Goal: Task Accomplishment & Management: Manage account settings

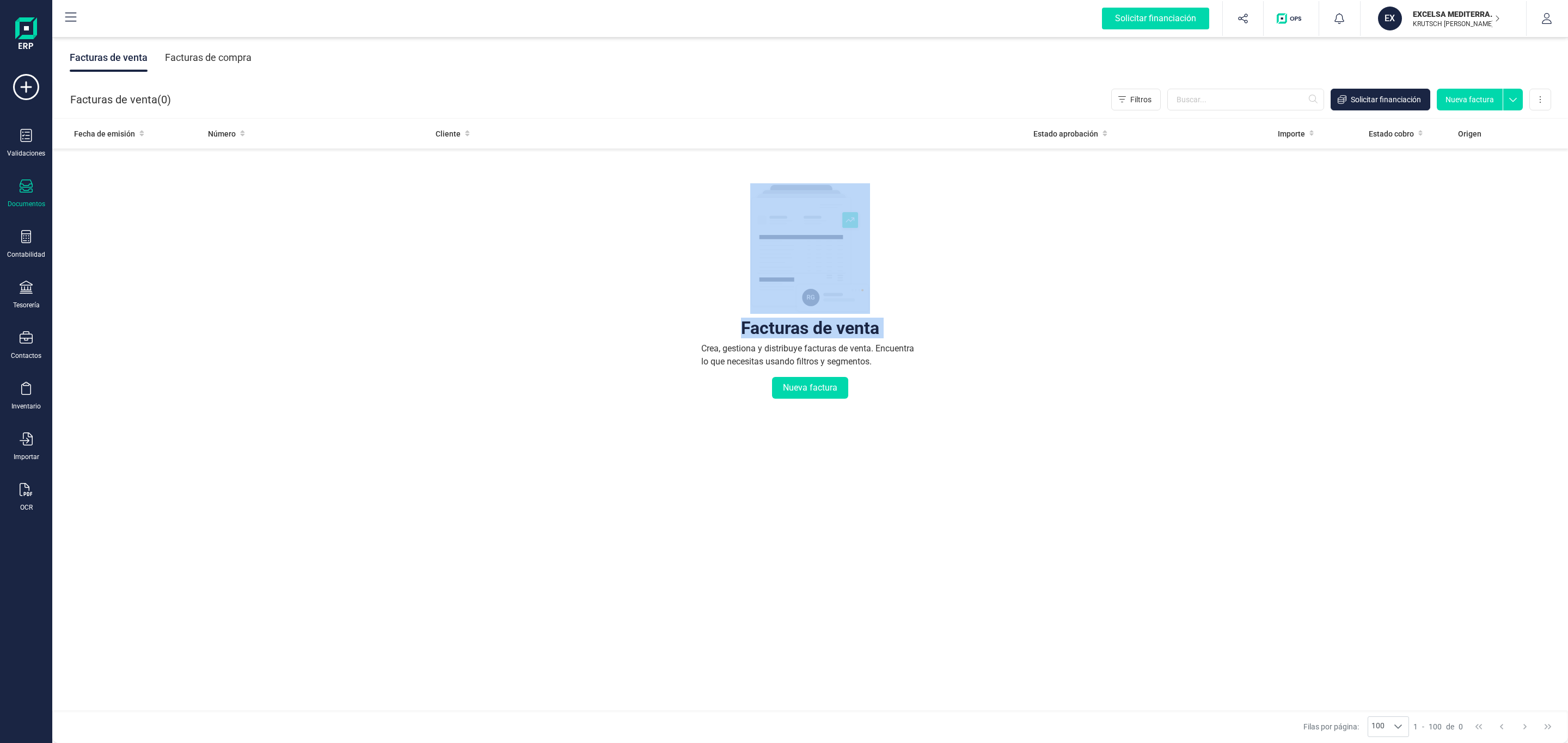
click at [801, 219] on img at bounding box center [809, 249] width 120 height 130
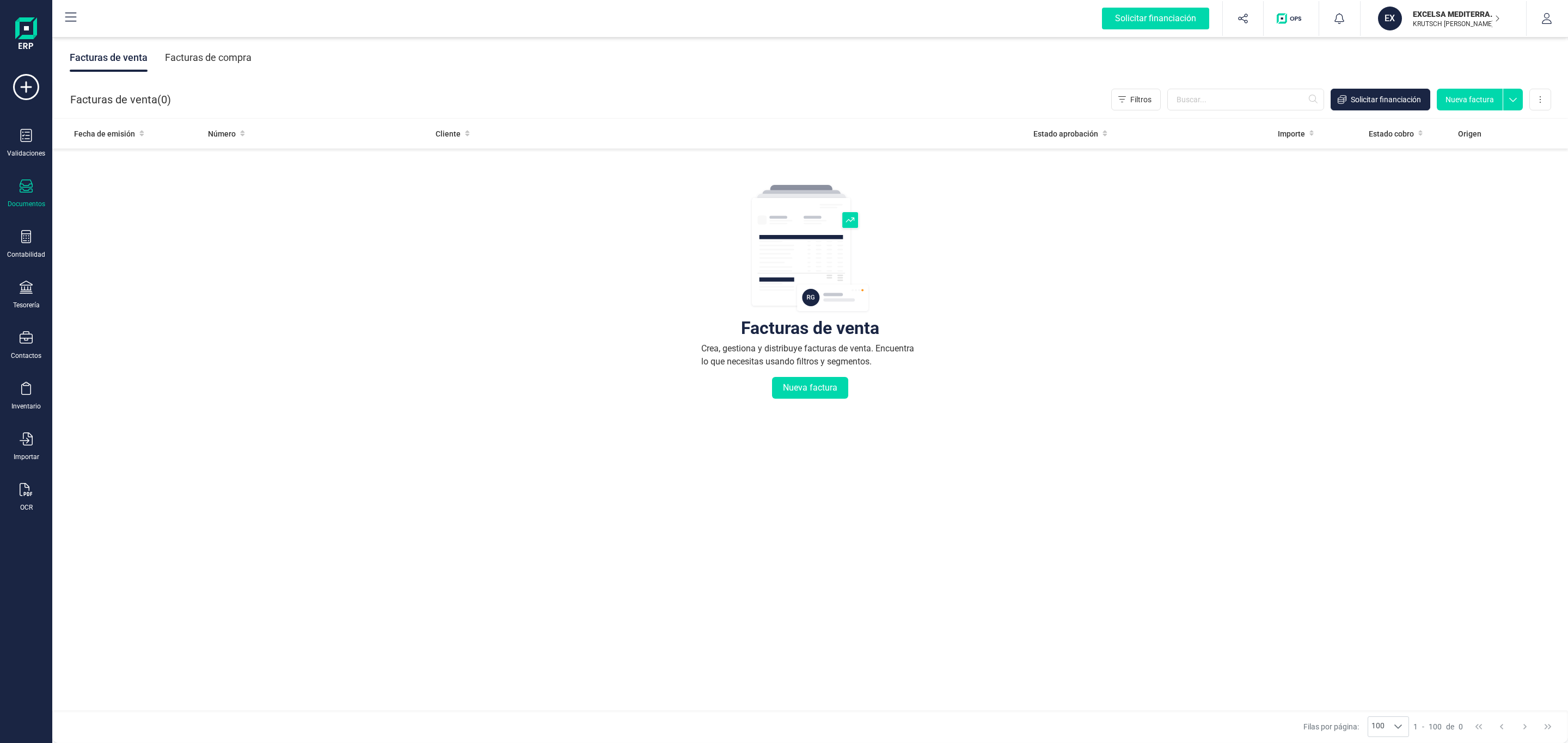
click at [685, 221] on div "Facturas de venta Crea, gestiona y distribuye facturas de venta. Encuentra lo q…" at bounding box center [809, 357] width 1472 height 408
click at [1050, 301] on div "Facturas de venta Crea, gestiona y distribuye facturas de venta. Encuentra lo q…" at bounding box center [809, 357] width 1472 height 408
click at [353, 54] on div "Facturas de venta Facturas de compra" at bounding box center [810, 58] width 1516 height 46
drag, startPoint x: 707, startPoint y: 272, endPoint x: 483, endPoint y: 282, distance: 224.2
click at [505, 282] on div "Facturas de venta Crea, gestiona y distribuye facturas de venta. Encuentra lo q…" at bounding box center [809, 357] width 1472 height 408
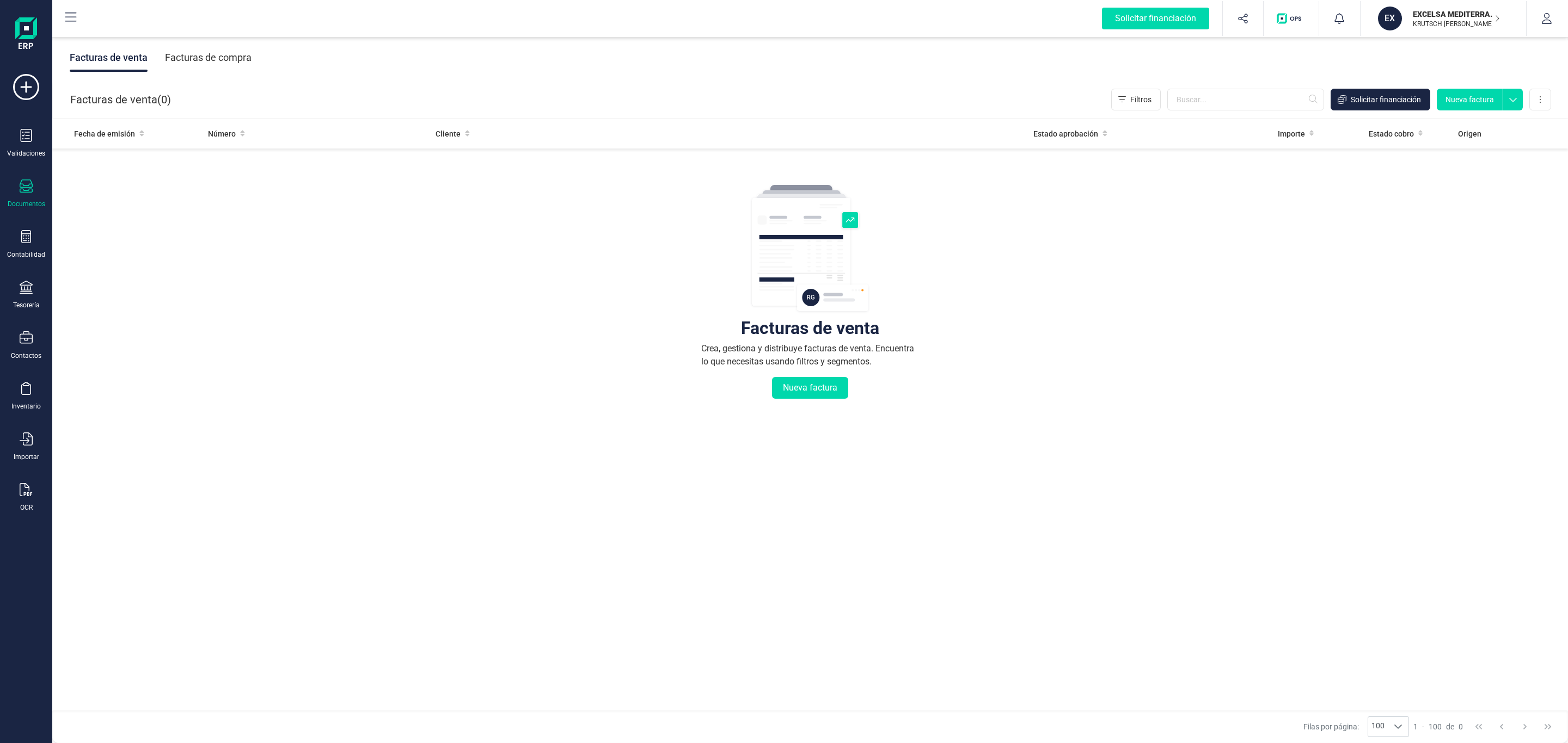
click at [1215, 262] on div "Facturas de venta Crea, gestiona y distribuye facturas de venta. Encuentra lo q…" at bounding box center [809, 357] width 1472 height 408
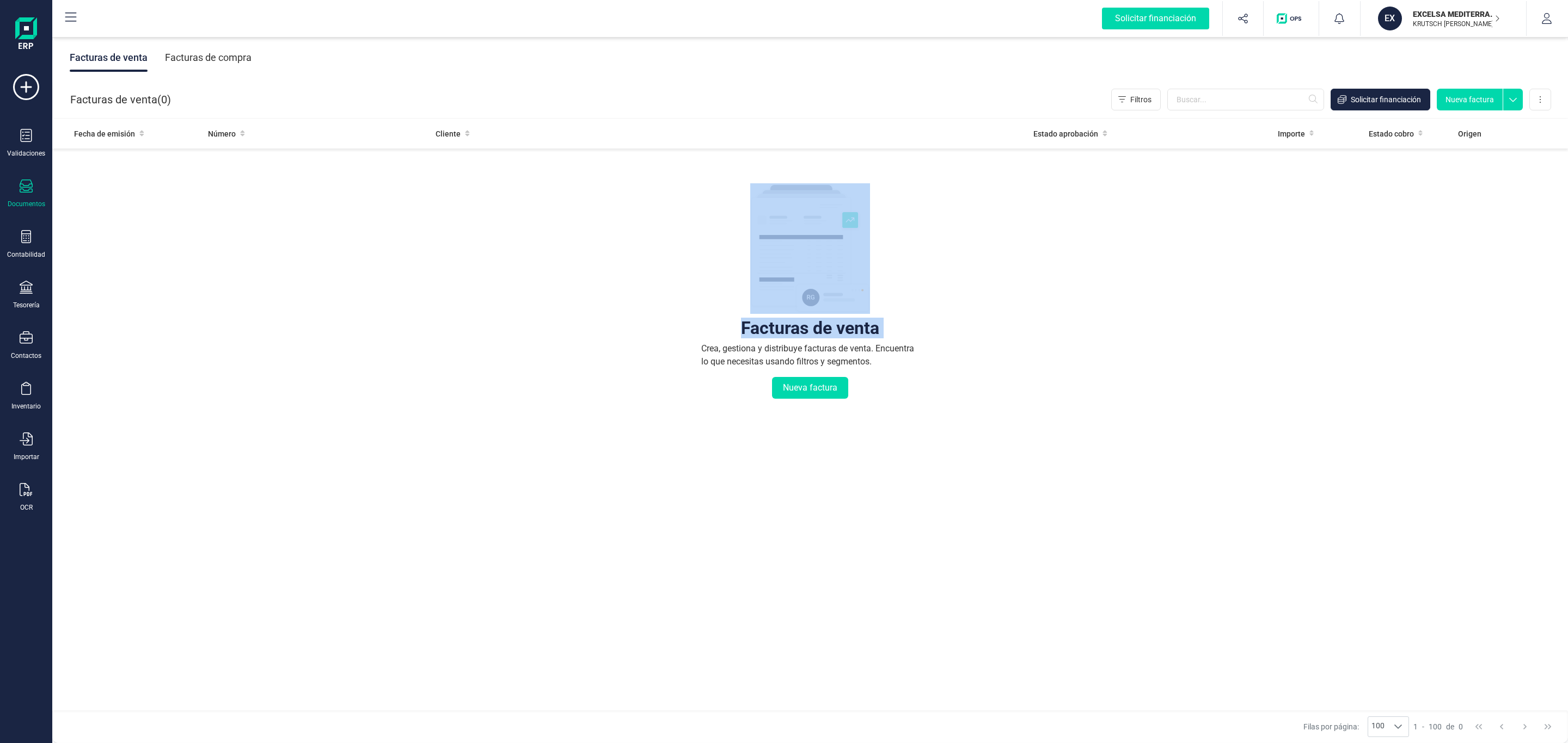
drag, startPoint x: 746, startPoint y: 252, endPoint x: 470, endPoint y: 254, distance: 276.0
click at [470, 254] on div "Facturas de venta Crea, gestiona y distribuye facturas de venta. Encuentra lo q…" at bounding box center [809, 357] width 1472 height 408
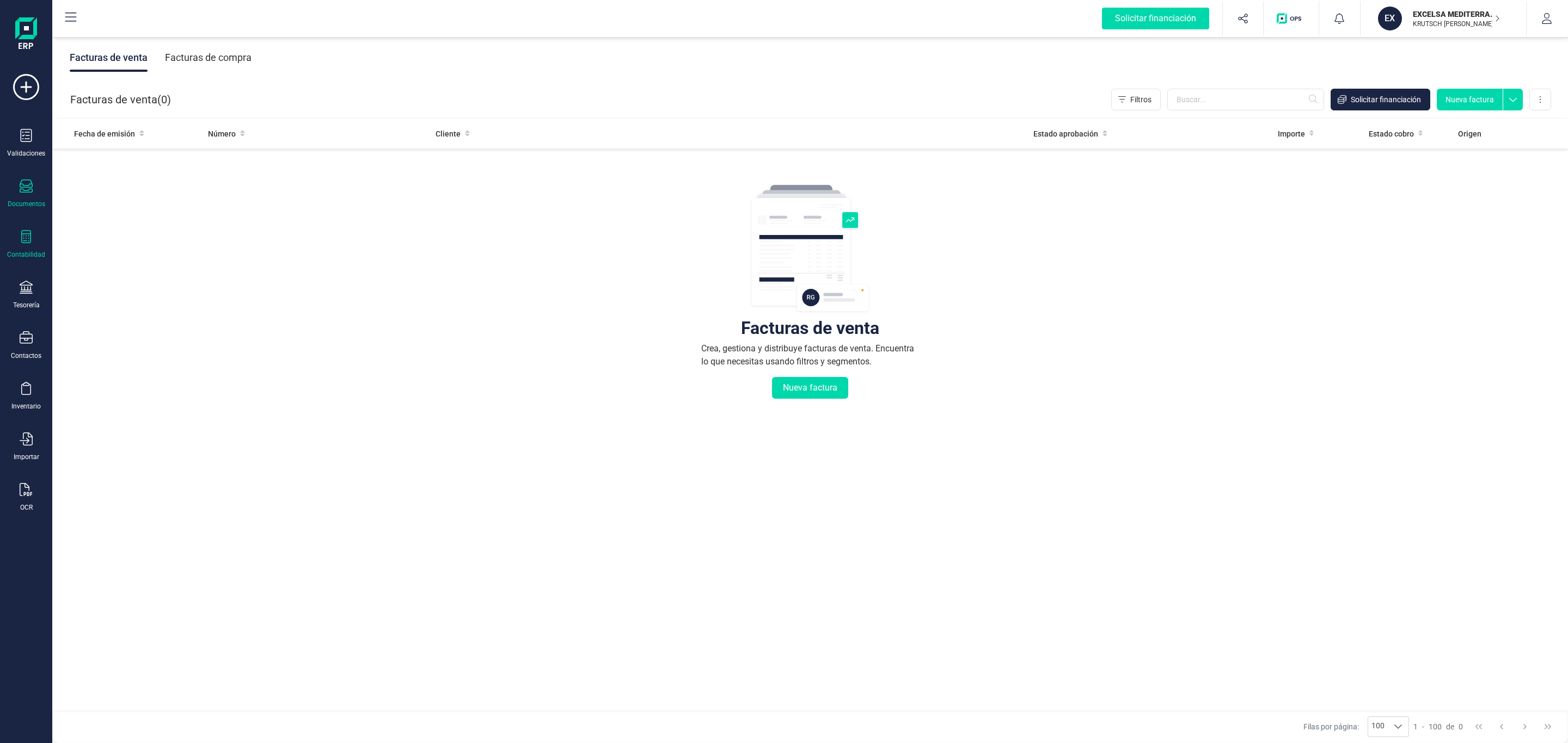
click at [28, 235] on icon at bounding box center [26, 236] width 13 height 13
click at [144, 139] on span "Cuadro de cuentas" at bounding box center [133, 135] width 96 height 13
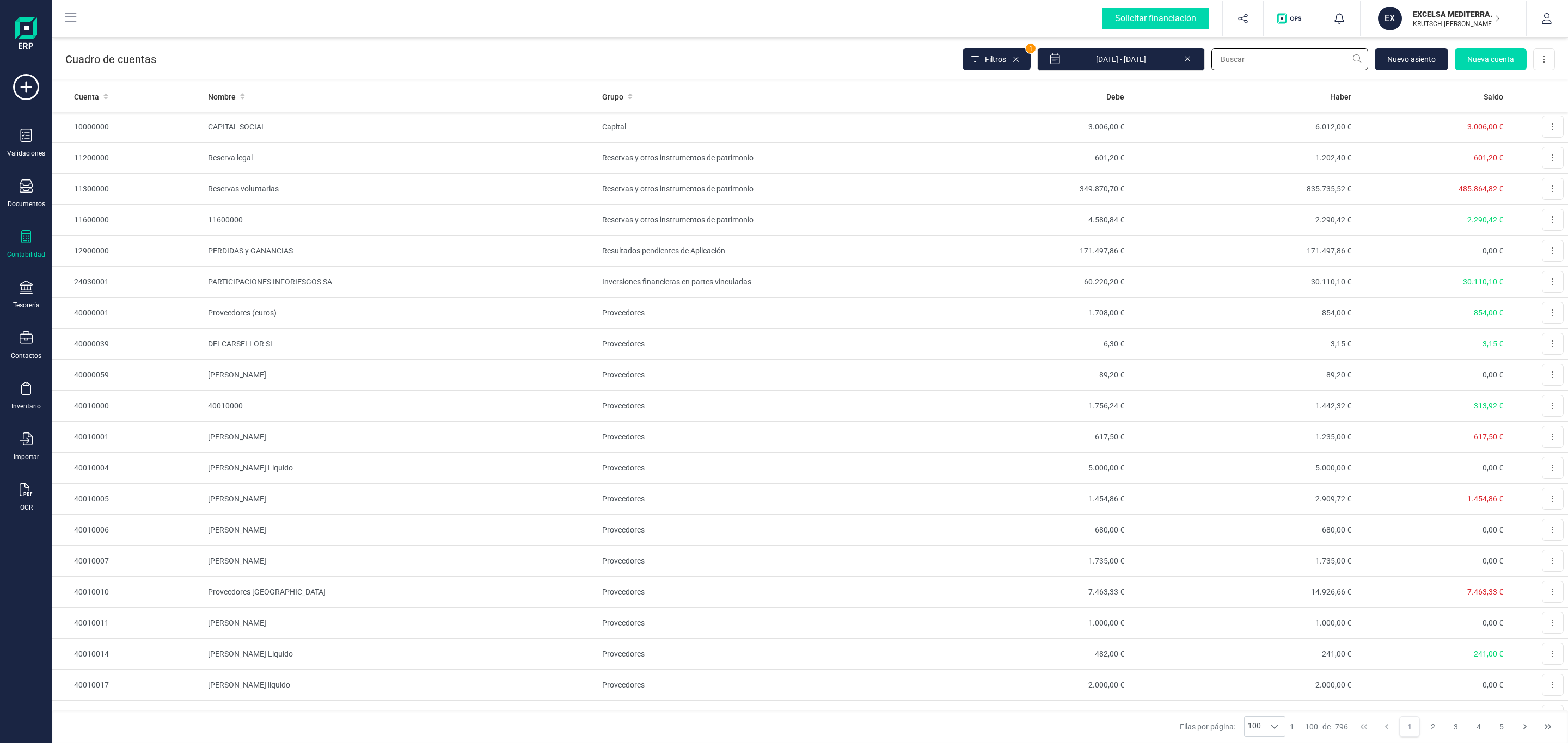
click at [1256, 62] on input "text" at bounding box center [1290, 59] width 157 height 21
click at [166, 226] on td "11600000" at bounding box center [128, 220] width 151 height 31
click at [1542, 218] on button at bounding box center [1553, 220] width 22 height 21
click at [1534, 249] on span "Editar" at bounding box center [1544, 246] width 20 height 11
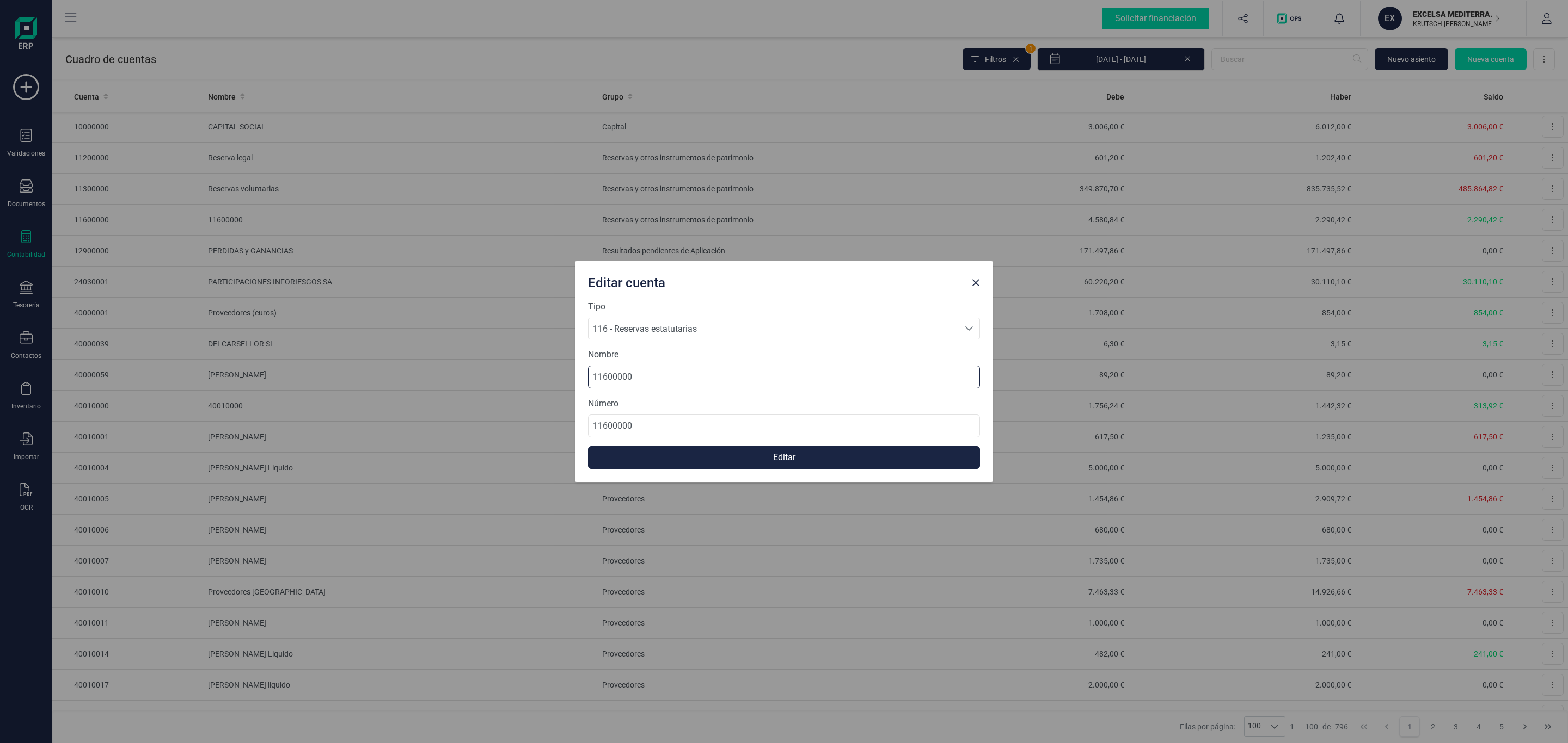
drag, startPoint x: 626, startPoint y: 372, endPoint x: 423, endPoint y: 364, distance: 203.2
click at [423, 364] on div "Editar cuenta Tipo 116 - Reservas estatutarias 116 - Reservas estatutarias 116 …" at bounding box center [784, 371] width 1568 height 743
drag, startPoint x: 667, startPoint y: 383, endPoint x: 657, endPoint y: 383, distance: 10.0
click at [665, 383] on input "11600000" at bounding box center [784, 377] width 392 height 23
paste input "Reservas primera aplicación"
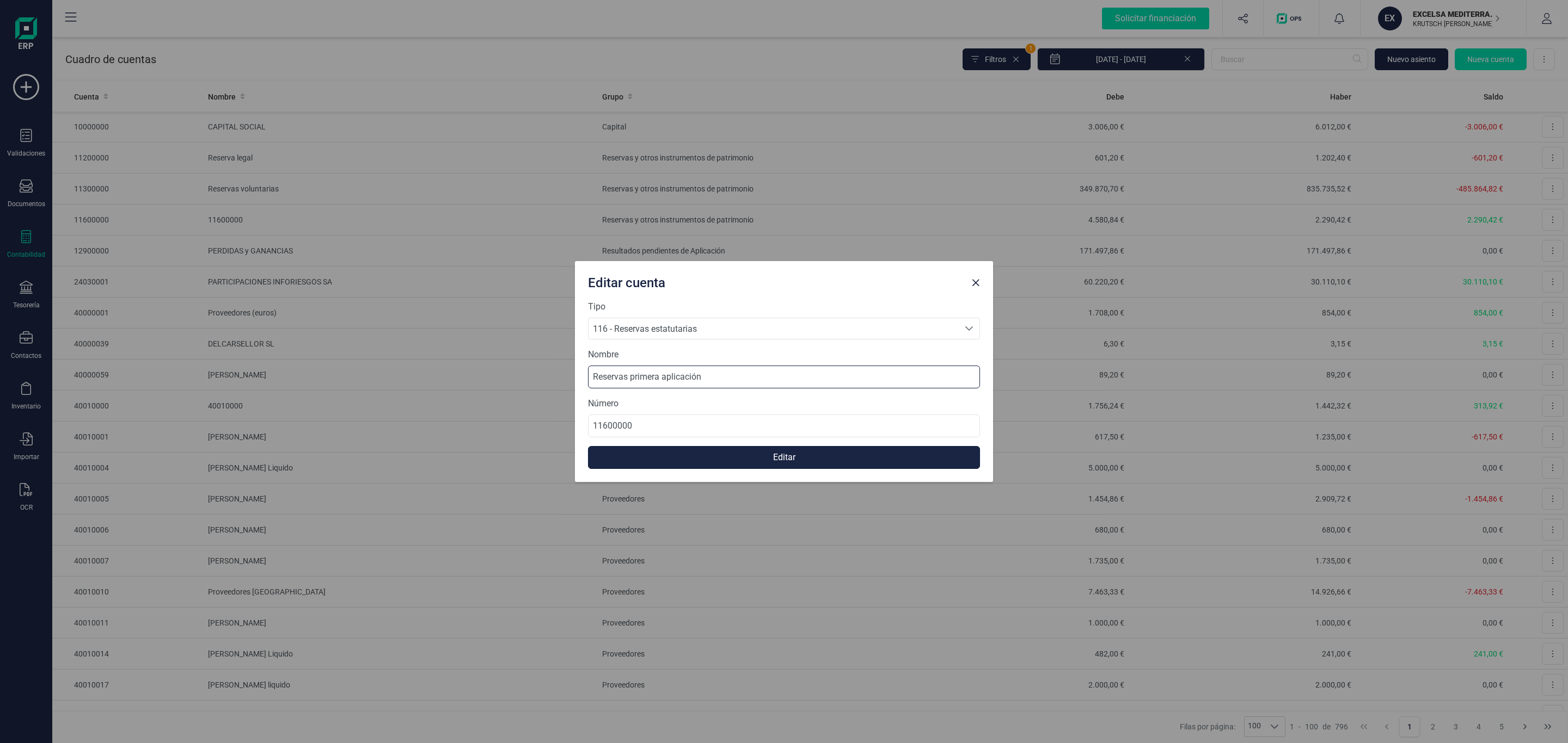
type input "Reservas primera aplicación"
click at [771, 456] on button "Editar" at bounding box center [784, 458] width 392 height 23
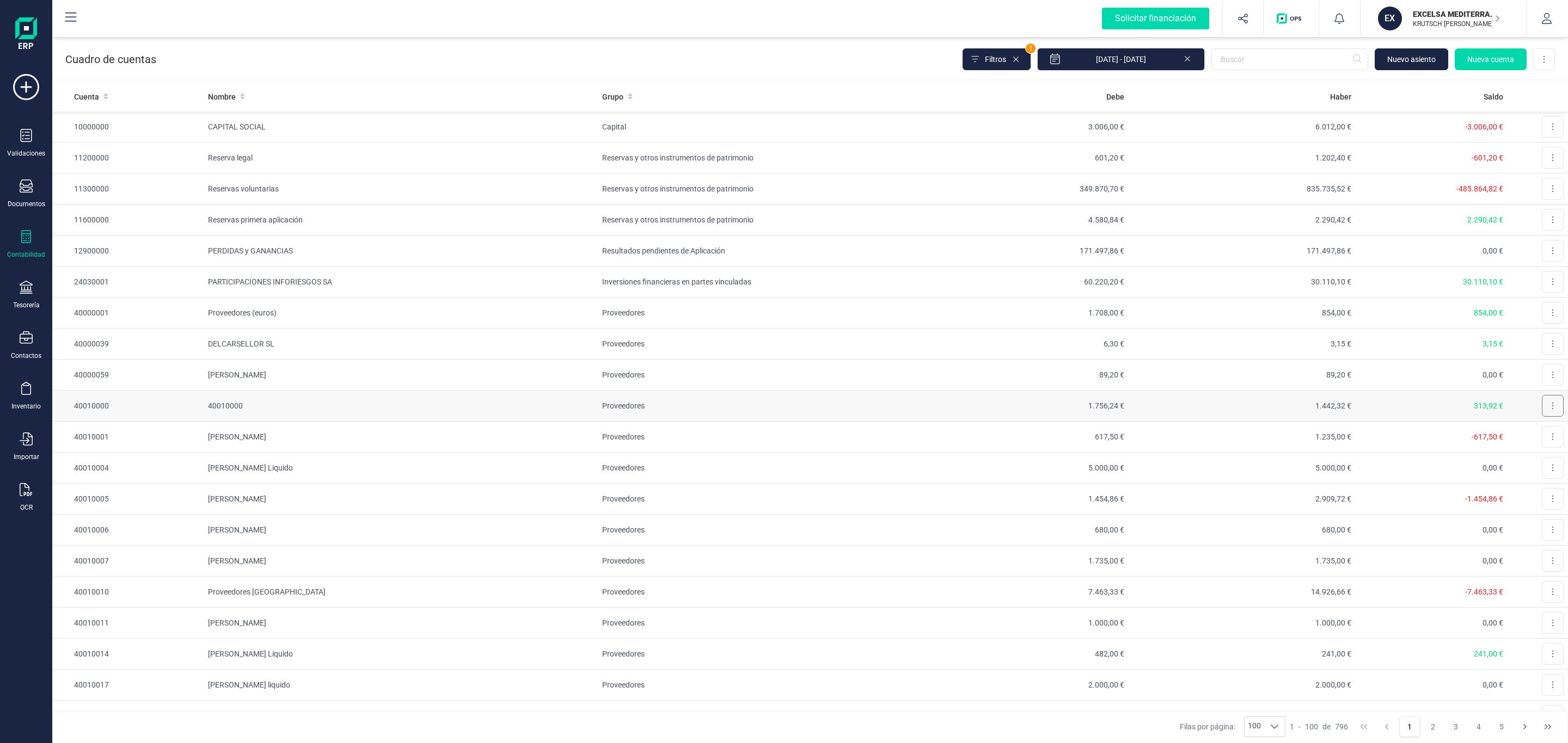
click at [1542, 406] on button at bounding box center [1553, 406] width 22 height 21
click at [1527, 441] on button "Editar" at bounding box center [1539, 433] width 49 height 21
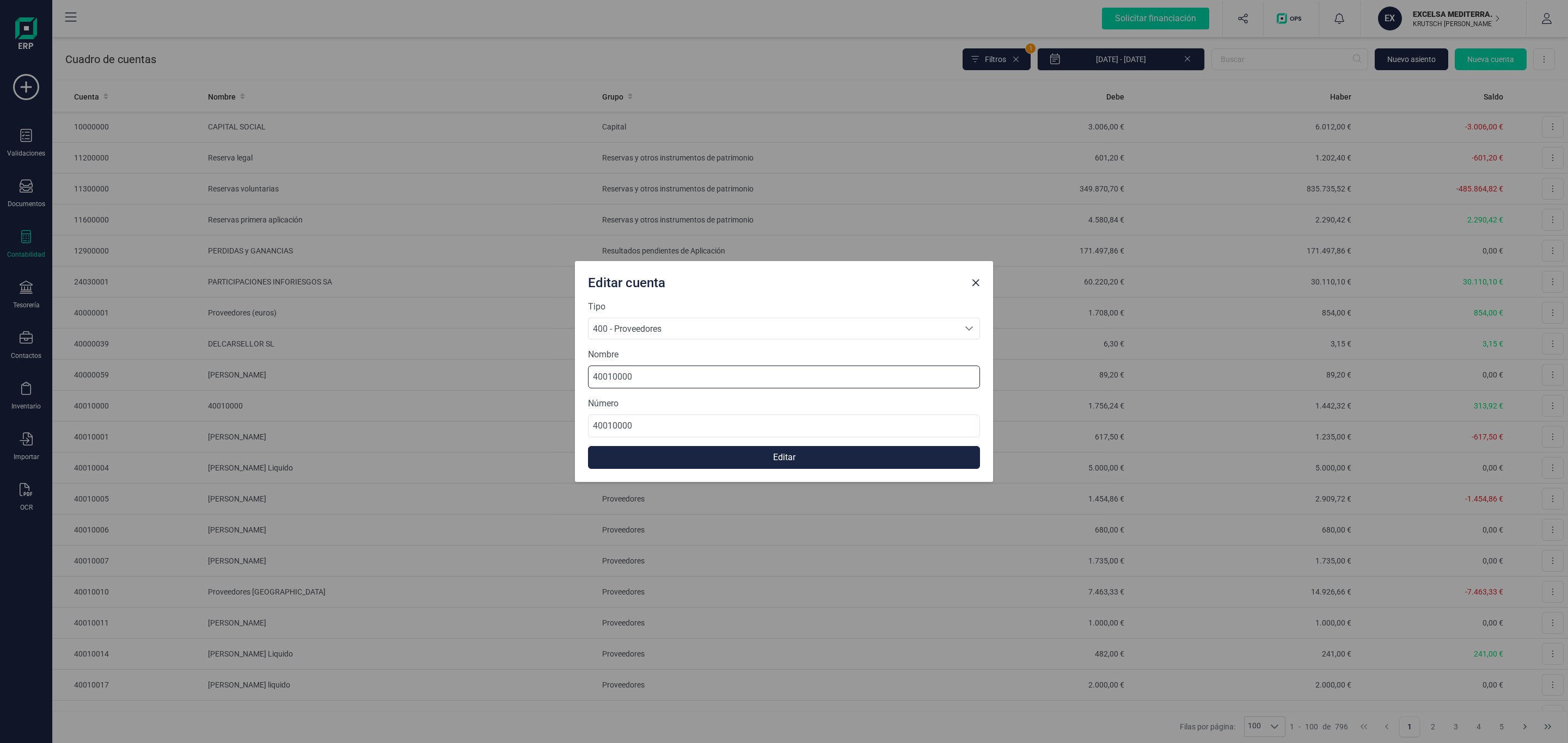
drag, startPoint x: 572, startPoint y: 379, endPoint x: 453, endPoint y: 377, distance: 119.0
click at [453, 377] on div "Editar cuenta Tipo 400 - Proveedores 400 - Proveedores 400 - Proveedores Nombre…" at bounding box center [784, 371] width 1568 height 743
paste input "[PERSON_NAME] [PERSON_NAME]"
type input "[PERSON_NAME] [PERSON_NAME]"
click at [788, 453] on button "Editar" at bounding box center [784, 458] width 392 height 23
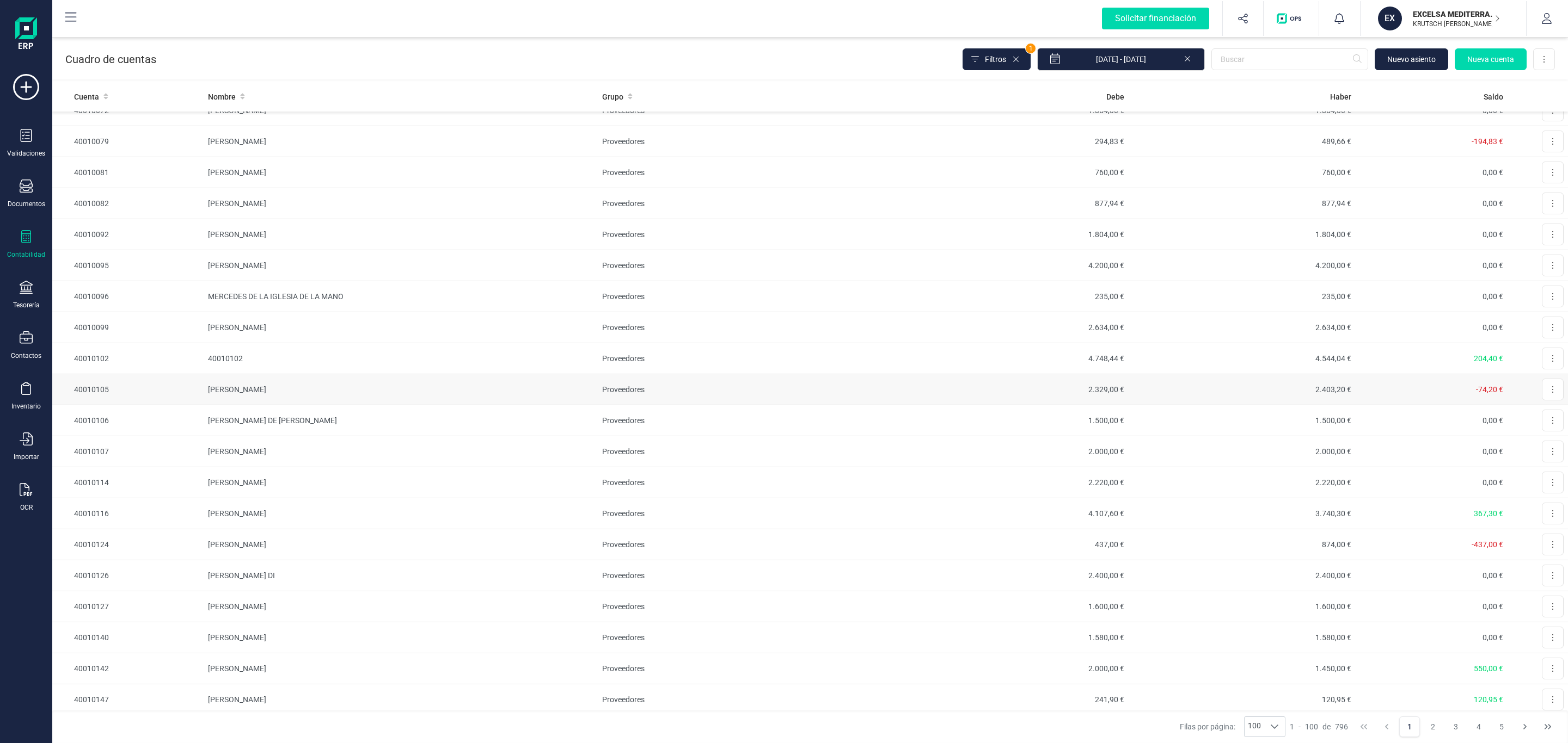
scroll to position [1061, 0]
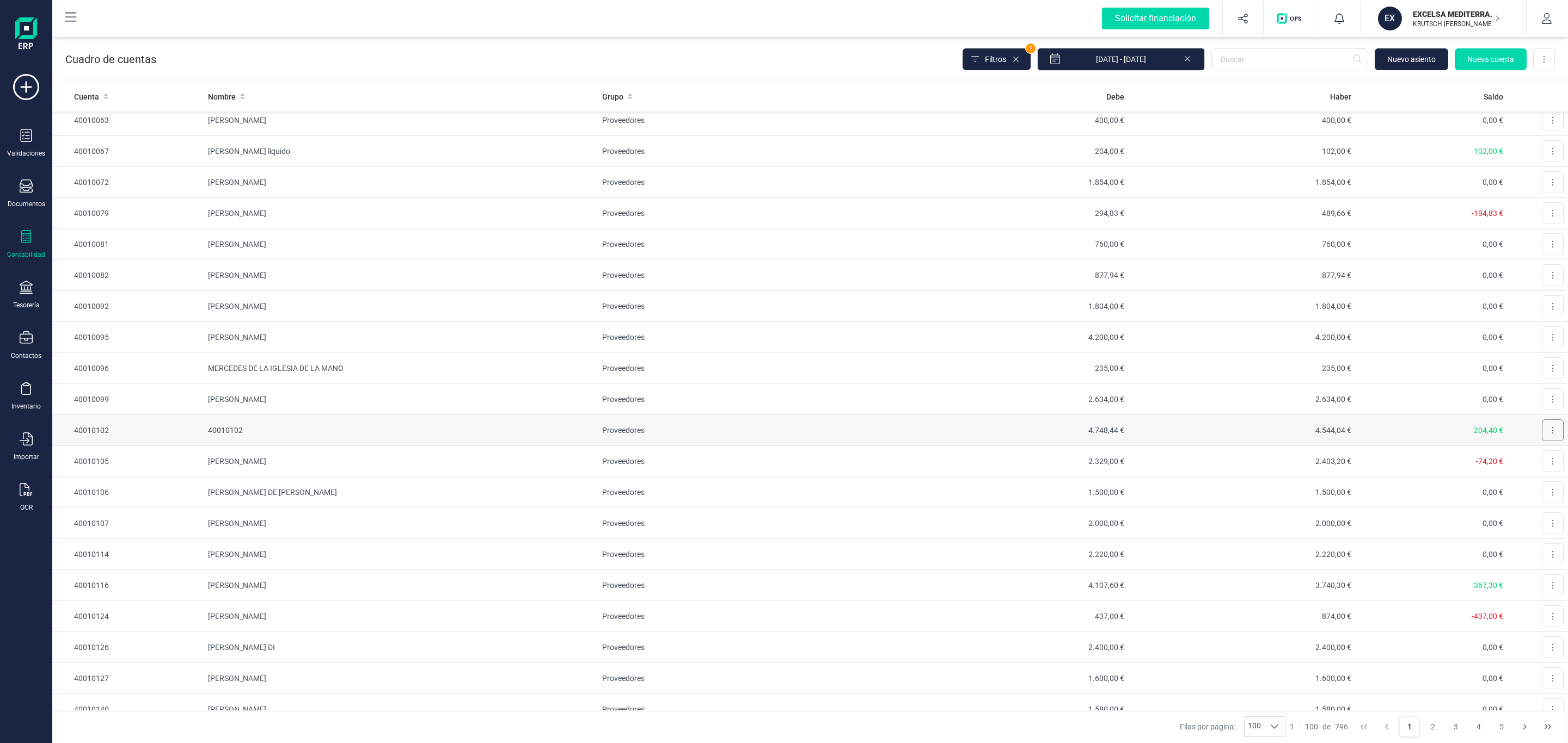
click at [1547, 440] on button at bounding box center [1553, 431] width 22 height 21
click at [1534, 463] on span "Editar" at bounding box center [1544, 456] width 20 height 11
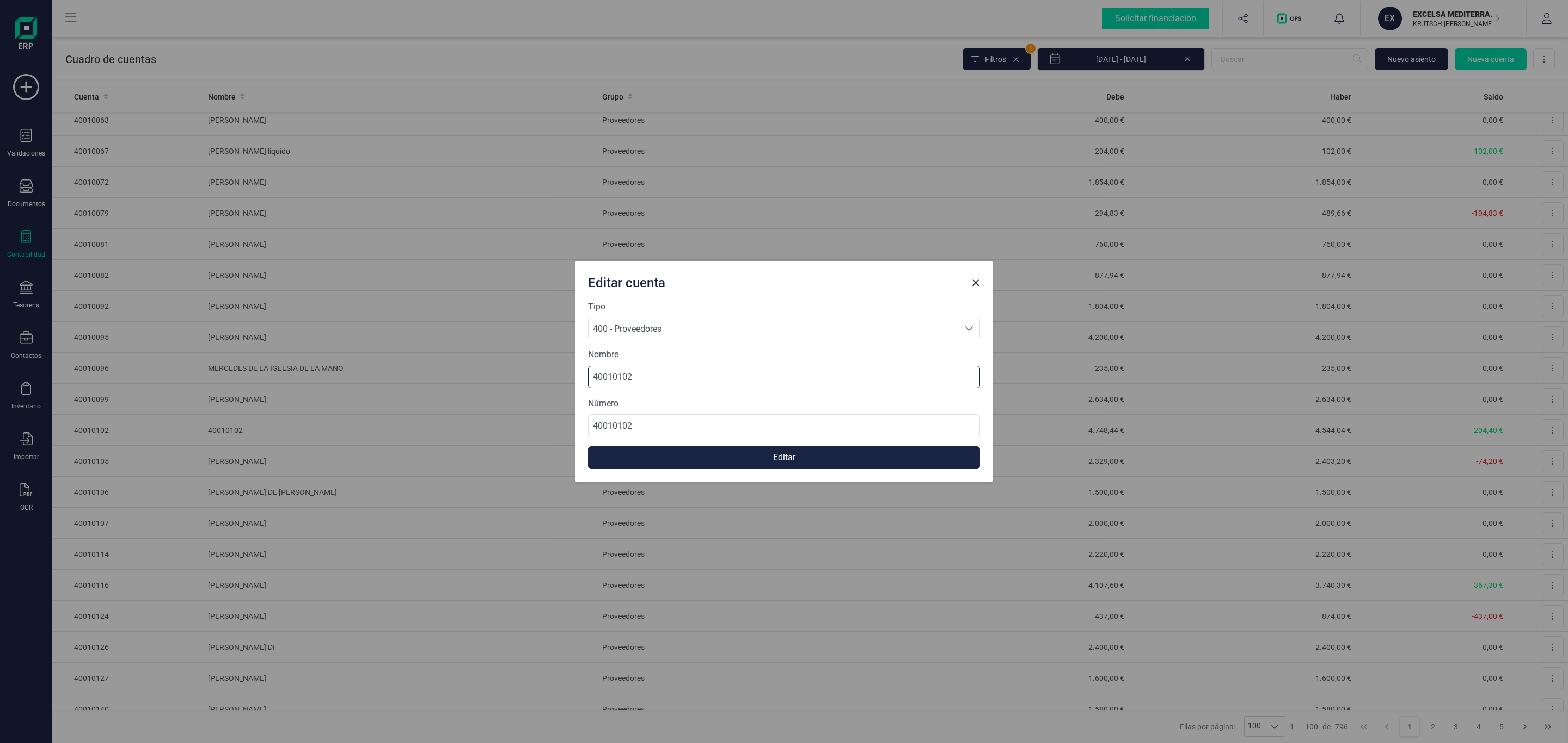
drag, startPoint x: 660, startPoint y: 380, endPoint x: 668, endPoint y: 379, distance: 8.1
click at [660, 380] on input "40010102" at bounding box center [784, 377] width 392 height 23
drag, startPoint x: 672, startPoint y: 378, endPoint x: 410, endPoint y: 374, distance: 262.0
click at [415, 374] on div "Editar cuenta Tipo 400 - Proveedores 400 - Proveedores 400 - Proveedores Nombre…" at bounding box center [784, 371] width 1568 height 743
drag, startPoint x: 513, startPoint y: 363, endPoint x: 569, endPoint y: 380, distance: 58.5
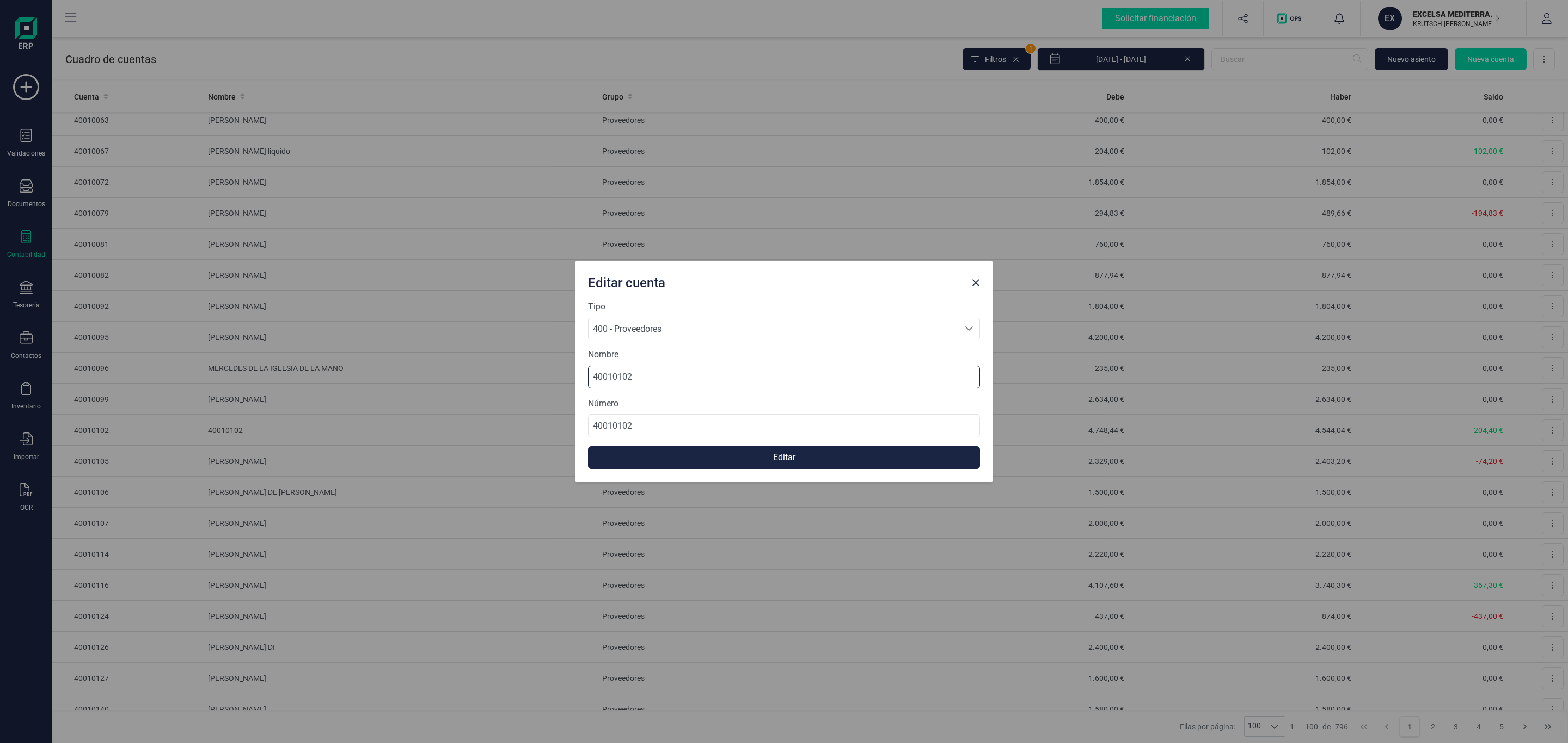
click at [503, 363] on div "Editar cuenta Tipo 400 - Proveedores 400 - Proveedores 400 - Proveedores Nombre…" at bounding box center [784, 371] width 1568 height 743
paste input "[PERSON_NAME]"
type input "[PERSON_NAME]"
click at [799, 458] on button "Editar" at bounding box center [784, 458] width 392 height 23
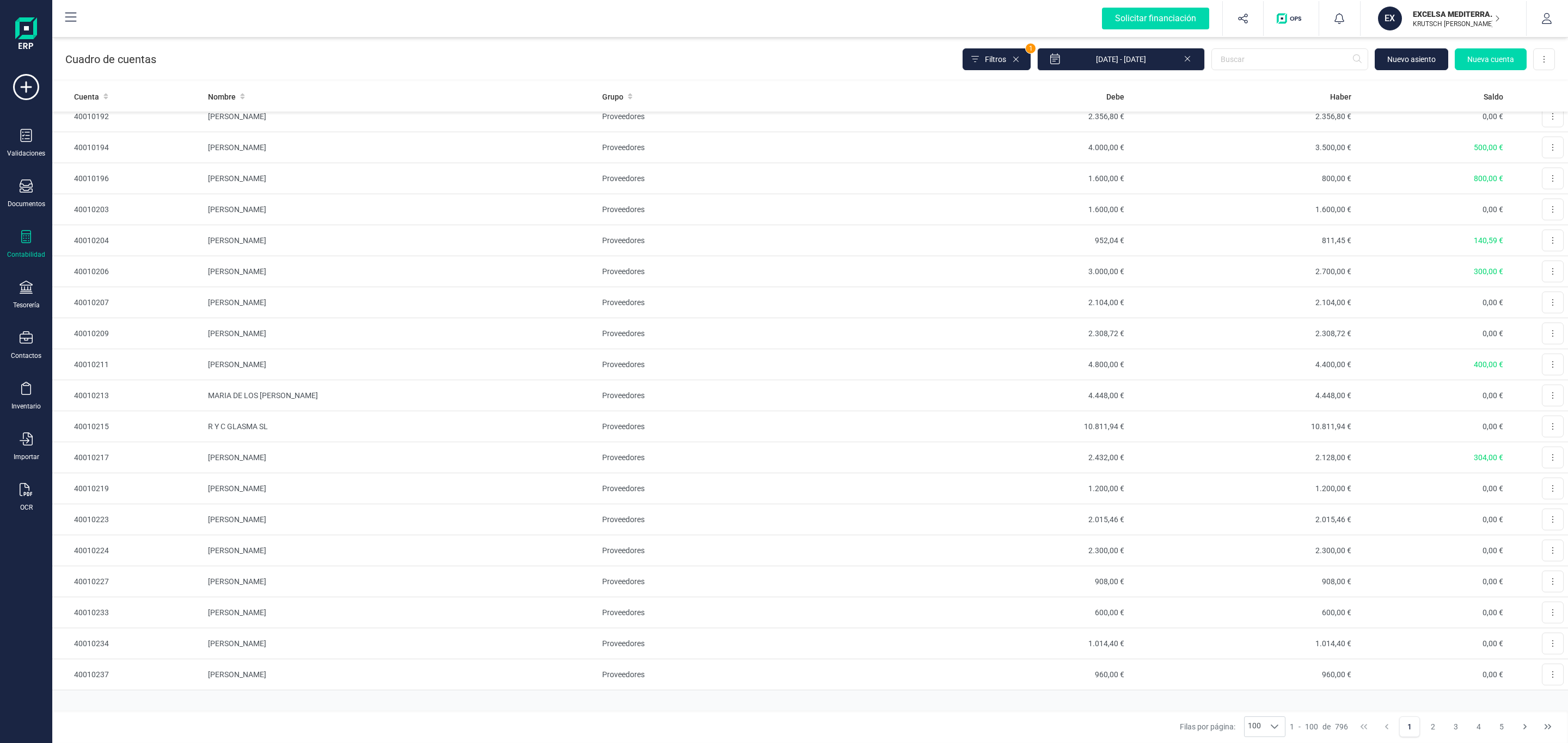
scroll to position [2548, 0]
click at [1433, 725] on button "2" at bounding box center [1432, 727] width 21 height 21
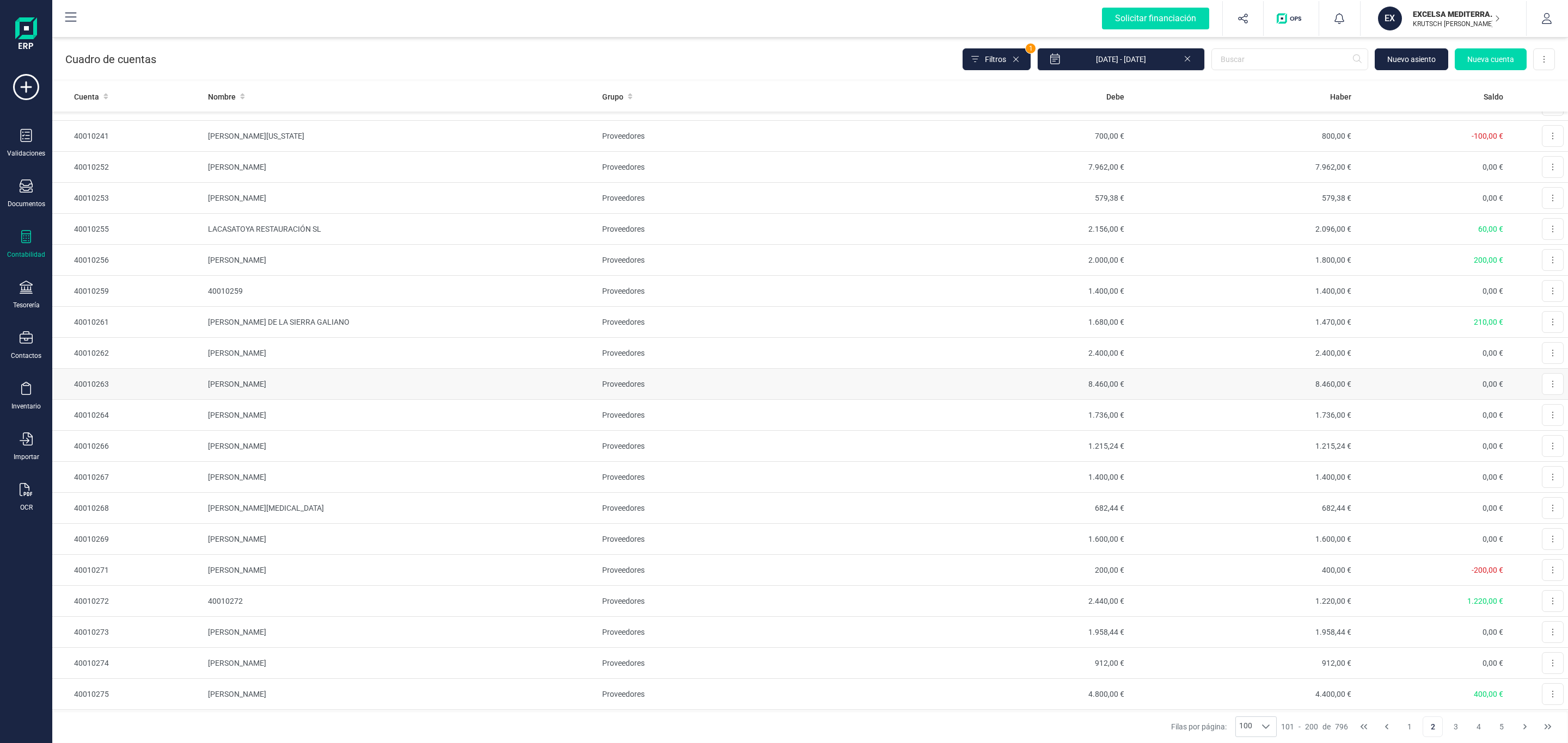
scroll to position [82, 0]
click at [263, 259] on td "40010259" at bounding box center [401, 262] width 394 height 31
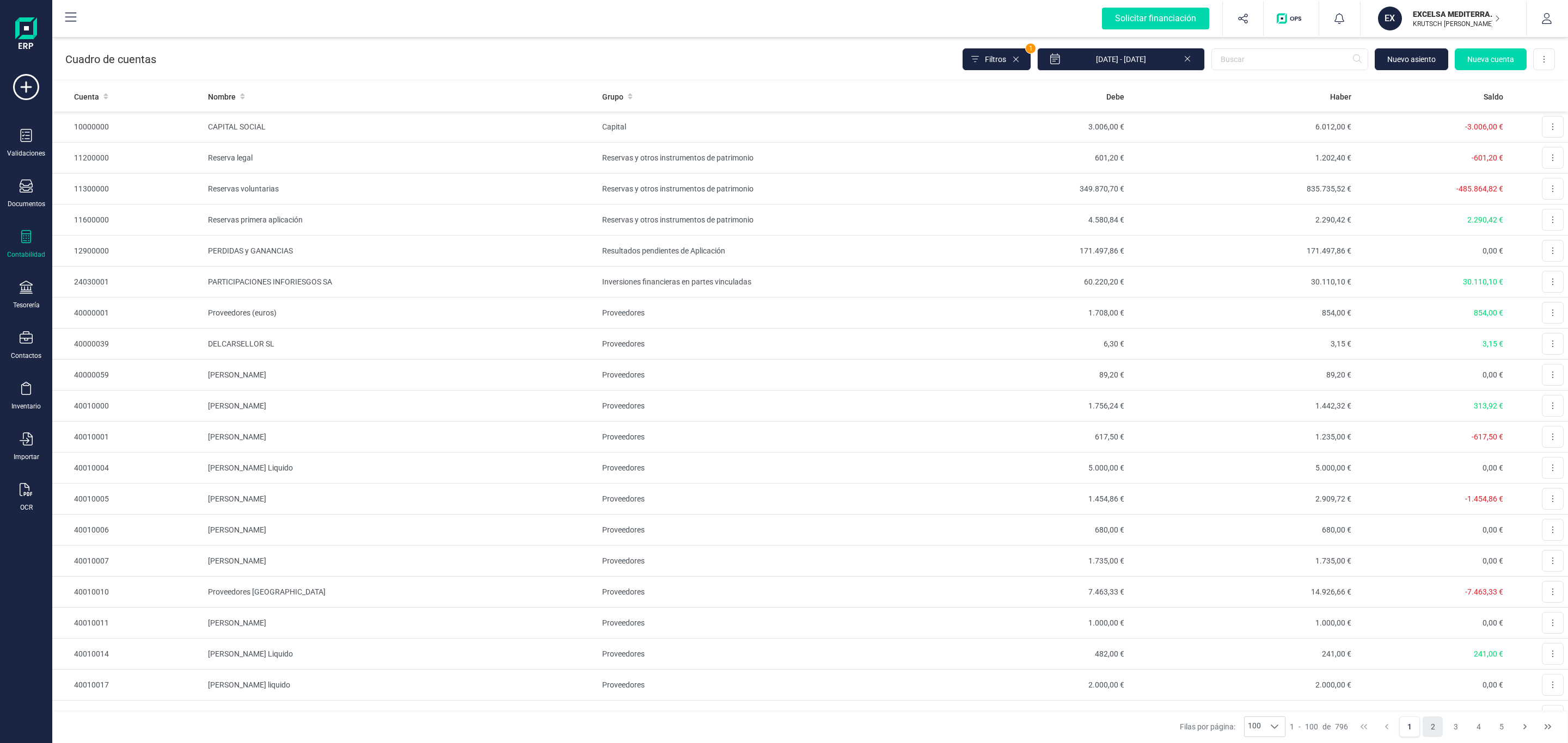
click at [1426, 727] on button "2" at bounding box center [1432, 727] width 21 height 21
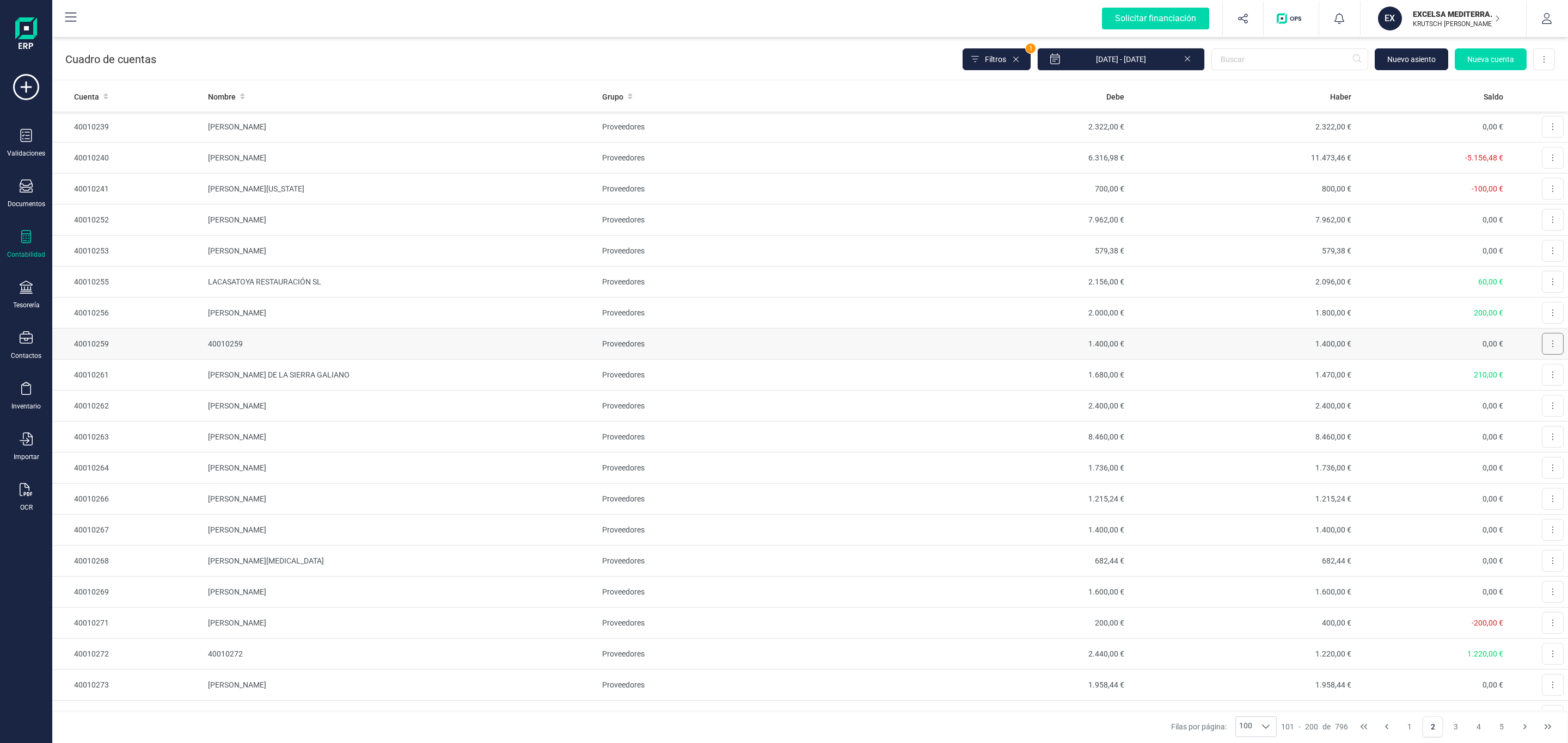
click at [1542, 343] on button at bounding box center [1553, 344] width 22 height 21
click at [1534, 376] on span "Editar" at bounding box center [1544, 370] width 20 height 11
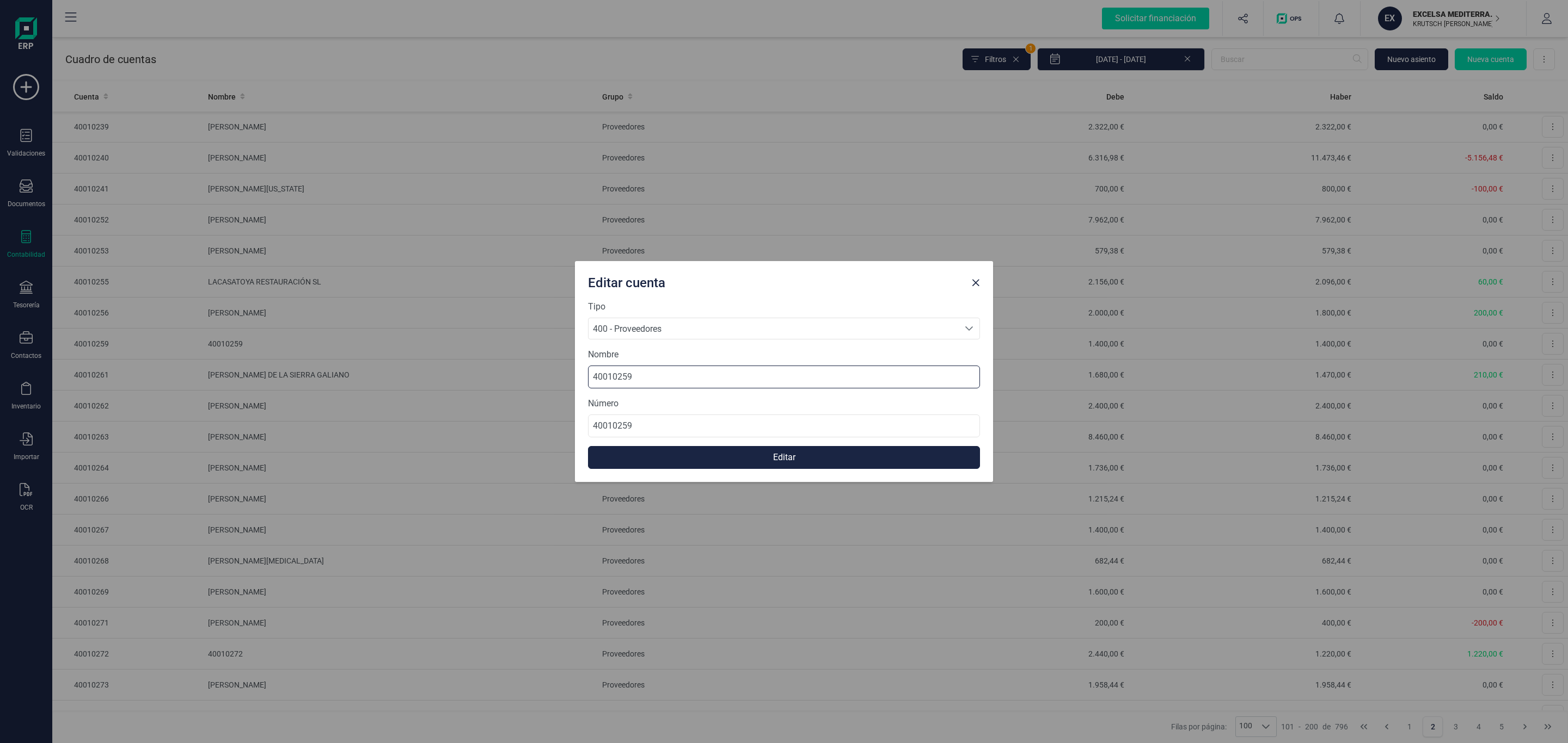
drag, startPoint x: 678, startPoint y: 384, endPoint x: 137, endPoint y: 383, distance: 541.0
click at [141, 384] on div "Editar cuenta Tipo 400 - Proveedores 400 - Proveedores 400 - Proveedores Nombre…" at bounding box center [784, 371] width 1568 height 743
click at [673, 373] on input "40010259" at bounding box center [784, 377] width 392 height 23
drag, startPoint x: 651, startPoint y: 380, endPoint x: 570, endPoint y: 376, distance: 81.1
click at [570, 376] on div "Editar cuenta Tipo 400 - Proveedores 400 - Proveedores 400 - Proveedores Nombre…" at bounding box center [784, 371] width 1568 height 743
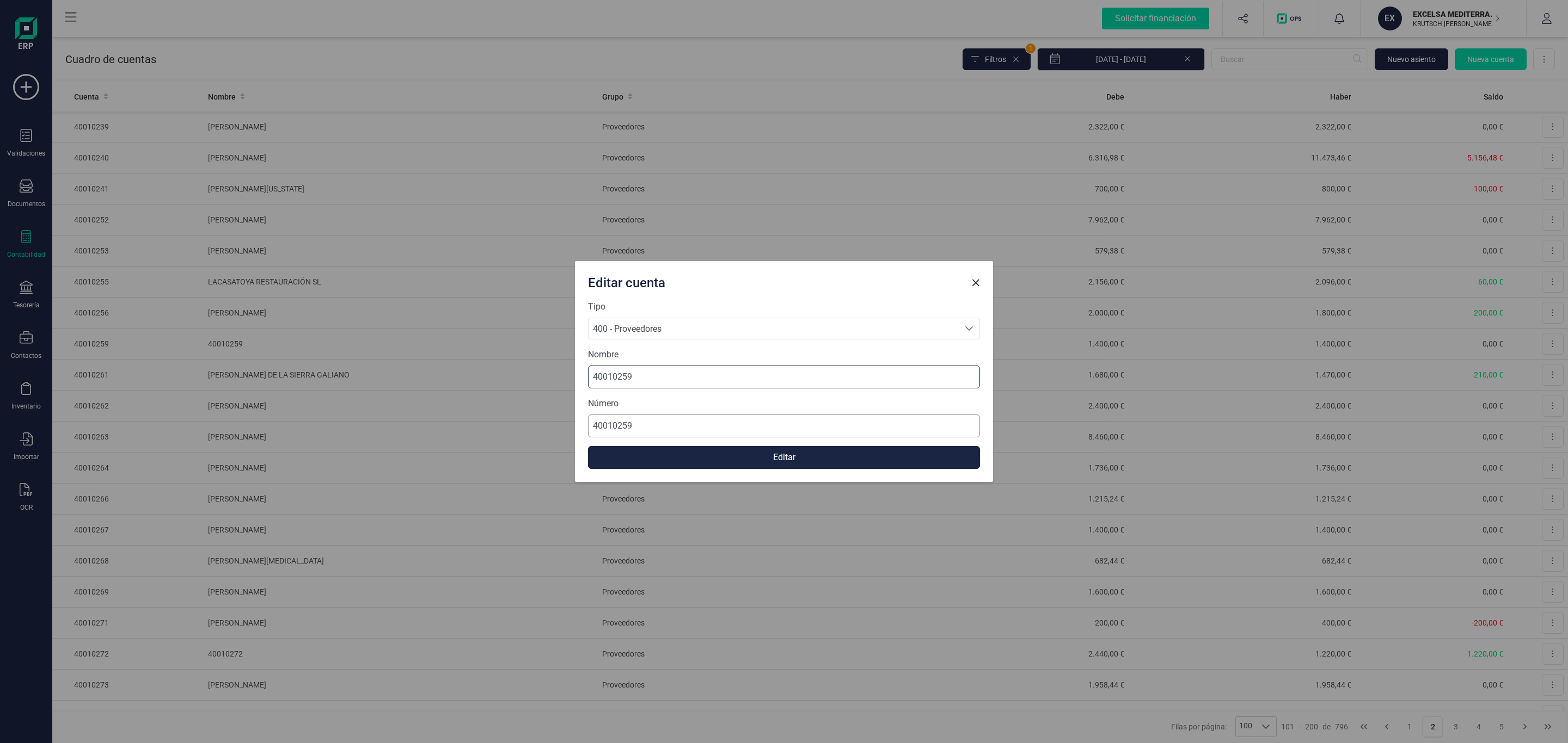
paste input "MARIA CRISTINA EL MOHAMADI SERRANO"
type input "MARIA CRISTINA EL MOHAMADI SERRANO"
click at [673, 469] on button "Editar" at bounding box center [784, 458] width 392 height 23
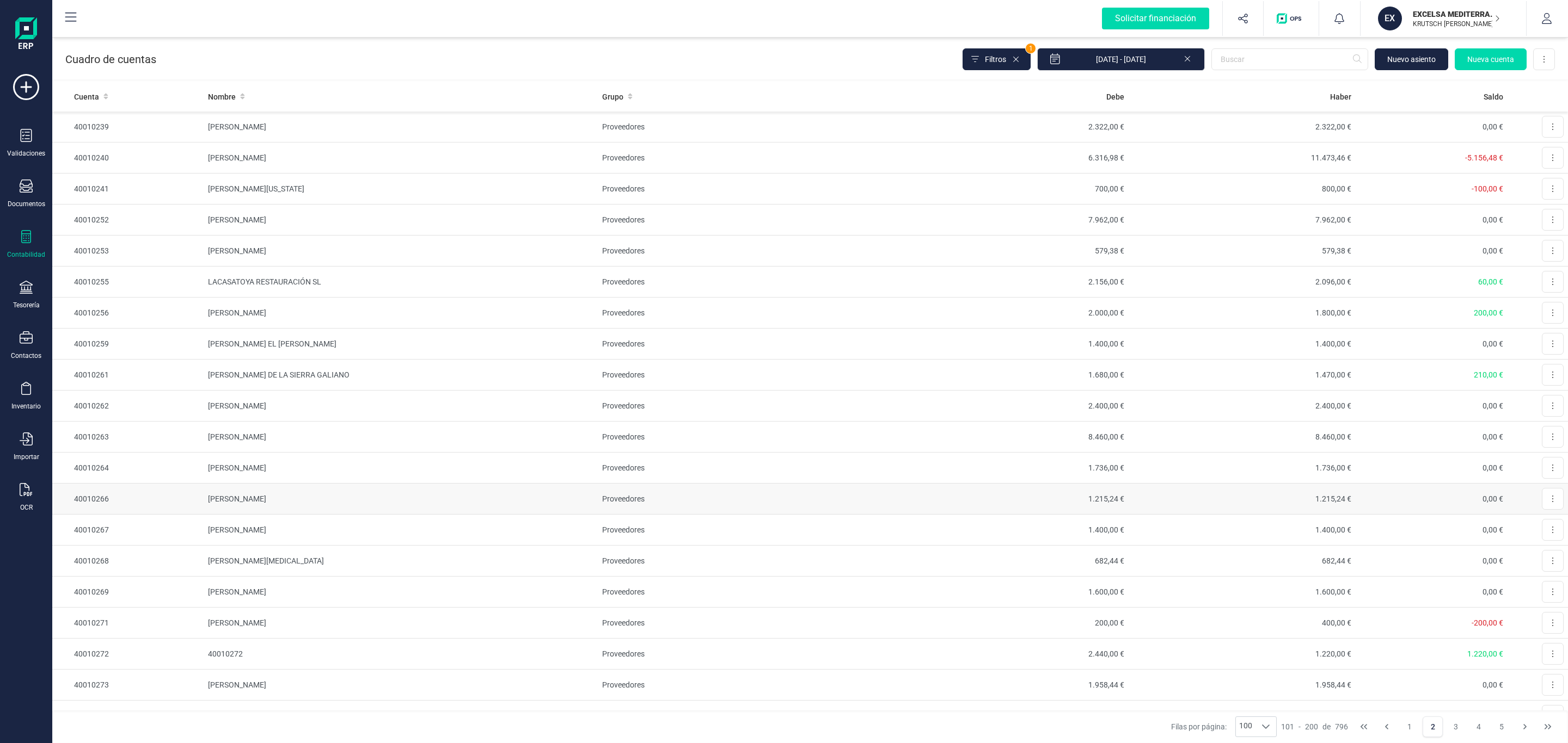
scroll to position [82, 0]
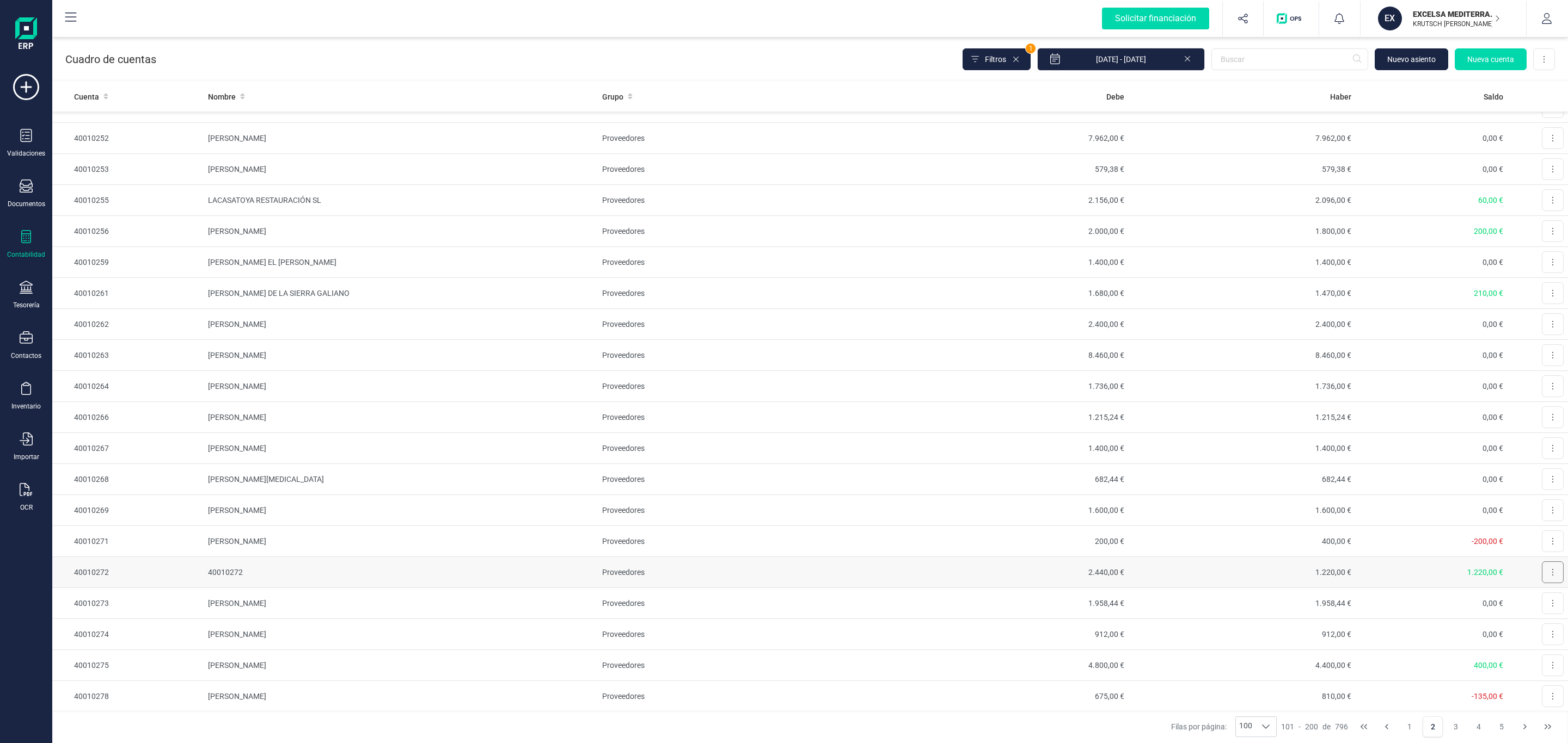
click at [1542, 581] on button at bounding box center [1553, 572] width 22 height 21
click at [1534, 600] on span "Editar" at bounding box center [1544, 599] width 20 height 11
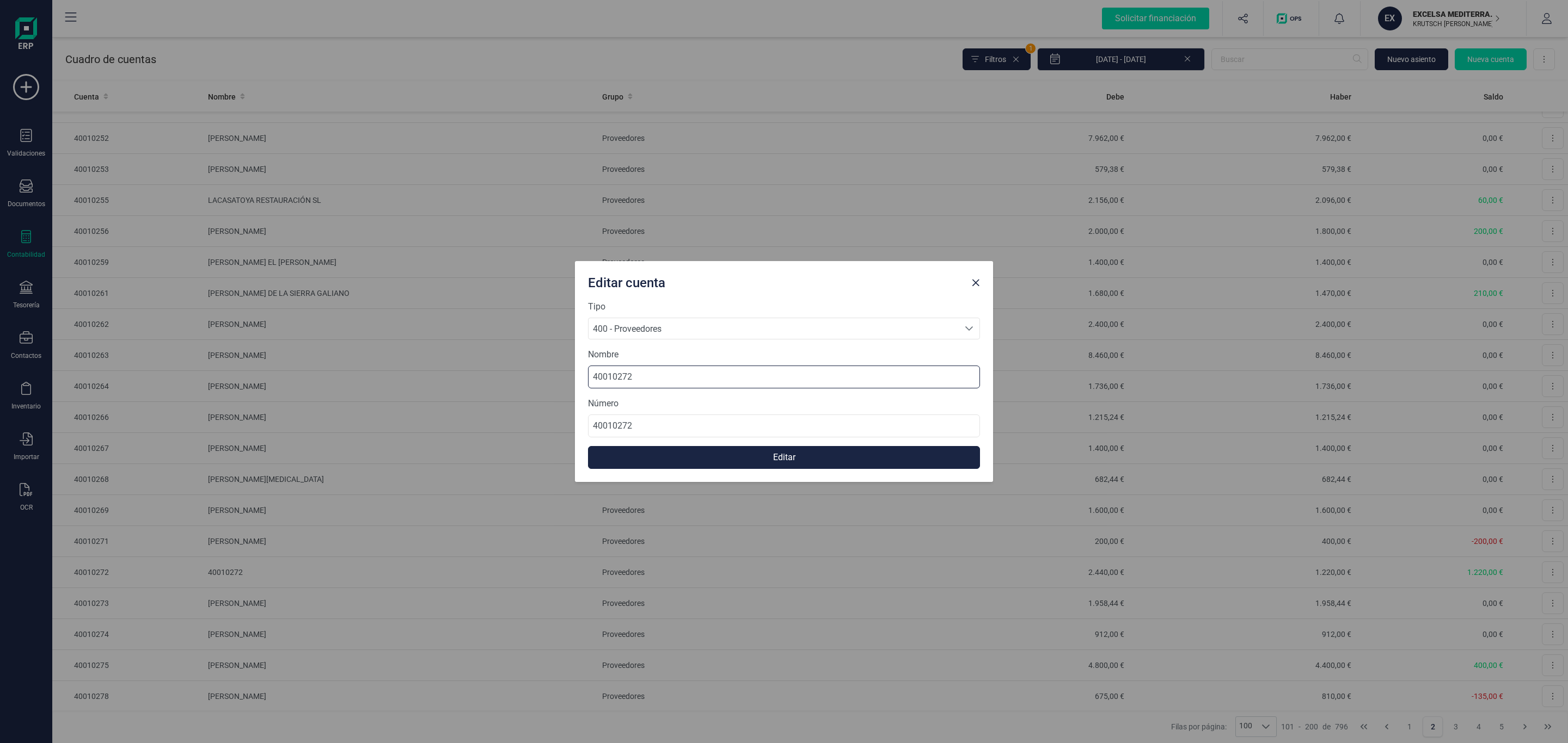
click at [655, 371] on input "40010272" at bounding box center [784, 377] width 392 height 23
drag, startPoint x: 665, startPoint y: 372, endPoint x: 498, endPoint y: 374, distance: 167.0
click at [498, 374] on div "Editar cuenta Tipo 400 - Proveedores 400 - Proveedores 400 - Proveedores Nombre…" at bounding box center [784, 371] width 1568 height 743
paste input "ENCARNACION CAROTENUTO MACANAS"
type input "ENCARNACION CAROTENUTO MACANAS"
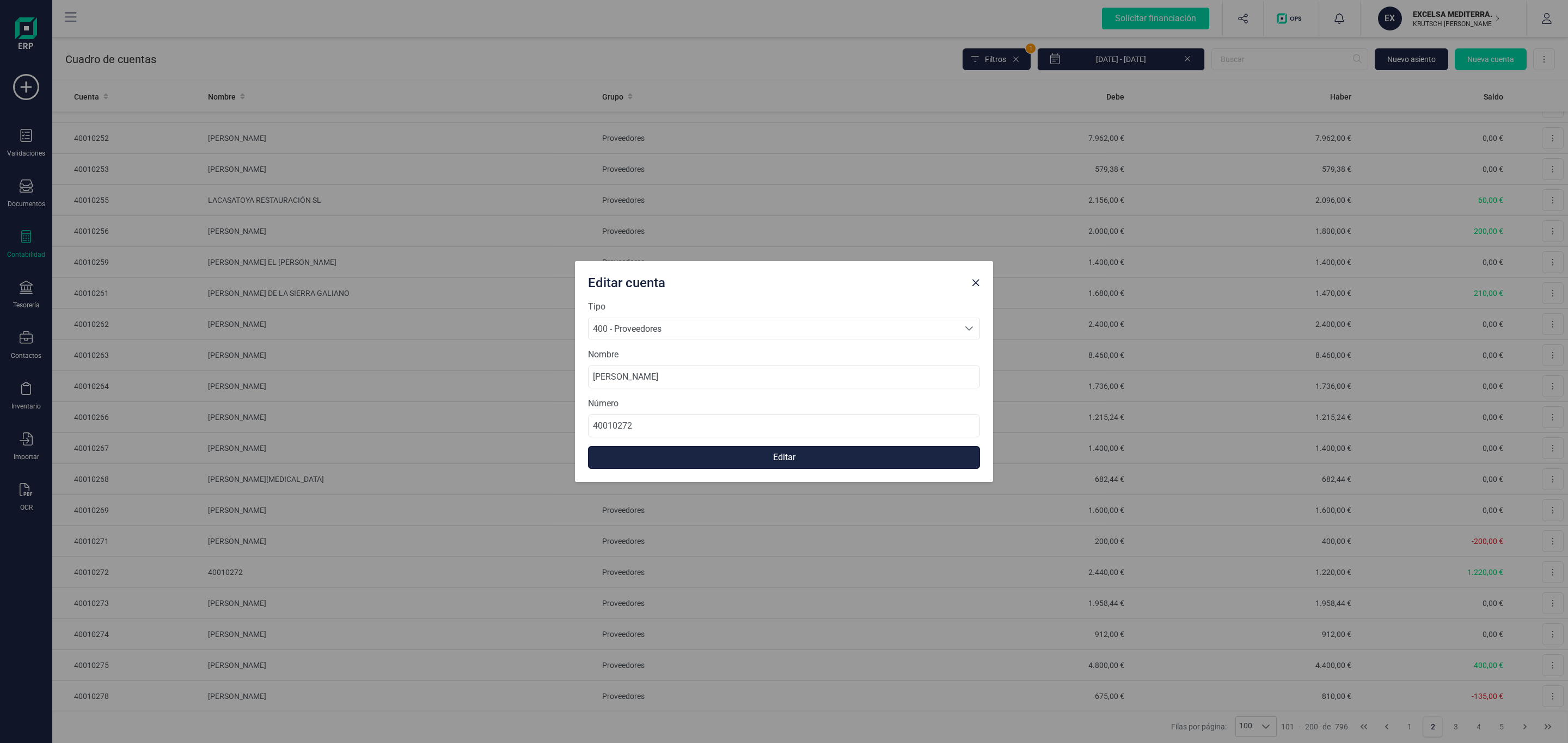
click at [695, 459] on button "Editar" at bounding box center [784, 458] width 392 height 23
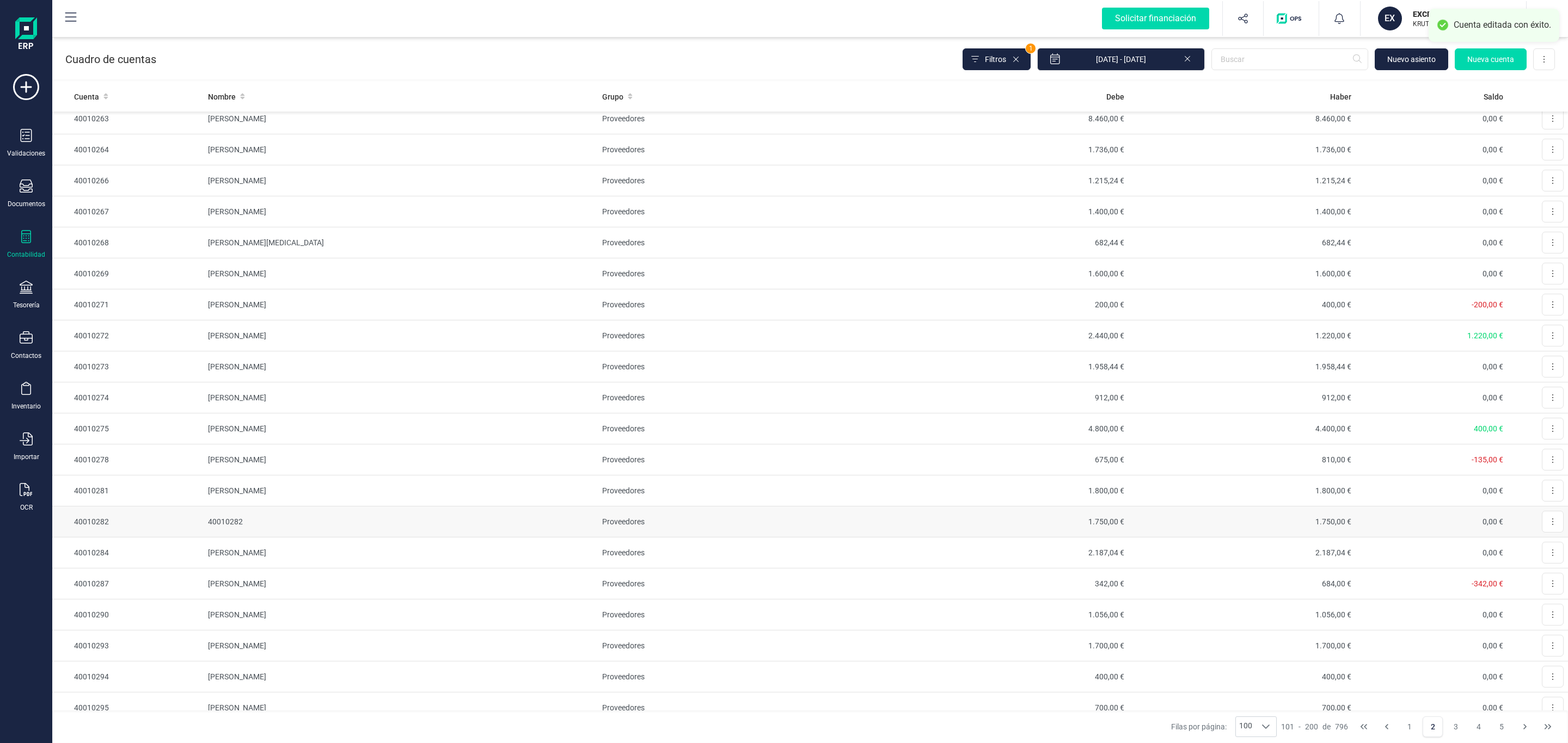
scroll to position [327, 0]
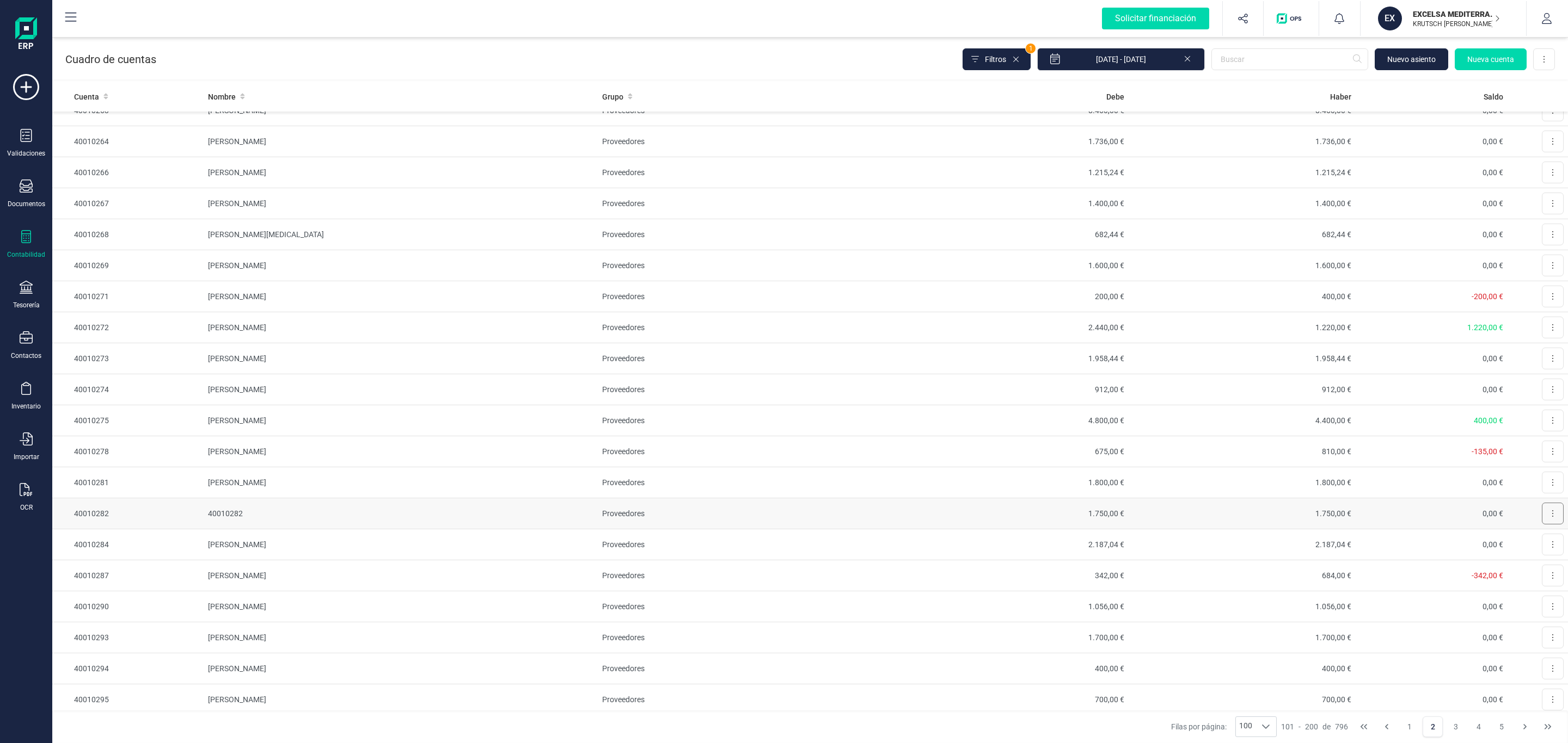
click at [1542, 523] on button at bounding box center [1553, 514] width 22 height 21
click at [1541, 547] on button "Editar" at bounding box center [1539, 540] width 49 height 21
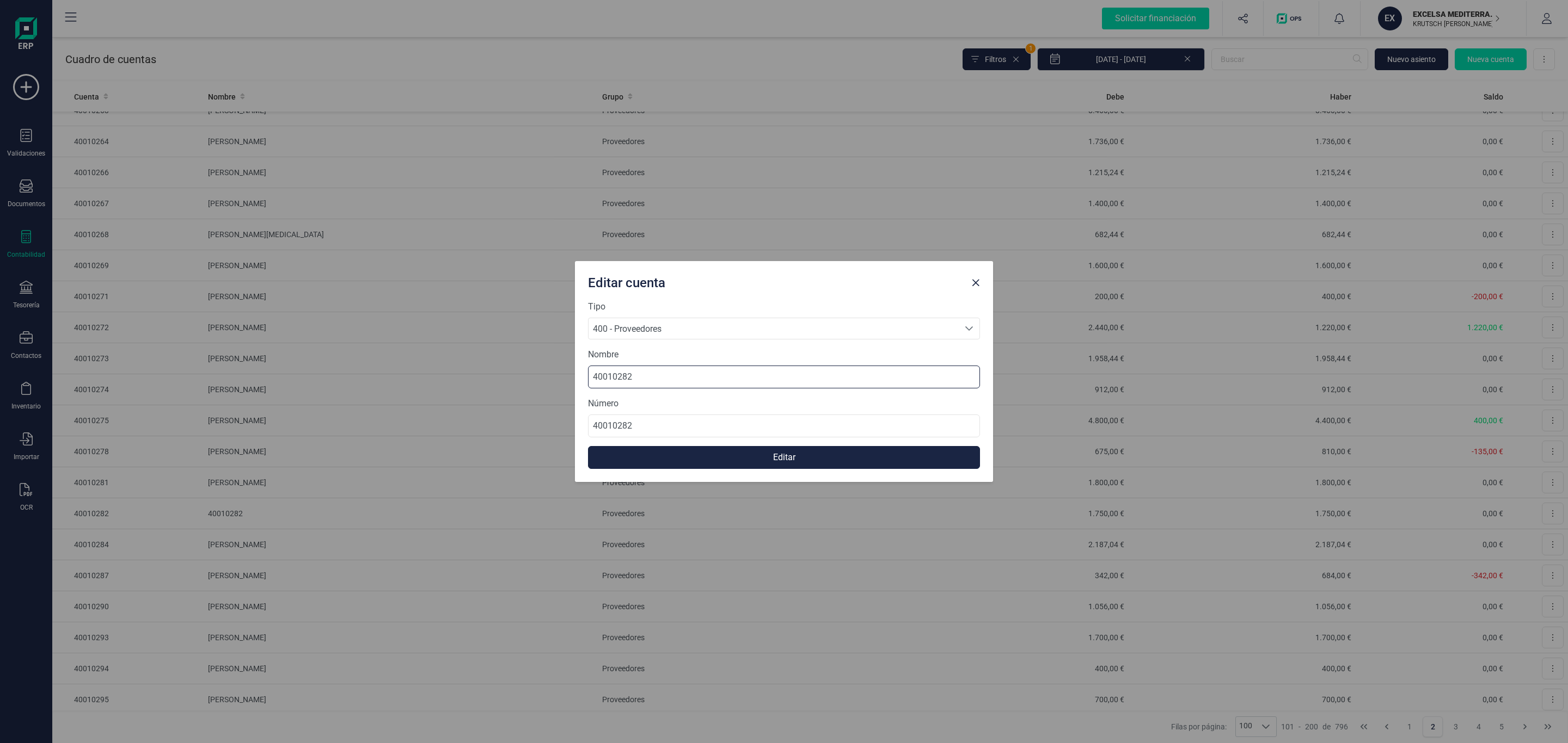
drag, startPoint x: 668, startPoint y: 383, endPoint x: 427, endPoint y: 397, distance: 241.4
click at [427, 397] on div "Editar cuenta Tipo 400 - Proveedores 400 - Proveedores 400 - Proveedores Nombre…" at bounding box center [784, 371] width 1568 height 743
paste input "JOSE ALBERTO GARCIA SANCHEZ"
type input "JOSE ALBERTO GARCIA SANCHEZ"
click at [773, 451] on button "Editar" at bounding box center [784, 458] width 392 height 23
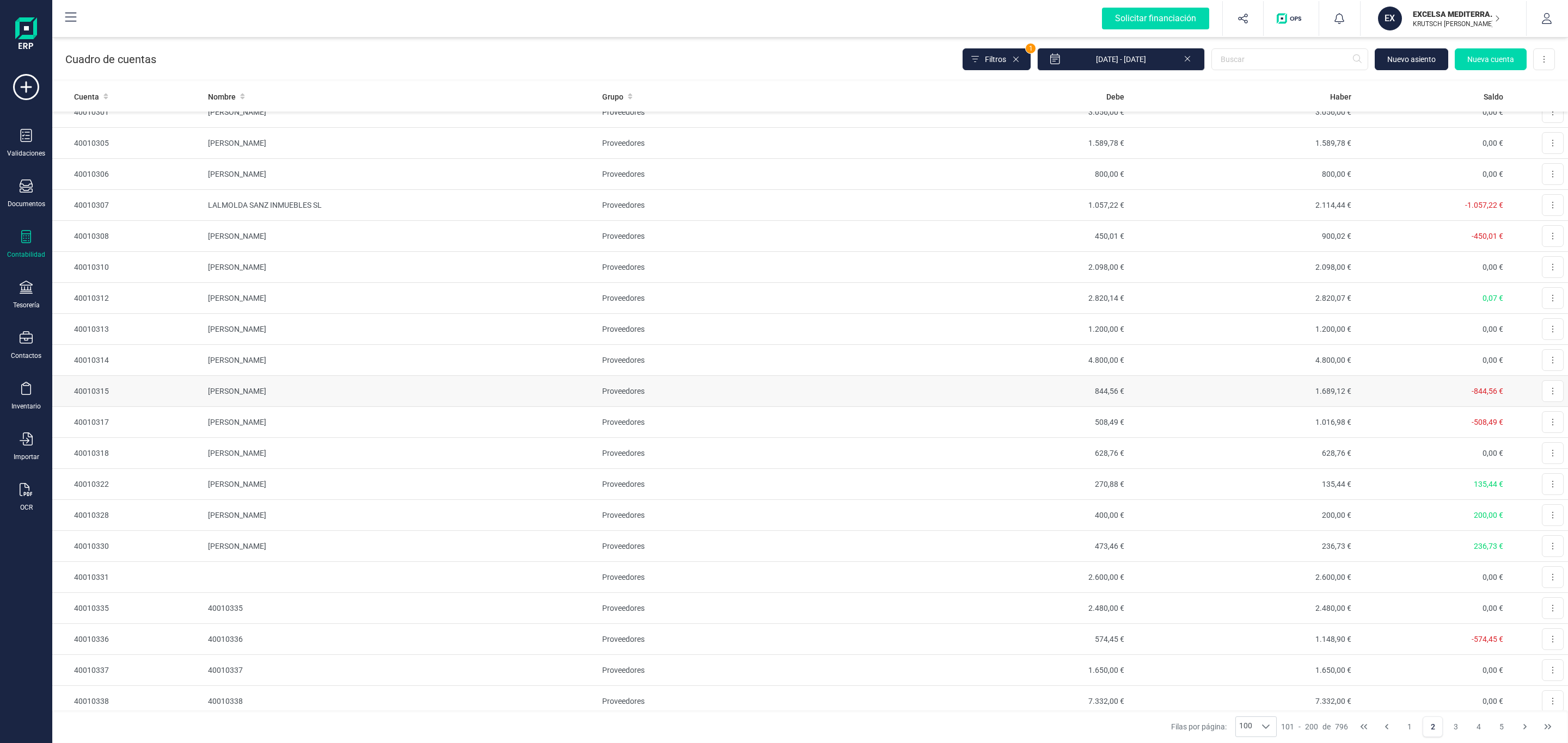
scroll to position [1061, 0]
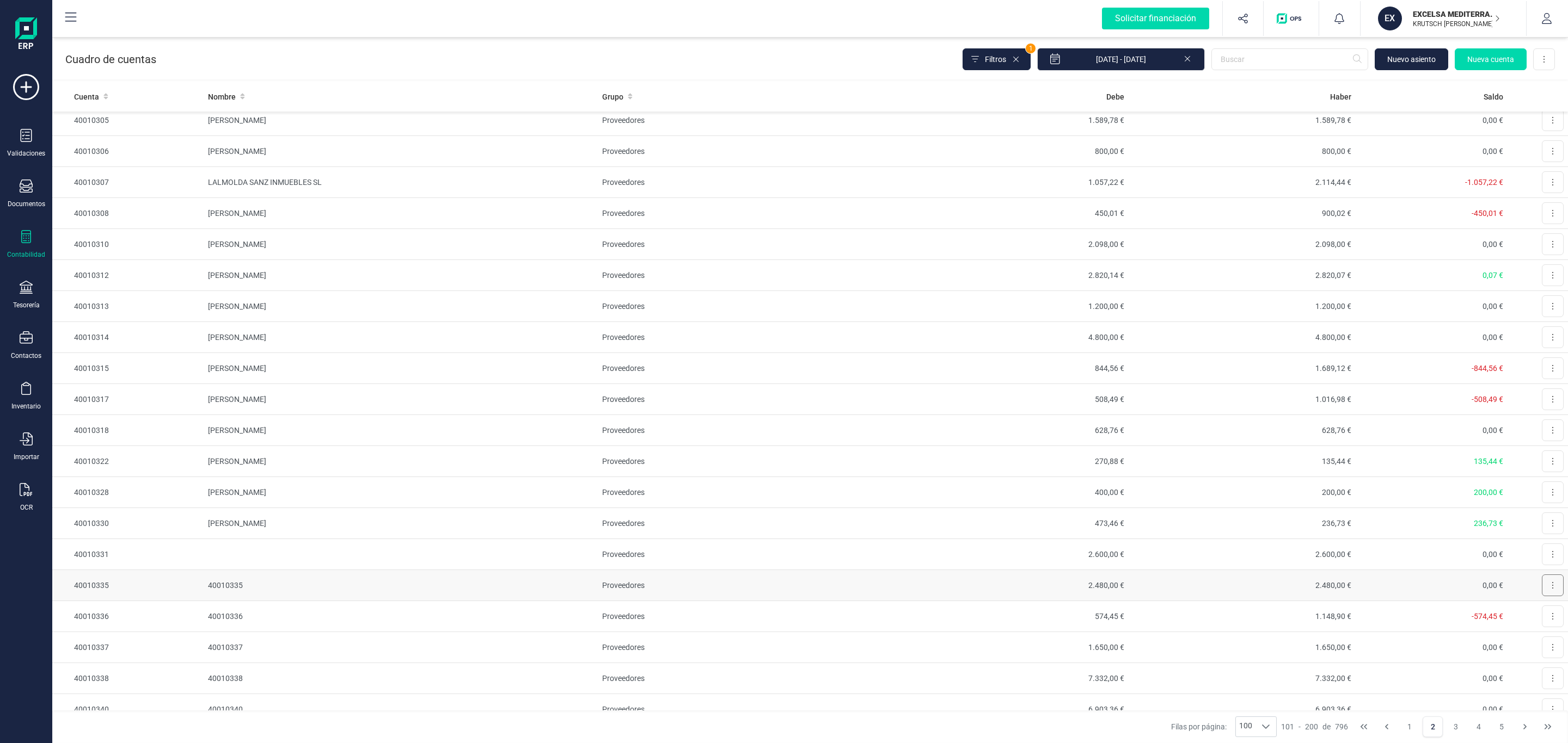
click at [1552, 590] on icon at bounding box center [1552, 585] width 2 height 9
click at [1536, 618] on span "Editar" at bounding box center [1544, 612] width 20 height 11
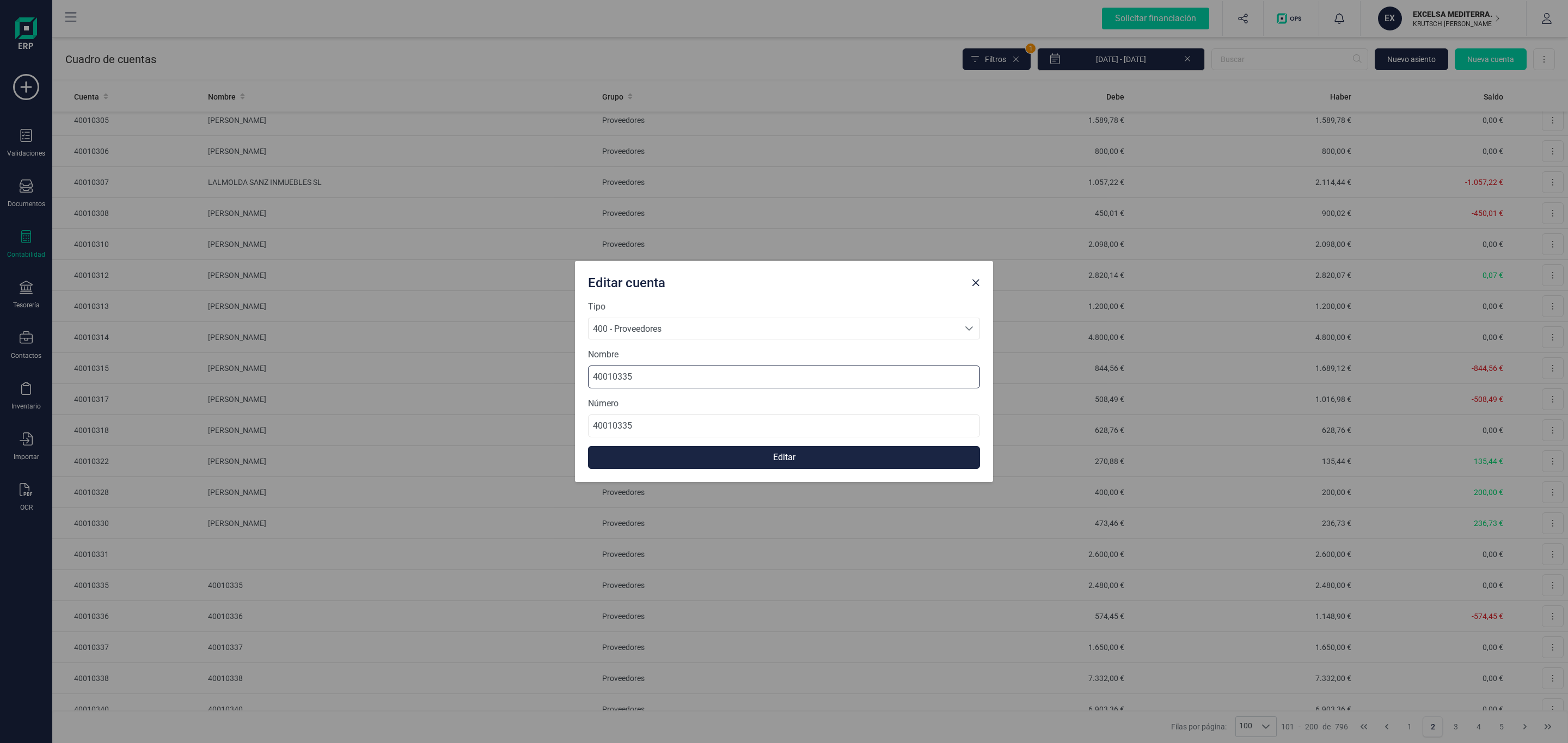
click at [659, 374] on input "40010335" at bounding box center [784, 377] width 392 height 23
drag, startPoint x: 733, startPoint y: 385, endPoint x: 391, endPoint y: 383, distance: 342.0
click at [391, 383] on div "Editar cuenta Tipo 400 - Proveedores 400 - Proveedores 400 - Proveedores Nombre…" at bounding box center [784, 371] width 1568 height 743
paste input "[PERSON_NAME] [PERSON_NAME]"
type input "[PERSON_NAME] [PERSON_NAME]"
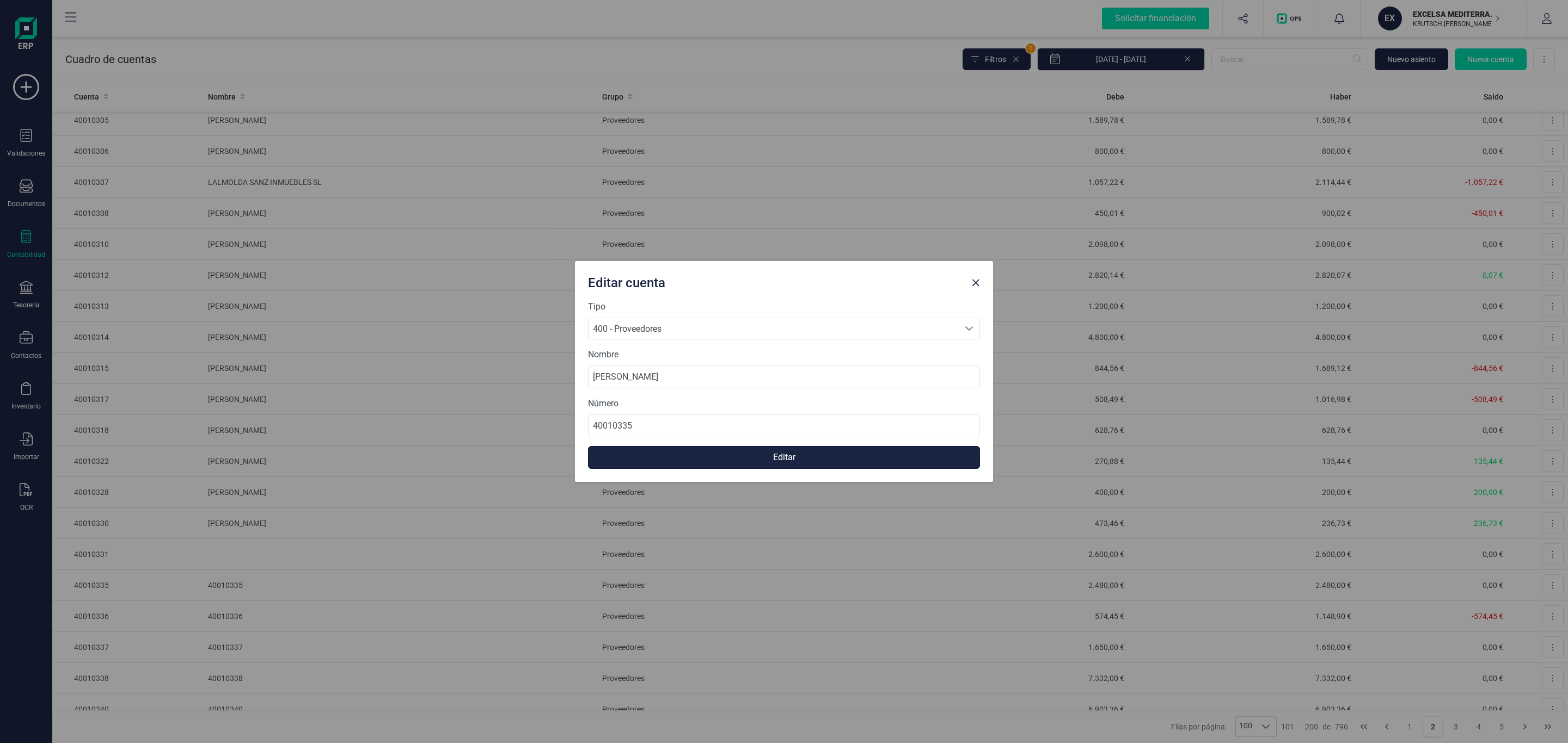
click at [740, 461] on button "Editar" at bounding box center [784, 458] width 392 height 23
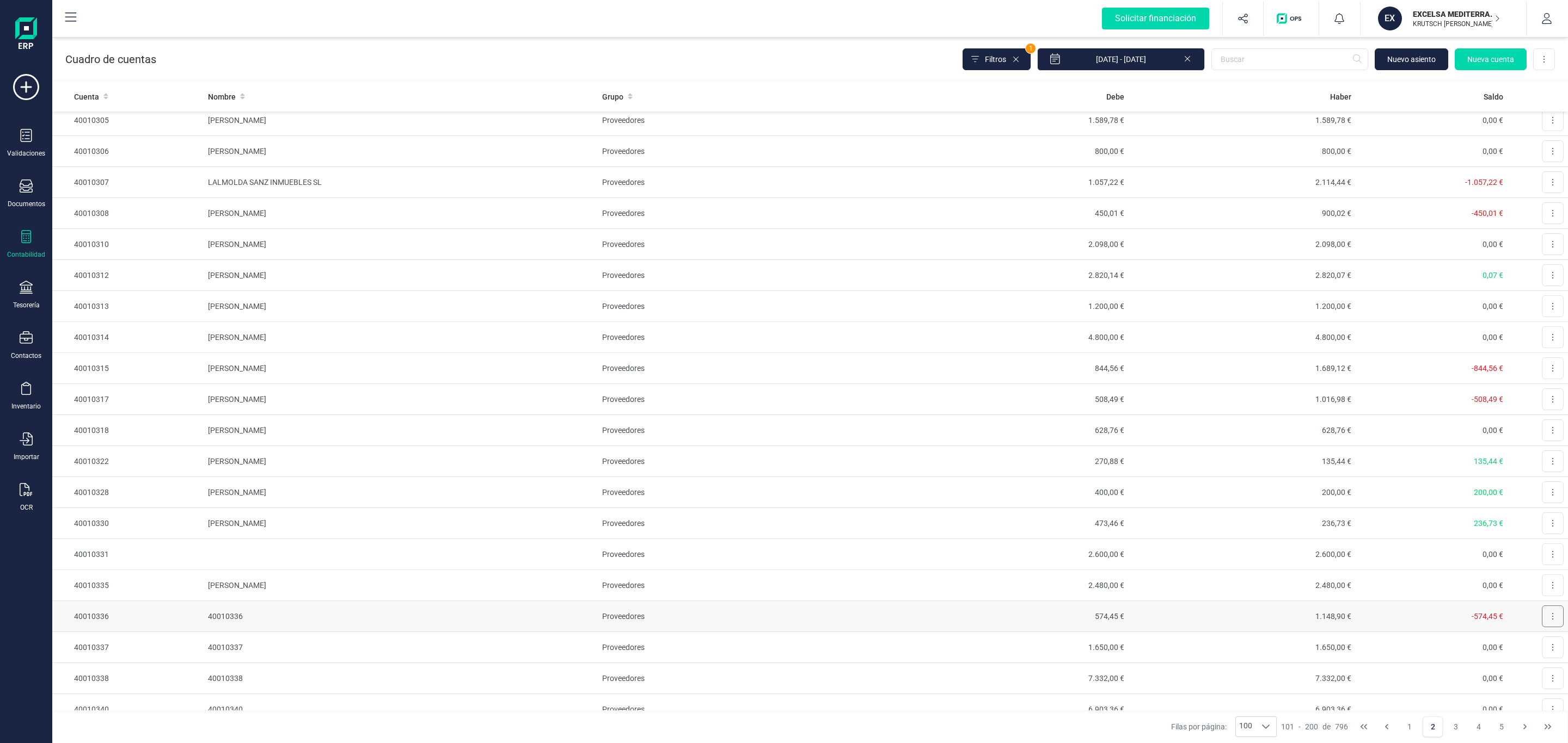
click at [1542, 628] on button at bounding box center [1553, 616] width 22 height 21
click at [1518, 654] on button "Editar" at bounding box center [1539, 643] width 49 height 21
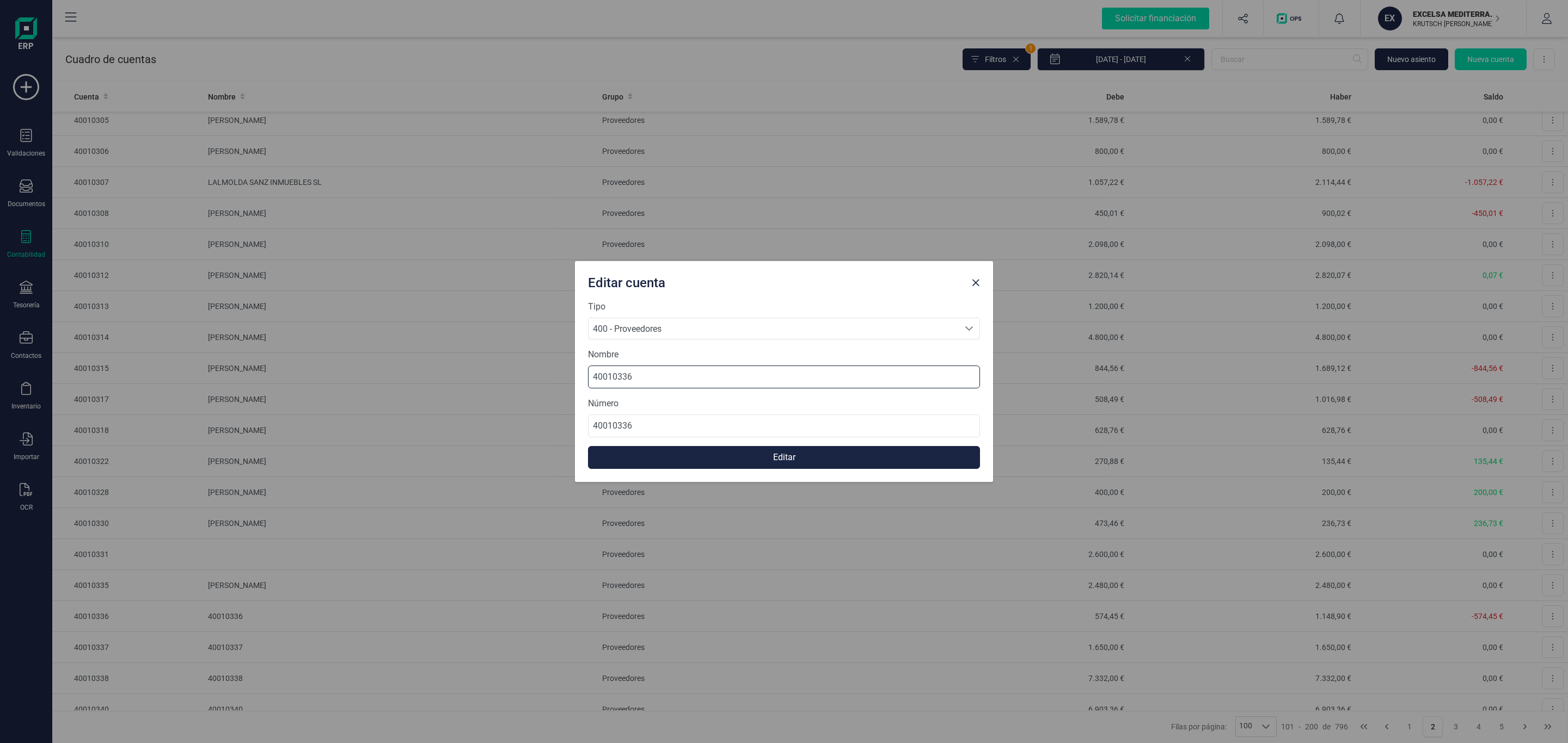
drag, startPoint x: 645, startPoint y: 383, endPoint x: 359, endPoint y: 379, distance: 286.0
click at [359, 379] on div "Editar cuenta Tipo 400 - Proveedores 400 - Proveedores 400 - Proveedores Nombre…" at bounding box center [784, 371] width 1568 height 743
paste input "SONIA MARIA SOLLEIRO HERNANDEZ"
type input "SONIA MARIA SOLLEIRO HERNANDEZ"
click at [768, 459] on button "Editar" at bounding box center [784, 458] width 392 height 23
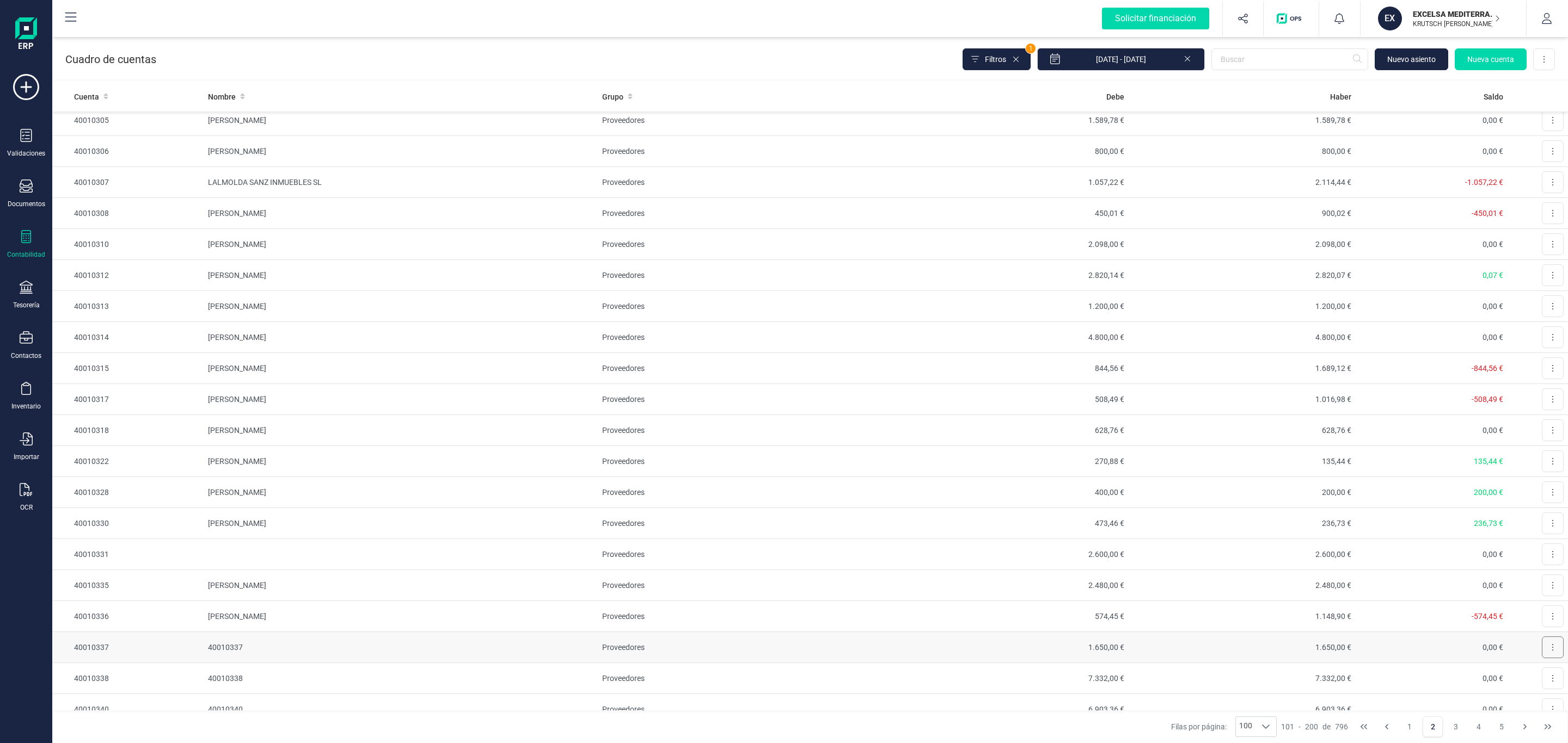
click at [1542, 658] on button at bounding box center [1553, 648] width 22 height 21
click at [1534, 680] on span "Editar" at bounding box center [1544, 674] width 20 height 11
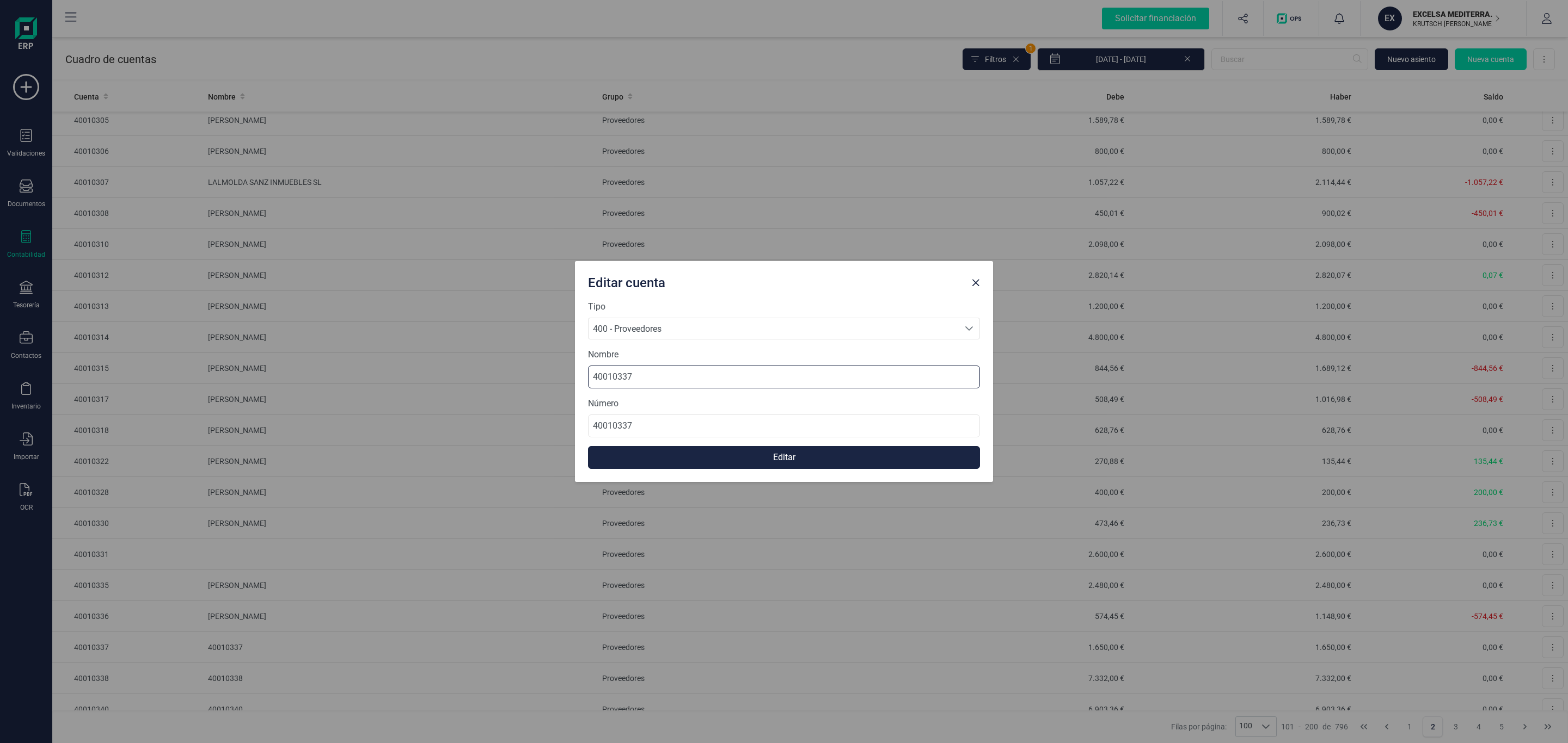
drag, startPoint x: 662, startPoint y: 383, endPoint x: 404, endPoint y: 379, distance: 258.0
click at [404, 379] on div "Editar cuenta Tipo 400 - Proveedores 400 - Proveedores 400 - Proveedores Nombre…" at bounding box center [784, 371] width 1568 height 743
paste input "FRNACISCO JAVIER MORENO SANCHEZ"
click at [609, 372] on input "FRNACISCO JAVIER MORENO SANCHEZ" at bounding box center [784, 377] width 392 height 23
type input "FRNACISCO JAVIER MORENO SANCHEZ"
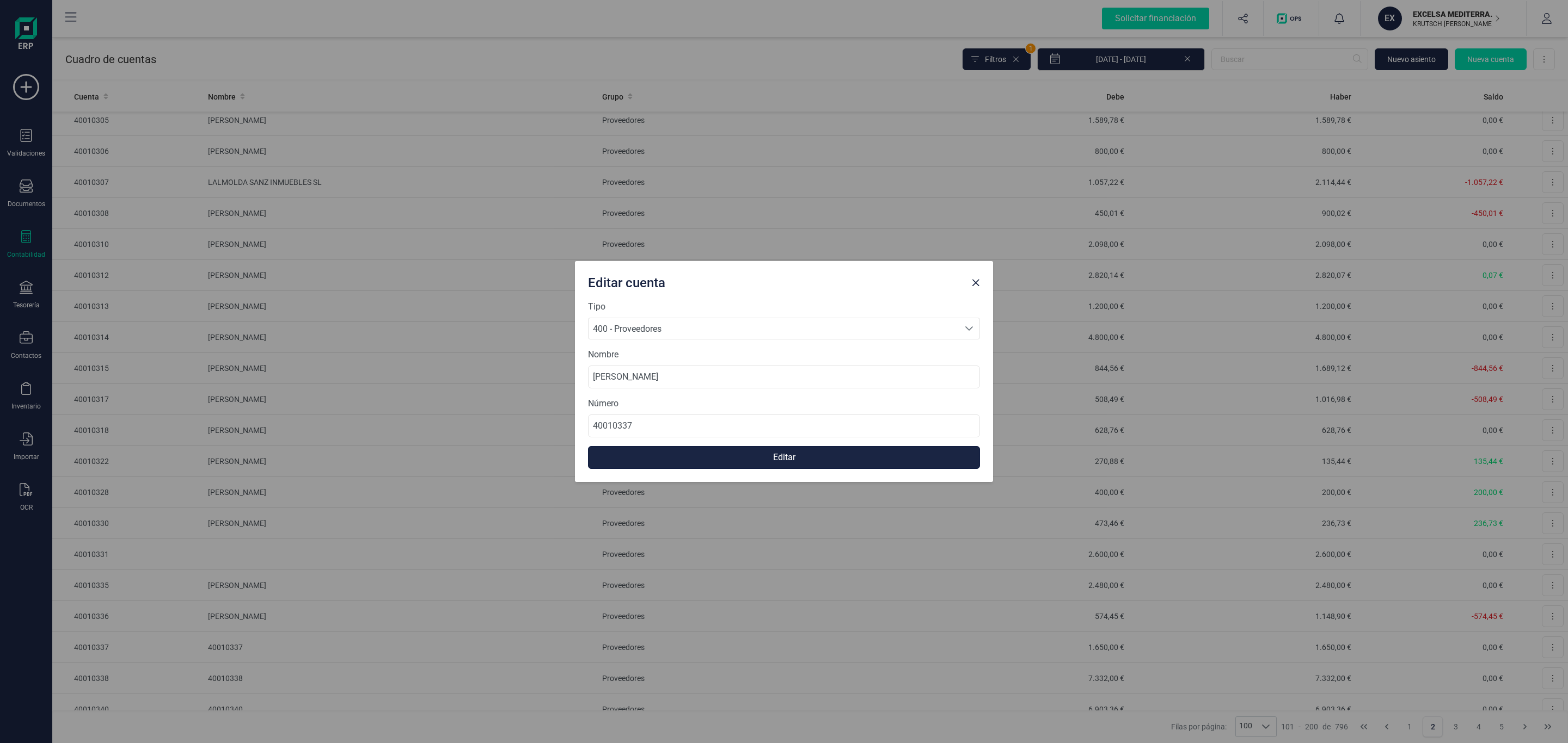
click at [824, 451] on button "Editar" at bounding box center [784, 458] width 392 height 23
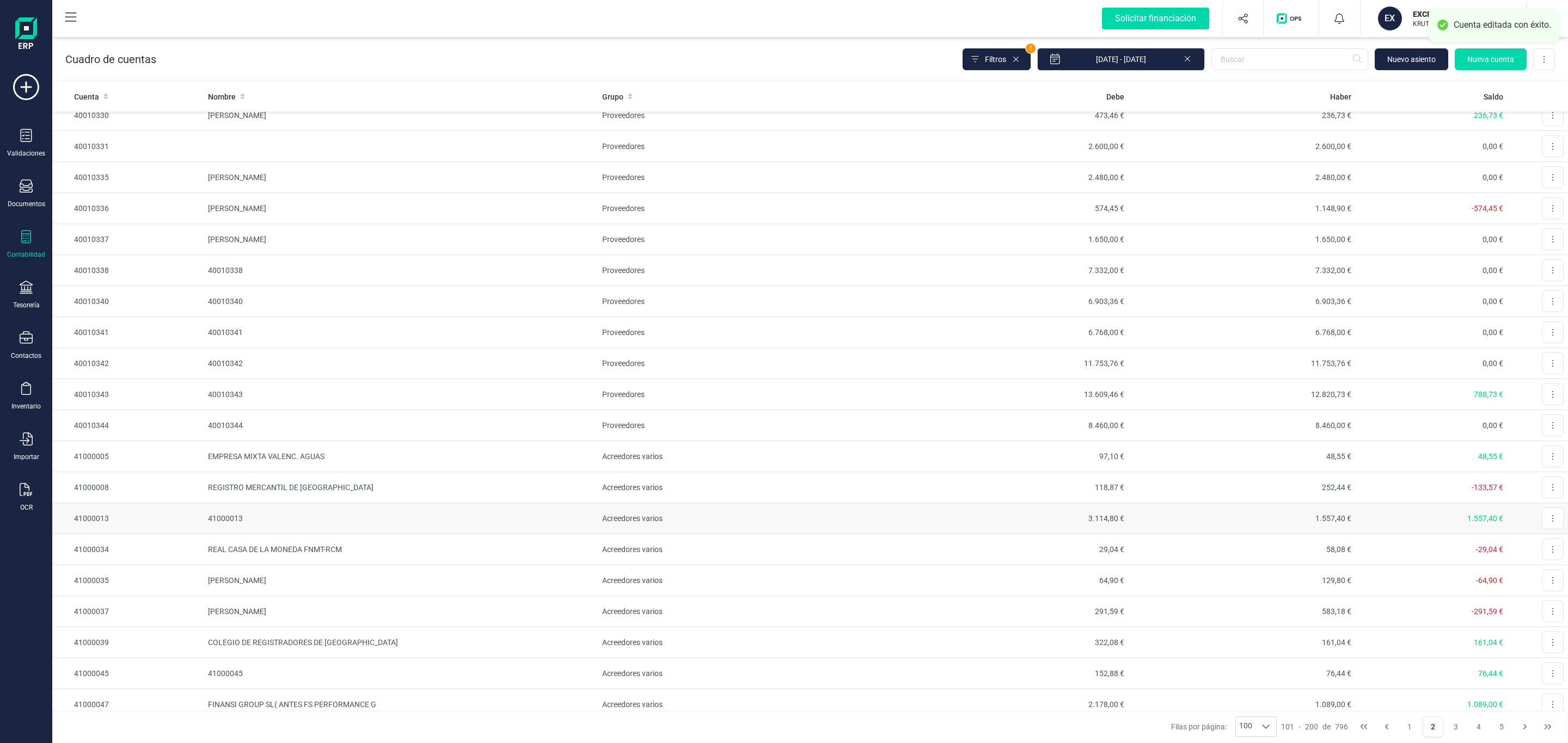
scroll to position [1550, 0]
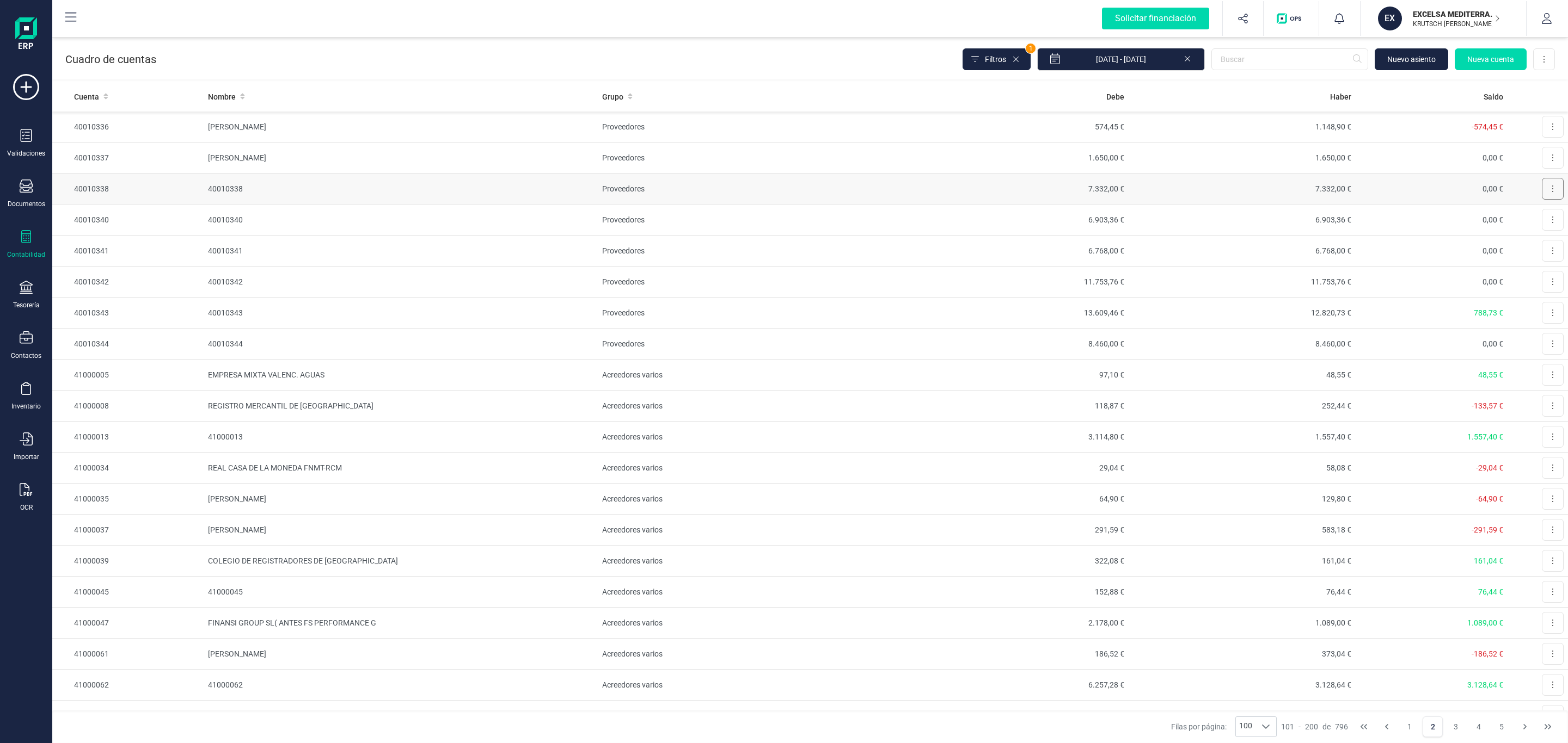
click at [1552, 193] on icon at bounding box center [1552, 188] width 2 height 9
click at [1534, 221] on span "Editar" at bounding box center [1544, 215] width 20 height 11
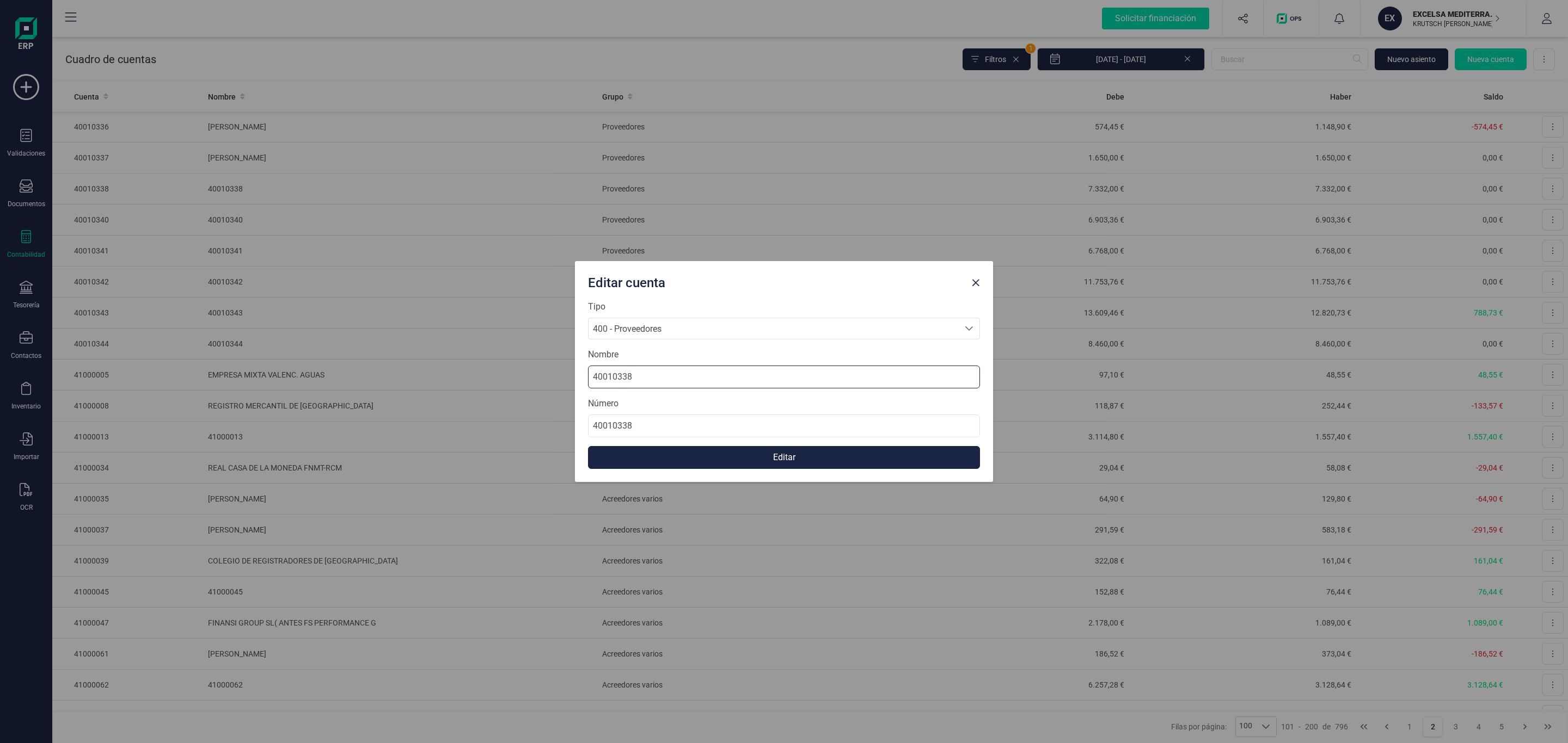
drag, startPoint x: 671, startPoint y: 370, endPoint x: 410, endPoint y: 358, distance: 261.3
click at [410, 358] on div "Editar cuenta Tipo 400 - Proveedores 400 - Proveedores 400 - Proveedores Nombre…" at bounding box center [784, 371] width 1568 height 743
click at [624, 369] on input "40010338" at bounding box center [784, 377] width 392 height 23
drag, startPoint x: 675, startPoint y: 368, endPoint x: 351, endPoint y: 368, distance: 324.0
click at [351, 368] on div "Editar cuenta Tipo 400 - Proveedores 400 - Proveedores 400 - Proveedores Nombre…" at bounding box center [784, 371] width 1568 height 743
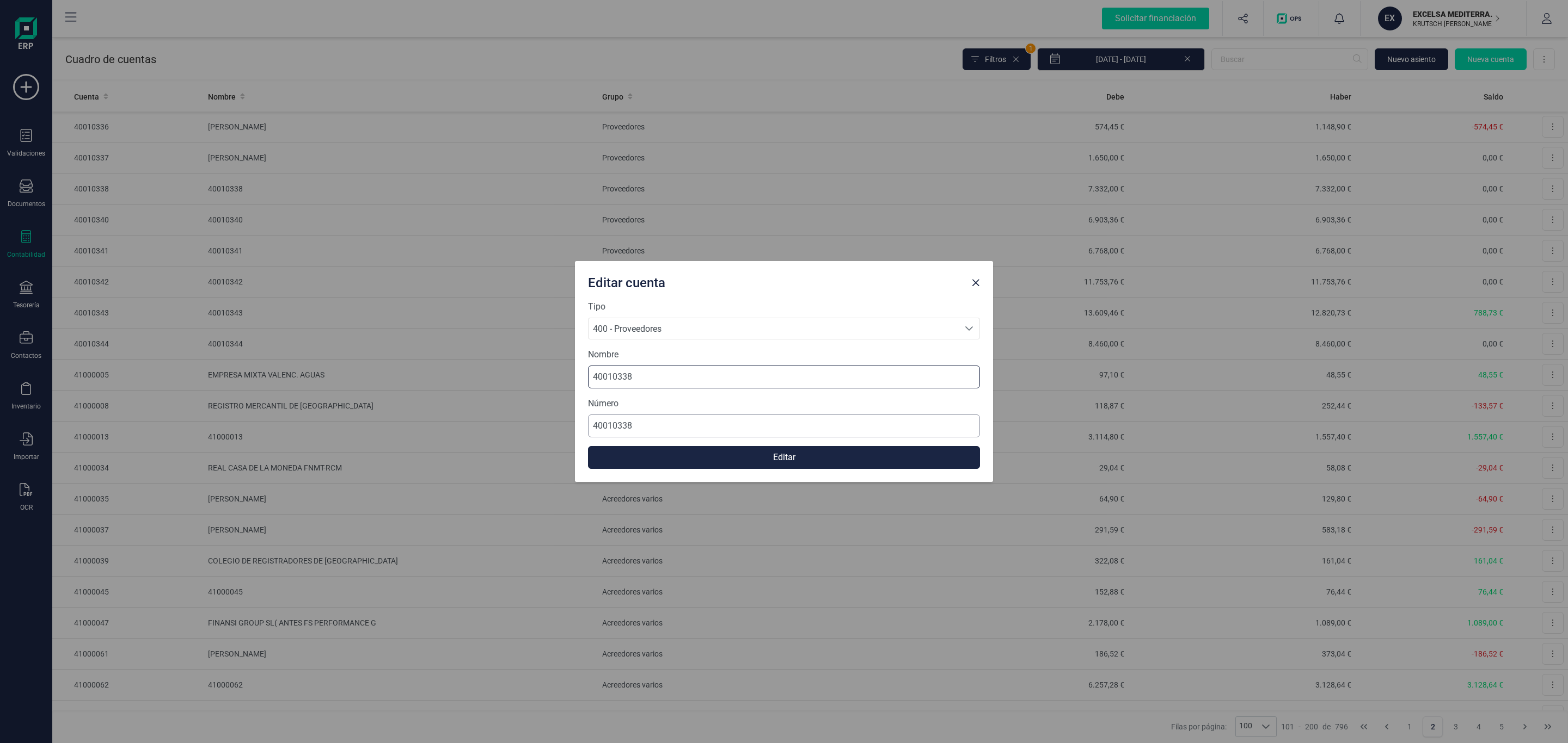
paste input "MARIA YOLANDA MENDEZ VARDE"
type input "MARIA YOLANDA MENDEZ VARDE"
click at [800, 452] on button "Editar" at bounding box center [784, 458] width 392 height 23
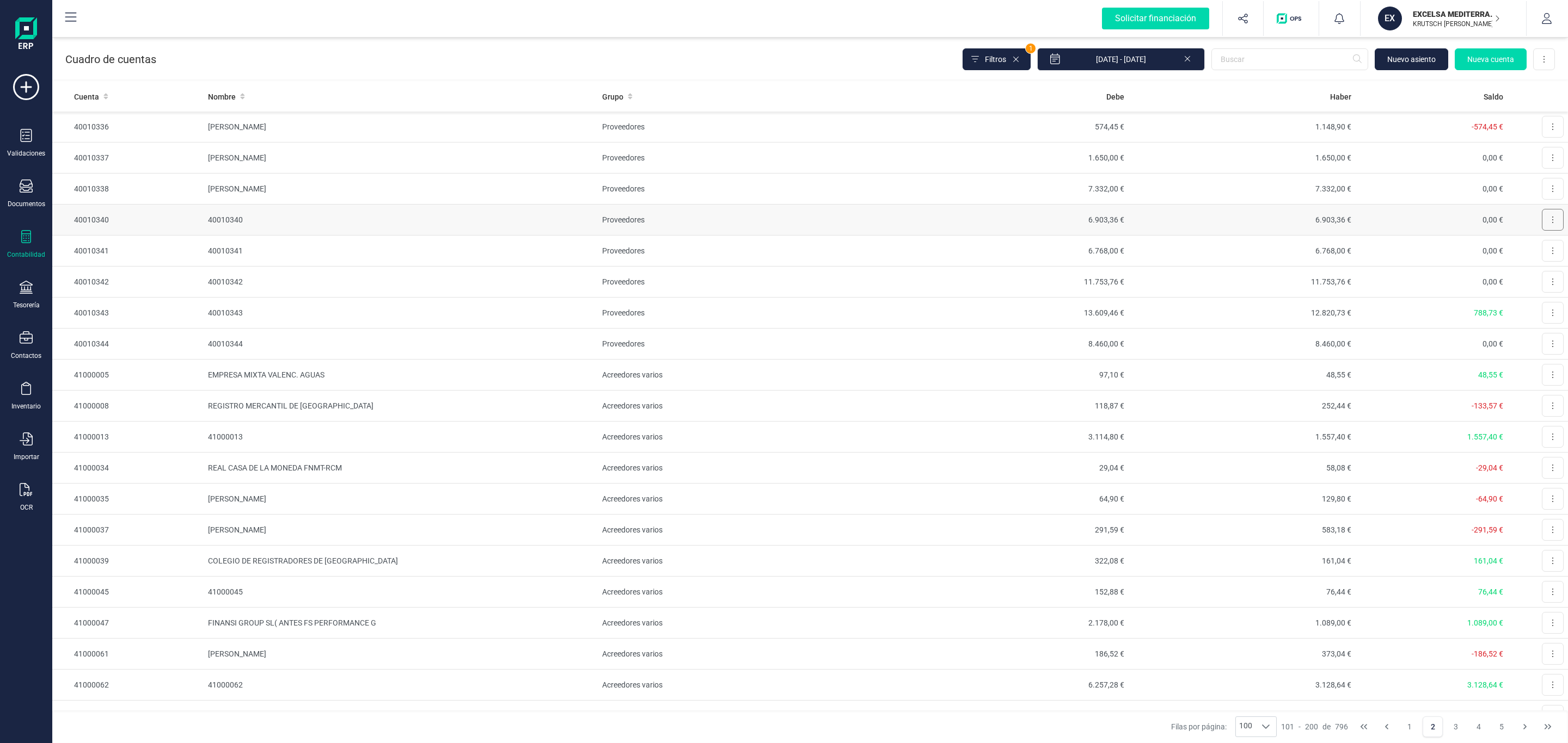
drag, startPoint x: 1538, startPoint y: 232, endPoint x: 1534, endPoint y: 241, distance: 9.8
click at [1552, 224] on icon at bounding box center [1552, 220] width 2 height 9
click at [1518, 257] on button "Editar" at bounding box center [1539, 246] width 49 height 21
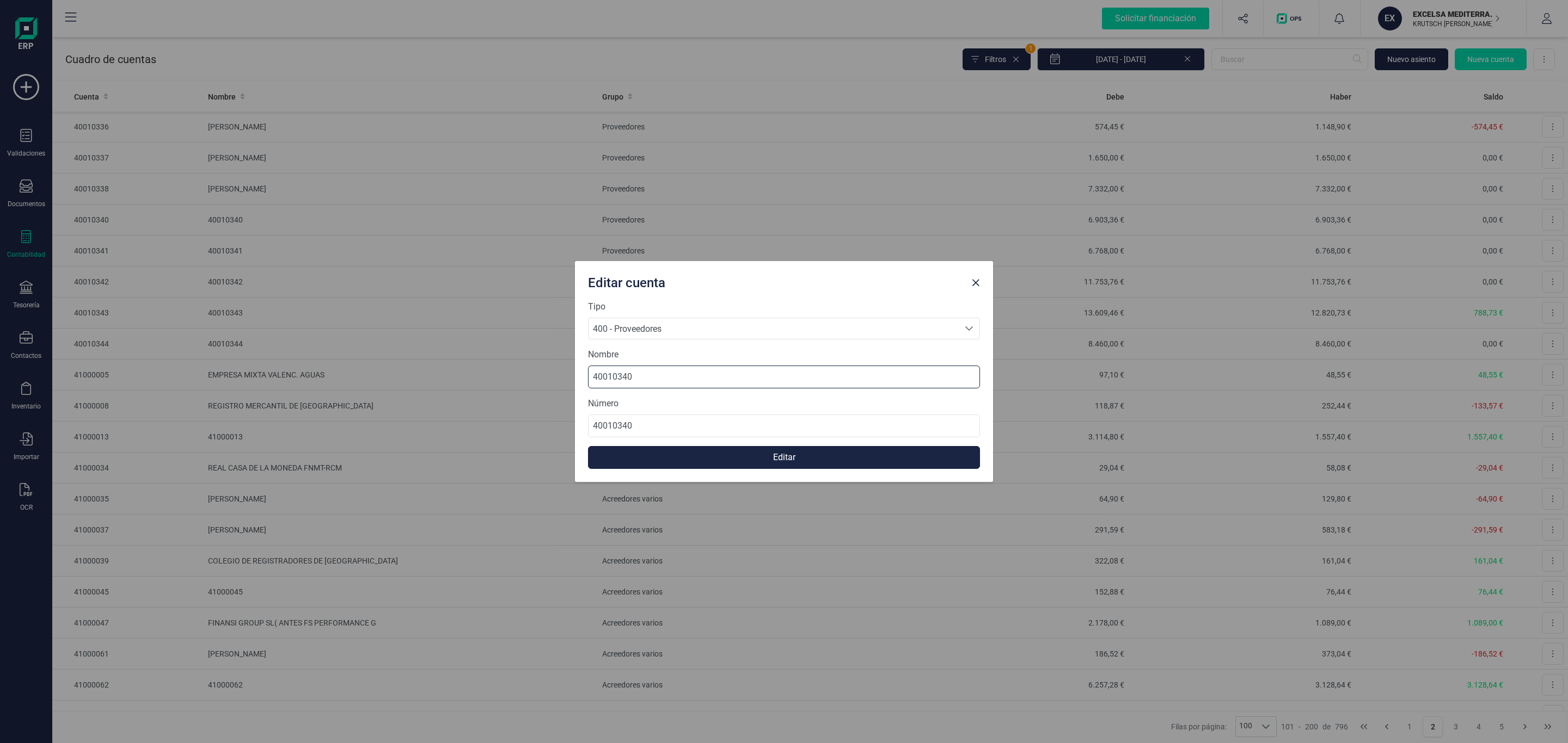
drag, startPoint x: 662, startPoint y: 385, endPoint x: 443, endPoint y: 379, distance: 219.1
click at [443, 379] on div "Editar cuenta Tipo 400 - Proveedores 400 - Proveedores 400 - Proveedores Nombre…" at bounding box center [784, 371] width 1568 height 743
paste input "JUAN RAMON QUINTANA HERRERIA"
type input "JUAN RAMON QUINTANA HERRERIA"
click at [723, 460] on button "Editar" at bounding box center [784, 458] width 392 height 23
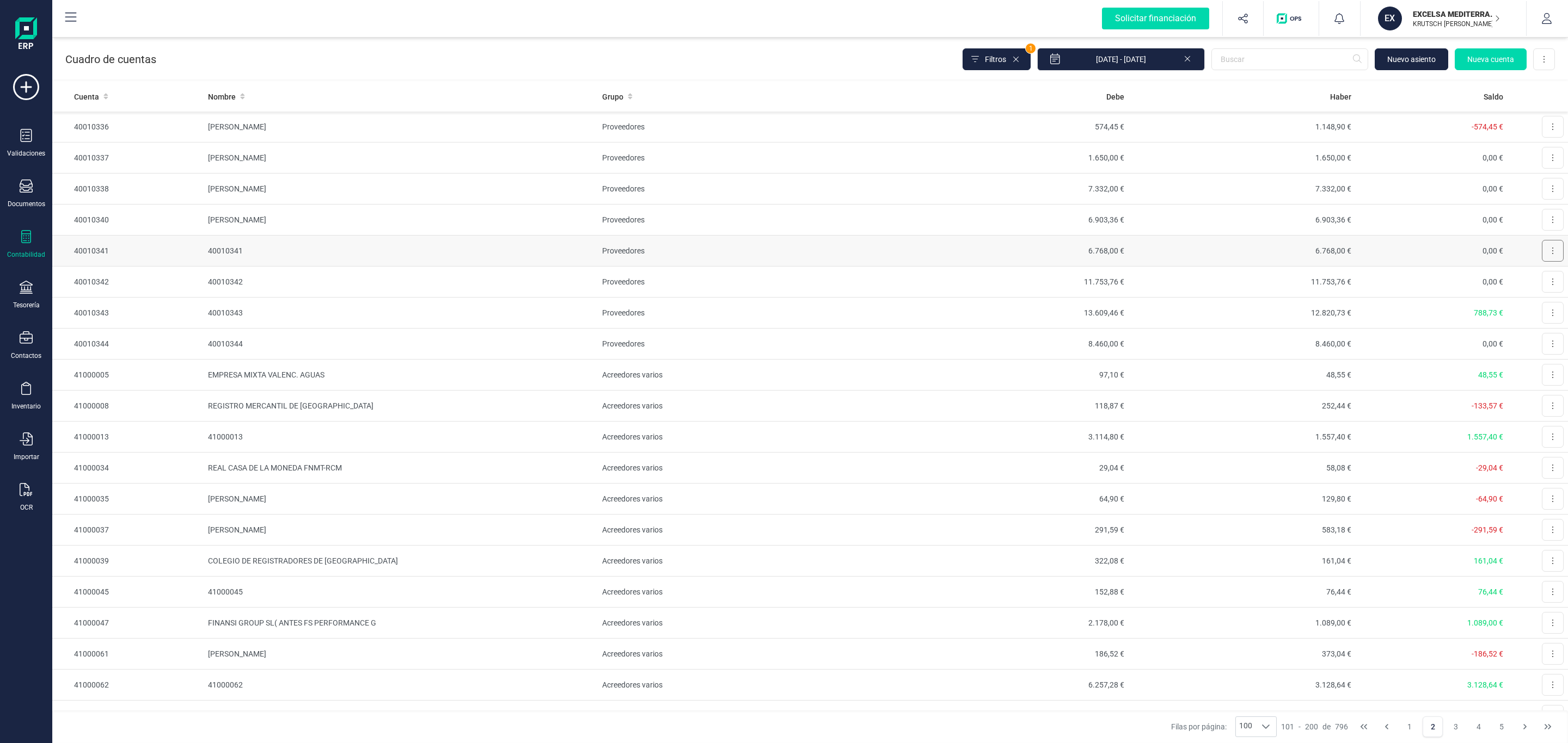
click at [1542, 262] on button at bounding box center [1553, 251] width 22 height 21
click at [1534, 283] on span "Editar" at bounding box center [1544, 277] width 20 height 11
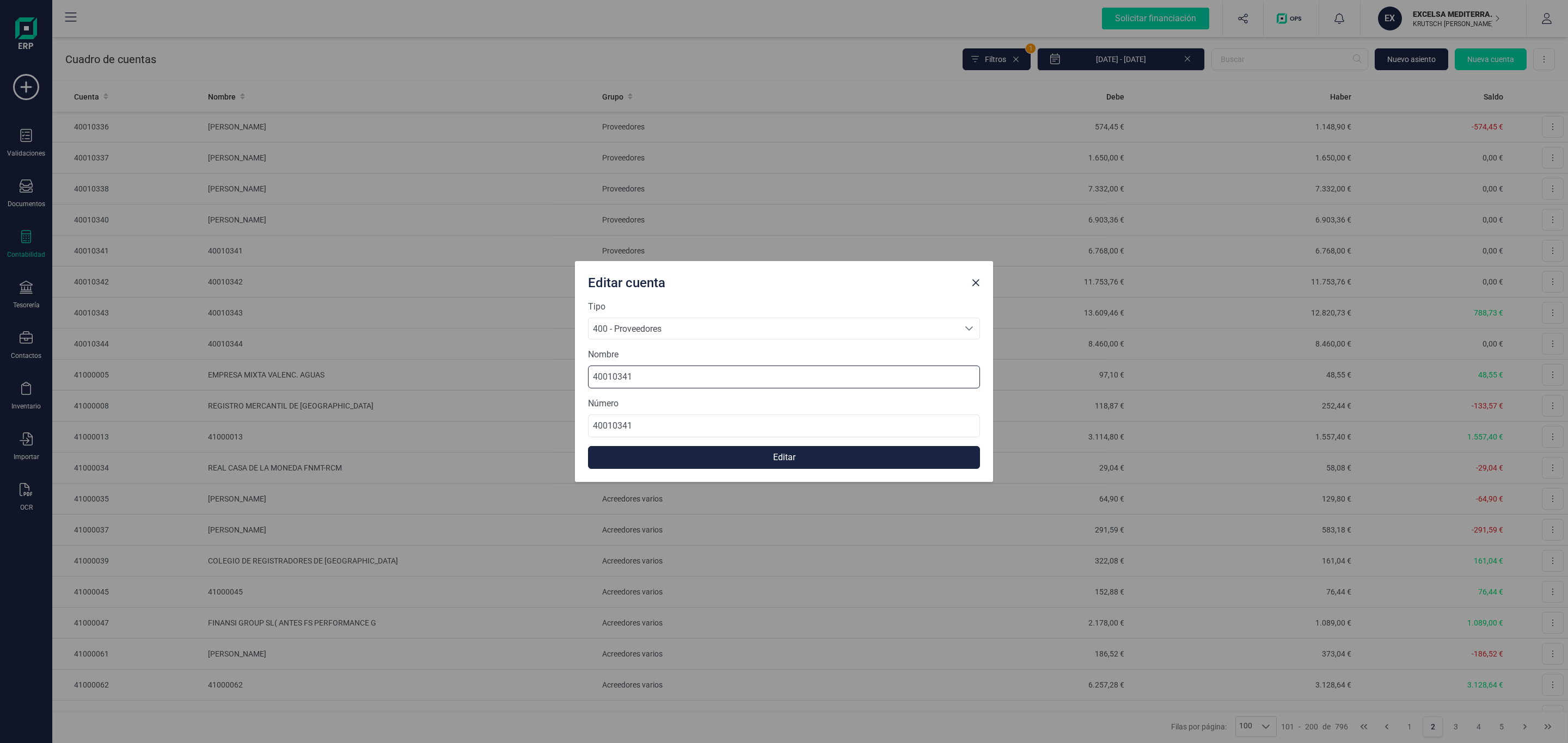
drag, startPoint x: 685, startPoint y: 373, endPoint x: 454, endPoint y: 382, distance: 231.2
click at [391, 376] on div "Editar cuenta Tipo 400 - Proveedores 400 - Proveedores 400 - Proveedores Nombre…" at bounding box center [784, 371] width 1568 height 743
paste input "[PERSON_NAME] [PERSON_NAME] [PERSON_NAME]"
type input "[PERSON_NAME] [PERSON_NAME] [PERSON_NAME]"
click at [769, 451] on button "Editar" at bounding box center [784, 458] width 392 height 23
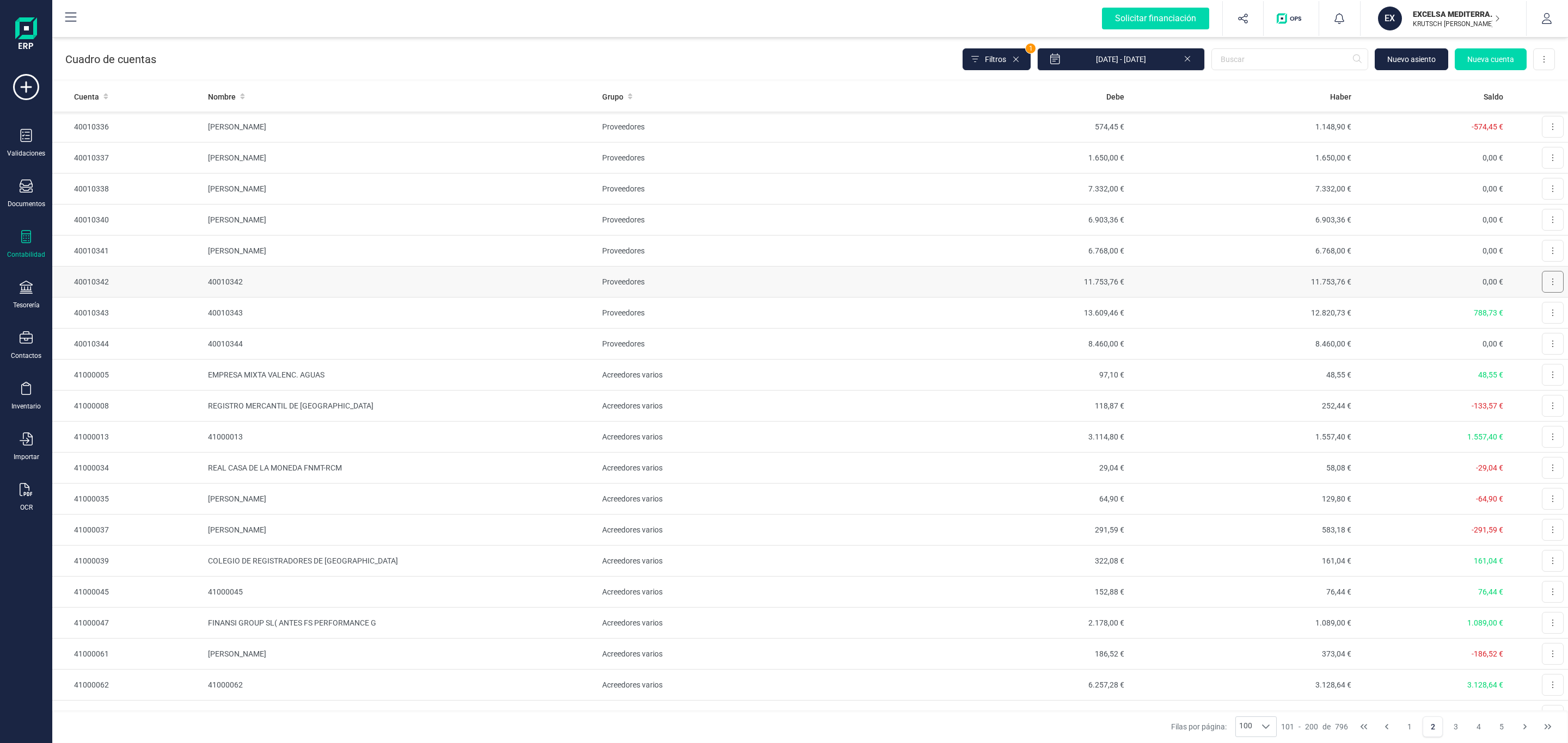
click at [1542, 293] on button at bounding box center [1553, 282] width 22 height 21
click at [1534, 314] on span "Editar" at bounding box center [1544, 308] width 20 height 11
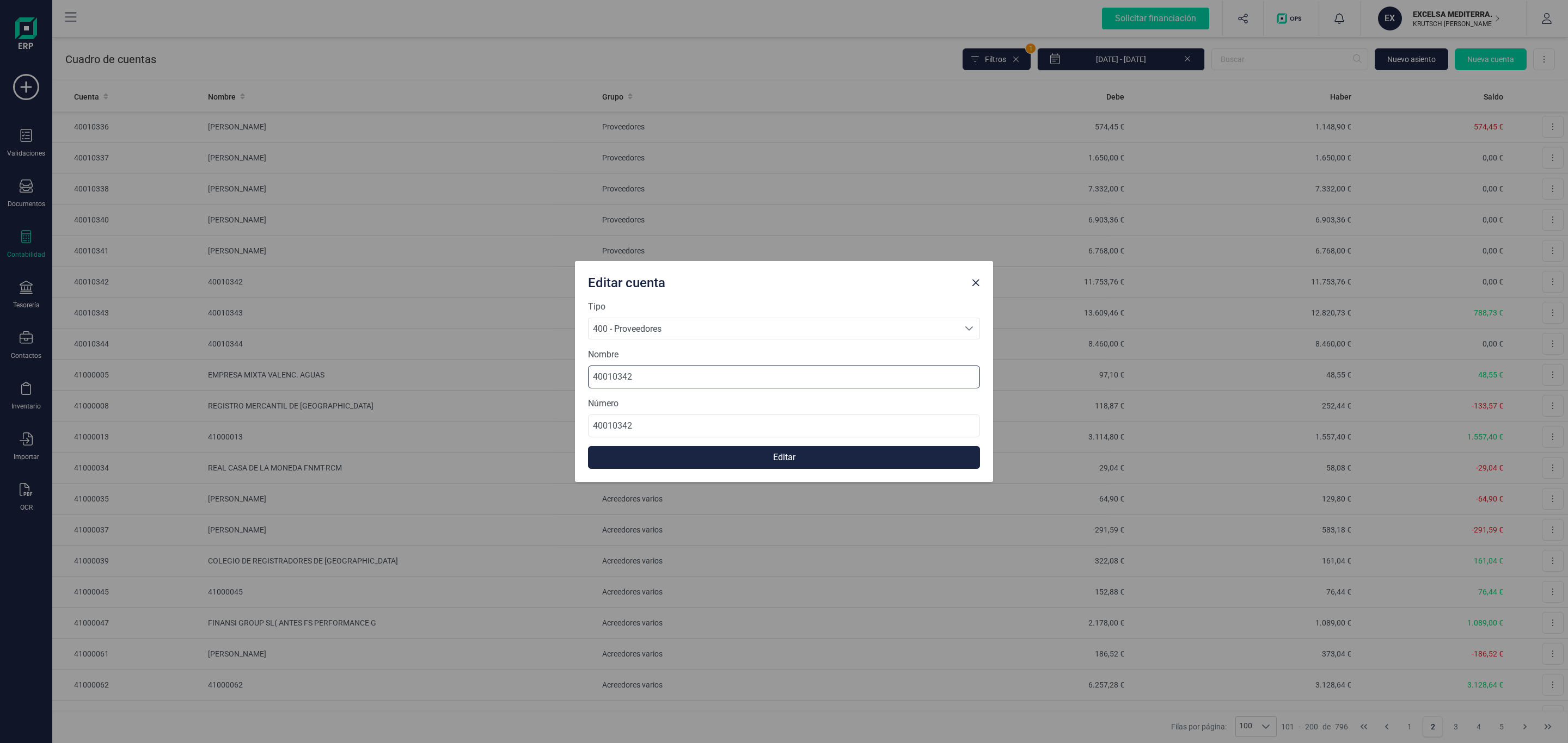
drag, startPoint x: 619, startPoint y: 383, endPoint x: 395, endPoint y: 376, distance: 224.1
click at [395, 376] on div "Editar cuenta Tipo 400 - Proveedores 400 - Proveedores 400 - Proveedores Nombre…" at bounding box center [784, 371] width 1568 height 743
paste input "MIRIAM LABAJO VITORES"
type input "MIRIAM LABAJO VITORES"
click at [769, 462] on button "Editar" at bounding box center [784, 458] width 392 height 23
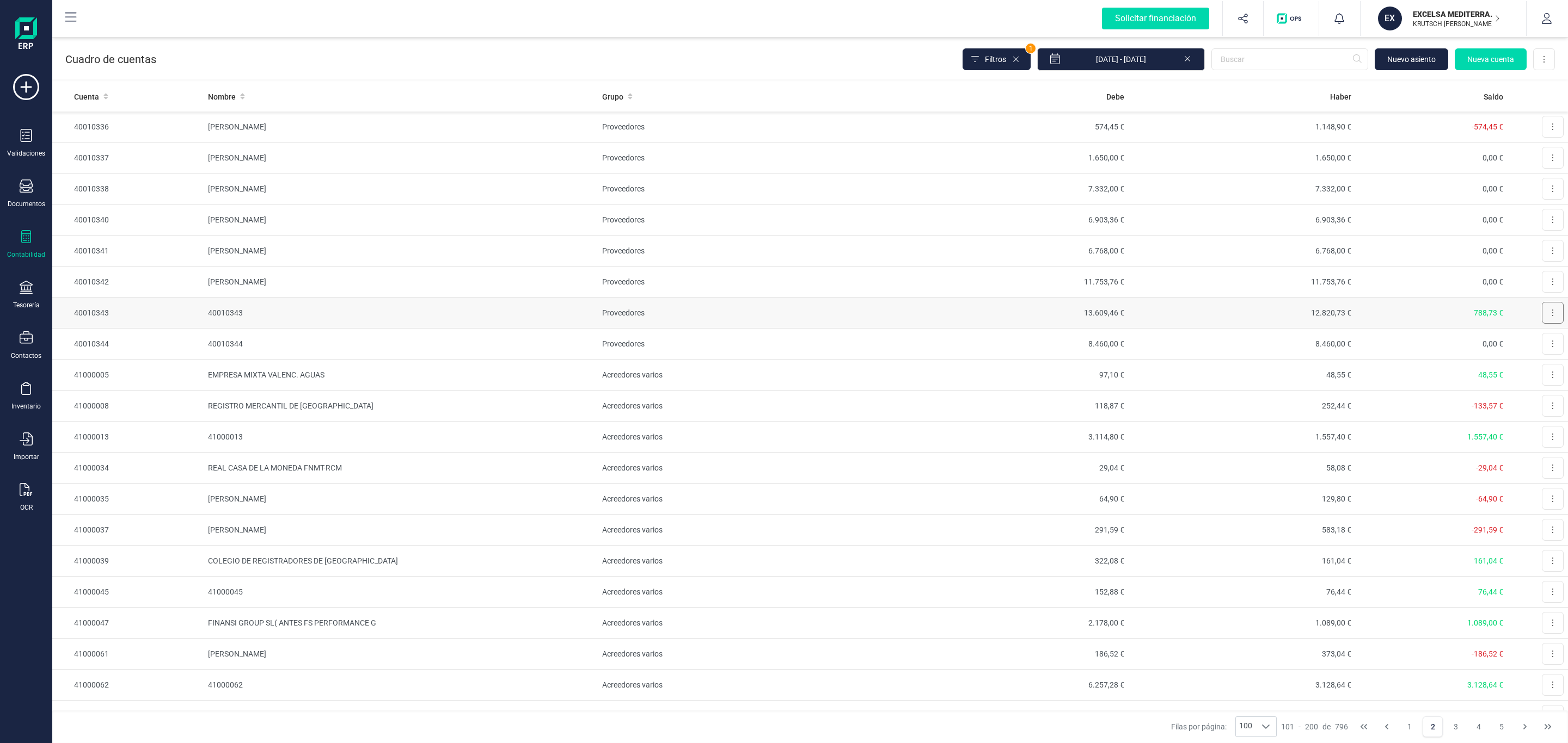
click at [1547, 324] on button at bounding box center [1553, 312] width 22 height 21
click at [1536, 345] on span "Editar" at bounding box center [1544, 339] width 20 height 11
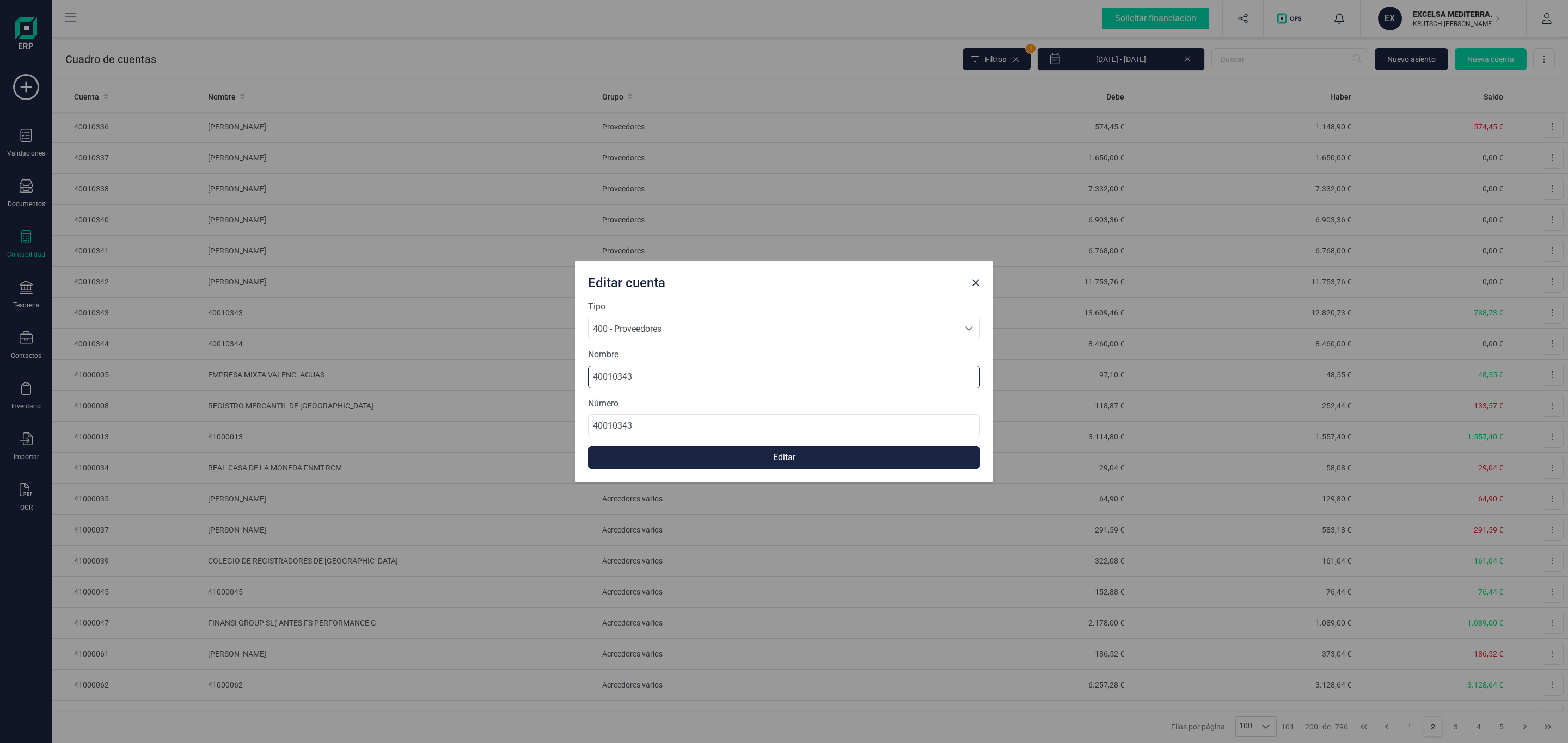
drag, startPoint x: 673, startPoint y: 372, endPoint x: 323, endPoint y: 380, distance: 350.1
click at [300, 370] on div "Editar cuenta Tipo 400 - Proveedores 400 - Proveedores 400 - Proveedores Nombre…" at bounding box center [784, 371] width 1568 height 743
paste input "OLGA SOFIA PEREZ RODRIGUEZ"
type input "OLGA SOFIA PEREZ RODRIGUEZ"
click at [798, 451] on button "Editar" at bounding box center [784, 458] width 392 height 23
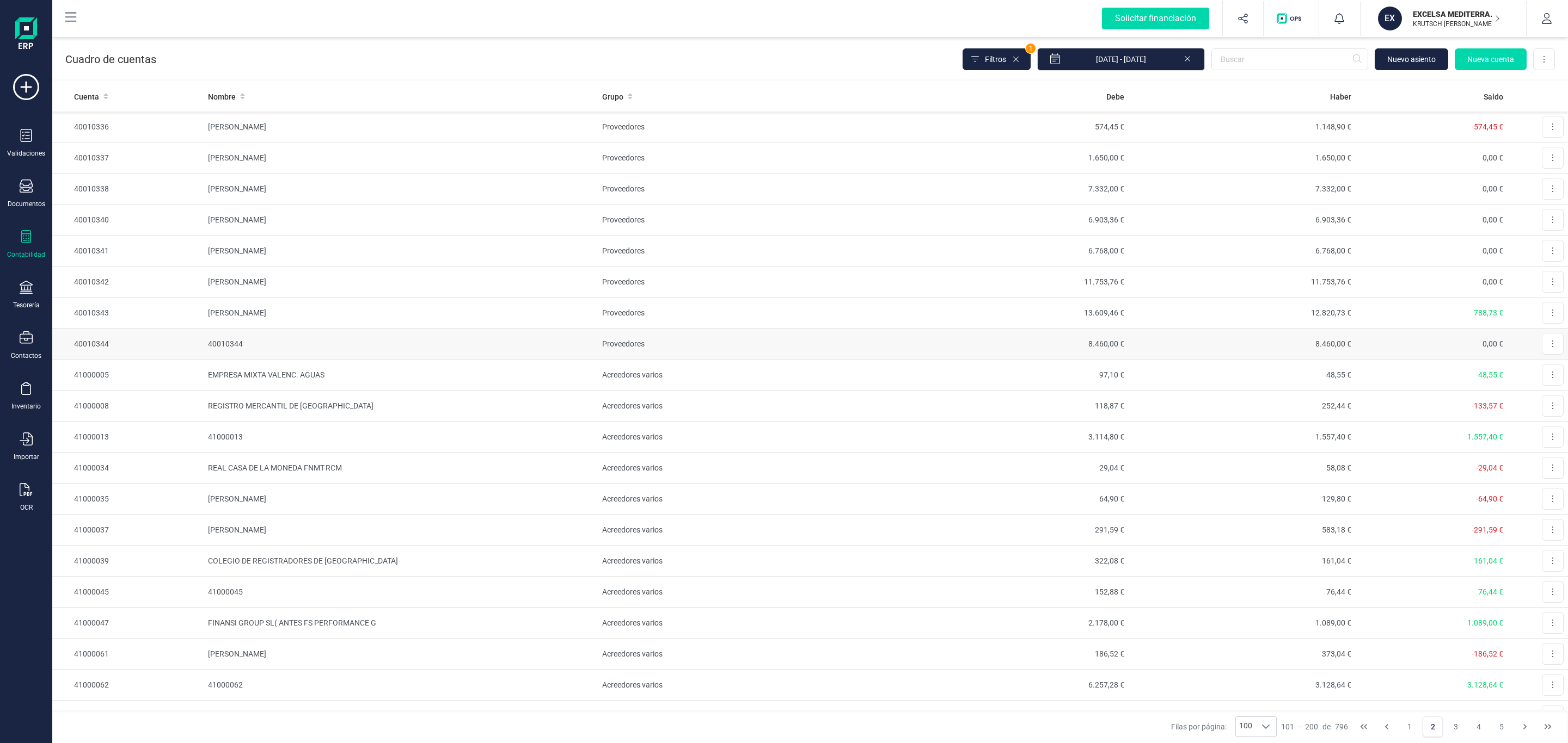
click at [1552, 352] on td "Editar" at bounding box center [1538, 344] width 60 height 31
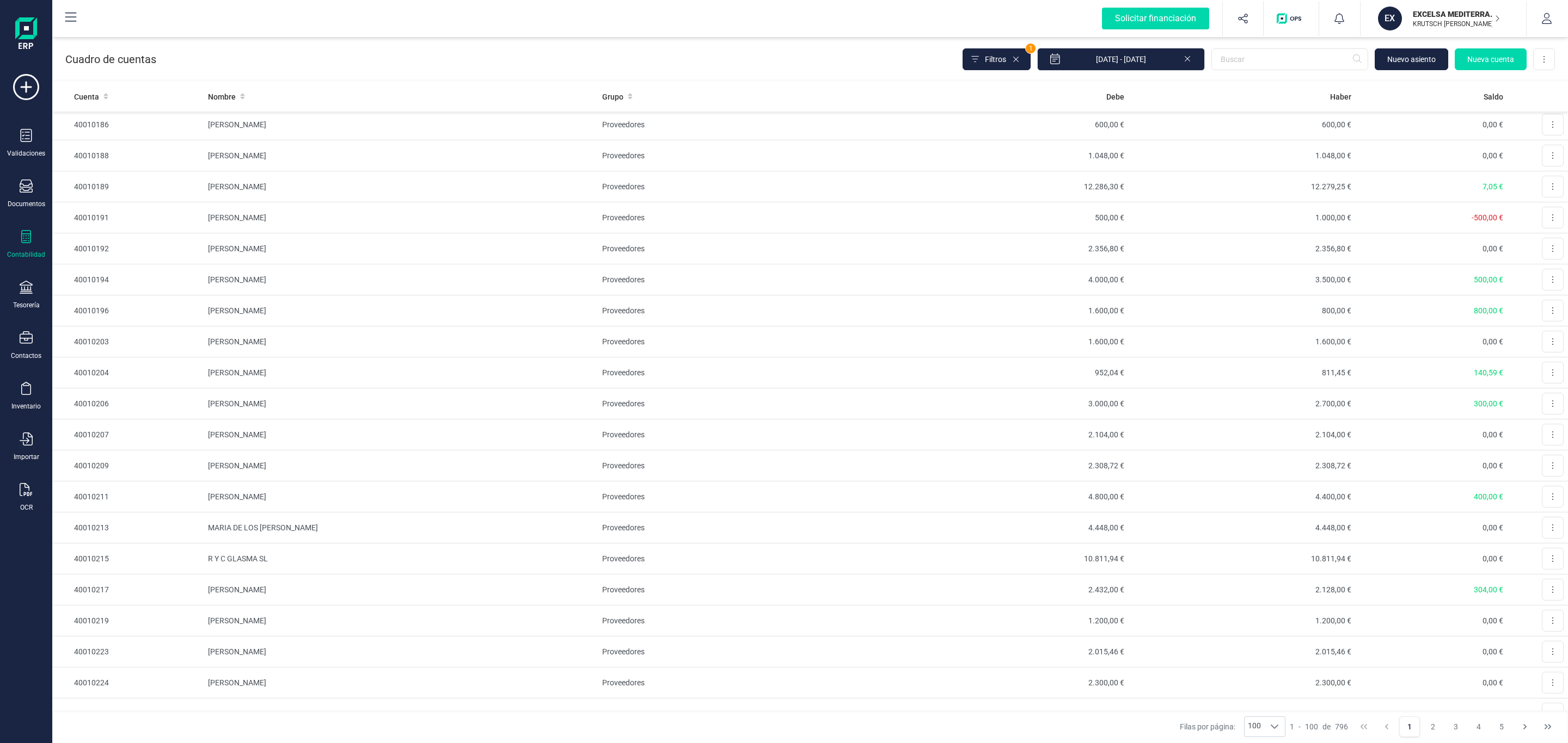
scroll to position [2548, 0]
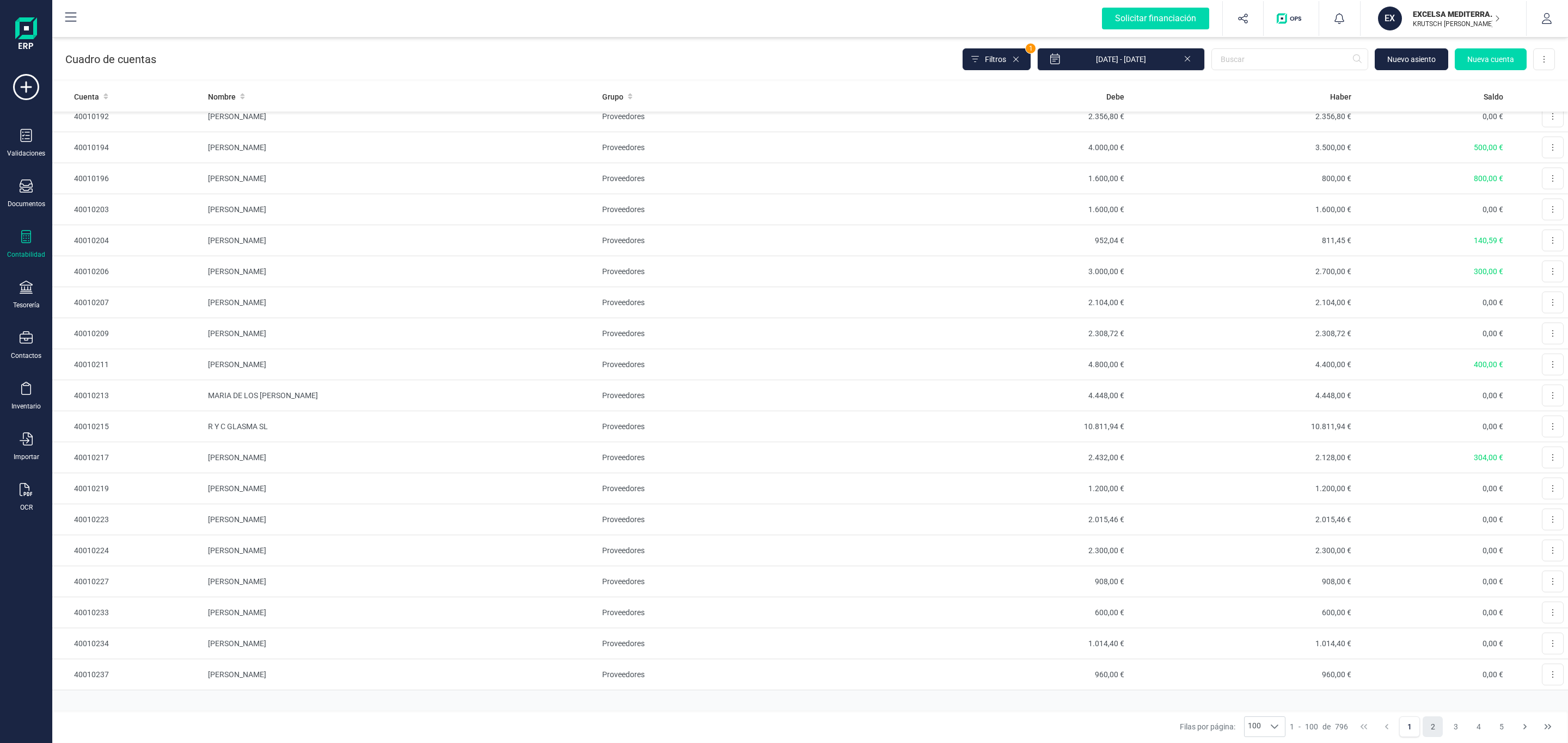
click at [1434, 735] on button "2" at bounding box center [1432, 727] width 21 height 21
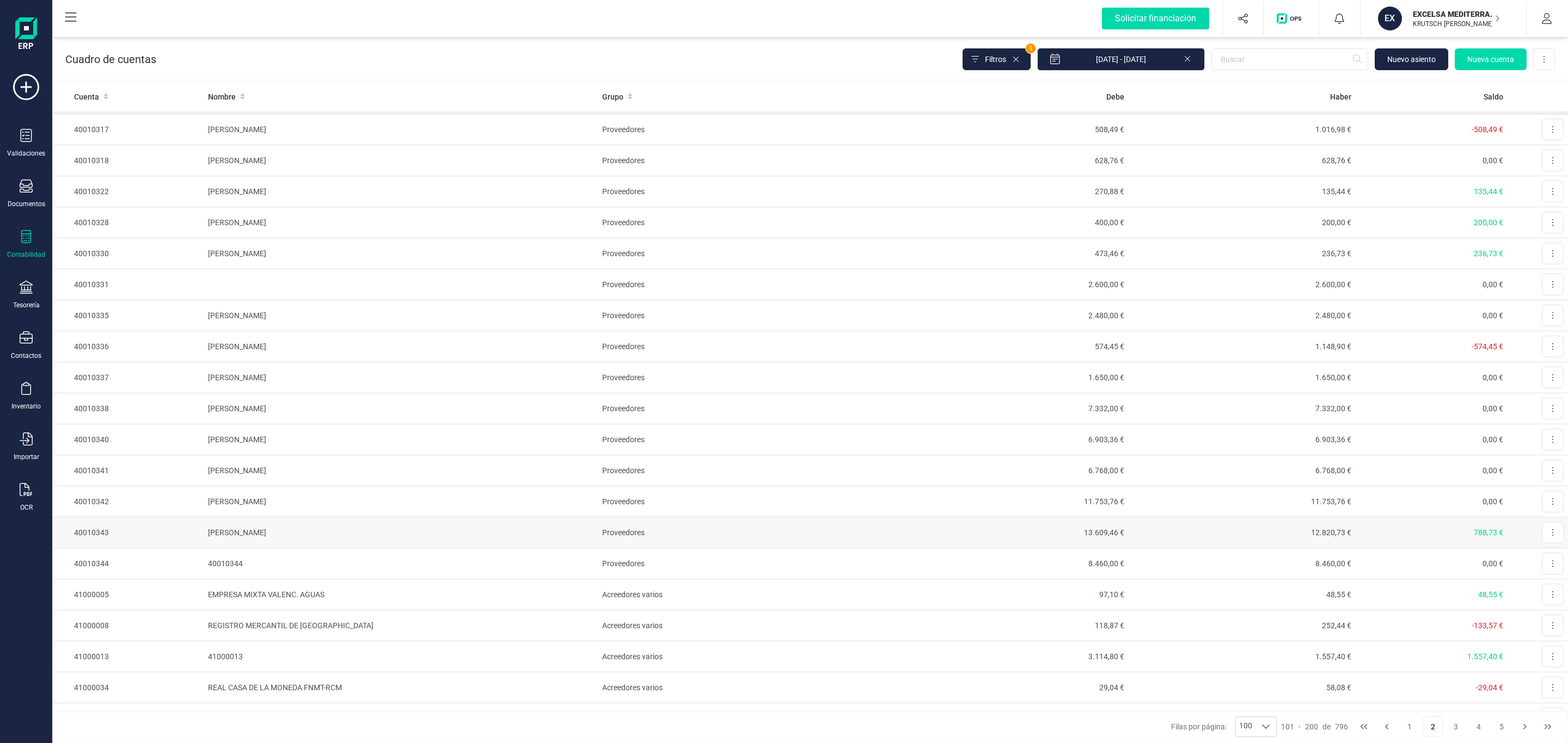
scroll to position [1469, 0]
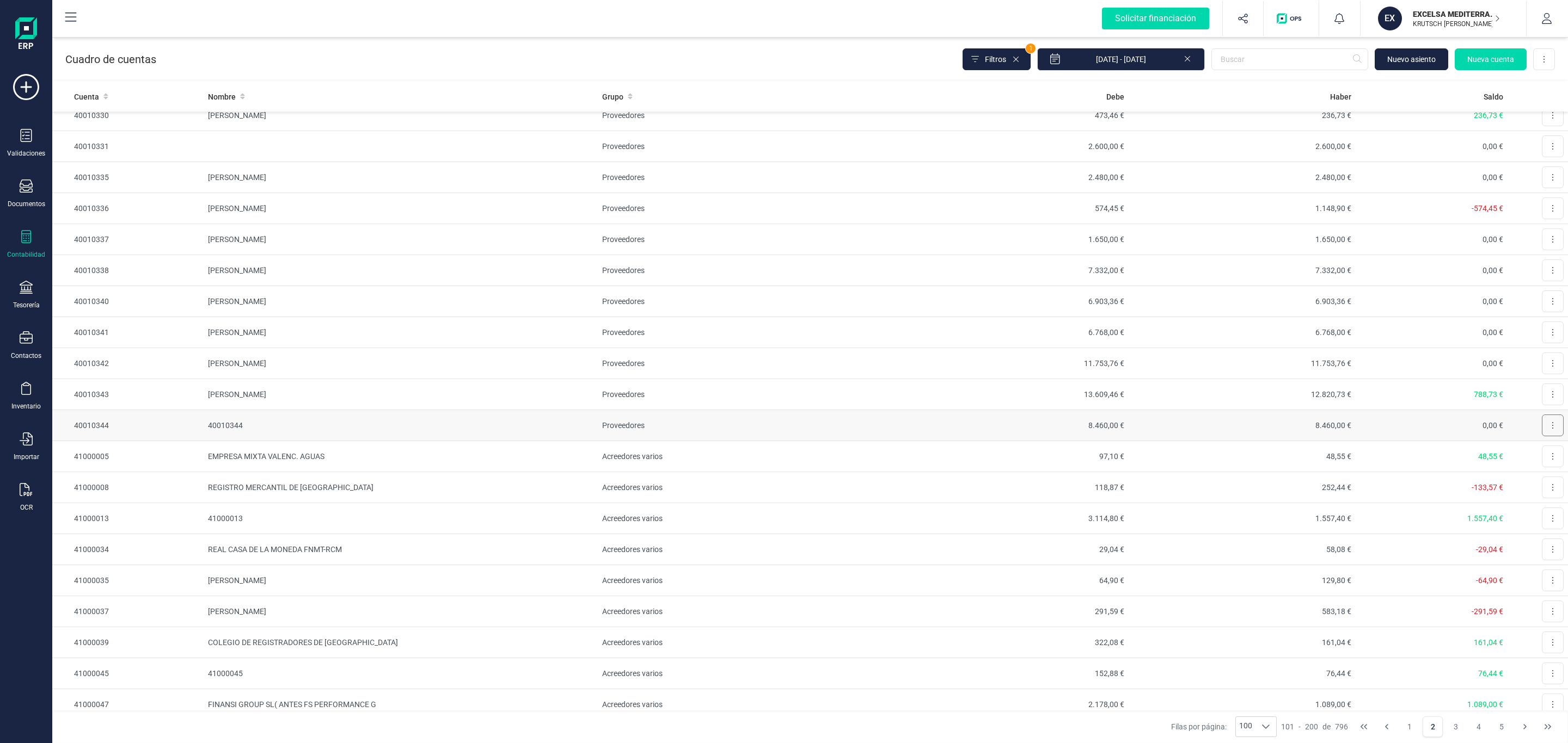
click at [1542, 436] on button at bounding box center [1553, 426] width 22 height 21
click at [1521, 463] on button "Editar" at bounding box center [1539, 452] width 49 height 21
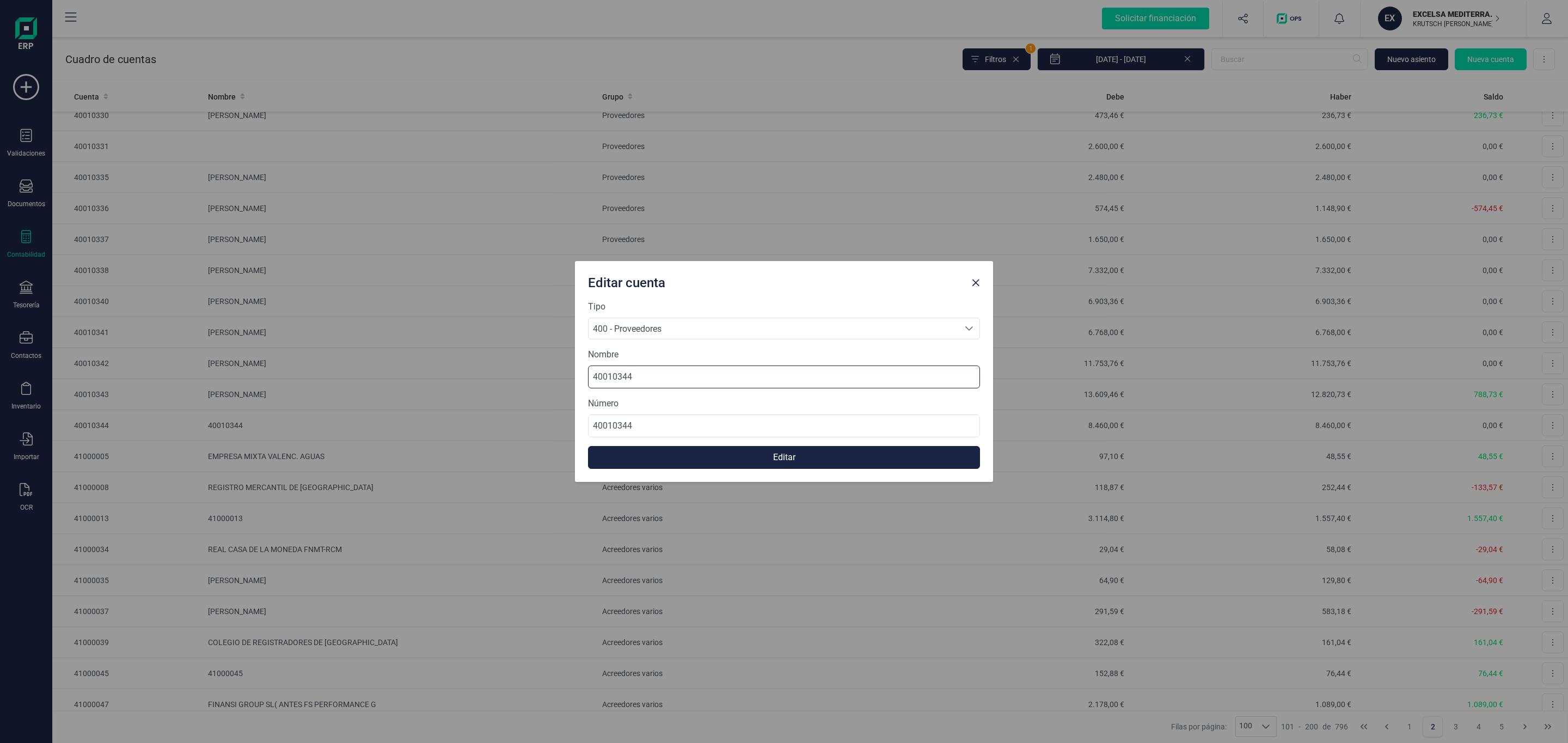
drag, startPoint x: 657, startPoint y: 385, endPoint x: 406, endPoint y: 374, distance: 251.2
click at [406, 374] on div "Editar cuenta Tipo 400 - Proveedores 400 - Proveedores 400 - Proveedores Nombre…" at bounding box center [784, 371] width 1568 height 743
paste input "AURELIA AMBROJO SOLANILLA"
type input "AURELIA AMBROJO SOLANILLA"
click at [755, 459] on button "Editar" at bounding box center [784, 458] width 392 height 23
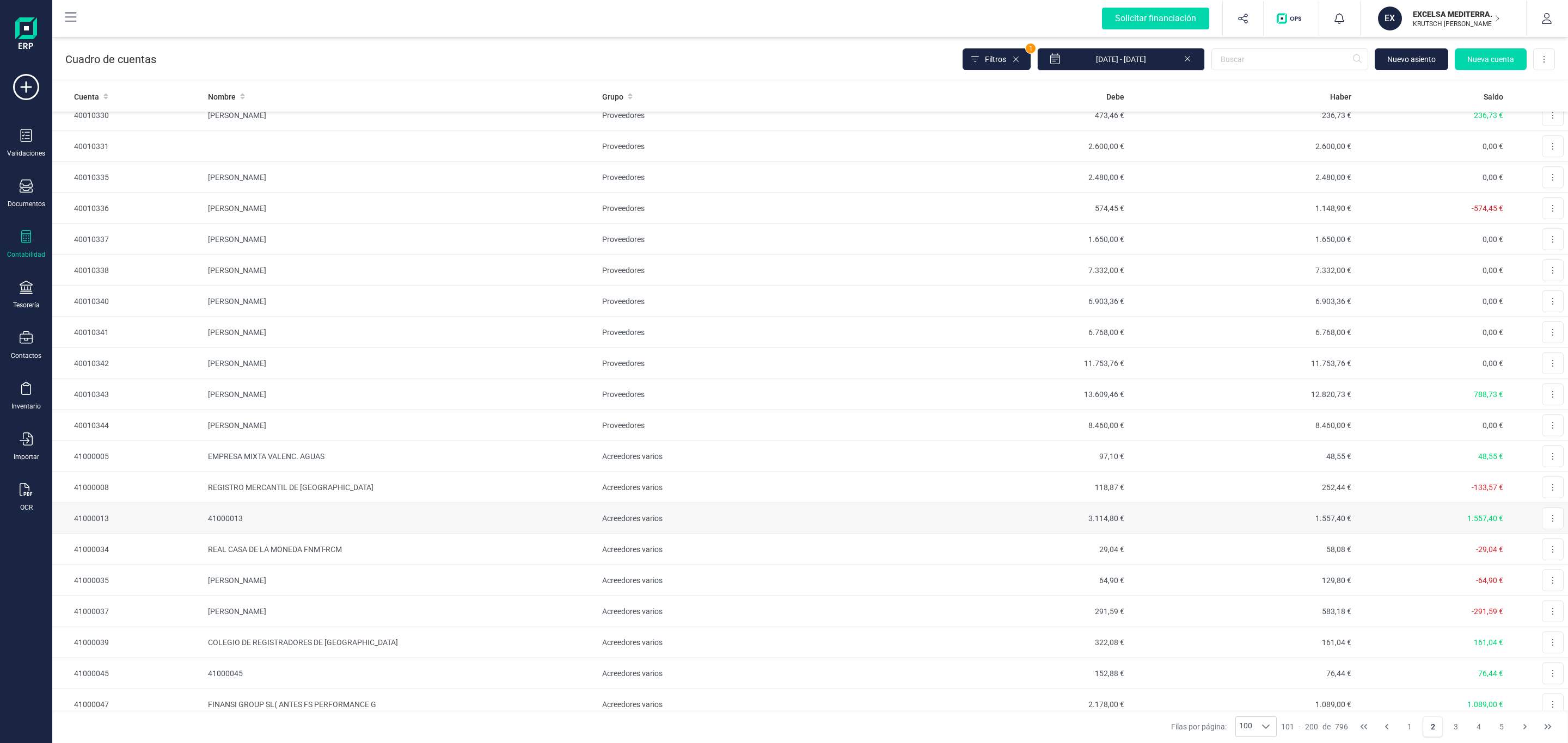
drag, startPoint x: 1542, startPoint y: 535, endPoint x: 1529, endPoint y: 548, distance: 18.4
click at [1542, 529] on button at bounding box center [1553, 519] width 22 height 21
click at [1521, 549] on icon "Editar" at bounding box center [1526, 545] width 9 height 8
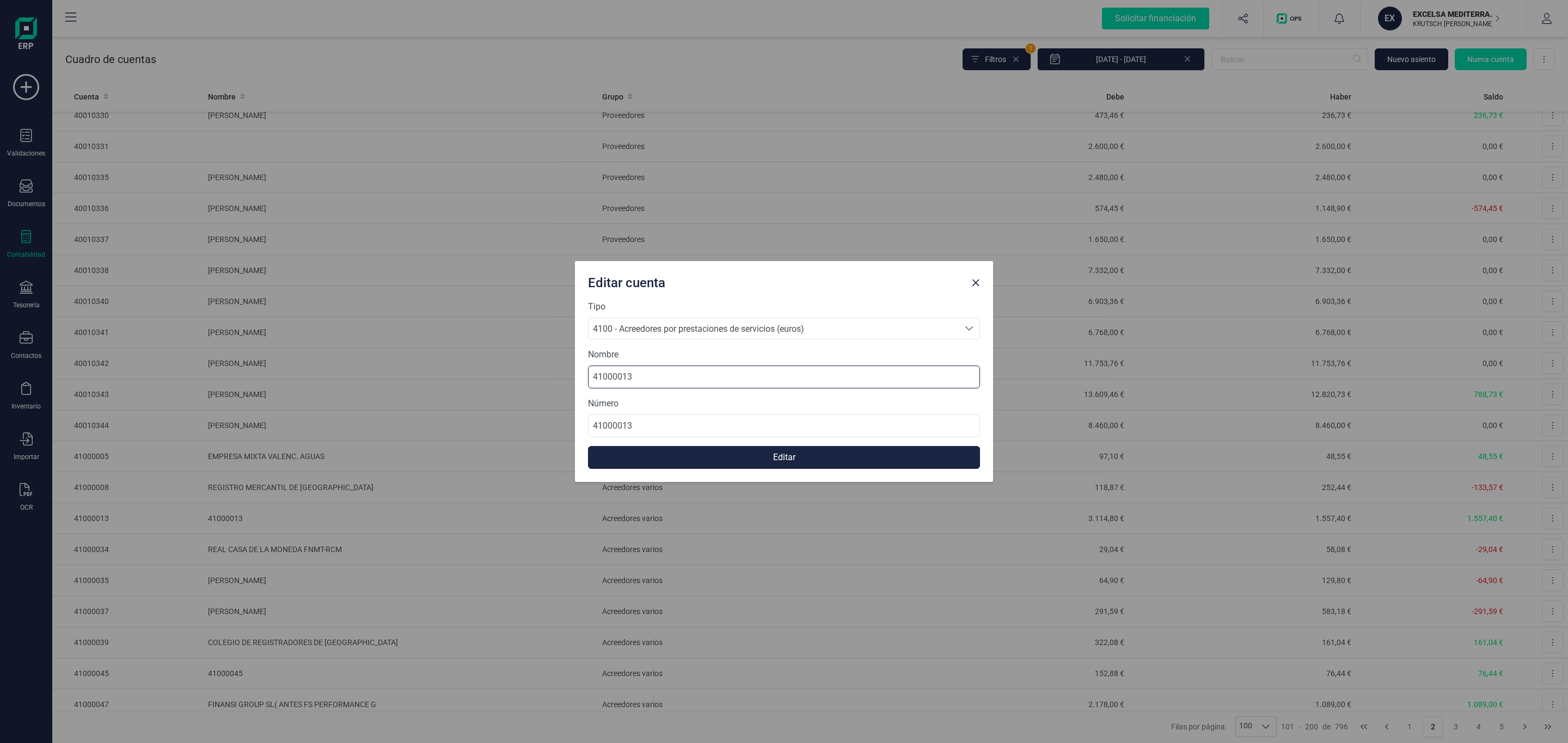
drag, startPoint x: 660, startPoint y: 382, endPoint x: 366, endPoint y: 387, distance: 294.0
click at [460, 389] on div "Editar cuenta Tipo 4100 - Acreedores por prestaciones de servicios (euros) 4100…" at bounding box center [784, 371] width 1568 height 743
paste input "GOOGLE IRELAND LTD"
type input "GOOGLE IRELAND LTD"
click at [794, 451] on button "Editar" at bounding box center [784, 458] width 392 height 23
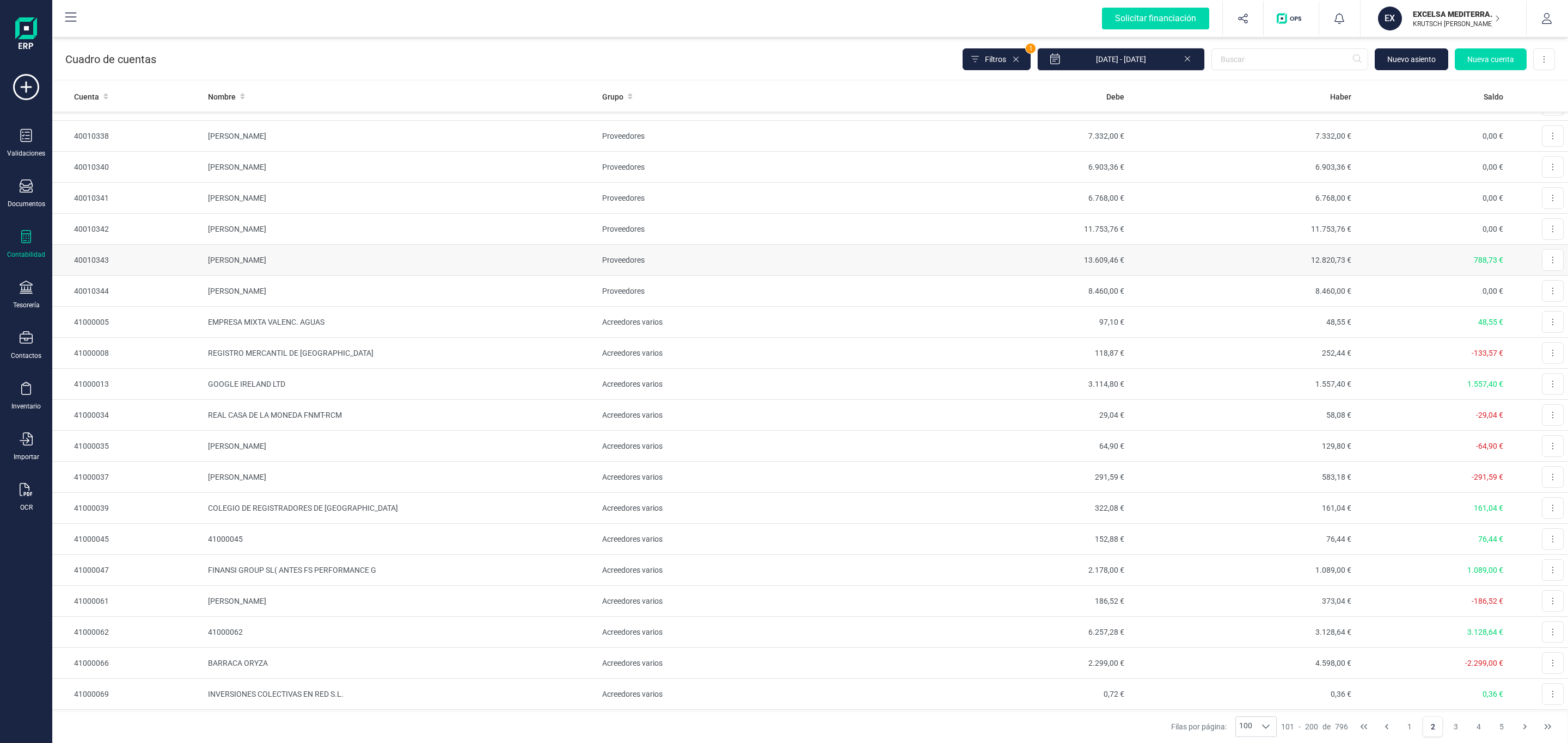
scroll to position [1632, 0]
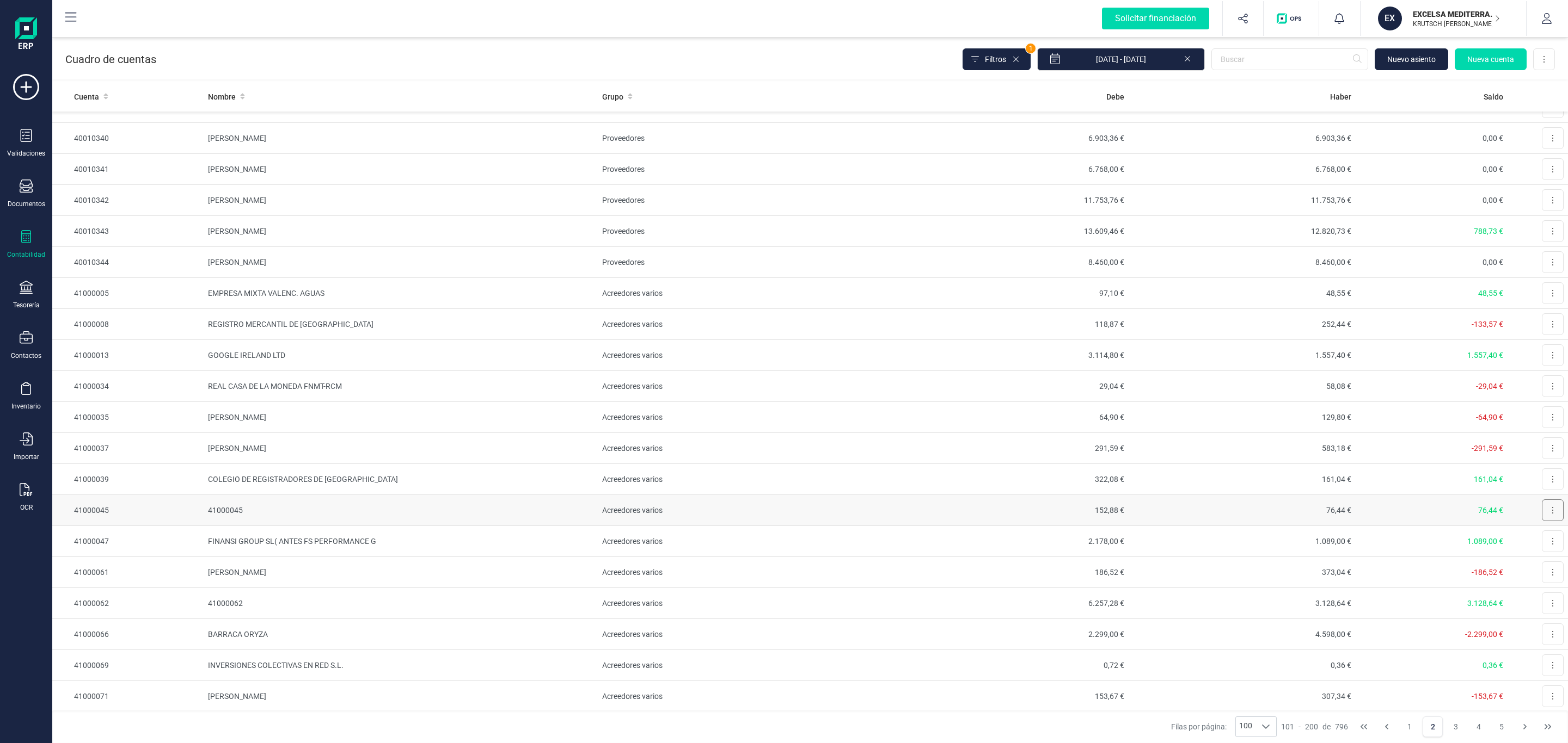
click at [1552, 514] on icon at bounding box center [1552, 510] width 2 height 9
click at [1534, 542] on span "Editar" at bounding box center [1544, 537] width 20 height 11
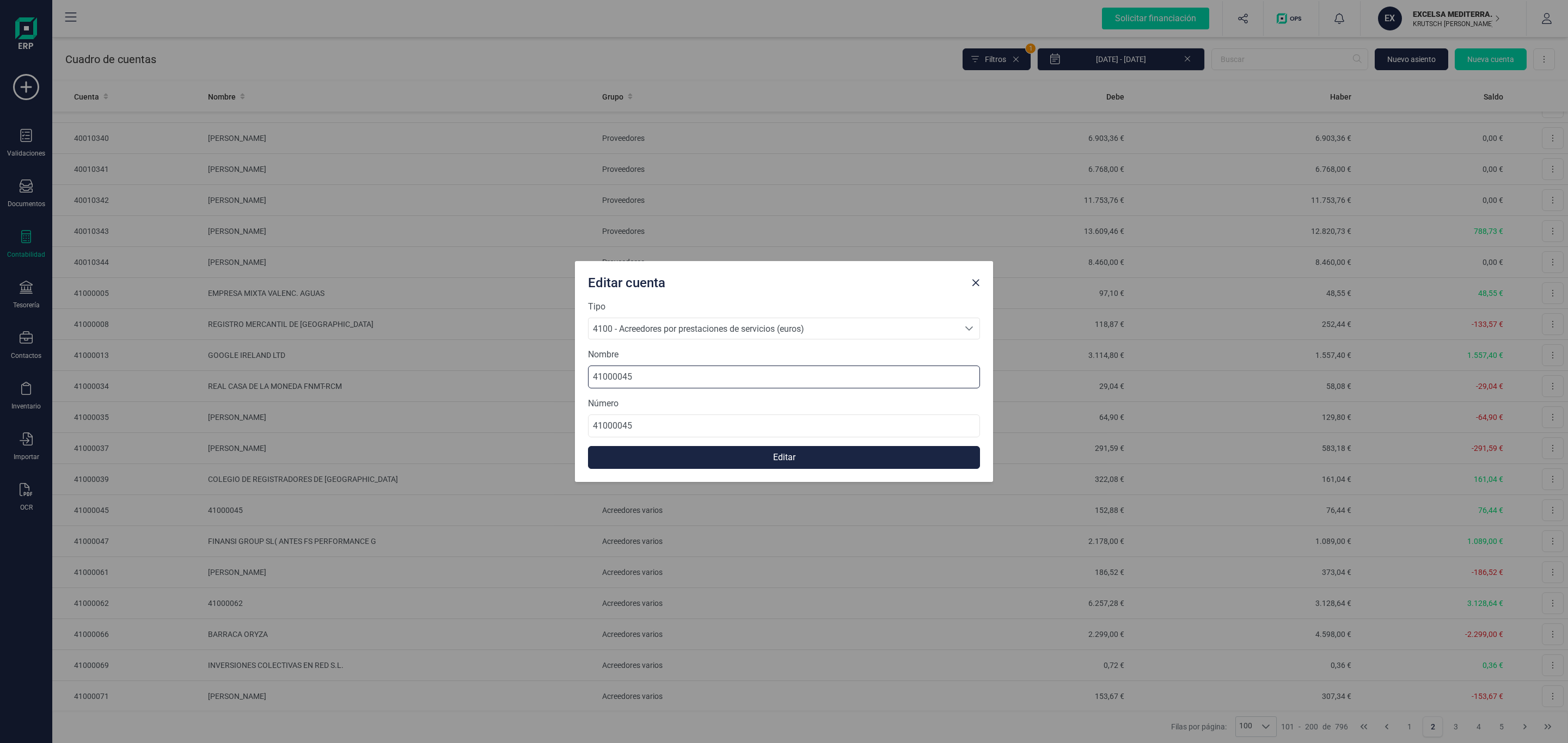
drag, startPoint x: 703, startPoint y: 385, endPoint x: 510, endPoint y: 394, distance: 193.2
click at [409, 381] on div "Editar cuenta Tipo 4100 - Acreedores por prestaciones de servicios (euros) 4100…" at bounding box center [784, 371] width 1568 height 743
paste input
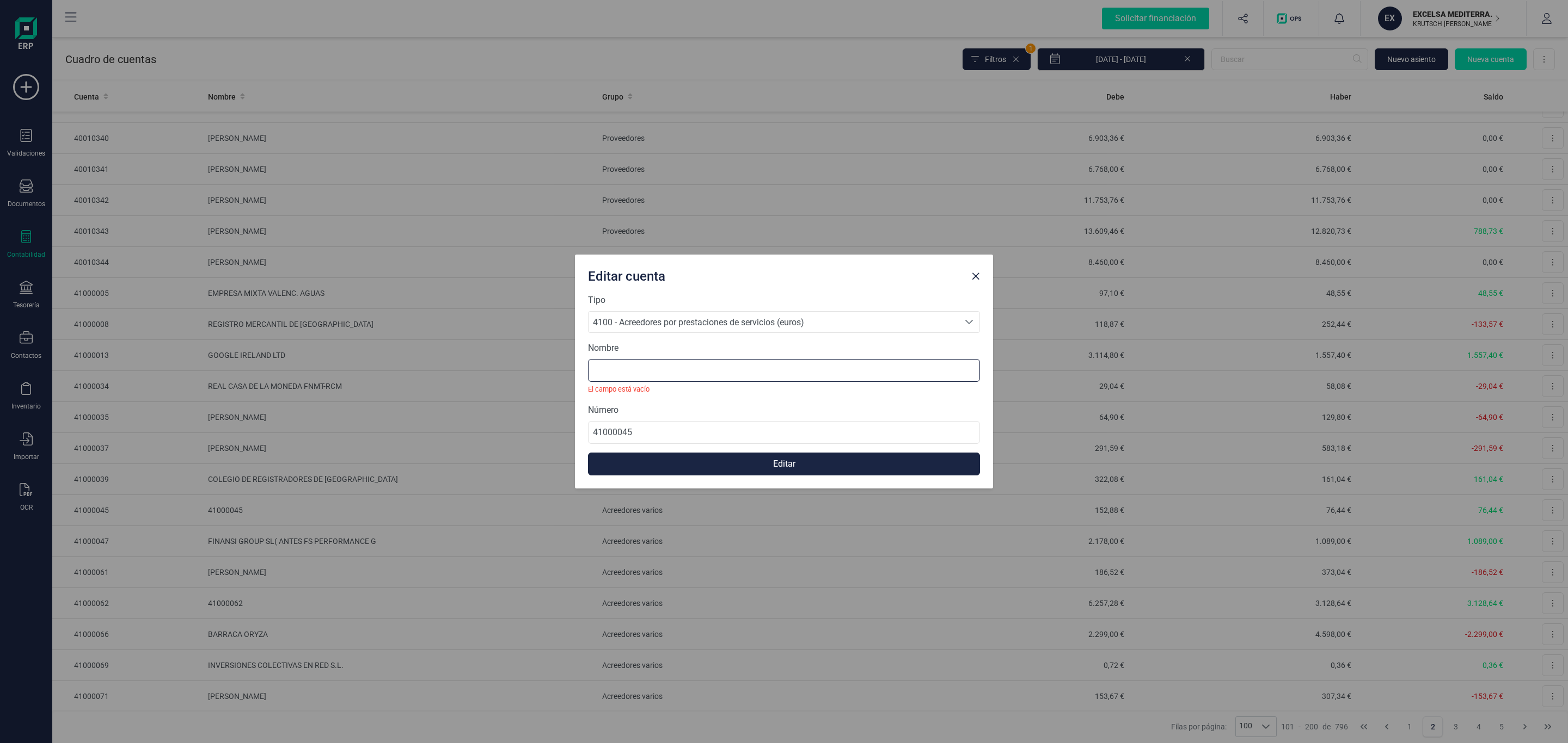
click at [607, 374] on input at bounding box center [784, 370] width 392 height 23
paste input "FACEBOOK IRELAND LIMITED"
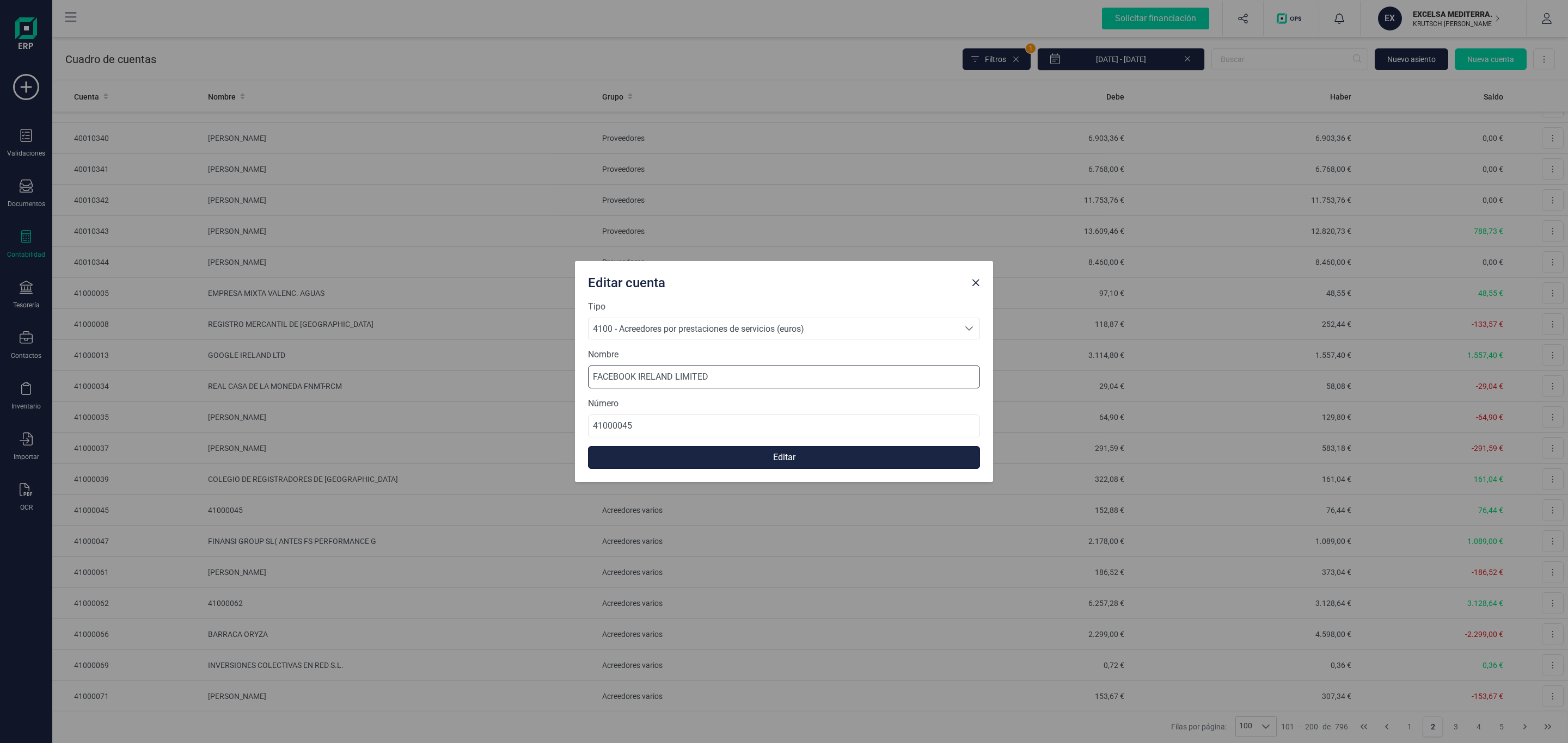
type input "FACEBOOK IRELAND LIMITED"
click at [755, 459] on button "Editar" at bounding box center [784, 458] width 392 height 23
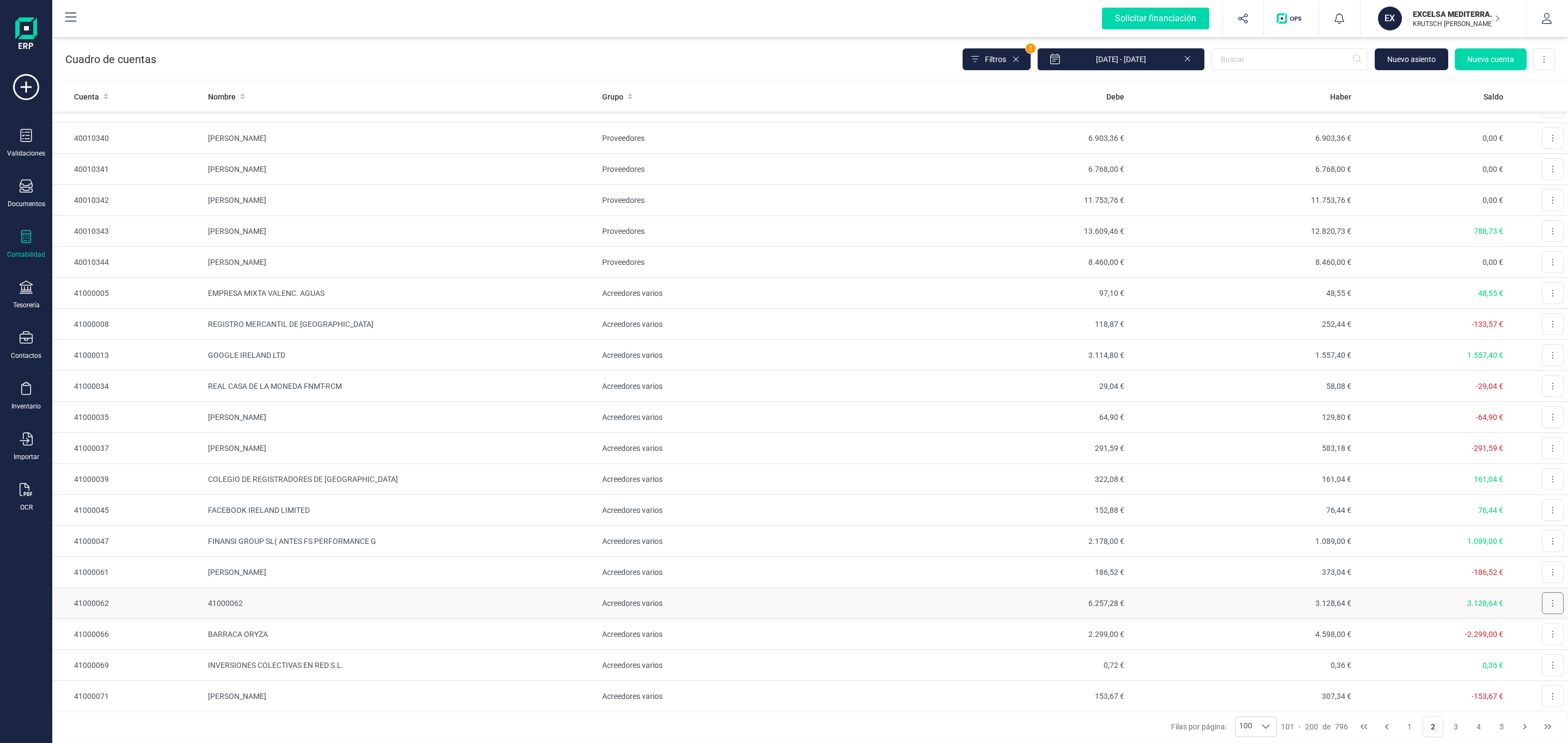
click at [1542, 614] on button at bounding box center [1553, 603] width 22 height 21
click at [1520, 641] on button "Editar" at bounding box center [1539, 630] width 49 height 21
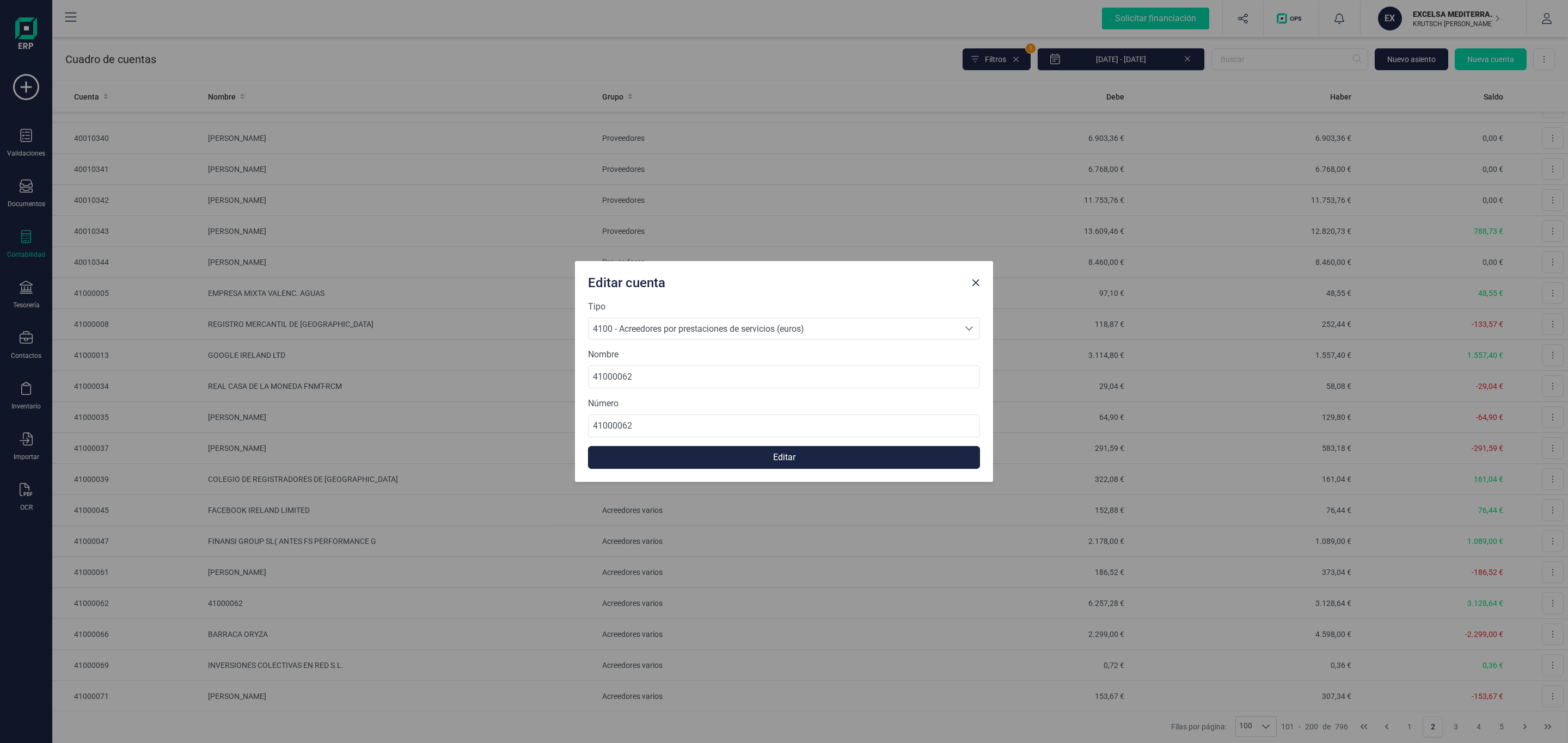
drag, startPoint x: 657, startPoint y: 395, endPoint x: 621, endPoint y: 395, distance: 36.0
click at [621, 395] on form "Tipo 4100 - Acreedores por prestaciones de servicios (euros) 4100 - Acreedores …" at bounding box center [784, 384] width 392 height 168
drag, startPoint x: 650, startPoint y: 374, endPoint x: 417, endPoint y: 370, distance: 233.0
click at [415, 370] on div "Editar cuenta Tipo 4100 - Acreedores por prestaciones de servicios (euros) 4100…" at bounding box center [784, 371] width 1568 height 743
paste input "AYUNTAMIENTO [PERSON_NAME][GEOGRAPHIC_DATA]"
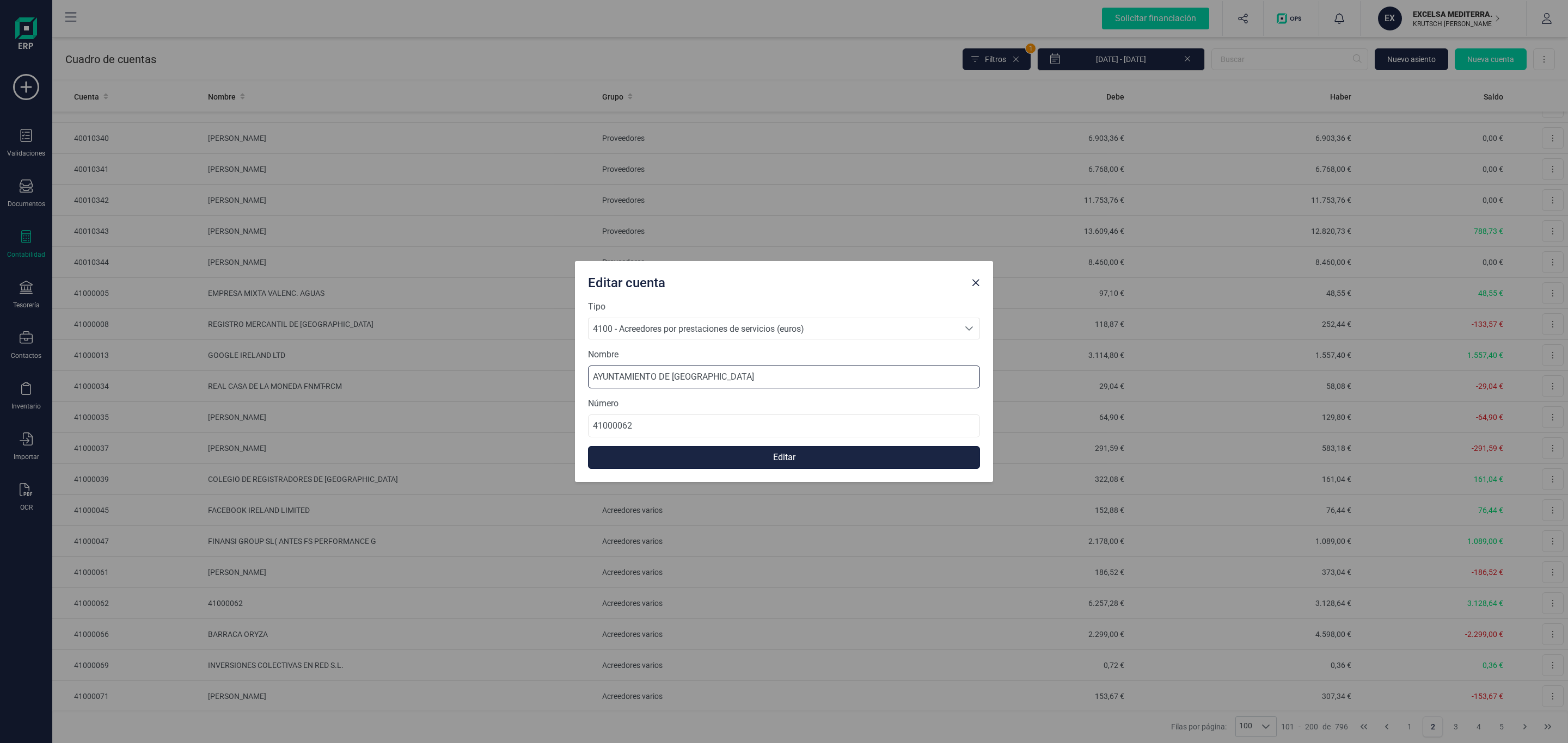
type input "AYUNTAMIENTO [PERSON_NAME][GEOGRAPHIC_DATA]"
click at [789, 449] on button "Editar" at bounding box center [784, 458] width 392 height 23
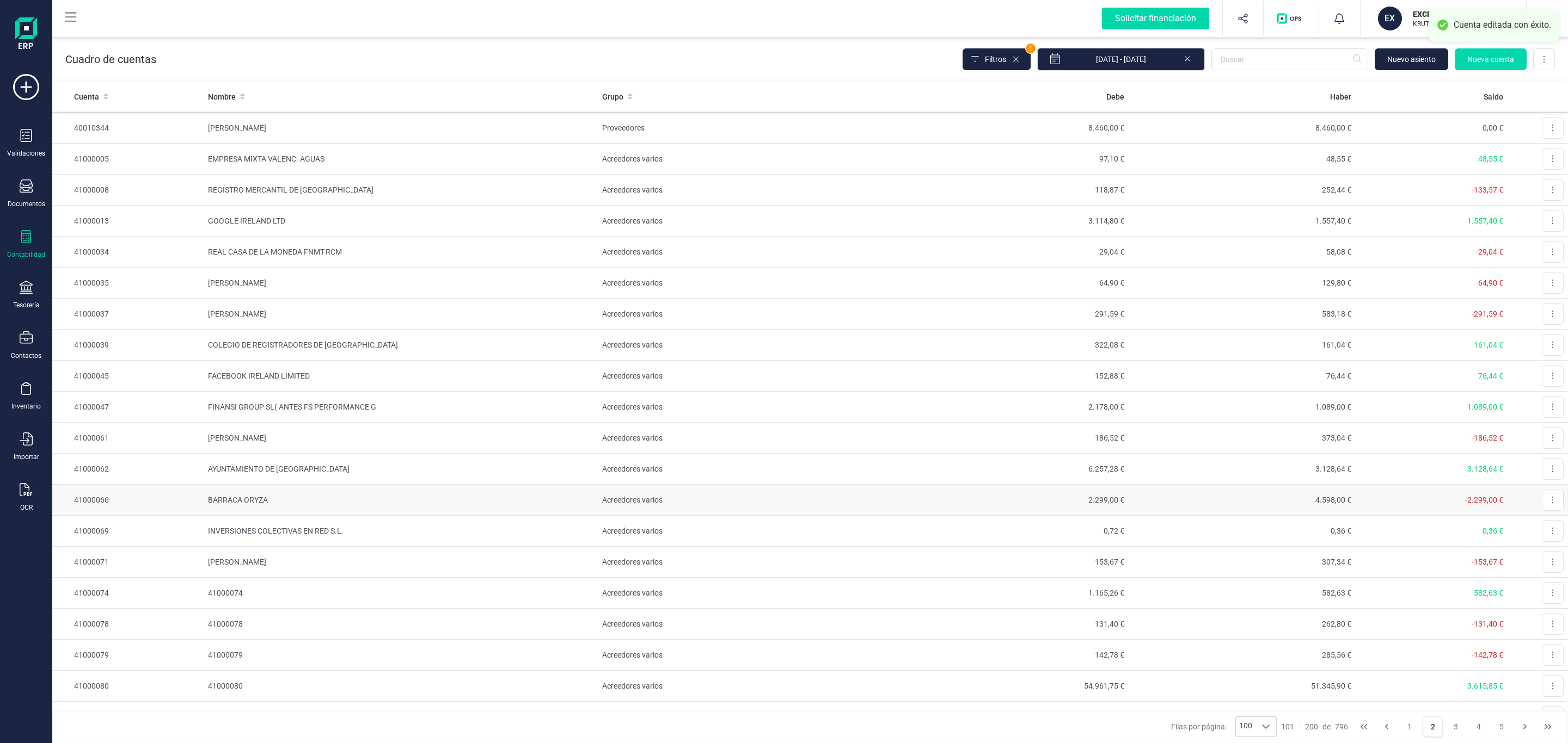
scroll to position [1796, 0]
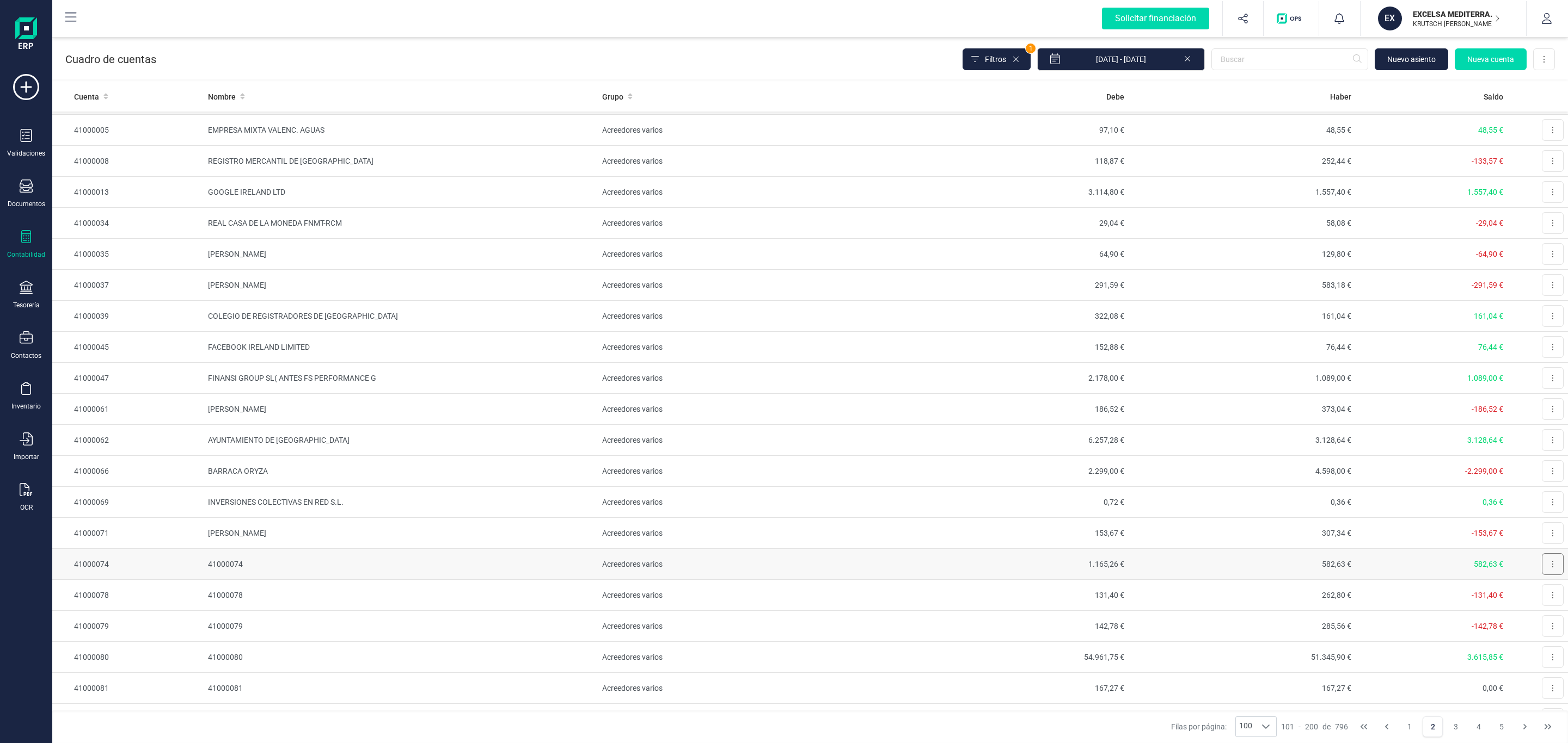
click at [1542, 575] on button at bounding box center [1553, 564] width 22 height 21
click at [1516, 602] on button "Editar" at bounding box center [1539, 591] width 49 height 21
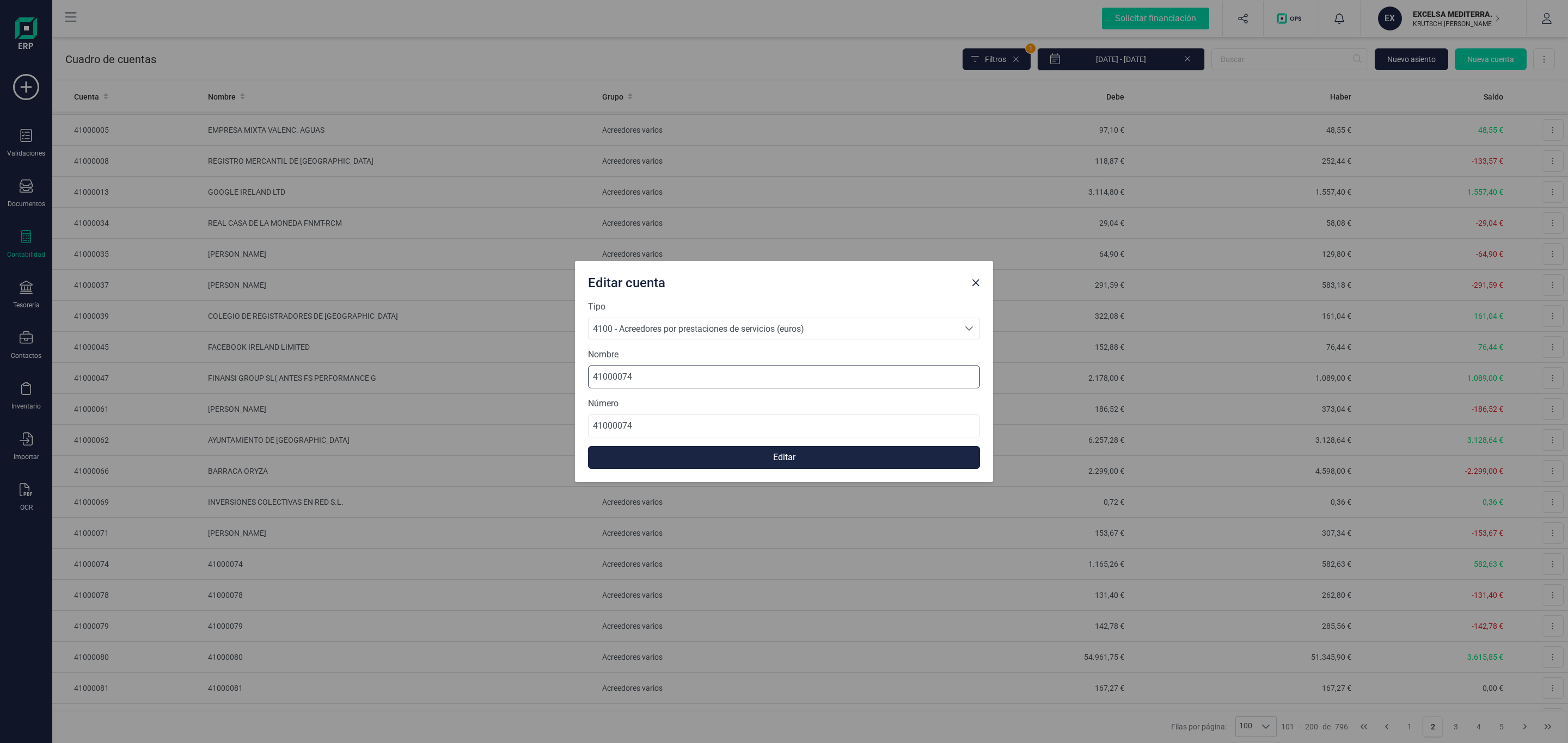
drag, startPoint x: 658, startPoint y: 379, endPoint x: 451, endPoint y: 393, distance: 207.5
click at [451, 393] on div "Editar cuenta Tipo 4100 - Acreedores por prestaciones de servicios (euros) 4100…" at bounding box center [784, 371] width 1568 height 743
paste input "CASER SEGUROS"
type input "CASER SEGUROS"
click at [771, 459] on button "Editar" at bounding box center [784, 458] width 392 height 23
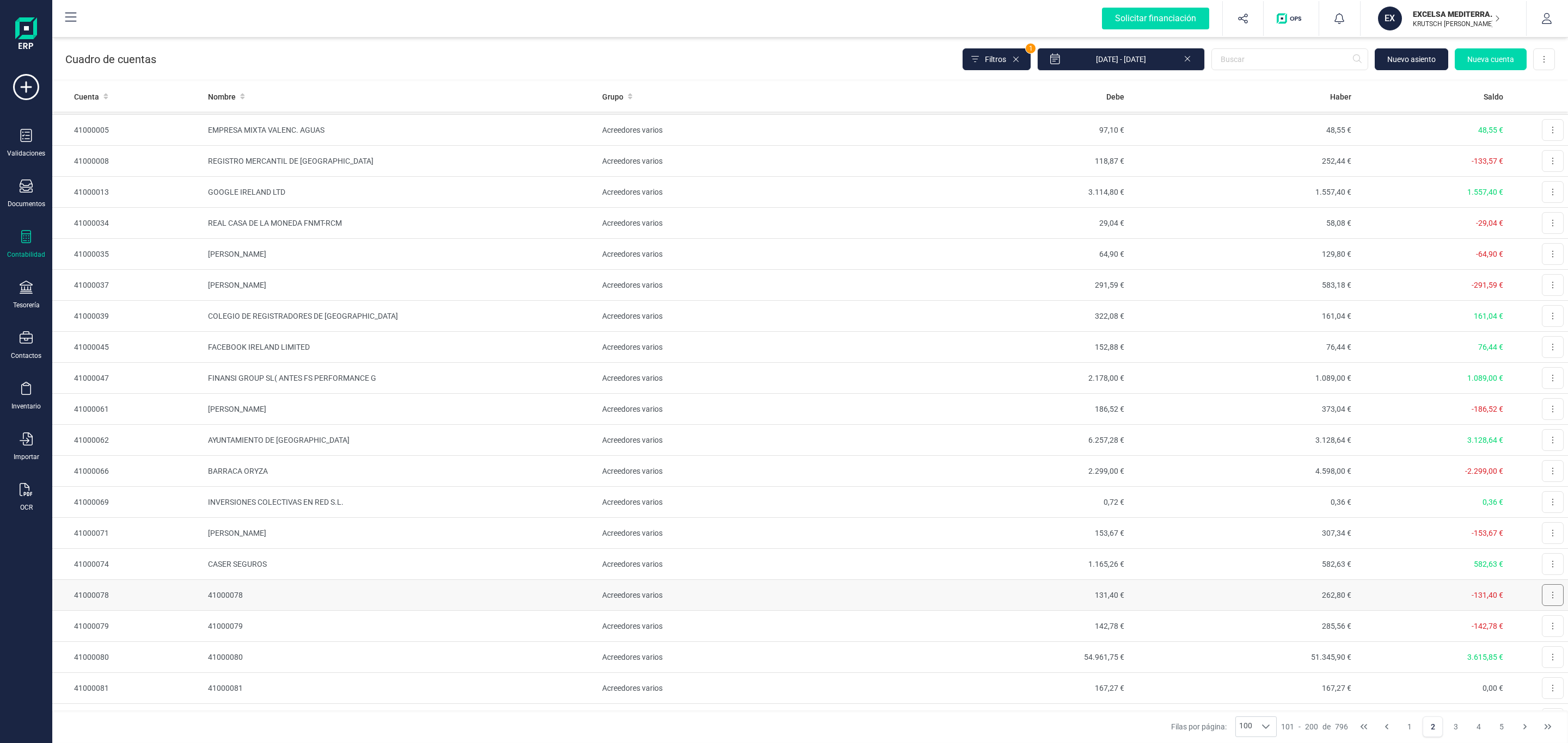
click at [1544, 606] on button at bounding box center [1553, 595] width 22 height 21
click at [1534, 628] on span "Editar" at bounding box center [1544, 621] width 20 height 11
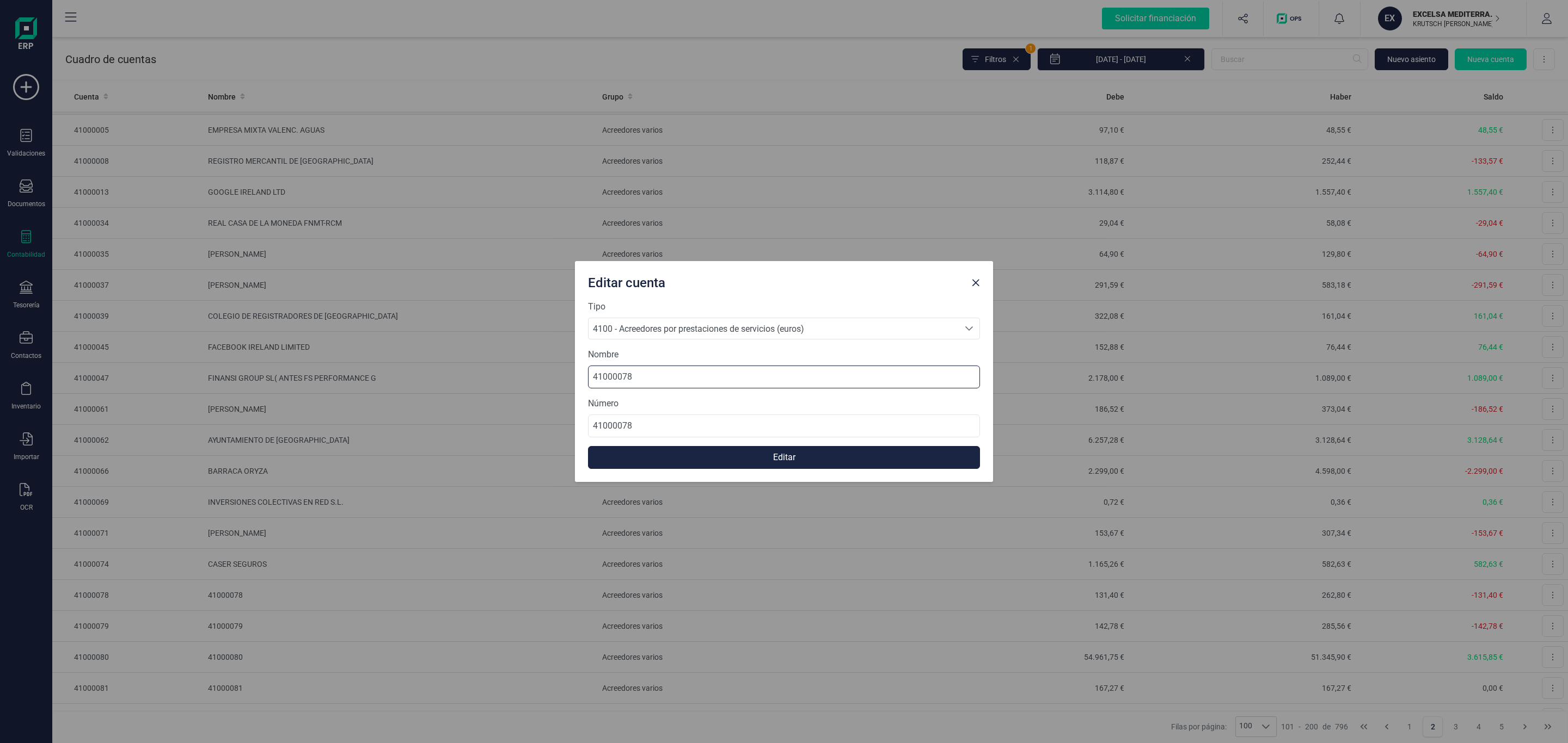
drag, startPoint x: 647, startPoint y: 374, endPoint x: 484, endPoint y: 365, distance: 163.2
click at [485, 366] on div "Editar cuenta Tipo 4100 - Acreedores por prestaciones de servicios (euros) 4100…" at bounding box center [784, 371] width 1568 height 743
paste input "[PERSON_NAME] ANGELES BUFORN [PERSON_NAME]"
type input "[PERSON_NAME] ANGELES BUFORN [PERSON_NAME]"
click at [759, 463] on button "Editar" at bounding box center [784, 458] width 392 height 23
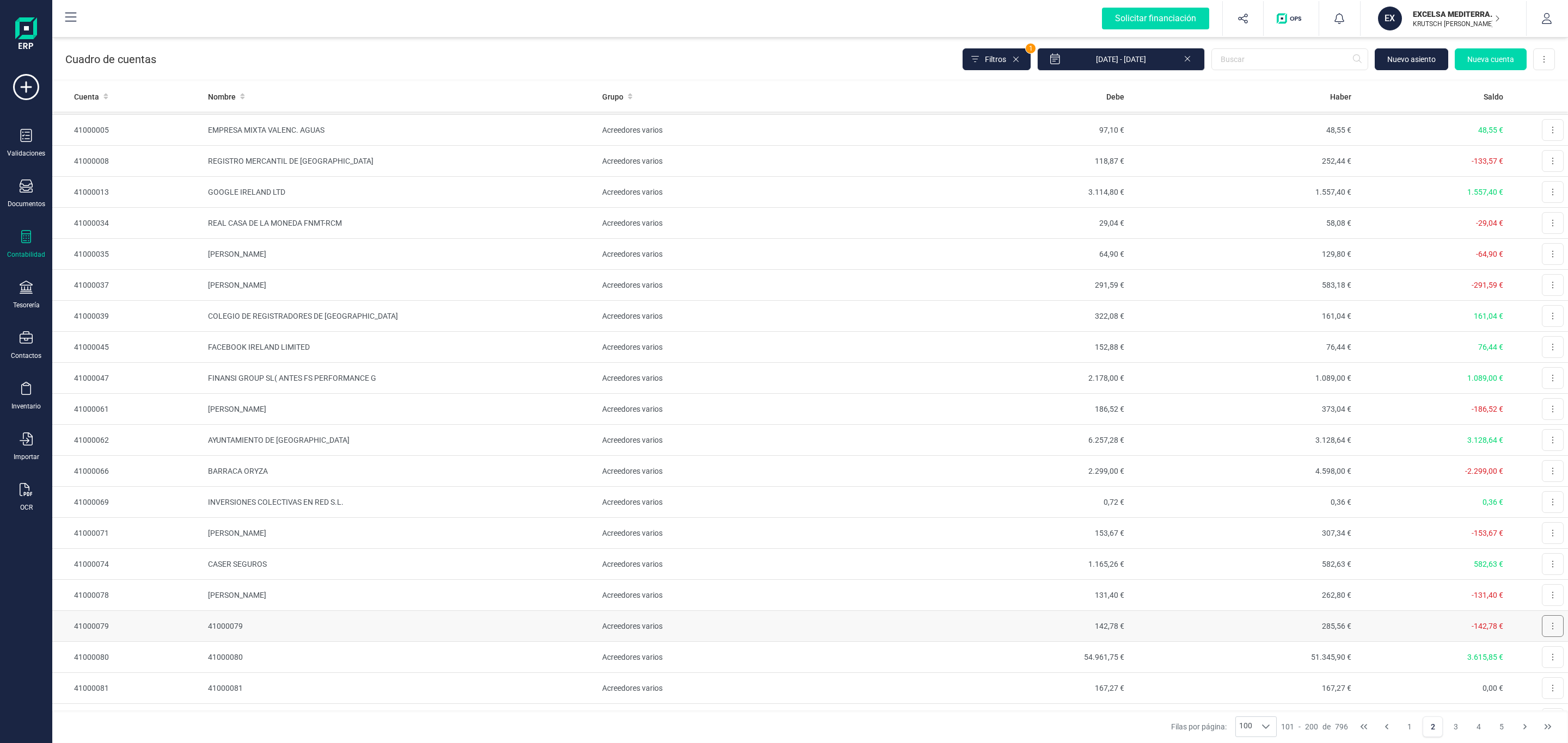
click at [1542, 637] on button at bounding box center [1553, 626] width 22 height 21
click at [1534, 658] on span "Editar" at bounding box center [1544, 653] width 20 height 11
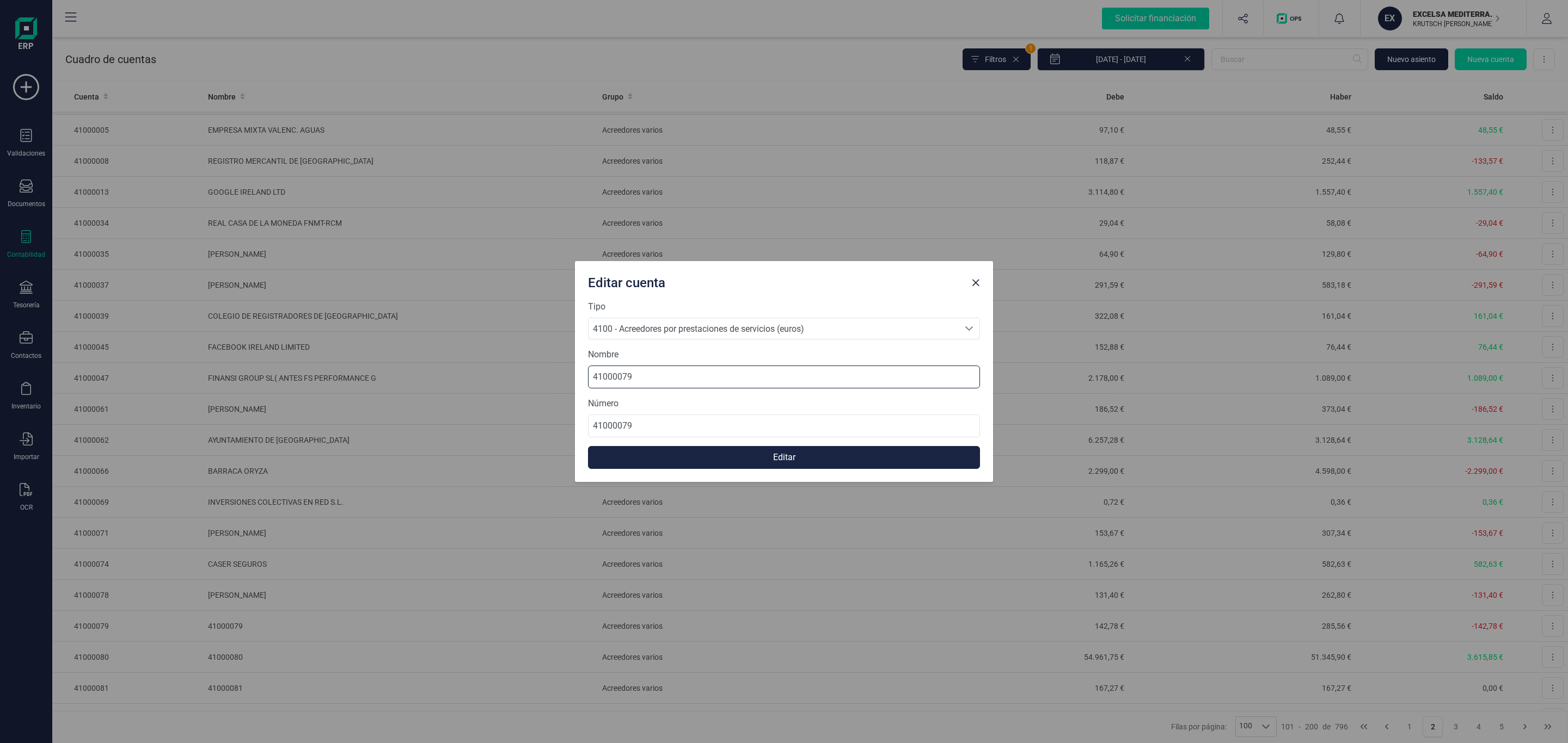
click at [694, 373] on input "41000079" at bounding box center [784, 377] width 392 height 23
drag, startPoint x: 683, startPoint y: 373, endPoint x: 544, endPoint y: 402, distance: 142.0
click at [368, 358] on div "Editar cuenta Tipo 4100 - Acreedores por prestaciones de servicios (euros) 4100…" at bounding box center [784, 371] width 1568 height 743
paste input "ALEJANDRO FONT ESCOFET"
type input "ALEJANDRO FONT ESCOFET"
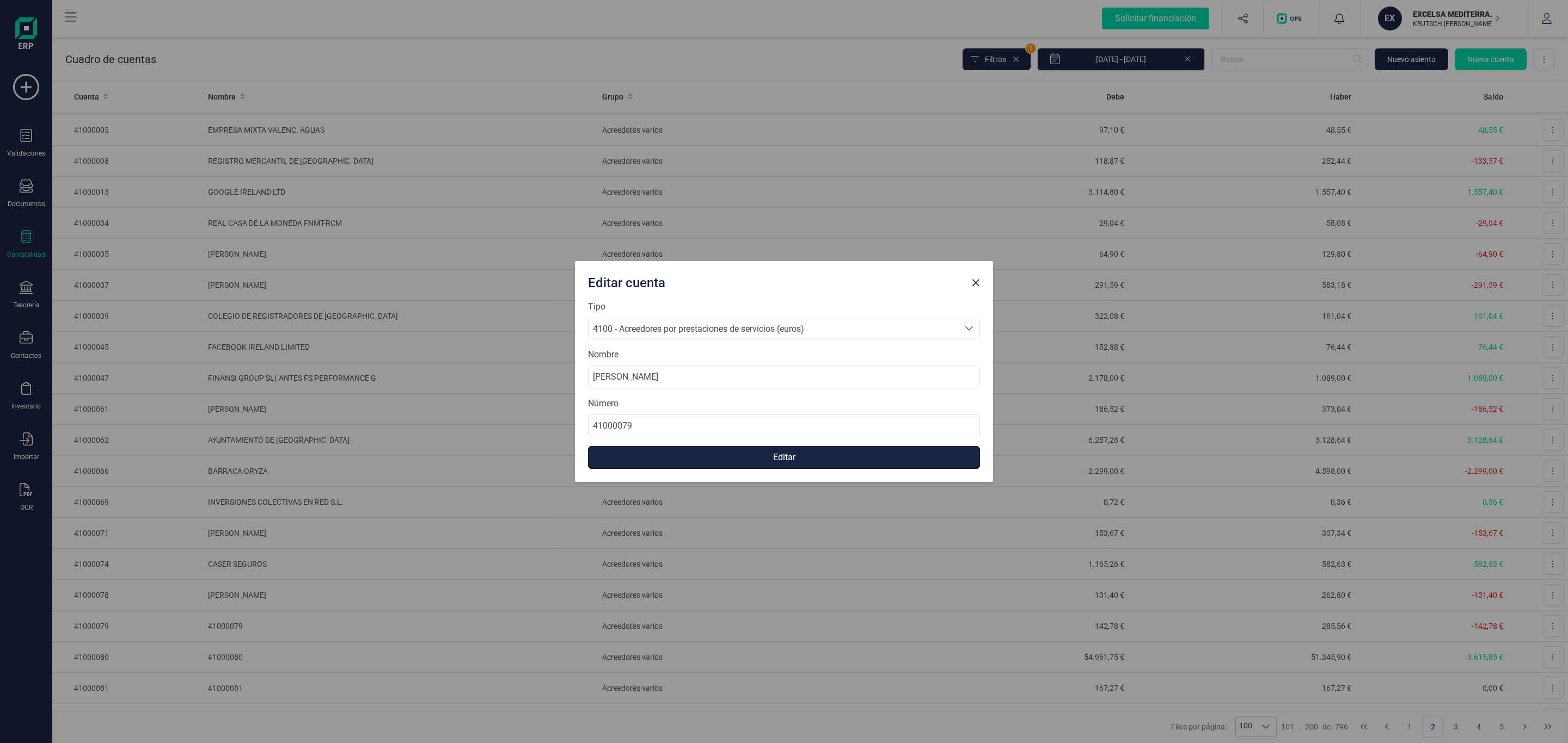
click at [855, 453] on button "Editar" at bounding box center [784, 458] width 392 height 23
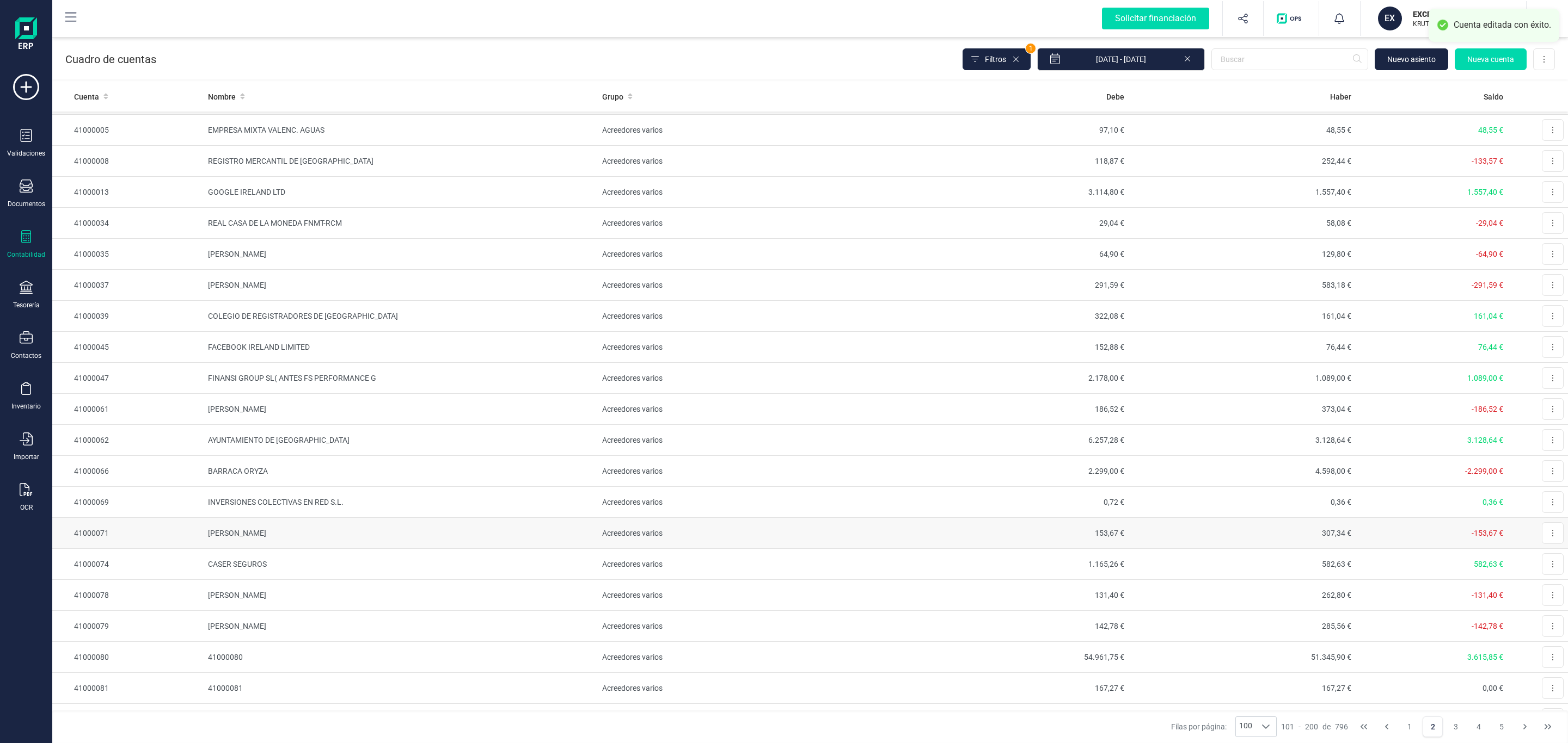
scroll to position [1877, 0]
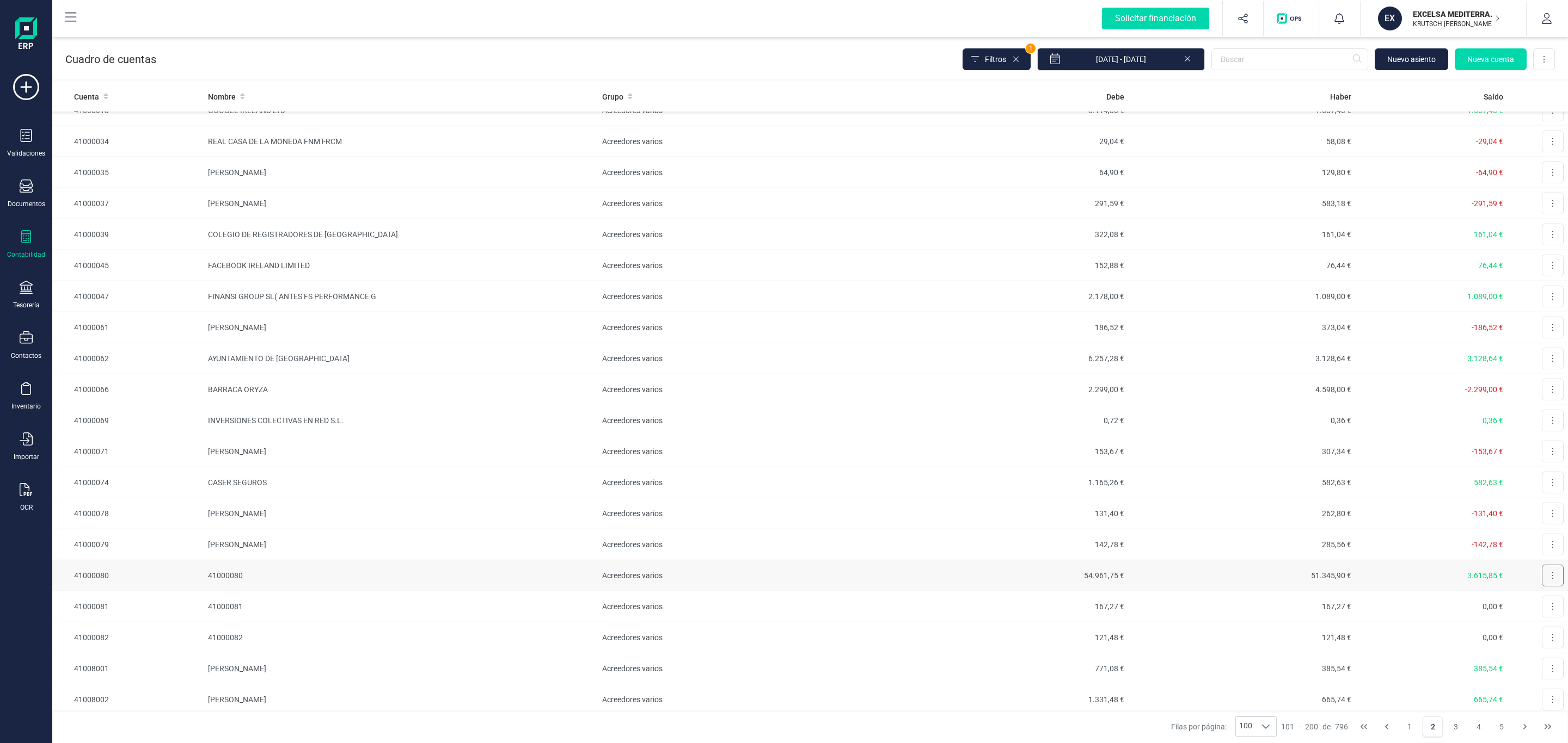
click at [1552, 580] on icon at bounding box center [1552, 575] width 2 height 9
drag, startPoint x: 1523, startPoint y: 619, endPoint x: 1510, endPoint y: 625, distance: 14.3
click at [1534, 608] on span "Editar" at bounding box center [1544, 602] width 20 height 11
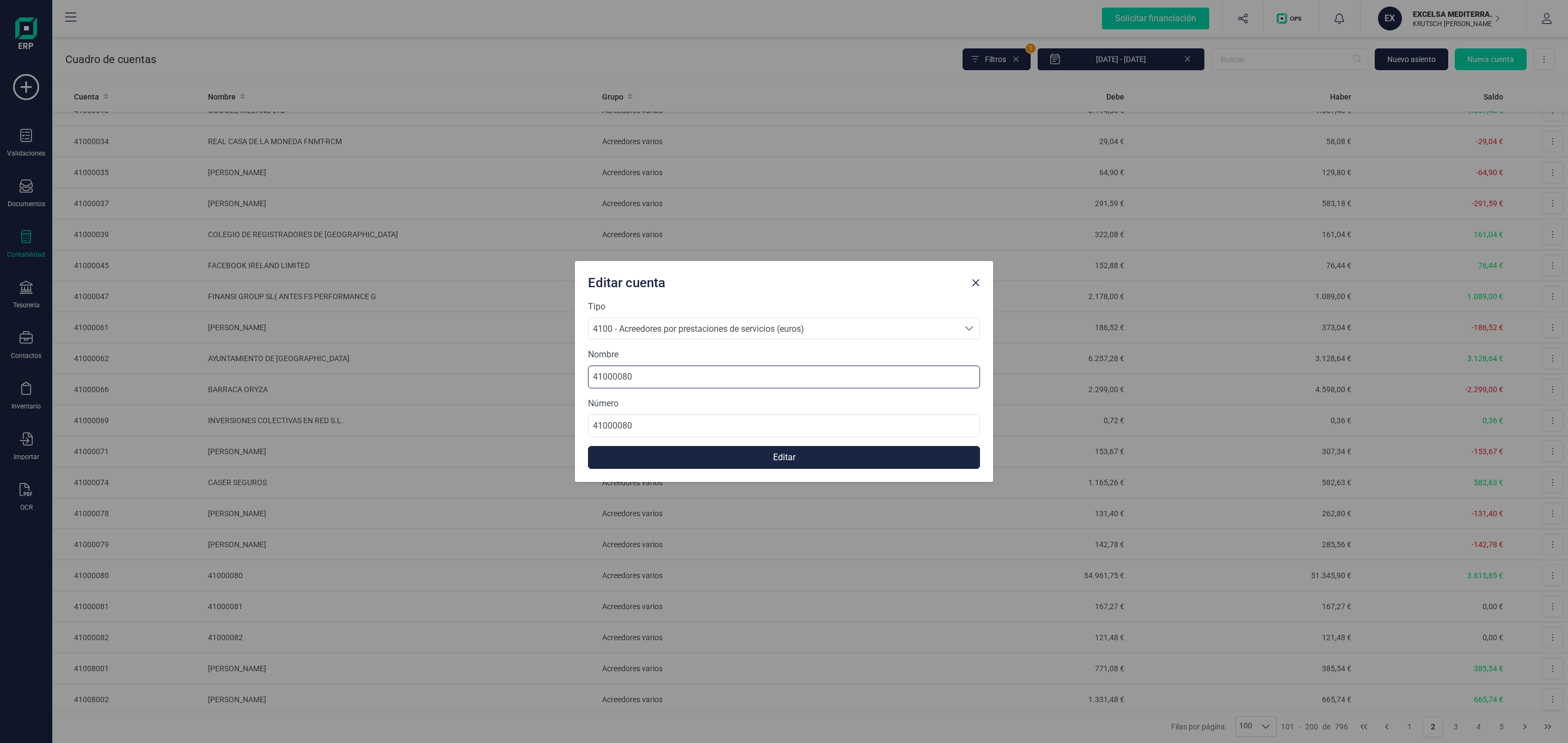
drag, startPoint x: 728, startPoint y: 381, endPoint x: 342, endPoint y: 356, distance: 386.8
click at [338, 356] on div "Editar cuenta Tipo 4100 - Acreedores por prestaciones de servicios (euros) 4100…" at bounding box center [784, 371] width 1568 height 743
paste input "CLOUD ASSETS SL"
type input "CLOUD ASSETS SL"
click at [732, 457] on button "Editar" at bounding box center [784, 458] width 392 height 23
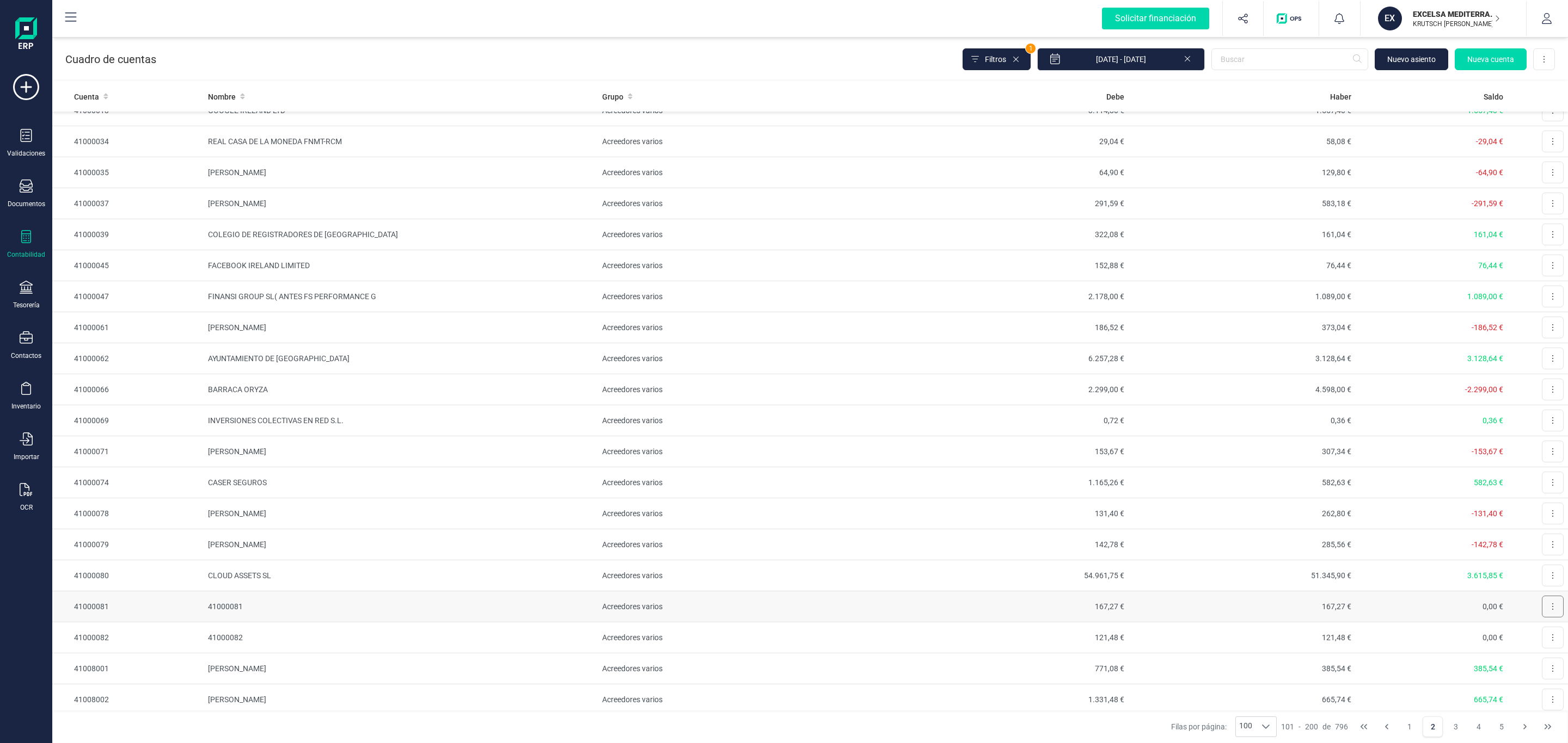
click at [1542, 618] on button at bounding box center [1553, 607] width 22 height 21
click at [1521, 637] on icon "Editar" at bounding box center [1526, 633] width 9 height 8
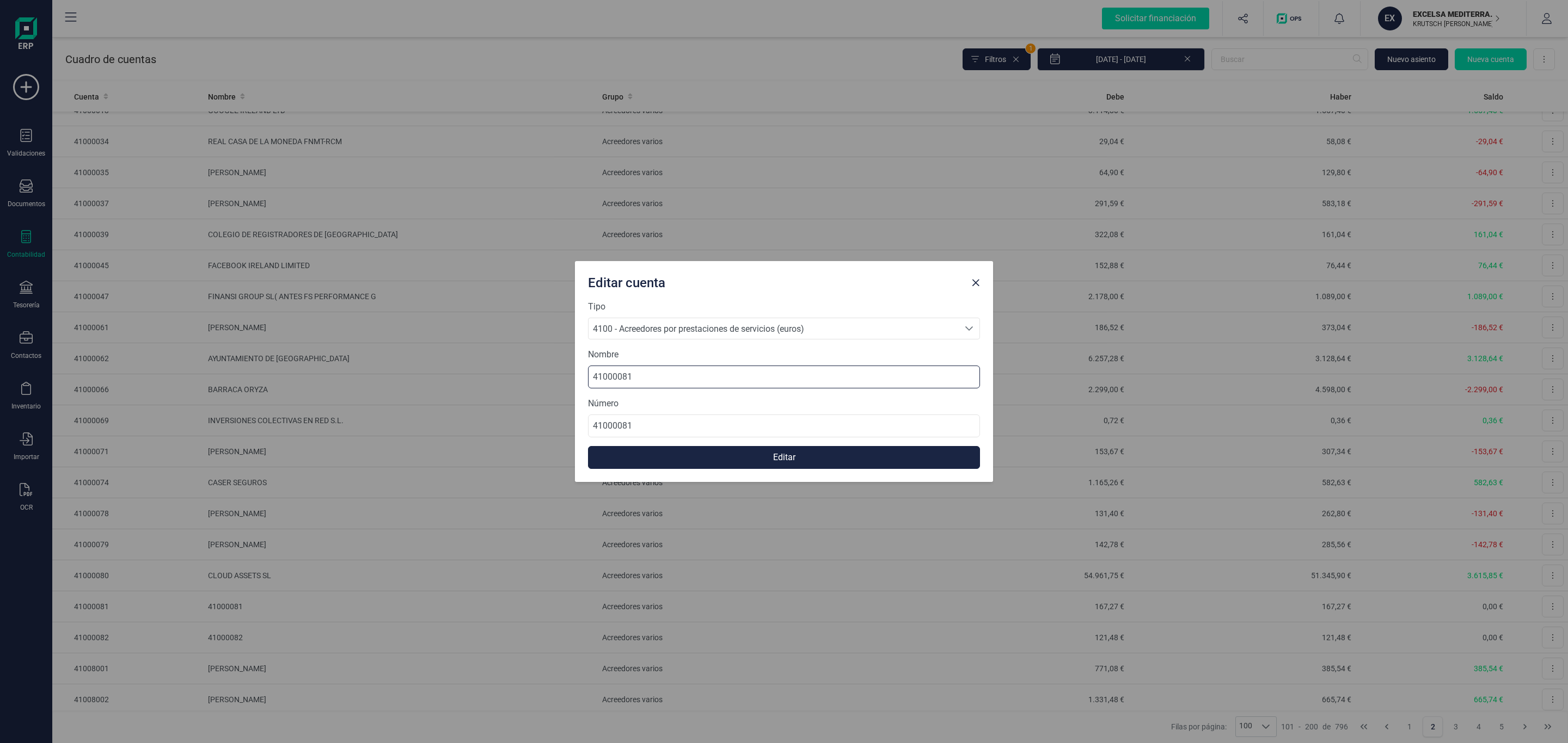
drag, startPoint x: 669, startPoint y: 373, endPoint x: 477, endPoint y: 358, distance: 192.6
click at [462, 360] on div "Editar cuenta Tipo 4100 - Acreedores por prestaciones de servicios (euros) 4100…" at bounding box center [784, 371] width 1568 height 743
paste input "CONSOL CUADRA BAILE"
type input "CONSOL CUADRA BAILE"
click at [807, 457] on button "Editar" at bounding box center [784, 458] width 392 height 23
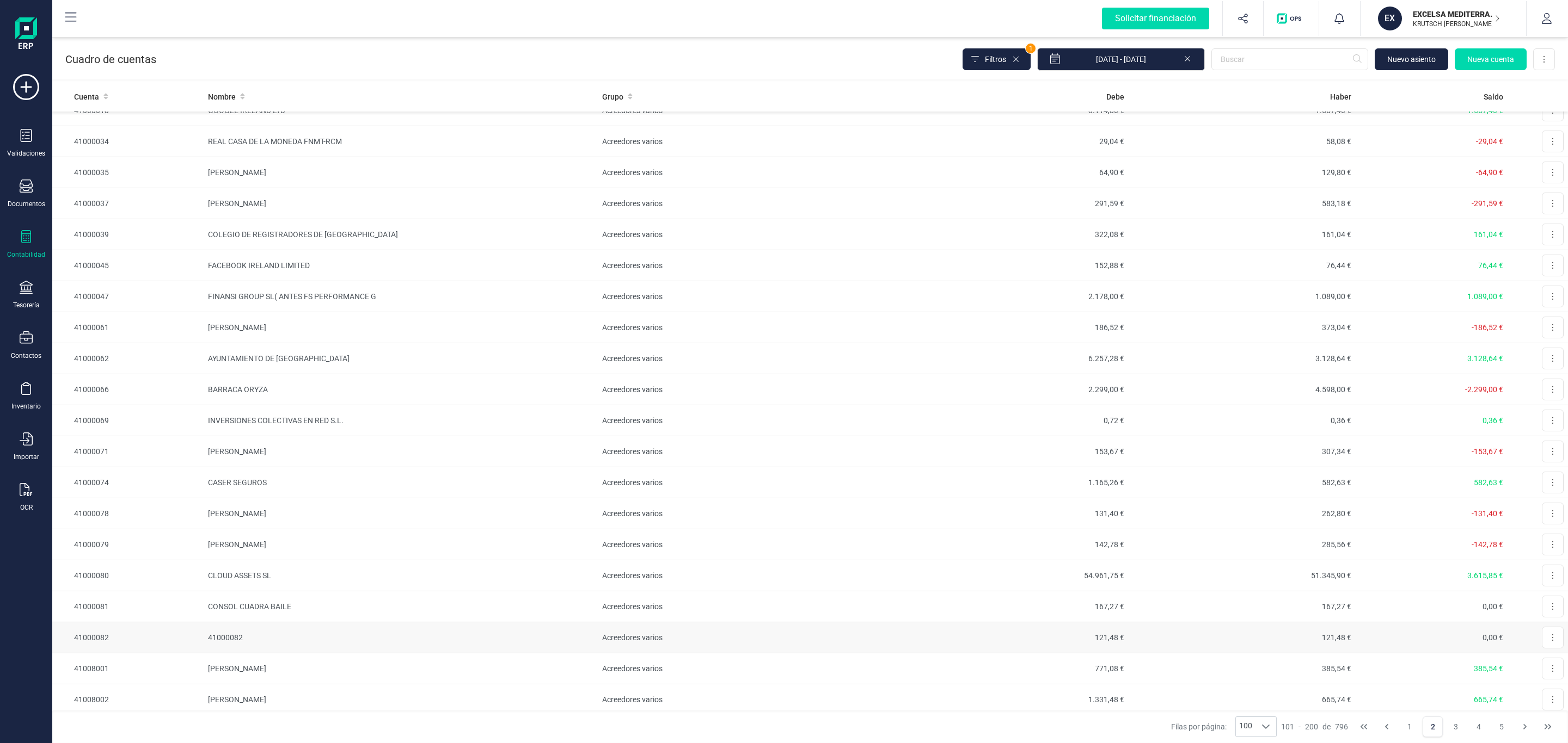
click at [1539, 653] on td "Editar" at bounding box center [1538, 638] width 60 height 31
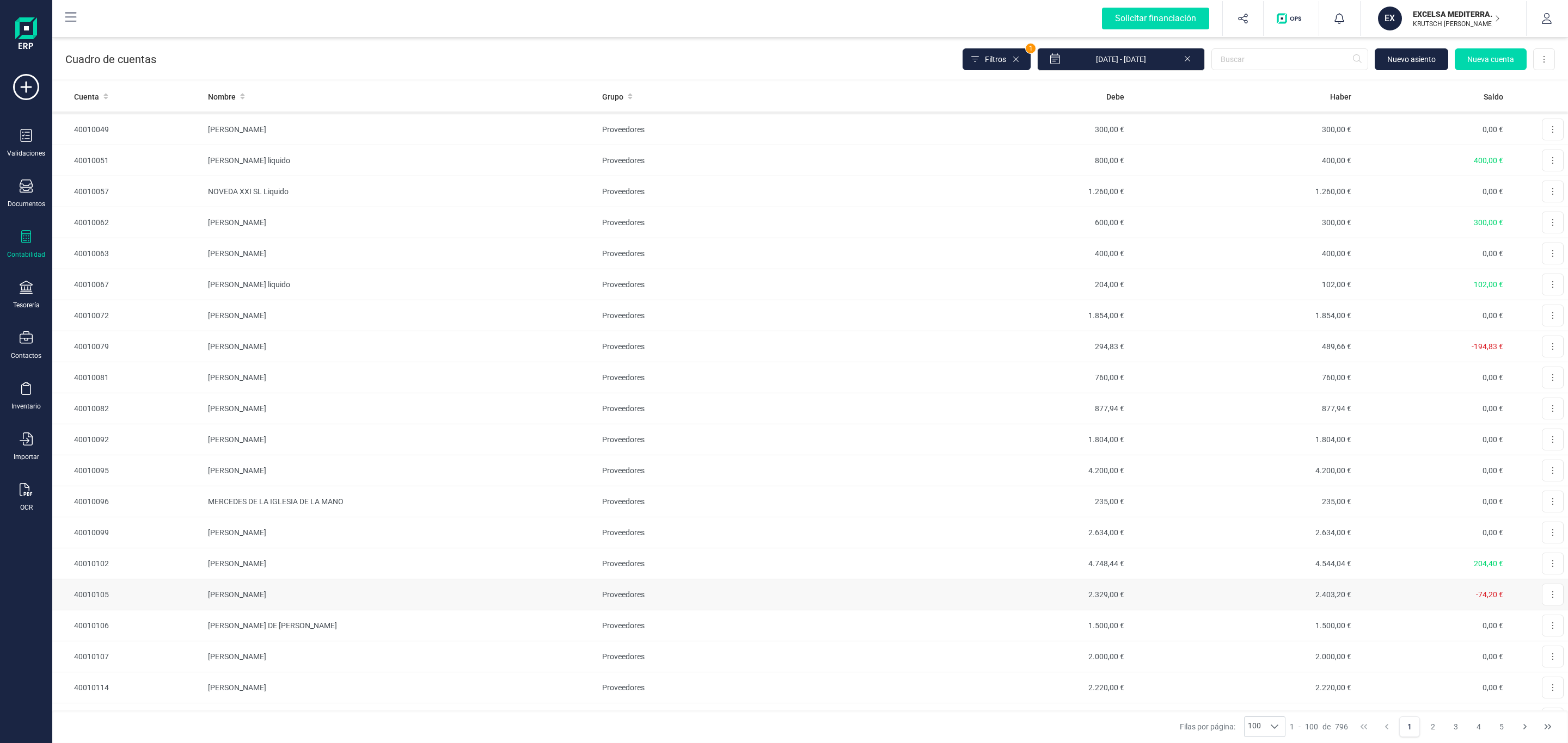
scroll to position [1061, 0]
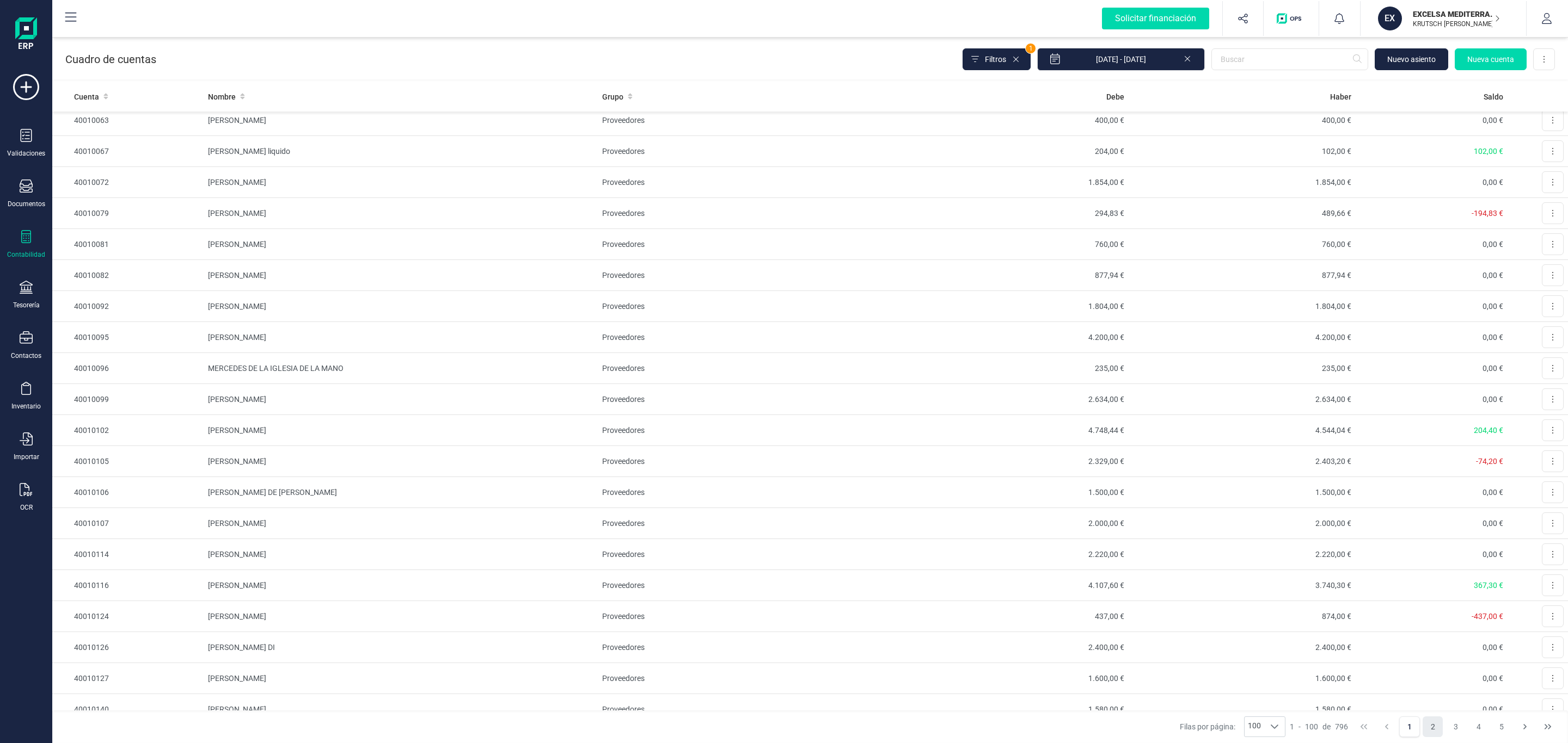
click at [1428, 724] on button "2" at bounding box center [1432, 727] width 21 height 21
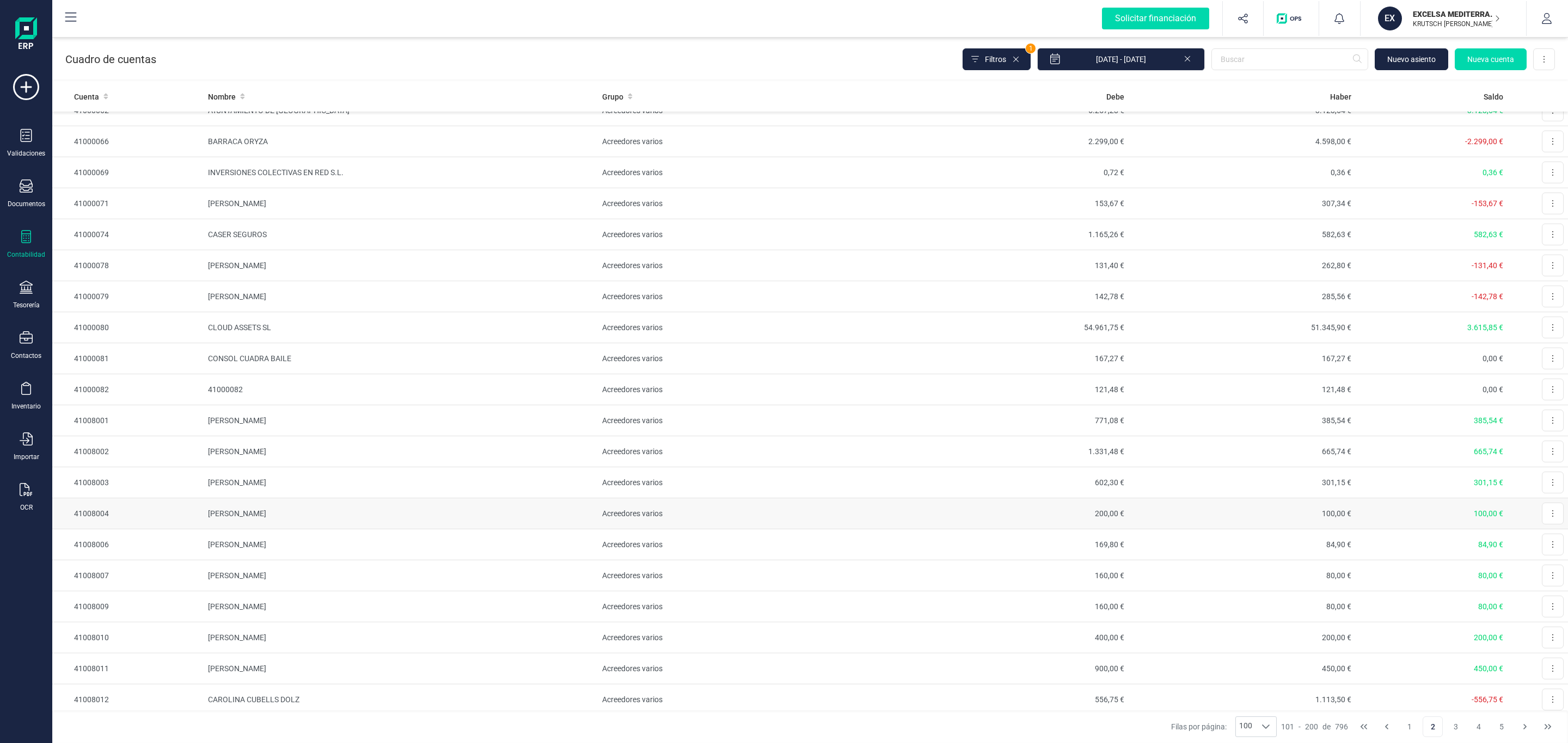
scroll to position [2204, 0]
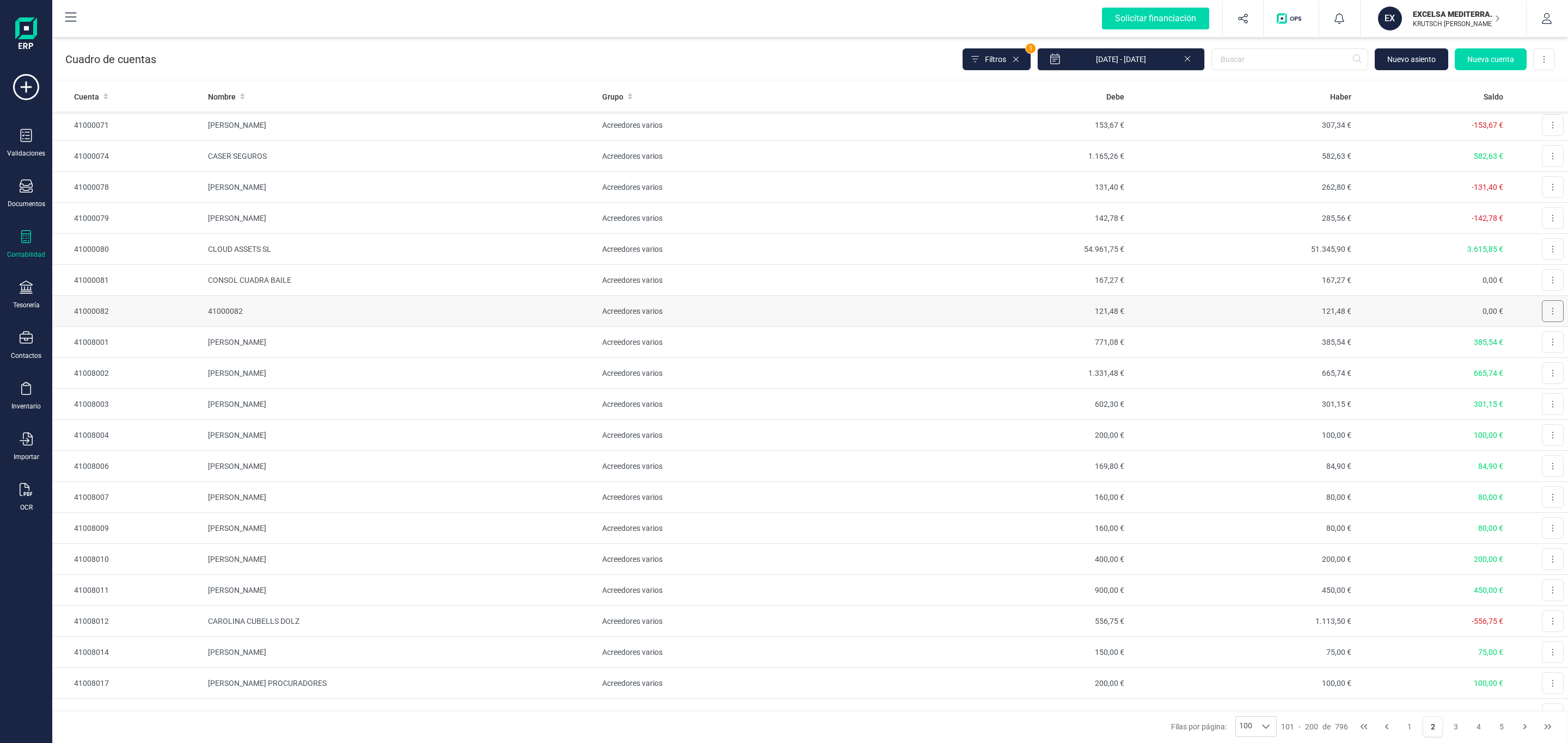
click at [1544, 322] on button at bounding box center [1553, 311] width 22 height 21
click at [1534, 343] on span "Editar" at bounding box center [1544, 337] width 20 height 11
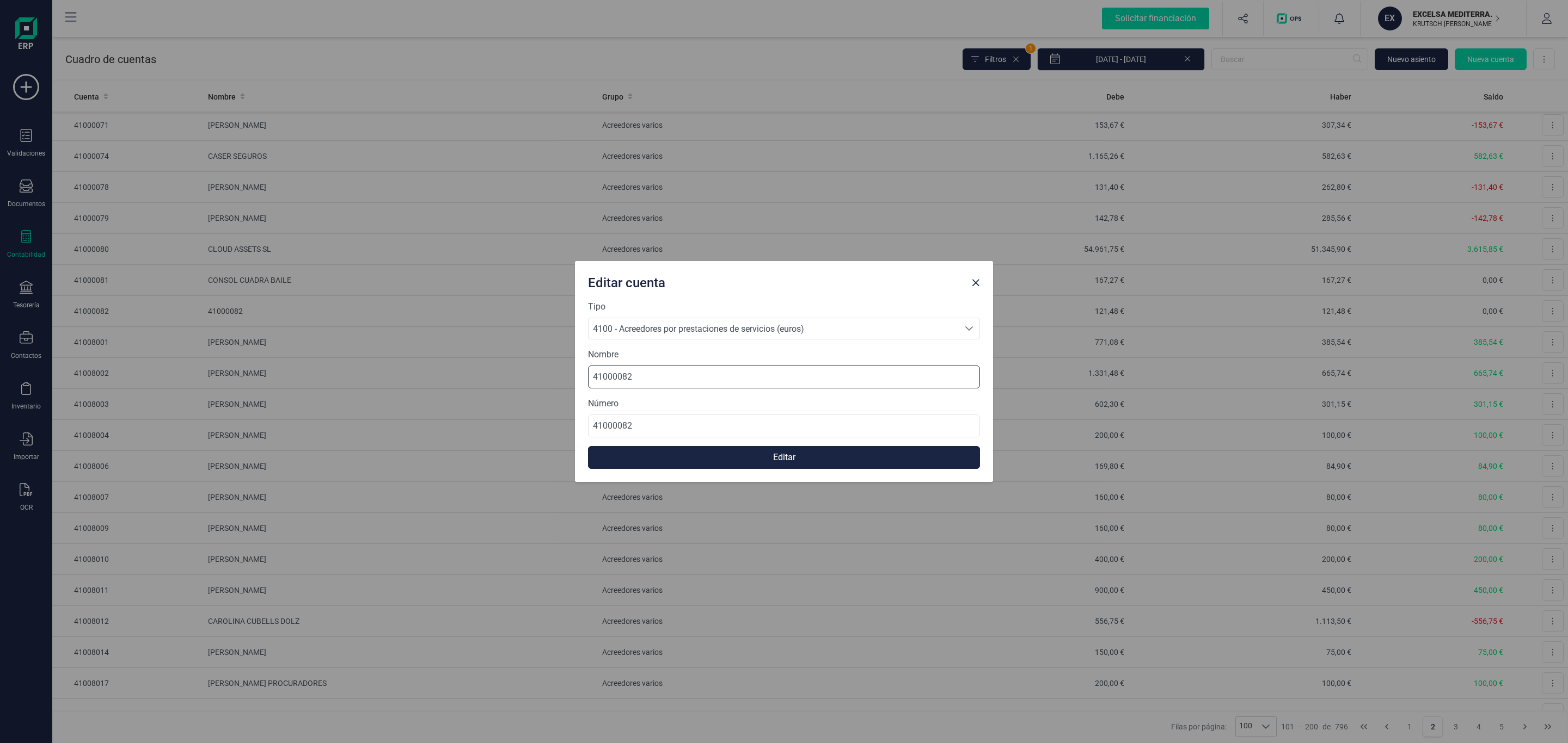
drag, startPoint x: 669, startPoint y: 377, endPoint x: 415, endPoint y: 353, distance: 255.1
click at [415, 353] on div "Editar cuenta Tipo 4100 - Acreedores por prestaciones de servicios (euros) 4100…" at bounding box center [784, 371] width 1568 height 743
paste input "Mª [PERSON_NAME] [PERSON_NAME]"
type input "Mª [PERSON_NAME] [PERSON_NAME]"
click at [727, 456] on button "Editar" at bounding box center [784, 458] width 392 height 23
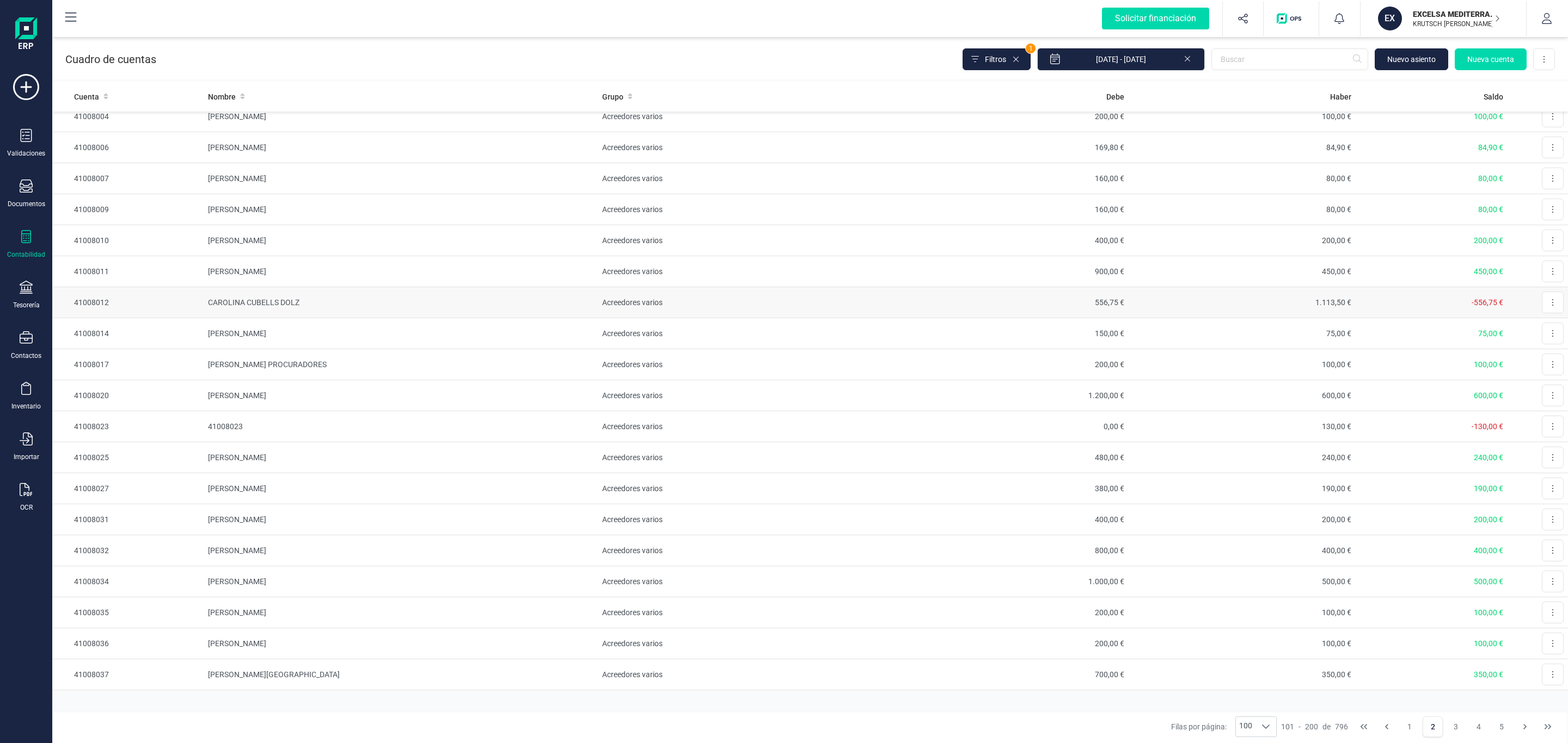
scroll to position [2548, 0]
click at [1452, 718] on button "3" at bounding box center [1455, 727] width 21 height 21
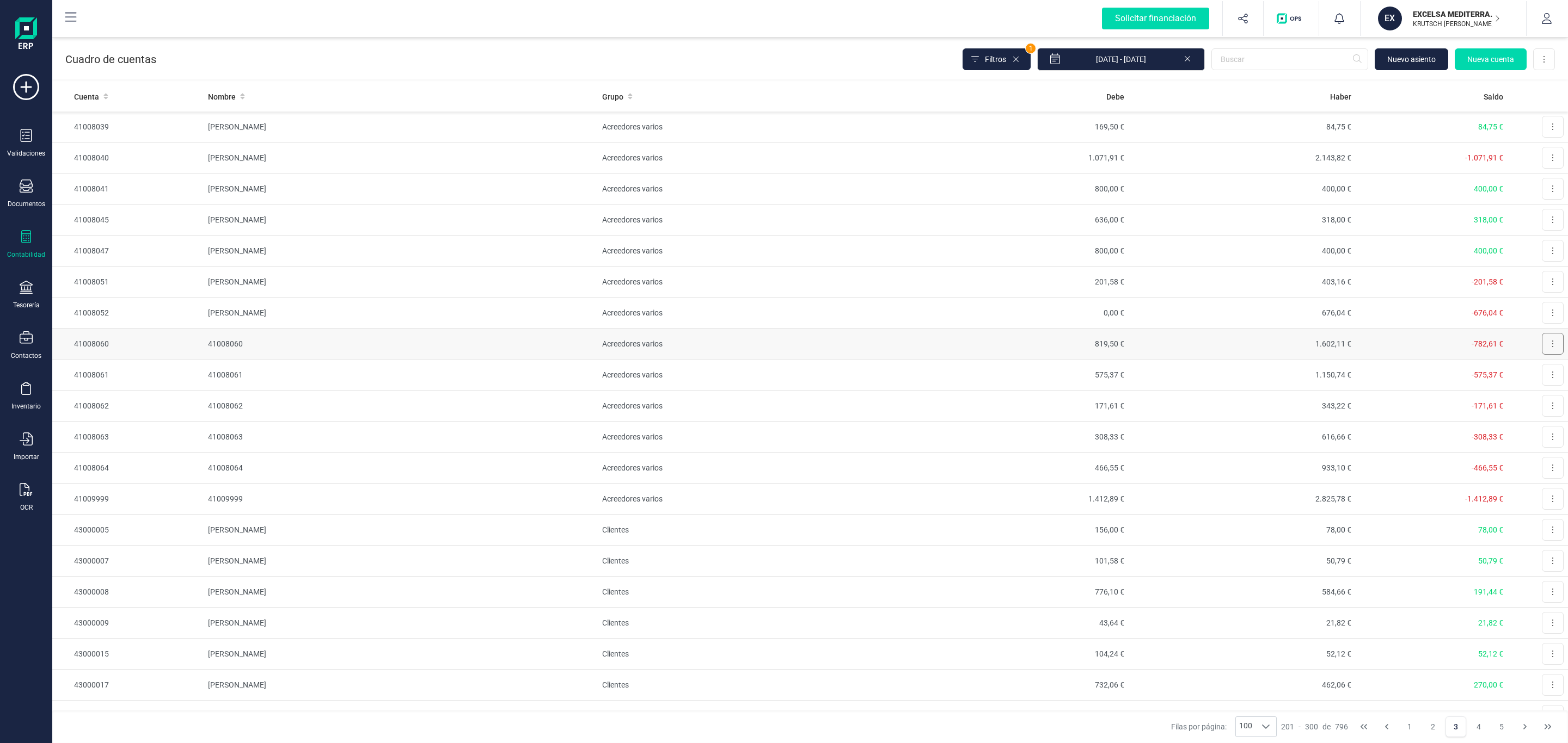
click at [1542, 347] on button at bounding box center [1553, 344] width 22 height 21
click at [1534, 374] on span "Editar" at bounding box center [1544, 370] width 20 height 11
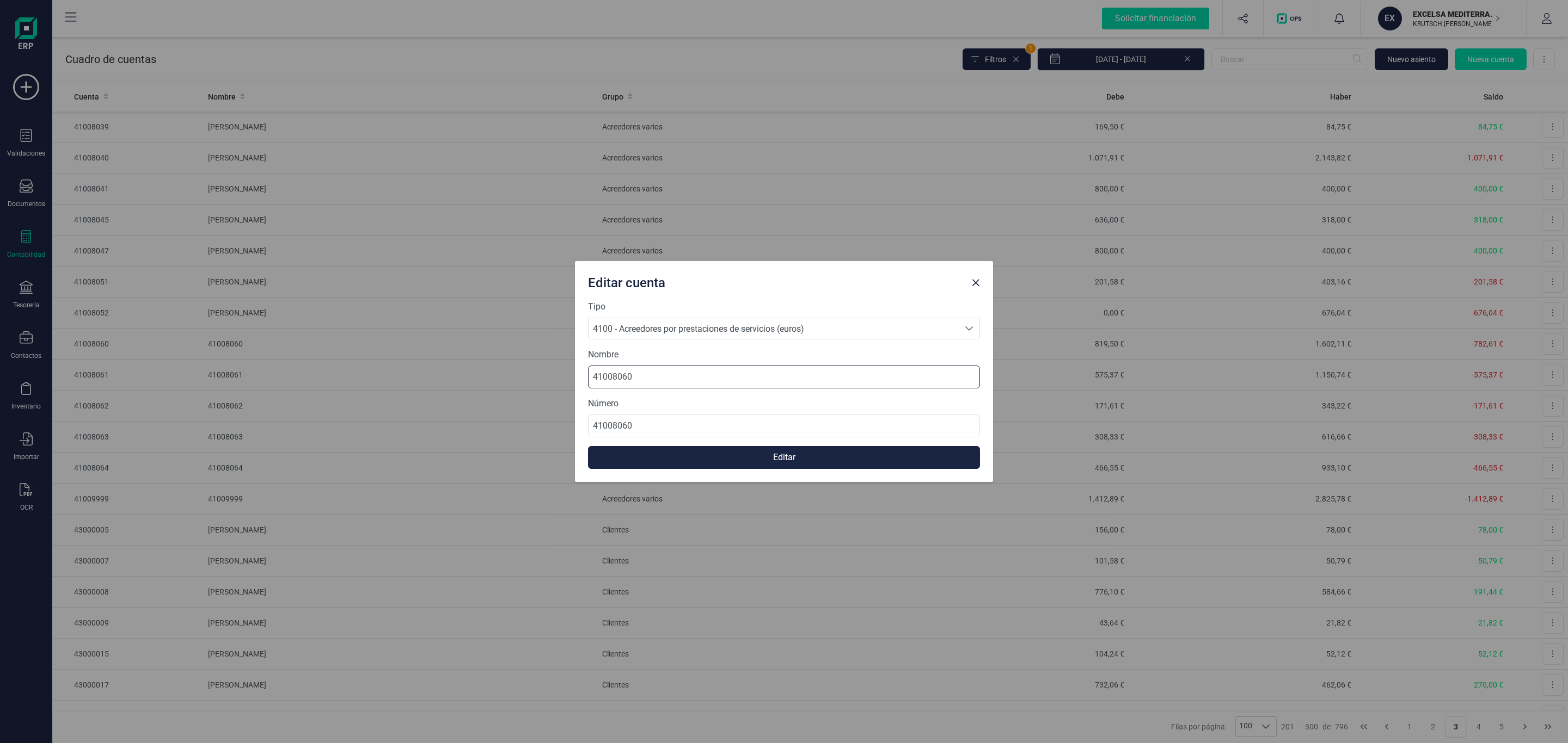
drag, startPoint x: 429, startPoint y: 383, endPoint x: 442, endPoint y: 380, distance: 13.3
click at [418, 383] on div "Editar cuenta Tipo 4100 - Acreedores por prestaciones de servicios (euros) 4100…" at bounding box center [784, 371] width 1568 height 743
paste input "[PERSON_NAME] [PERSON_NAME]"
type input "[PERSON_NAME] [PERSON_NAME]"
click at [764, 453] on button "Editar" at bounding box center [784, 458] width 392 height 23
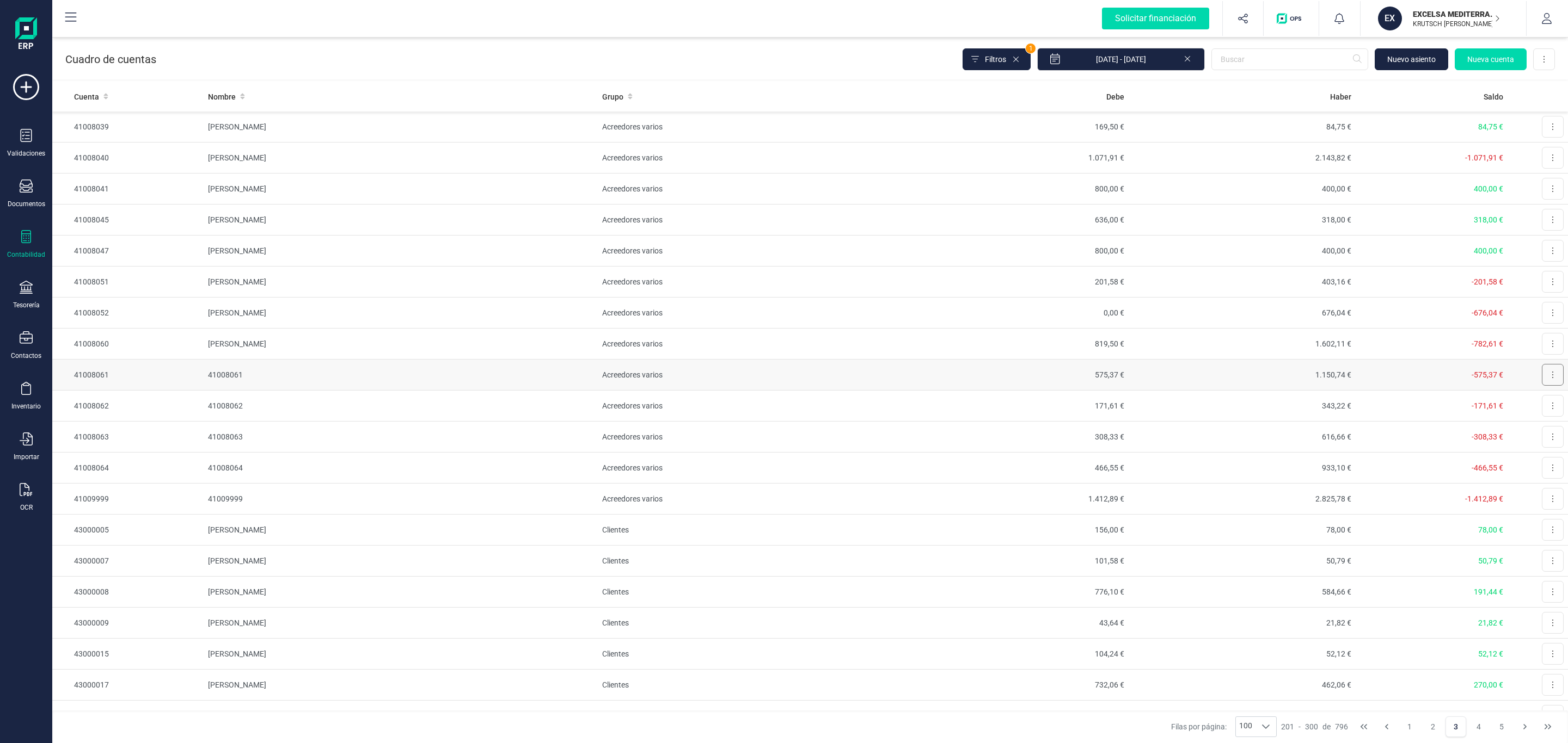
drag, startPoint x: 1534, startPoint y: 380, endPoint x: 1533, endPoint y: 387, distance: 7.1
click at [1542, 380] on button at bounding box center [1553, 375] width 22 height 21
click at [1534, 407] on span "Editar" at bounding box center [1544, 401] width 20 height 11
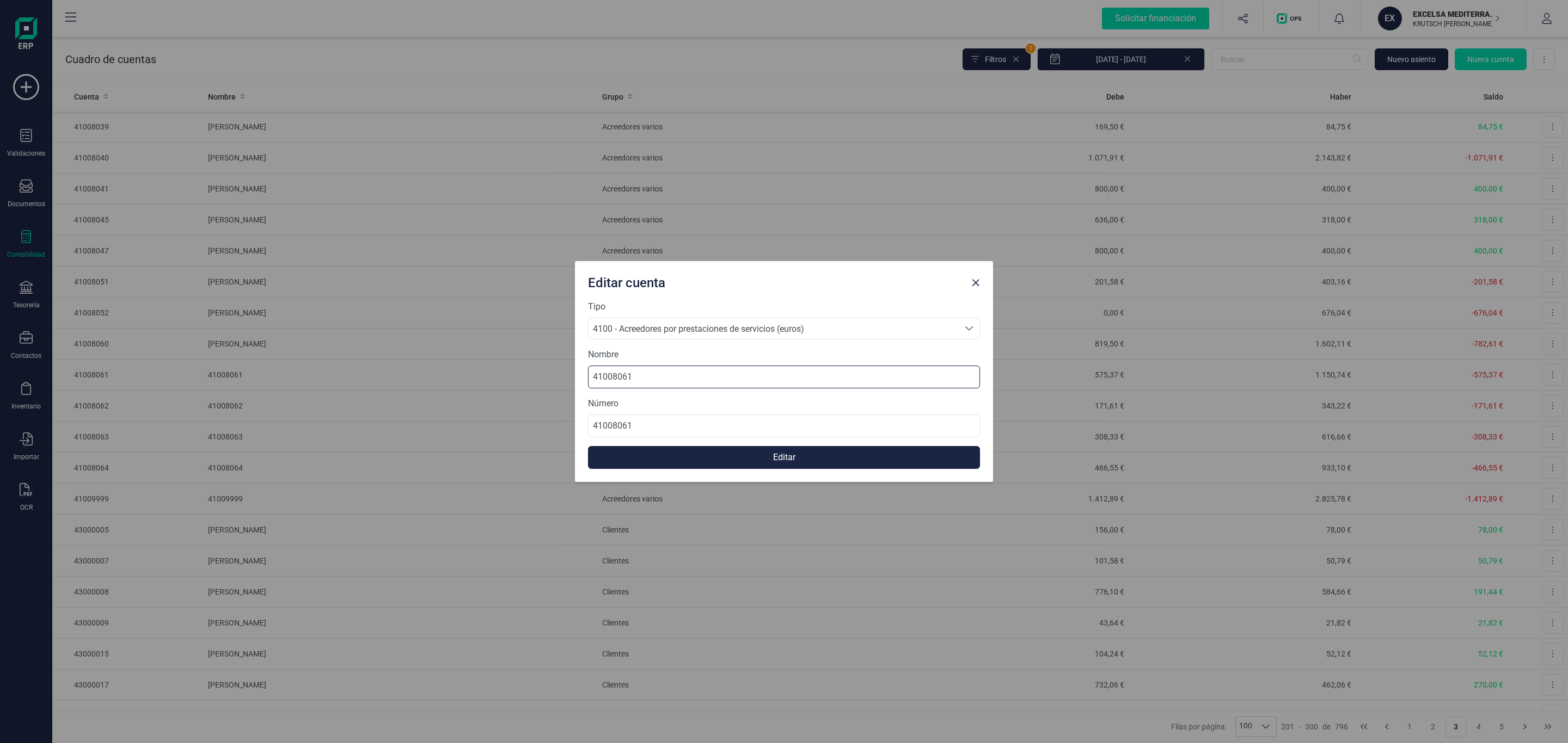
drag, startPoint x: 601, startPoint y: 375, endPoint x: 557, endPoint y: 392, distance: 47.2
click at [470, 374] on div "Editar cuenta Tipo 4100 - Acreedores por prestaciones de servicios (euros) 4100…" at bounding box center [784, 371] width 1568 height 743
paste input "[PERSON_NAME] ABENGOECHEA"
type input "[PERSON_NAME] ABENGOECHEA"
click at [755, 449] on button "Editar" at bounding box center [784, 458] width 392 height 23
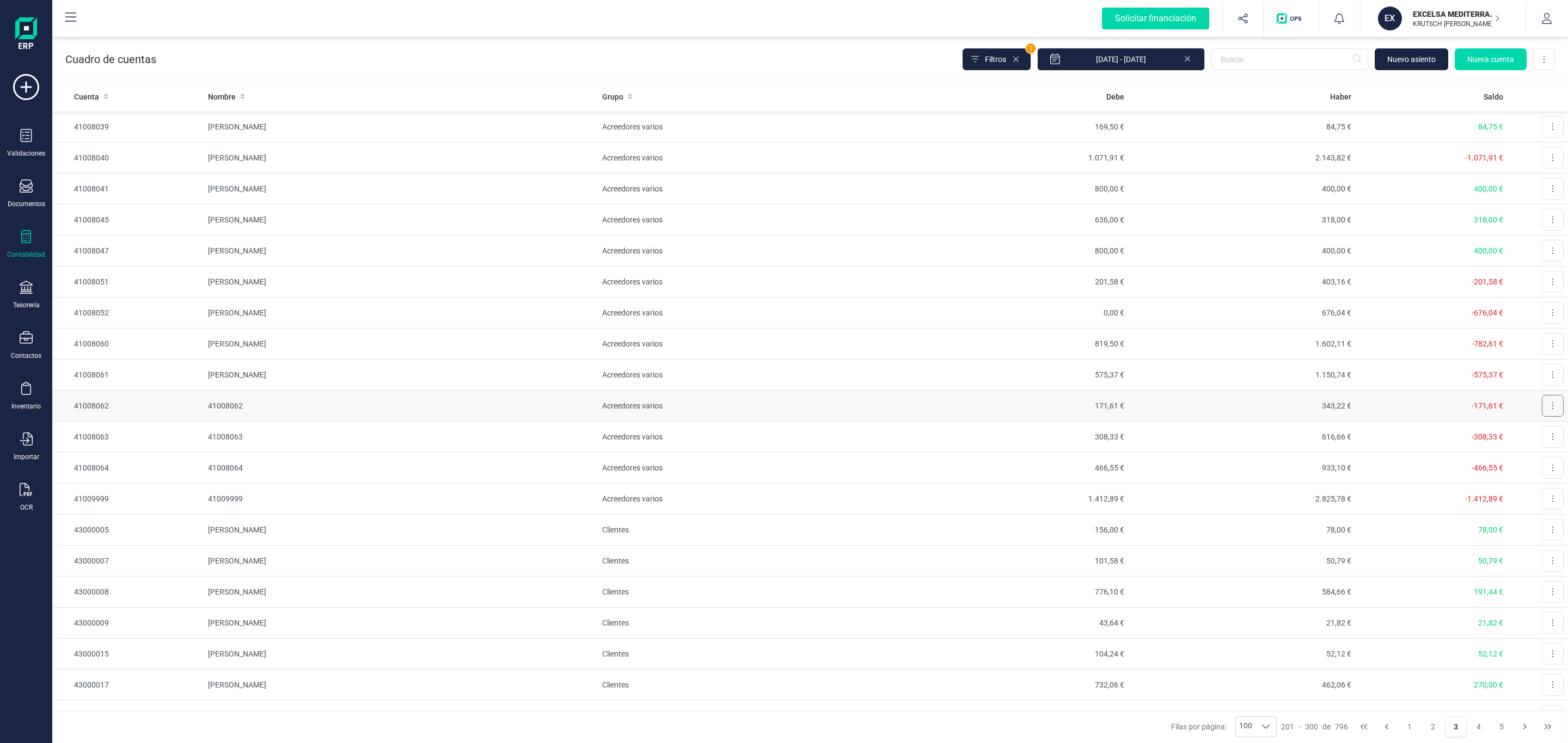
click at [1542, 411] on button at bounding box center [1553, 406] width 22 height 21
click at [1534, 433] on span "Editar" at bounding box center [1544, 432] width 20 height 11
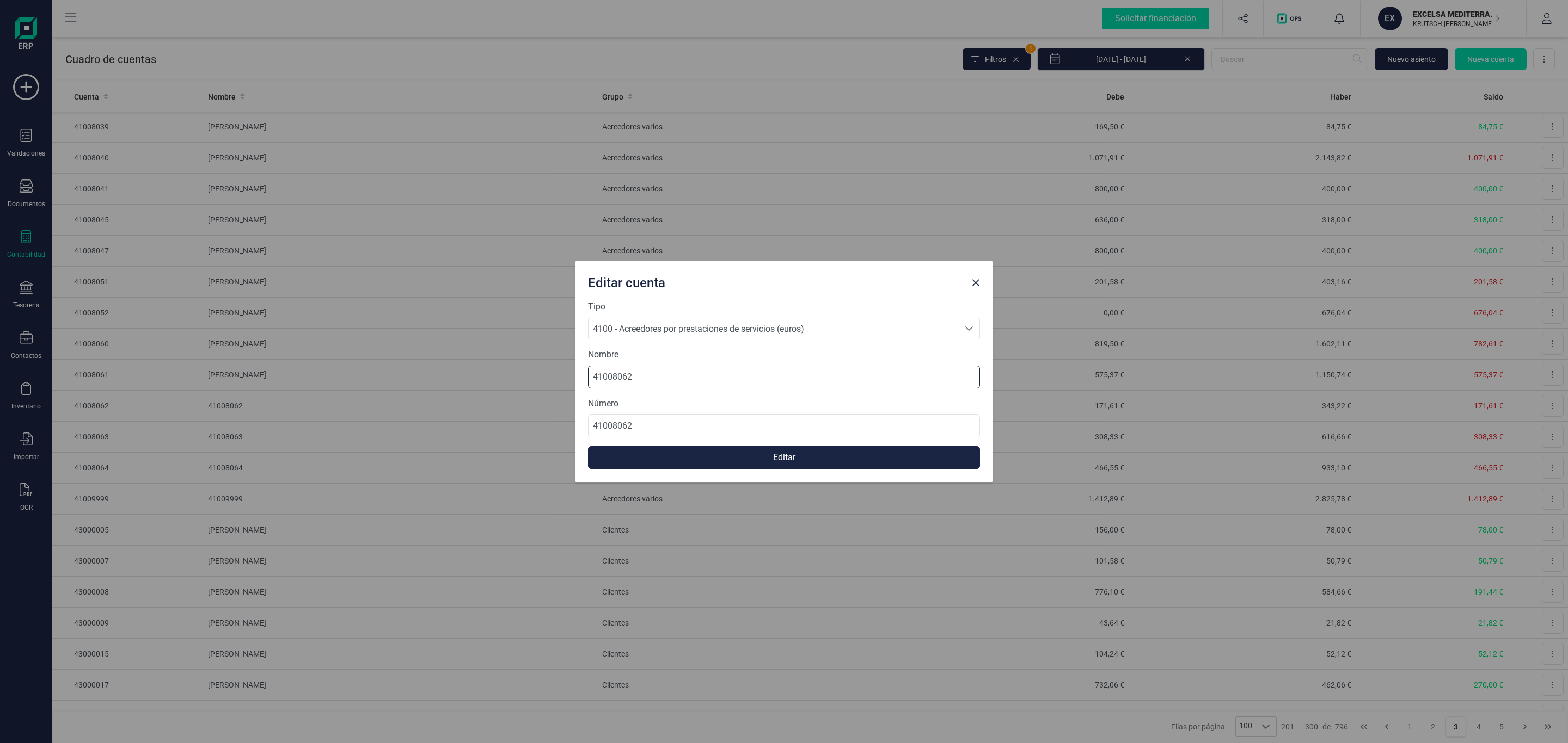
drag, startPoint x: 667, startPoint y: 379, endPoint x: 460, endPoint y: 379, distance: 207.0
click at [460, 379] on div "Editar cuenta Tipo 4100 - Acreedores por prestaciones de servicios (euros) 4100…" at bounding box center [784, 371] width 1568 height 743
paste input "CIEZA PROCURADORES Y ASOCIADOS SLP"
type input "CIEZA PROCURADORES Y ASOCIADOS SLP"
click at [764, 451] on button "Editar" at bounding box center [784, 458] width 392 height 23
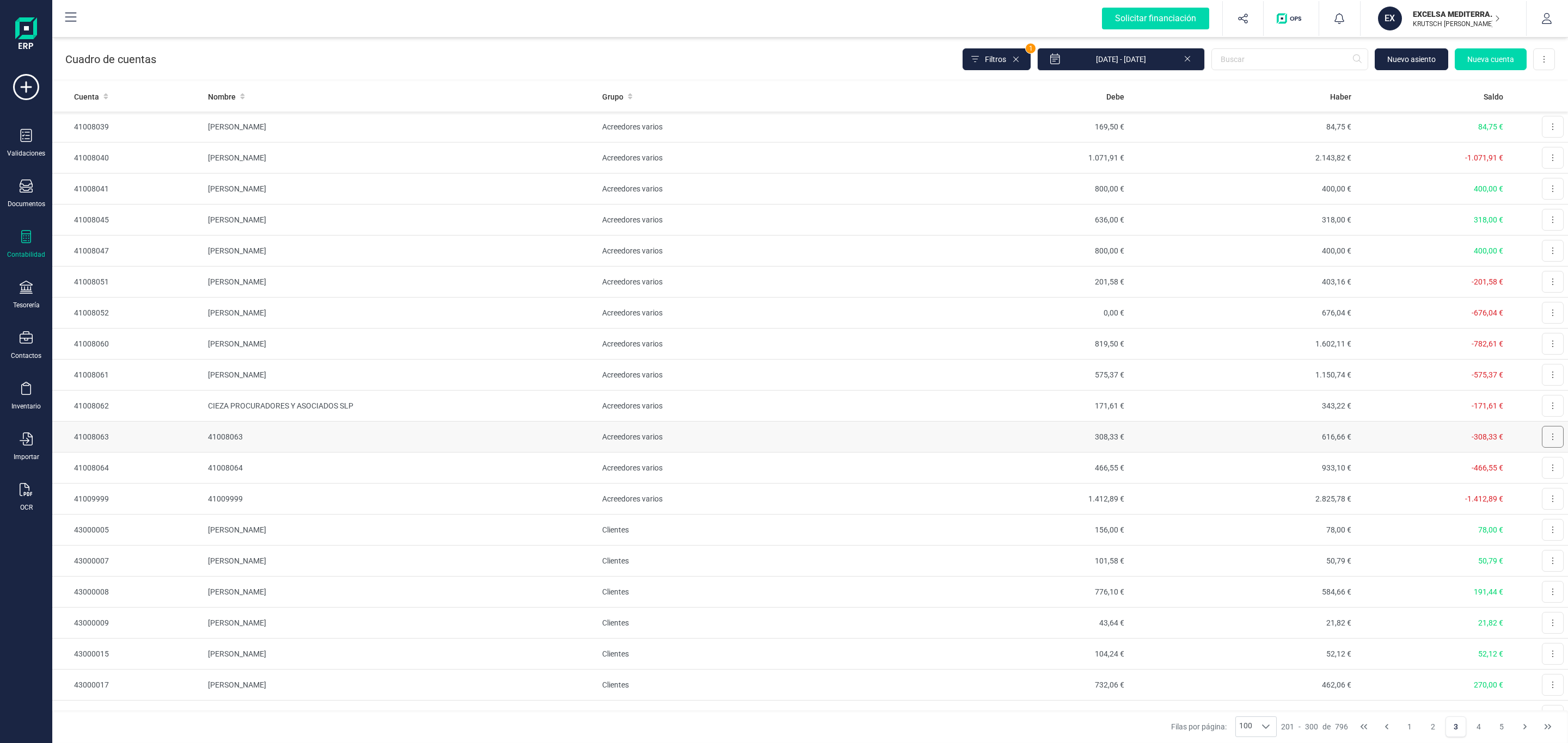
click at [1542, 438] on button at bounding box center [1553, 437] width 22 height 21
click at [1534, 469] on span "Editar" at bounding box center [1544, 463] width 20 height 11
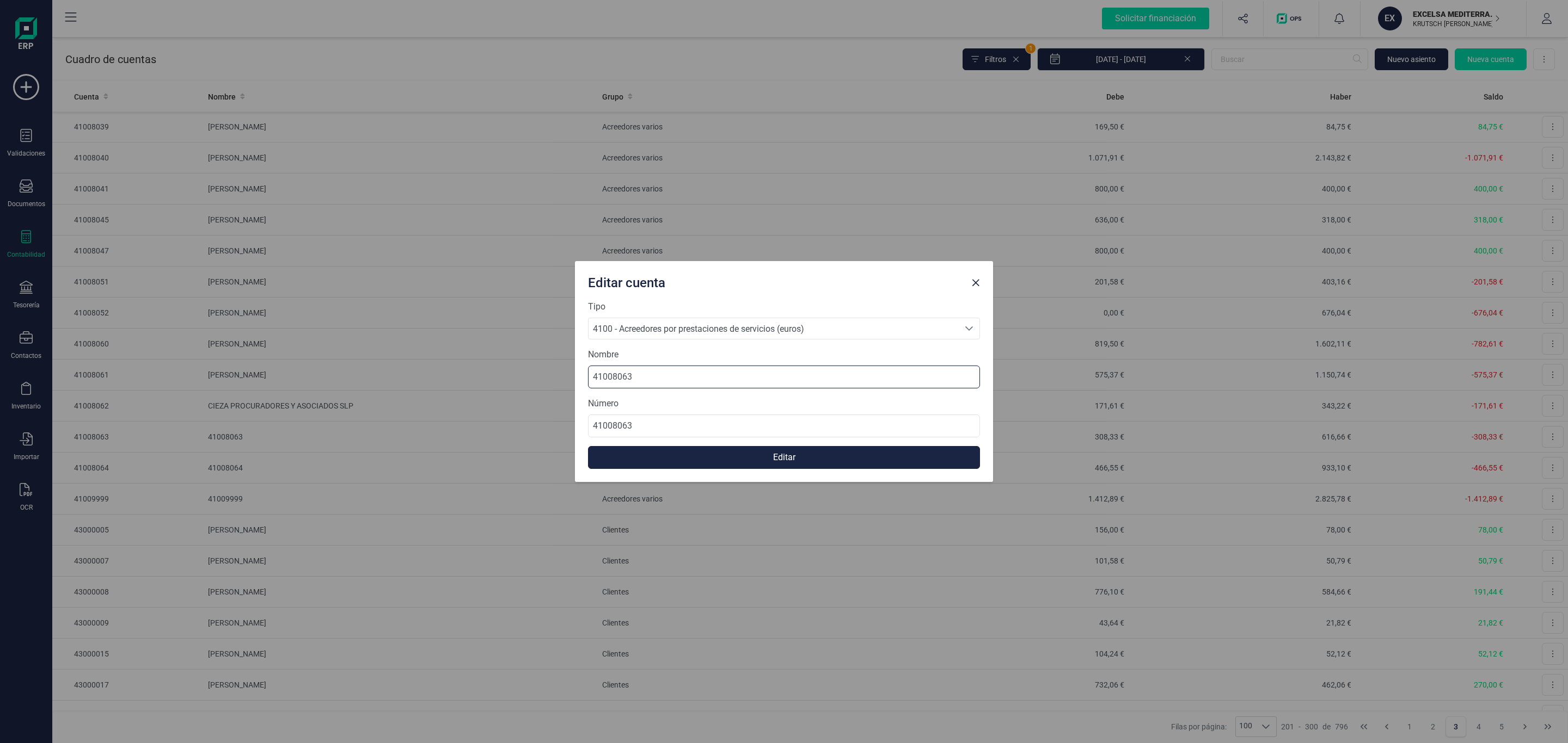
drag, startPoint x: 669, startPoint y: 369, endPoint x: 442, endPoint y: 363, distance: 227.1
click at [445, 370] on div "Editar cuenta Tipo 4100 - Acreedores por prestaciones de servicios (euros) 4100…" at bounding box center [784, 371] width 1568 height 743
paste input "[PERSON_NAME] Mª ISERTE [PERSON_NAME]"
type input "[PERSON_NAME] Mª ISERTE [PERSON_NAME]"
click at [741, 449] on button "Editar" at bounding box center [784, 458] width 392 height 23
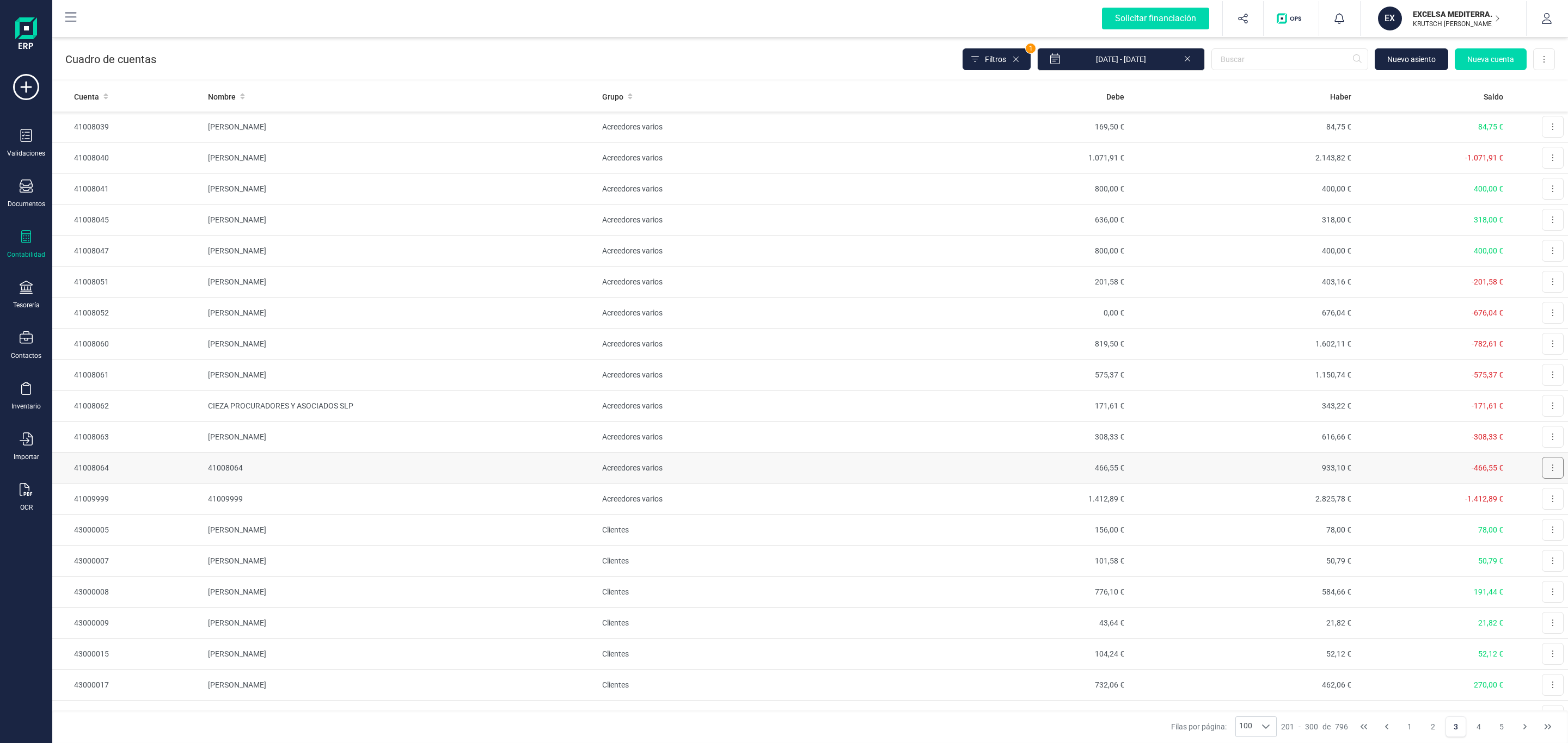
click at [1542, 470] on button at bounding box center [1553, 468] width 22 height 21
click at [1534, 500] on span "Editar" at bounding box center [1544, 494] width 20 height 11
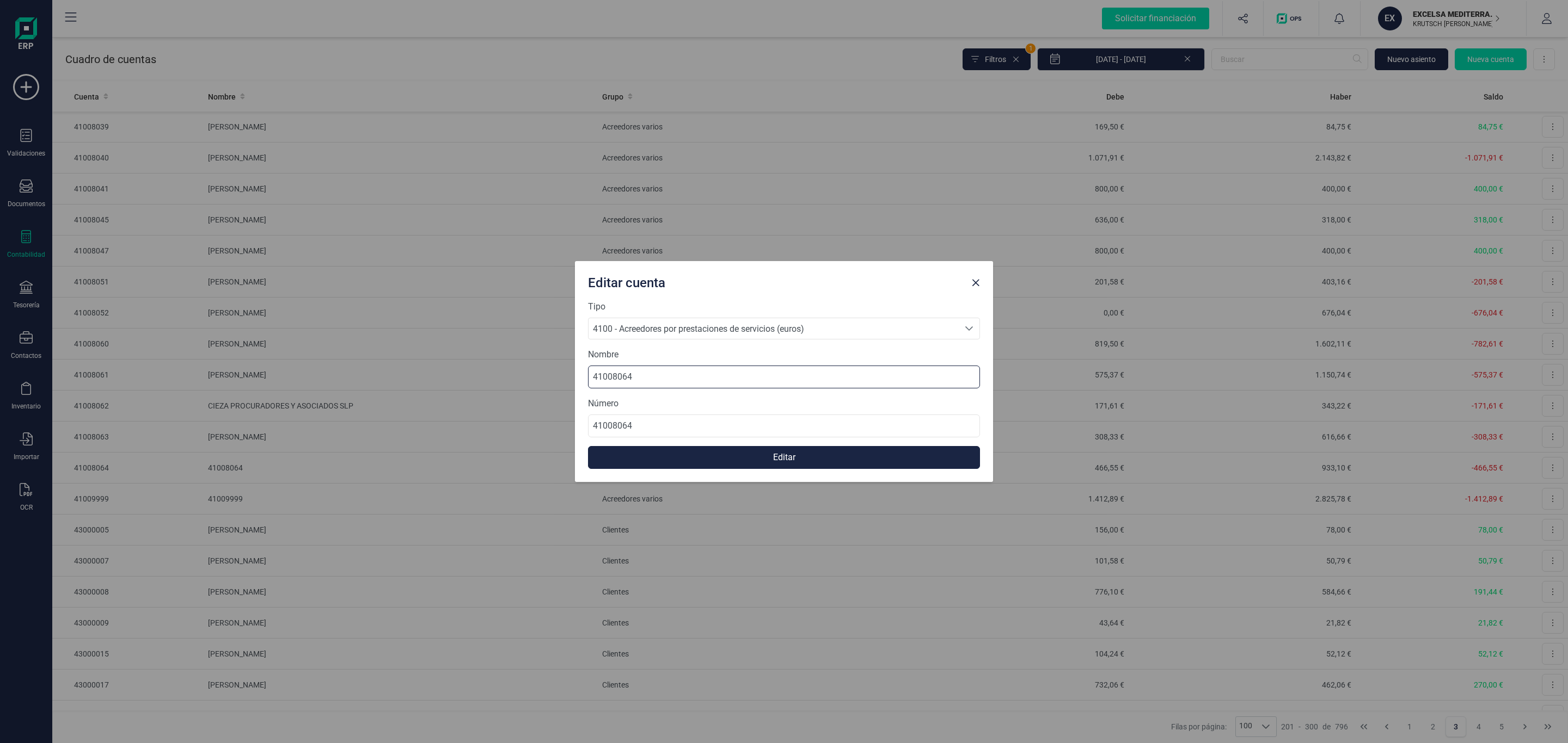
drag, startPoint x: 641, startPoint y: 370, endPoint x: 298, endPoint y: 361, distance: 343.1
click at [293, 358] on div "Editar cuenta Tipo 4100 - Acreedores por prestaciones de servicios (euros) 4100…" at bounding box center [784, 371] width 1568 height 743
paste input "[PERSON_NAME]"
type input "[PERSON_NAME]"
click at [726, 444] on form "Tipo 4100 - Acreedores por prestaciones de servicios (euros) 4100 - Acreedores …" at bounding box center [784, 384] width 392 height 168
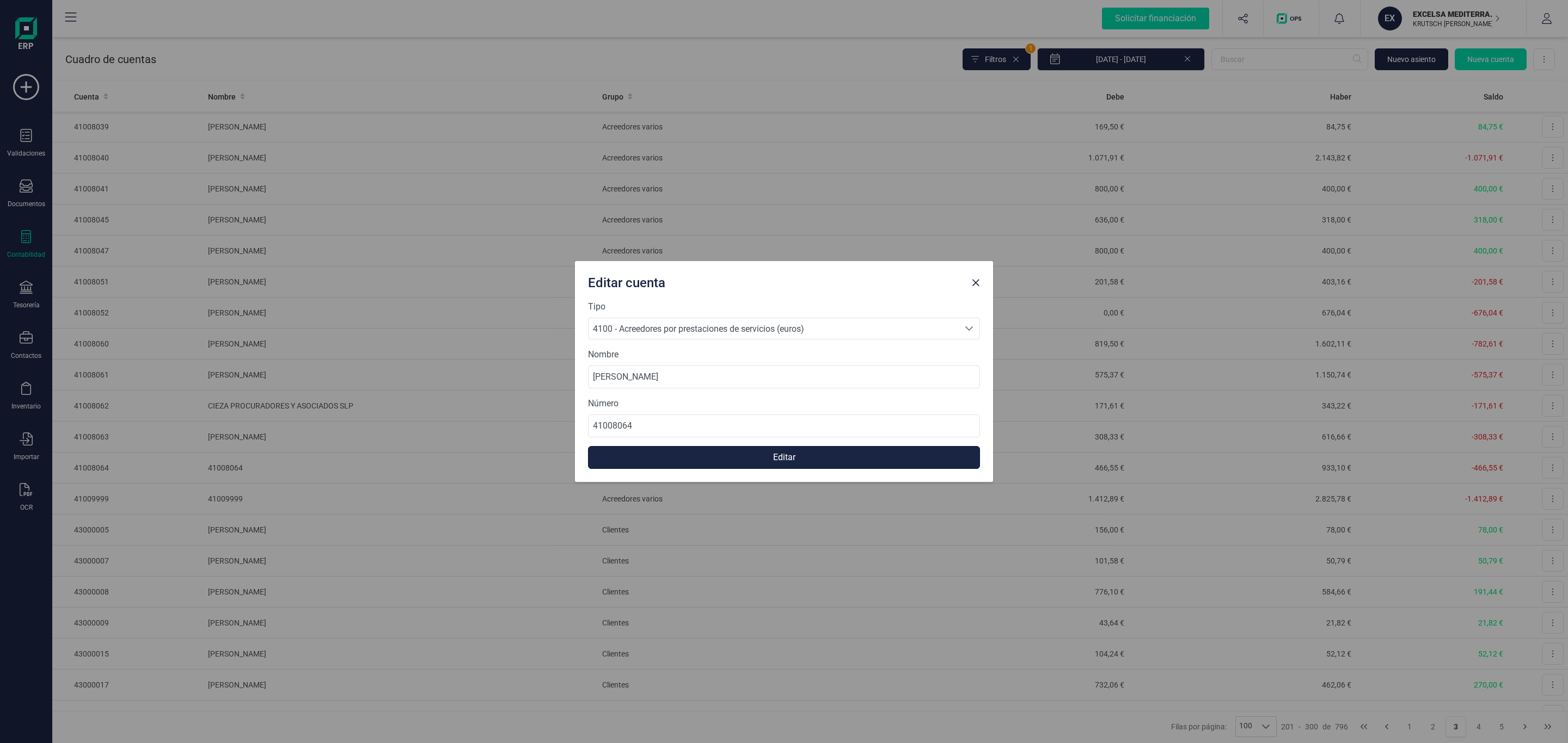
click at [733, 456] on button "Editar" at bounding box center [784, 458] width 392 height 23
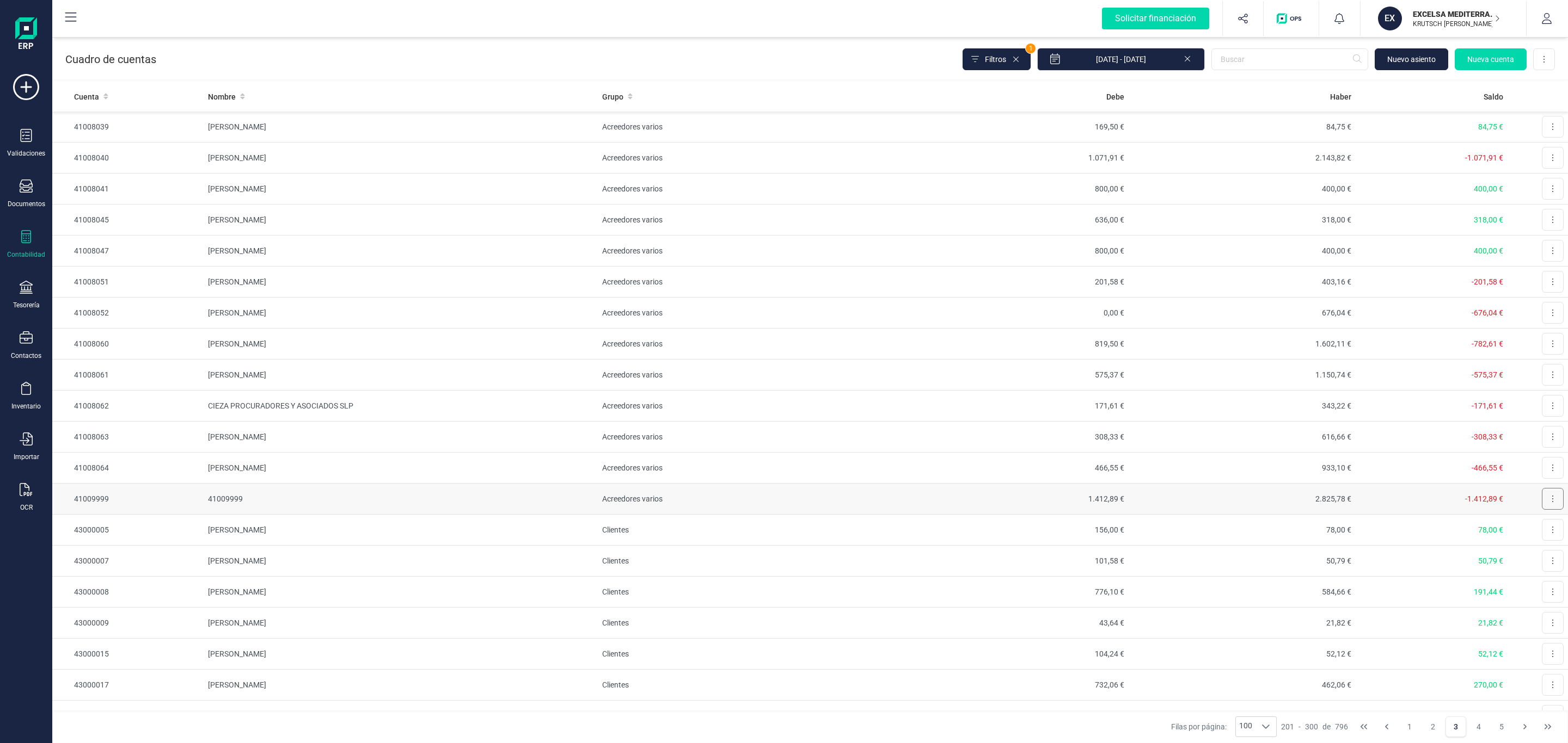
click at [1552, 501] on icon at bounding box center [1552, 499] width 2 height 9
click at [1542, 526] on button "Editar" at bounding box center [1539, 525] width 49 height 21
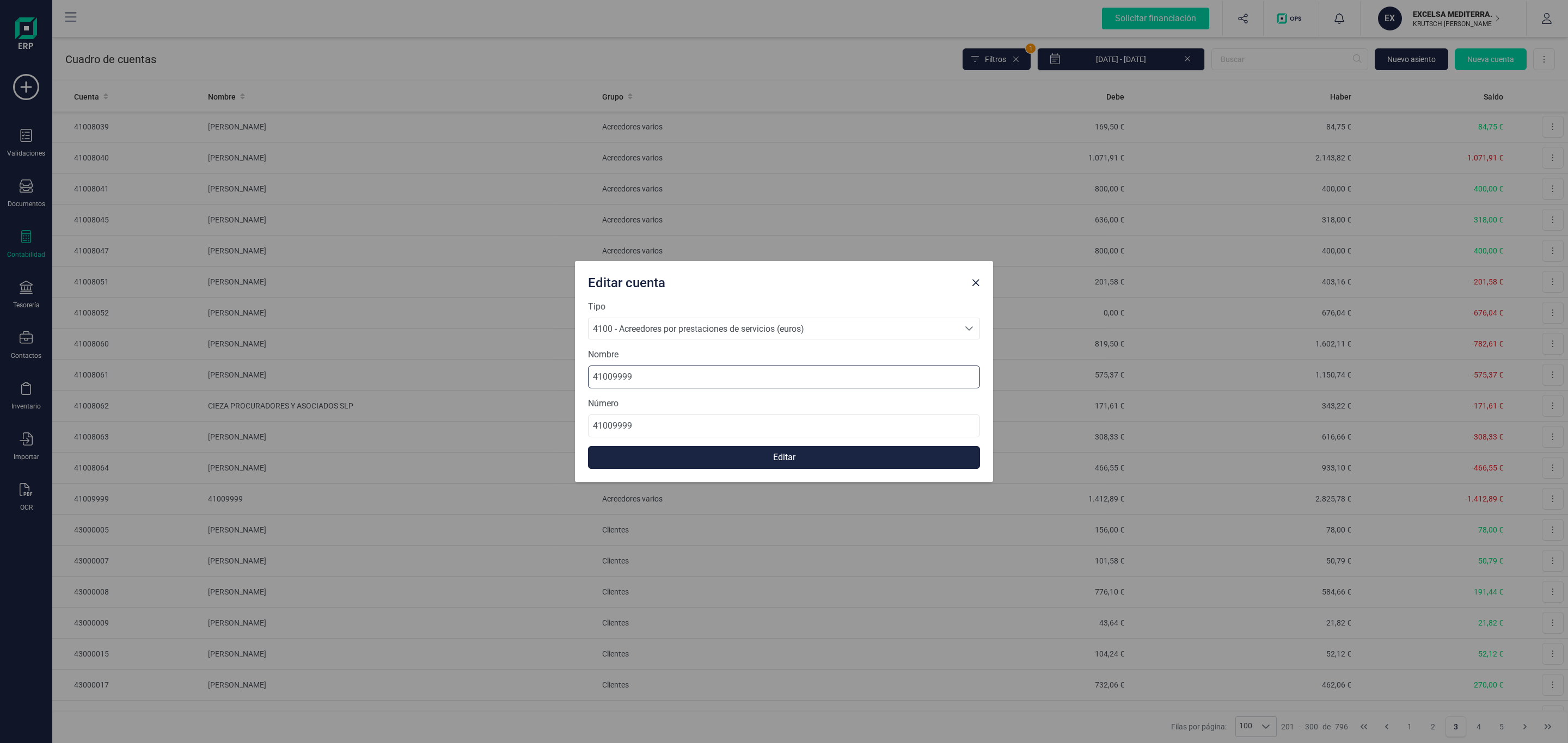
drag, startPoint x: 670, startPoint y: 374, endPoint x: 501, endPoint y: 374, distance: 169.0
click at [501, 374] on div "Editar cuenta Tipo 4100 - Acreedores por prestaciones de servicios (euros) 4100…" at bounding box center [784, 371] width 1568 height 743
paste input "JUZGADOS"
type input "JUZGADOS"
click at [707, 454] on button "Editar" at bounding box center [784, 458] width 392 height 23
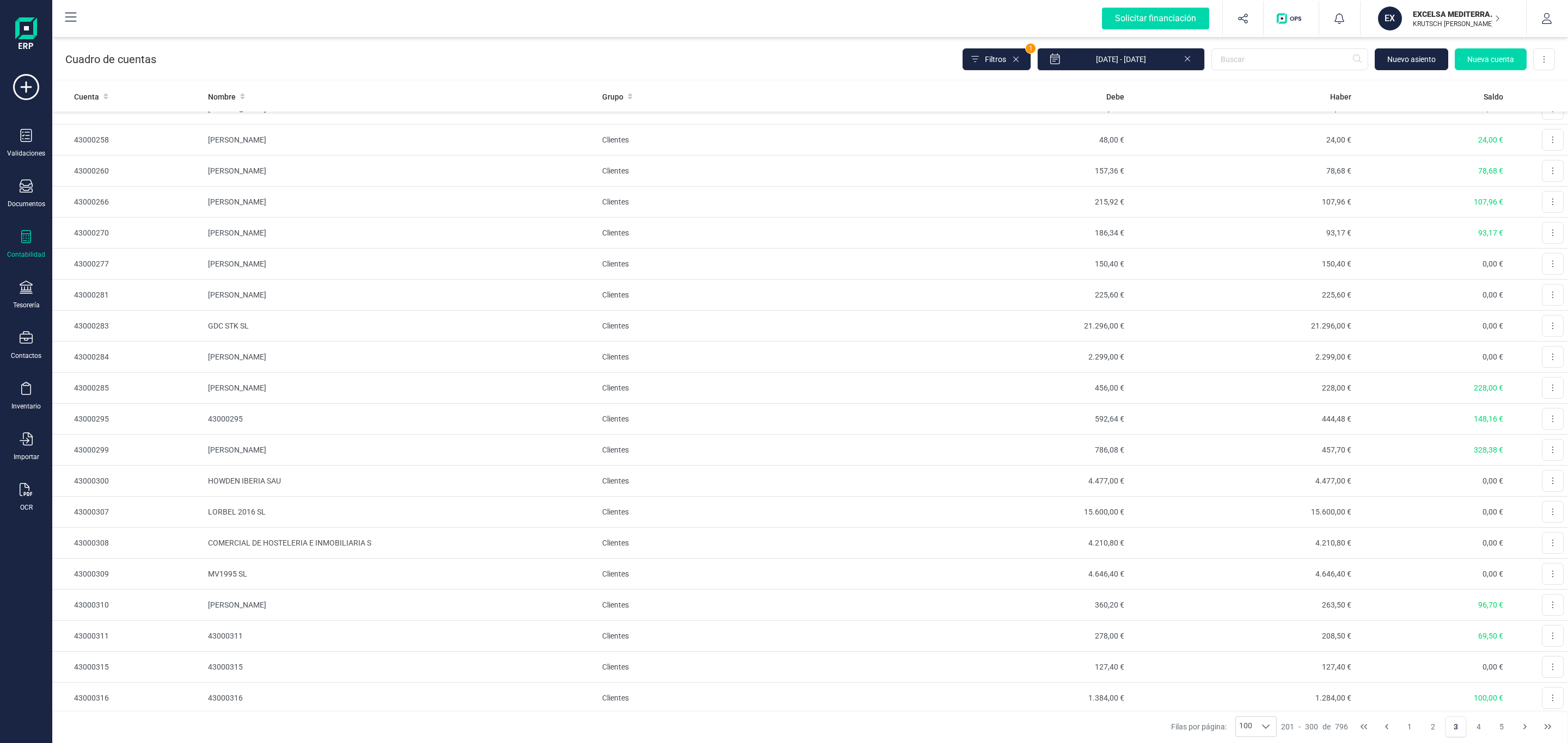
scroll to position [2367, 0]
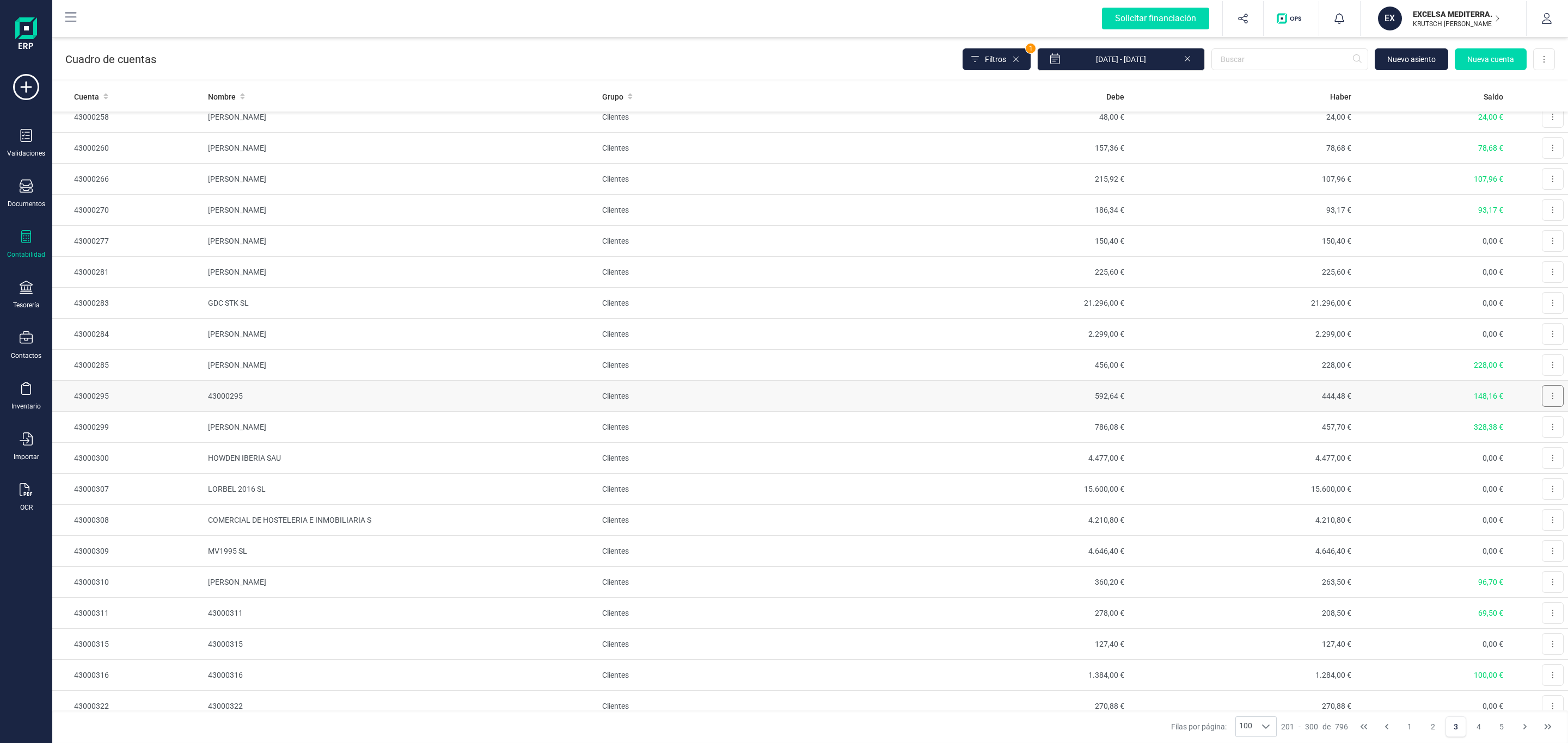
click at [1542, 407] on button at bounding box center [1553, 396] width 22 height 21
click at [1534, 428] on span "Editar" at bounding box center [1544, 422] width 20 height 11
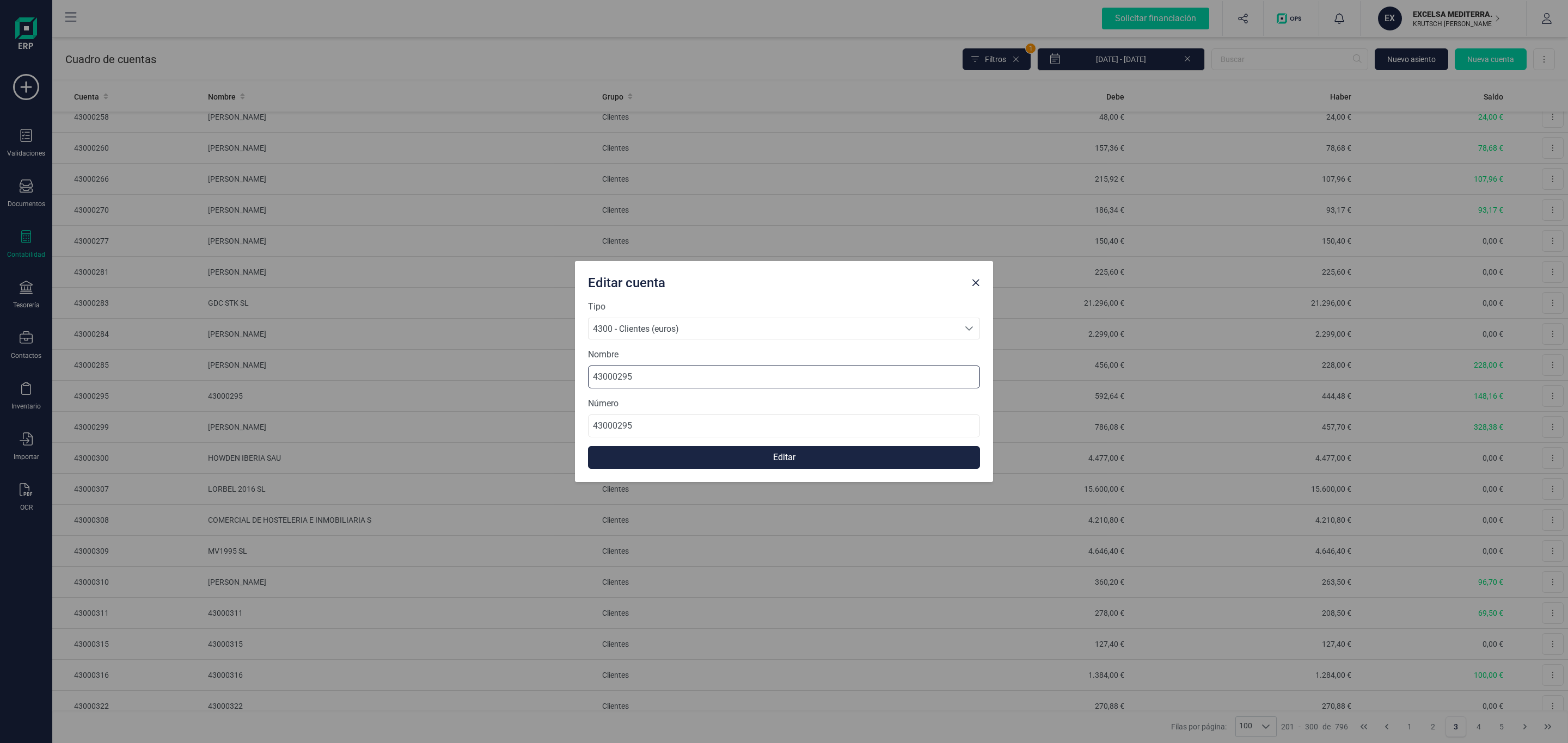
drag, startPoint x: 719, startPoint y: 374, endPoint x: 379, endPoint y: 348, distance: 341.0
click at [379, 348] on div "Editar cuenta Tipo 4300 - Clientes (euros) 4300 - Clientes (euros) 4300 - Clien…" at bounding box center [784, 371] width 1568 height 743
paste input "MANUEL JESUS BERGA CASALS"
type input "MANUEL JESUS BERGA CASALS"
click at [796, 463] on button "Editar" at bounding box center [784, 458] width 392 height 23
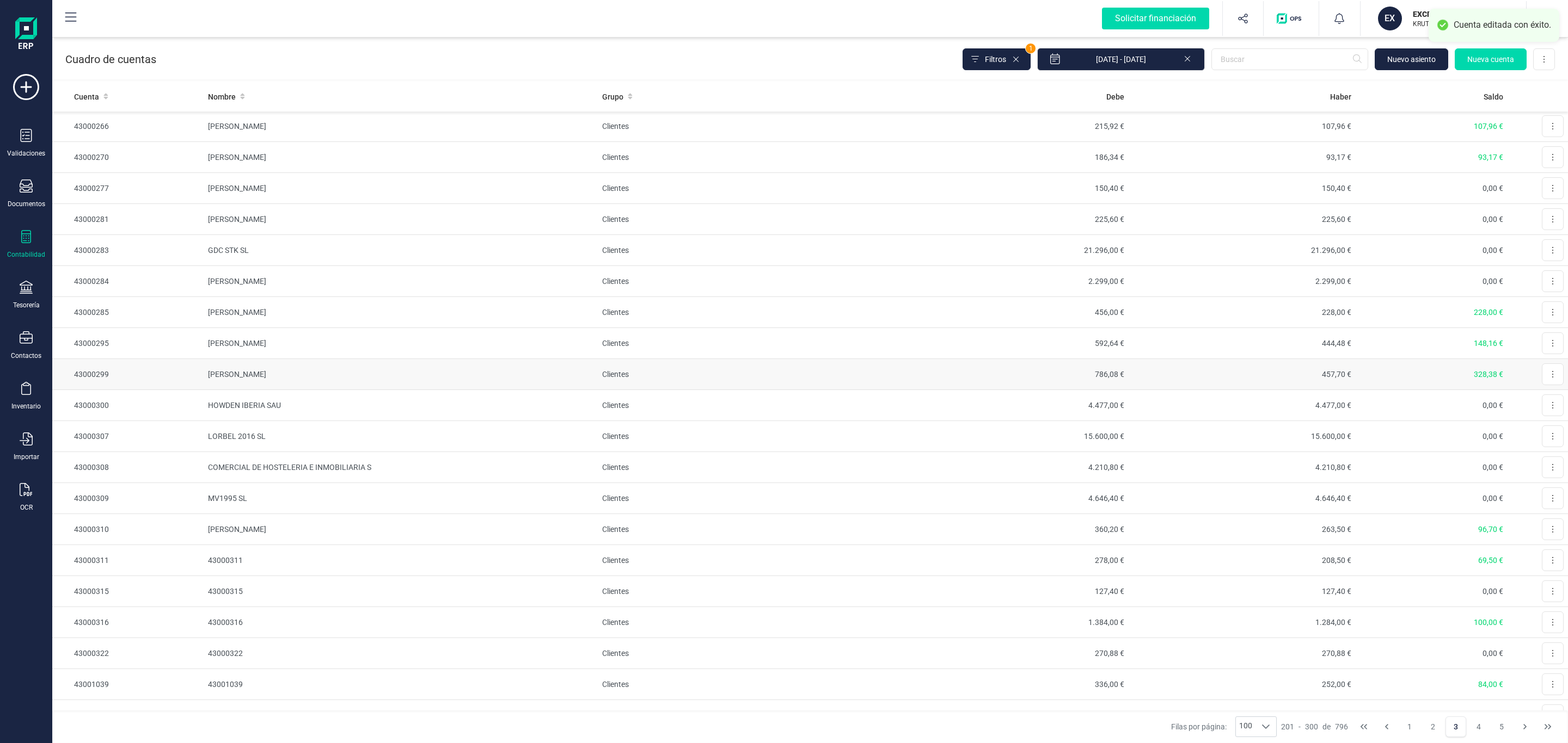
scroll to position [2448, 0]
click at [1544, 542] on button at bounding box center [1553, 532] width 22 height 21
click at [1534, 564] on span "Editar" at bounding box center [1544, 558] width 20 height 11
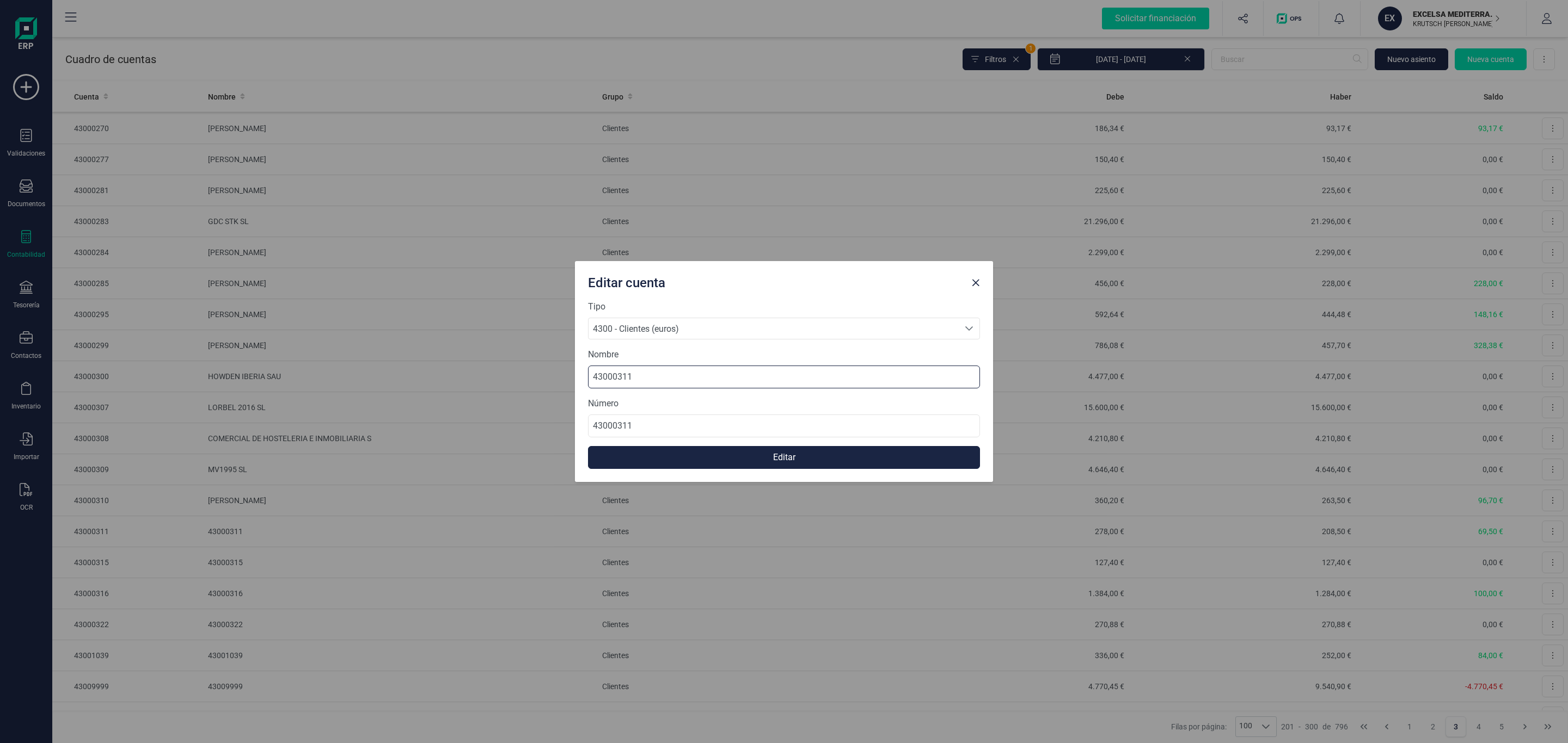
drag, startPoint x: 626, startPoint y: 371, endPoint x: 391, endPoint y: 370, distance: 235.0
click at [373, 365] on div "Editar cuenta Tipo 4300 - Clientes (euros) 4300 - Clientes (euros) 4300 - Clien…" at bounding box center [784, 371] width 1568 height 743
paste input "IGOR JOSE OLANO MUGURUZA"
type input "IGOR JOSE OLANO MUGURUZA"
click at [732, 451] on button "Editar" at bounding box center [784, 458] width 392 height 23
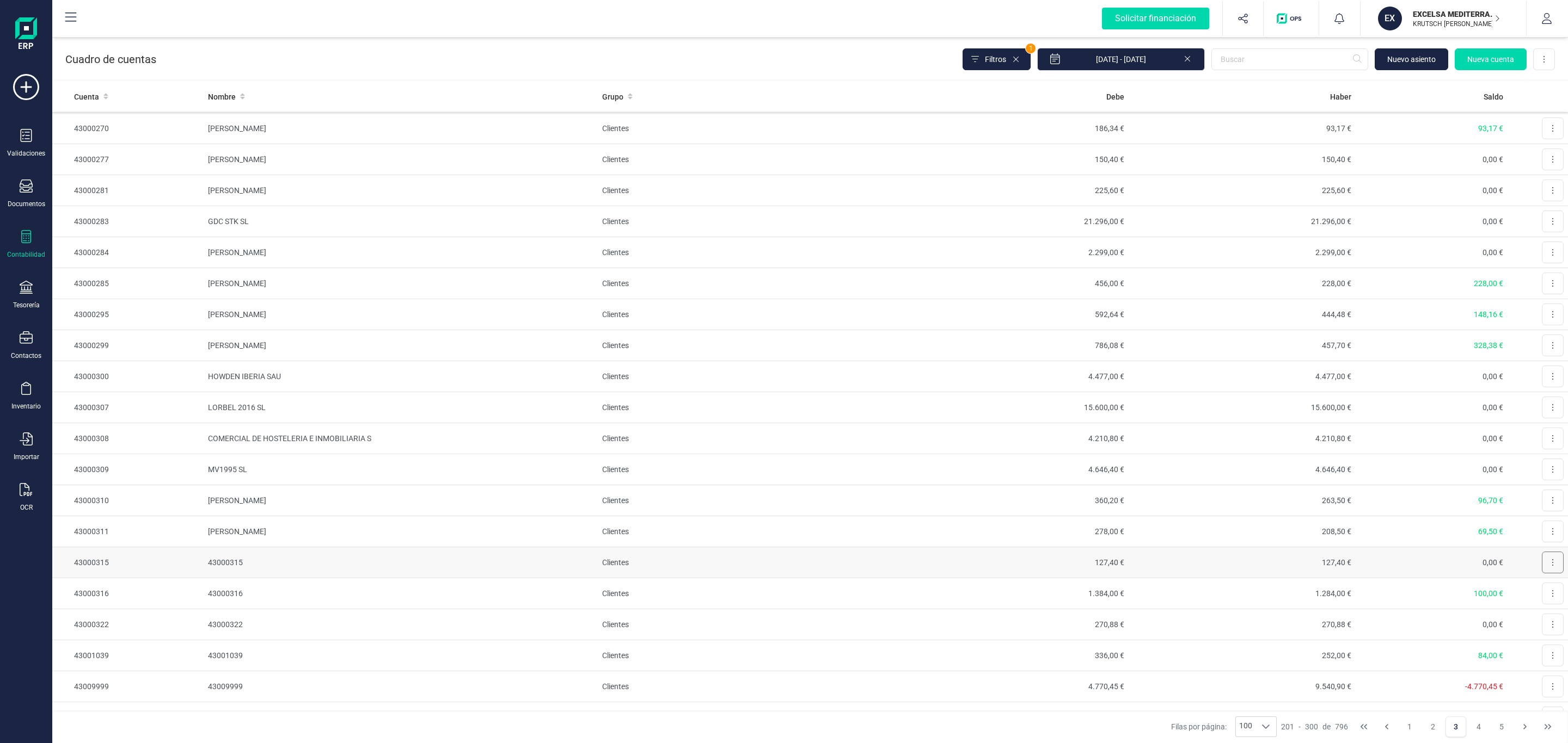
drag, startPoint x: 1537, startPoint y: 583, endPoint x: 1533, endPoint y: 590, distance: 8.1
click at [1542, 573] on button at bounding box center [1553, 562] width 22 height 21
click at [1519, 600] on button "Editar" at bounding box center [1539, 589] width 49 height 21
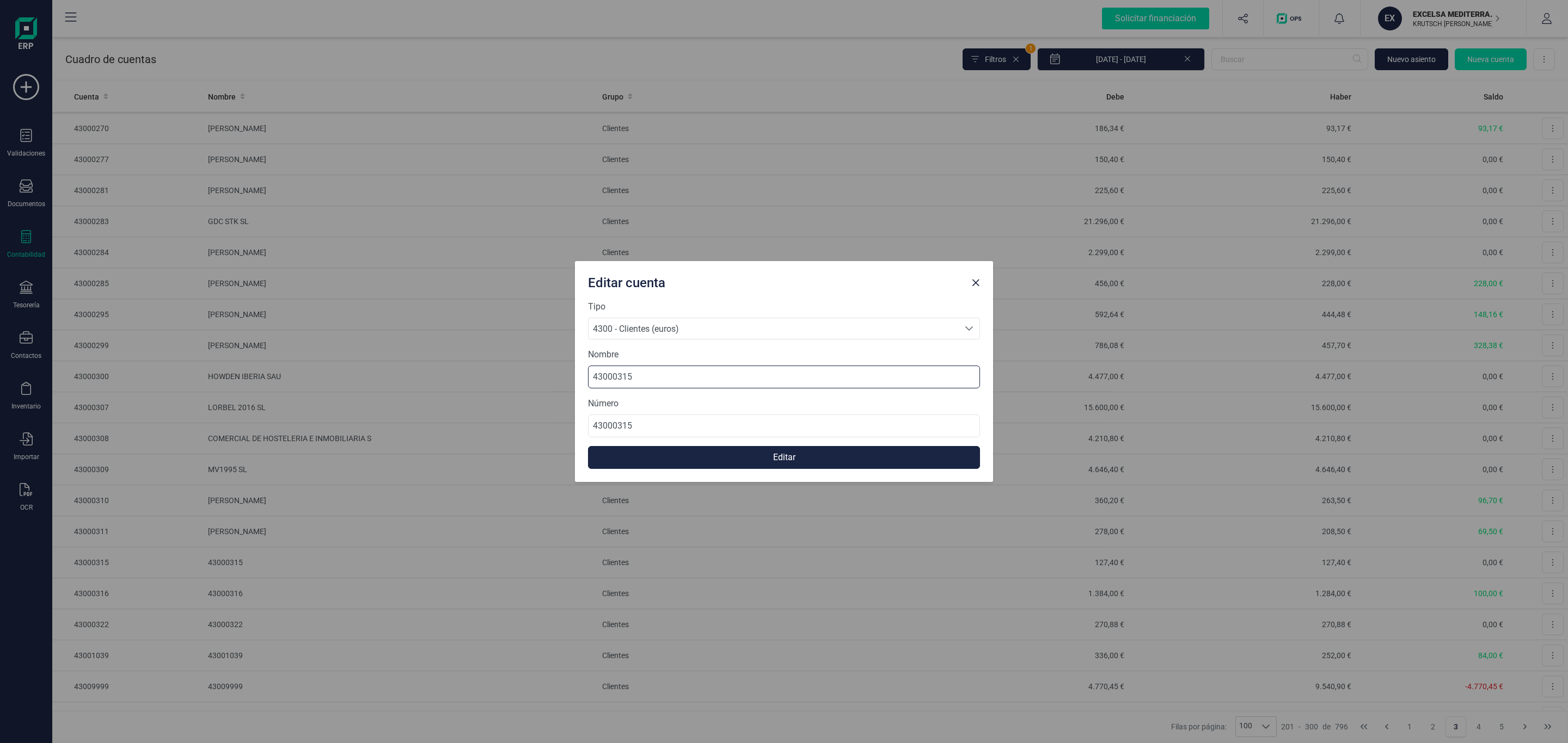
drag, startPoint x: 659, startPoint y: 379, endPoint x: 443, endPoint y: 368, distance: 216.3
click at [443, 368] on div "Editar cuenta Tipo 4300 - Clientes (euros) 4300 - Clientes (euros) 4300 - Clien…" at bounding box center [784, 371] width 1568 height 743
paste input "MONICA MARIA MANZANO/ VICTORIANO MARTINE"
type input "MONICA MARIA MANZANO/ VICTORIANO MARTINE"
click at [716, 449] on button "Editar" at bounding box center [784, 458] width 392 height 23
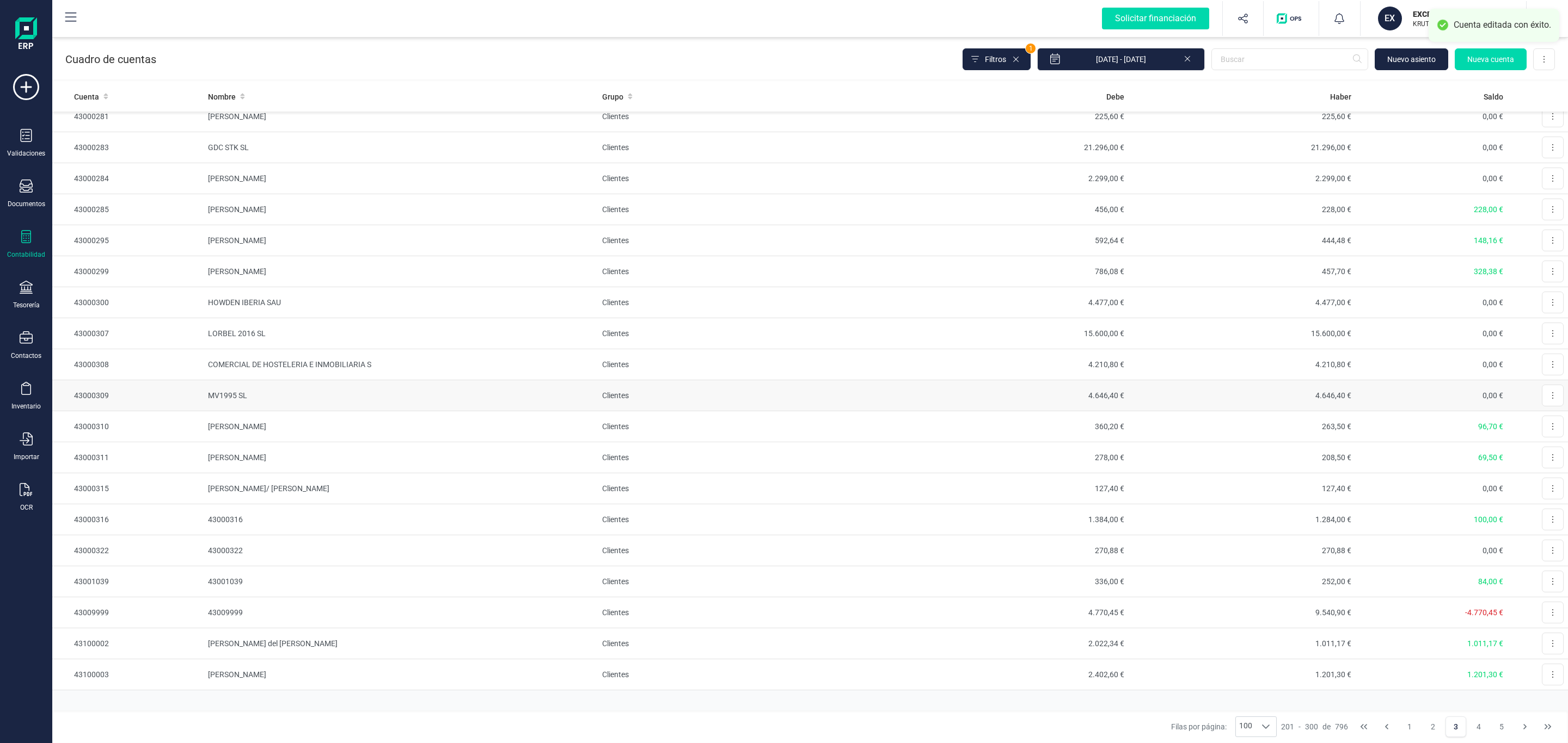
scroll to position [2548, 0]
click at [1542, 517] on button at bounding box center [1553, 519] width 22 height 21
click at [1534, 545] on span "Editar" at bounding box center [1544, 546] width 20 height 11
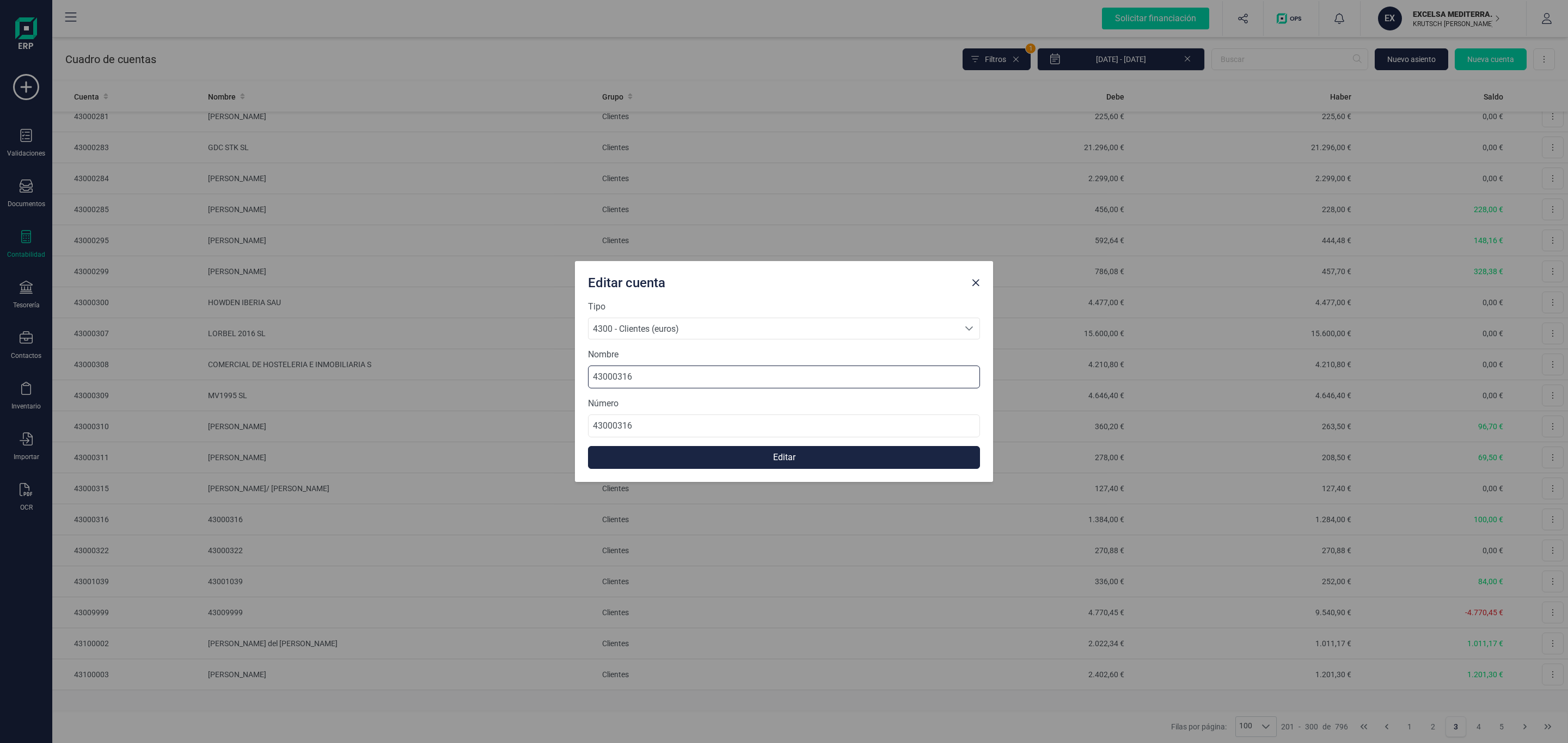
drag, startPoint x: 591, startPoint y: 374, endPoint x: 326, endPoint y: 369, distance: 265.0
click at [332, 372] on div "Editar cuenta Tipo 4300 - Clientes (euros) 4300 - Clientes (euros) 4300 - Clien…" at bounding box center [784, 371] width 1568 height 743
paste input "MARIA PILAR CAZORLA LUQUE"
type input "MARIA PILAR CAZORLA LUQUE"
click at [663, 447] on button "Editar" at bounding box center [784, 458] width 392 height 23
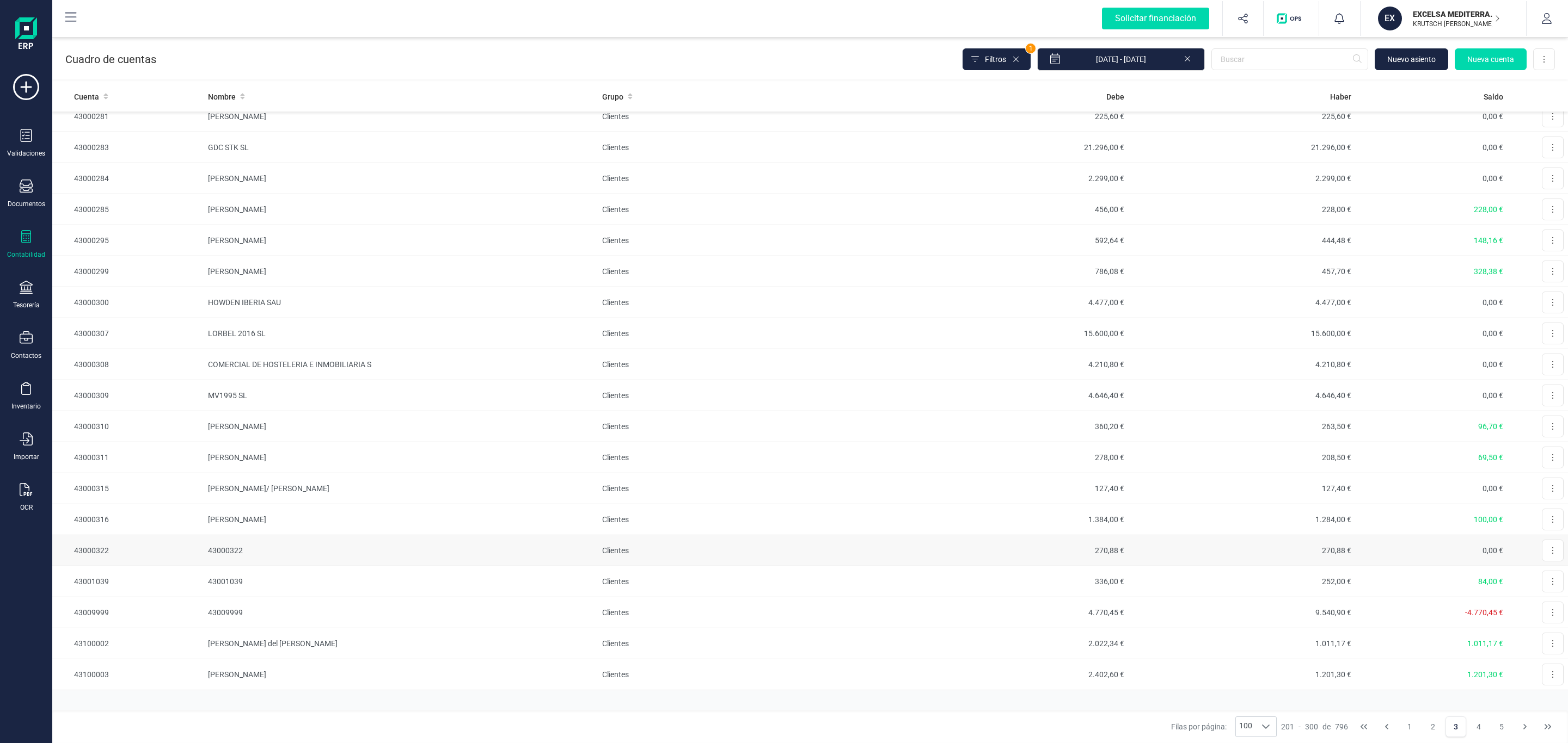
click at [1551, 555] on td "Editar" at bounding box center [1538, 550] width 60 height 31
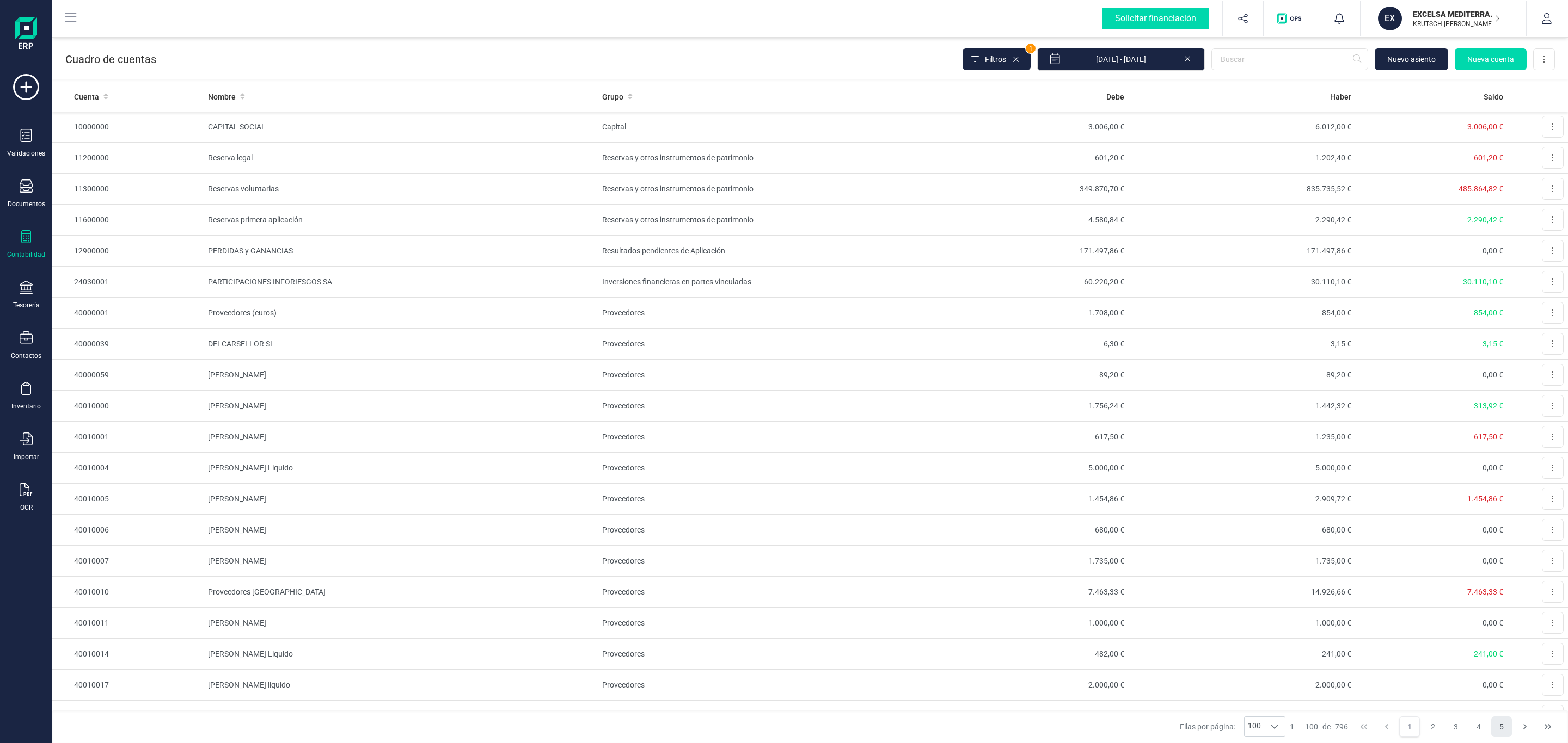
click at [1483, 729] on button "4" at bounding box center [1478, 727] width 21 height 21
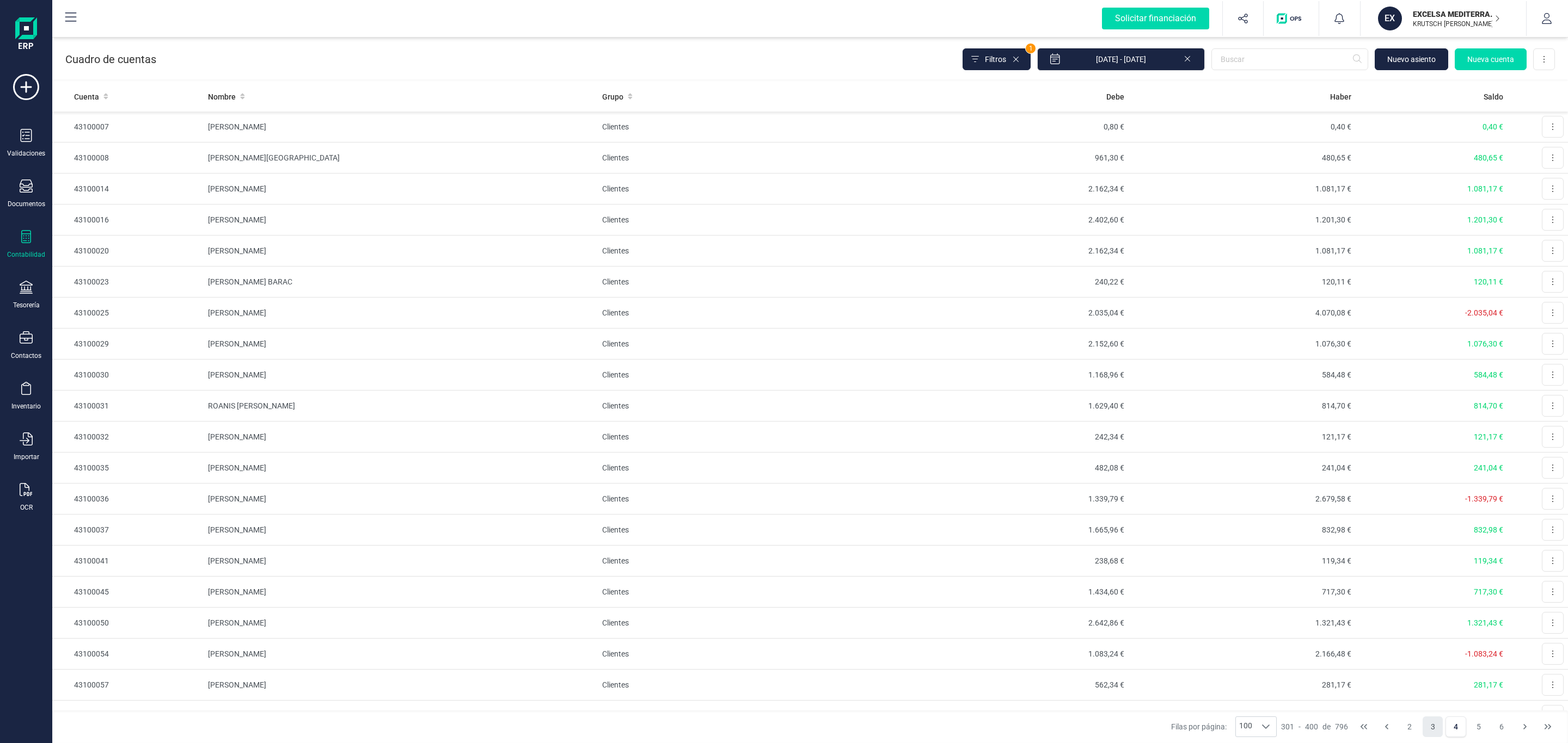
click at [1434, 733] on button "3" at bounding box center [1432, 727] width 21 height 21
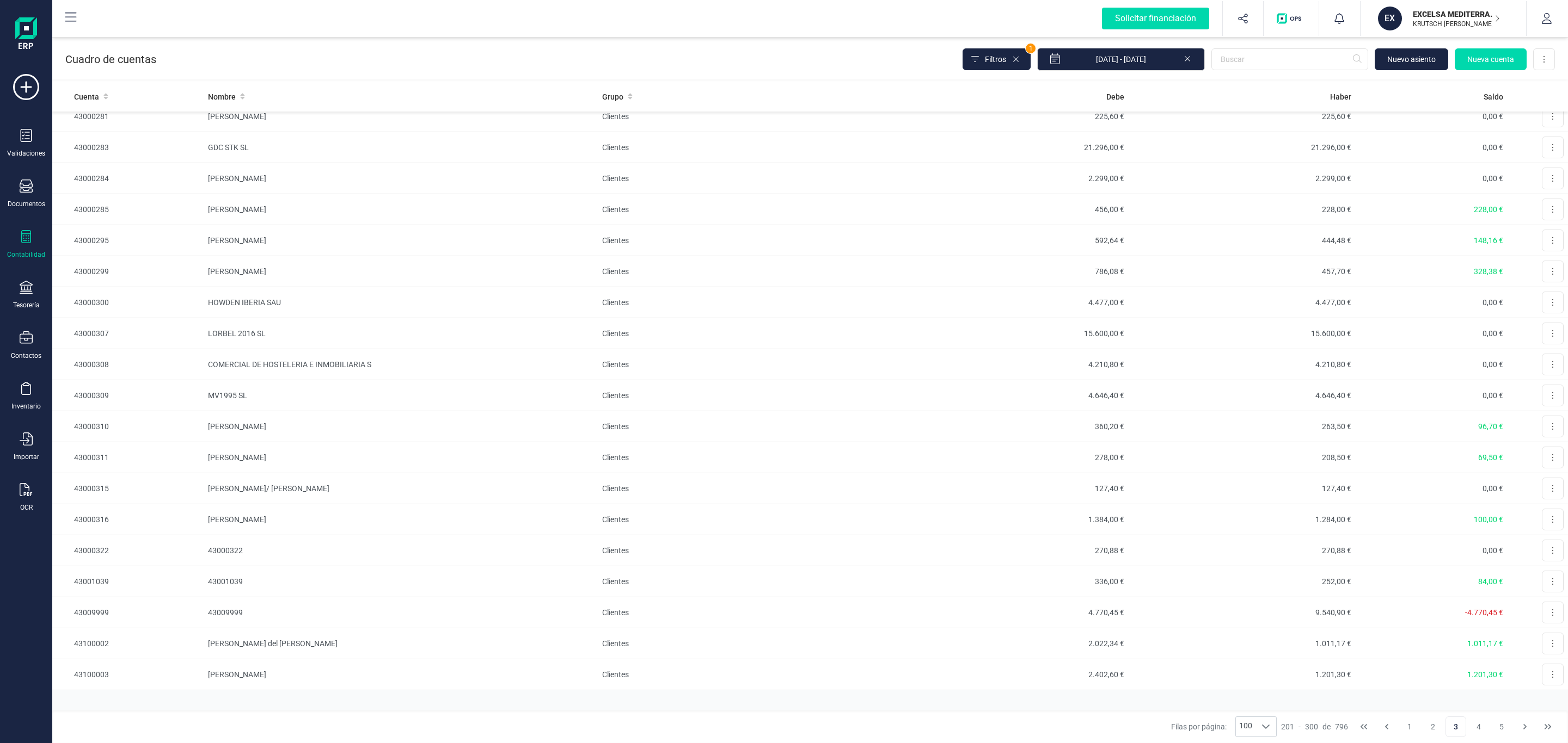
scroll to position [2548, 0]
click at [1542, 544] on button at bounding box center [1553, 550] width 22 height 21
click at [1521, 573] on icon "Editar" at bounding box center [1526, 577] width 9 height 8
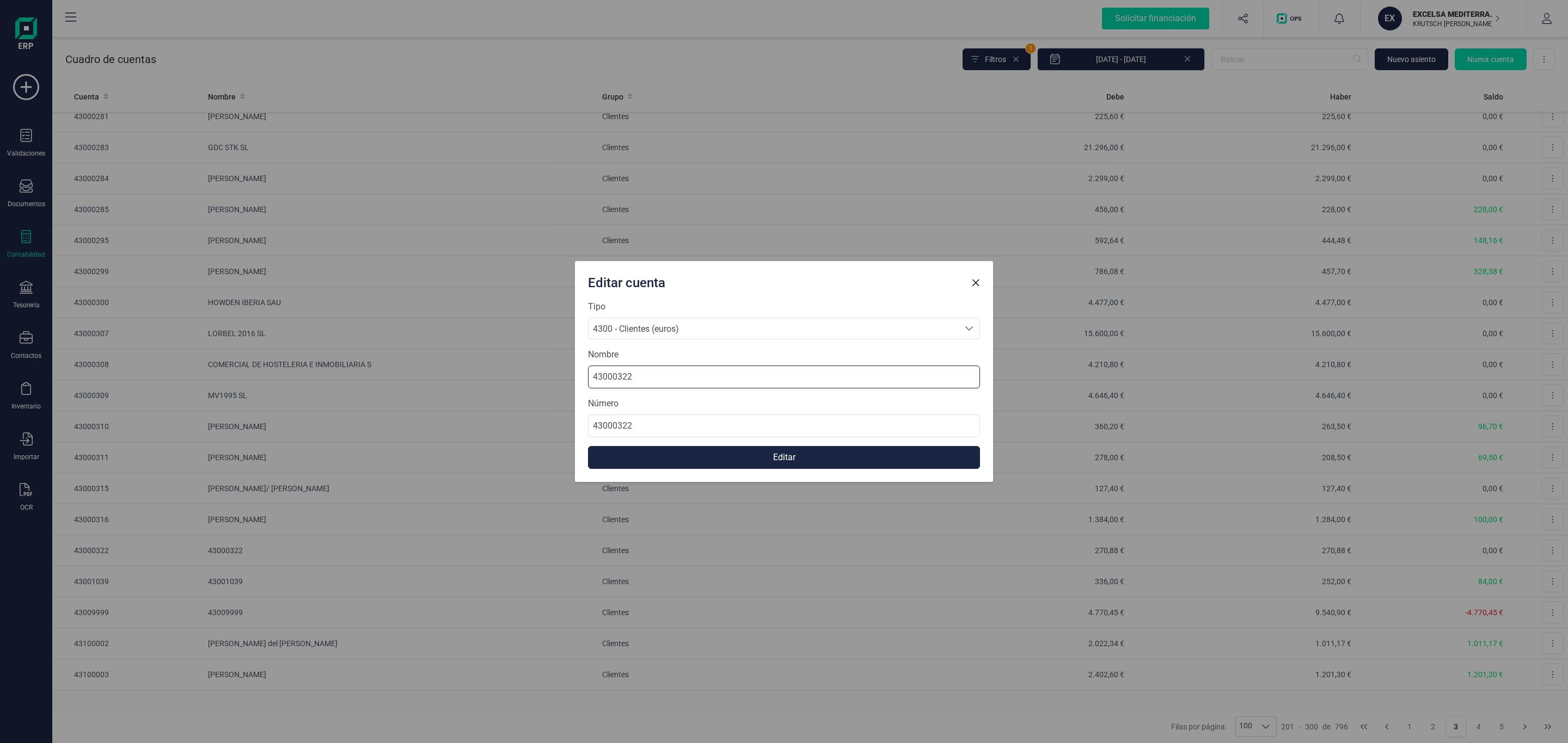
drag, startPoint x: 709, startPoint y: 382, endPoint x: 576, endPoint y: 377, distance: 133.1
click at [576, 377] on div "Tipo 4300 - Clientes (euros) 4300 - Clientes (euros) 4300 - Clientes (euros) No…" at bounding box center [784, 391] width 418 height 182
paste input "[PERSON_NAME]"
type input "[PERSON_NAME]"
click at [718, 458] on button "Editar" at bounding box center [784, 458] width 392 height 23
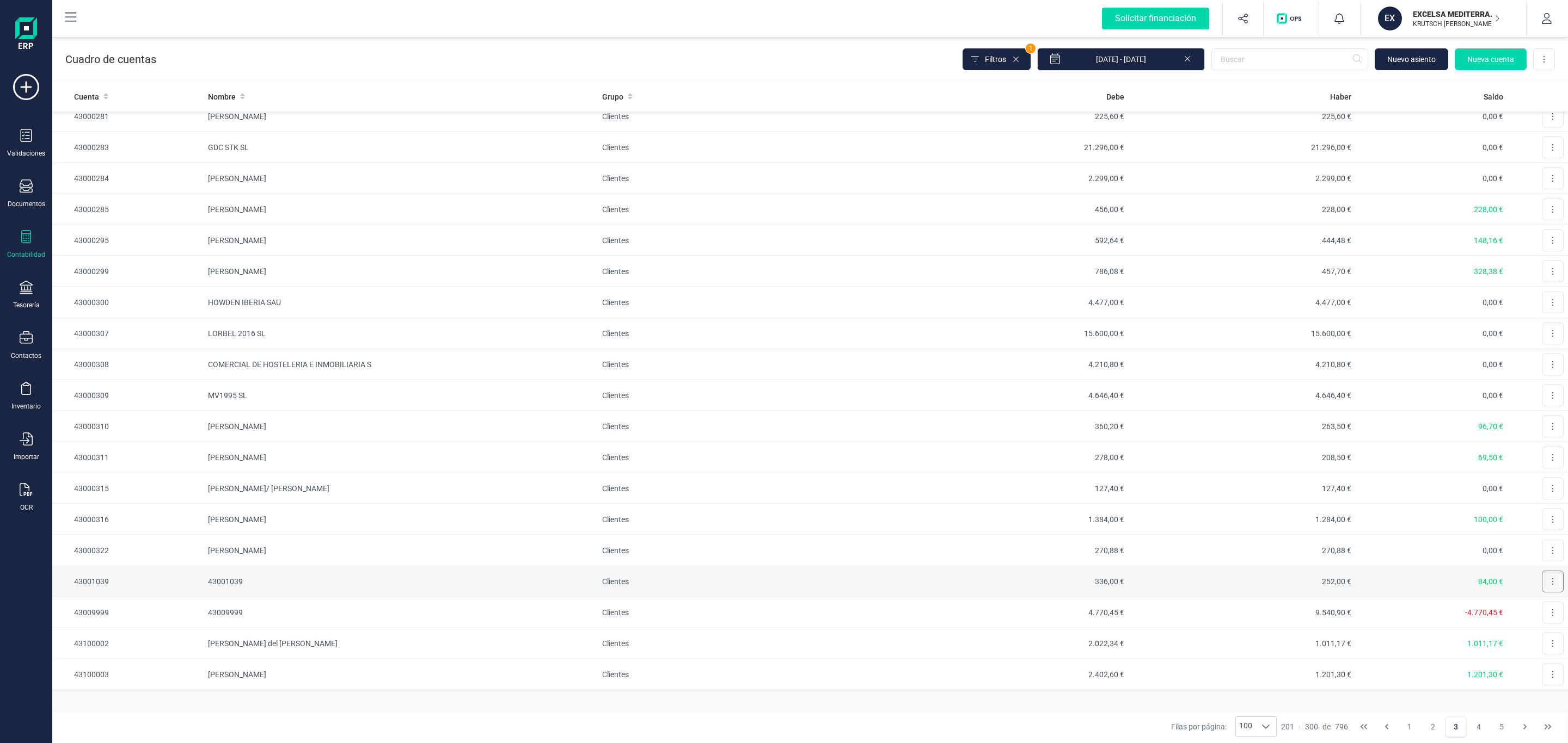
click at [1542, 580] on button at bounding box center [1553, 582] width 22 height 21
click at [1534, 604] on span "Editar" at bounding box center [1544, 608] width 20 height 11
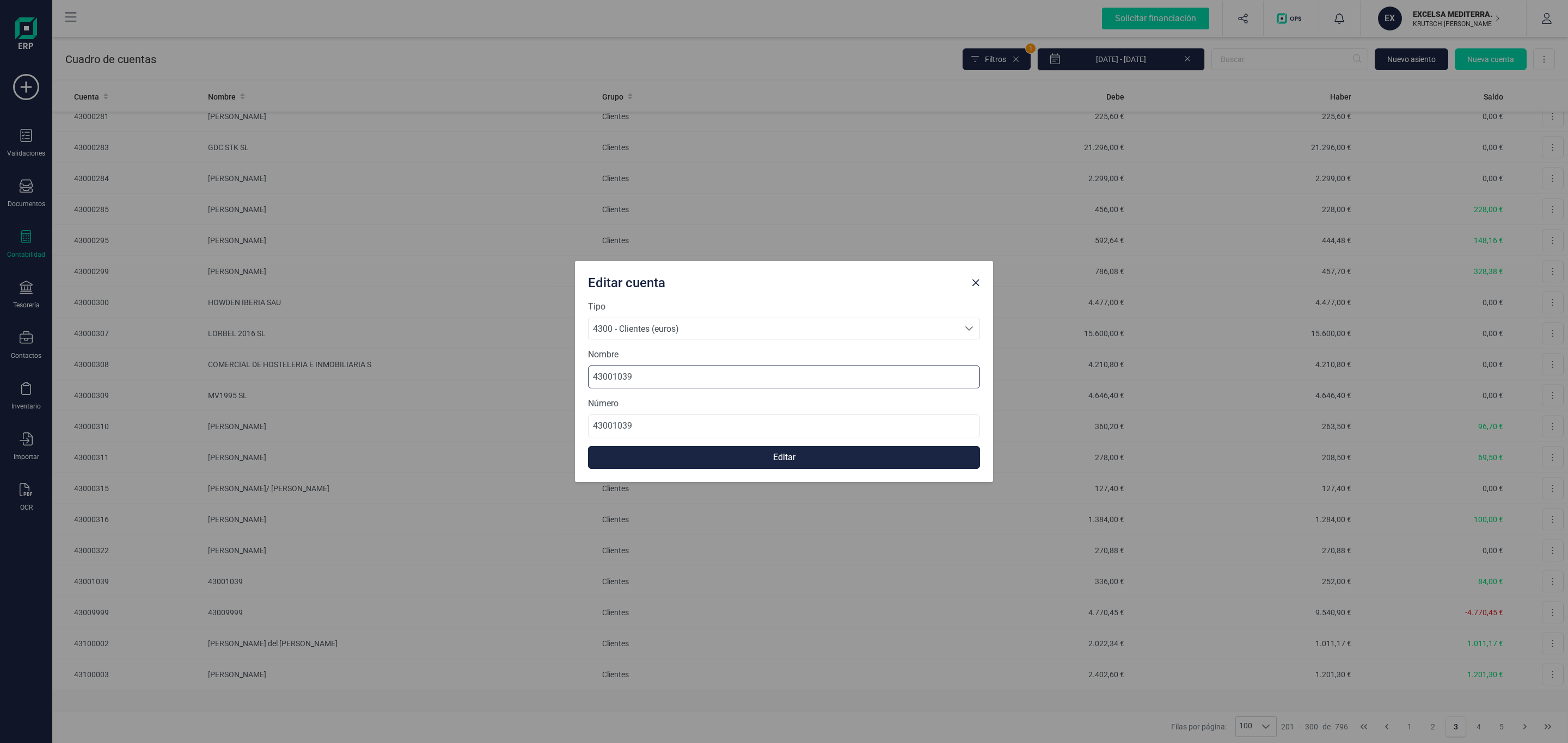
drag, startPoint x: 623, startPoint y: 379, endPoint x: 495, endPoint y: 380, distance: 128.0
click at [495, 380] on div "Editar cuenta Tipo 4300 - Clientes (euros) 4300 - Clientes (euros) 4300 - Clien…" at bounding box center [784, 371] width 1568 height 743
drag, startPoint x: 681, startPoint y: 384, endPoint x: 393, endPoint y: 376, distance: 288.1
click at [392, 377] on div "Editar cuenta Tipo 4300 - Clientes (euros) 4300 - Clientes (euros) 4300 - Clien…" at bounding box center [784, 371] width 1568 height 743
paste input "CATALINA CANOVAS"
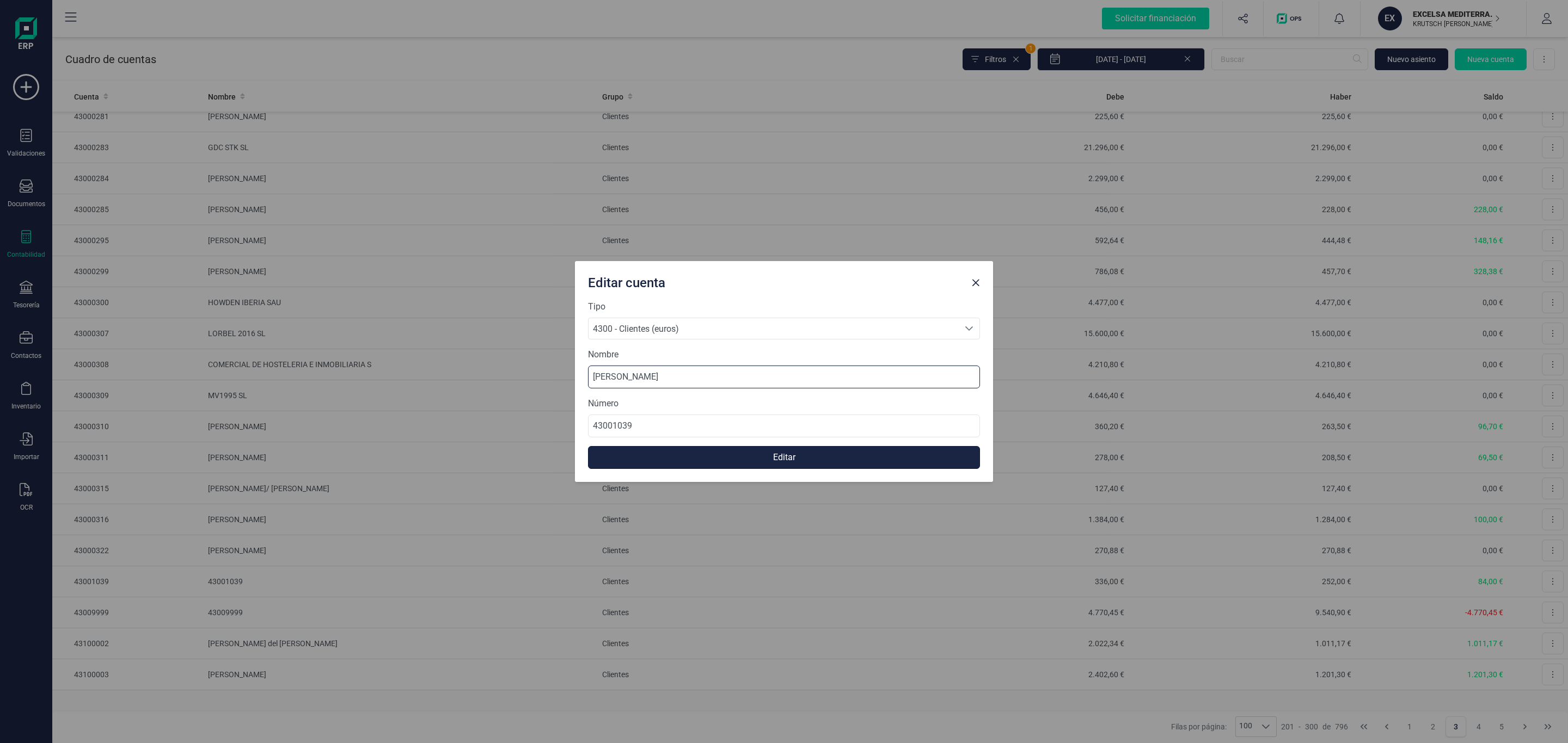
type input "CATALINA CANOVAS"
drag, startPoint x: 825, startPoint y: 464, endPoint x: 820, endPoint y: 476, distance: 13.0
click at [823, 470] on div "Tipo 4300 - Clientes (euros) 4300 - Clientes (euros) 4300 - Clientes (euros) No…" at bounding box center [784, 391] width 418 height 182
click at [773, 457] on button "Editar" at bounding box center [784, 458] width 392 height 23
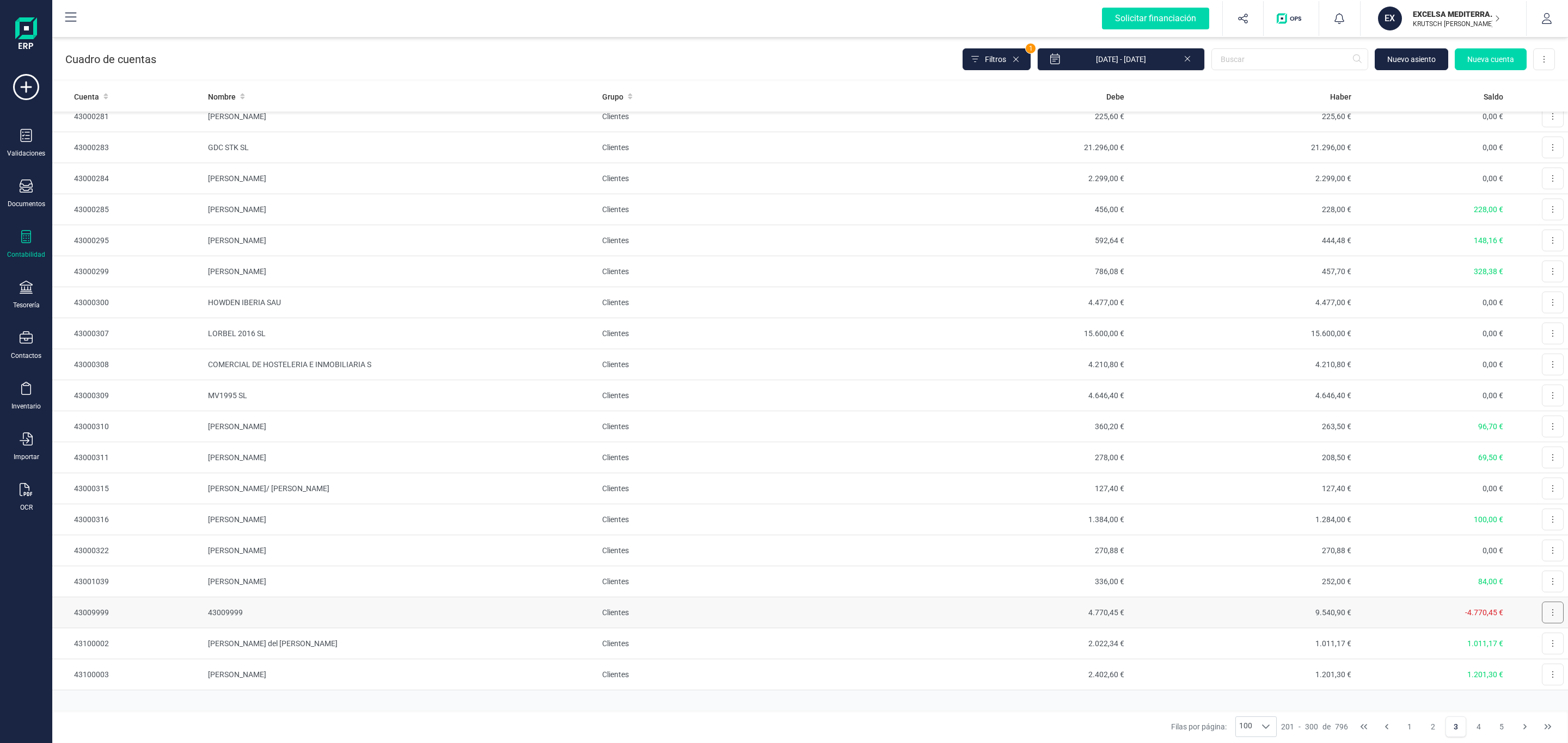
click at [1542, 609] on button at bounding box center [1553, 613] width 22 height 21
click at [1518, 633] on button "Editar" at bounding box center [1539, 639] width 49 height 21
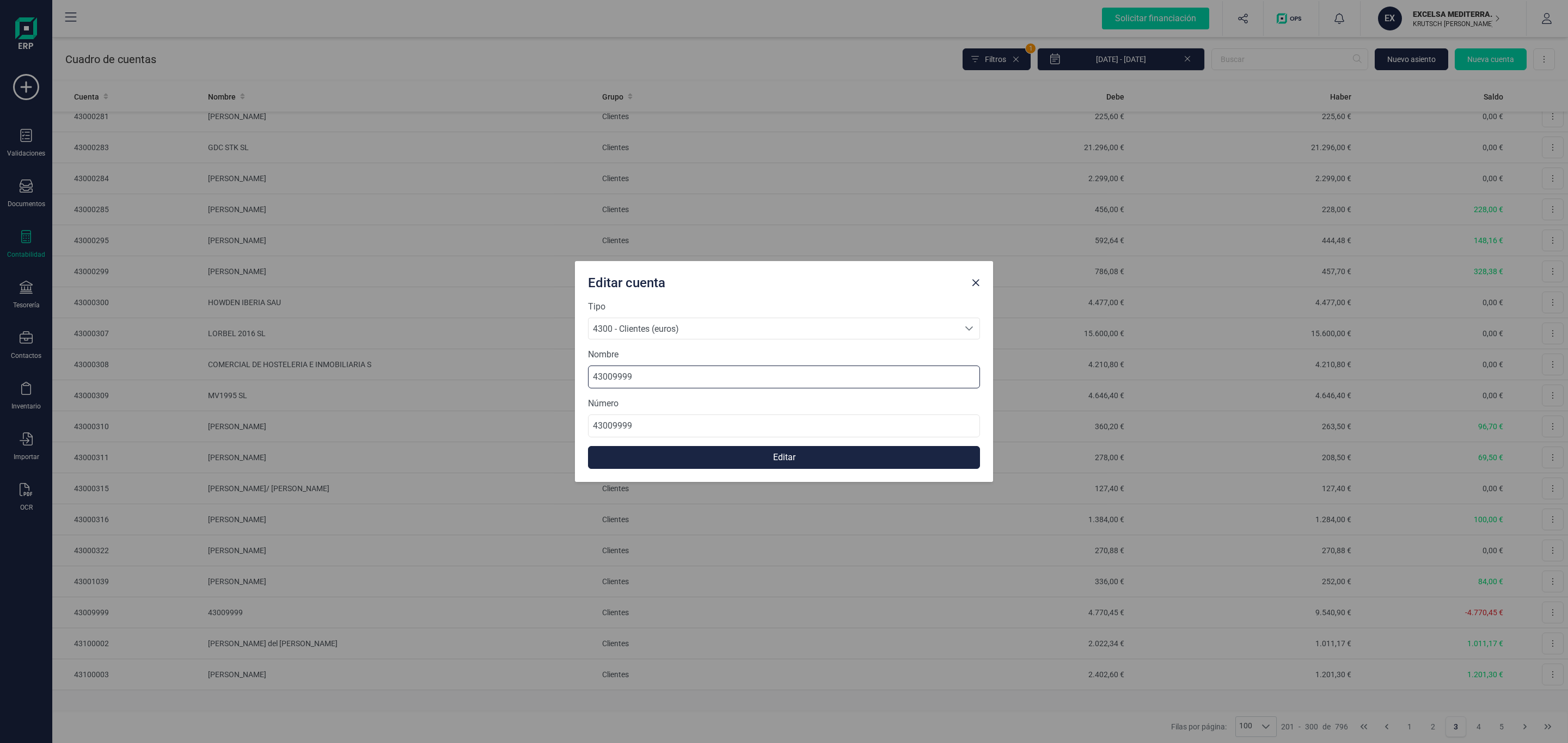
drag, startPoint x: 622, startPoint y: 374, endPoint x: 472, endPoint y: 365, distance: 150.3
click at [384, 370] on div "Editar cuenta Tipo 4300 - Clientes (euros) 4300 - Clientes (euros) 4300 - Clien…" at bounding box center [784, 371] width 1568 height 743
paste input "INGRESOS PENDIENTES DE APLICAR"
type input "INGRESOS PENDIENTES DE APLICAR"
click at [717, 452] on button "Editar" at bounding box center [784, 458] width 392 height 23
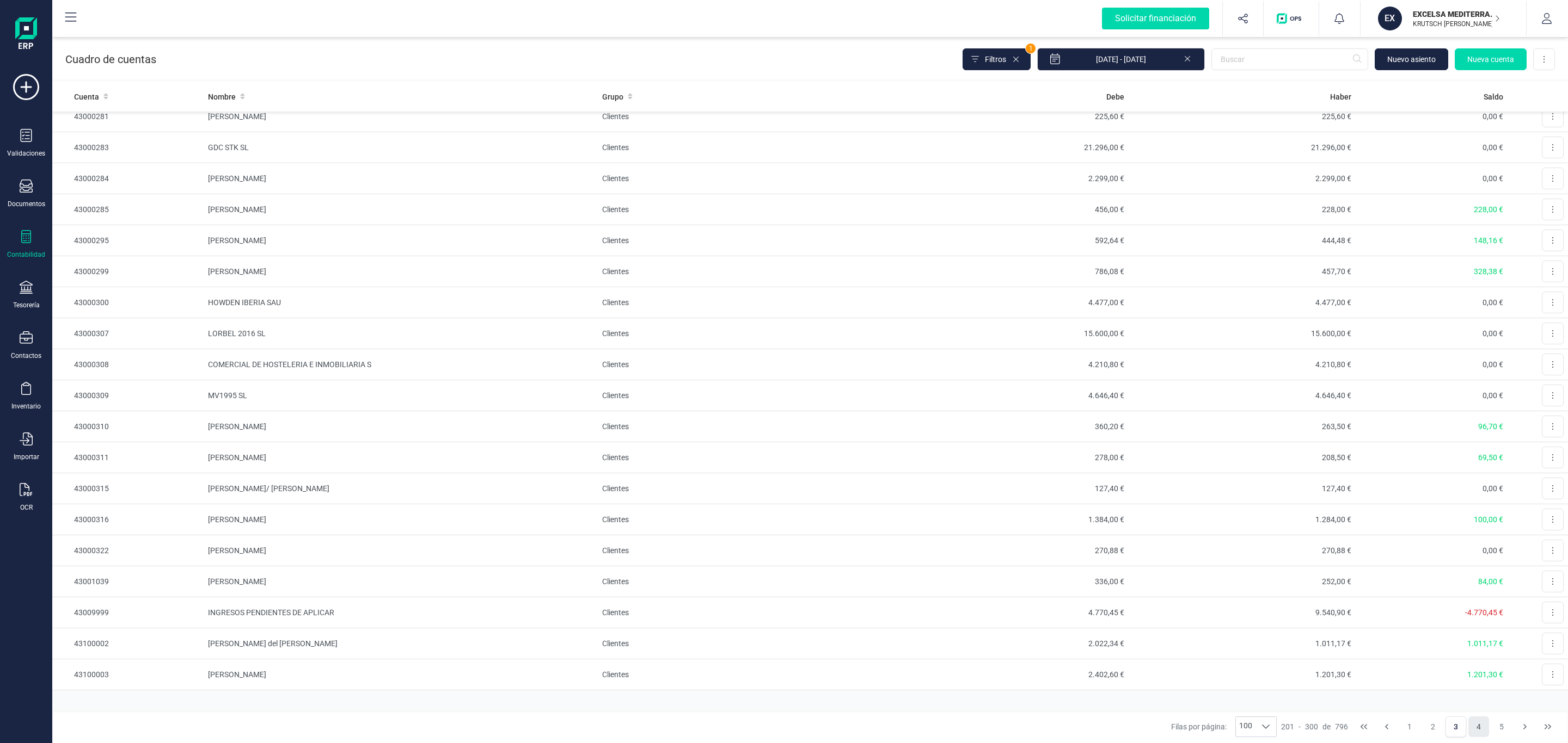
click at [1478, 727] on button "4" at bounding box center [1478, 727] width 21 height 21
click at [1472, 724] on button "5" at bounding box center [1478, 727] width 21 height 21
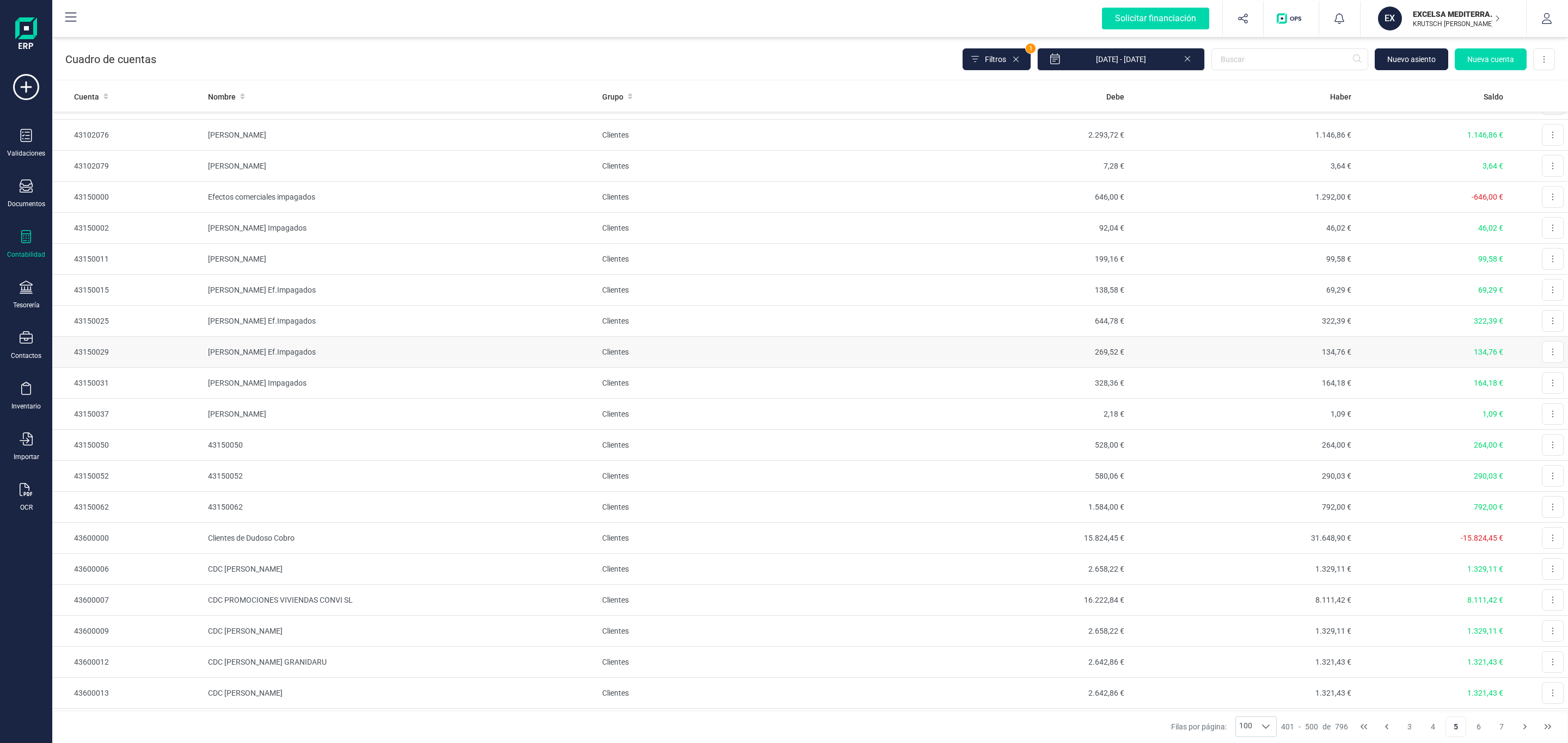
scroll to position [1796, 0]
click at [1542, 482] on button at bounding box center [1553, 471] width 22 height 21
click at [1534, 503] on span "Editar" at bounding box center [1544, 497] width 20 height 11
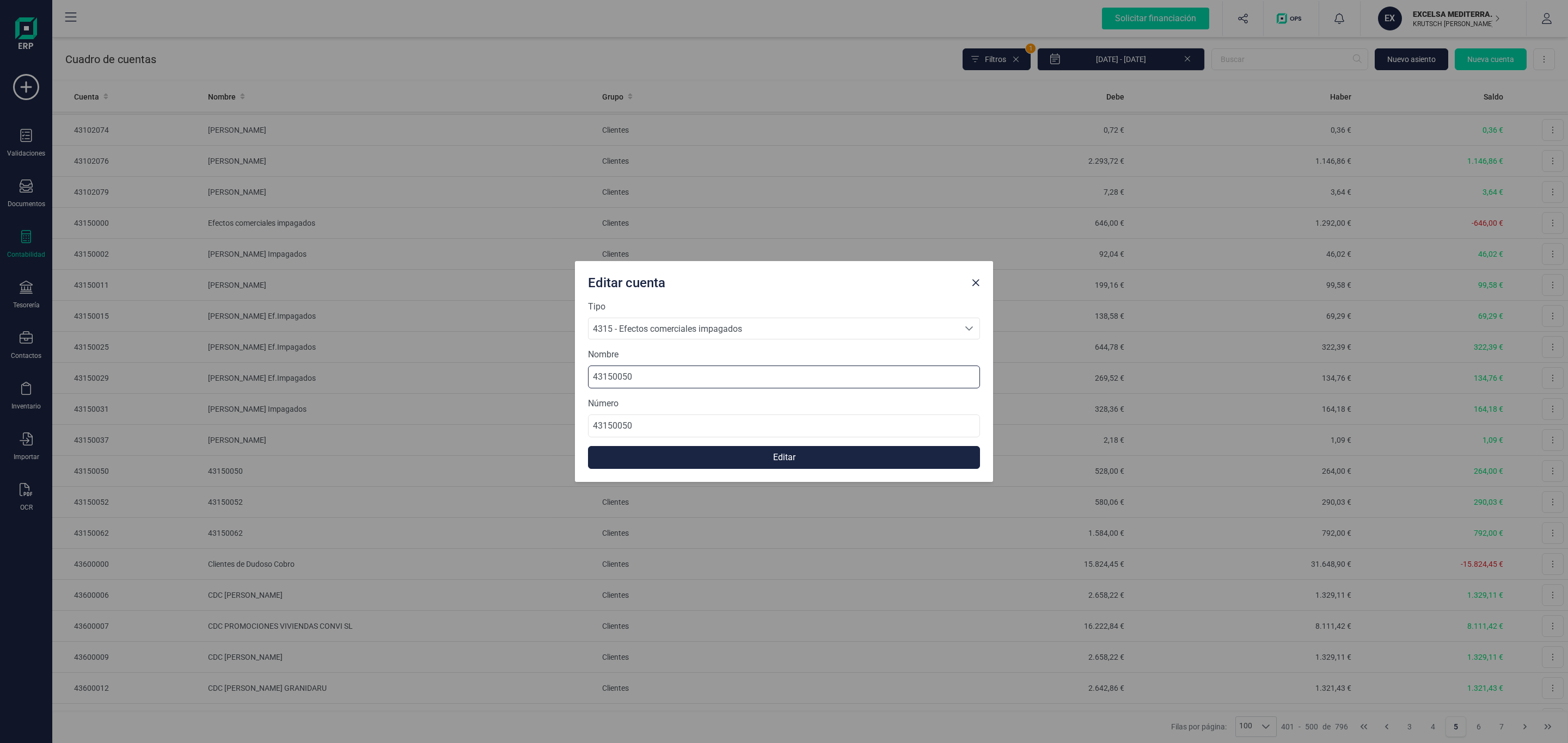
drag, startPoint x: 658, startPoint y: 384, endPoint x: 511, endPoint y: 374, distance: 147.3
click at [511, 374] on div "Editar cuenta Tipo 4315 - Efectos comerciales impagados 4315 - Efectos comercia…" at bounding box center [784, 371] width 1568 height 743
paste input "GONZALO JAVIER ZILIANI CHIAZZARO Impagados"
type input "GONZALO JAVIER ZILIANI CHIAZZARO Impagados"
click at [706, 449] on button "Editar" at bounding box center [784, 458] width 392 height 23
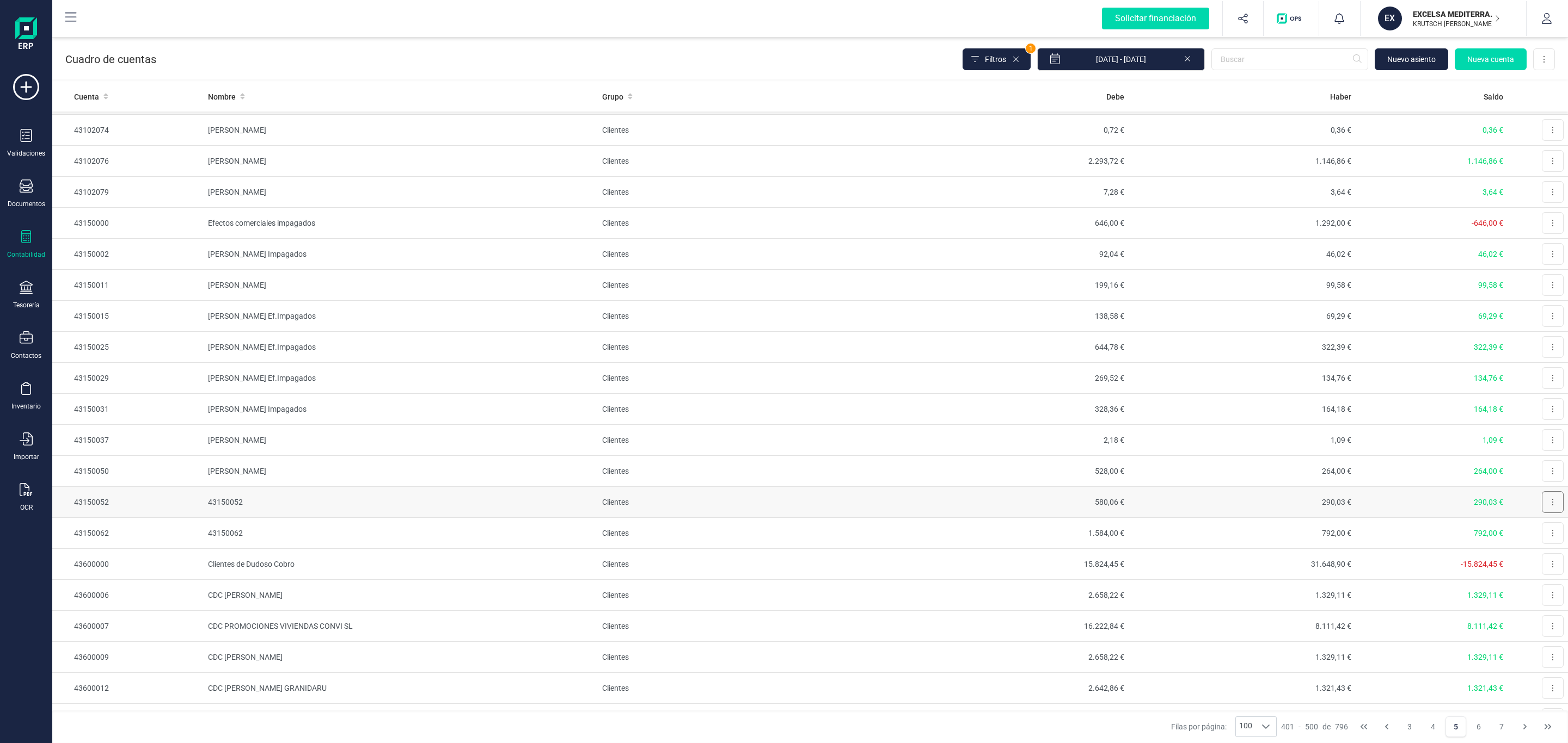
click at [1542, 513] on button at bounding box center [1553, 502] width 22 height 21
click at [1534, 535] on span "Editar" at bounding box center [1544, 529] width 20 height 11
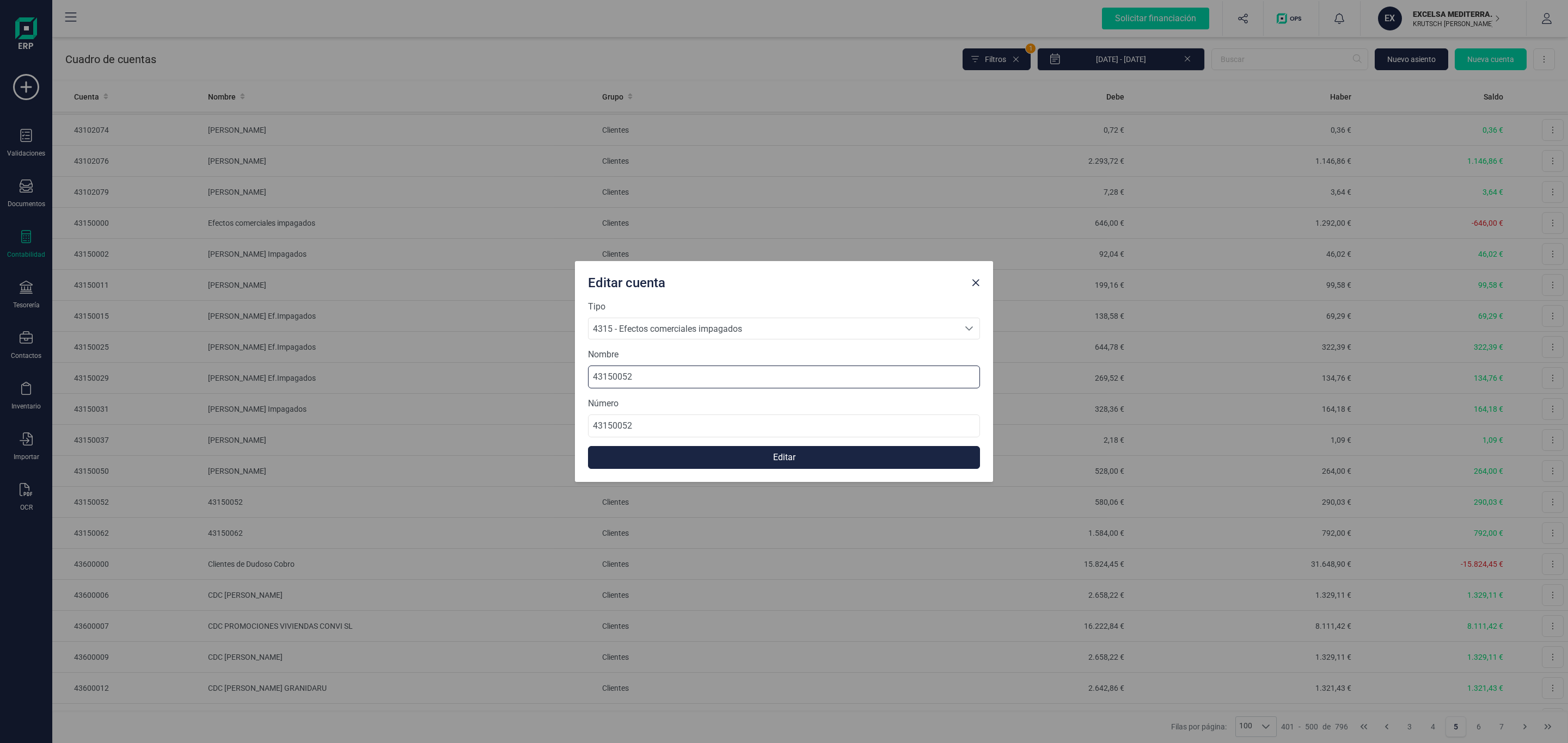
drag, startPoint x: 623, startPoint y: 383, endPoint x: 384, endPoint y: 360, distance: 240.1
click at [391, 361] on div "Editar cuenta Tipo 4315 - Efectos comerciales impagados 4315 - Efectos comercia…" at bounding box center [784, 371] width 1568 height 743
paste input "JUAN CARLOS DEL REY MARTINEZ Impagados"
type input "JUAN CARLOS DEL REY MARTINEZ Impagados"
click at [759, 446] on form "Tipo 4315 - Efectos comerciales impagados 4315 - Efectos comerciales impagados …" at bounding box center [784, 384] width 392 height 168
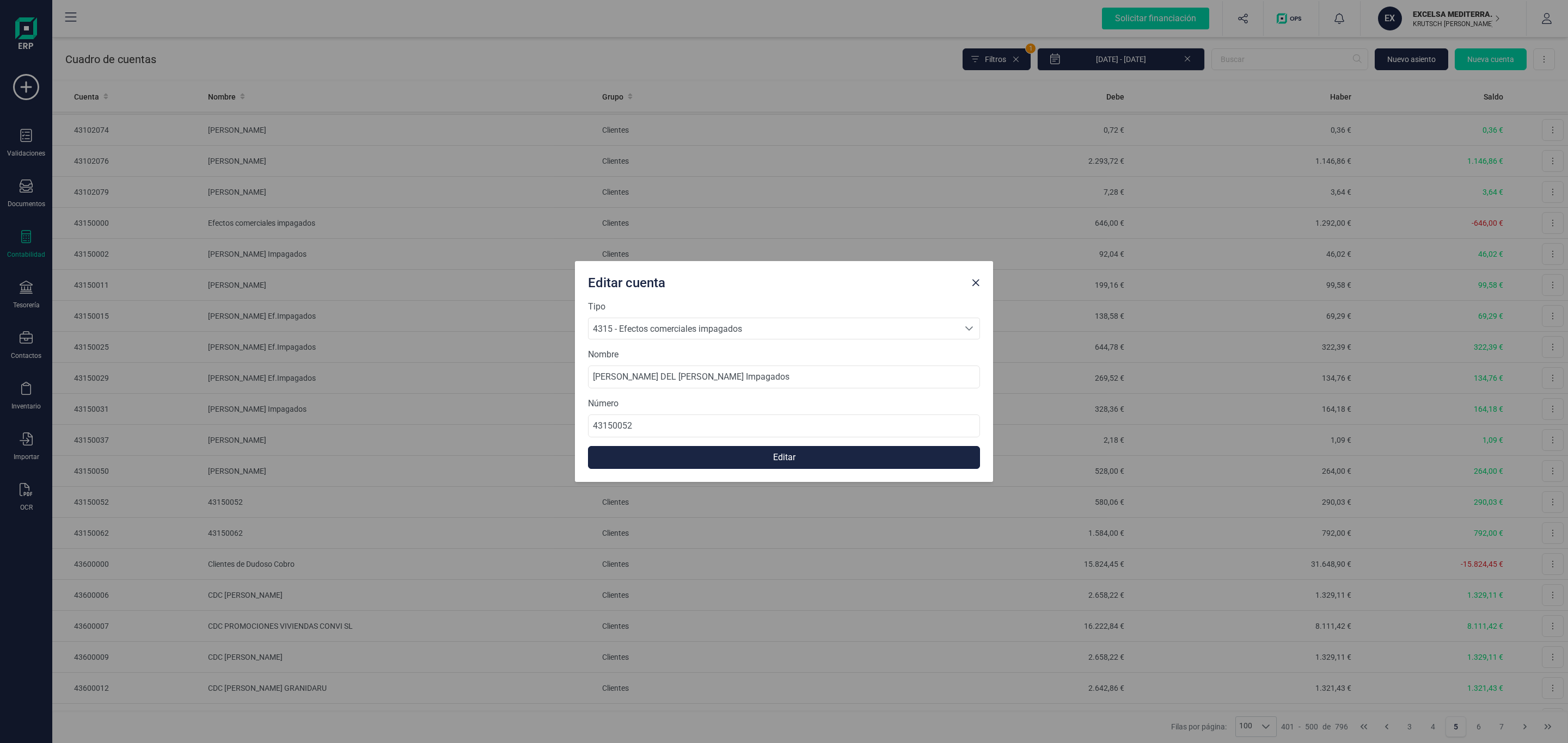
click at [765, 463] on button "Editar" at bounding box center [784, 458] width 392 height 23
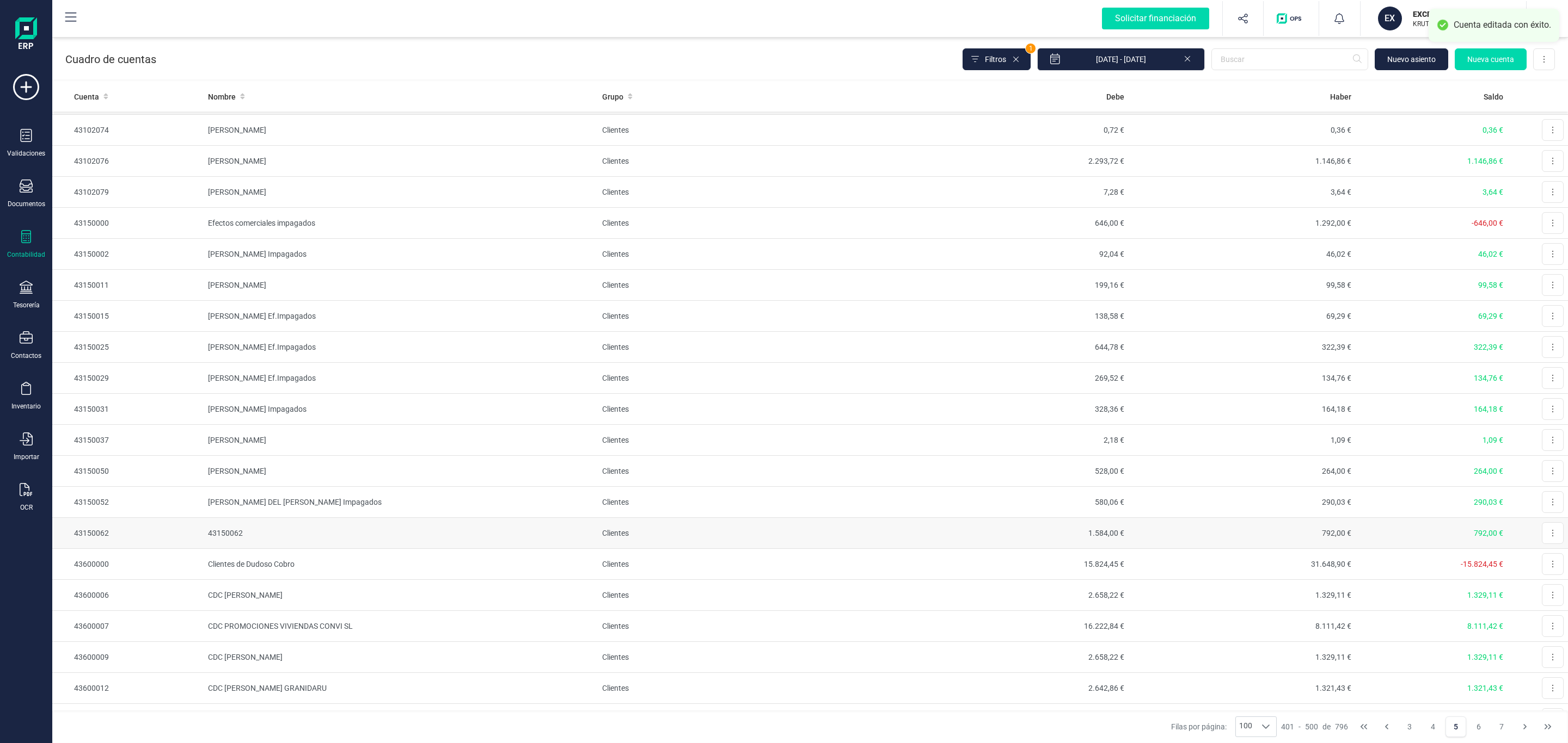
drag, startPoint x: 1537, startPoint y: 555, endPoint x: 1538, endPoint y: 564, distance: 9.1
click at [1542, 544] on button at bounding box center [1553, 533] width 22 height 21
click at [1534, 565] on span "Editar" at bounding box center [1544, 560] width 20 height 11
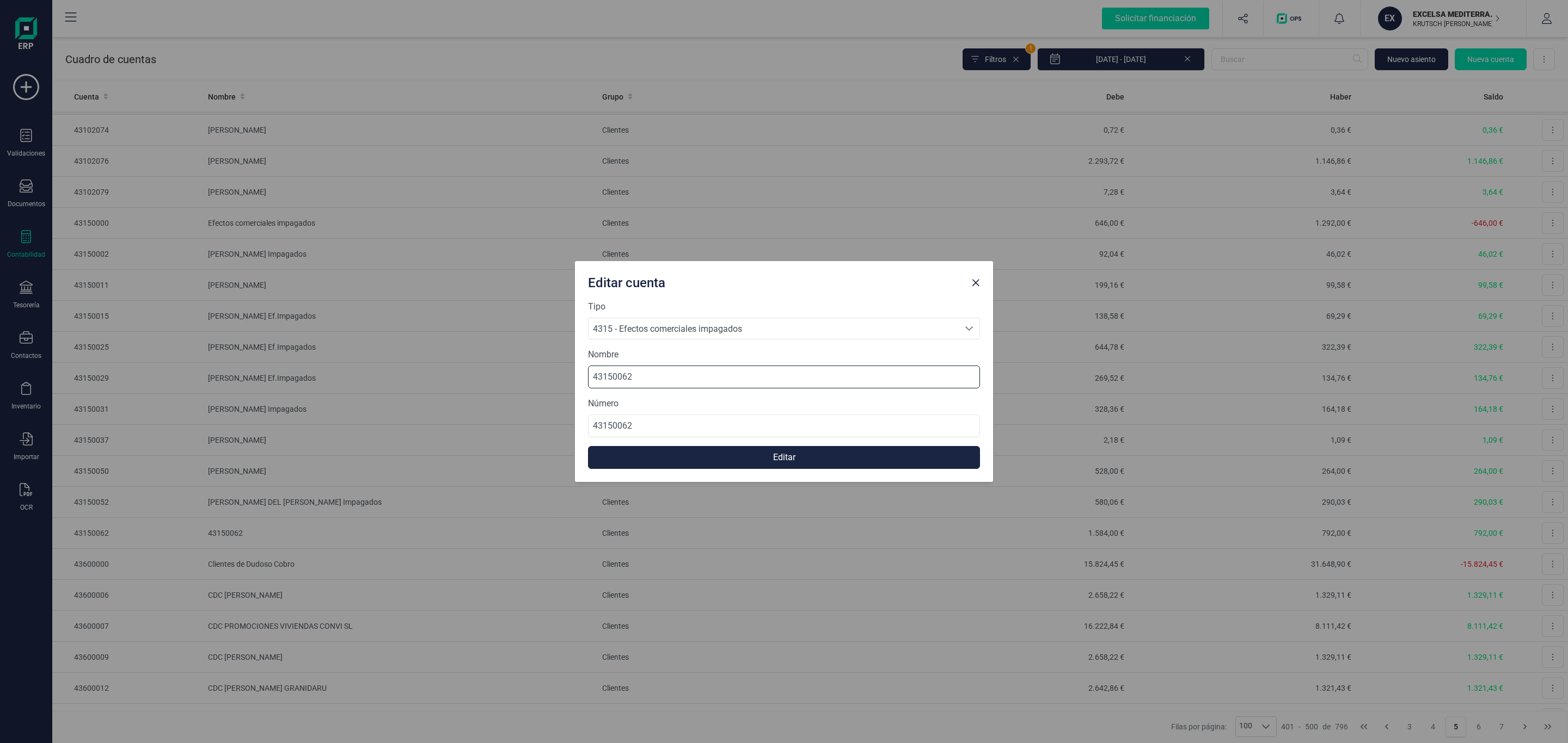
drag, startPoint x: 658, startPoint y: 377, endPoint x: 409, endPoint y: 377, distance: 249.0
click at [409, 377] on div "Editar cuenta Tipo 4315 - Efectos comerciales impagados 4315 - Efectos comercia…" at bounding box center [784, 371] width 1568 height 743
paste input "GEMMA FERNANDEZ Impagados"
type input "GEMMA FERNANDEZ Impagados"
click at [709, 457] on button "Editar" at bounding box center [784, 458] width 392 height 23
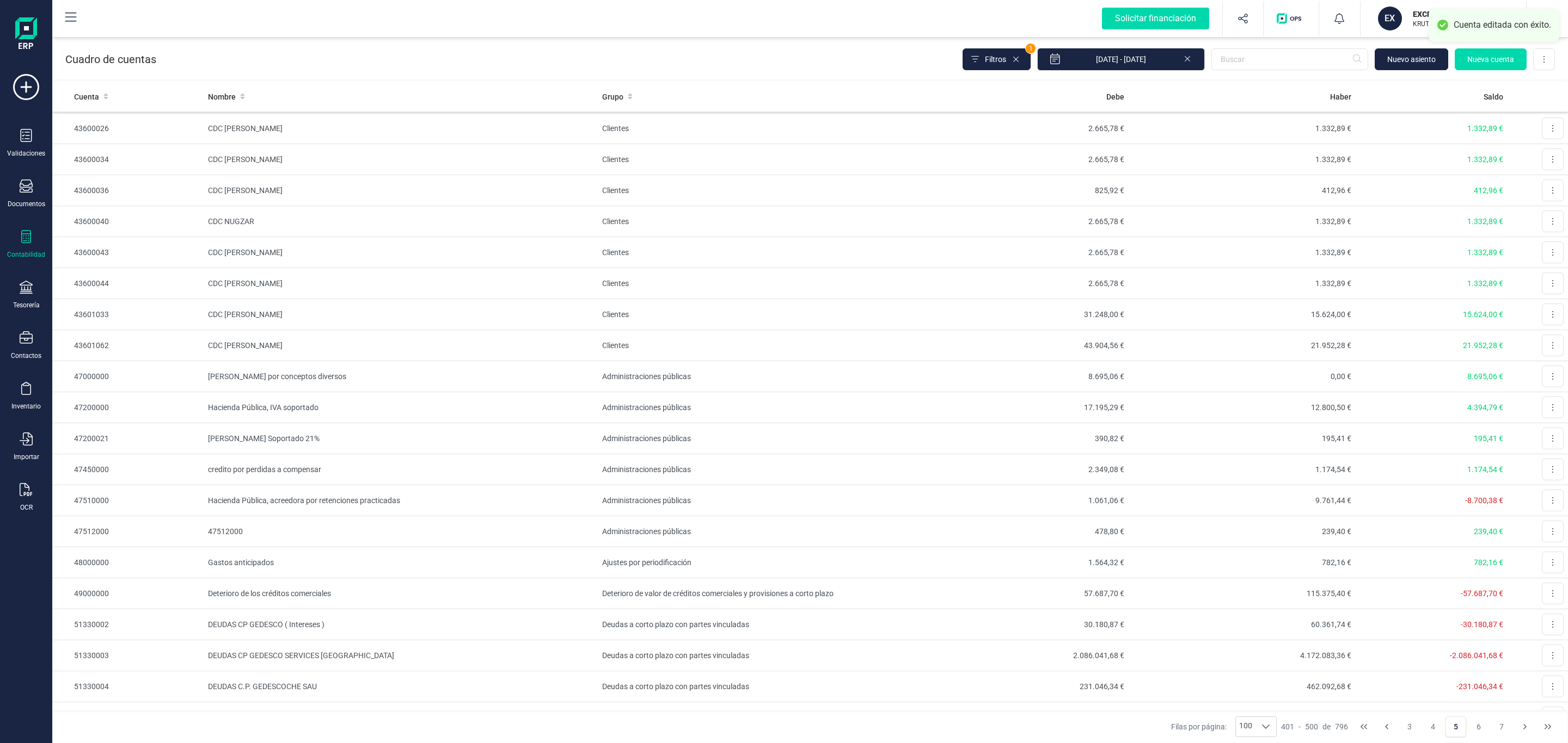
scroll to position [2530, 0]
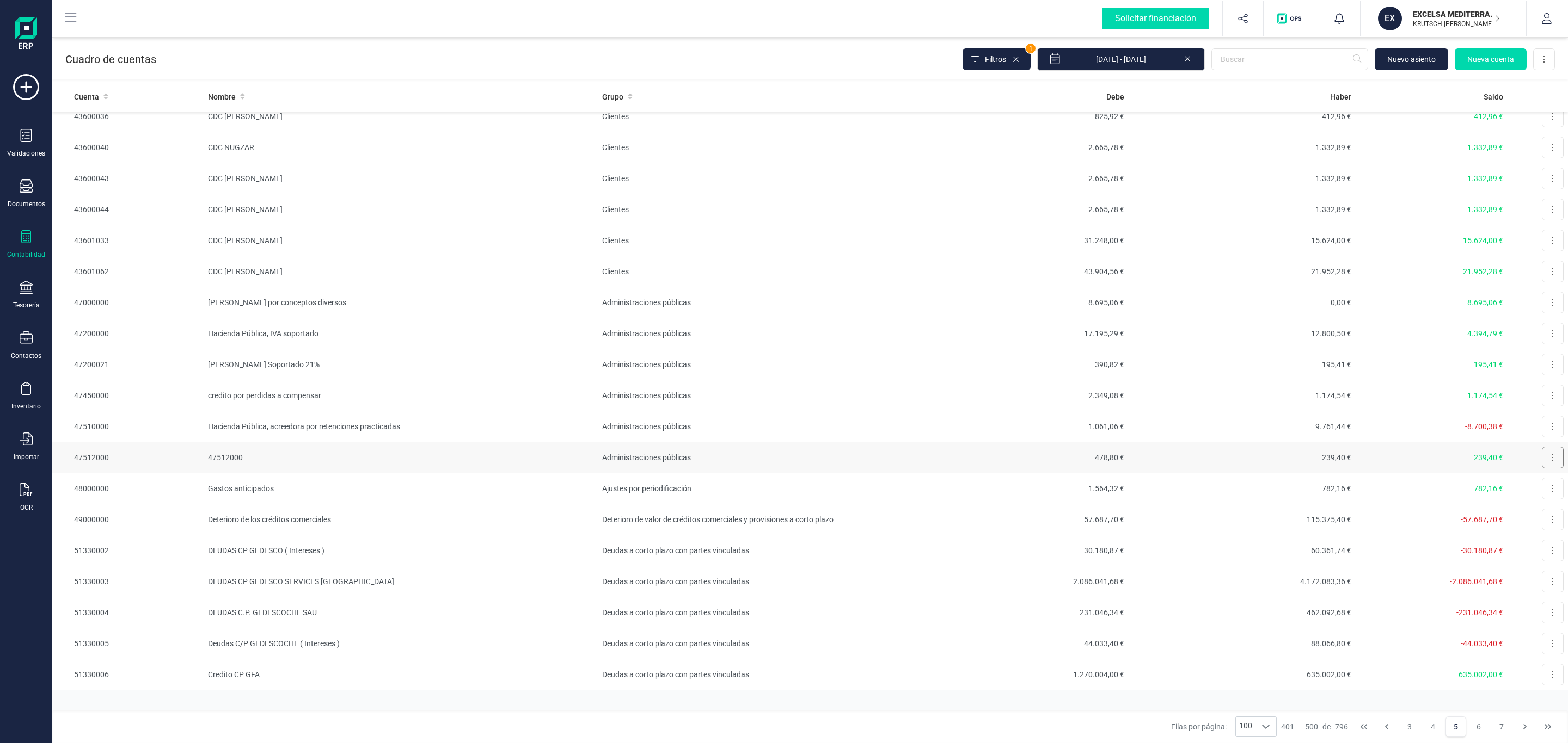
click at [1544, 469] on button at bounding box center [1553, 457] width 22 height 21
click at [1534, 489] on span "Editar" at bounding box center [1544, 484] width 20 height 11
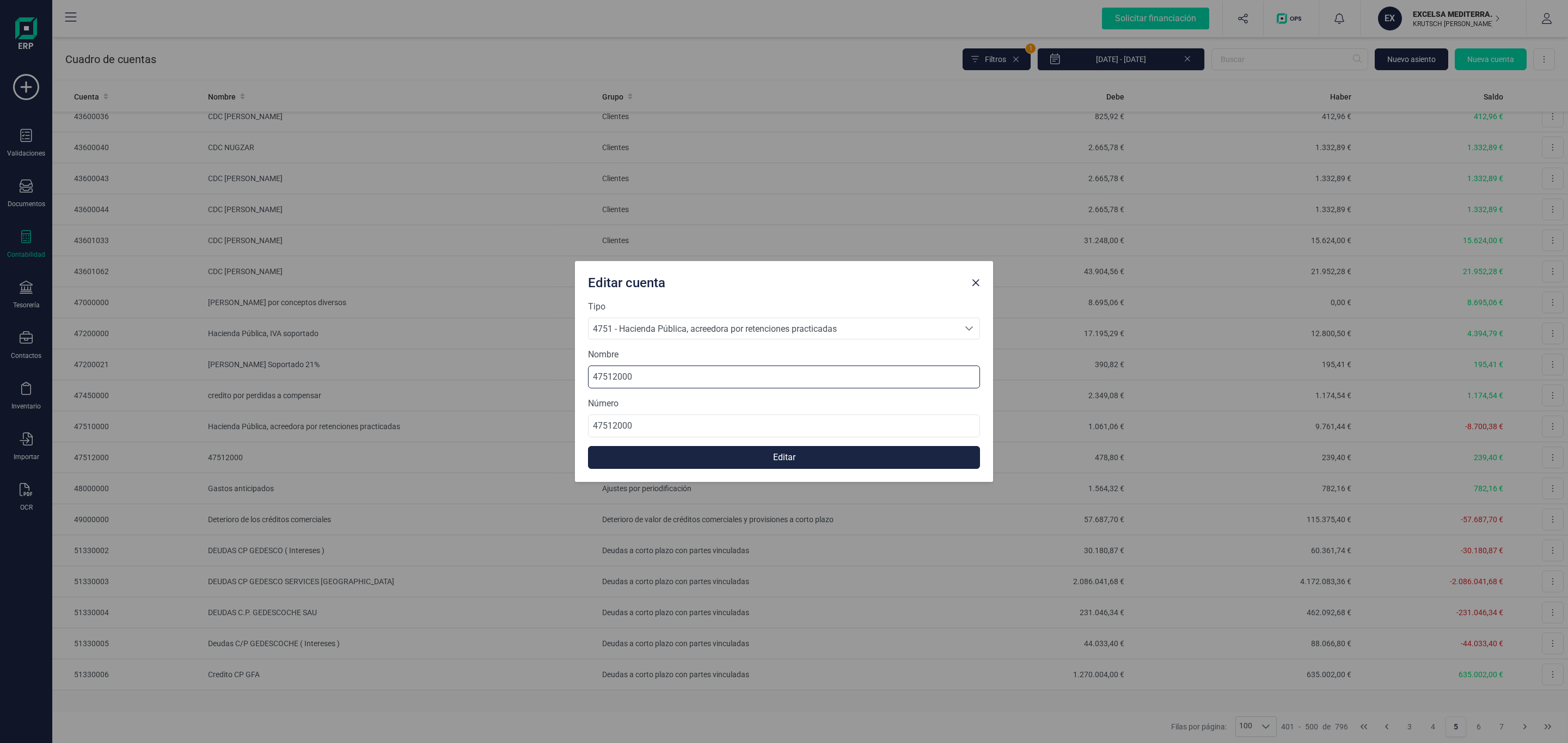
drag, startPoint x: 630, startPoint y: 378, endPoint x: 433, endPoint y: 368, distance: 197.3
click at [422, 368] on div "Editar cuenta Tipo 4751 - Hacienda Pública, acreedora por retenciones practicad…" at bounding box center [784, 371] width 1568 height 743
paste input "H.P. Acree. Reten. Intereses (MOD 123)"
type input "H.P. Acree. Reten. Intereses (MOD 123)"
click at [694, 456] on button "Editar" at bounding box center [784, 458] width 392 height 23
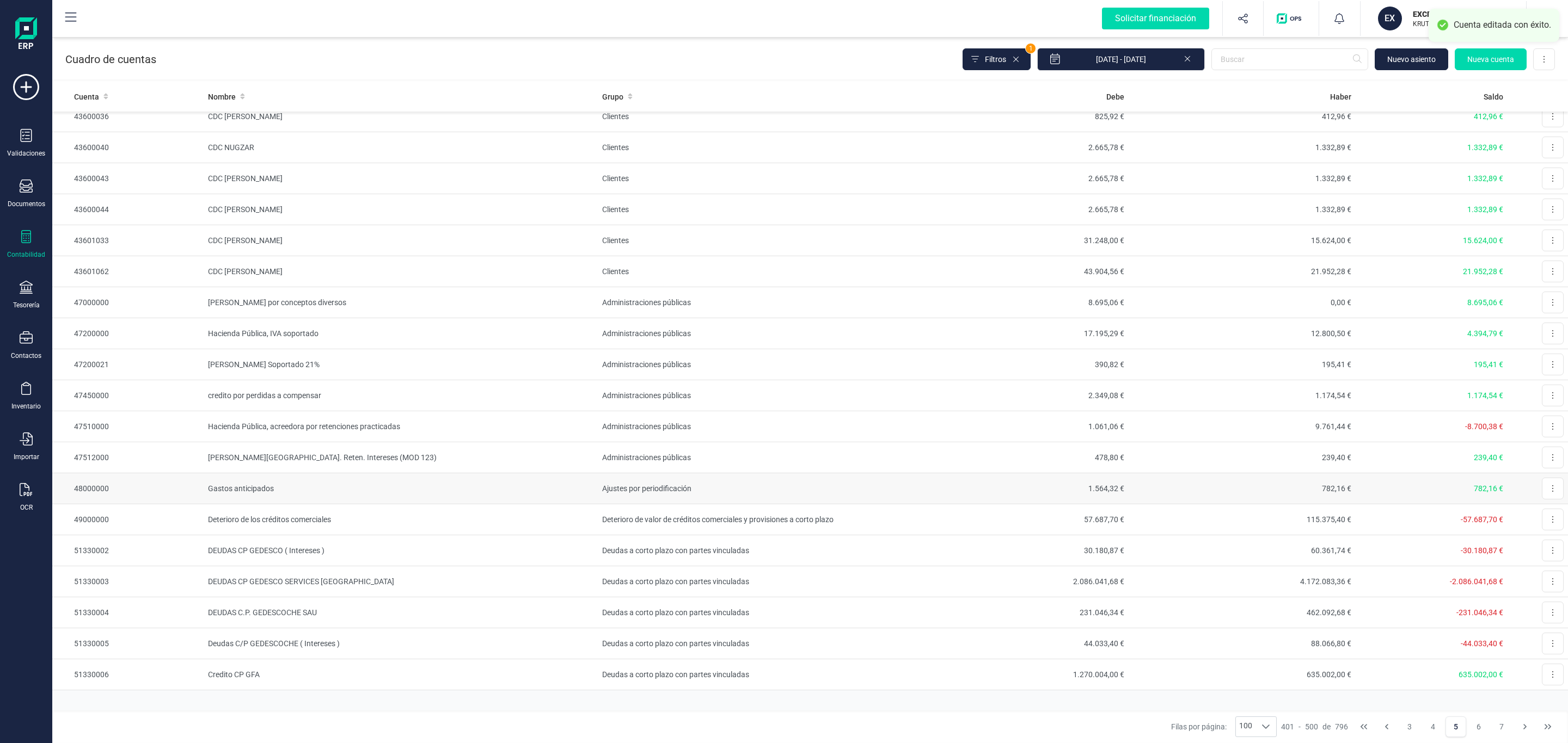
scroll to position [2548, 0]
click at [1483, 723] on button "6" at bounding box center [1478, 727] width 21 height 21
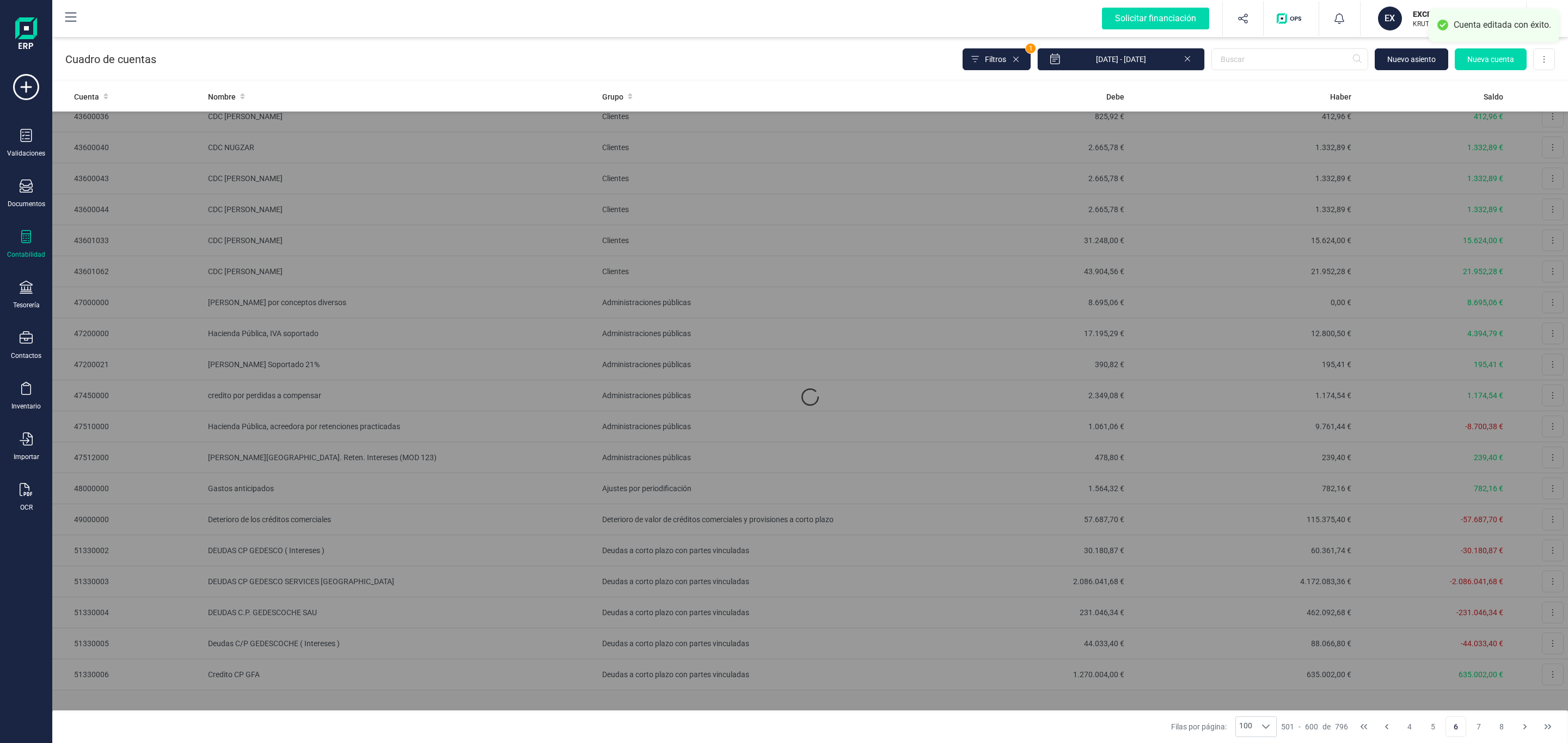
scroll to position [0, 0]
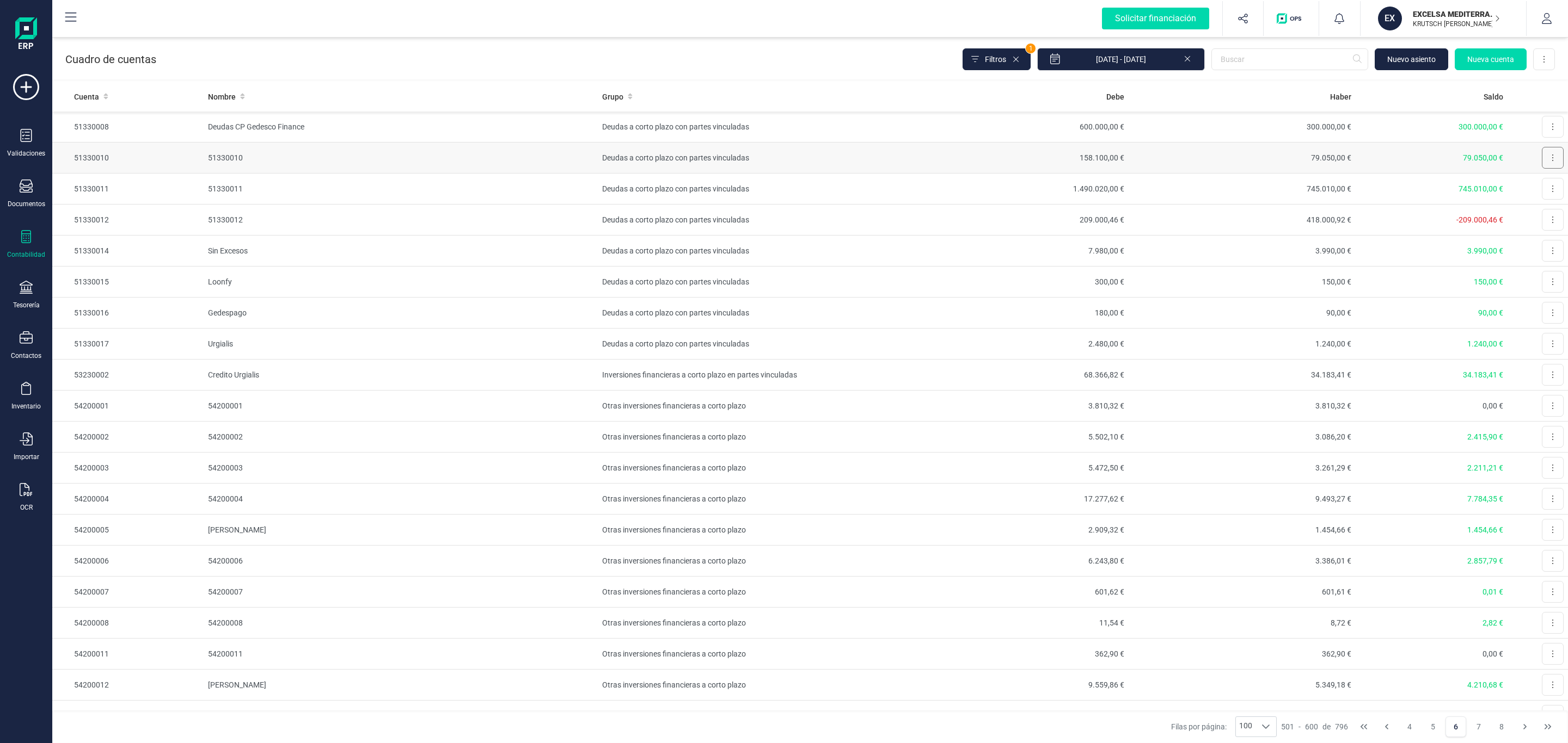
click at [1542, 148] on button at bounding box center [1553, 158] width 22 height 21
drag, startPoint x: 1523, startPoint y: 196, endPoint x: 1522, endPoint y: 186, distance: 10.0
click at [1522, 186] on div "Editar" at bounding box center [1539, 184] width 49 height 23
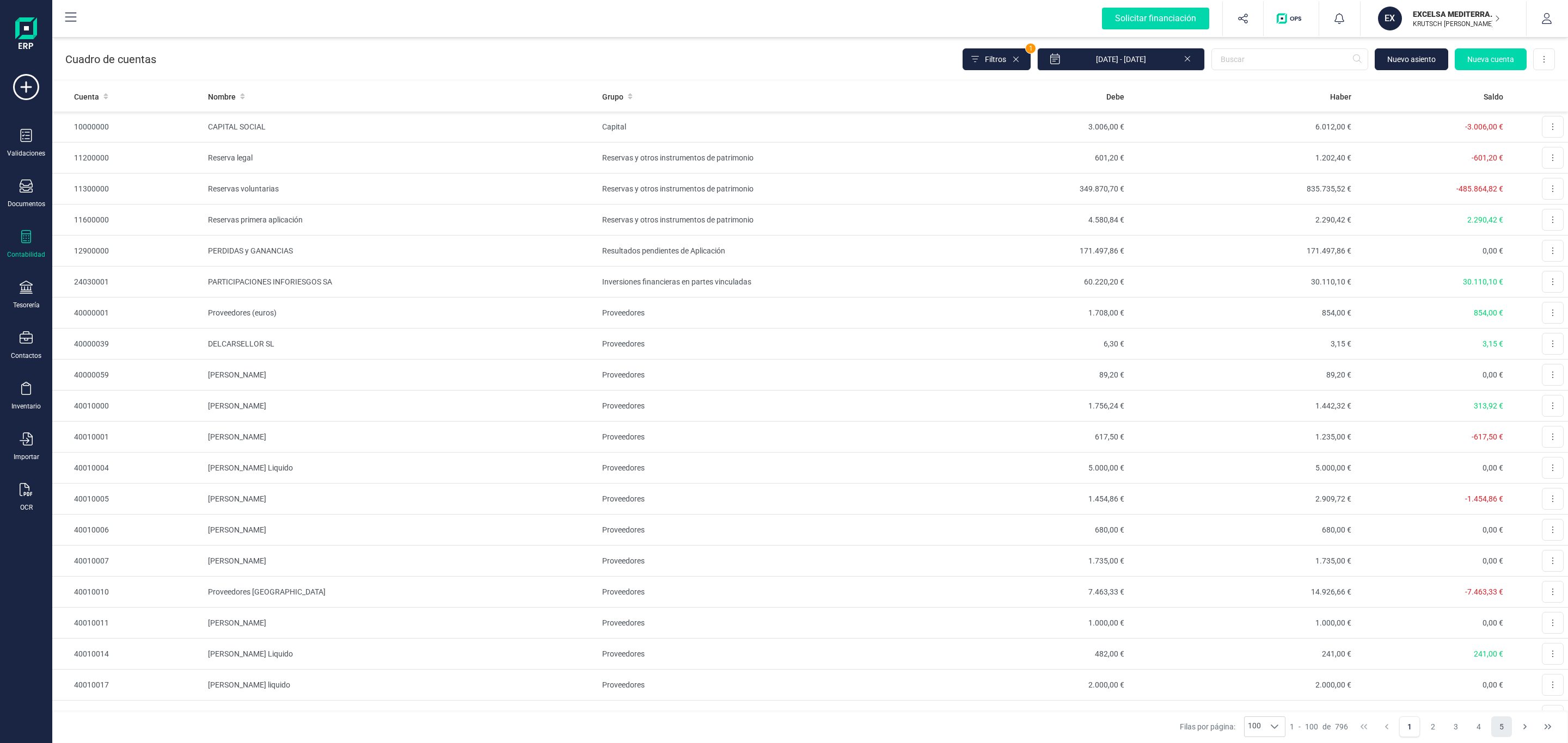
click at [1498, 729] on button "5" at bounding box center [1501, 727] width 21 height 21
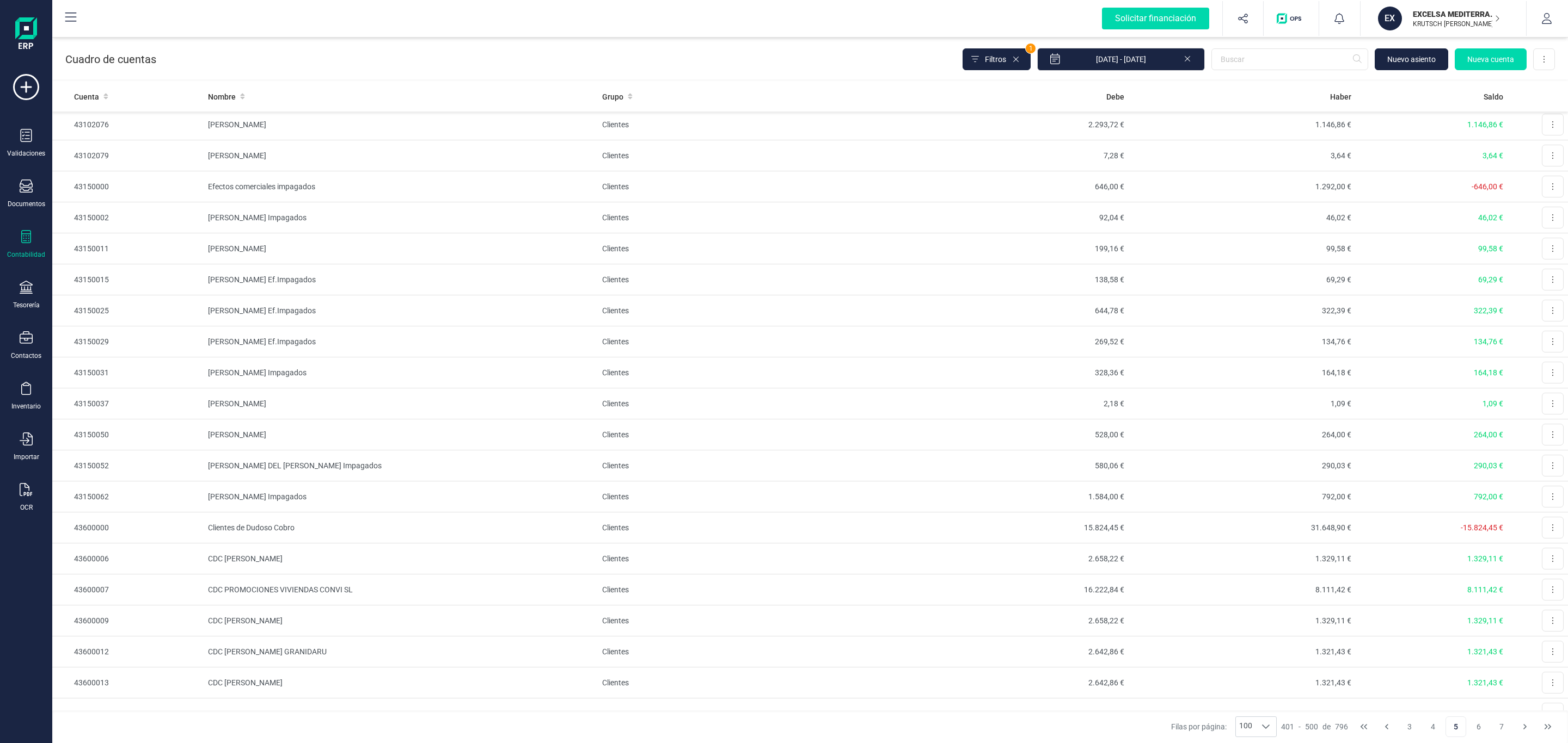
scroll to position [2548, 0]
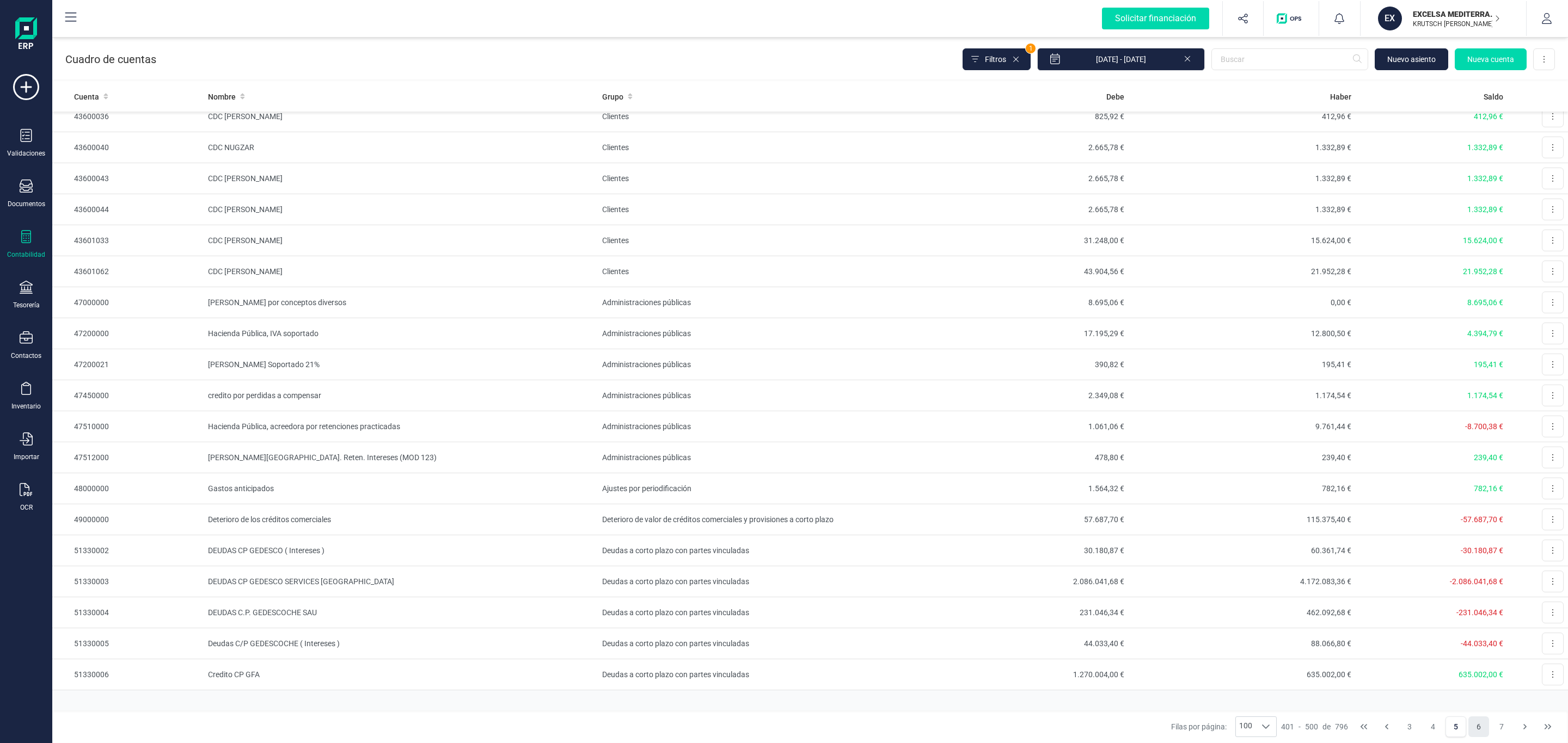
click at [1488, 723] on button "6" at bounding box center [1478, 727] width 21 height 21
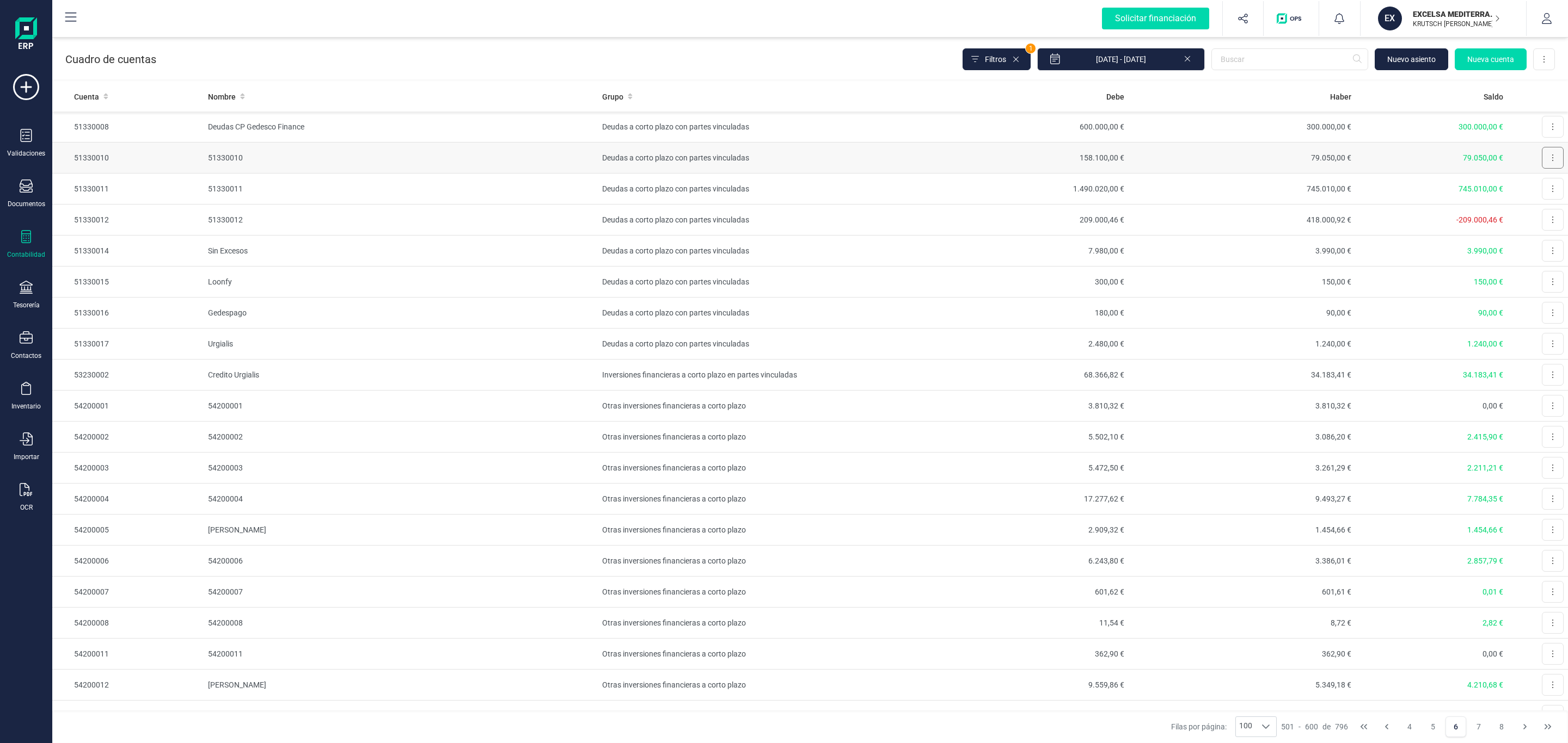
click at [1542, 153] on button at bounding box center [1553, 158] width 22 height 21
click at [1534, 184] on span "Editar" at bounding box center [1544, 184] width 20 height 11
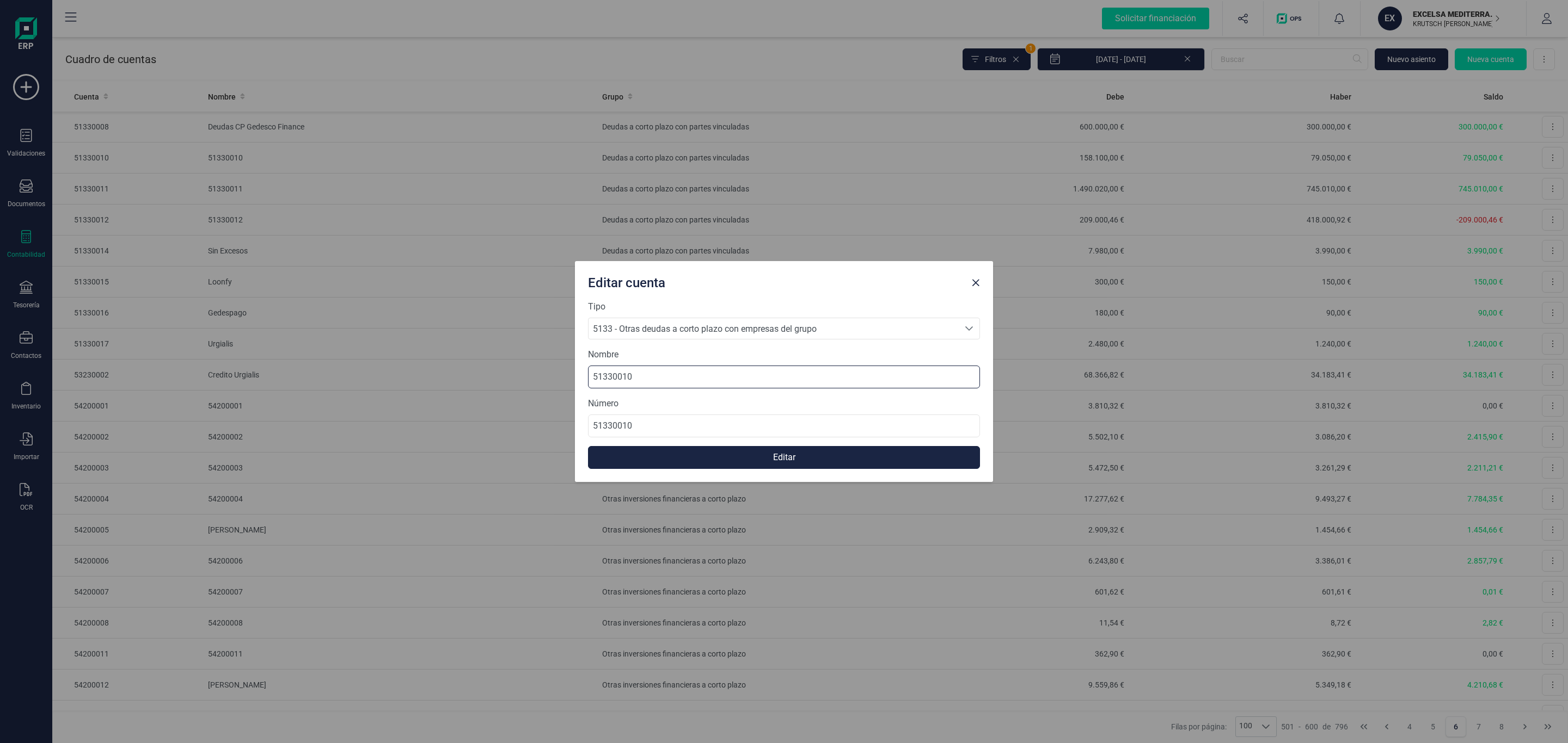
drag, startPoint x: 675, startPoint y: 366, endPoint x: 422, endPoint y: 365, distance: 253.0
click at [422, 365] on div "Editar cuenta Tipo 5133 - Otras deudas a corto plazo con empresas del grupo 513…" at bounding box center [784, 371] width 1568 height 743
paste input "deudas a CP con INFORIESGOS"
type input "deudas a CP con INFORIESGOS"
click at [738, 452] on button "Editar" at bounding box center [784, 458] width 392 height 23
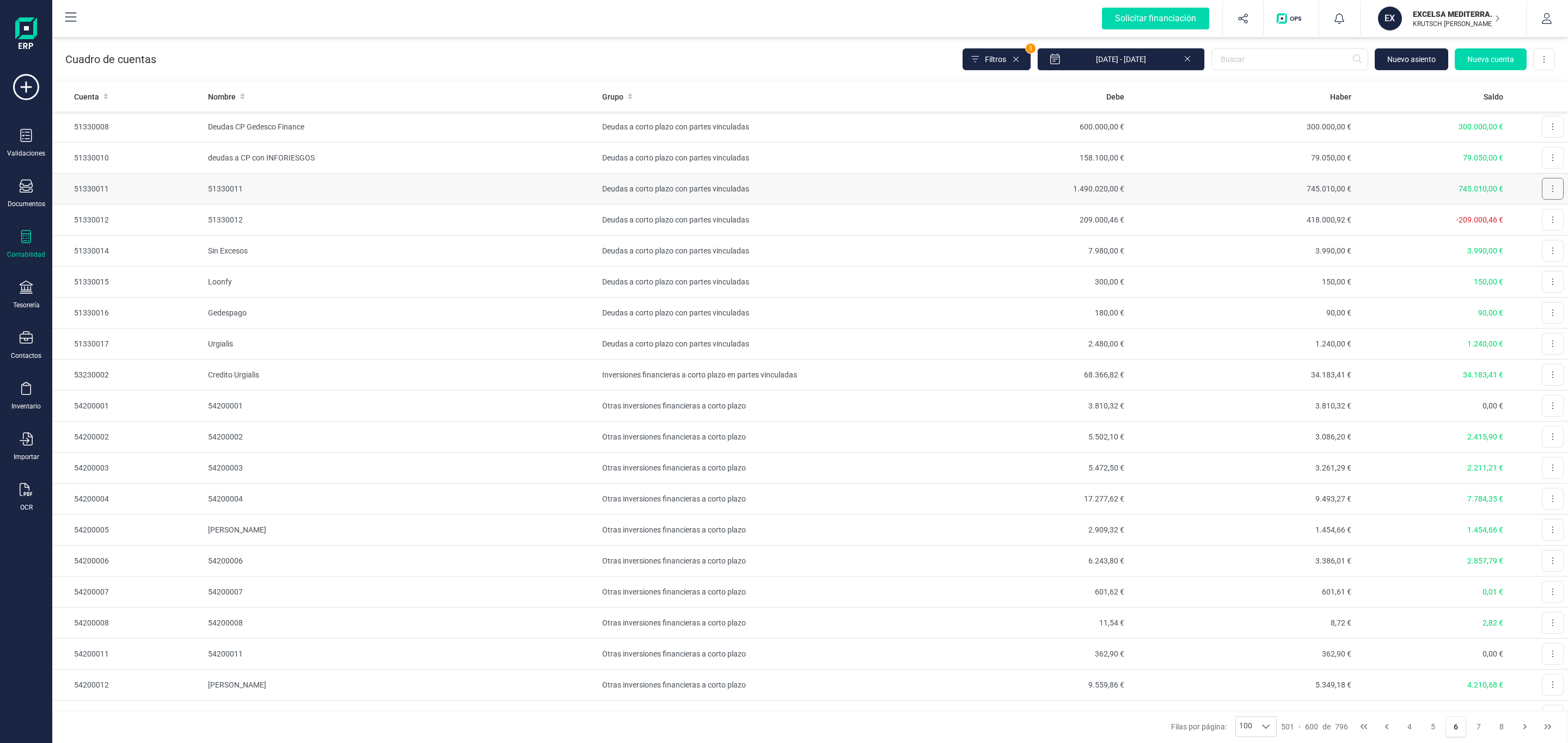
click at [1542, 186] on button at bounding box center [1553, 188] width 22 height 21
click at [1534, 218] on span "Editar" at bounding box center [1544, 215] width 20 height 11
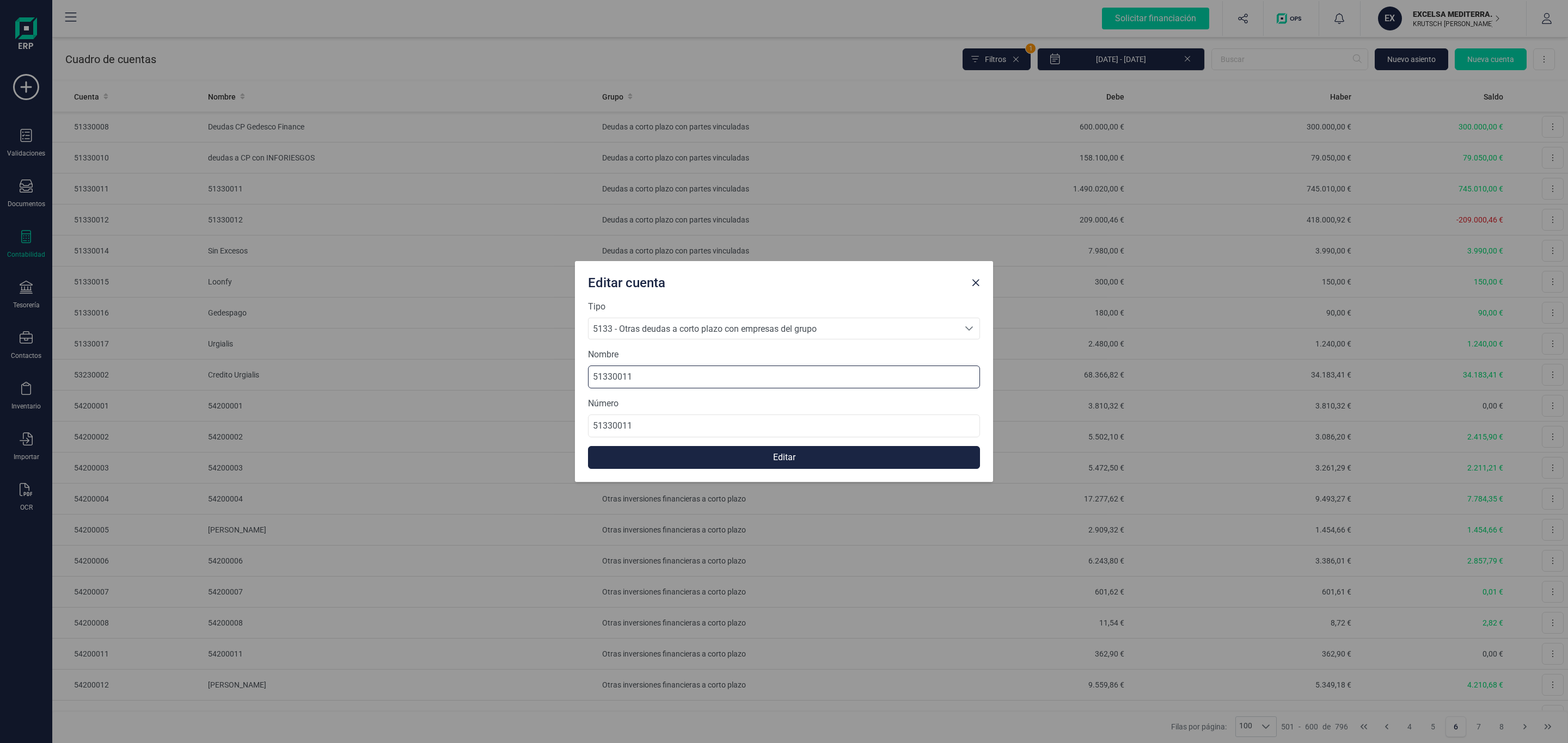
drag, startPoint x: 761, startPoint y: 378, endPoint x: 394, endPoint y: 371, distance: 367.1
click at [394, 371] on div "Editar cuenta Tipo 5133 - Otras deudas a corto plazo con empresas del grupo 513…" at bounding box center [784, 371] width 1568 height 743
paste input "deudas CP con PAGARALIA"
type input "deudas CP con PAGARALIA"
click at [749, 457] on button "Editar" at bounding box center [784, 458] width 392 height 23
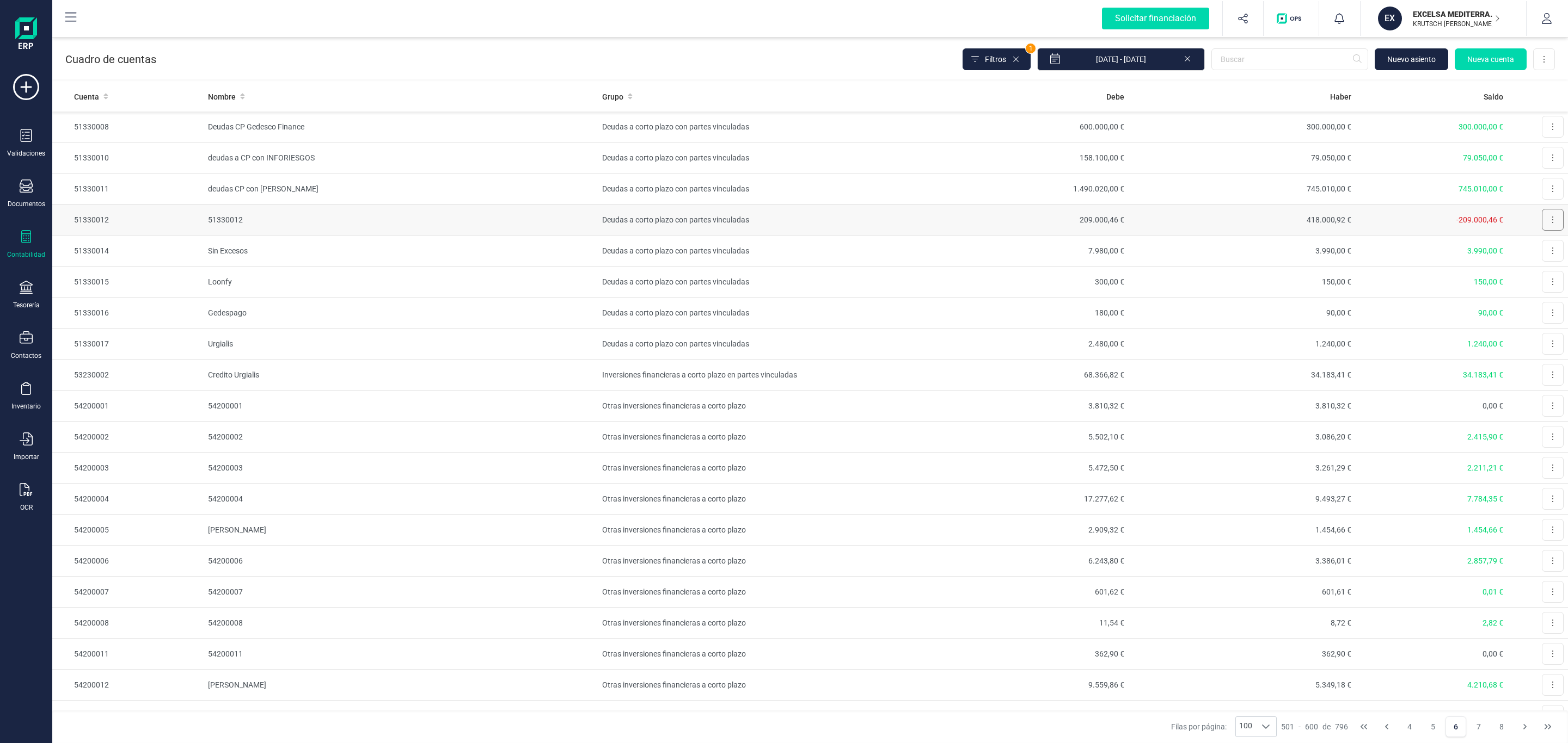
click at [1542, 219] on button at bounding box center [1553, 220] width 22 height 21
click at [1534, 248] on span "Editar" at bounding box center [1544, 246] width 20 height 11
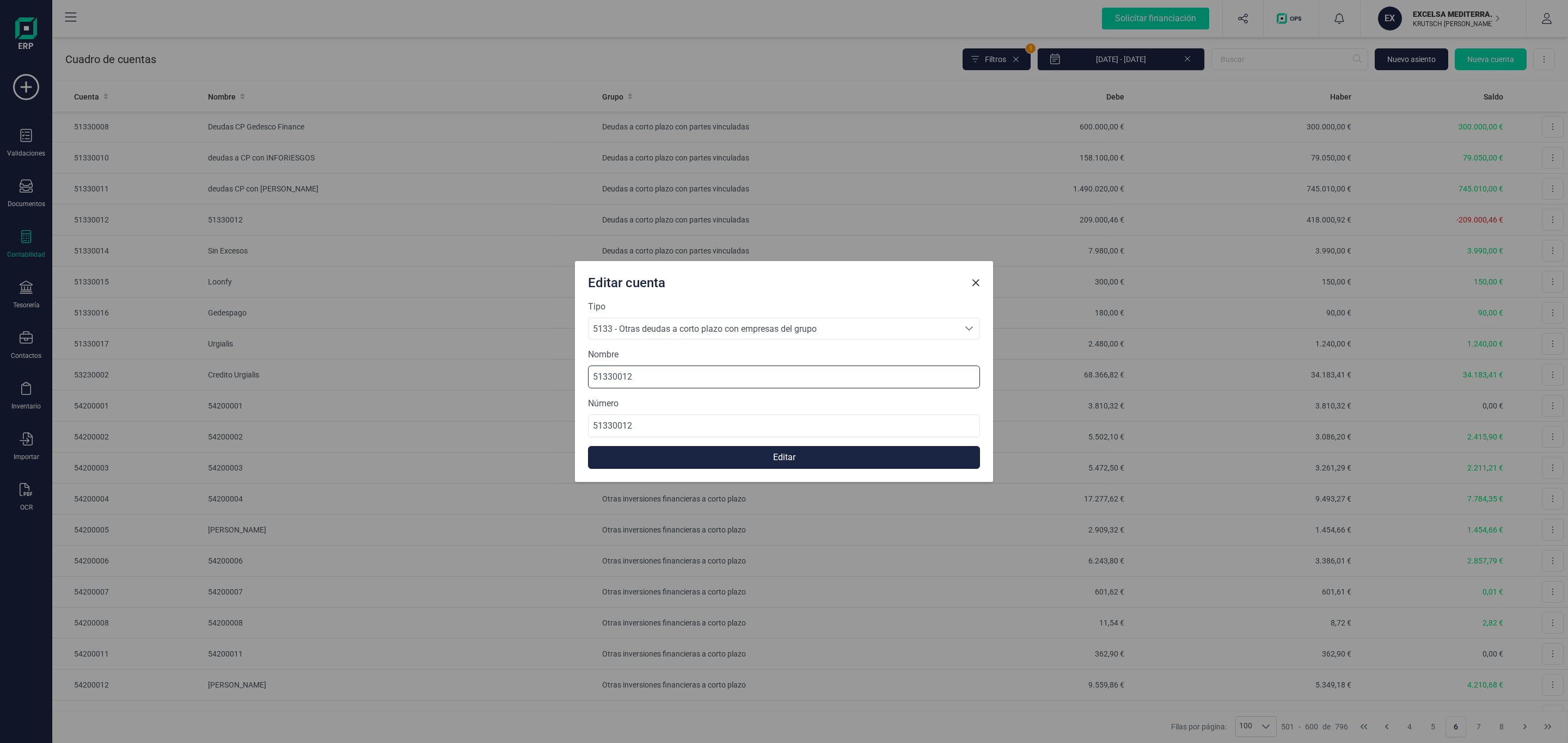
drag, startPoint x: 688, startPoint y: 383, endPoint x: 410, endPoint y: 387, distance: 278.0
click at [433, 387] on div "Editar cuenta Tipo 5133 - Otras deudas a corto plazo con empresas del grupo 513…" at bounding box center [784, 371] width 1568 height 743
paste input "deudas CP a GEDESCO RENTING"
type input "deudas CP a GEDESCO RENTING"
click at [711, 452] on button "Editar" at bounding box center [784, 458] width 392 height 23
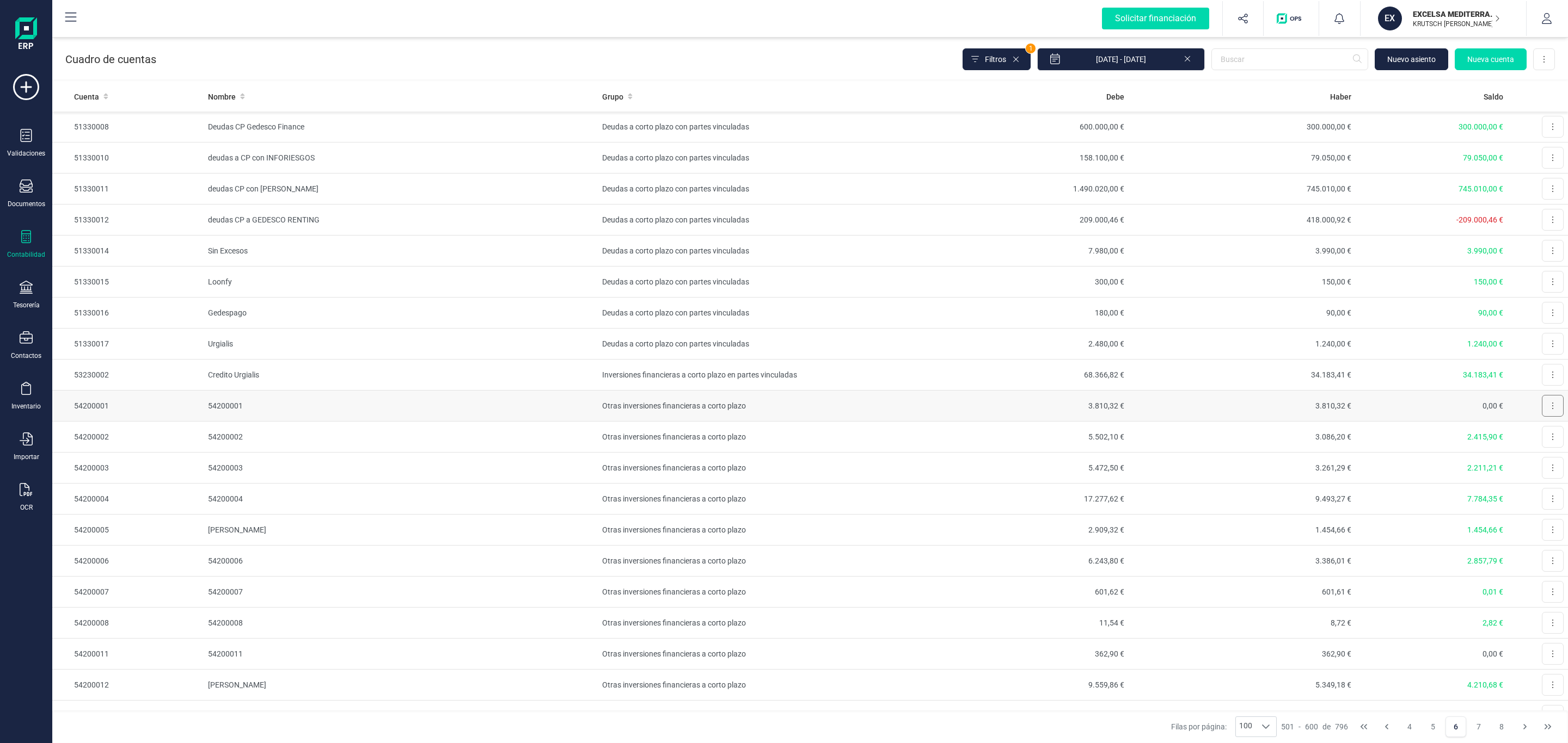
click at [1542, 406] on button at bounding box center [1553, 406] width 22 height 21
click at [1534, 430] on span "Editar" at bounding box center [1544, 432] width 20 height 11
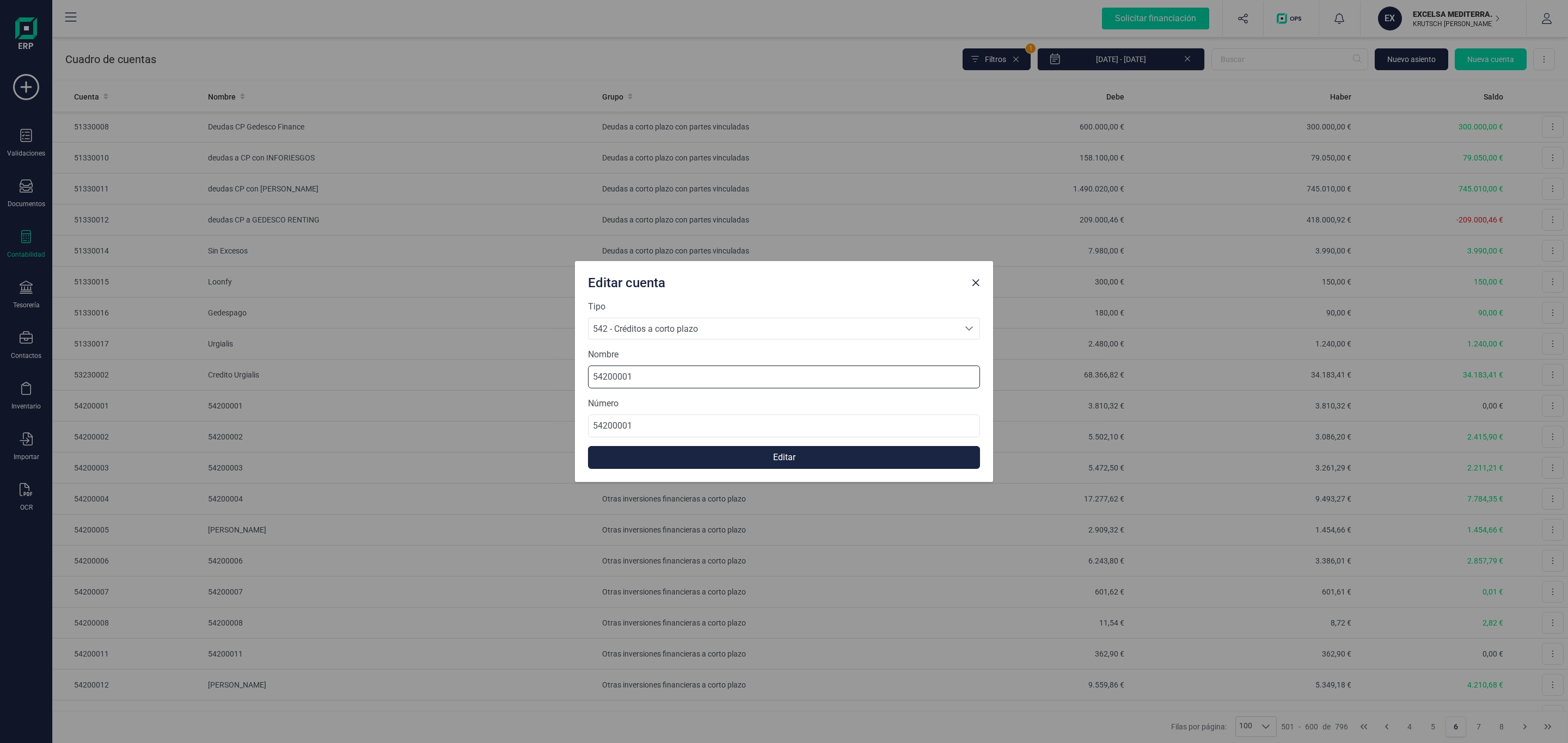
drag, startPoint x: 657, startPoint y: 370, endPoint x: 384, endPoint y: 363, distance: 273.1
click at [389, 368] on div "Editar cuenta Tipo 542 - Créditos a corto plazo 542 - Créditos a corto plazo 54…" at bounding box center [784, 371] width 1568 height 743
paste input "[PERSON_NAME]"
type input "[PERSON_NAME]"
drag, startPoint x: 716, startPoint y: 451, endPoint x: 623, endPoint y: 438, distance: 93.9
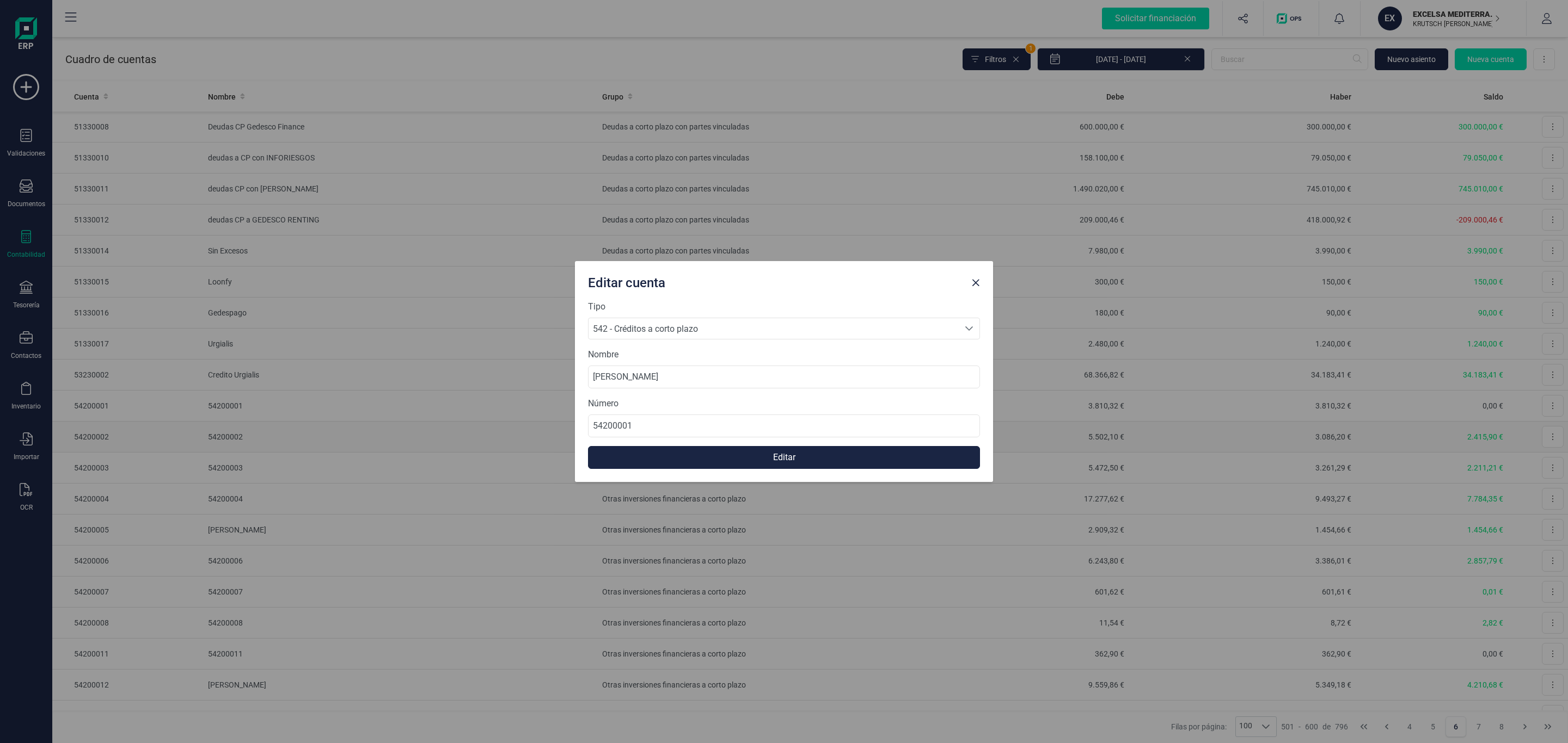
click at [714, 451] on button "Editar" at bounding box center [784, 458] width 392 height 23
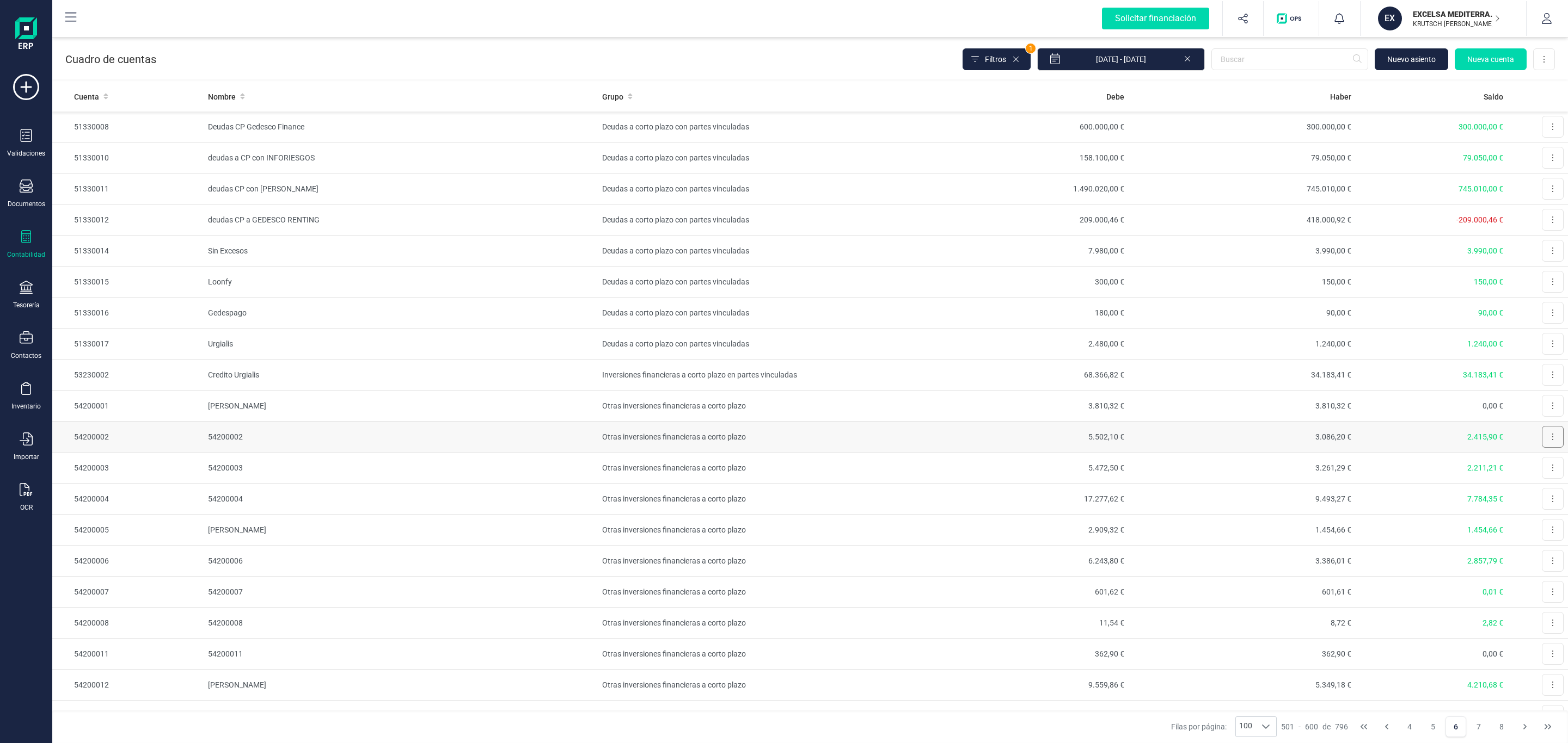
click at [1542, 444] on button at bounding box center [1553, 437] width 22 height 21
click at [1524, 459] on button "Editar" at bounding box center [1539, 464] width 49 height 21
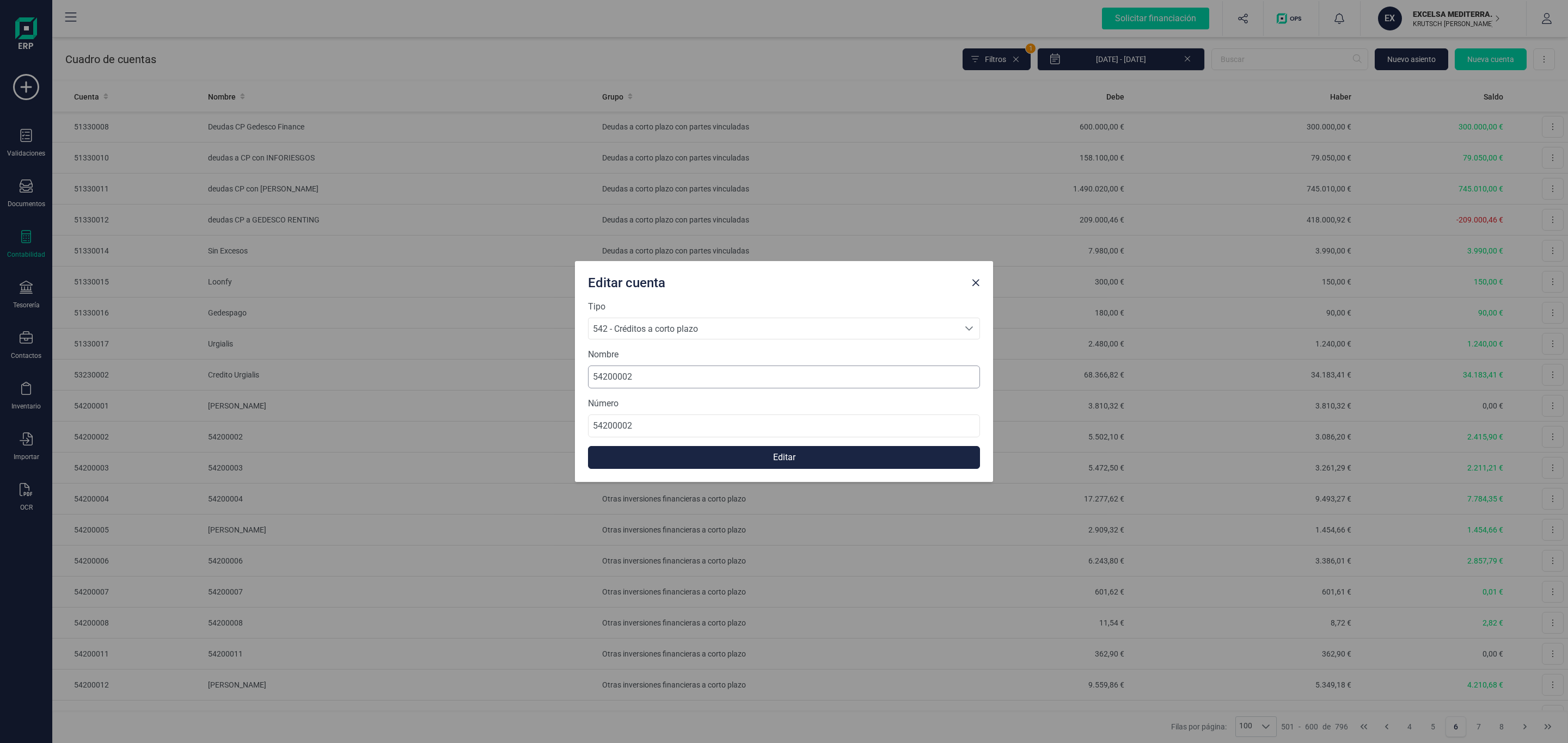
drag, startPoint x: 677, startPoint y: 363, endPoint x: 673, endPoint y: 368, distance: 6.4
click at [675, 364] on div "Nombre 54200002" at bounding box center [784, 368] width 392 height 40
drag, startPoint x: 681, startPoint y: 382, endPoint x: 415, endPoint y: 366, distance: 266.5
click at [415, 366] on div "Editar cuenta Tipo 542 - Créditos a corto plazo 542 - Créditos a corto plazo 54…" at bounding box center [784, 371] width 1568 height 743
paste input "[PERSON_NAME]"
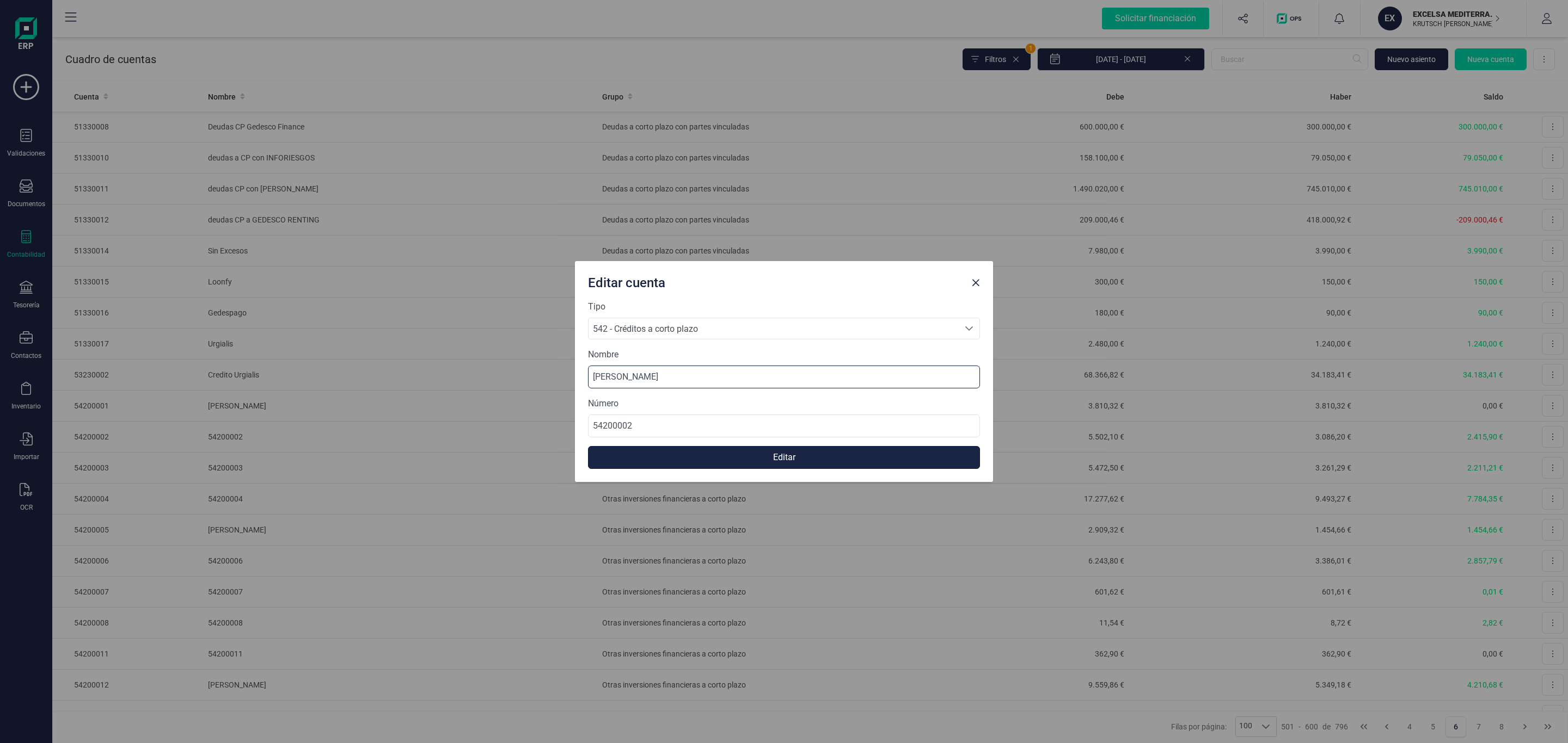
type input "[PERSON_NAME]"
click at [718, 463] on button "Editar" at bounding box center [784, 458] width 392 height 23
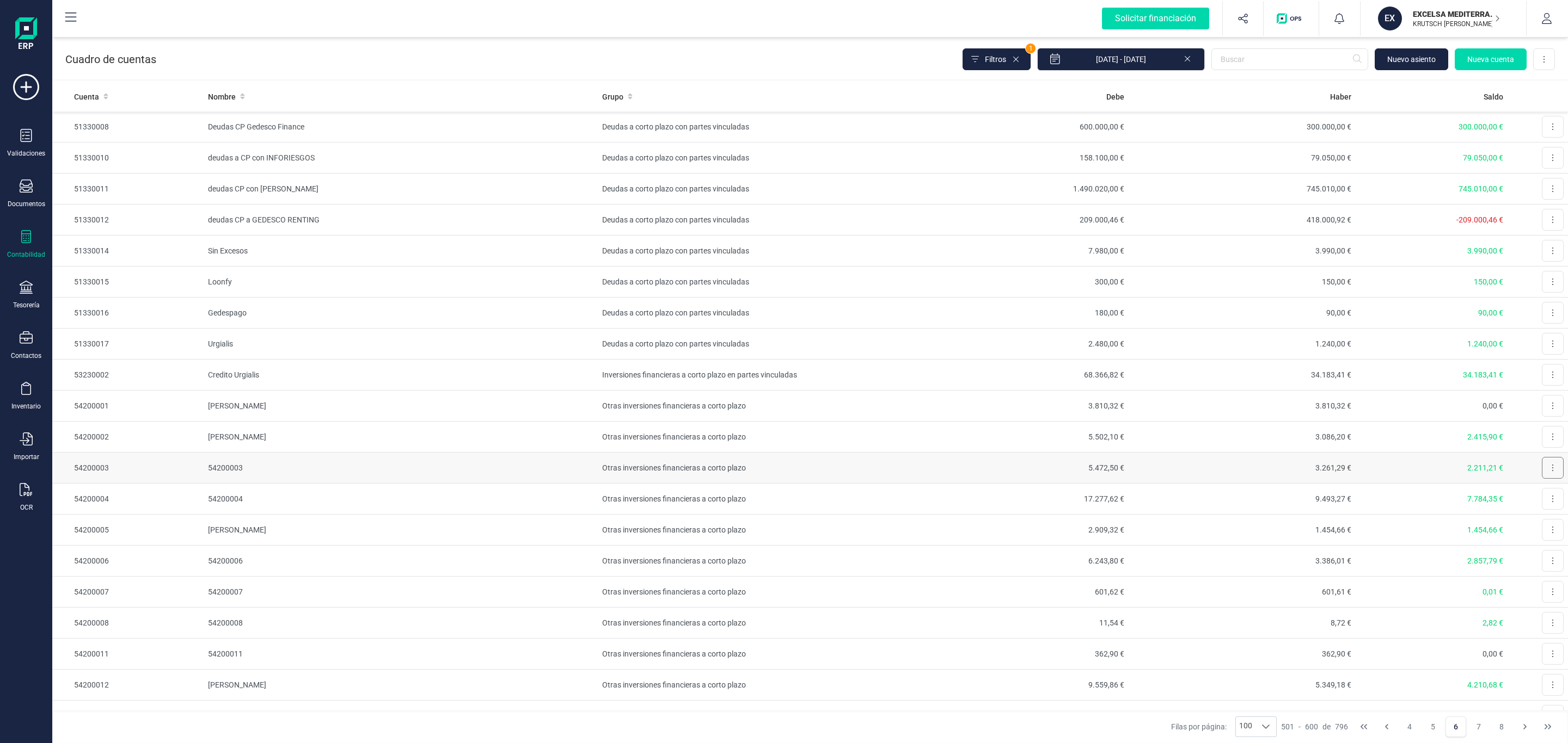
drag, startPoint x: 1537, startPoint y: 469, endPoint x: 1534, endPoint y: 474, distance: 5.8
click at [1542, 469] on button at bounding box center [1553, 468] width 22 height 21
click at [1534, 497] on span "Editar" at bounding box center [1544, 494] width 20 height 11
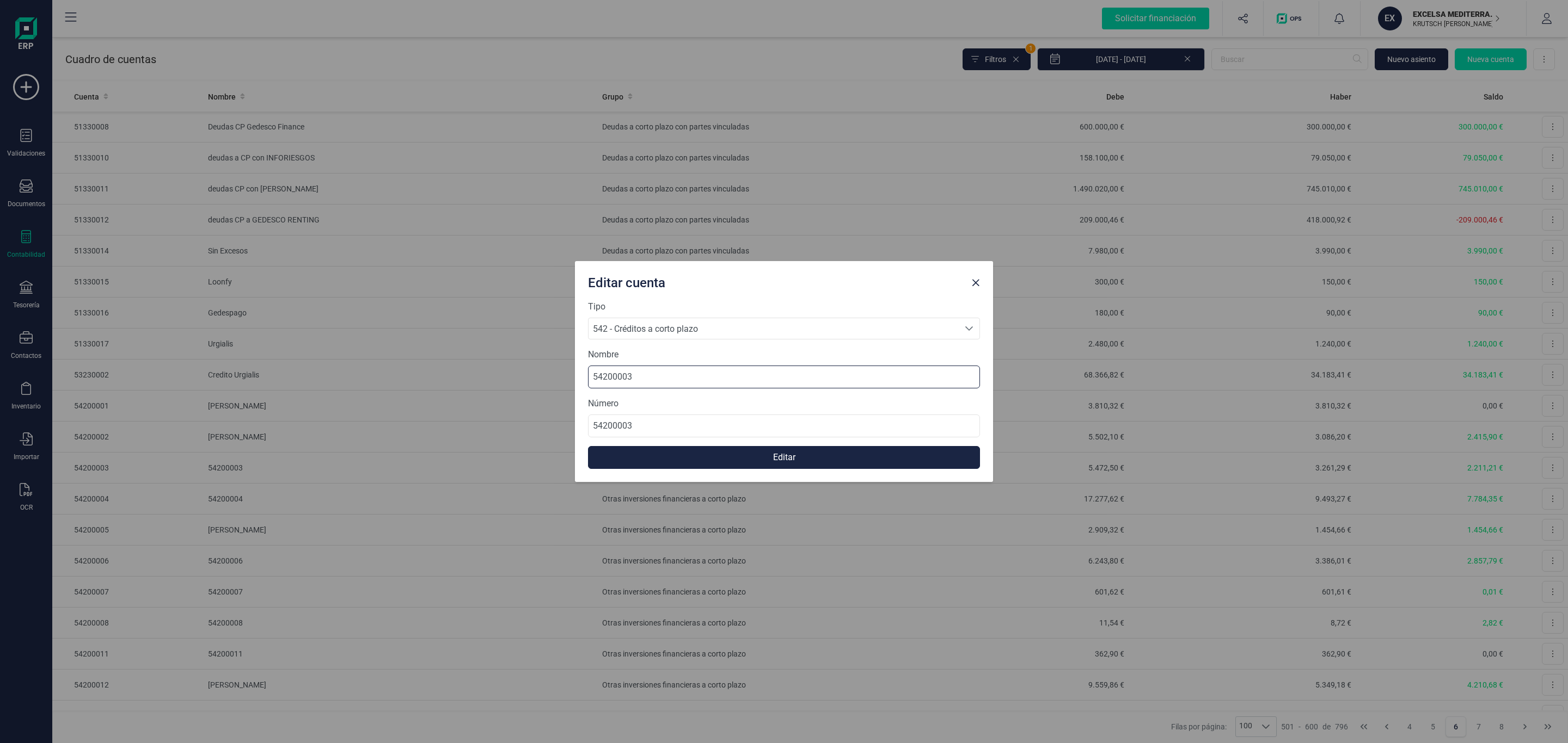
drag, startPoint x: 657, startPoint y: 379, endPoint x: 338, endPoint y: 363, distance: 319.4
click at [338, 376] on div "Editar cuenta Tipo 542 - Créditos a corto plazo 542 - Créditos a corto plazo 54…" at bounding box center [784, 371] width 1568 height 743
paste input "[PERSON_NAME] [PERSON_NAME] Crédito"
type input "[PERSON_NAME] [PERSON_NAME] Crédito"
click at [721, 464] on button "Editar" at bounding box center [784, 458] width 392 height 23
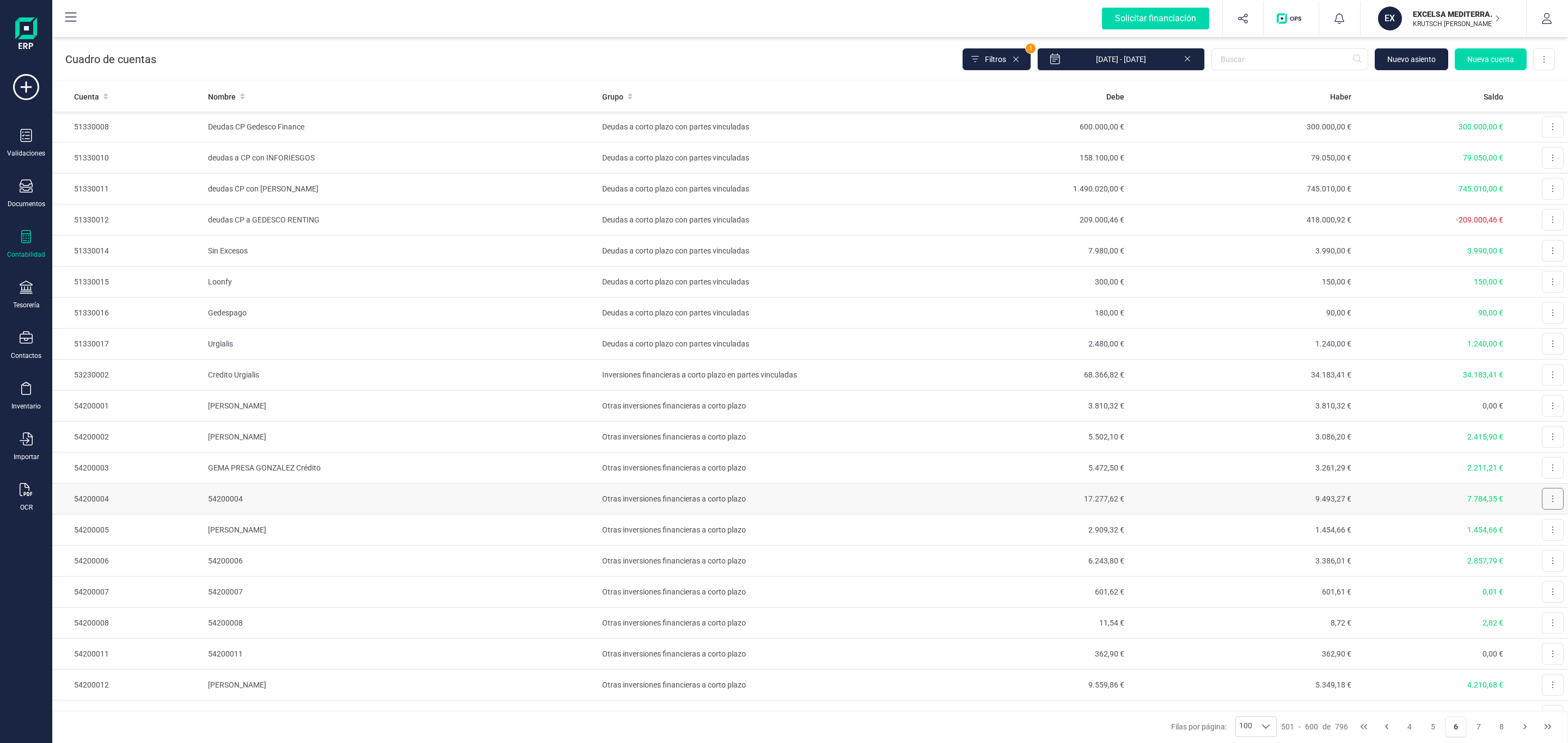
click at [1542, 507] on button at bounding box center [1553, 499] width 22 height 21
click at [1534, 523] on span "Editar" at bounding box center [1544, 525] width 20 height 11
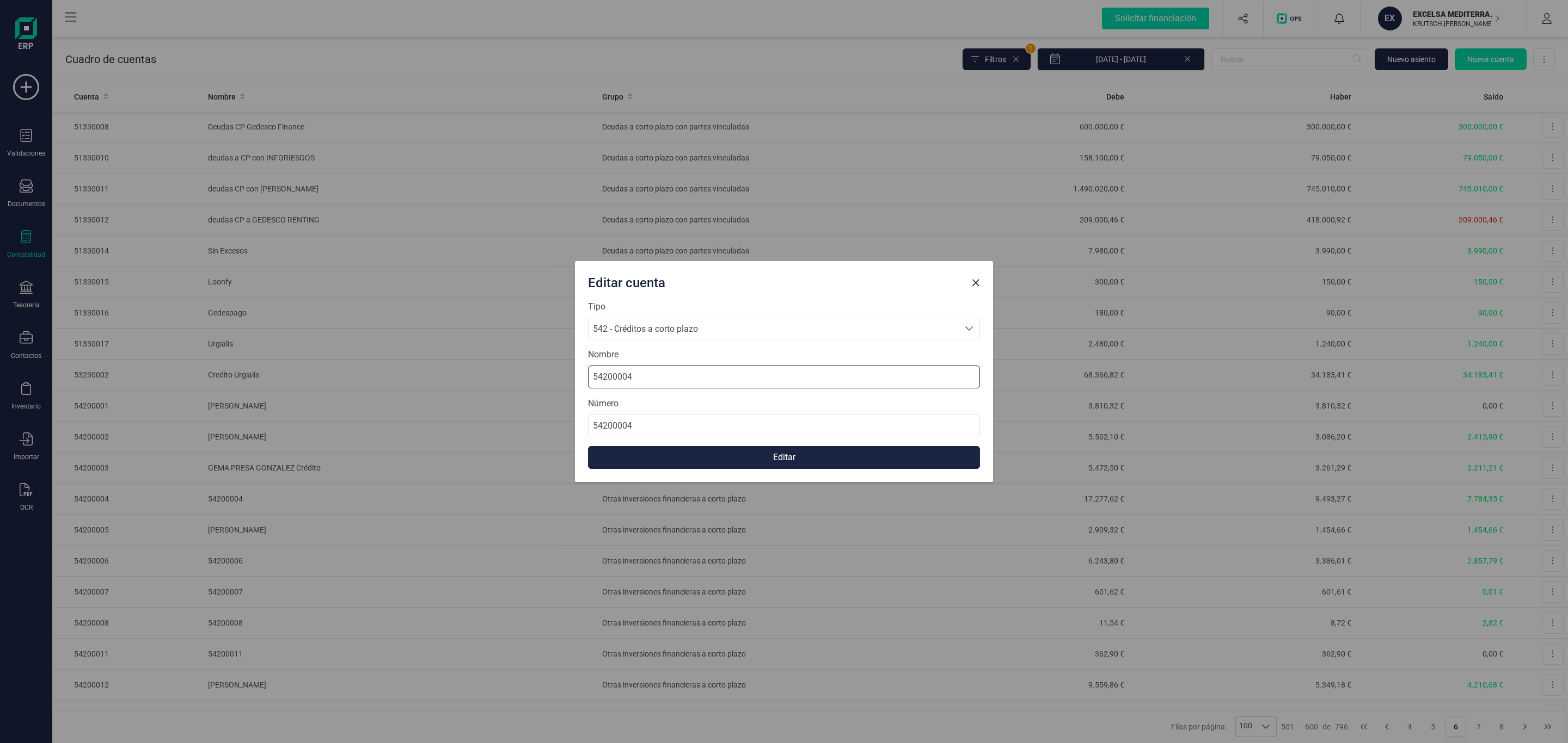
drag, startPoint x: 668, startPoint y: 374, endPoint x: 497, endPoint y: 375, distance: 171.0
click at [419, 374] on div "Editar cuenta Tipo 542 - Créditos a corto plazo 542 - Créditos a corto plazo 54…" at bounding box center [784, 371] width 1568 height 743
paste input "[PERSON_NAME]"
type input "[PERSON_NAME]"
click at [769, 446] on form "Tipo 542 - Créditos a corto plazo 542 - Créditos a corto plazo 542 - Créditos a…" at bounding box center [784, 384] width 392 height 168
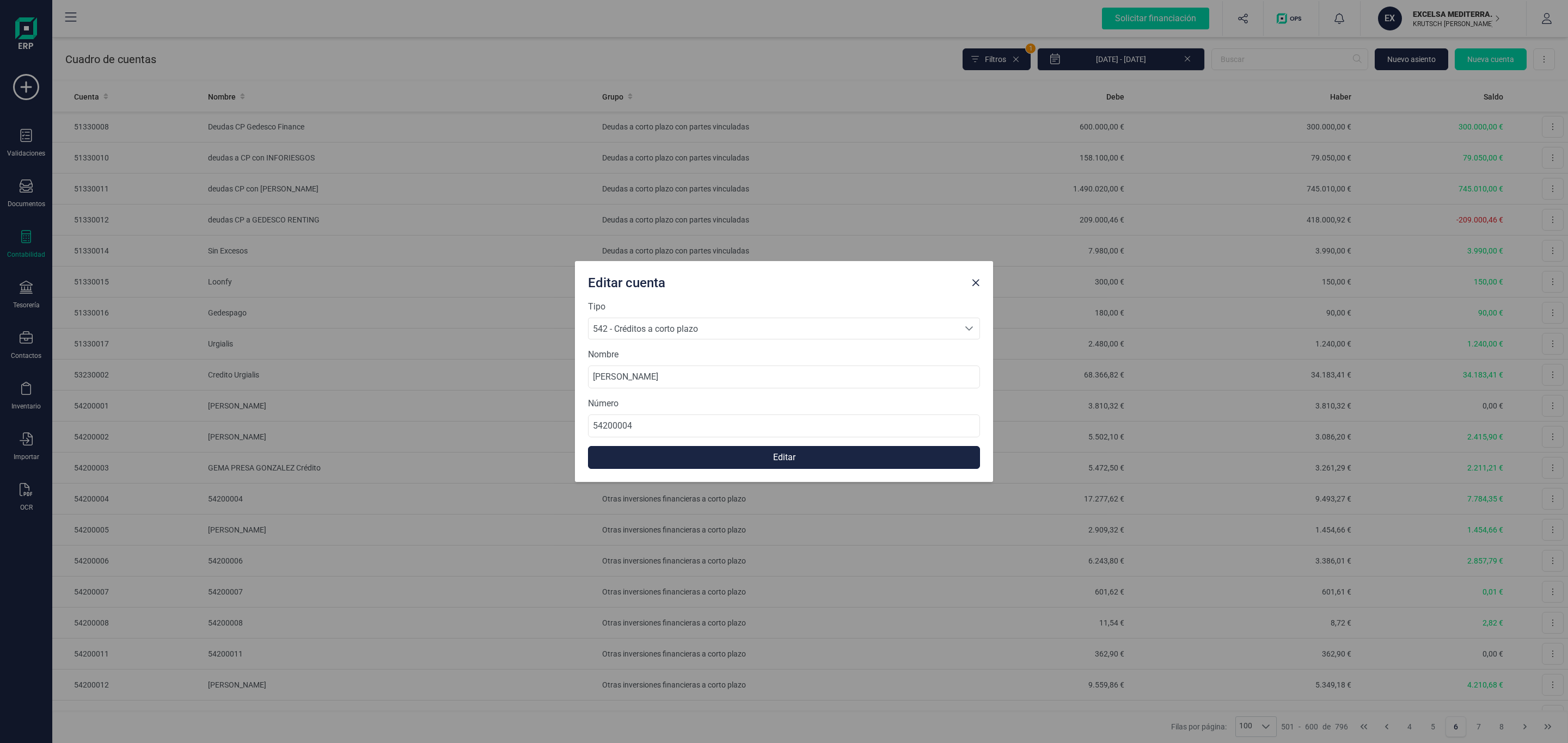
click at [771, 454] on button "Editar" at bounding box center [784, 458] width 392 height 23
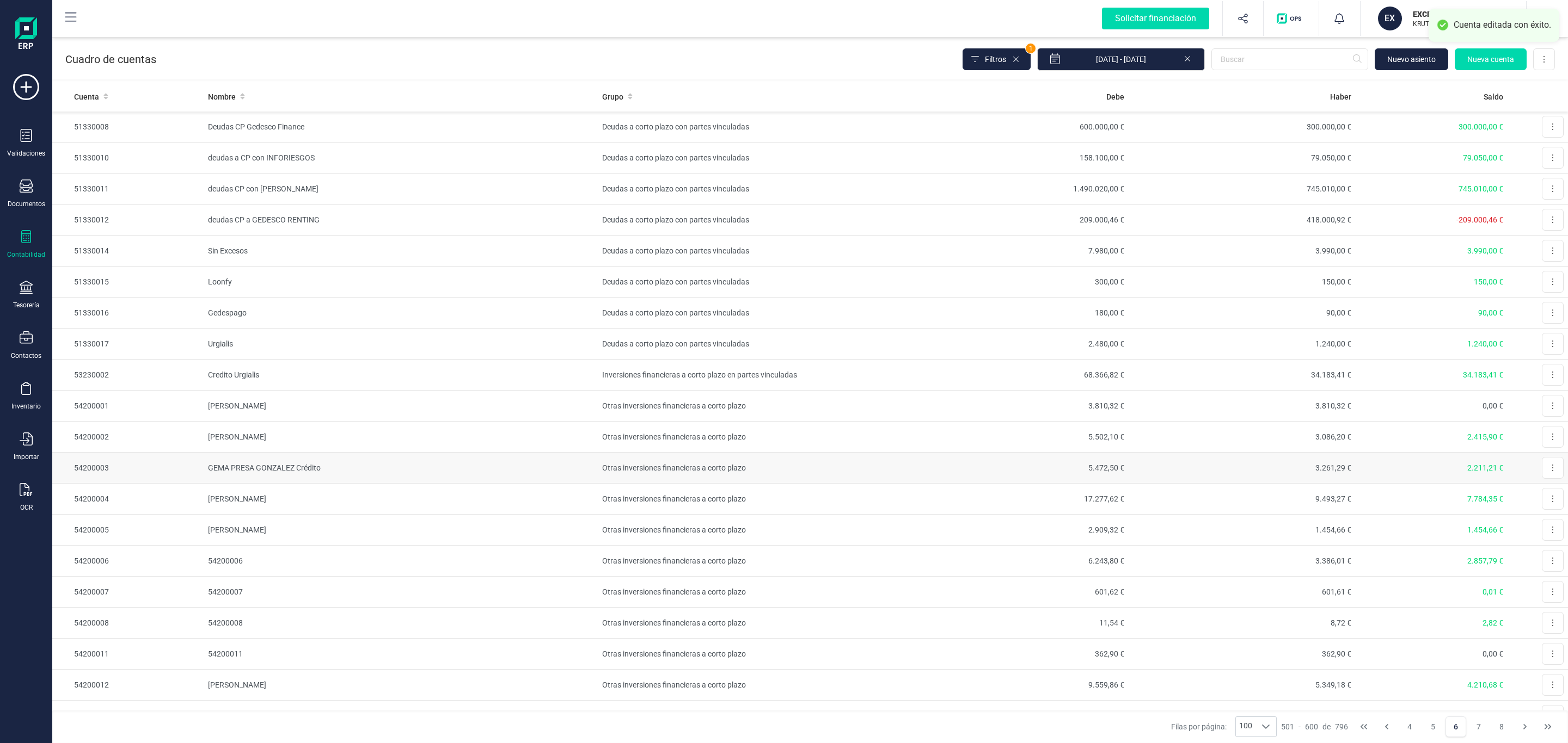
scroll to position [82, 0]
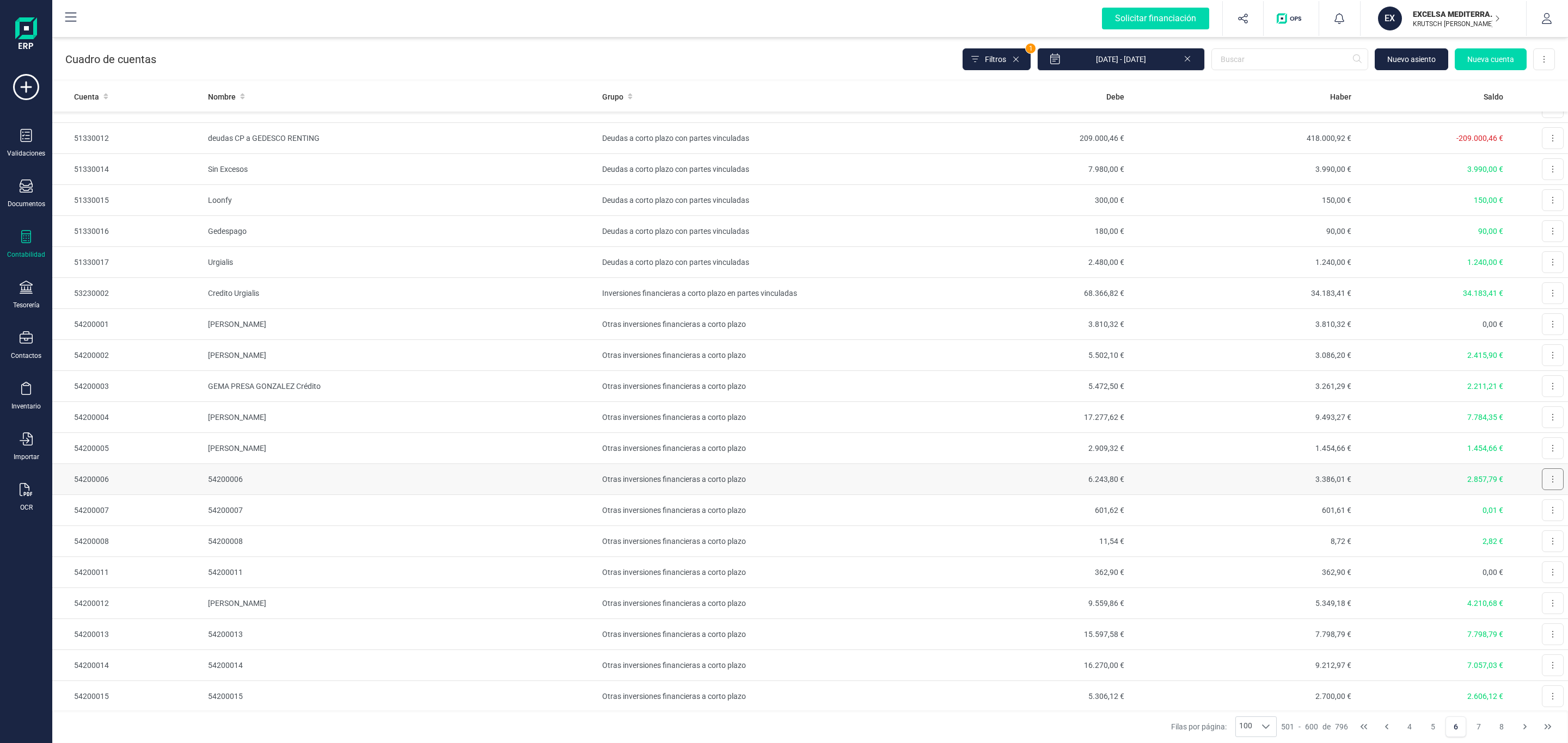
click at [1542, 489] on button at bounding box center [1553, 479] width 22 height 21
click at [1537, 506] on span "Editar" at bounding box center [1544, 506] width 20 height 11
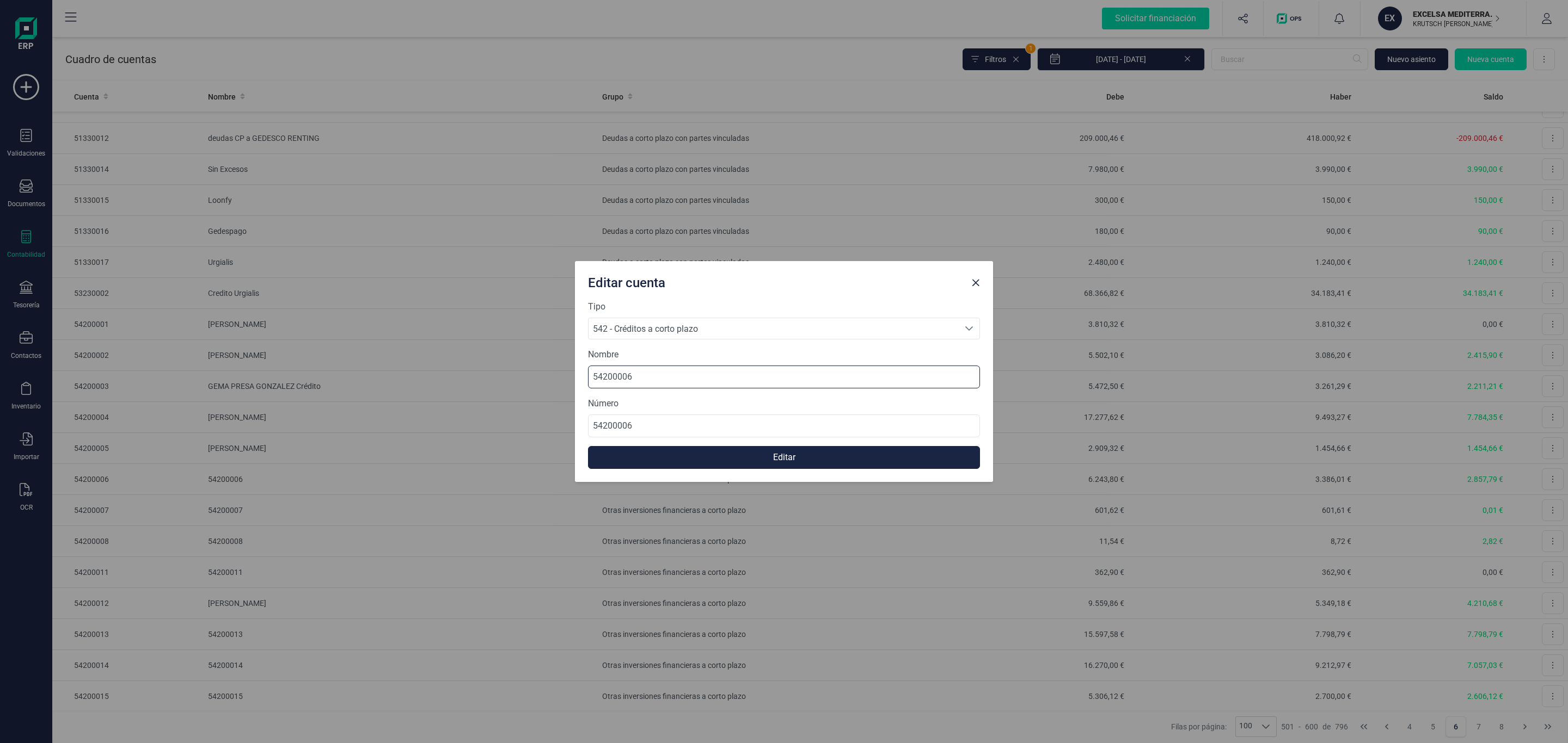
drag, startPoint x: 543, startPoint y: 370, endPoint x: 224, endPoint y: 342, distance: 320.2
click at [214, 343] on div "Editar cuenta Tipo 542 - Créditos a corto plazo 542 - Créditos a corto plazo 54…" at bounding box center [784, 371] width 1568 height 743
paste input "[PERSON_NAME]"
type input "[PERSON_NAME]"
drag, startPoint x: 736, startPoint y: 451, endPoint x: 227, endPoint y: 413, distance: 510.4
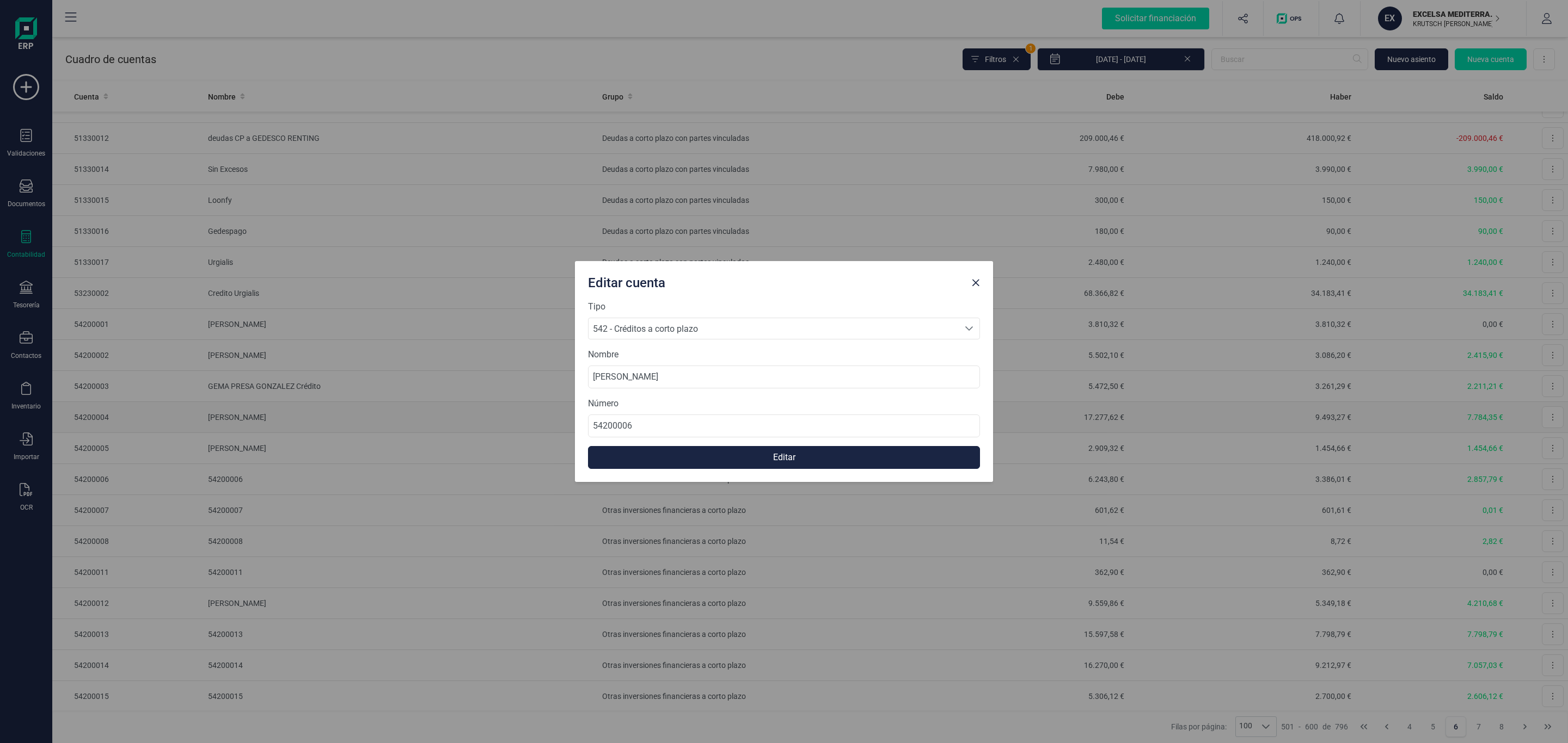
click at [735, 451] on button "Editar" at bounding box center [784, 458] width 392 height 23
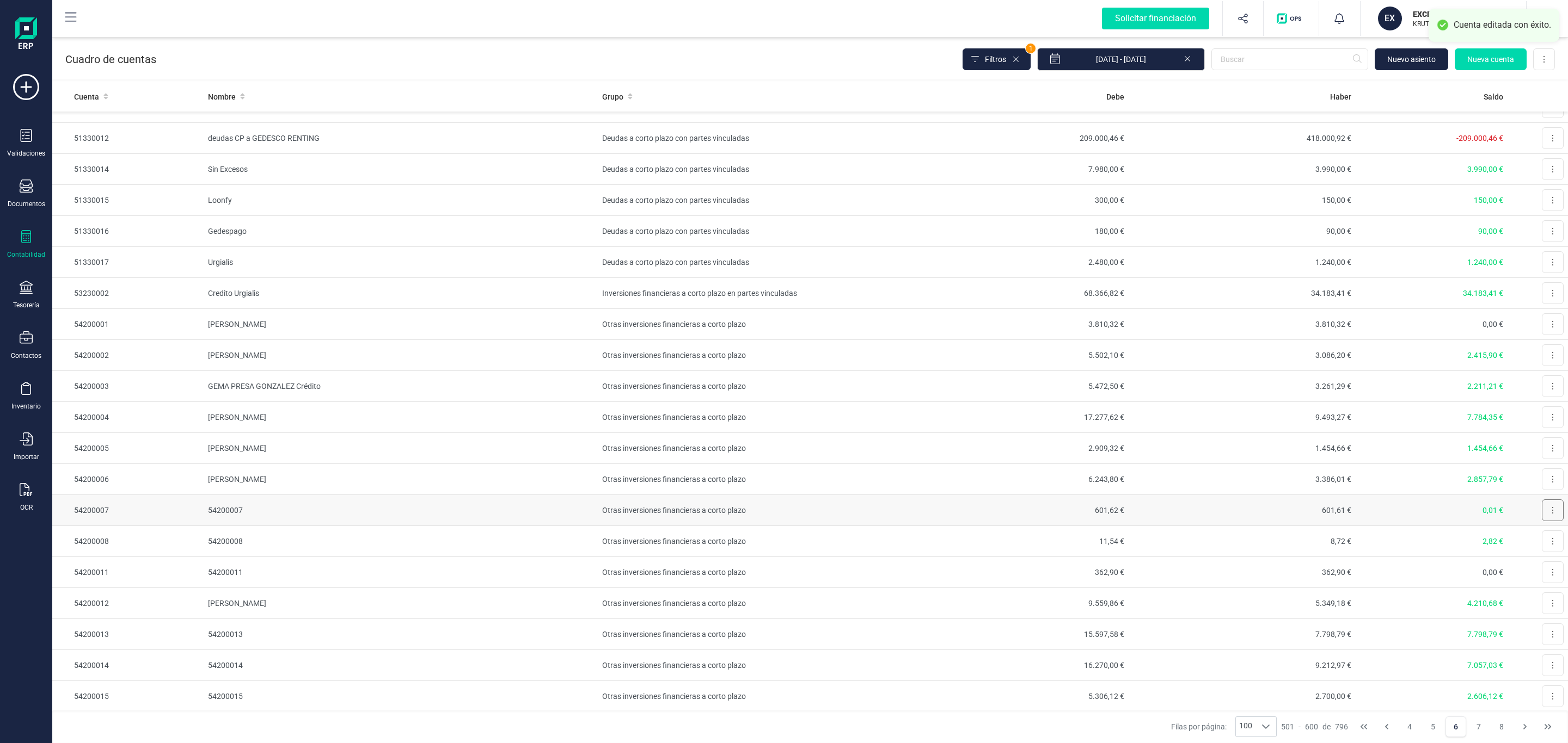
click at [1542, 518] on button at bounding box center [1553, 510] width 22 height 21
click at [1534, 542] on span "Editar" at bounding box center [1544, 537] width 20 height 11
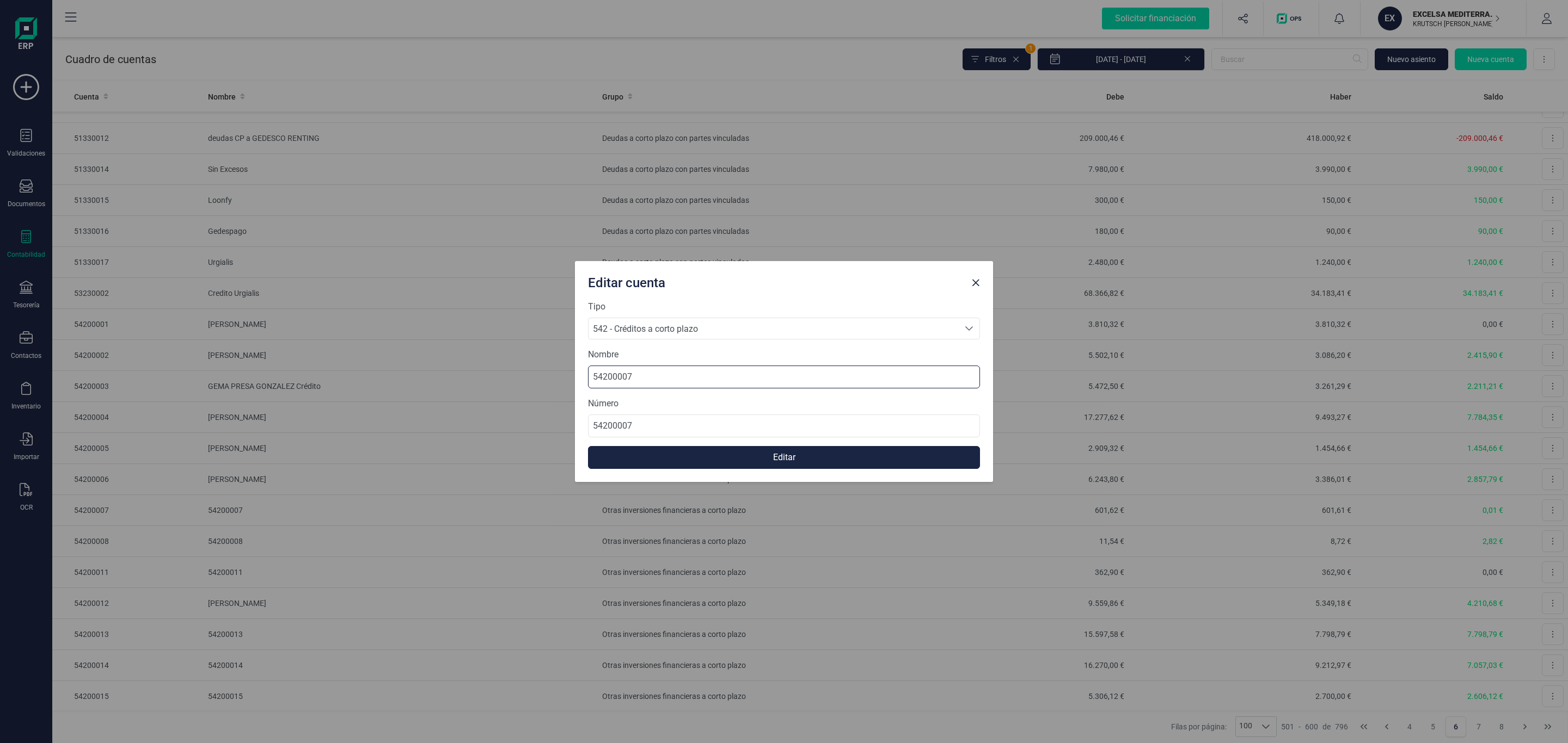
drag, startPoint x: 672, startPoint y: 379, endPoint x: 414, endPoint y: 368, distance: 258.2
click at [412, 369] on div "Editar cuenta Tipo 542 - Créditos a corto plazo 542 - Créditos a corto plazo 54…" at bounding box center [784, 371] width 1568 height 743
paste input "[PERSON_NAME] [PERSON_NAME]"
type input "[PERSON_NAME] [PERSON_NAME]"
click at [736, 446] on form "Tipo 542 - Créditos a corto plazo 542 - Créditos a corto plazo 542 - Créditos a…" at bounding box center [784, 384] width 392 height 168
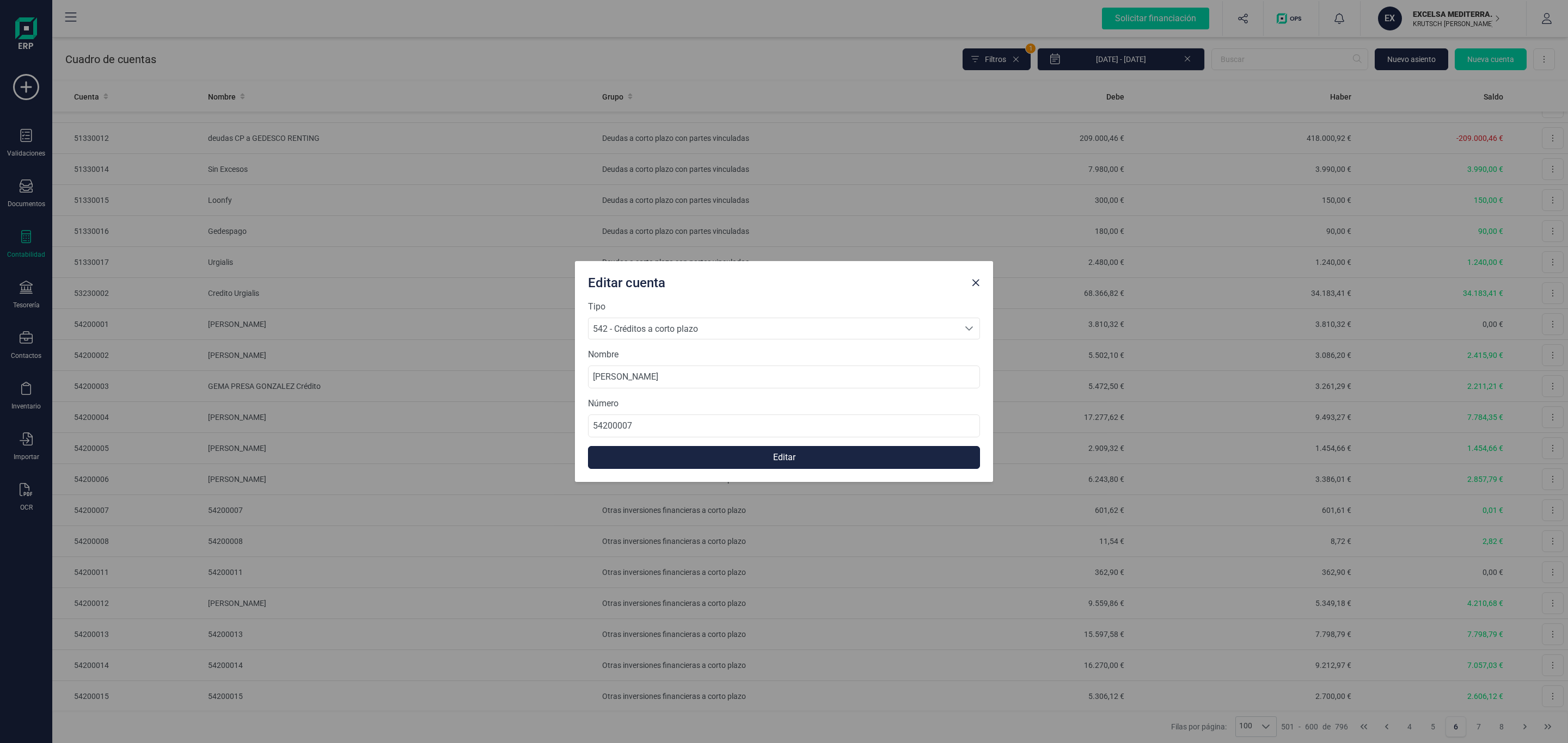
click at [738, 458] on button "Editar" at bounding box center [784, 458] width 392 height 23
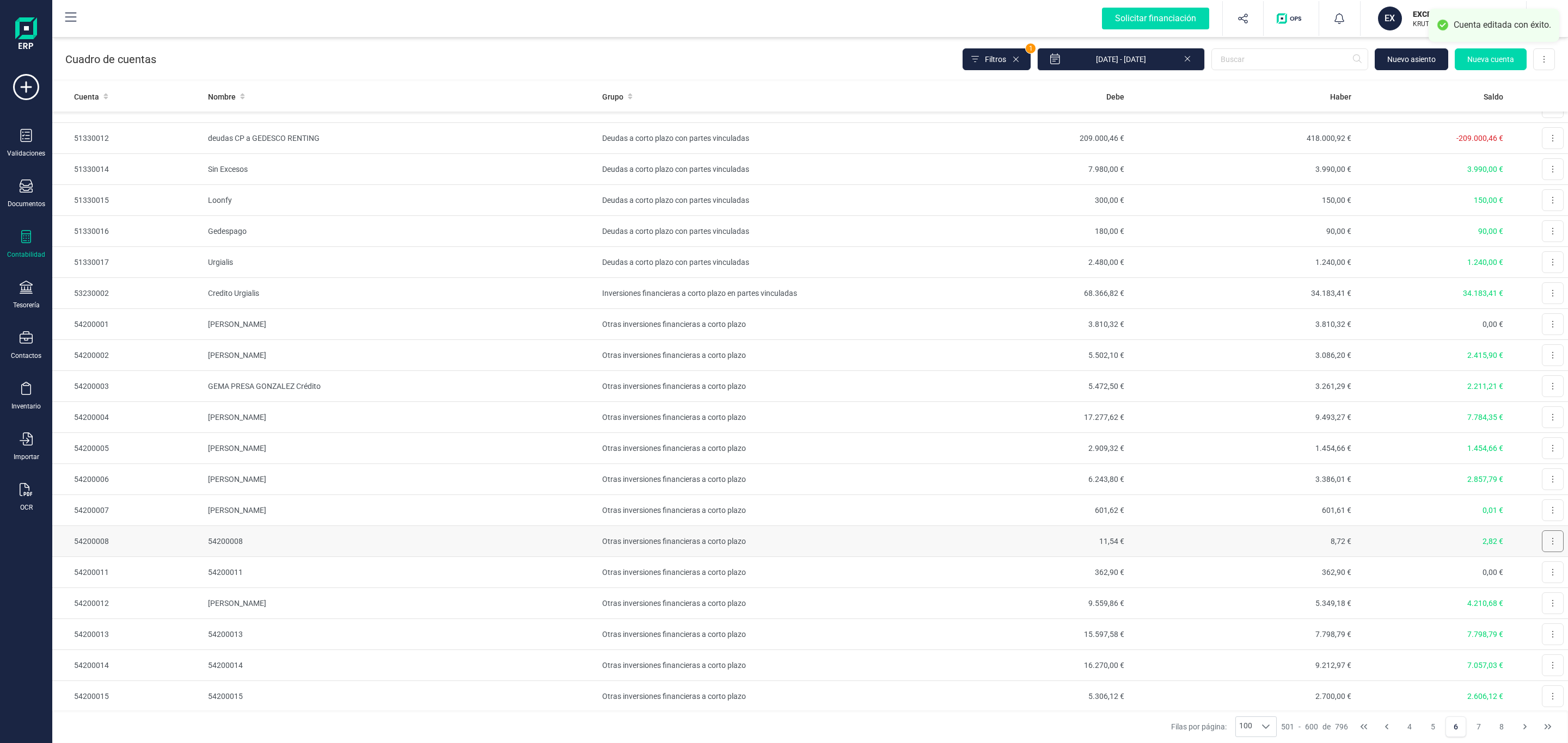
click at [1544, 547] on button at bounding box center [1553, 541] width 22 height 21
click at [1534, 573] on span "Editar" at bounding box center [1544, 567] width 20 height 11
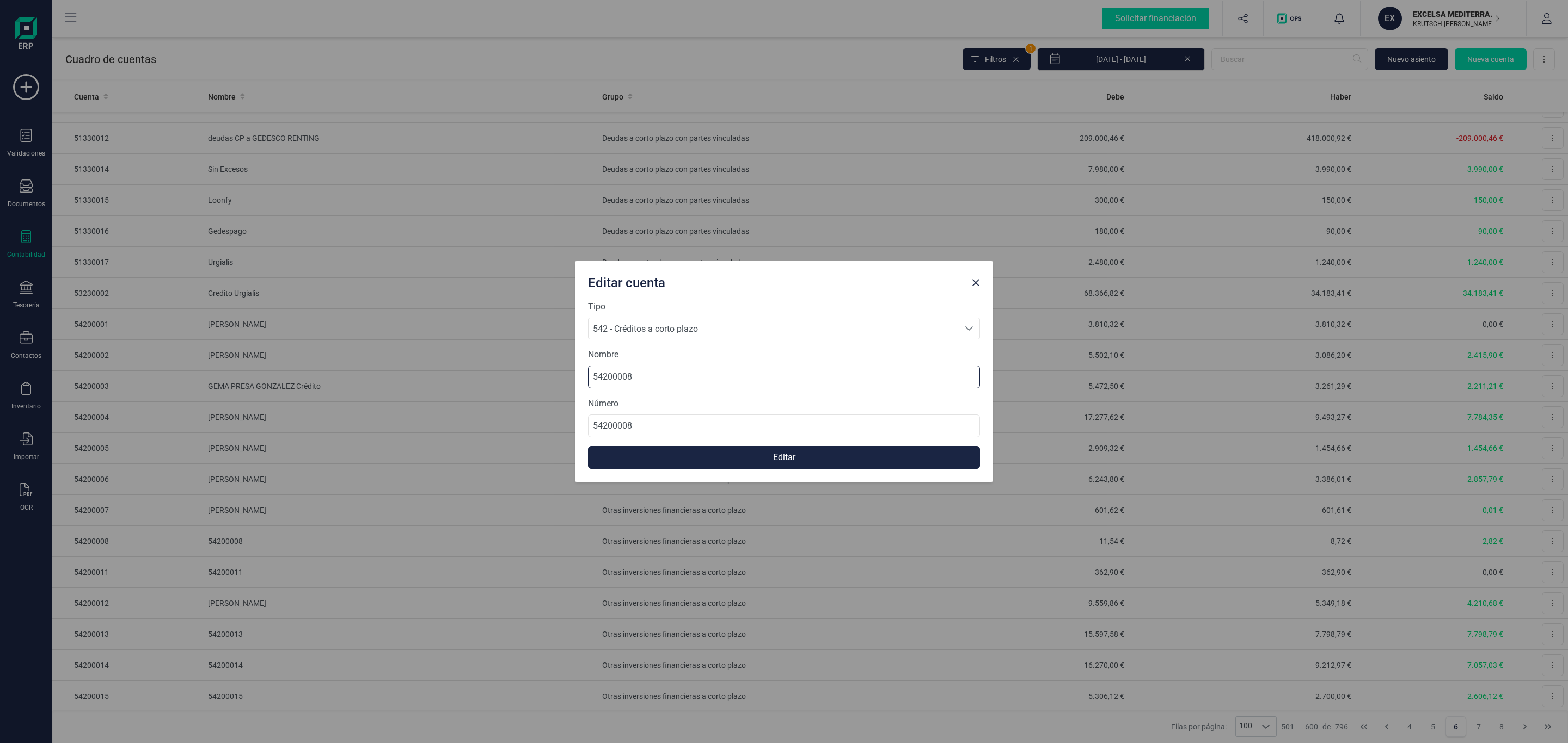
drag, startPoint x: 667, startPoint y: 378, endPoint x: 755, endPoint y: 401, distance: 91.0
click at [433, 373] on div "Editar cuenta Tipo 542 - Créditos a corto plazo 542 - Créditos a corto plazo 54…" at bounding box center [784, 371] width 1568 height 743
paste input "[PERSON_NAME] TERES"
type input "[PERSON_NAME] TERES"
click at [761, 454] on button "Editar" at bounding box center [784, 458] width 392 height 23
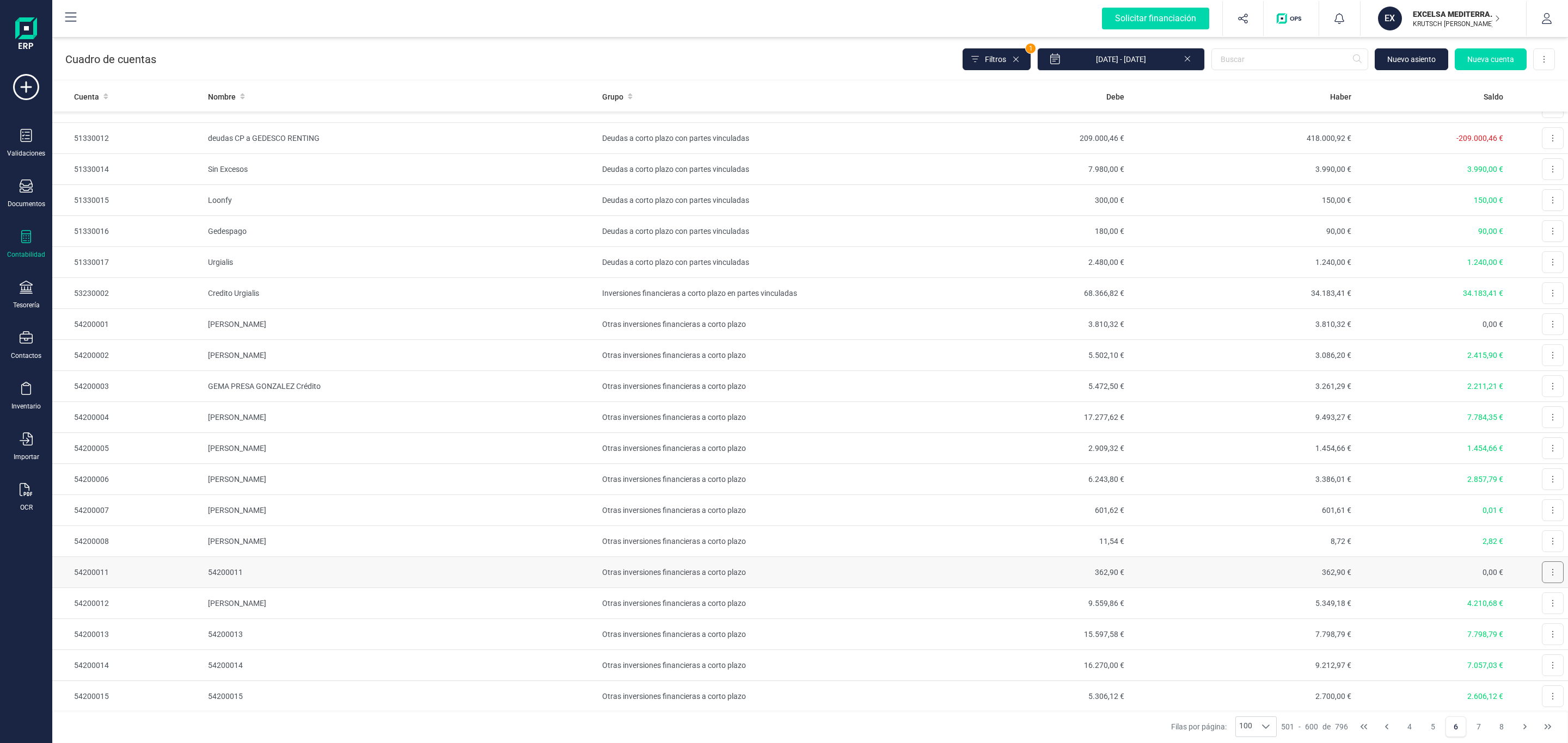
click at [1542, 576] on button at bounding box center [1553, 572] width 22 height 21
click at [1534, 600] on span "Editar" at bounding box center [1544, 599] width 20 height 11
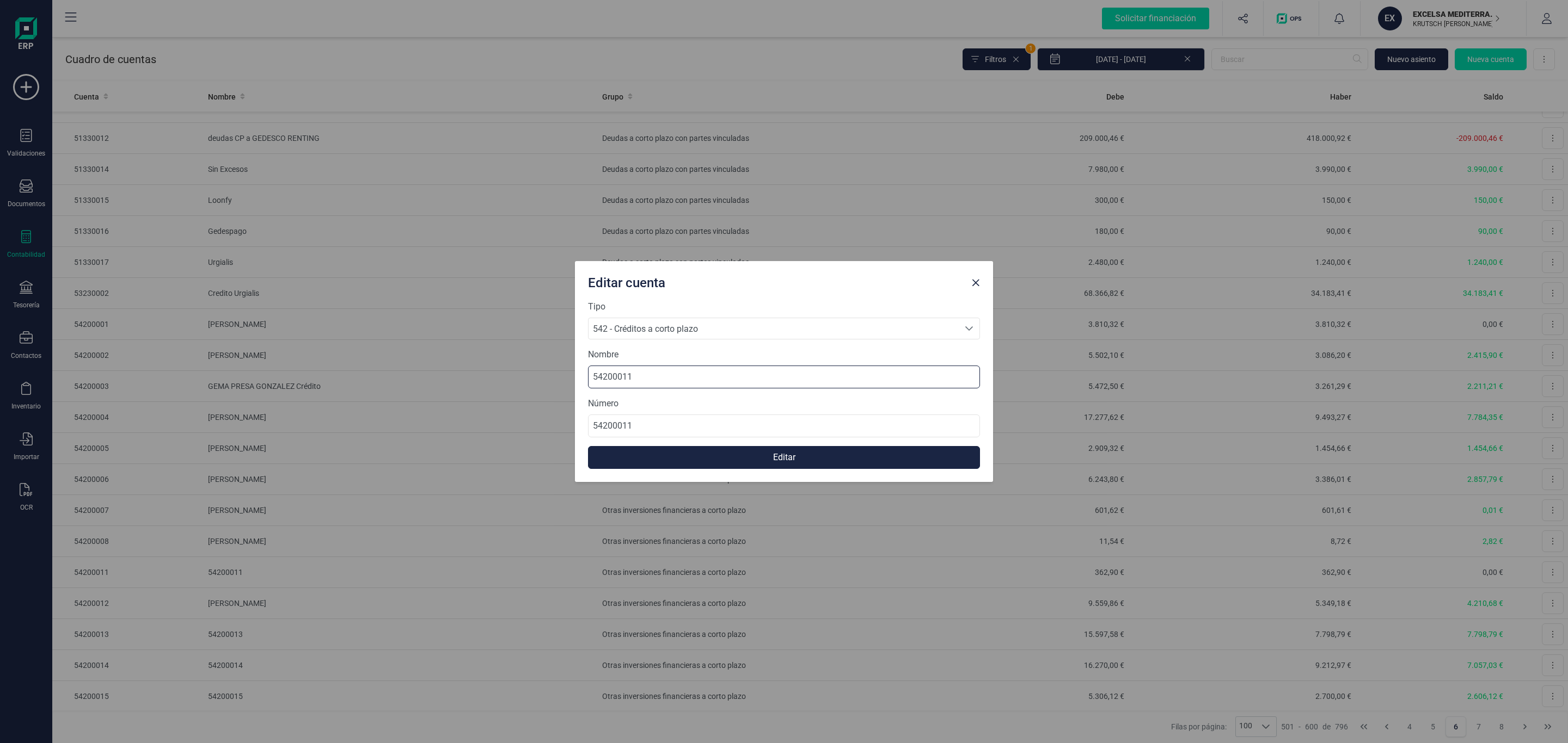
drag, startPoint x: 652, startPoint y: 377, endPoint x: 456, endPoint y: 369, distance: 196.2
click at [450, 370] on div "Editar cuenta Tipo 542 - Créditos a corto plazo 542 - Créditos a corto plazo 54…" at bounding box center [784, 371] width 1568 height 743
paste input "[PERSON_NAME]"
type input "[PERSON_NAME]"
click at [800, 456] on button "Editar" at bounding box center [784, 458] width 392 height 23
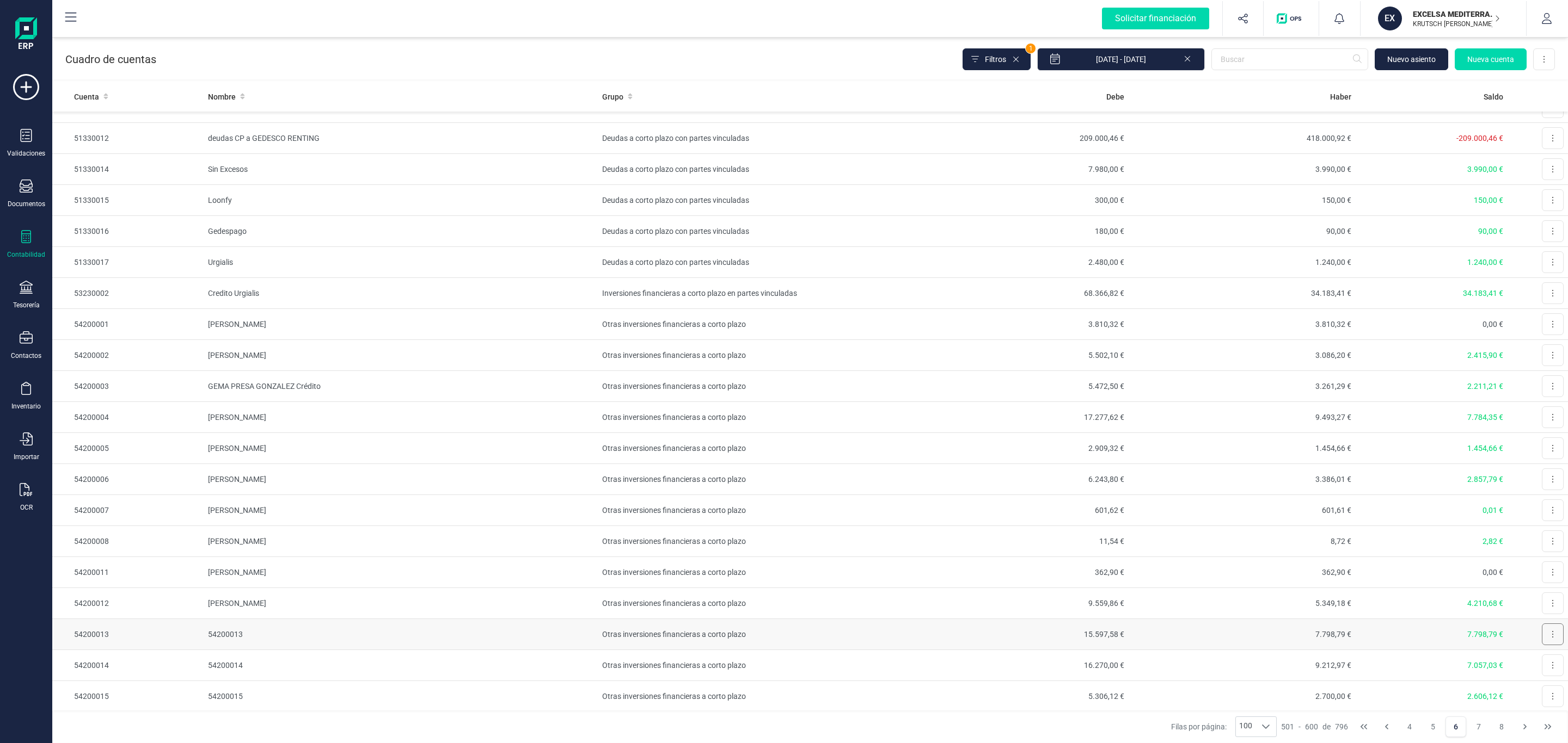
click at [1542, 638] on button at bounding box center [1553, 634] width 22 height 21
click at [1534, 661] on span "Editar" at bounding box center [1544, 661] width 20 height 11
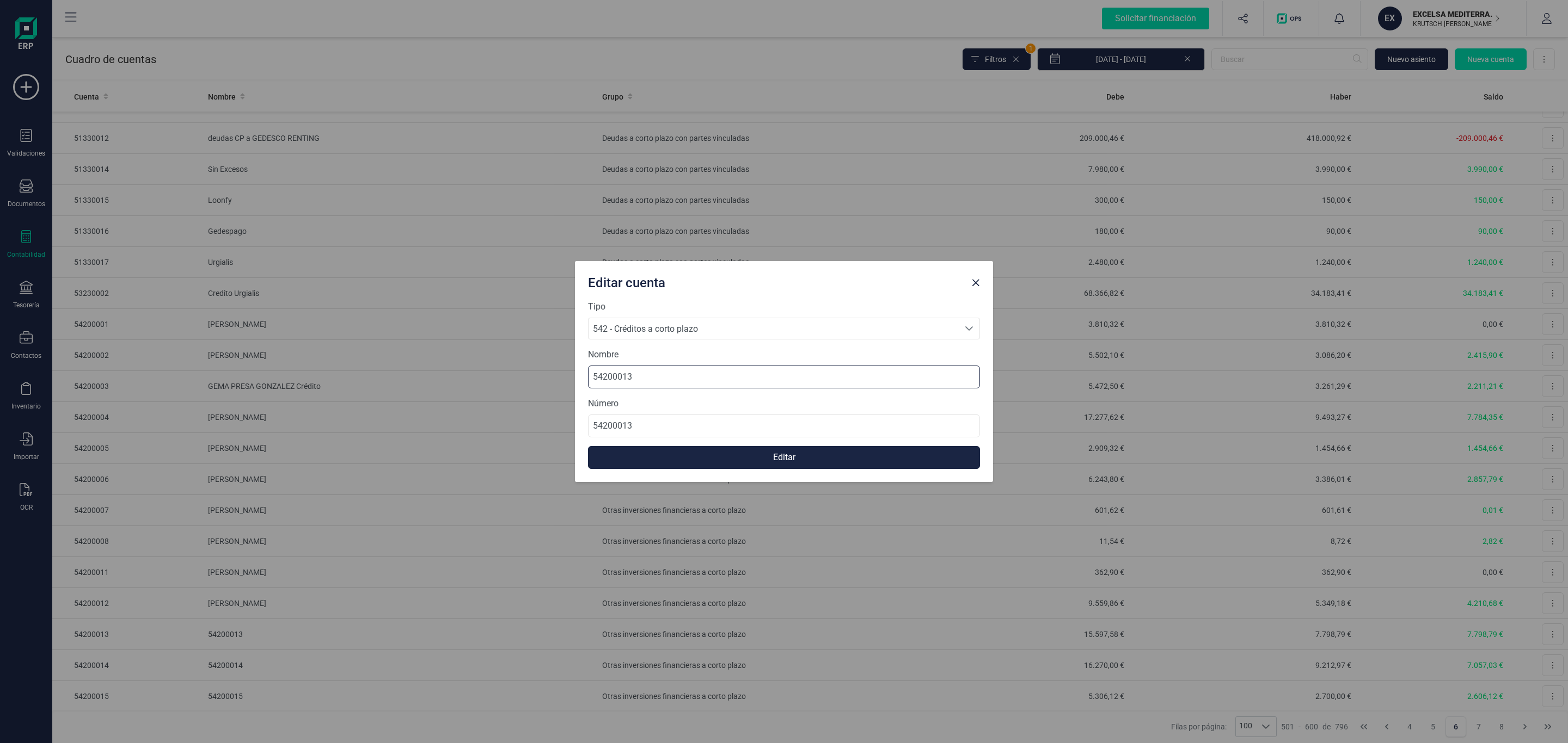
drag, startPoint x: 657, startPoint y: 379, endPoint x: 480, endPoint y: 378, distance: 177.0
click at [475, 378] on div "Editar cuenta Tipo 542 - Créditos a corto plazo 542 - Créditos a corto plazo 54…" at bounding box center [784, 371] width 1568 height 743
paste input "[PERSON_NAME] [PERSON_NAME]"
type input "[PERSON_NAME] [PERSON_NAME]"
click at [689, 466] on button "Editar" at bounding box center [784, 458] width 392 height 23
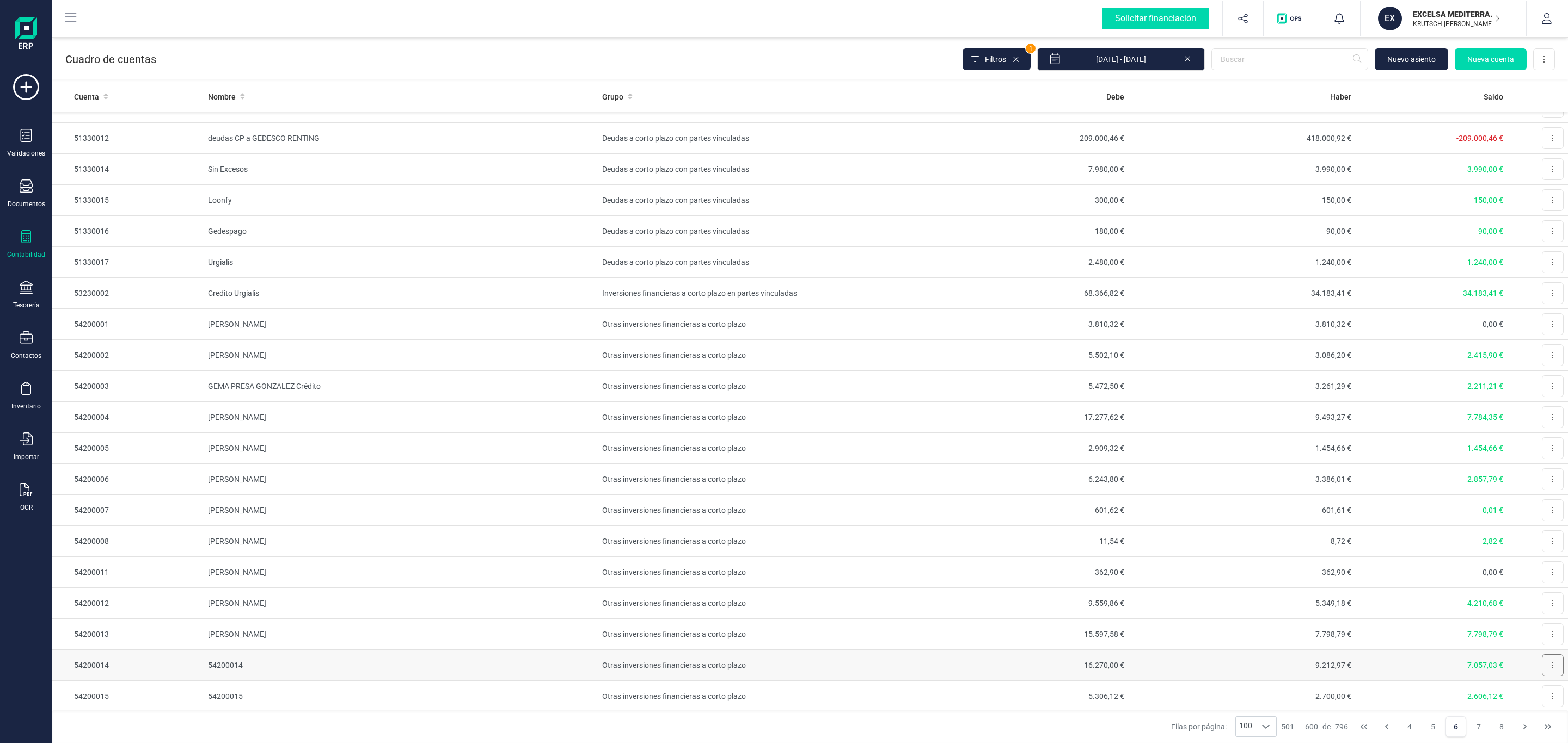
click at [1542, 669] on button at bounding box center [1553, 666] width 22 height 21
click at [1534, 696] on span "Editar" at bounding box center [1544, 691] width 20 height 11
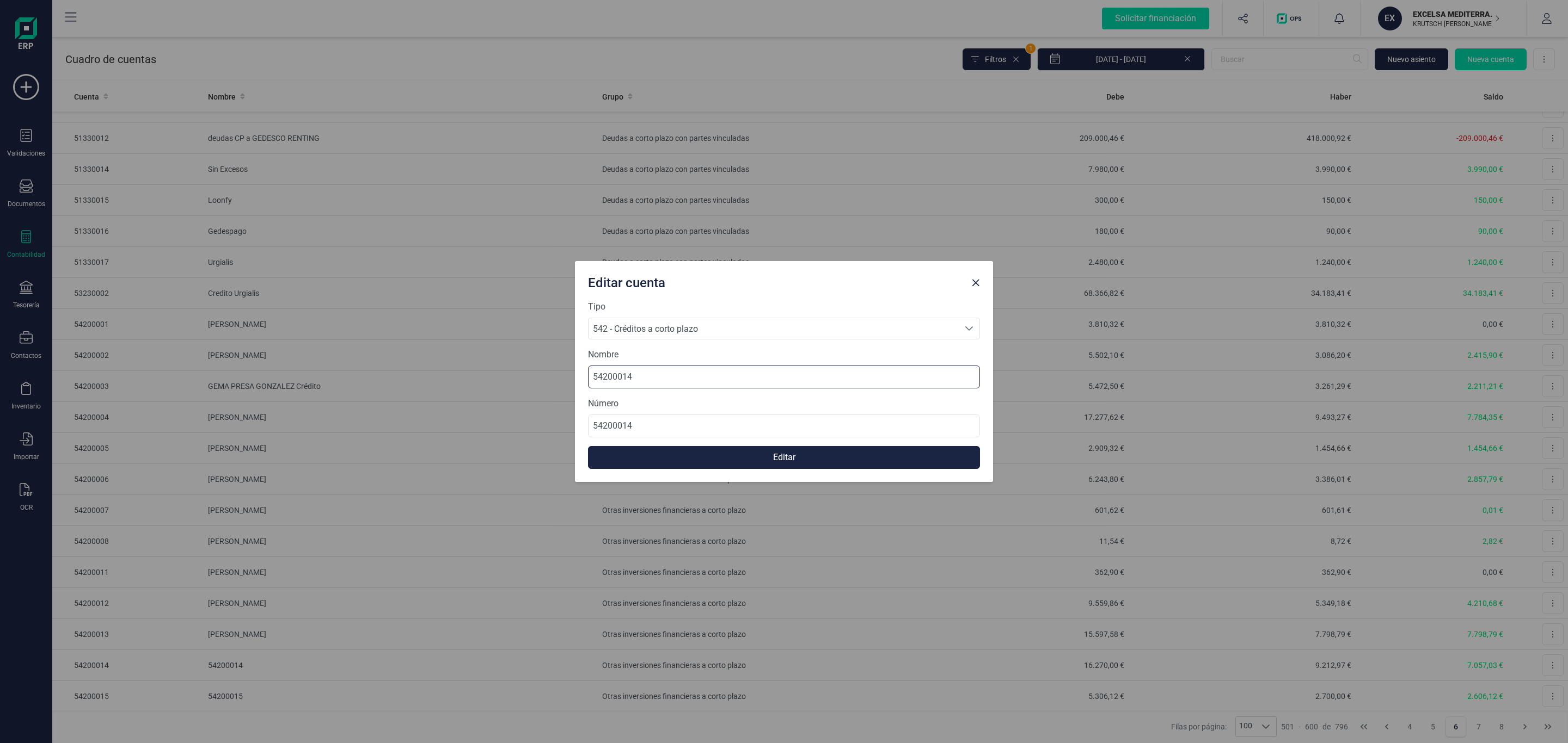
drag, startPoint x: 655, startPoint y: 378, endPoint x: 552, endPoint y: 373, distance: 103.1
click at [553, 373] on div "Editar cuenta Tipo 542 - Créditos a corto plazo 542 - Créditos a corto plazo 54…" at bounding box center [784, 371] width 1568 height 743
paste input "[PERSON_NAME] GRANADA [PERSON_NAME]"
type input "[PERSON_NAME] GRANADA [PERSON_NAME]"
click at [718, 461] on button "Editar" at bounding box center [784, 458] width 392 height 23
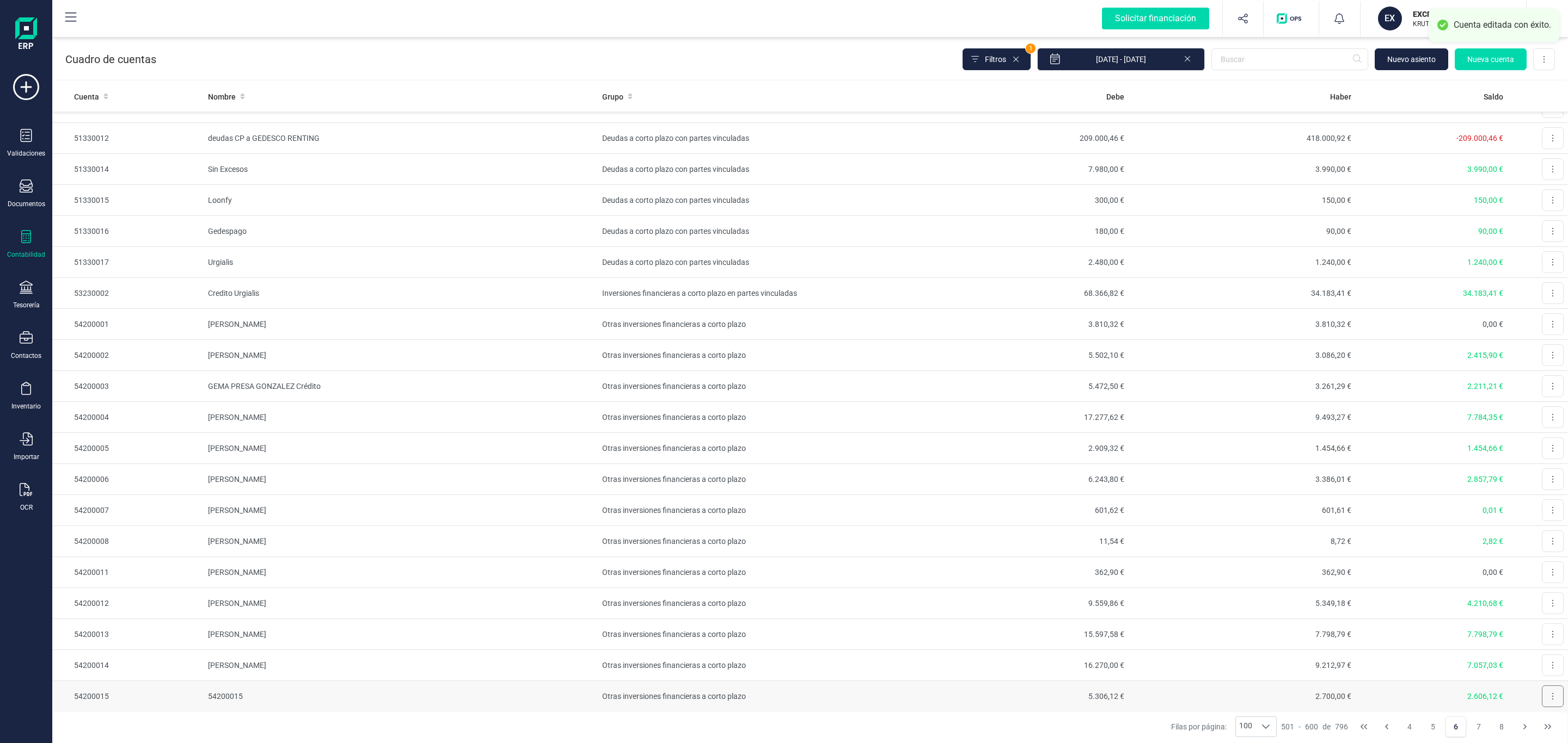
click at [1545, 707] on button at bounding box center [1553, 696] width 22 height 21
click at [1542, 704] on button at bounding box center [1553, 696] width 22 height 21
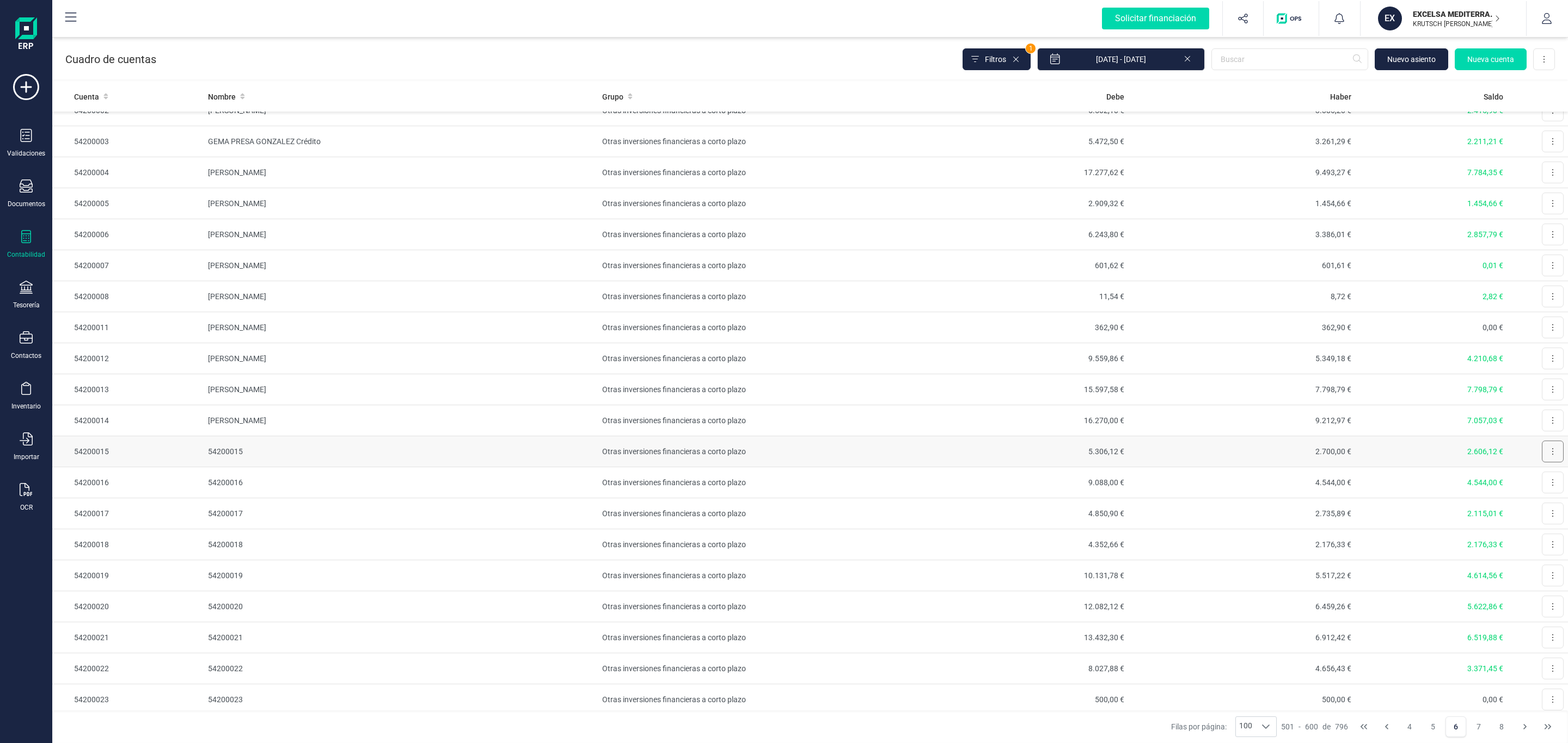
click at [1544, 460] on button at bounding box center [1553, 451] width 22 height 21
click at [1534, 479] on span "Editar" at bounding box center [1544, 478] width 20 height 11
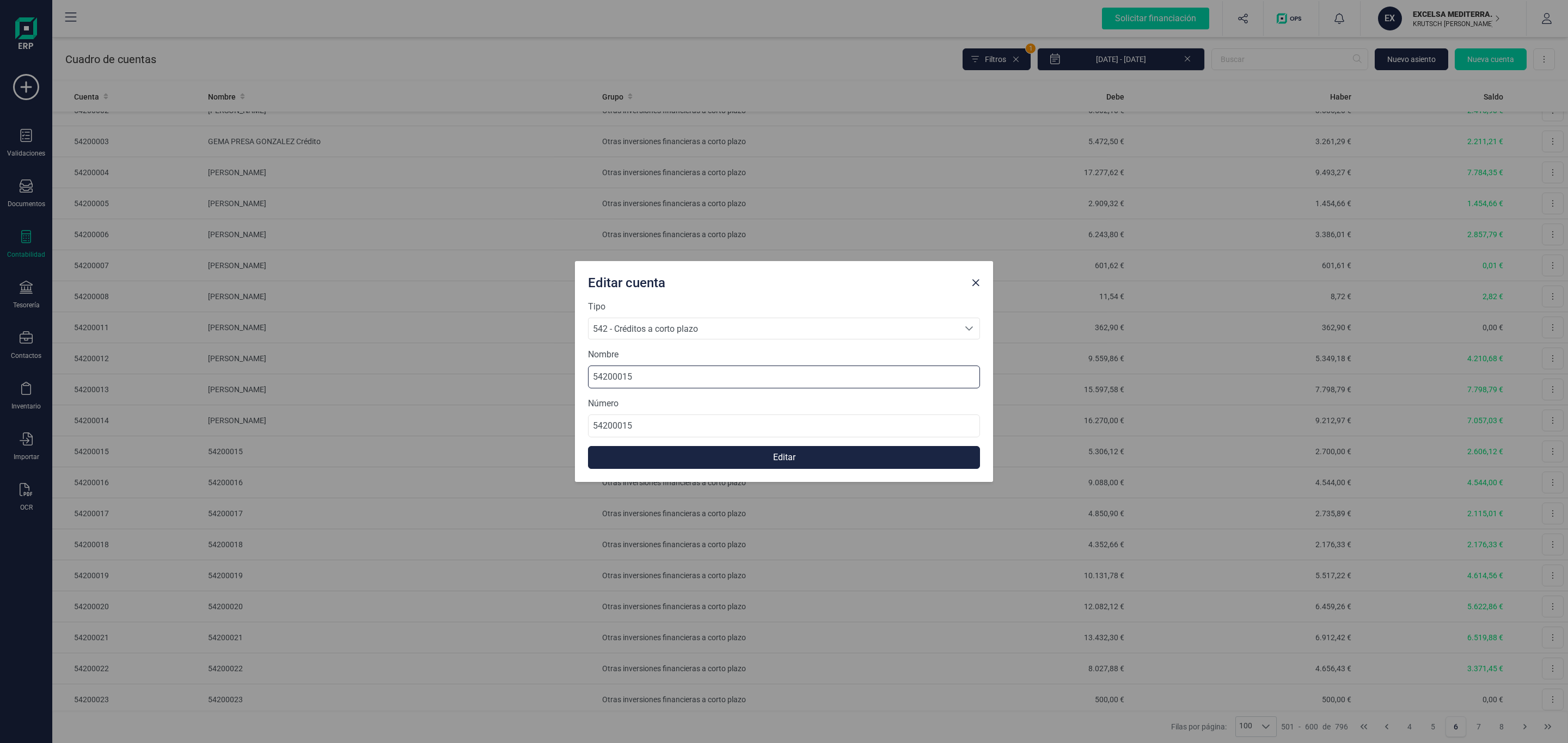
drag, startPoint x: 519, startPoint y: 372, endPoint x: 493, endPoint y: 399, distance: 37.5
click at [427, 374] on div "Editar cuenta Tipo 542 - Créditos a corto plazo 542 - Créditos a corto plazo 54…" at bounding box center [784, 371] width 1568 height 743
paste input "[PERSON_NAME] [PERSON_NAME]"
type input "[PERSON_NAME] [PERSON_NAME]"
click at [746, 448] on button "Editar" at bounding box center [784, 458] width 392 height 23
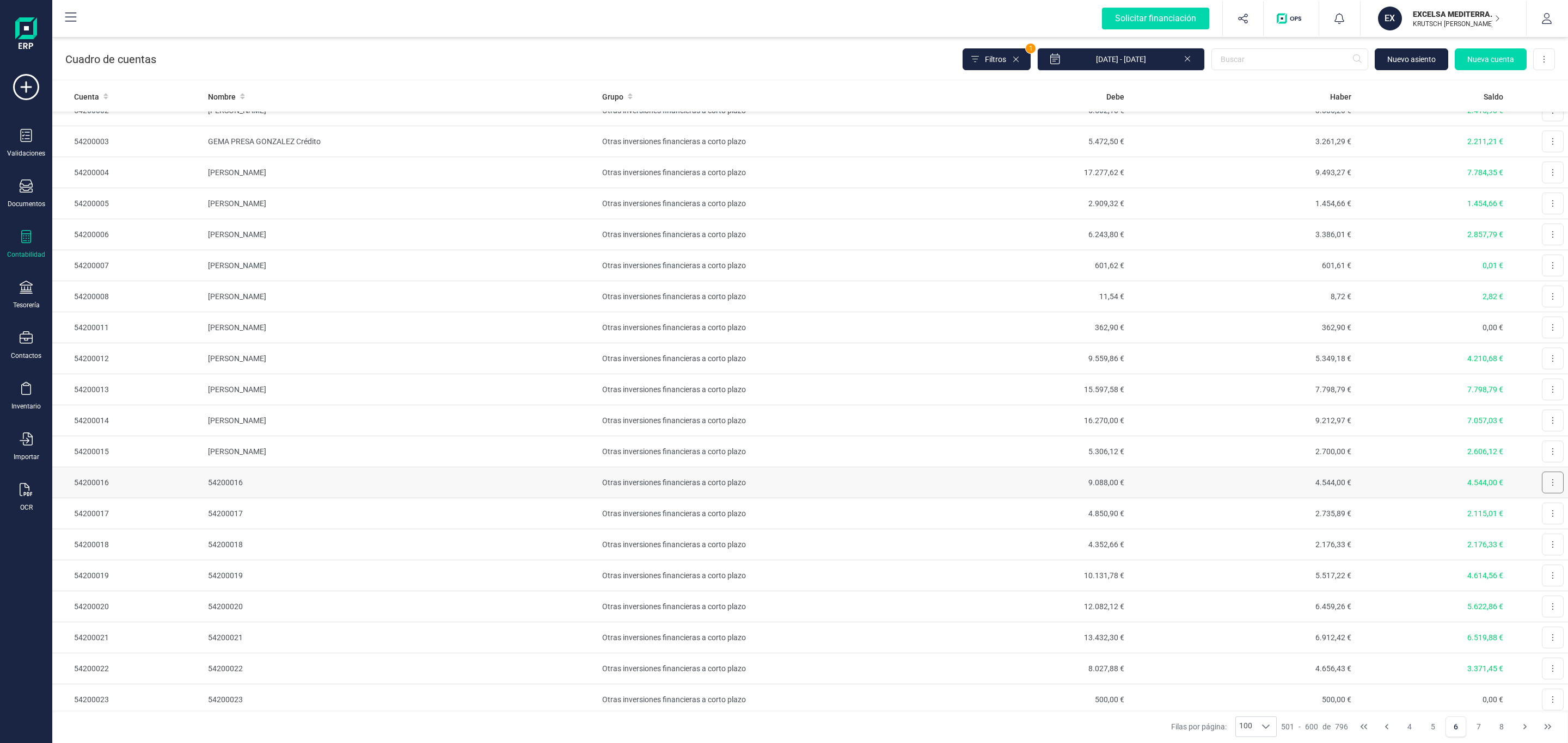
click at [1542, 486] on button at bounding box center [1553, 482] width 22 height 21
click at [1538, 512] on span "Editar" at bounding box center [1544, 509] width 20 height 11
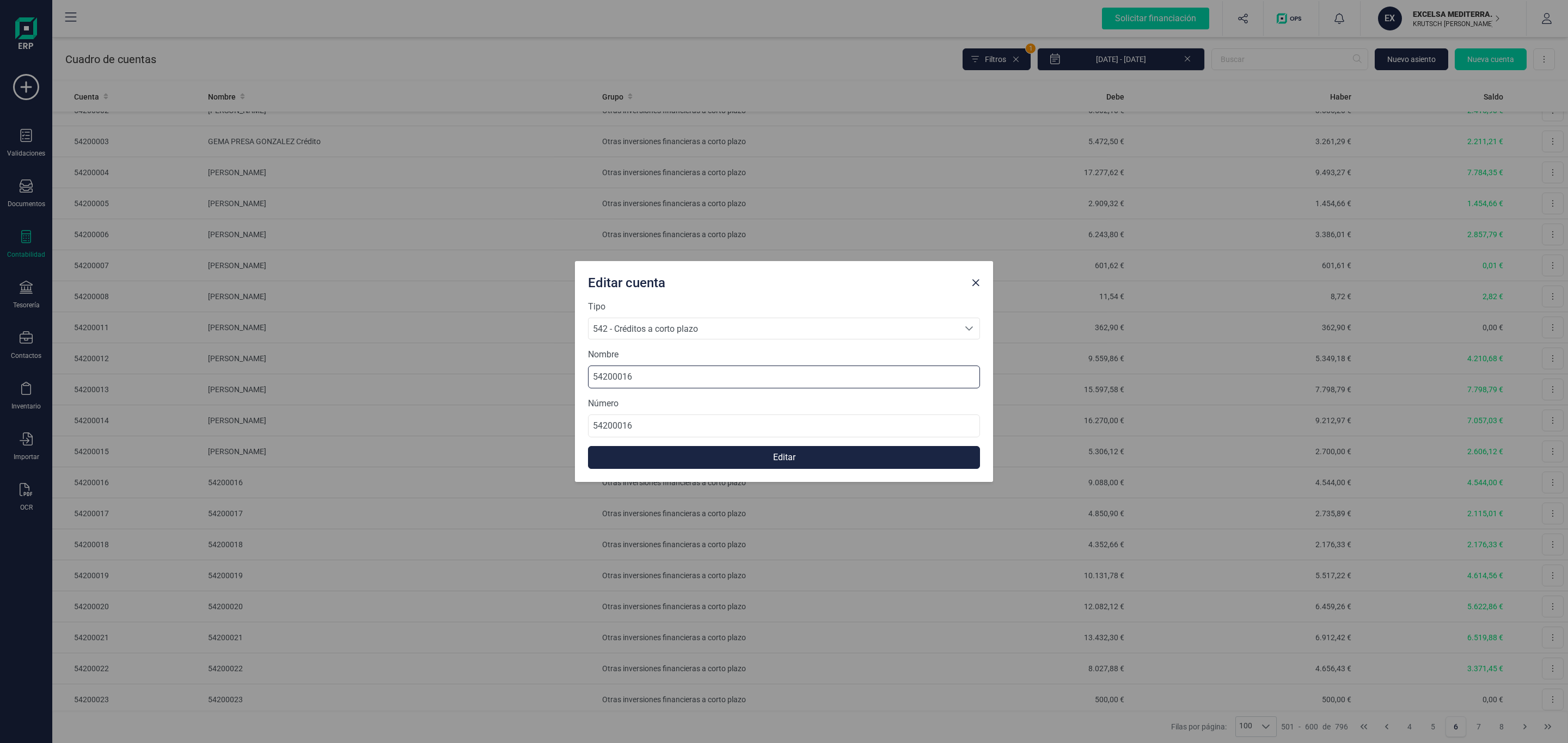
drag, startPoint x: 629, startPoint y: 368, endPoint x: 477, endPoint y: 366, distance: 152.0
click at [477, 366] on div "Editar cuenta Tipo 542 - Créditos a corto plazo 542 - Créditos a corto plazo 54…" at bounding box center [784, 371] width 1568 height 743
paste input "[PERSON_NAME] CONDE"
type input "[PERSON_NAME] CONDE"
click at [723, 457] on button "Editar" at bounding box center [784, 458] width 392 height 23
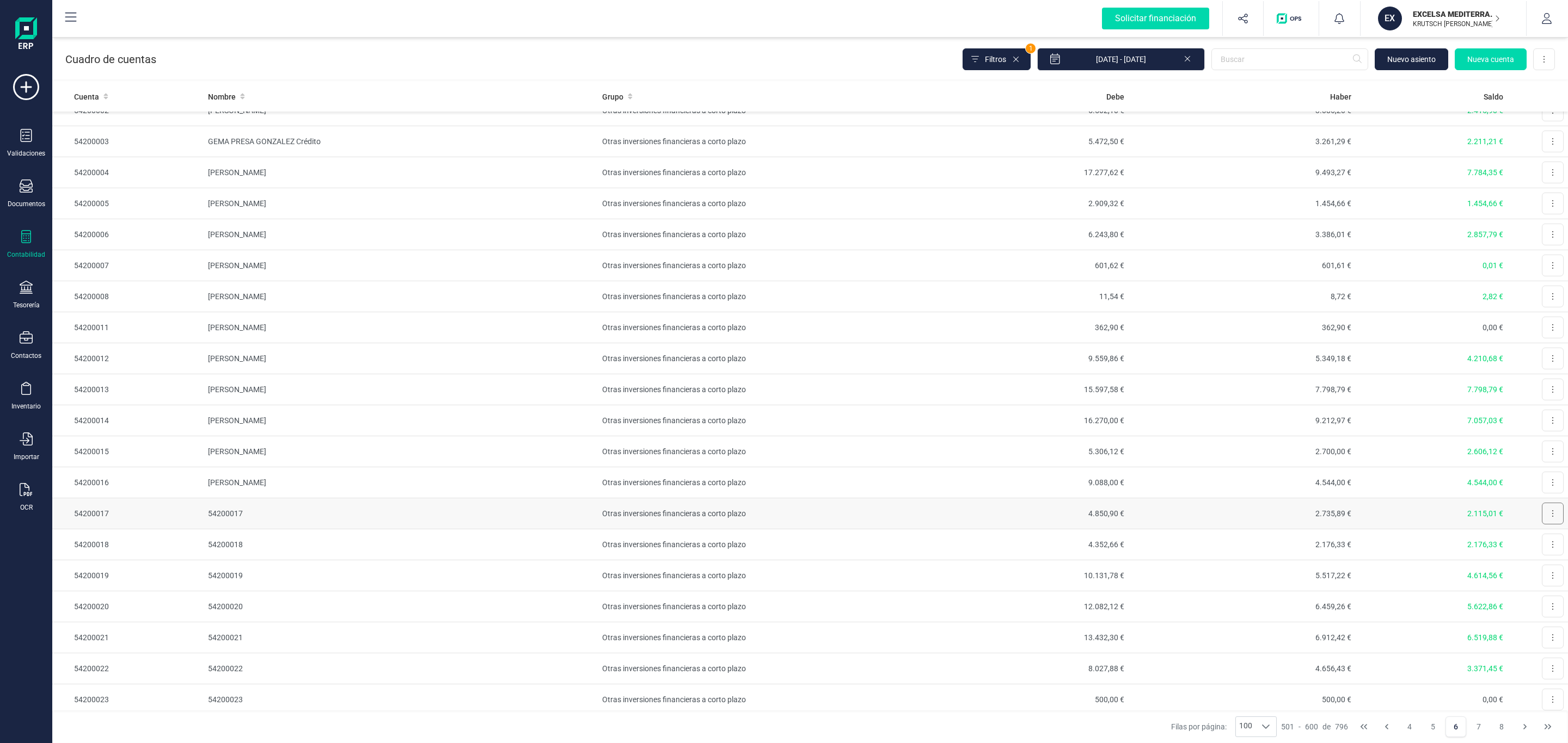
click at [1552, 517] on icon at bounding box center [1553, 513] width 1 height 6
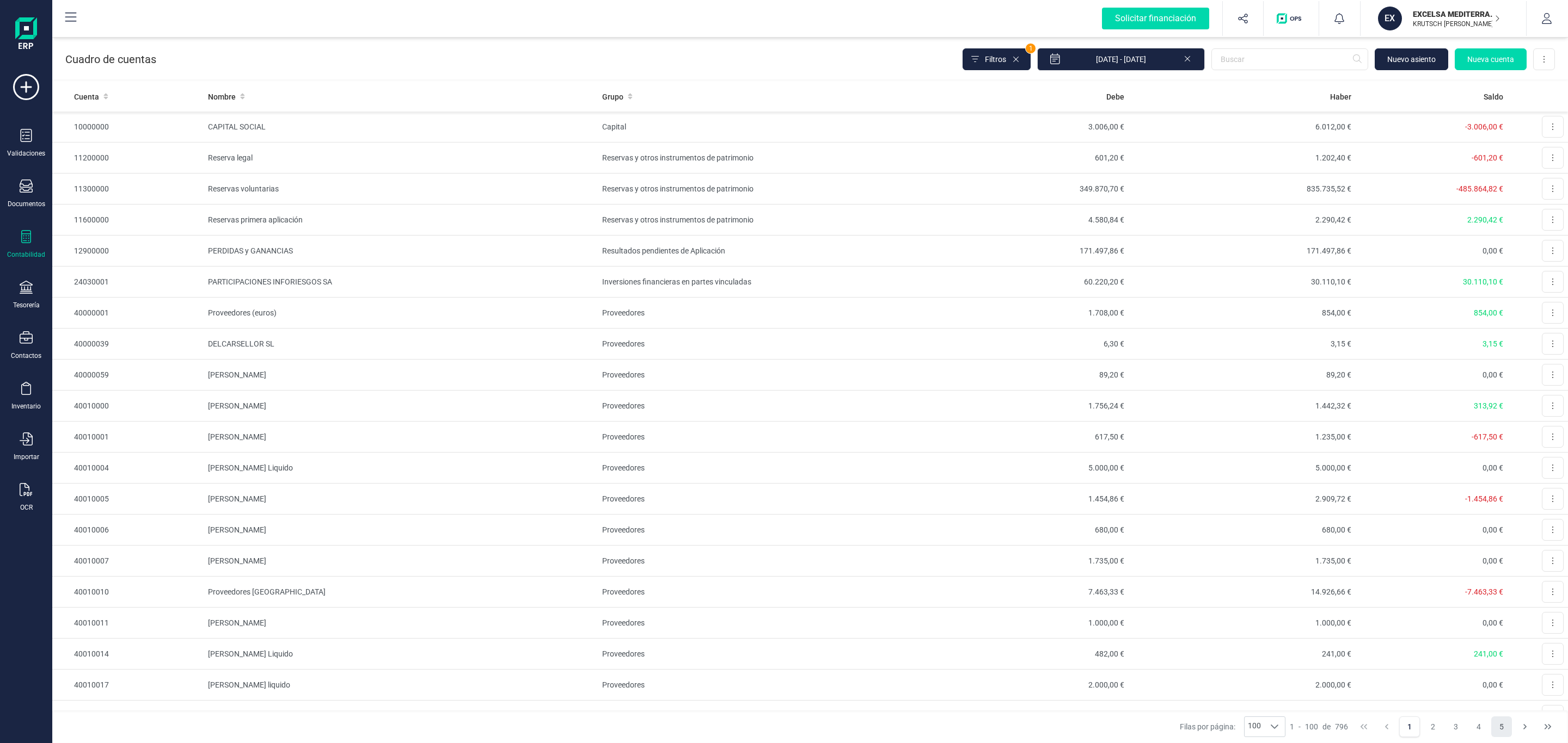
click at [1503, 727] on button "5" at bounding box center [1501, 727] width 21 height 21
click at [1476, 720] on button "6" at bounding box center [1478, 727] width 21 height 21
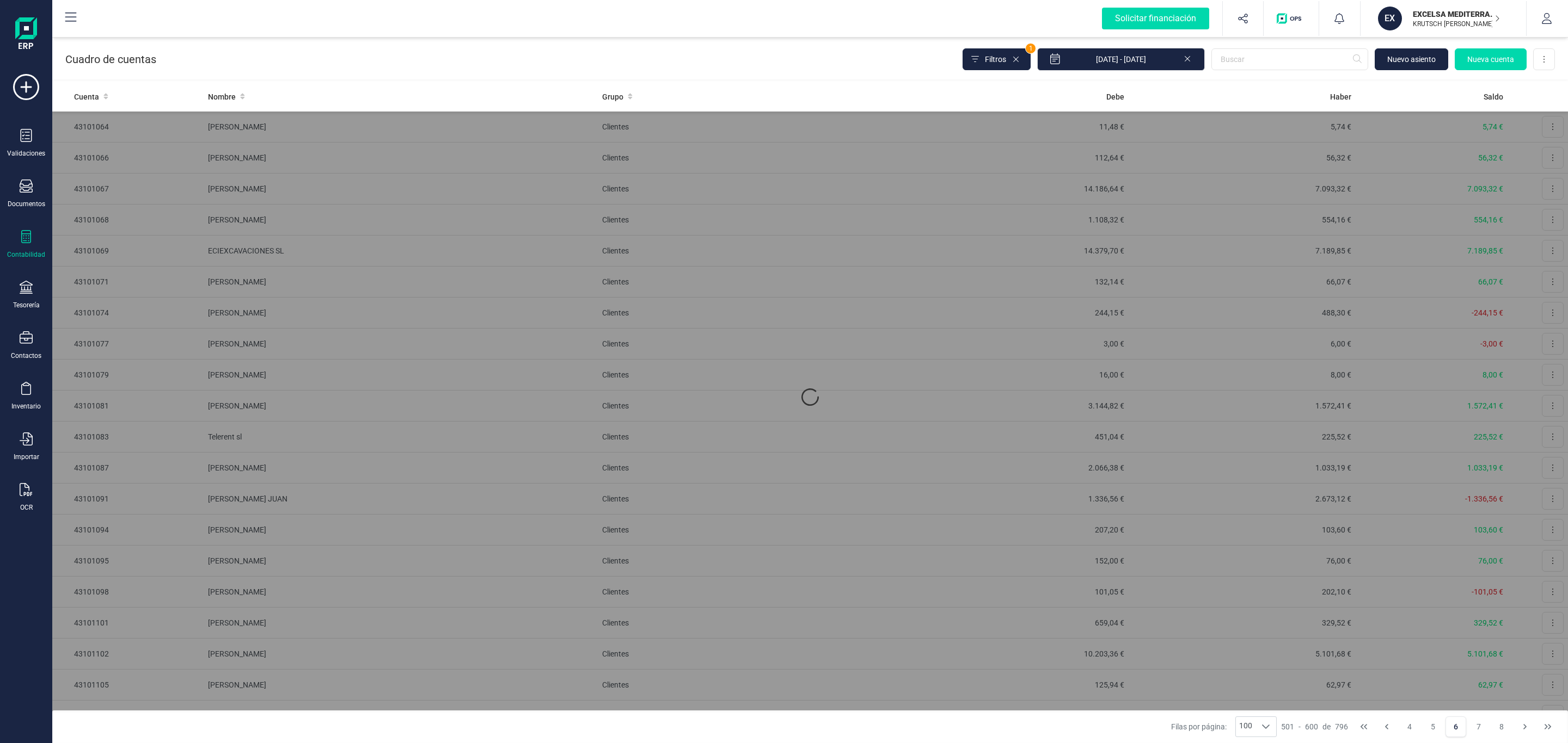
click at [1501, 725] on button "8" at bounding box center [1501, 727] width 21 height 21
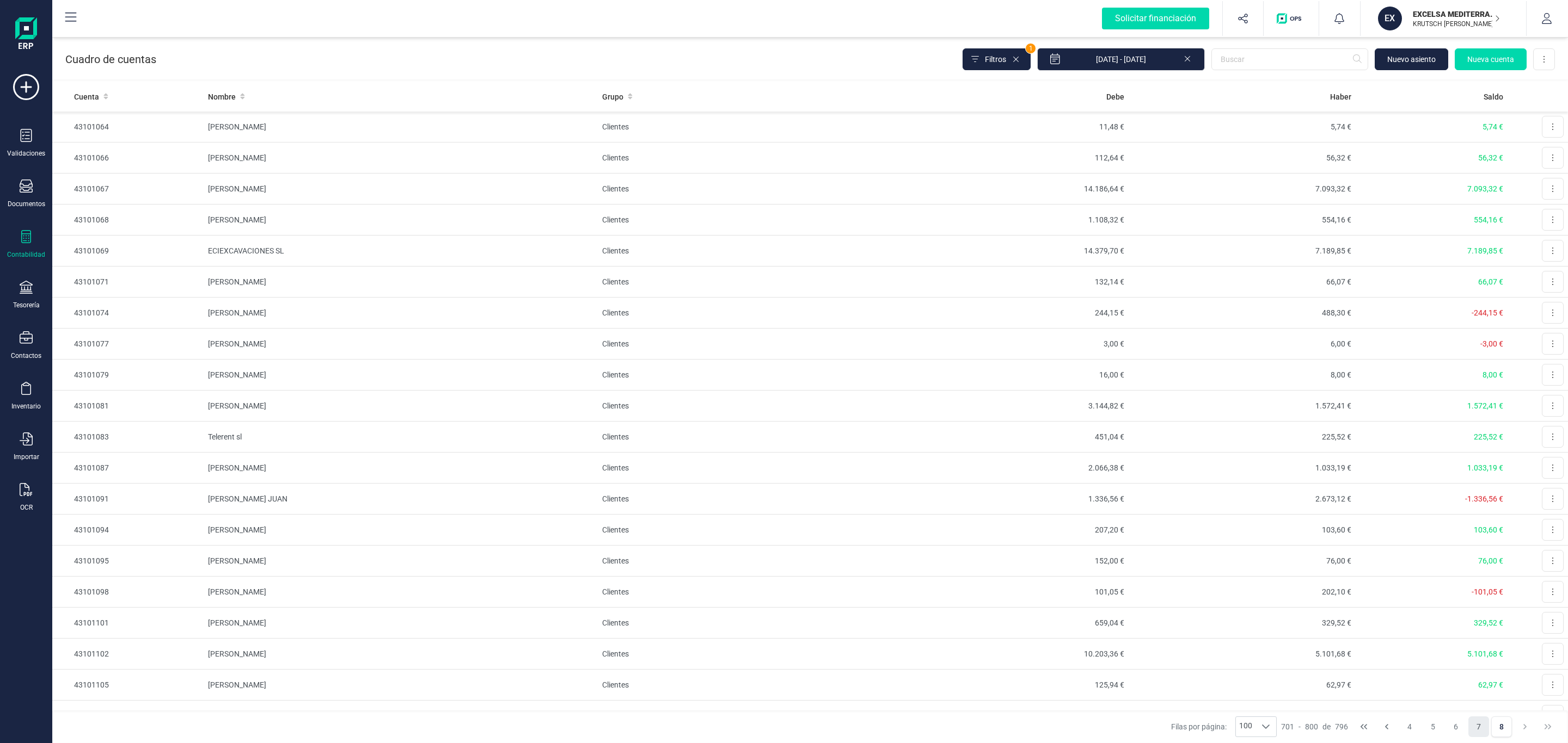
click at [1477, 724] on button "7" at bounding box center [1478, 727] width 21 height 21
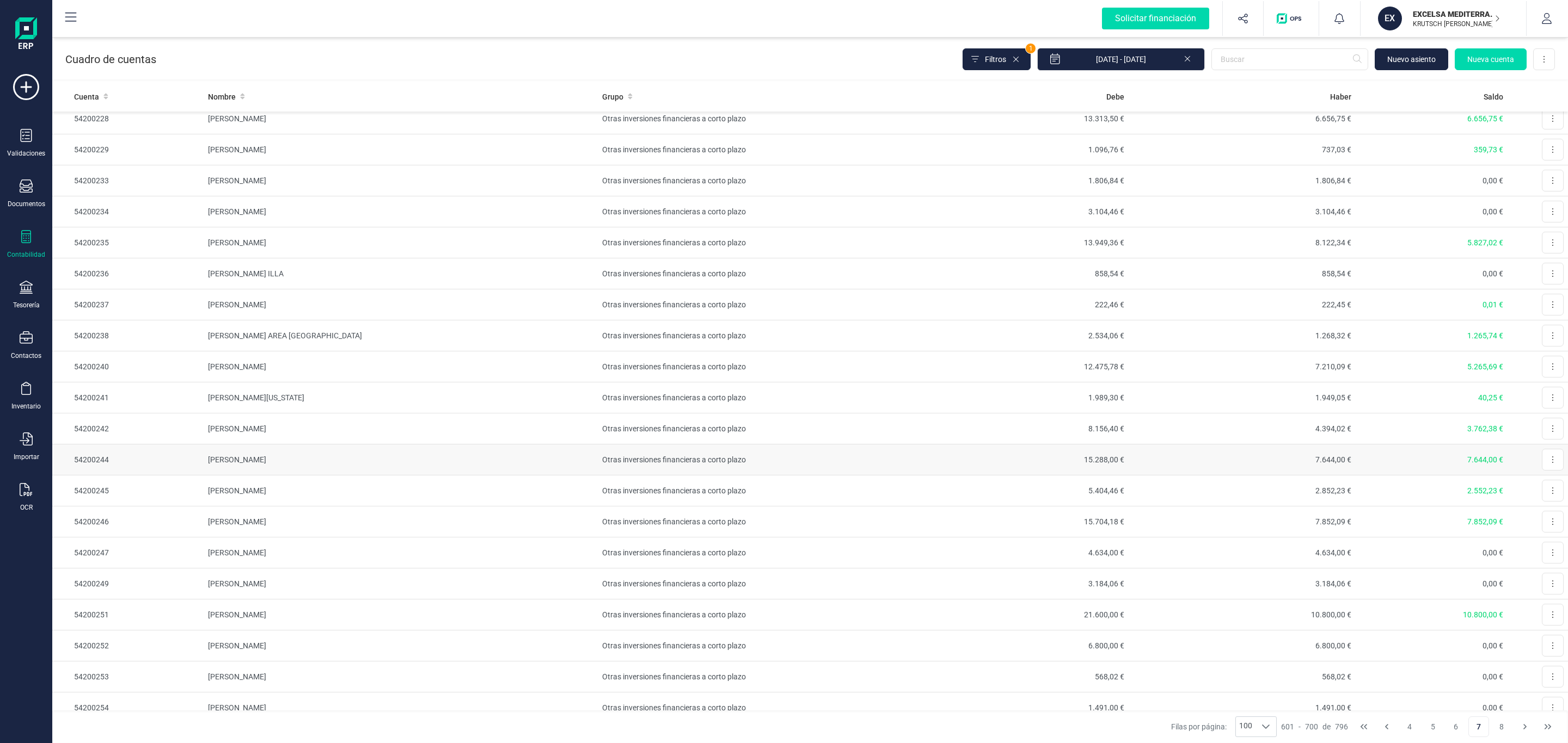
scroll to position [2548, 0]
click at [1499, 725] on button "8" at bounding box center [1501, 727] width 21 height 21
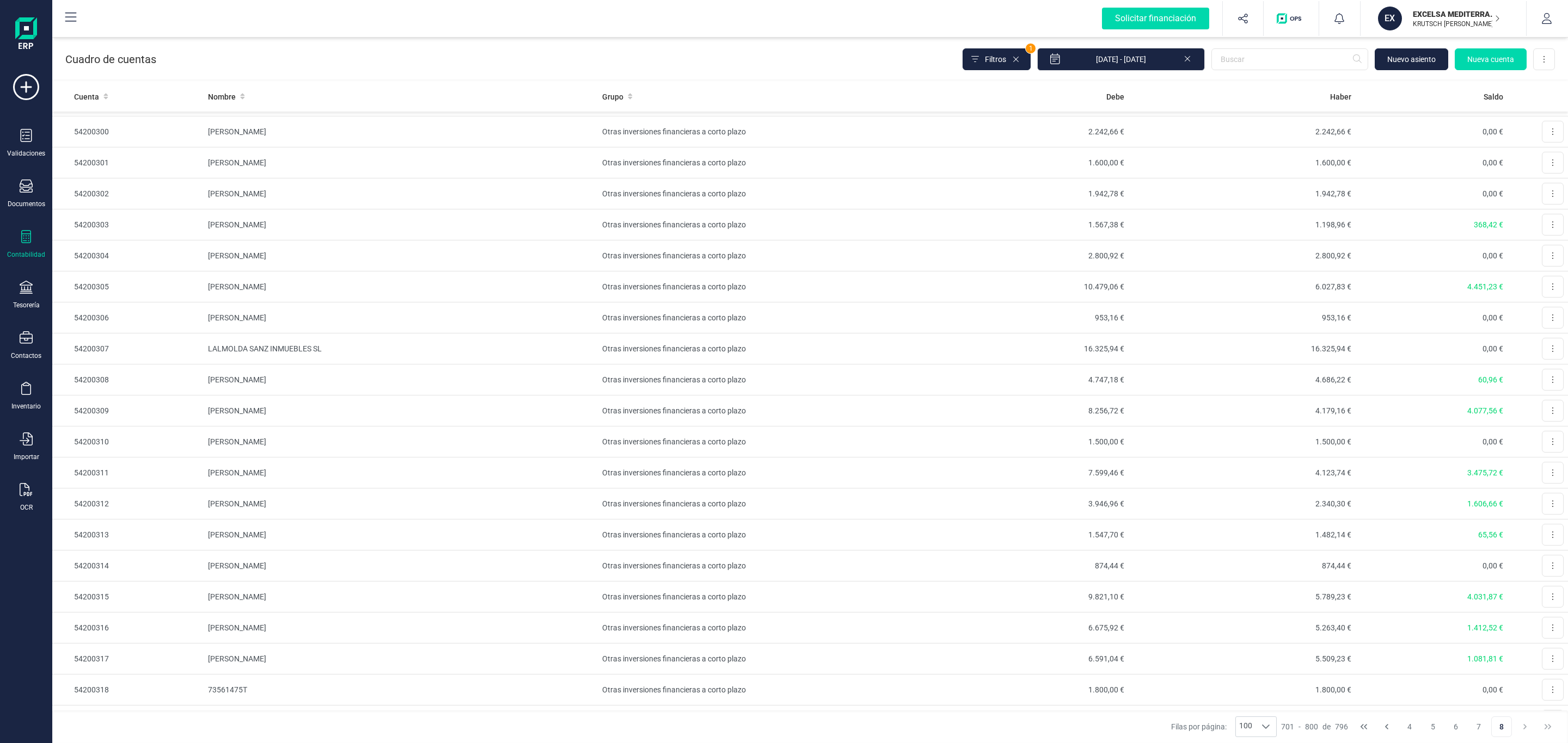
scroll to position [2286, 0]
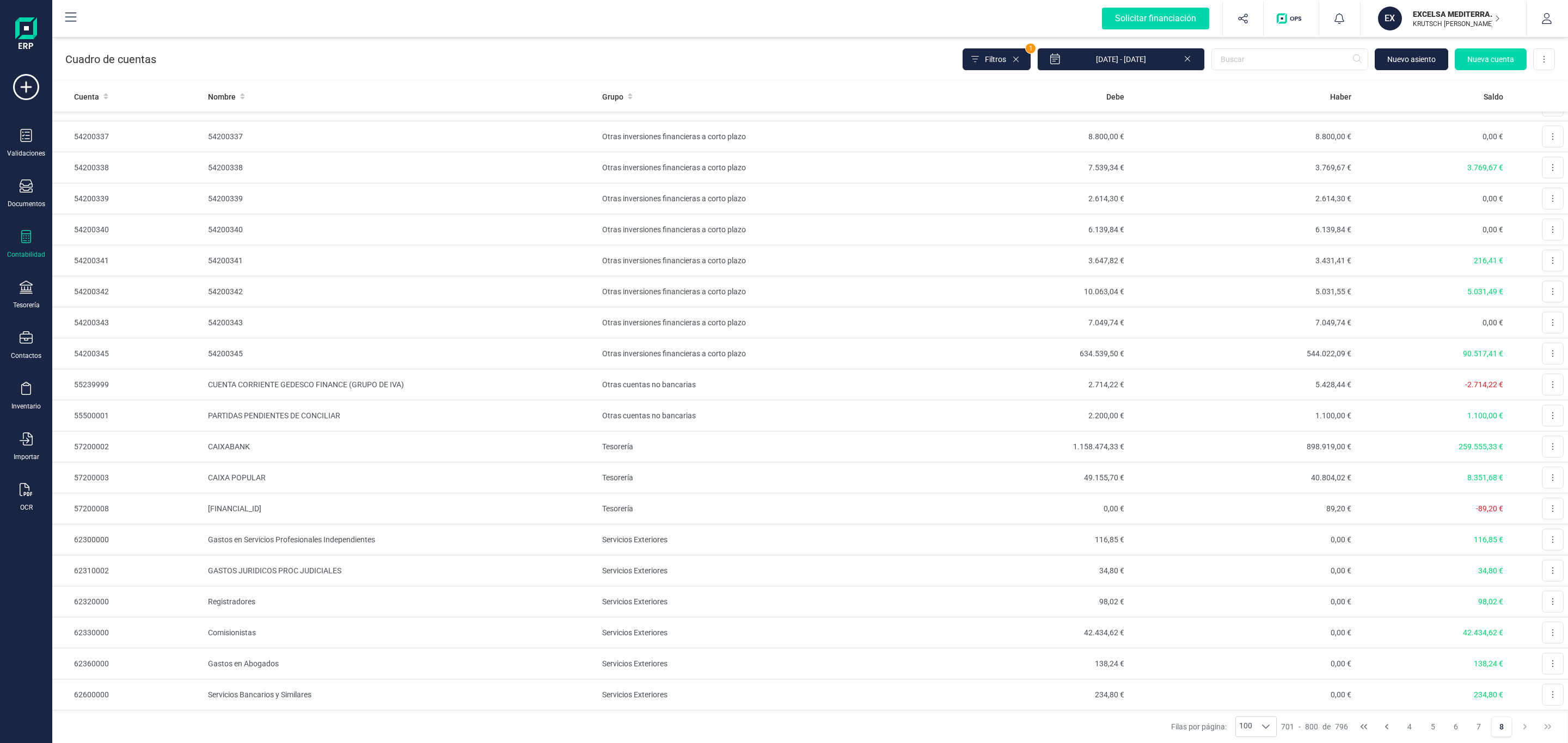
click at [1477, 729] on button "7" at bounding box center [1478, 727] width 21 height 21
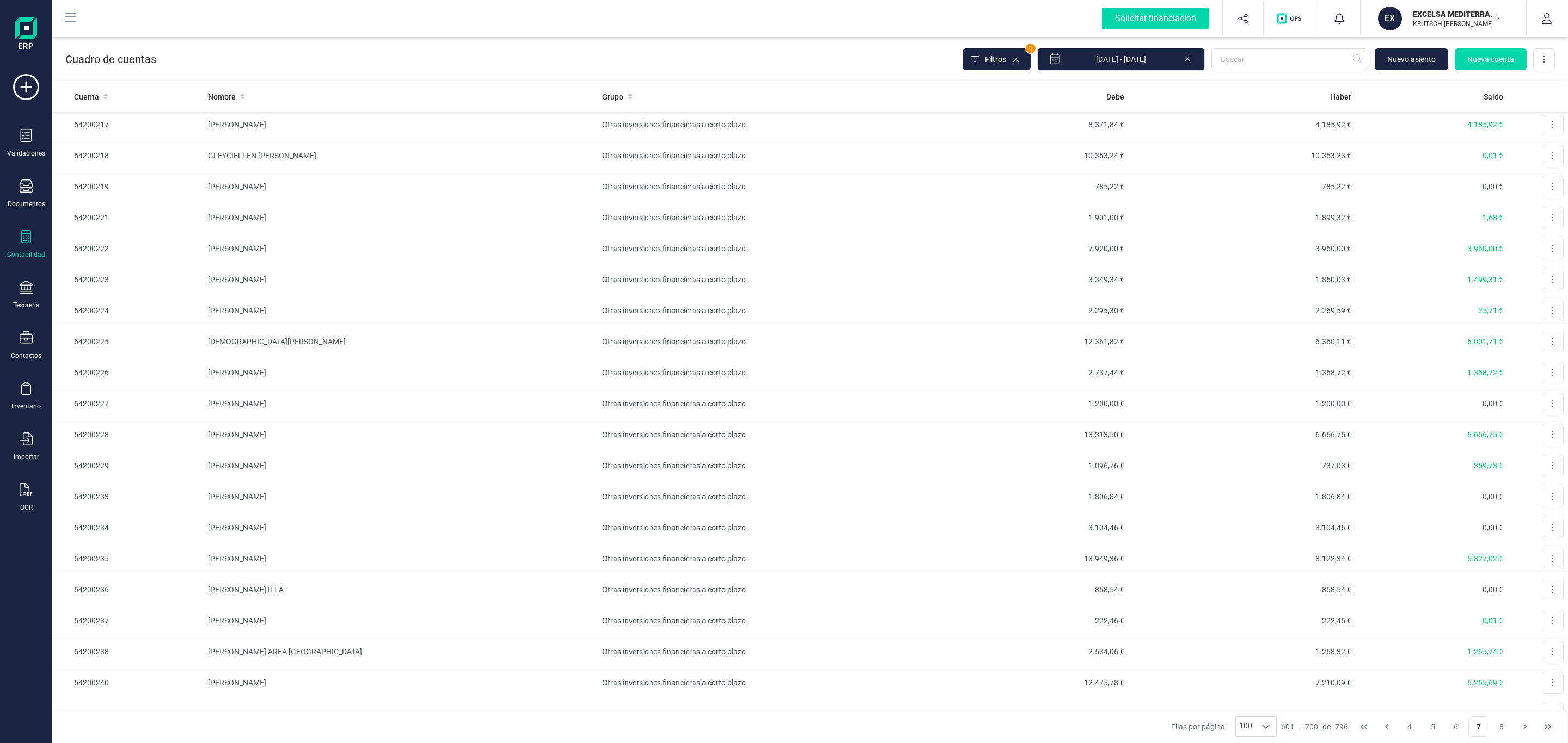
scroll to position [2548, 0]
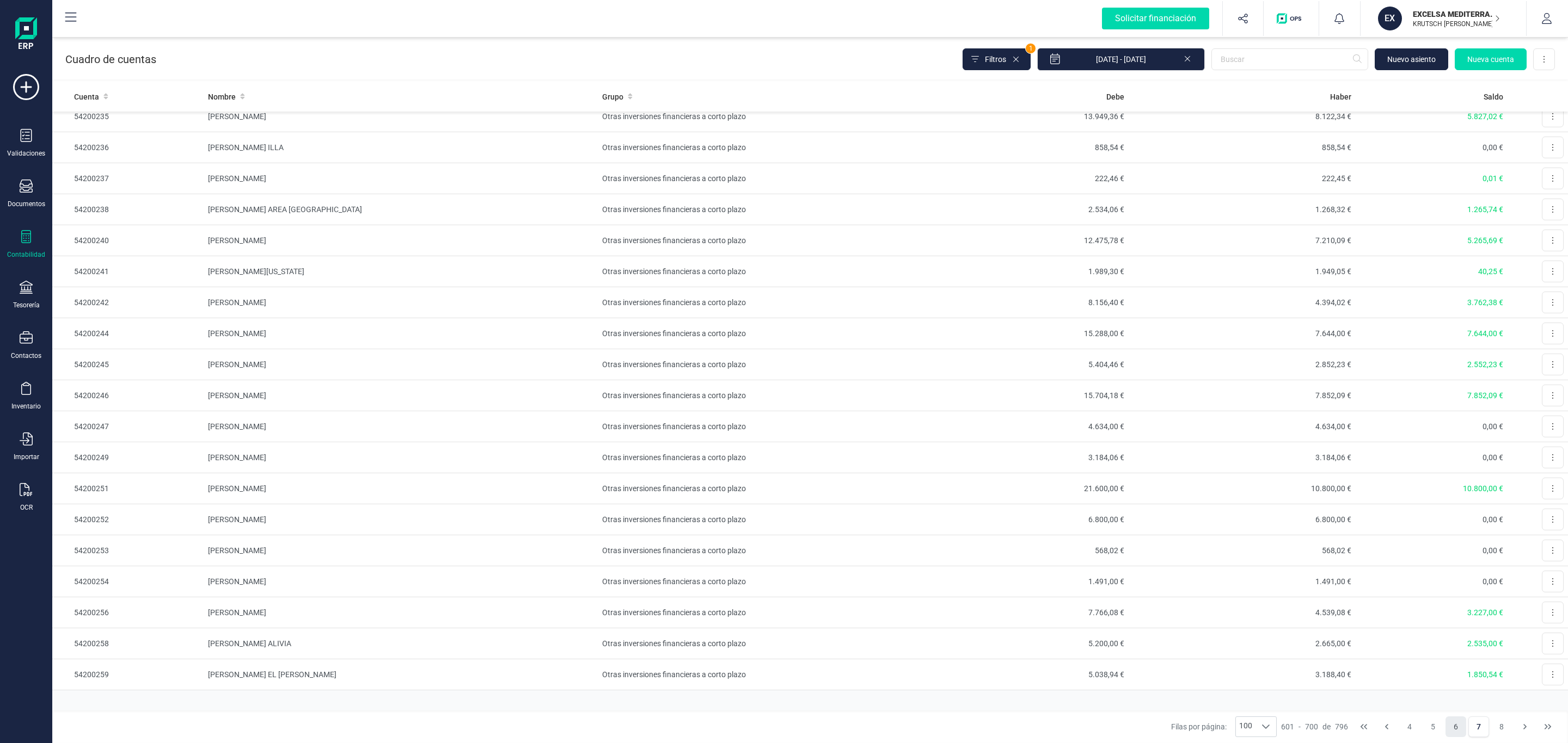
click at [1462, 732] on button "6" at bounding box center [1455, 727] width 21 height 21
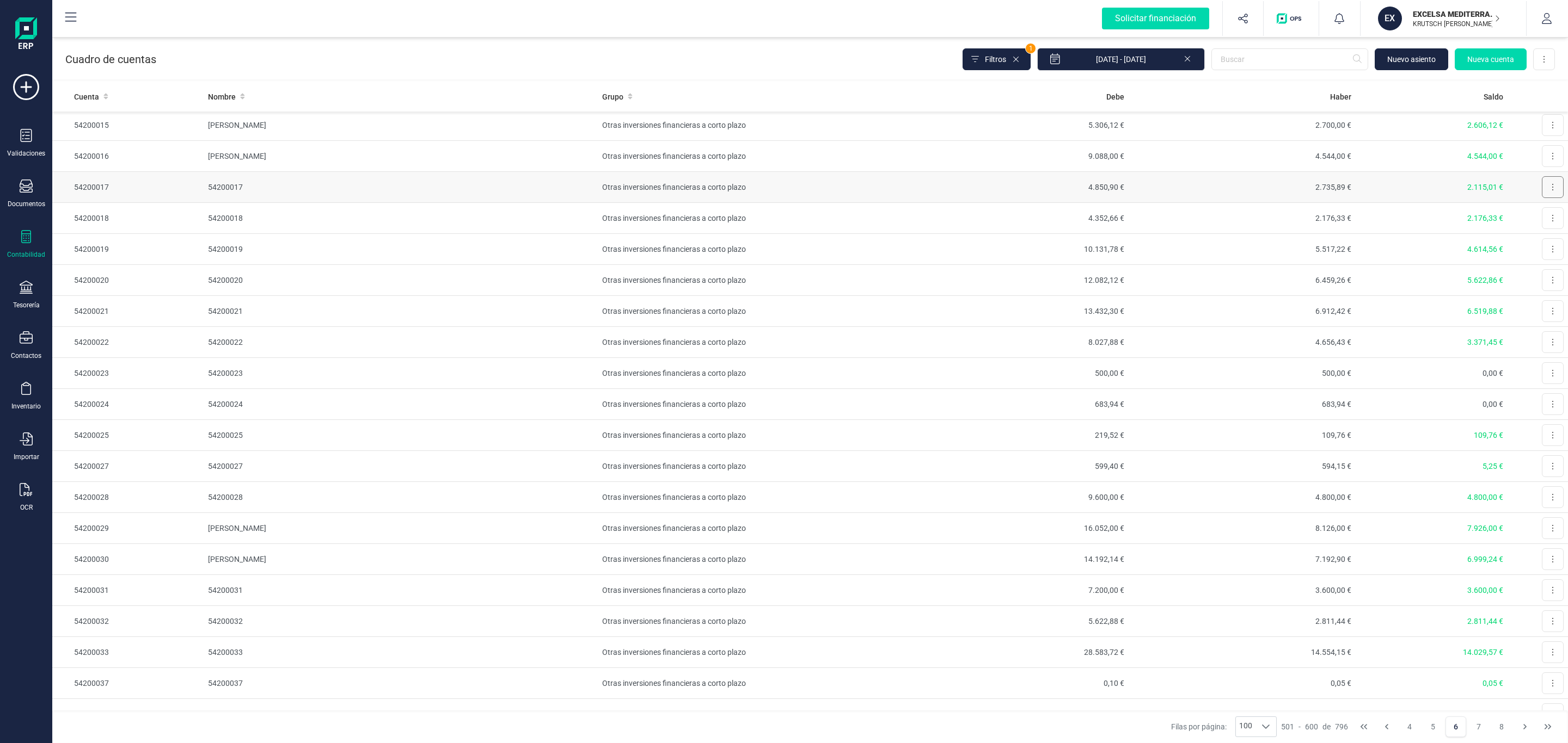
click at [1542, 191] on button at bounding box center [1553, 187] width 22 height 21
click at [1534, 219] on span "Editar" at bounding box center [1544, 214] width 20 height 11
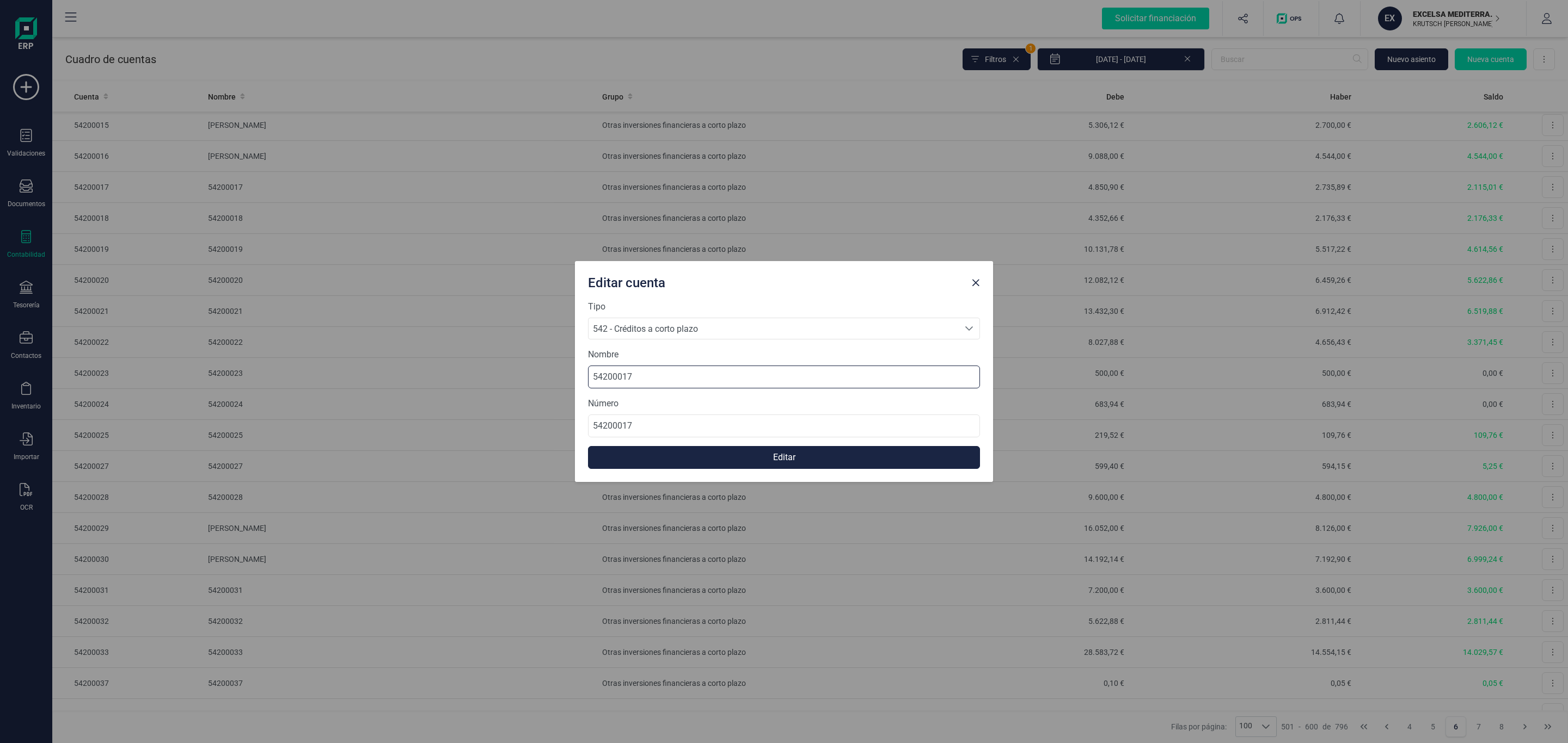
drag, startPoint x: 716, startPoint y: 368, endPoint x: 553, endPoint y: 359, distance: 163.2
click at [525, 358] on div "Editar cuenta Tipo 542 - Créditos a corto plazo 542 - Créditos a corto plazo 54…" at bounding box center [784, 371] width 1568 height 743
paste input "[PERSON_NAME]"
type input "[PERSON_NAME]"
click at [737, 452] on button "Editar" at bounding box center [784, 458] width 392 height 23
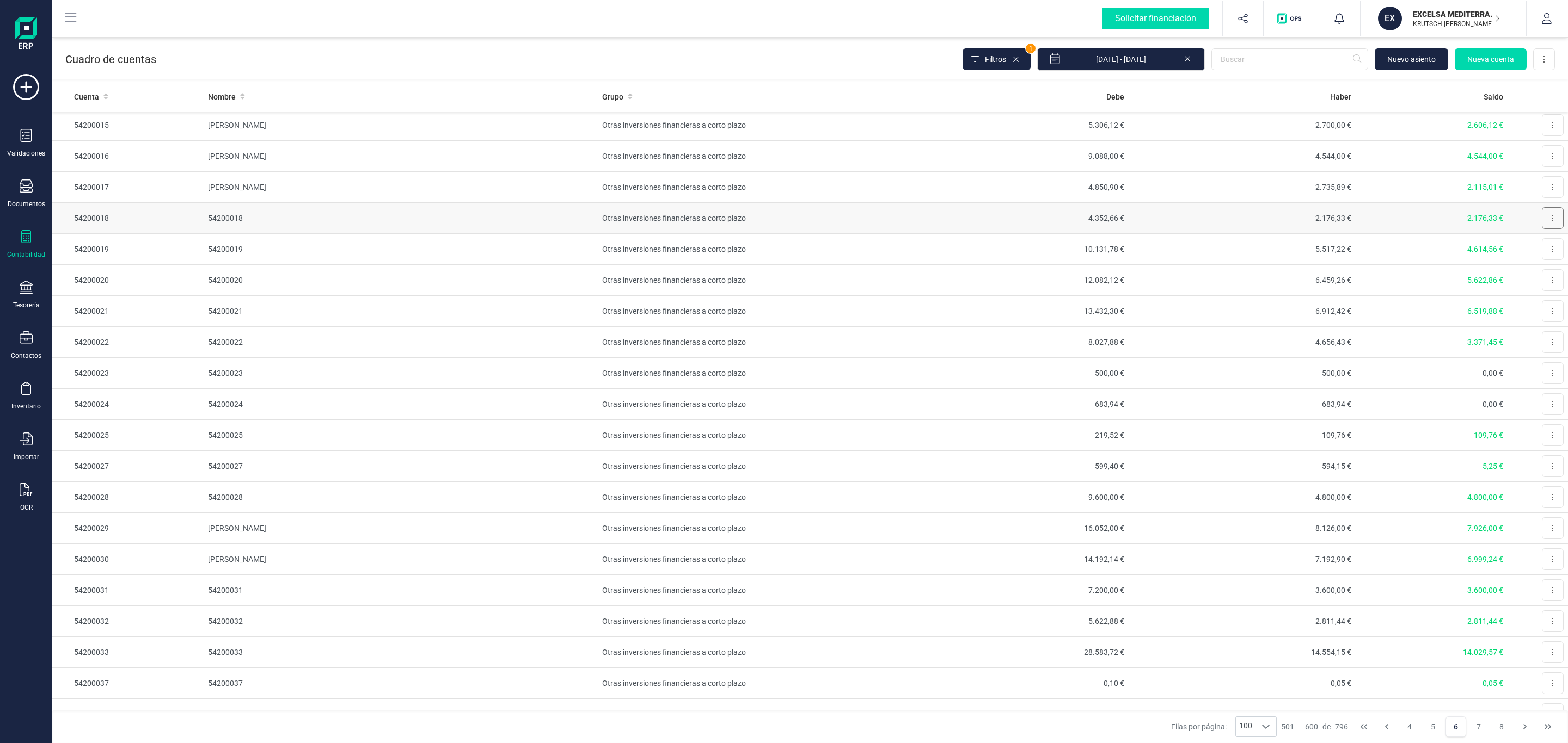
click at [1552, 221] on icon at bounding box center [1552, 218] width 2 height 9
click at [1534, 248] on span "Editar" at bounding box center [1544, 244] width 20 height 11
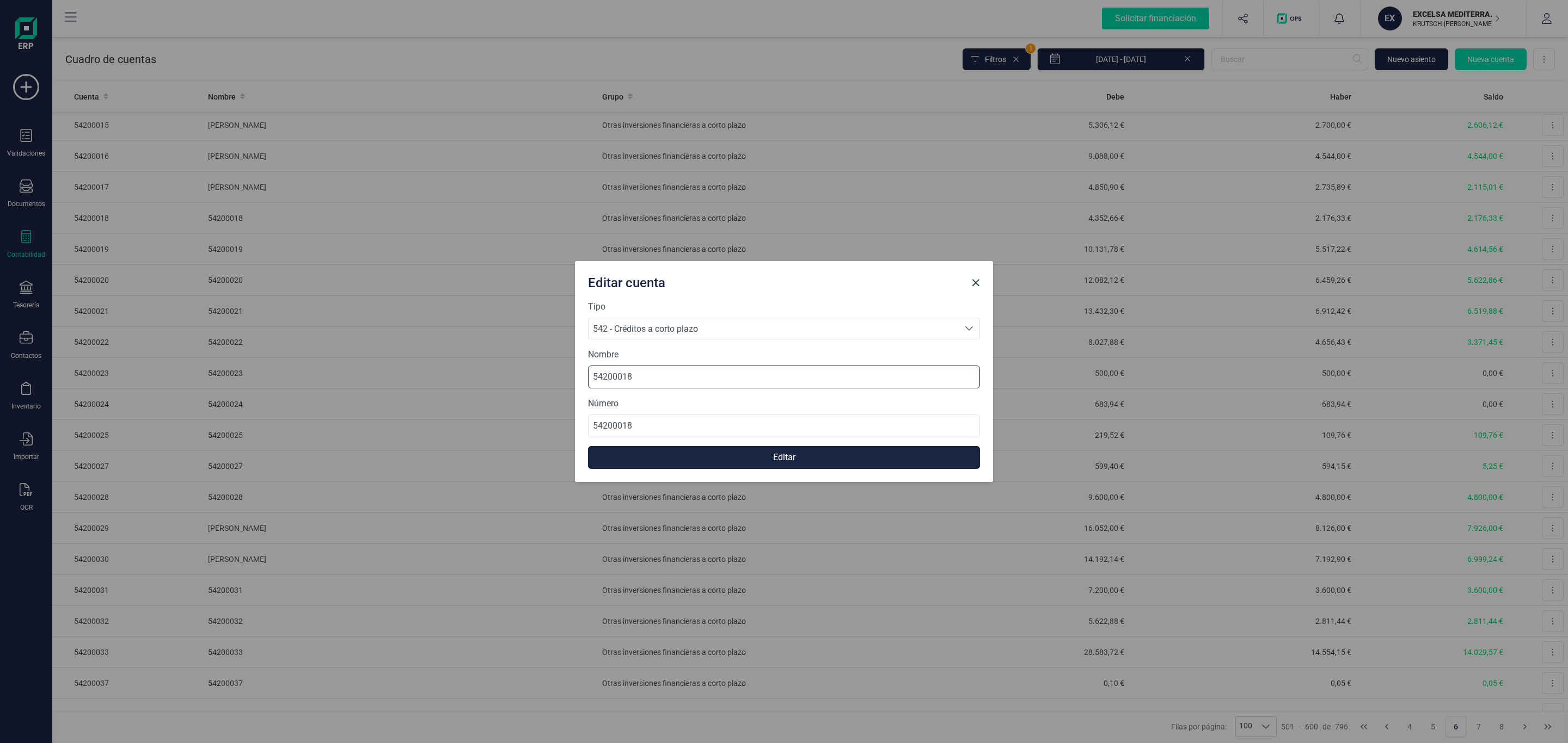
drag, startPoint x: 640, startPoint y: 381, endPoint x: 515, endPoint y: 376, distance: 125.1
click at [515, 376] on div "Editar cuenta Tipo 542 - Créditos a corto plazo 542 - Créditos a corto plazo 54…" at bounding box center [784, 371] width 1568 height 743
paste input "[PERSON_NAME]"
type input "[PERSON_NAME]"
click at [769, 458] on button "Editar" at bounding box center [784, 458] width 392 height 23
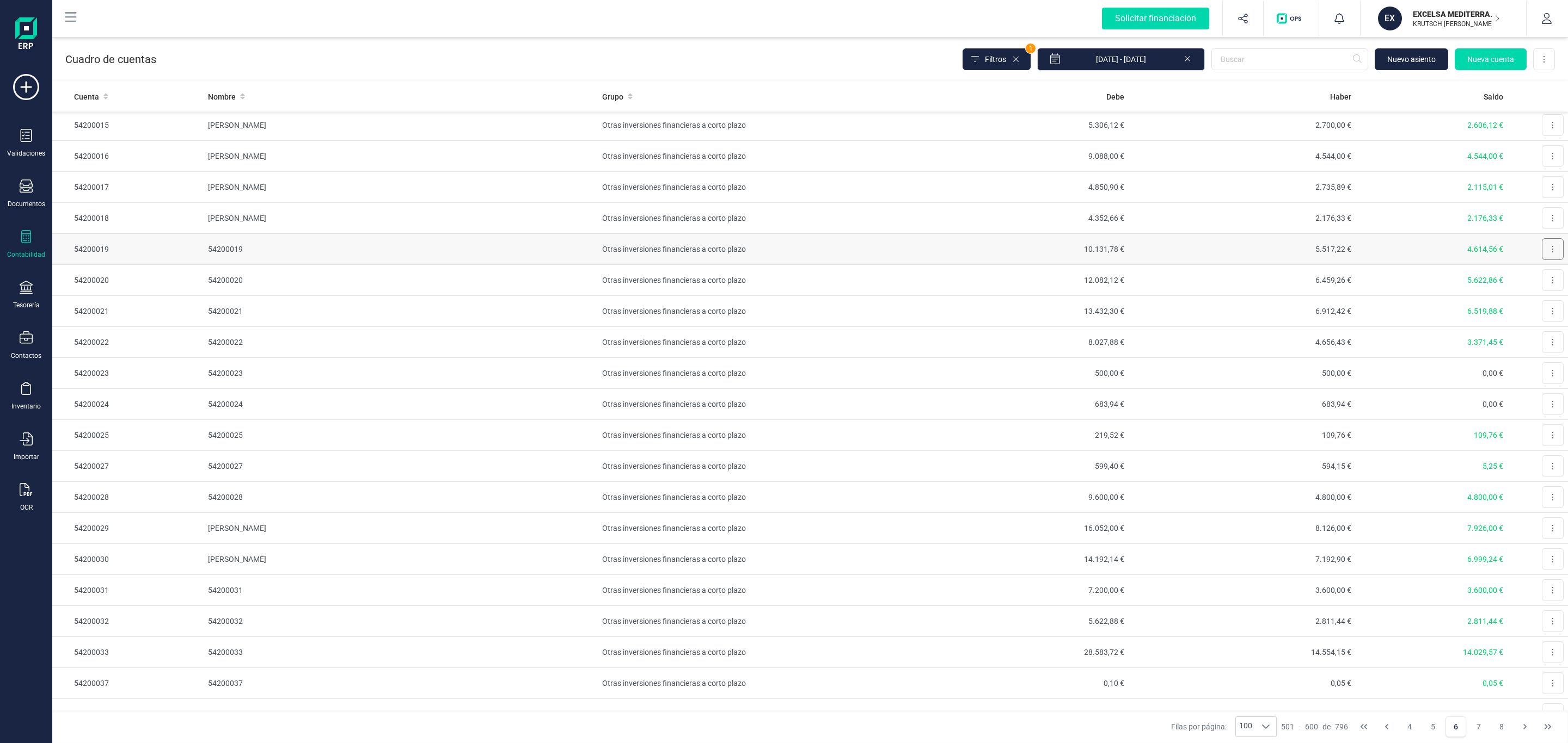
click at [1542, 254] on button at bounding box center [1553, 249] width 22 height 21
click at [1534, 277] on span "Editar" at bounding box center [1544, 275] width 20 height 11
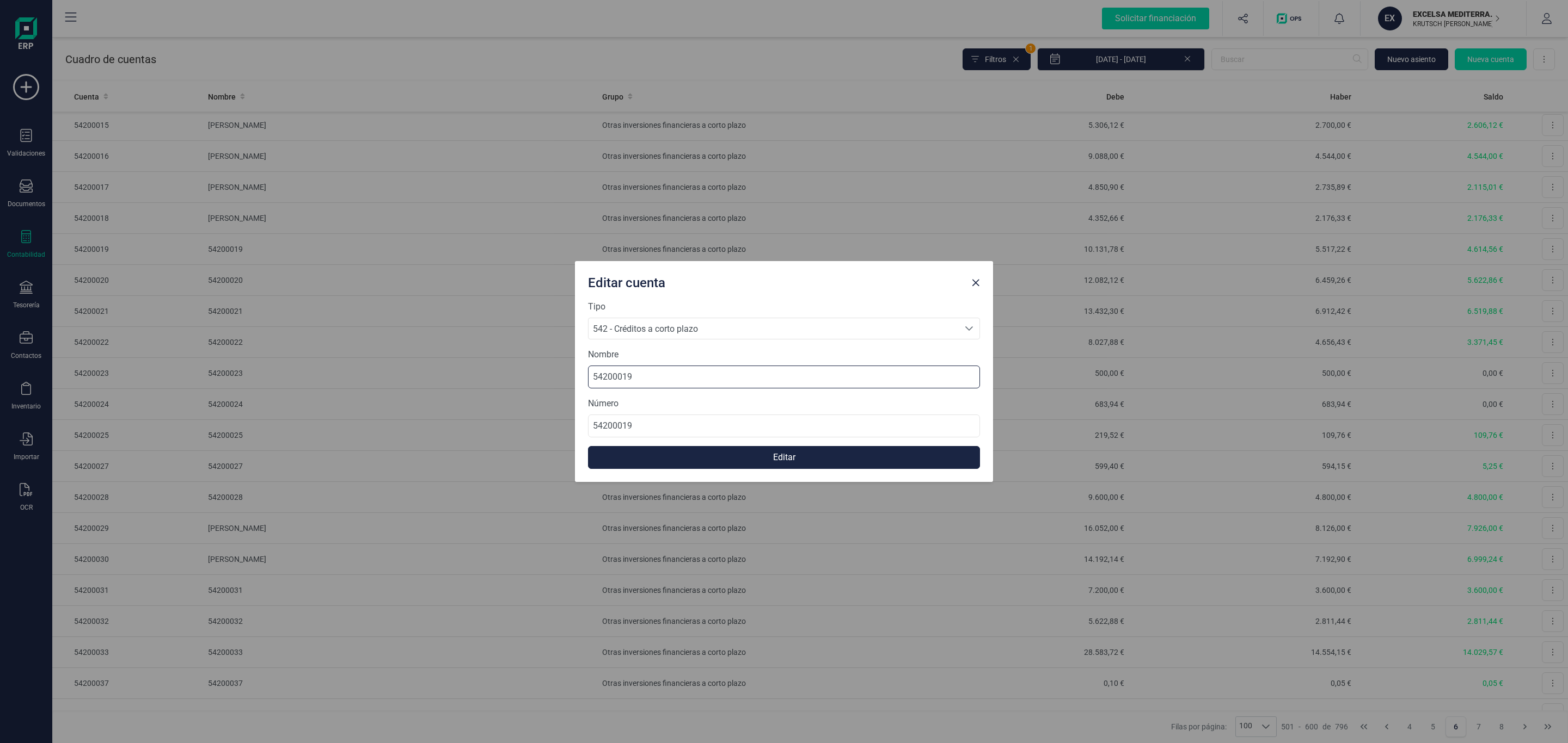
drag, startPoint x: 753, startPoint y: 371, endPoint x: 404, endPoint y: 363, distance: 349.1
click at [400, 363] on div "Editar cuenta Tipo 542 - Créditos a corto plazo 542 - Créditos a corto plazo 54…" at bounding box center [784, 371] width 1568 height 743
paste input "[PERSON_NAME]"
type input "[PERSON_NAME]"
click at [752, 457] on button "Editar" at bounding box center [784, 458] width 392 height 23
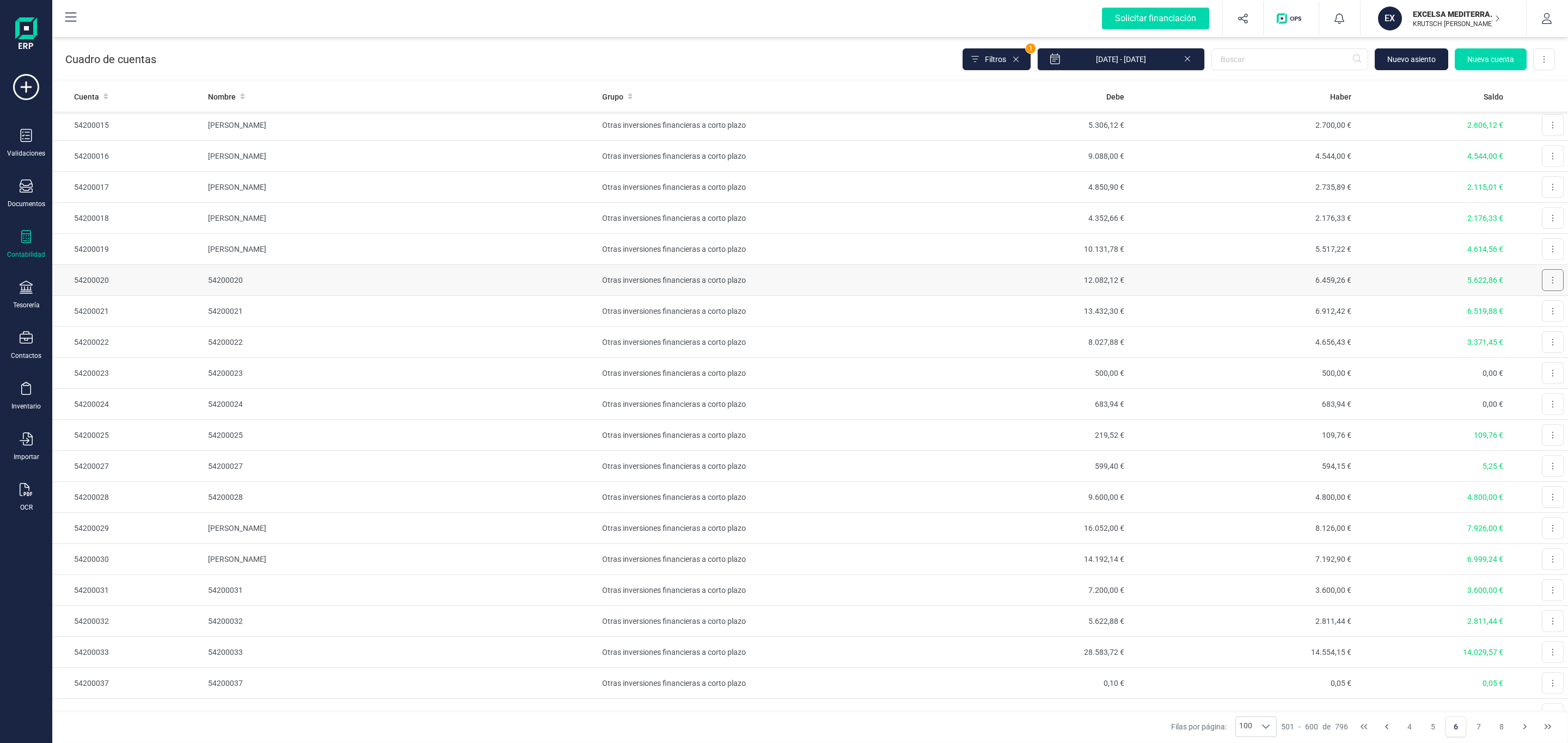
click at [1542, 287] on button at bounding box center [1553, 280] width 22 height 21
click at [1534, 312] on span "Editar" at bounding box center [1544, 307] width 20 height 11
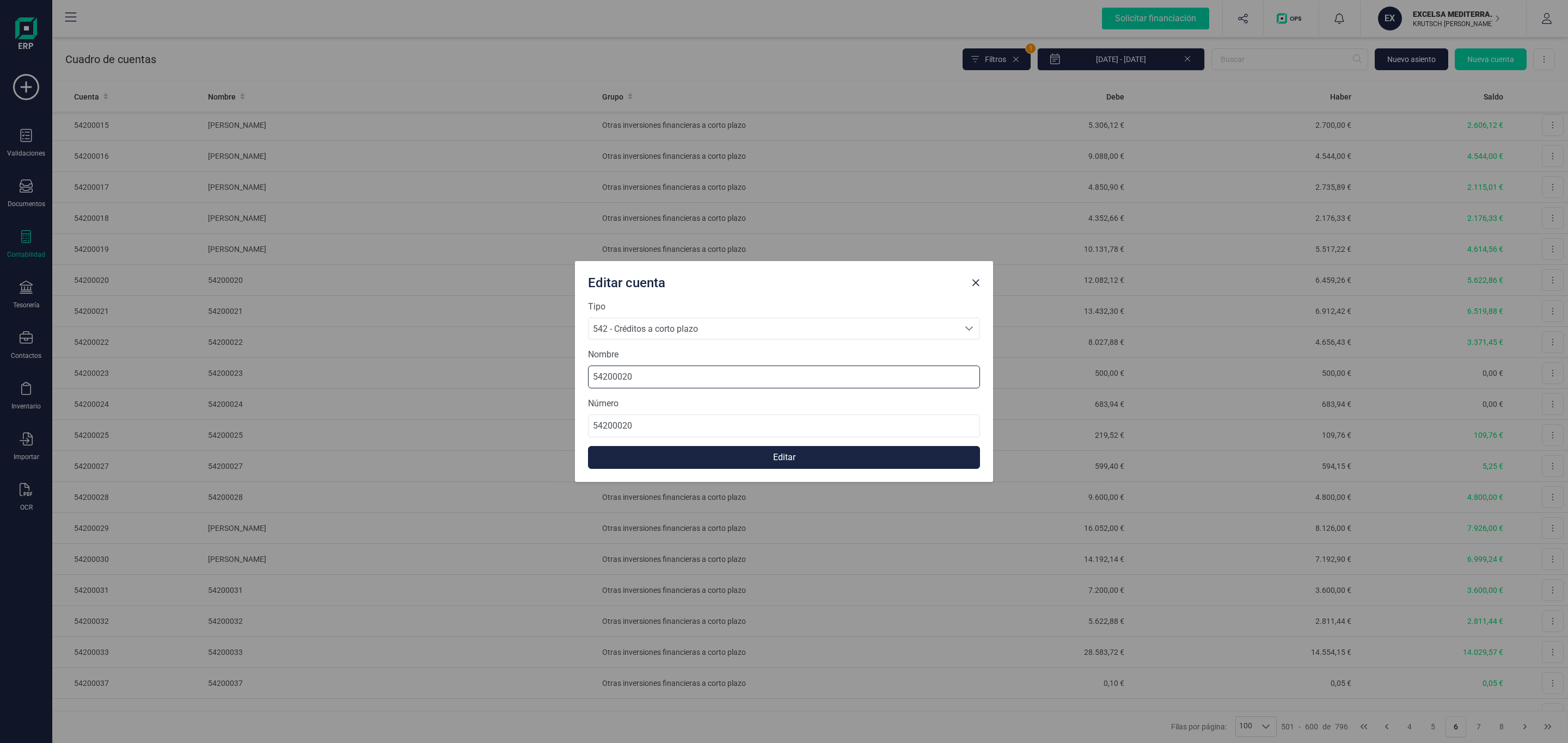
drag, startPoint x: 546, startPoint y: 383, endPoint x: 500, endPoint y: 403, distance: 50.2
click at [476, 384] on div "Editar cuenta Tipo 542 - Créditos a corto plazo 542 - Créditos a corto plazo 54…" at bounding box center [784, 371] width 1568 height 743
paste input "NUTRADIET XXI, S.L."
type input "NUTRADIET XXI, S.L."
click at [709, 458] on button "Editar" at bounding box center [784, 458] width 392 height 23
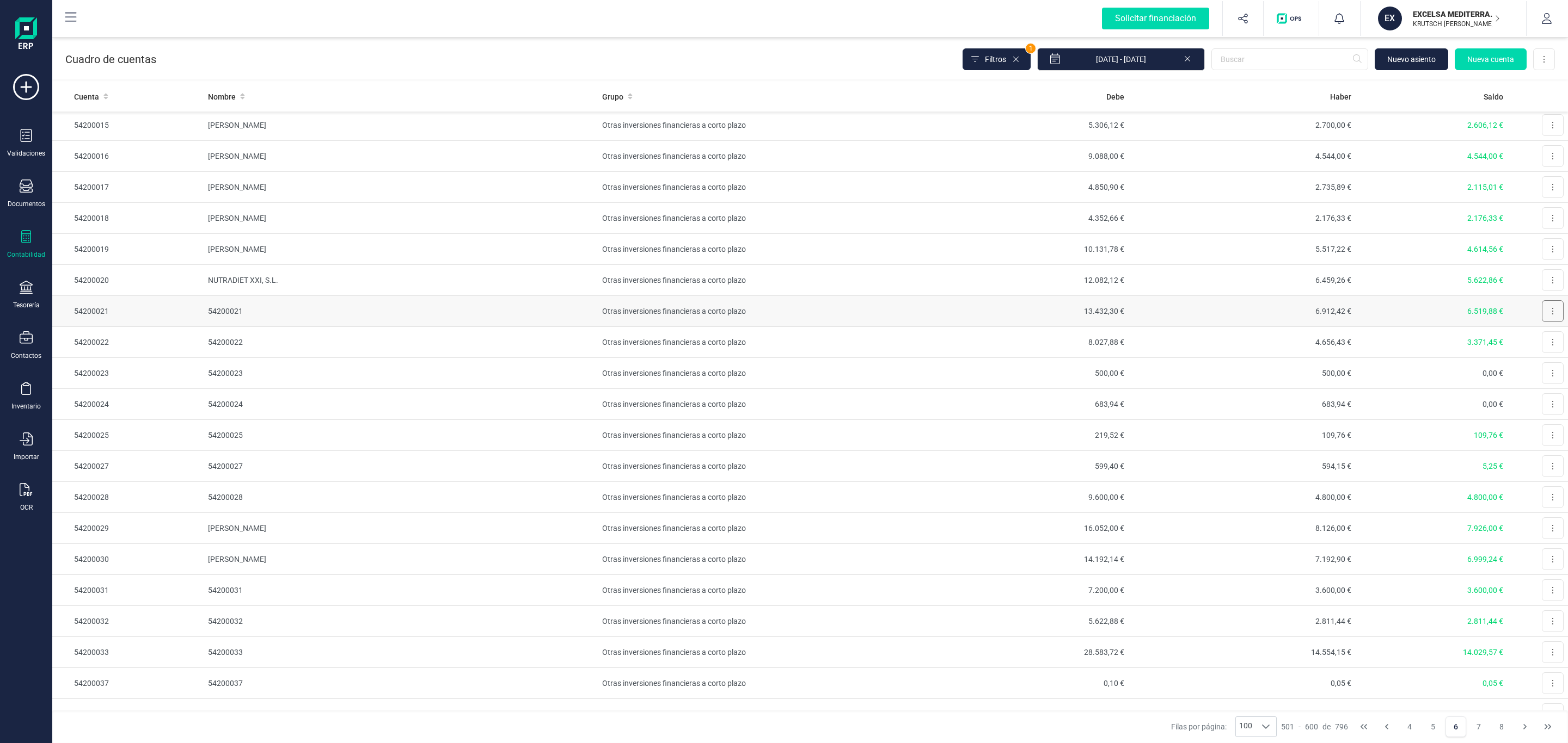
click at [1542, 317] on button at bounding box center [1553, 311] width 22 height 21
click at [1534, 340] on span "Editar" at bounding box center [1544, 337] width 20 height 11
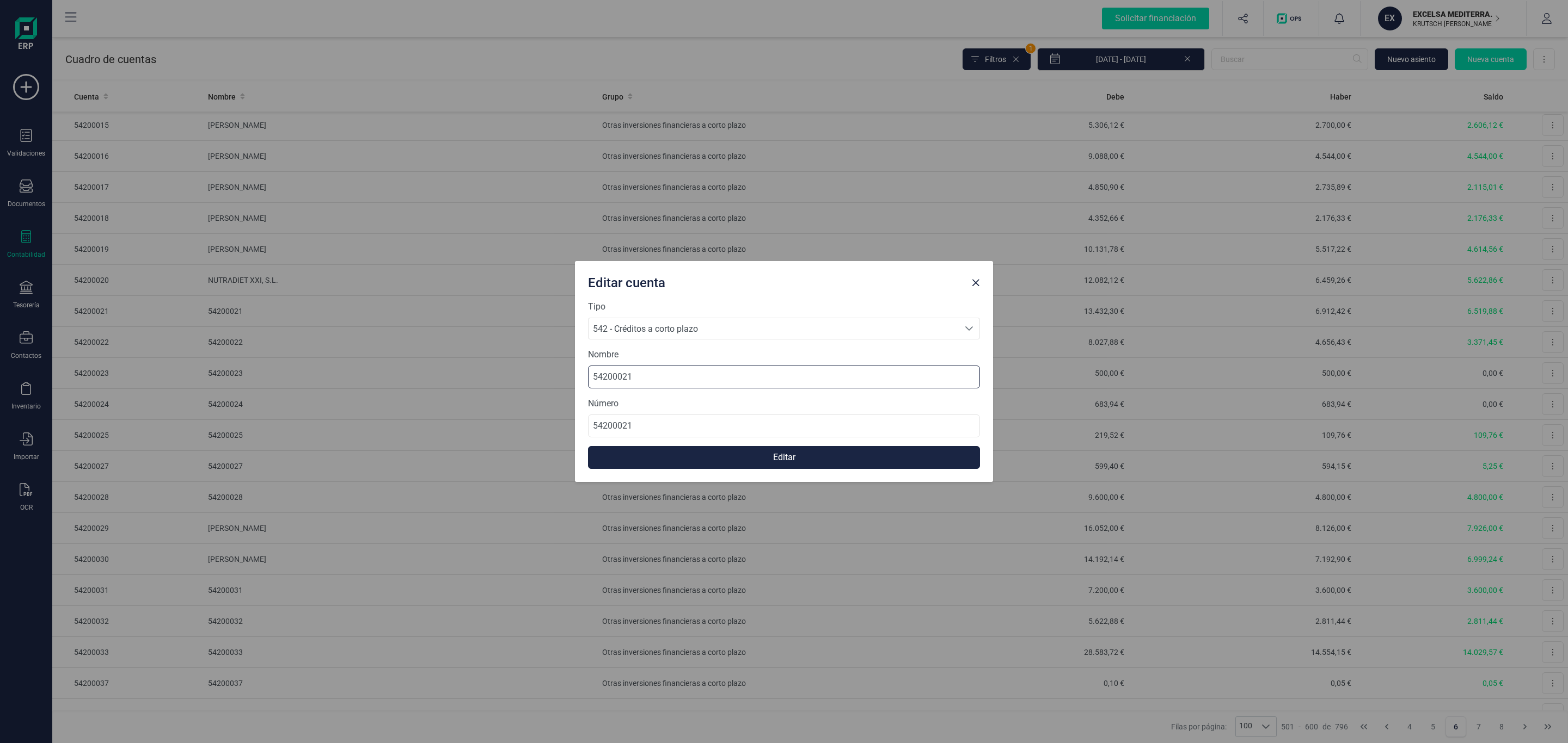
drag, startPoint x: 648, startPoint y: 368, endPoint x: 391, endPoint y: 361, distance: 257.1
click at [391, 361] on div "Editar cuenta Tipo 542 - Créditos a corto plazo 542 - Créditos a corto plazo 54…" at bounding box center [784, 371] width 1568 height 743
paste input "[PERSON_NAME] [PERSON_NAME]"
type input "[PERSON_NAME] [PERSON_NAME]"
click at [734, 453] on button "Editar" at bounding box center [784, 458] width 392 height 23
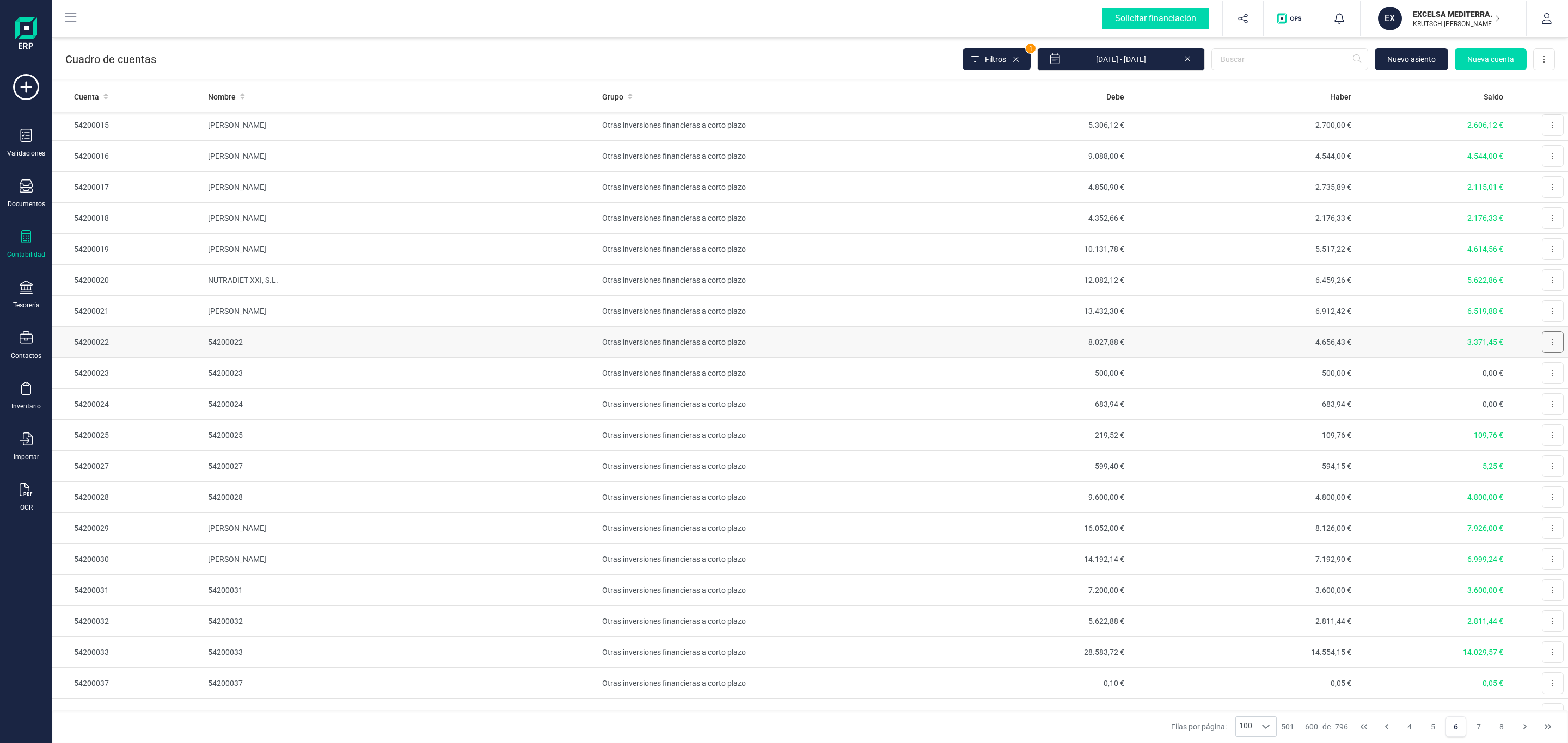
click at [1542, 347] on button at bounding box center [1553, 342] width 22 height 21
click at [1534, 374] on span "Editar" at bounding box center [1544, 368] width 20 height 11
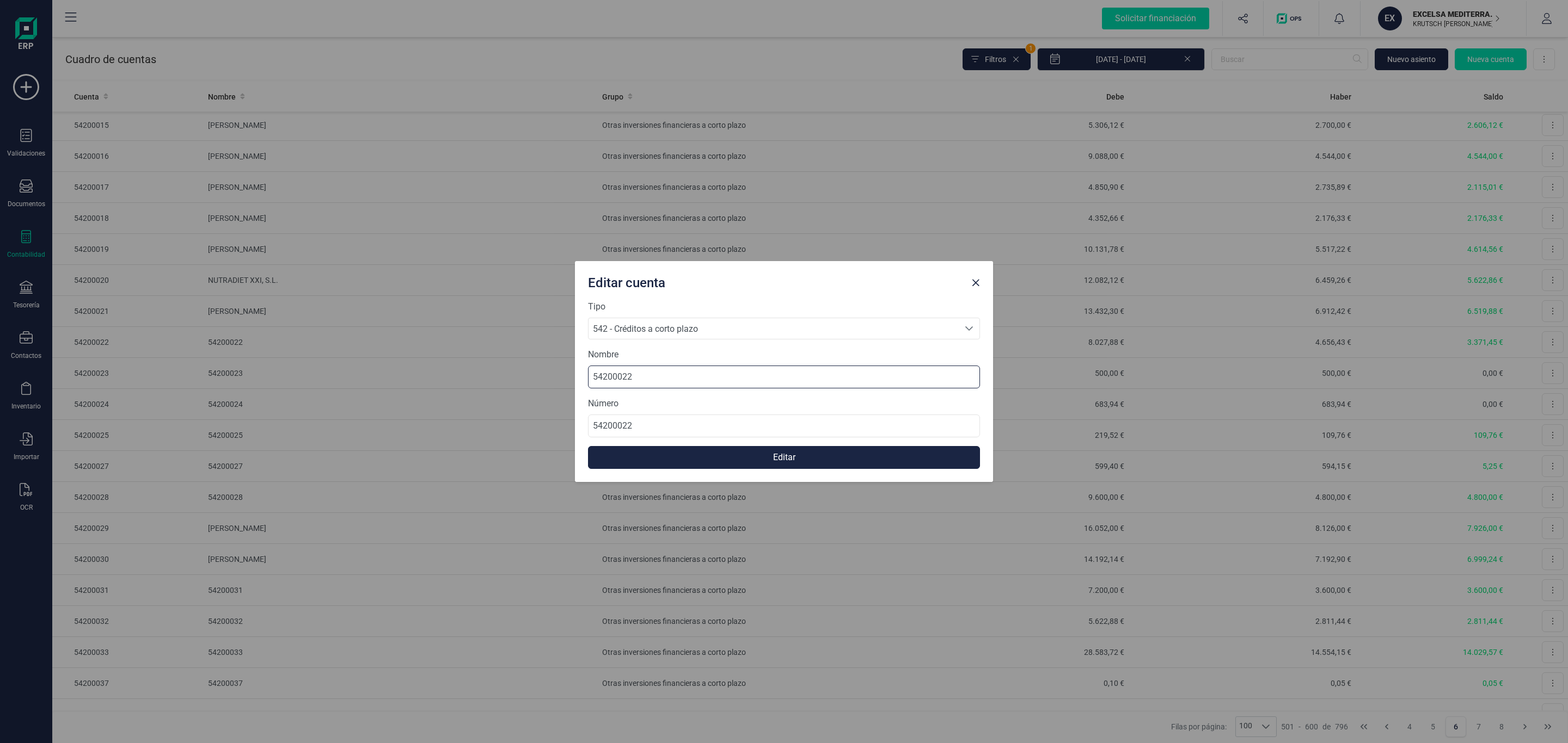
drag, startPoint x: 689, startPoint y: 371, endPoint x: 493, endPoint y: 370, distance: 196.0
click at [493, 370] on div "Editar cuenta Tipo 542 - Créditos a corto plazo 542 - Créditos a corto plazo 54…" at bounding box center [784, 371] width 1568 height 743
paste input "[PERSON_NAME]"
type input "[PERSON_NAME]"
click at [747, 451] on button "Editar" at bounding box center [784, 458] width 392 height 23
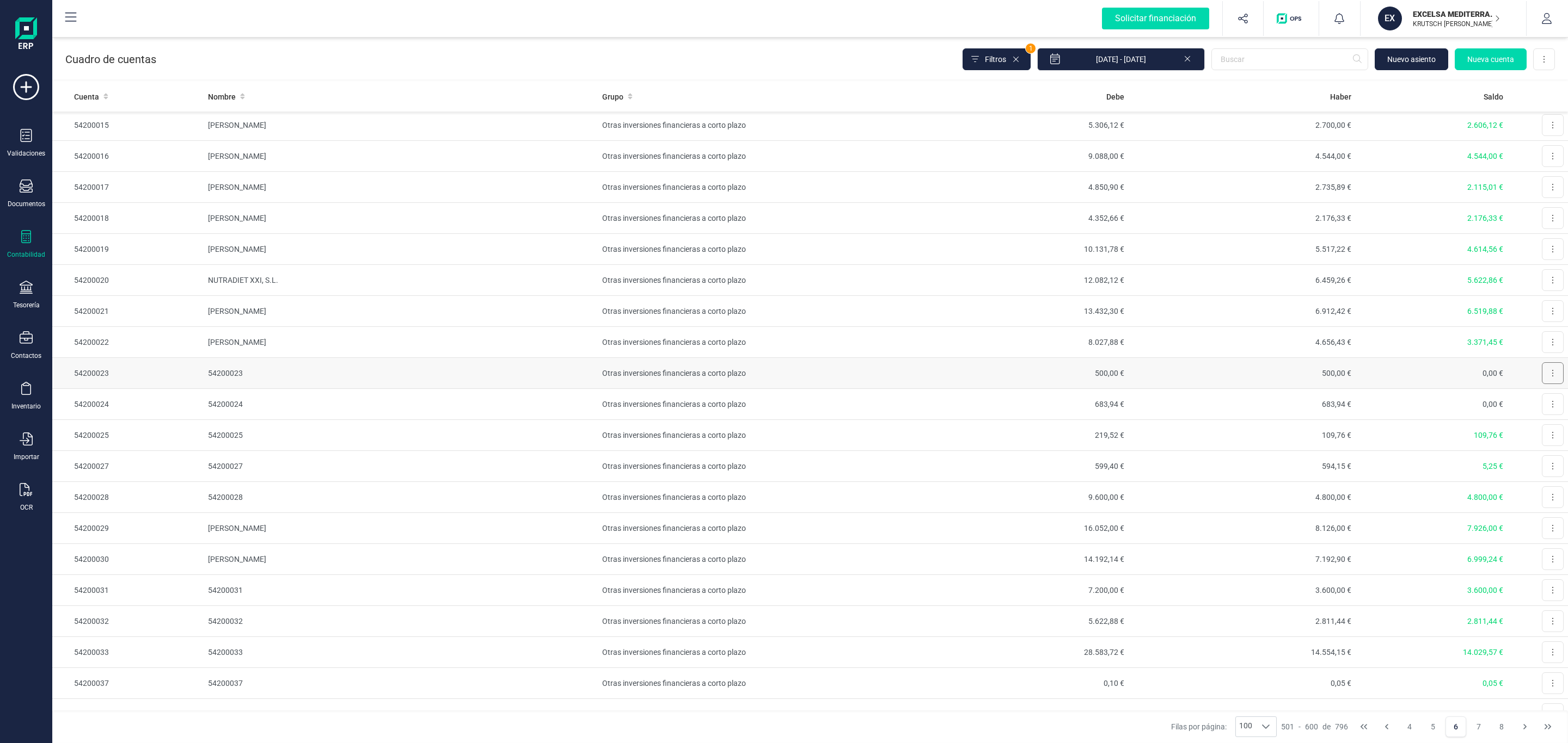
click at [1542, 384] on button at bounding box center [1553, 373] width 22 height 21
click at [1534, 405] on span "Editar" at bounding box center [1544, 400] width 20 height 11
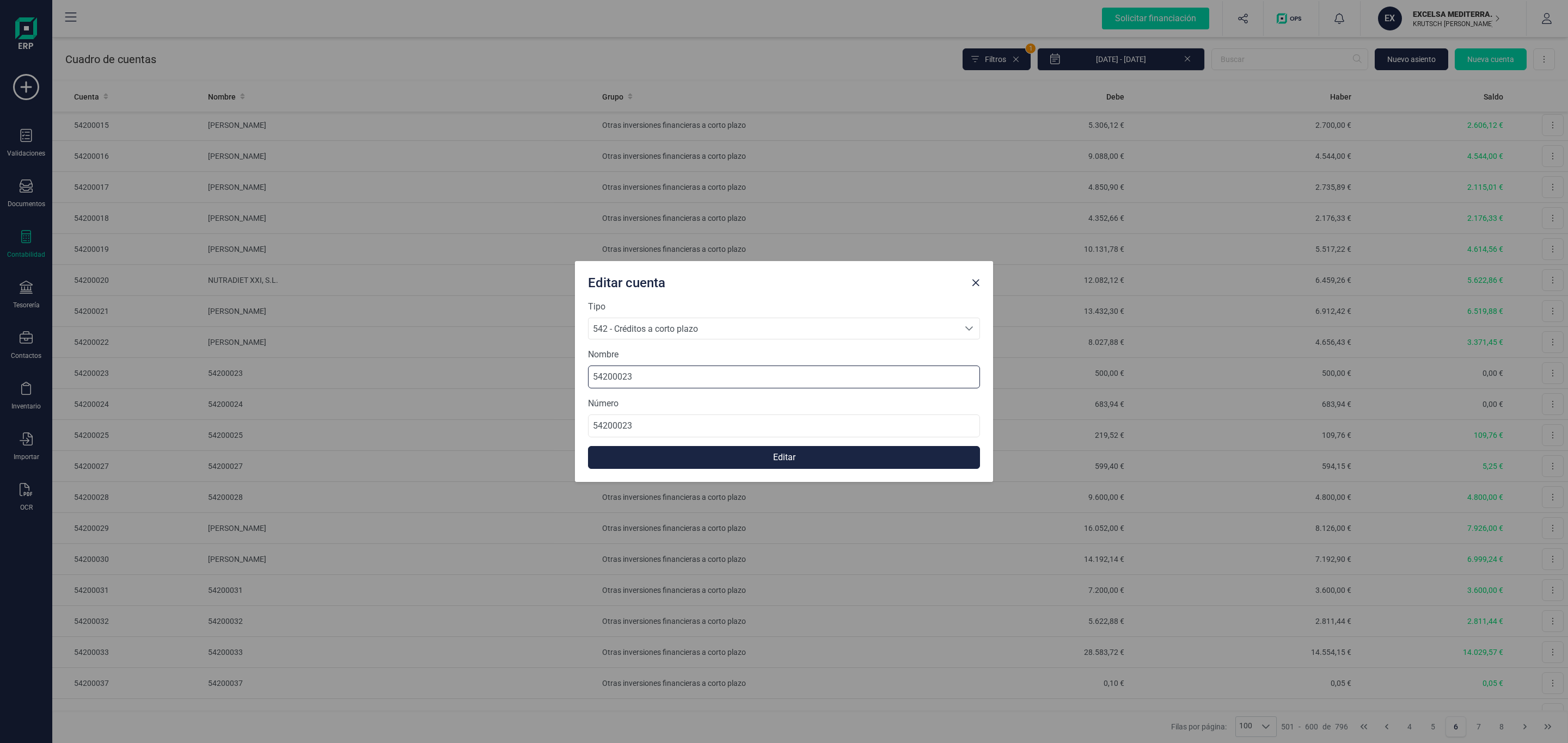
drag, startPoint x: 660, startPoint y: 384, endPoint x: 399, endPoint y: 379, distance: 261.0
click at [399, 379] on div "Editar cuenta Tipo 542 - Créditos a corto plazo 542 - Créditos a corto plazo 54…" at bounding box center [784, 371] width 1568 height 743
paste input "[PERSON_NAME] GASCUEÑA [PERSON_NAME]"
type input "[PERSON_NAME] GASCUEÑA [PERSON_NAME]"
click at [660, 453] on button "Editar" at bounding box center [784, 458] width 392 height 23
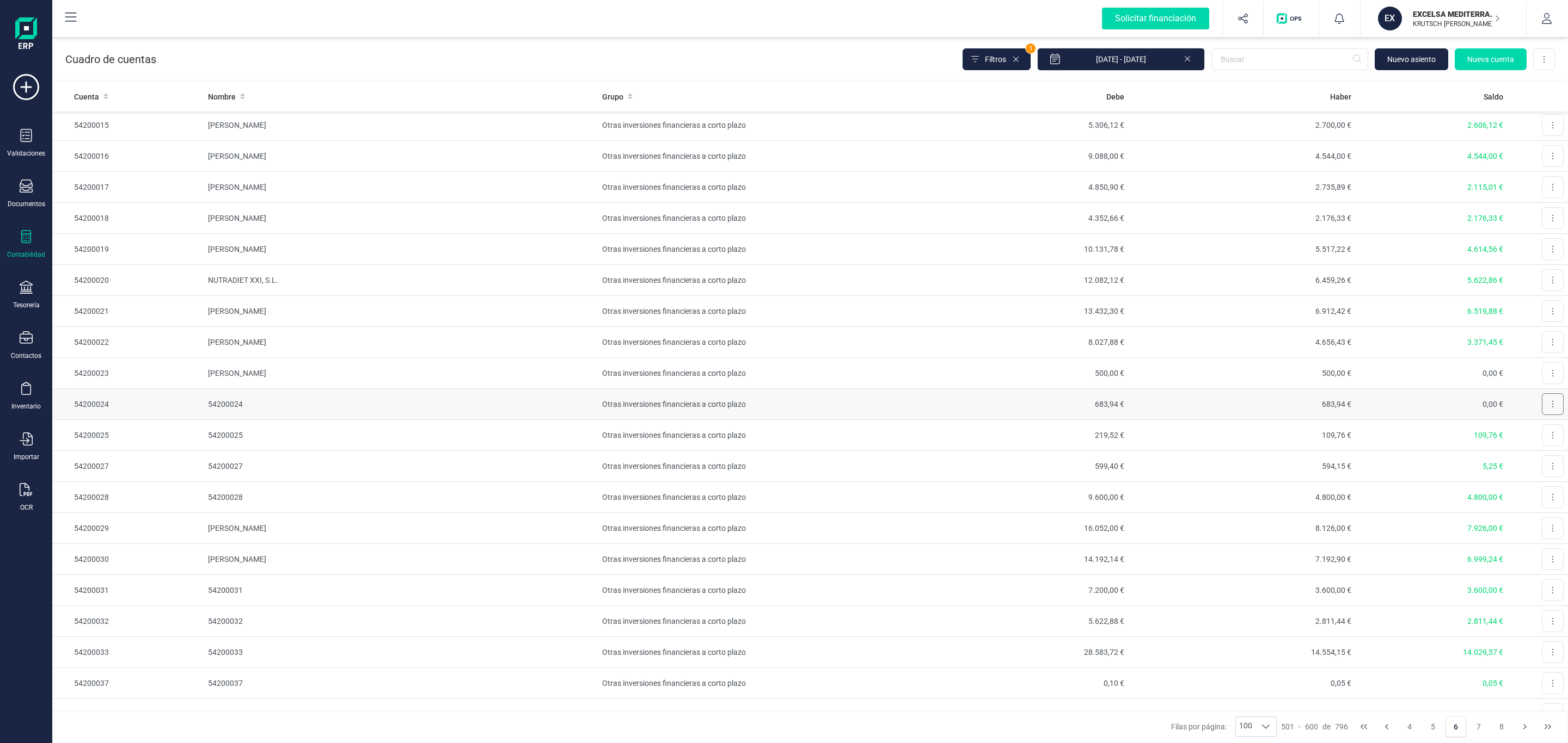
click at [1552, 408] on icon at bounding box center [1552, 404] width 2 height 9
click at [1534, 436] on span "Editar" at bounding box center [1544, 431] width 20 height 11
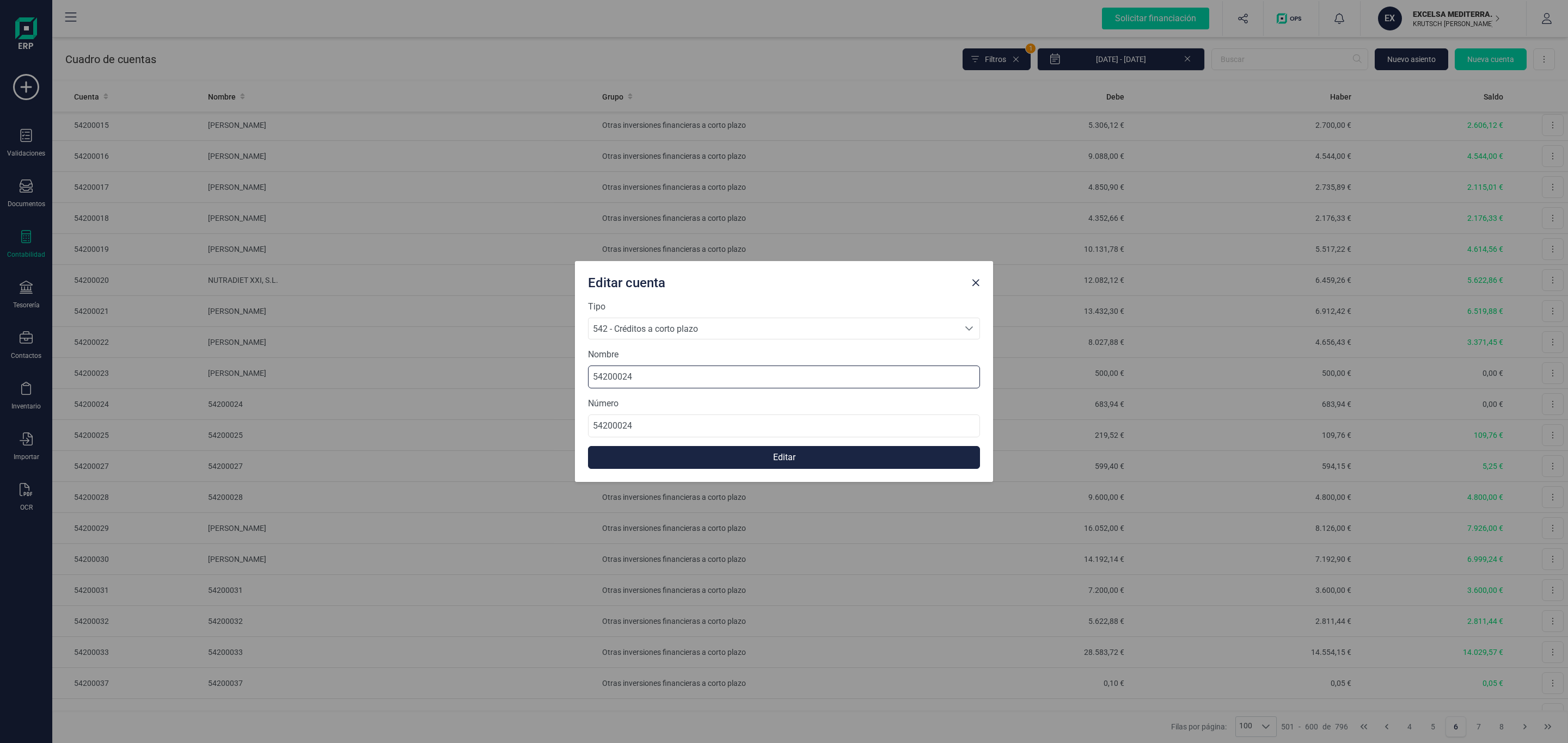
drag, startPoint x: 645, startPoint y: 368, endPoint x: 500, endPoint y: 368, distance: 145.0
click at [500, 368] on div "Editar cuenta Tipo 542 - Créditos a corto plazo 542 - Créditos a corto plazo 54…" at bounding box center [784, 371] width 1568 height 743
paste input "[PERSON_NAME] [PERSON_NAME]"
type input "[PERSON_NAME] [PERSON_NAME]"
drag, startPoint x: 753, startPoint y: 456, endPoint x: 688, endPoint y: 474, distance: 67.4
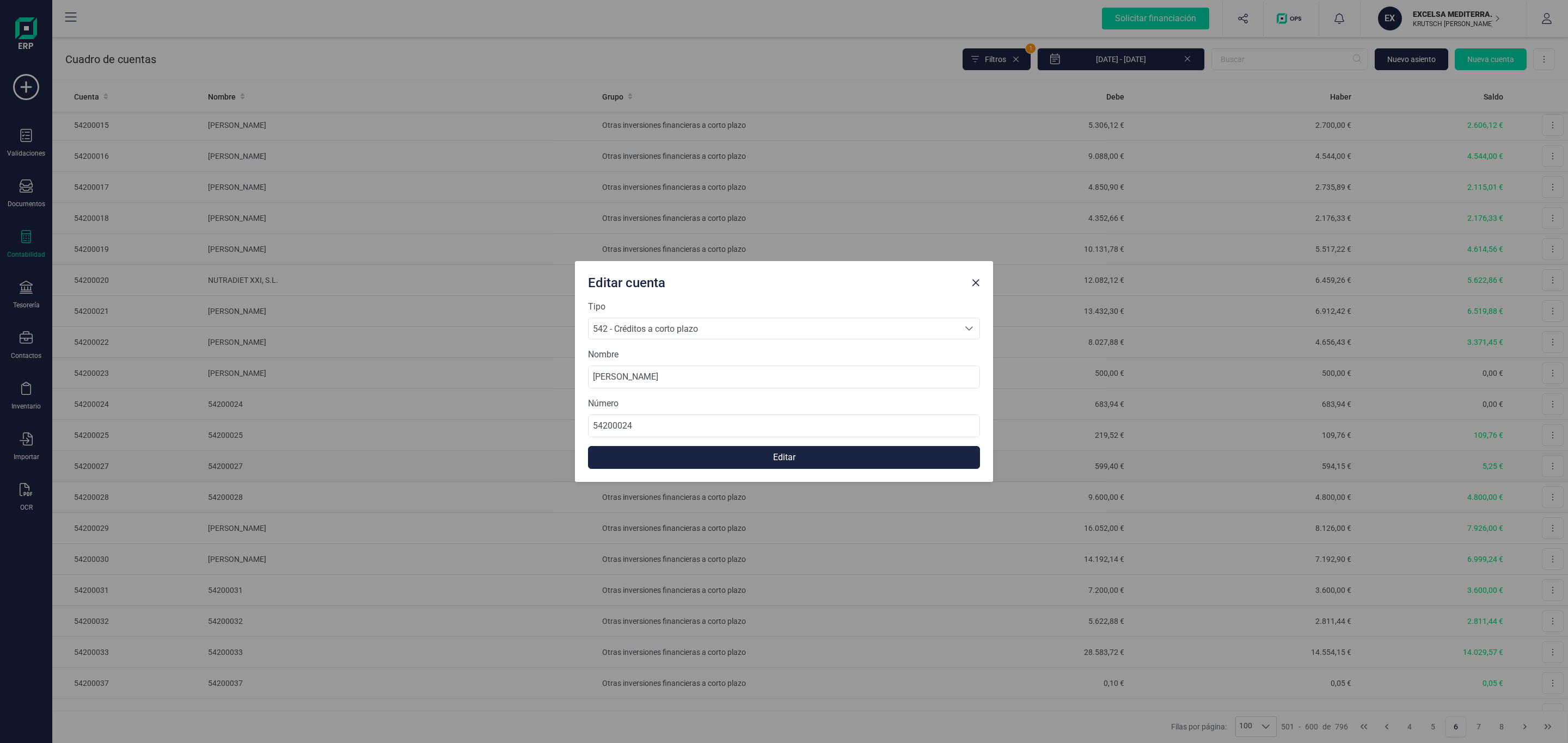
click at [752, 456] on button "Editar" at bounding box center [784, 458] width 392 height 23
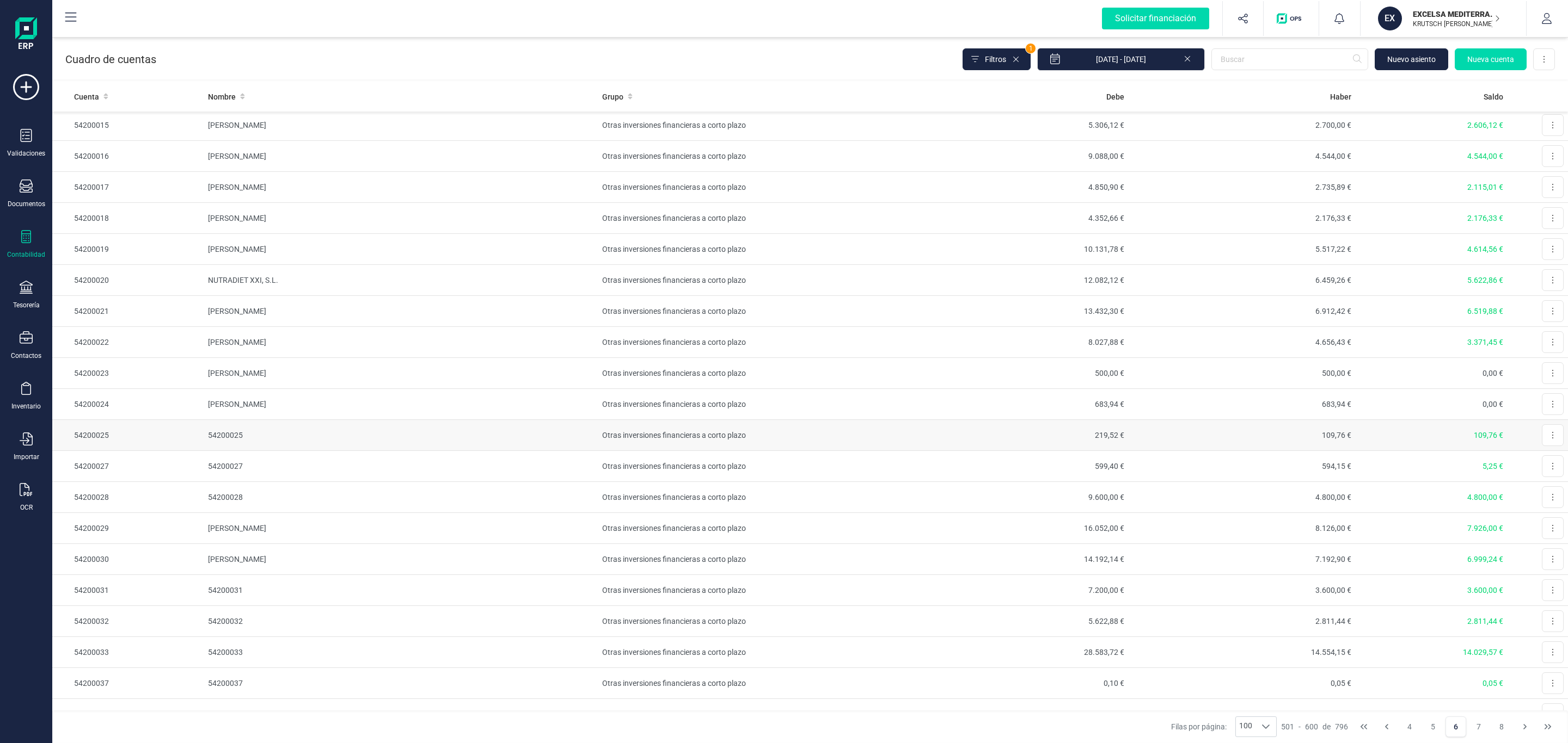
click at [1550, 438] on td "Editar" at bounding box center [1538, 435] width 60 height 31
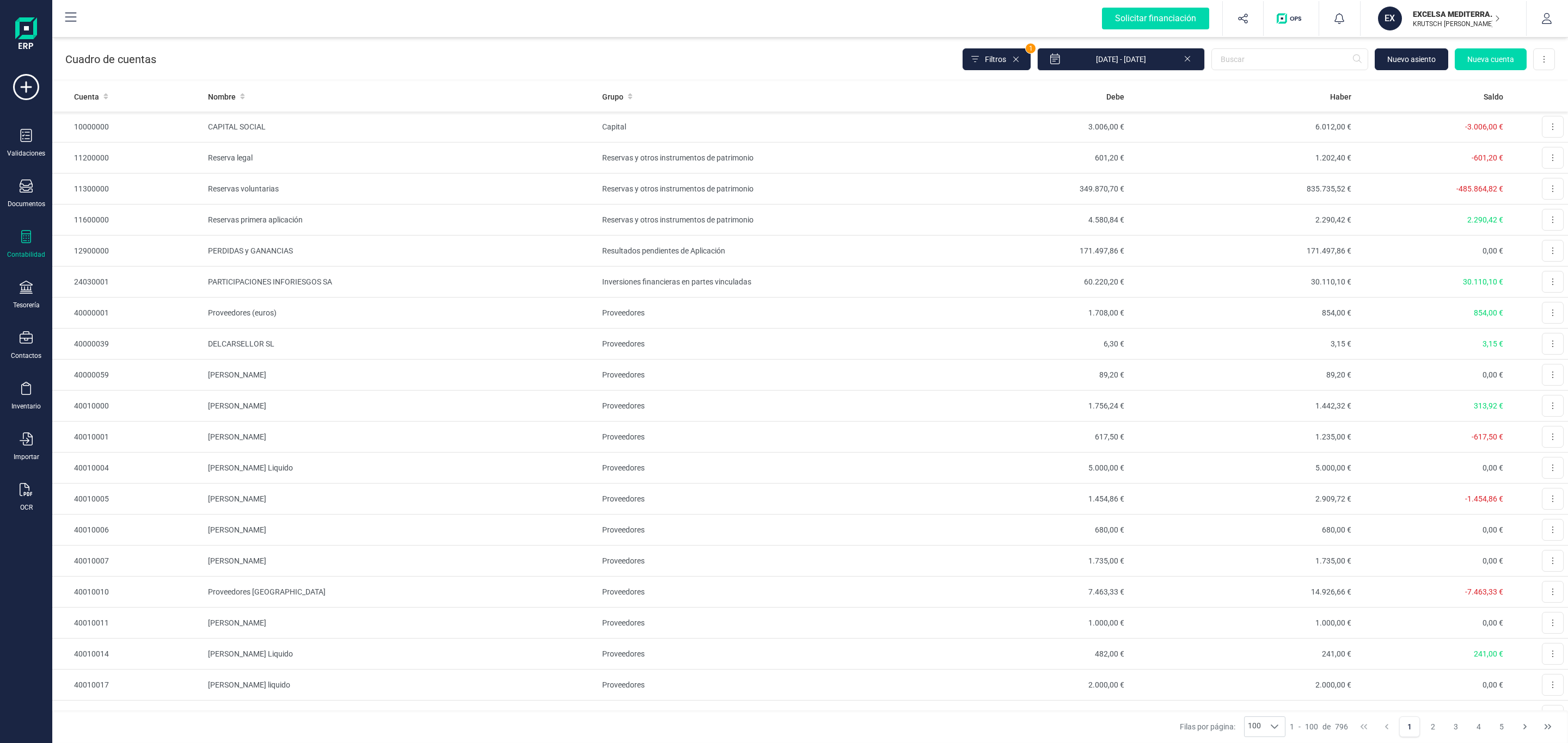
scroll to position [489, 0]
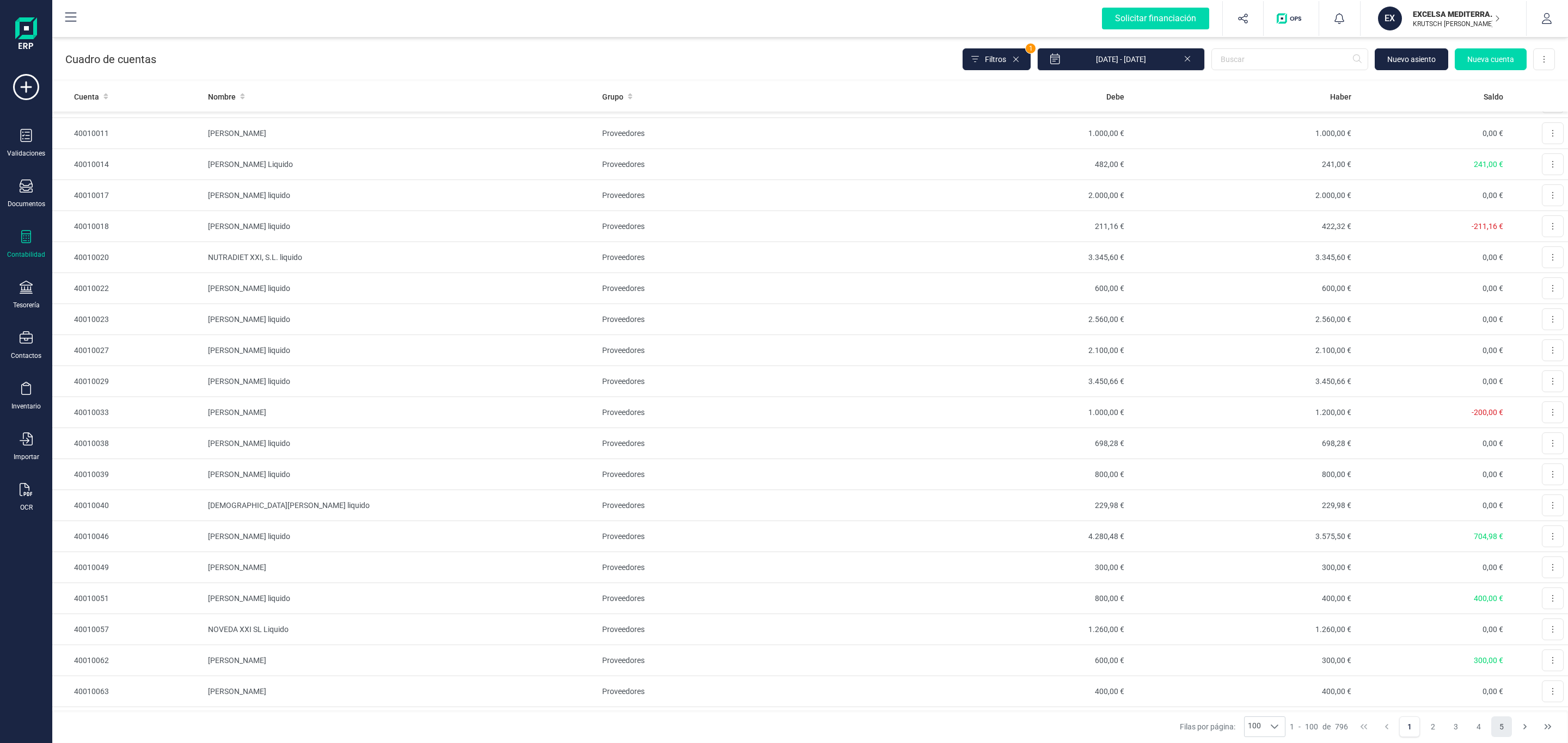
click at [1510, 727] on button "5" at bounding box center [1501, 727] width 21 height 21
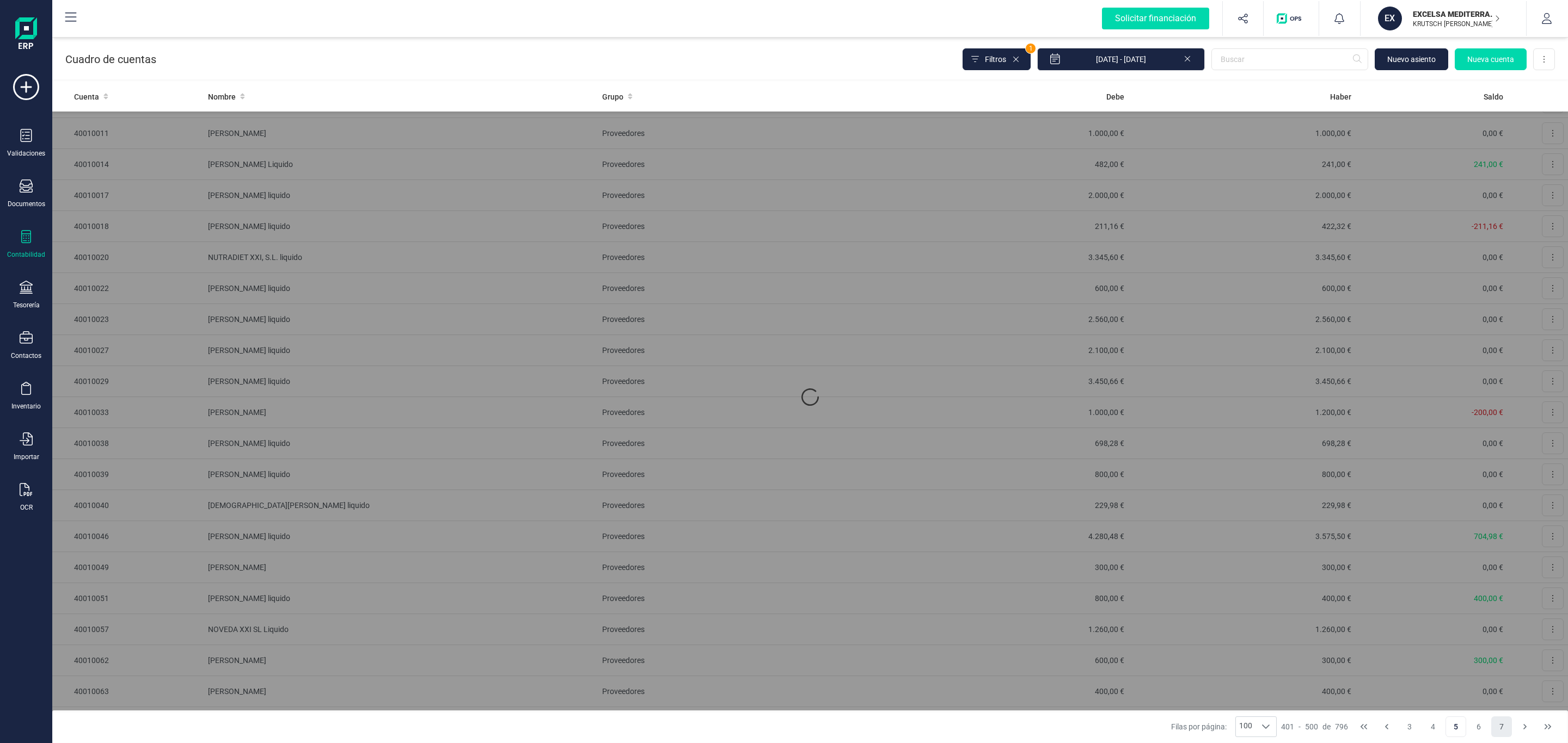
scroll to position [0, 0]
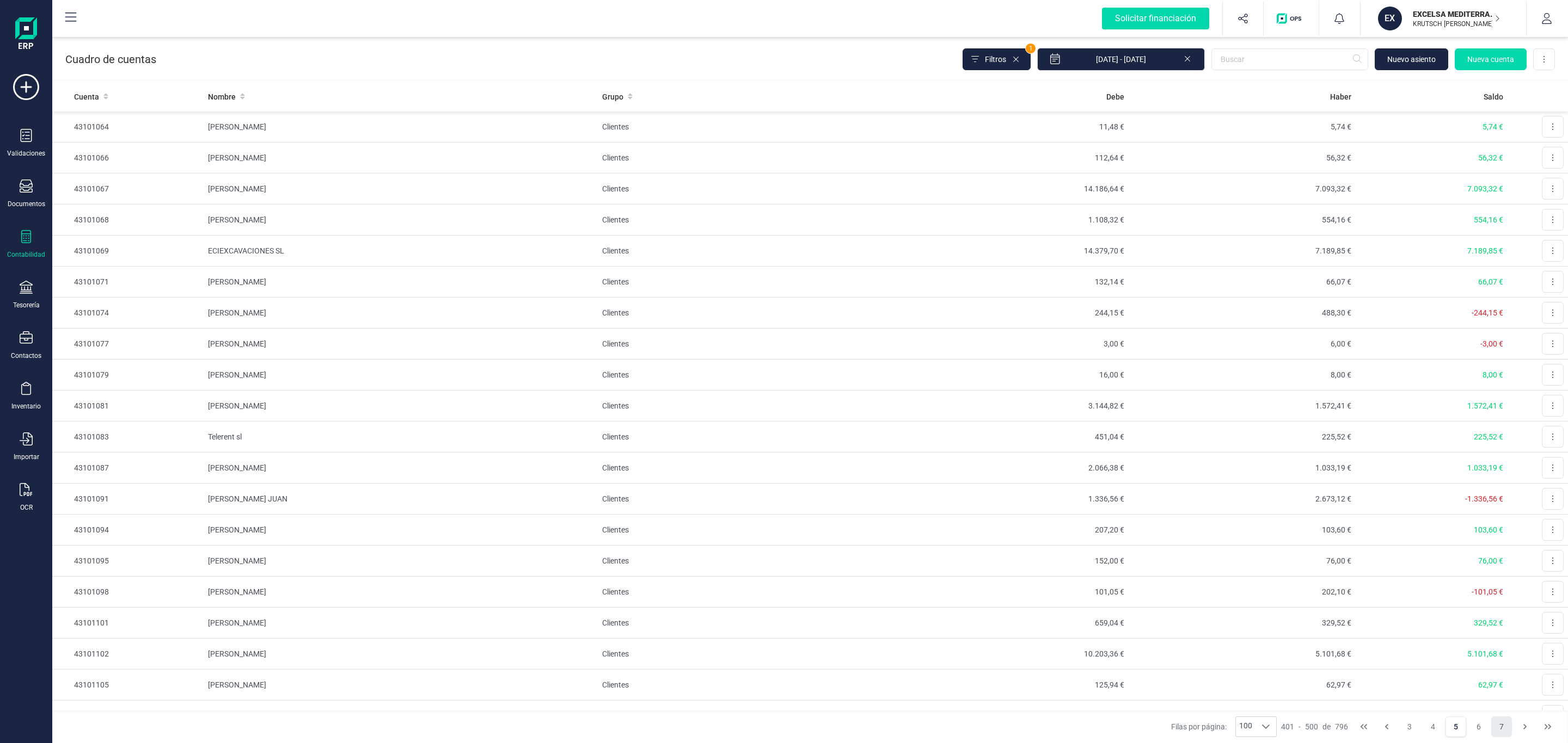
click at [1510, 727] on button "7" at bounding box center [1501, 727] width 21 height 21
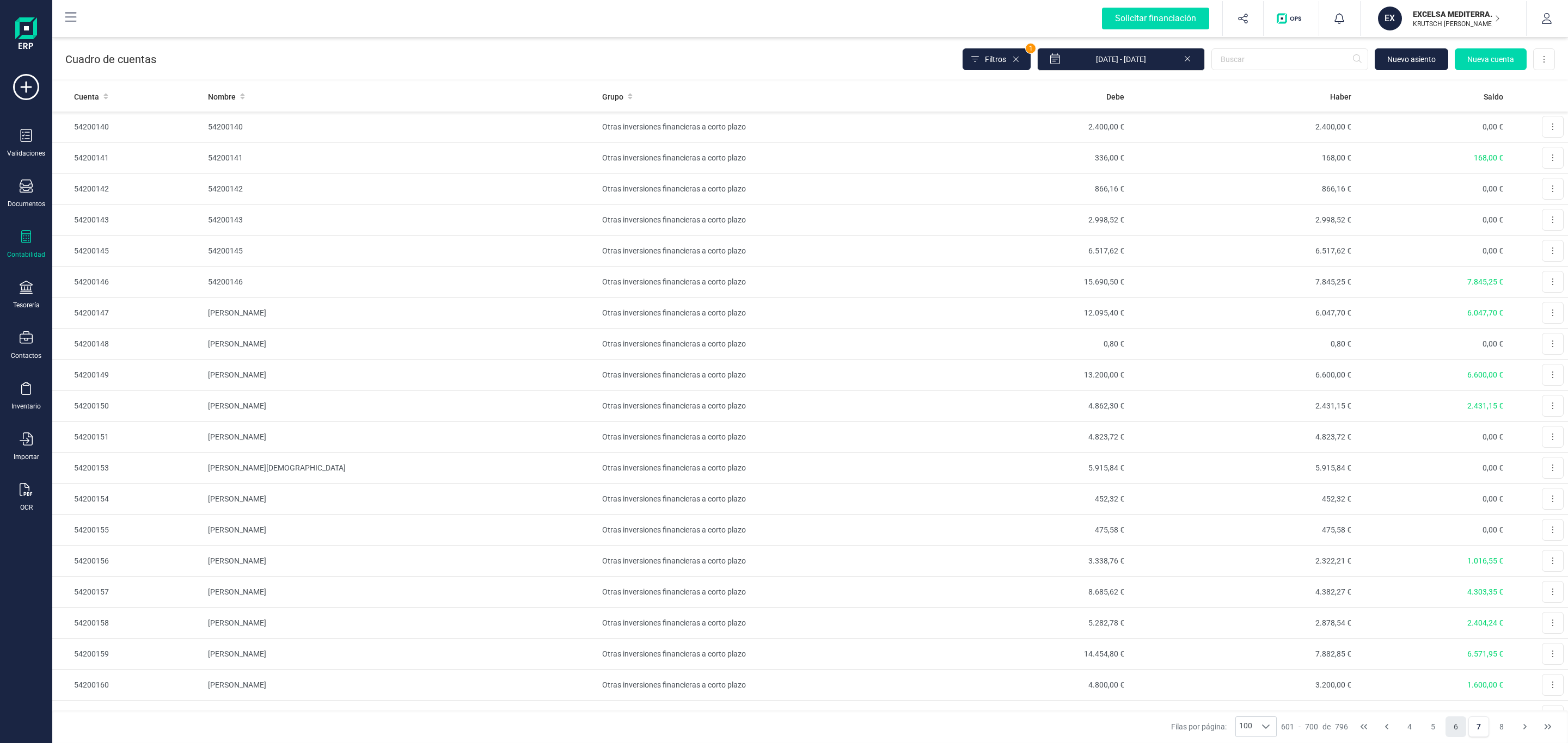
click at [1457, 725] on button "6" at bounding box center [1455, 727] width 21 height 21
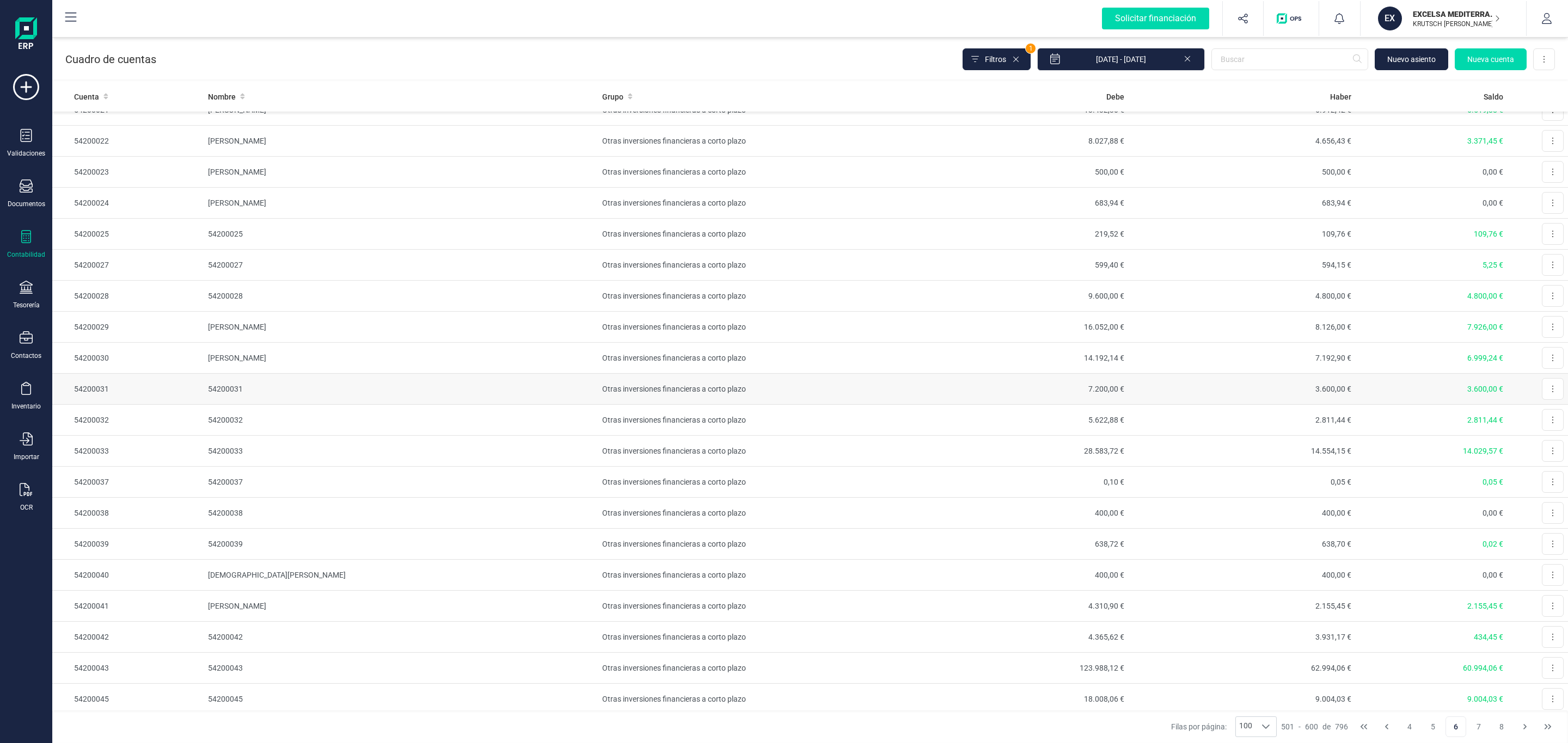
scroll to position [816, 0]
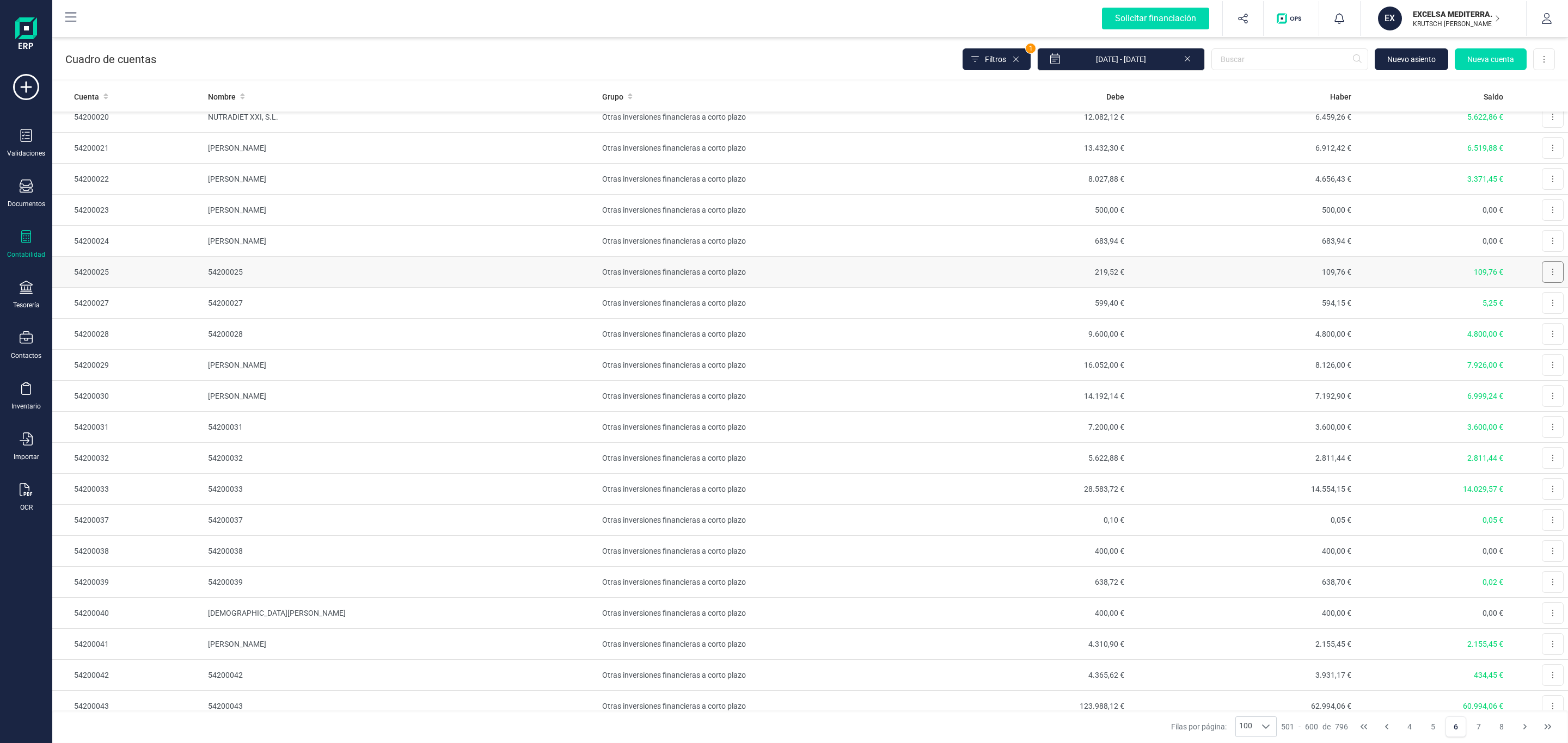
click at [1544, 277] on button at bounding box center [1553, 272] width 22 height 21
click at [1534, 305] on span "Editar" at bounding box center [1544, 298] width 20 height 11
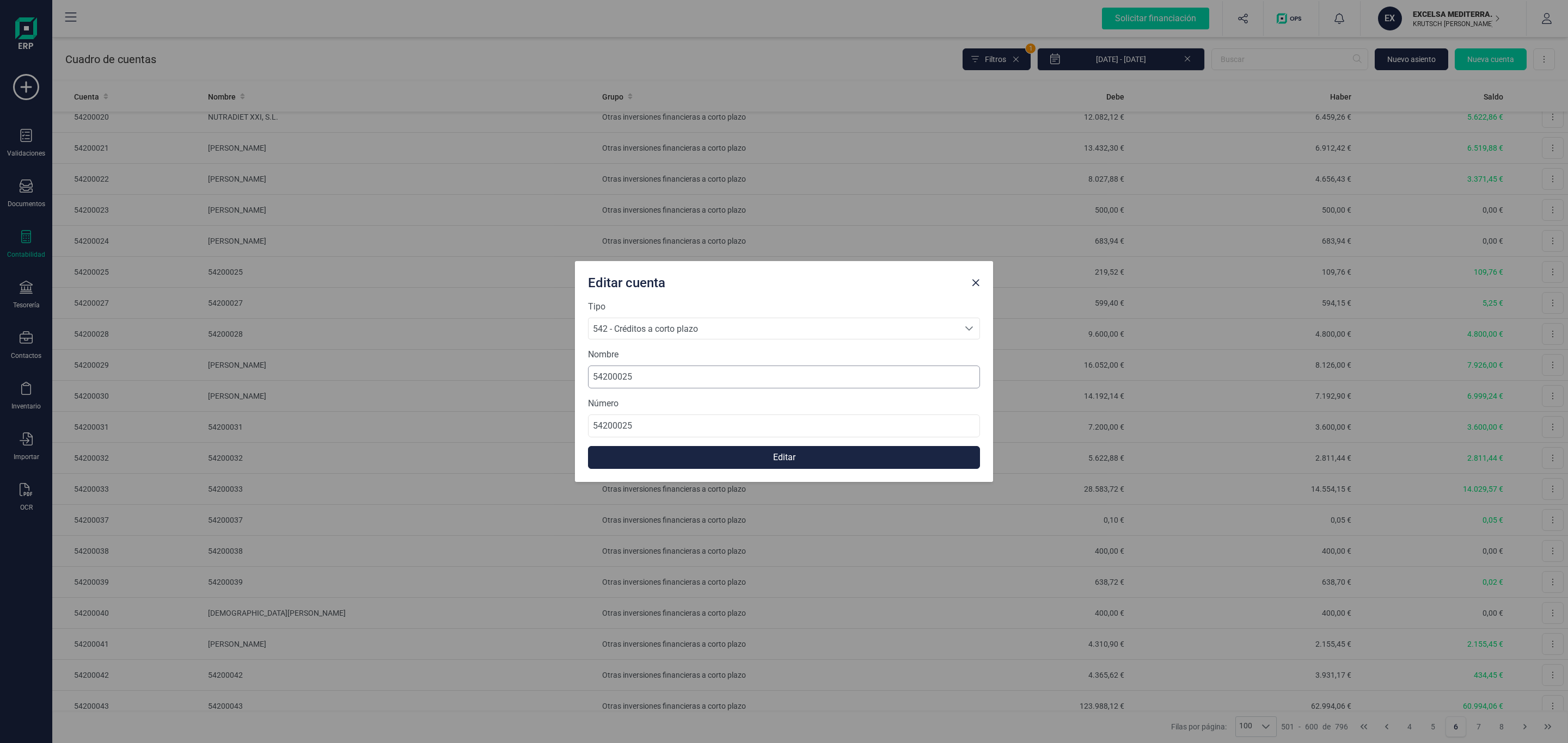
click at [642, 388] on form "Tipo 542 - Créditos a corto plazo 542 - Créditos a corto plazo 542 - Créditos a…" at bounding box center [784, 384] width 392 height 168
drag, startPoint x: 644, startPoint y: 374, endPoint x: 554, endPoint y: 370, distance: 90.1
click at [564, 370] on div "Editar cuenta Tipo 542 - Créditos a corto plazo 542 - Créditos a corto plazo 54…" at bounding box center [784, 371] width 1568 height 743
paste input "[PERSON_NAME]"
type input "[PERSON_NAME]"
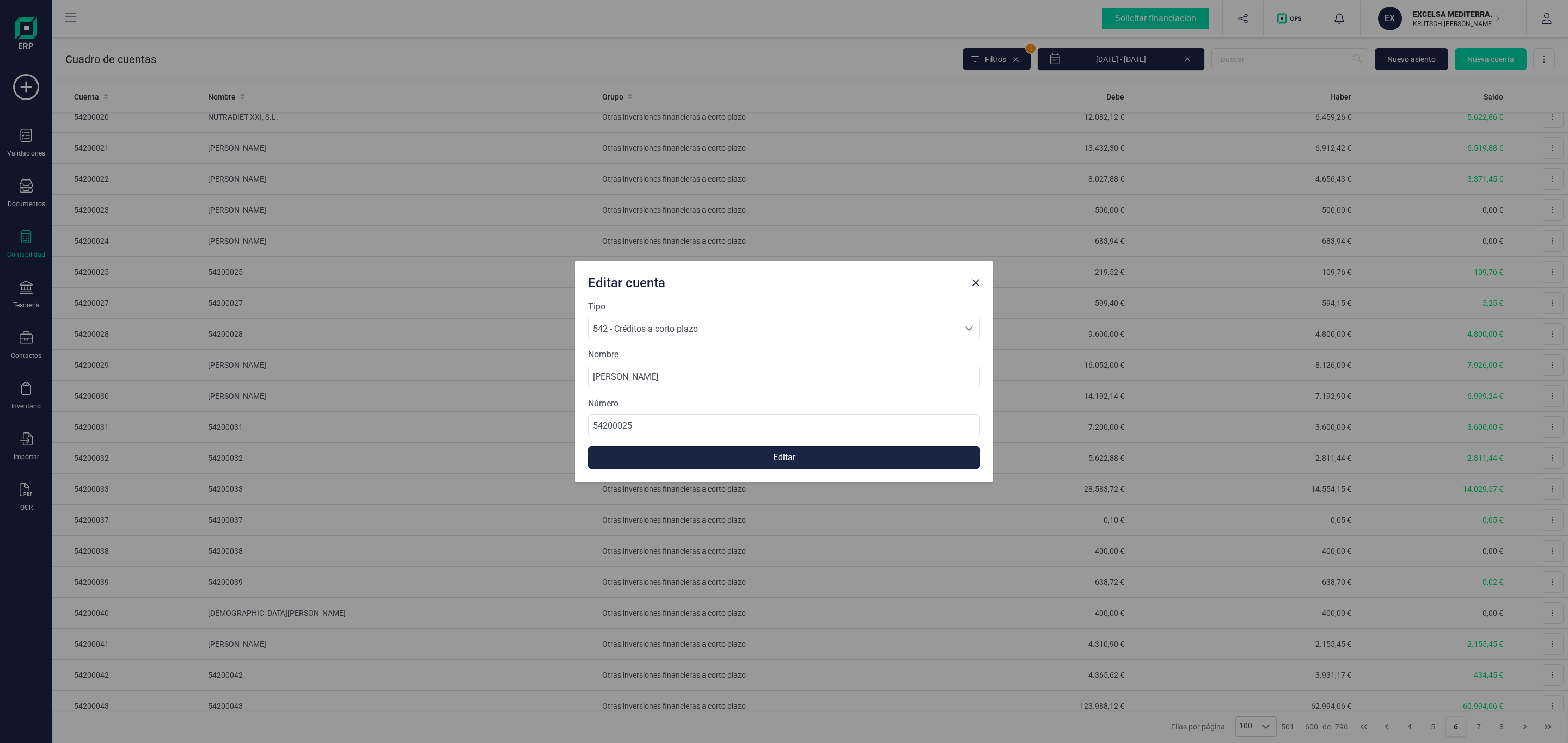
click at [752, 464] on button "Editar" at bounding box center [784, 458] width 392 height 23
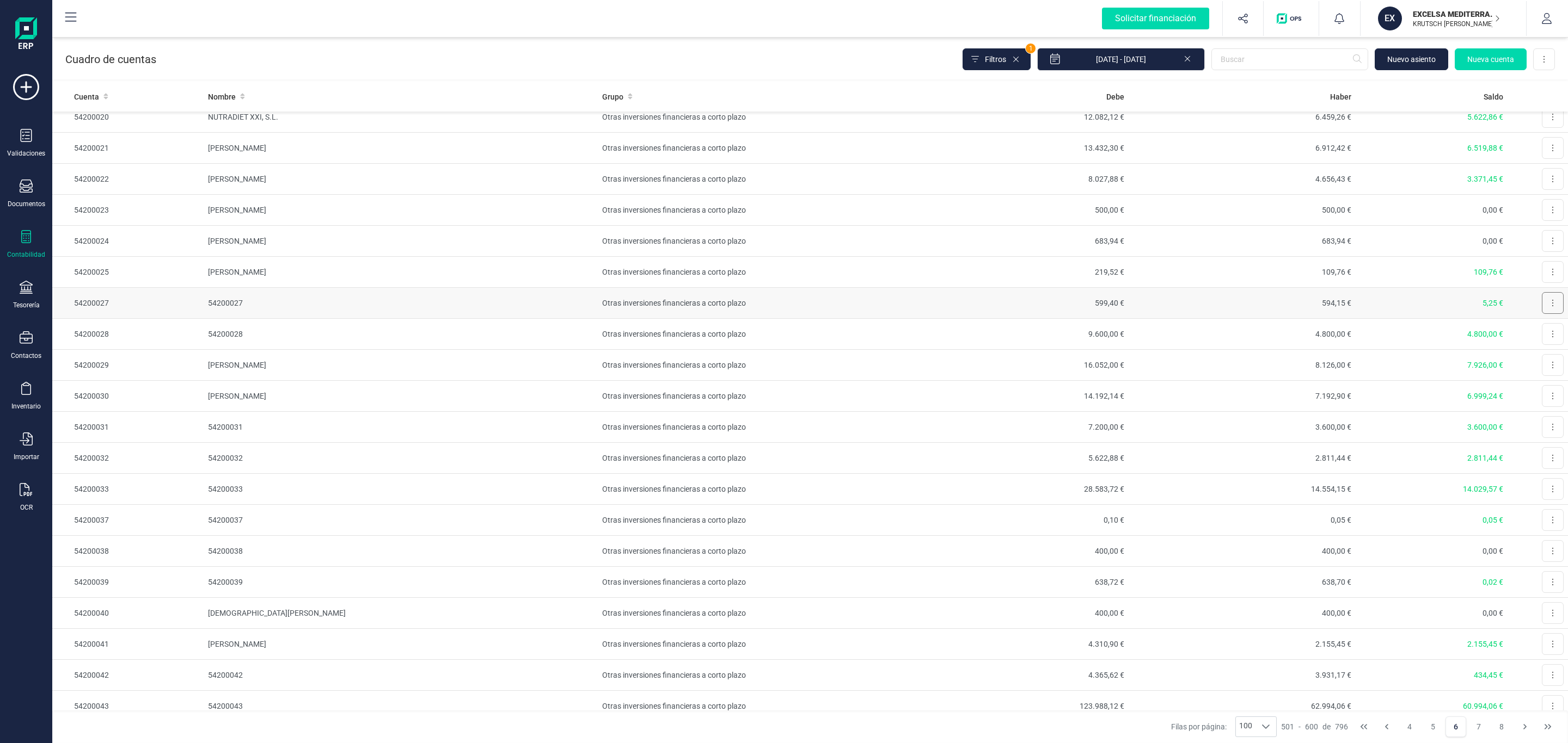
click at [1542, 305] on button at bounding box center [1553, 303] width 22 height 21
click at [1534, 335] on span "Editar" at bounding box center [1544, 330] width 20 height 11
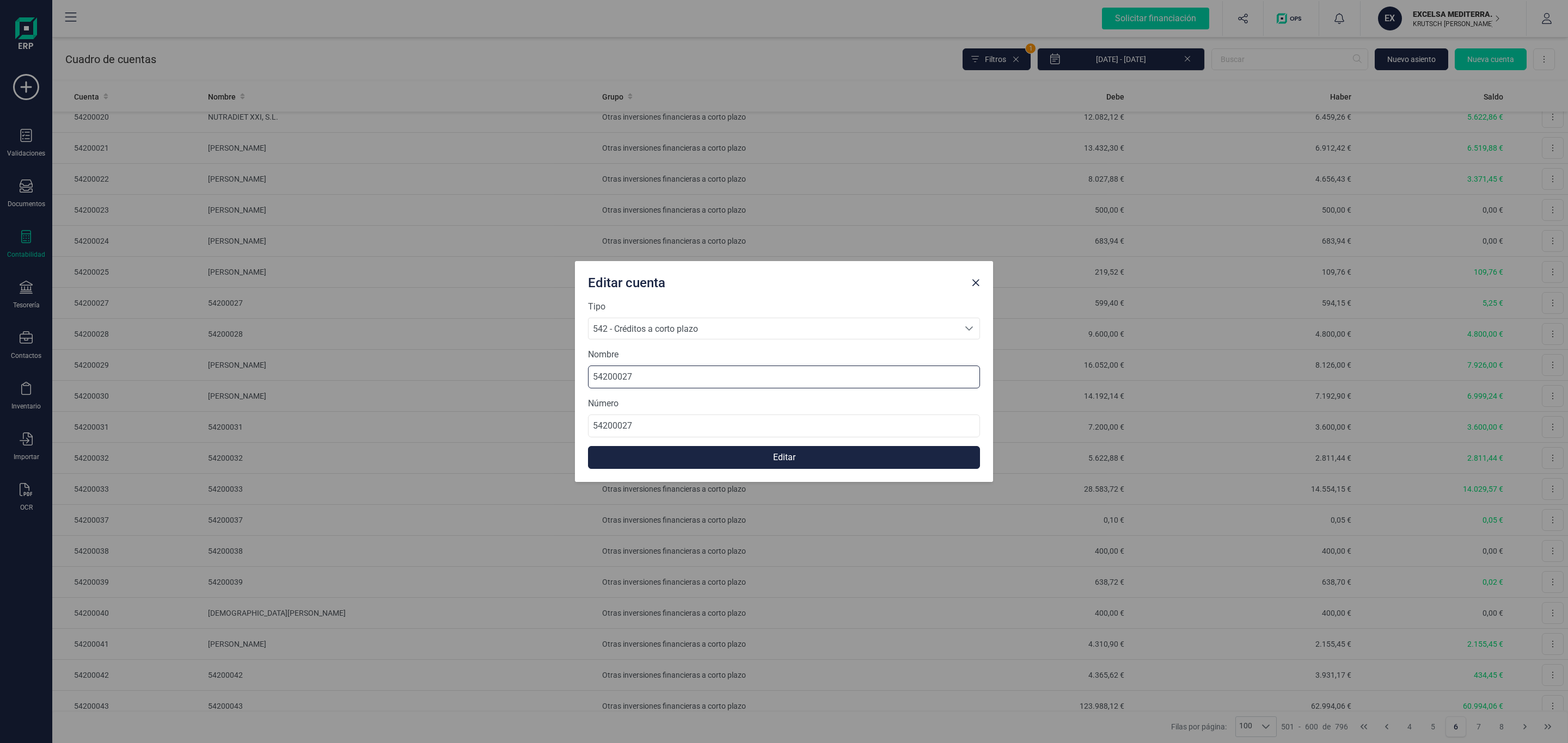
drag, startPoint x: 688, startPoint y: 369, endPoint x: 465, endPoint y: 361, distance: 223.1
click at [464, 361] on div "Editar cuenta Tipo 542 - Créditos a corto plazo 542 - Créditos a corto plazo 54…" at bounding box center [784, 371] width 1568 height 743
paste input "[PERSON_NAME]"
type input "[PERSON_NAME]"
click at [704, 459] on button "Editar" at bounding box center [784, 458] width 392 height 23
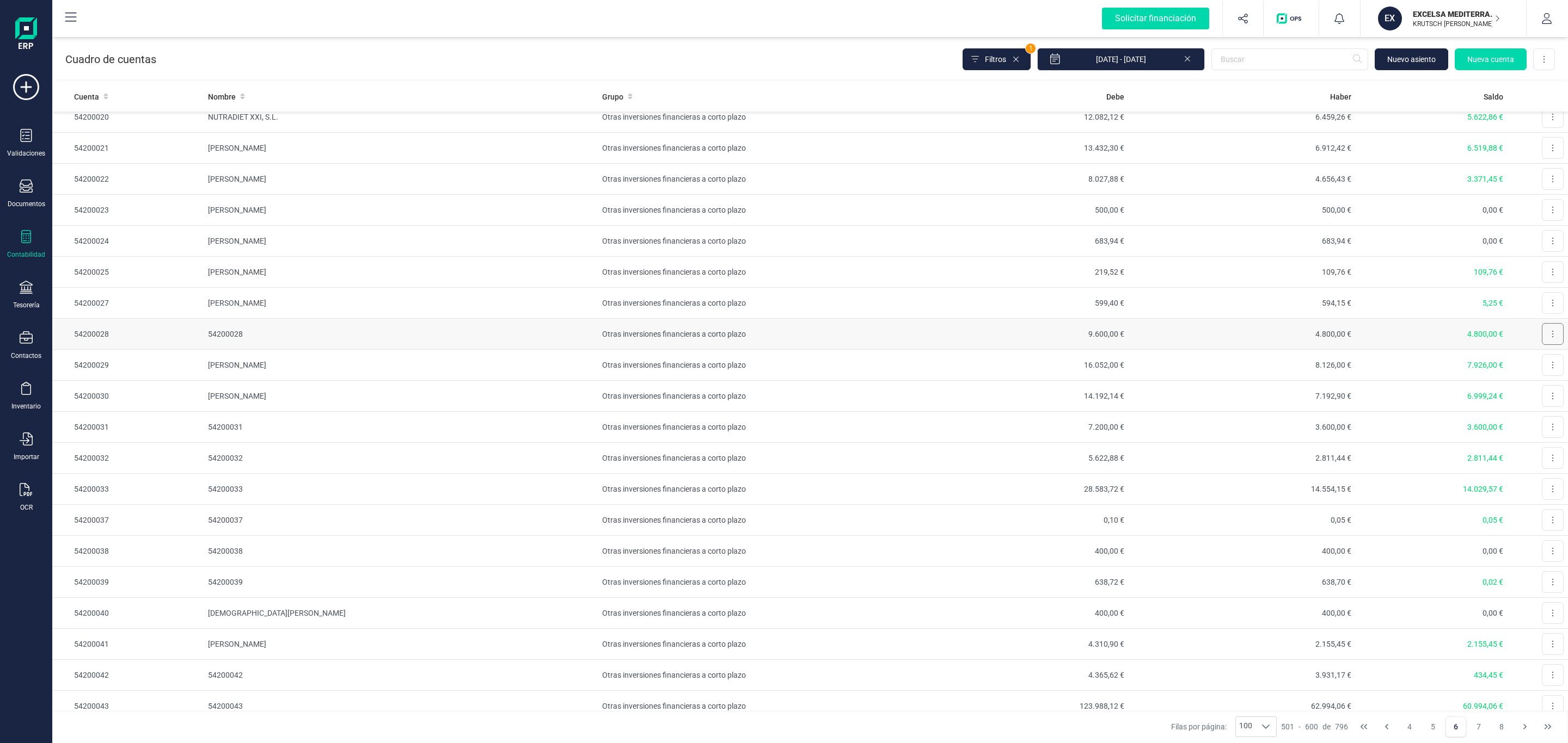
click at [1542, 340] on button at bounding box center [1553, 334] width 22 height 21
click at [1534, 366] on span "Editar" at bounding box center [1544, 360] width 20 height 11
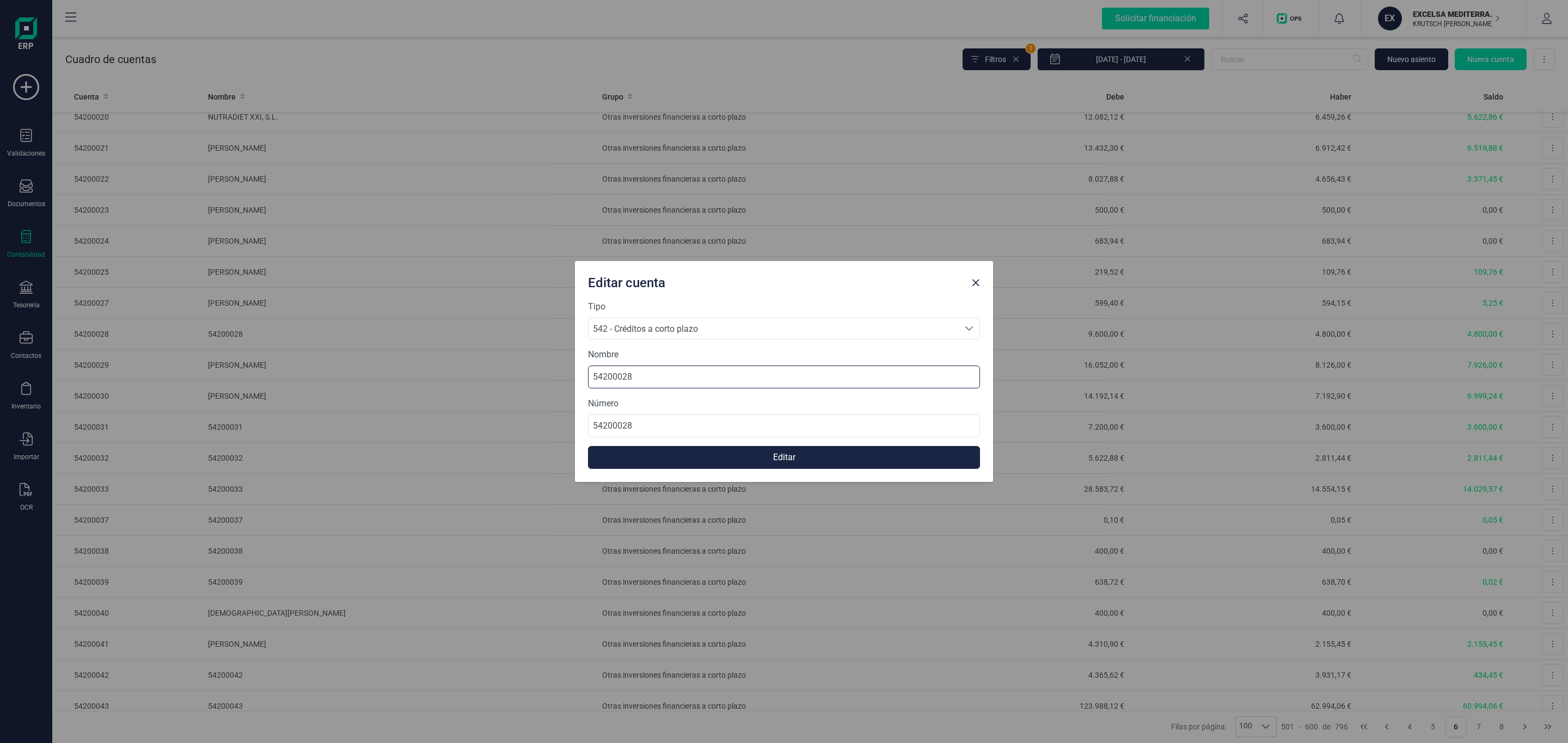
drag, startPoint x: 599, startPoint y: 365, endPoint x: 435, endPoint y: 358, distance: 164.1
click at [435, 358] on div "Editar cuenta Tipo 542 - Créditos a corto plazo 542 - Créditos a corto plazo 54…" at bounding box center [784, 371] width 1568 height 743
paste input "[PERSON_NAME] Mª [PERSON_NAME] [PERSON_NAME]"
type input "[PERSON_NAME] Mª [PERSON_NAME] [PERSON_NAME]"
click at [726, 465] on button "Editar" at bounding box center [784, 458] width 392 height 23
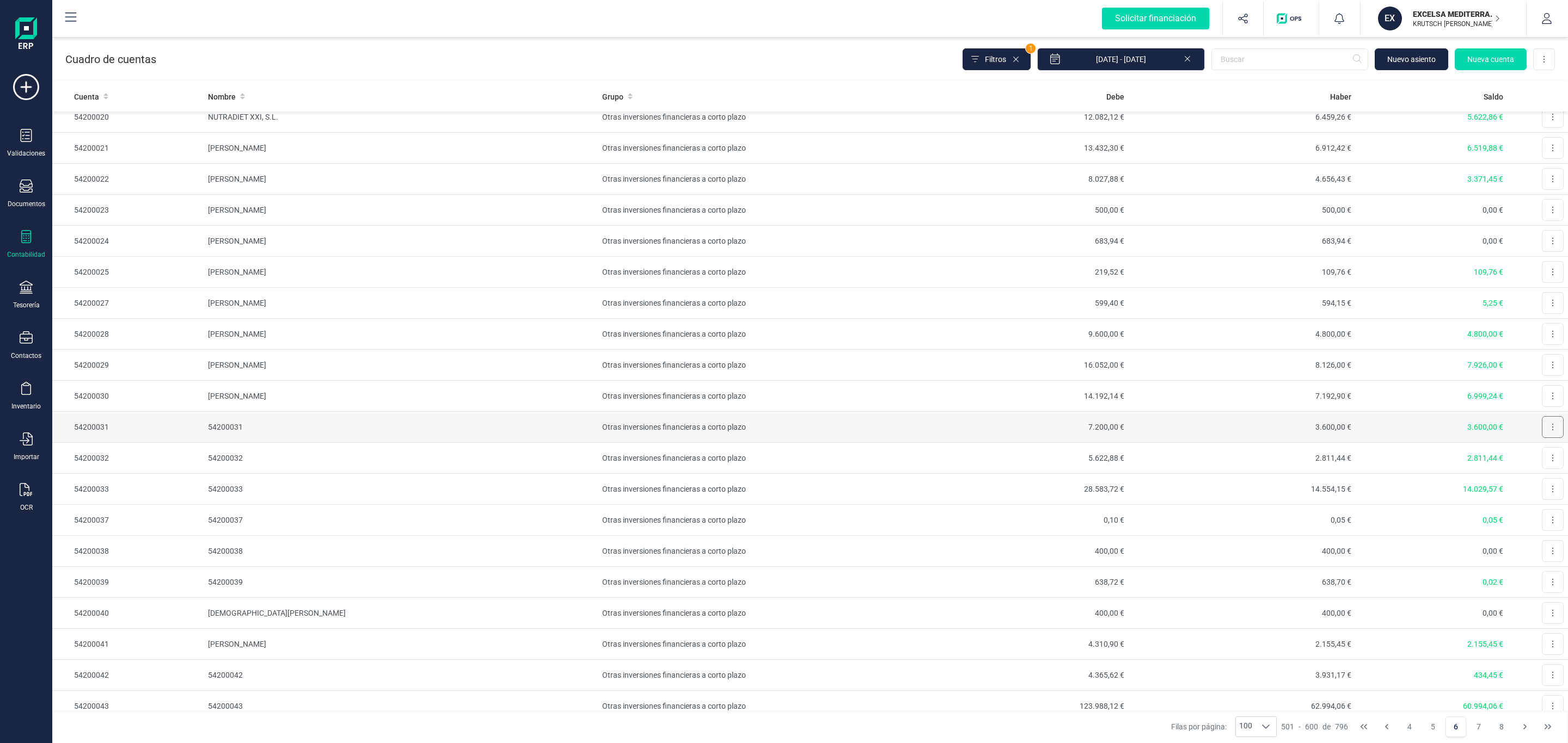
click at [1542, 438] on button at bounding box center [1553, 427] width 22 height 21
click at [1534, 459] on span "Editar" at bounding box center [1544, 454] width 20 height 11
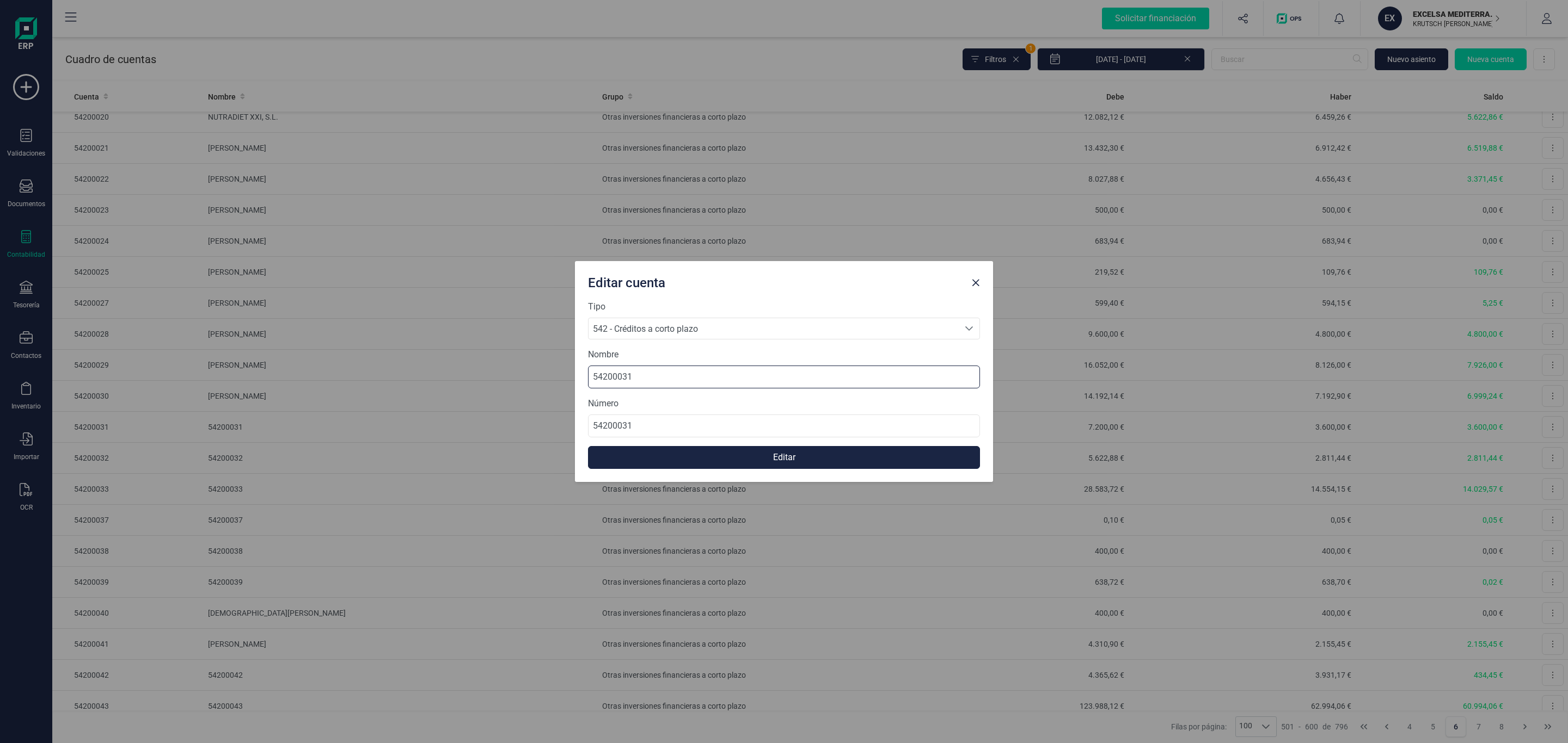
drag, startPoint x: 655, startPoint y: 368, endPoint x: 429, endPoint y: 365, distance: 226.0
click at [430, 365] on div "Editar cuenta Tipo 542 - Créditos a corto plazo 542 - Créditos a corto plazo 54…" at bounding box center [784, 371] width 1568 height 743
paste input "[PERSON_NAME]"
type input "[PERSON_NAME]"
click at [751, 463] on button "Editar" at bounding box center [784, 458] width 392 height 23
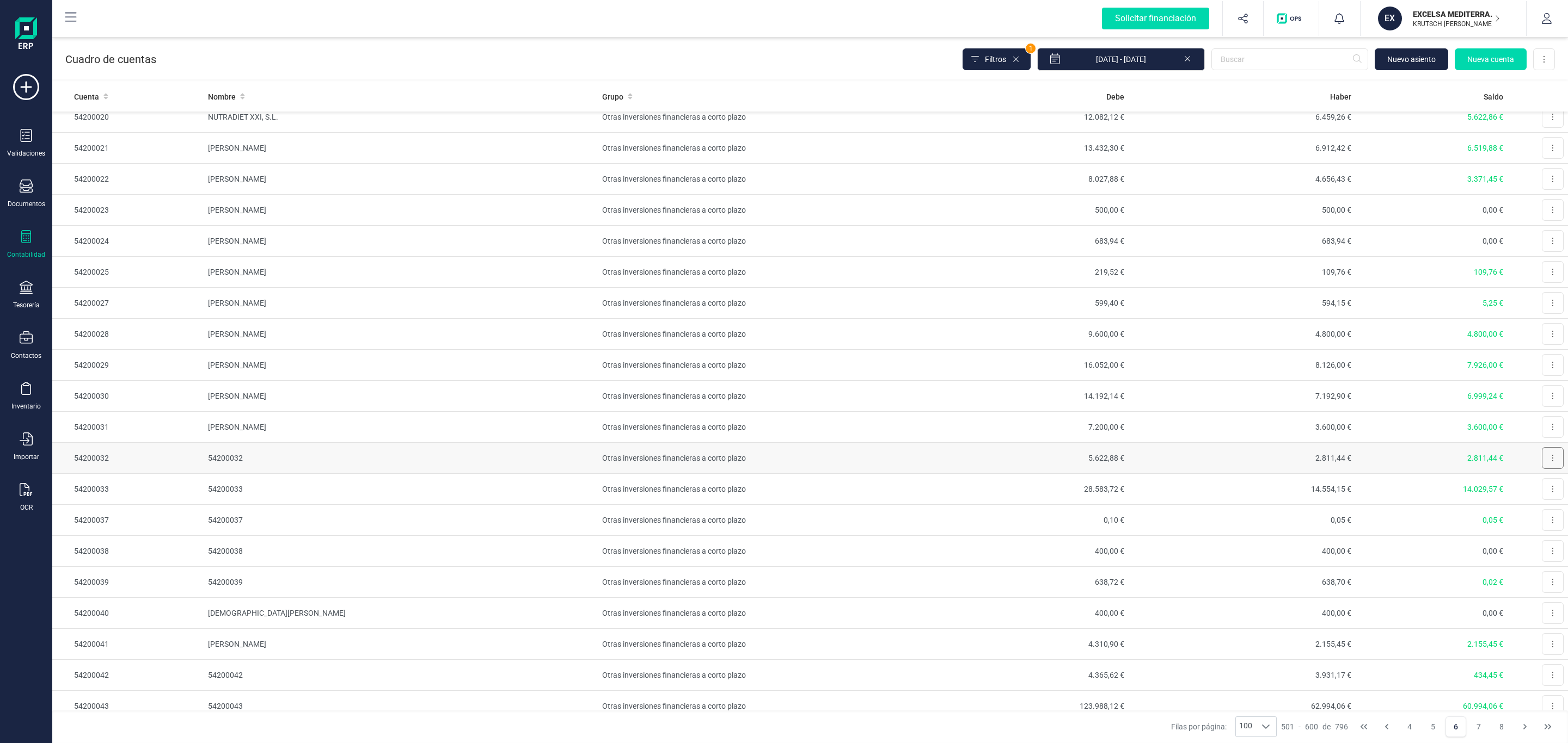
click at [1544, 469] on button at bounding box center [1553, 458] width 22 height 21
click at [1521, 489] on icon "Editar" at bounding box center [1526, 484] width 9 height 8
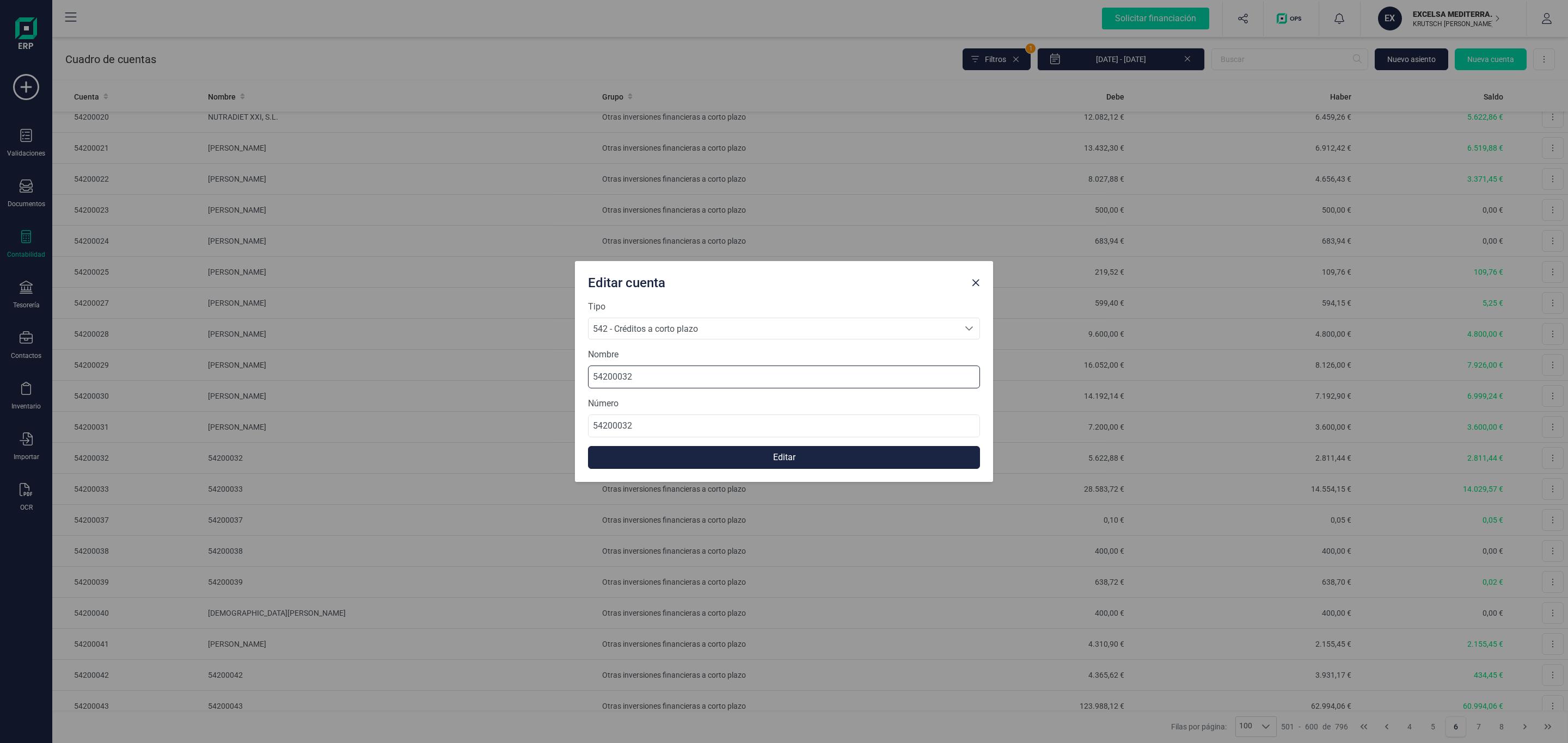
drag, startPoint x: 660, startPoint y: 375, endPoint x: 462, endPoint y: 368, distance: 198.1
click at [472, 368] on div "Editar cuenta Tipo 542 - Créditos a corto plazo 542 - Créditos a corto plazo 54…" at bounding box center [784, 371] width 1568 height 743
paste input "[PERSON_NAME] [PERSON_NAME]"
type input "[PERSON_NAME] [PERSON_NAME]"
click at [698, 456] on button "Editar" at bounding box center [784, 458] width 392 height 23
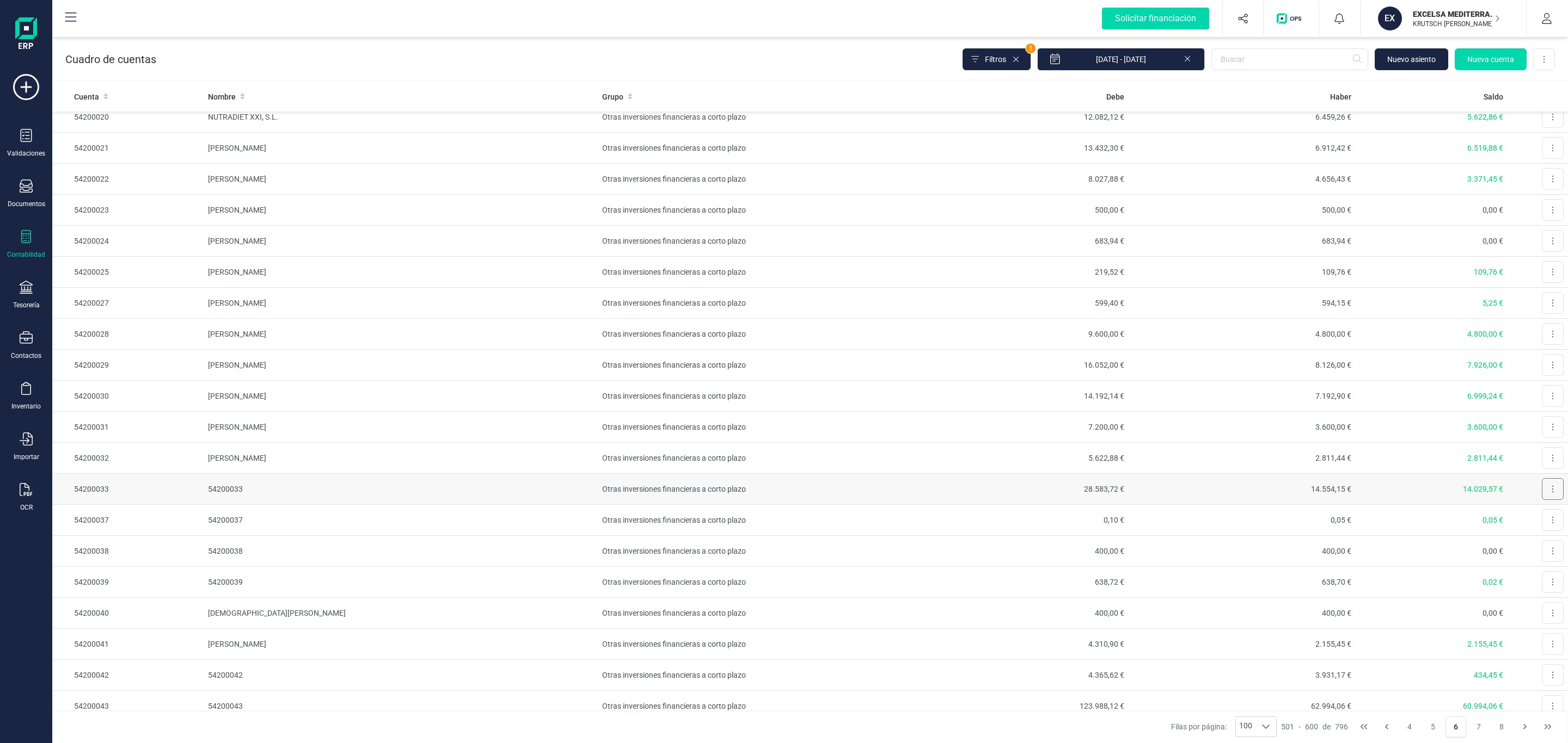
click at [1549, 494] on button at bounding box center [1553, 489] width 22 height 21
click at [1534, 522] on span "Editar" at bounding box center [1544, 515] width 20 height 11
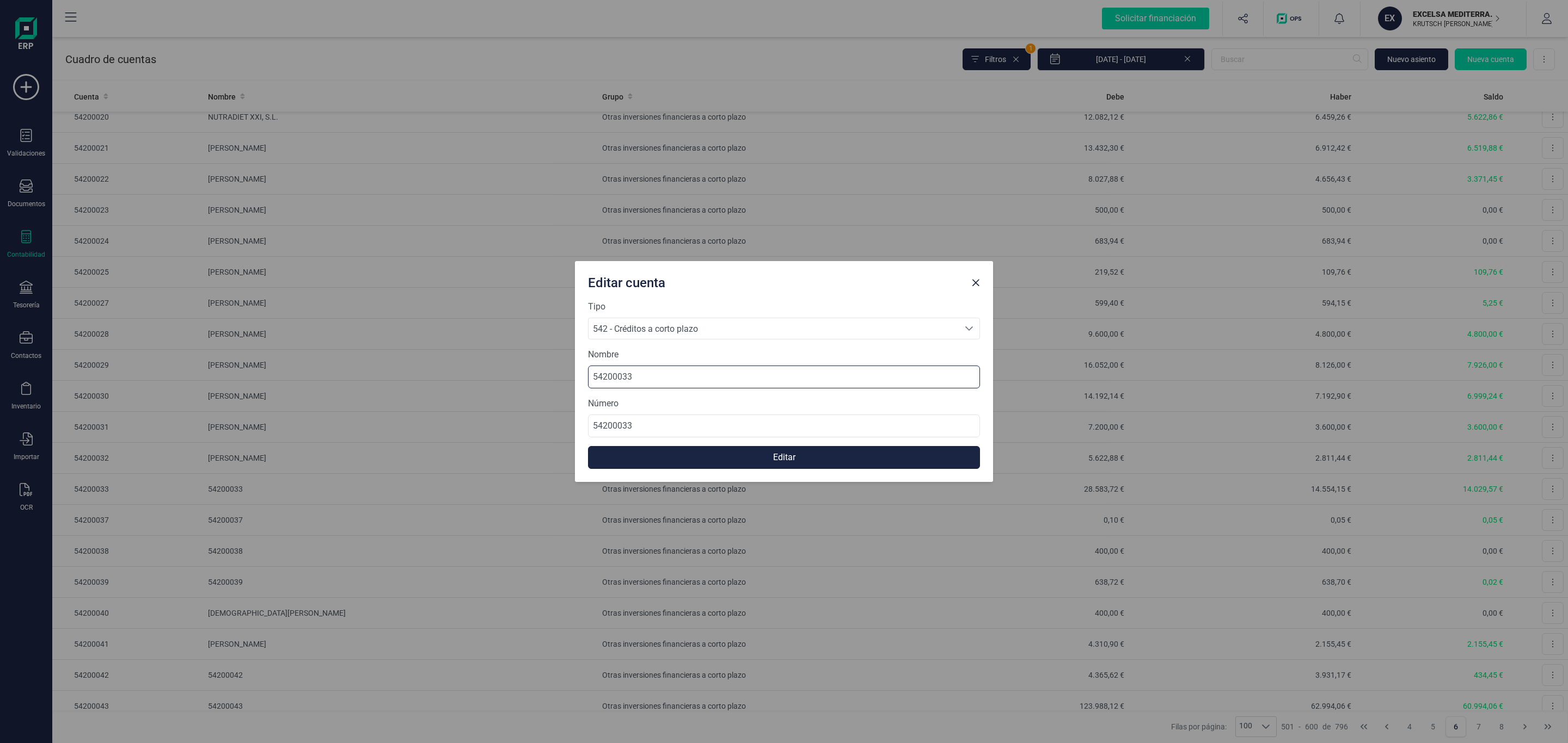
drag, startPoint x: 668, startPoint y: 369, endPoint x: 428, endPoint y: 365, distance: 240.0
click at [428, 365] on div "Editar cuenta Tipo 542 - Créditos a corto plazo 542 - Créditos a corto plazo 54…" at bounding box center [784, 371] width 1568 height 743
paste input "[PERSON_NAME] [PERSON_NAME]"
type input "[PERSON_NAME] [PERSON_NAME]"
click at [748, 457] on button "Editar" at bounding box center [784, 458] width 392 height 23
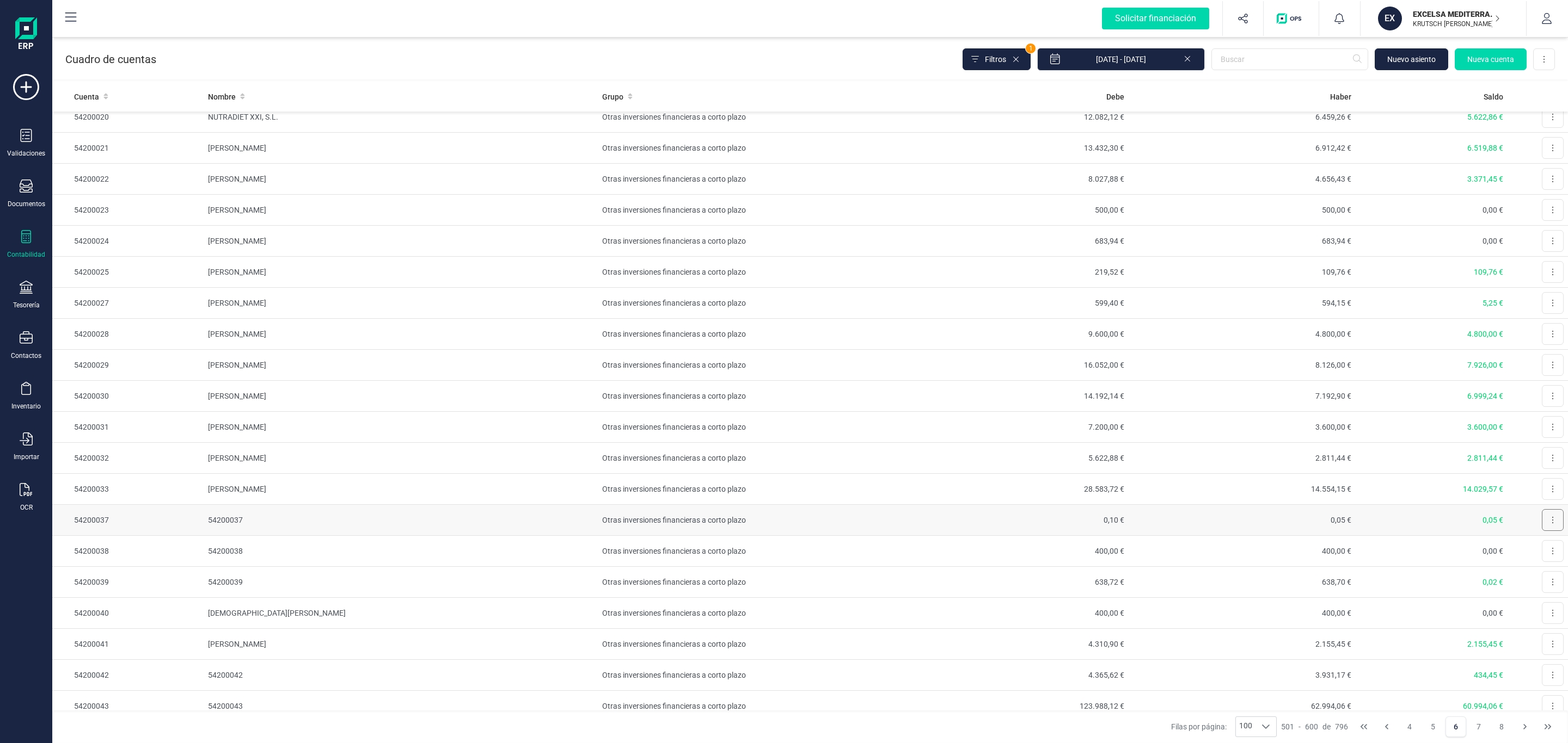
click at [1552, 524] on icon at bounding box center [1552, 520] width 2 height 9
click at [1534, 552] on span "Editar" at bounding box center [1544, 547] width 20 height 11
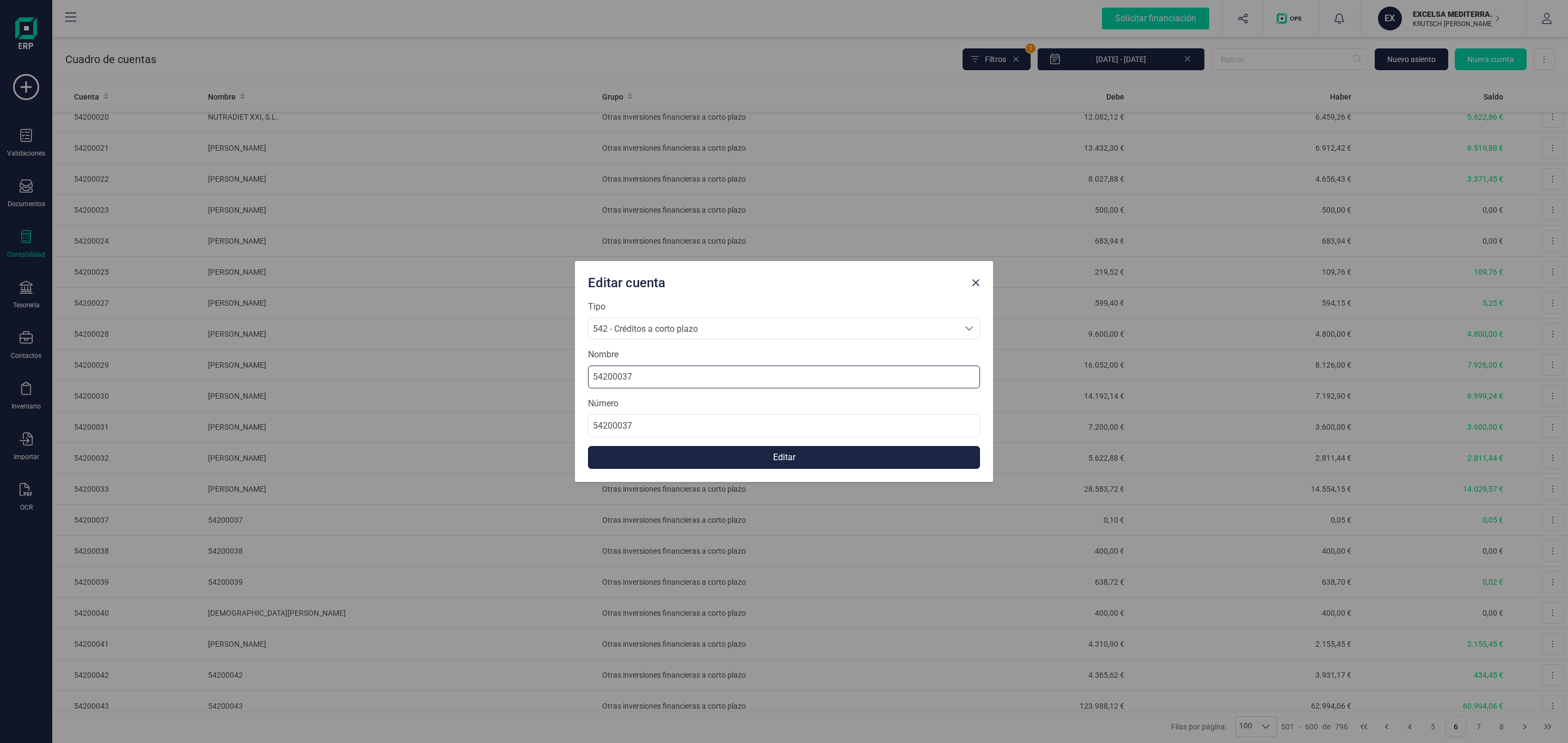
drag, startPoint x: 668, startPoint y: 375, endPoint x: 529, endPoint y: 385, distance: 139.4
click at [516, 384] on div "Editar cuenta Tipo 542 - Créditos a corto plazo 542 - Créditos a corto plazo 54…" at bounding box center [784, 371] width 1568 height 743
paste input "[PERSON_NAME] [PERSON_NAME]"
type input "[PERSON_NAME] [PERSON_NAME]"
click at [714, 456] on button "Editar" at bounding box center [784, 458] width 392 height 23
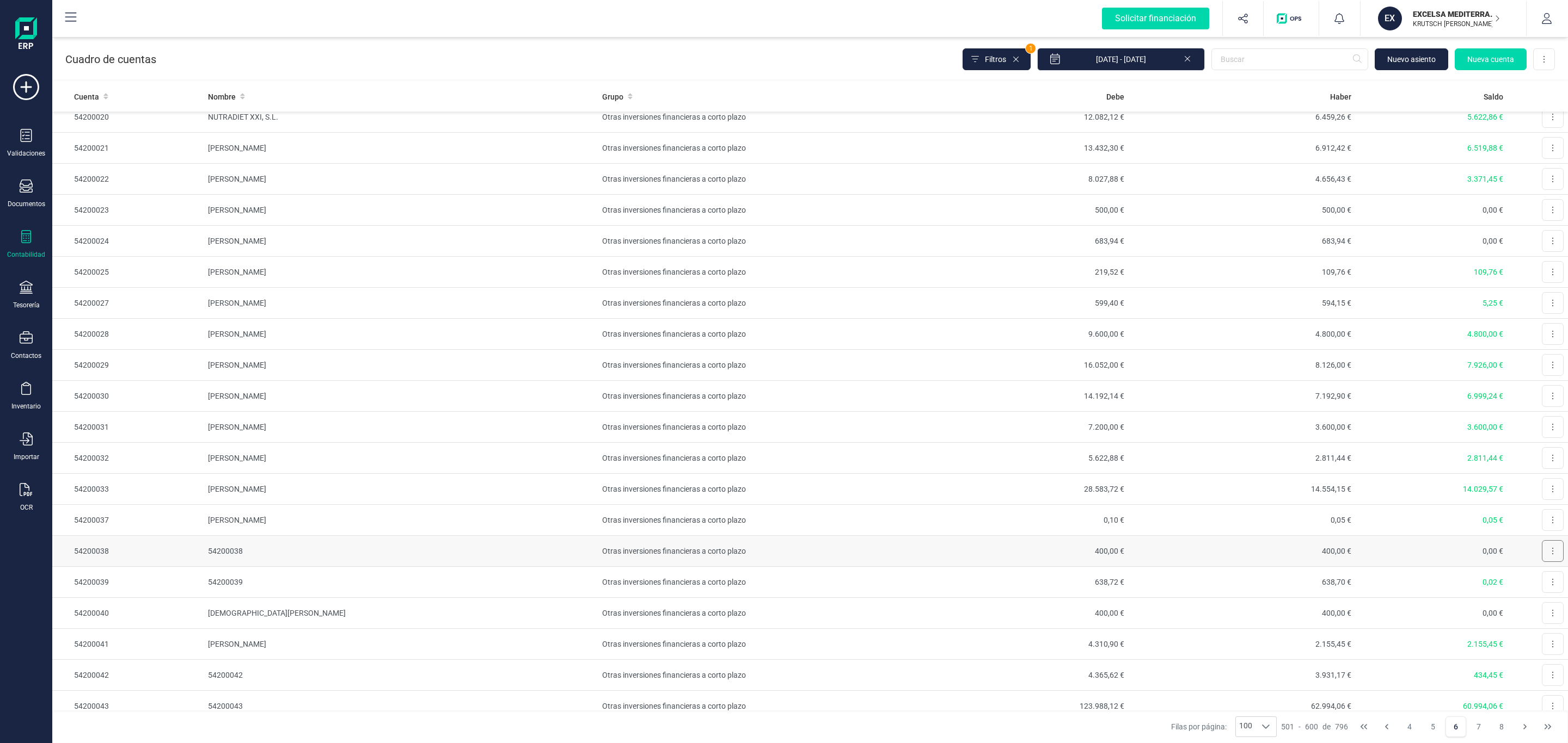
click at [1542, 559] on button at bounding box center [1553, 551] width 22 height 21
click at [1534, 583] on span "Editar" at bounding box center [1544, 577] width 20 height 11
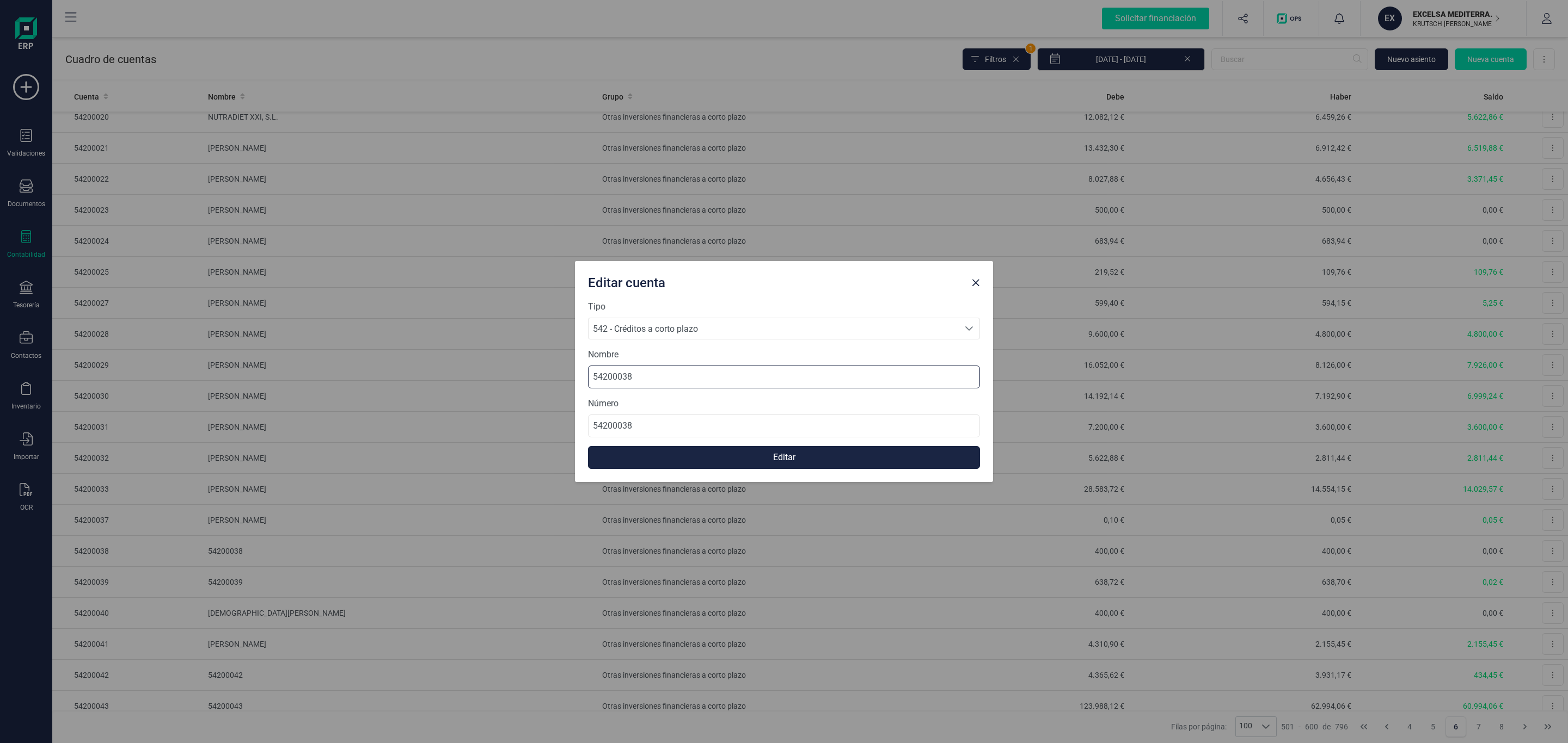
drag, startPoint x: 651, startPoint y: 384, endPoint x: 424, endPoint y: 358, distance: 228.5
click at [422, 358] on div "Editar cuenta Tipo 542 - Créditos a corto plazo 542 - Créditos a corto plazo 54…" at bounding box center [784, 371] width 1568 height 743
paste input "[PERSON_NAME]"
type input "[PERSON_NAME]"
click at [794, 460] on button "Editar" at bounding box center [784, 458] width 392 height 23
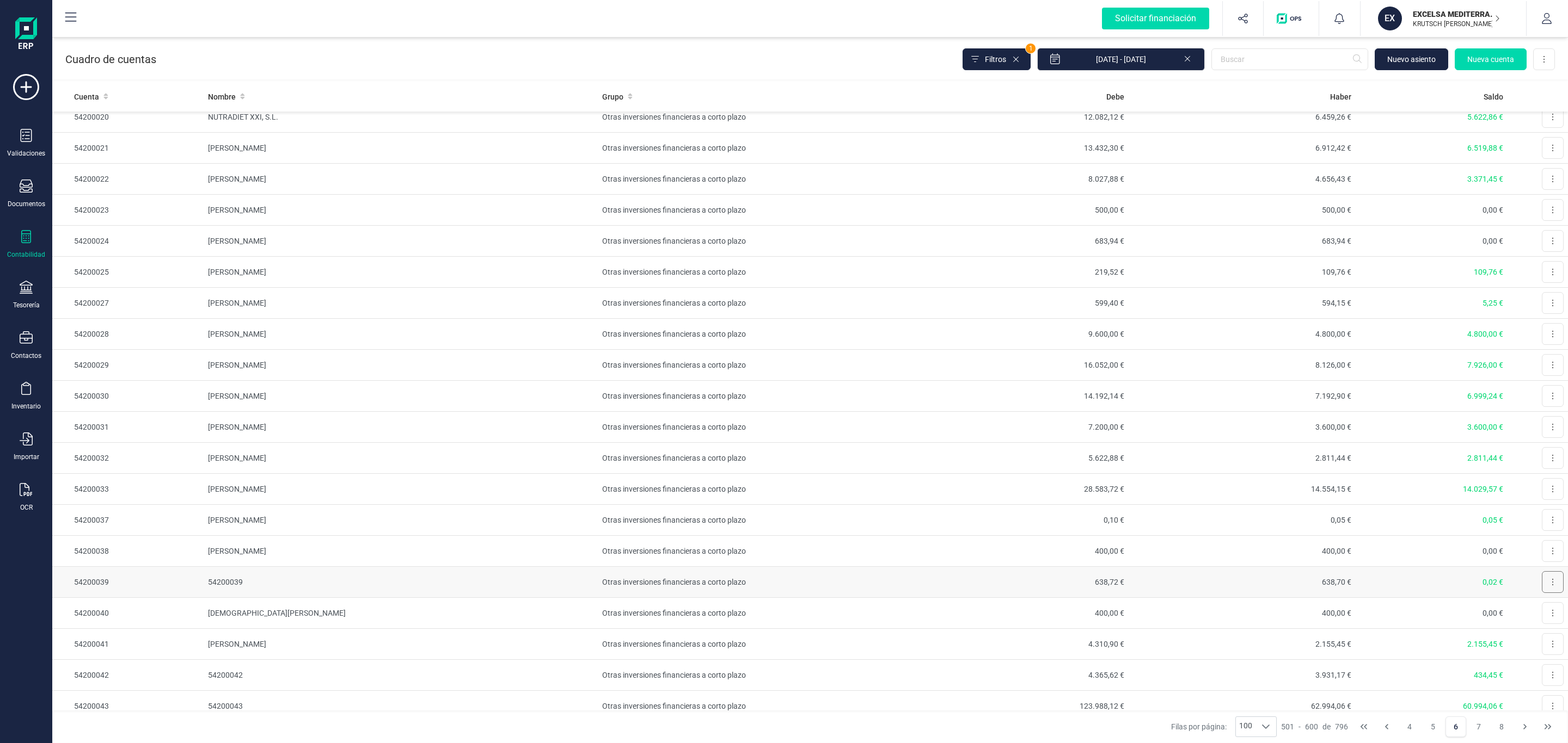
click at [1544, 591] on button at bounding box center [1553, 582] width 22 height 21
click at [1522, 613] on icon "Editar" at bounding box center [1526, 608] width 8 height 8
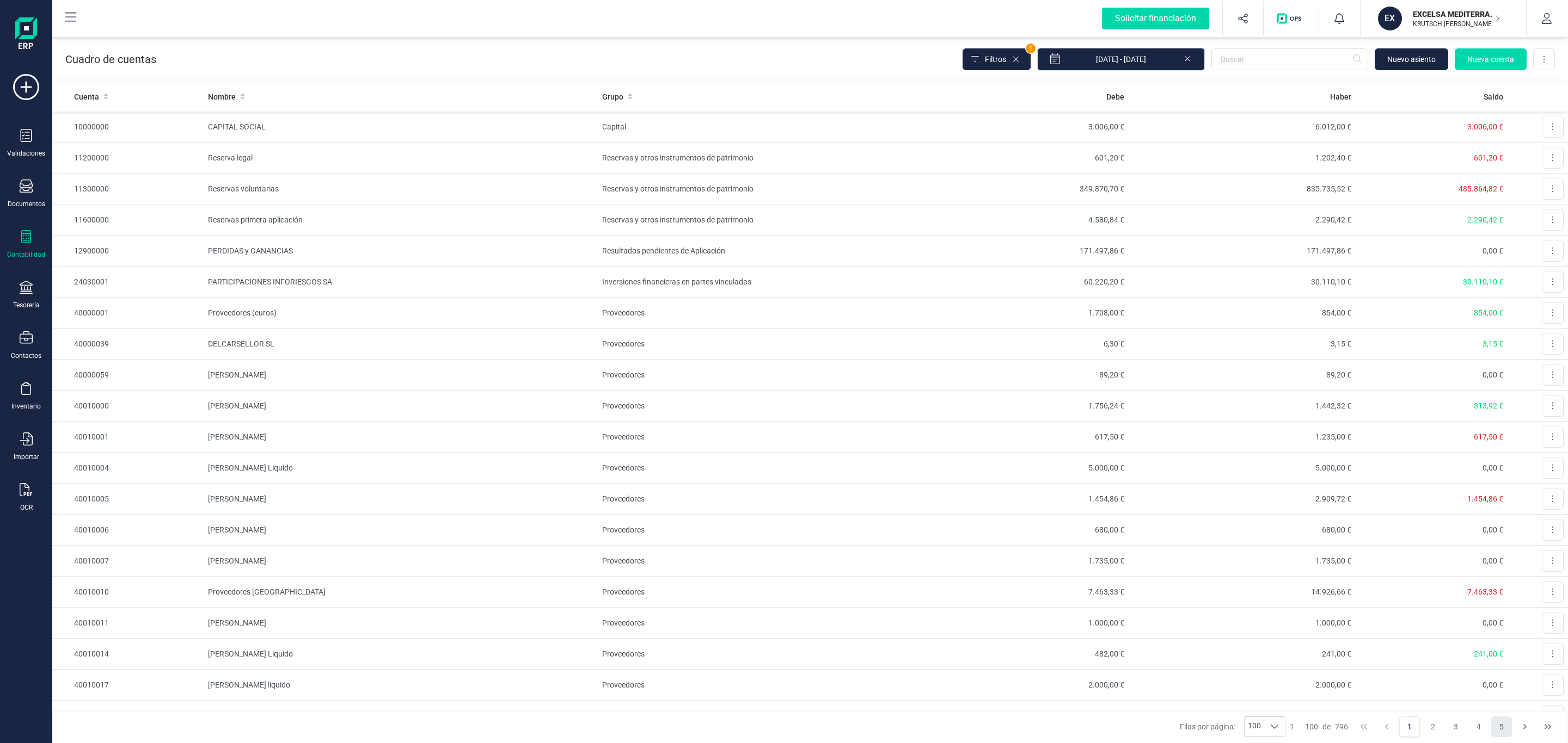
click at [1495, 724] on button "5" at bounding box center [1501, 727] width 21 height 21
click at [1477, 725] on button "6" at bounding box center [1478, 727] width 21 height 21
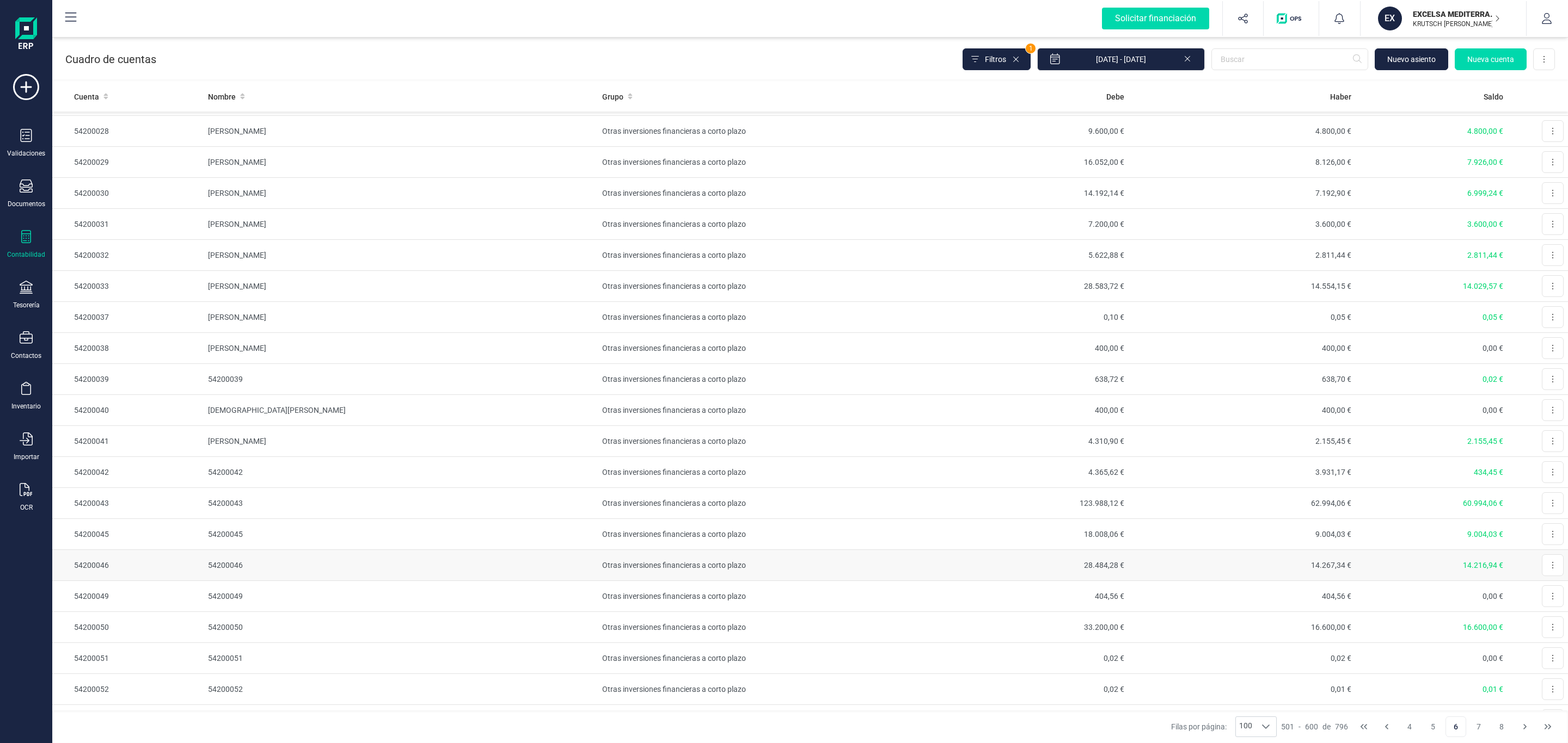
scroll to position [1143, 0]
click at [1542, 260] on button at bounding box center [1553, 256] width 22 height 21
drag, startPoint x: 1528, startPoint y: 295, endPoint x: 1515, endPoint y: 297, distance: 13.2
click at [1534, 288] on span "Editar" at bounding box center [1544, 282] width 20 height 11
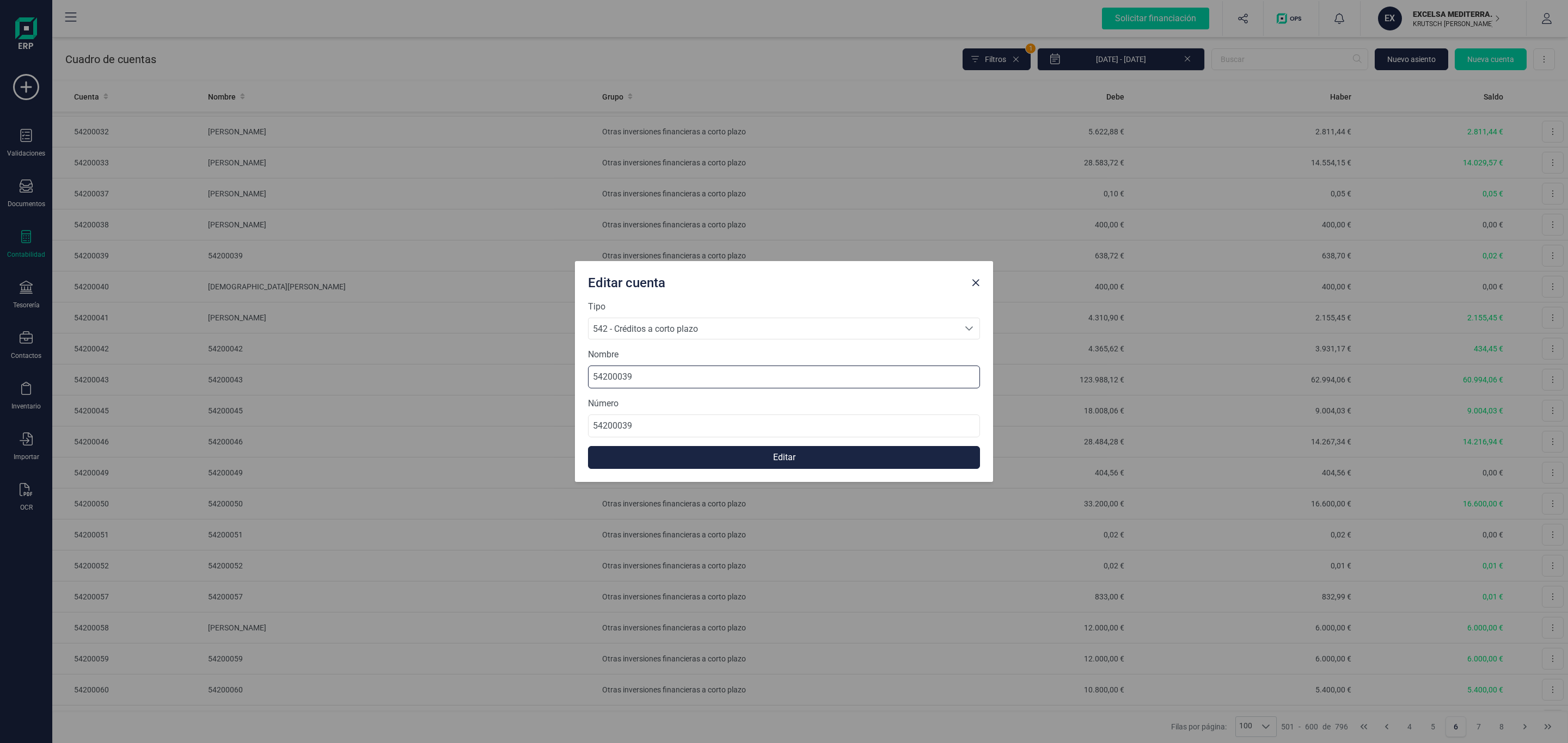
drag, startPoint x: 636, startPoint y: 374, endPoint x: 458, endPoint y: 369, distance: 178.1
click at [487, 370] on div "Editar cuenta Tipo 542 - Créditos a corto plazo 542 - Créditos a corto plazo 54…" at bounding box center [784, 371] width 1568 height 743
paste input "[PERSON_NAME] [PERSON_NAME]"
type input "[PERSON_NAME] [PERSON_NAME]"
click at [710, 459] on button "Editar" at bounding box center [784, 458] width 392 height 23
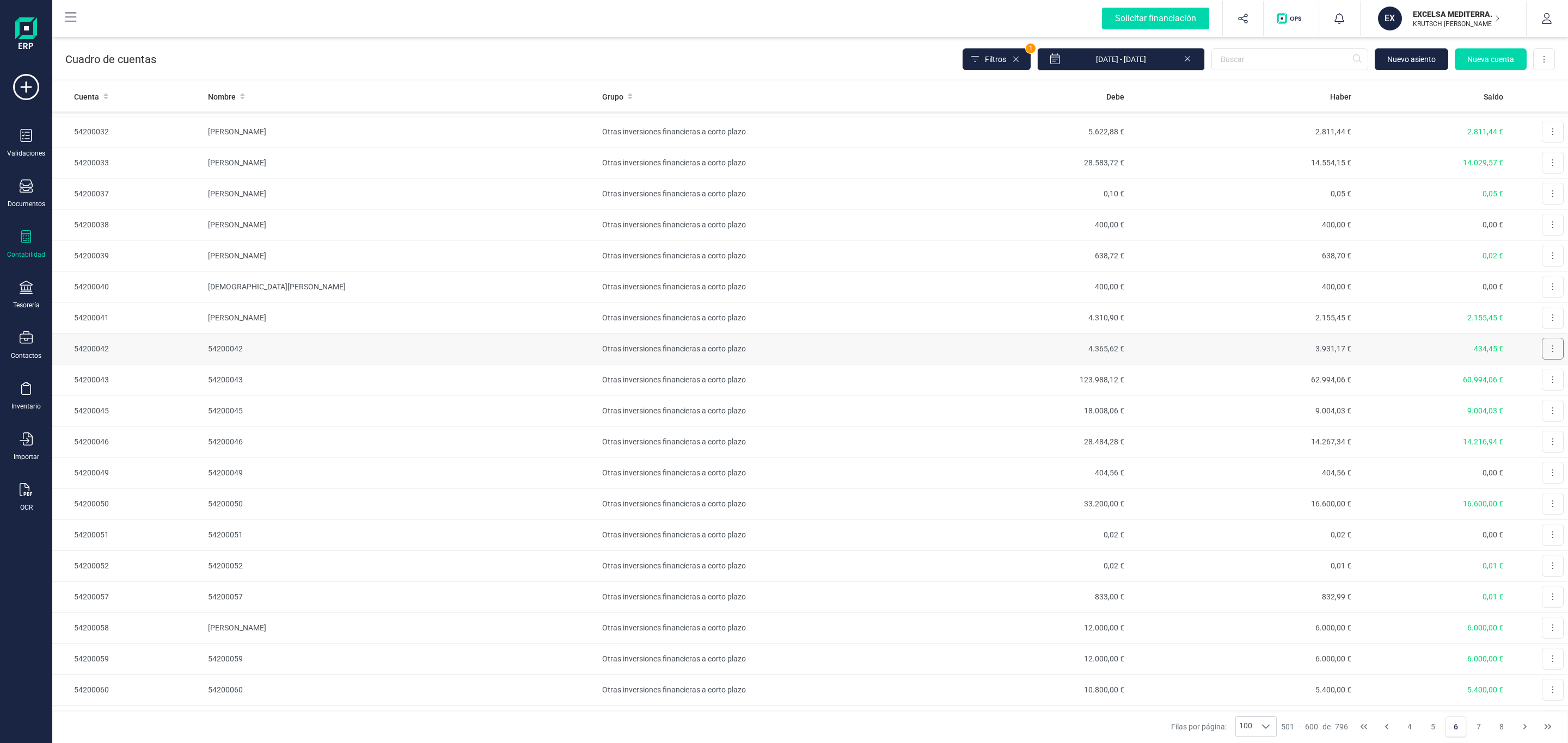
click at [1542, 358] on button at bounding box center [1553, 349] width 22 height 21
click at [1534, 381] on span "Editar" at bounding box center [1544, 375] width 20 height 11
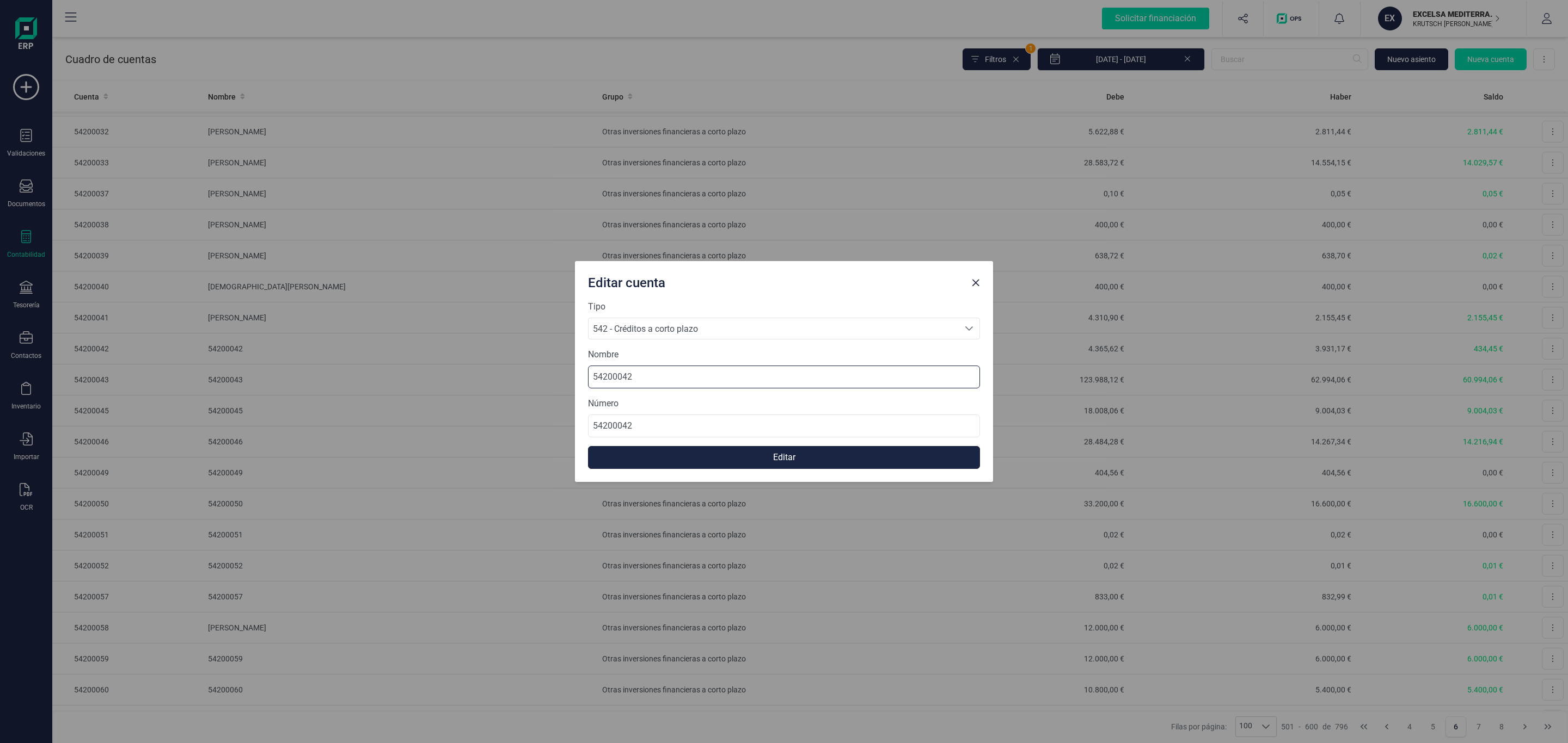
drag, startPoint x: 673, startPoint y: 374, endPoint x: 494, endPoint y: 370, distance: 179.0
click at [494, 370] on div "Editar cuenta Tipo 542 - Créditos a corto plazo 542 - Créditos a corto plazo 54…" at bounding box center [784, 371] width 1568 height 743
paste input "[PERSON_NAME]"
type input "[PERSON_NAME]"
drag, startPoint x: 723, startPoint y: 457, endPoint x: 753, endPoint y: 456, distance: 30.0
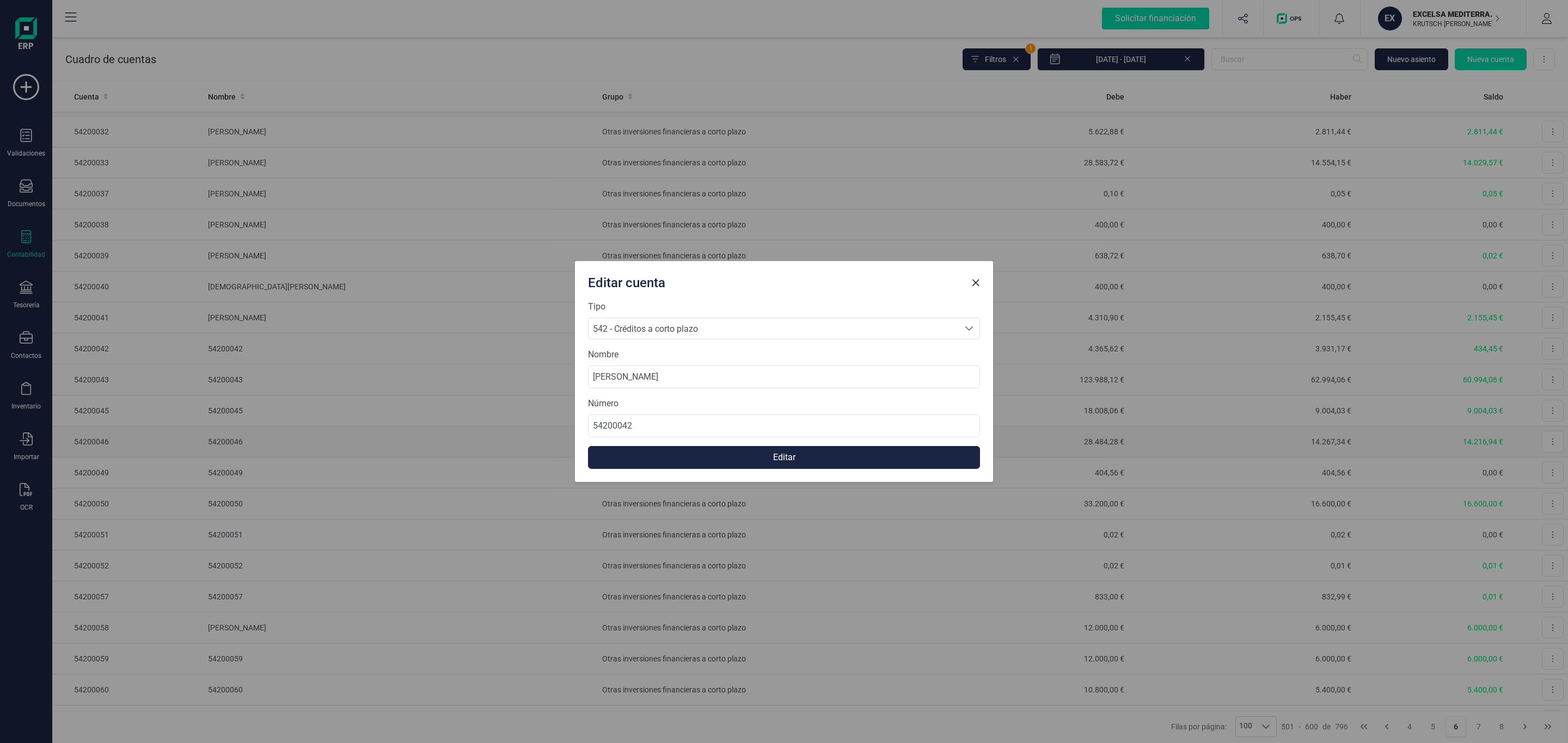
click at [723, 457] on button "Editar" at bounding box center [784, 458] width 392 height 23
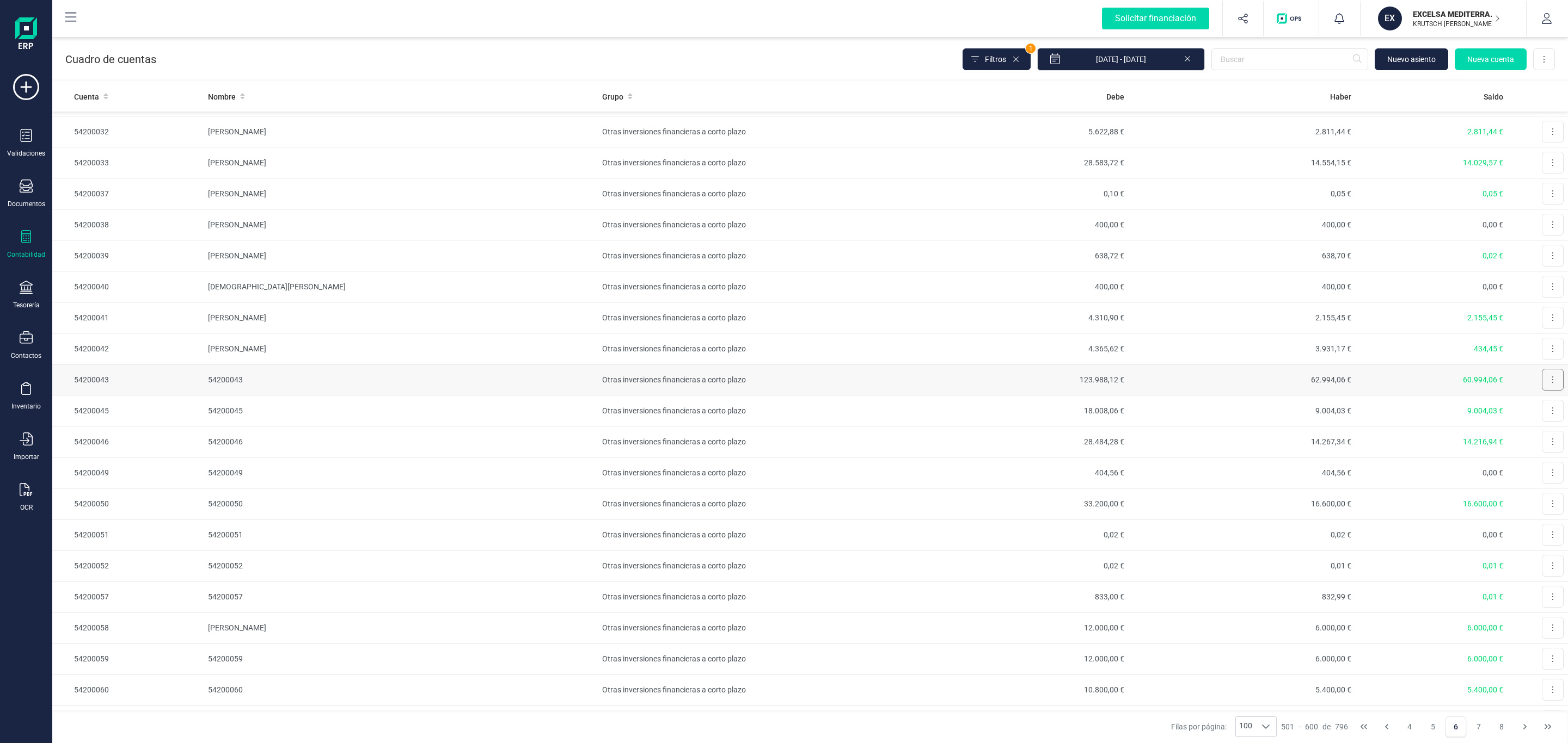
click at [1542, 390] on button at bounding box center [1553, 380] width 22 height 21
click at [1516, 417] on button "Editar" at bounding box center [1539, 406] width 49 height 21
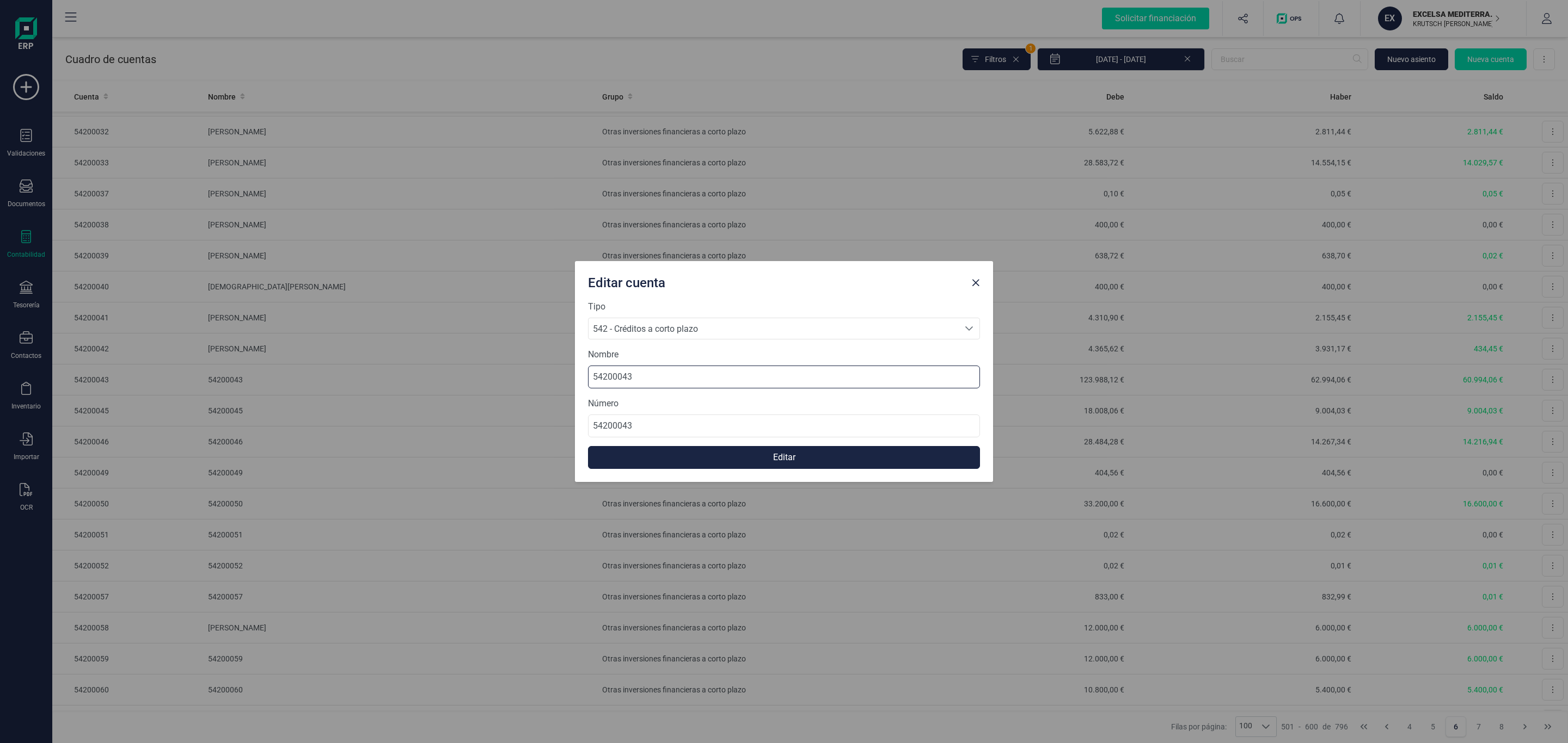
drag, startPoint x: 644, startPoint y: 379, endPoint x: 395, endPoint y: 356, distance: 250.1
click at [396, 355] on div "Editar cuenta Tipo 542 - Créditos a corto plazo 542 - Créditos a corto plazo 54…" at bounding box center [784, 371] width 1568 height 743
paste input "[PERSON_NAME] [PERSON_NAME]"
type input "[PERSON_NAME] [PERSON_NAME]"
click at [693, 456] on button "Editar" at bounding box center [784, 458] width 392 height 23
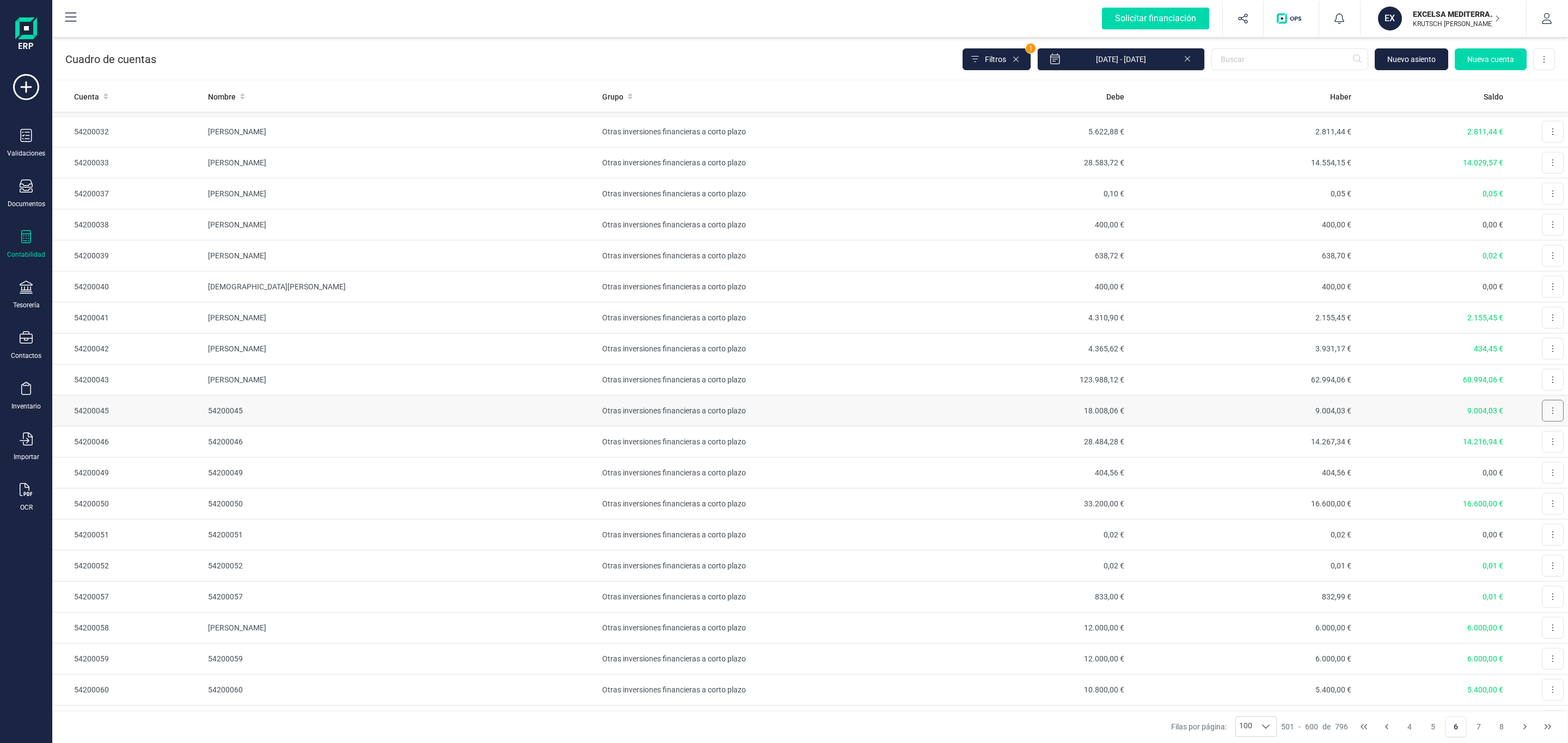
click at [1552, 415] on icon at bounding box center [1552, 411] width 2 height 9
click at [1534, 443] on span "Editar" at bounding box center [1544, 437] width 20 height 11
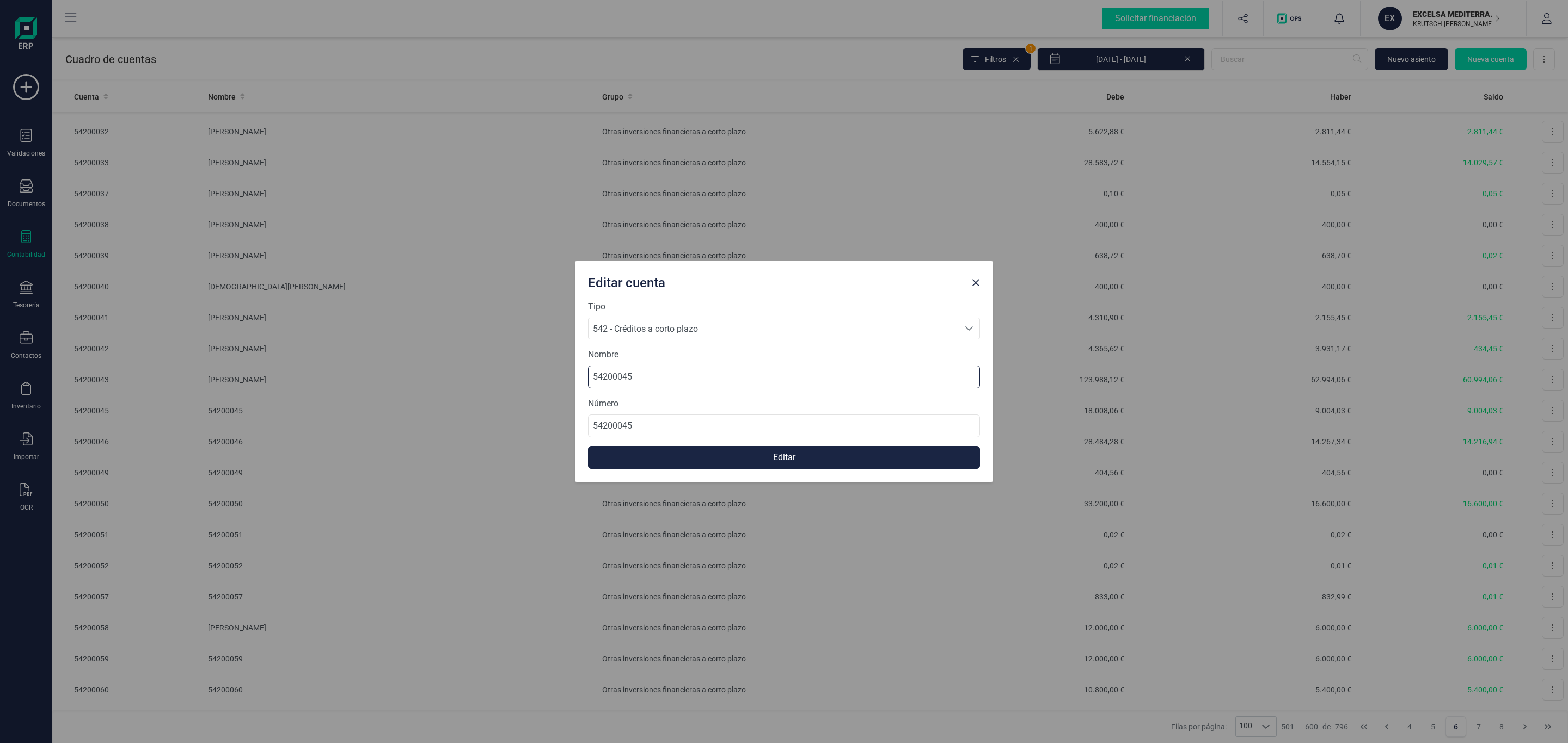
drag, startPoint x: 606, startPoint y: 365, endPoint x: 492, endPoint y: 370, distance: 114.1
click at [485, 365] on div "Editar cuenta Tipo 542 - Créditos a corto plazo 542 - Créditos a corto plazo 54…" at bounding box center [784, 371] width 1568 height 743
paste input "ICSHOMES GROUP SL"
type input "ICSHOMES GROUP SL"
click at [713, 449] on button "Editar" at bounding box center [784, 458] width 392 height 23
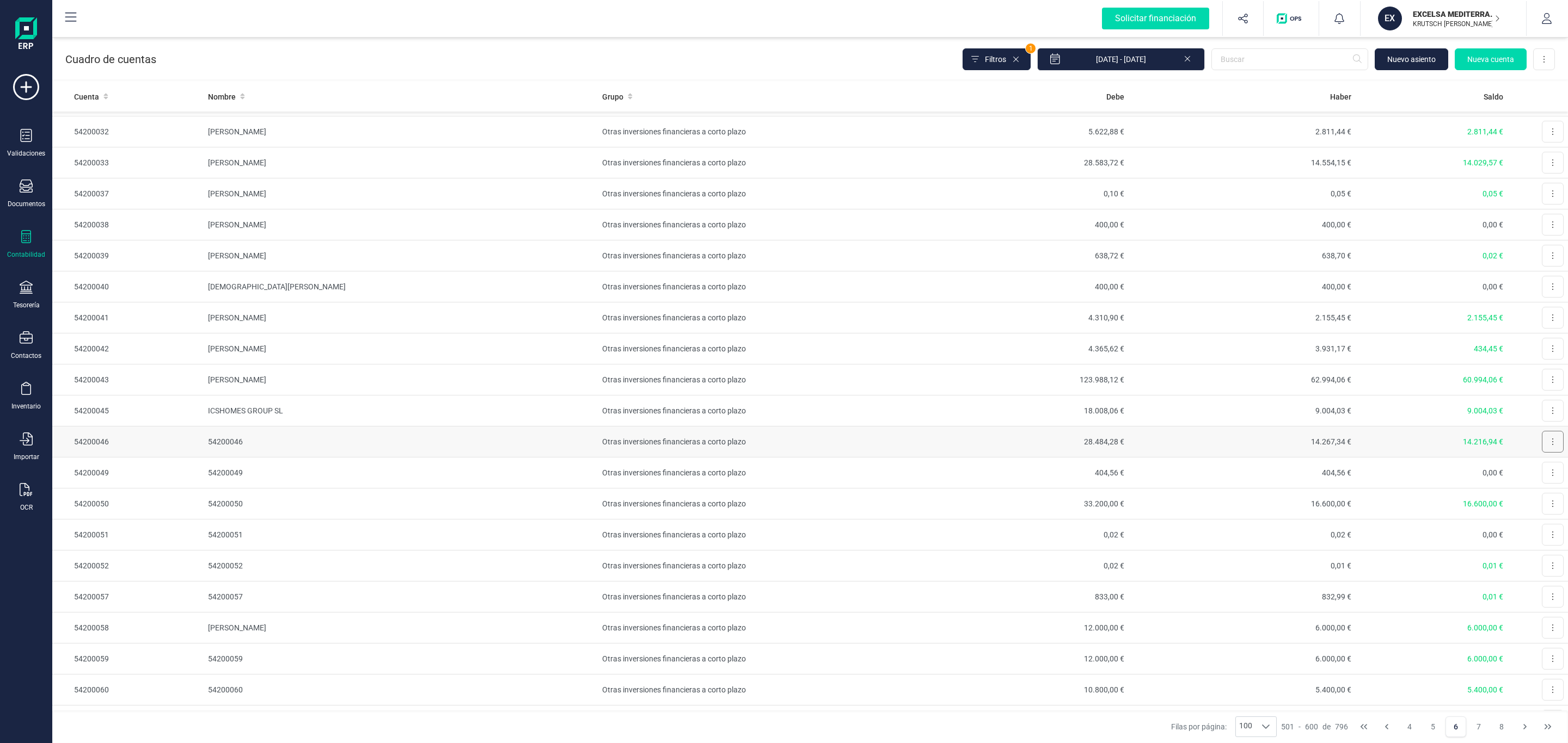
click at [1542, 448] on button at bounding box center [1553, 441] width 22 height 21
click at [1519, 479] on button "Editar" at bounding box center [1539, 469] width 49 height 21
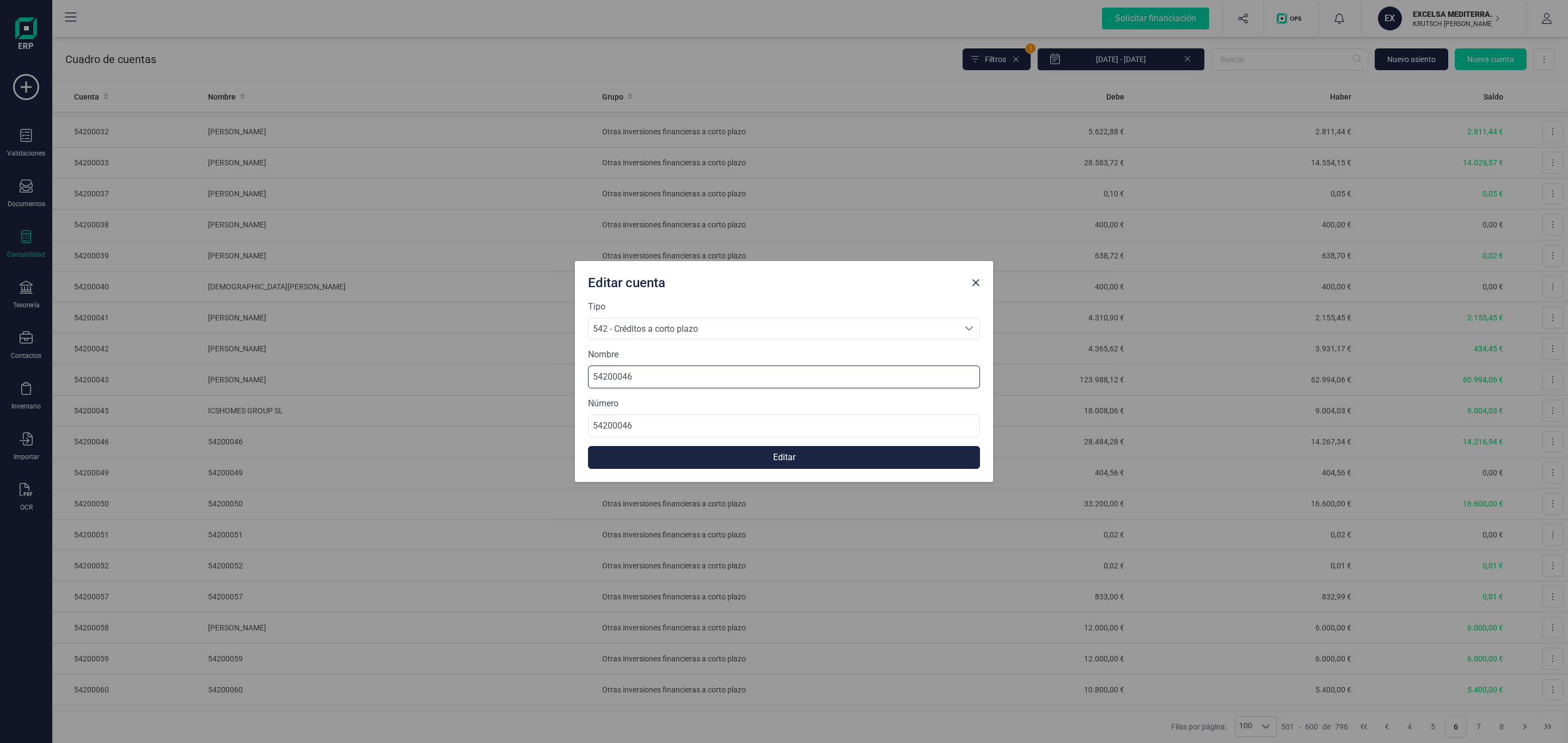
drag, startPoint x: 717, startPoint y: 383, endPoint x: 452, endPoint y: 374, distance: 265.2
click at [450, 374] on div "Editar cuenta Tipo 542 - Créditos a corto plazo 542 - Créditos a corto plazo 54…" at bounding box center [784, 371] width 1568 height 743
paste input "[PERSON_NAME] [PERSON_NAME]"
type input "[PERSON_NAME] [PERSON_NAME]"
click at [789, 459] on button "Editar" at bounding box center [784, 458] width 392 height 23
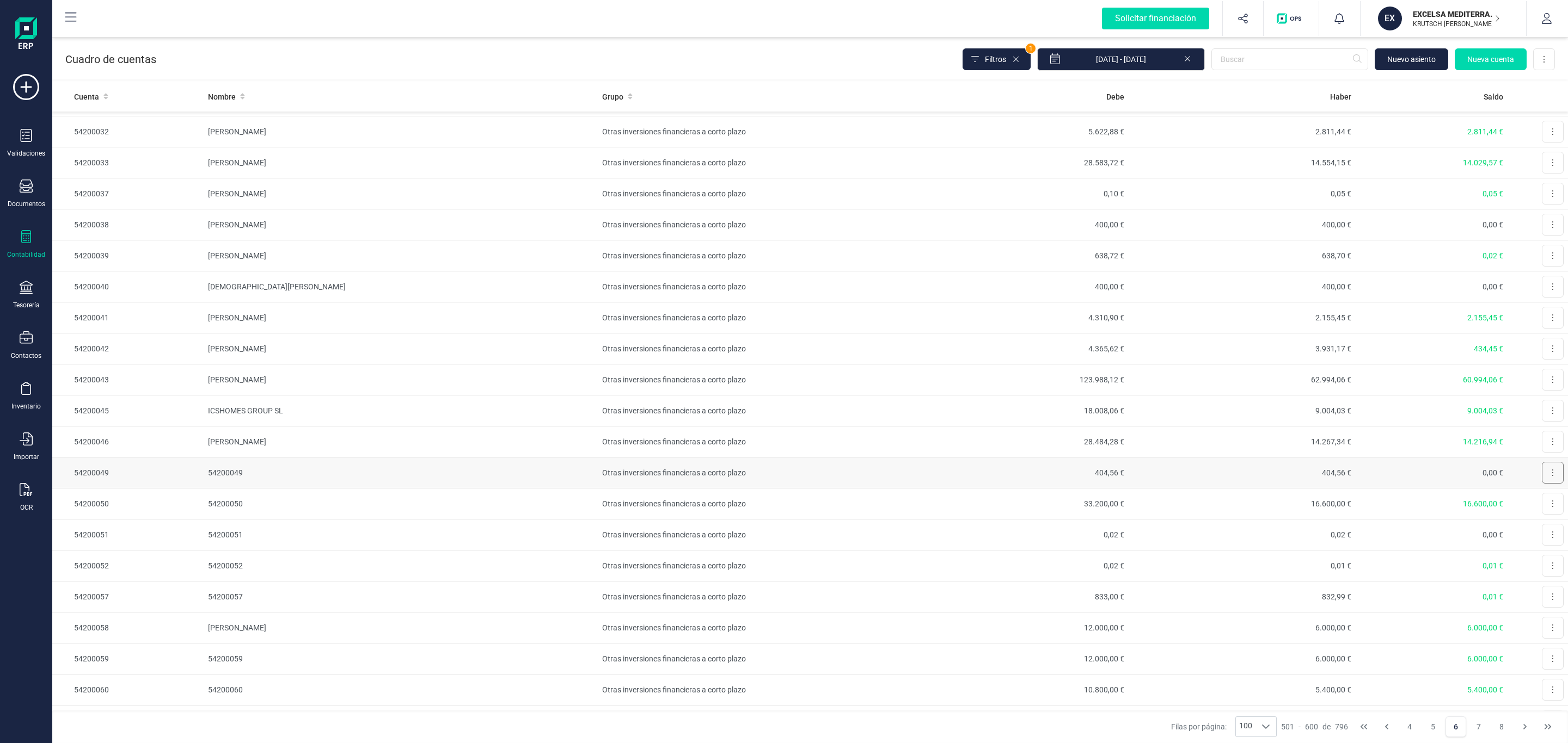
click at [1542, 484] on button at bounding box center [1553, 473] width 22 height 21
click at [1534, 505] on span "Editar" at bounding box center [1544, 499] width 20 height 11
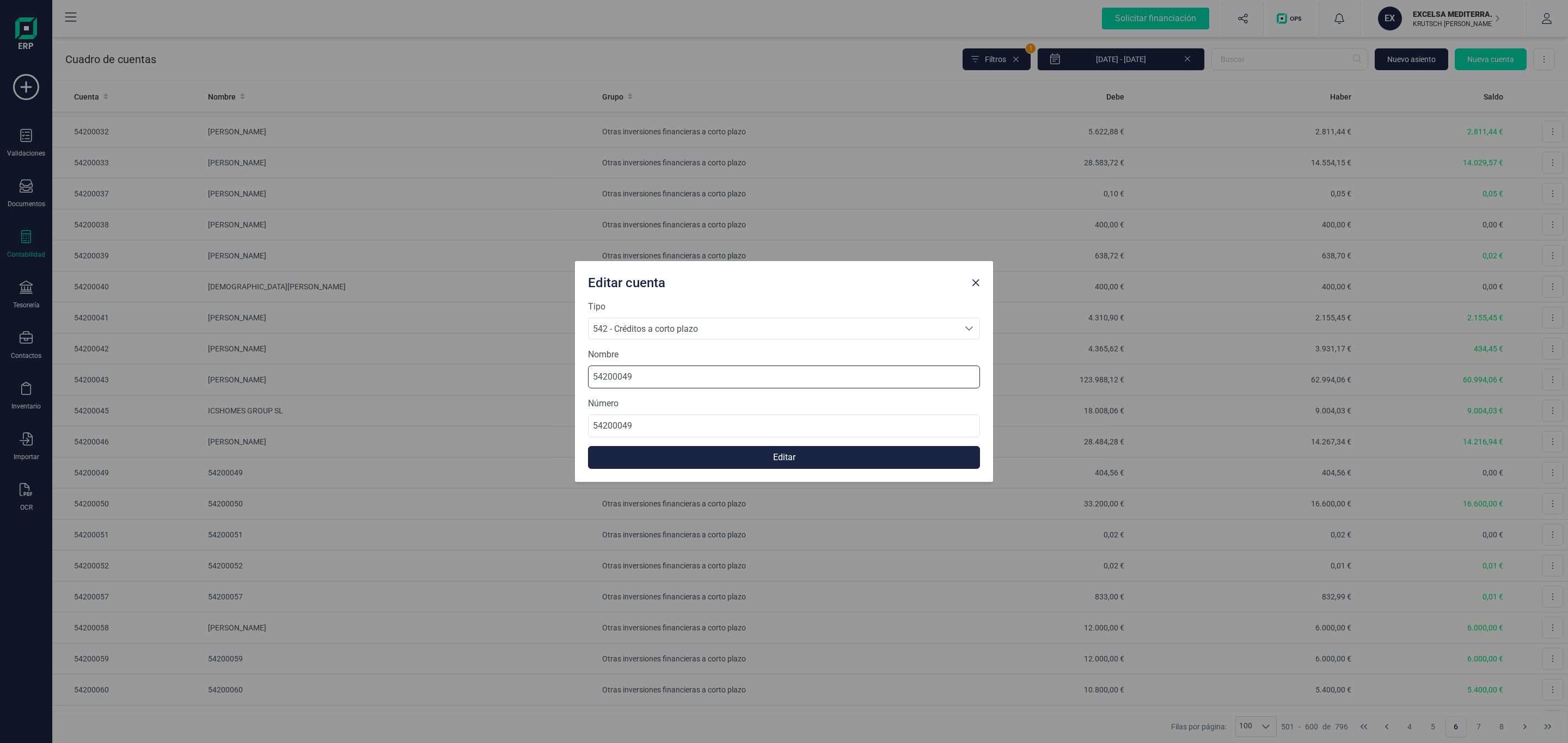
drag, startPoint x: 665, startPoint y: 379, endPoint x: 379, endPoint y: 366, distance: 286.3
click at [379, 366] on div "Editar cuenta Tipo 542 - Créditos a corto plazo 542 - Créditos a corto plazo 54…" at bounding box center [784, 371] width 1568 height 743
paste input "[PERSON_NAME]"
type input "[PERSON_NAME]"
click at [819, 456] on button "Editar" at bounding box center [784, 458] width 392 height 23
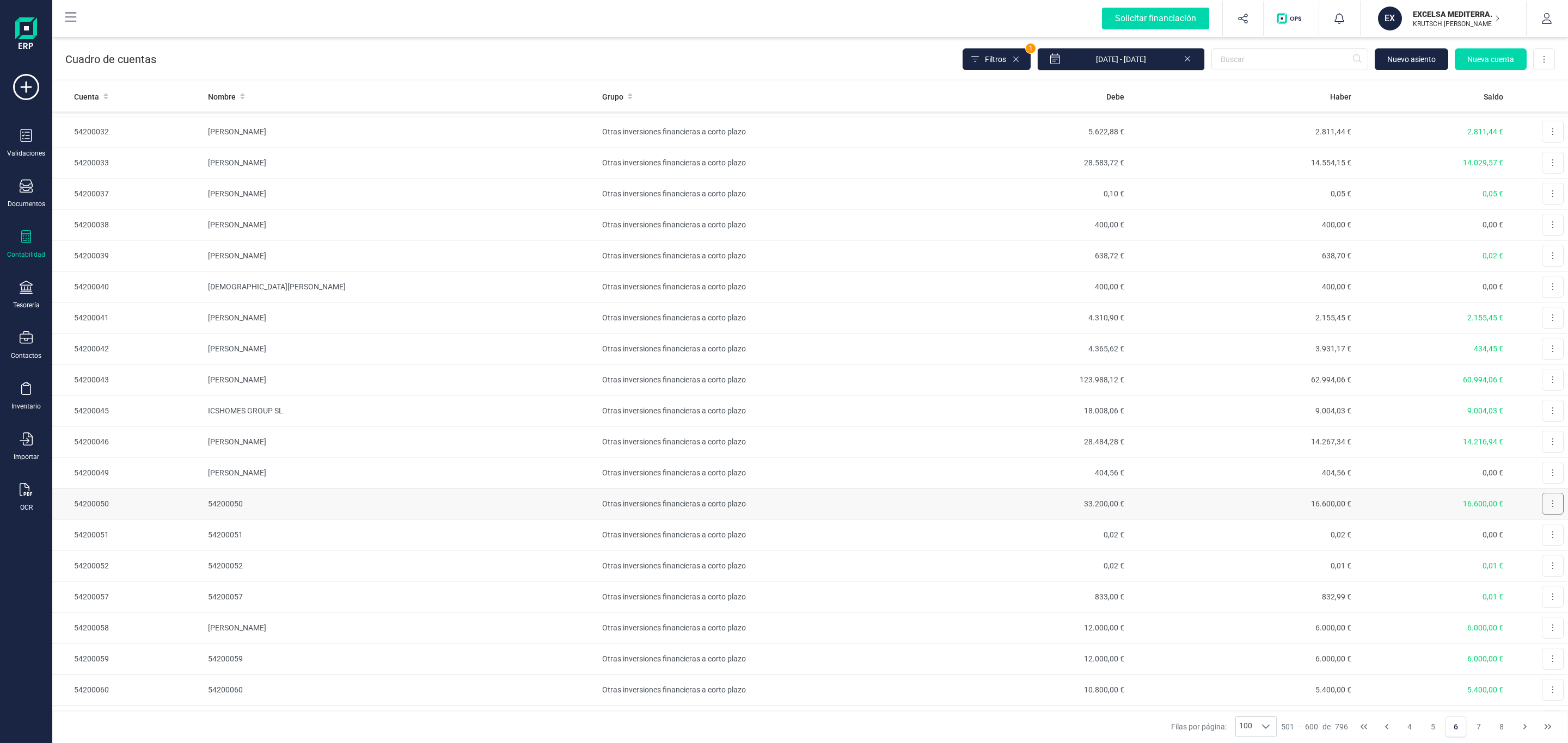
click at [1542, 510] on button at bounding box center [1553, 504] width 22 height 21
click at [1534, 536] on span "Editar" at bounding box center [1544, 530] width 20 height 11
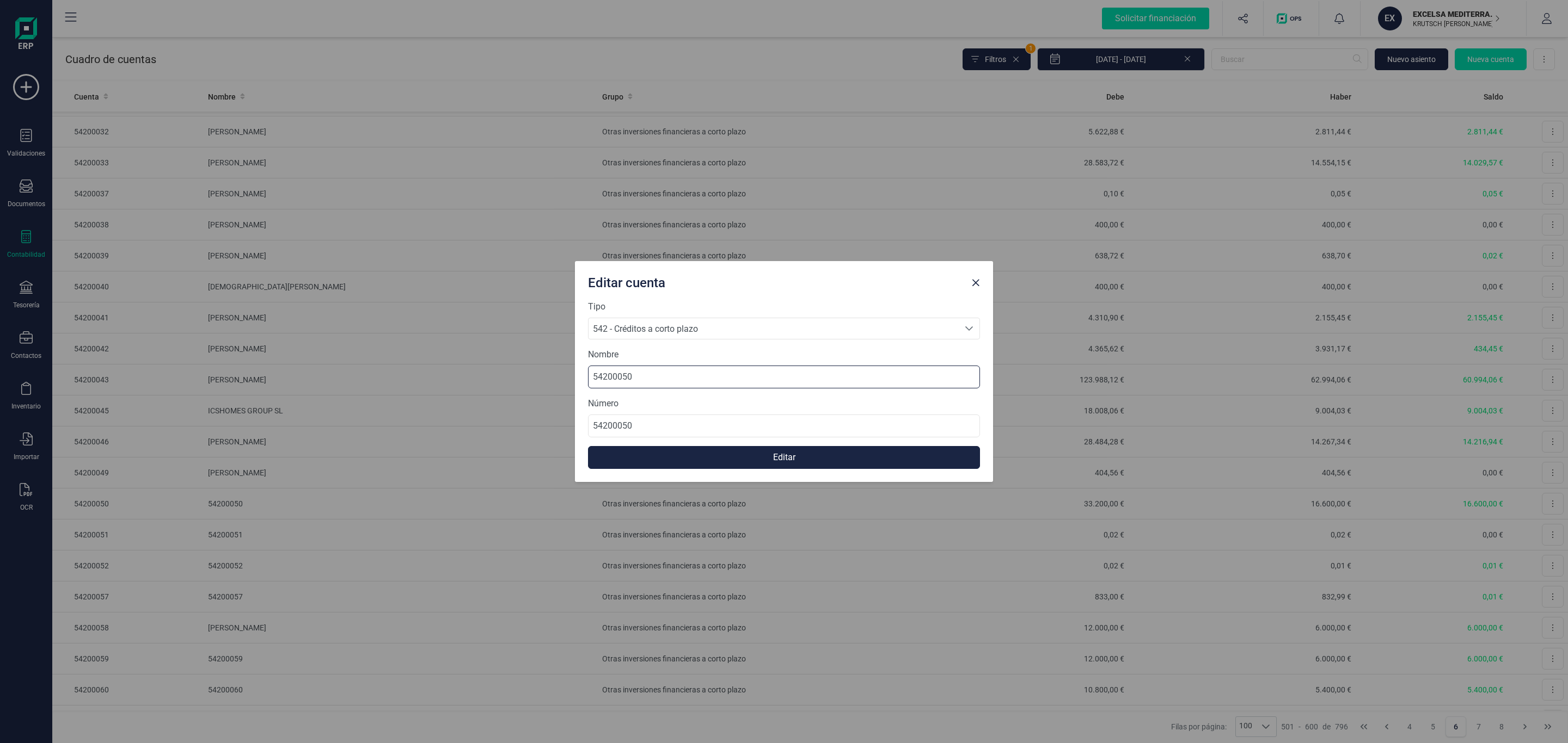
drag, startPoint x: 640, startPoint y: 385, endPoint x: 432, endPoint y: 373, distance: 208.3
click at [433, 373] on div "Editar cuenta Tipo 542 - Créditos a corto plazo 542 - Créditos a corto plazo 54…" at bounding box center [784, 371] width 1568 height 743
paste input "[PERSON_NAME]"
type input "[PERSON_NAME]"
click at [816, 456] on button "Editar" at bounding box center [784, 458] width 392 height 23
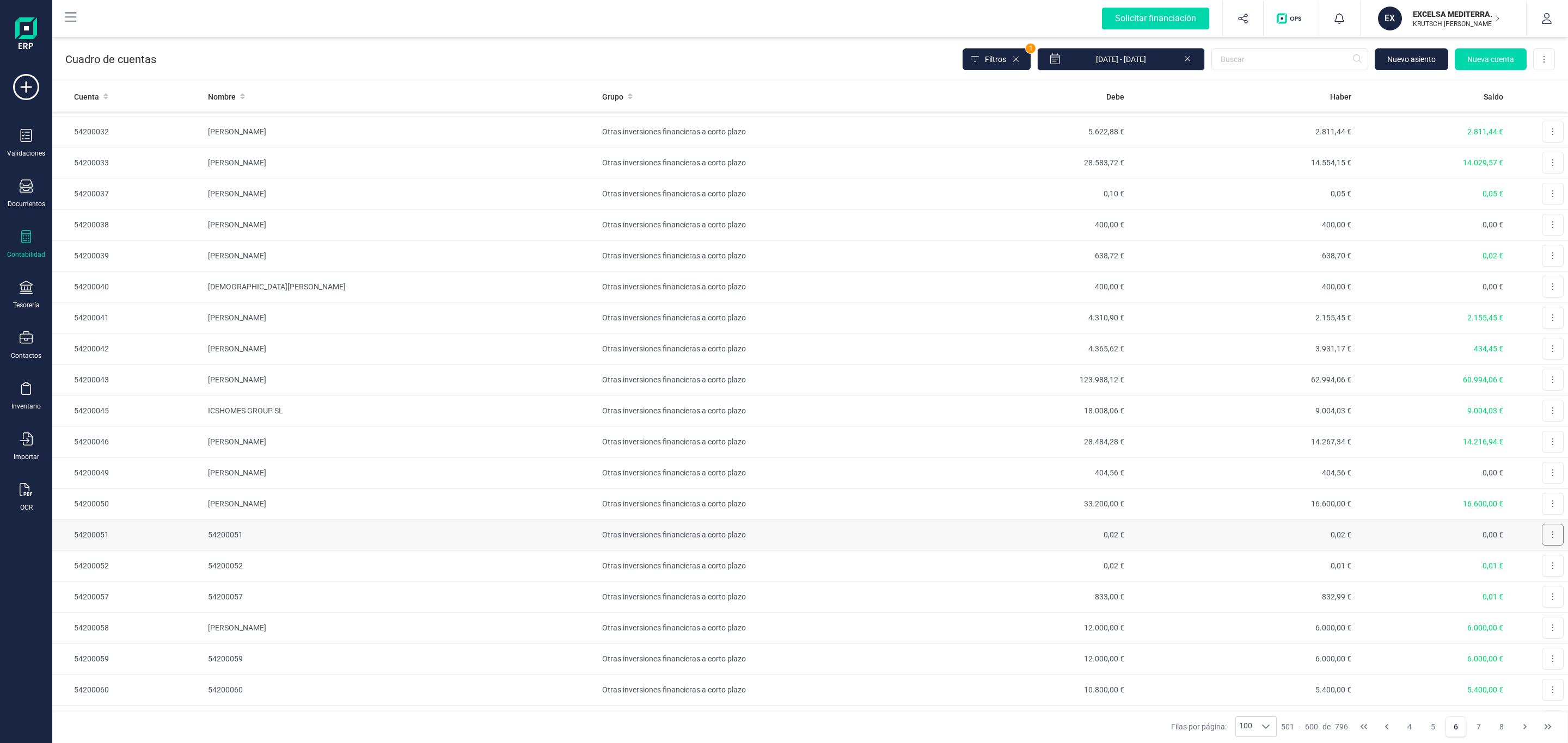
click at [1542, 542] on button at bounding box center [1553, 535] width 22 height 21
click at [1515, 572] on button "Editar" at bounding box center [1539, 562] width 49 height 21
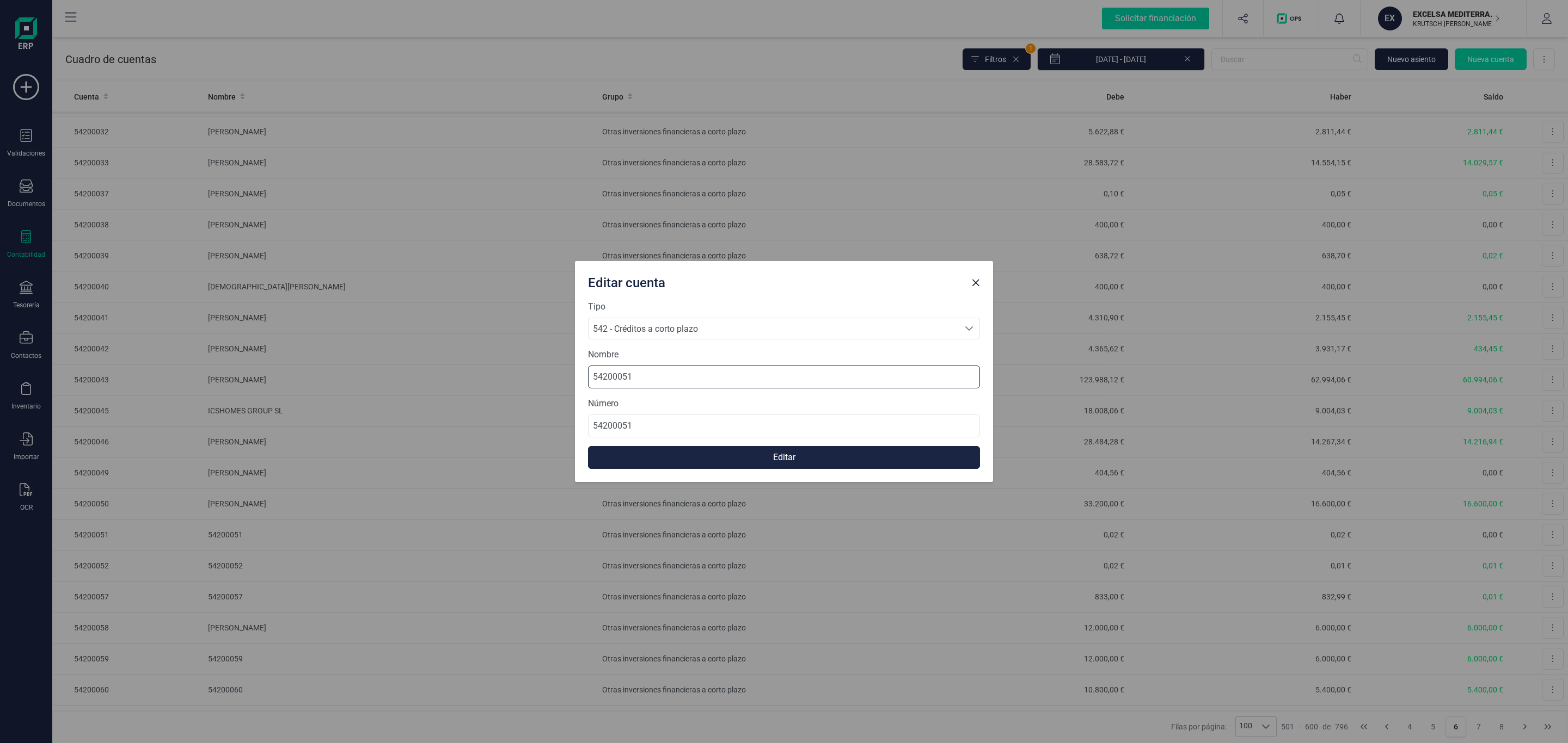
drag, startPoint x: 714, startPoint y: 383, endPoint x: 439, endPoint y: 375, distance: 275.1
click at [439, 375] on div "Editar cuenta Tipo 542 - Créditos a corto plazo 542 - Créditos a corto plazo 54…" at bounding box center [784, 371] width 1568 height 743
paste input "[PERSON_NAME] [PERSON_NAME]"
type input "[PERSON_NAME] [PERSON_NAME]"
click at [741, 454] on button "Editar" at bounding box center [784, 458] width 392 height 23
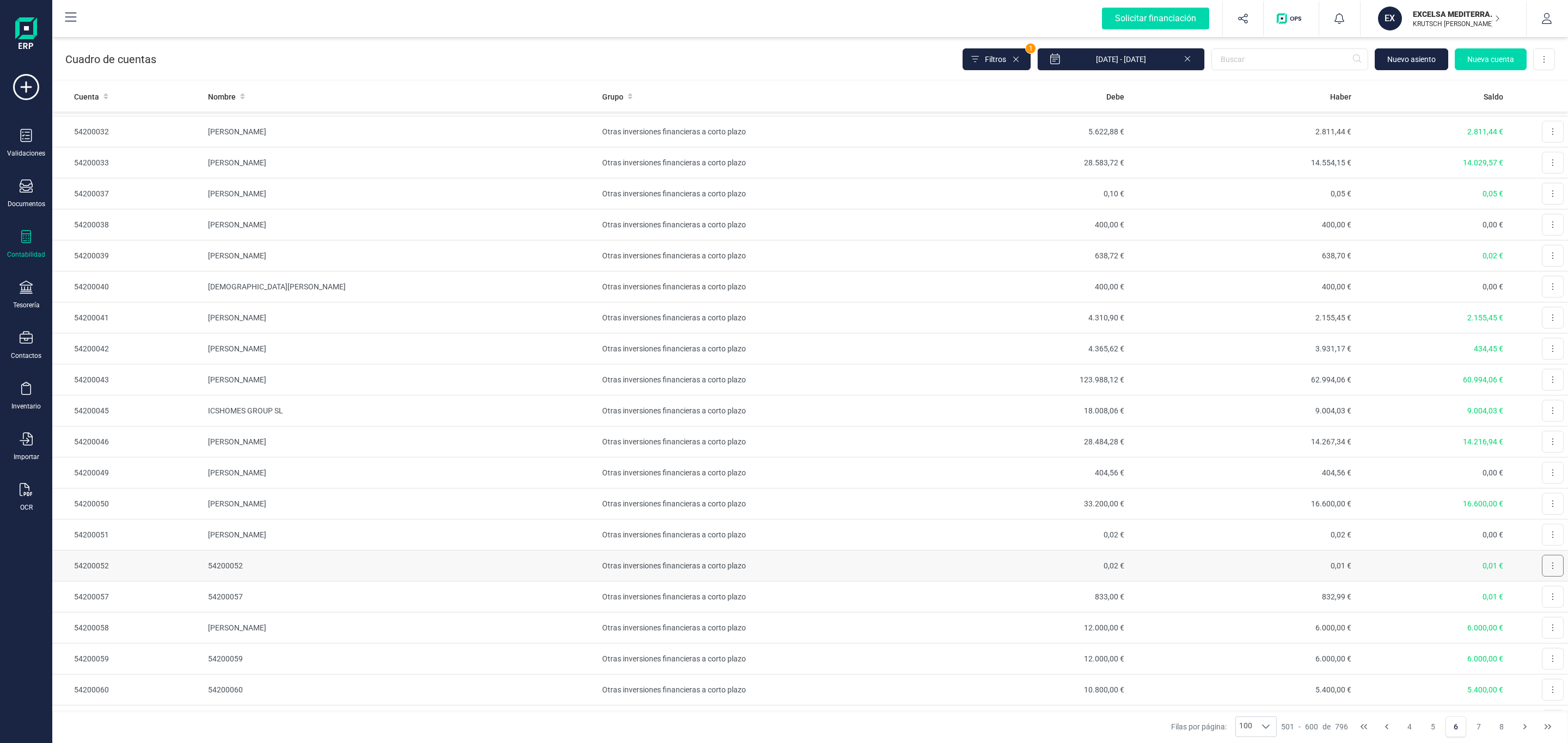
click at [1544, 577] on button at bounding box center [1553, 566] width 22 height 21
click at [1521, 596] on icon "Editar" at bounding box center [1526, 593] width 9 height 8
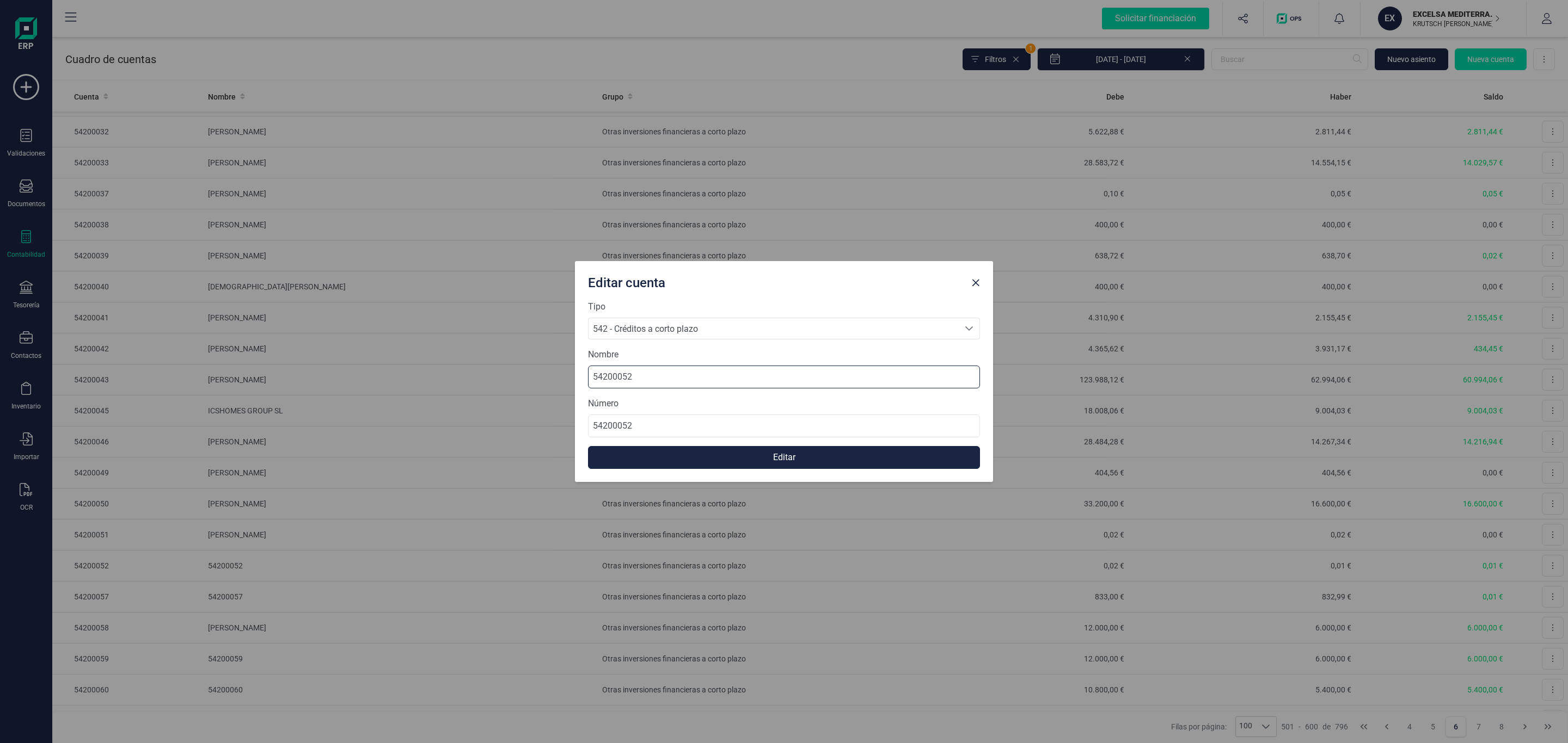
drag, startPoint x: 513, startPoint y: 373, endPoint x: 521, endPoint y: 408, distance: 35.9
click at [441, 373] on div "Editar cuenta Tipo 542 - Créditos a corto plazo 542 - Créditos a corto plazo 54…" at bounding box center [784, 371] width 1568 height 743
paste input "[PERSON_NAME] DEL [PERSON_NAME]"
type input "[PERSON_NAME] DEL [PERSON_NAME]"
click at [774, 456] on button "Editar" at bounding box center [784, 458] width 392 height 23
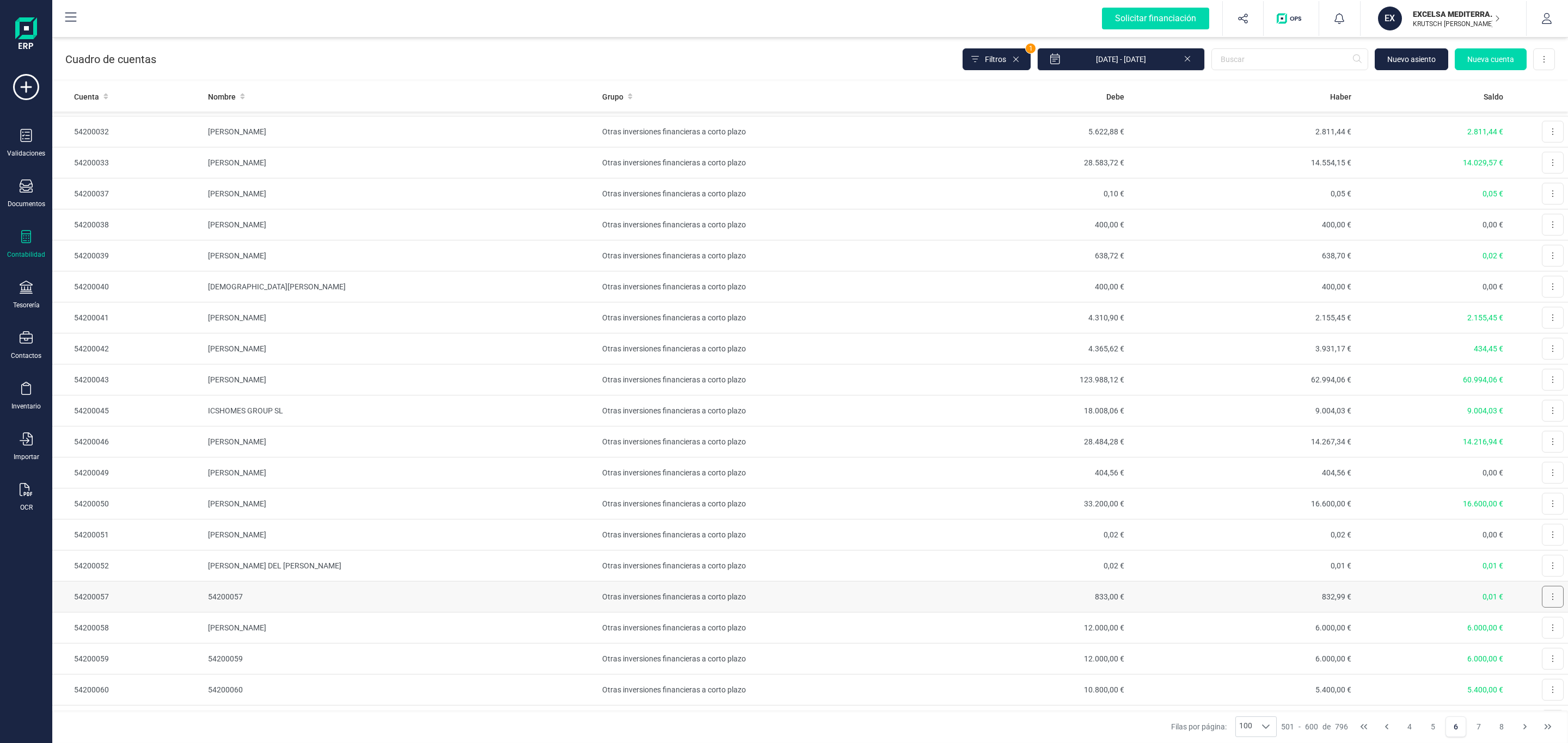
click at [1542, 608] on button at bounding box center [1553, 597] width 22 height 21
click at [1534, 629] on span "Editar" at bounding box center [1544, 623] width 20 height 11
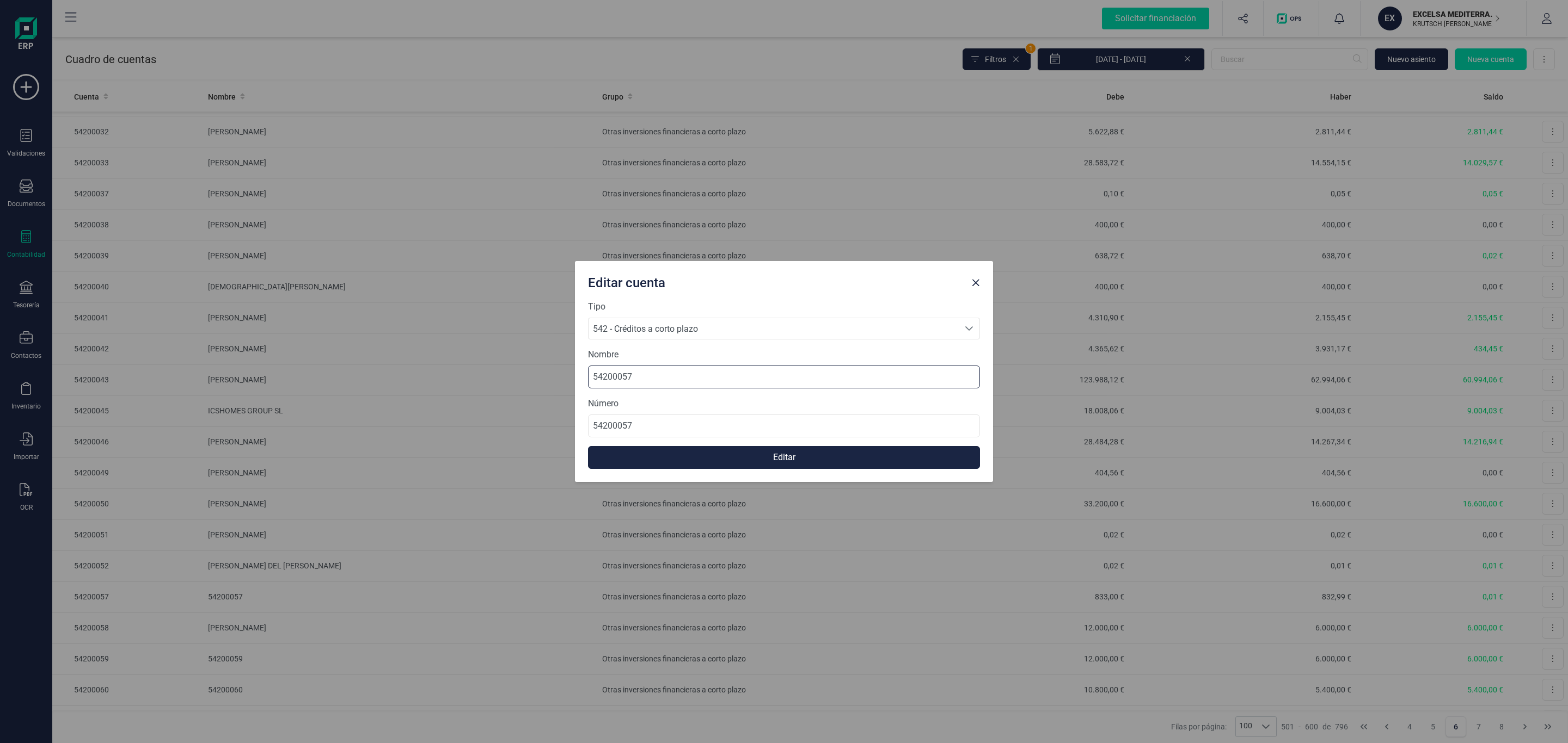
drag, startPoint x: 688, startPoint y: 380, endPoint x: 507, endPoint y: 384, distance: 181.0
click at [501, 377] on div "Editar cuenta Tipo 542 - Créditos a corto plazo 542 - Créditos a corto plazo 54…" at bounding box center [784, 371] width 1568 height 743
paste input "NOVEDA XXI SL"
type input "NOVEDA XXI SL"
click at [807, 461] on button "Editar" at bounding box center [784, 458] width 392 height 23
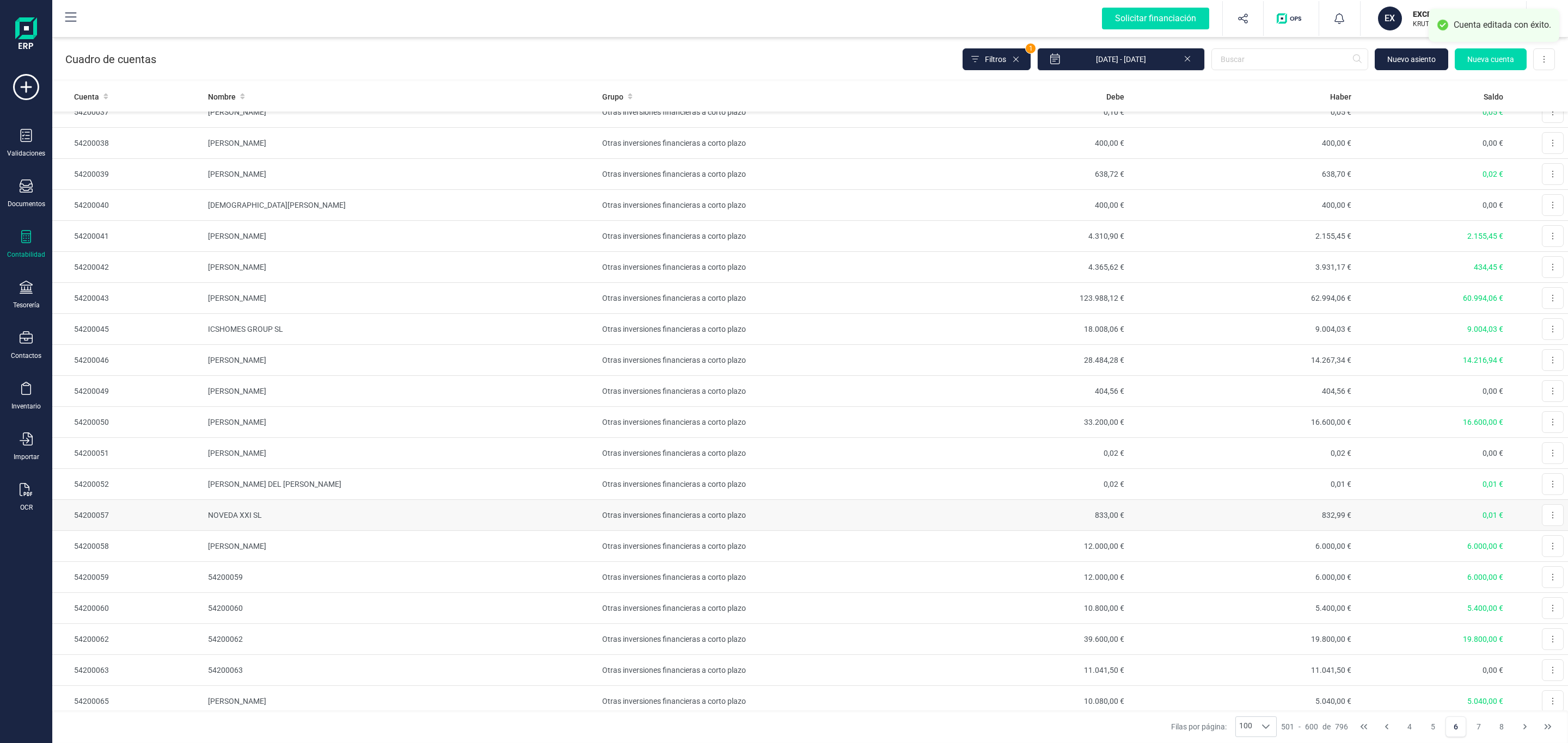
scroll to position [1306, 0]
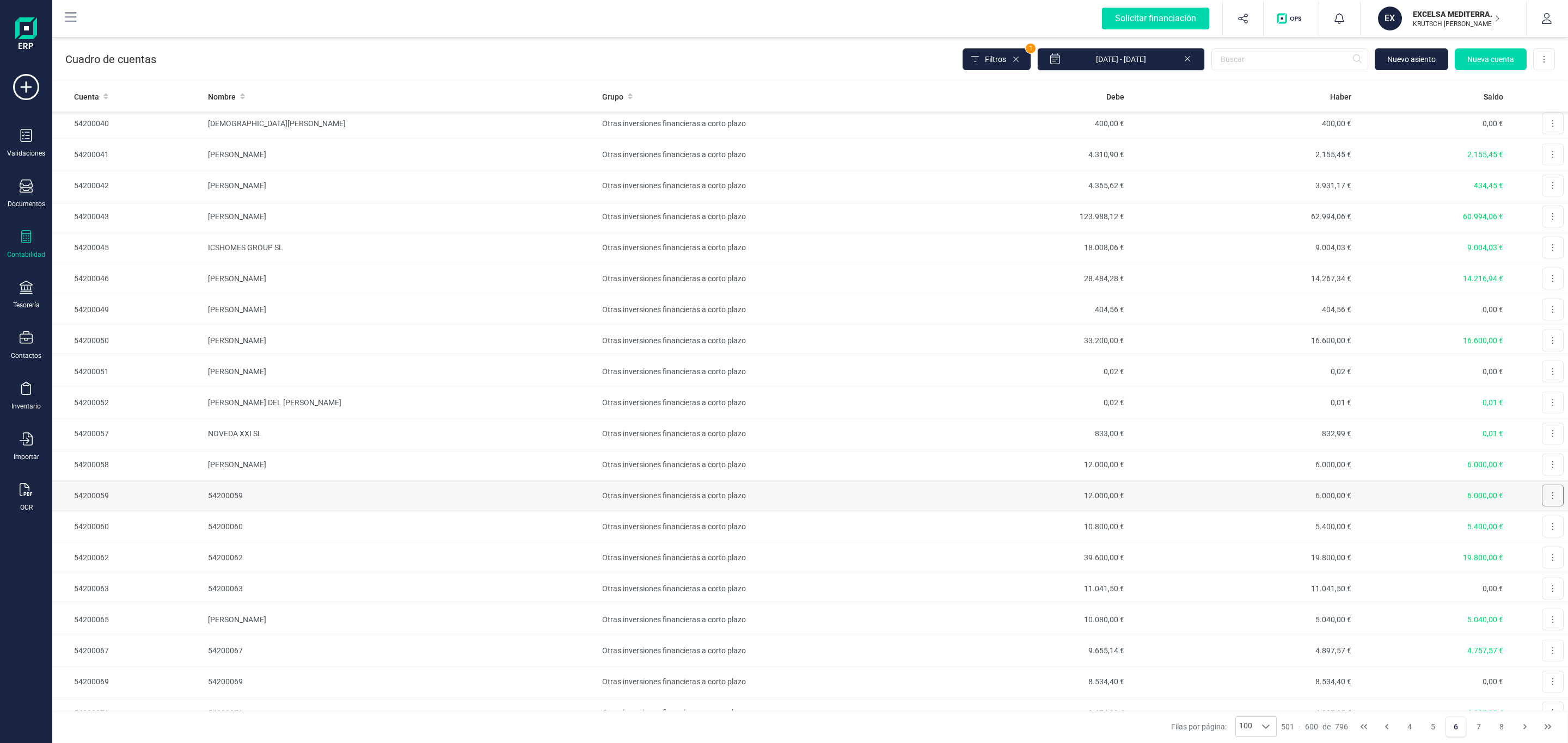
click at [1542, 507] on button at bounding box center [1553, 496] width 22 height 21
click at [1536, 528] on span "Editar" at bounding box center [1544, 522] width 20 height 11
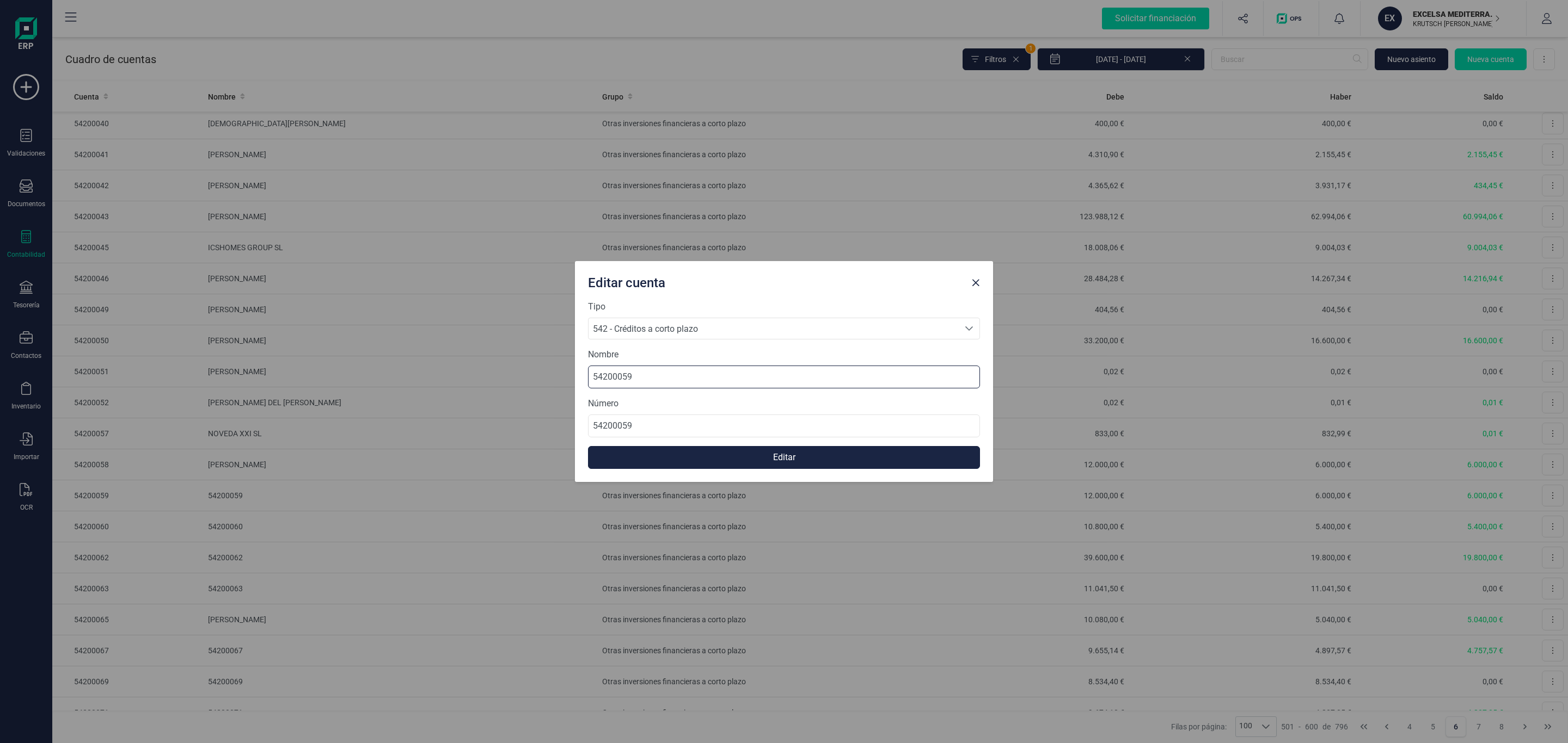
drag, startPoint x: 562, startPoint y: 371, endPoint x: 507, endPoint y: 377, distance: 55.3
click at [494, 374] on div "Editar cuenta Tipo 542 - Créditos a corto plazo 542 - Créditos a corto plazo 54…" at bounding box center [784, 371] width 1568 height 743
paste input "[PERSON_NAME]"
type input "[PERSON_NAME]"
click at [769, 456] on button "Editar" at bounding box center [784, 458] width 392 height 23
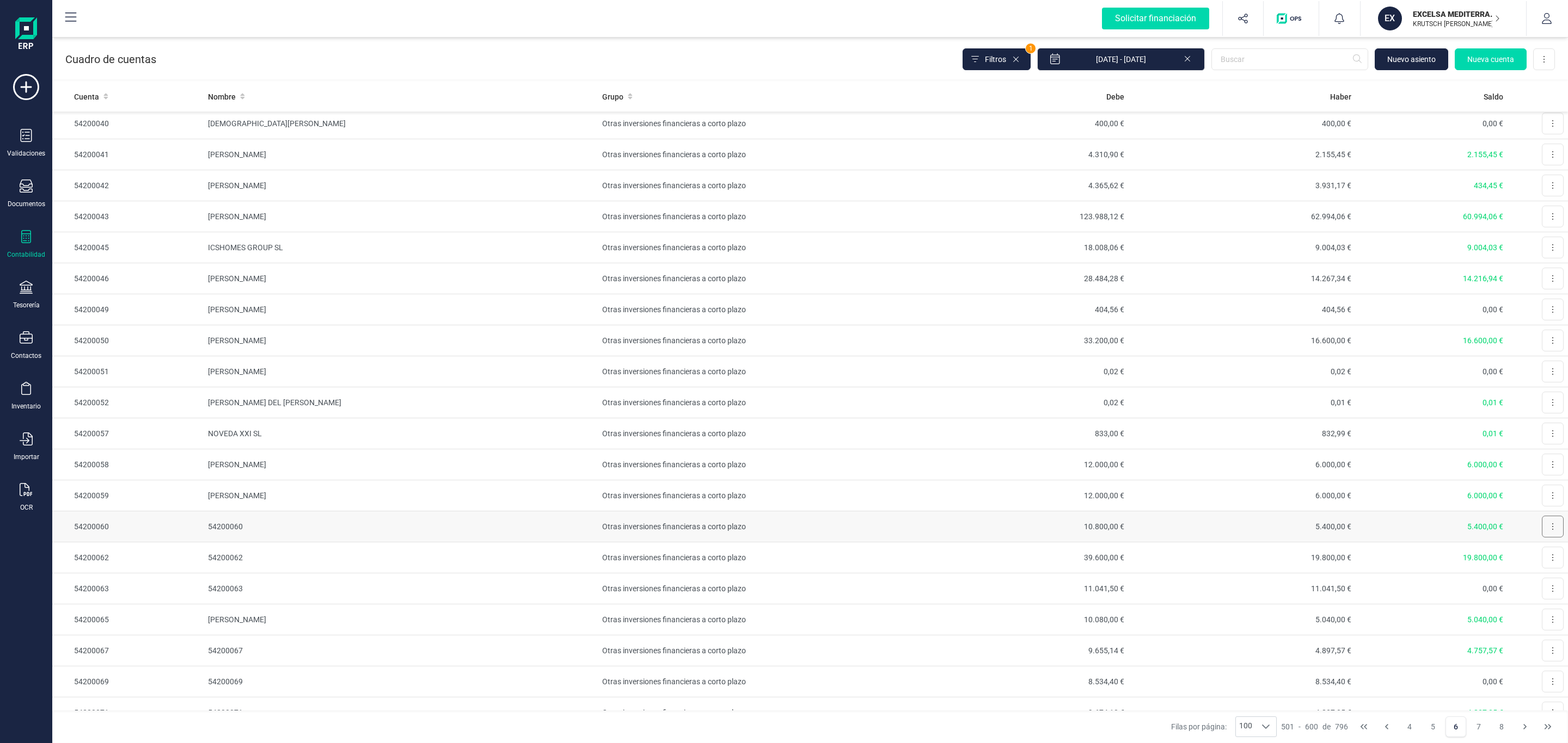
click at [1542, 537] on button at bounding box center [1553, 527] width 22 height 21
click at [1534, 559] on span "Editar" at bounding box center [1544, 553] width 20 height 11
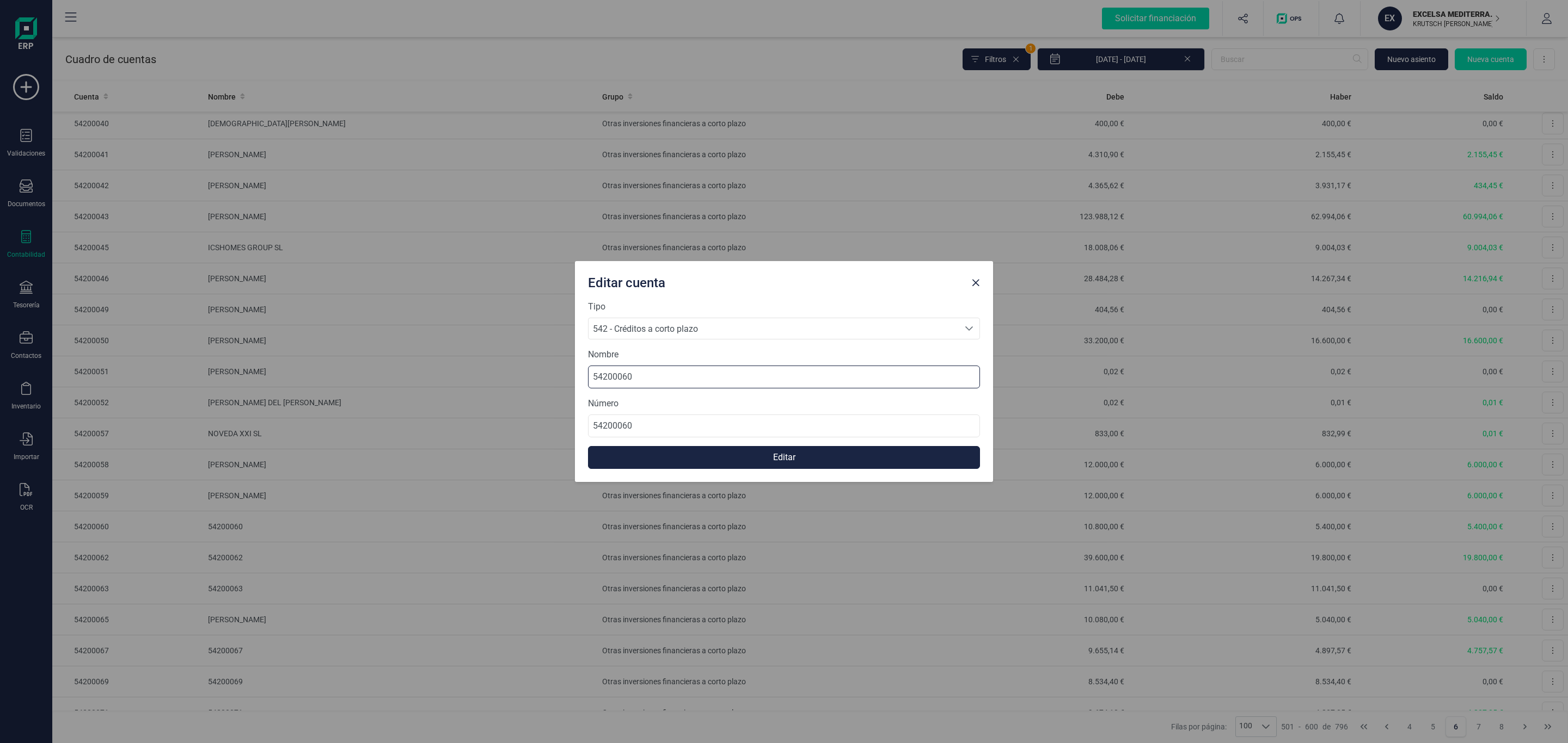
drag, startPoint x: 667, startPoint y: 376, endPoint x: 540, endPoint y: 373, distance: 127.0
click at [508, 371] on div "Editar cuenta Tipo 542 - Créditos a corto plazo 542 - Créditos a corto plazo 54…" at bounding box center [784, 371] width 1568 height 743
paste input "[PERSON_NAME] [PERSON_NAME]"
type input "[PERSON_NAME] [PERSON_NAME]"
click at [787, 458] on button "Editar" at bounding box center [784, 458] width 392 height 23
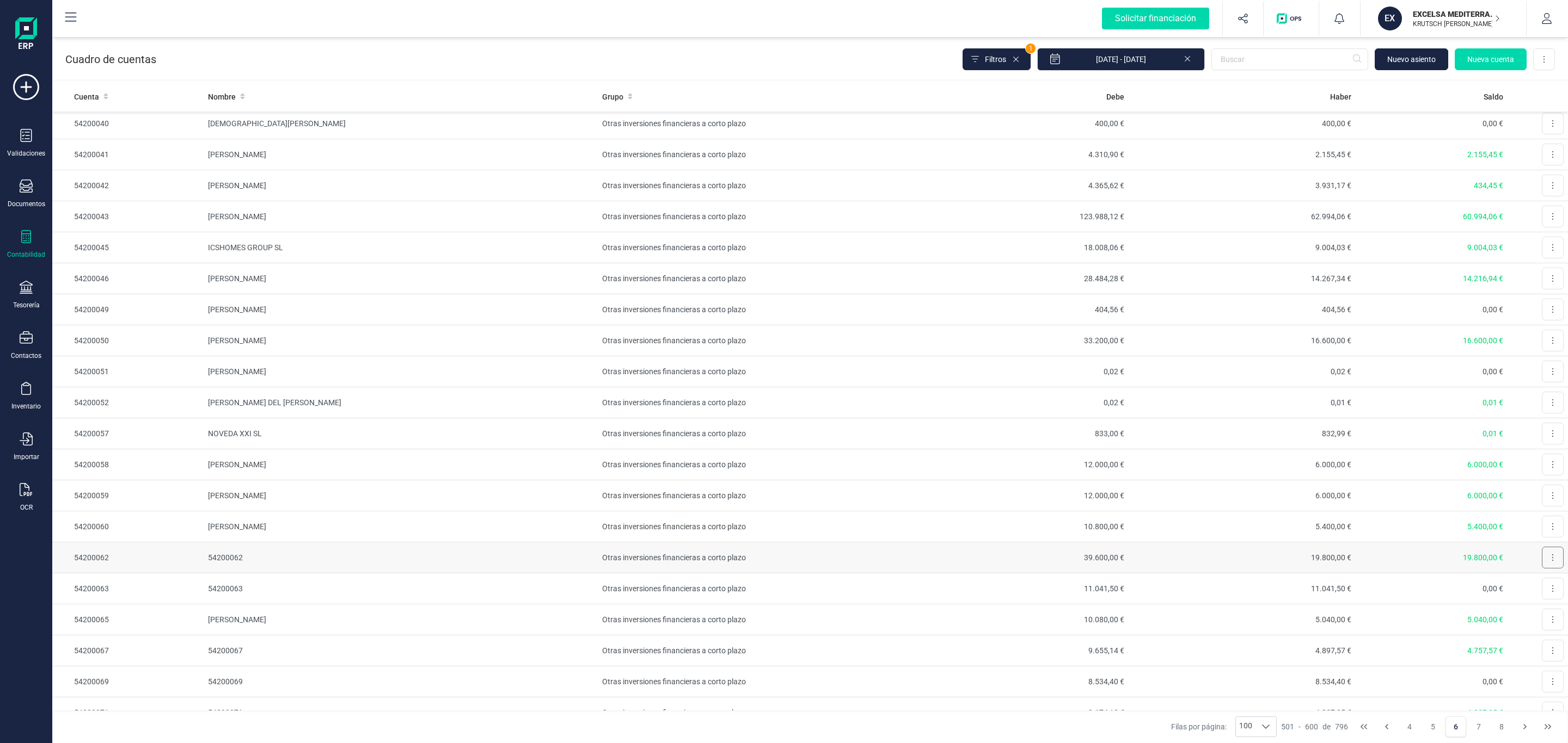
click at [1542, 569] on button at bounding box center [1553, 557] width 22 height 21
click at [1534, 590] on span "Editar" at bounding box center [1544, 584] width 20 height 11
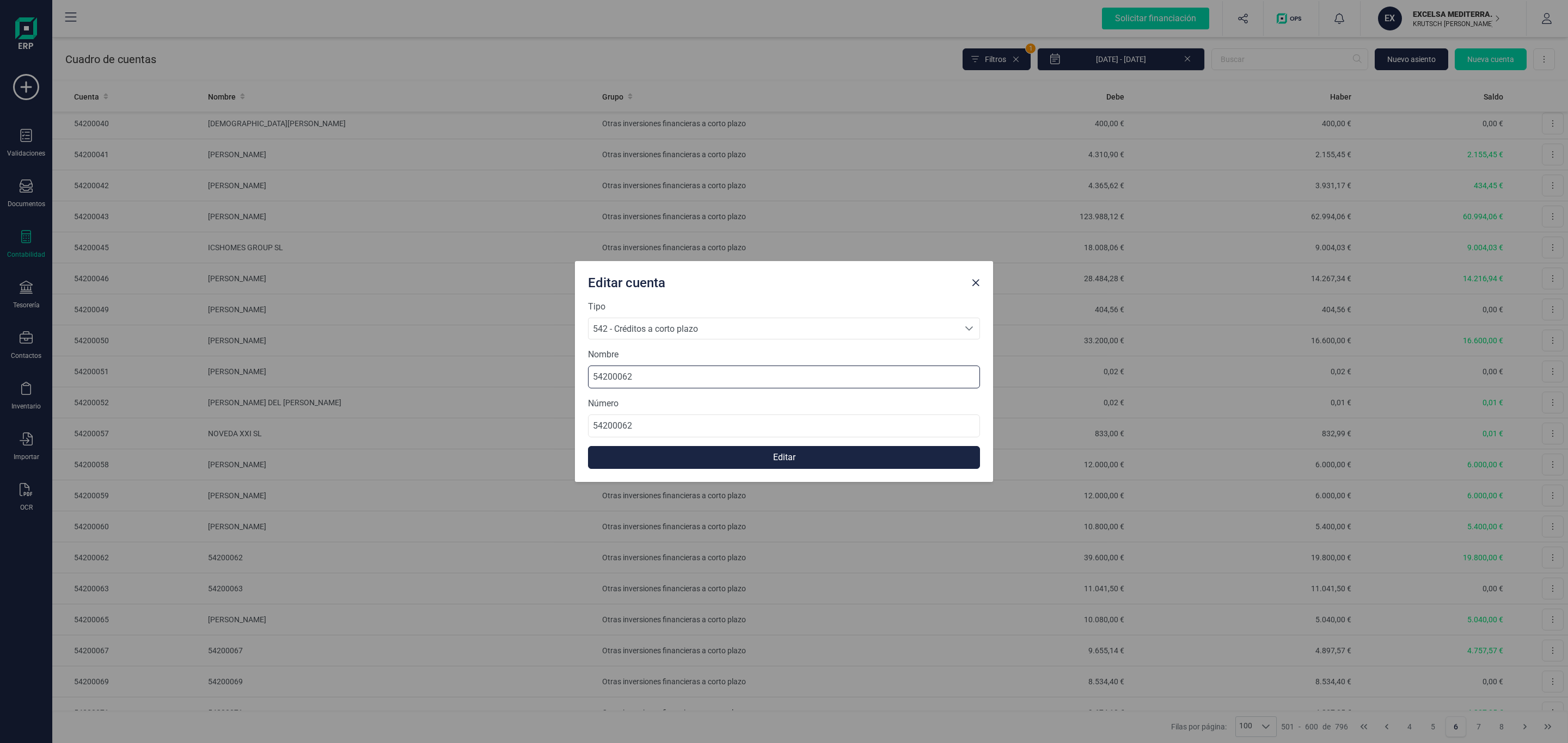
drag, startPoint x: 665, startPoint y: 381, endPoint x: 432, endPoint y: 369, distance: 233.3
click at [459, 370] on div "Editar cuenta Tipo 542 - Créditos a corto plazo 542 - Créditos a corto plazo 54…" at bounding box center [784, 371] width 1568 height 743
paste input "[PERSON_NAME]"
type input "[PERSON_NAME]"
click at [723, 451] on button "Editar" at bounding box center [784, 458] width 392 height 23
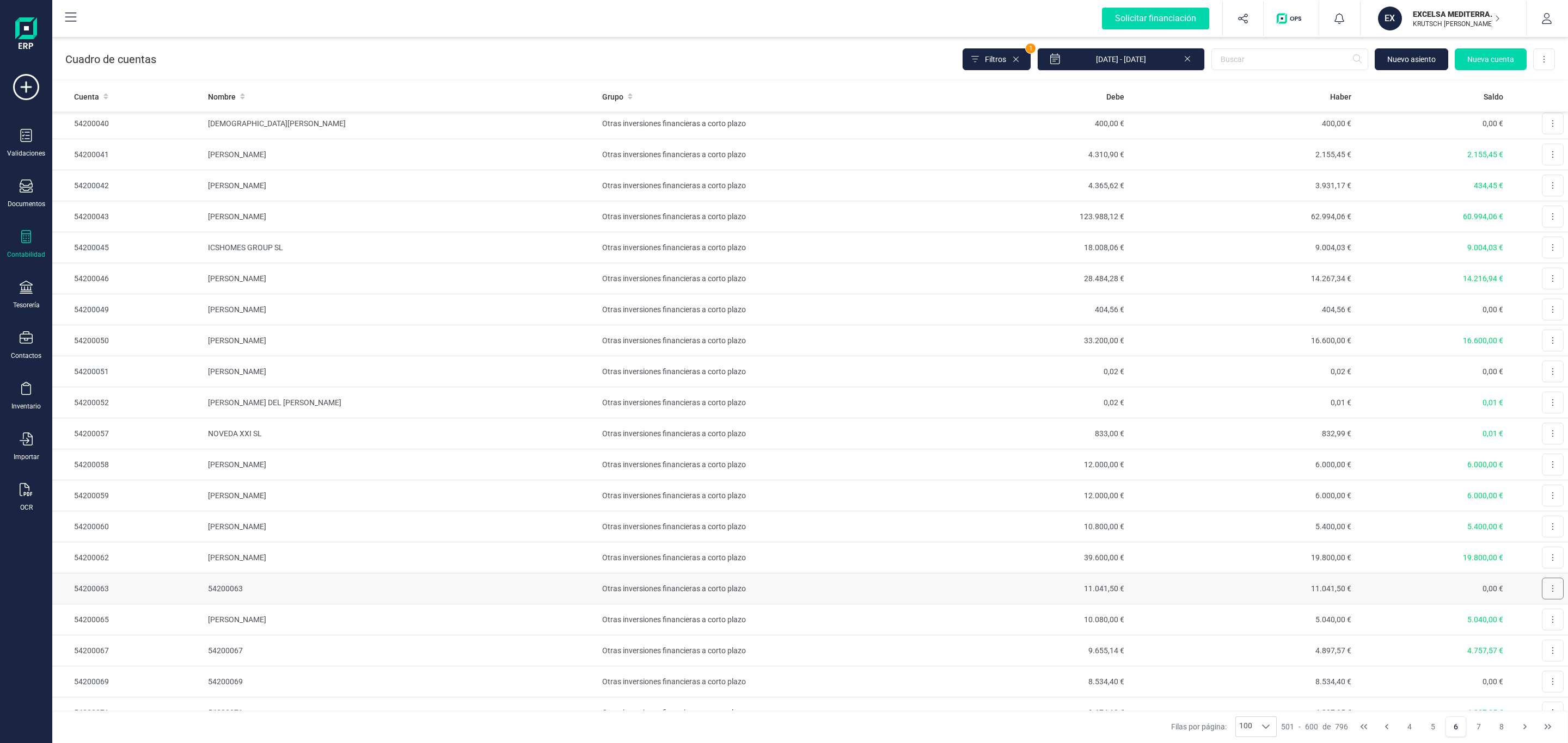
click at [1542, 600] on button at bounding box center [1553, 589] width 22 height 21
click at [1534, 620] on span "Editar" at bounding box center [1544, 615] width 20 height 11
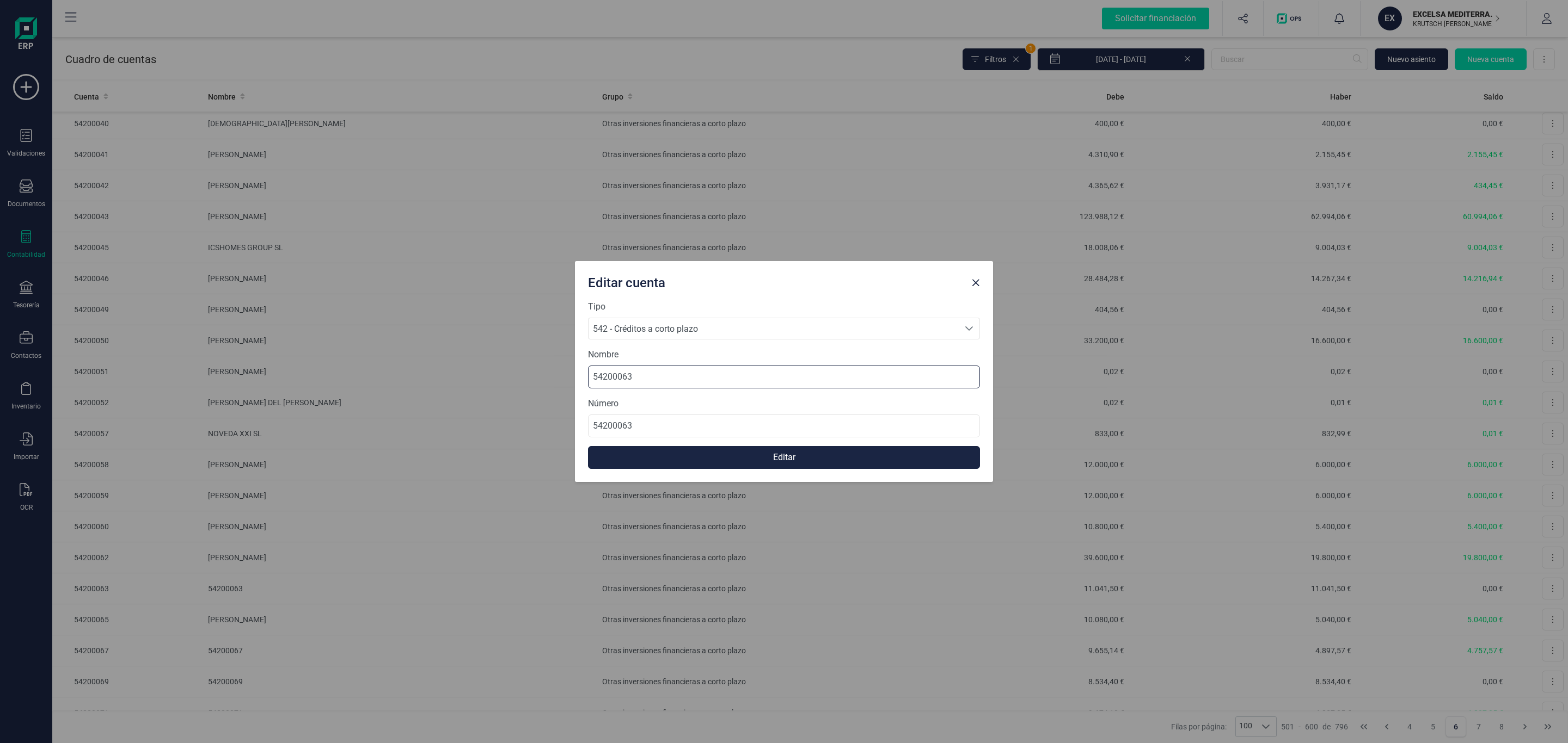
drag, startPoint x: 667, startPoint y: 374, endPoint x: 432, endPoint y: 350, distance: 236.2
click at [414, 350] on div "Editar cuenta Tipo 542 - Créditos a corto plazo 542 - Créditos a corto plazo 54…" at bounding box center [784, 371] width 1568 height 743
paste input "[PERSON_NAME] [PERSON_NAME]"
type input "[PERSON_NAME] [PERSON_NAME]"
click at [830, 460] on button "Editar" at bounding box center [784, 458] width 392 height 23
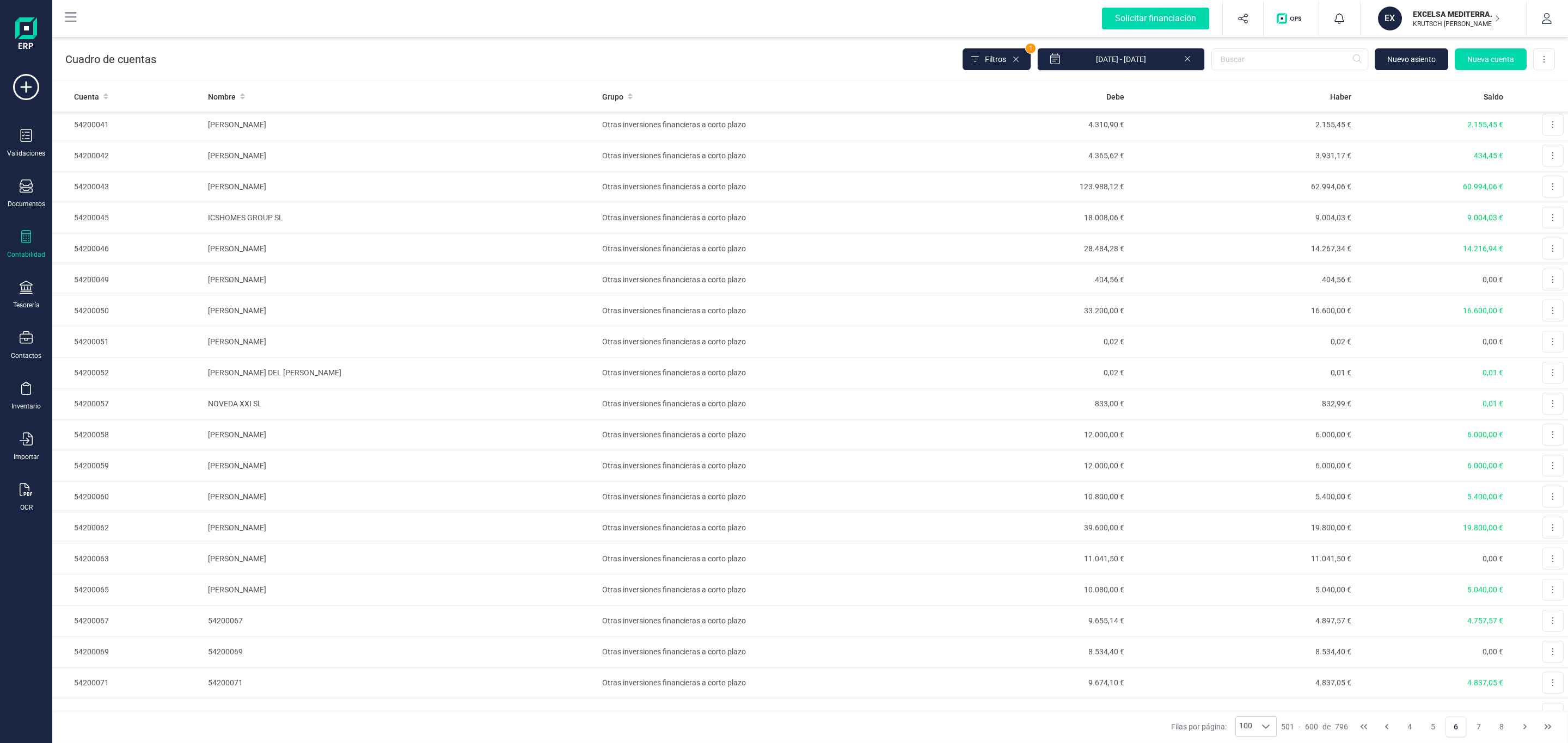
scroll to position [1388, 0]
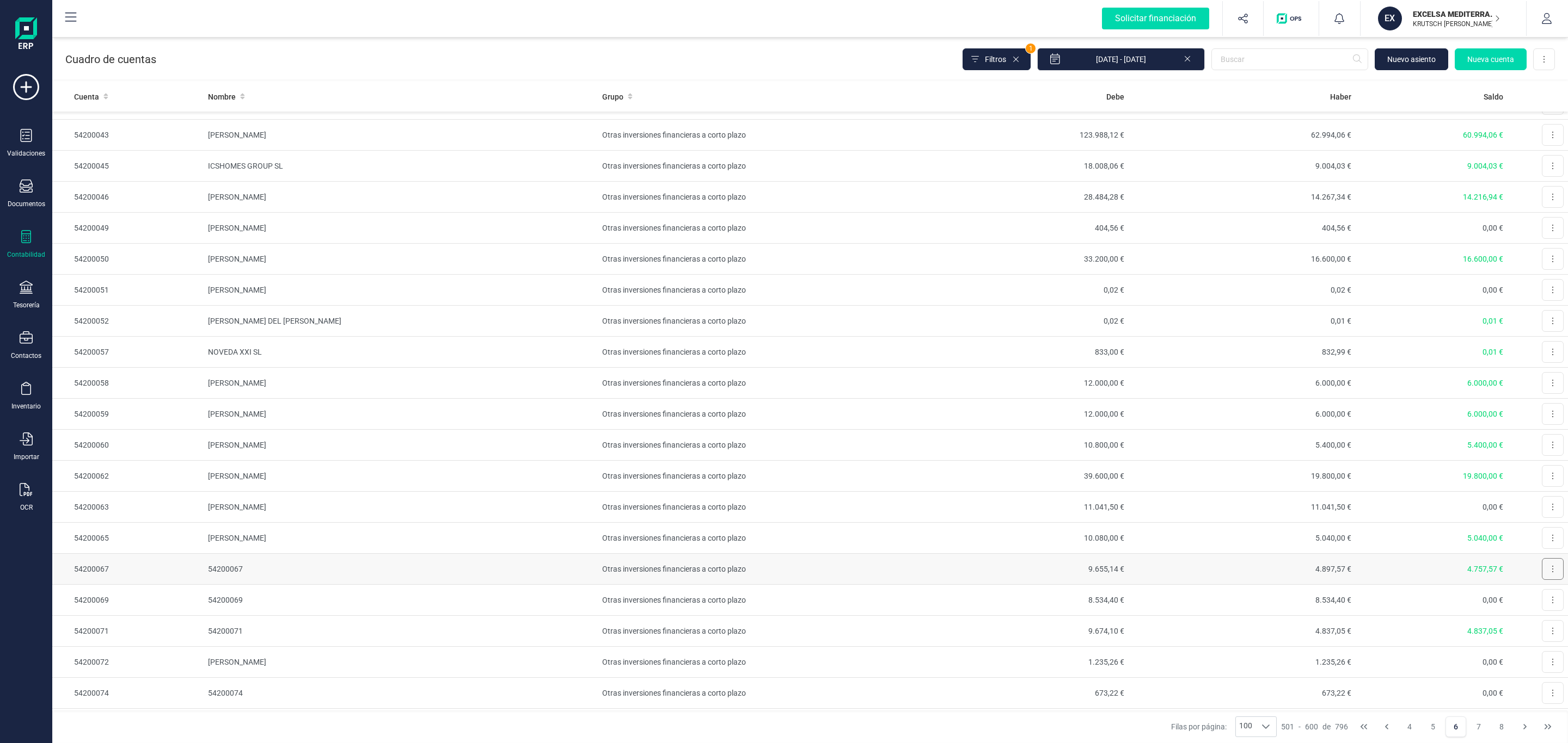
click at [1542, 580] on button at bounding box center [1553, 569] width 22 height 21
click at [1534, 601] on span "Editar" at bounding box center [1544, 595] width 20 height 11
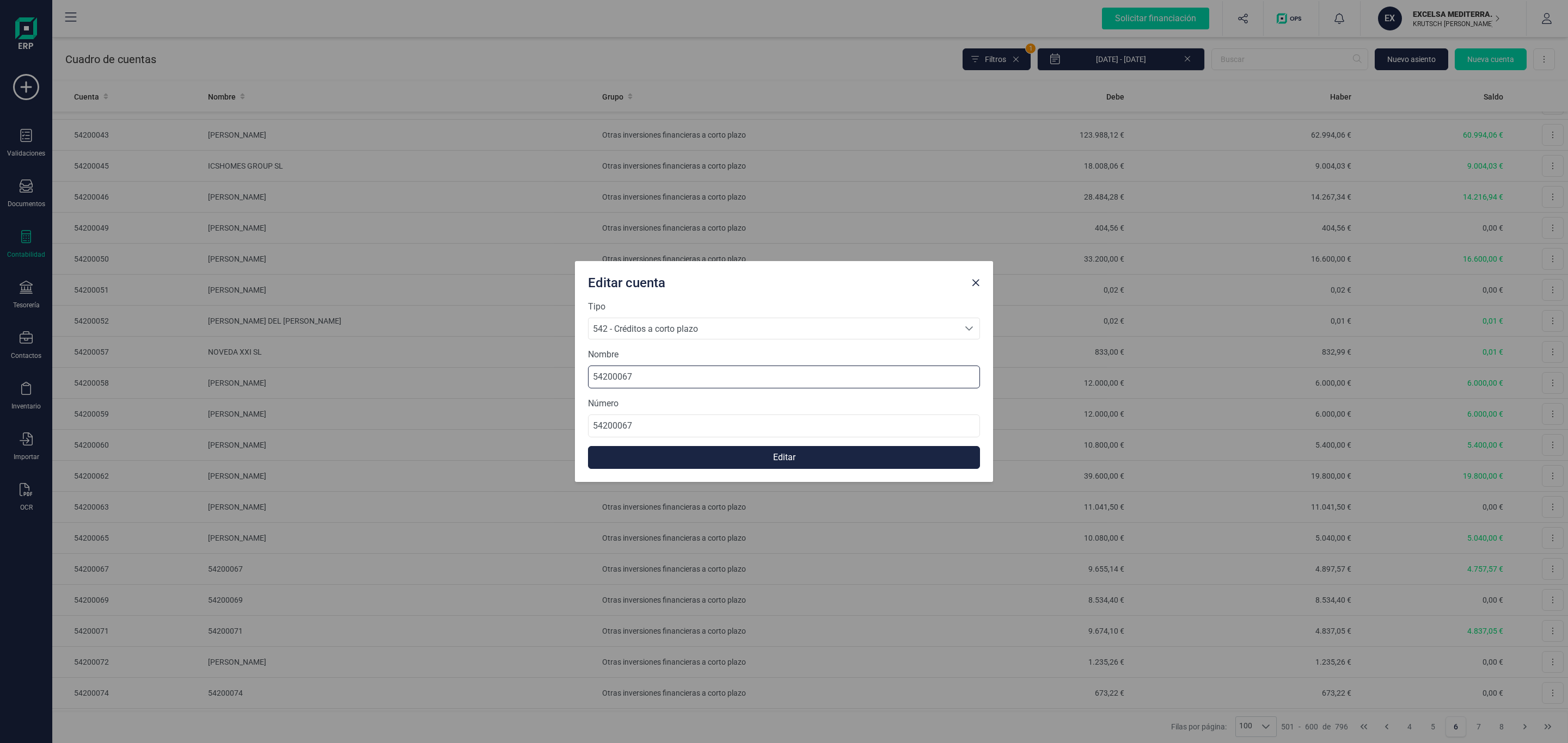
drag, startPoint x: 650, startPoint y: 368, endPoint x: 655, endPoint y: 375, distance: 8.6
click at [655, 375] on input "54200067" at bounding box center [784, 377] width 392 height 23
drag, startPoint x: 655, startPoint y: 375, endPoint x: 475, endPoint y: 374, distance: 180.0
click at [475, 374] on div "Editar cuenta Tipo 542 - Créditos a corto plazo 542 - Créditos a corto plazo 54…" at bounding box center [784, 371] width 1568 height 743
paste input "[PERSON_NAME] [PERSON_NAME]"
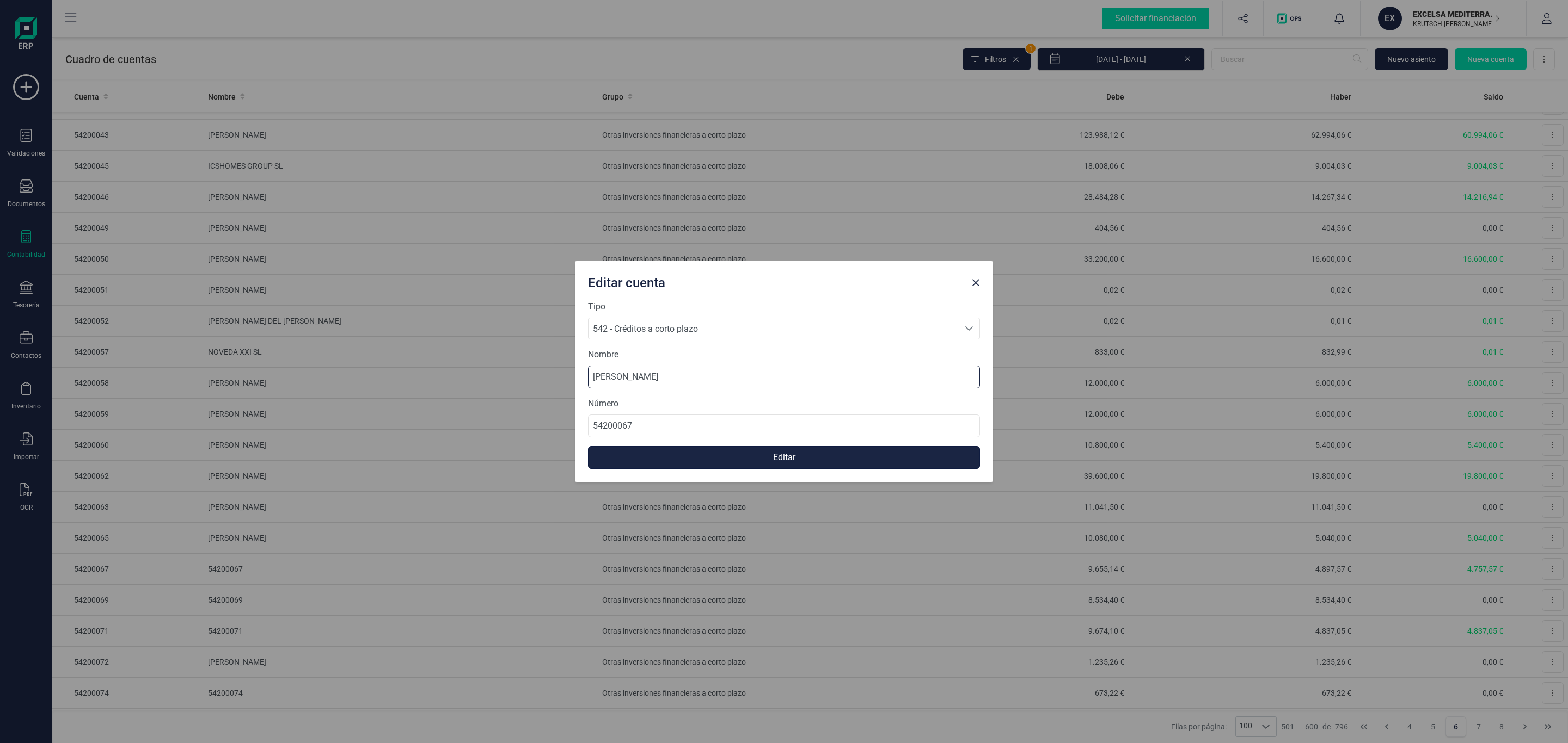
type input "[PERSON_NAME] [PERSON_NAME]"
click at [759, 464] on button "Editar" at bounding box center [784, 458] width 392 height 23
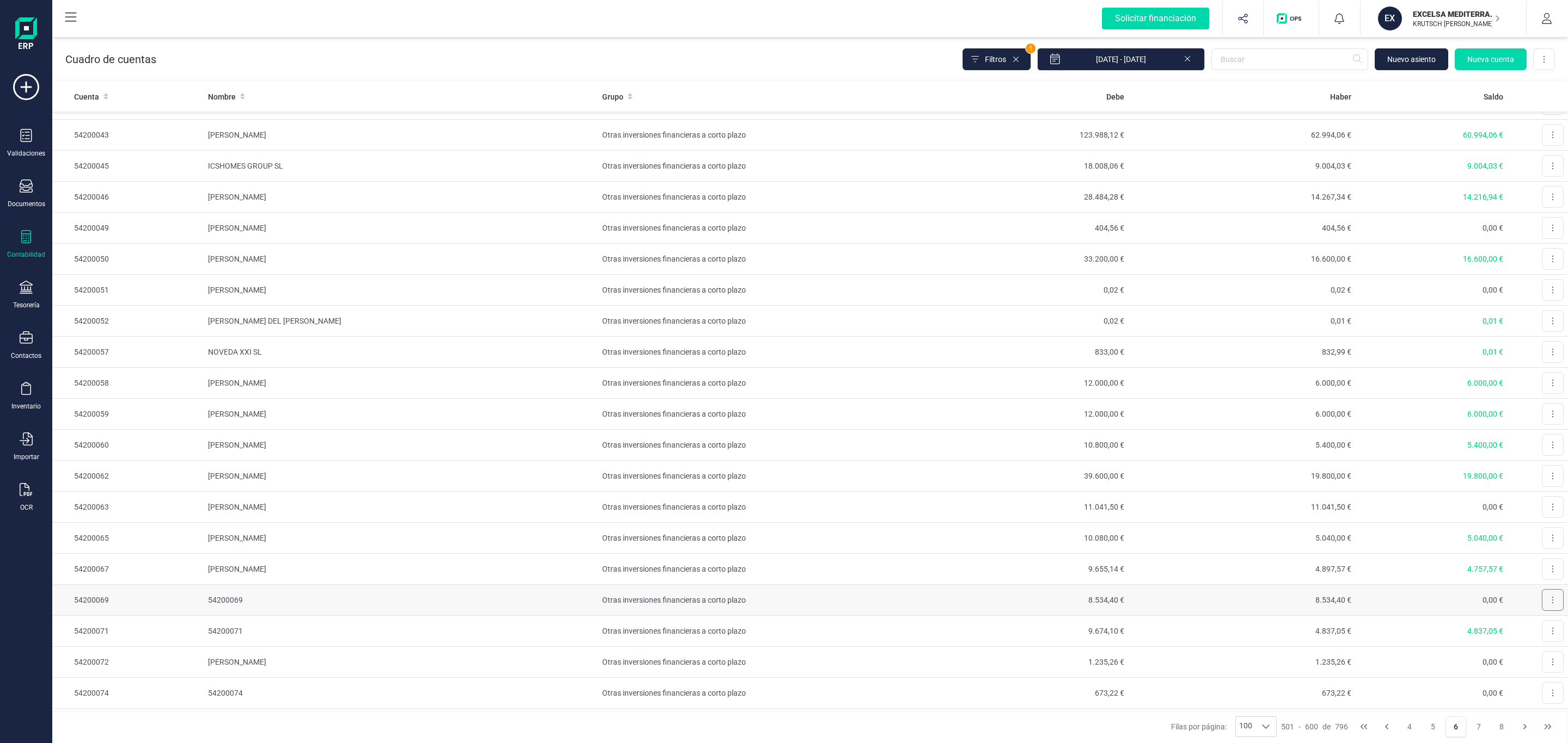
click at [1544, 611] on button at bounding box center [1553, 600] width 22 height 21
click at [1534, 632] on span "Editar" at bounding box center [1544, 626] width 20 height 11
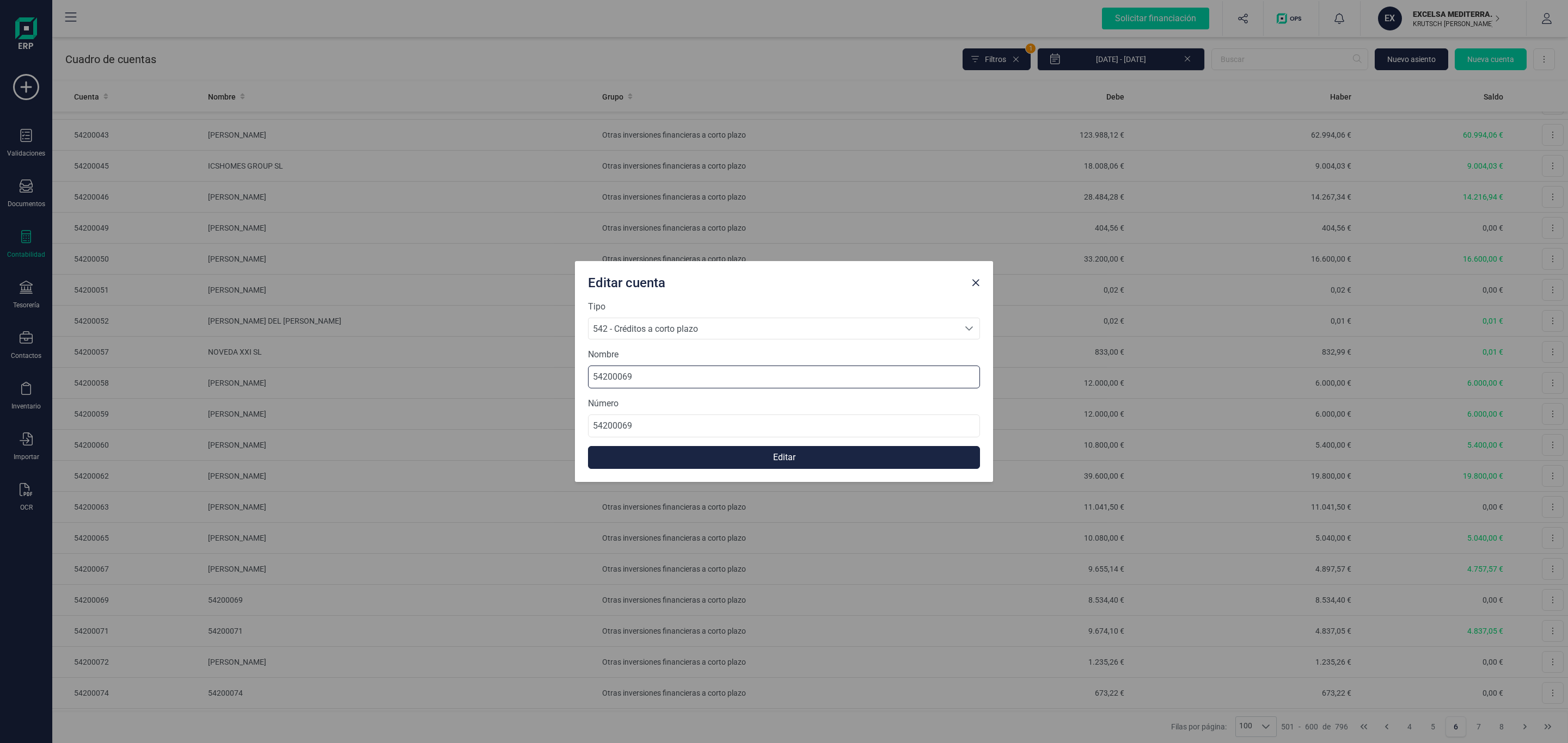
drag, startPoint x: 689, startPoint y: 379, endPoint x: 420, endPoint y: 370, distance: 269.2
click at [417, 365] on div "Editar cuenta Tipo 542 - Créditos a corto plazo 542 - Créditos a corto plazo 54…" at bounding box center [784, 371] width 1568 height 743
paste input "[PERSON_NAME]"
type input "[PERSON_NAME]"
click at [716, 467] on button "Editar" at bounding box center [784, 458] width 392 height 23
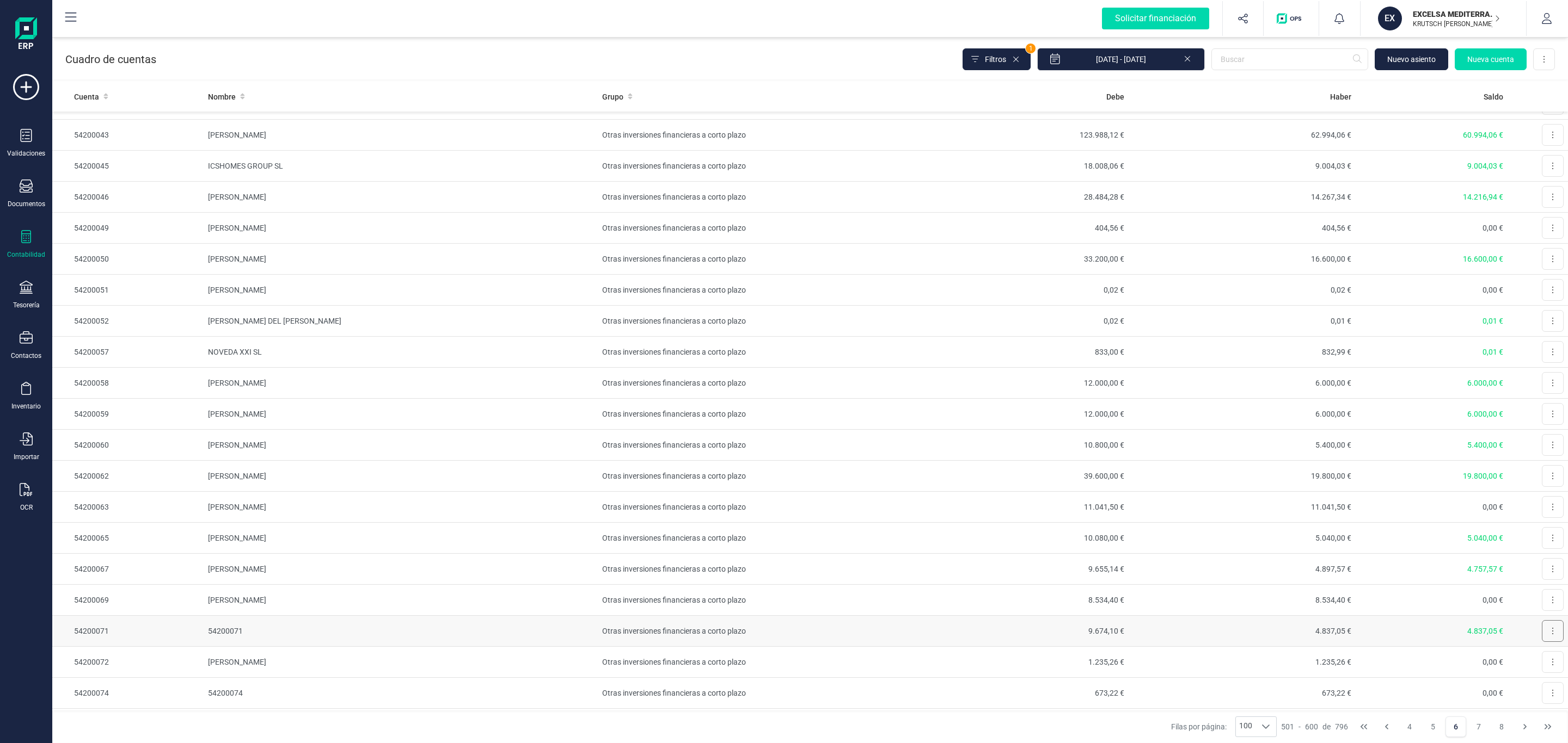
click at [1552, 636] on icon at bounding box center [1552, 631] width 2 height 9
click at [1534, 663] on span "Editar" at bounding box center [1544, 658] width 20 height 11
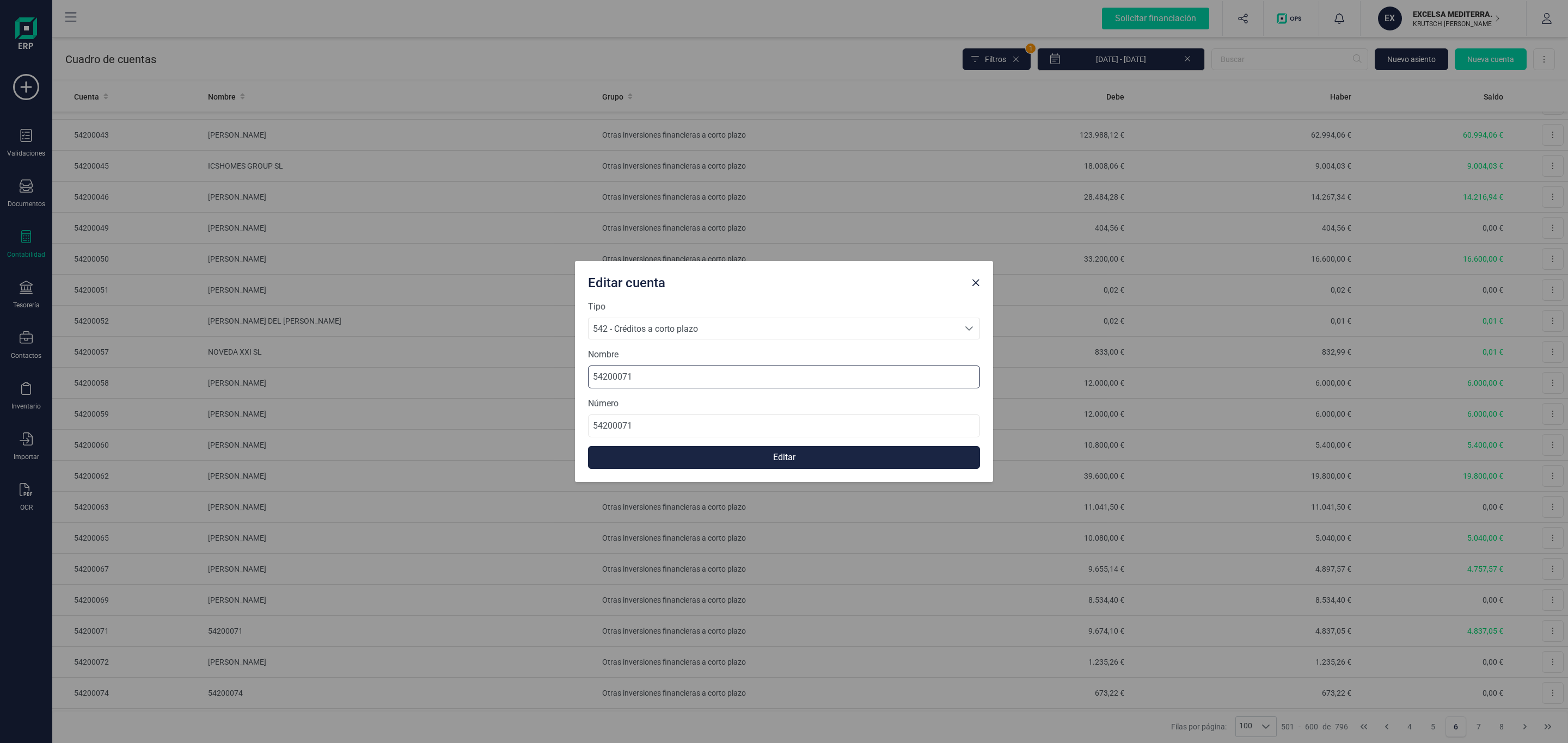
drag, startPoint x: 657, startPoint y: 375, endPoint x: 441, endPoint y: 365, distance: 216.2
click at [411, 366] on div "Editar cuenta Tipo 542 - Créditos a corto plazo 542 - Créditos a corto plazo 54…" at bounding box center [784, 371] width 1568 height 743
paste input "[PERSON_NAME] [PERSON_NAME]"
type input "[PERSON_NAME] [PERSON_NAME]"
click at [741, 454] on button "Editar" at bounding box center [784, 458] width 392 height 23
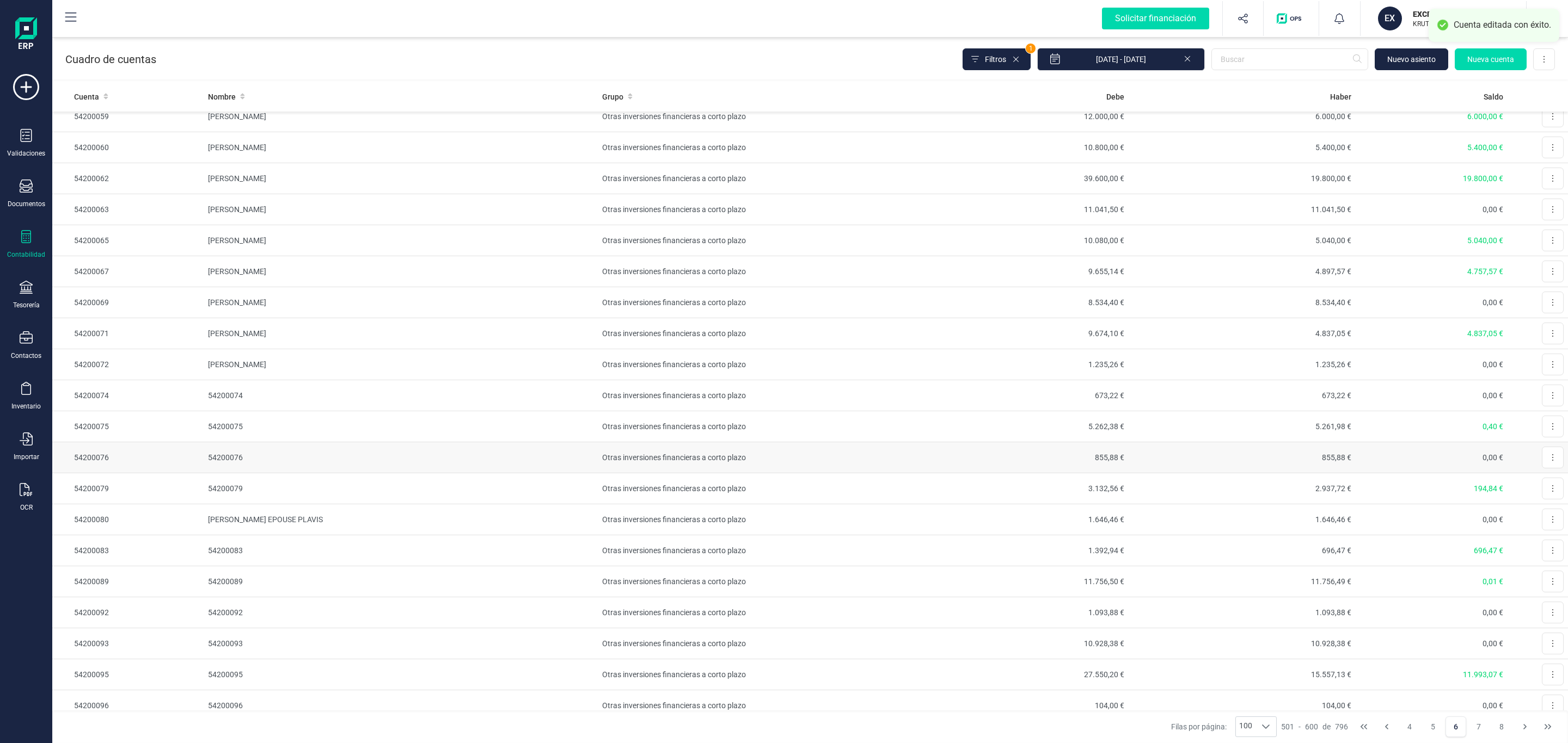
scroll to position [1714, 0]
click at [1542, 378] on button at bounding box center [1553, 367] width 22 height 21
click at [1534, 399] on span "Editar" at bounding box center [1544, 393] width 20 height 11
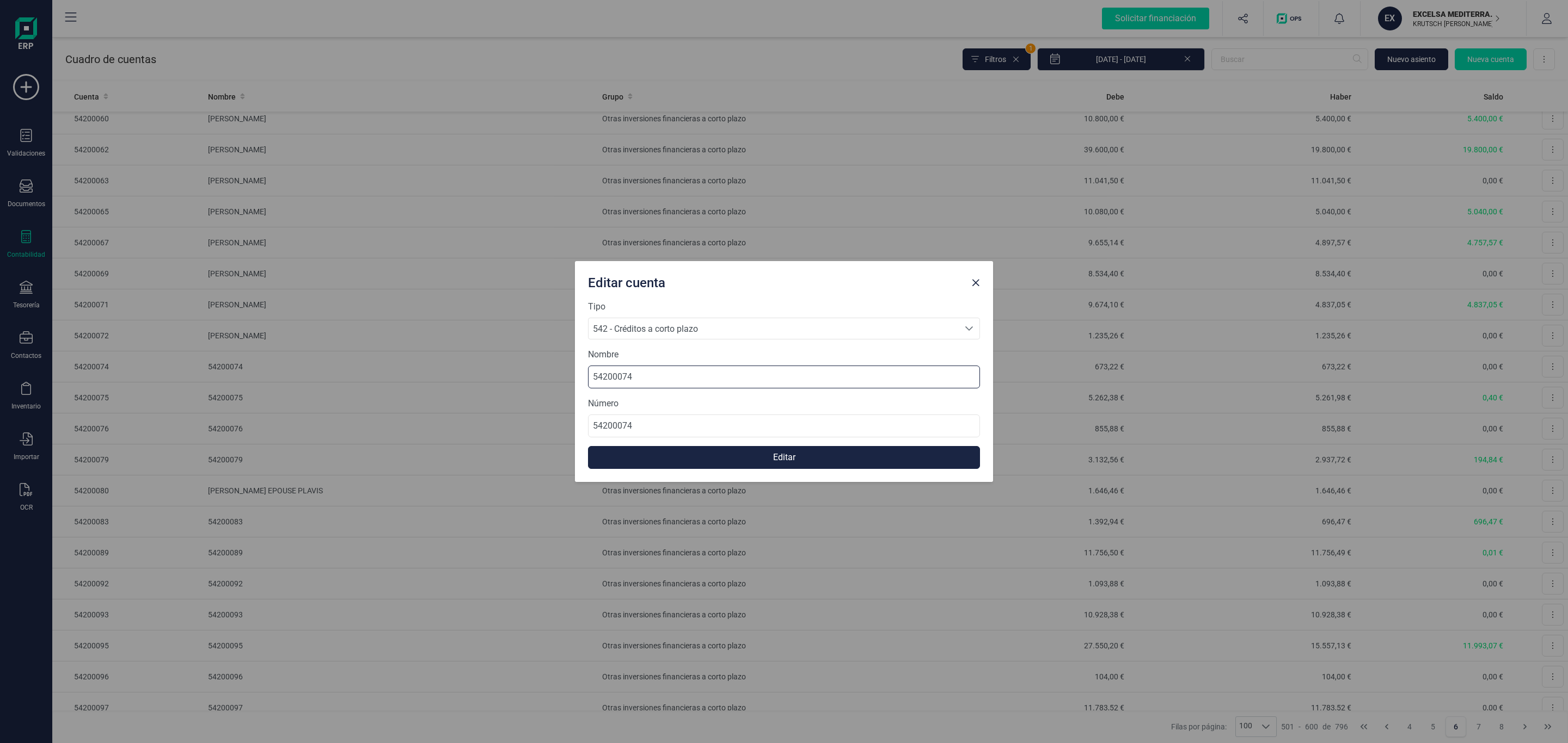
drag, startPoint x: 675, startPoint y: 374, endPoint x: 402, endPoint y: 374, distance: 273.0
click at [461, 374] on div "Editar cuenta Tipo 542 - Créditos a corto plazo 542 - Créditos a corto plazo 54…" at bounding box center [784, 371] width 1568 height 743
paste input "[PERSON_NAME] [PERSON_NAME]"
type input "[PERSON_NAME] [PERSON_NAME]"
click at [825, 456] on button "Editar" at bounding box center [784, 458] width 392 height 23
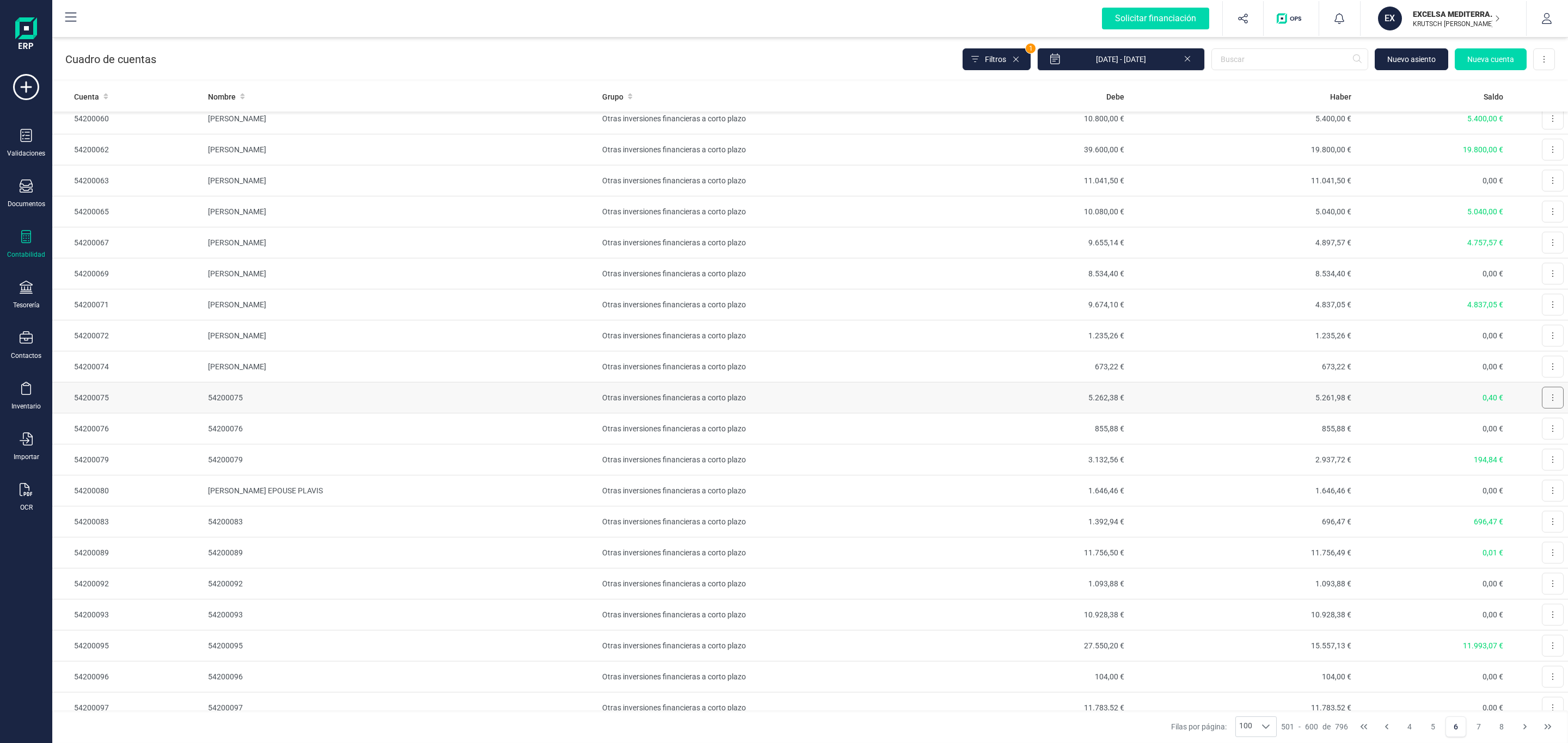
click at [1542, 408] on button at bounding box center [1553, 398] width 22 height 21
click at [1516, 431] on button "Editar" at bounding box center [1539, 424] width 49 height 21
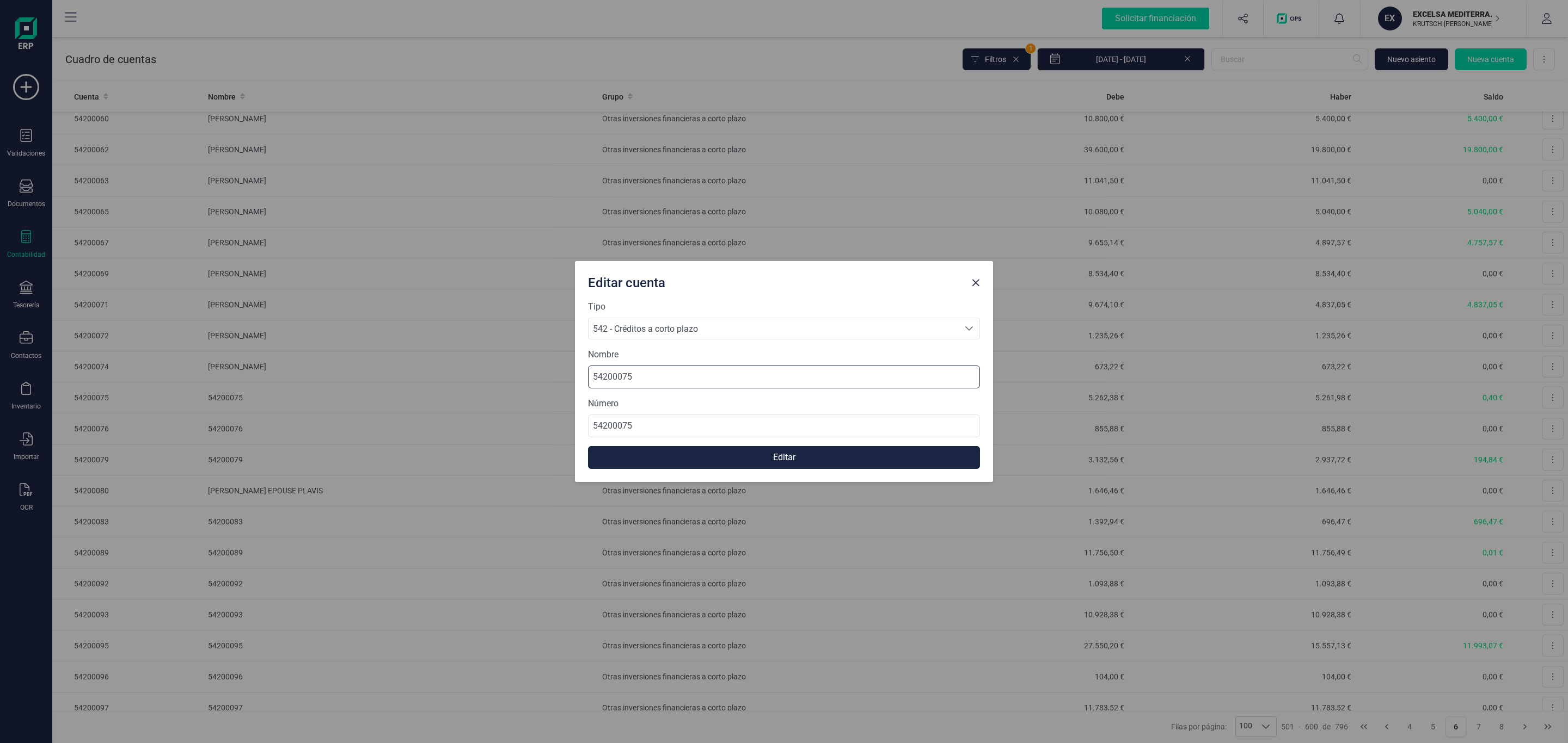
drag, startPoint x: 708, startPoint y: 383, endPoint x: 361, endPoint y: 380, distance: 347.0
click at [370, 381] on div "Editar cuenta Tipo 542 - Créditos a corto plazo 542 - Créditos a corto plazo 54…" at bounding box center [784, 371] width 1568 height 743
paste input "PERSERLIM S.L."
type input "PERSERLIM S.L."
click at [800, 454] on button "Editar" at bounding box center [784, 458] width 392 height 23
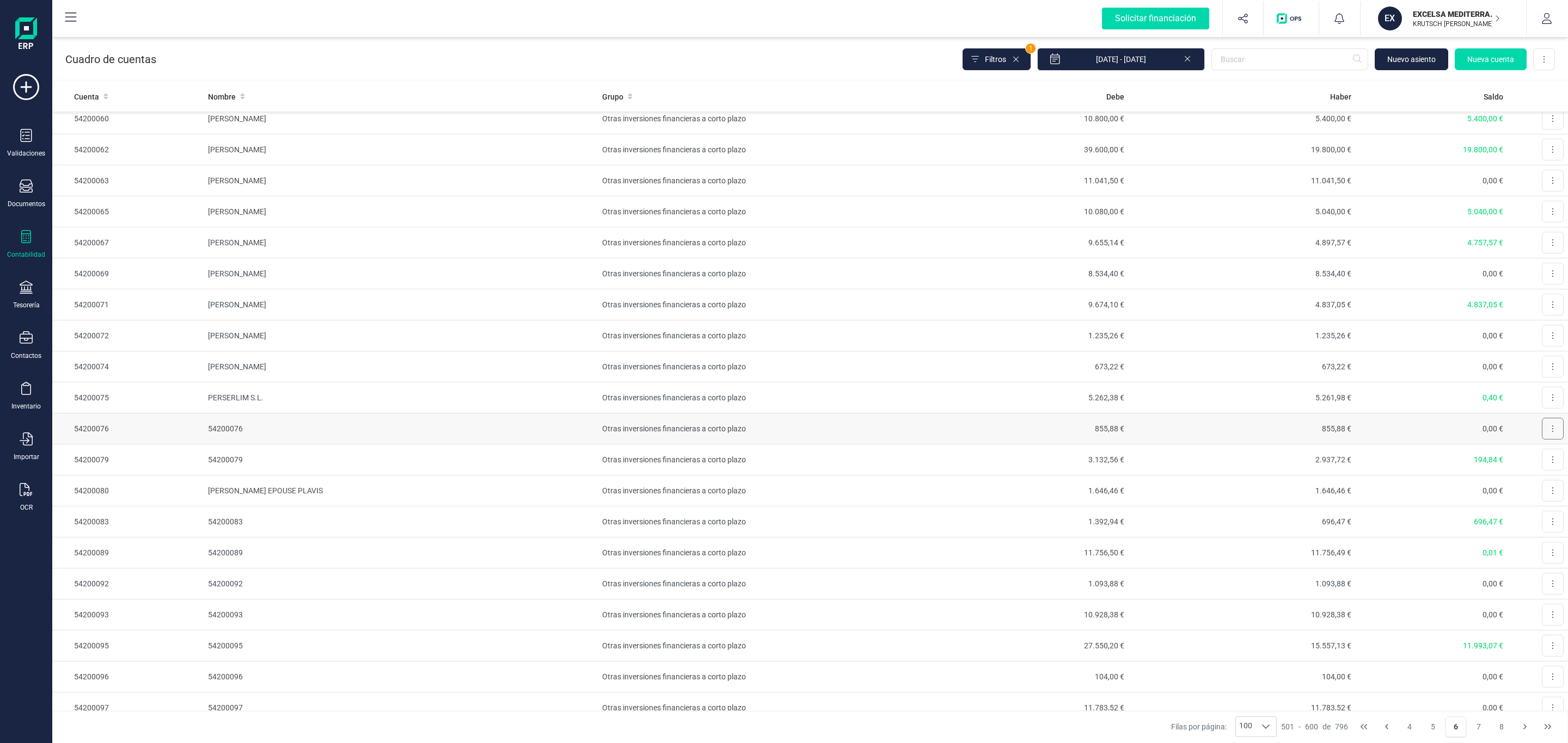
click at [1542, 440] on button at bounding box center [1553, 428] width 22 height 21
click at [1534, 461] on span "Editar" at bounding box center [1544, 455] width 20 height 11
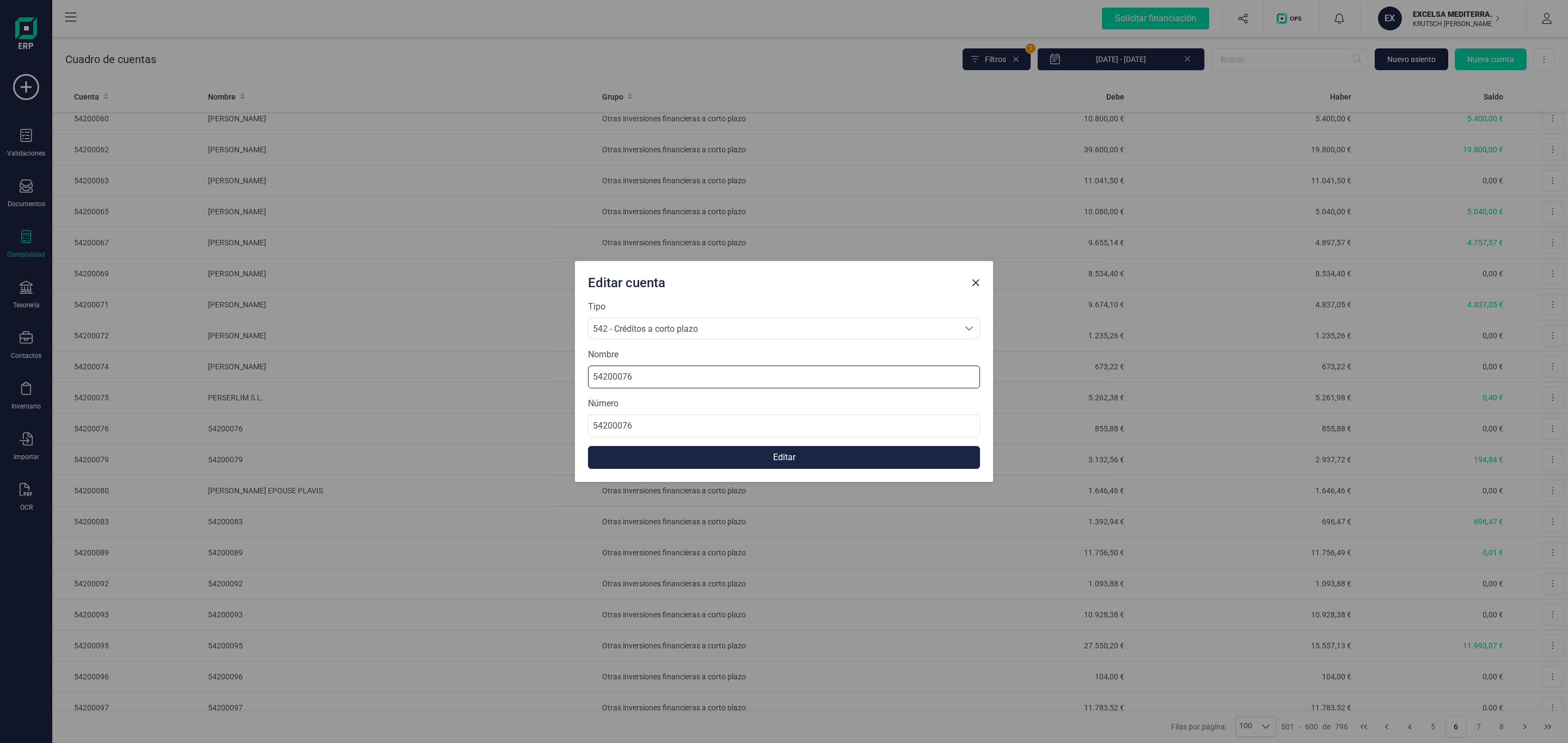
drag, startPoint x: 343, startPoint y: 387, endPoint x: 371, endPoint y: 385, distance: 28.1
click at [341, 387] on div "Editar cuenta Tipo 542 - Créditos a corto plazo 542 - Créditos a corto plazo 54…" at bounding box center [784, 371] width 1568 height 743
paste input "[PERSON_NAME] [PERSON_NAME]"
type input "[PERSON_NAME] [PERSON_NAME]"
click at [741, 460] on button "Editar" at bounding box center [784, 458] width 392 height 23
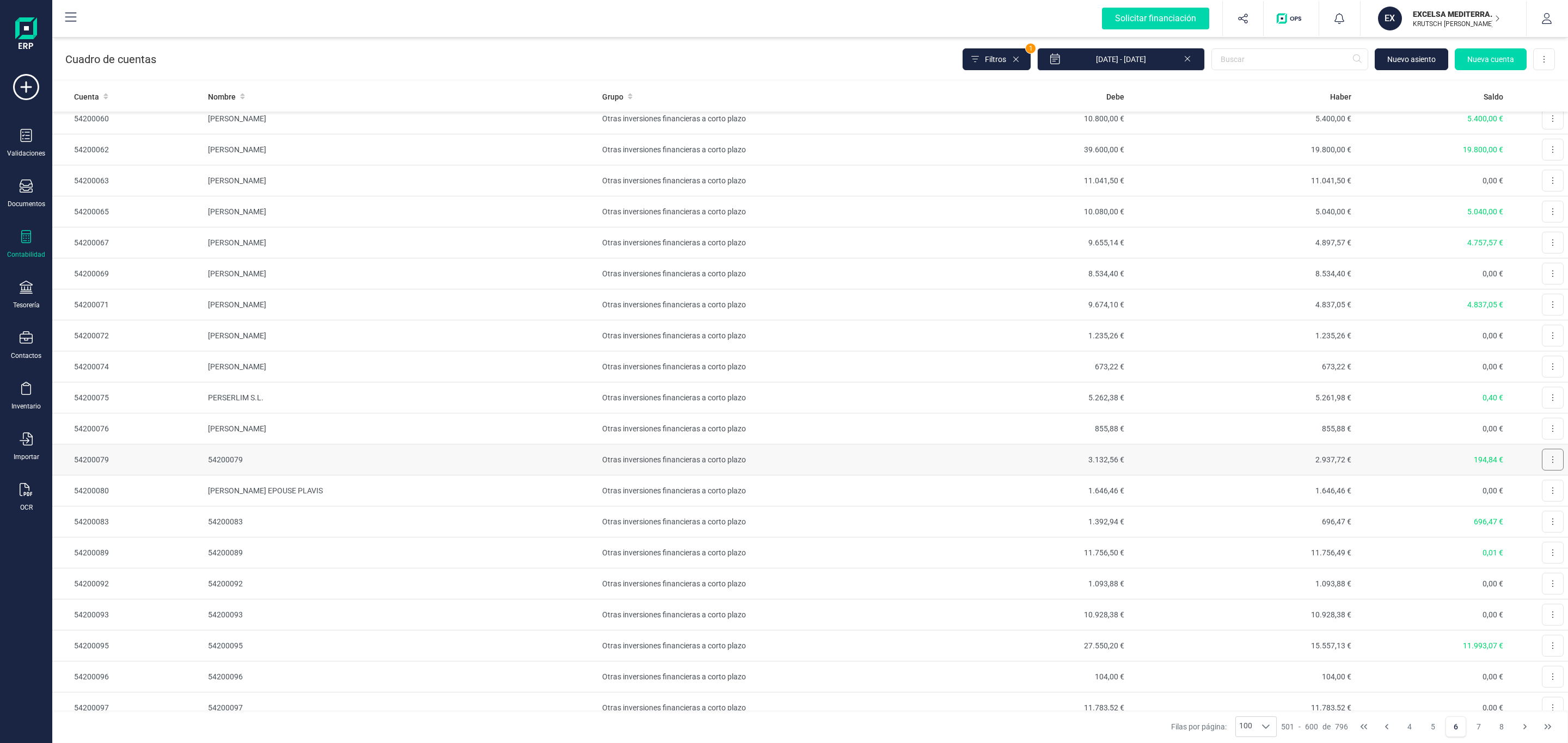
click at [1544, 471] on button at bounding box center [1553, 460] width 22 height 21
click at [1534, 492] on span "Editar" at bounding box center [1544, 486] width 20 height 11
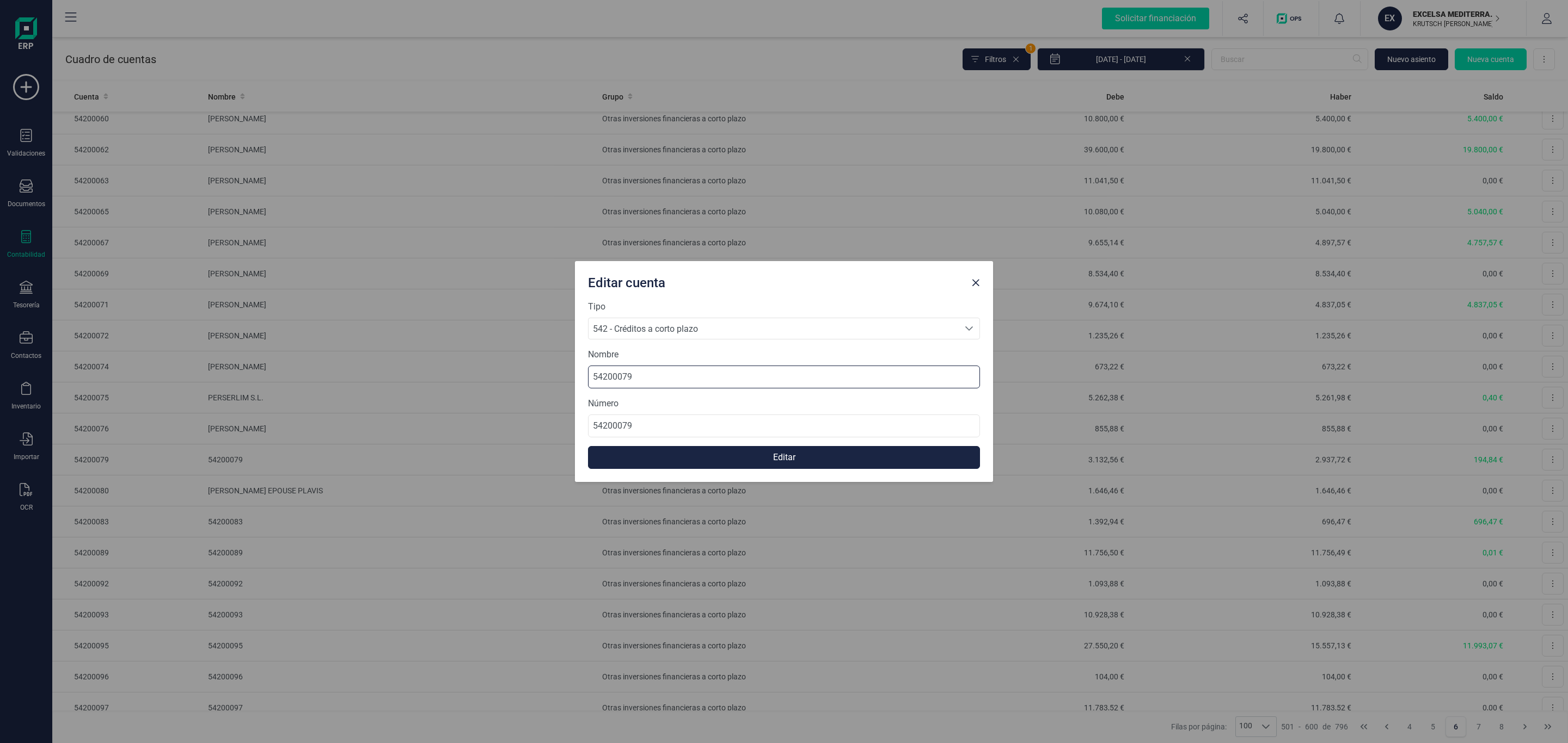
drag, startPoint x: 617, startPoint y: 375, endPoint x: 474, endPoint y: 379, distance: 143.1
click at [477, 378] on div "Editar cuenta Tipo 542 - Créditos a corto plazo 542 - Créditos a corto plazo 54…" at bounding box center [784, 371] width 1568 height 743
paste input "[PERSON_NAME]"
type input "[PERSON_NAME]"
click at [807, 463] on button "Editar" at bounding box center [784, 458] width 392 height 23
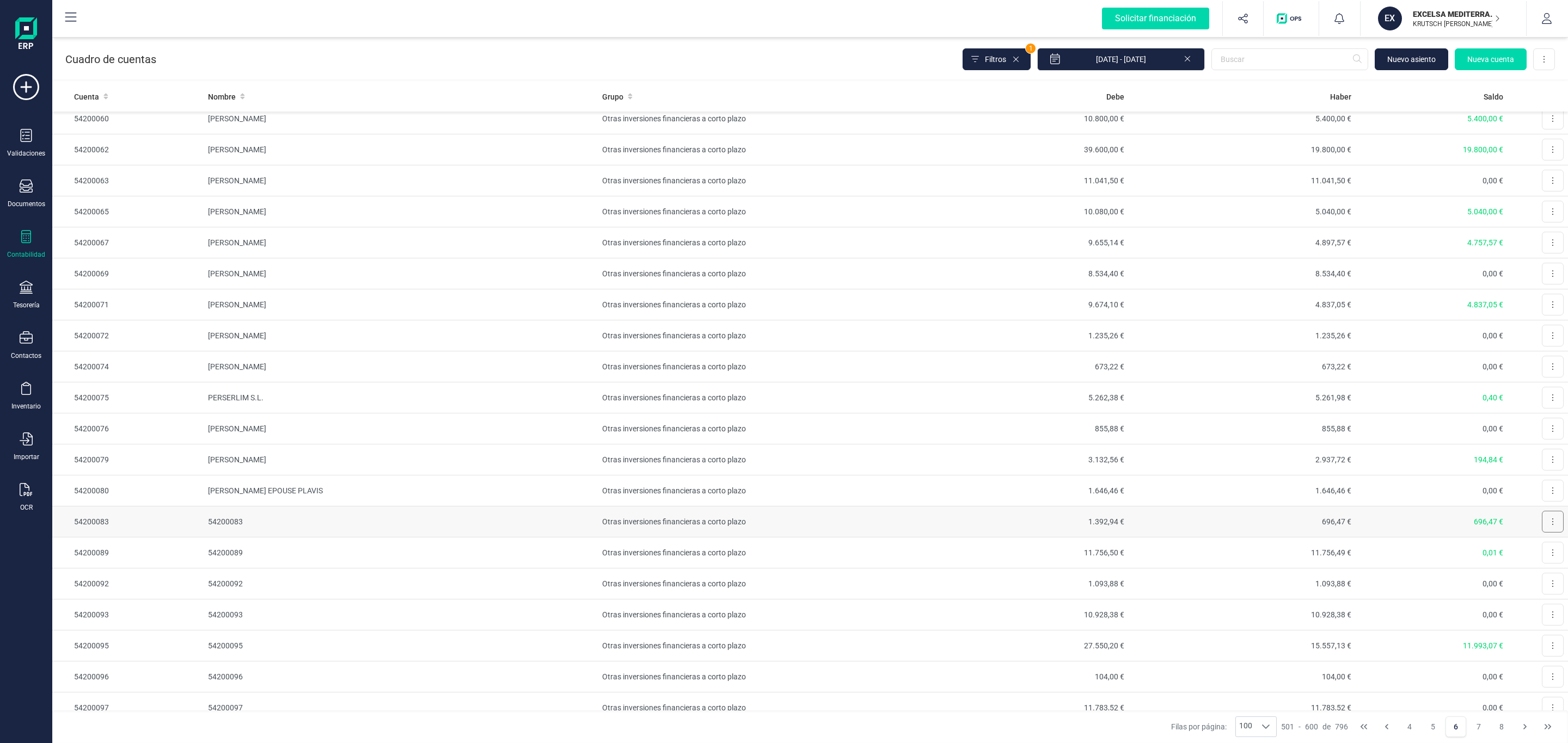
drag, startPoint x: 1534, startPoint y: 540, endPoint x: 1534, endPoint y: 548, distance: 8.0
click at [1542, 532] on button at bounding box center [1553, 522] width 22 height 21
click at [1534, 554] on span "Editar" at bounding box center [1544, 548] width 20 height 11
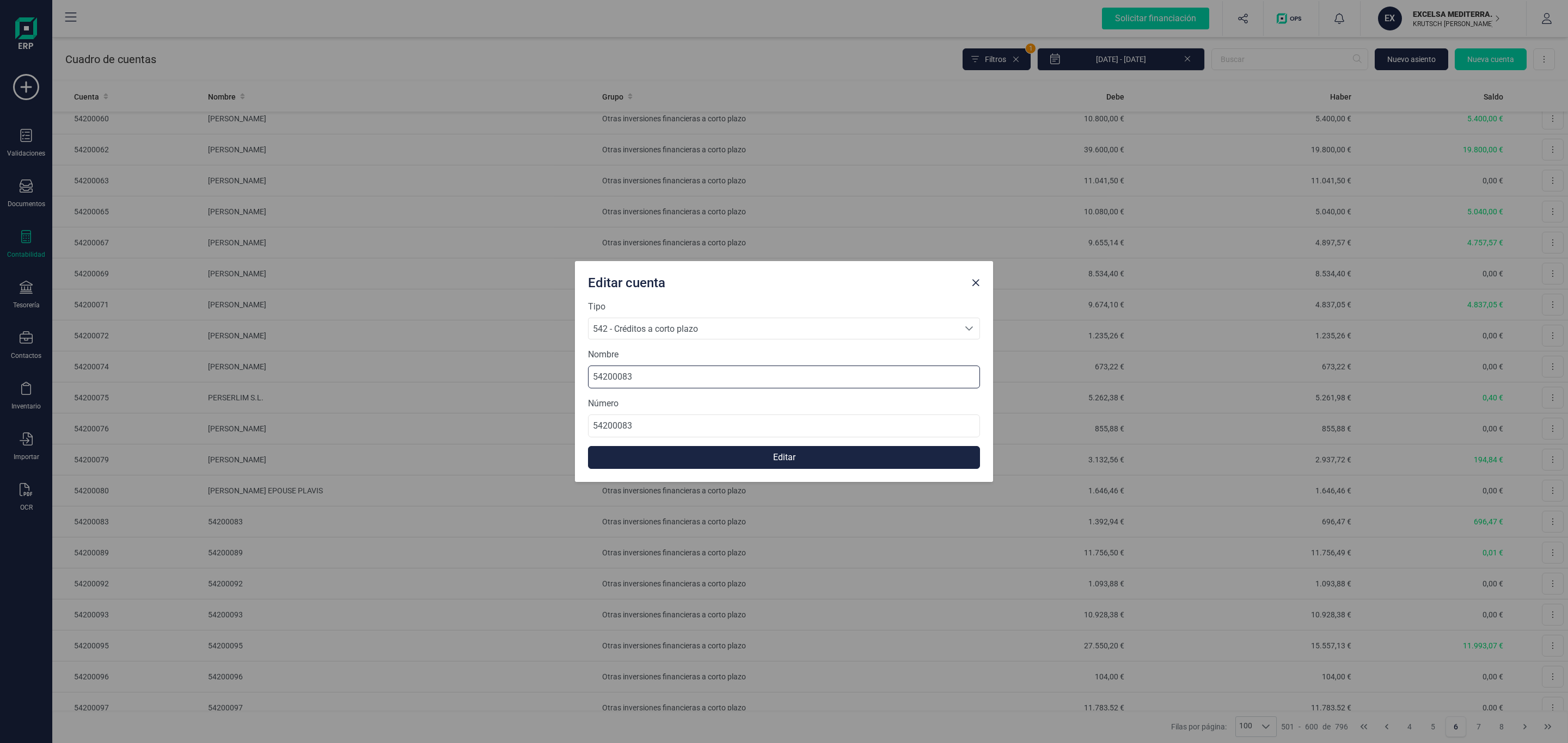
drag, startPoint x: 469, startPoint y: 370, endPoint x: 422, endPoint y: 370, distance: 47.0
click at [412, 370] on div "Editar cuenta Tipo 542 - Créditos a corto plazo 542 - Créditos a corto plazo 54…" at bounding box center [784, 371] width 1568 height 743
paste input "[PERSON_NAME]"
type input "[PERSON_NAME]"
click at [749, 454] on button "Editar" at bounding box center [784, 458] width 392 height 23
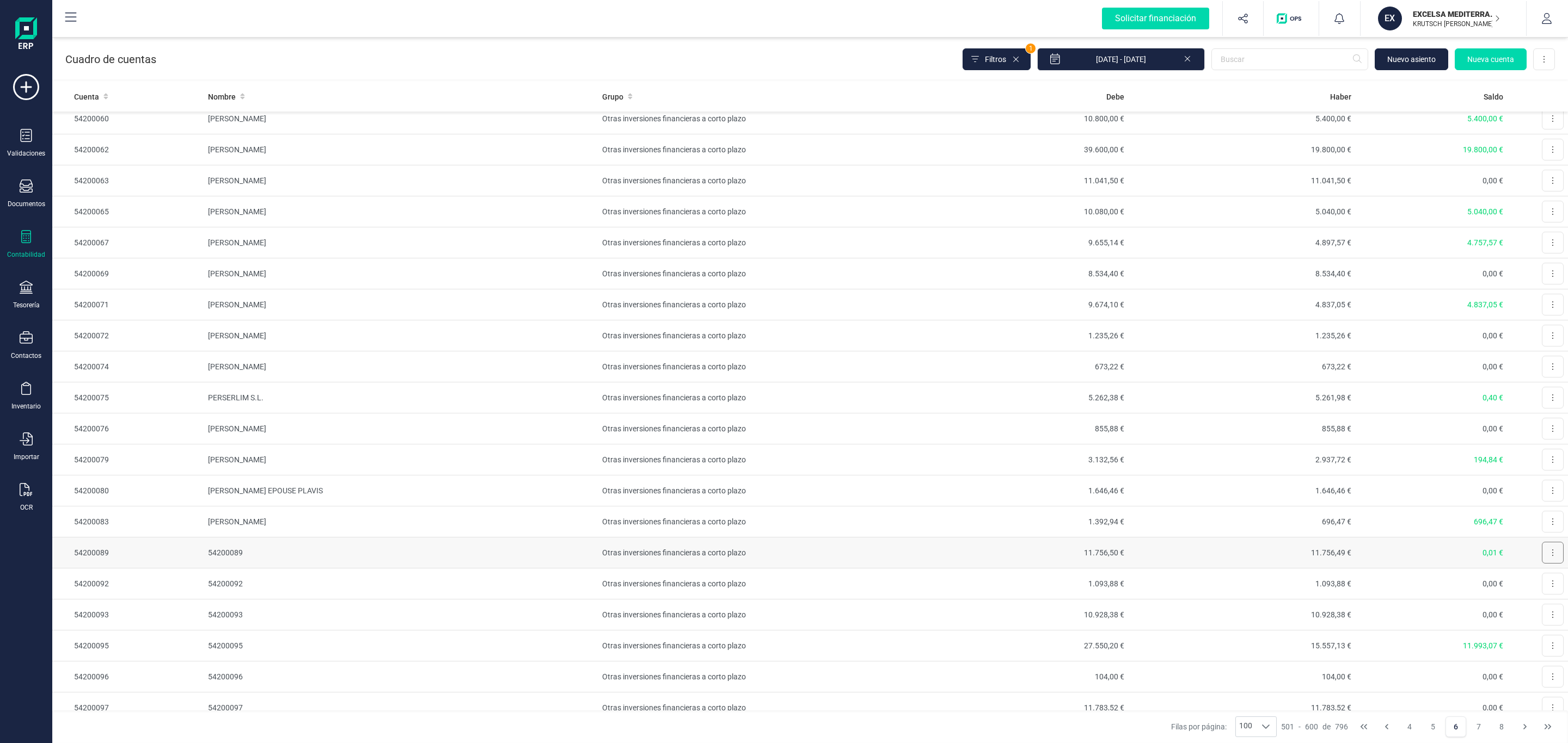
click at [1542, 564] on button at bounding box center [1553, 552] width 22 height 21
click at [1534, 585] on span "Editar" at bounding box center [1544, 579] width 20 height 11
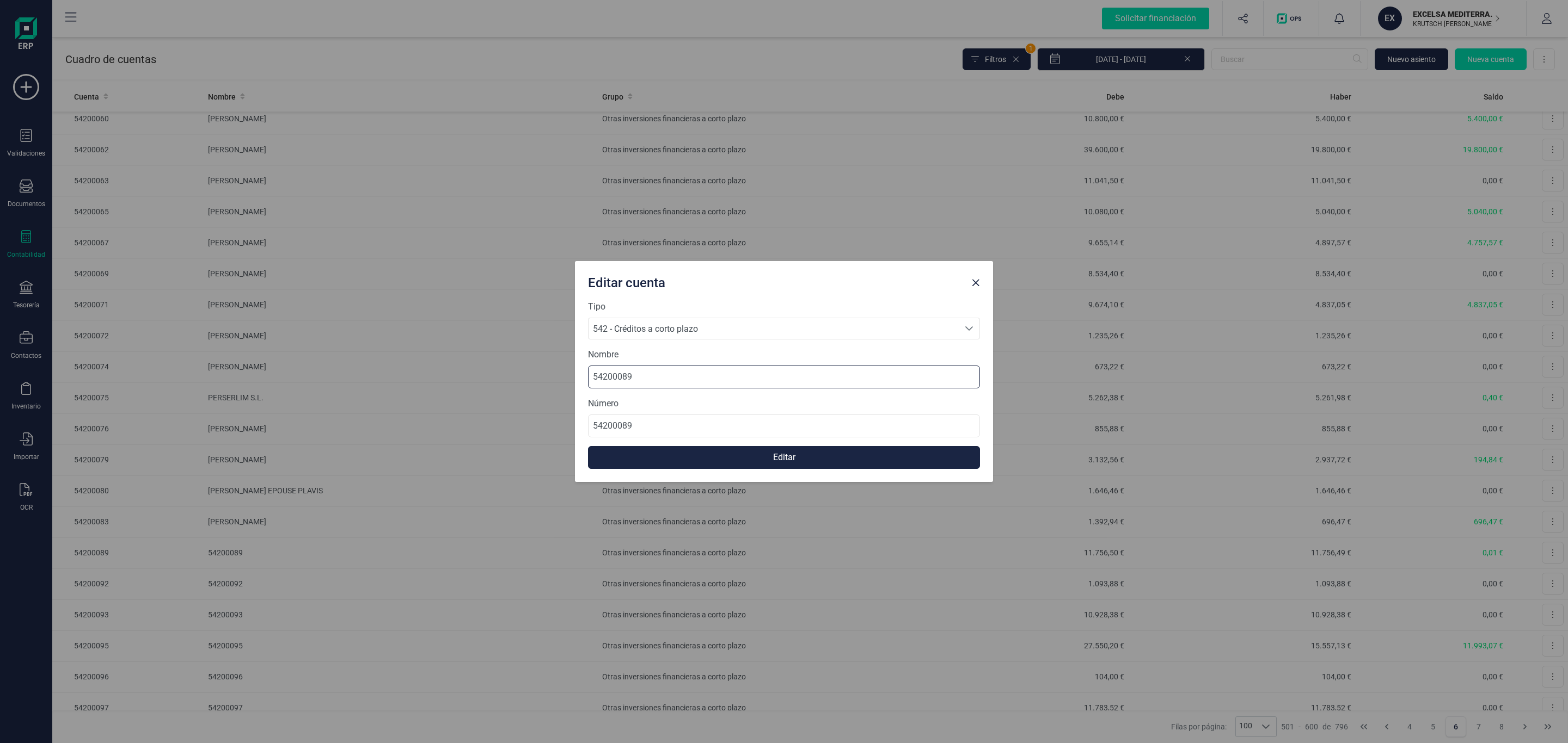
drag, startPoint x: 639, startPoint y: 378, endPoint x: 515, endPoint y: 383, distance: 124.1
click at [515, 383] on div "Editar cuenta Tipo 542 - Créditos a corto plazo 542 - Créditos a corto plazo 54…" at bounding box center [784, 371] width 1568 height 743
paste input "[PERSON_NAME]"
type input "[PERSON_NAME]"
click at [710, 460] on button "Editar" at bounding box center [784, 458] width 392 height 23
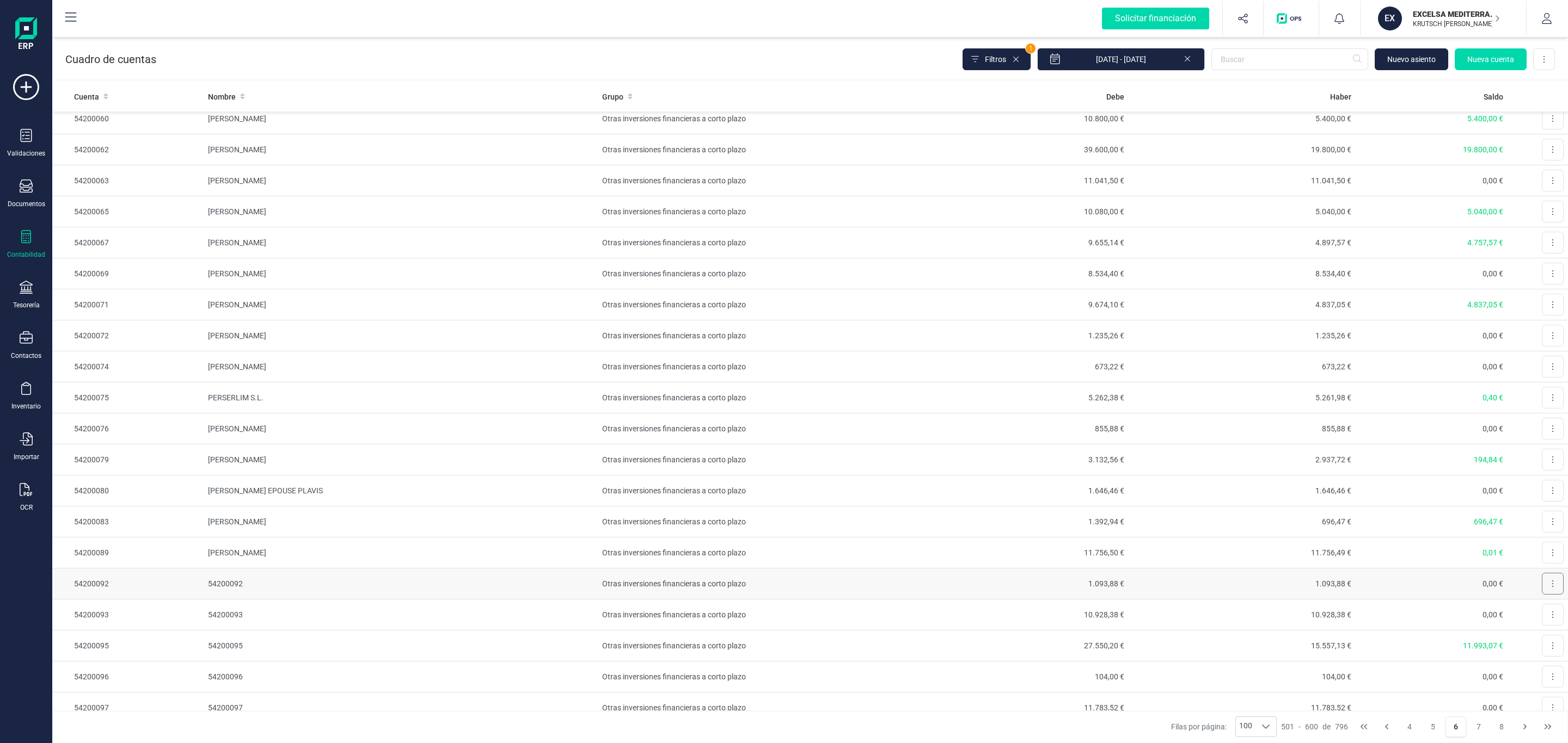
click at [1552, 588] on icon at bounding box center [1552, 584] width 2 height 9
click at [1534, 616] on span "Editar" at bounding box center [1544, 610] width 20 height 11
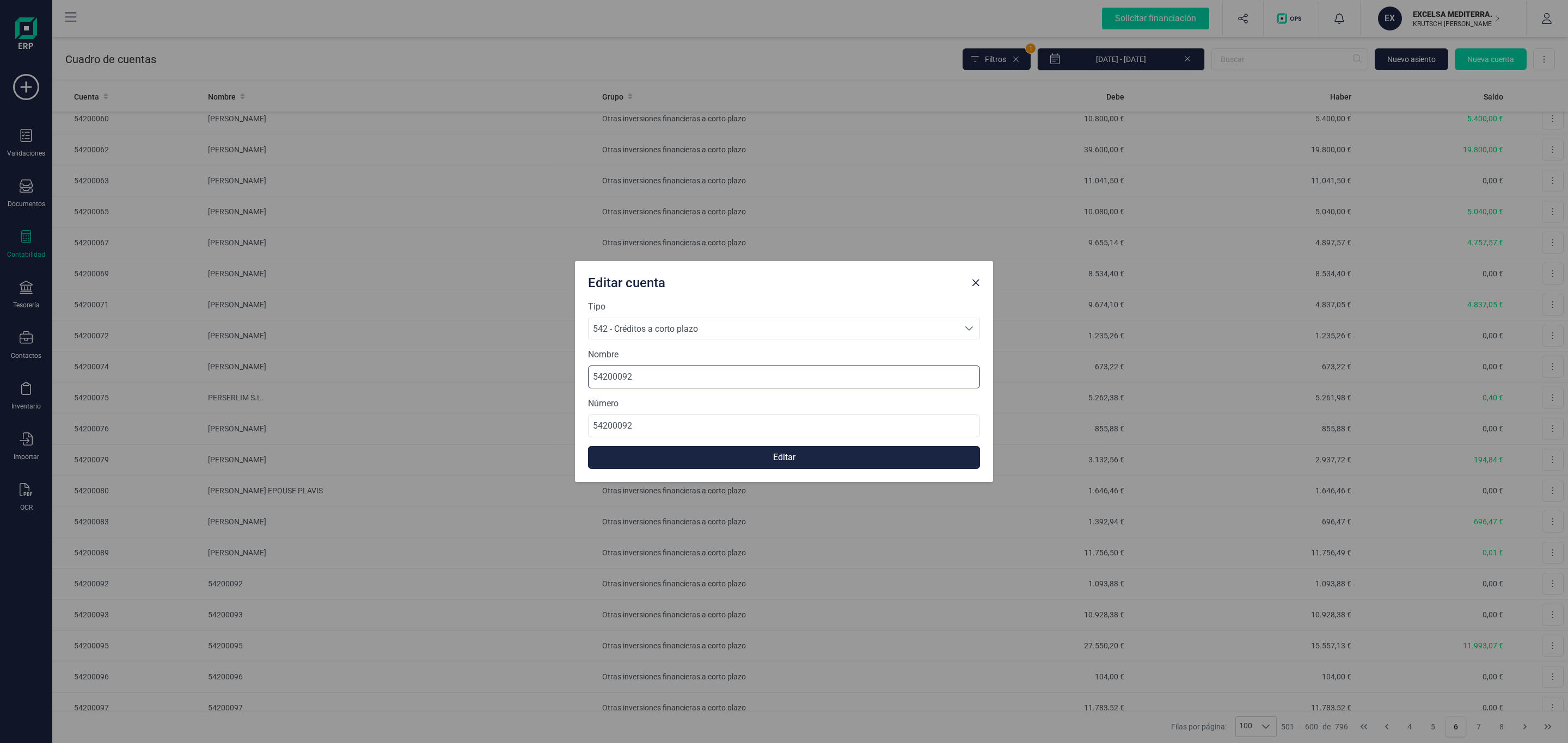
drag, startPoint x: 650, startPoint y: 374, endPoint x: 445, endPoint y: 388, distance: 205.5
click at [457, 388] on div "Editar cuenta Tipo 542 - Créditos a corto plazo 542 - Créditos a corto plazo 54…" at bounding box center [784, 371] width 1568 height 743
paste input "[PERSON_NAME]"
type input "[PERSON_NAME]"
click at [778, 457] on button "Editar" at bounding box center [784, 458] width 392 height 23
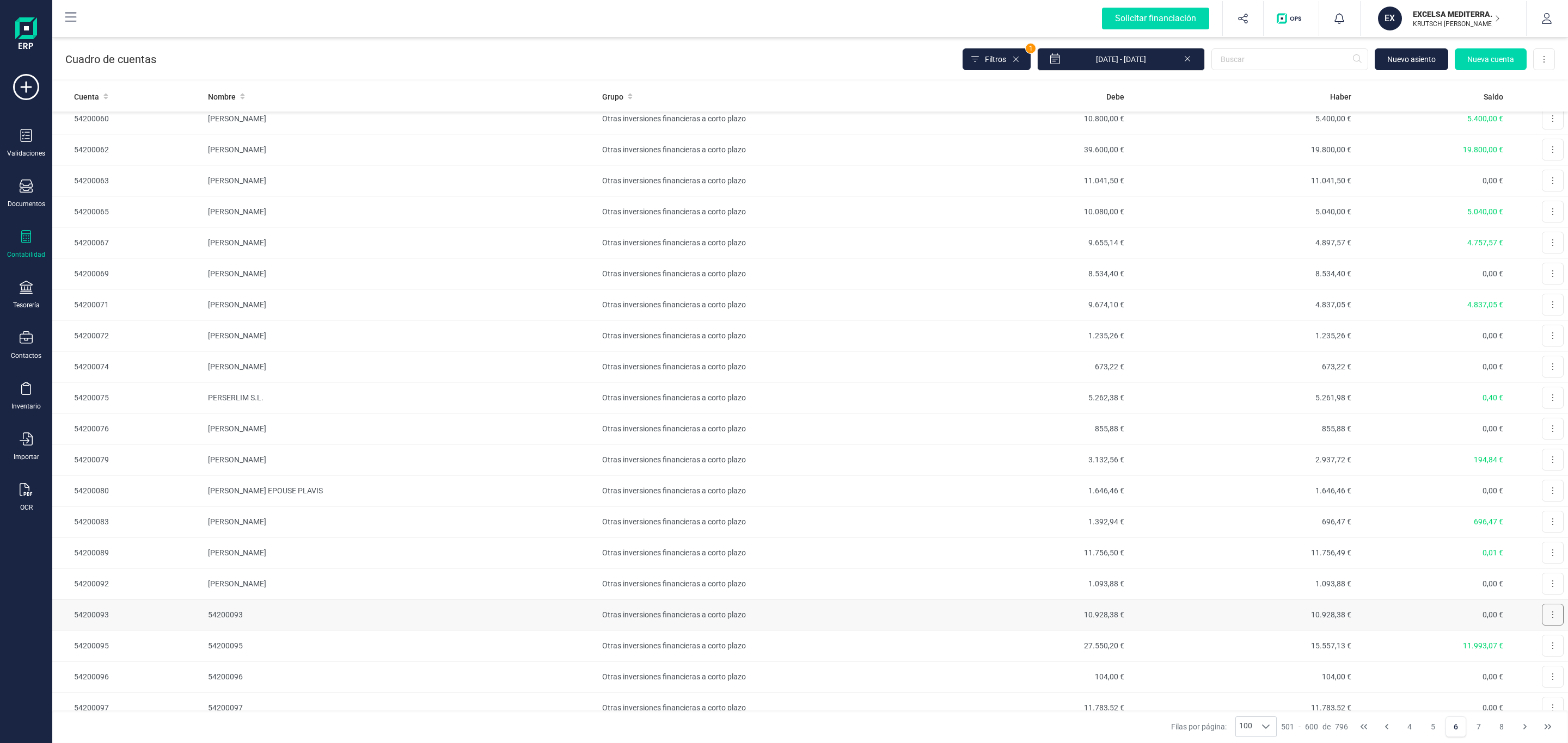
click at [1542, 625] on button at bounding box center [1553, 615] width 22 height 21
click at [1534, 647] on span "Editar" at bounding box center [1544, 641] width 20 height 11
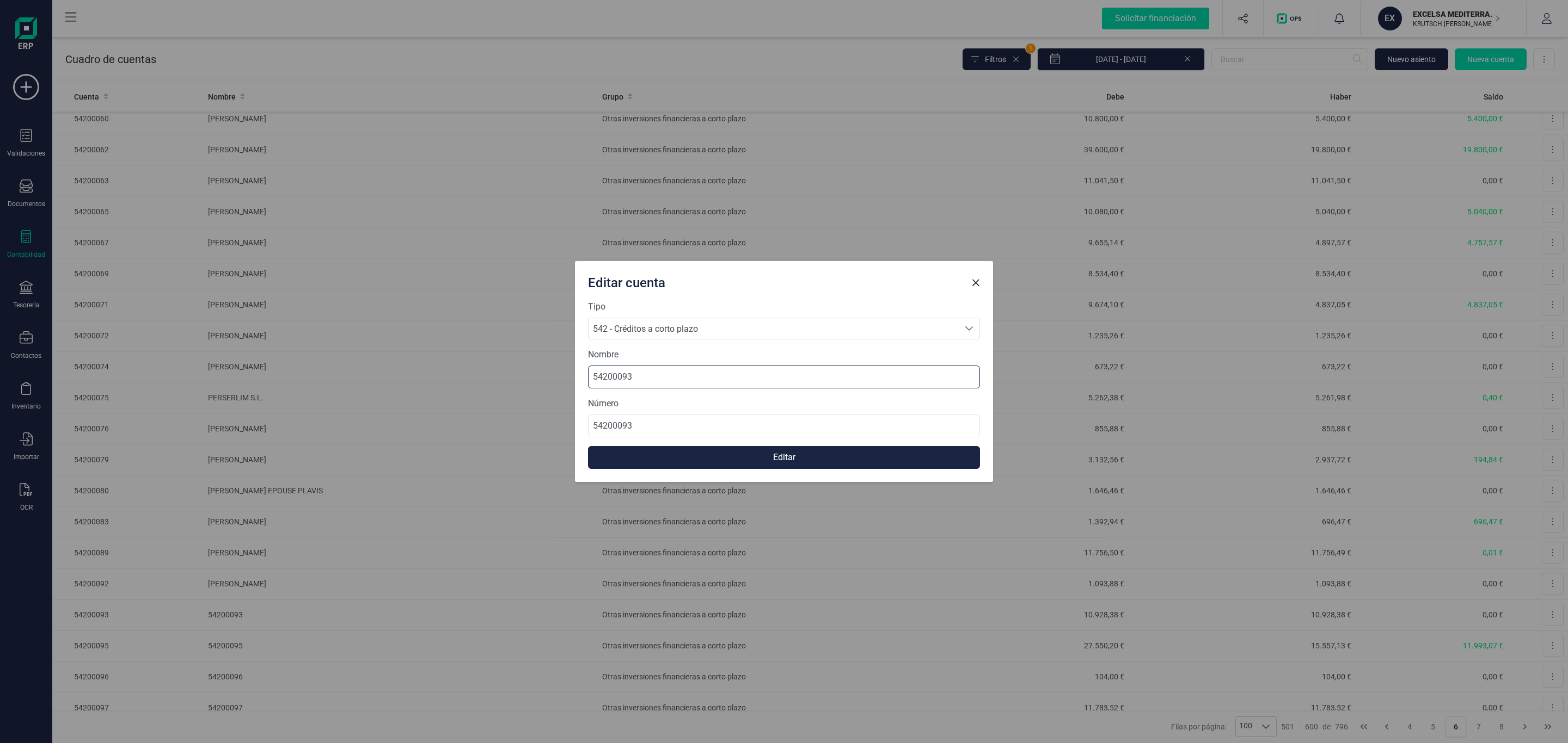
drag, startPoint x: 676, startPoint y: 378, endPoint x: 291, endPoint y: 377, distance: 385.0
click at [368, 379] on div "Editar cuenta Tipo 542 - Créditos a corto plazo 542 - Créditos a corto plazo 54…" at bounding box center [784, 371] width 1568 height 743
paste input "[PERSON_NAME]"
type input "[PERSON_NAME]"
click at [755, 457] on button "Editar" at bounding box center [784, 458] width 392 height 23
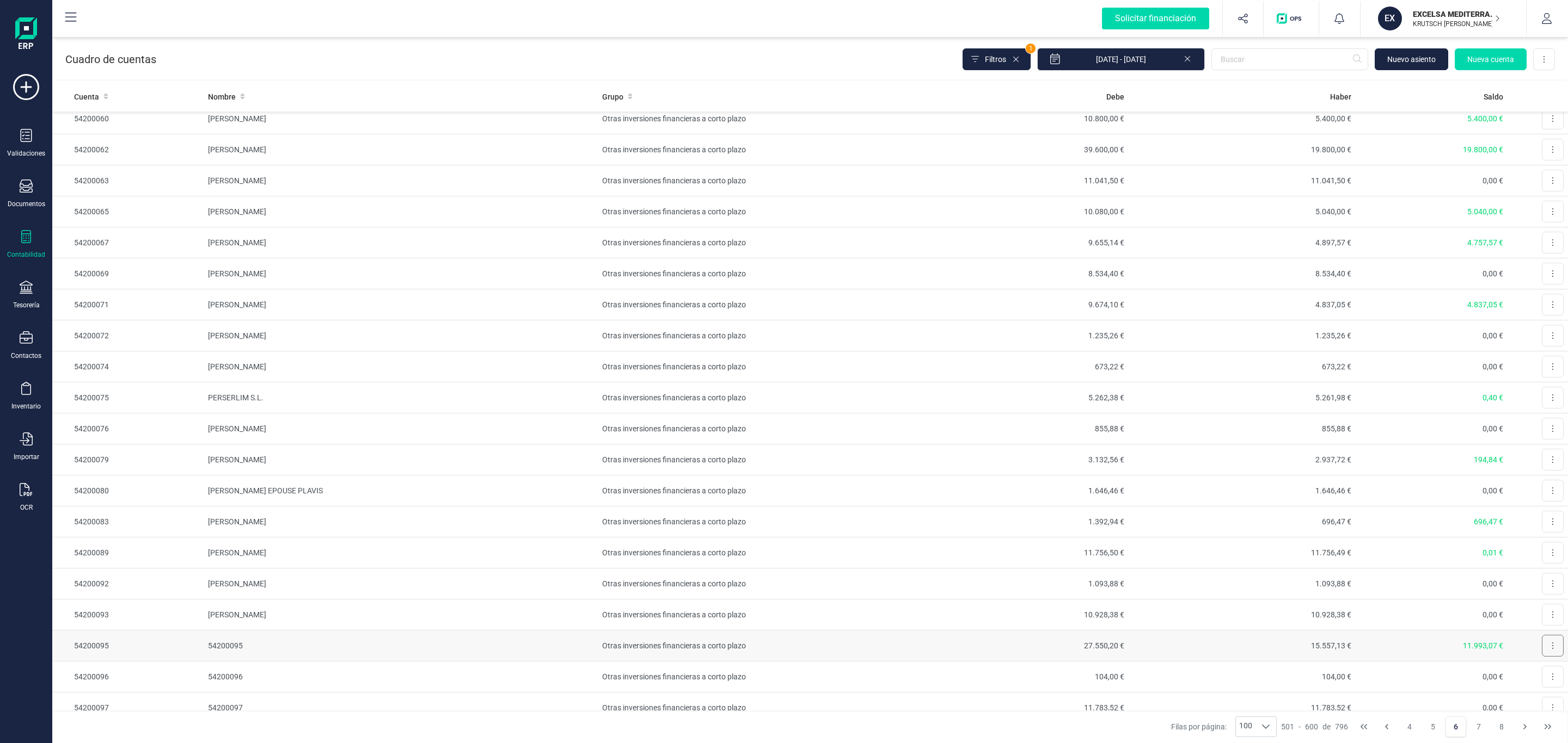
click at [1542, 657] on button at bounding box center [1553, 646] width 22 height 21
click at [1534, 678] on span "Editar" at bounding box center [1544, 672] width 20 height 11
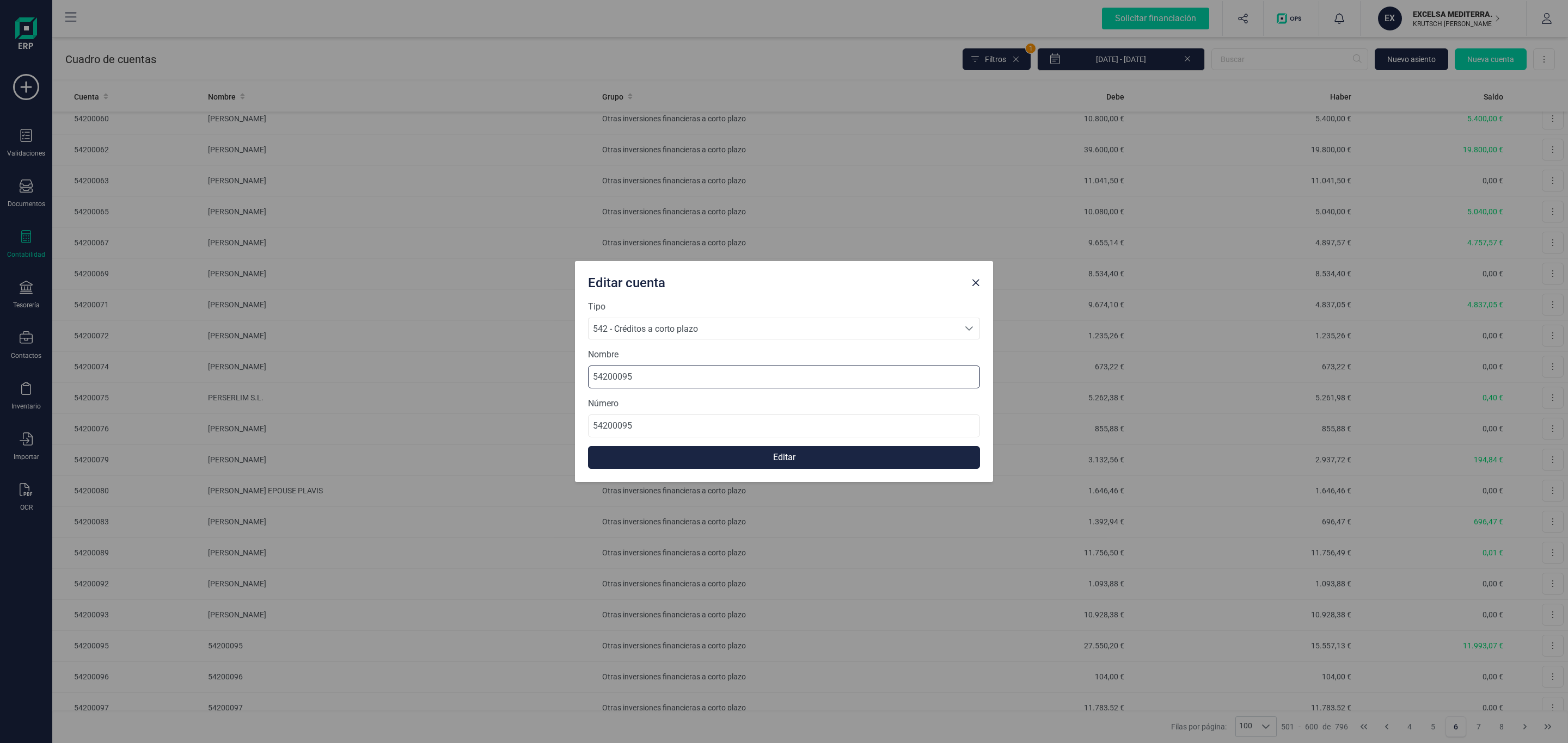
drag, startPoint x: 515, startPoint y: 376, endPoint x: 576, endPoint y: 379, distance: 61.1
click at [441, 379] on div "Editar cuenta Tipo 542 - Créditos a corto plazo 542 - Créditos a corto plazo 54…" at bounding box center [784, 371] width 1568 height 743
paste input "[PERSON_NAME]"
type input "[PERSON_NAME]"
click at [784, 456] on button "Editar" at bounding box center [784, 458] width 392 height 23
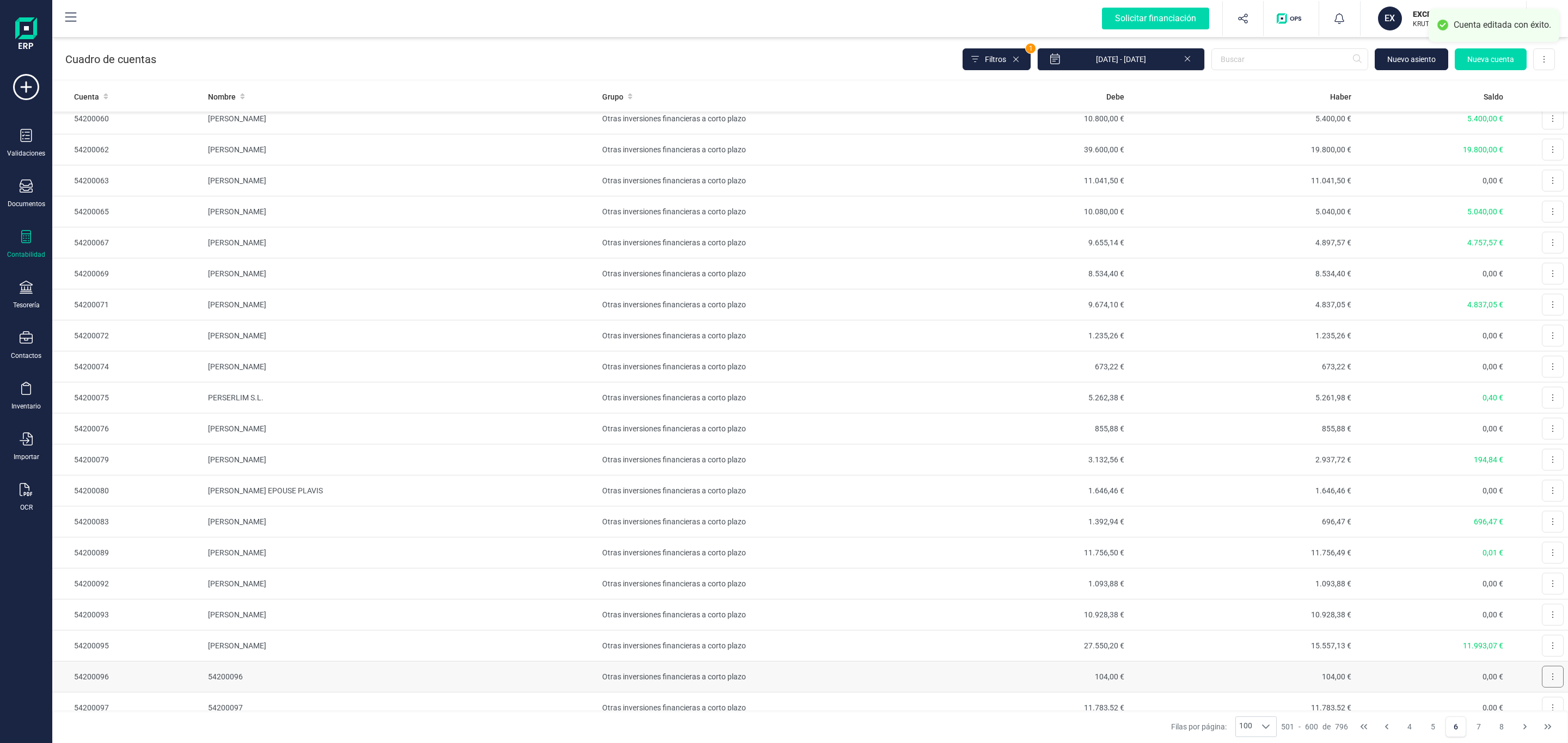
click at [1542, 688] on button at bounding box center [1553, 677] width 22 height 21
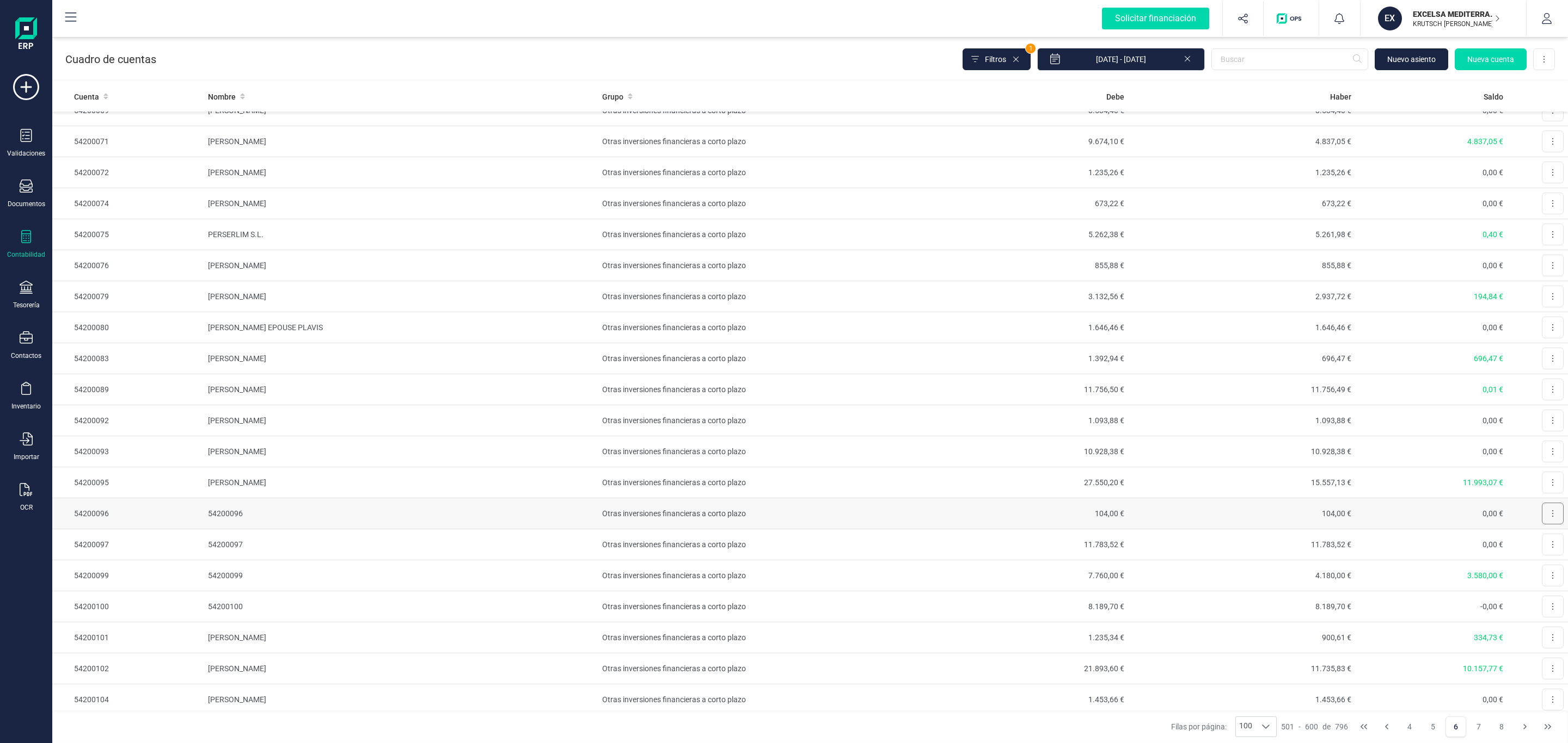
click at [1552, 517] on icon at bounding box center [1553, 513] width 1 height 6
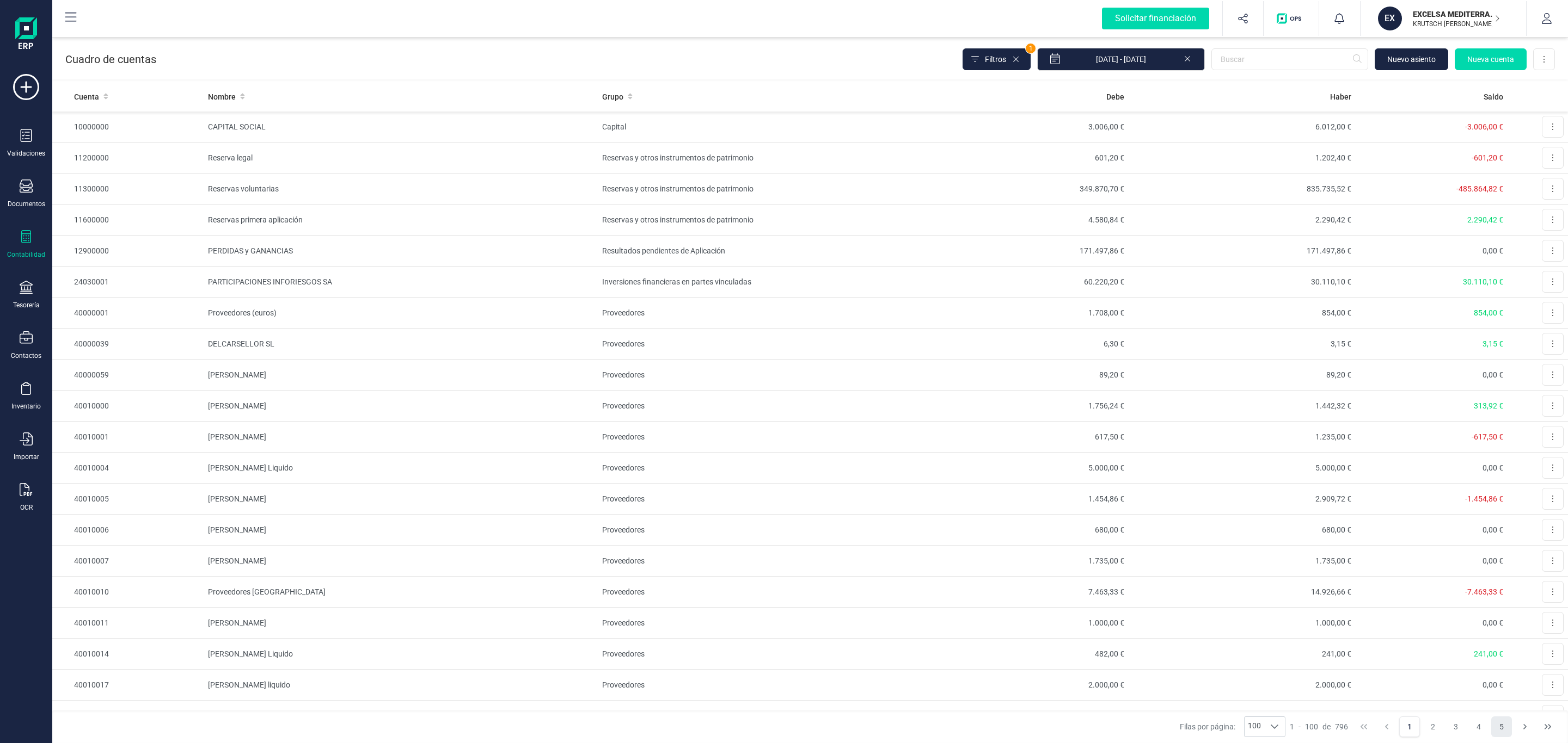
click at [1499, 722] on button "5" at bounding box center [1501, 727] width 21 height 21
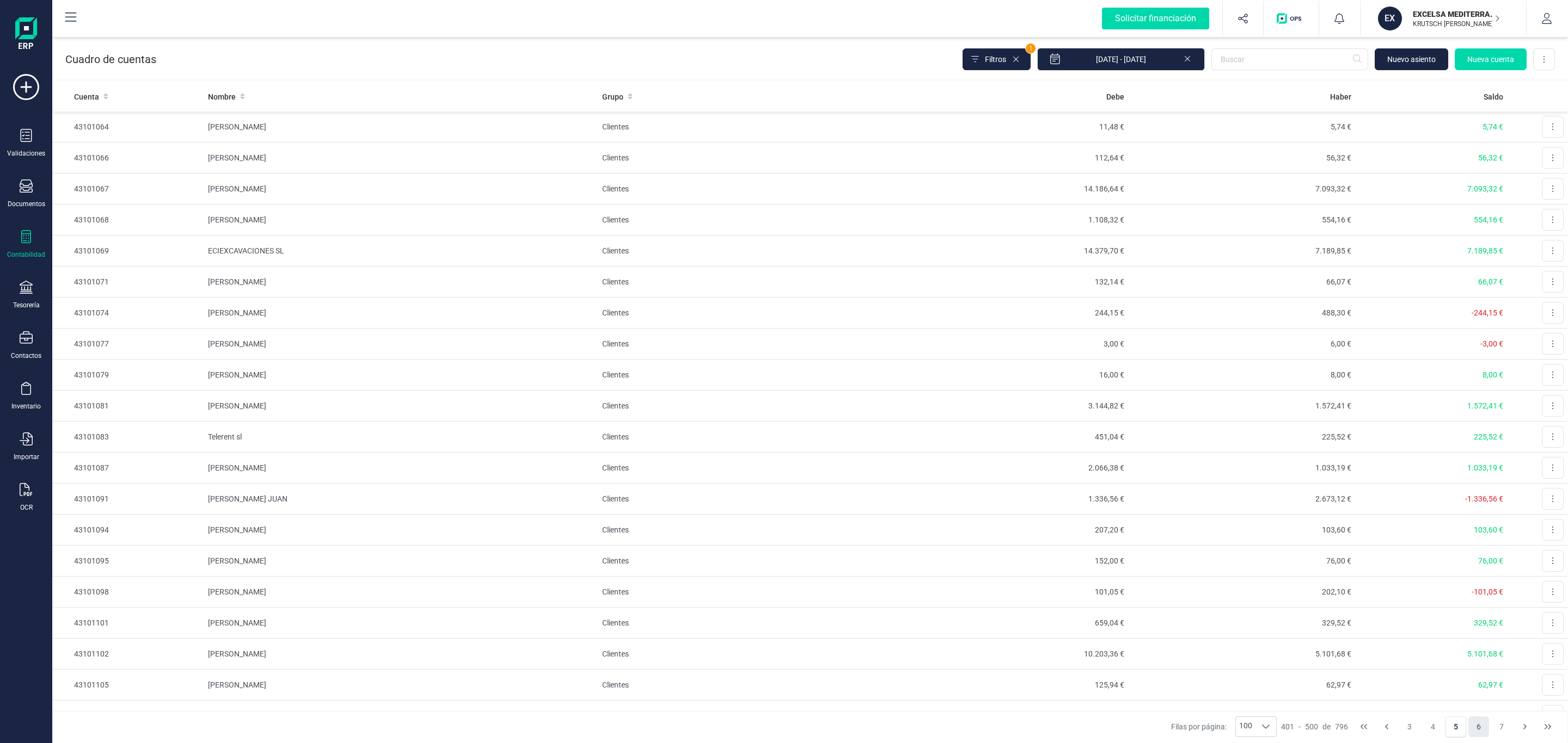
click at [1477, 729] on button "6" at bounding box center [1478, 727] width 21 height 21
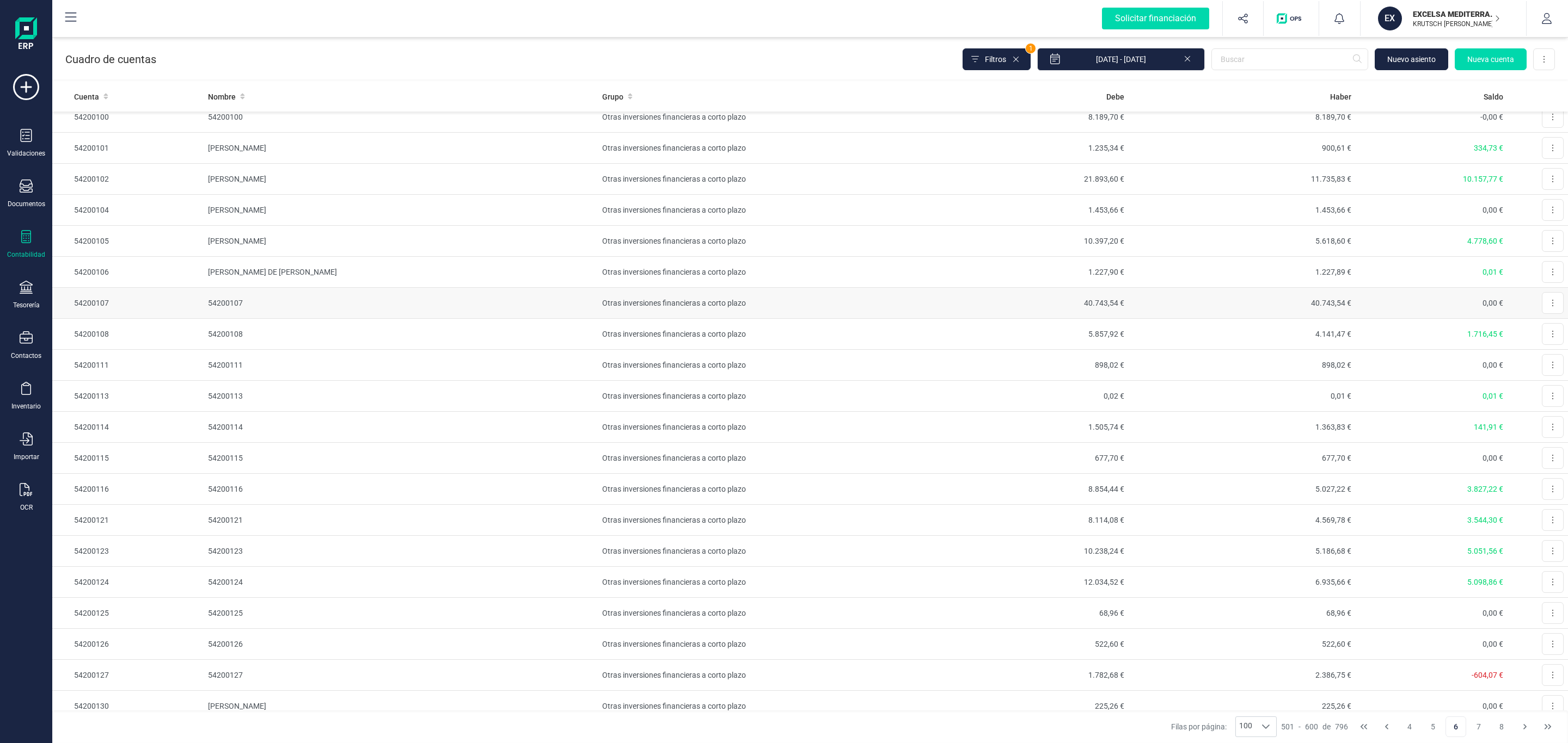
scroll to position [2204, 0]
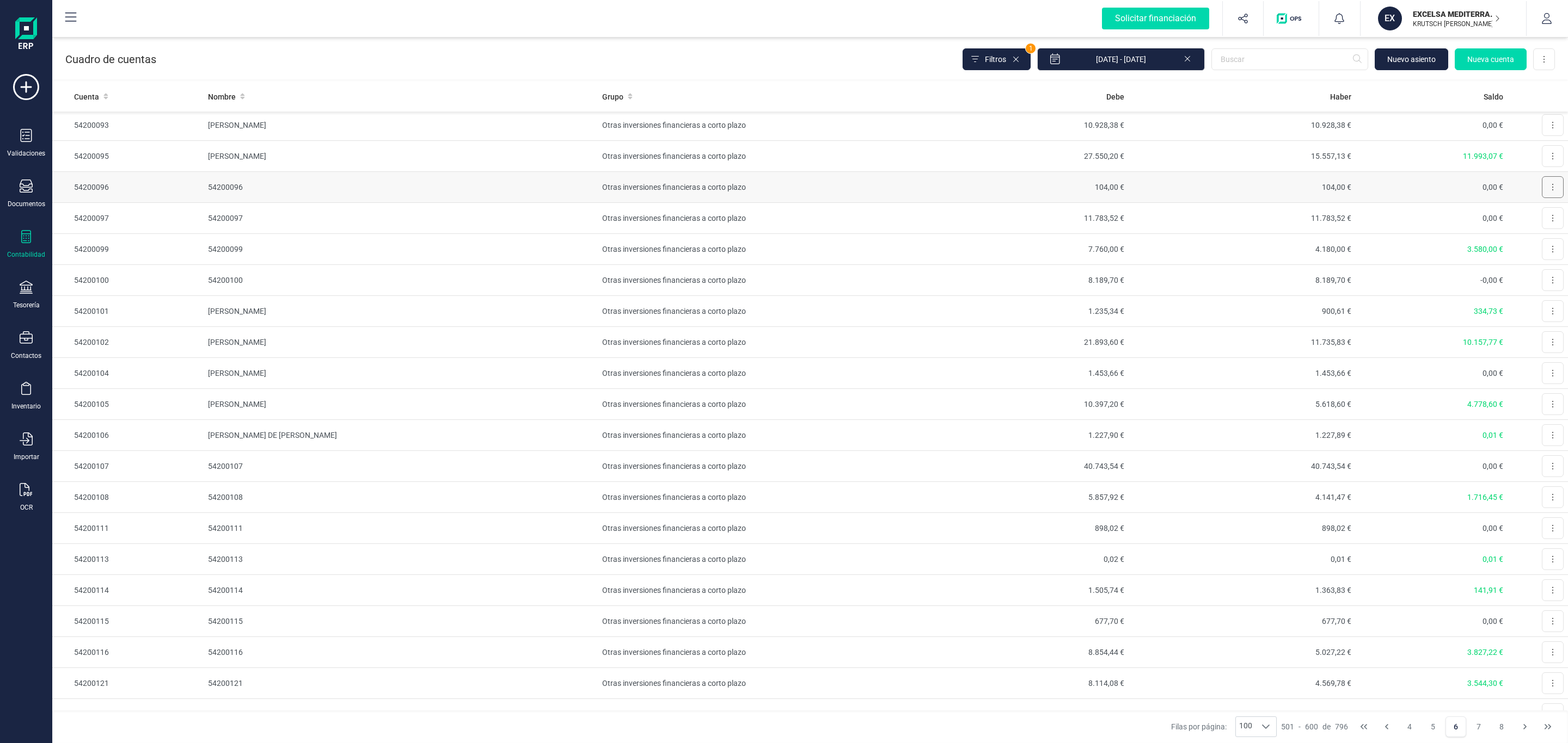
click at [1544, 198] on button at bounding box center [1553, 187] width 22 height 21
click at [1534, 219] on span "Editar" at bounding box center [1544, 214] width 20 height 11
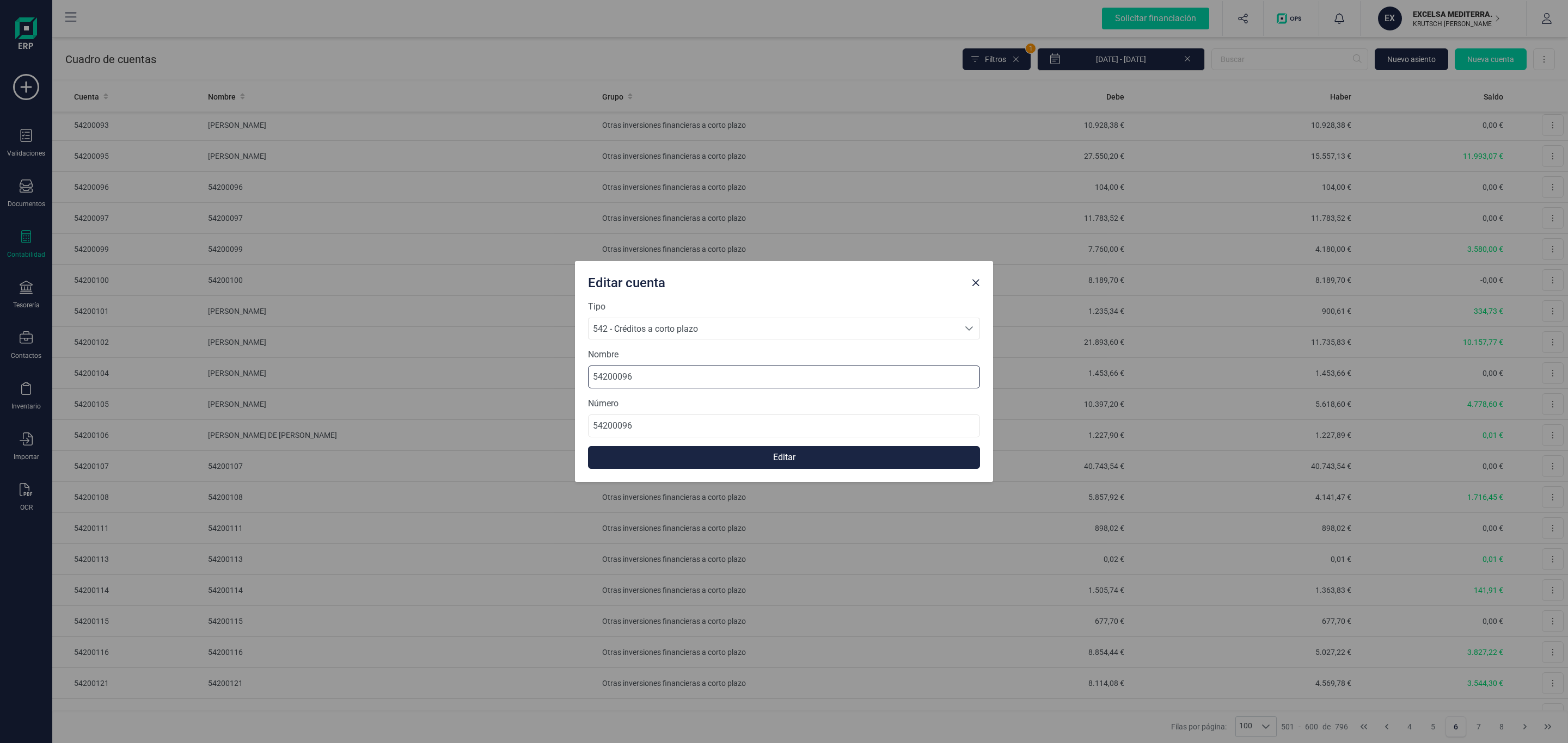
drag, startPoint x: 515, startPoint y: 352, endPoint x: 401, endPoint y: 376, distance: 116.5
click at [289, 347] on div "Editar cuenta Tipo 542 - Créditos a corto plazo 542 - Créditos a corto plazo 54…" at bounding box center [784, 371] width 1568 height 743
paste input "MERCEDES DE LA IGLESIA DE LA MANO"
type input "MERCEDES DE LA IGLESIA DE LA MANO"
click at [739, 451] on button "Editar" at bounding box center [784, 458] width 392 height 23
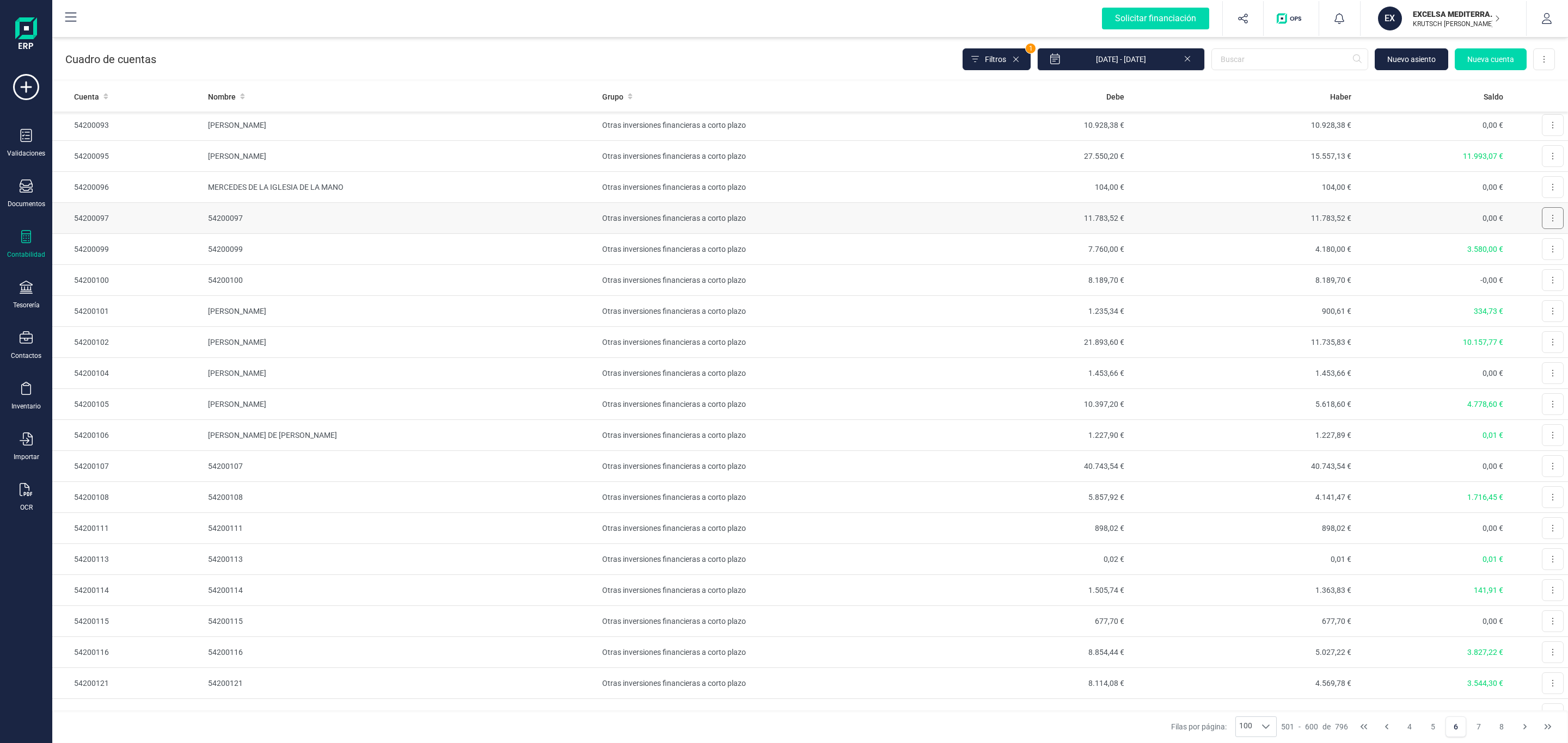
click at [1547, 229] on button at bounding box center [1553, 218] width 22 height 21
click at [1534, 250] on span "Editar" at bounding box center [1544, 244] width 20 height 11
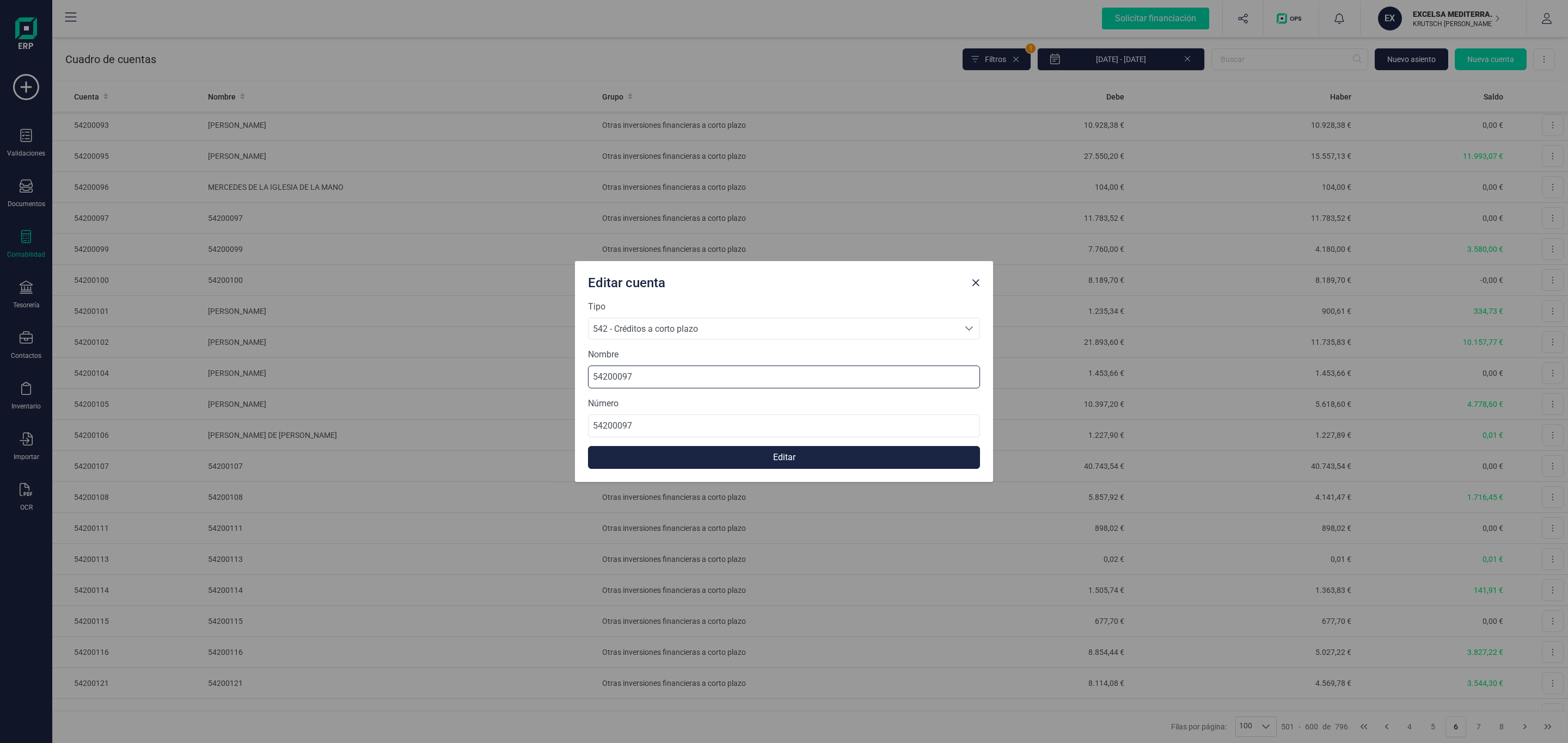
drag, startPoint x: 631, startPoint y: 376, endPoint x: 365, endPoint y: 379, distance: 266.0
click at [366, 378] on div "Editar cuenta Tipo 542 - Créditos a corto plazo 542 - Créditos a corto plazo 54…" at bounding box center [784, 371] width 1568 height 743
paste
type input "[PERSON_NAME]"
click at [746, 456] on button "Editar" at bounding box center [784, 458] width 392 height 23
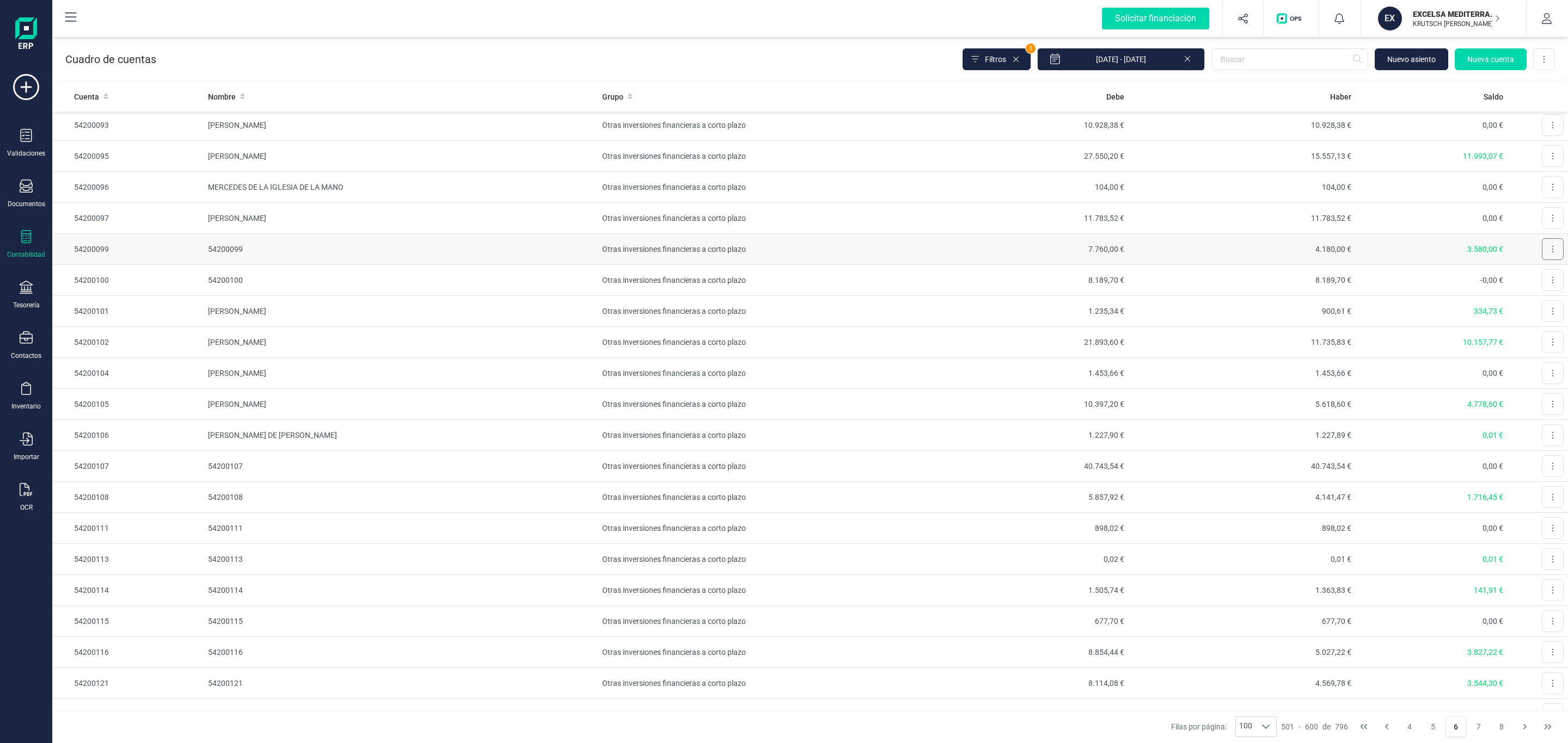
click at [1542, 260] on button at bounding box center [1553, 249] width 22 height 21
click at [1534, 282] on span "Editar" at bounding box center [1544, 275] width 20 height 11
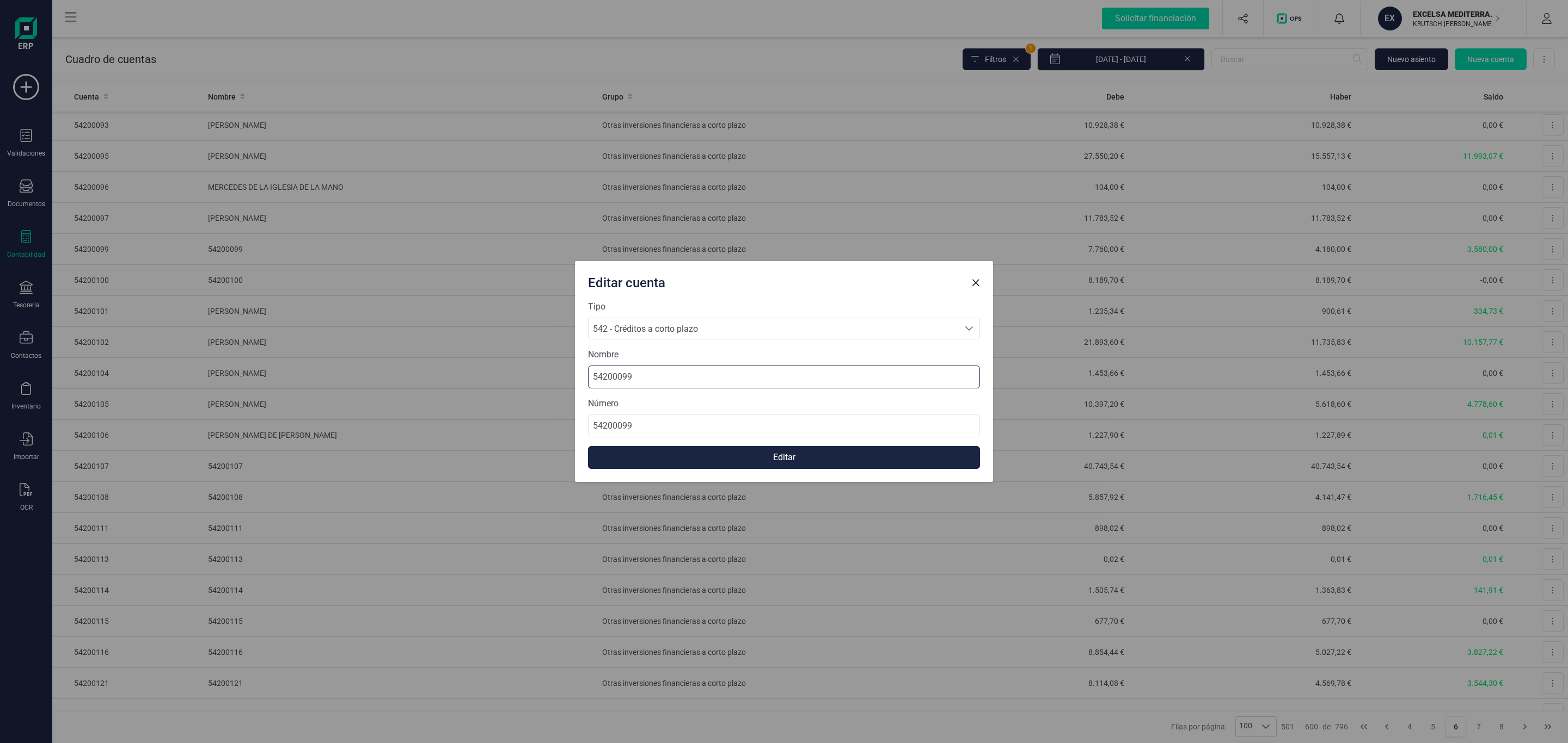
drag, startPoint x: 605, startPoint y: 365, endPoint x: 476, endPoint y: 374, distance: 129.3
click at [436, 365] on div "Editar cuenta Tipo 542 - Créditos a corto plazo 542 - Créditos a corto plazo 54…" at bounding box center [784, 371] width 1568 height 743
type input "[PERSON_NAME]"
click at [770, 451] on button "Editar" at bounding box center [784, 458] width 392 height 23
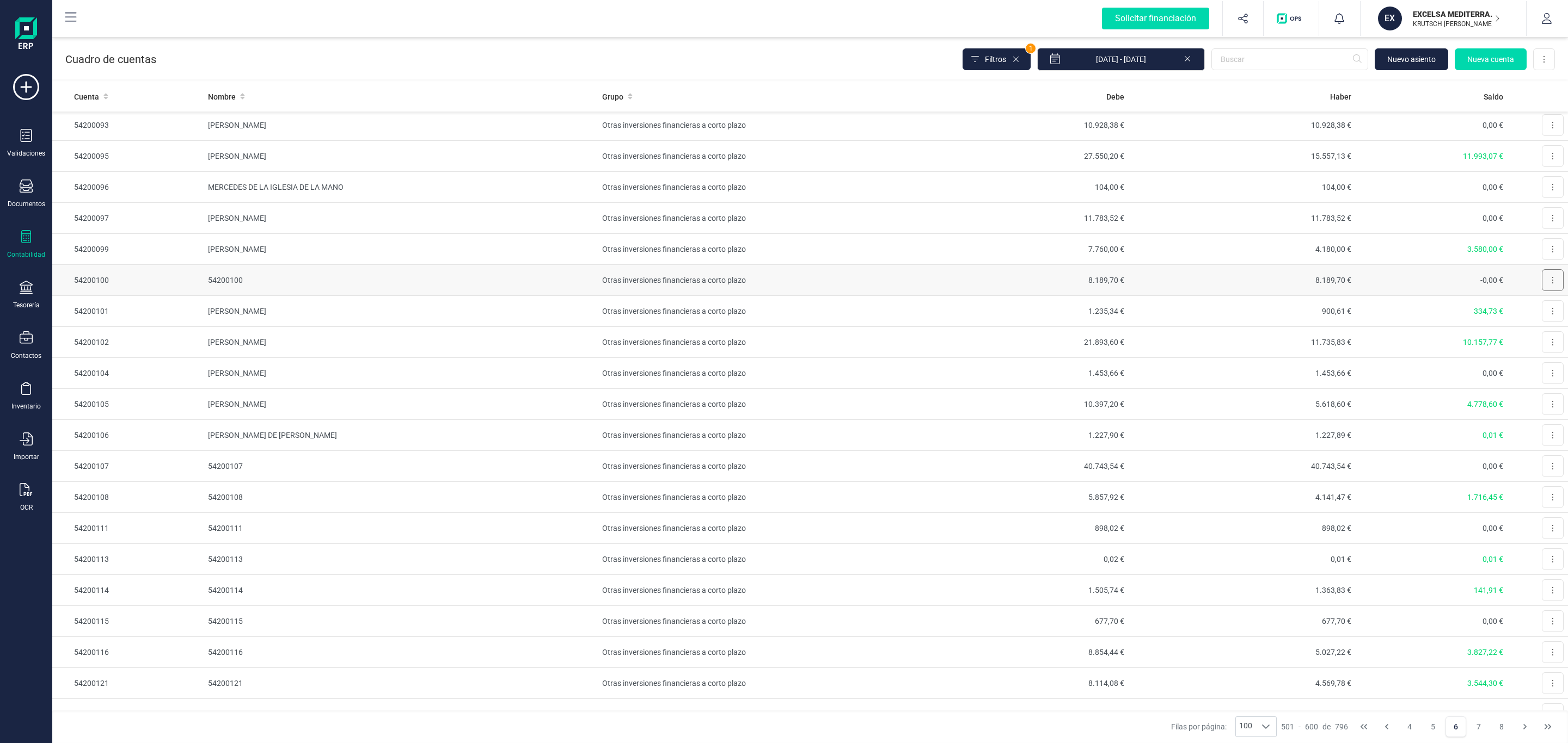
click at [1542, 291] on button at bounding box center [1553, 280] width 22 height 21
click at [1534, 312] on span "Editar" at bounding box center [1544, 307] width 20 height 11
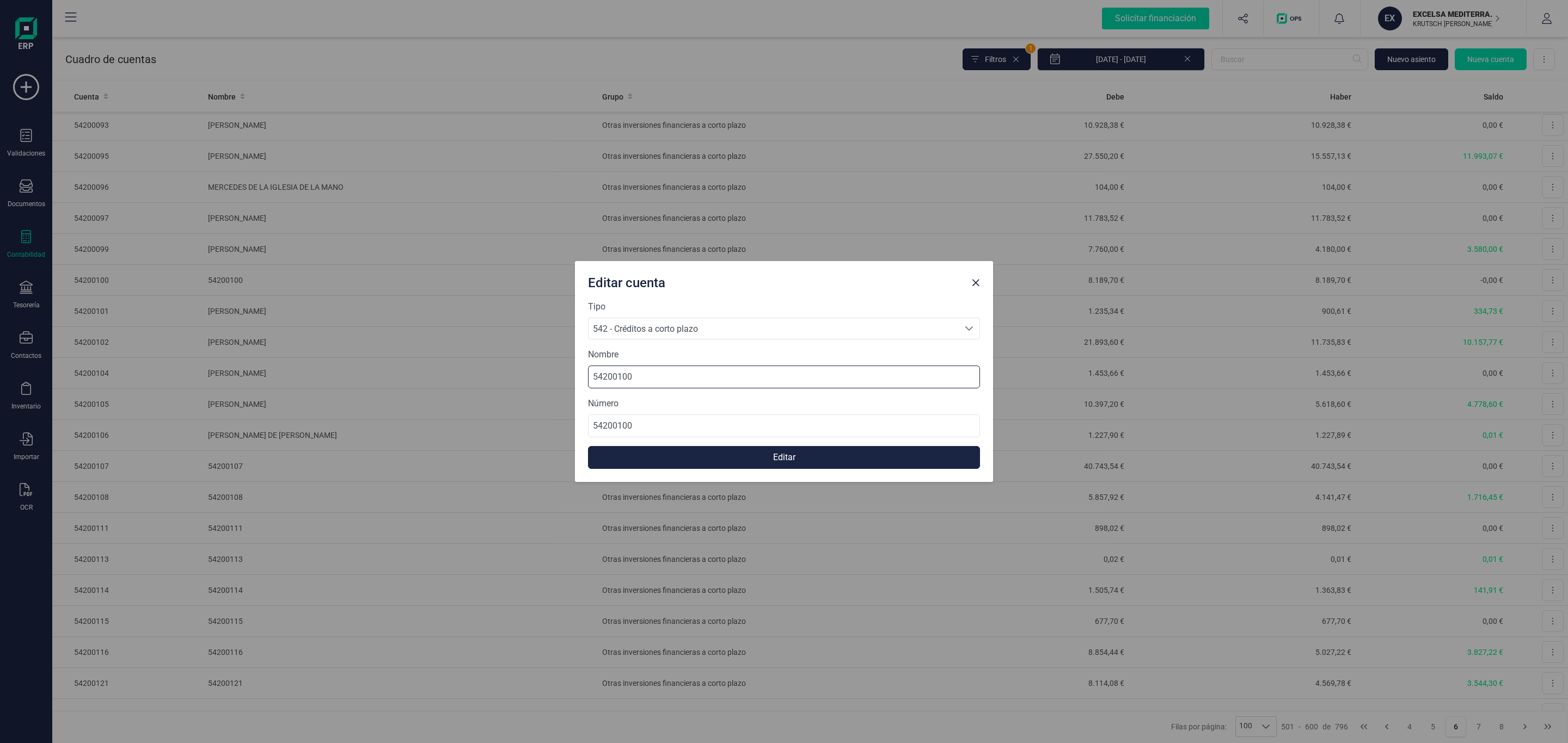
drag, startPoint x: 651, startPoint y: 375, endPoint x: 394, endPoint y: 369, distance: 257.1
click at [389, 363] on div "Editar cuenta Tipo 542 - Créditos a corto plazo 542 - Créditos a corto plazo 54…" at bounding box center [784, 371] width 1568 height 743
type input "[PERSON_NAME]"
click at [737, 452] on button "Editar" at bounding box center [784, 458] width 392 height 23
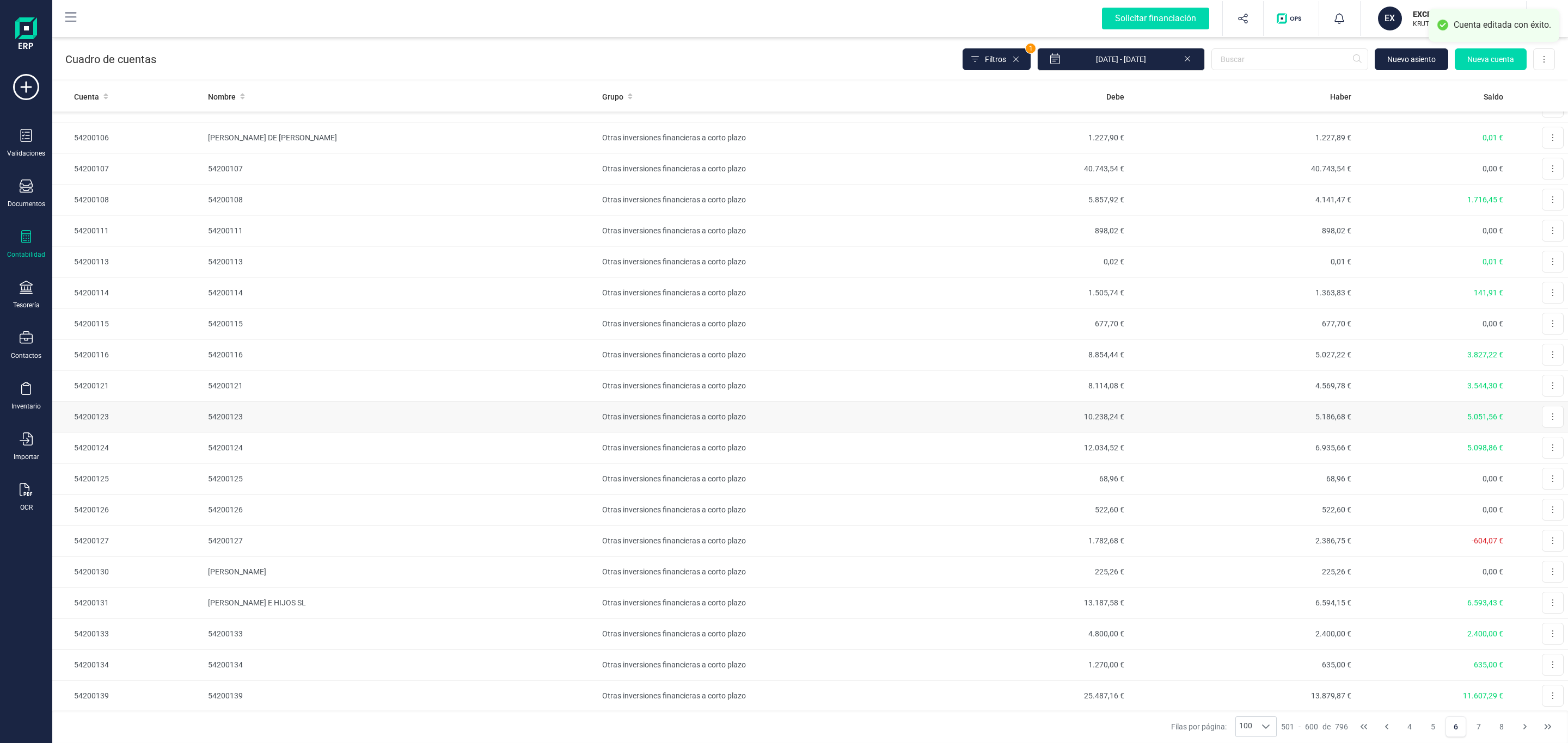
scroll to position [2530, 0]
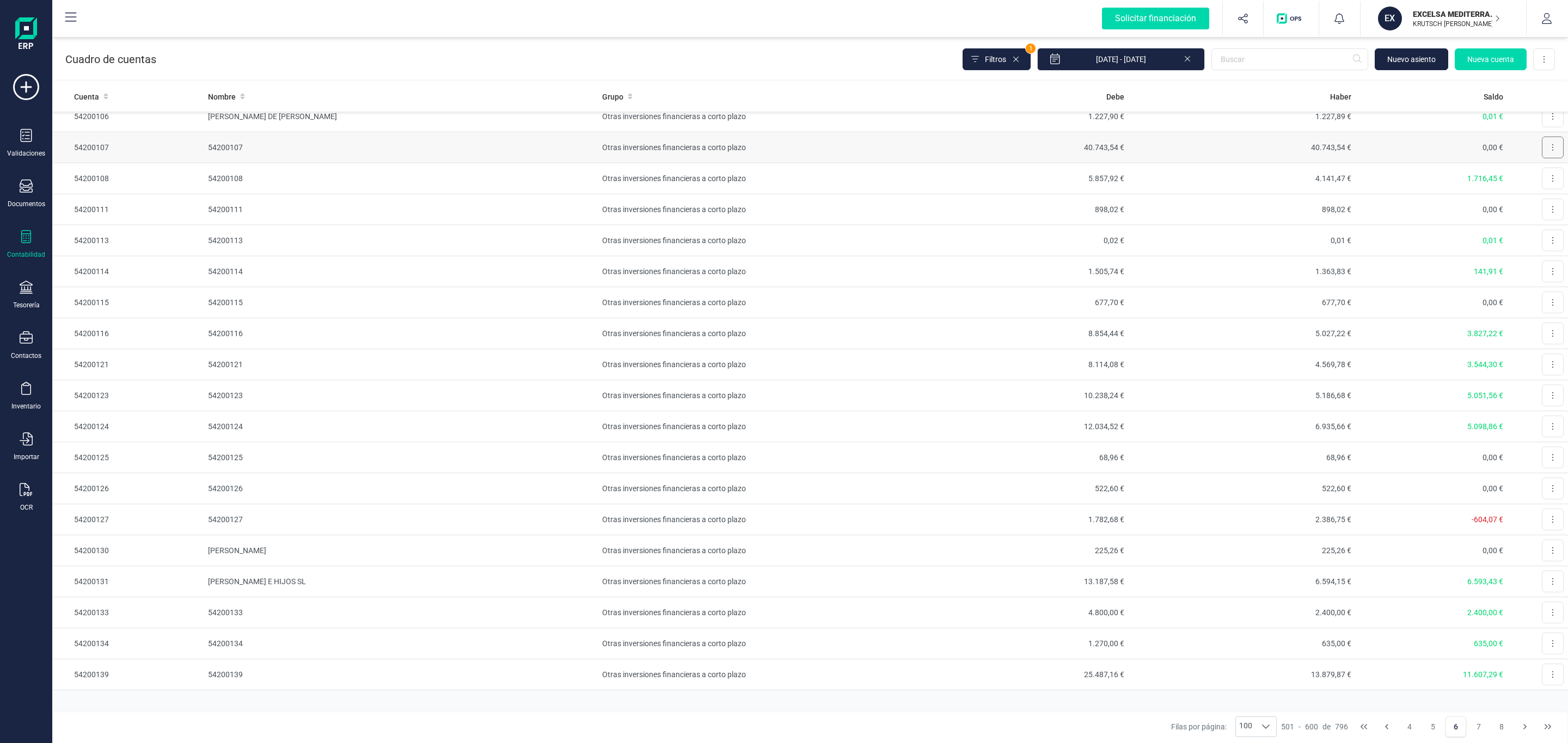
click at [1542, 157] on button at bounding box center [1553, 148] width 22 height 21
click at [1534, 180] on span "Editar" at bounding box center [1544, 173] width 20 height 11
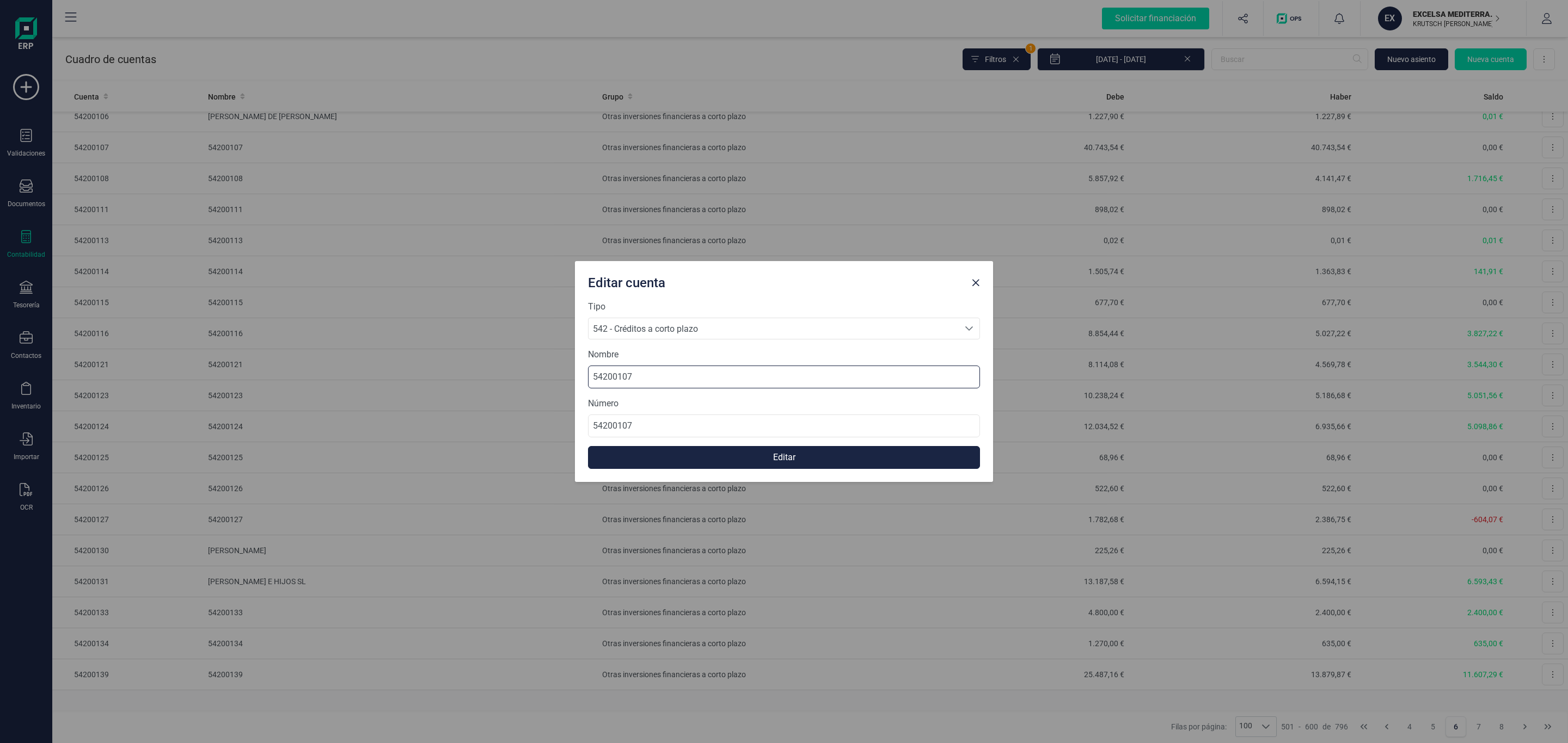
drag, startPoint x: 659, startPoint y: 384, endPoint x: 567, endPoint y: 398, distance: 93.1
click at [512, 382] on div "Editar cuenta Tipo 542 - Créditos a corto plazo 542 - Créditos a corto plazo 54…" at bounding box center [784, 371] width 1568 height 743
type input "[PERSON_NAME]"
click at [693, 459] on button "Editar" at bounding box center [784, 458] width 392 height 23
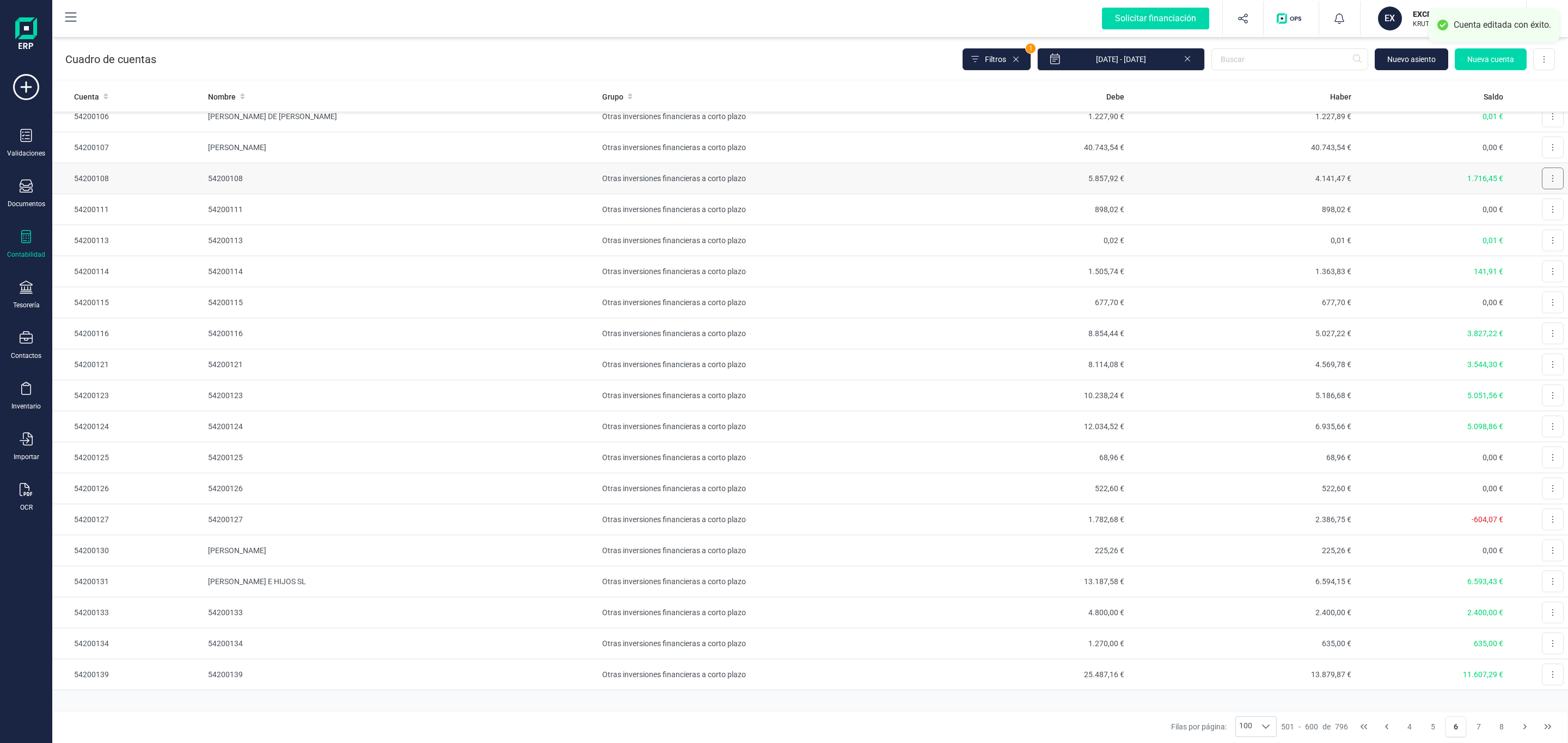
click at [1542, 189] on button at bounding box center [1553, 178] width 22 height 21
click at [1534, 211] on span "Editar" at bounding box center [1544, 205] width 20 height 11
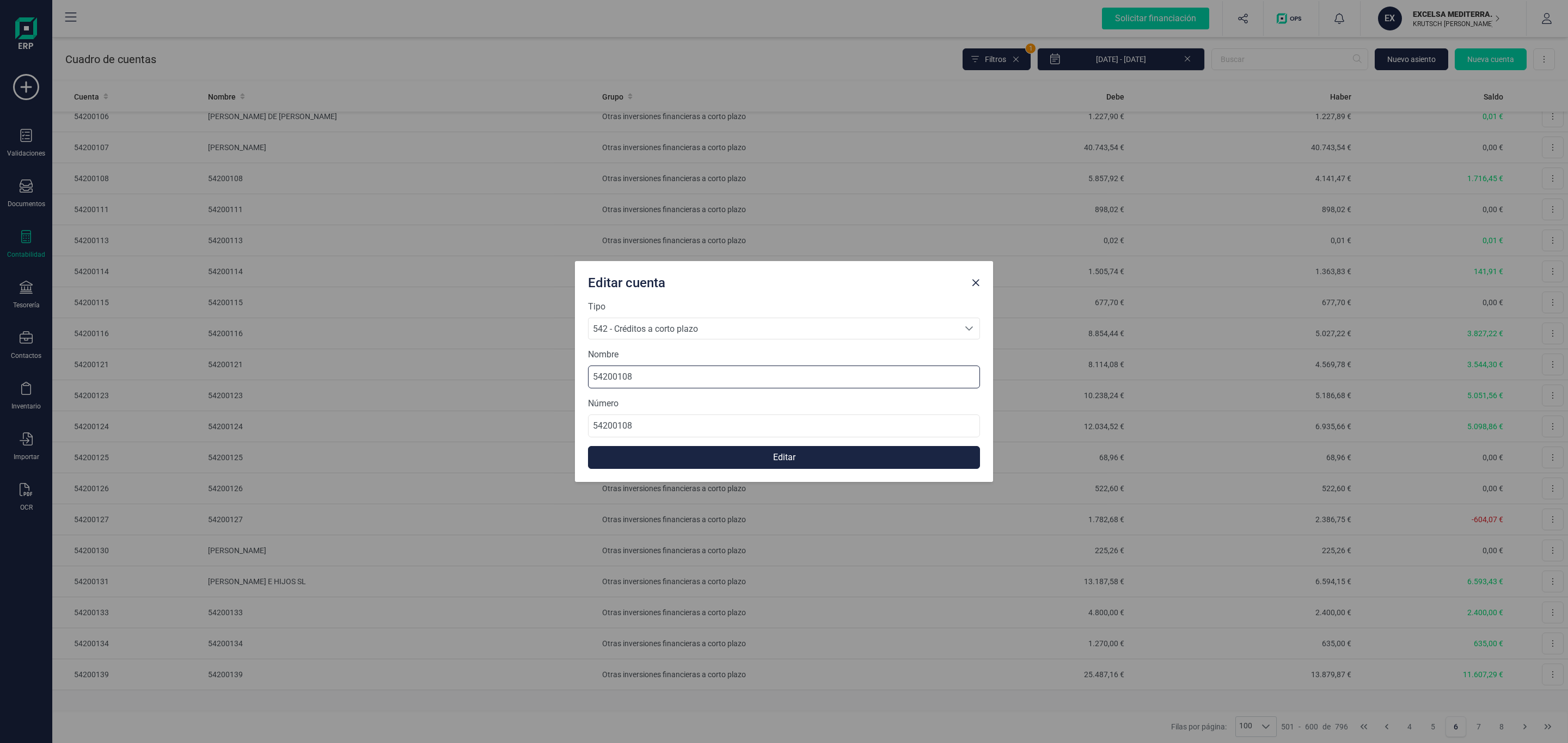
drag, startPoint x: 576, startPoint y: 382, endPoint x: 507, endPoint y: 383, distance: 69.0
click at [510, 382] on div "Editar cuenta Tipo 542 - Créditos a corto plazo 542 - Créditos a corto plazo 54…" at bounding box center [784, 371] width 1568 height 743
type input "[PERSON_NAME]"
click at [738, 457] on button "Editar" at bounding box center [784, 458] width 392 height 23
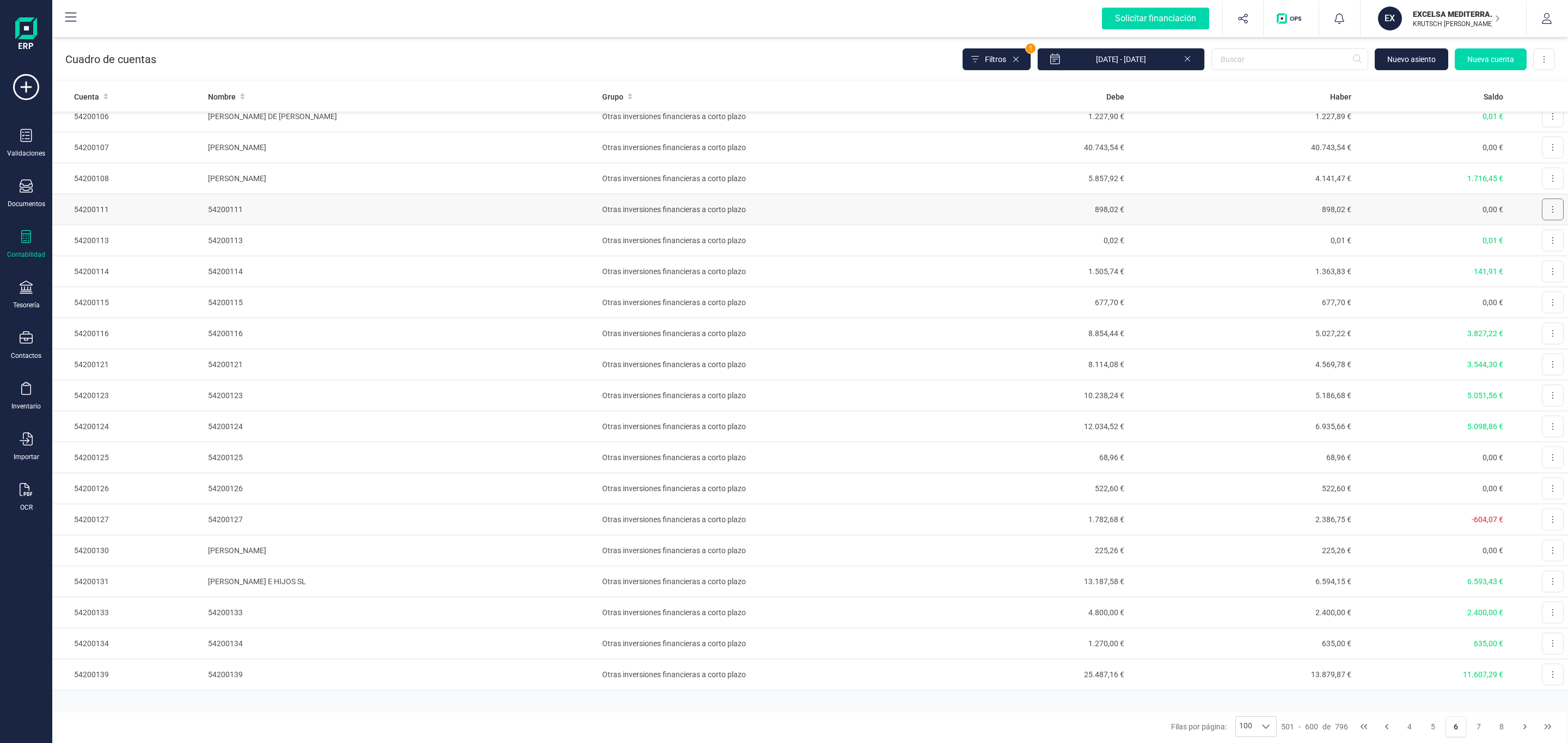
click at [1546, 221] on button at bounding box center [1553, 209] width 22 height 21
click at [1534, 241] on span "Editar" at bounding box center [1544, 236] width 20 height 11
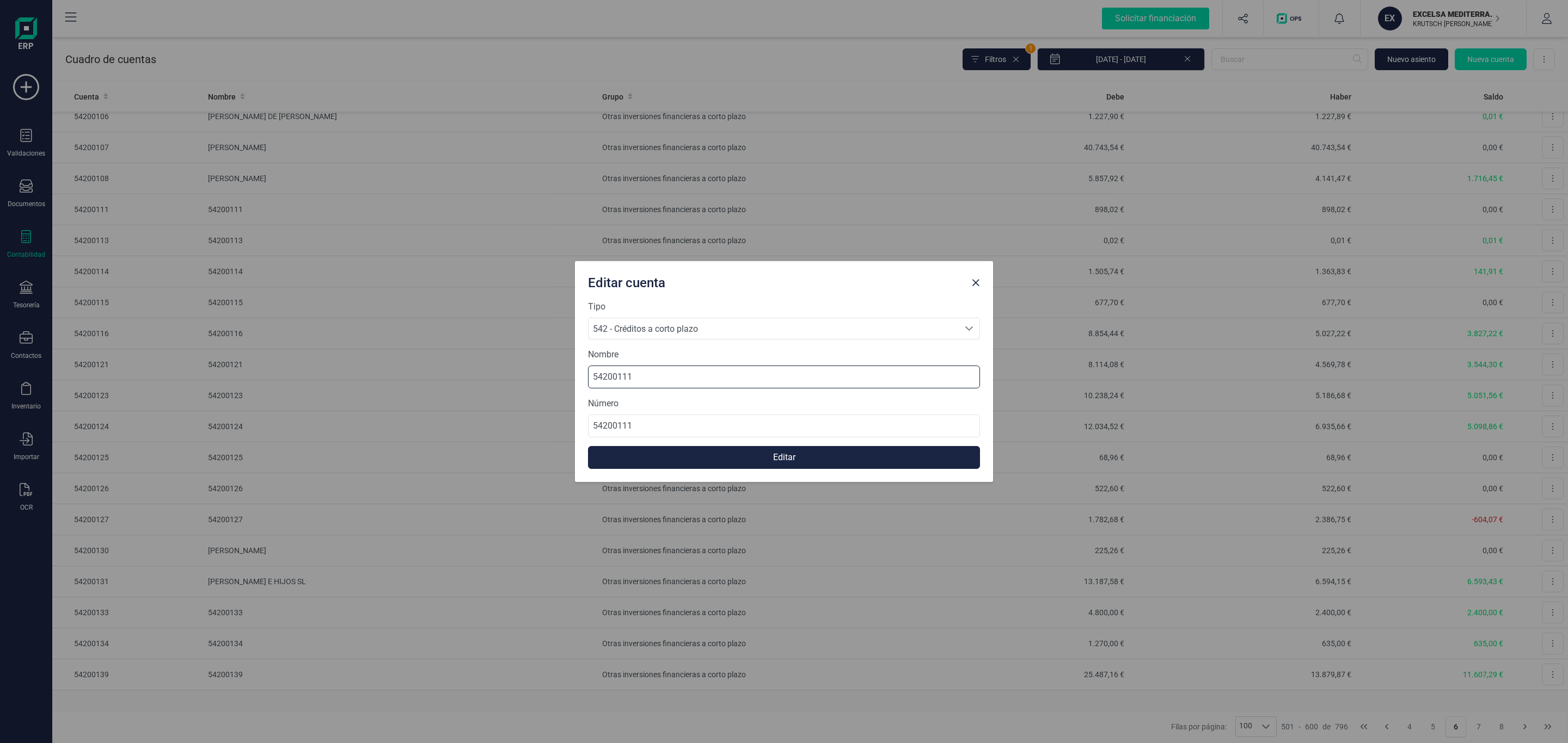
drag, startPoint x: 663, startPoint y: 375, endPoint x: 433, endPoint y: 370, distance: 230.1
click at [439, 370] on div "Editar cuenta Tipo 542 - Créditos a corto plazo 542 - Créditos a corto plazo 54…" at bounding box center [784, 371] width 1568 height 743
type input "[PERSON_NAME] [PERSON_NAME]"
click at [753, 461] on button "Editar" at bounding box center [784, 458] width 392 height 23
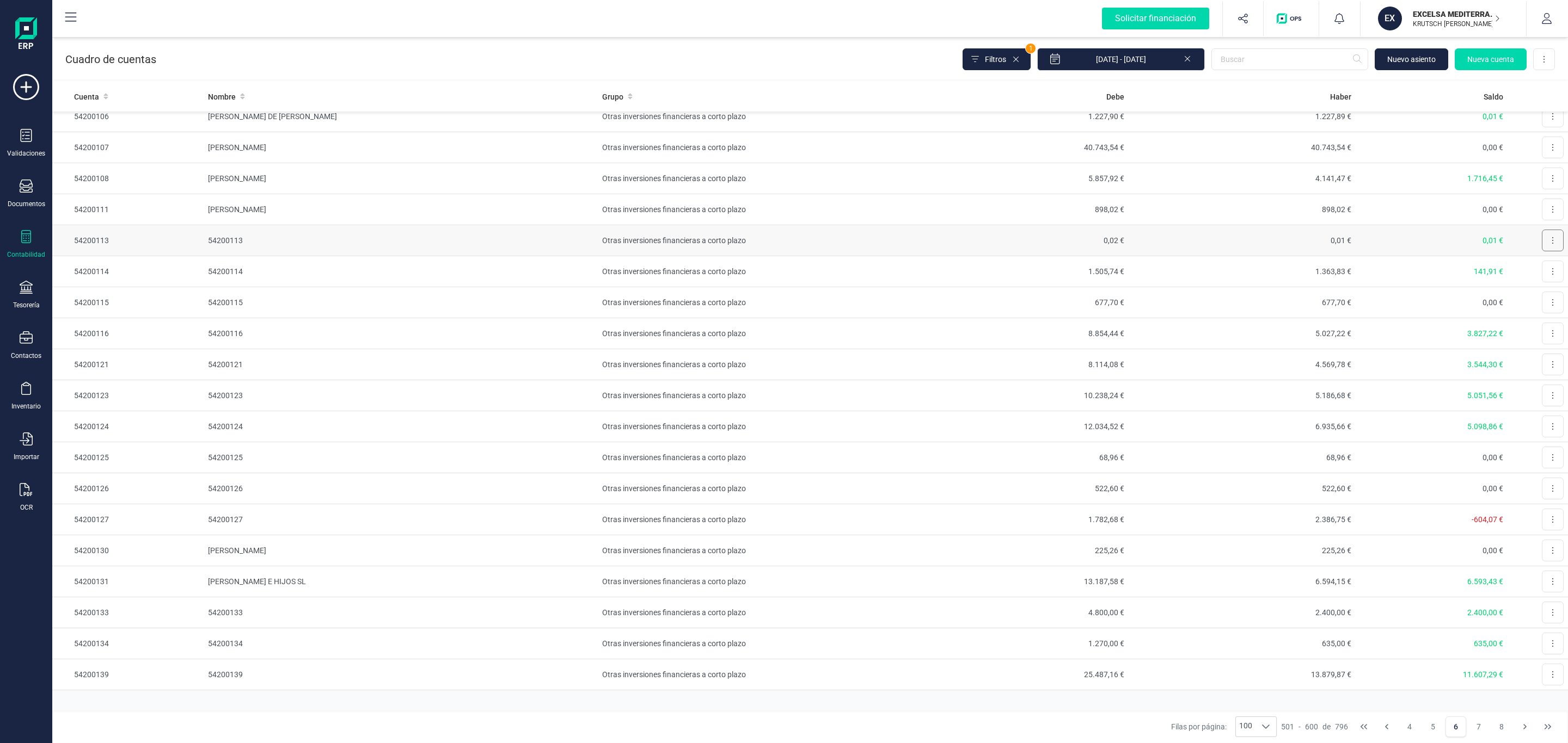
click at [1552, 245] on icon at bounding box center [1552, 241] width 2 height 9
click at [1519, 278] on button "Editar" at bounding box center [1539, 267] width 49 height 21
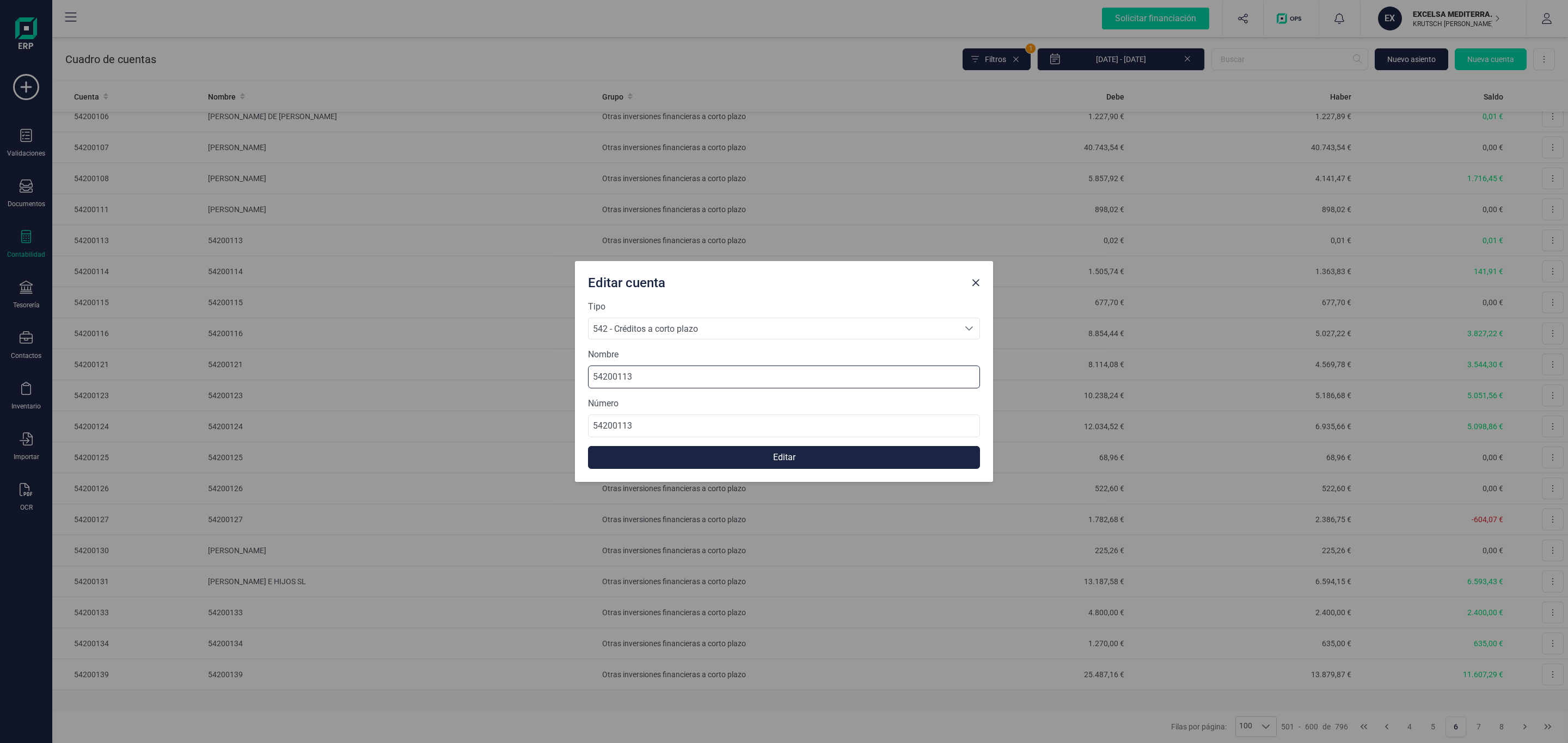
drag, startPoint x: 562, startPoint y: 360, endPoint x: 475, endPoint y: 384, distance: 90.2
click at [447, 374] on div "Editar cuenta Tipo 542 - Créditos a corto plazo 542 - Créditos a corto plazo 54…" at bounding box center [784, 371] width 1568 height 743
type input "[PERSON_NAME] [PERSON_NAME]"
click at [735, 462] on button "Editar" at bounding box center [784, 458] width 392 height 23
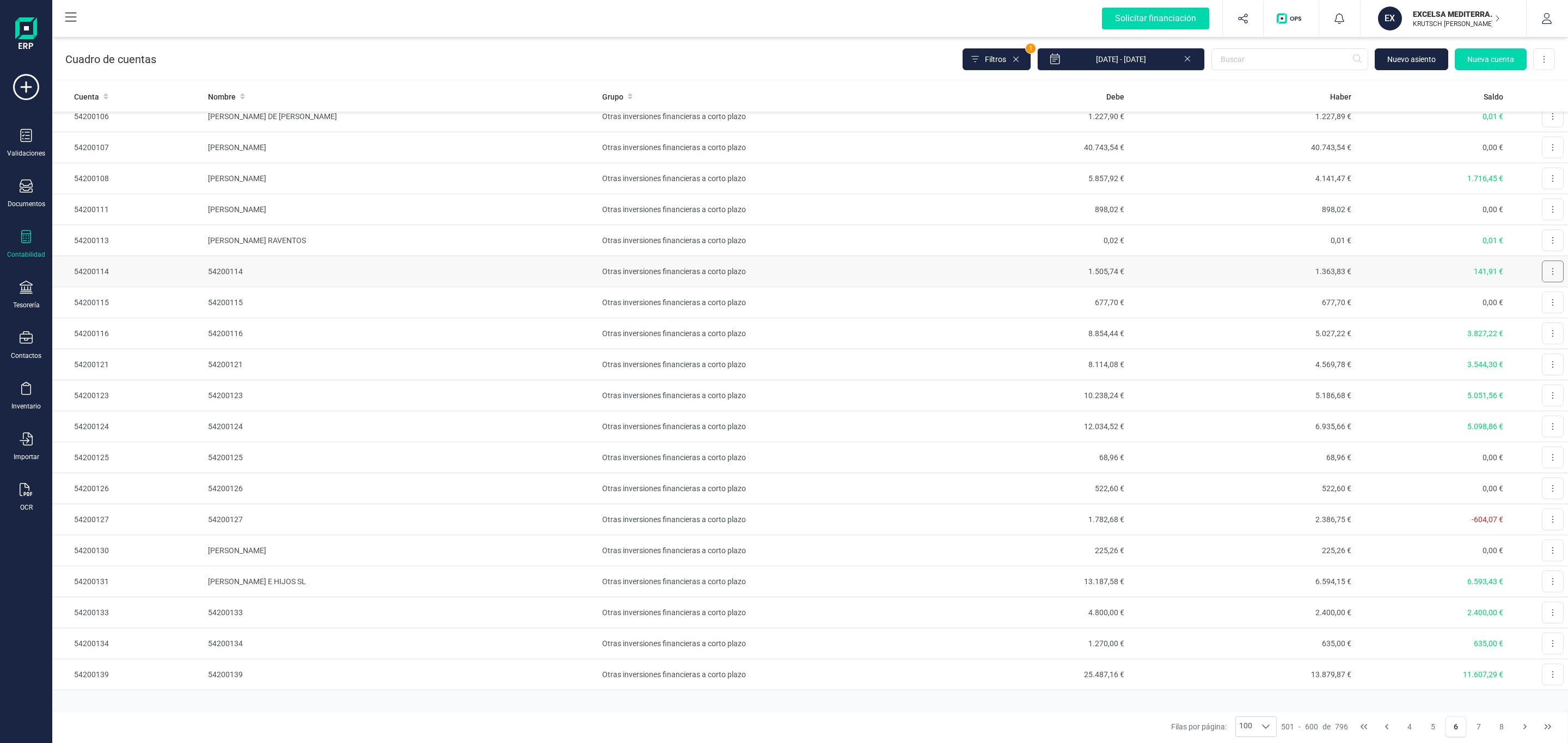
click at [1542, 282] on button at bounding box center [1553, 272] width 22 height 21
click at [1534, 304] on span "Editar" at bounding box center [1544, 298] width 20 height 11
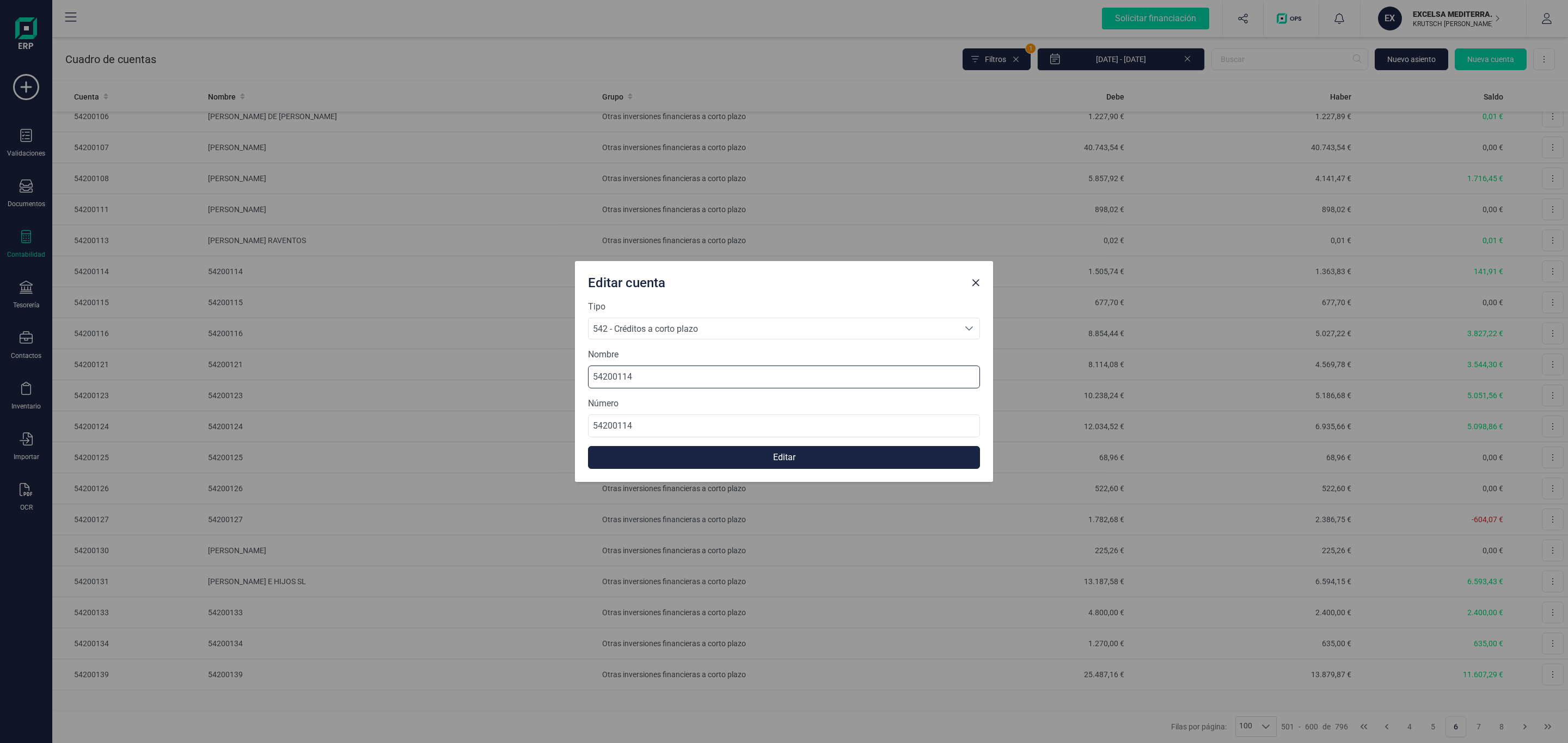
drag, startPoint x: 695, startPoint y: 365, endPoint x: 455, endPoint y: 359, distance: 240.1
click at [455, 359] on div "Editar cuenta Tipo 542 - Créditos a corto plazo 542 - Créditos a corto plazo 54…" at bounding box center [784, 371] width 1568 height 743
type input "[PERSON_NAME] [PERSON_NAME]"
drag, startPoint x: 718, startPoint y: 457, endPoint x: 172, endPoint y: 431, distance: 546.6
click at [717, 458] on button "Editar" at bounding box center [784, 458] width 392 height 23
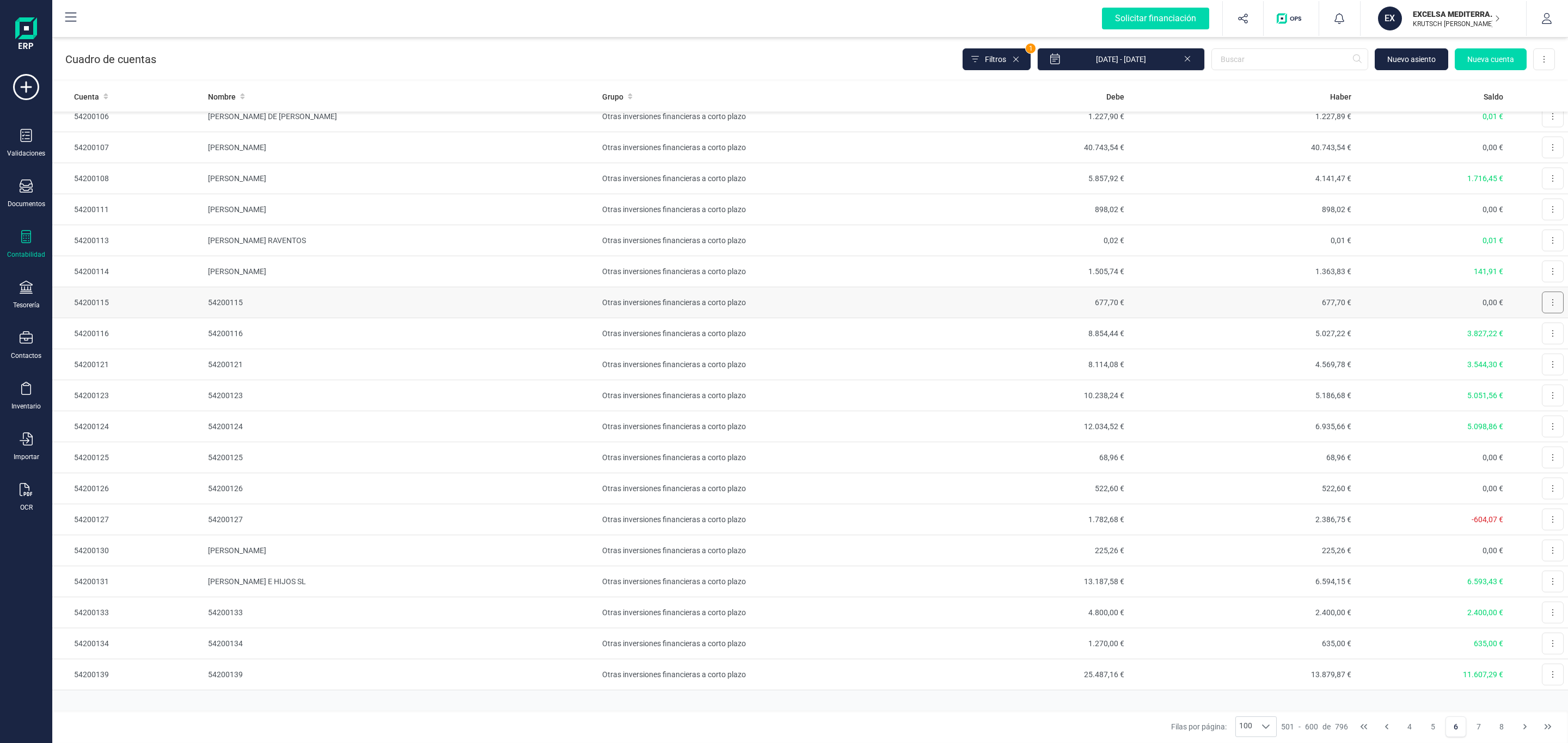
click at [1542, 313] on button at bounding box center [1553, 302] width 22 height 21
click at [1534, 335] on span "Editar" at bounding box center [1544, 329] width 20 height 11
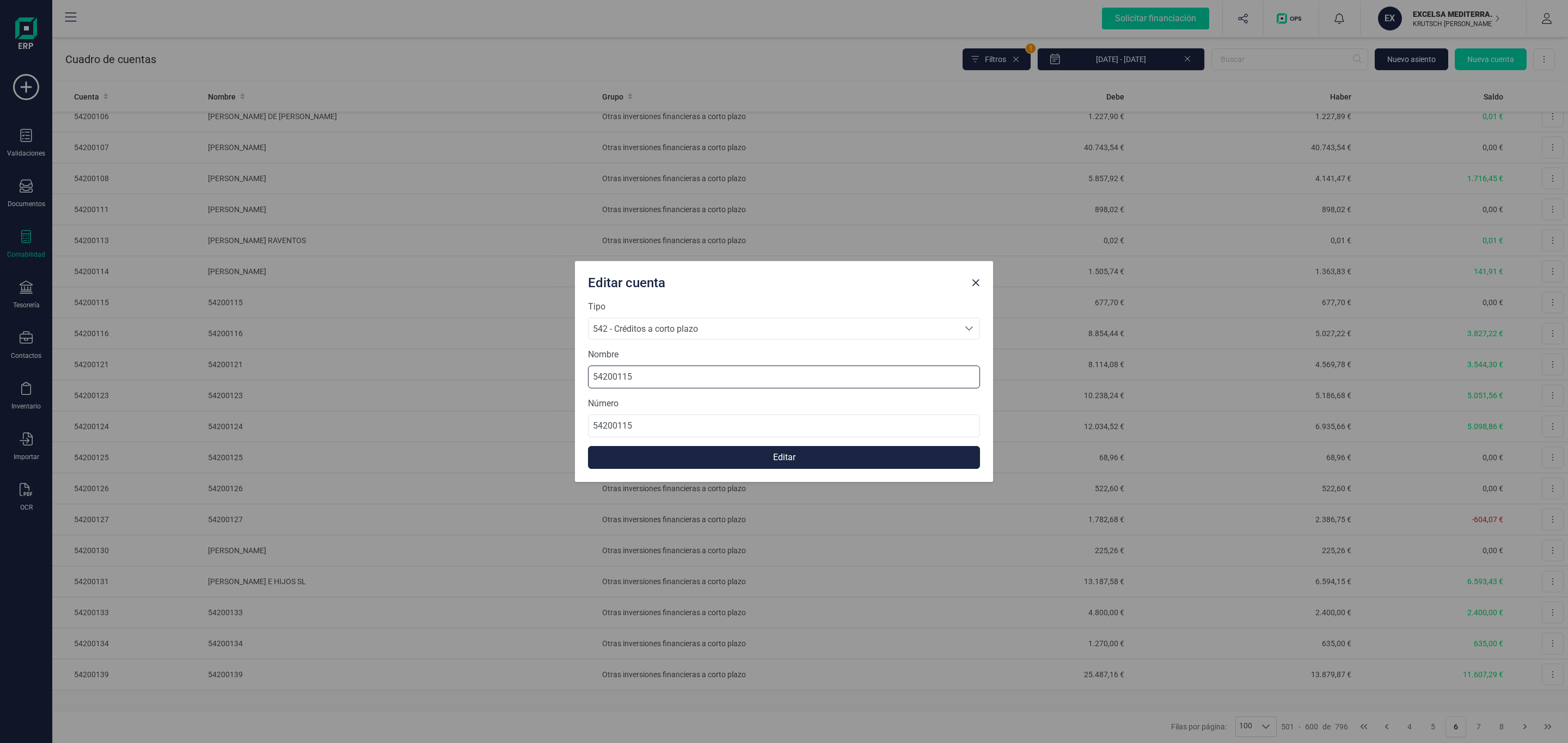
drag, startPoint x: 723, startPoint y: 369, endPoint x: 450, endPoint y: 370, distance: 273.0
click at [477, 368] on div "Editar cuenta Tipo 542 - Créditos a corto plazo 542 - Créditos a corto plazo 54…" at bounding box center [784, 371] width 1568 height 743
type input "[PERSON_NAME]"
click at [774, 454] on button "Editar" at bounding box center [784, 458] width 392 height 23
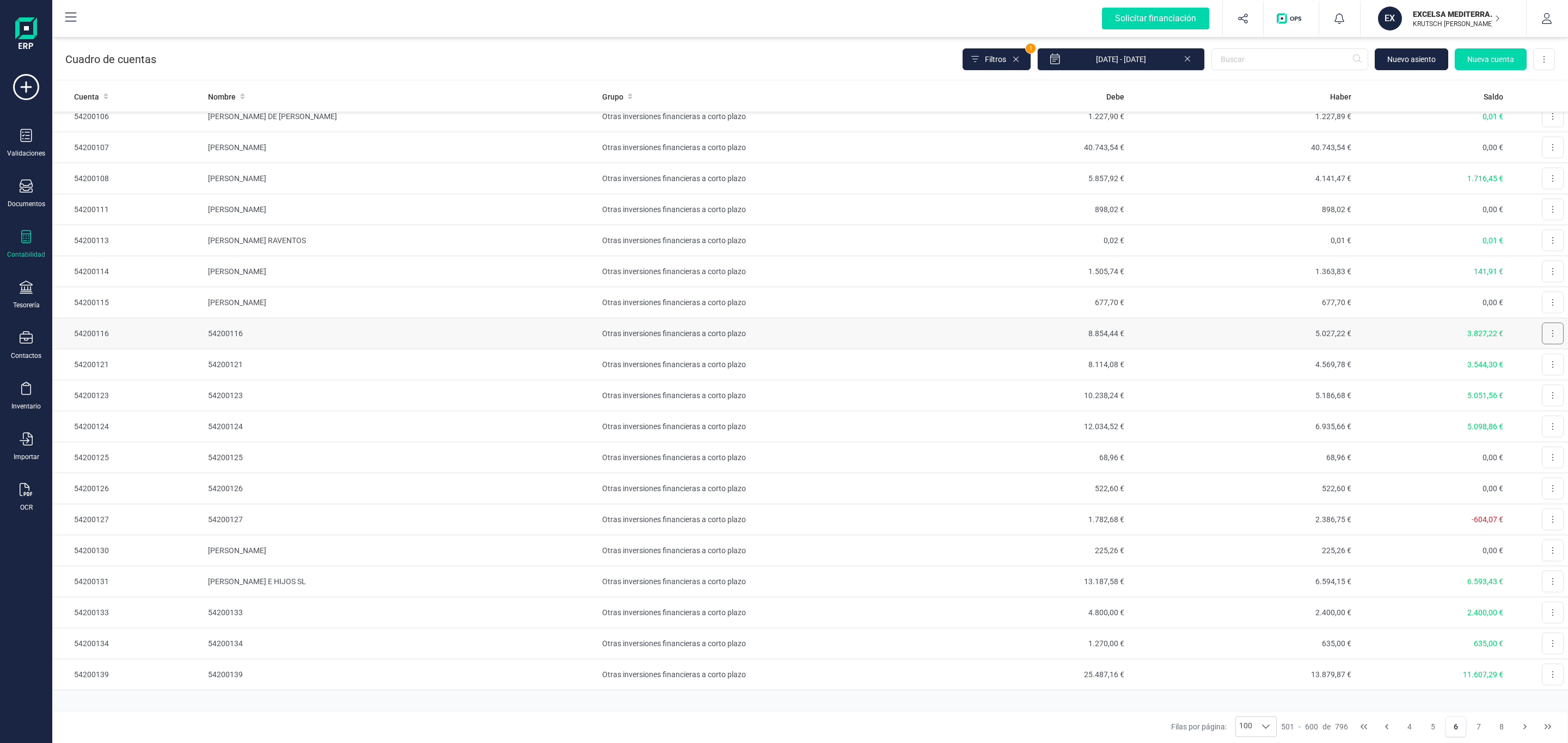
click at [1542, 345] on button at bounding box center [1553, 333] width 22 height 21
click at [1534, 365] on span "Editar" at bounding box center [1544, 360] width 20 height 11
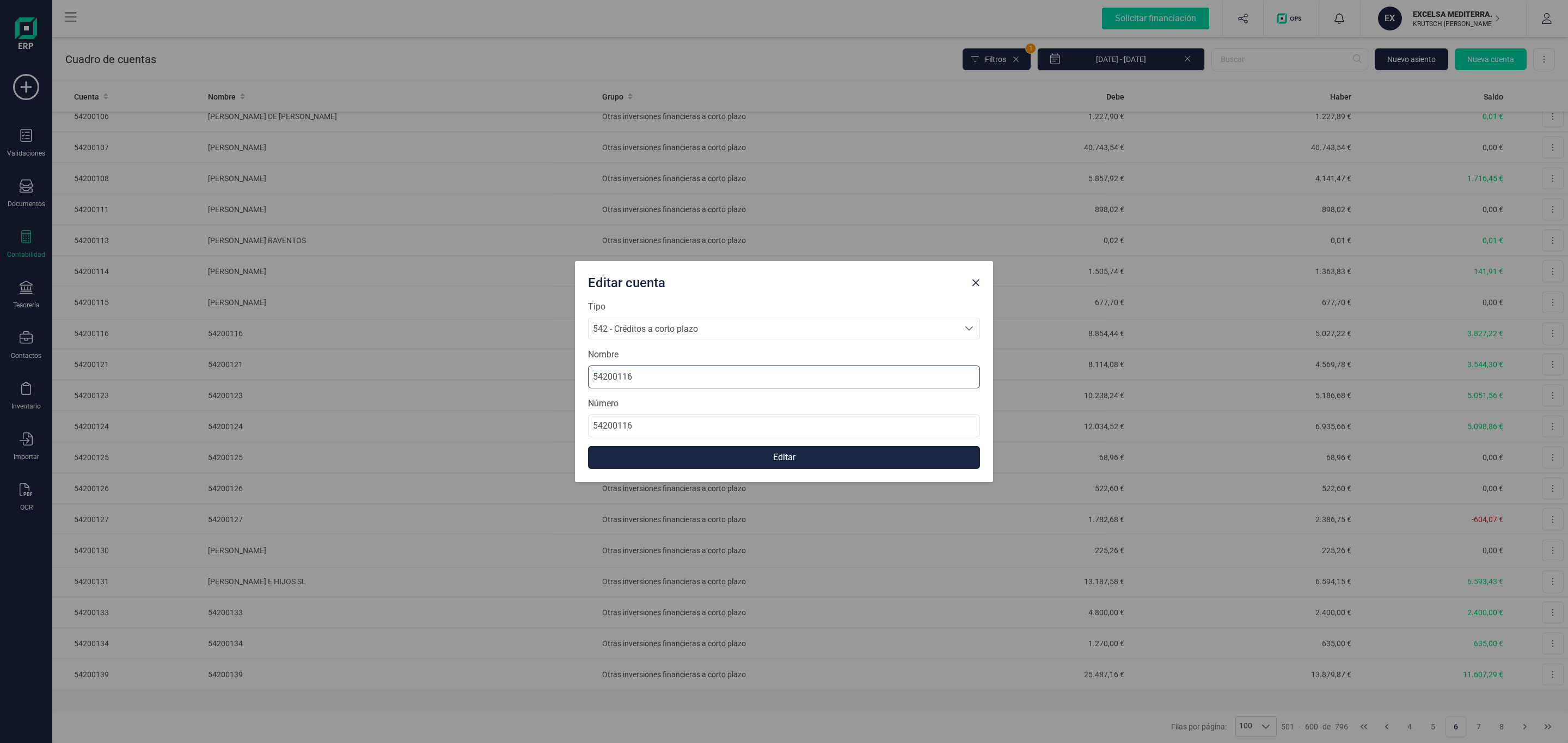
drag, startPoint x: 709, startPoint y: 371, endPoint x: 472, endPoint y: 376, distance: 237.1
click at [479, 376] on div "Editar cuenta Tipo 542 - Créditos a corto plazo 542 - Créditos a corto plazo 54…" at bounding box center [784, 371] width 1568 height 743
type input "[PERSON_NAME] [PERSON_NAME]"
click at [735, 465] on button "Editar" at bounding box center [784, 458] width 392 height 23
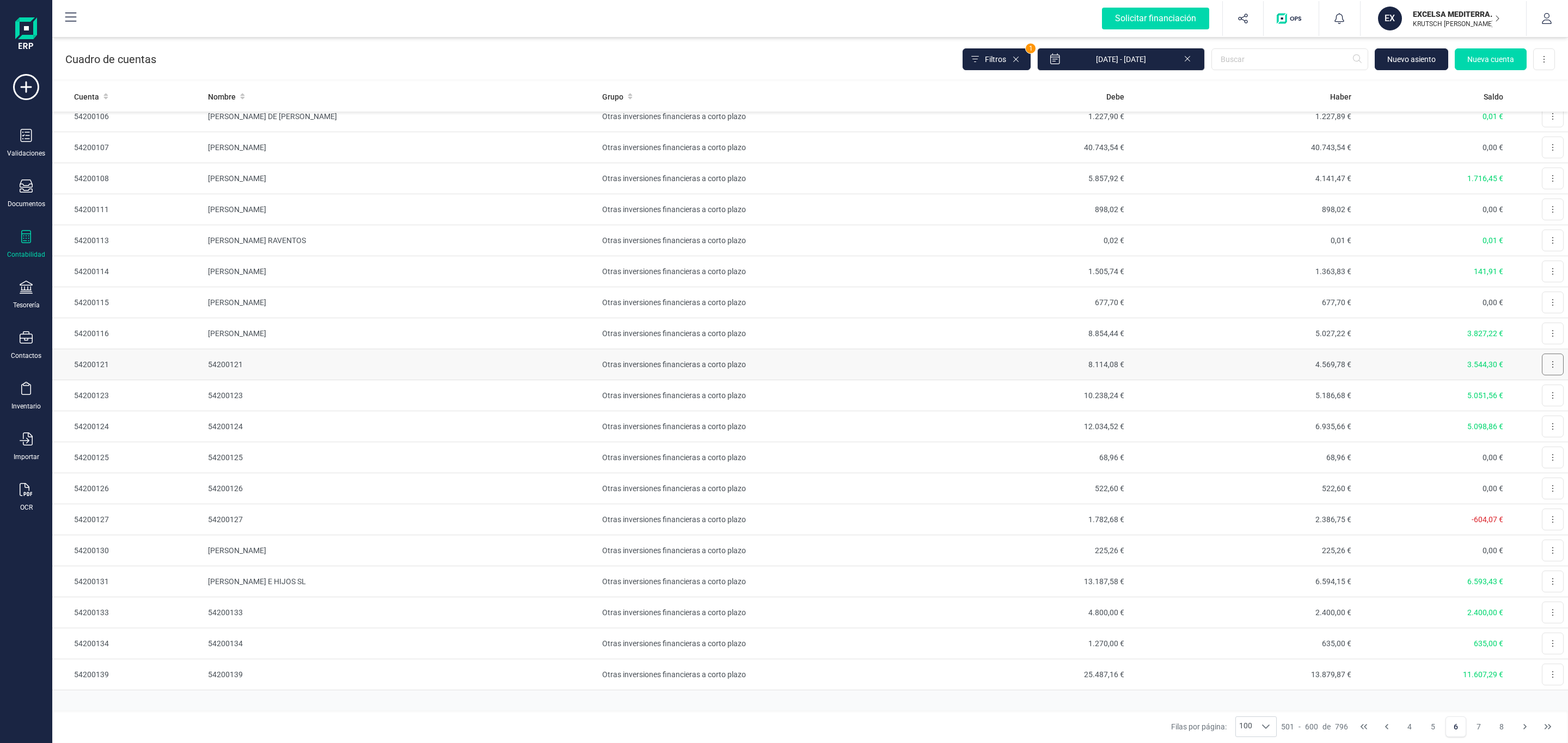
click at [1542, 374] on button at bounding box center [1553, 365] width 22 height 21
click at [1534, 397] on span "Editar" at bounding box center [1544, 390] width 20 height 11
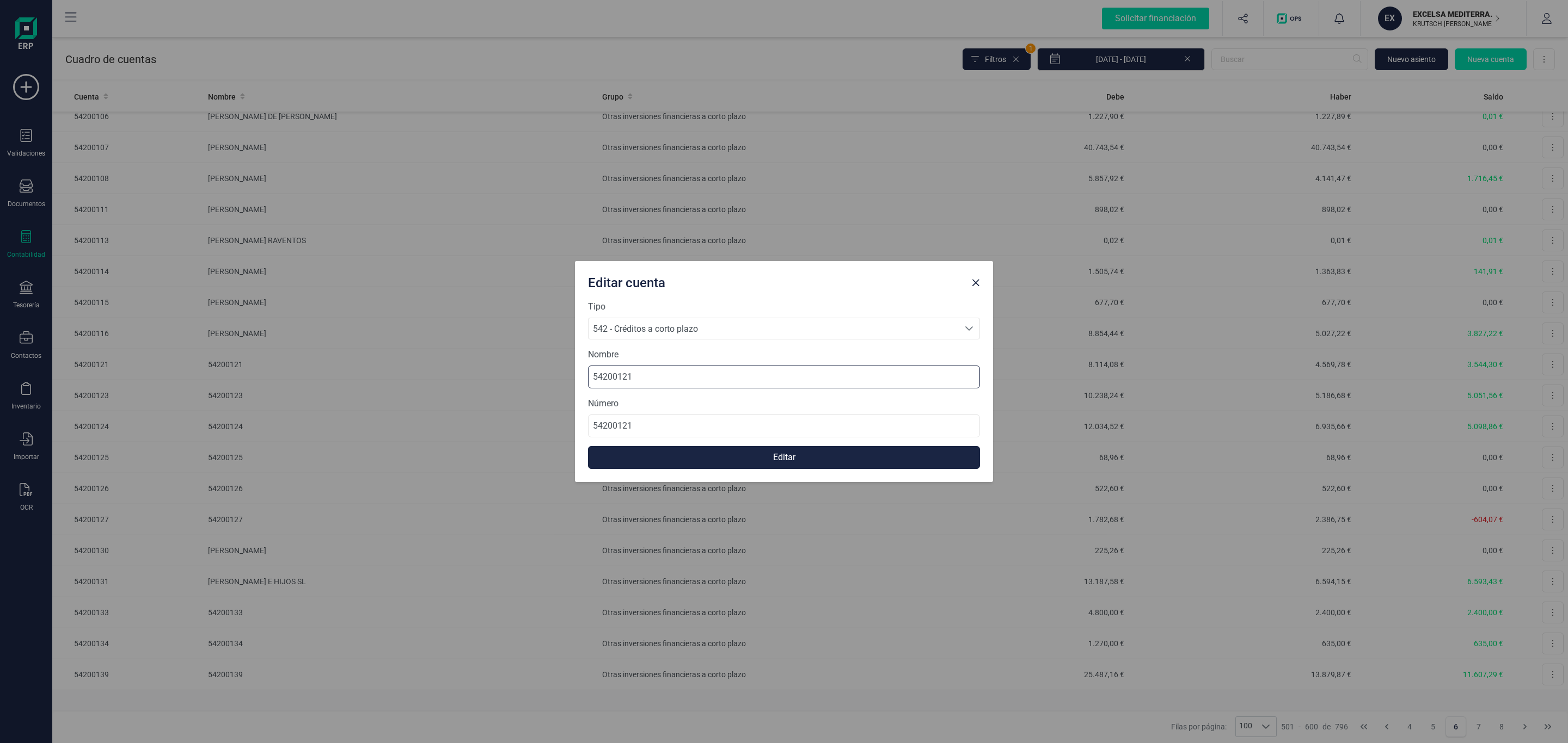
drag, startPoint x: 668, startPoint y: 379, endPoint x: 423, endPoint y: 376, distance: 245.0
click at [424, 376] on div "Editar cuenta Tipo 542 - Créditos a corto plazo 542 - Créditos a corto plazo 54…" at bounding box center [784, 371] width 1568 height 743
type input "[PERSON_NAME]"
click at [769, 463] on button "Editar" at bounding box center [784, 458] width 392 height 23
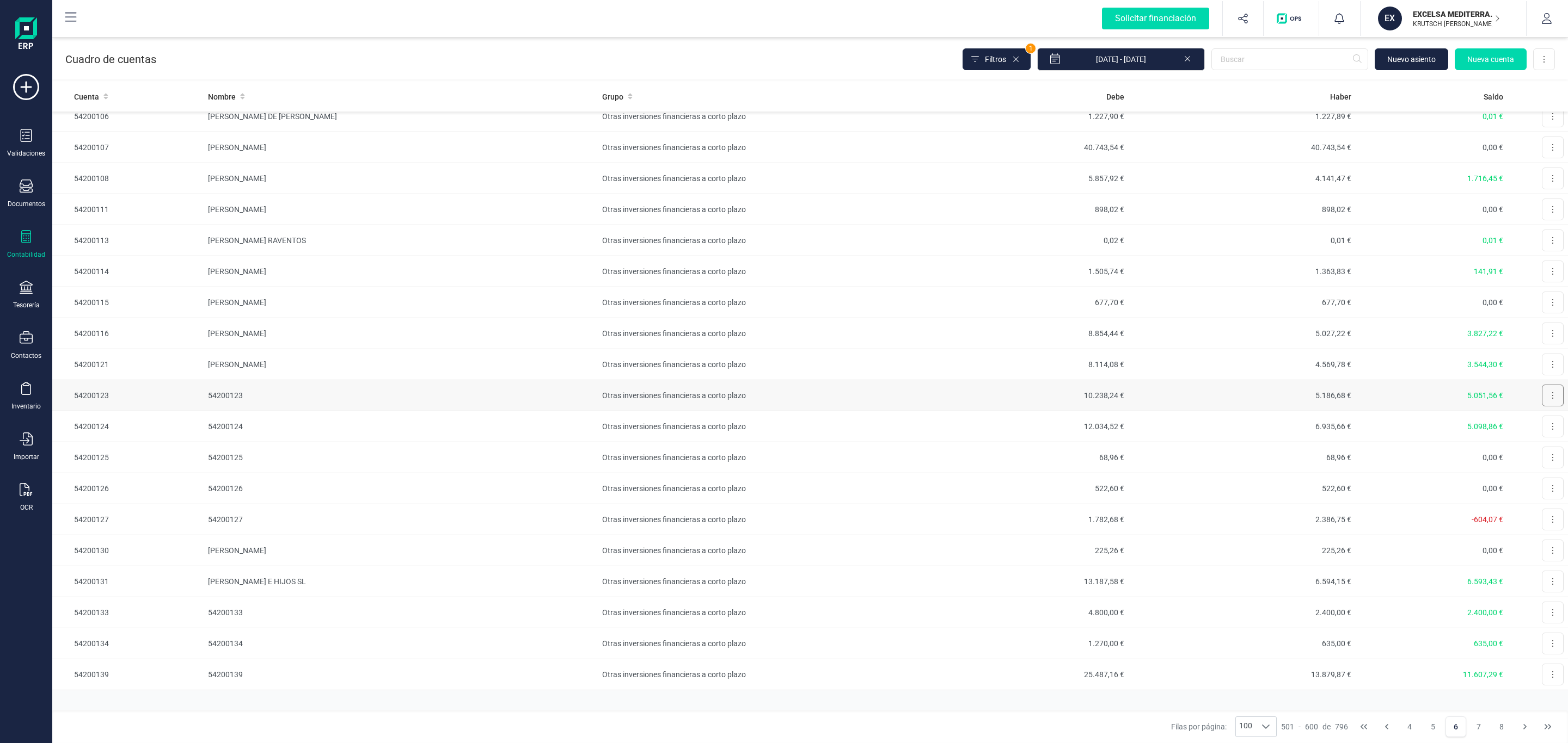
click at [1542, 406] on button at bounding box center [1553, 396] width 22 height 21
click at [1534, 433] on button "Editar" at bounding box center [1539, 422] width 49 height 21
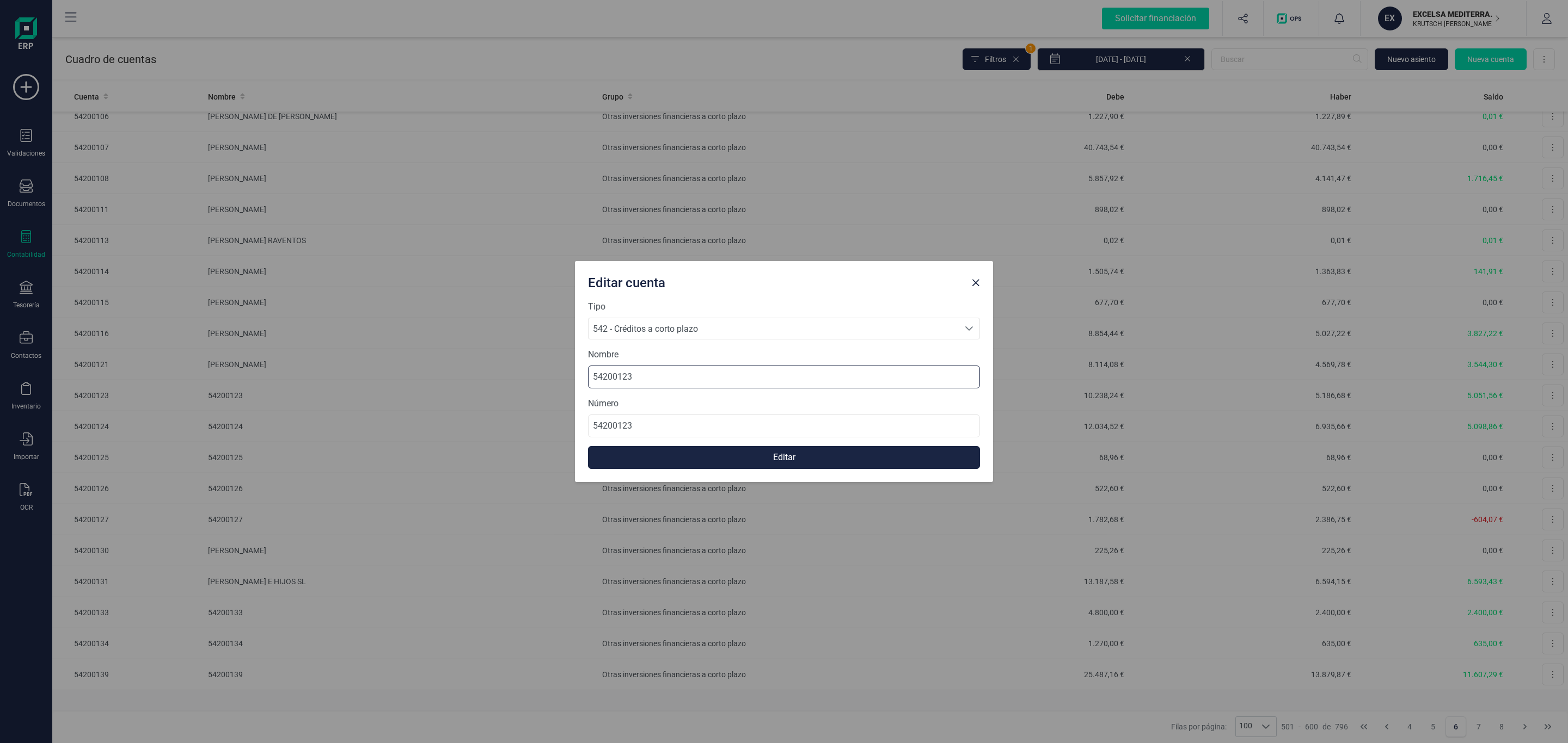
click at [361, 385] on div "Editar cuenta Tipo 542 - Créditos a corto plazo 542 - Créditos a corto plazo 54…" at bounding box center [784, 371] width 1568 height 743
type input "[PERSON_NAME] [PERSON_NAME]"
click at [759, 459] on button "Editar" at bounding box center [784, 458] width 392 height 23
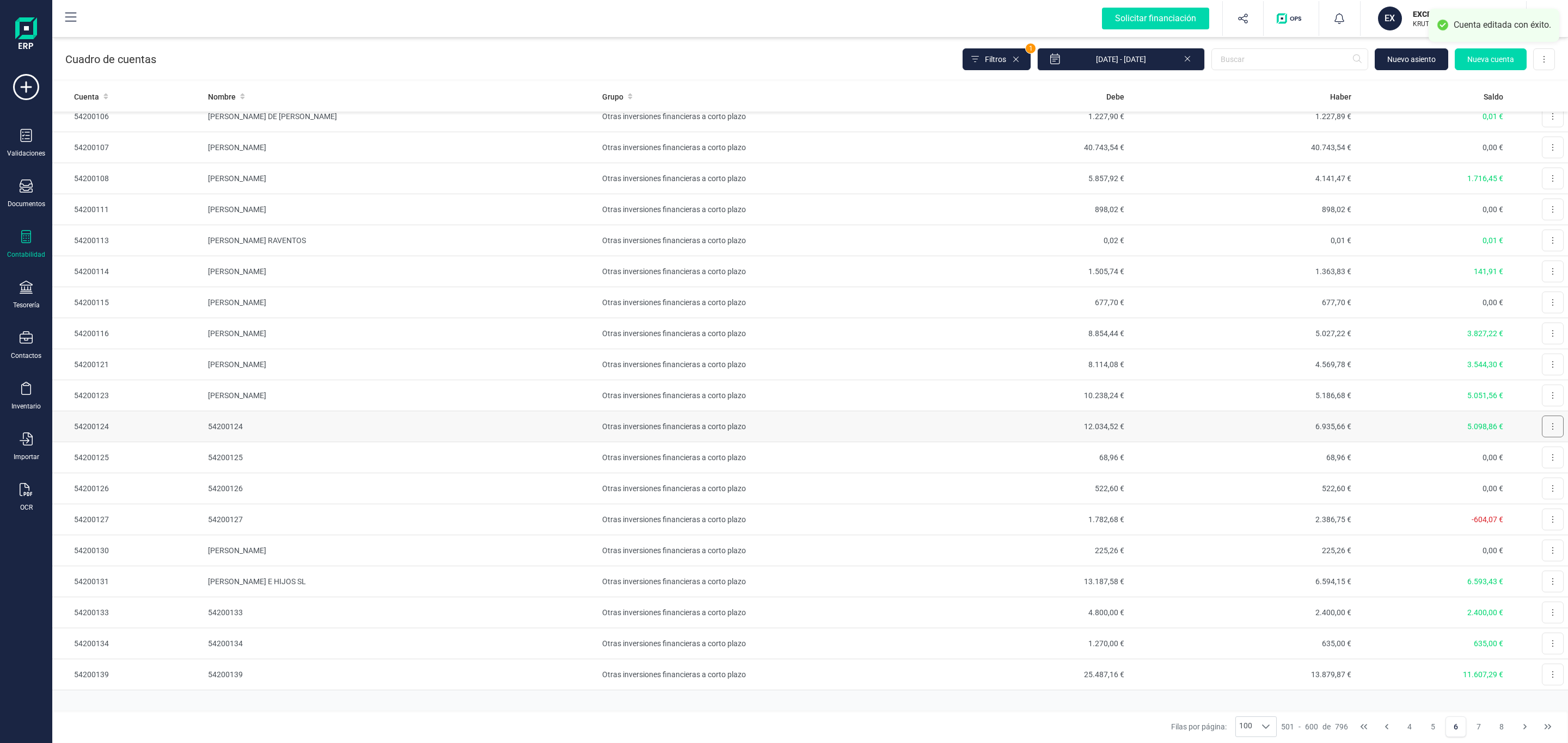
click at [1542, 438] on button at bounding box center [1553, 426] width 22 height 21
click at [1534, 459] on span "Editar" at bounding box center [1544, 453] width 20 height 11
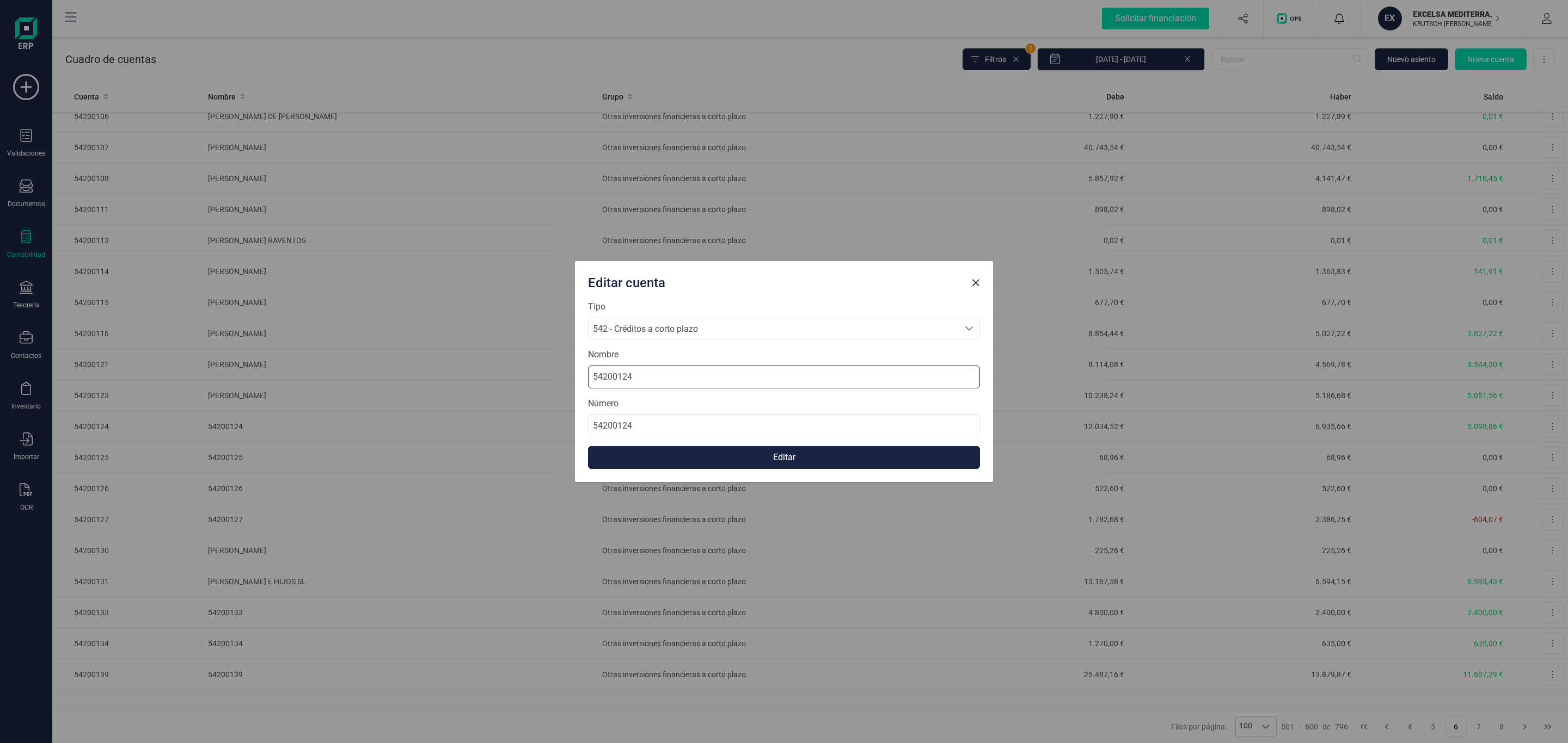
drag, startPoint x: 678, startPoint y: 383, endPoint x: 450, endPoint y: 375, distance: 228.1
click at [450, 375] on div "Editar cuenta Tipo 542 - Créditos a corto plazo 542 - Créditos a corto plazo 54…" at bounding box center [784, 371] width 1568 height 743
type input "[PERSON_NAME]"
click at [733, 452] on button "Editar" at bounding box center [784, 458] width 392 height 23
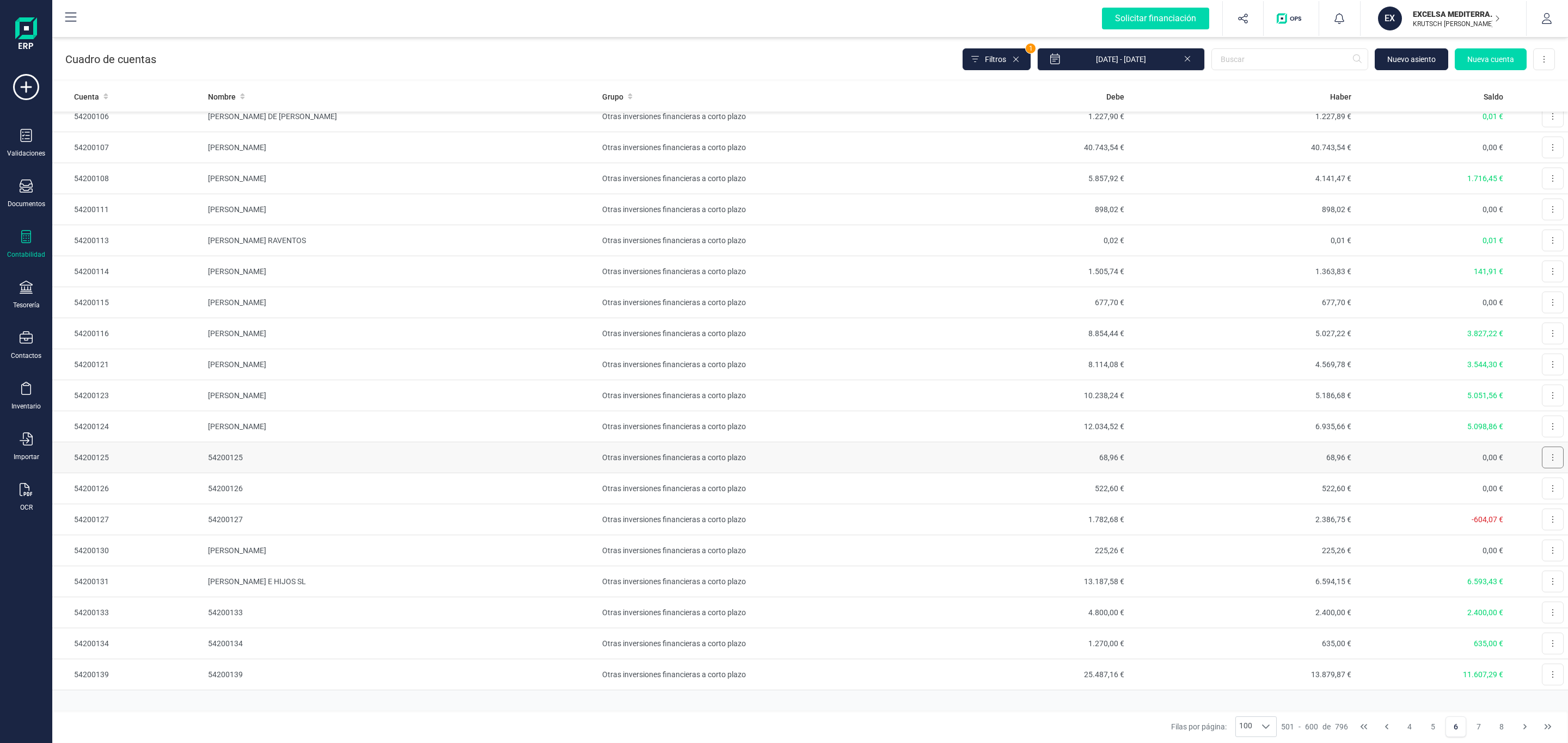
click at [1544, 469] on button at bounding box center [1553, 457] width 22 height 21
click at [1534, 489] on span "Editar" at bounding box center [1544, 484] width 20 height 11
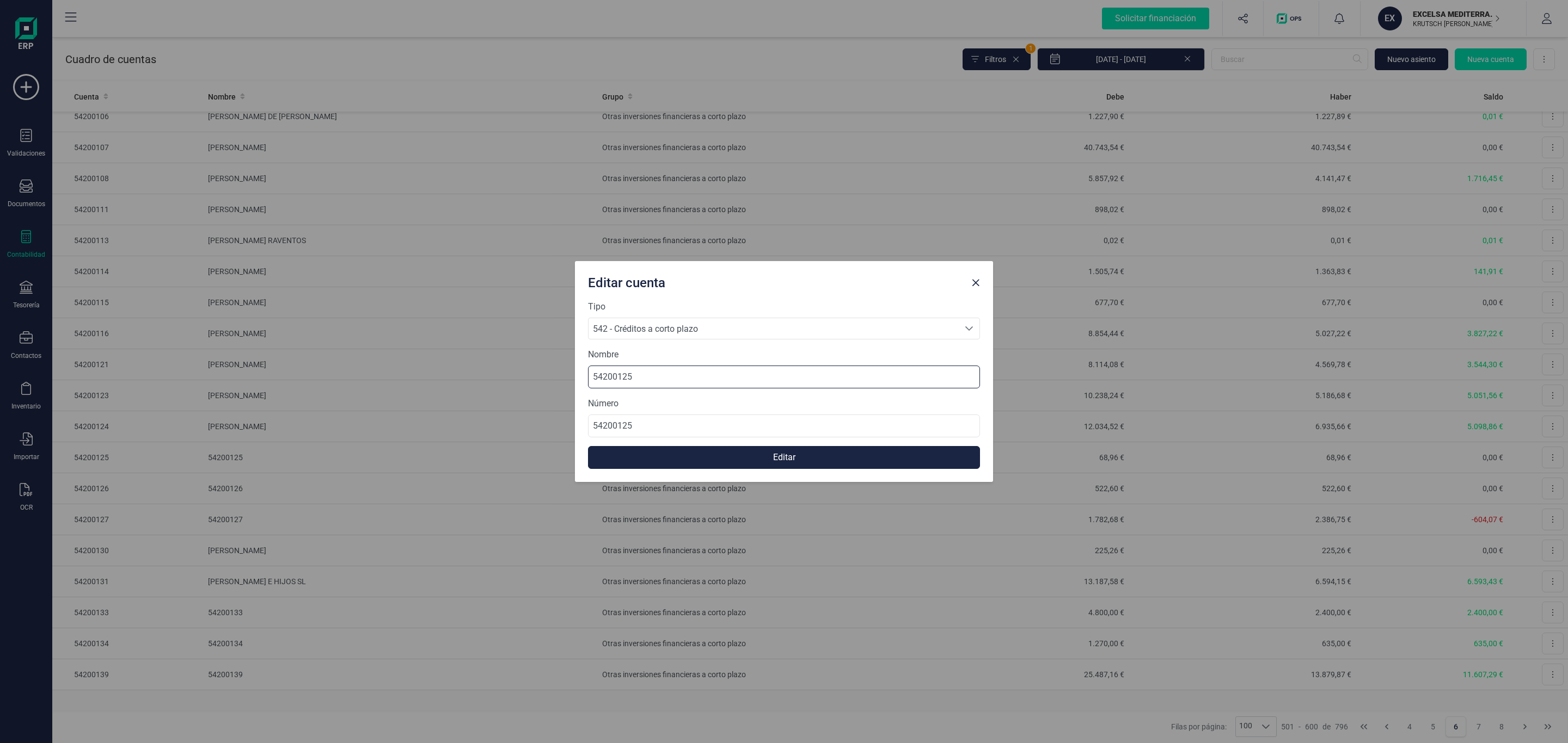
drag, startPoint x: 676, startPoint y: 371, endPoint x: 460, endPoint y: 360, distance: 216.3
click at [457, 361] on div "Editar cuenta Tipo 542 - Créditos a corto plazo 542 - Créditos a corto plazo 54…" at bounding box center [784, 371] width 1568 height 743
type input "[PERSON_NAME] [PERSON_NAME]"
click at [751, 460] on button "Editar" at bounding box center [784, 458] width 392 height 23
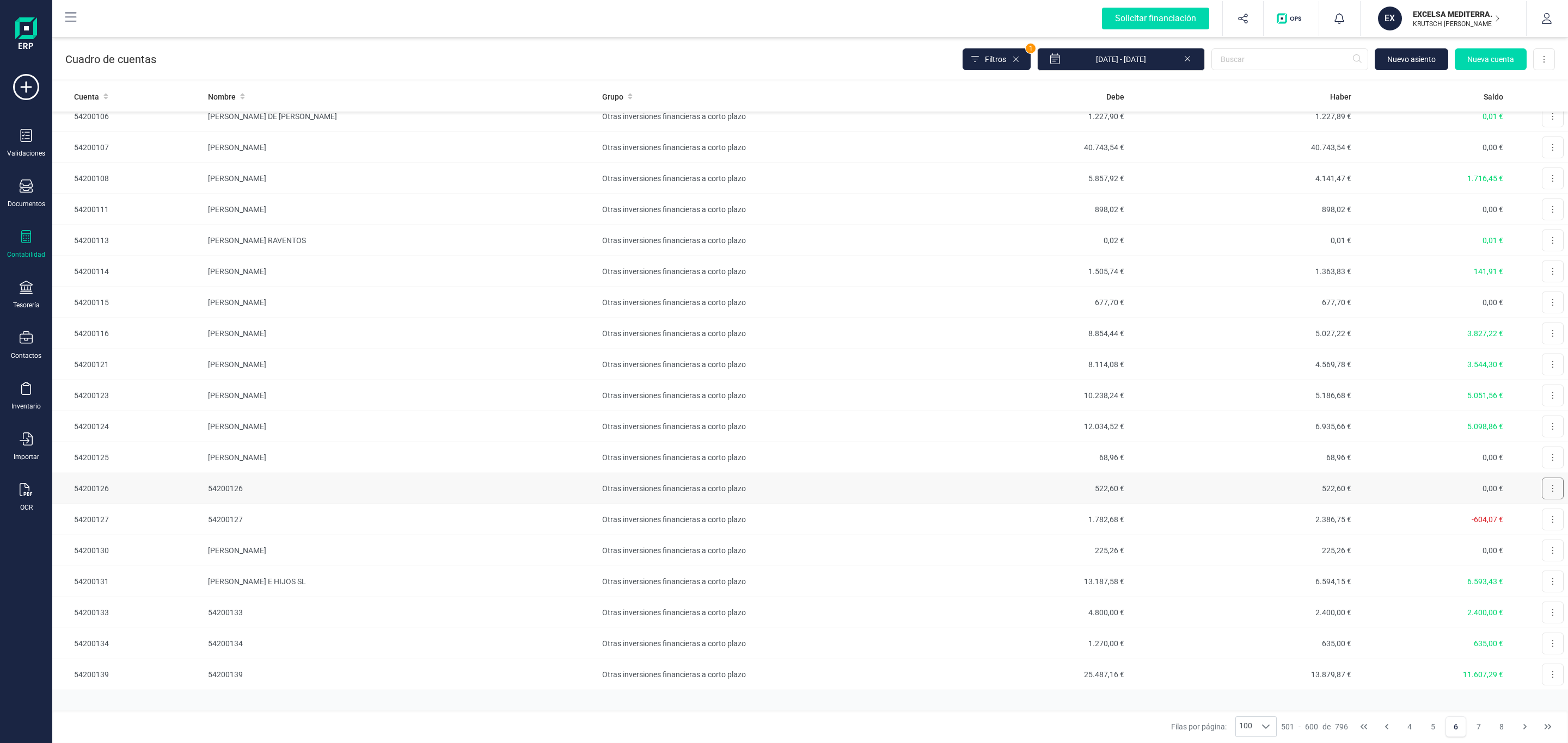
click at [1542, 499] on button at bounding box center [1553, 489] width 22 height 21
click at [1534, 521] on span "Editar" at bounding box center [1544, 515] width 20 height 11
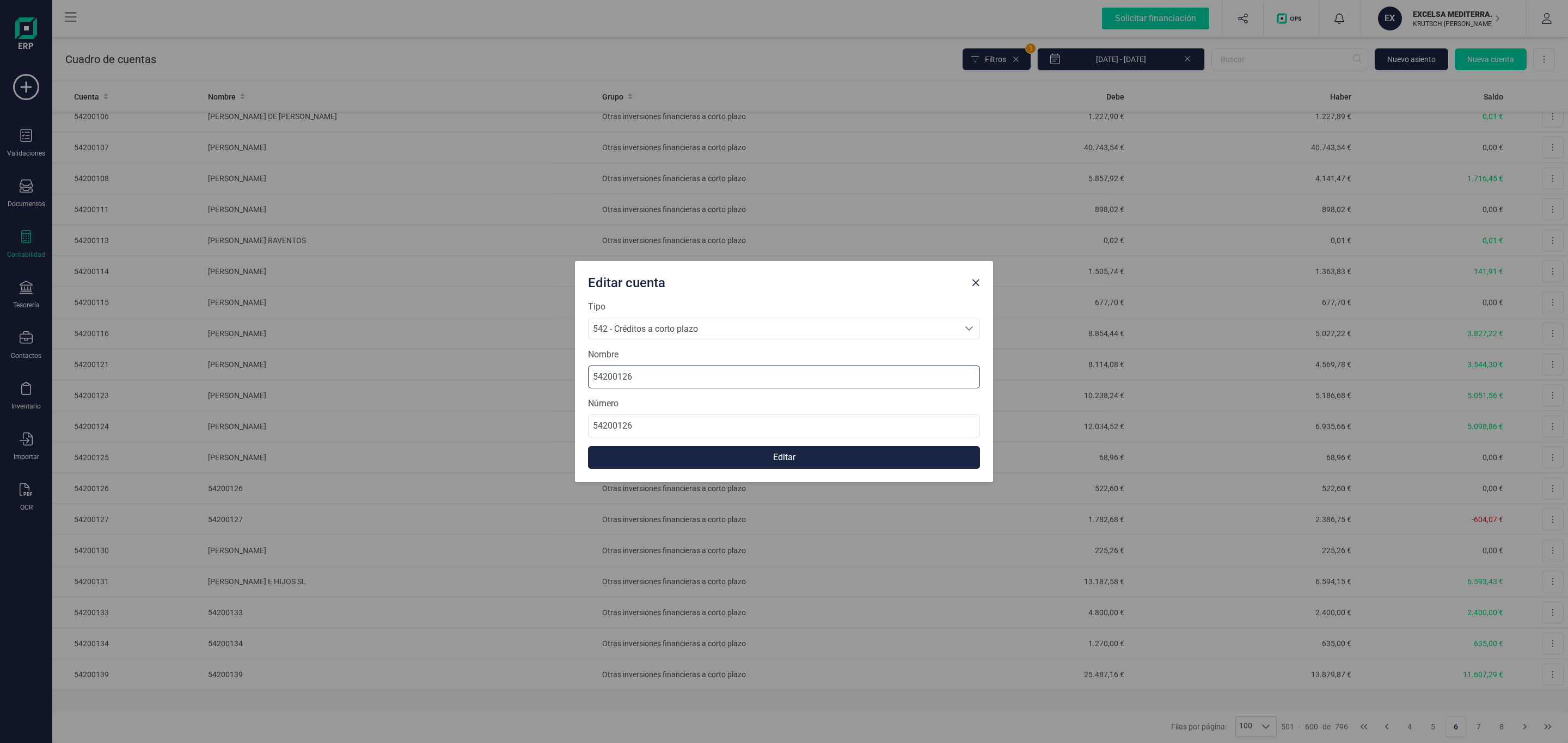
drag, startPoint x: 696, startPoint y: 379, endPoint x: 387, endPoint y: 360, distance: 309.6
click at [387, 360] on div "Editar cuenta Tipo 542 - Créditos a corto plazo 542 - Créditos a corto plazo 54…" at bounding box center [784, 371] width 1568 height 743
type input "[PERSON_NAME]"
click at [726, 459] on button "Editar" at bounding box center [784, 458] width 392 height 23
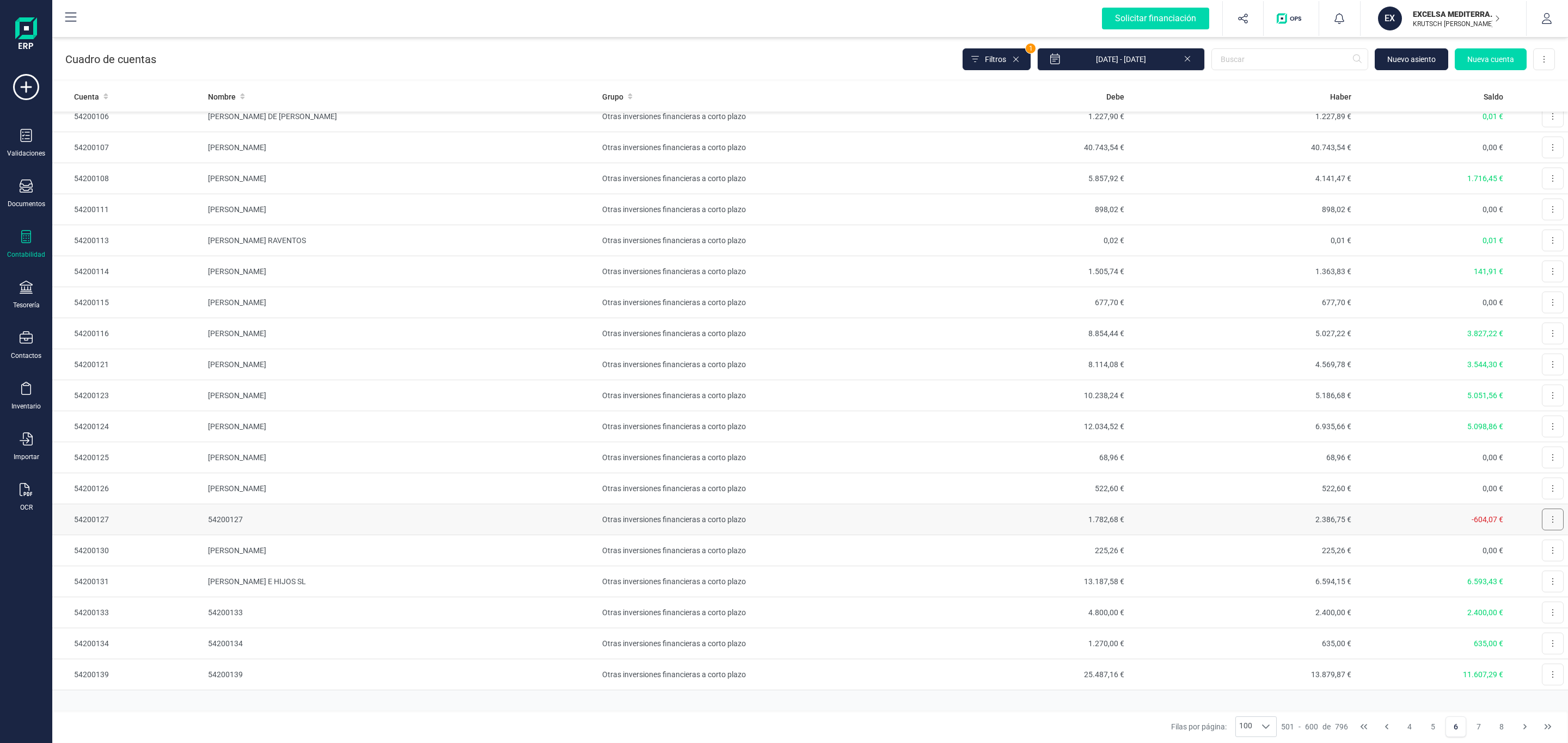
click at [1542, 530] on button at bounding box center [1553, 519] width 22 height 21
click at [1534, 552] on span "Editar" at bounding box center [1544, 546] width 20 height 11
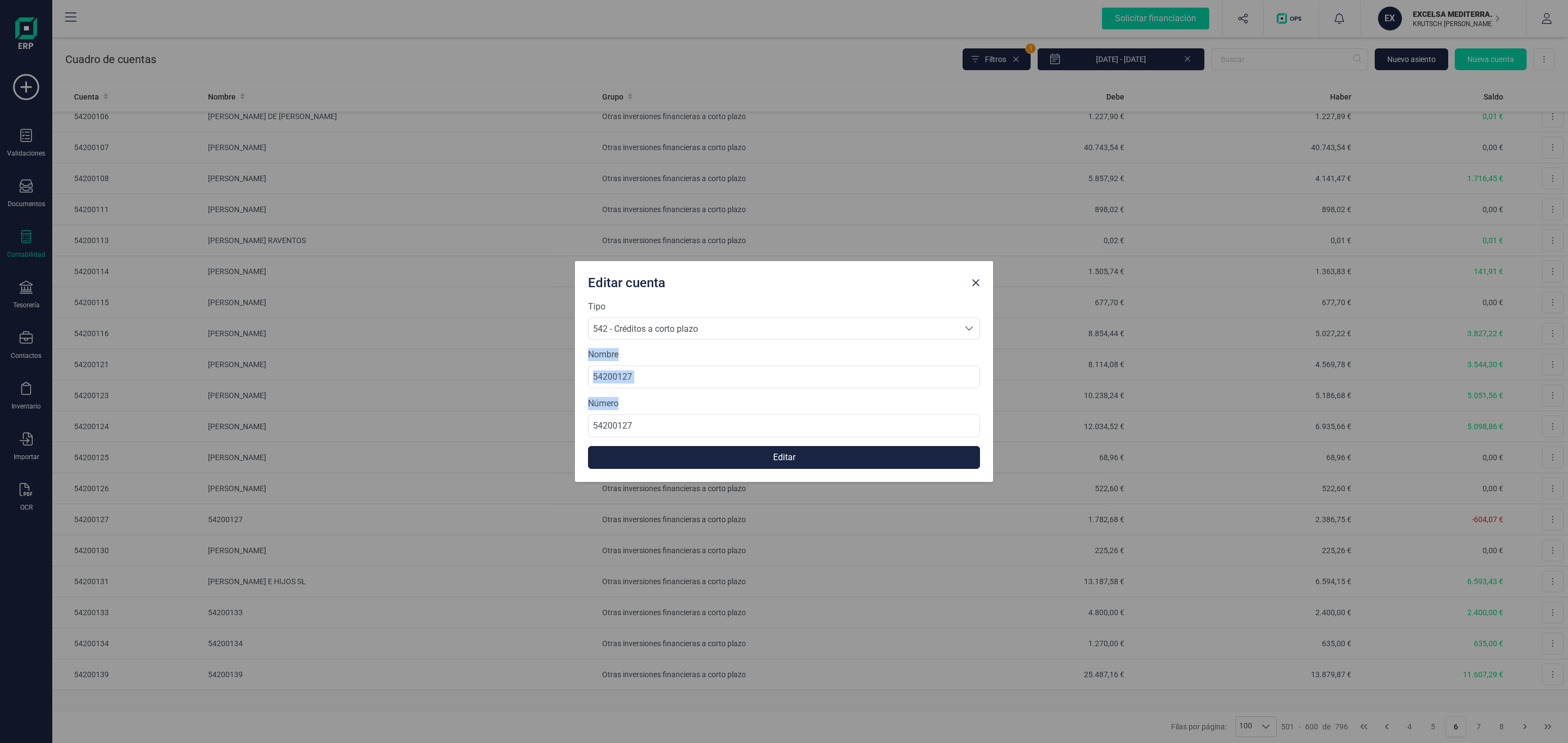
drag, startPoint x: 649, startPoint y: 390, endPoint x: 404, endPoint y: 388, distance: 245.0
click at [404, 388] on div "Editar cuenta Tipo 542 - Créditos a corto plazo 542 - Créditos a corto plazo 54…" at bounding box center [784, 371] width 1568 height 743
click at [685, 381] on input "54200127" at bounding box center [784, 377] width 392 height 23
drag, startPoint x: 669, startPoint y: 381, endPoint x: 414, endPoint y: 375, distance: 255.1
click at [414, 375] on div "Editar cuenta Tipo 542 - Créditos a corto plazo 542 - Créditos a corto plazo 54…" at bounding box center [784, 371] width 1568 height 743
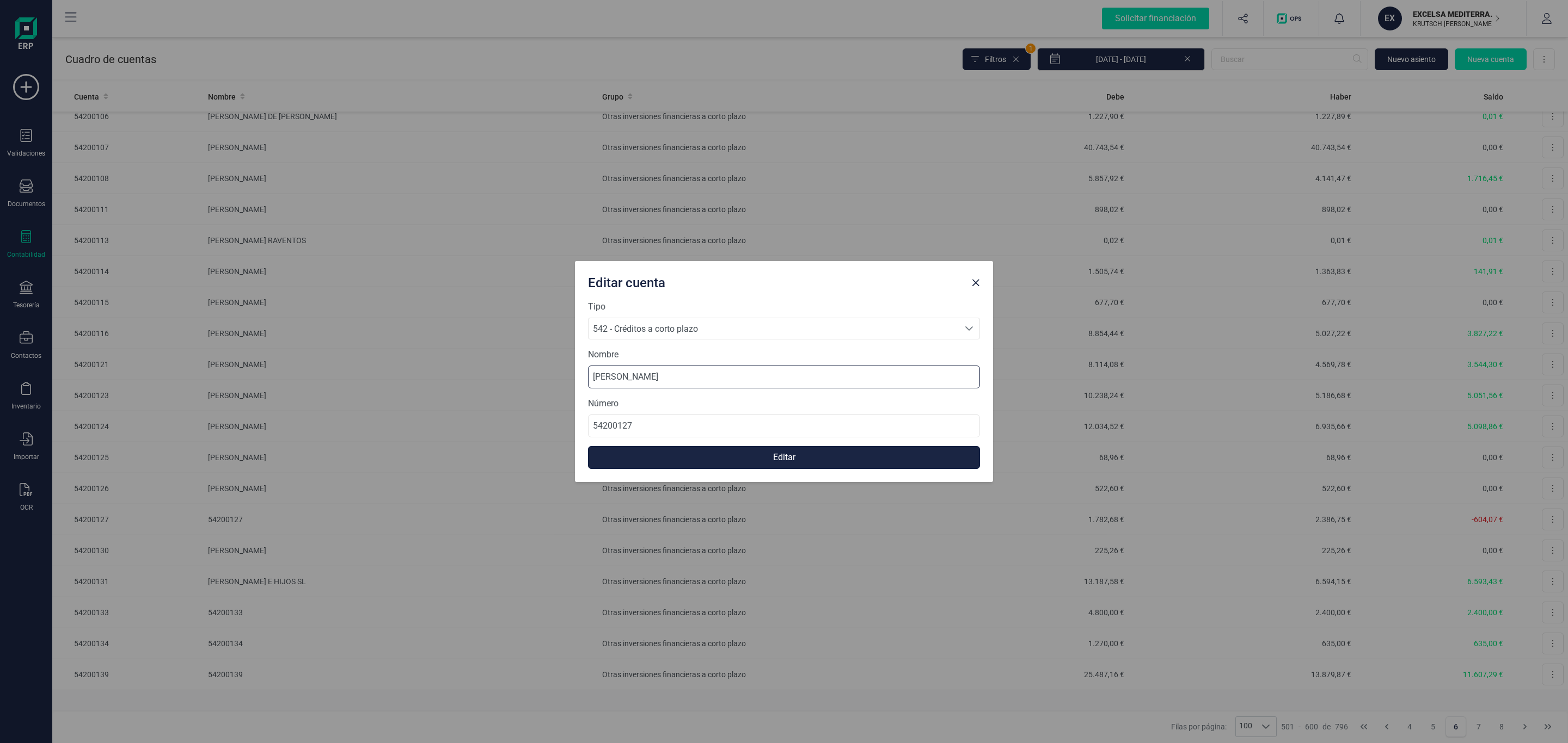
type input "ANGELES [PERSON_NAME]"
click at [749, 457] on button "Editar" at bounding box center [784, 458] width 392 height 23
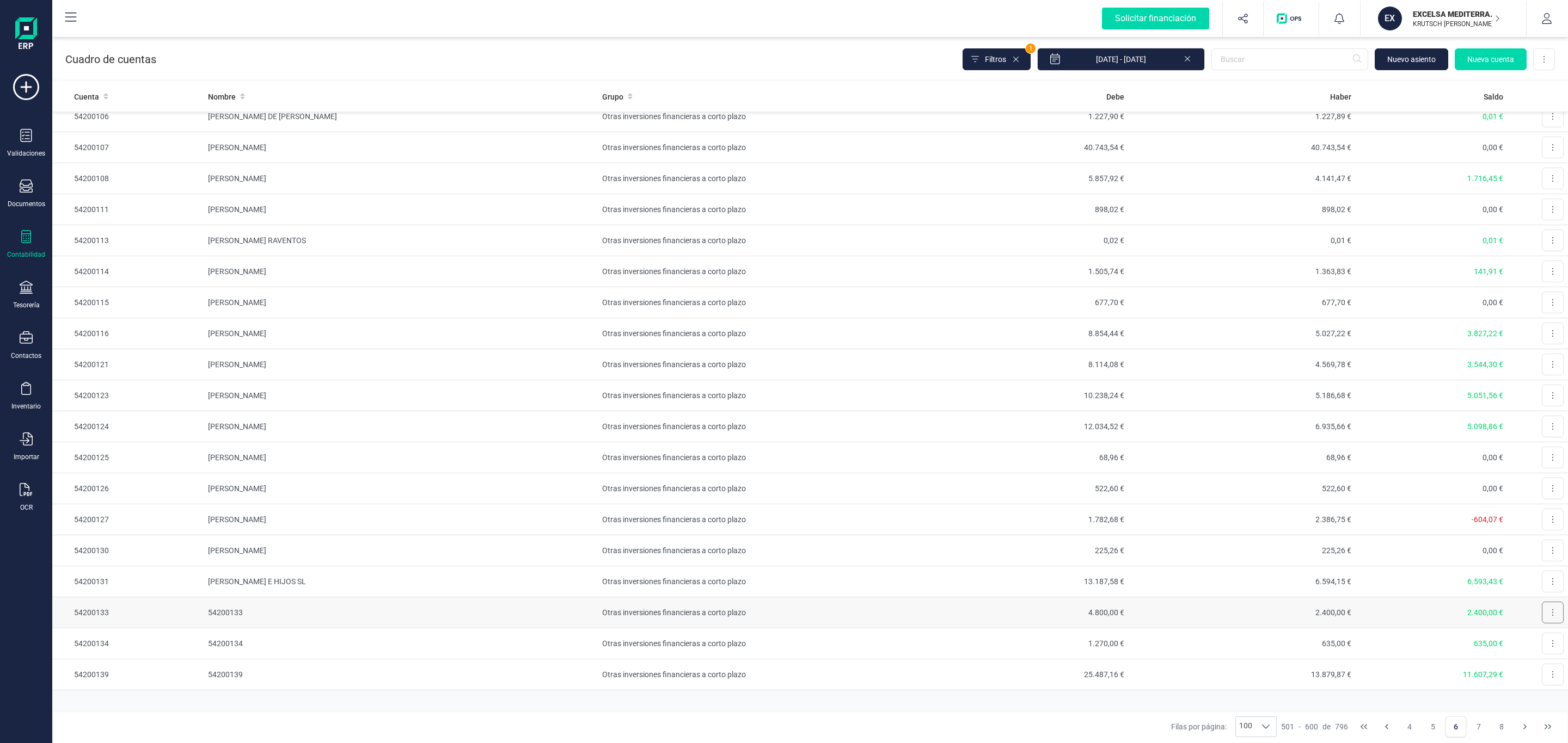
click at [1542, 623] on button at bounding box center [1553, 613] width 22 height 21
click at [1534, 645] on span "Editar" at bounding box center [1544, 639] width 20 height 11
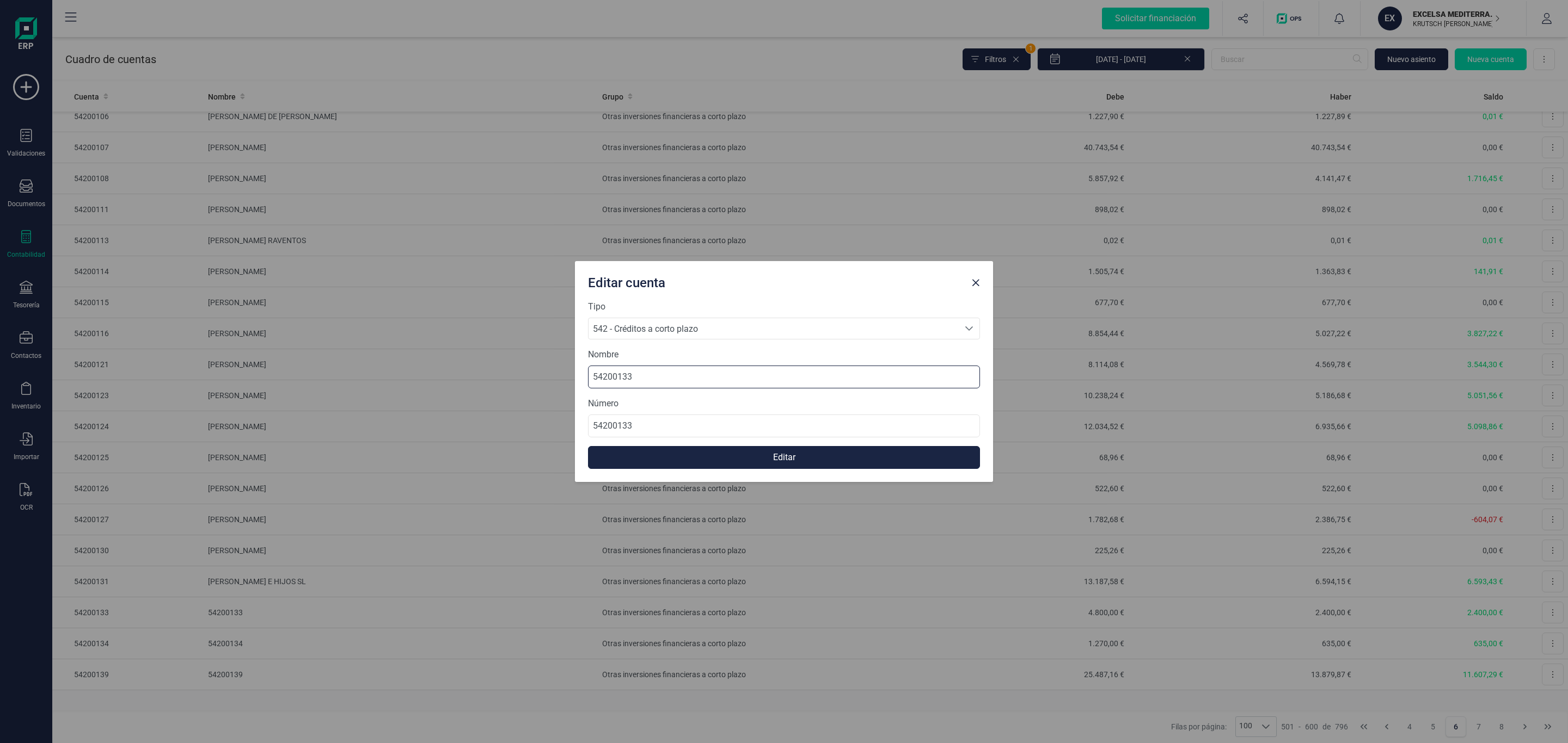
click at [508, 374] on div "Editar cuenta Tipo 542 - Créditos a corto plazo 542 - Créditos a corto plazo 54…" at bounding box center [784, 371] width 1568 height 743
type input "[PERSON_NAME]"
click at [739, 458] on button "Editar" at bounding box center [784, 458] width 392 height 23
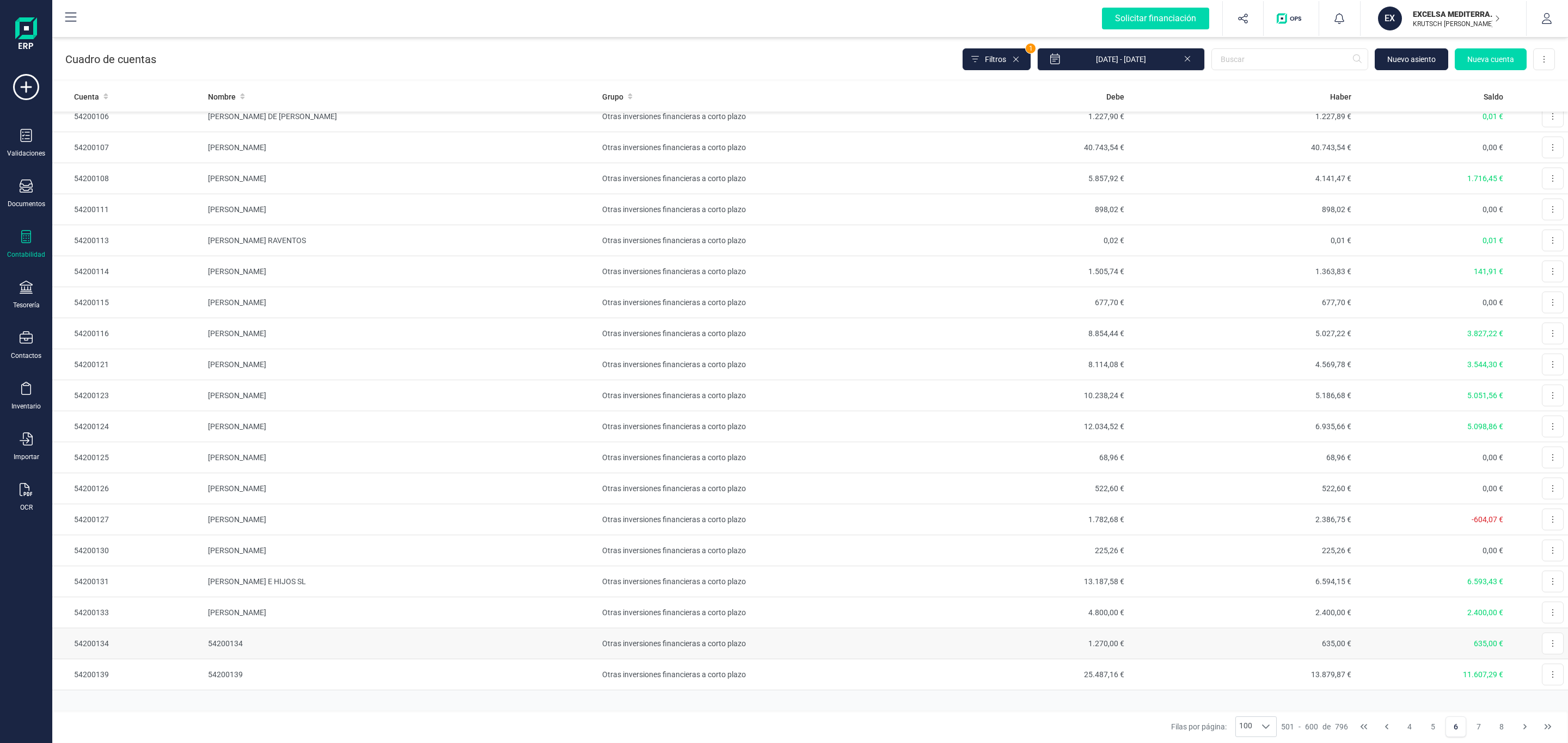
scroll to position [2548, 0]
click at [1542, 645] on button at bounding box center [1553, 643] width 22 height 21
click at [1534, 668] on span "Editar" at bounding box center [1544, 670] width 20 height 11
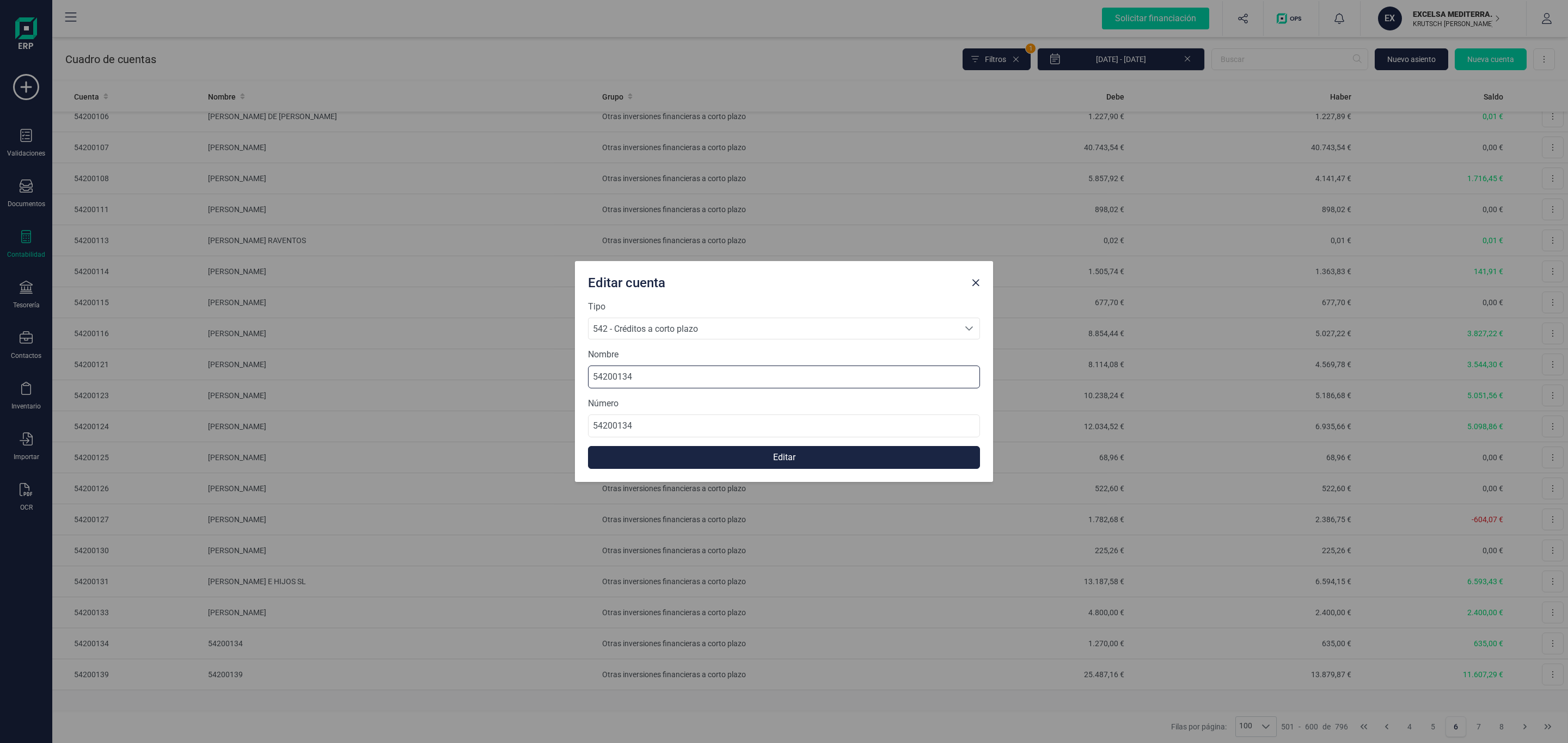
drag, startPoint x: 623, startPoint y: 378, endPoint x: 440, endPoint y: 379, distance: 183.0
click at [440, 379] on div "Editar cuenta Tipo 542 - Créditos a corto plazo 542 - Créditos a corto plazo 54…" at bounding box center [784, 371] width 1568 height 743
type input "[PERSON_NAME] [PERSON_NAME]"
click at [756, 464] on button "Editar" at bounding box center [784, 458] width 392 height 23
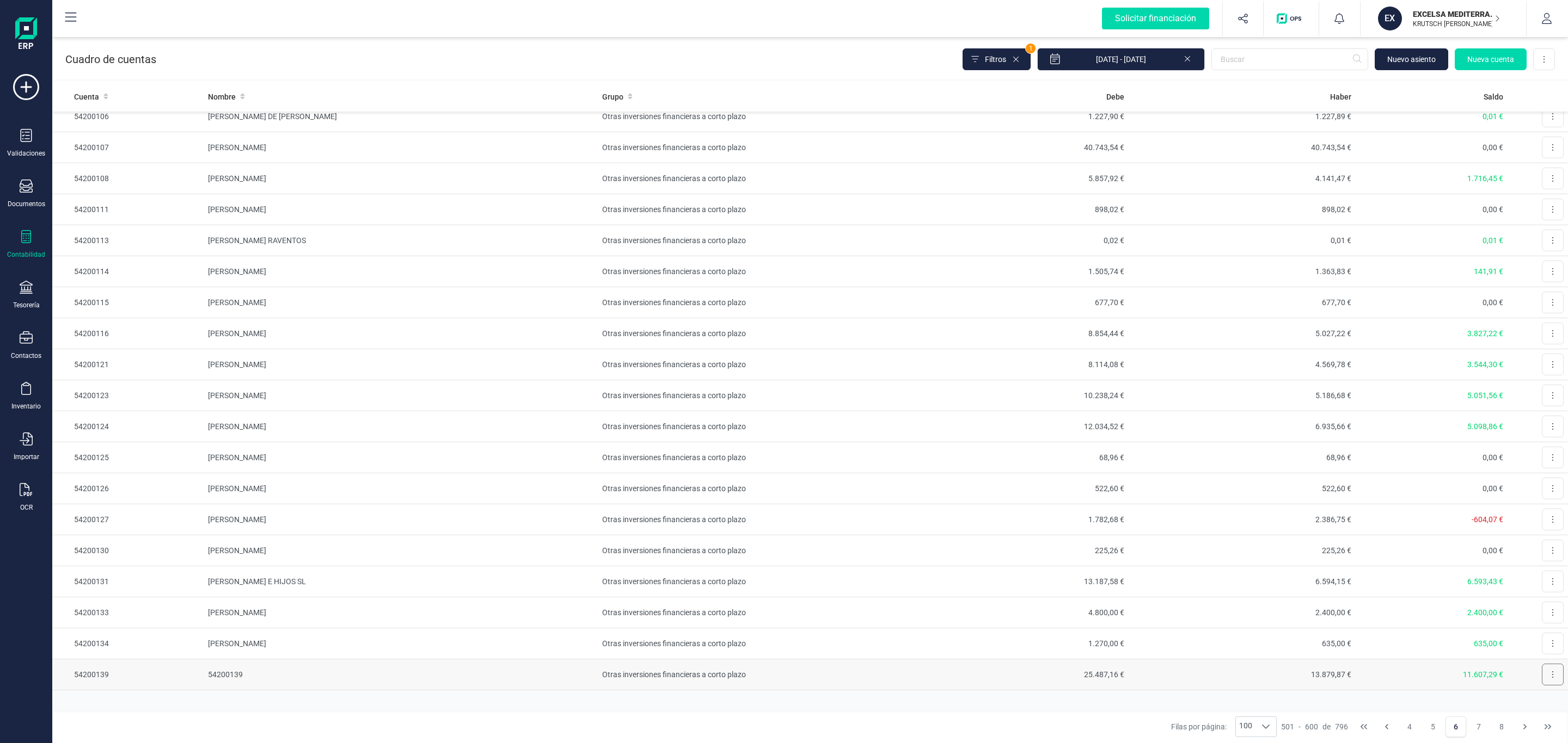
click at [1542, 673] on button at bounding box center [1553, 674] width 22 height 21
drag, startPoint x: 1522, startPoint y: 700, endPoint x: 1515, endPoint y: 700, distance: 7.0
click at [1534, 700] on span "Editar" at bounding box center [1544, 701] width 20 height 11
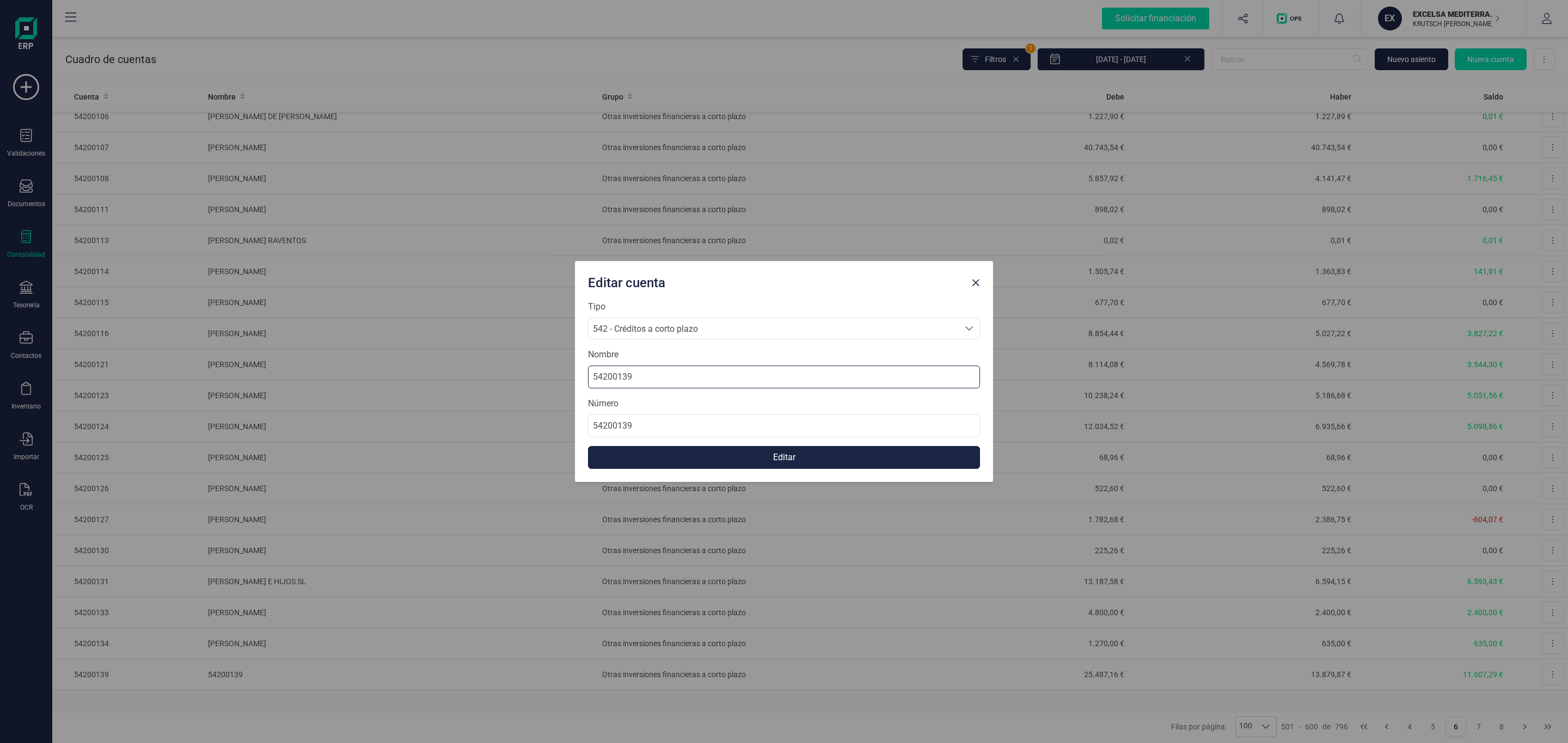
drag, startPoint x: 511, startPoint y: 356, endPoint x: 239, endPoint y: 345, distance: 272.2
click at [221, 345] on div "Editar cuenta Tipo 542 - Créditos a corto plazo 542 - Créditos a corto plazo 54…" at bounding box center [784, 371] width 1568 height 743
type input "DELCARSELLOR SL"
click at [791, 454] on button "Editar" at bounding box center [784, 458] width 392 height 23
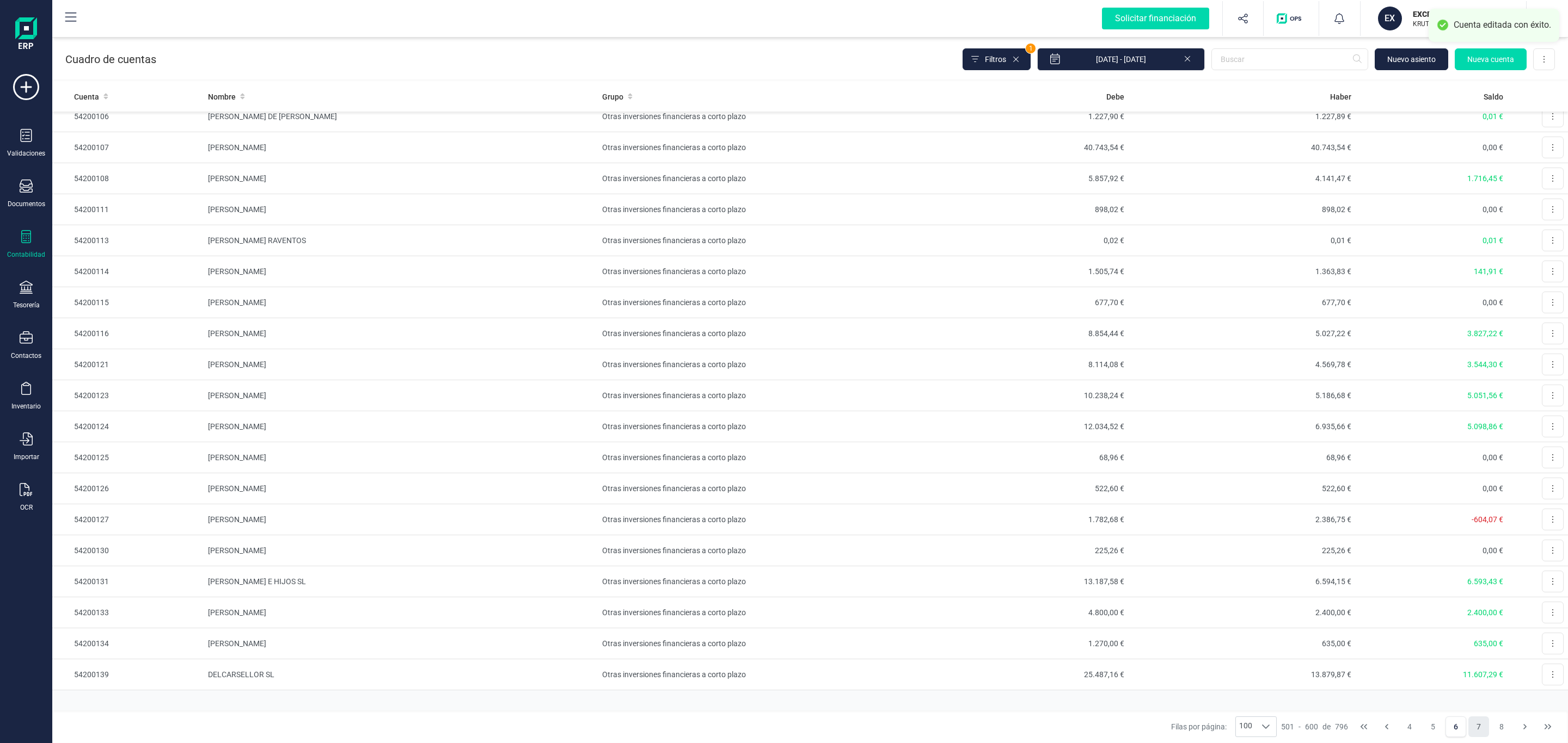
click at [1482, 729] on button "7" at bounding box center [1478, 727] width 21 height 21
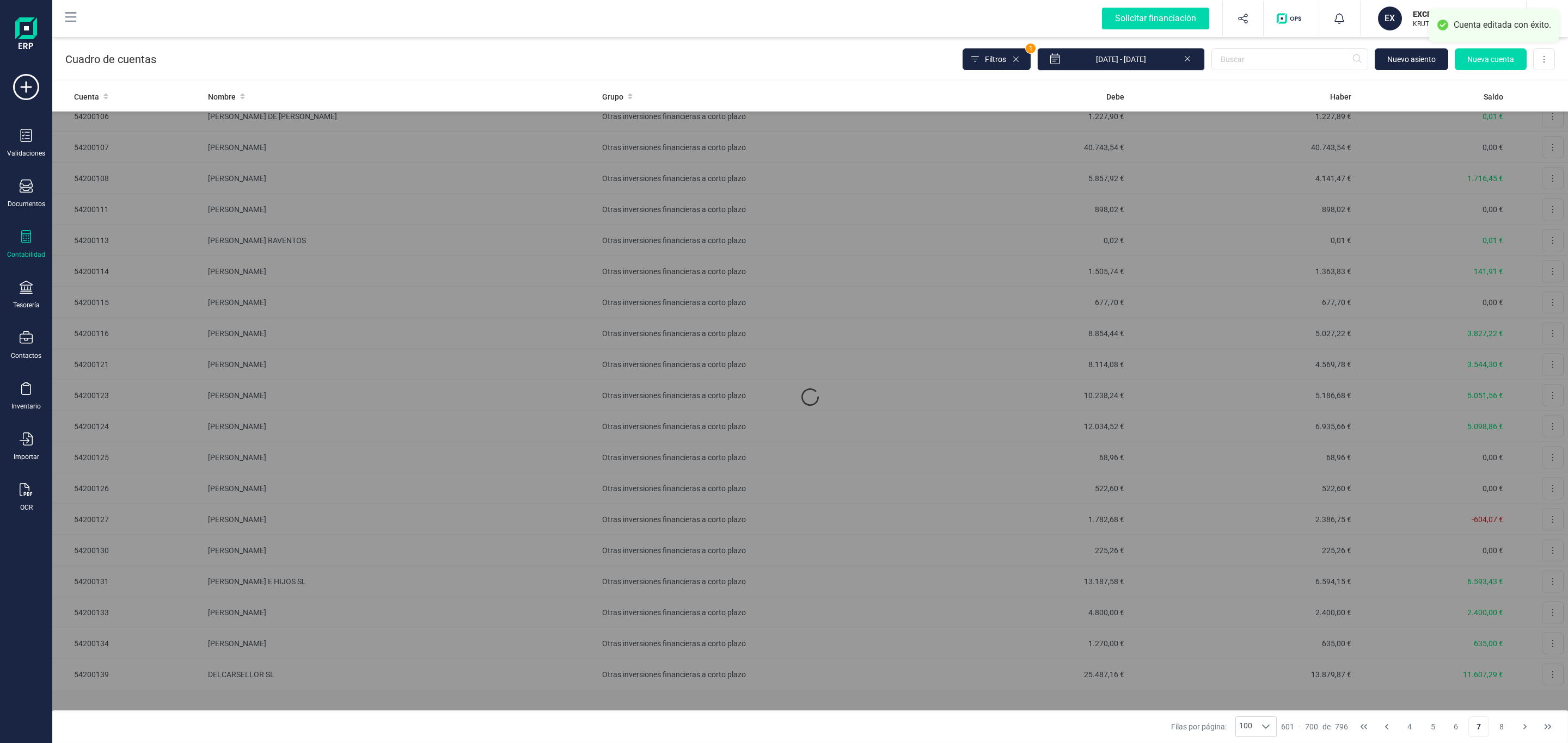
scroll to position [0, 0]
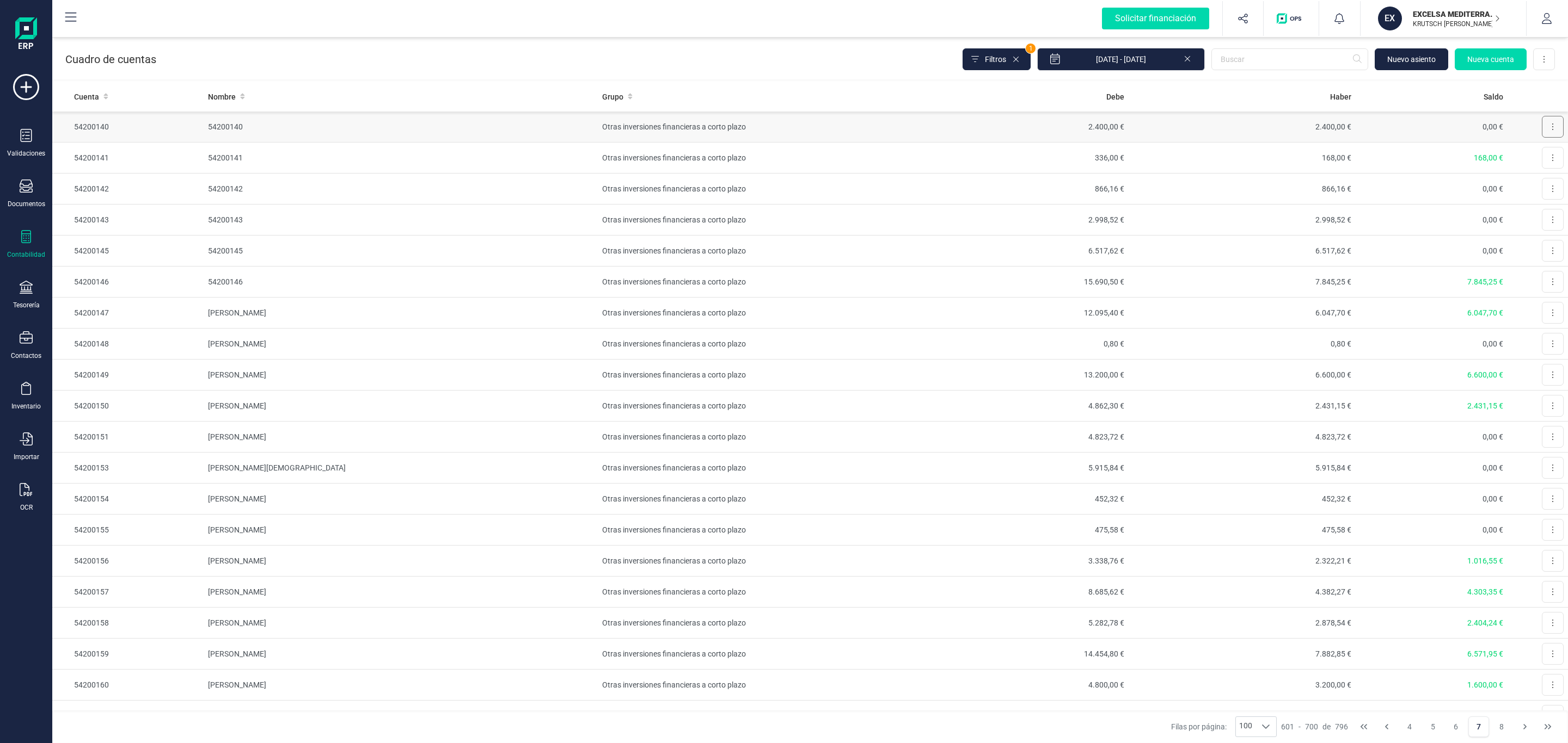
click at [1542, 130] on button at bounding box center [1553, 127] width 22 height 21
click at [1534, 150] on span "Editar" at bounding box center [1544, 153] width 20 height 11
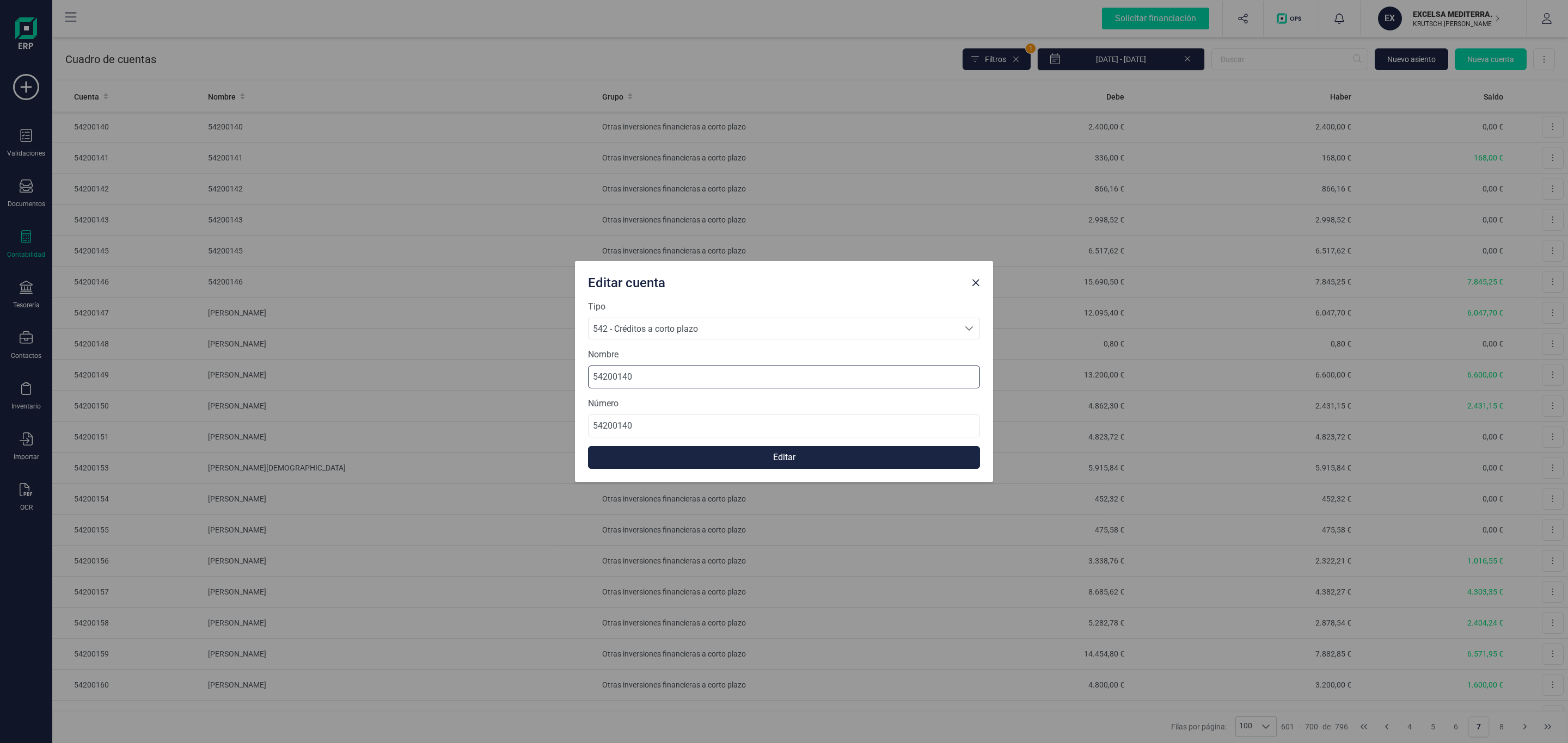
drag, startPoint x: 694, startPoint y: 368, endPoint x: 333, endPoint y: 368, distance: 361.0
click at [333, 368] on div "Editar cuenta Tipo 542 - Créditos a corto plazo 542 - Créditos a corto plazo 54…" at bounding box center [784, 371] width 1568 height 743
type input "[PERSON_NAME]"
click at [741, 457] on button "Editar" at bounding box center [784, 458] width 392 height 23
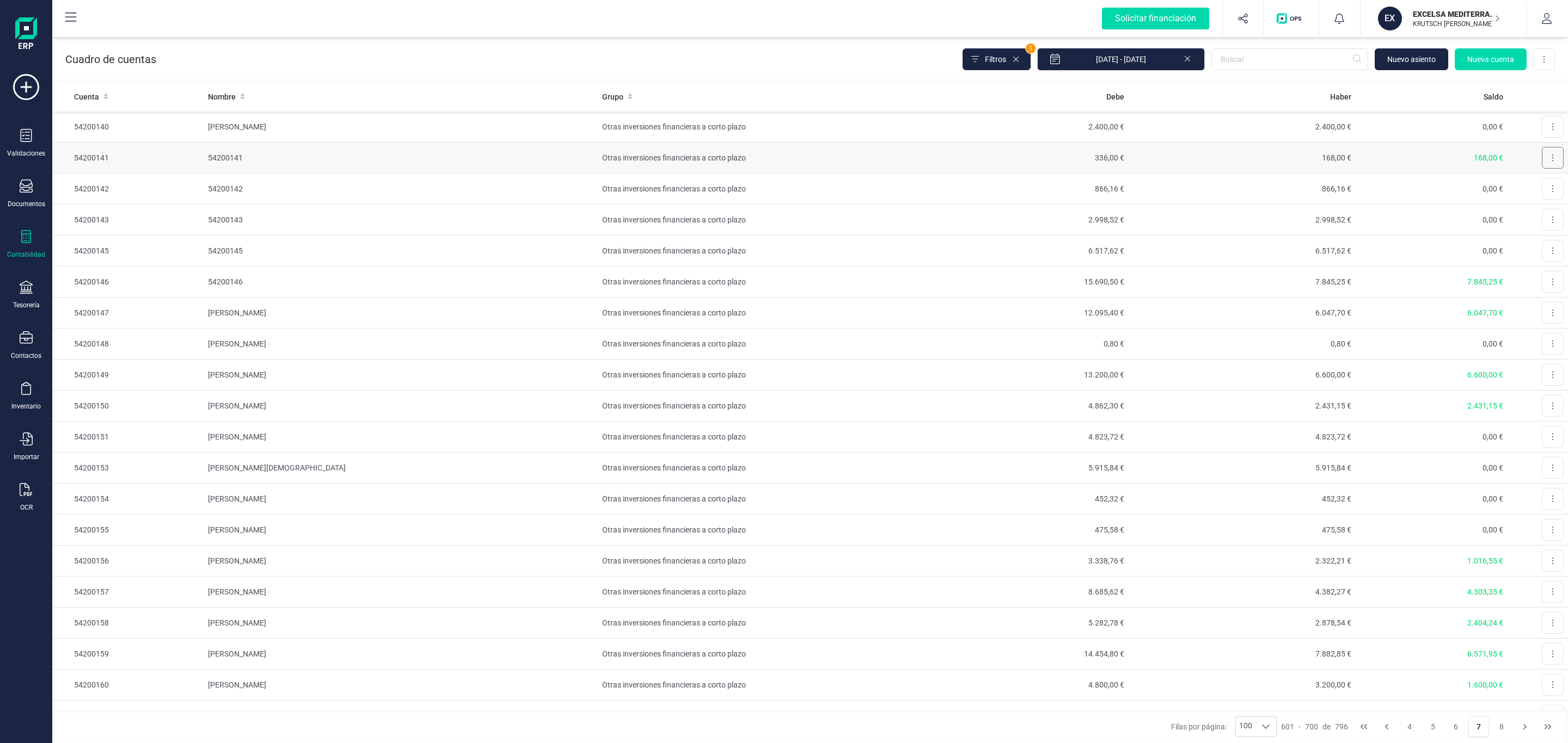
click at [1545, 158] on button at bounding box center [1553, 158] width 22 height 21
click at [1534, 182] on span "Editar" at bounding box center [1544, 184] width 20 height 11
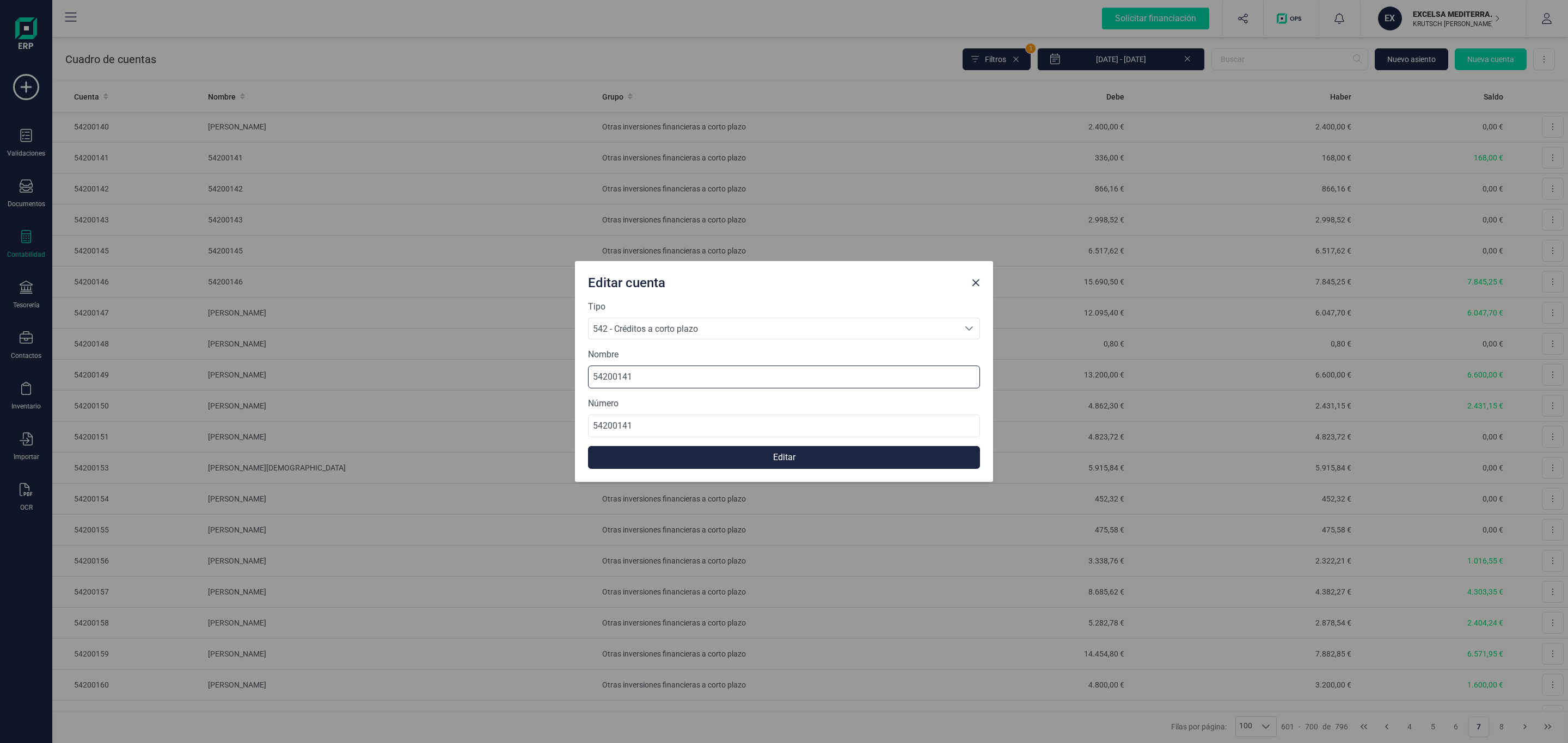
drag, startPoint x: 581, startPoint y: 365, endPoint x: 499, endPoint y: 379, distance: 83.2
click at [430, 363] on div "Editar cuenta Tipo 542 - Créditos a corto plazo 542 - Créditos a corto plazo 54…" at bounding box center [784, 371] width 1568 height 743
type input "[PERSON_NAME]"
click at [714, 462] on button "Editar" at bounding box center [784, 458] width 392 height 23
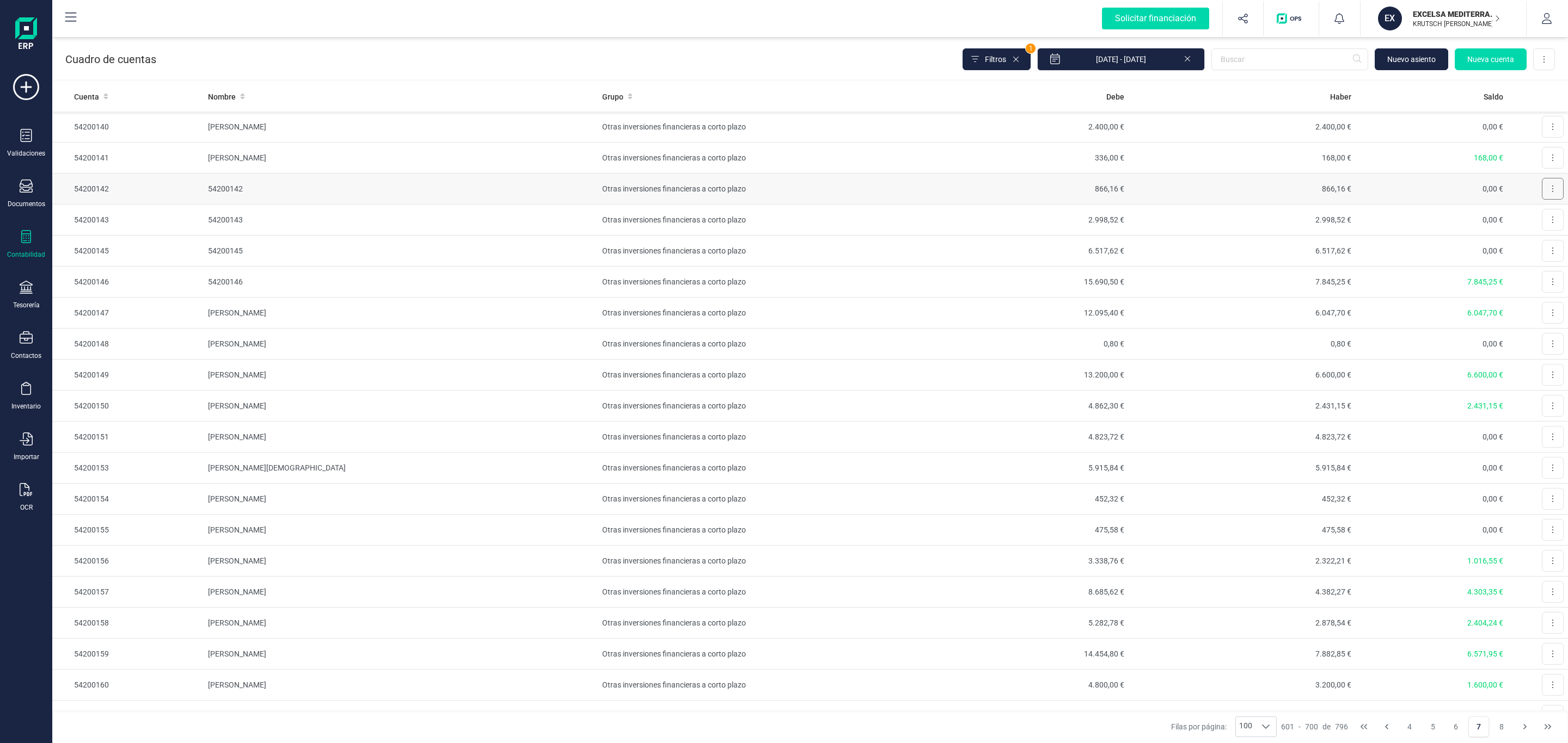
click at [1542, 196] on button at bounding box center [1553, 188] width 22 height 21
click at [1534, 217] on span "Editar" at bounding box center [1544, 215] width 20 height 11
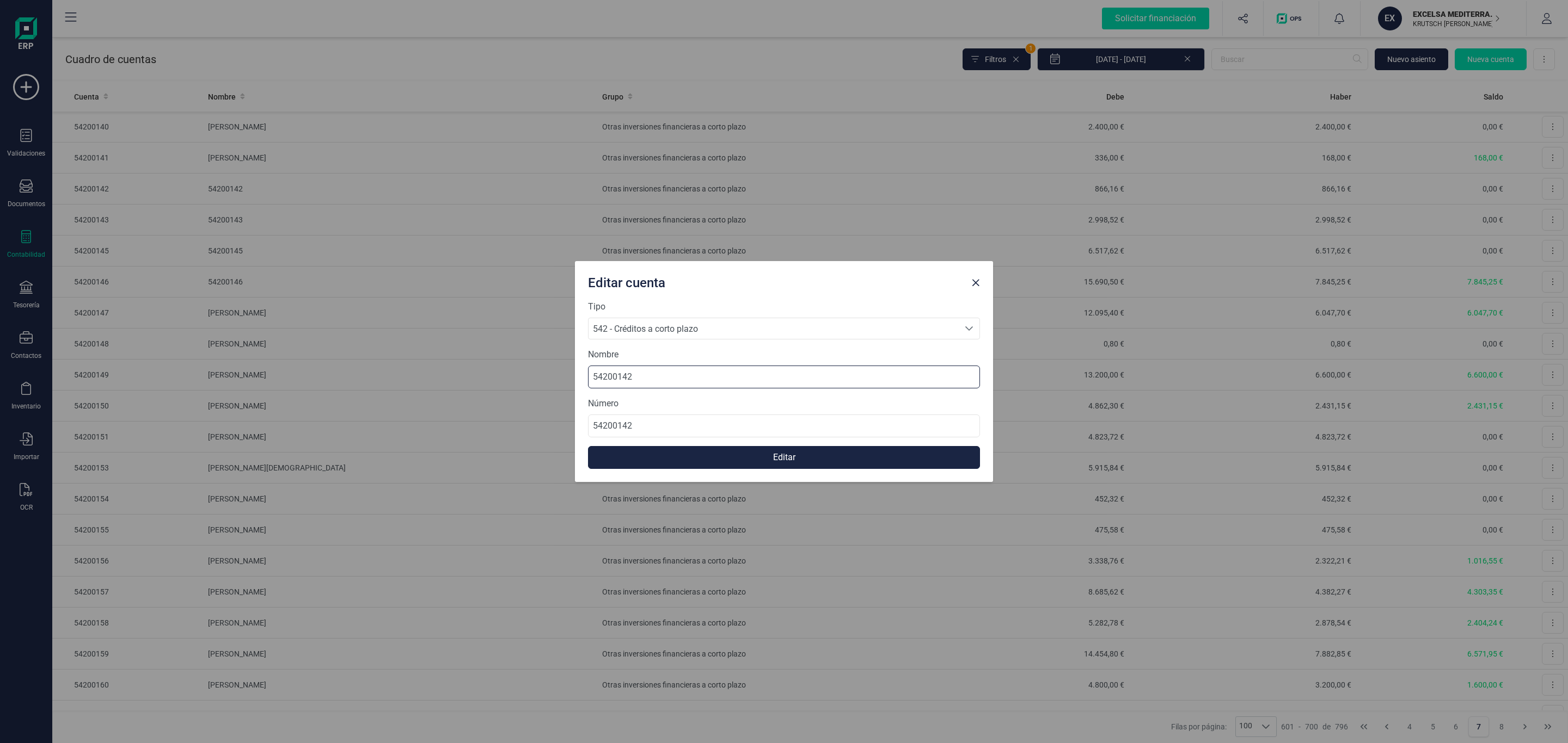
drag, startPoint x: 247, startPoint y: 348, endPoint x: 119, endPoint y: 353, distance: 128.1
click at [102, 352] on div "Editar cuenta Tipo 542 - Créditos a corto plazo 542 - Créditos a corto plazo 54…" at bounding box center [784, 371] width 1568 height 743
type input "[PERSON_NAME]"
click at [713, 454] on button "Editar" at bounding box center [784, 458] width 392 height 23
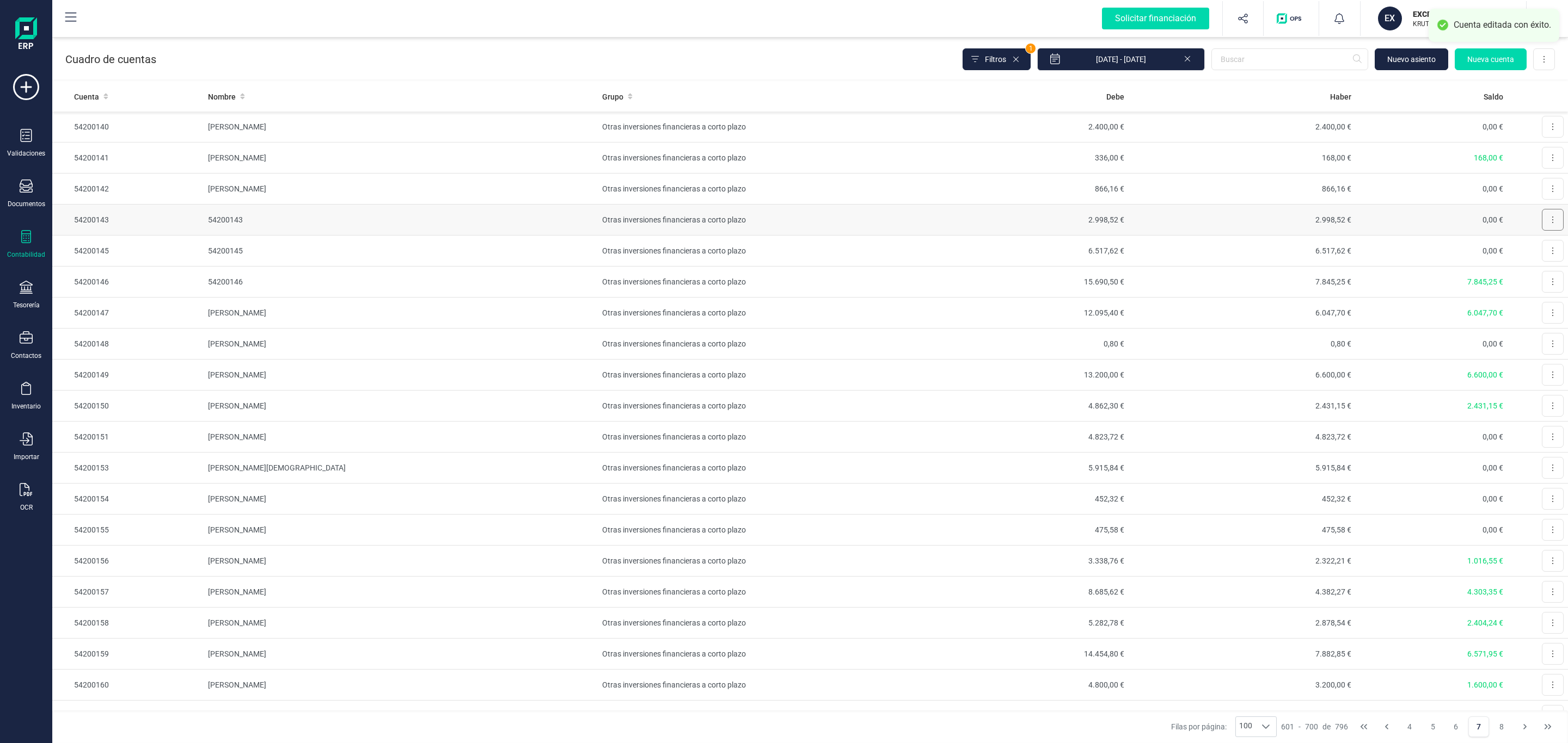
click at [1542, 227] on button at bounding box center [1553, 220] width 22 height 21
click at [1534, 245] on span "Editar" at bounding box center [1544, 246] width 20 height 11
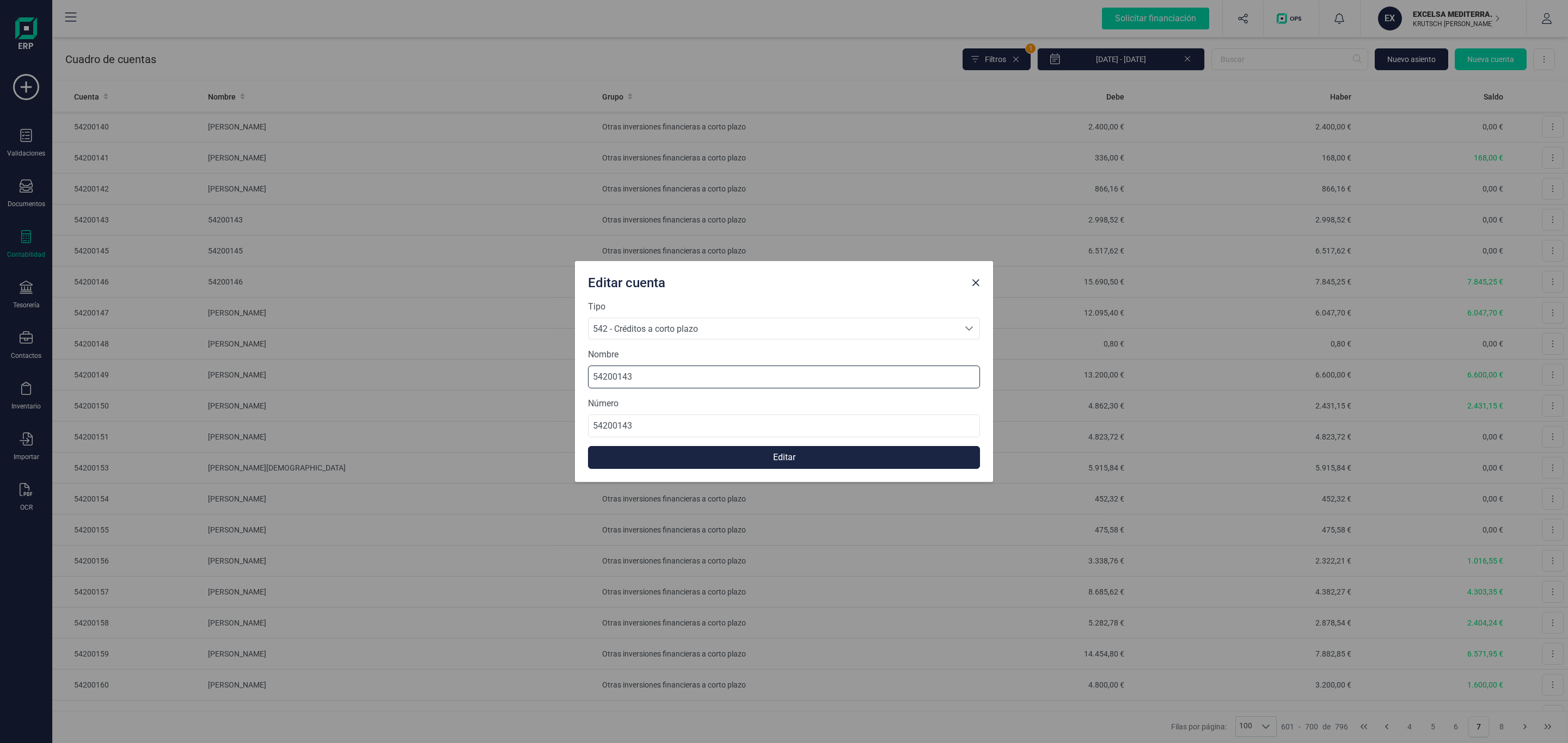
drag, startPoint x: 644, startPoint y: 373, endPoint x: 510, endPoint y: 383, distance: 134.4
click at [474, 380] on div "Editar cuenta Tipo 542 - Créditos a corto plazo 542 - Créditos a corto plazo 54…" at bounding box center [784, 371] width 1568 height 743
type input "[PERSON_NAME] [PERSON_NAME] [PERSON_NAME]"
click at [731, 454] on button "Editar" at bounding box center [784, 458] width 392 height 23
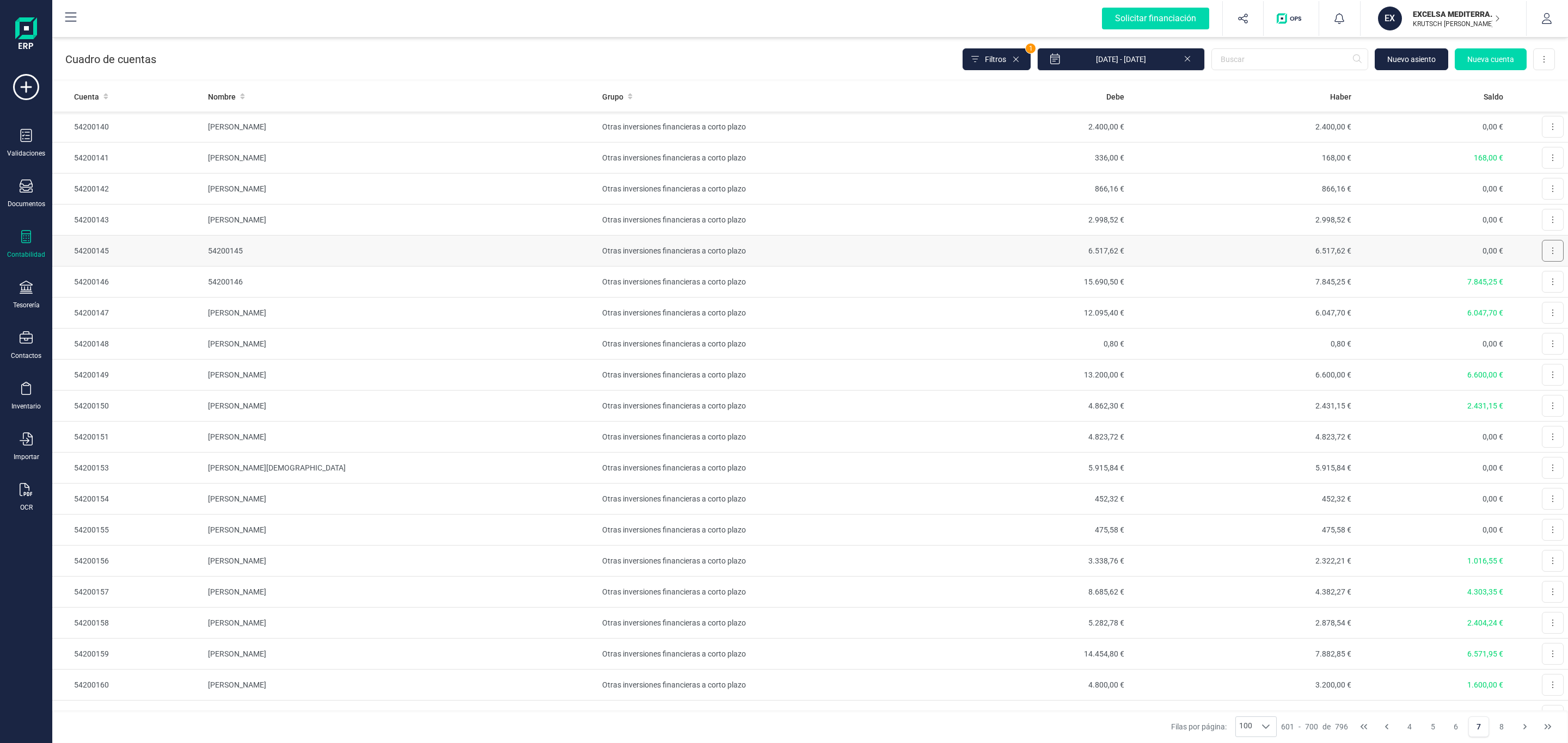
click at [1547, 254] on button at bounding box center [1553, 251] width 22 height 21
click at [1534, 277] on span "Editar" at bounding box center [1544, 277] width 20 height 11
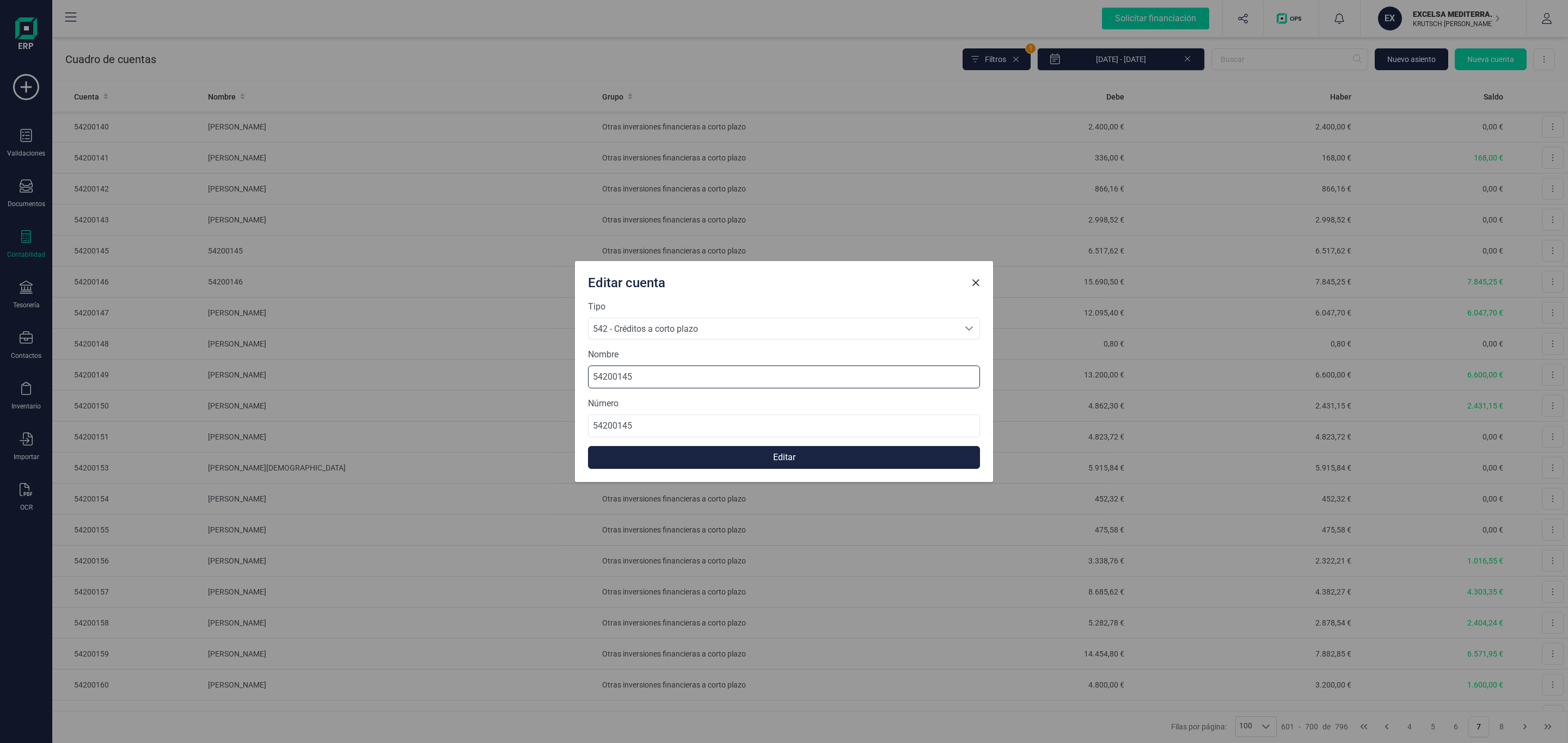
drag, startPoint x: 664, startPoint y: 383, endPoint x: 446, endPoint y: 372, distance: 218.3
click at [431, 374] on div "Editar cuenta Tipo 542 - Créditos a corto plazo 542 - Créditos a corto plazo 54…" at bounding box center [784, 371] width 1568 height 743
type input "JEG'S LIFE STYLE S.L."
click at [700, 452] on button "Editar" at bounding box center [784, 458] width 392 height 23
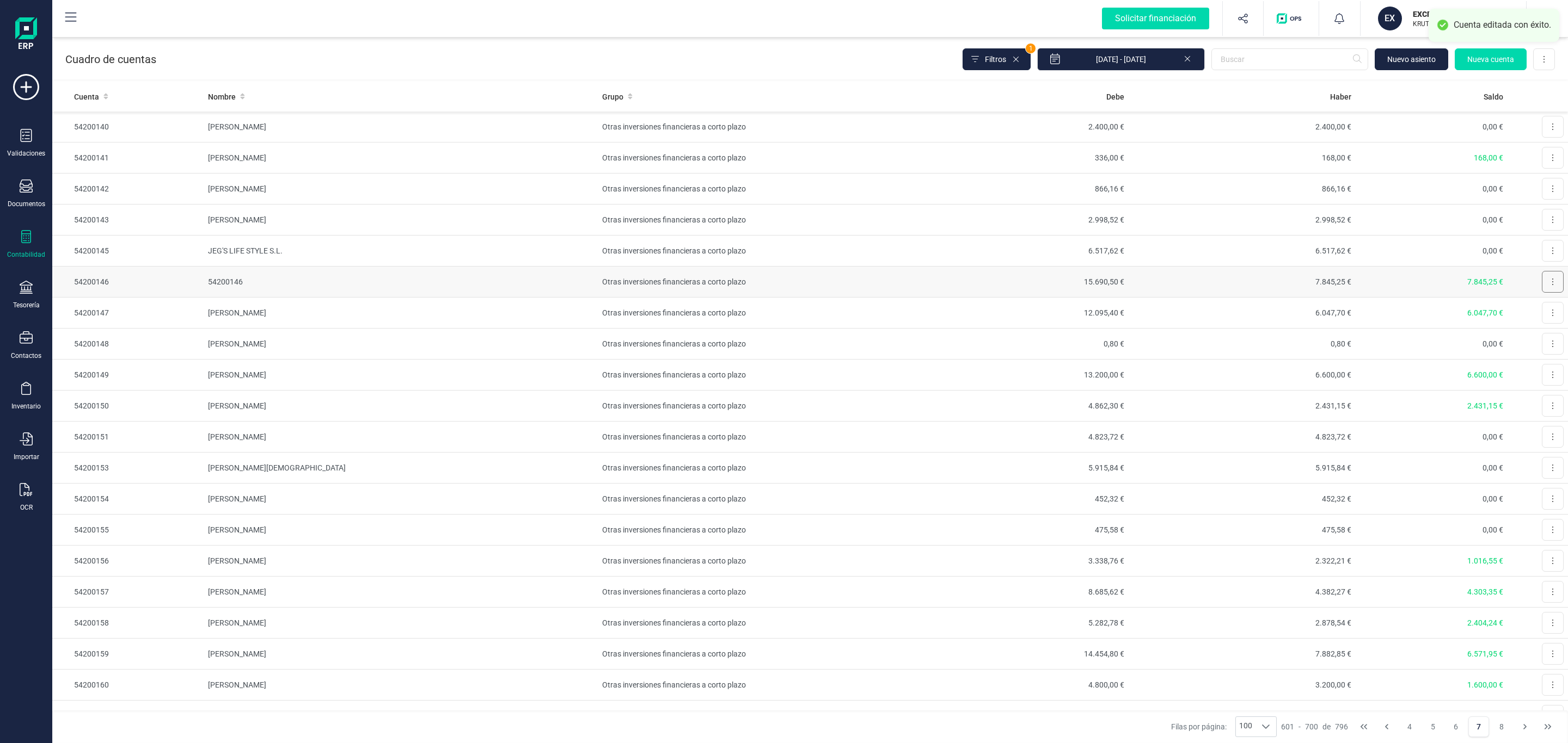
click at [1542, 284] on button at bounding box center [1553, 282] width 22 height 21
click at [1534, 310] on span "Editar" at bounding box center [1544, 308] width 20 height 11
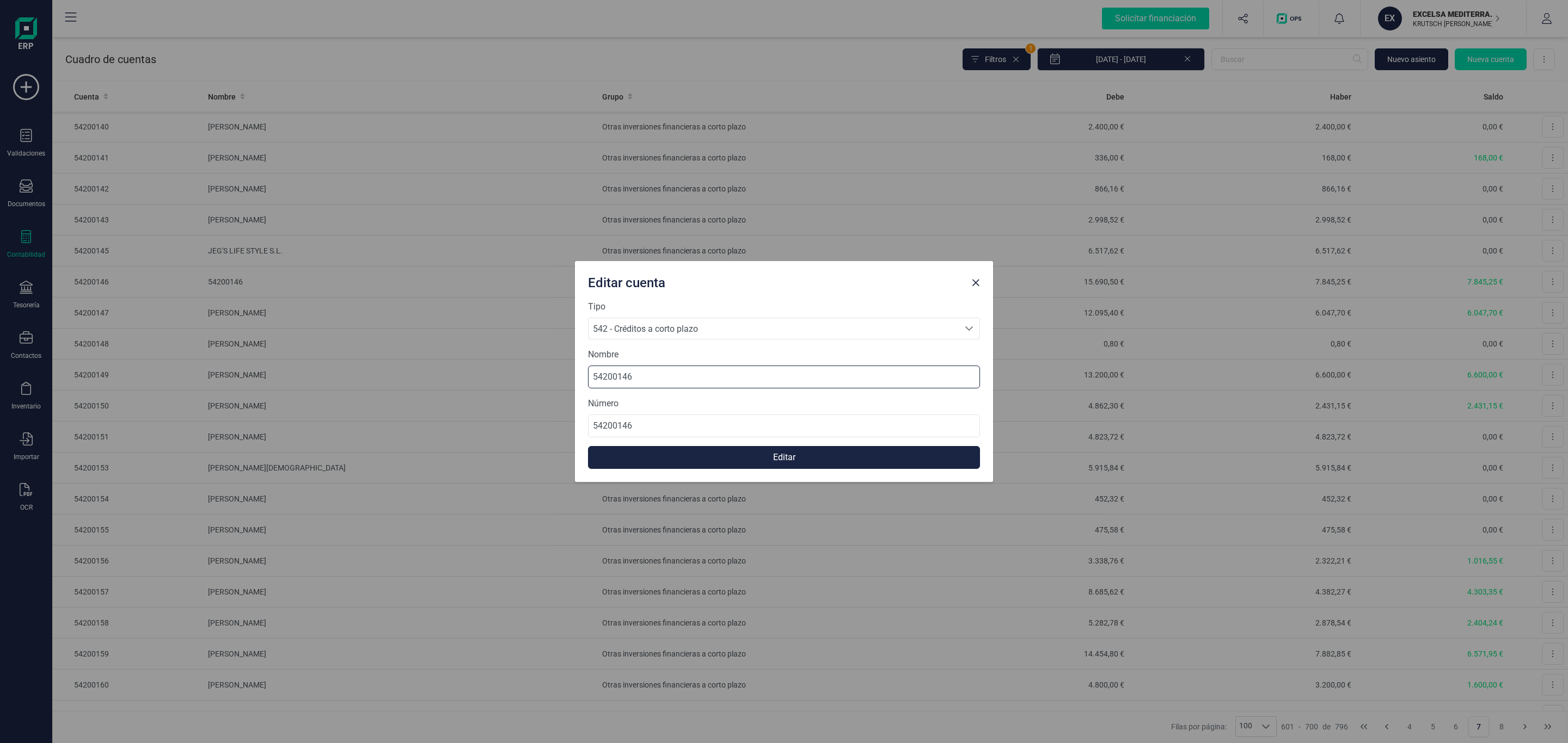
drag, startPoint x: 677, startPoint y: 380, endPoint x: 510, endPoint y: 390, distance: 167.3
click at [510, 390] on div "Editar cuenta Tipo 542 - Créditos a corto plazo 542 - Créditos a corto plazo 54…" at bounding box center [784, 371] width 1568 height 743
type input "[PERSON_NAME]"
click at [712, 454] on button "Editar" at bounding box center [784, 458] width 392 height 23
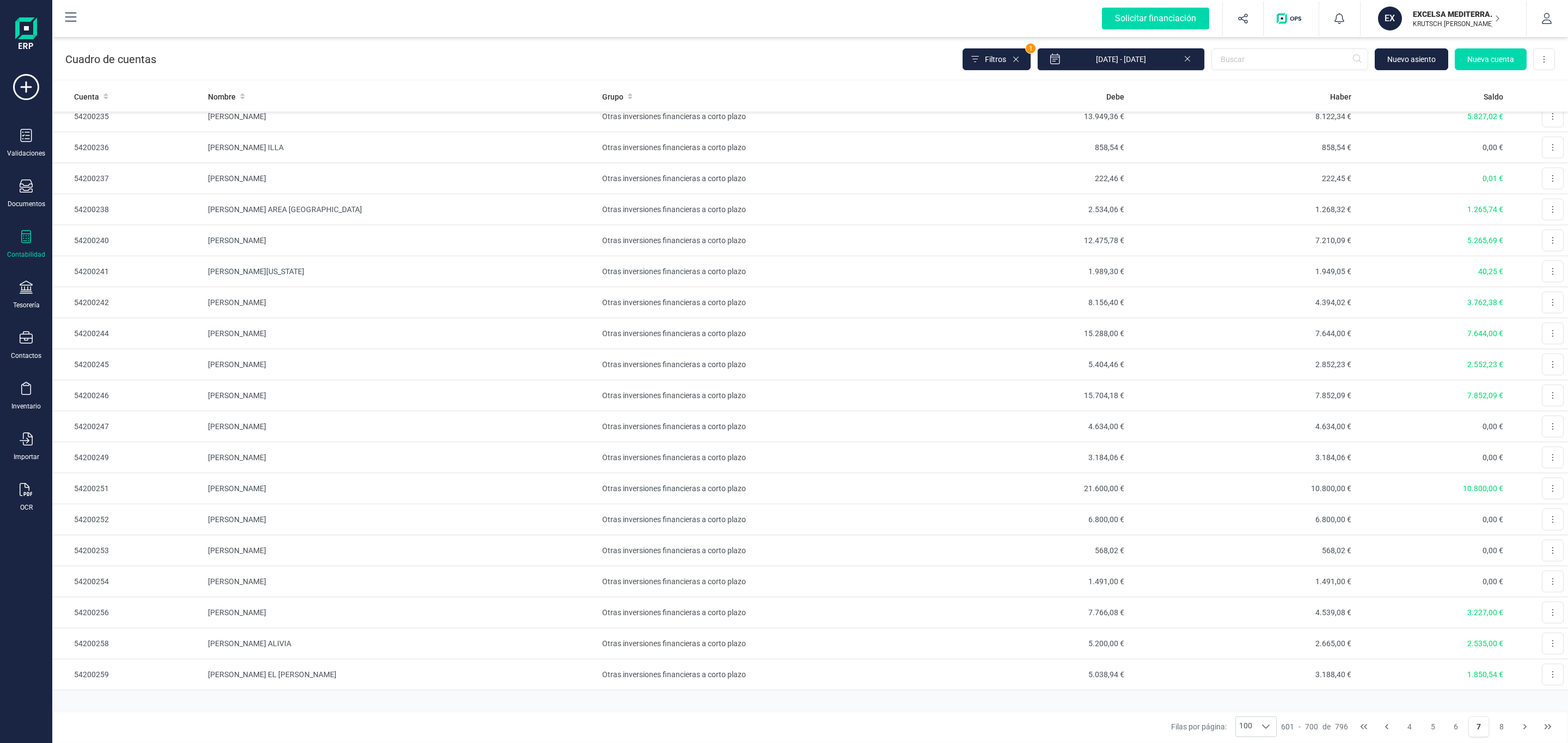
scroll to position [2548, 0]
click at [1497, 727] on button "8" at bounding box center [1501, 727] width 21 height 21
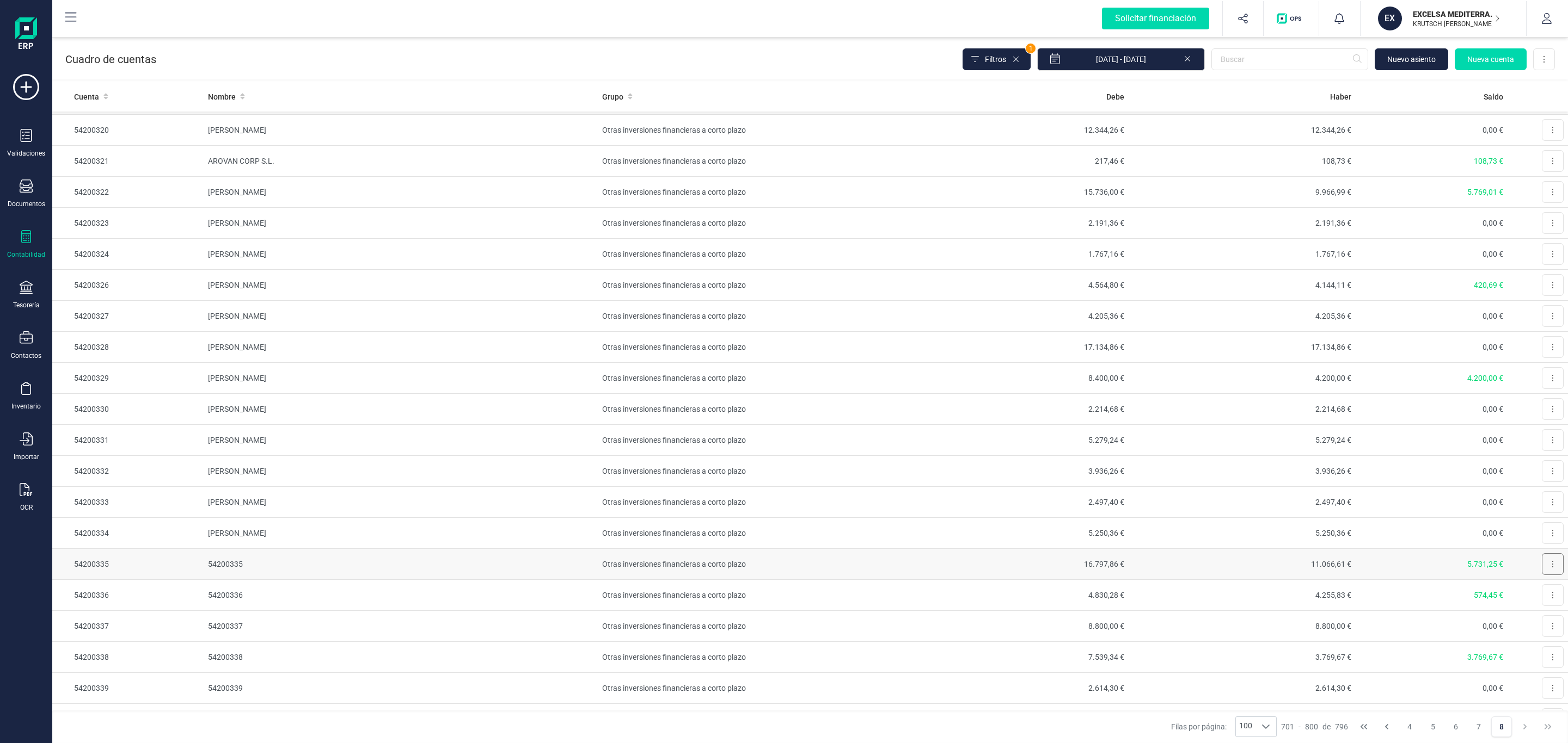
click at [1544, 575] on button at bounding box center [1553, 564] width 22 height 21
click at [1534, 596] on span "Editar" at bounding box center [1544, 590] width 20 height 11
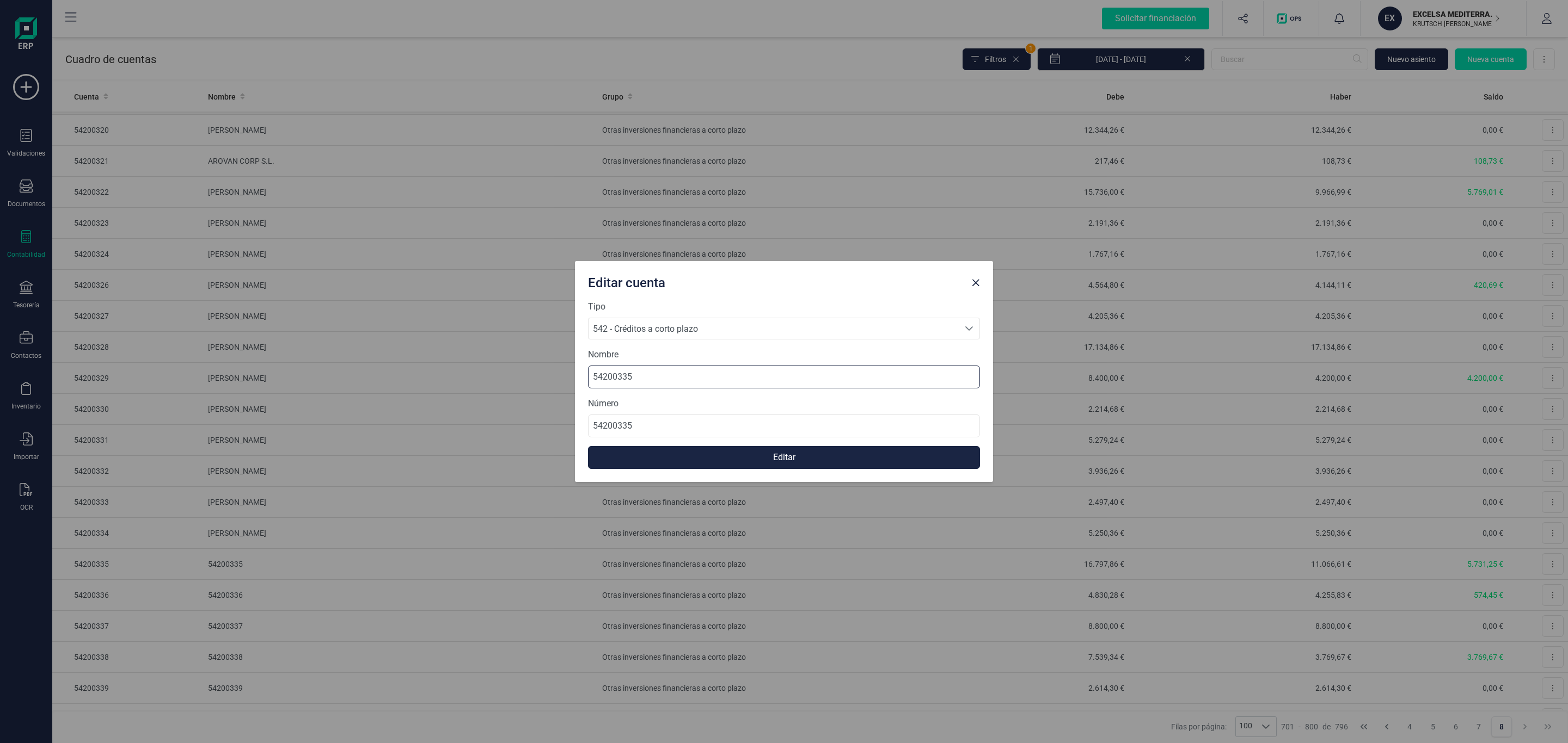
drag, startPoint x: 646, startPoint y: 379, endPoint x: 285, endPoint y: 369, distance: 361.1
click at [282, 370] on div "Editar cuenta Tipo 542 - Créditos a corto plazo 542 - Créditos a corto plazo 54…" at bounding box center [784, 371] width 1568 height 743
type input "[PERSON_NAME] [PERSON_NAME]"
click at [793, 459] on button "Editar" at bounding box center [784, 458] width 392 height 23
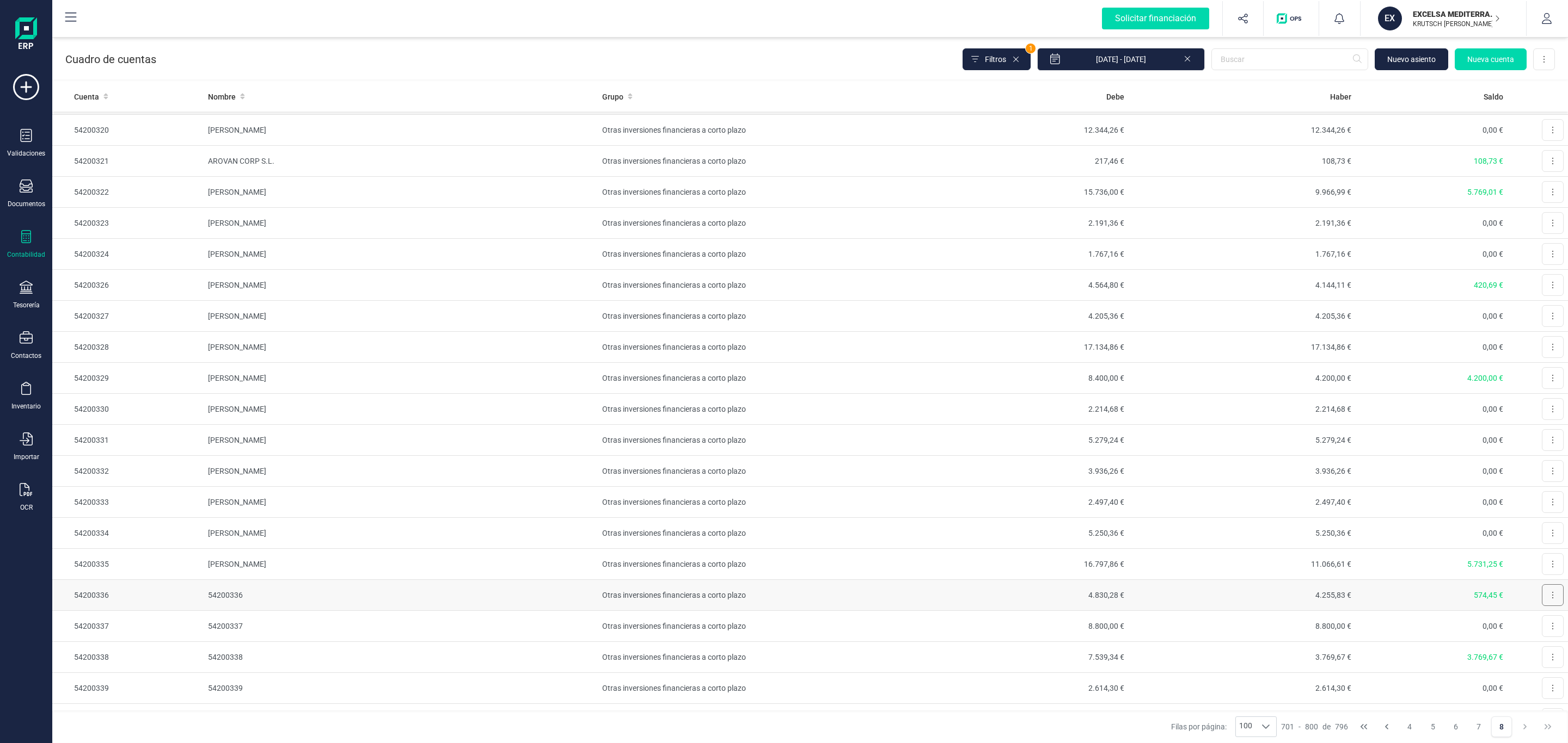
click at [1552, 600] on icon at bounding box center [1552, 595] width 2 height 9
click at [1534, 628] on span "Editar" at bounding box center [1544, 621] width 20 height 11
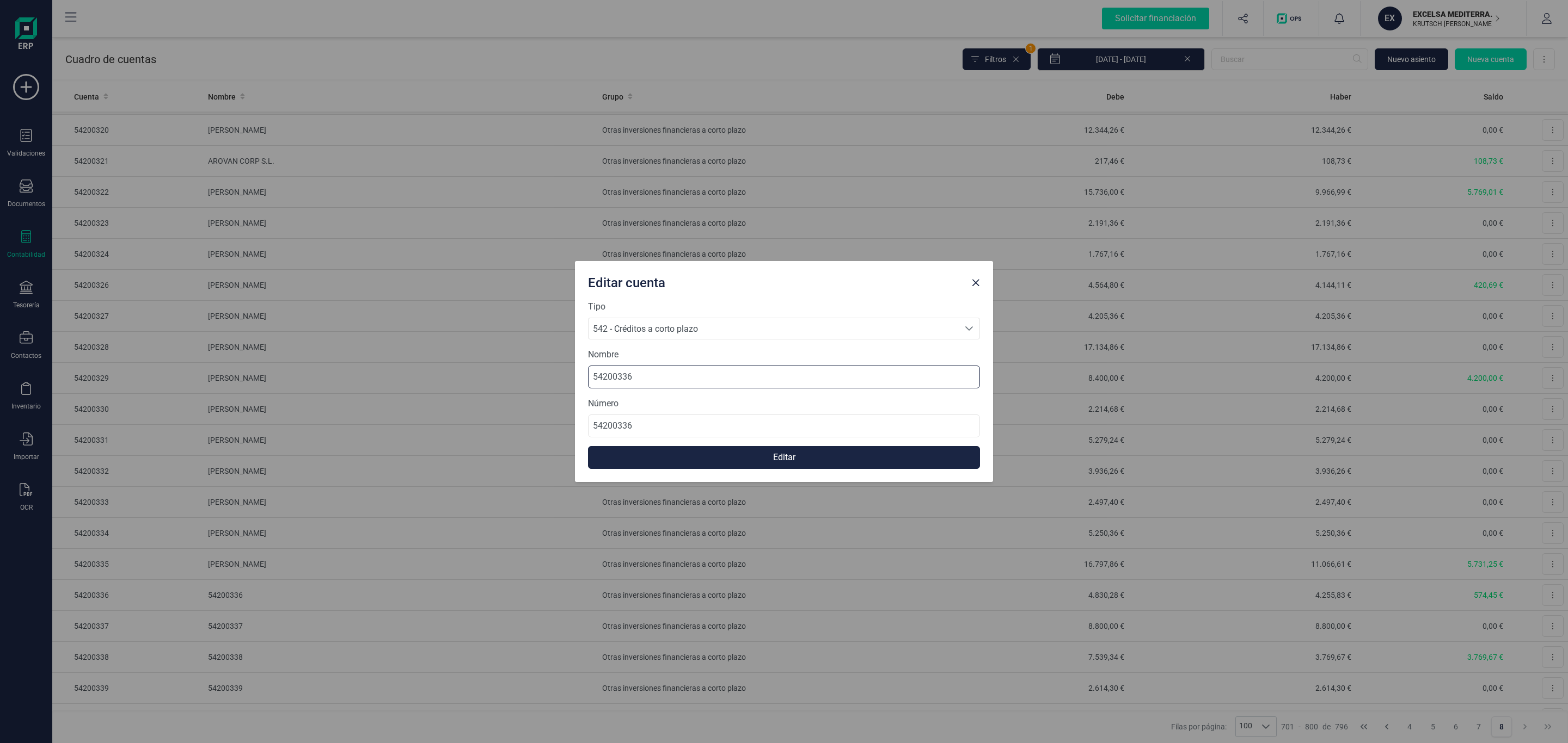
drag, startPoint x: 649, startPoint y: 376, endPoint x: 429, endPoint y: 388, distance: 220.3
click at [435, 388] on div "Editar cuenta Tipo 542 - Créditos a corto plazo 542 - Créditos a corto plazo 54…" at bounding box center [784, 371] width 1568 height 743
type input "SONIA MARIA SOLLEIRO HERNANDEZ"
click at [754, 457] on button "Editar" at bounding box center [784, 458] width 392 height 23
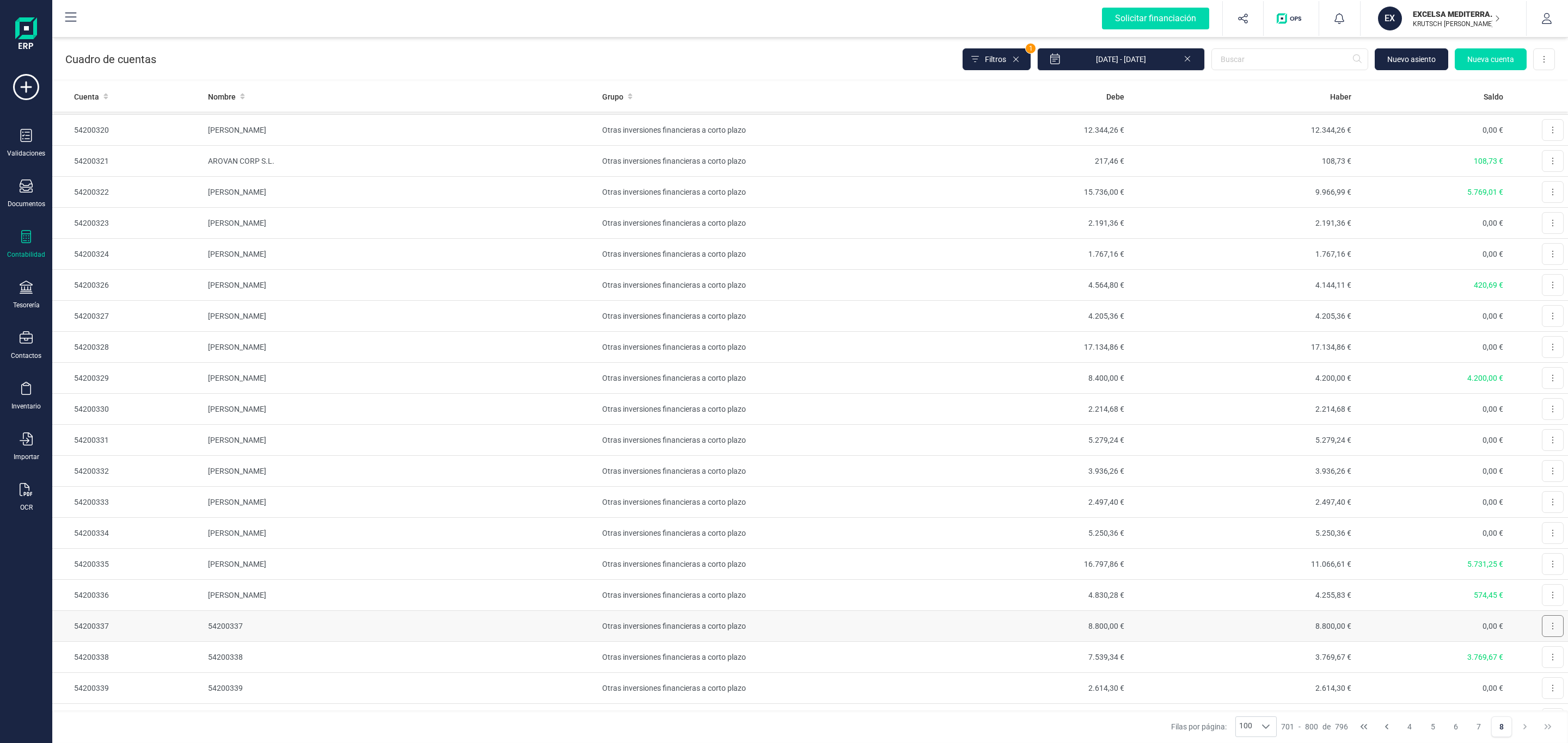
click at [1552, 631] on icon at bounding box center [1552, 626] width 2 height 9
click at [1534, 658] on span "Editar" at bounding box center [1544, 653] width 20 height 11
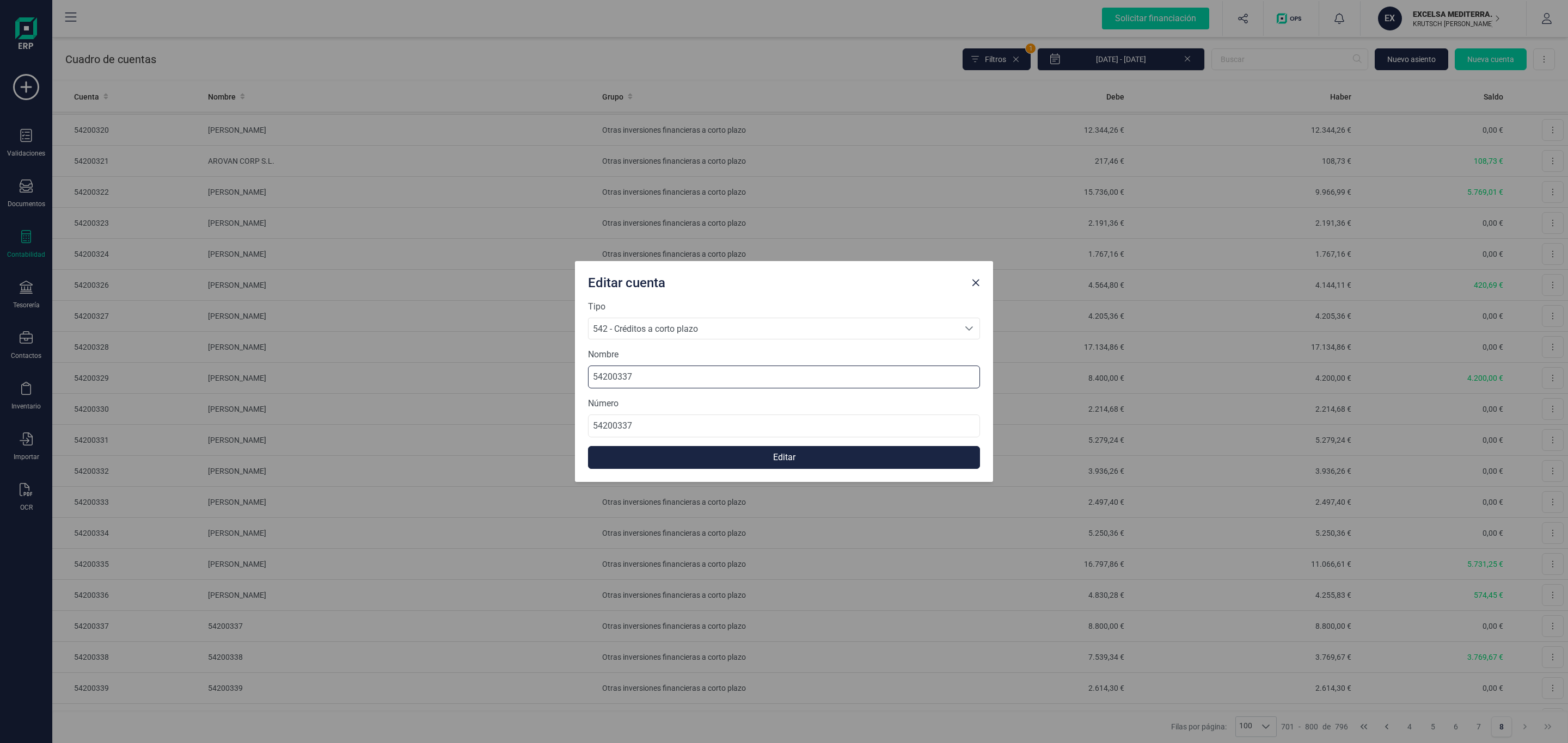
drag, startPoint x: 672, startPoint y: 374, endPoint x: 457, endPoint y: 379, distance: 215.1
click at [407, 383] on div "Editar cuenta Tipo 542 - Créditos a corto plazo 542 - Créditos a corto plazo 54…" at bounding box center [784, 371] width 1568 height 743
type input "FRANCISCO JAVIER MORENO SANCHEZ"
click at [786, 464] on button "Editar" at bounding box center [784, 458] width 392 height 23
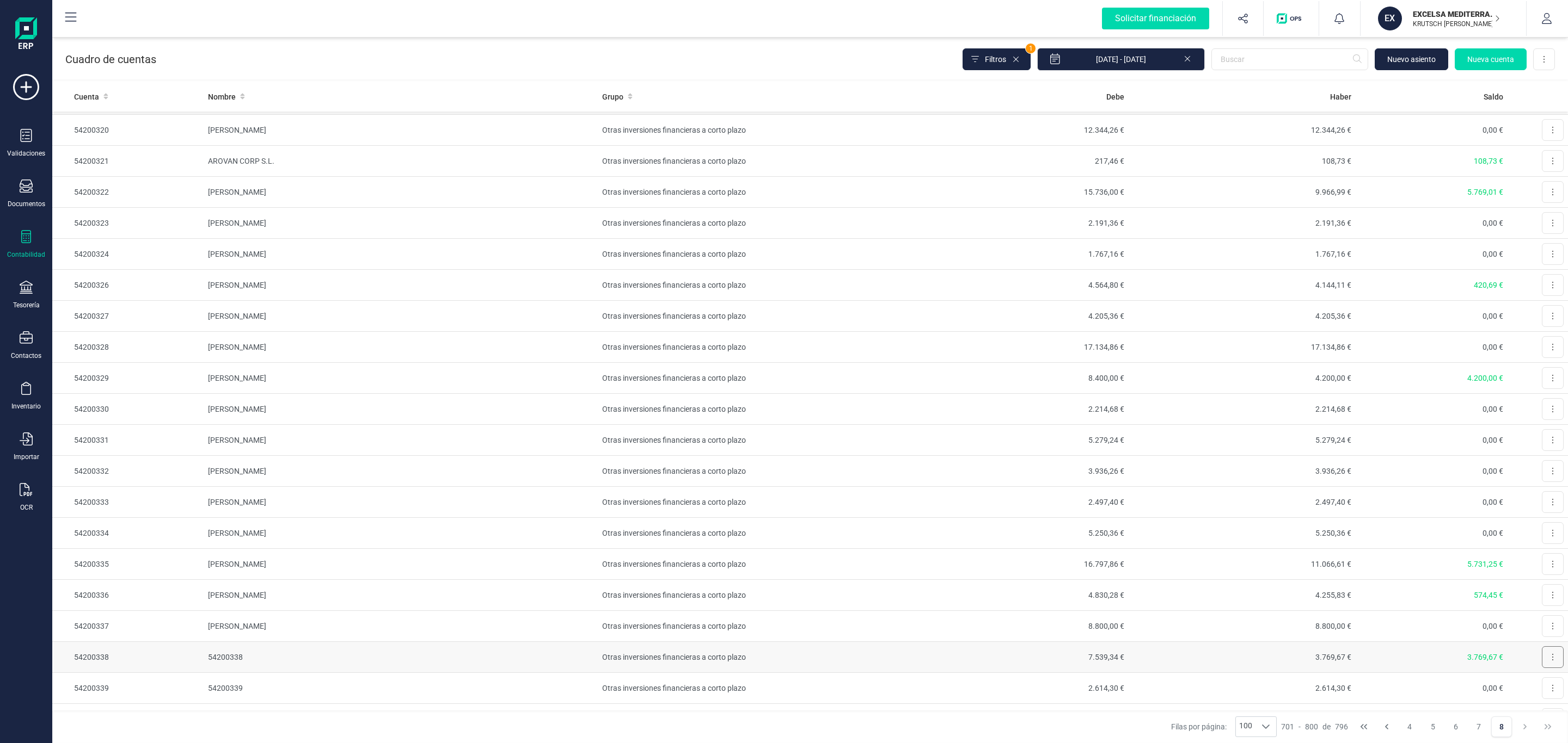
click at [1542, 668] on button at bounding box center [1553, 657] width 22 height 21
click at [1534, 689] on span "Editar" at bounding box center [1544, 684] width 20 height 11
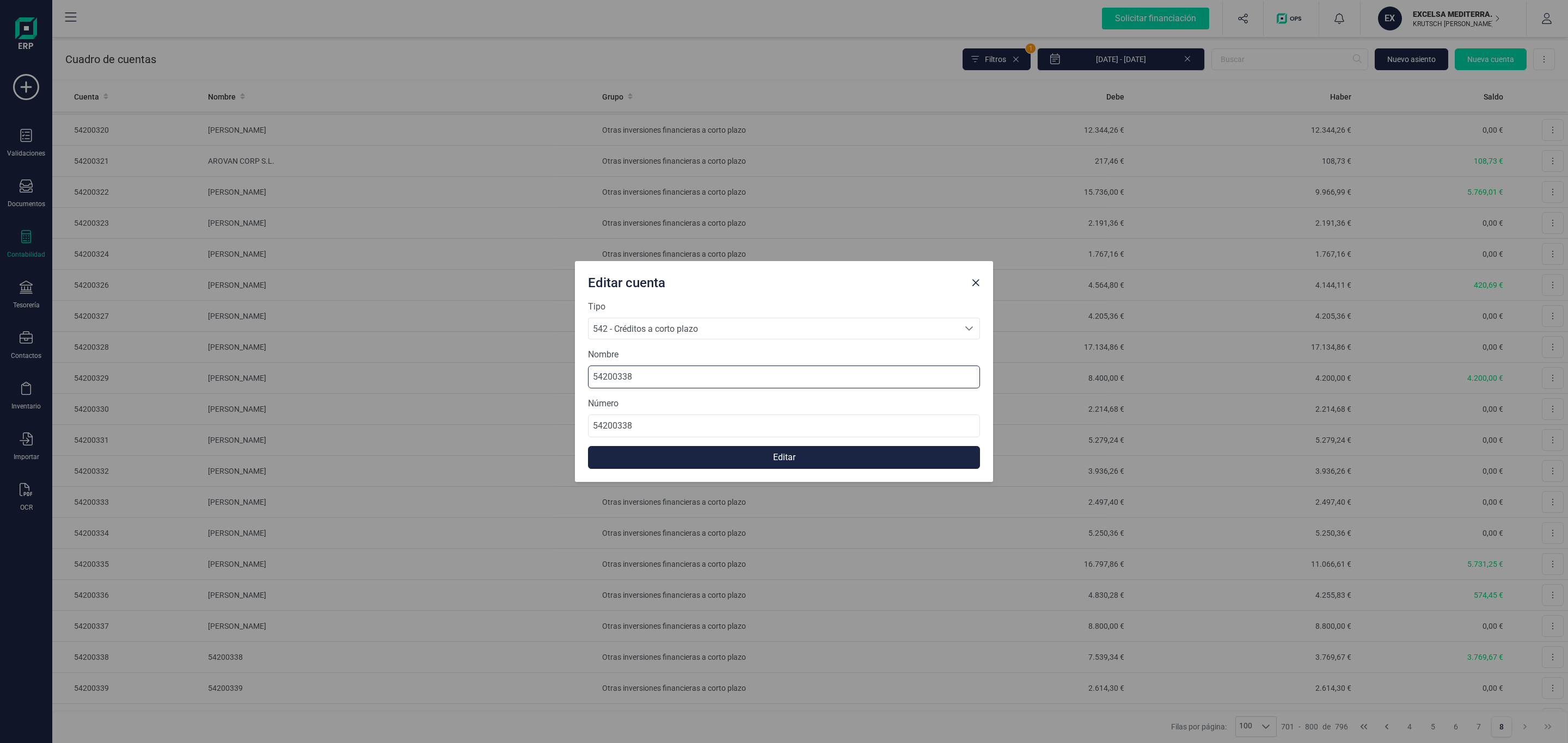
drag, startPoint x: 657, startPoint y: 380, endPoint x: 415, endPoint y: 368, distance: 242.3
click at [391, 361] on div "Editar cuenta Tipo 542 - Créditos a corto plazo 542 - Créditos a corto plazo 54…" at bounding box center [784, 371] width 1568 height 743
type input "MARIA YOLANDA MENDEZ VARDE"
click at [822, 458] on button "Editar" at bounding box center [784, 458] width 392 height 23
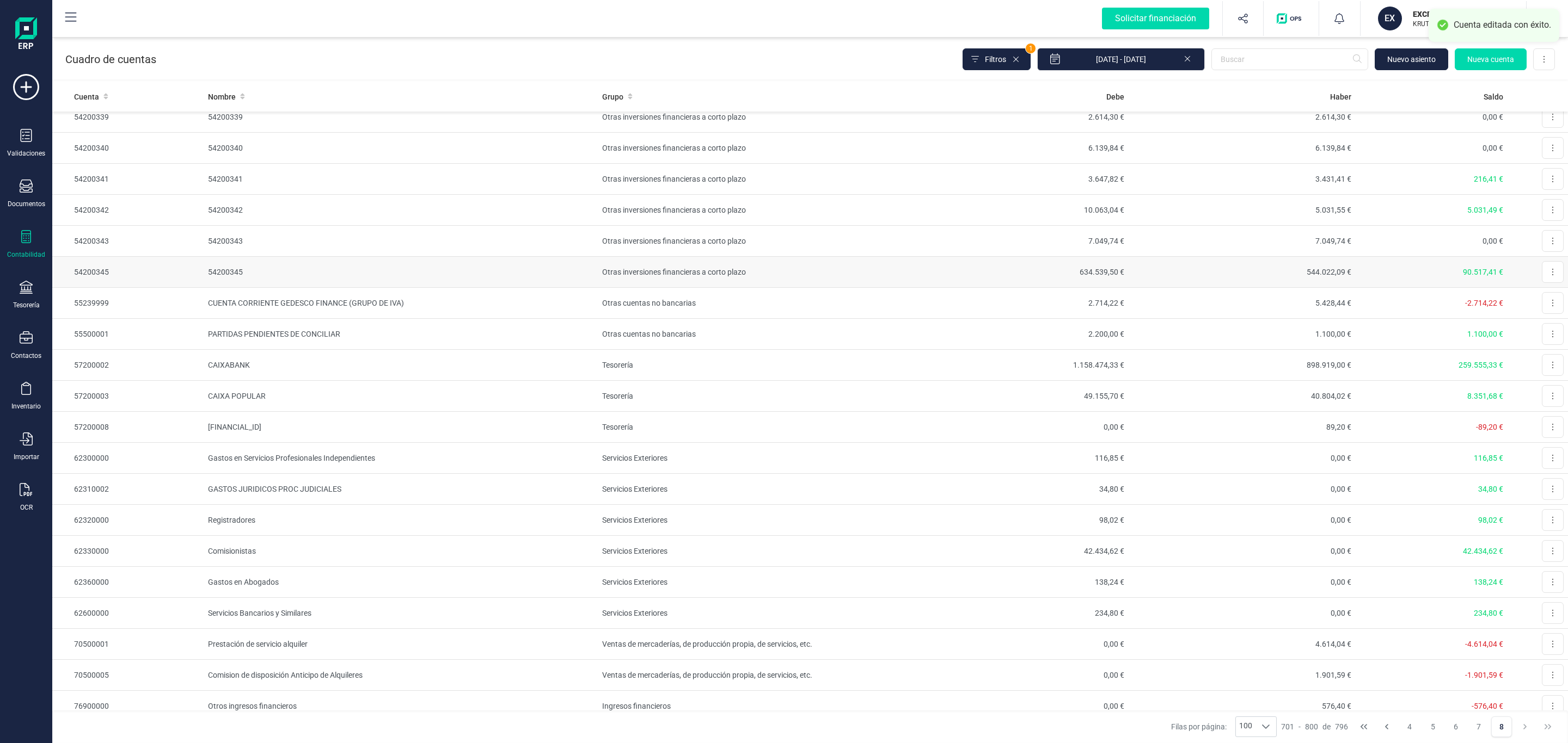
scroll to position [2286, 0]
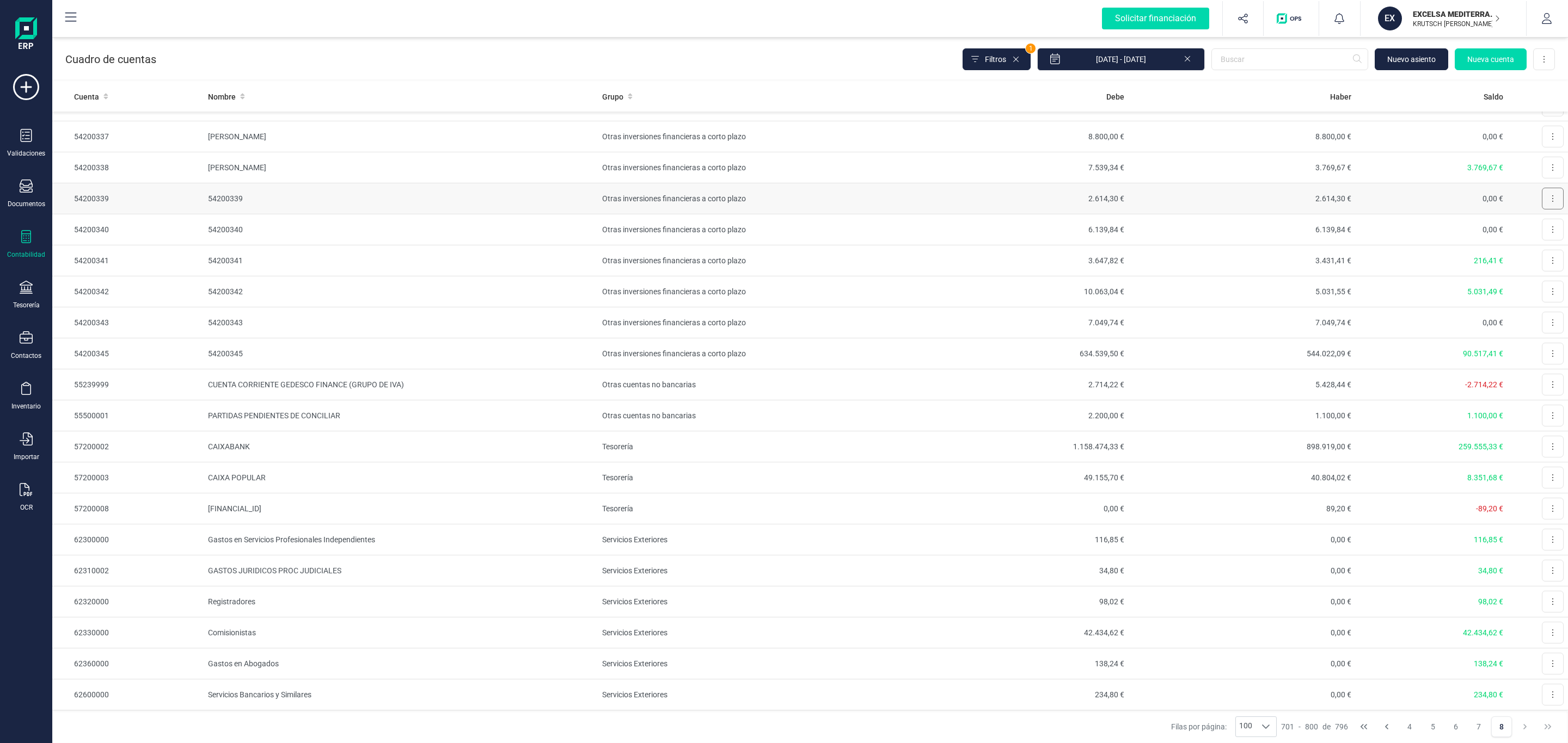
click at [1552, 203] on icon at bounding box center [1552, 198] width 2 height 9
click at [1526, 236] on button "Editar" at bounding box center [1539, 225] width 49 height 21
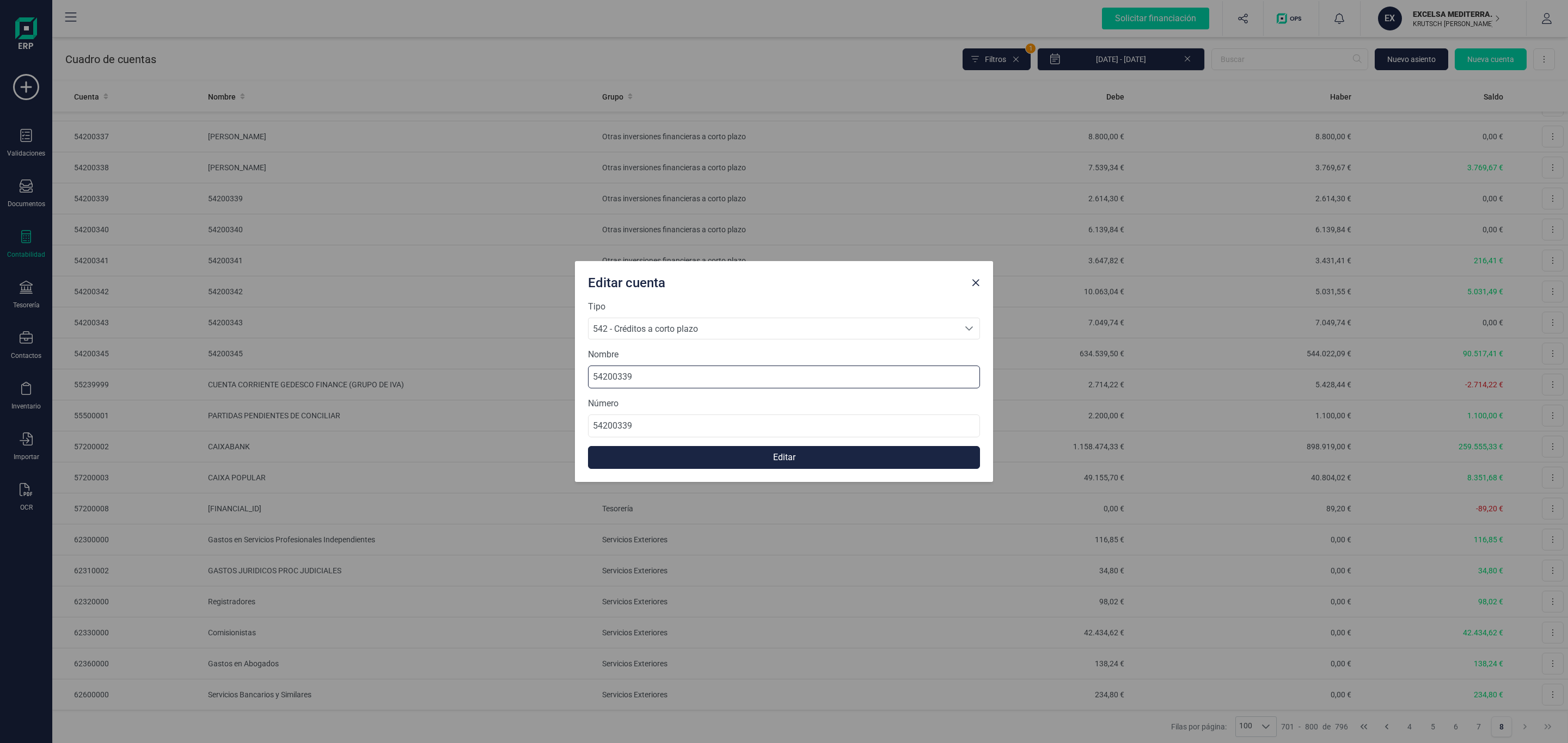
drag, startPoint x: 663, startPoint y: 385, endPoint x: 407, endPoint y: 368, distance: 256.6
click at [407, 368] on div "Editar cuenta Tipo 542 - Créditos a corto plazo 542 - Créditos a corto plazo 54…" at bounding box center [784, 371] width 1568 height 743
type input "ADOLFO DE TORRE NIETO"
click at [747, 457] on button "Editar" at bounding box center [784, 458] width 392 height 23
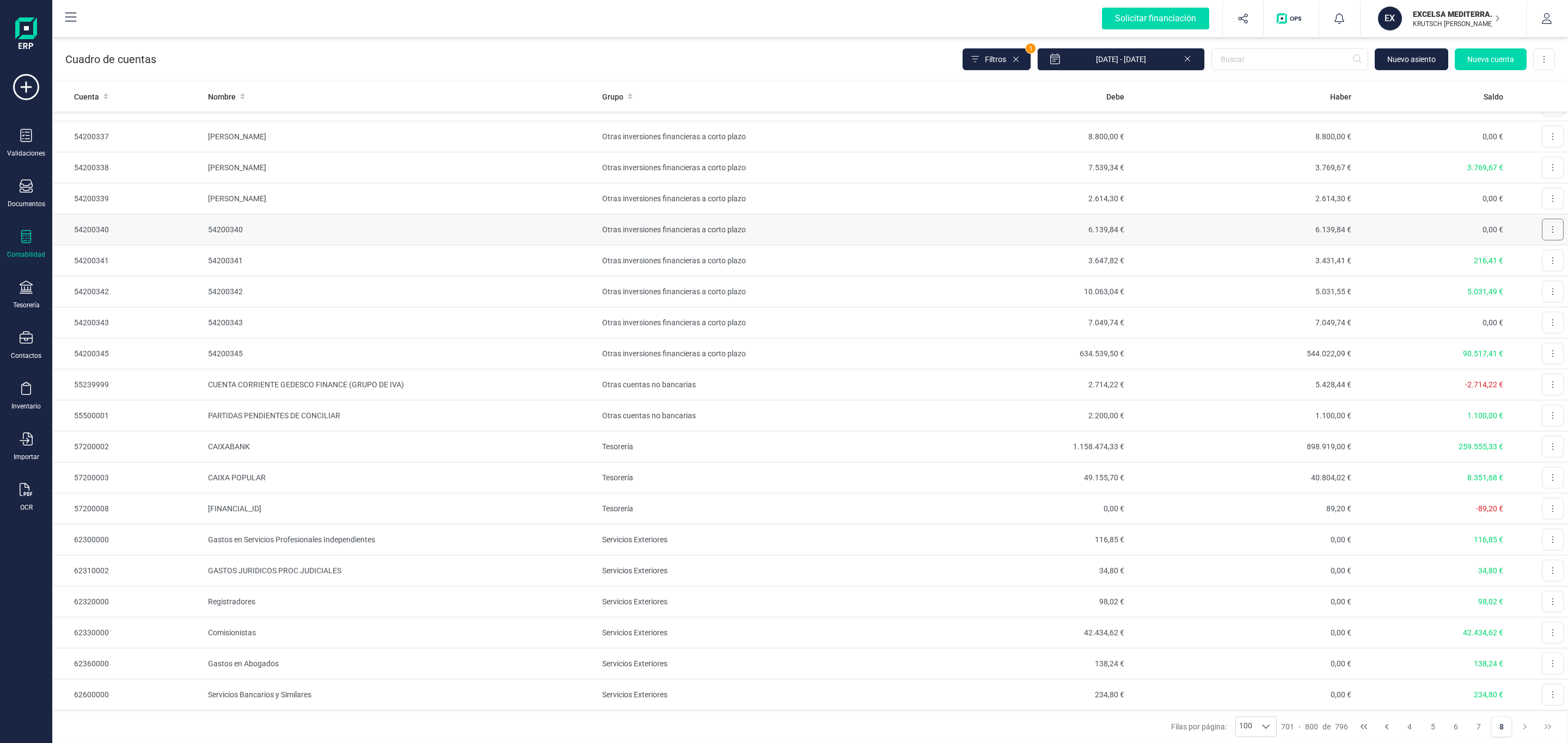
click at [1552, 234] on icon at bounding box center [1552, 229] width 2 height 9
click at [1536, 267] on button "Editar" at bounding box center [1539, 256] width 49 height 21
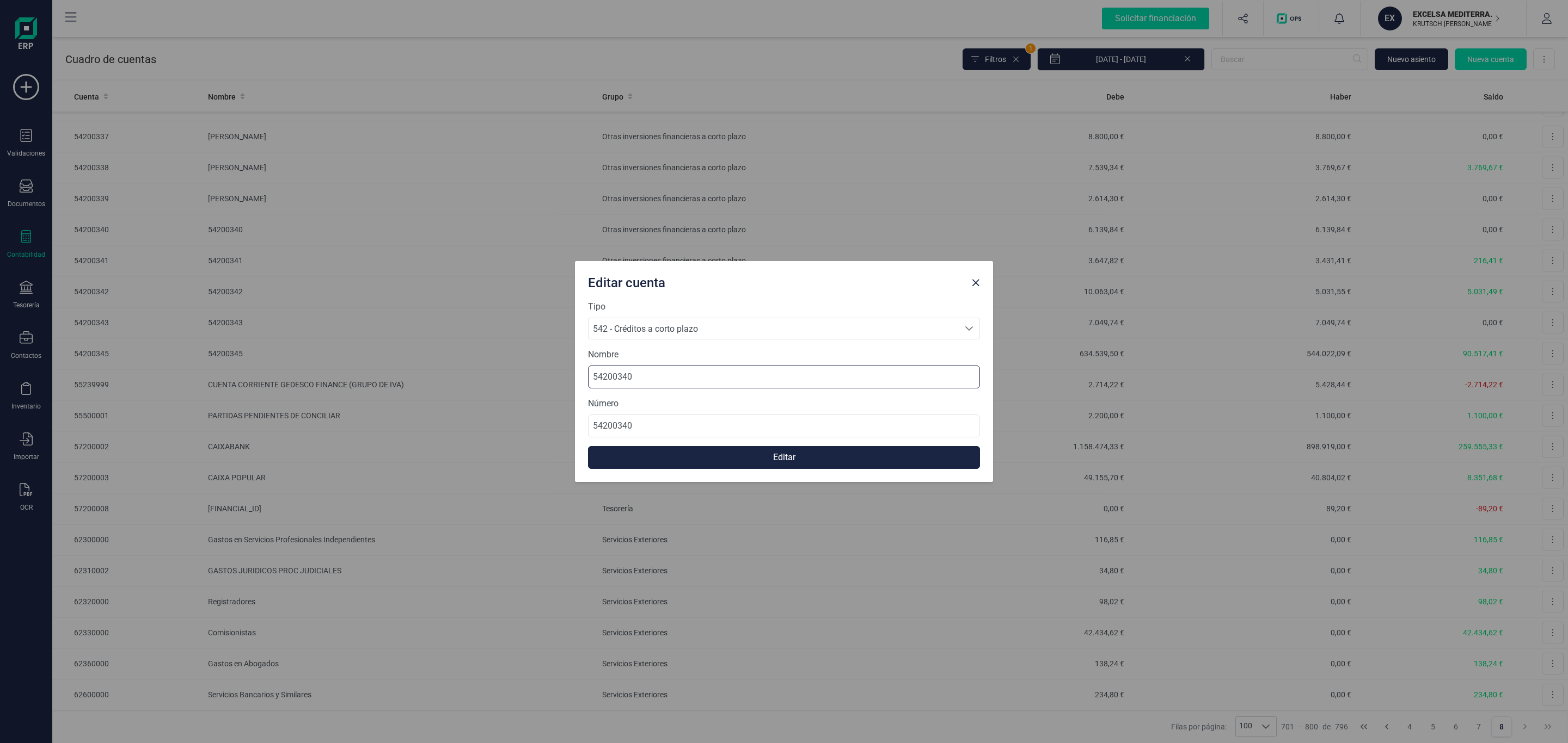
drag, startPoint x: 709, startPoint y: 383, endPoint x: 559, endPoint y: 384, distance: 150.0
click at [477, 379] on div "Editar cuenta Tipo 542 - Créditos a corto plazo 542 - Créditos a corto plazo 54…" at bounding box center [784, 371] width 1568 height 743
type input "JUAN RAMON QUINTANA HERRERIA"
click at [714, 464] on button "Editar" at bounding box center [784, 458] width 392 height 23
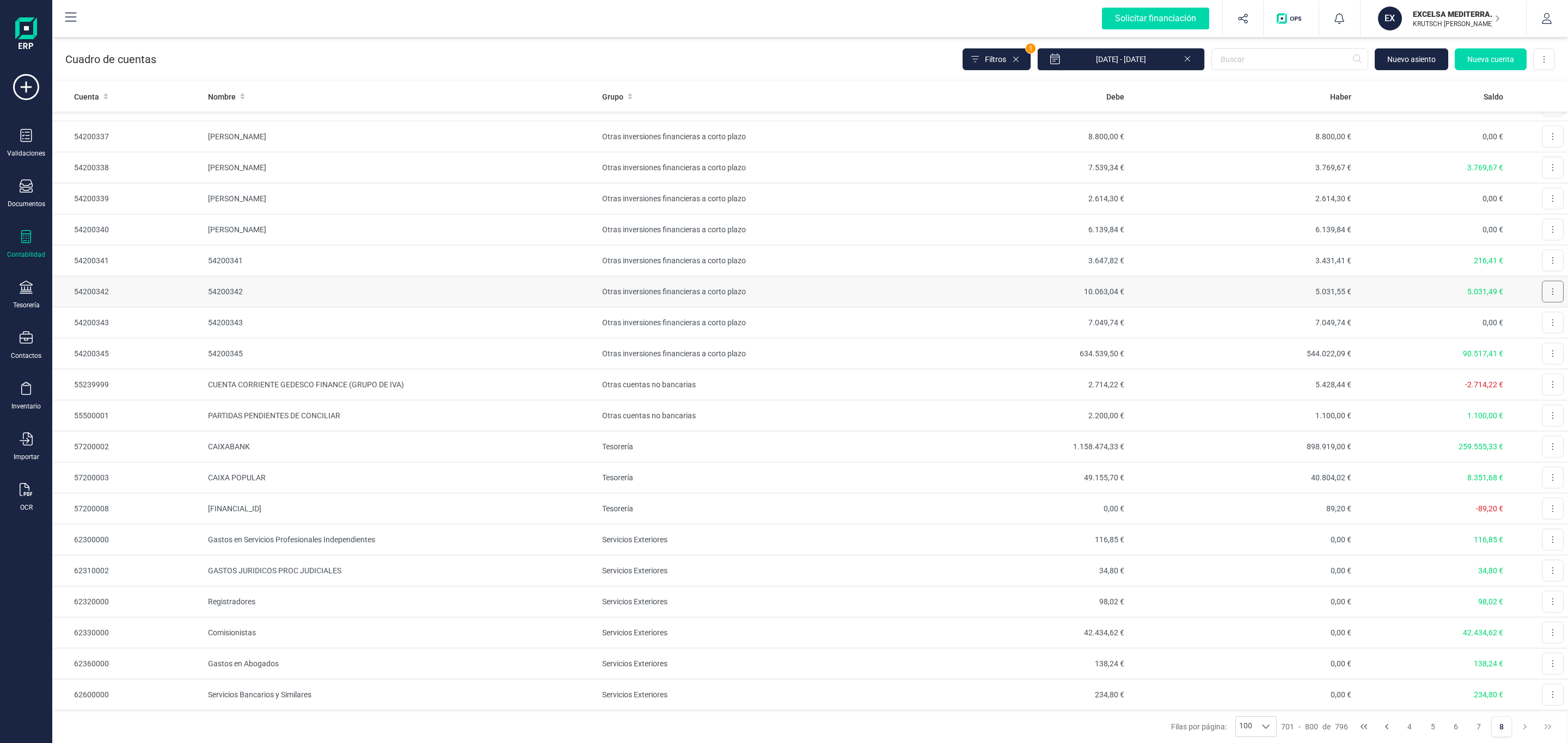
click at [1542, 302] on button at bounding box center [1553, 292] width 22 height 21
click at [1534, 324] on span "Editar" at bounding box center [1544, 318] width 20 height 11
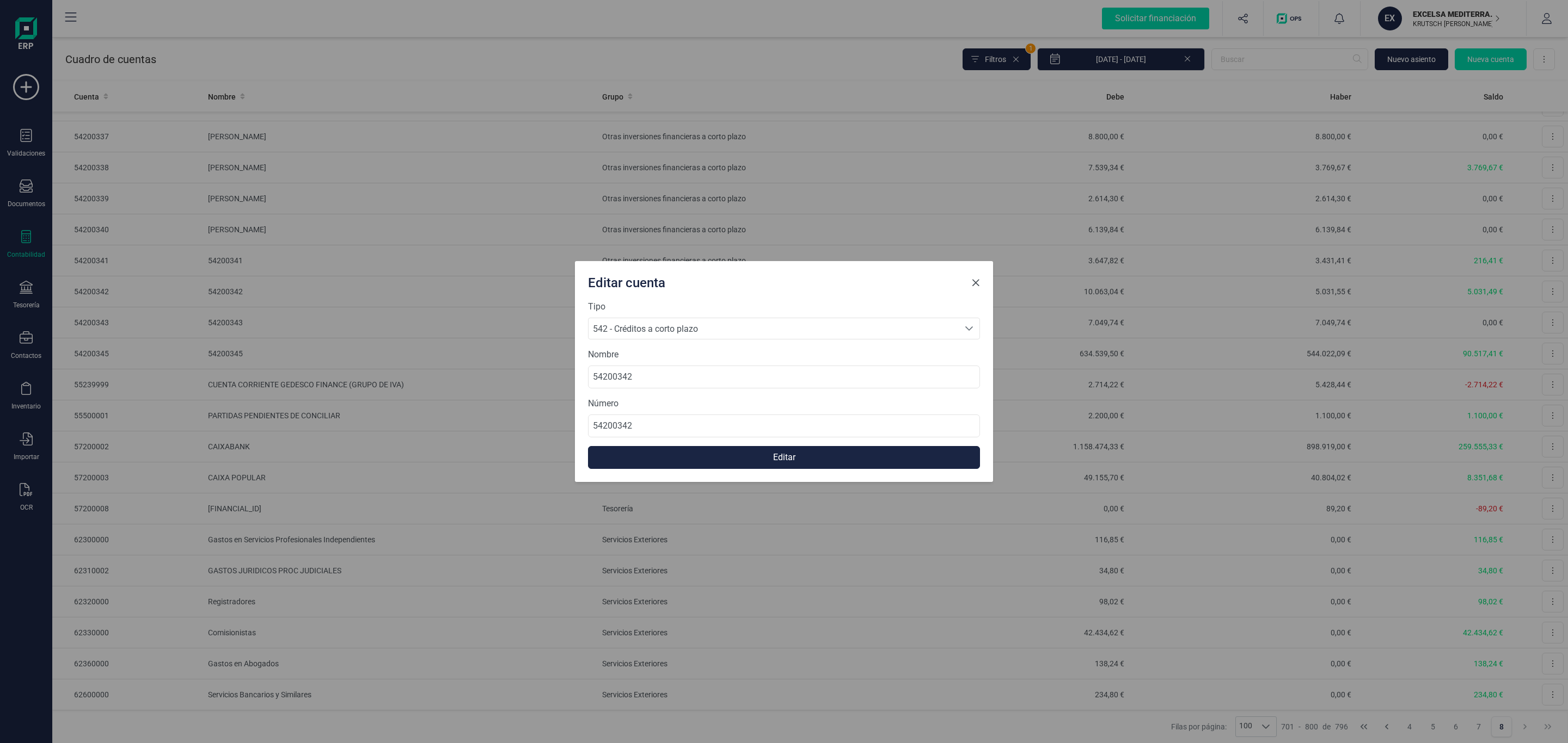
click at [975, 282] on span "Close" at bounding box center [976, 283] width 9 height 9
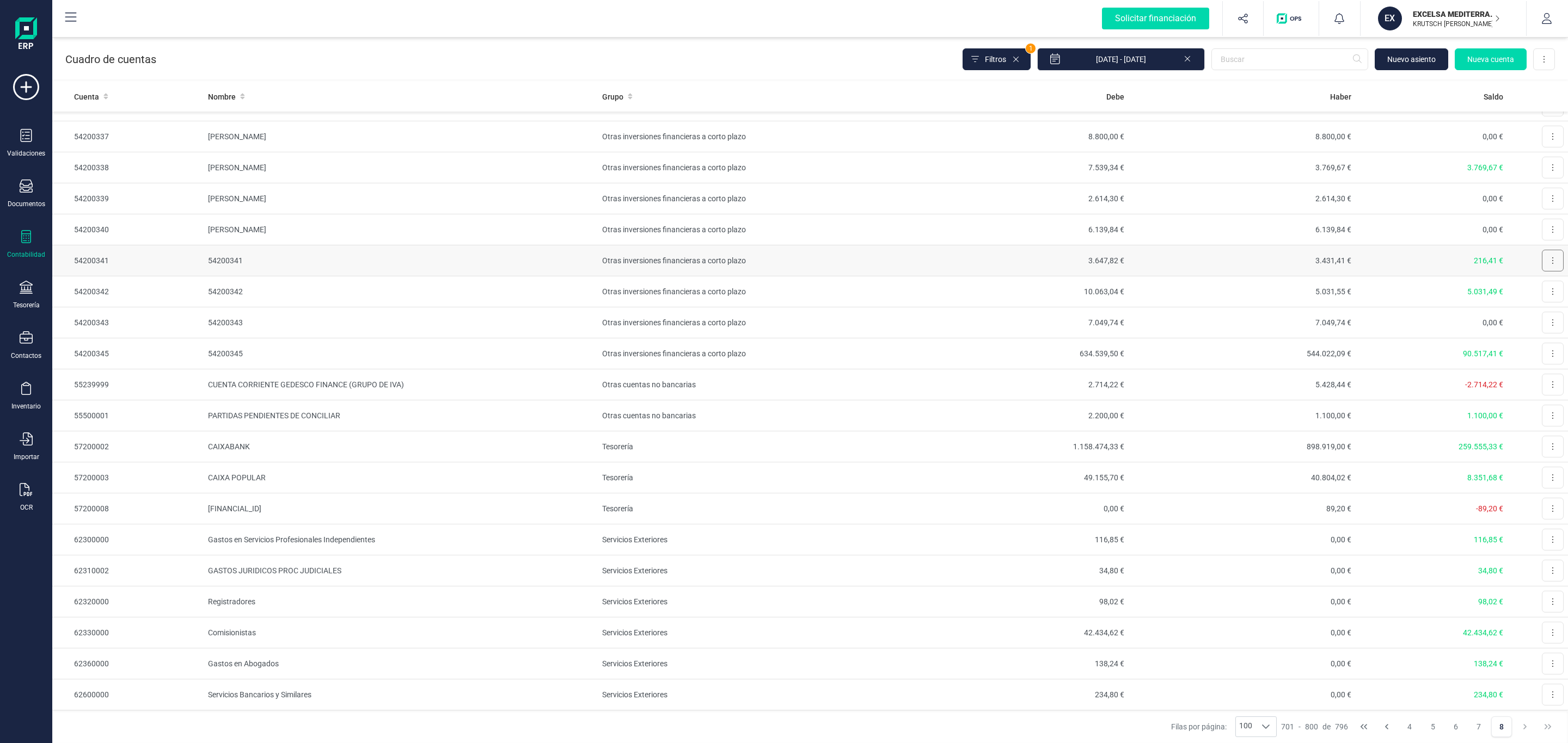
click at [1552, 265] on icon at bounding box center [1552, 261] width 2 height 9
click at [1534, 293] on span "Editar" at bounding box center [1544, 287] width 20 height 11
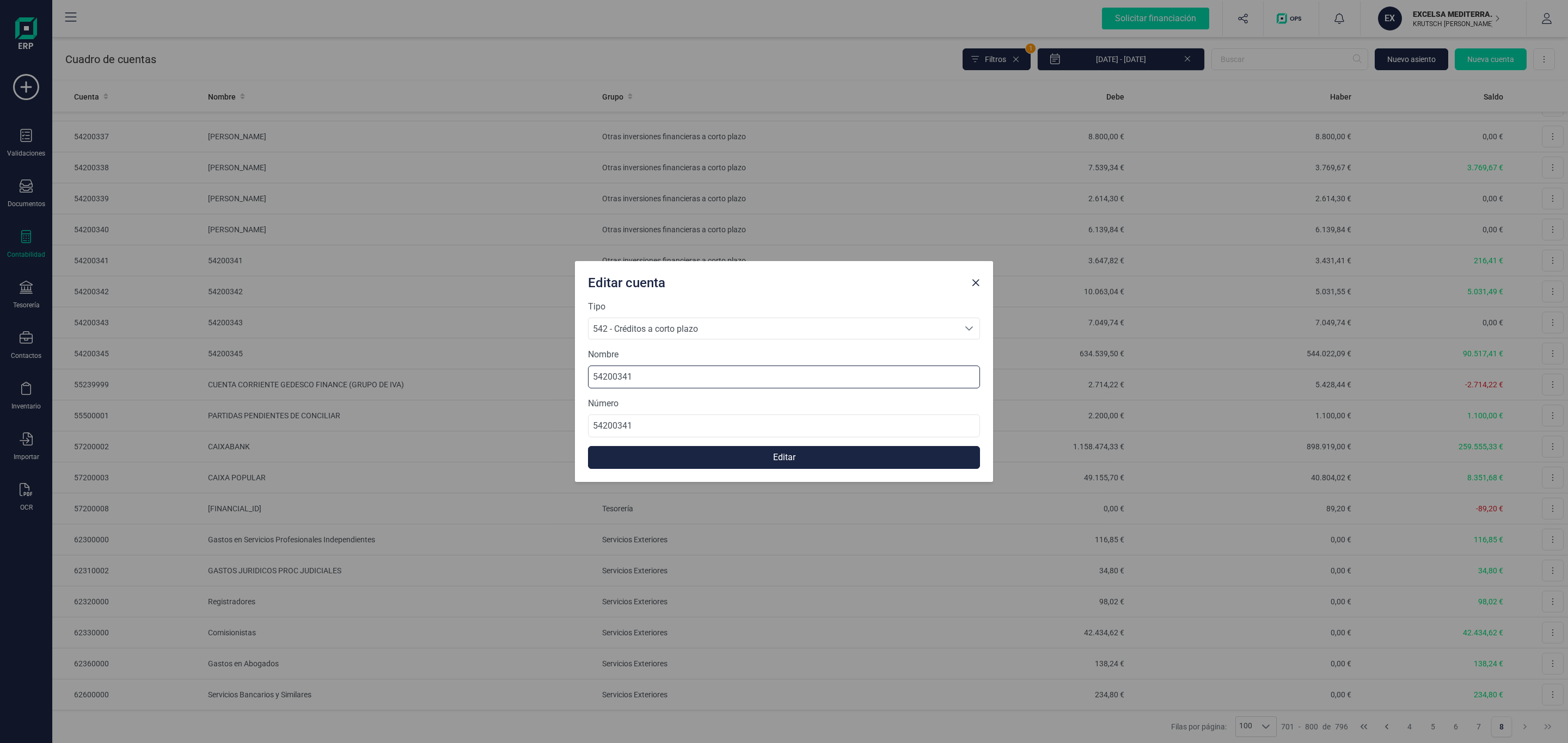
drag, startPoint x: 714, startPoint y: 365, endPoint x: 706, endPoint y: 365, distance: 8.0
click at [706, 365] on input "54200341" at bounding box center [784, 377] width 392 height 23
drag, startPoint x: 595, startPoint y: 372, endPoint x: 535, endPoint y: 372, distance: 60.0
click at [536, 372] on div "Editar cuenta Tipo 542 - Créditos a corto plazo 542 - Créditos a corto plazo 54…" at bounding box center [784, 371] width 1568 height 743
type input "[PERSON_NAME] [PERSON_NAME] [PERSON_NAME]"
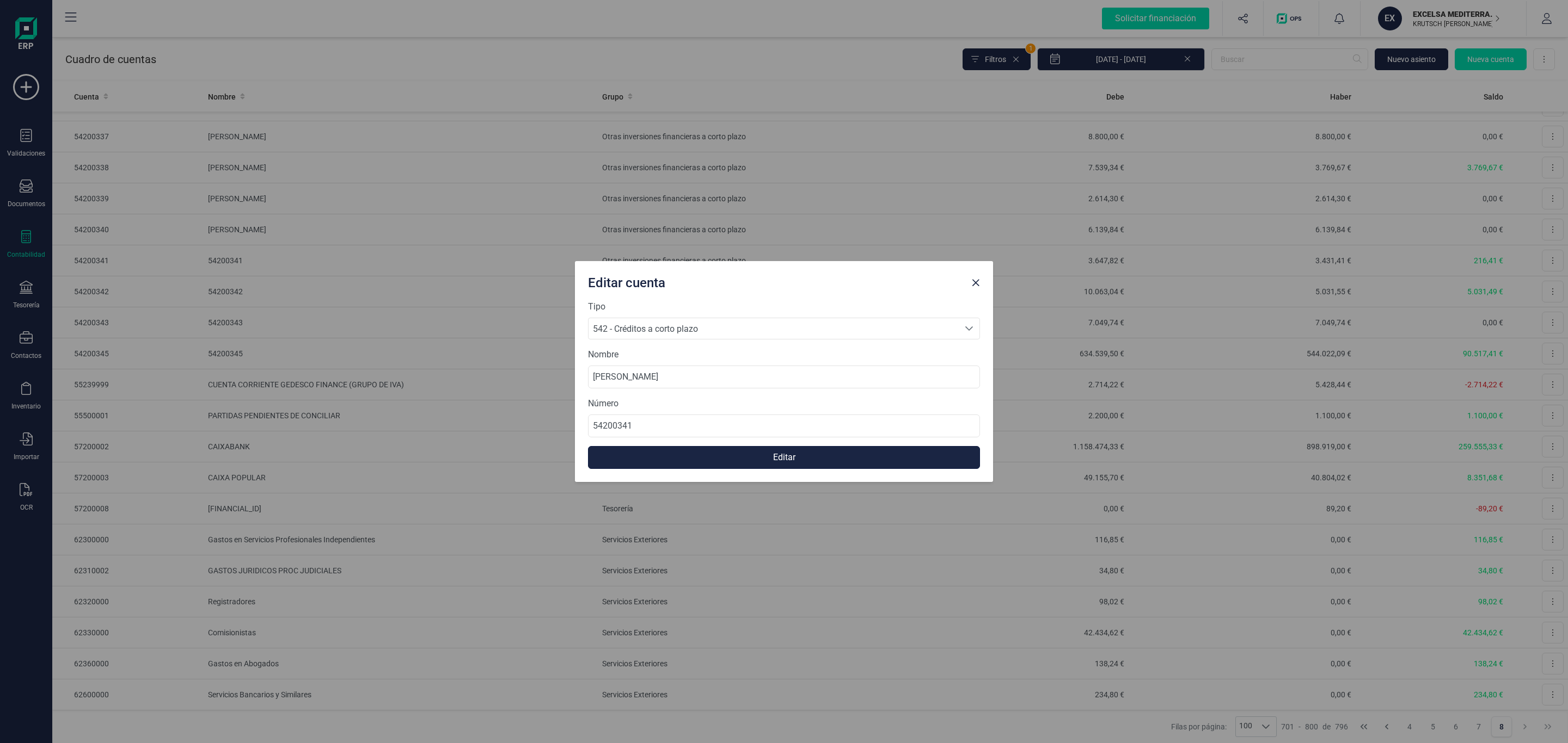
click at [734, 457] on button "Editar" at bounding box center [784, 458] width 392 height 23
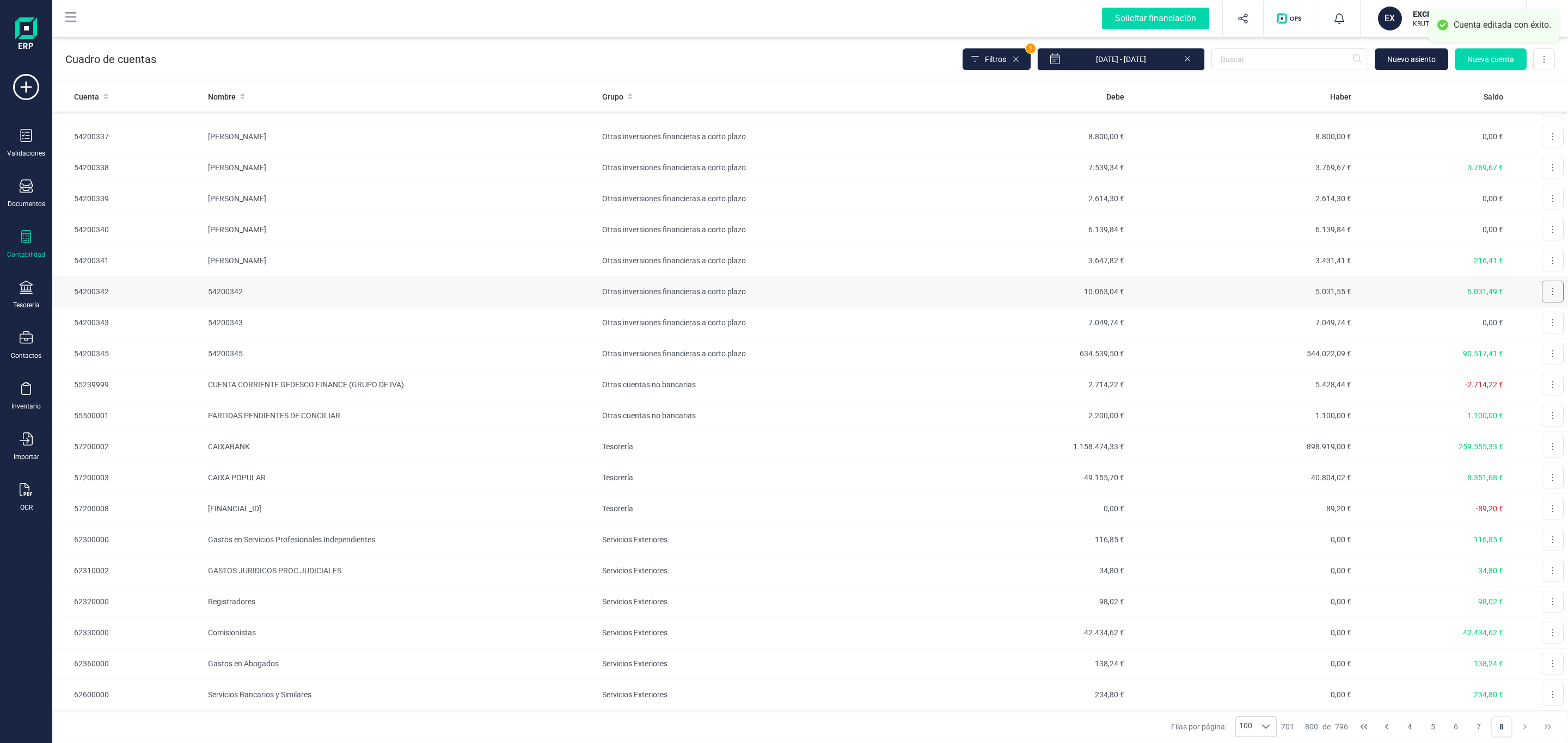
drag, startPoint x: 1542, startPoint y: 312, endPoint x: 1541, endPoint y: 318, distance: 6.1
click at [1542, 302] on button at bounding box center [1553, 292] width 22 height 21
click at [1534, 324] on span "Editar" at bounding box center [1544, 318] width 20 height 11
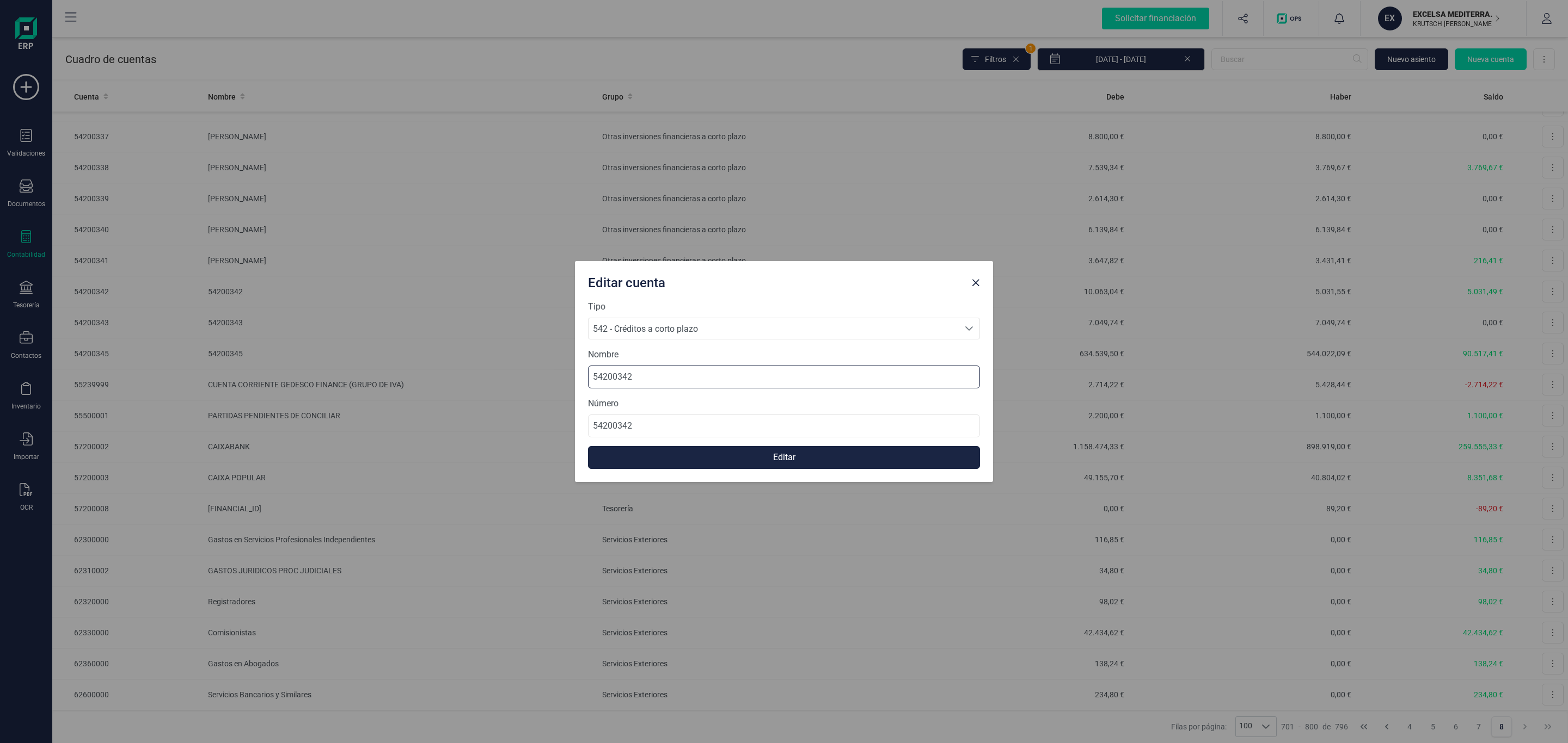
drag, startPoint x: 694, startPoint y: 385, endPoint x: 446, endPoint y: 388, distance: 248.0
click at [446, 388] on div "Editar cuenta Tipo 542 - Créditos a corto plazo 542 - Créditos a corto plazo 54…" at bounding box center [784, 371] width 1568 height 743
type input "MIRIAM LABAJO VITORES"
click at [745, 452] on button "Editar" at bounding box center [784, 458] width 392 height 23
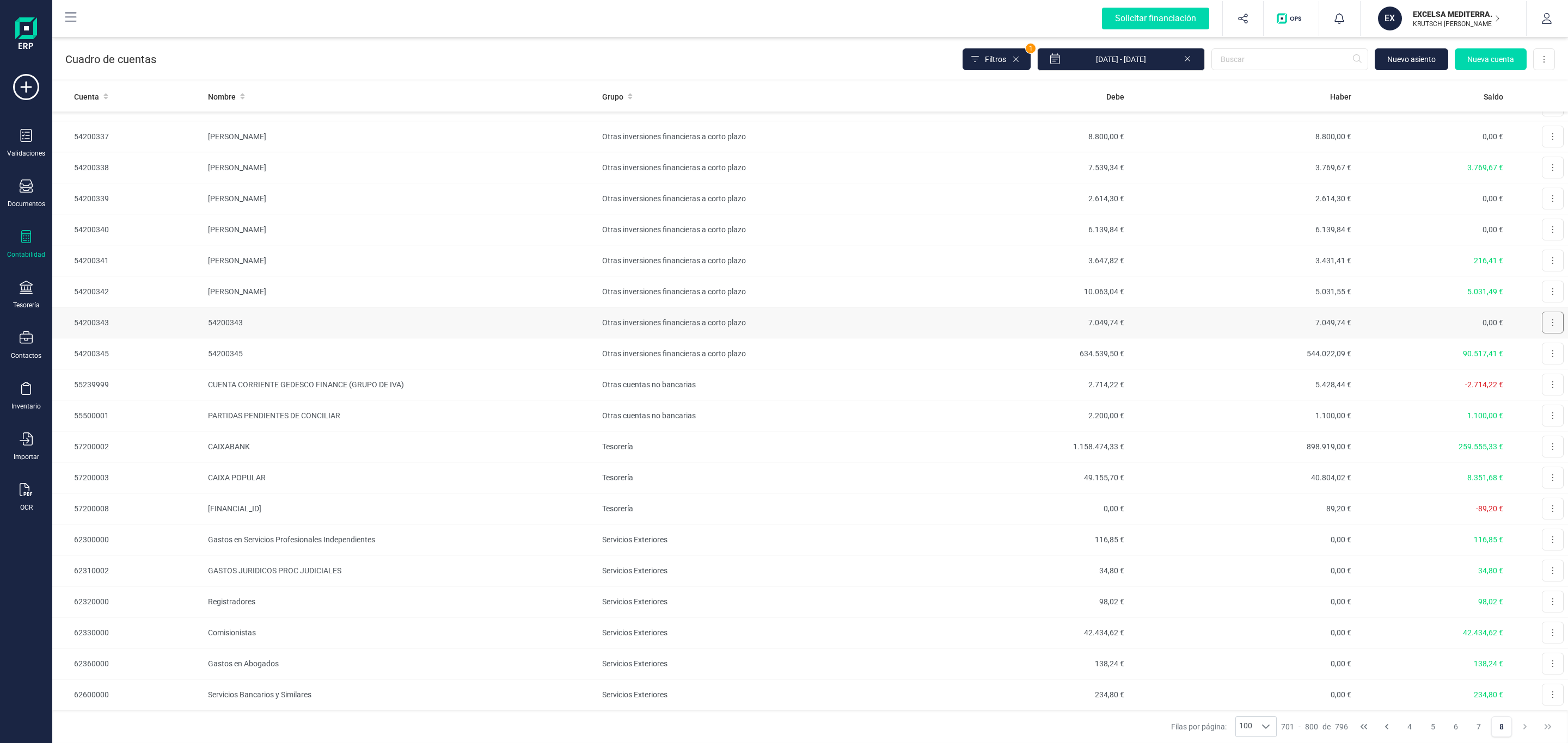
click at [1546, 334] on button at bounding box center [1553, 322] width 22 height 21
click at [1534, 355] on span "Editar" at bounding box center [1544, 349] width 20 height 11
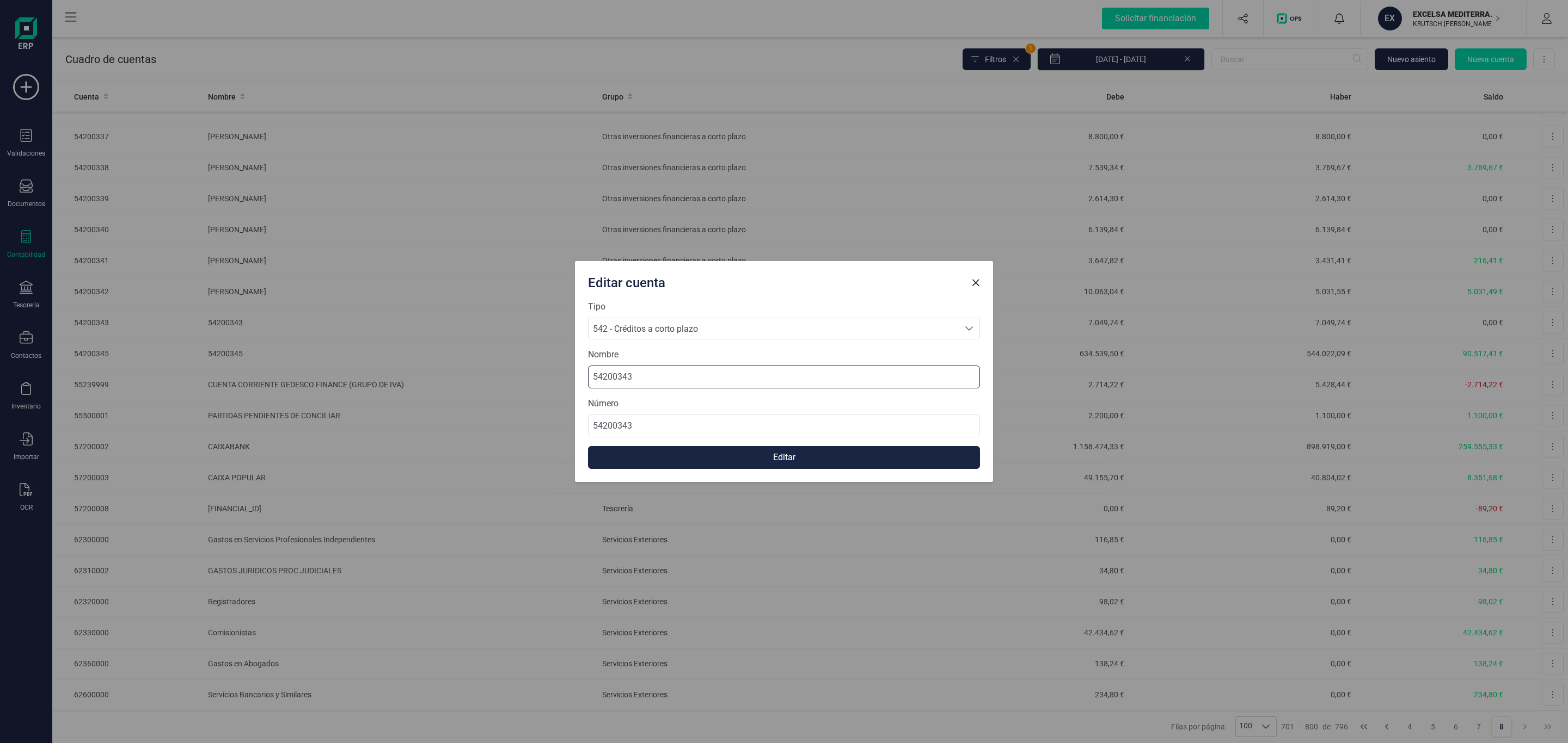
drag, startPoint x: 685, startPoint y: 383, endPoint x: 531, endPoint y: 387, distance: 154.1
click at [531, 387] on div "Editar cuenta Tipo 542 - Créditos a corto plazo 542 - Créditos a corto plazo 54…" at bounding box center [784, 371] width 1568 height 743
type input "OLGA SOFIA PEREZ RODRIGUEZ"
click at [718, 456] on button "Editar" at bounding box center [784, 458] width 392 height 23
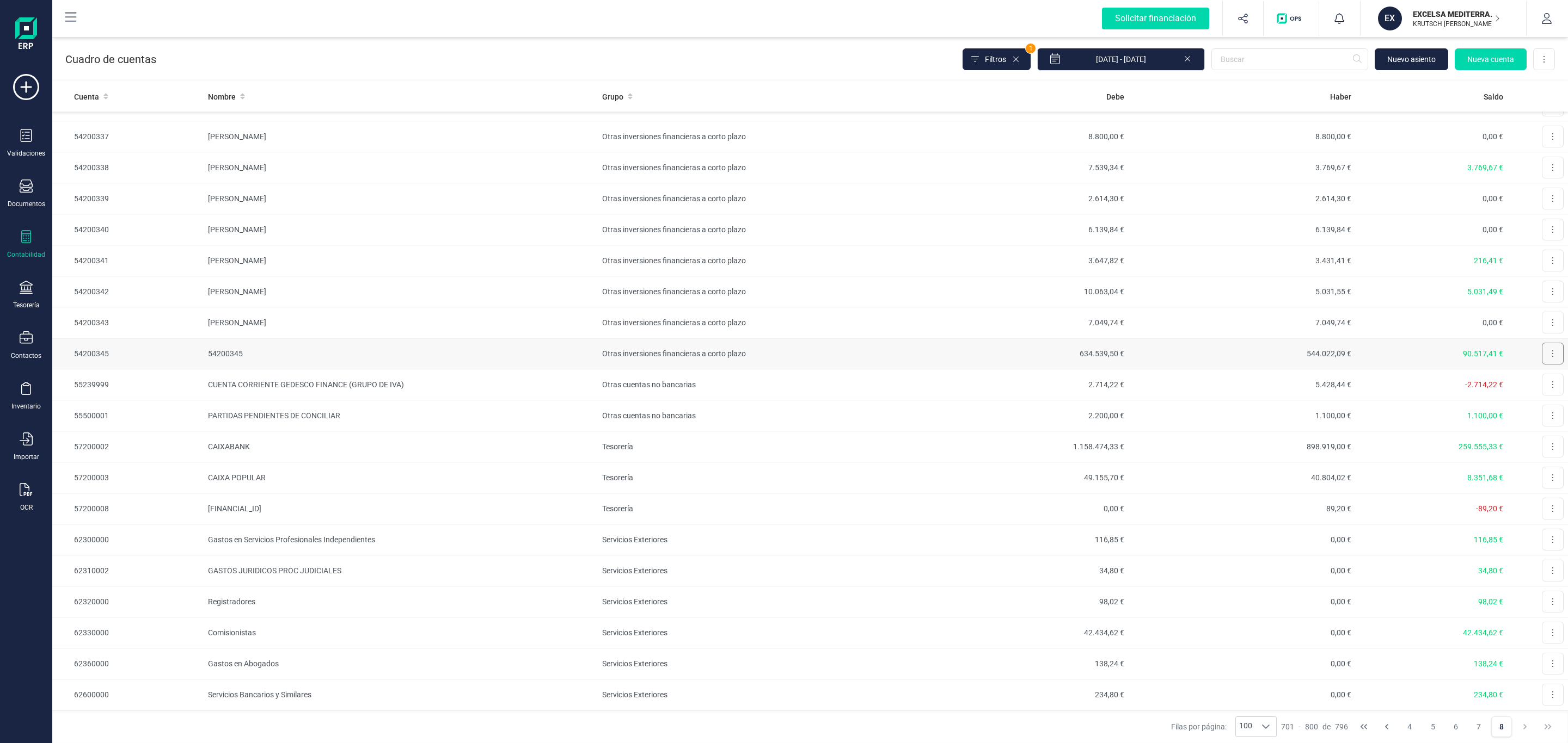
click at [1544, 365] on button at bounding box center [1553, 353] width 22 height 21
click at [1534, 385] on span "Editar" at bounding box center [1544, 380] width 20 height 11
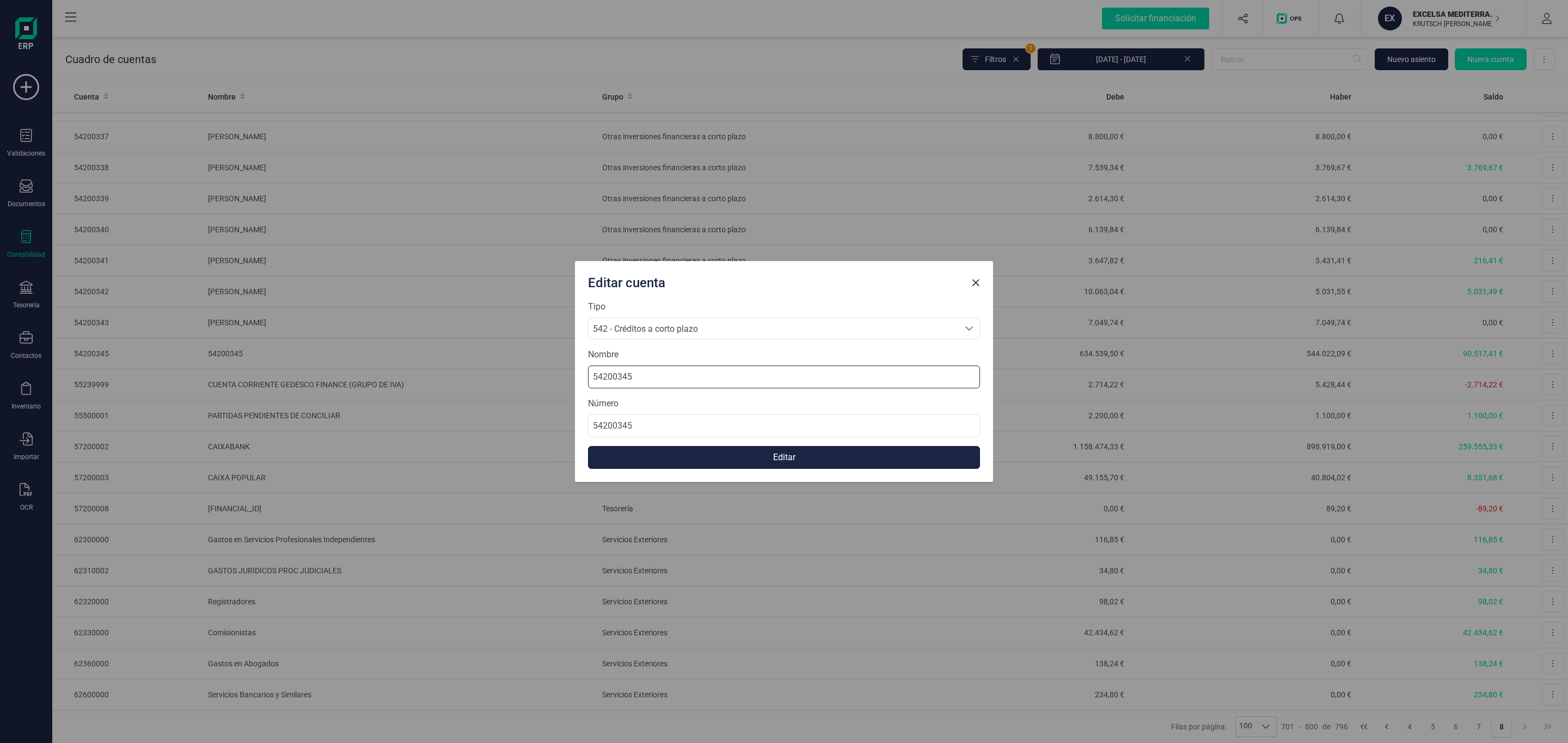
drag, startPoint x: 657, startPoint y: 385, endPoint x: 483, endPoint y: 376, distance: 174.2
click at [497, 376] on div "Editar cuenta Tipo 542 - Créditos a corto plazo 542 - Créditos a corto plazo 54…" at bounding box center [784, 371] width 1568 height 743
type input "SCD Servicios Financieros"
click at [717, 459] on button "Editar" at bounding box center [784, 458] width 392 height 23
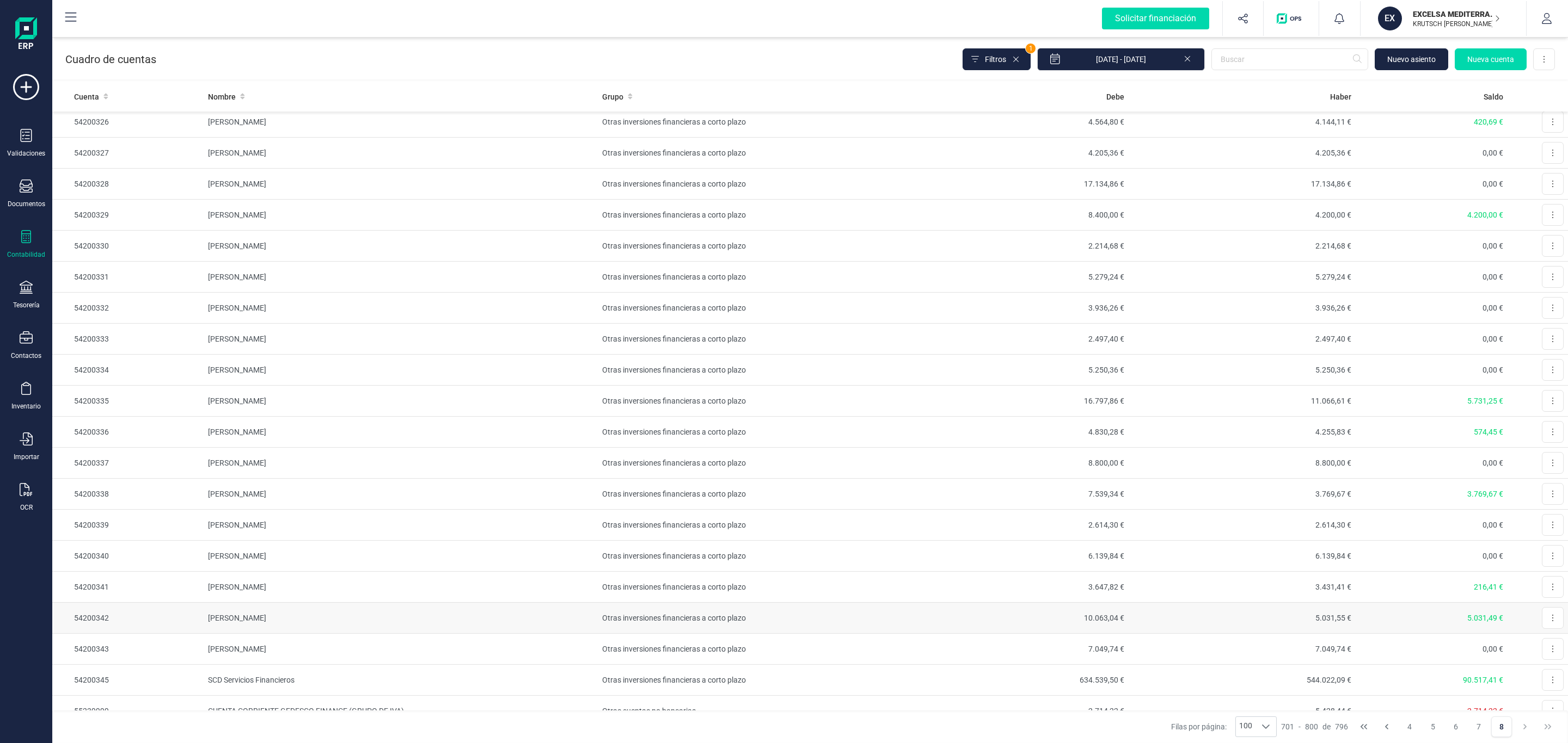
scroll to position [1714, 0]
click at [1542, 160] on button at bounding box center [1553, 150] width 22 height 21
click at [1536, 182] on span "Editar" at bounding box center [1544, 176] width 20 height 11
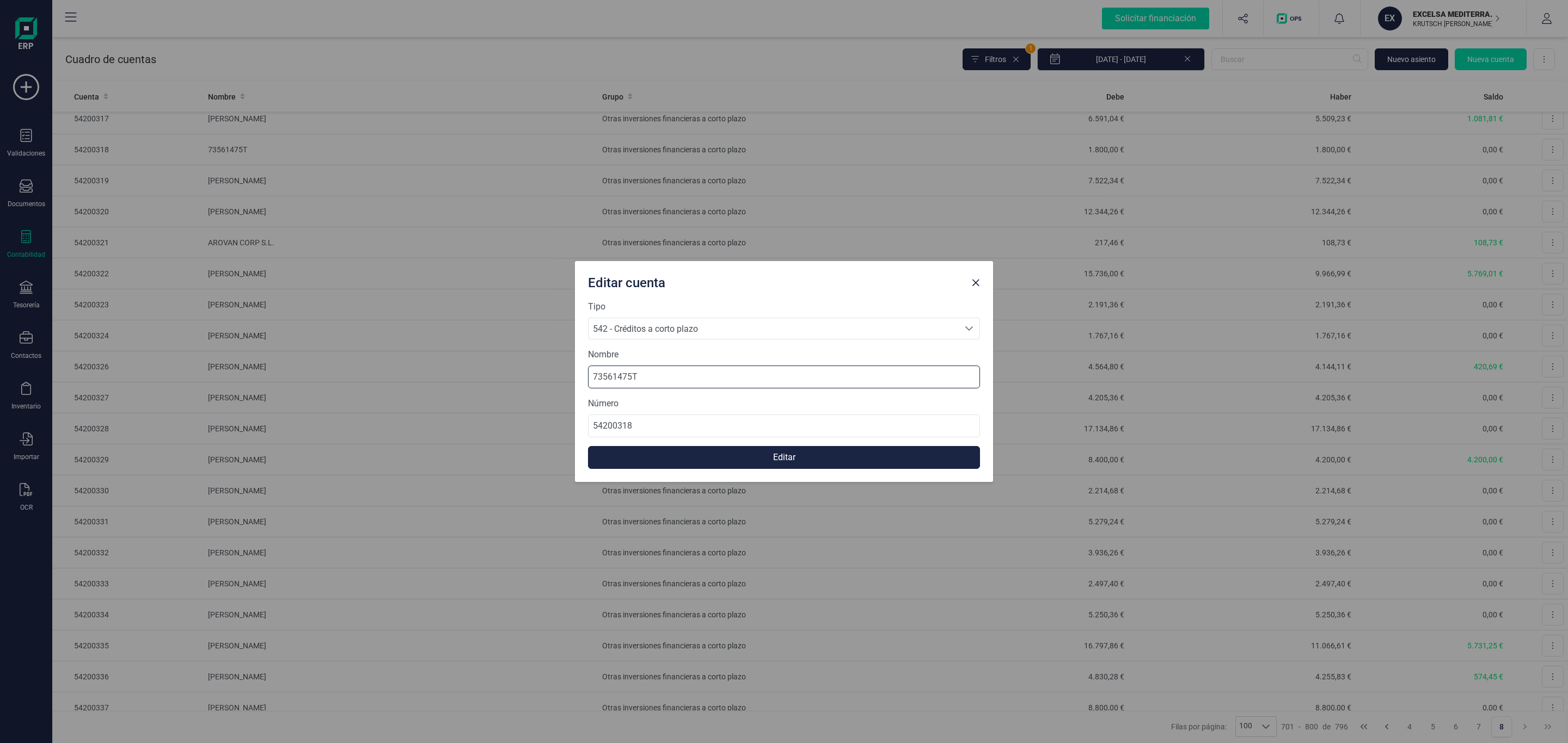
drag, startPoint x: 433, startPoint y: 390, endPoint x: 422, endPoint y: 388, distance: 11.2
click at [422, 388] on div "Editar cuenta Tipo 542 - Créditos a corto plazo 542 - Créditos a corto plazo 54…" at bounding box center [784, 371] width 1568 height 743
type input "LORENZO MIGUEL COLL BUCH"
click at [743, 457] on button "Editar" at bounding box center [784, 458] width 392 height 23
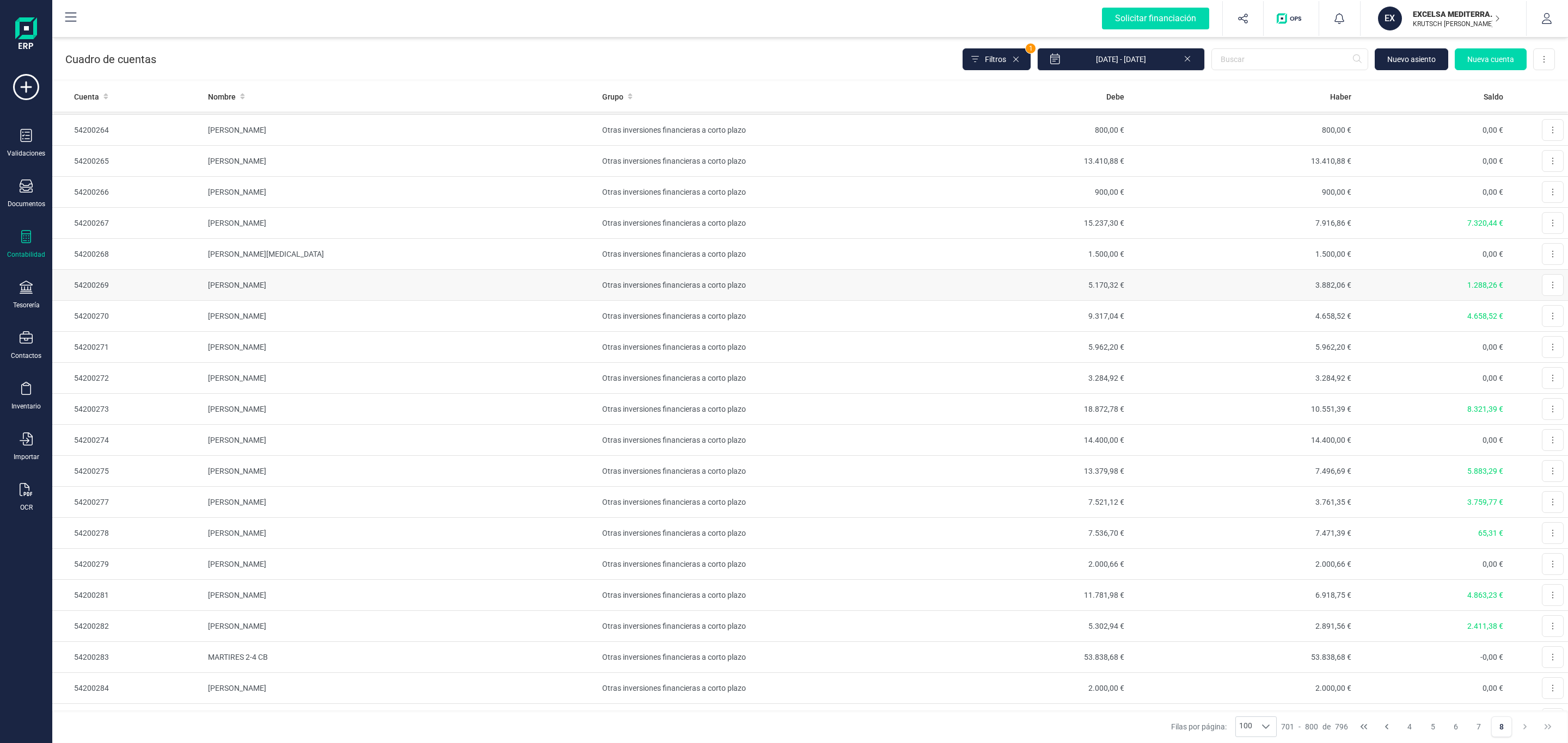
scroll to position [0, 0]
click at [30, 246] on div at bounding box center [26, 238] width 13 height 16
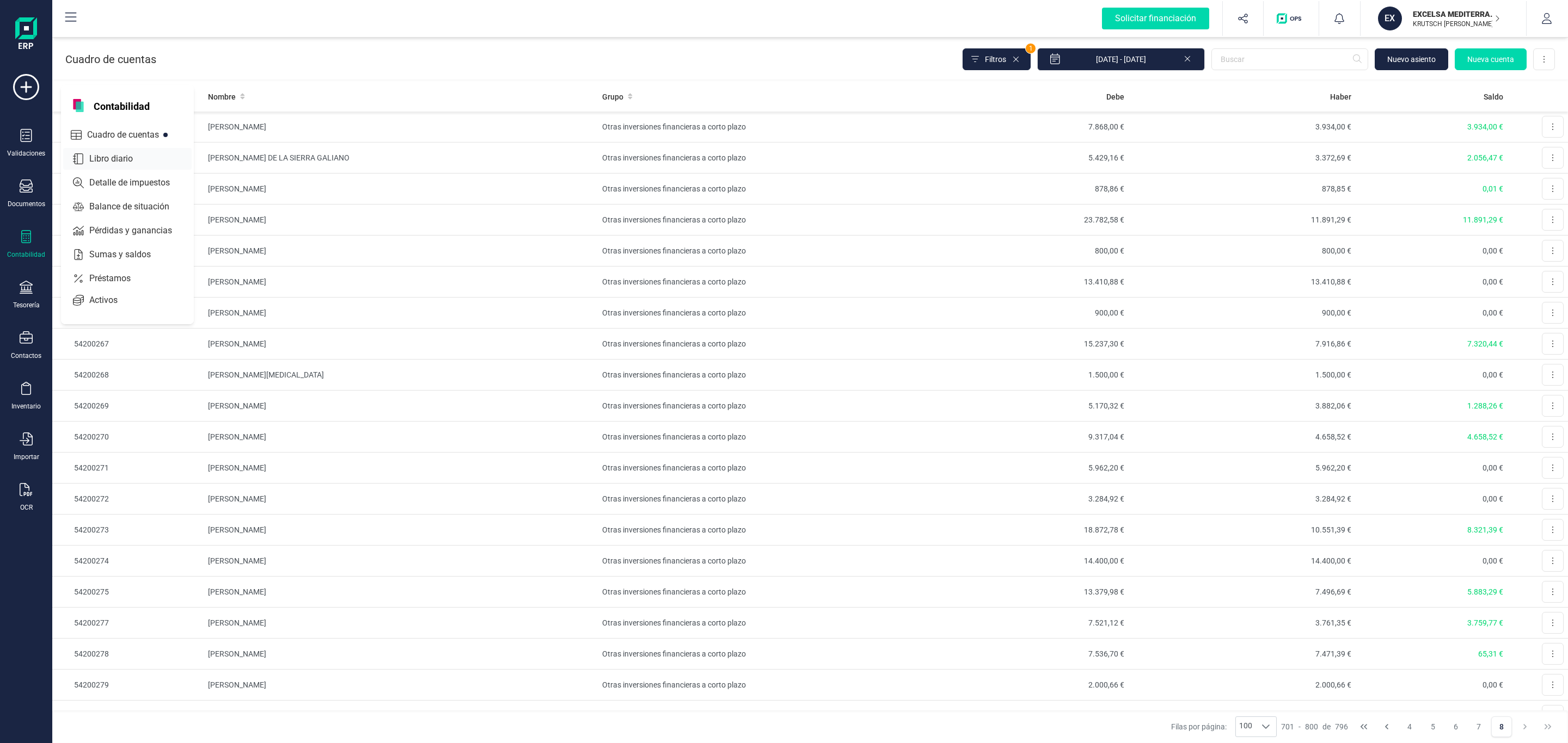
click at [148, 150] on div "Libro diario" at bounding box center [127, 159] width 128 height 21
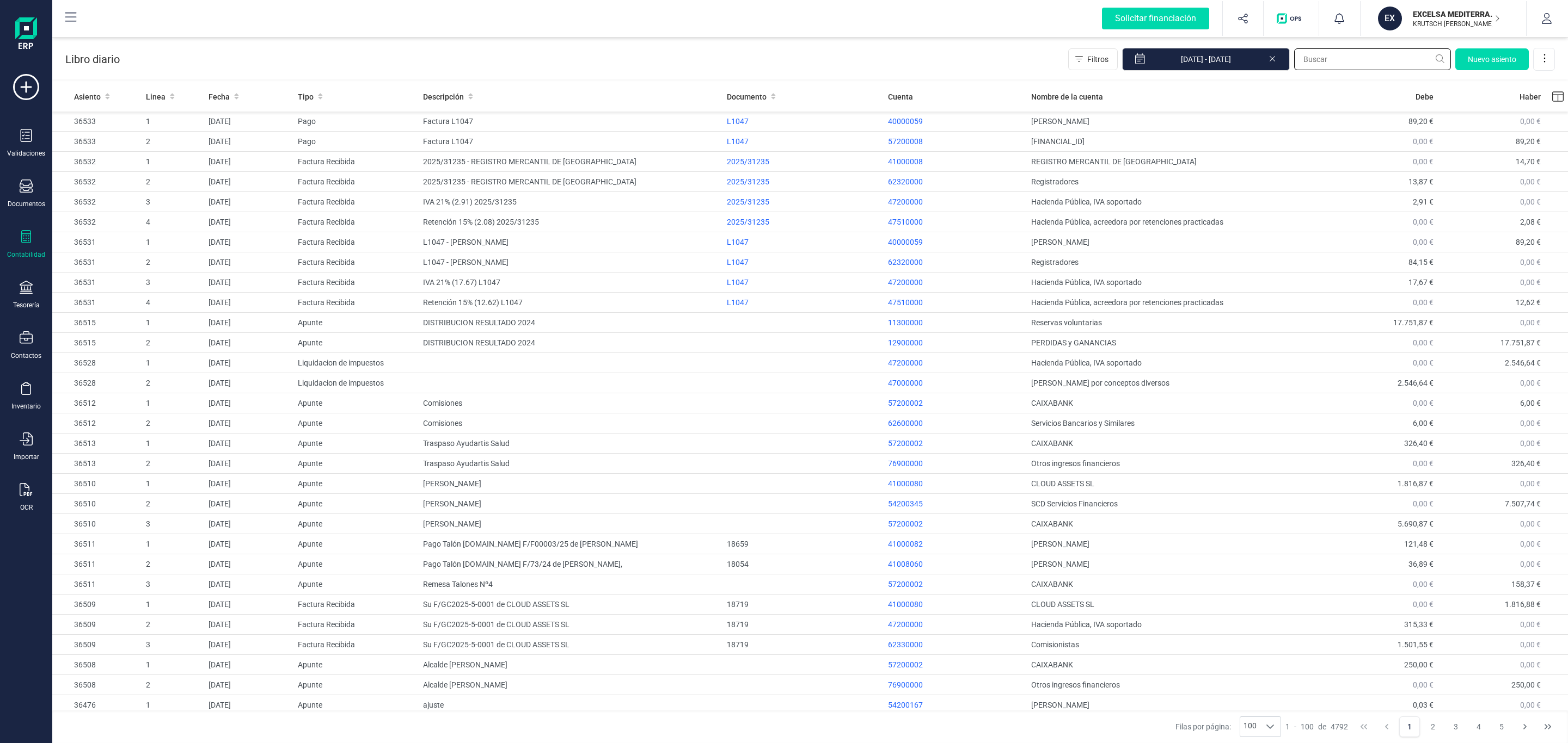
click at [1309, 55] on input "text" at bounding box center [1372, 59] width 157 height 21
click at [1305, 54] on input "572" at bounding box center [1372, 59] width 157 height 21
click at [1311, 57] on input "572" at bounding box center [1372, 59] width 157 height 21
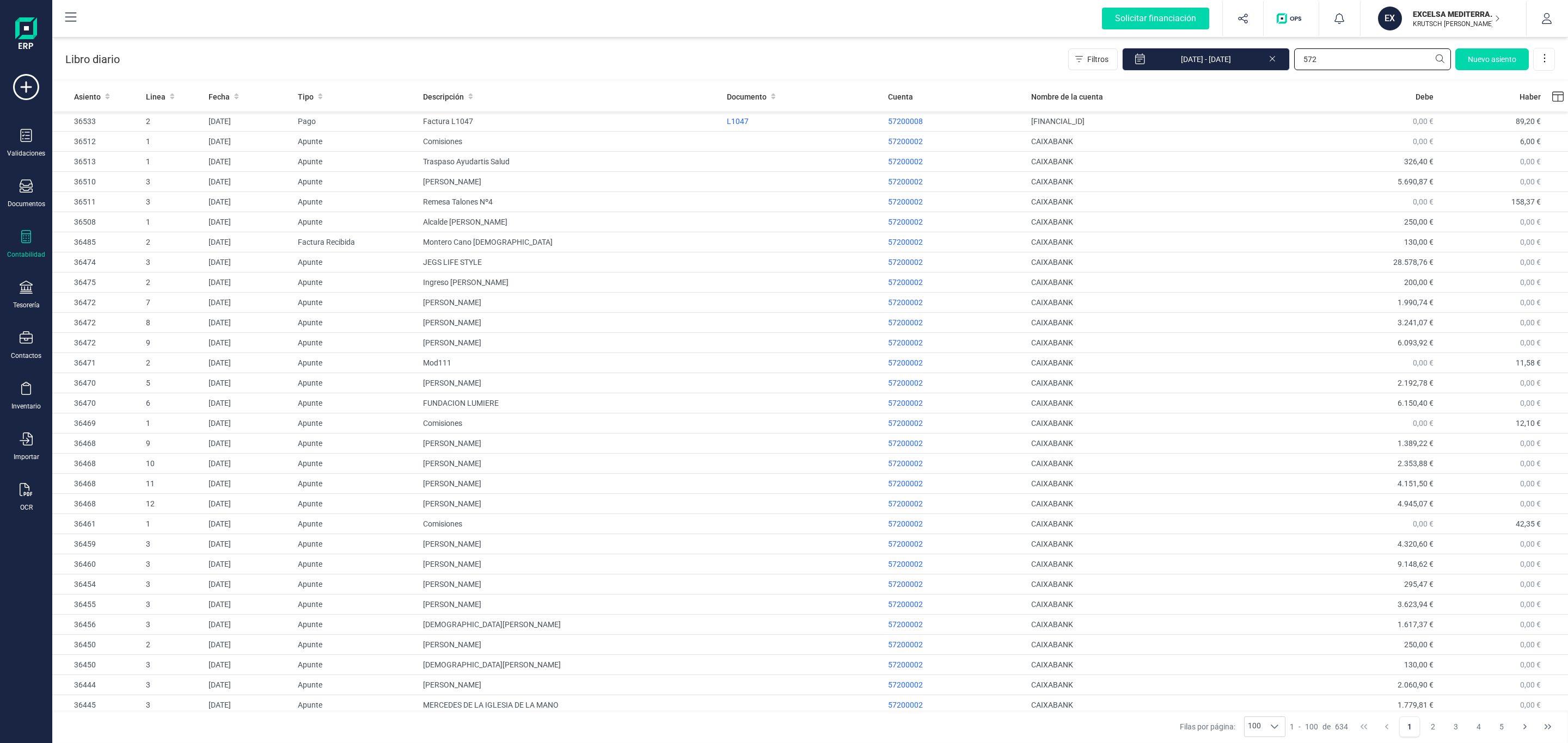
click at [1324, 57] on input "572" at bounding box center [1372, 59] width 157 height 21
type input "572"
click at [1415, 93] on span "Debe" at bounding box center [1424, 97] width 18 height 11
click at [1384, 96] on div "Debe" at bounding box center [1384, 97] width 98 height 11
click at [1162, 180] on td "CAIXABANK" at bounding box center [1179, 182] width 304 height 20
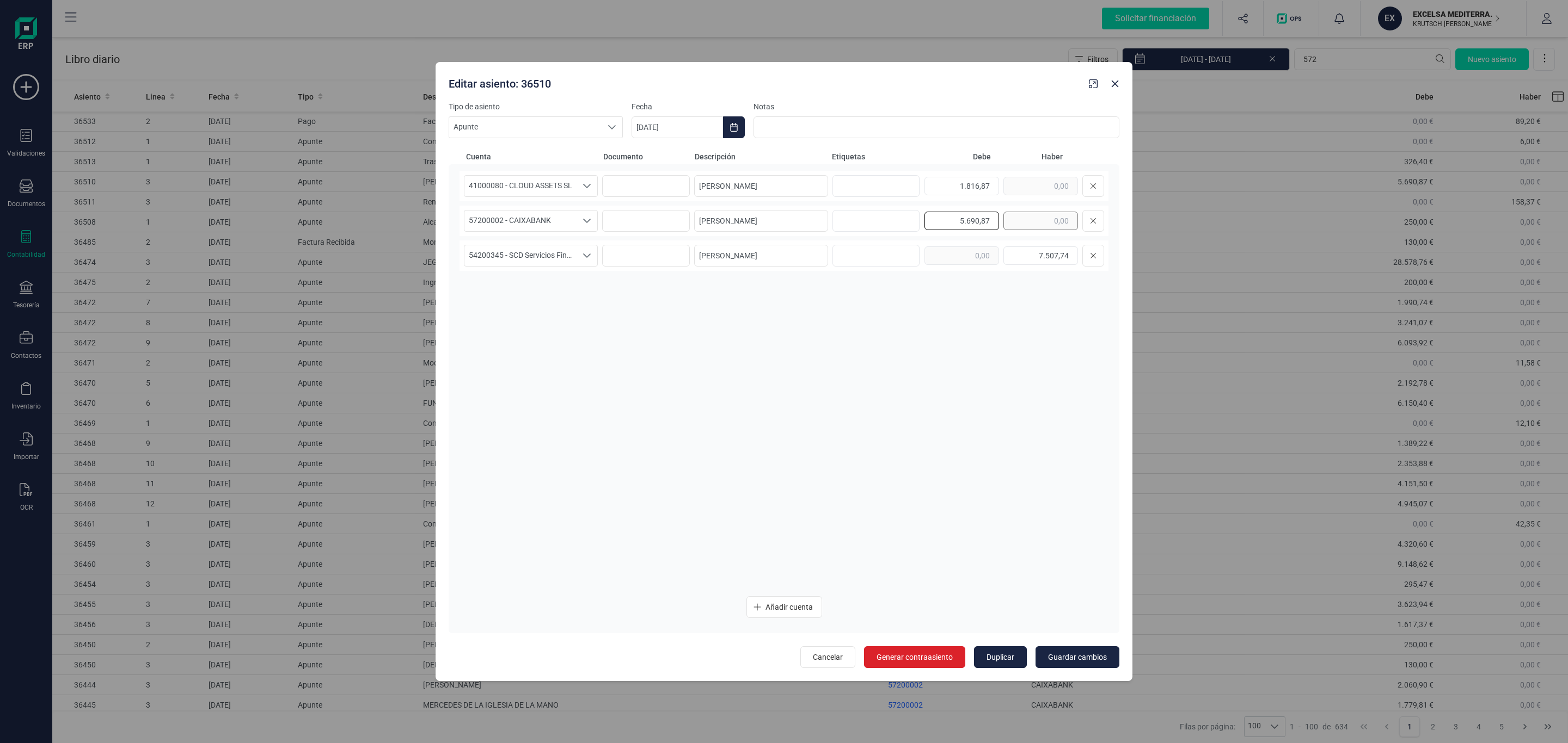
click at [1009, 224] on div "5.690,87" at bounding box center [1014, 221] width 180 height 21
click at [951, 310] on div "41000080 - CLOUD ASSETS SL 41000080 - CLOUD ASSETS SL Alonso Cortes Jorge 1.816…" at bounding box center [784, 379] width 649 height 417
click at [940, 330] on div "41000080 - CLOUD ASSETS SL 41000080 - CLOUD ASSETS SL Alonso Cortes Jorge 1.816…" at bounding box center [784, 379] width 649 height 417
drag, startPoint x: 952, startPoint y: 225, endPoint x: 1005, endPoint y: 235, distance: 53.9
click at [1005, 235] on div "57200002 - CAIXABANK 57200002 - CAIXABANK Alonso Cortes Jorge 5.690,87" at bounding box center [784, 221] width 649 height 31
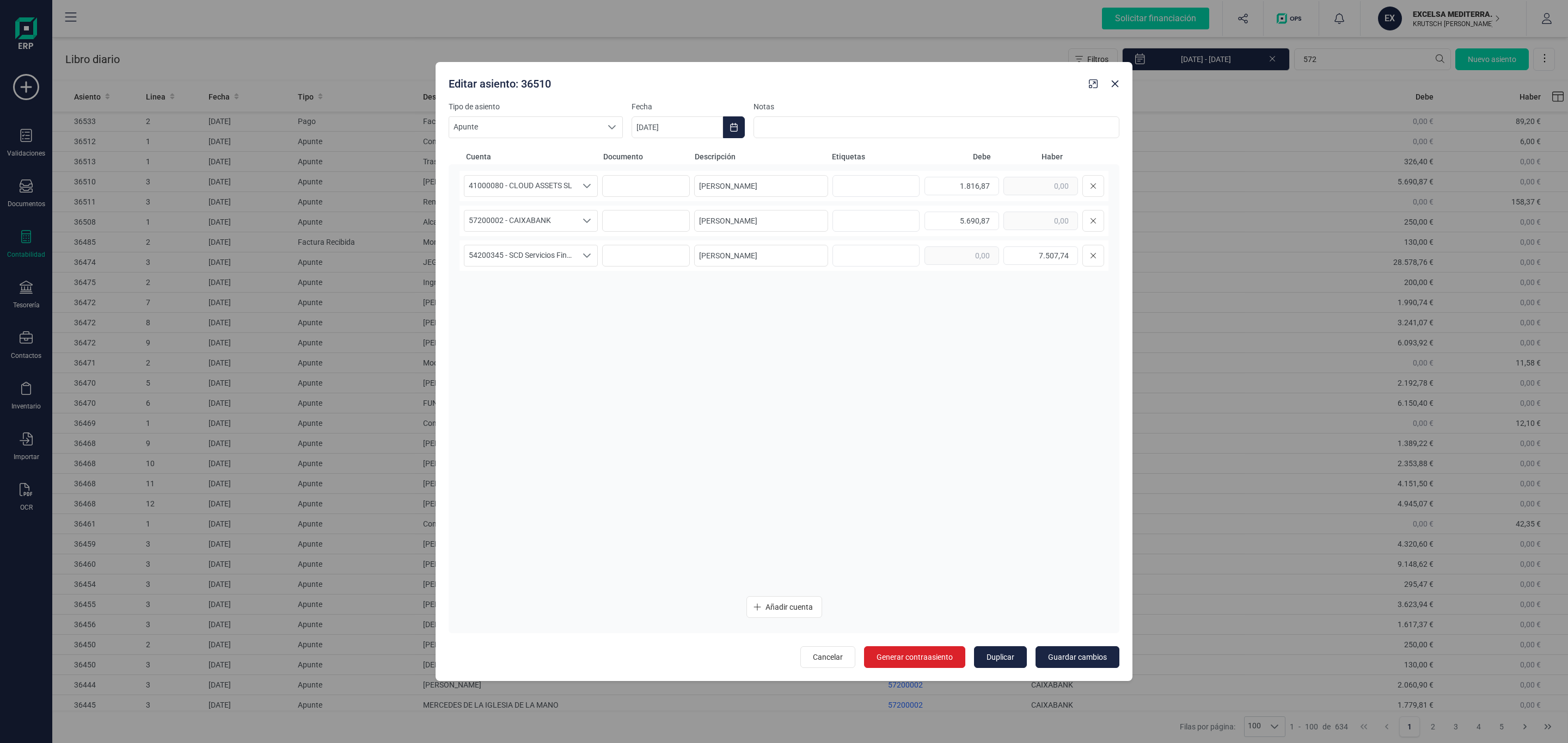
click at [992, 313] on div "41000080 - CLOUD ASSETS SL 41000080 - CLOUD ASSETS SL Alonso Cortes Jorge 1.816…" at bounding box center [784, 379] width 649 height 417
drag, startPoint x: 1026, startPoint y: 253, endPoint x: 1140, endPoint y: 264, distance: 114.5
click at [1140, 264] on div "Editar asiento: 36510 Tipo de asiento Apunte Apunte Apunte Fecha 06/05/2025 Not…" at bounding box center [784, 371] width 1568 height 743
click at [959, 291] on div "41000080 - CLOUD ASSETS SL 41000080 - CLOUD ASSETS SL Alonso Cortes Jorge 1.816…" at bounding box center [784, 379] width 649 height 417
drag, startPoint x: 1112, startPoint y: 88, endPoint x: 1025, endPoint y: 110, distance: 89.7
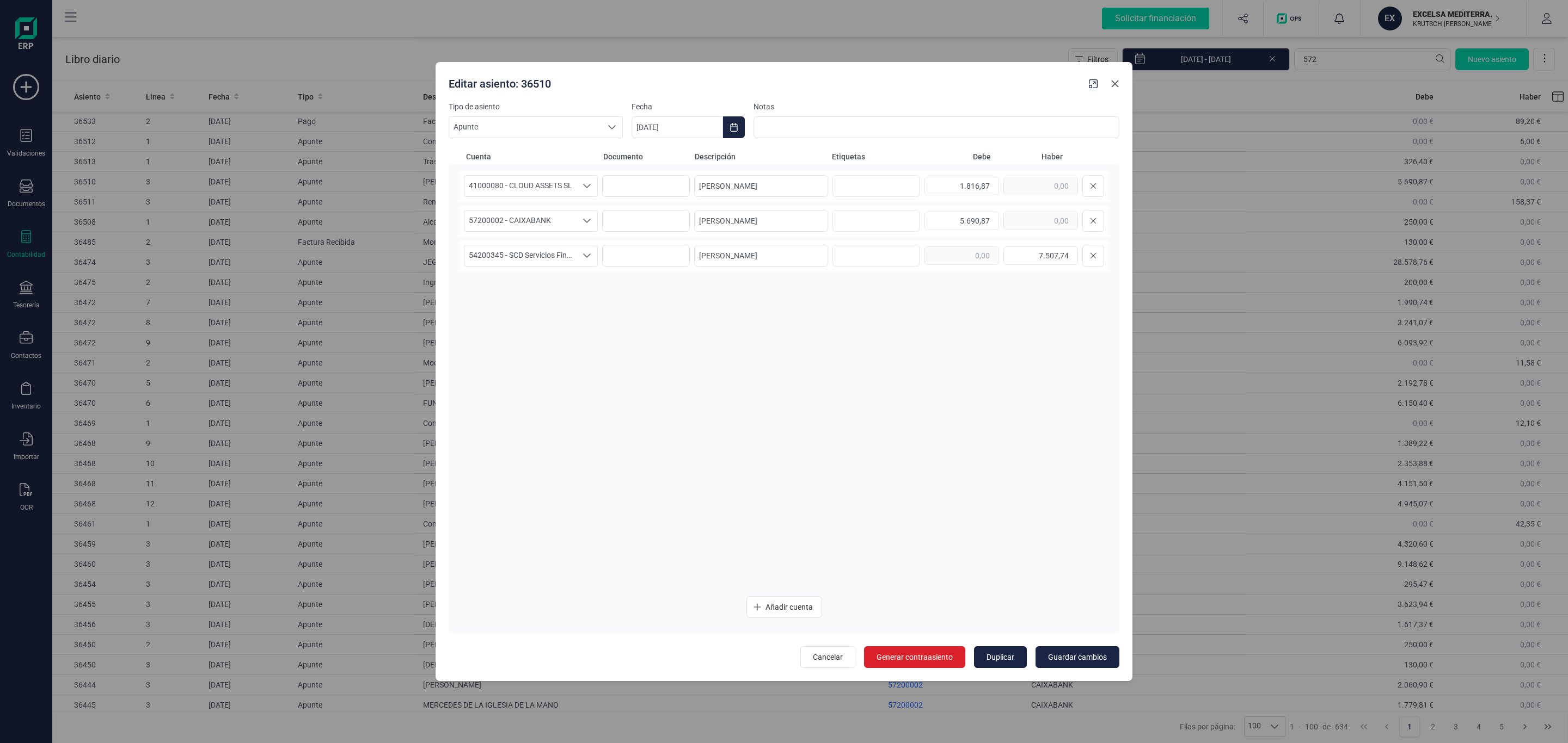
click at [1112, 88] on button "Close" at bounding box center [1115, 84] width 17 height 17
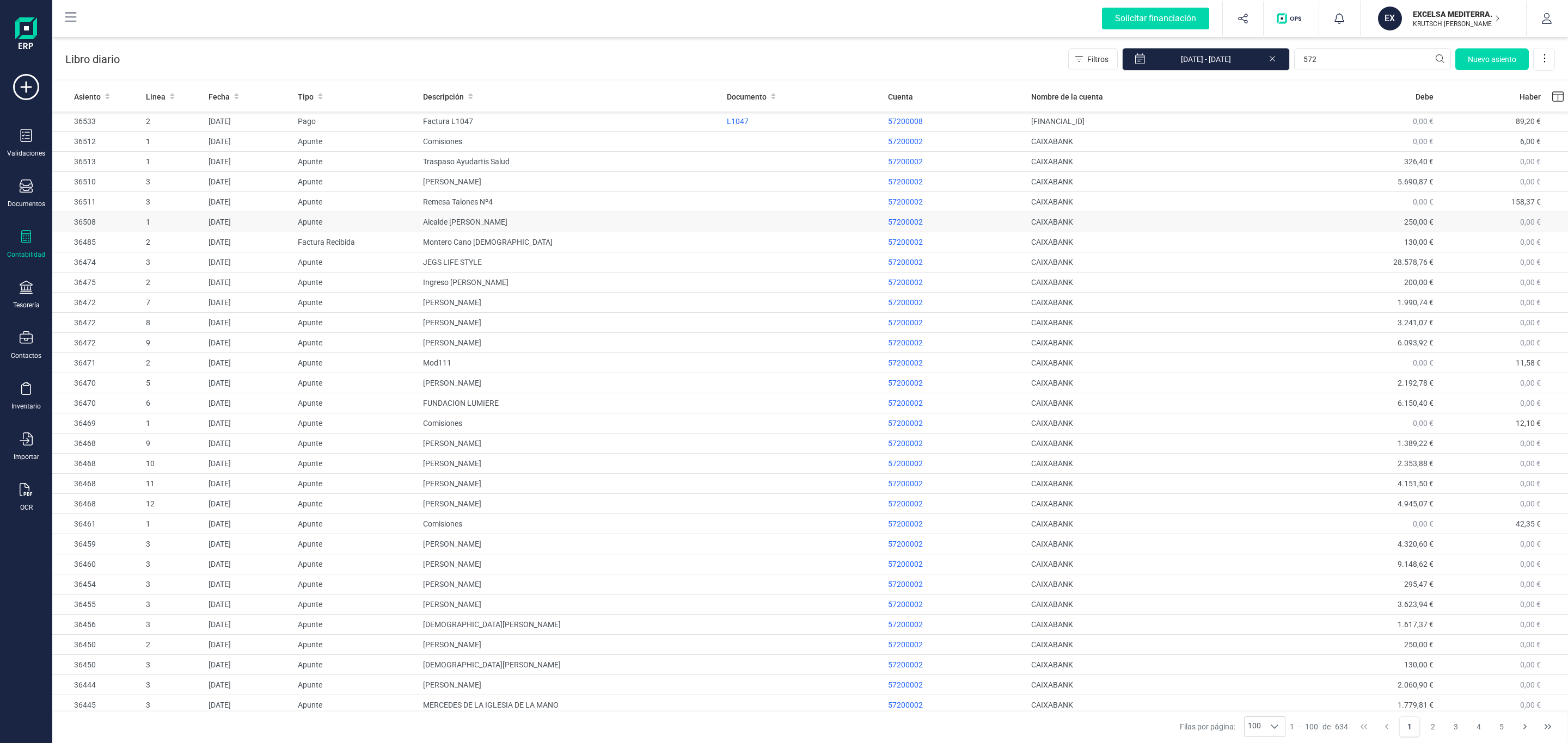
click at [558, 216] on td "Alcalde [PERSON_NAME]" at bounding box center [571, 222] width 304 height 20
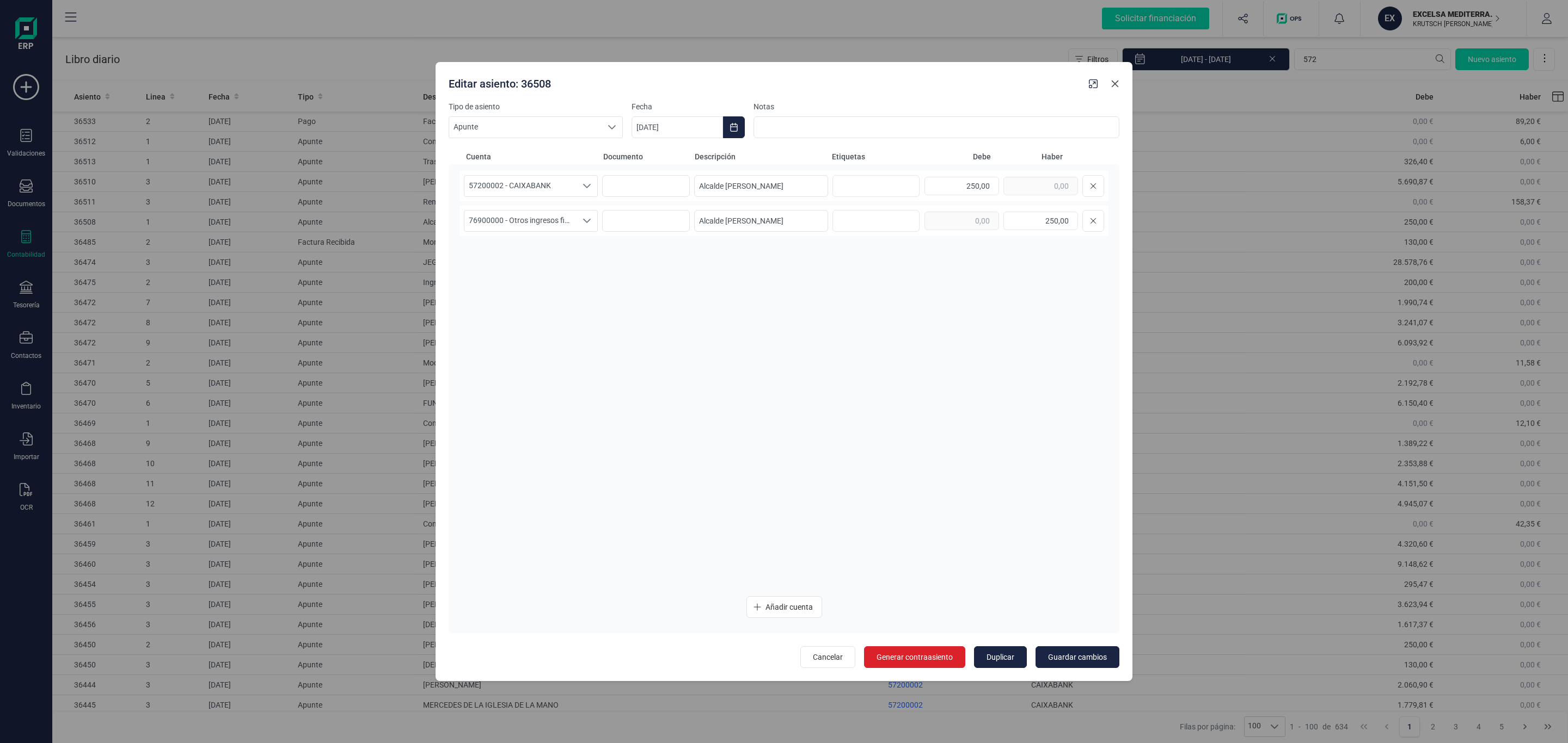
click at [1117, 78] on button "Close" at bounding box center [1115, 84] width 17 height 17
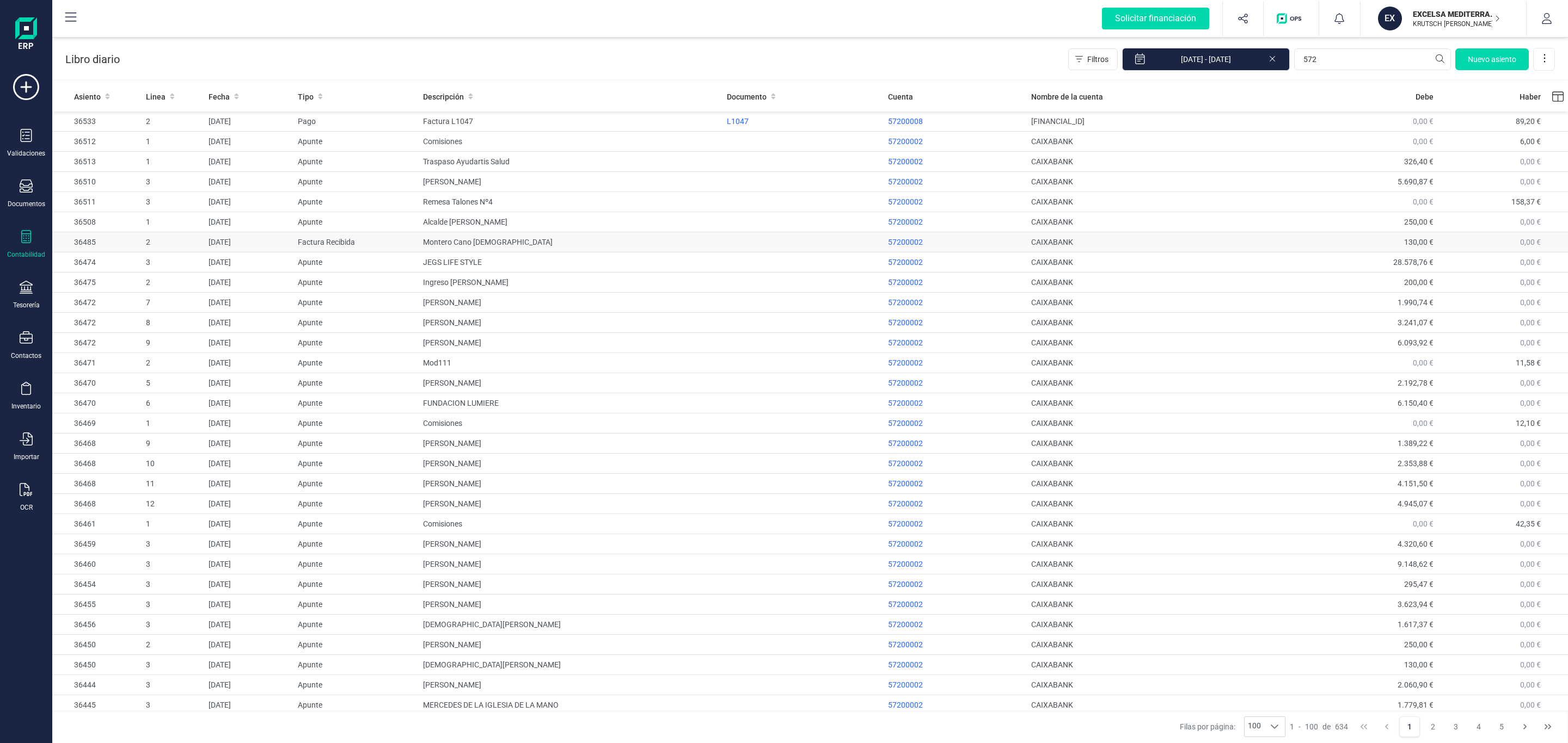
click at [590, 244] on td "Montero [PERSON_NAME][DEMOGRAPHIC_DATA]" at bounding box center [571, 242] width 304 height 20
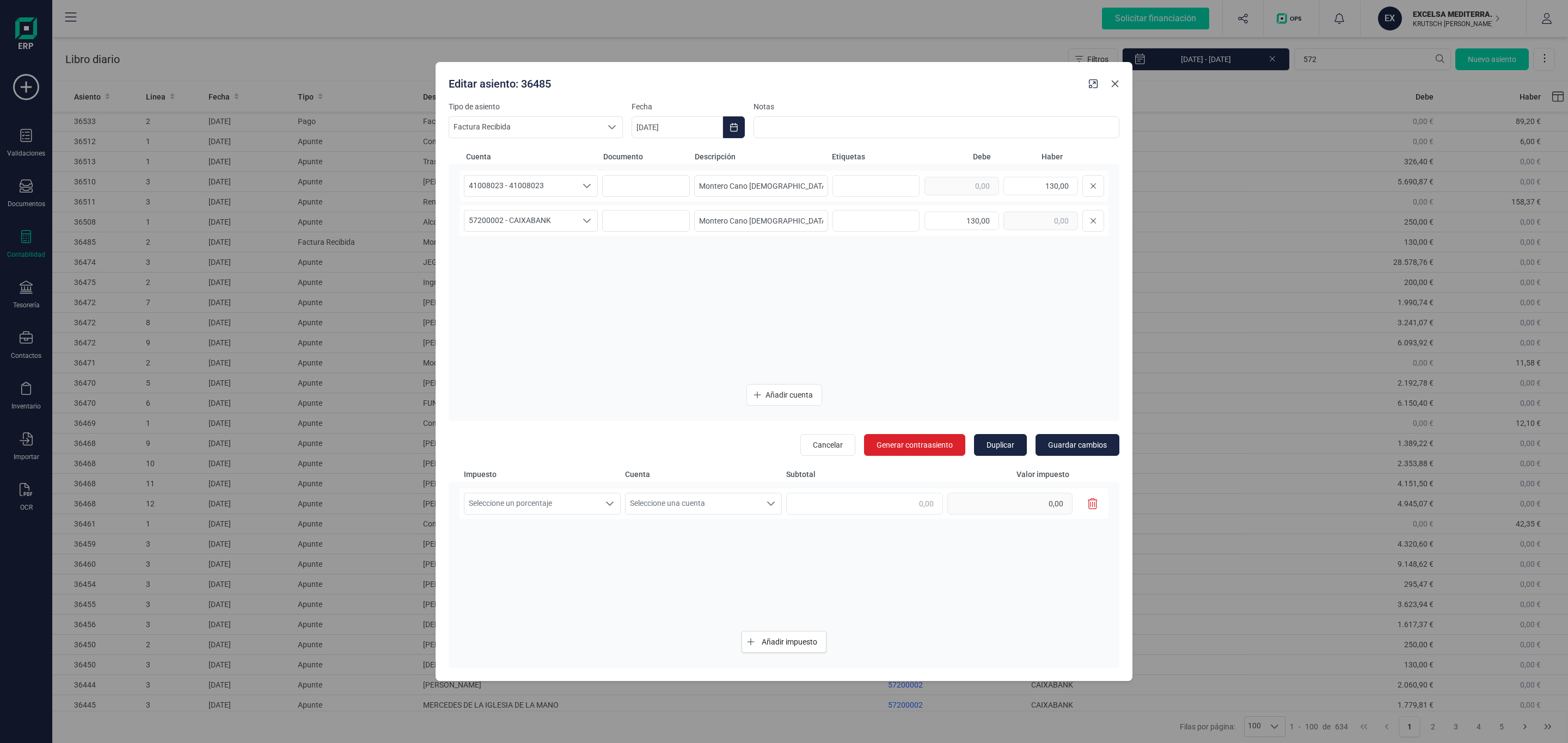
drag, startPoint x: 1115, startPoint y: 80, endPoint x: 1113, endPoint y: 88, distance: 8.2
click at [1115, 80] on icon "Close" at bounding box center [1115, 84] width 9 height 9
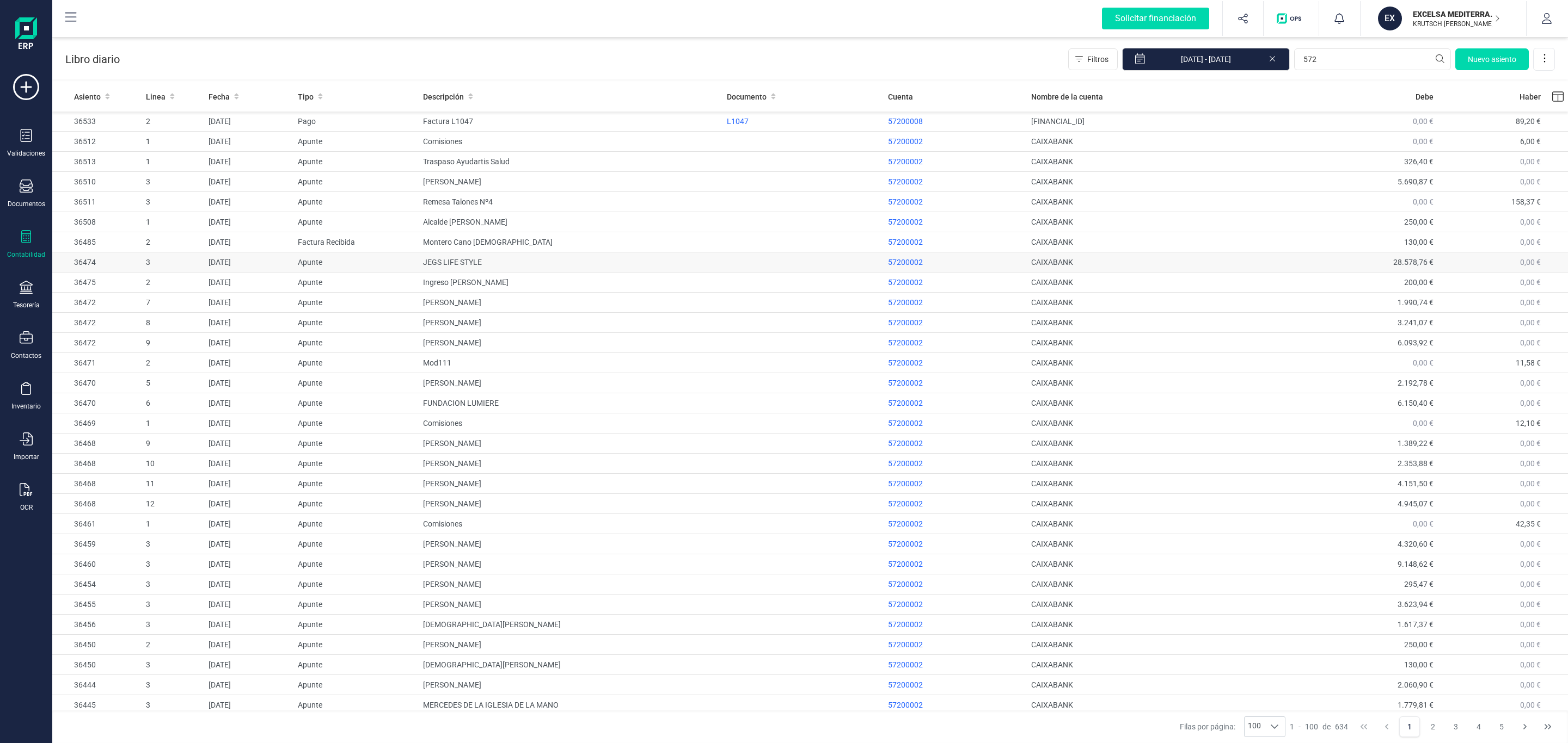
click at [626, 258] on td "JEGS LIFE STYLE" at bounding box center [571, 262] width 304 height 20
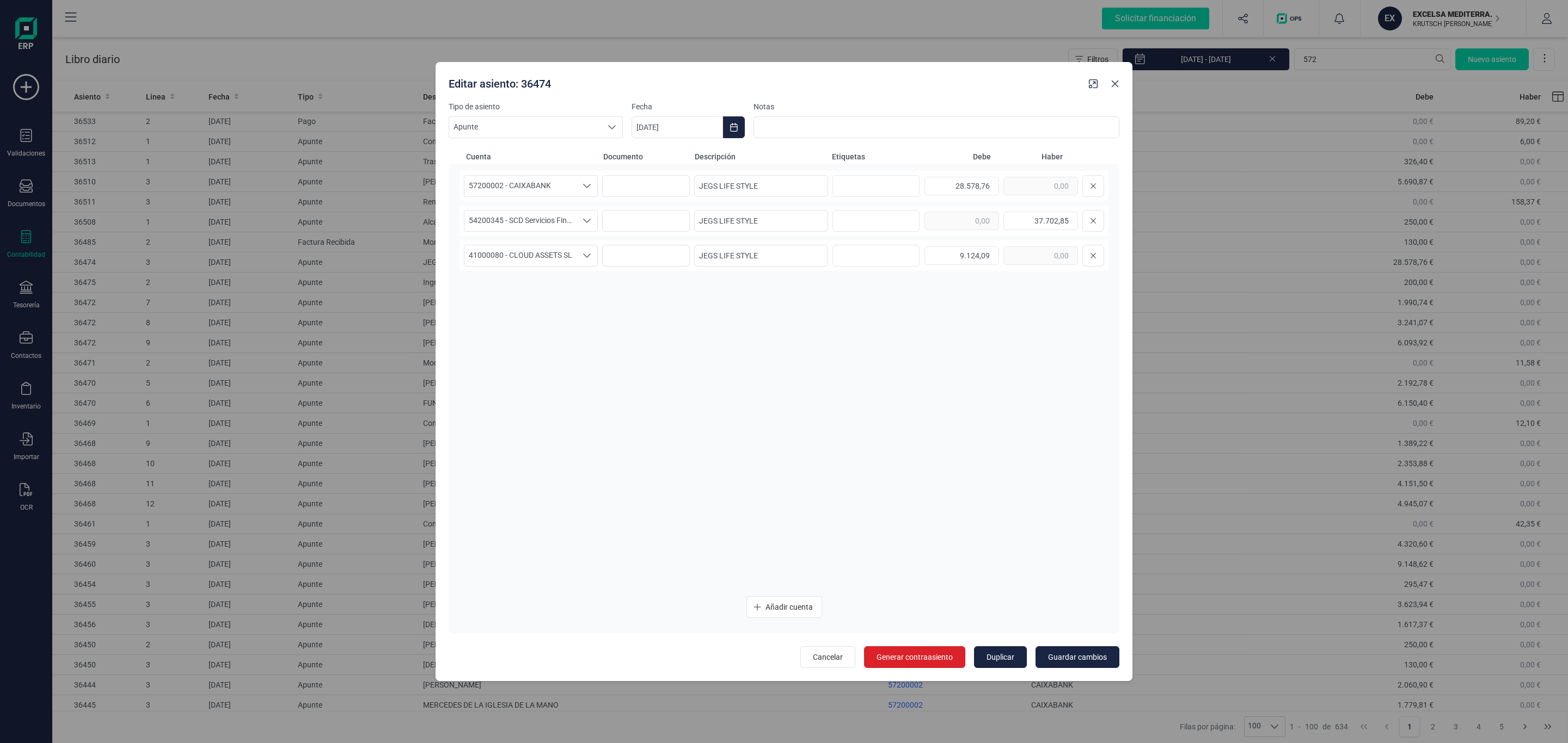
drag, startPoint x: 1112, startPoint y: 79, endPoint x: 1106, endPoint y: 82, distance: 6.7
click at [1112, 80] on icon "Close" at bounding box center [1115, 84] width 9 height 9
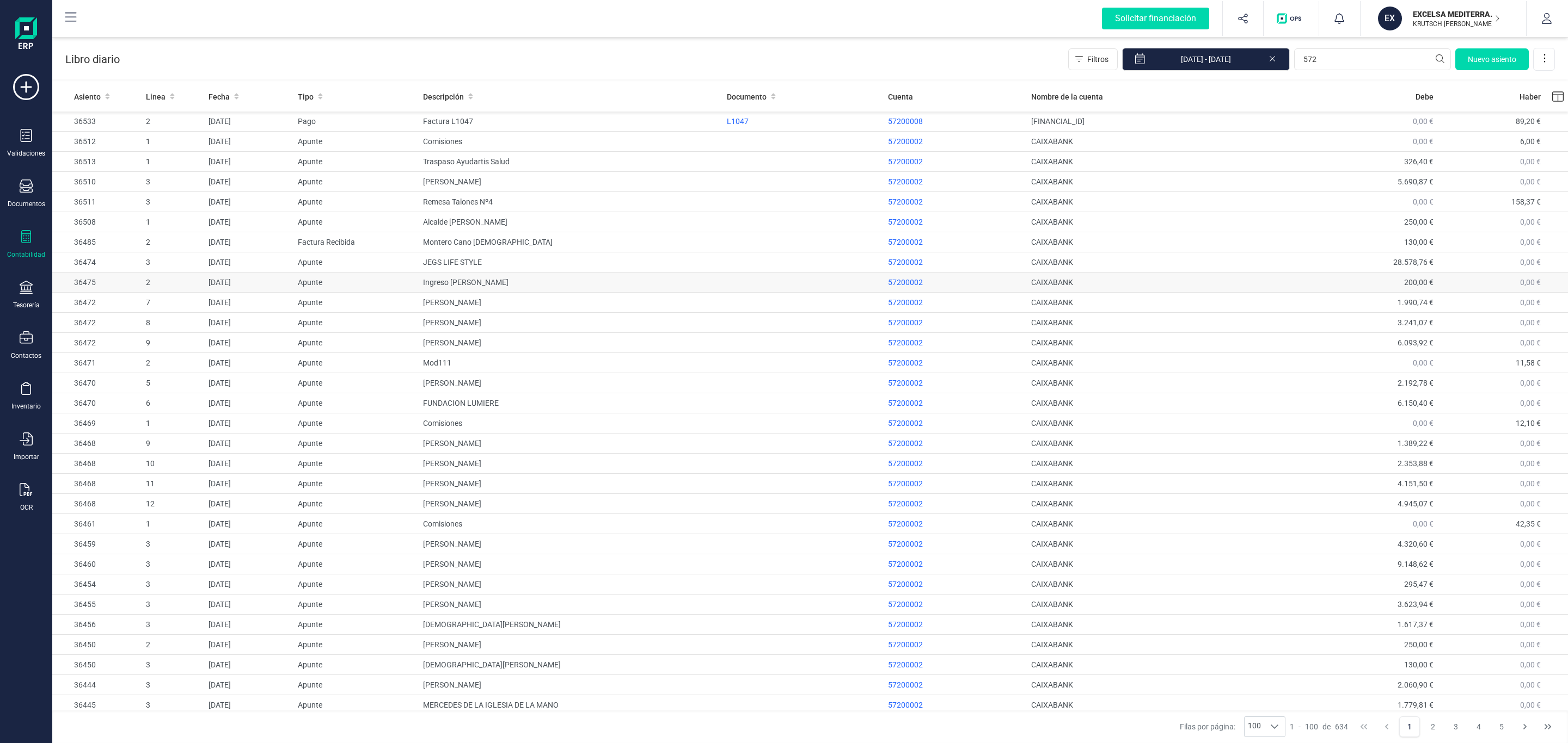
click at [483, 277] on td "Ingreso [PERSON_NAME]" at bounding box center [571, 282] width 304 height 20
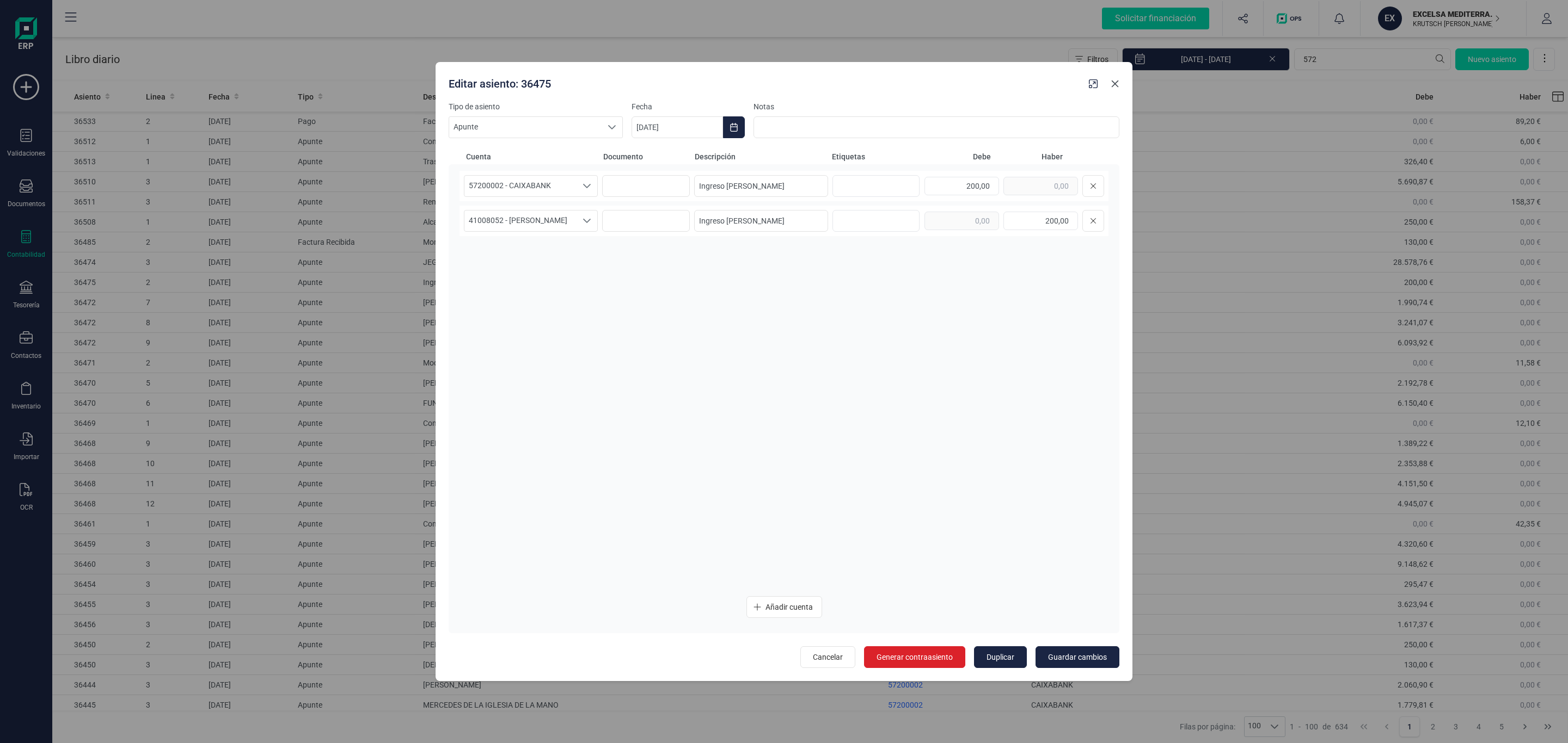
drag, startPoint x: 1116, startPoint y: 87, endPoint x: 1086, endPoint y: 105, distance: 35.0
click at [1116, 87] on icon "Close" at bounding box center [1115, 84] width 9 height 9
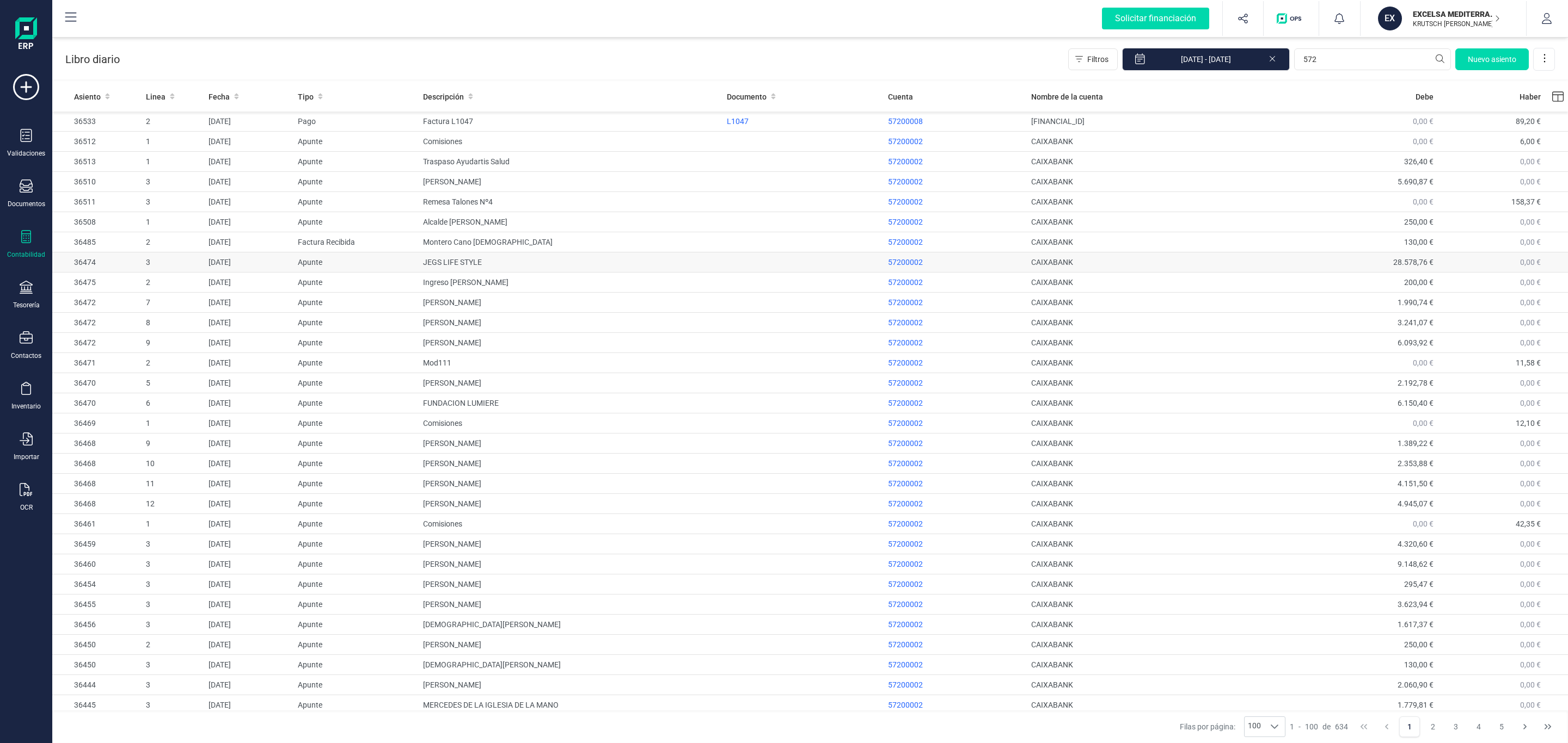
click at [501, 266] on td "JEGS LIFE STYLE" at bounding box center [571, 262] width 304 height 20
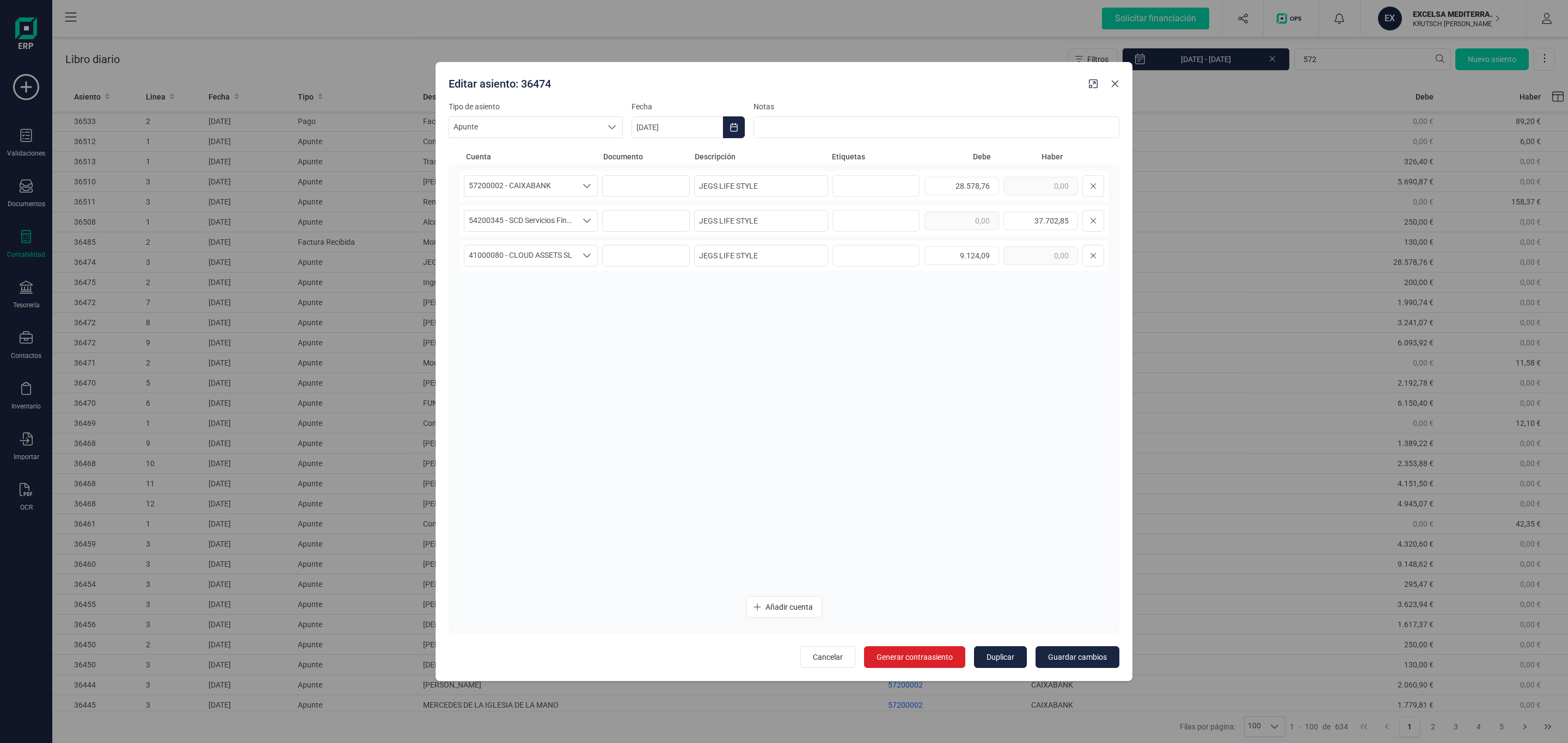
click at [1119, 80] on button "Close" at bounding box center [1115, 84] width 17 height 17
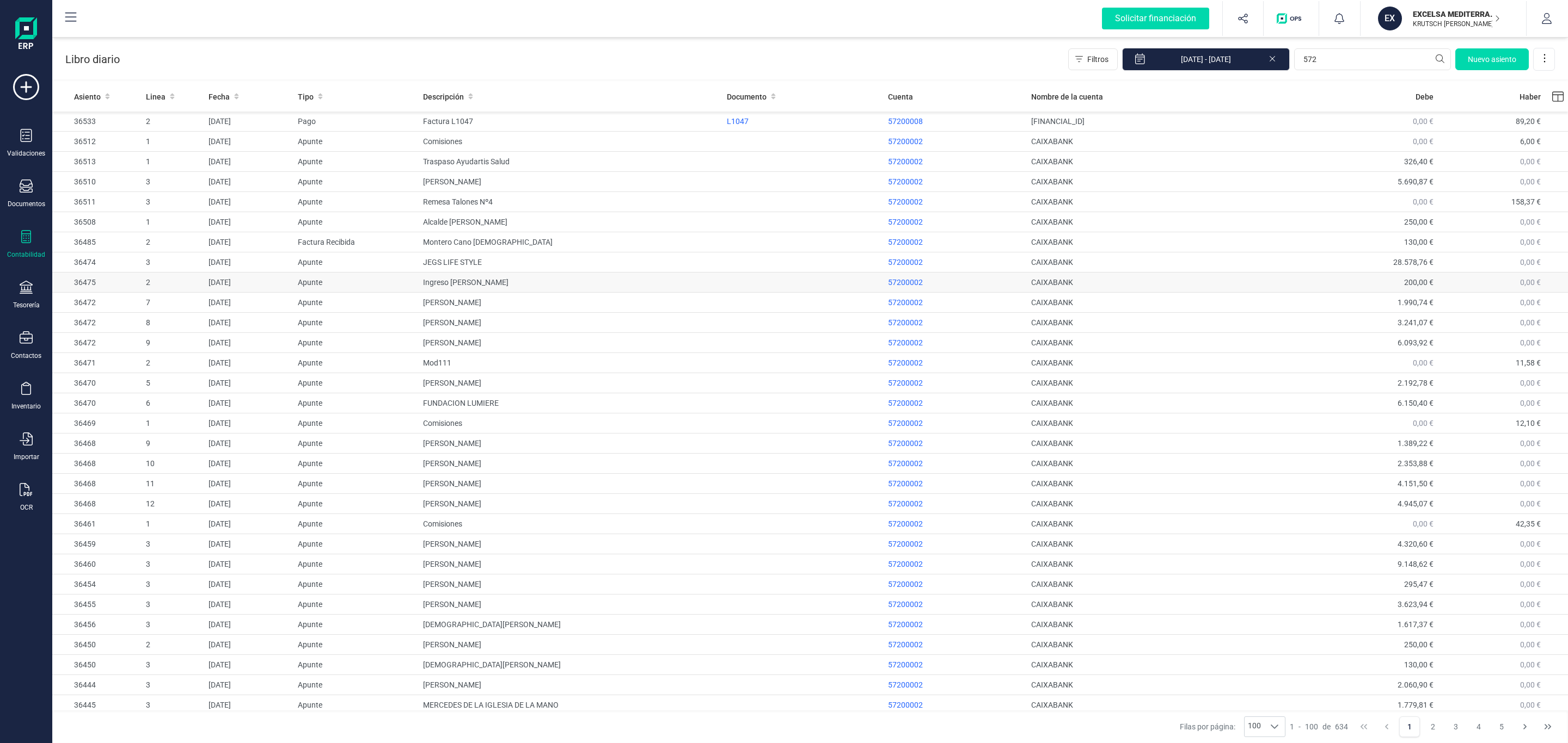
click at [659, 277] on td "Ingreso [PERSON_NAME]" at bounding box center [571, 282] width 304 height 20
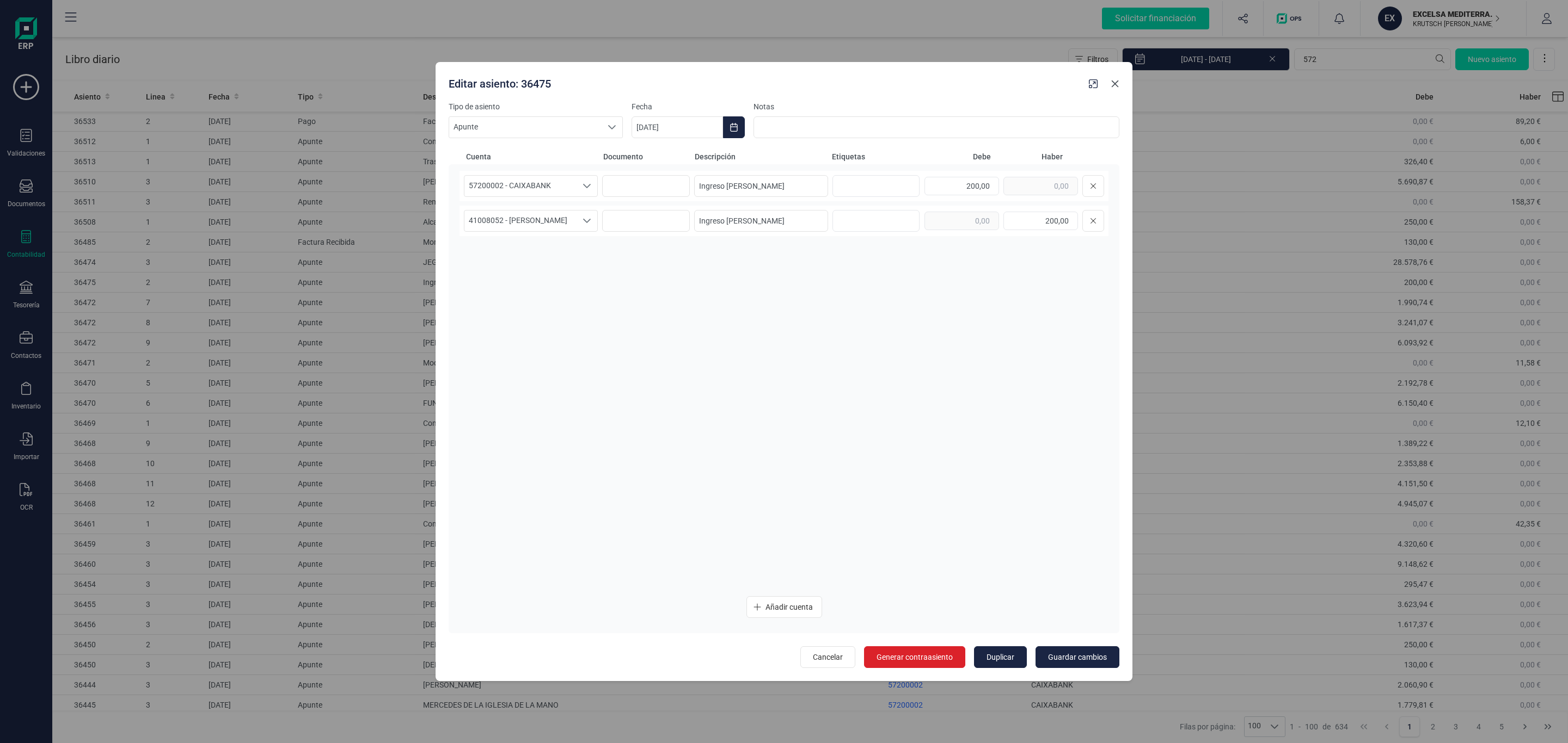
click at [1115, 85] on icon "Close" at bounding box center [1115, 84] width 9 height 9
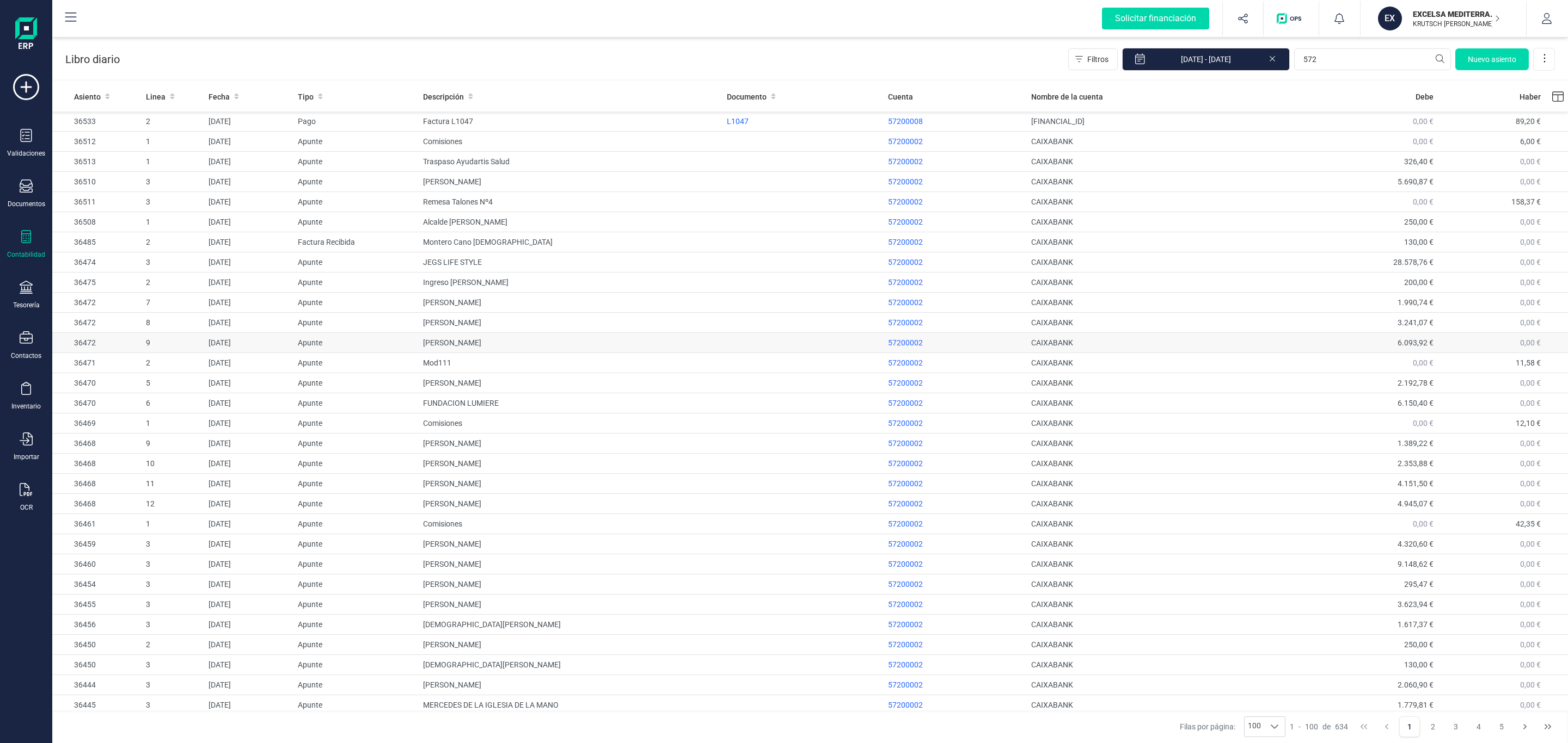
click at [841, 345] on td at bounding box center [803, 343] width 161 height 20
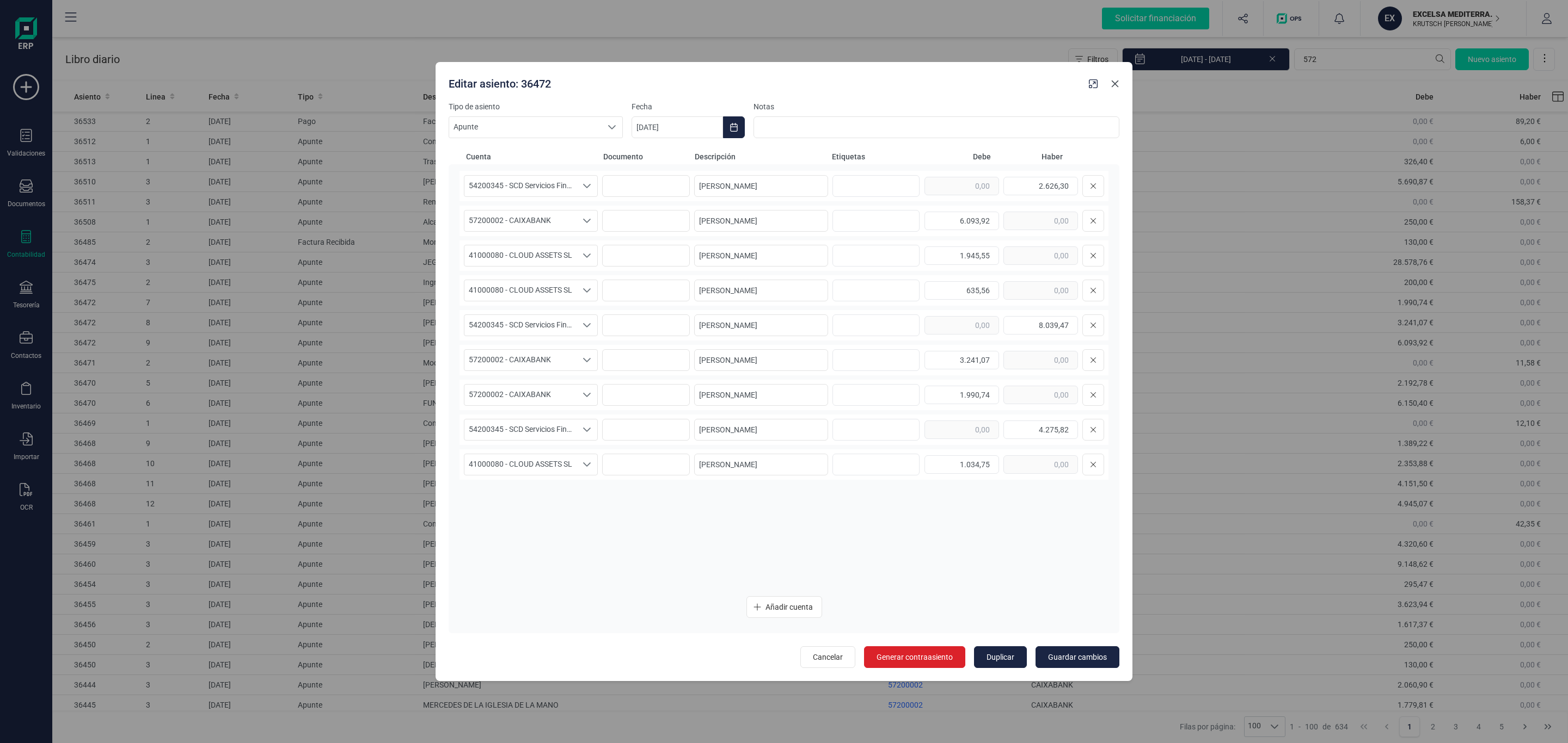
click at [1109, 82] on button "Close" at bounding box center [1115, 84] width 17 height 17
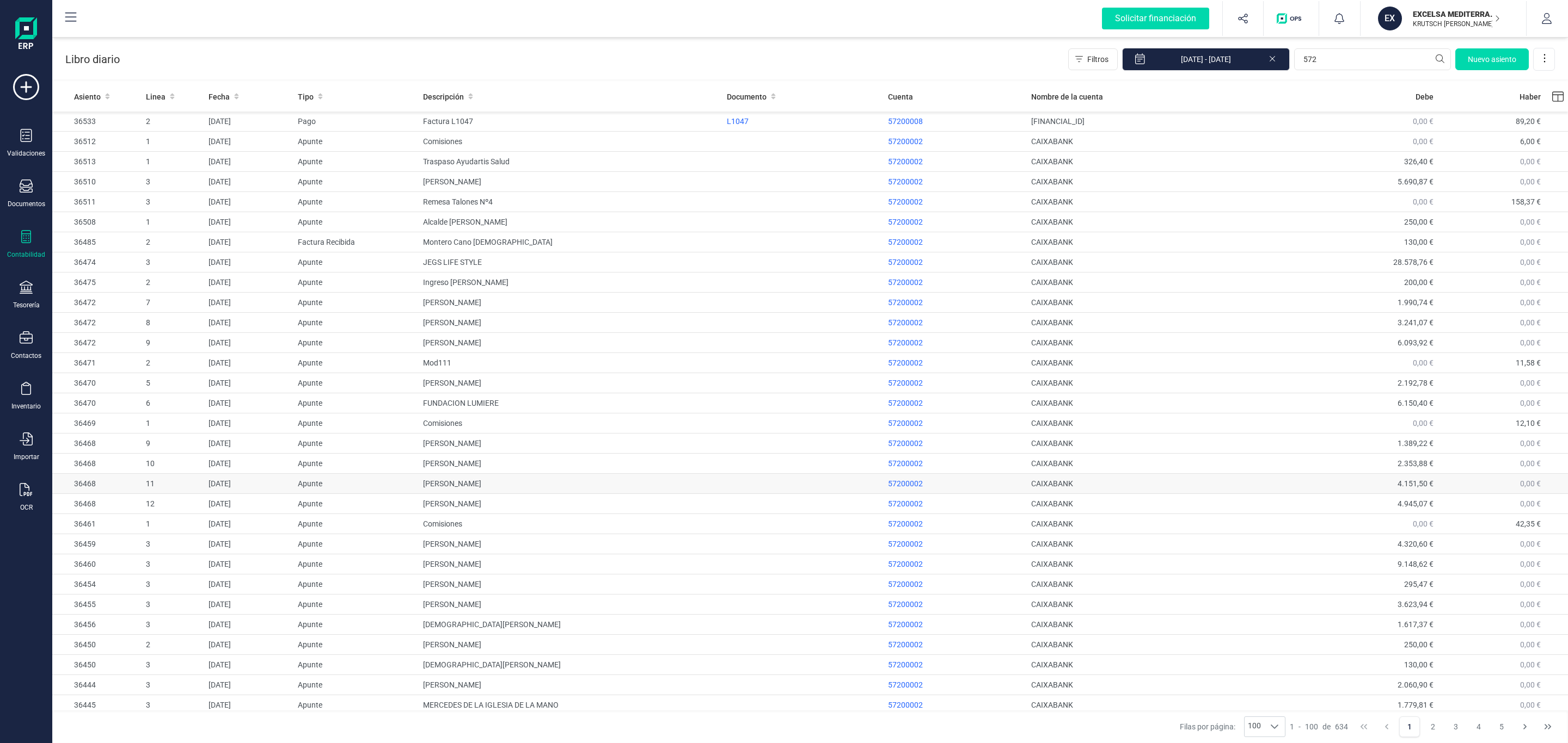
click at [552, 490] on td "JOSE MANUEL MARTINEZ SIGUENZA" at bounding box center [571, 484] width 304 height 20
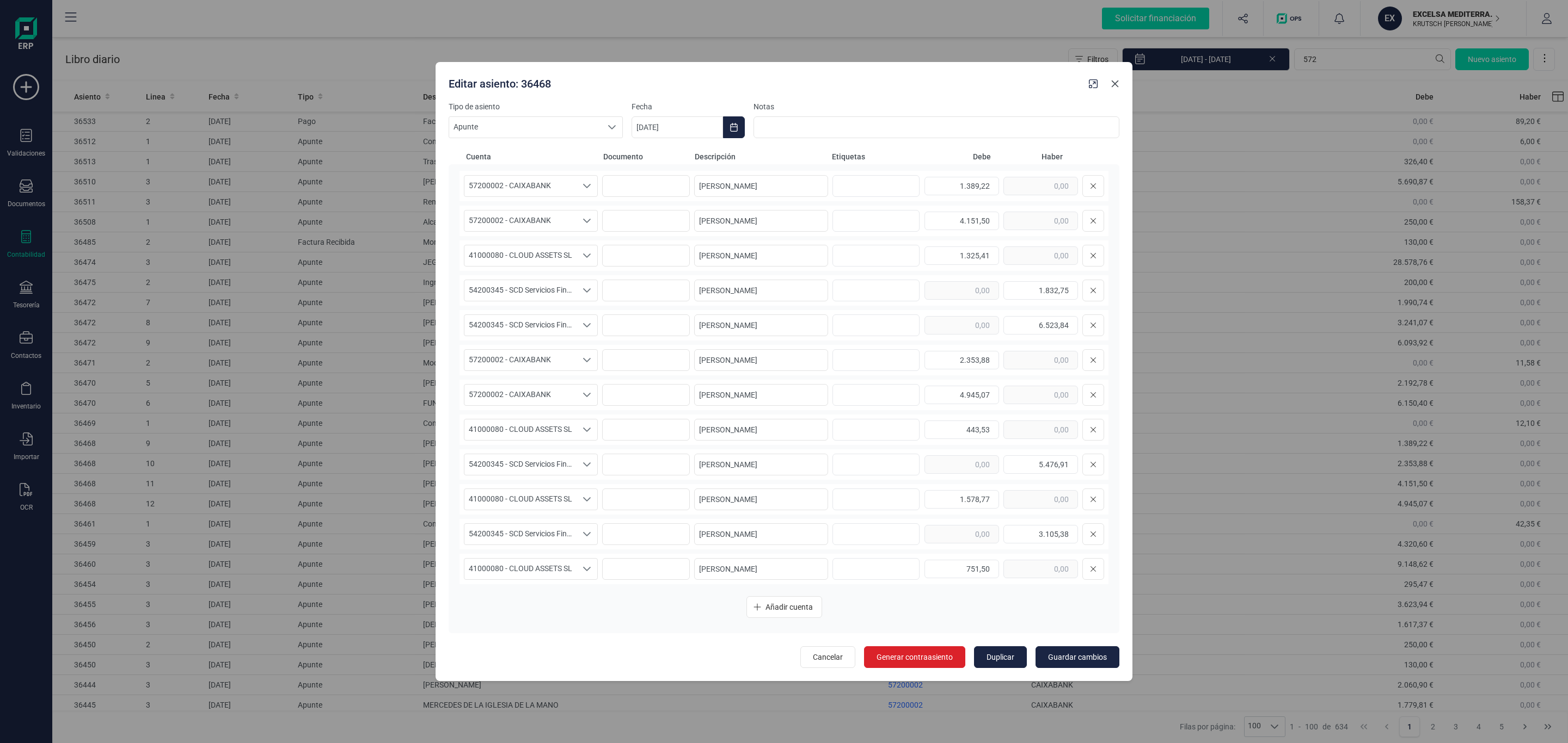
click at [1111, 84] on icon "Close" at bounding box center [1115, 84] width 9 height 9
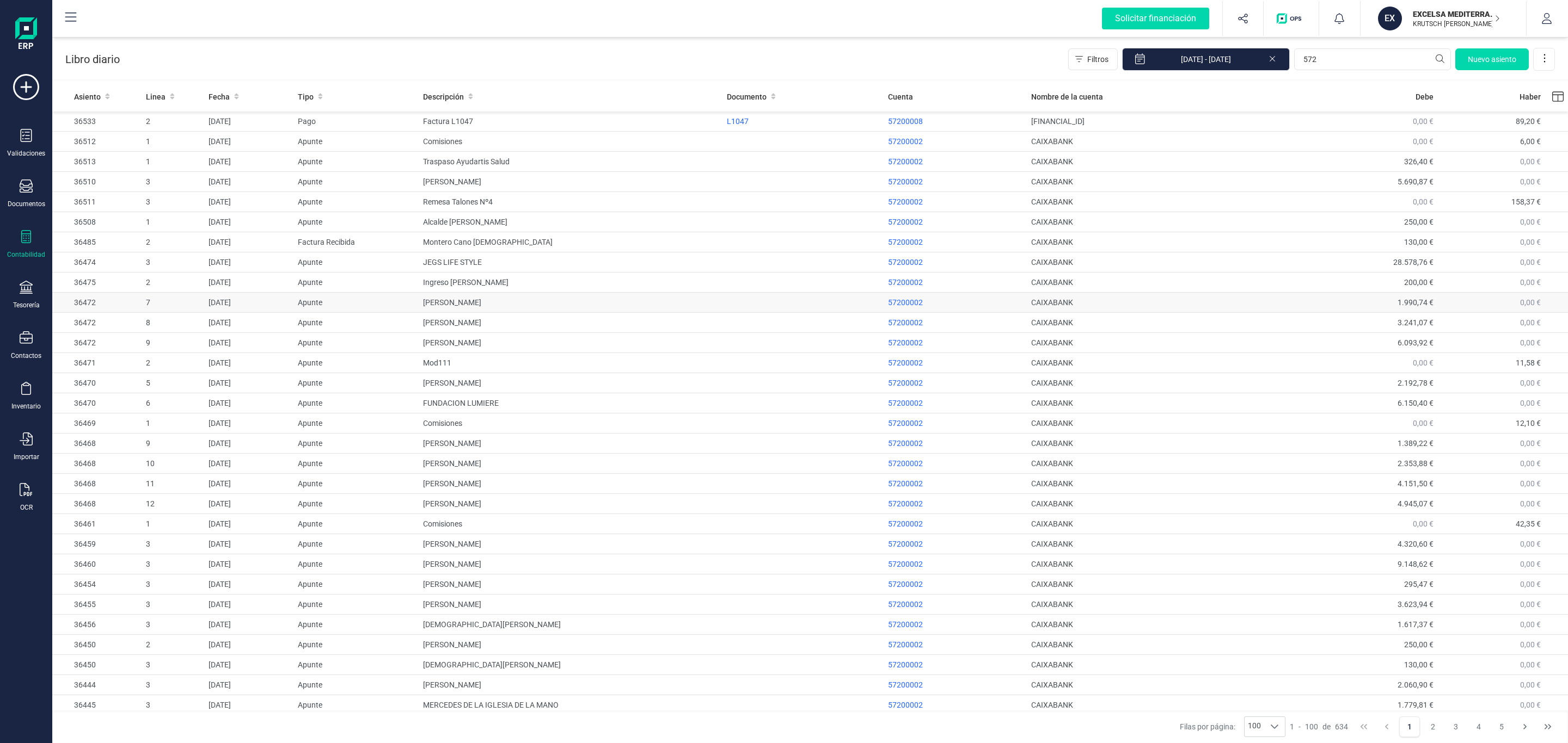
click at [585, 302] on td "[PERSON_NAME]" at bounding box center [571, 303] width 304 height 20
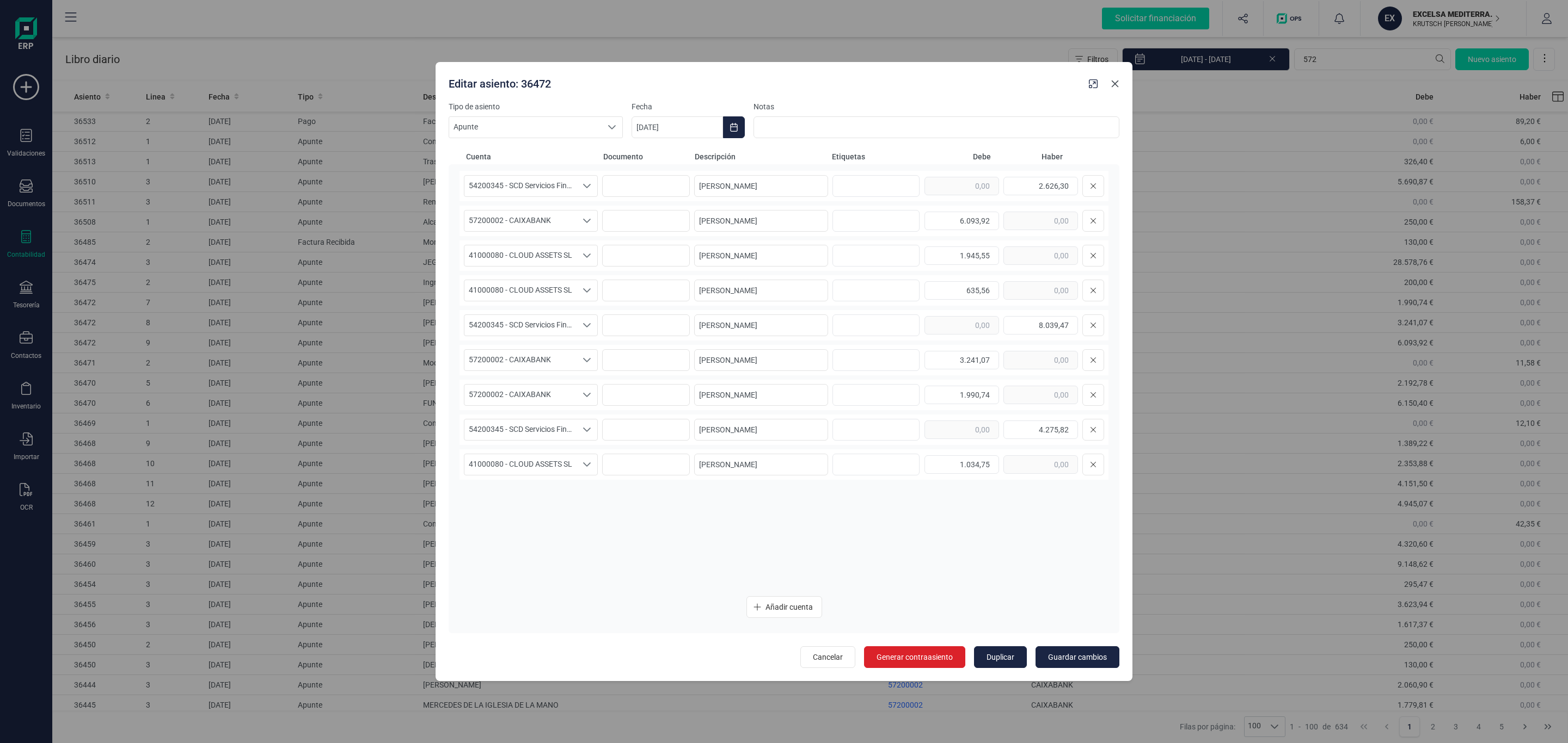
click at [1121, 78] on button "Close" at bounding box center [1115, 84] width 17 height 17
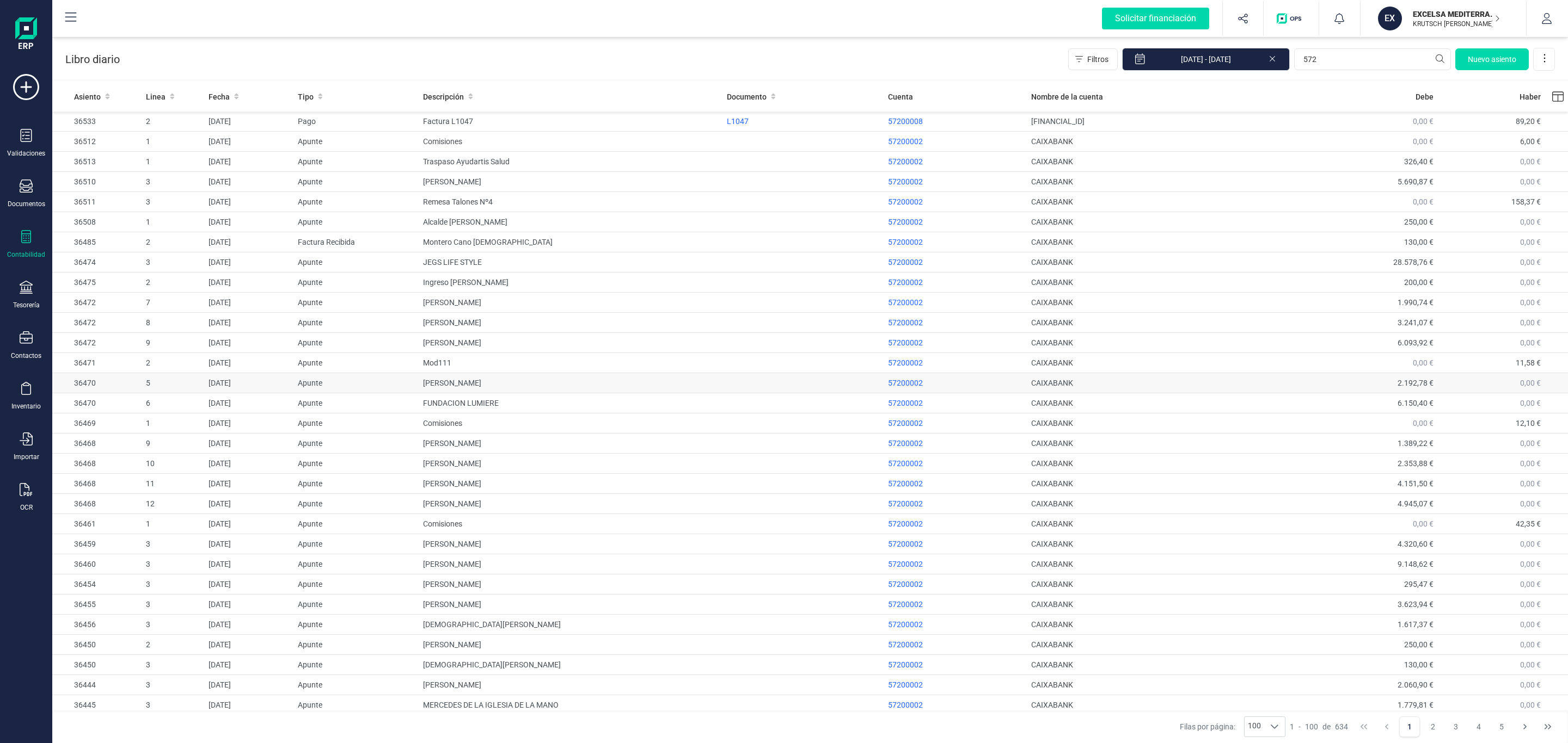
click at [515, 383] on td "ADOLFO DE LA TORRE NIETO" at bounding box center [571, 383] width 304 height 20
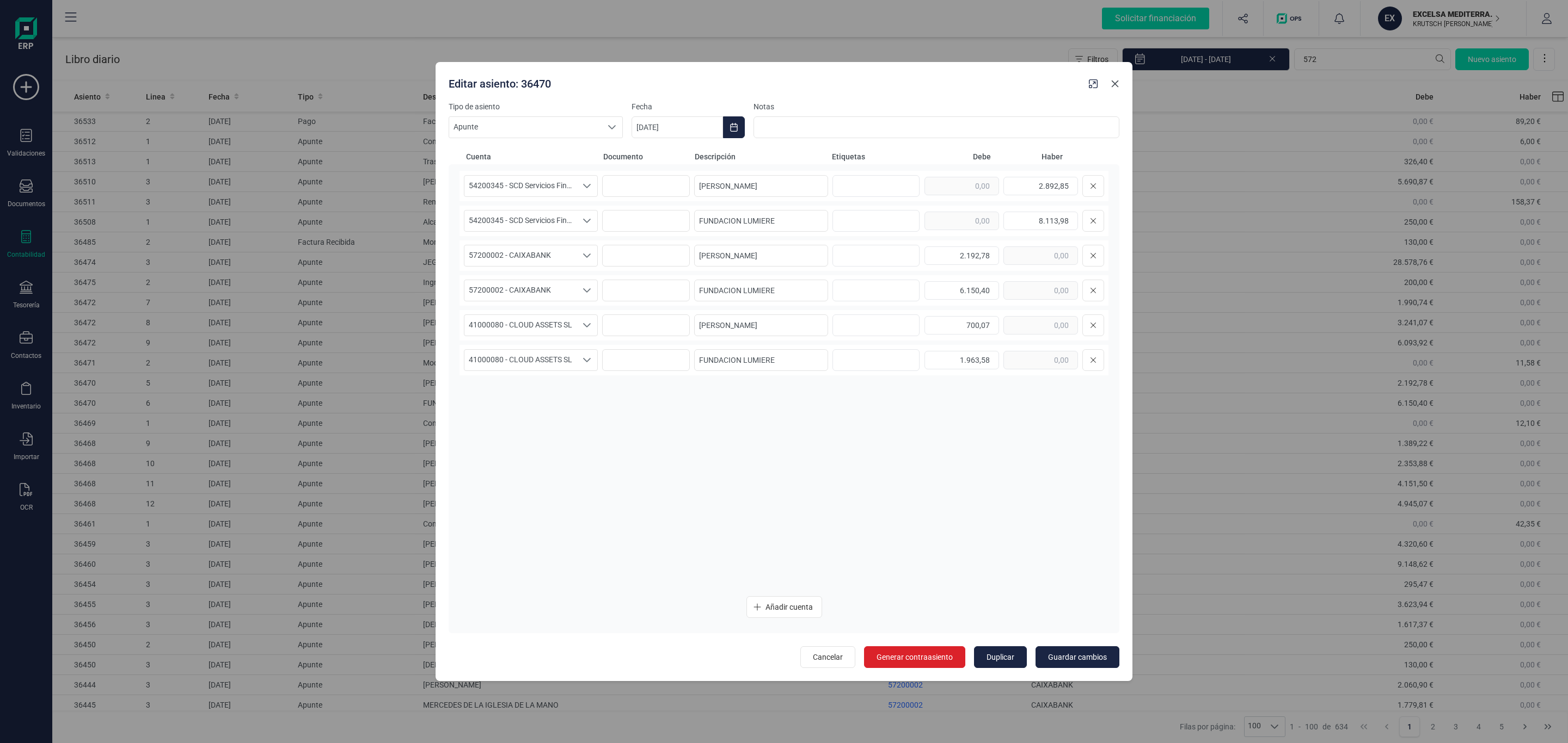
drag, startPoint x: 1115, startPoint y: 92, endPoint x: 1119, endPoint y: 87, distance: 6.4
click at [1115, 92] on button "Close" at bounding box center [1115, 84] width 17 height 17
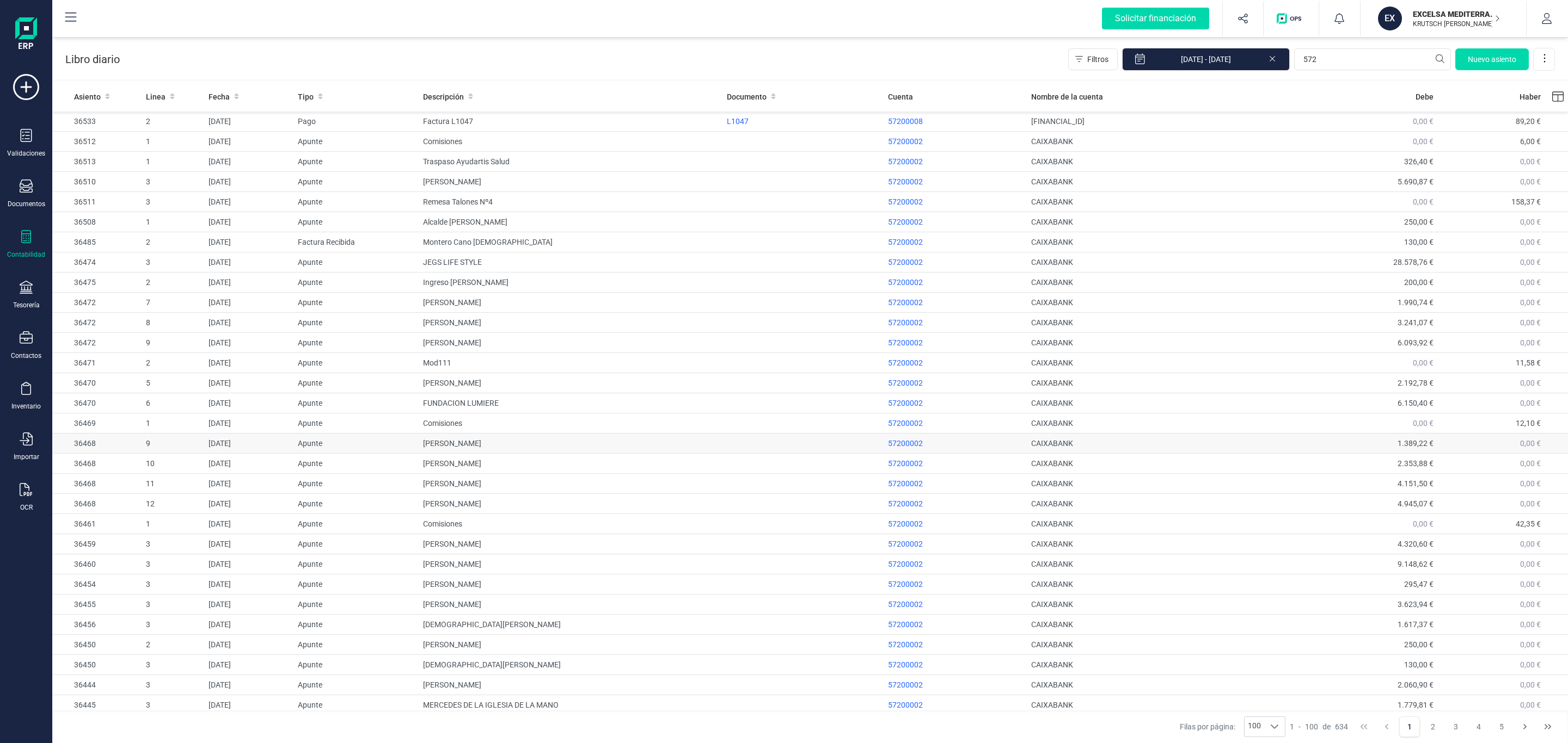
click at [519, 446] on td "[PERSON_NAME] [PERSON_NAME]" at bounding box center [571, 444] width 304 height 20
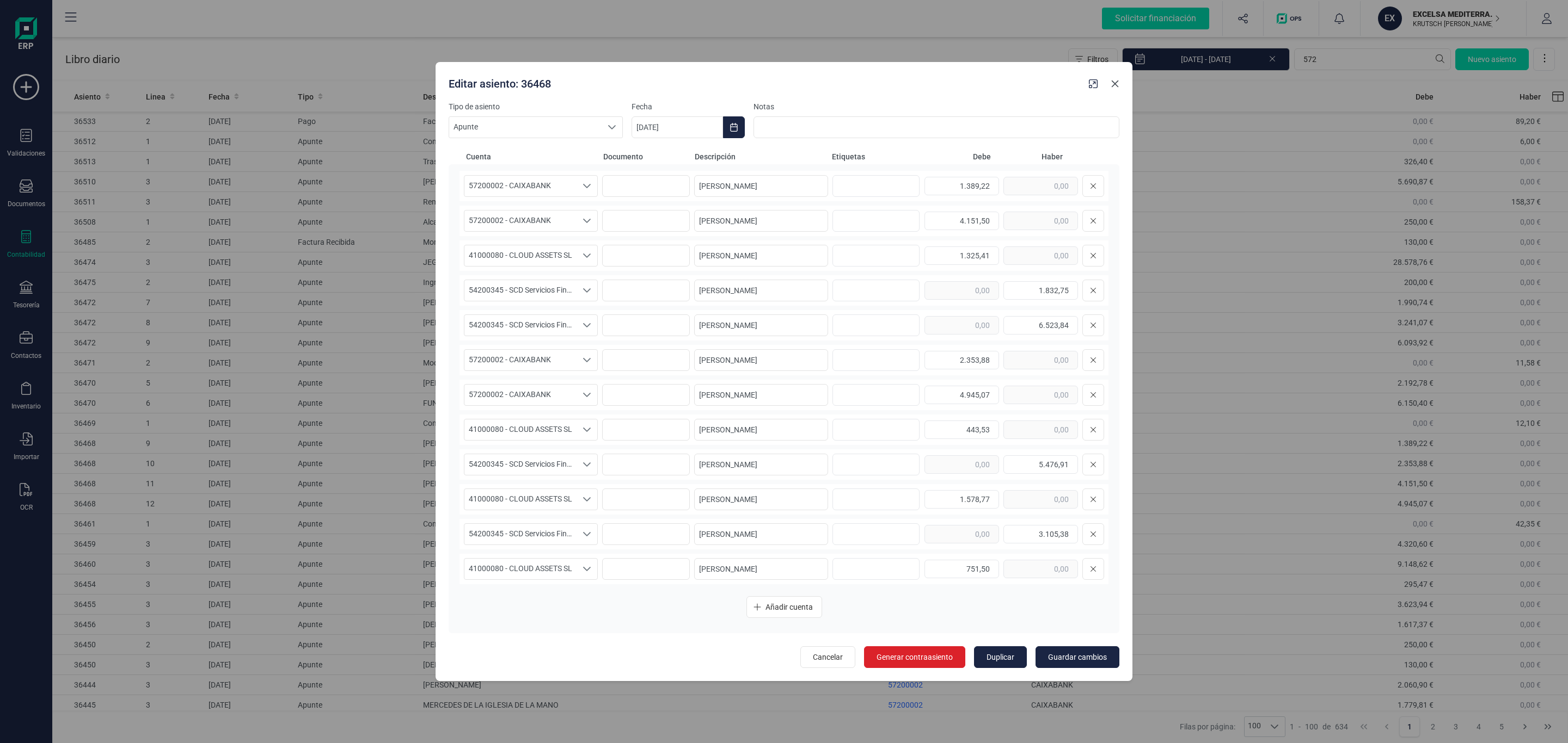
drag, startPoint x: 1115, startPoint y: 83, endPoint x: 1091, endPoint y: 111, distance: 36.9
click at [1115, 83] on icon "Close" at bounding box center [1116, 84] width 7 height 7
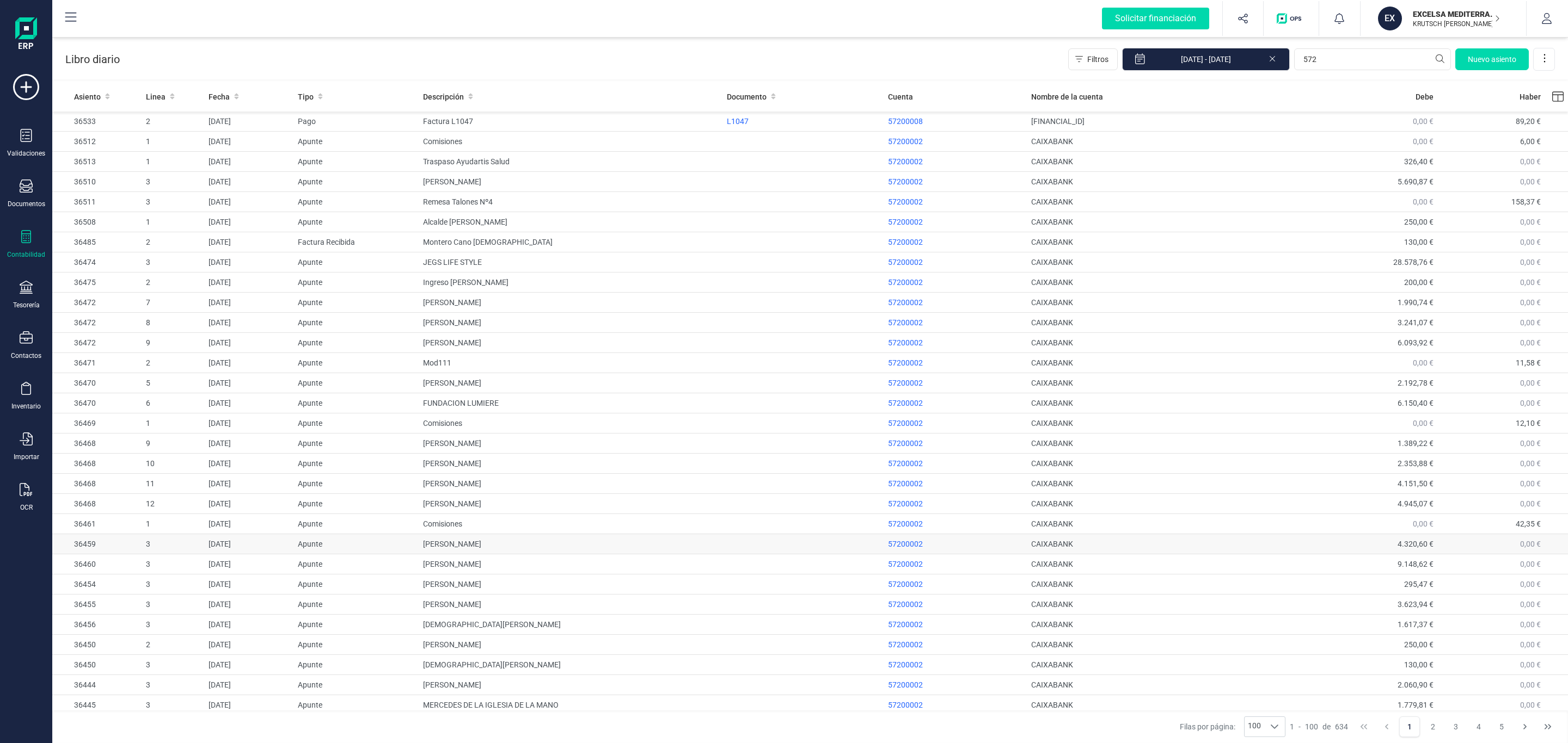
click at [516, 551] on td "[PERSON_NAME]" at bounding box center [571, 545] width 304 height 20
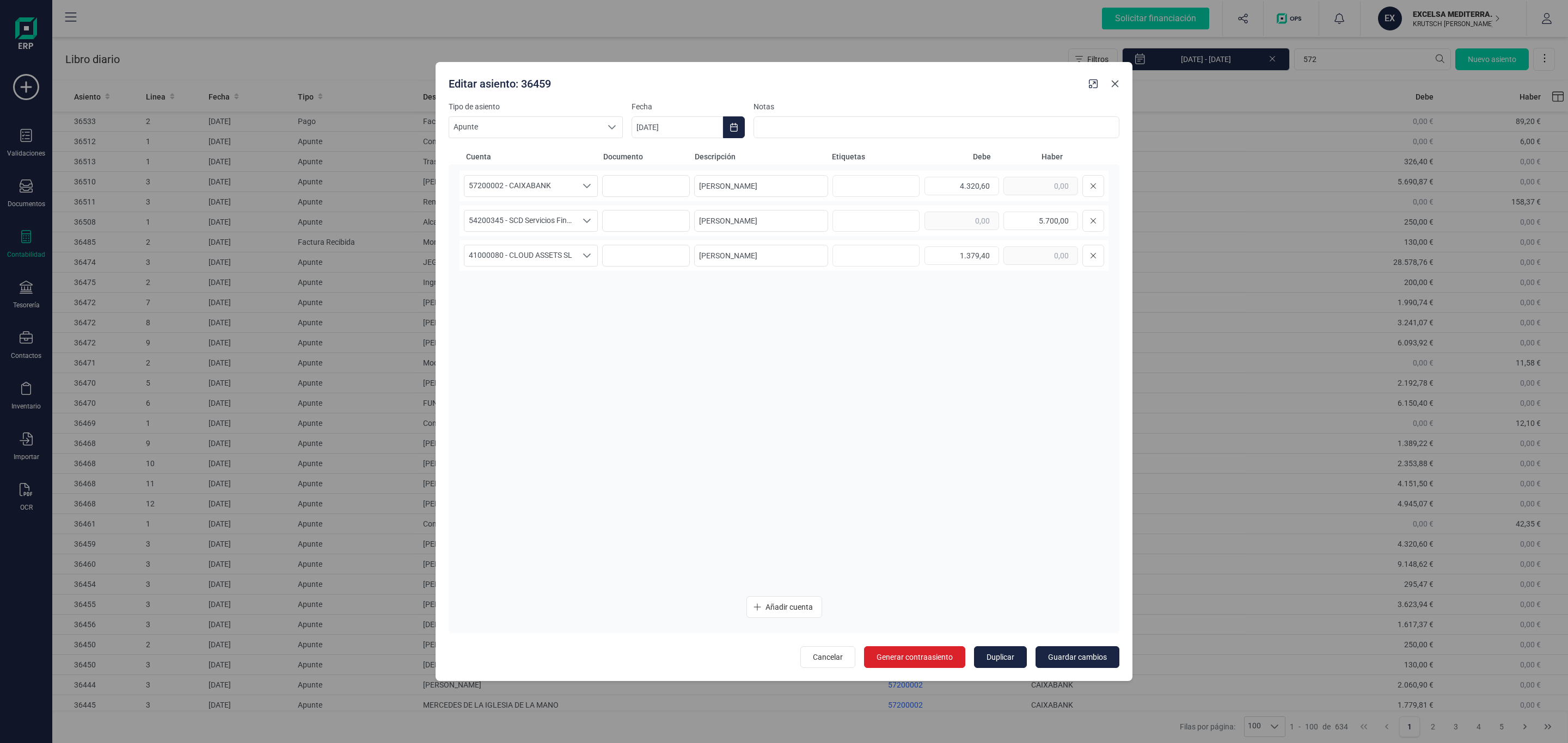
drag, startPoint x: 1117, startPoint y: 88, endPoint x: 1099, endPoint y: 111, distance: 29.2
click at [1117, 88] on button "Close" at bounding box center [1115, 84] width 17 height 17
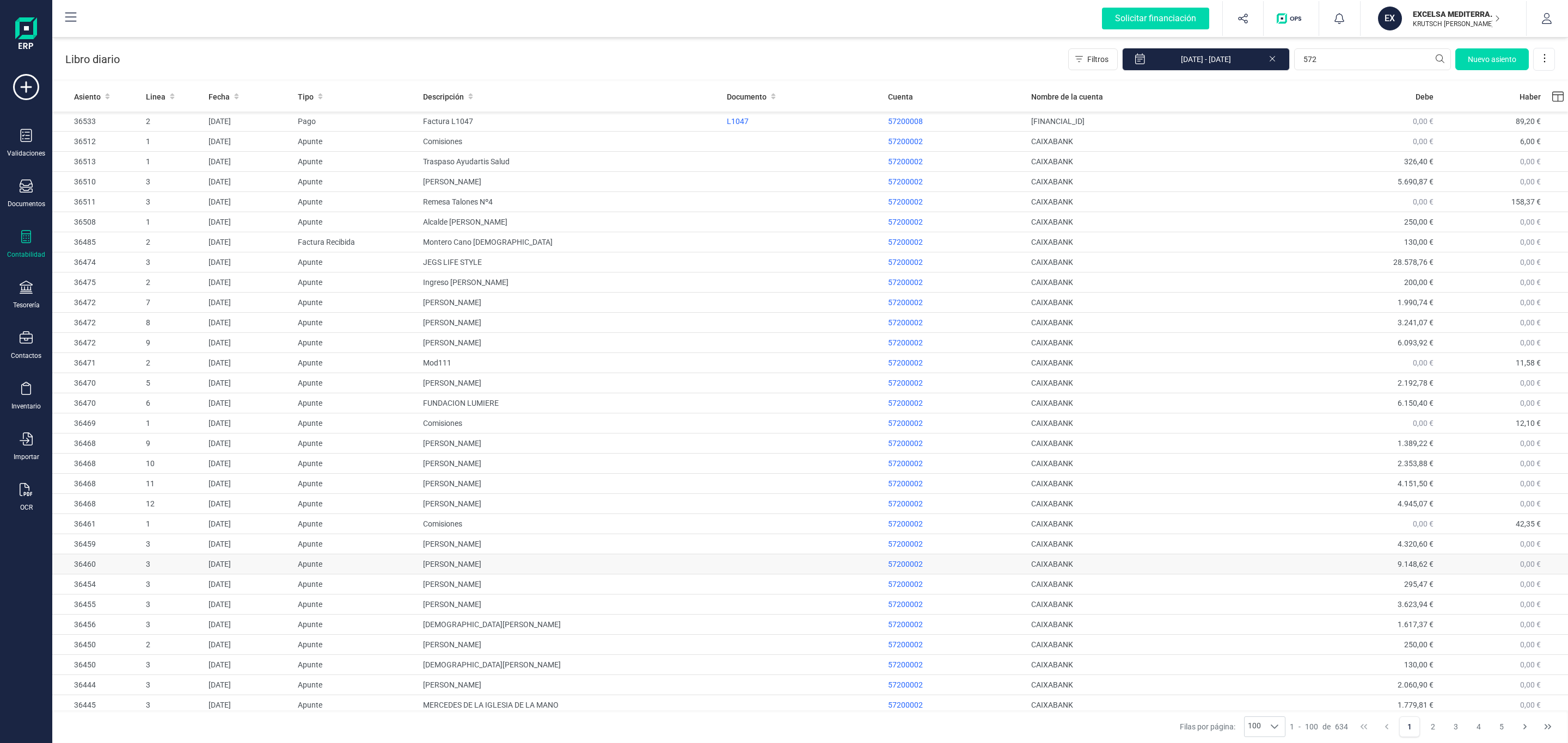
click at [517, 567] on td "ENCARNACION CAROTENUTO" at bounding box center [571, 565] width 304 height 20
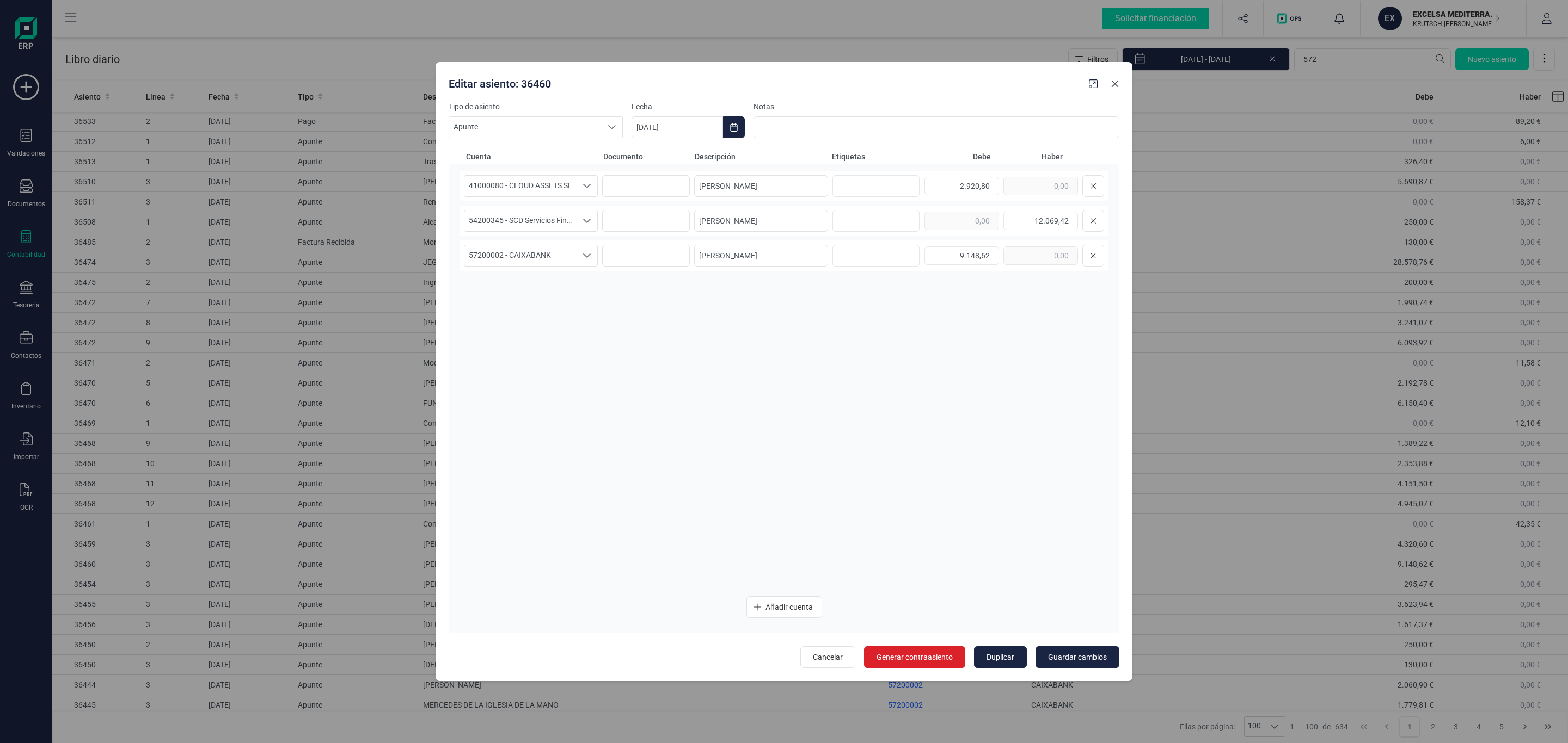
drag, startPoint x: 1116, startPoint y: 84, endPoint x: 1067, endPoint y: 162, distance: 92.1
click at [1116, 84] on icon "Close" at bounding box center [1116, 84] width 7 height 7
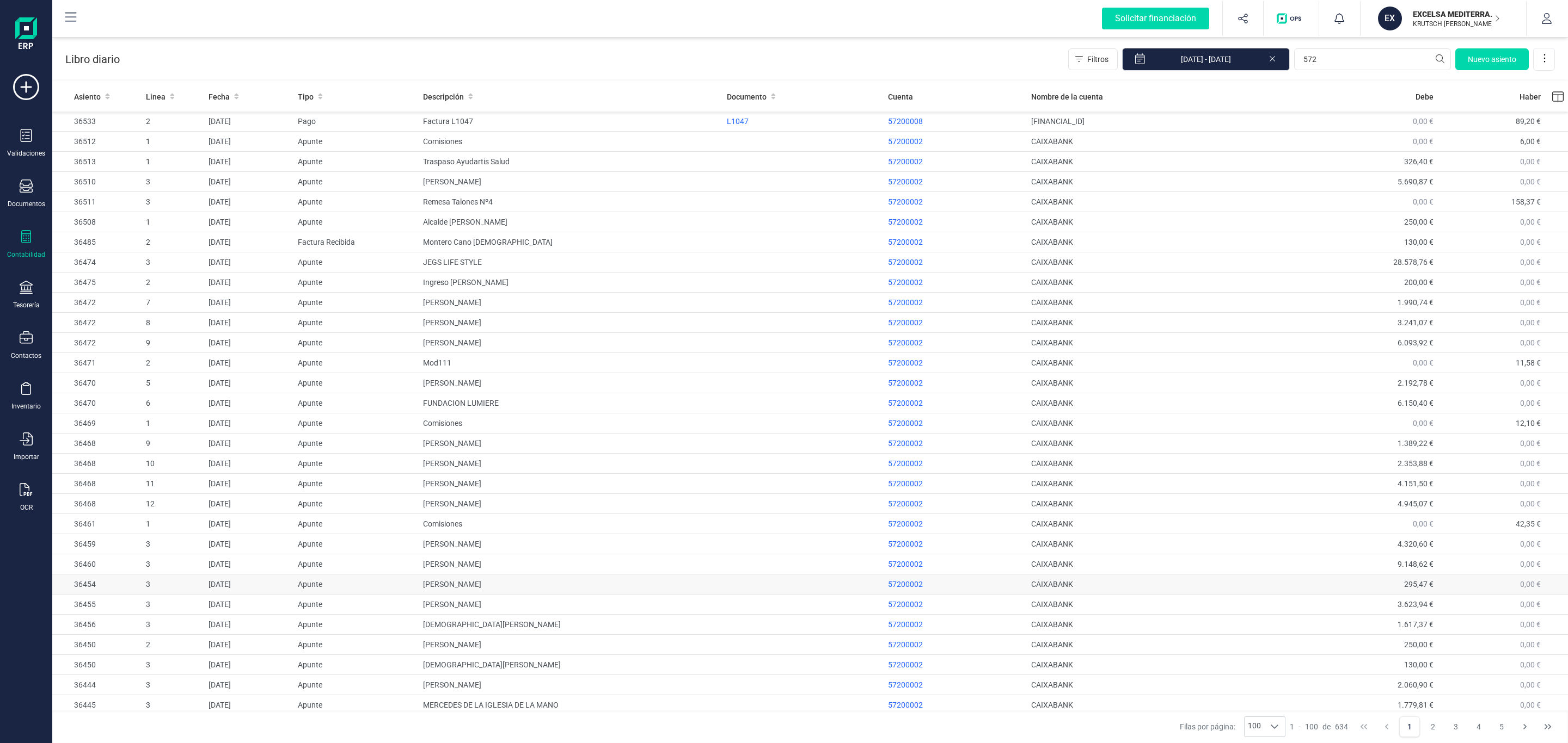
click at [502, 588] on td "[PERSON_NAME]" at bounding box center [571, 585] width 304 height 20
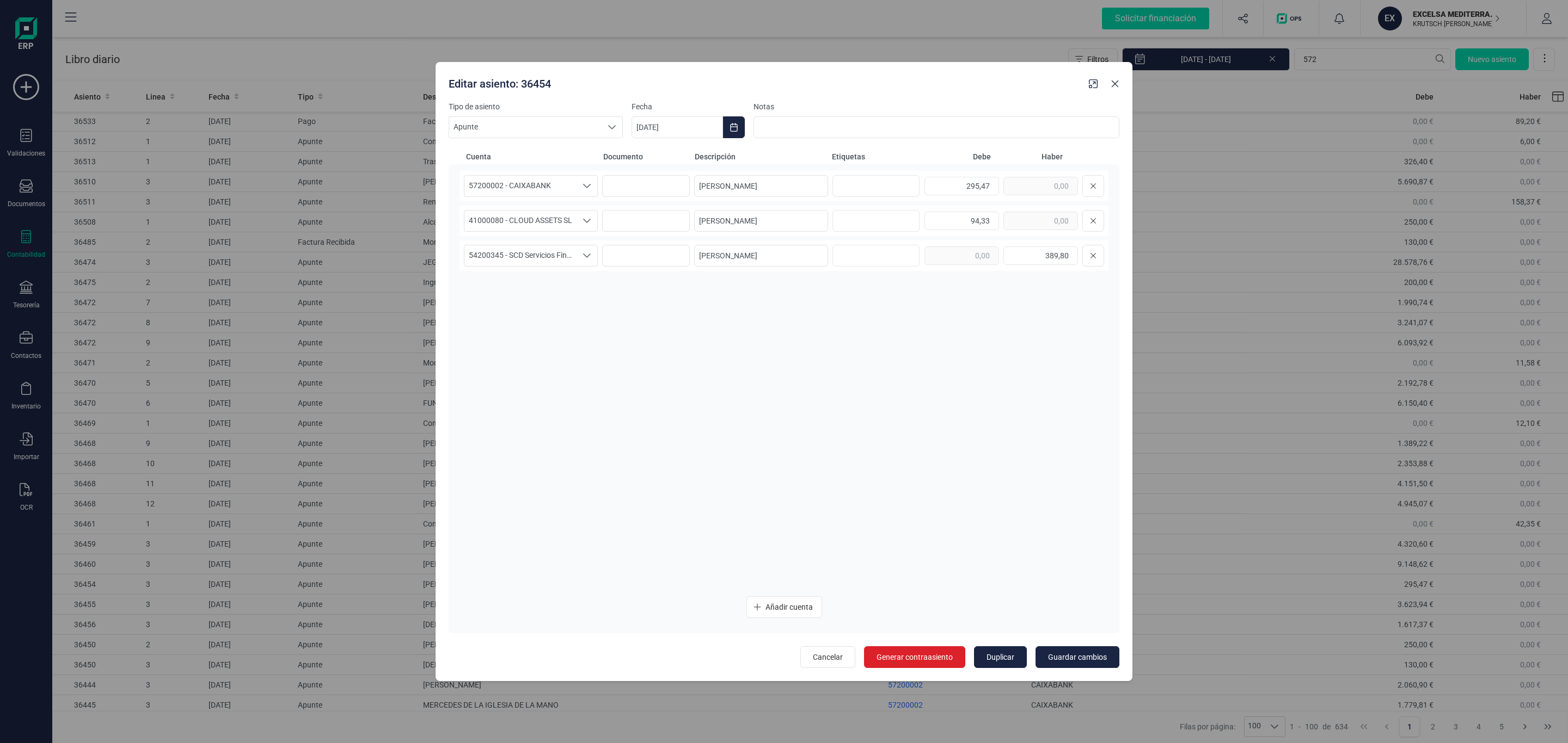
drag, startPoint x: 1119, startPoint y: 83, endPoint x: 1028, endPoint y: 236, distance: 178.0
click at [1119, 83] on icon "Close" at bounding box center [1115, 84] width 9 height 9
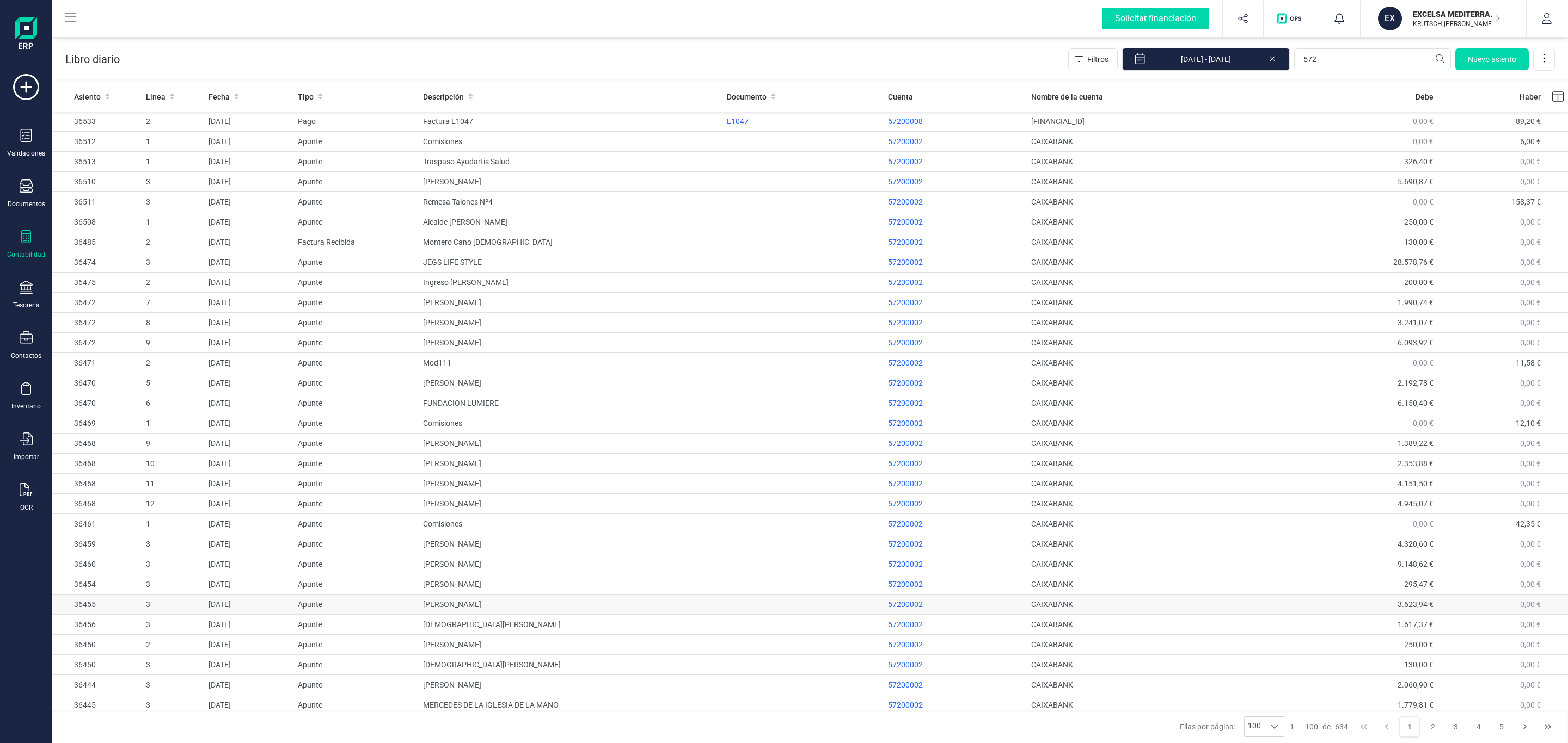
click at [501, 604] on td "[PERSON_NAME]" at bounding box center [571, 605] width 304 height 20
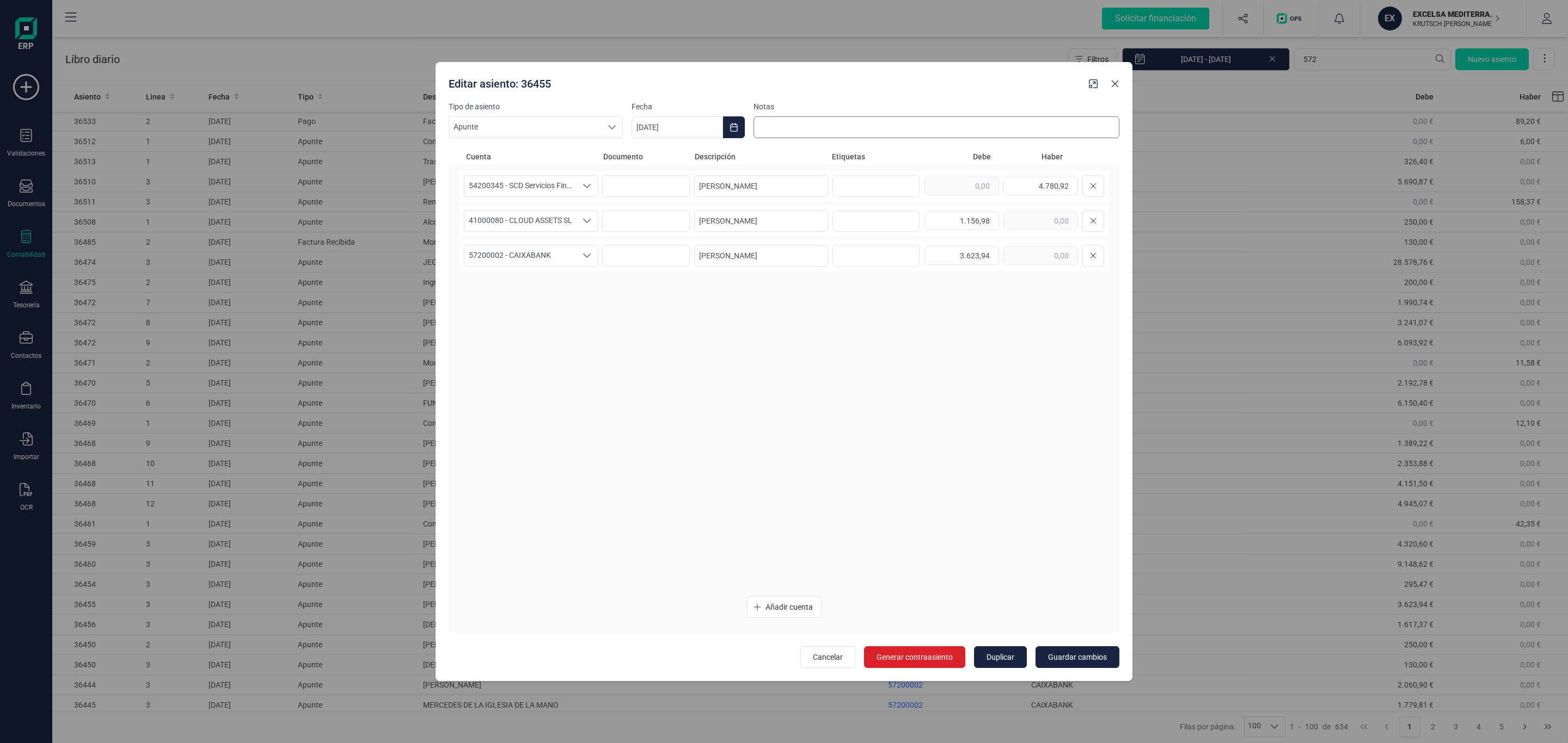
drag, startPoint x: 1117, startPoint y: 82, endPoint x: 1101, endPoint y: 128, distance: 48.7
click at [1117, 82] on icon "Close" at bounding box center [1116, 84] width 7 height 7
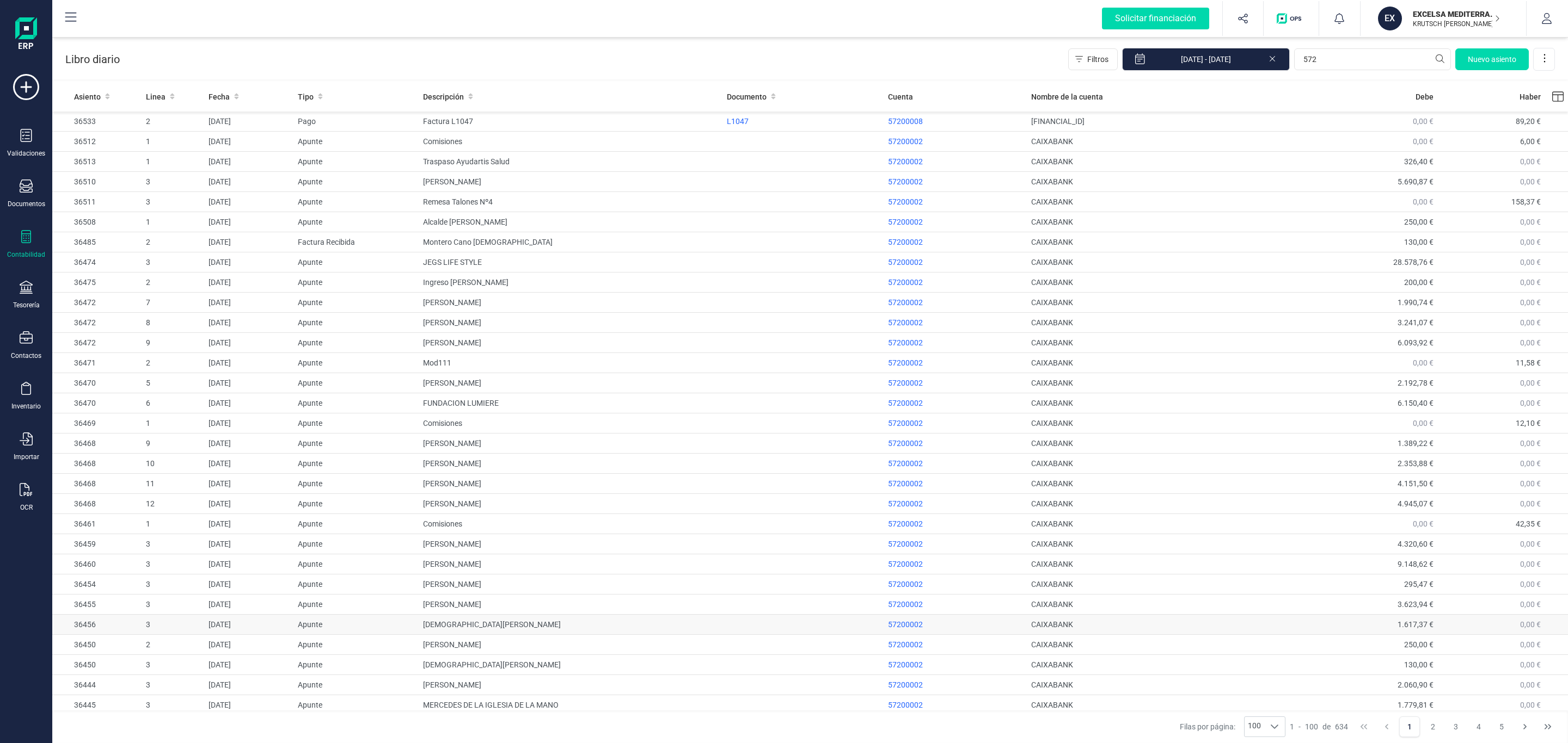
click at [544, 630] on td "[DEMOGRAPHIC_DATA][PERSON_NAME]" at bounding box center [571, 625] width 304 height 20
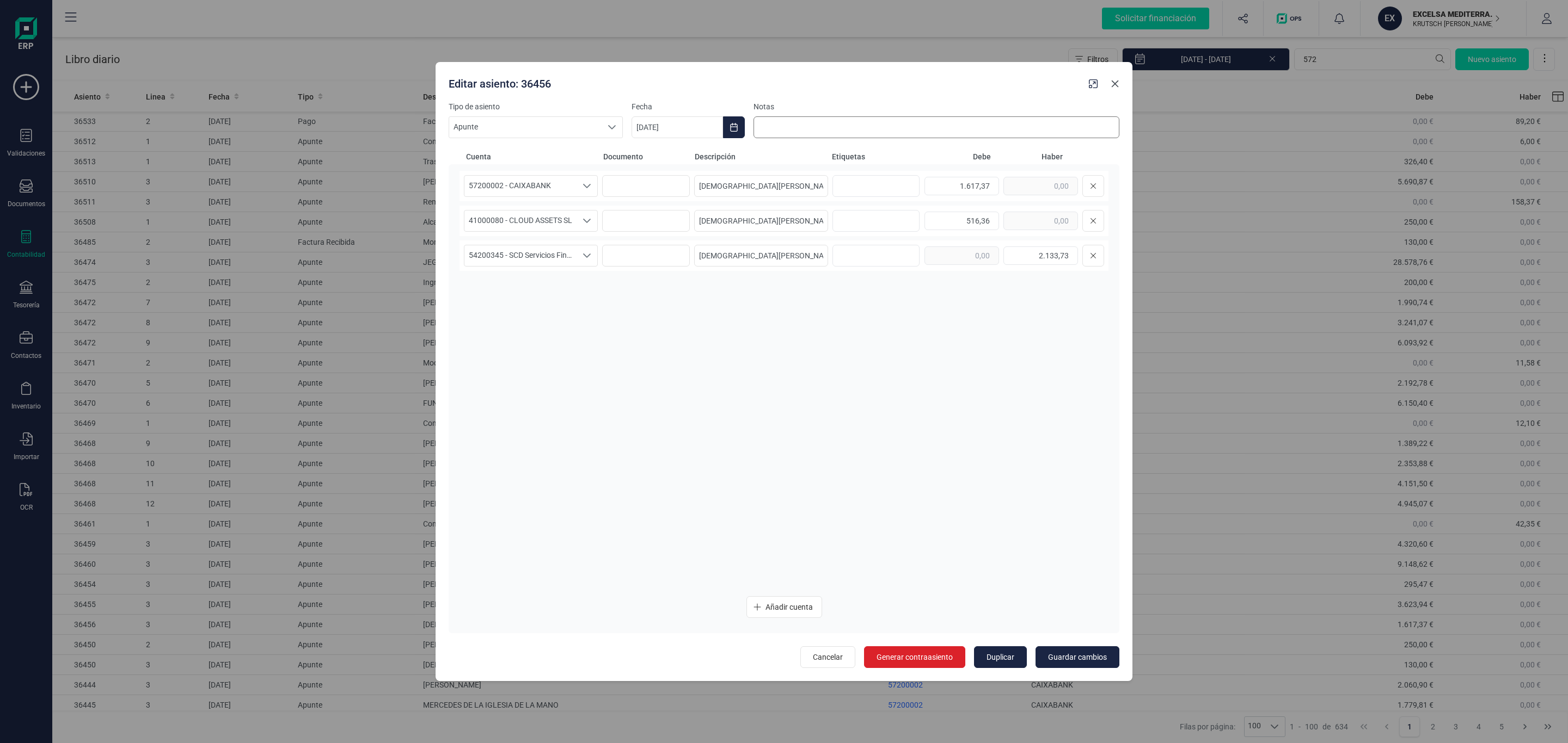
drag, startPoint x: 1112, startPoint y: 84, endPoint x: 1114, endPoint y: 123, distance: 39.1
click at [1112, 84] on icon "Close" at bounding box center [1115, 84] width 9 height 9
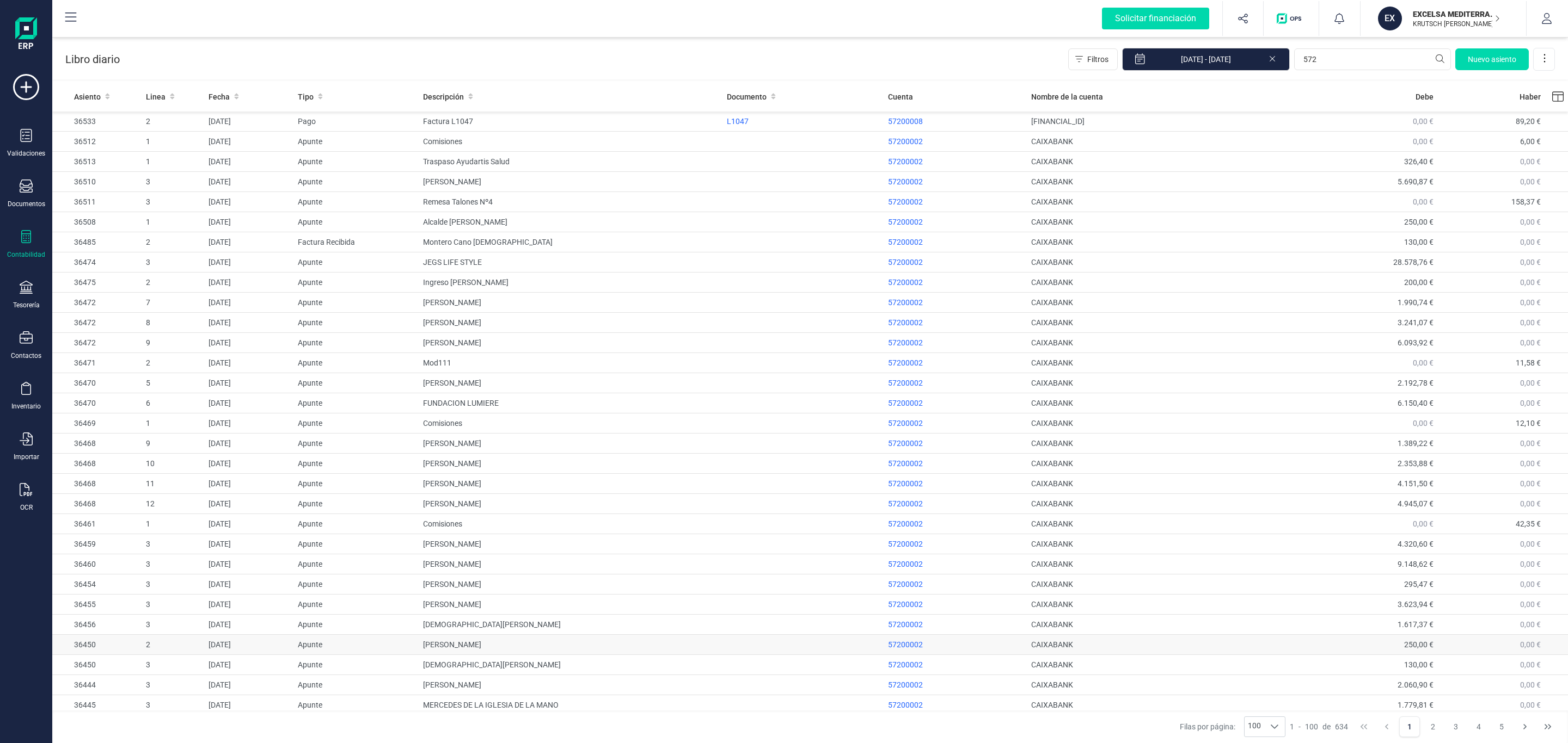
click at [531, 651] on td "[PERSON_NAME] [PERSON_NAME]" at bounding box center [571, 645] width 304 height 20
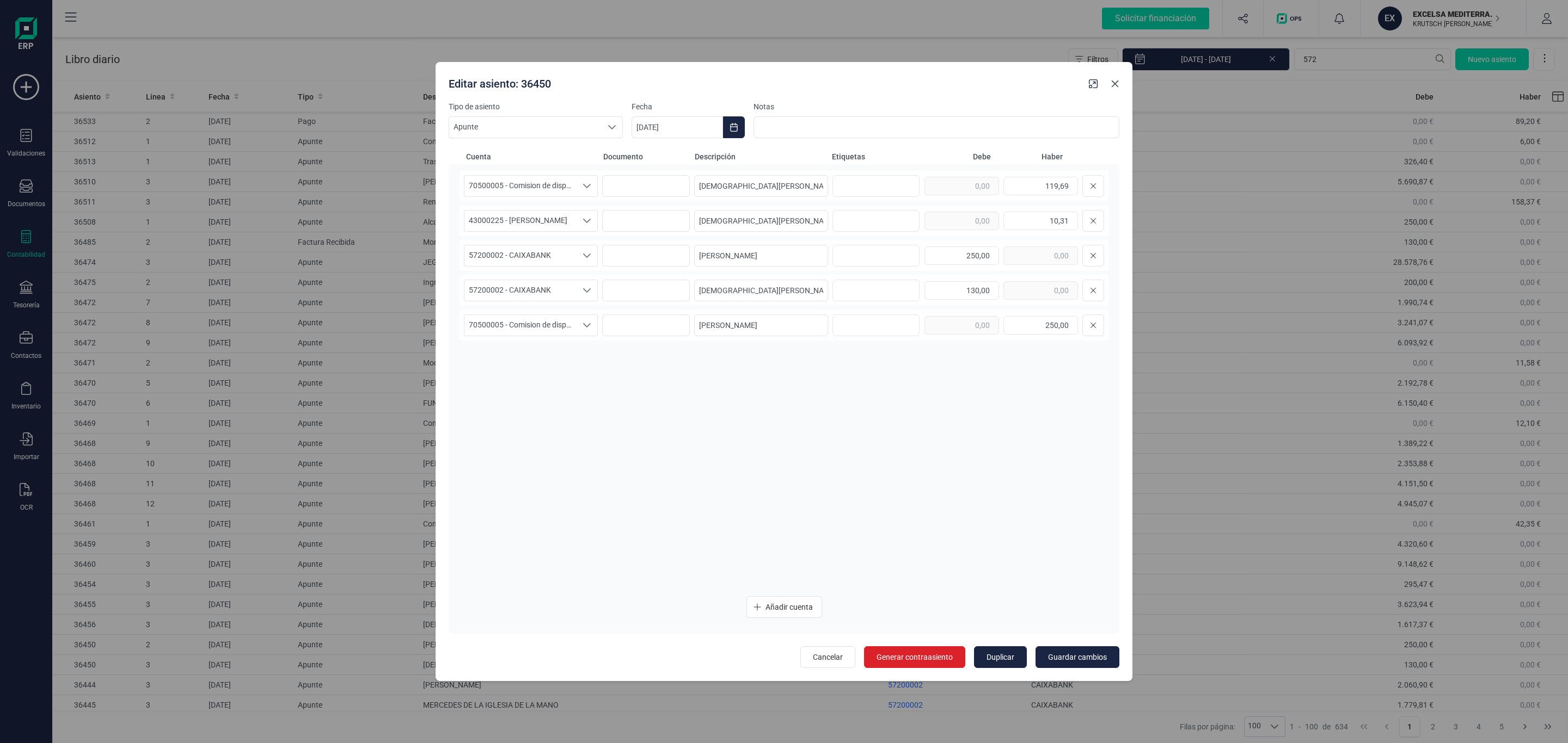
drag, startPoint x: 1110, startPoint y: 84, endPoint x: 1105, endPoint y: 95, distance: 12.1
click at [1110, 84] on button "Close" at bounding box center [1115, 84] width 17 height 17
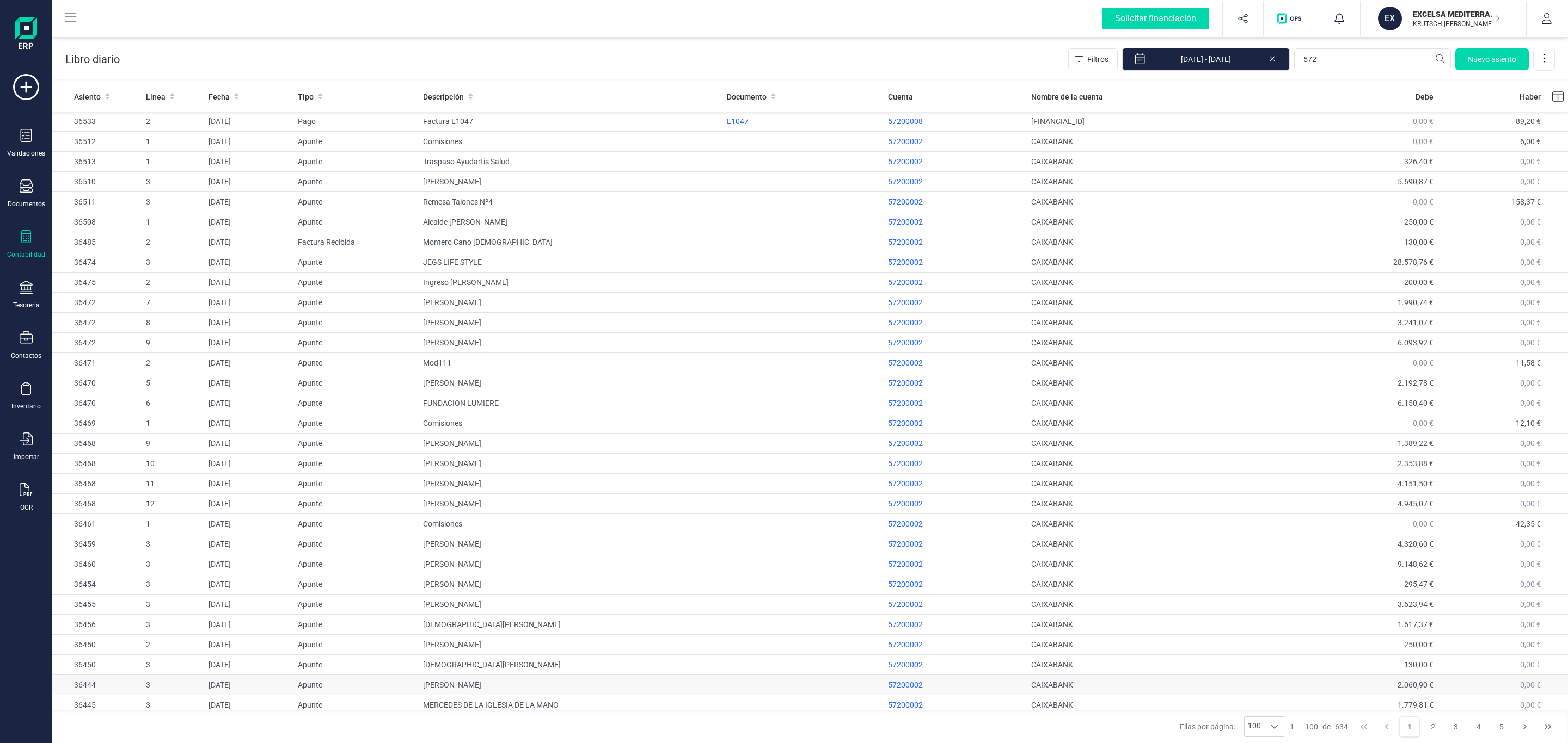
click at [546, 694] on td "EXPOSITO FRIAS FRANCISCO" at bounding box center [571, 685] width 304 height 20
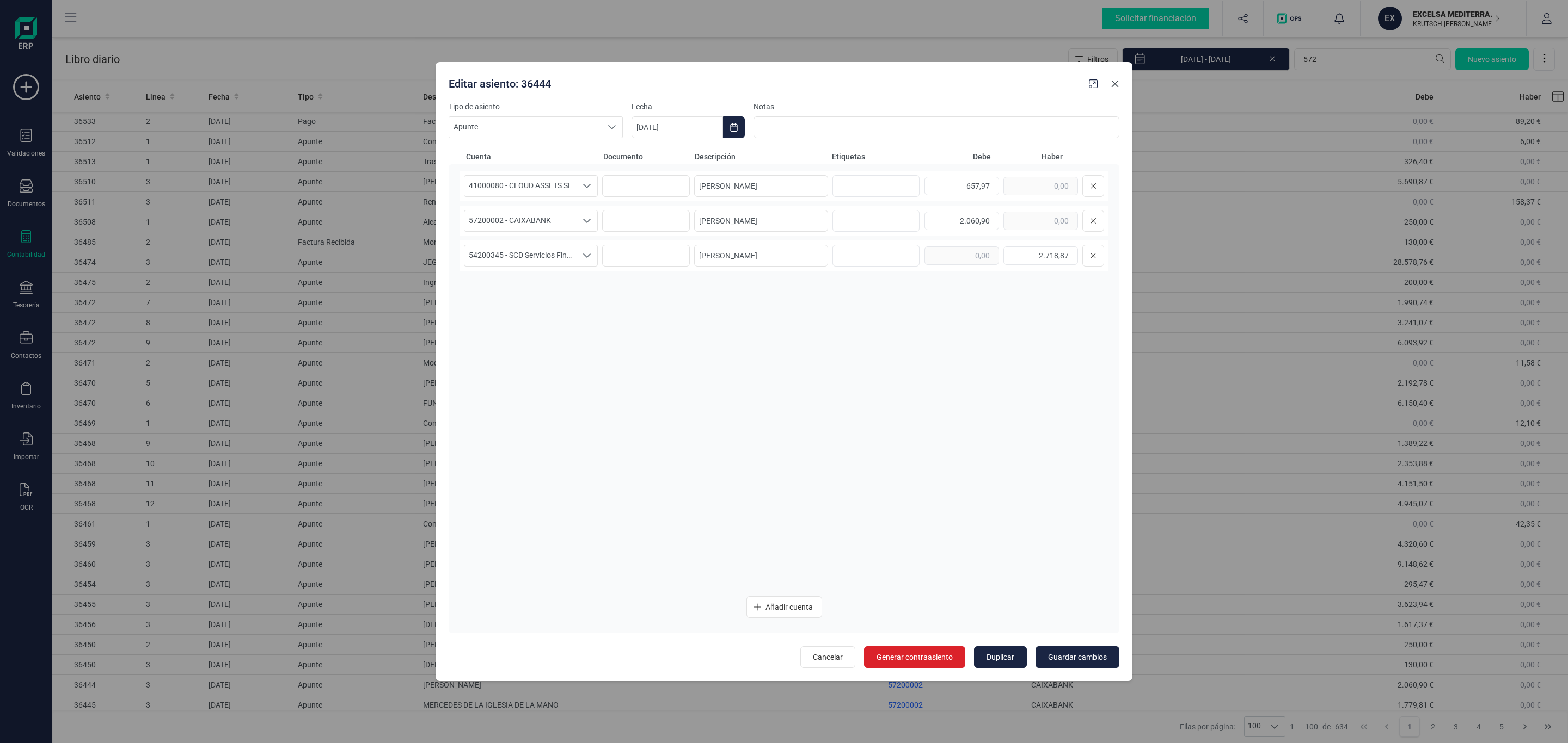
drag, startPoint x: 1117, startPoint y: 87, endPoint x: 1111, endPoint y: 216, distance: 129.1
click at [1117, 87] on icon "Close" at bounding box center [1115, 84] width 9 height 9
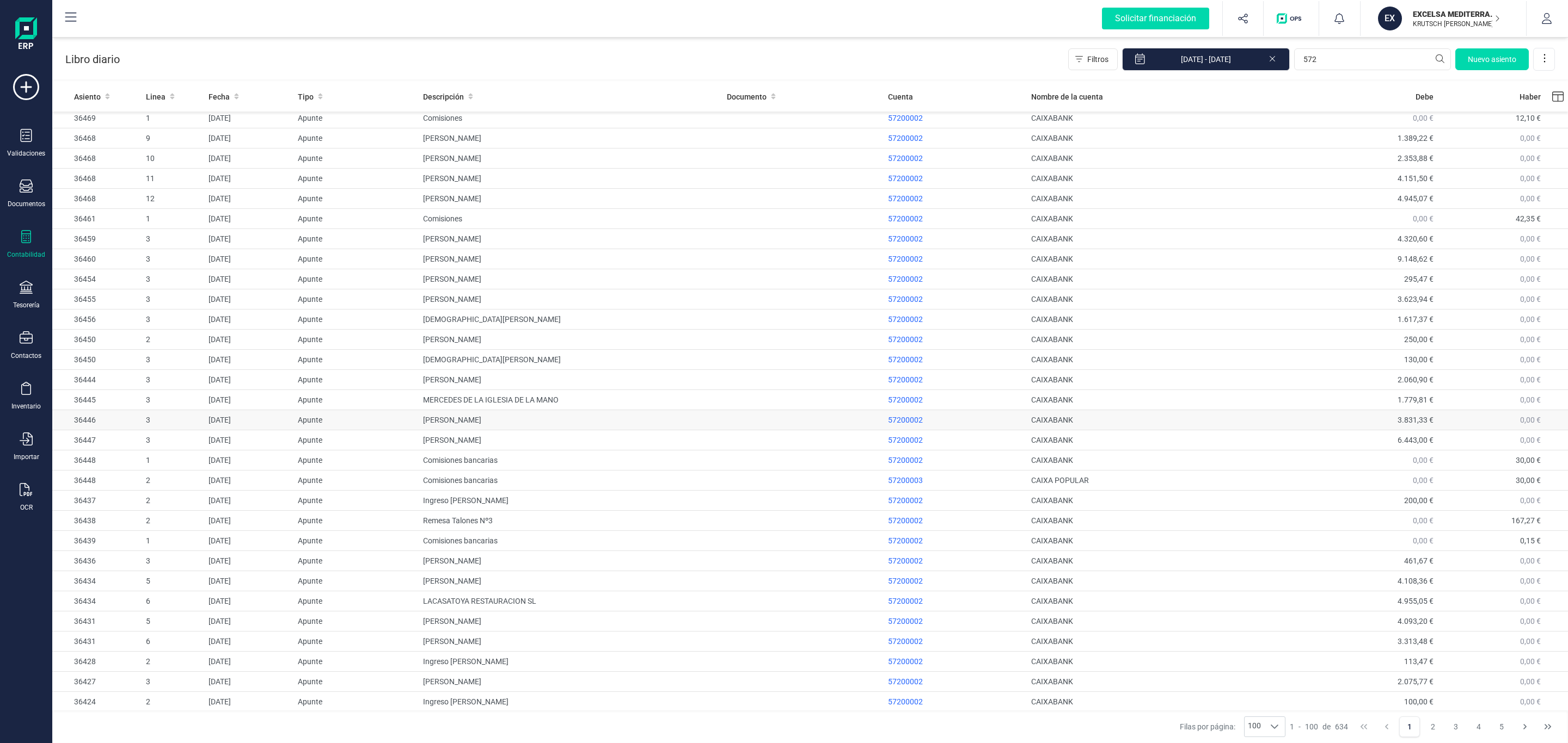
scroll to position [327, 0]
click at [977, 381] on p "57200002" at bounding box center [956, 378] width 135 height 11
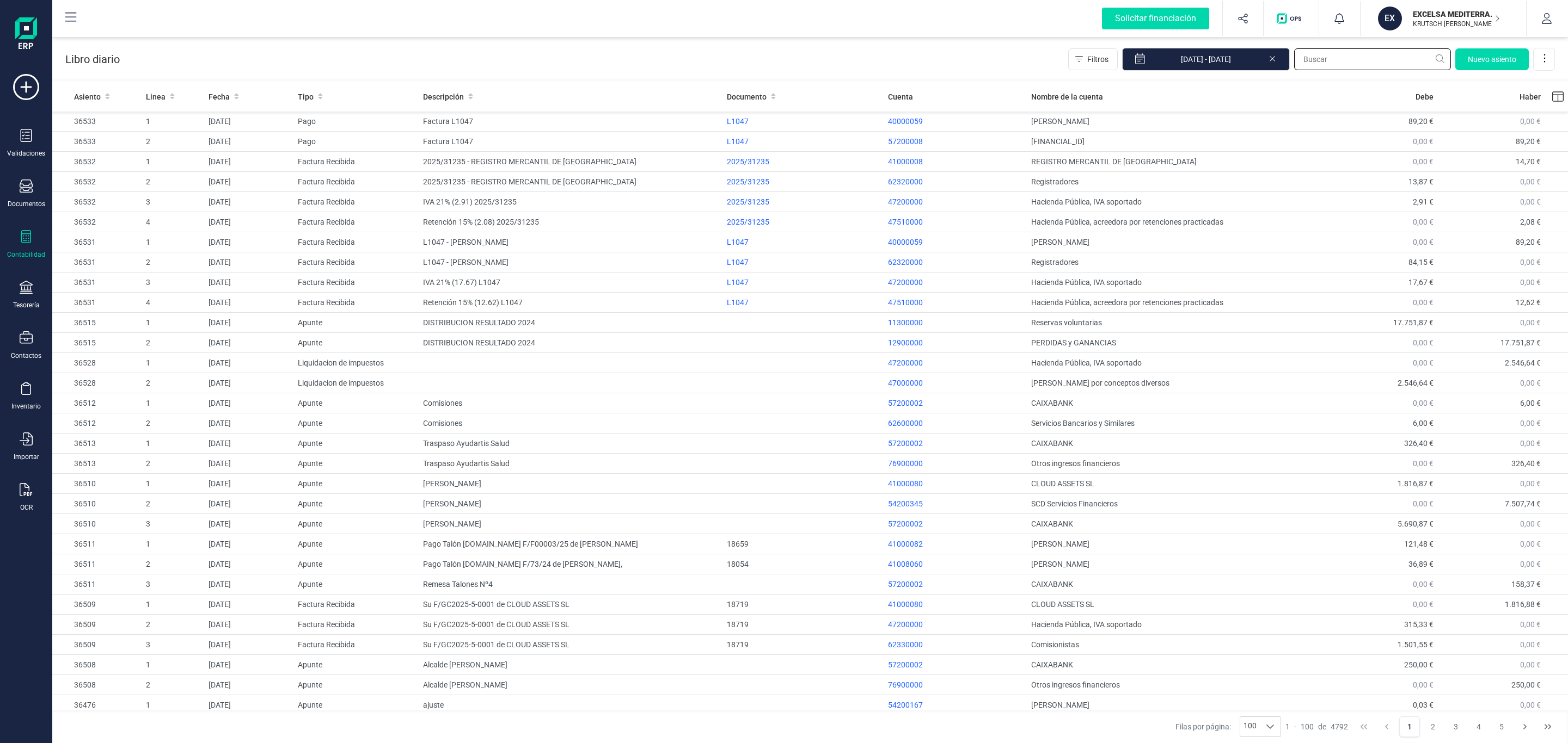
click at [1334, 59] on input "text" at bounding box center [1372, 59] width 157 height 21
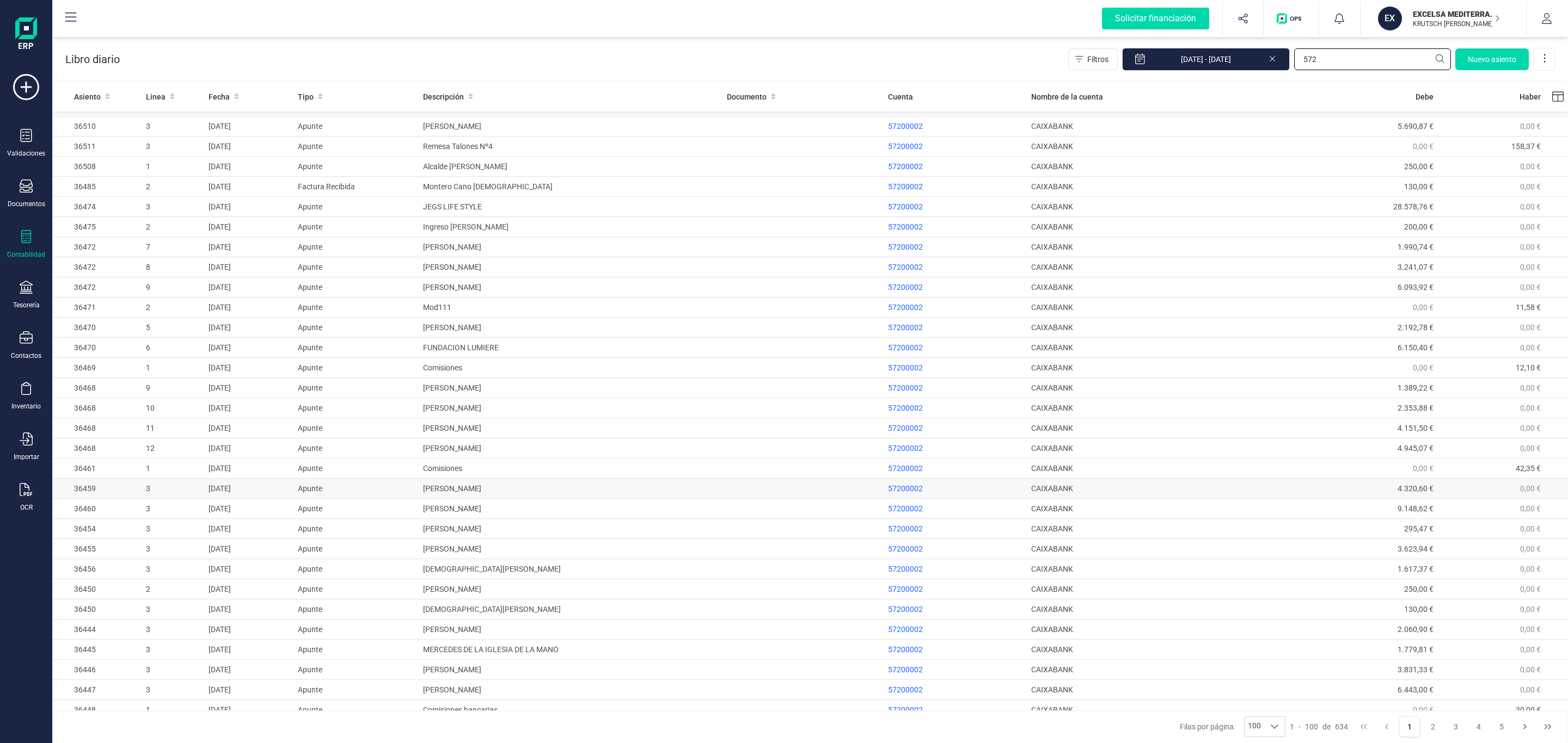
scroll to position [163, 0]
type input "572"
click at [495, 550] on td "MERCEDES DE LA IGLESIA DE LA MANO" at bounding box center [571, 542] width 304 height 20
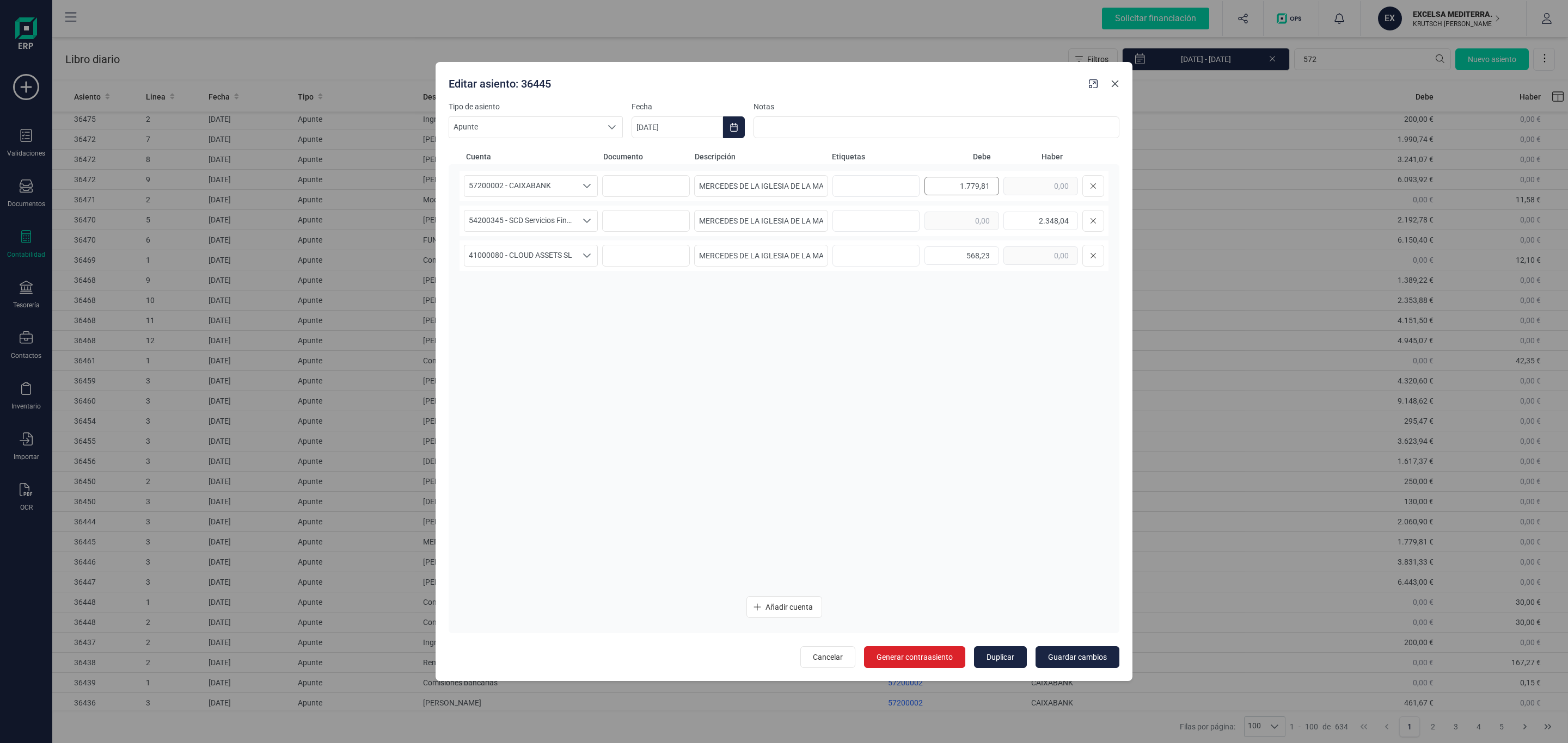
drag, startPoint x: 1117, startPoint y: 82, endPoint x: 926, endPoint y: 189, distance: 218.9
click at [1117, 82] on icon "Close" at bounding box center [1116, 84] width 7 height 7
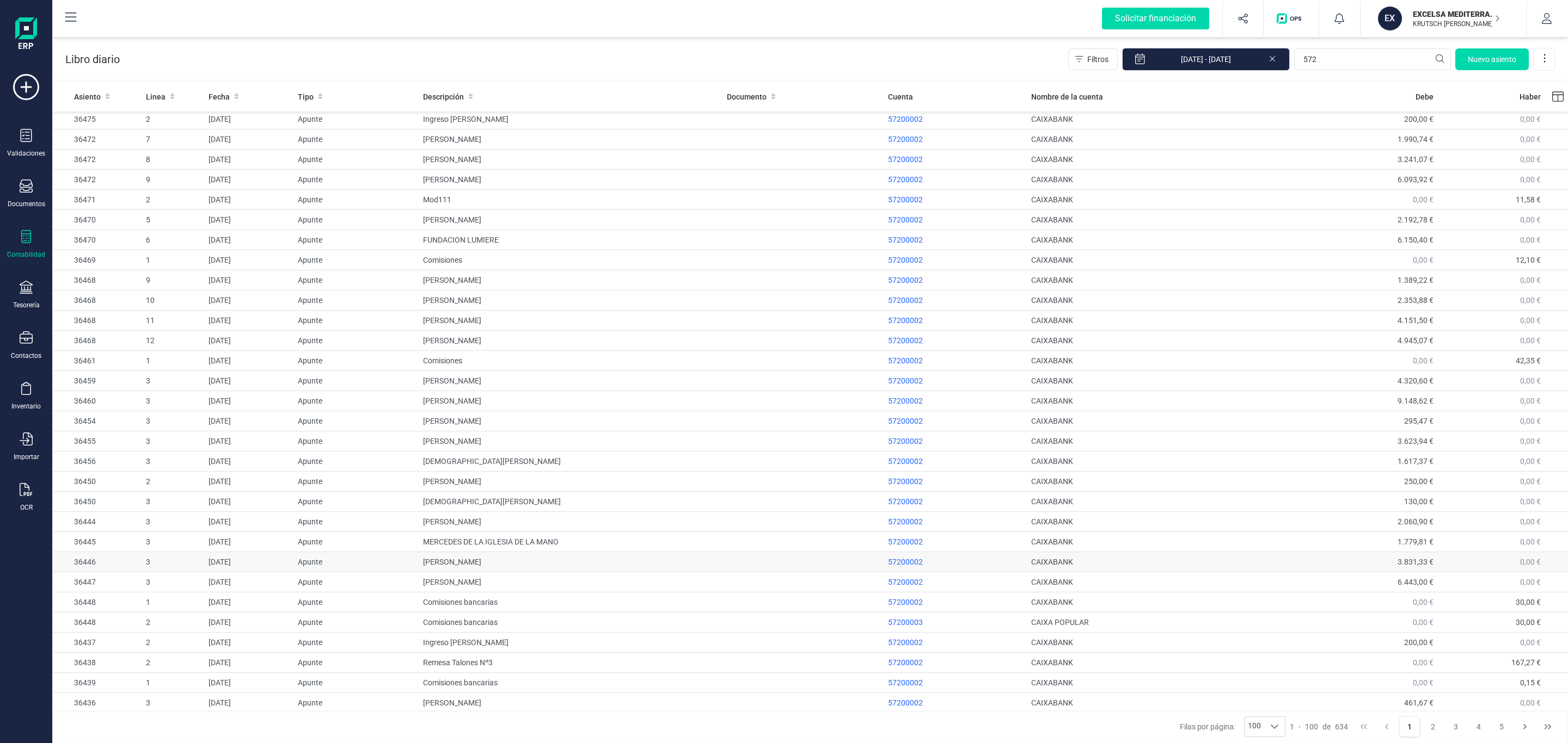
click at [480, 569] on td "LUISA TATO SANCHEZ" at bounding box center [571, 562] width 304 height 20
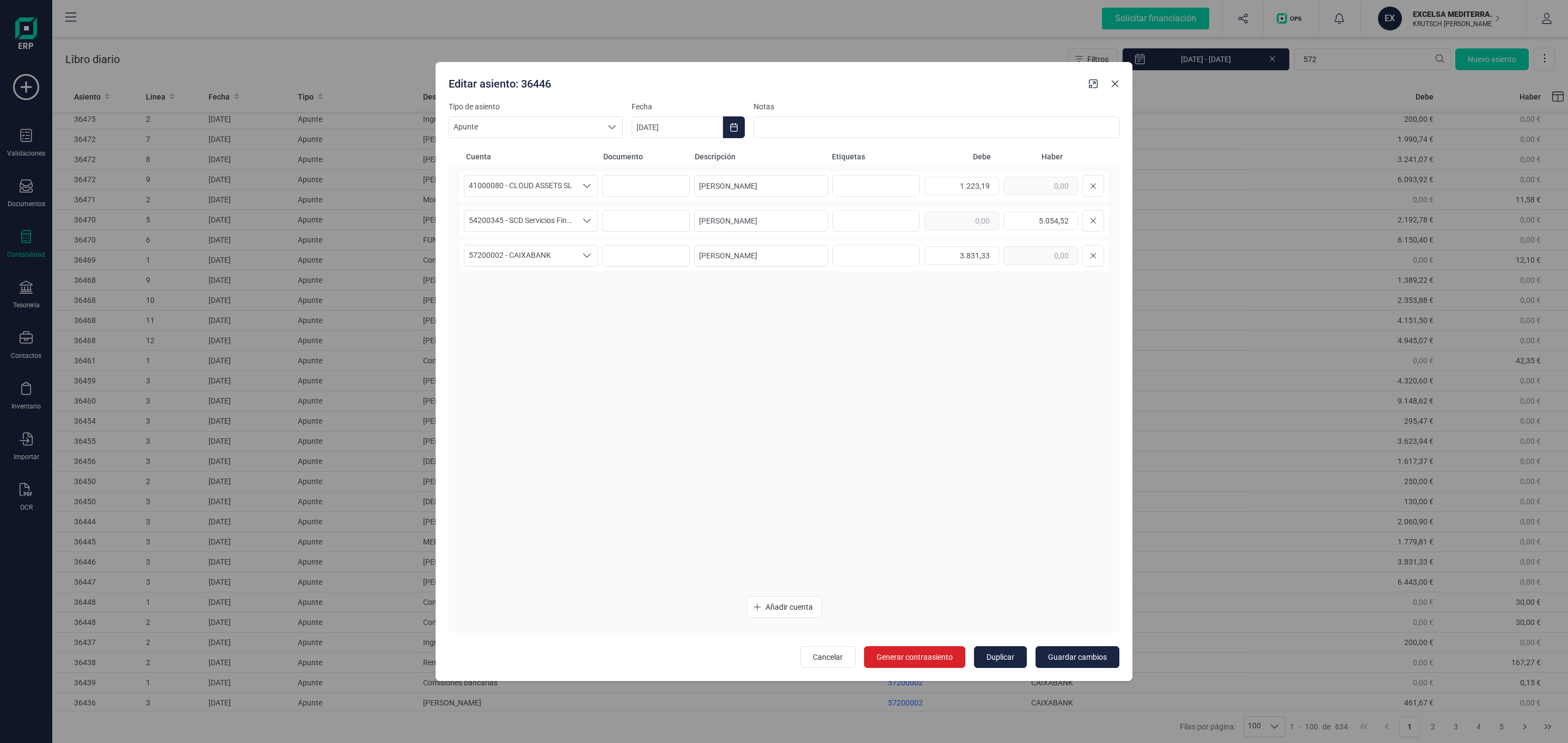
click at [1114, 85] on icon "Close" at bounding box center [1115, 84] width 9 height 9
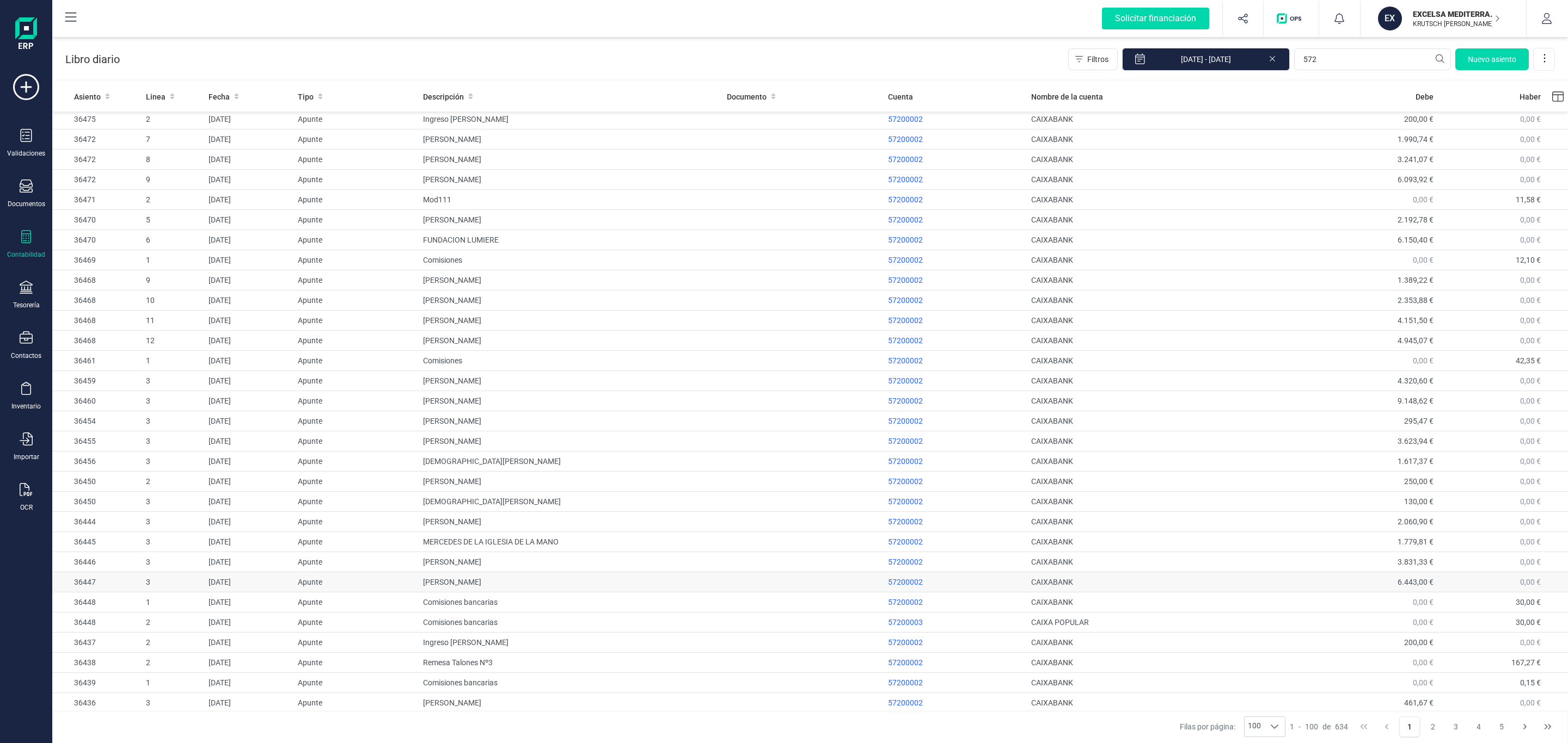
click at [590, 585] on td "MARTOS MARTINEZ JOSEFA" at bounding box center [571, 583] width 304 height 20
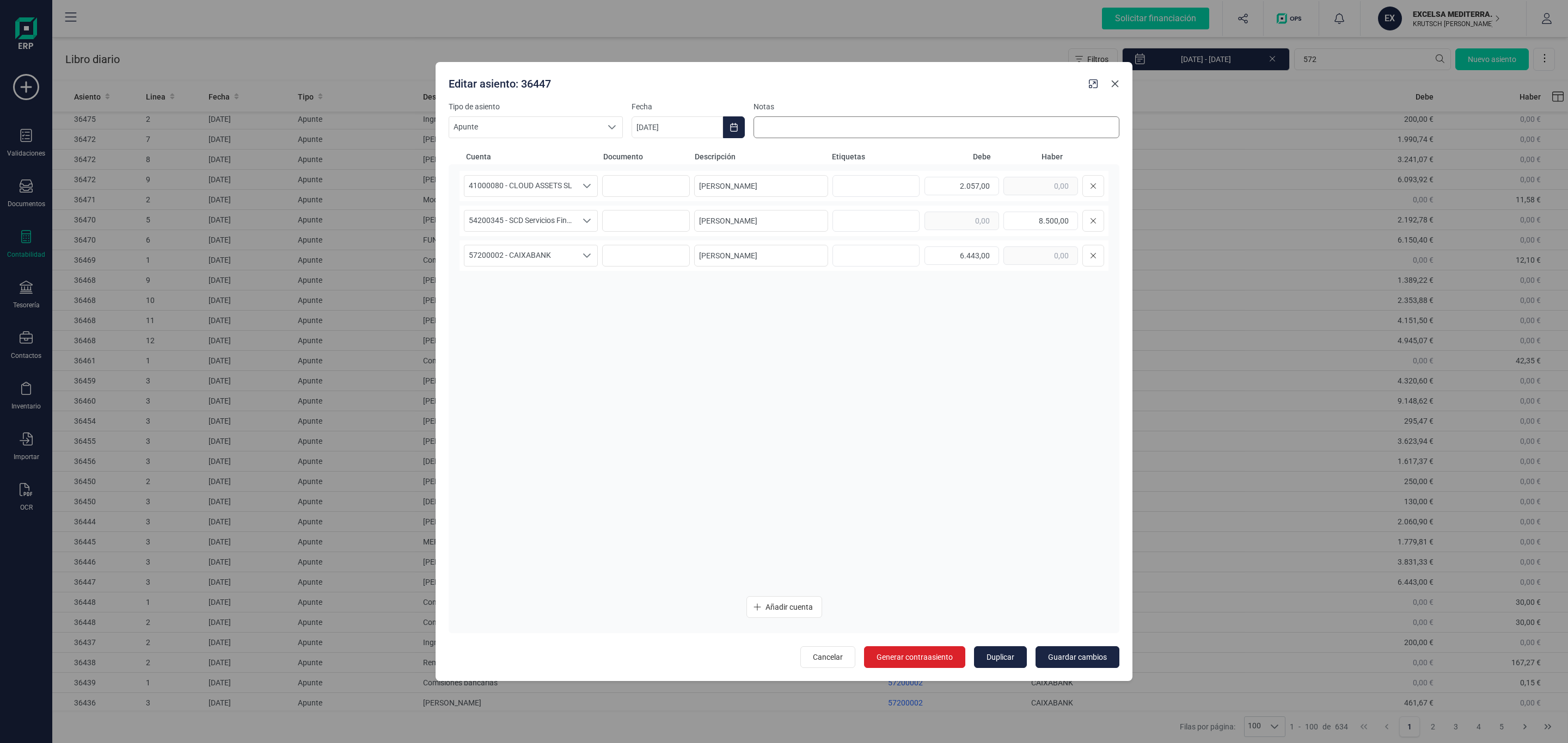
drag, startPoint x: 1116, startPoint y: 79, endPoint x: 1108, endPoint y: 125, distance: 46.7
click at [1116, 80] on icon "Close" at bounding box center [1115, 84] width 9 height 9
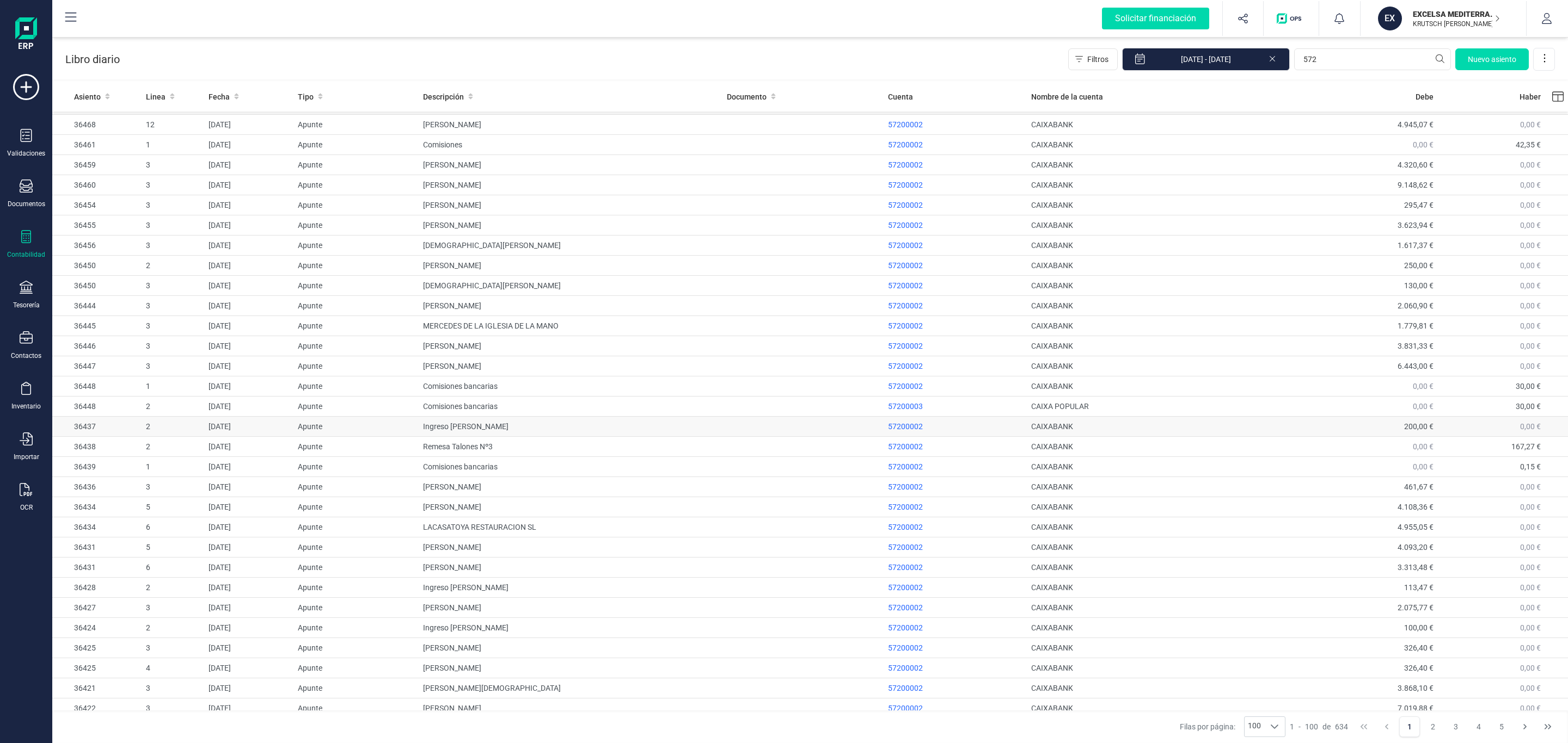
scroll to position [408, 0]
click at [663, 469] on td "CRISTIAN RUBEN GIL DURA" at bounding box center [571, 459] width 304 height 20
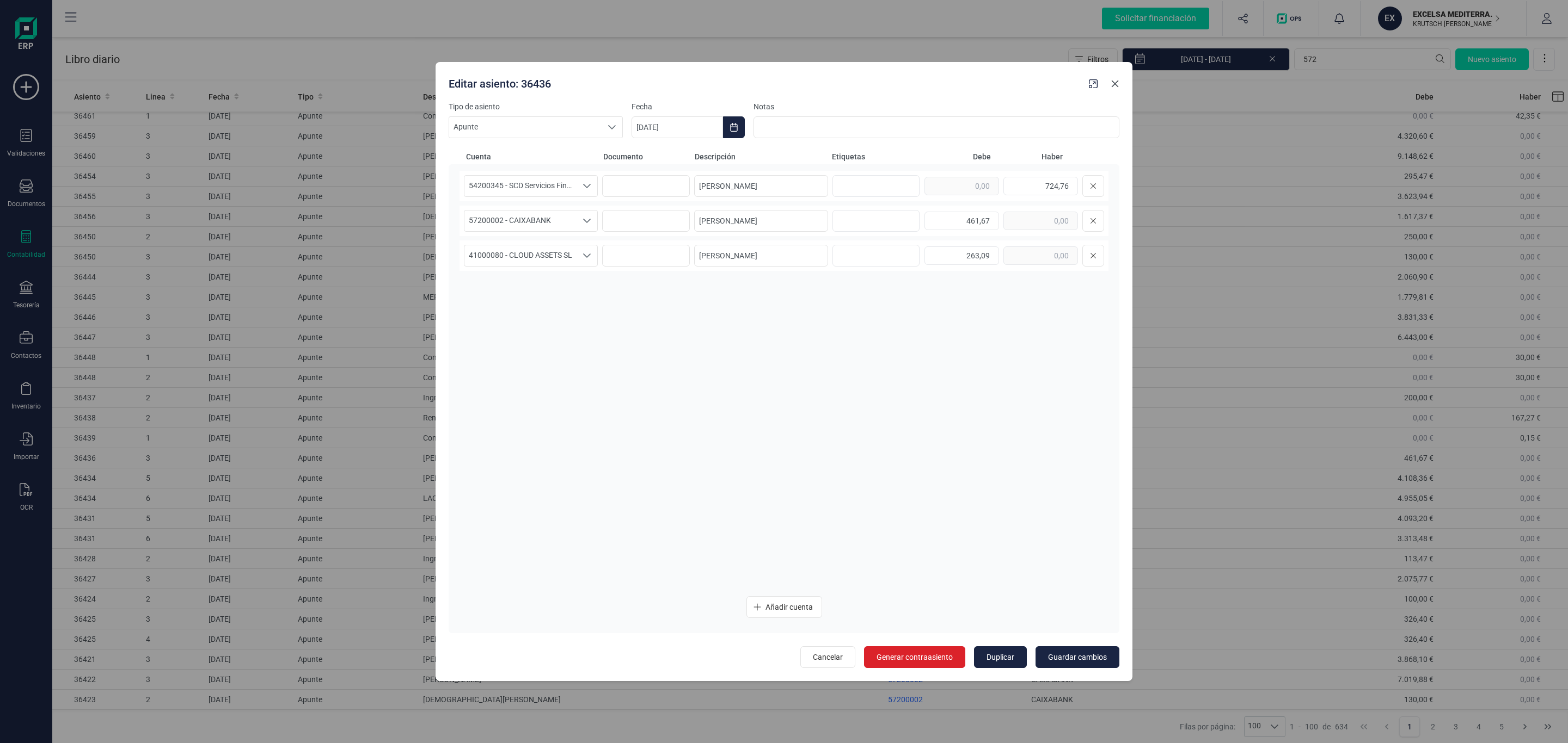
click at [1118, 85] on icon "Close" at bounding box center [1115, 84] width 9 height 9
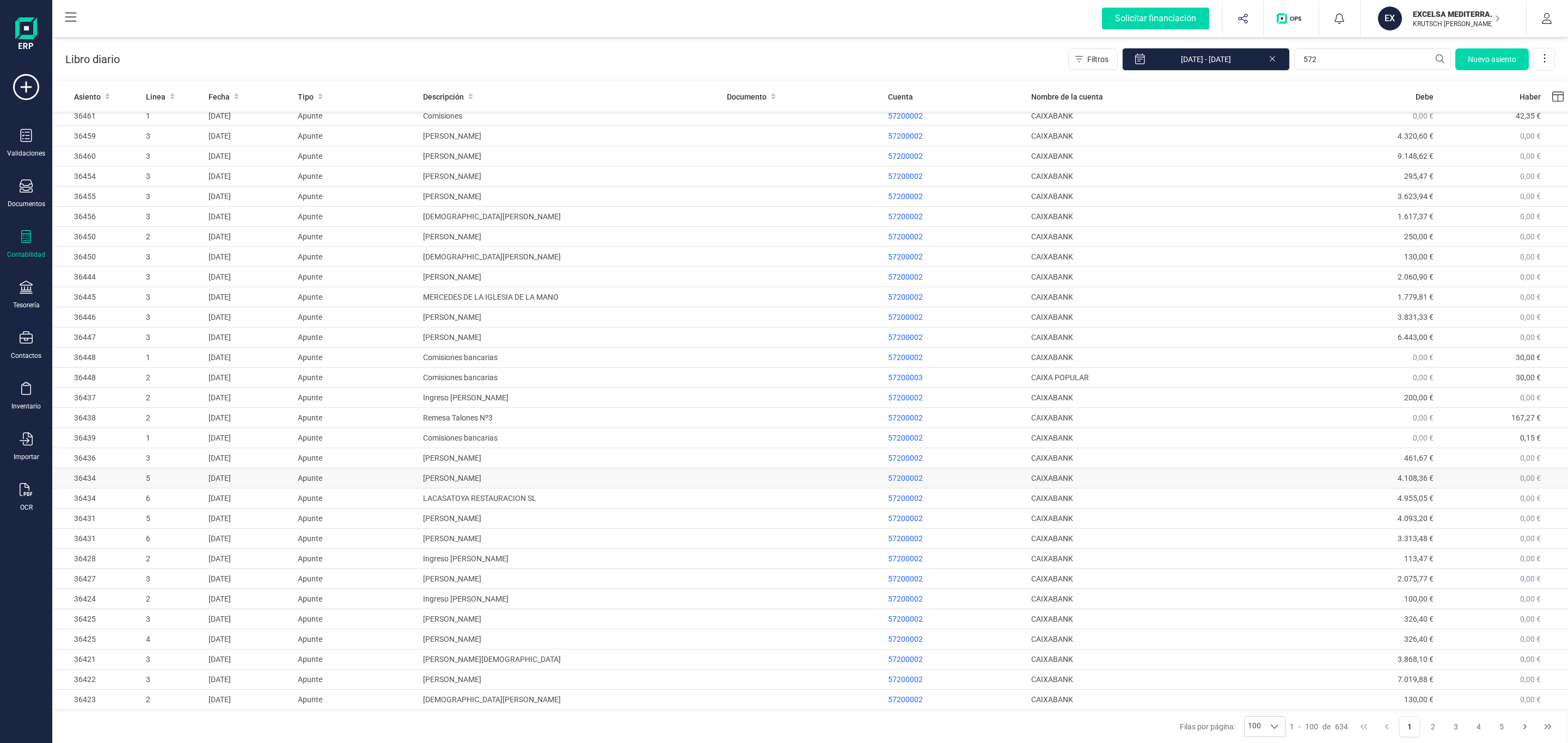
click at [513, 489] on td "DIEGO [PERSON_NAME] MAYOR [PERSON_NAME]" at bounding box center [571, 479] width 304 height 20
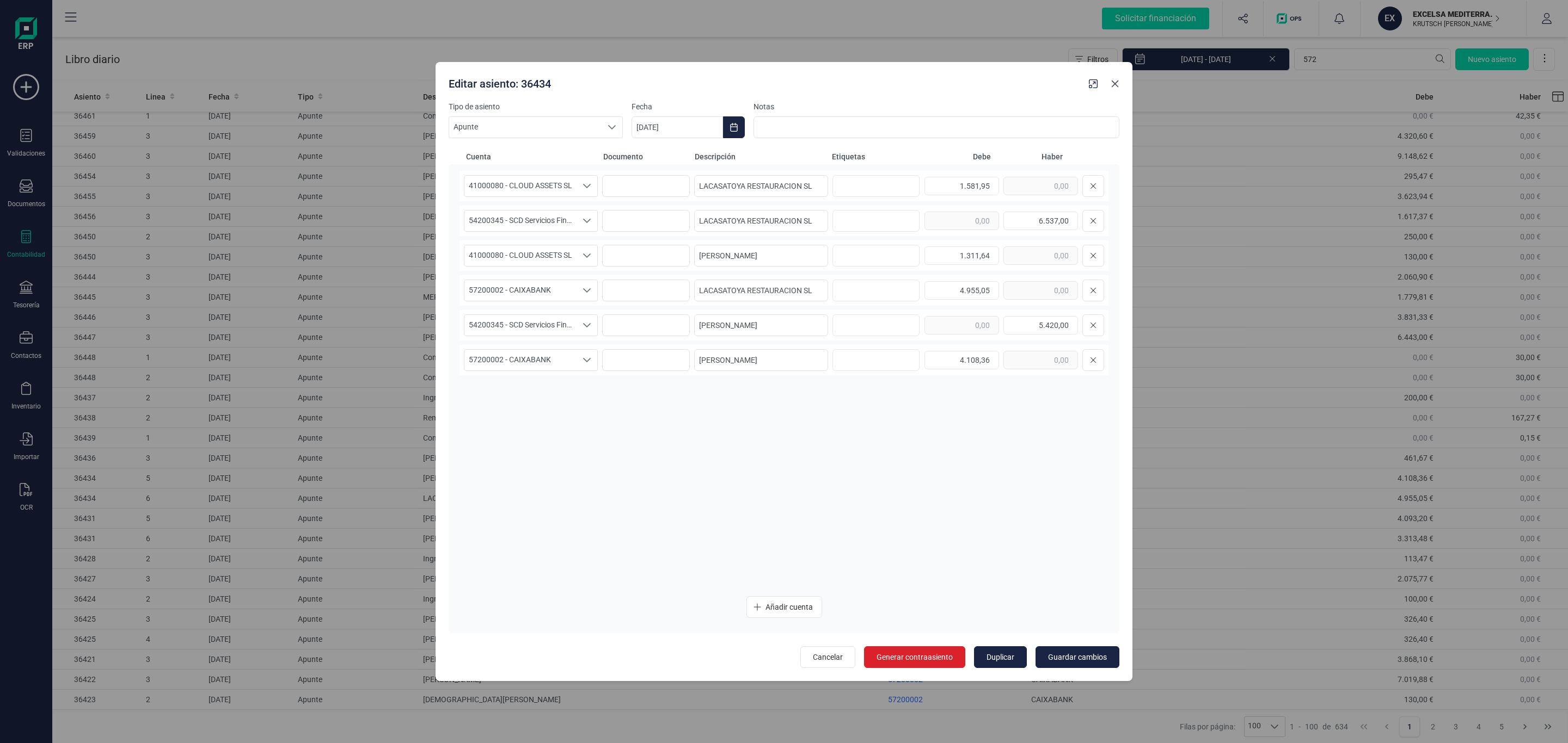
drag, startPoint x: 1116, startPoint y: 80, endPoint x: 1116, endPoint y: 95, distance: 15.0
click at [1116, 80] on icon "Close" at bounding box center [1115, 84] width 9 height 9
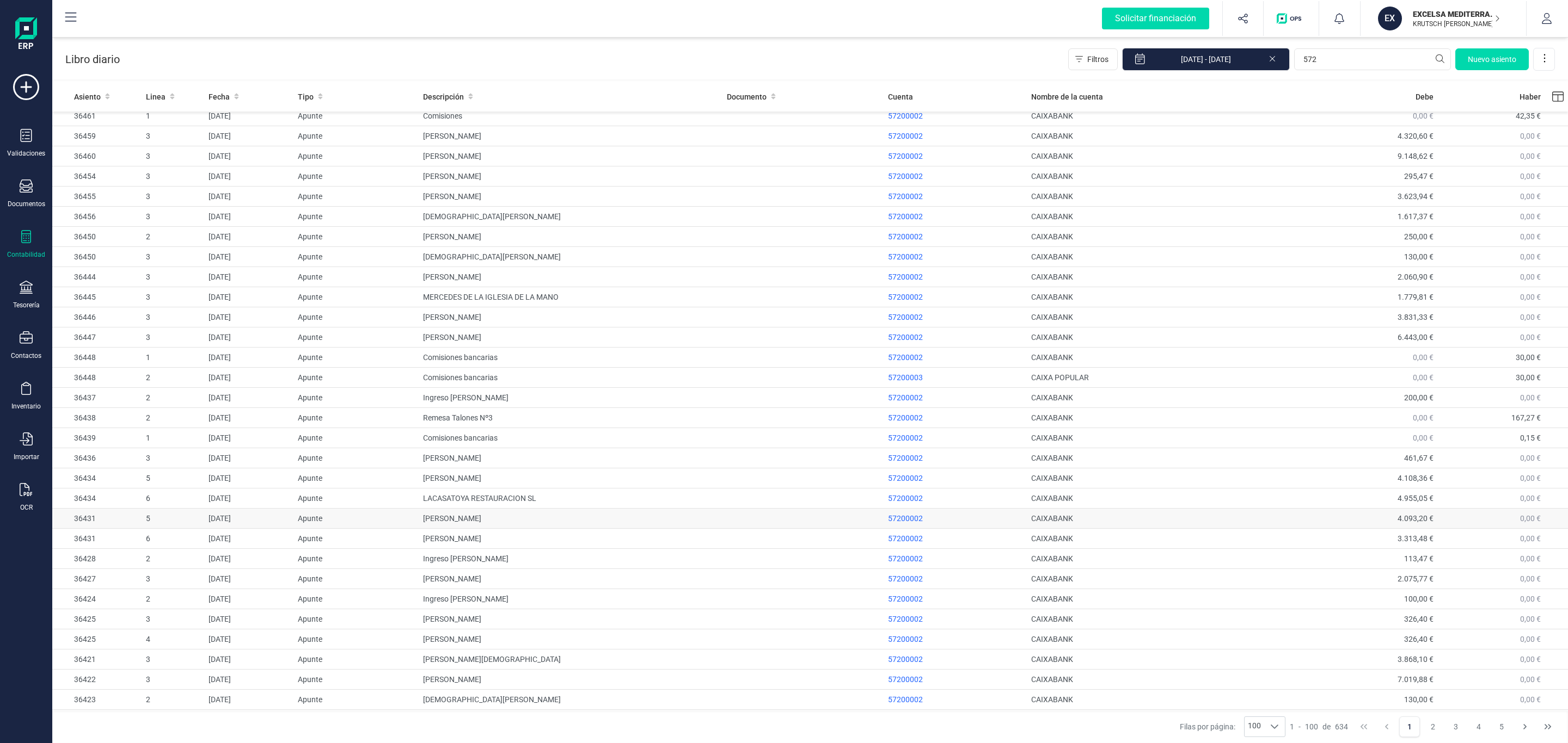
click at [536, 521] on td "[PERSON_NAME]" at bounding box center [571, 519] width 304 height 20
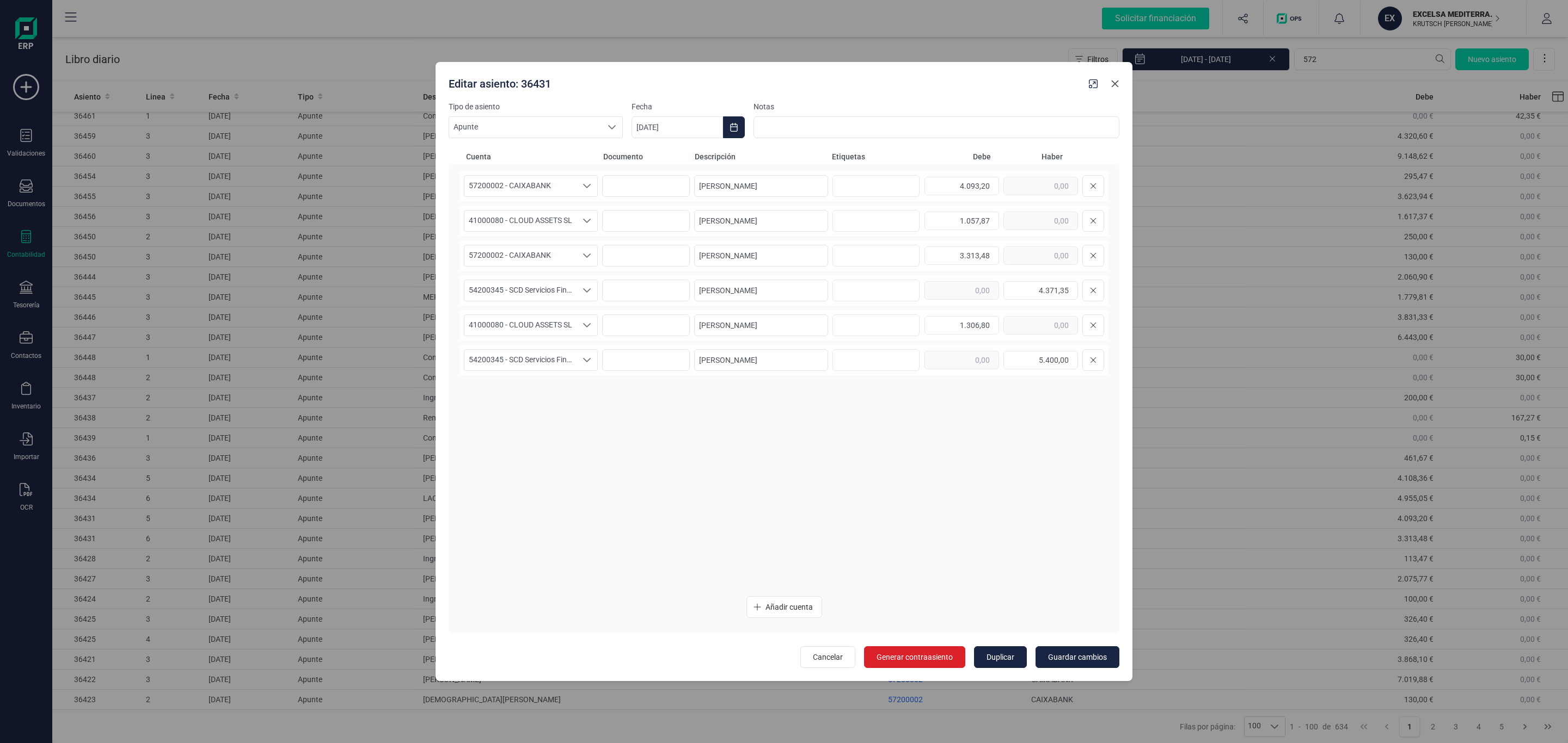
click at [1119, 80] on button "Close" at bounding box center [1115, 84] width 17 height 17
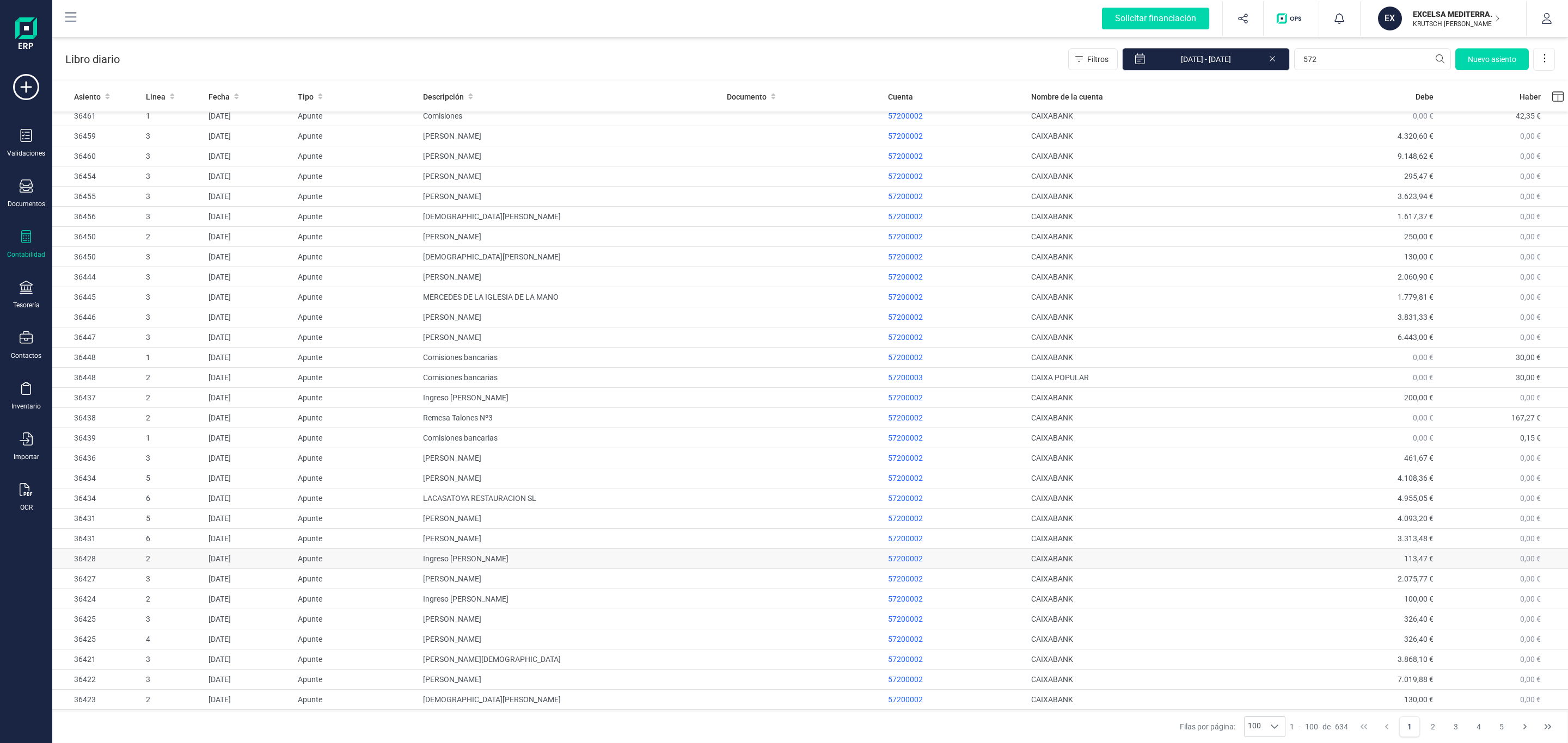
click at [521, 567] on td "Ingreso Alberto Javier Blanco" at bounding box center [571, 559] width 304 height 20
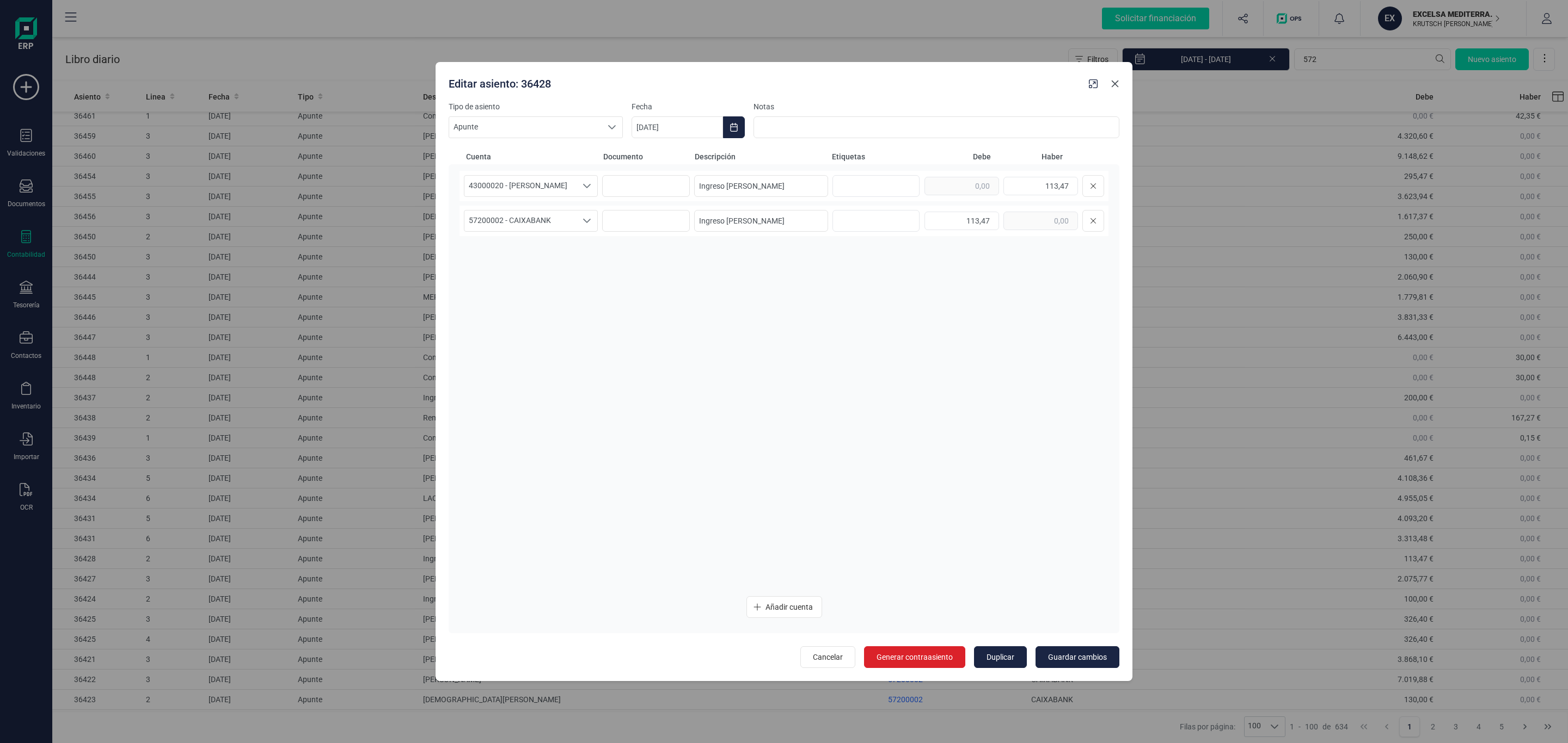
click at [1116, 80] on icon "Close" at bounding box center [1115, 84] width 9 height 9
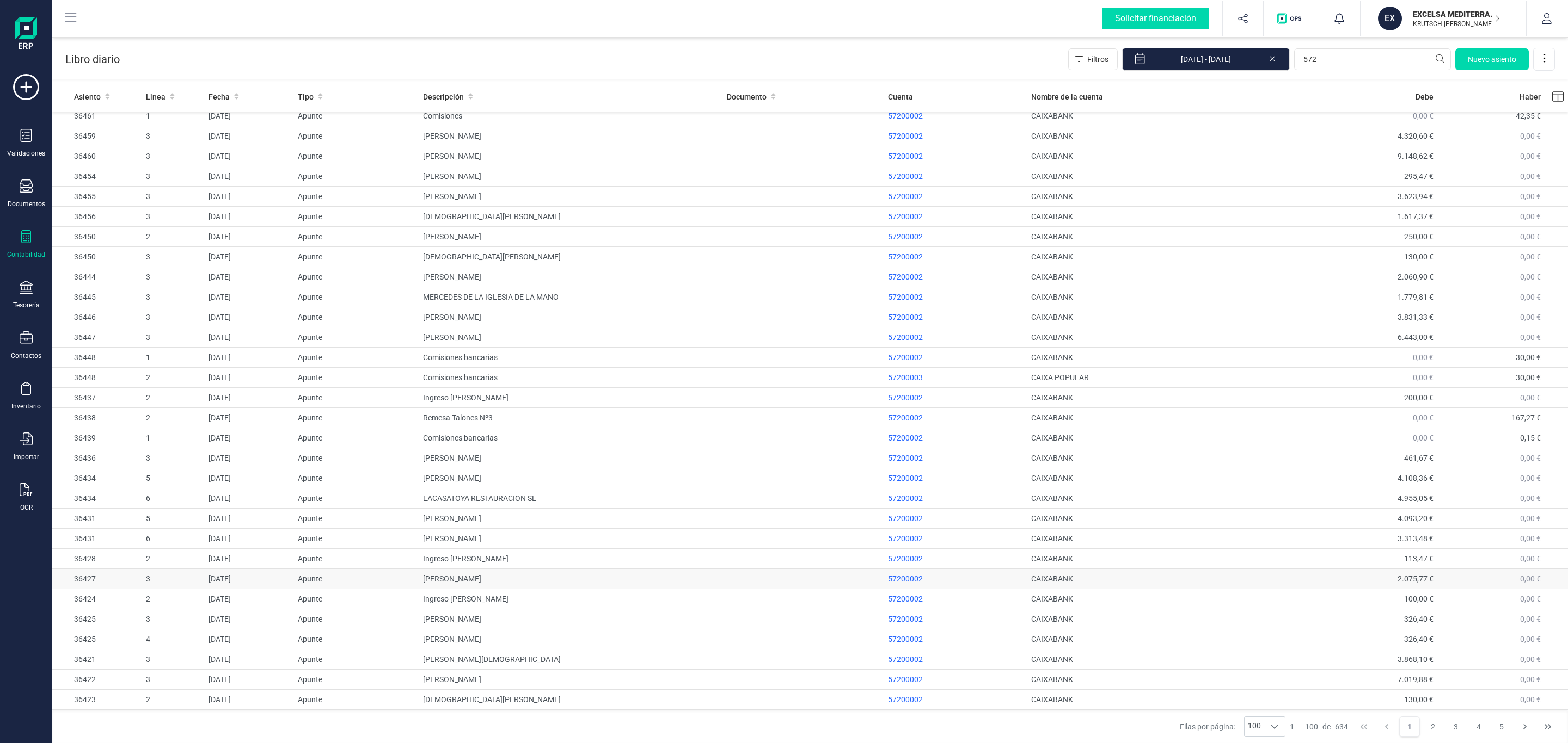
click at [526, 583] on td "RAFAEL BLANCO ESTRADA" at bounding box center [571, 579] width 304 height 20
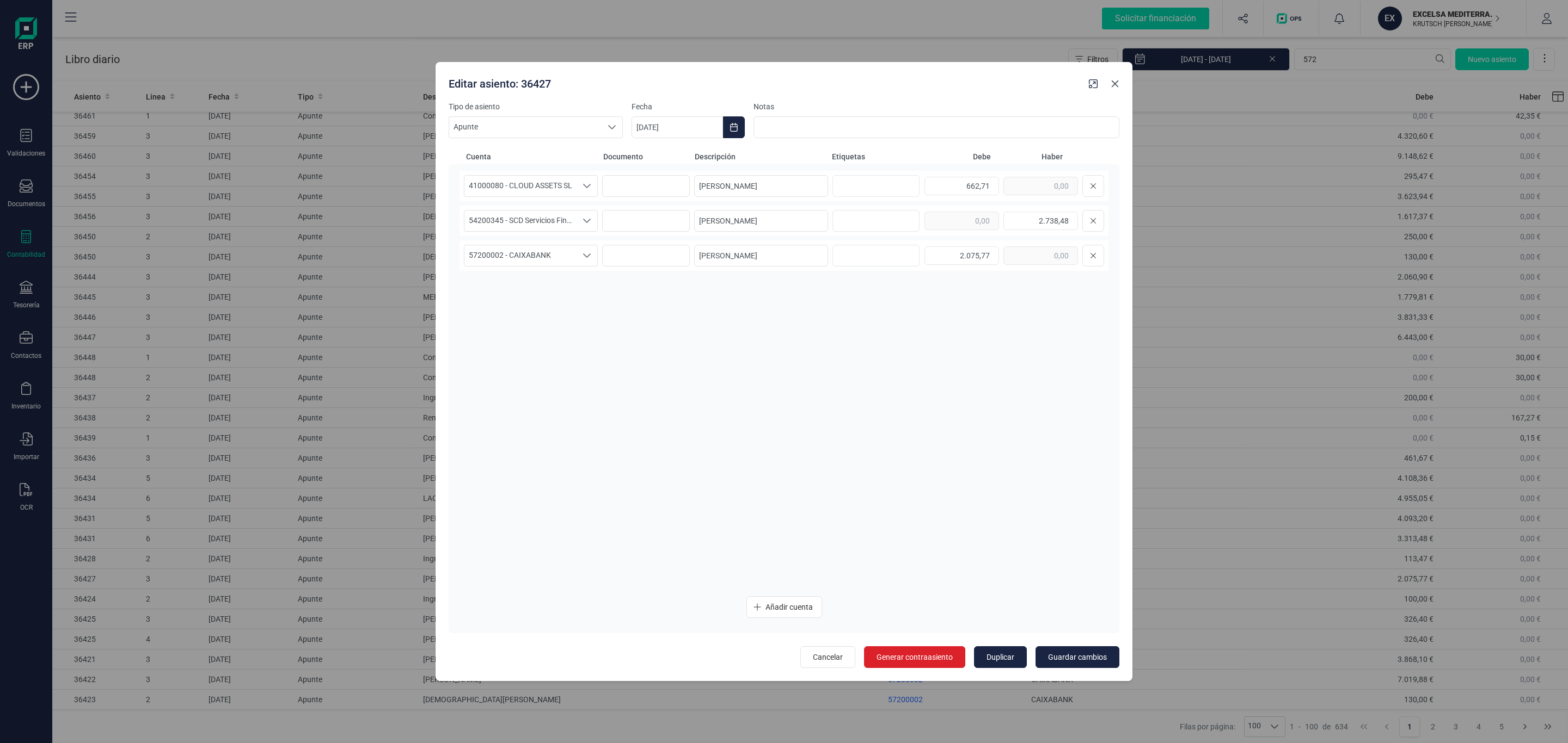
click at [1117, 80] on icon "Close" at bounding box center [1115, 84] width 9 height 9
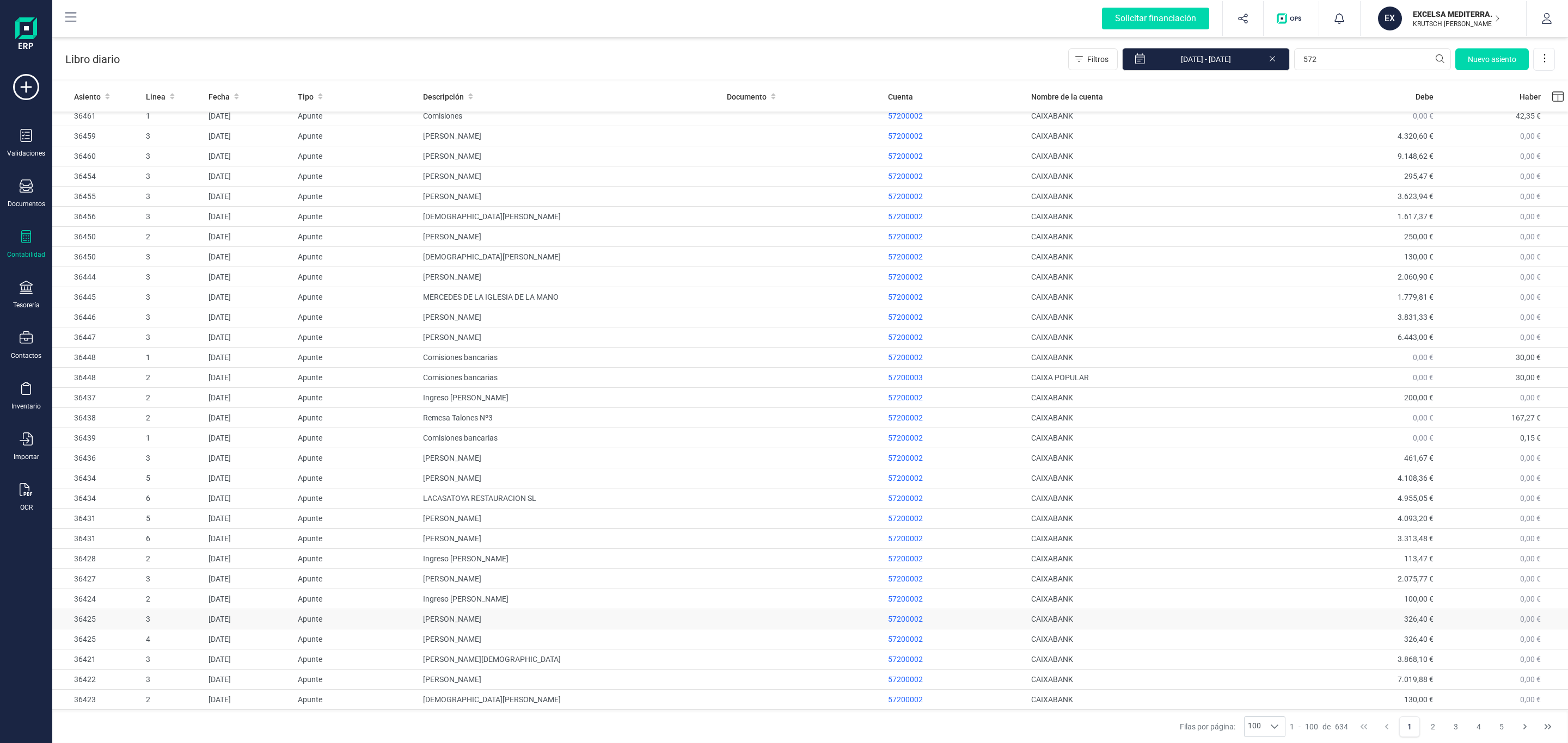
click at [497, 628] on td "ANGELES JOSEFA SANCHEZ" at bounding box center [571, 620] width 304 height 20
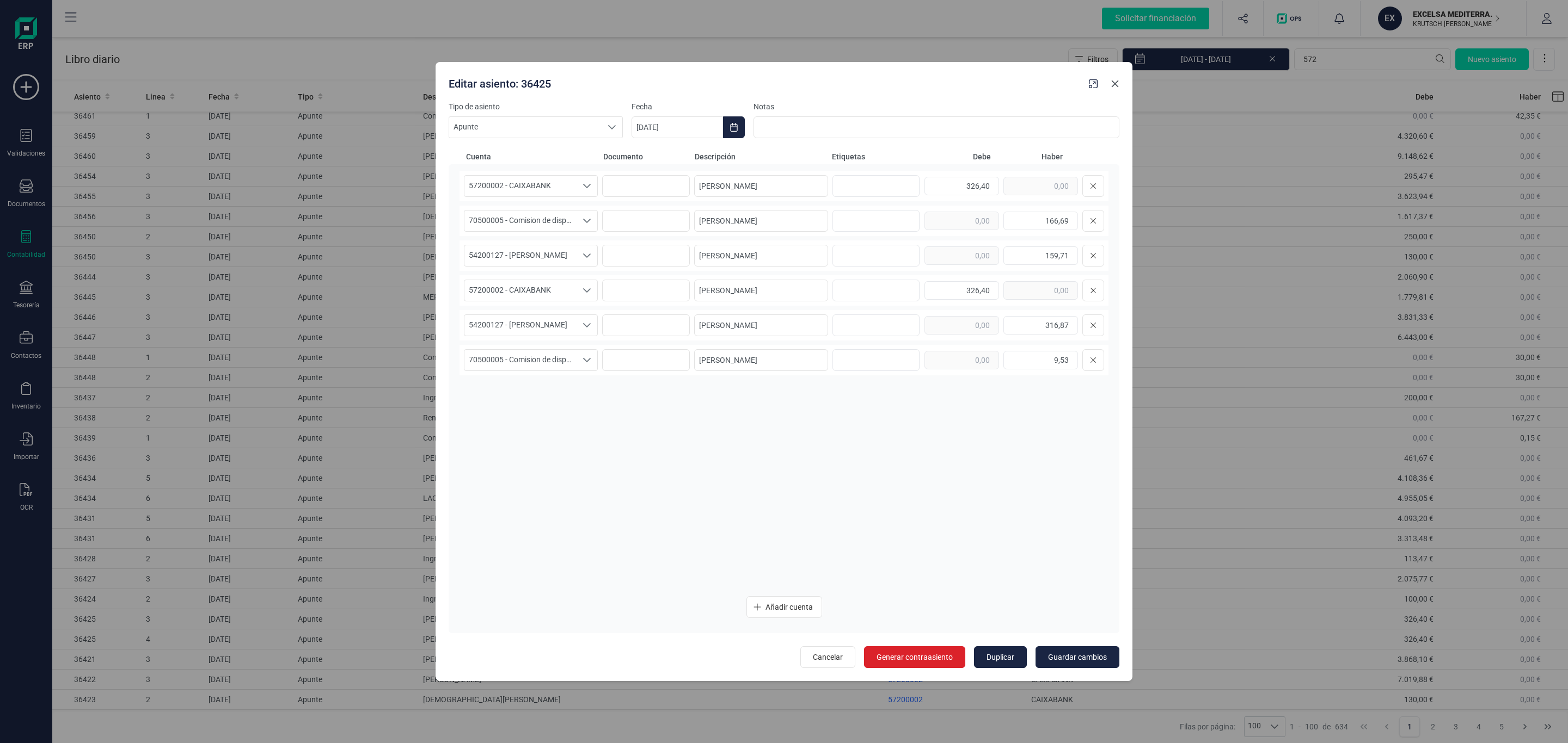
click at [1113, 82] on icon "Close" at bounding box center [1116, 84] width 7 height 7
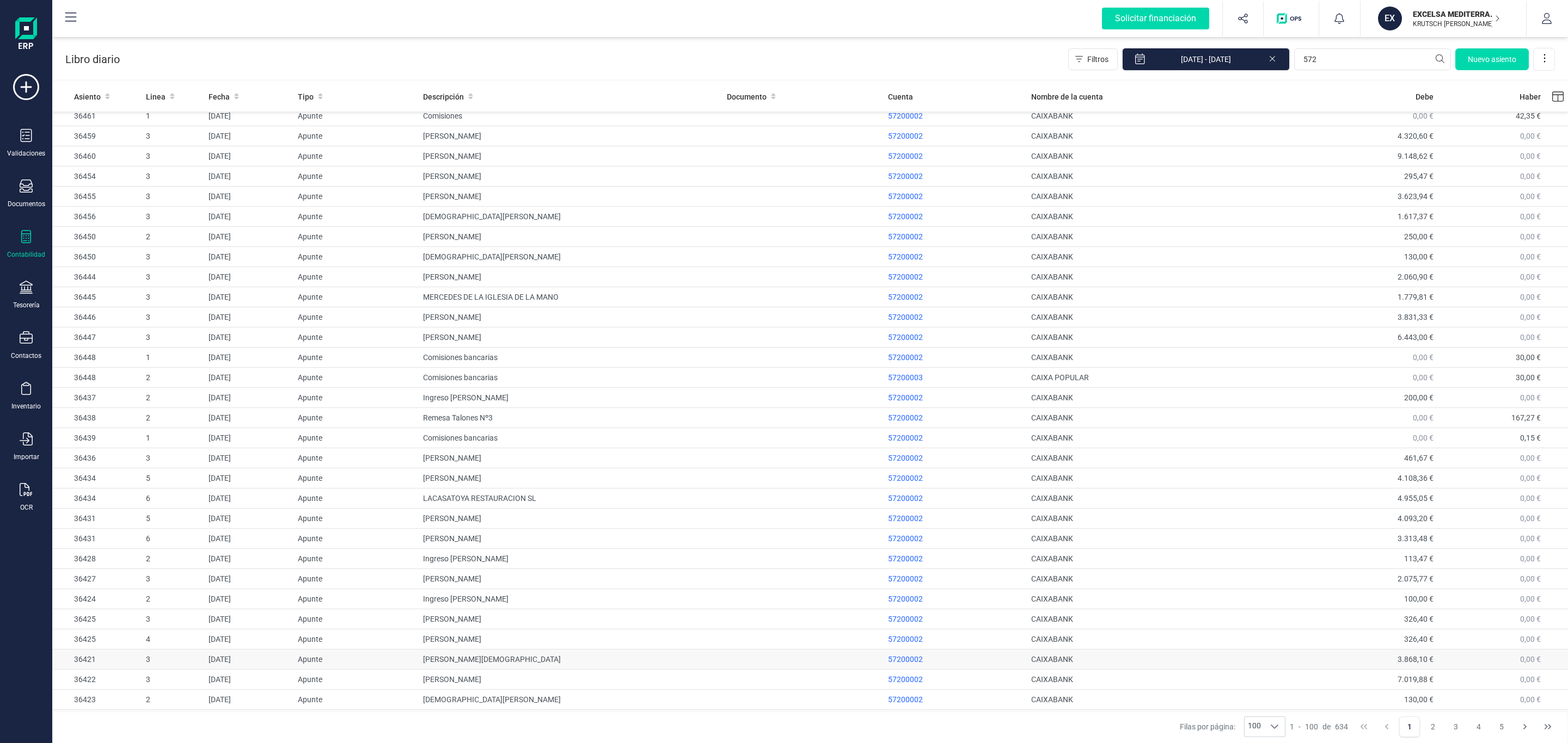
click at [526, 668] on td "JUAN JESUS TRAVE ORIHUELA" at bounding box center [571, 660] width 304 height 20
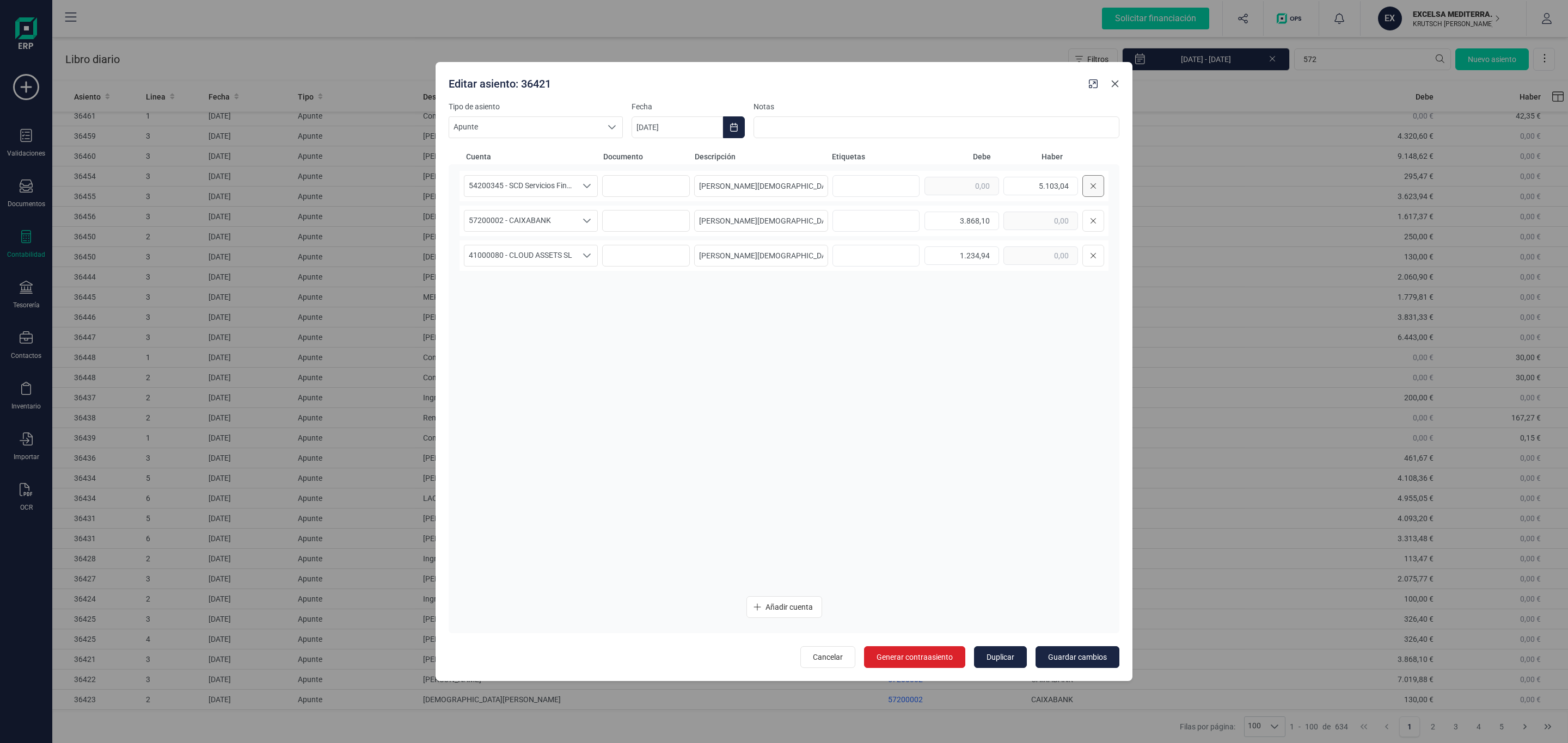
drag, startPoint x: 1114, startPoint y: 85, endPoint x: 1093, endPoint y: 175, distance: 92.4
click at [1114, 85] on icon "Close" at bounding box center [1116, 84] width 7 height 7
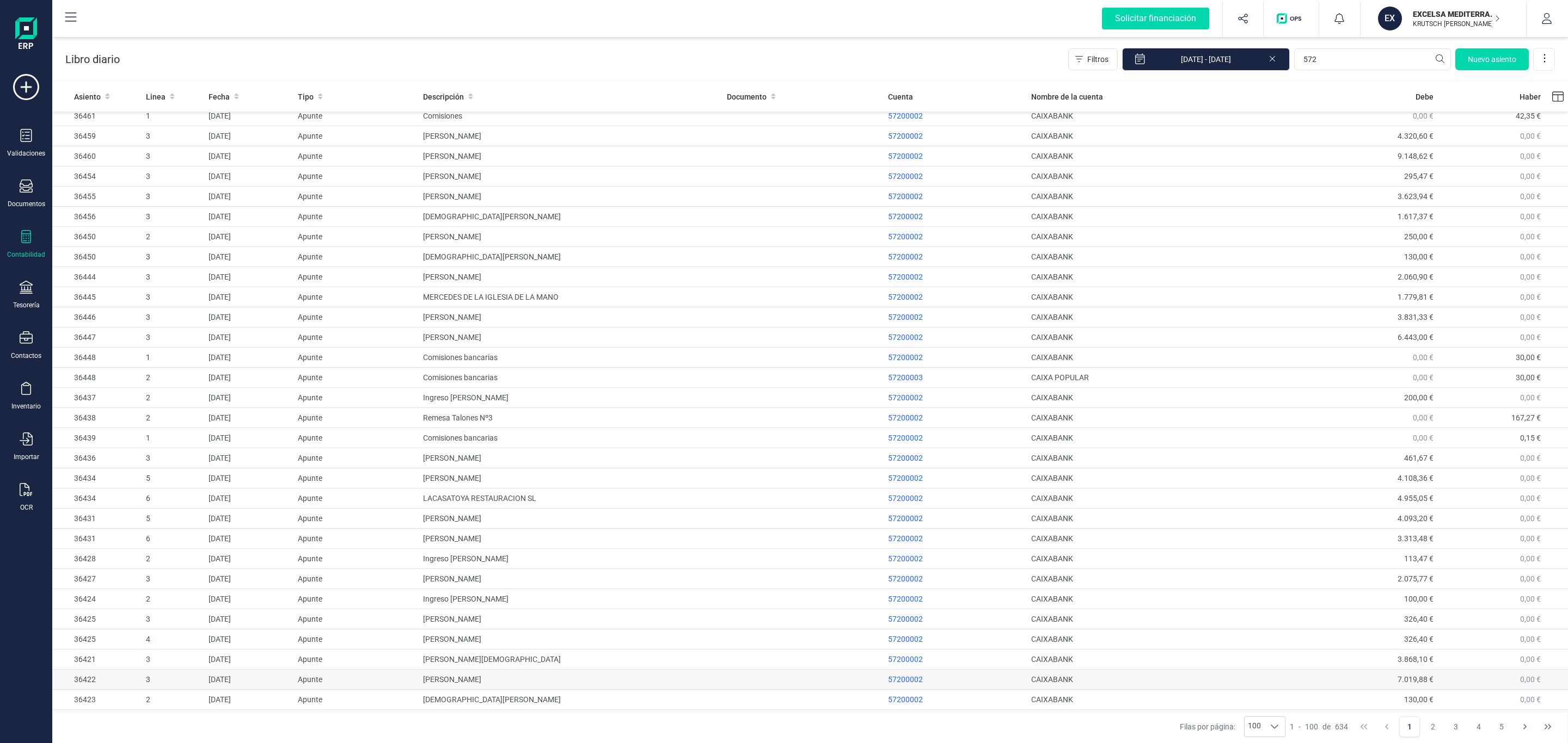
click at [617, 684] on td "[PERSON_NAME]" at bounding box center [571, 680] width 304 height 20
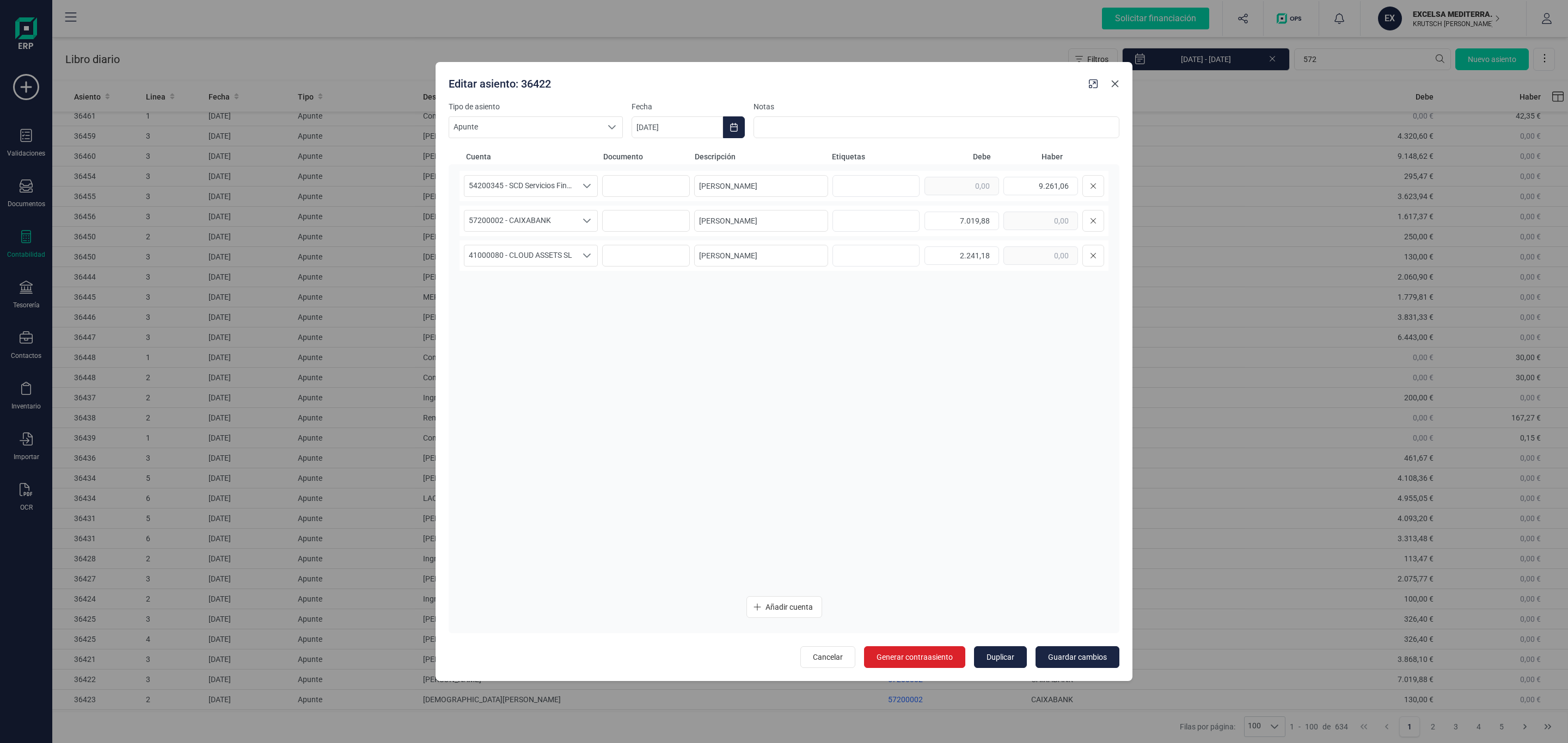
drag, startPoint x: 1115, startPoint y: 83, endPoint x: 931, endPoint y: 461, distance: 420.4
click at [1115, 83] on icon "Close" at bounding box center [1116, 84] width 7 height 7
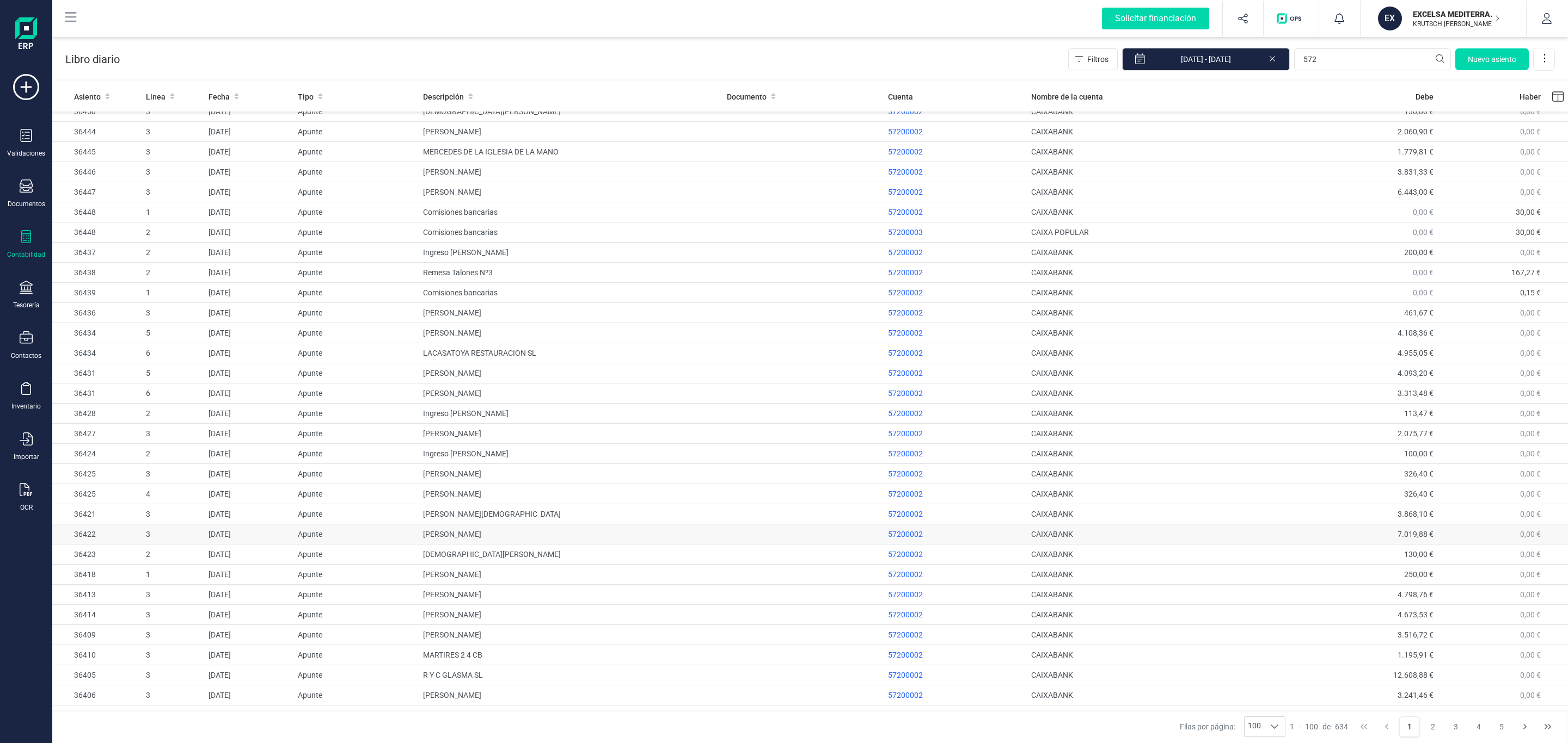
scroll to position [571, 0]
click at [513, 547] on td "JESUS MONTERO CANO" at bounding box center [571, 537] width 304 height 20
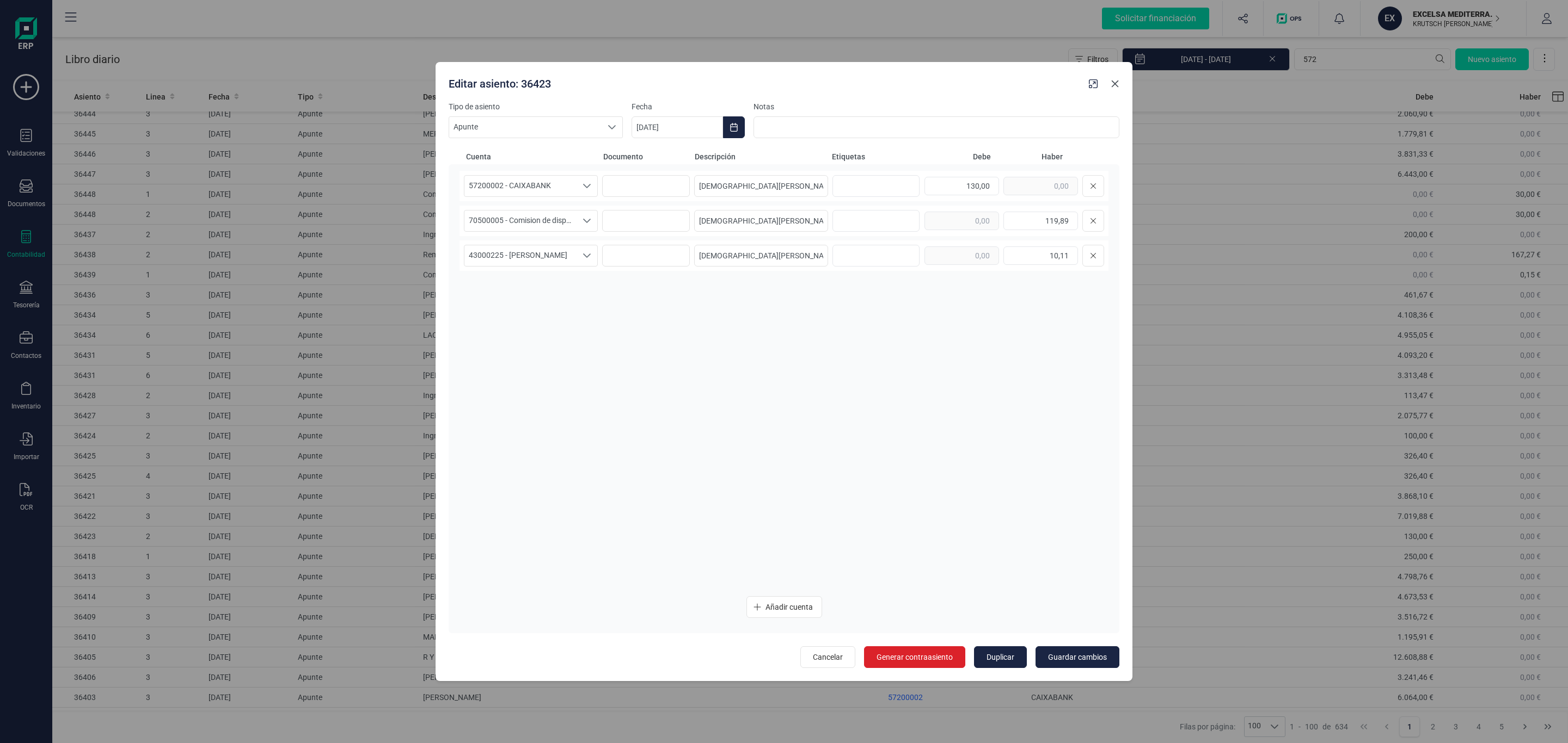
click at [1118, 76] on button "Close" at bounding box center [1115, 84] width 17 height 17
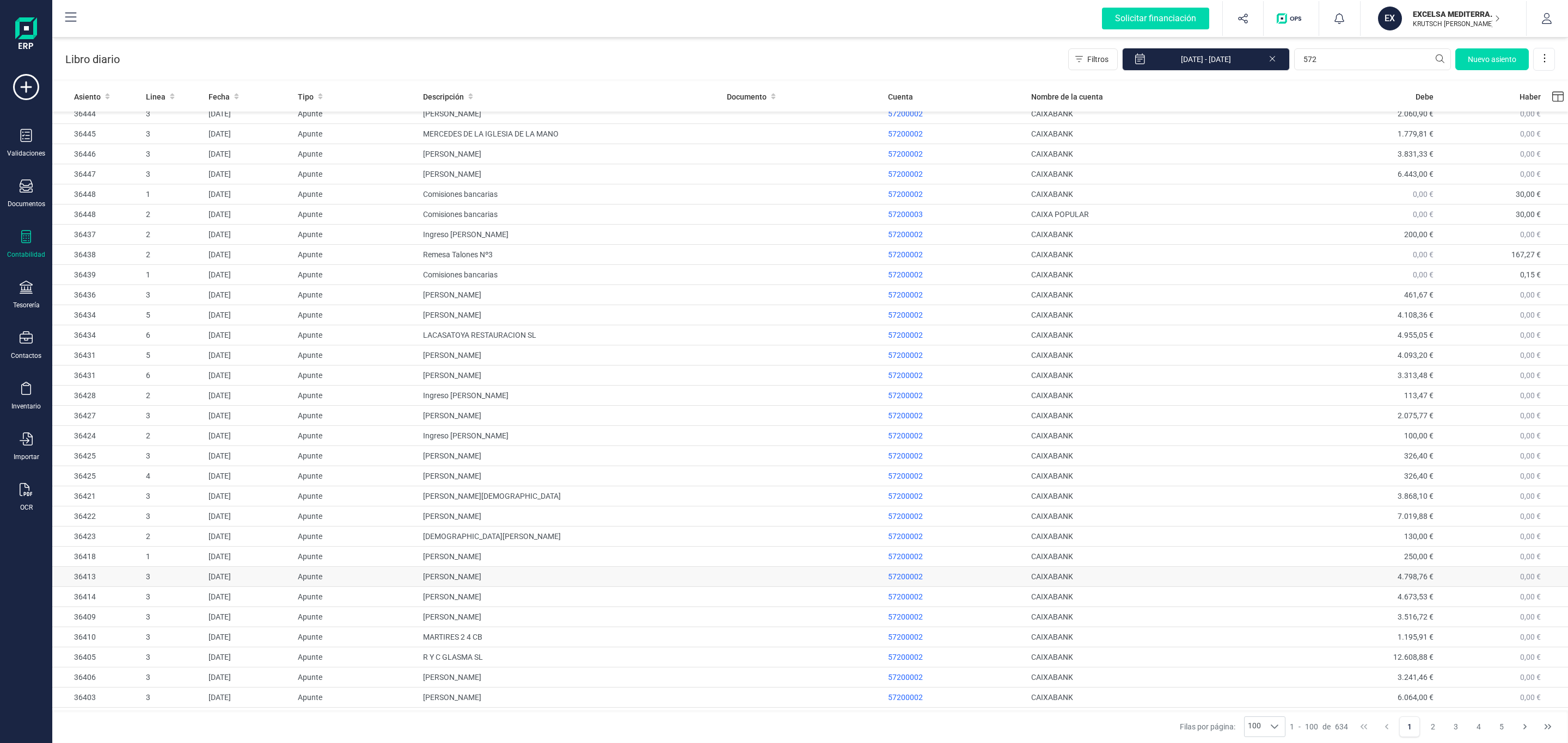
click at [528, 582] on td "MARCOS ALONSO REFOJO" at bounding box center [571, 577] width 304 height 20
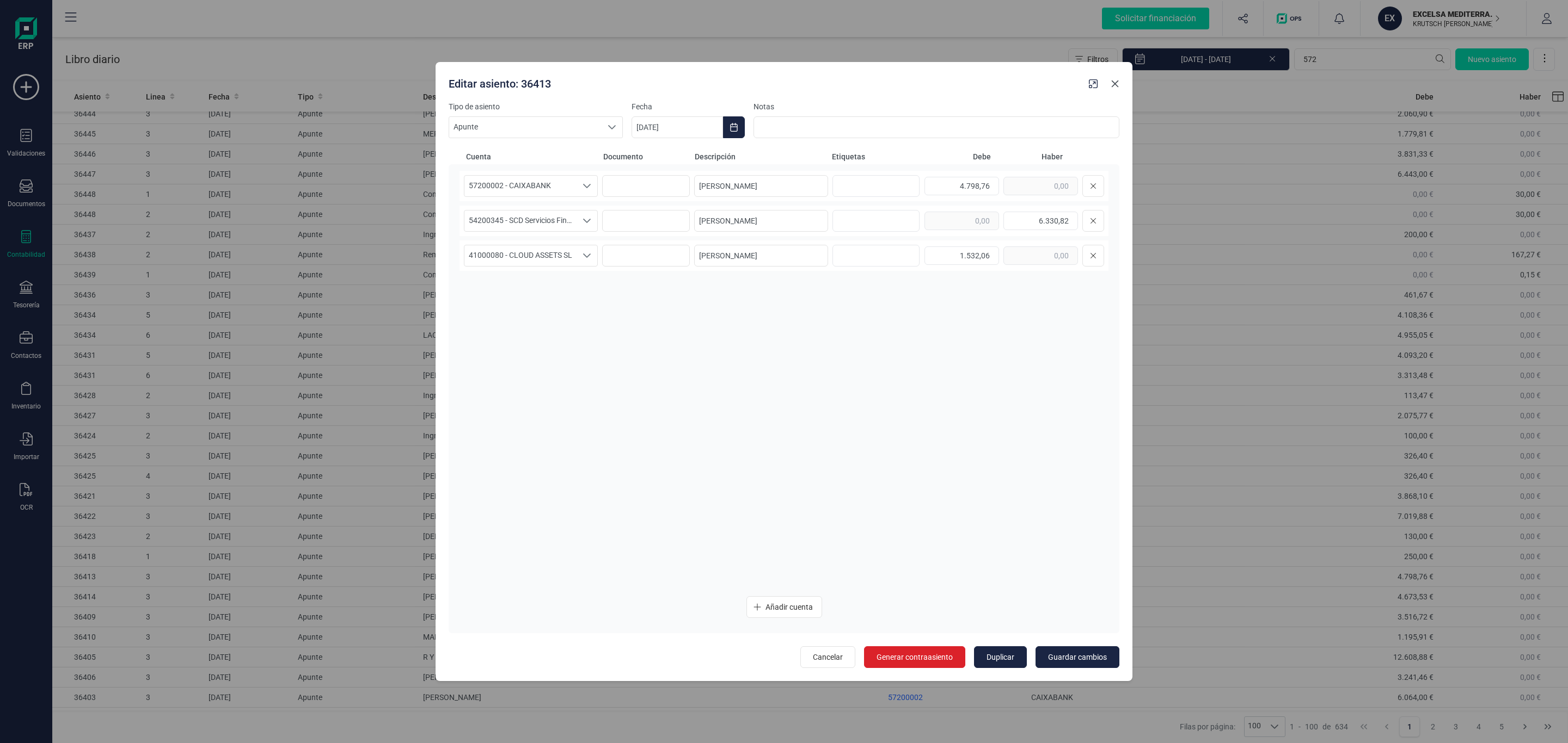
drag, startPoint x: 1111, startPoint y: 85, endPoint x: 1044, endPoint y: 236, distance: 165.2
click at [1111, 85] on icon "Close" at bounding box center [1115, 84] width 9 height 9
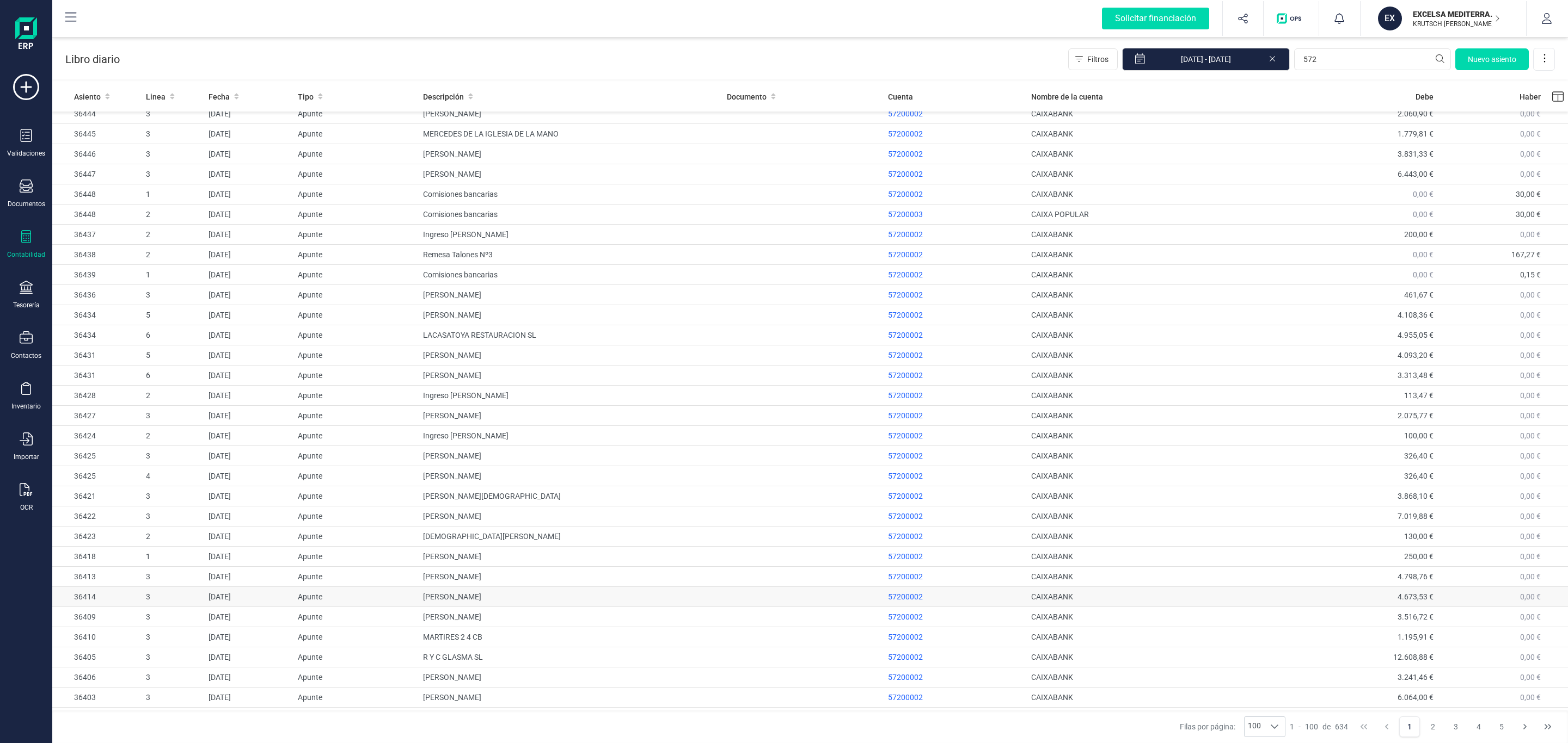
click at [576, 604] on td "[PERSON_NAME]" at bounding box center [571, 597] width 304 height 20
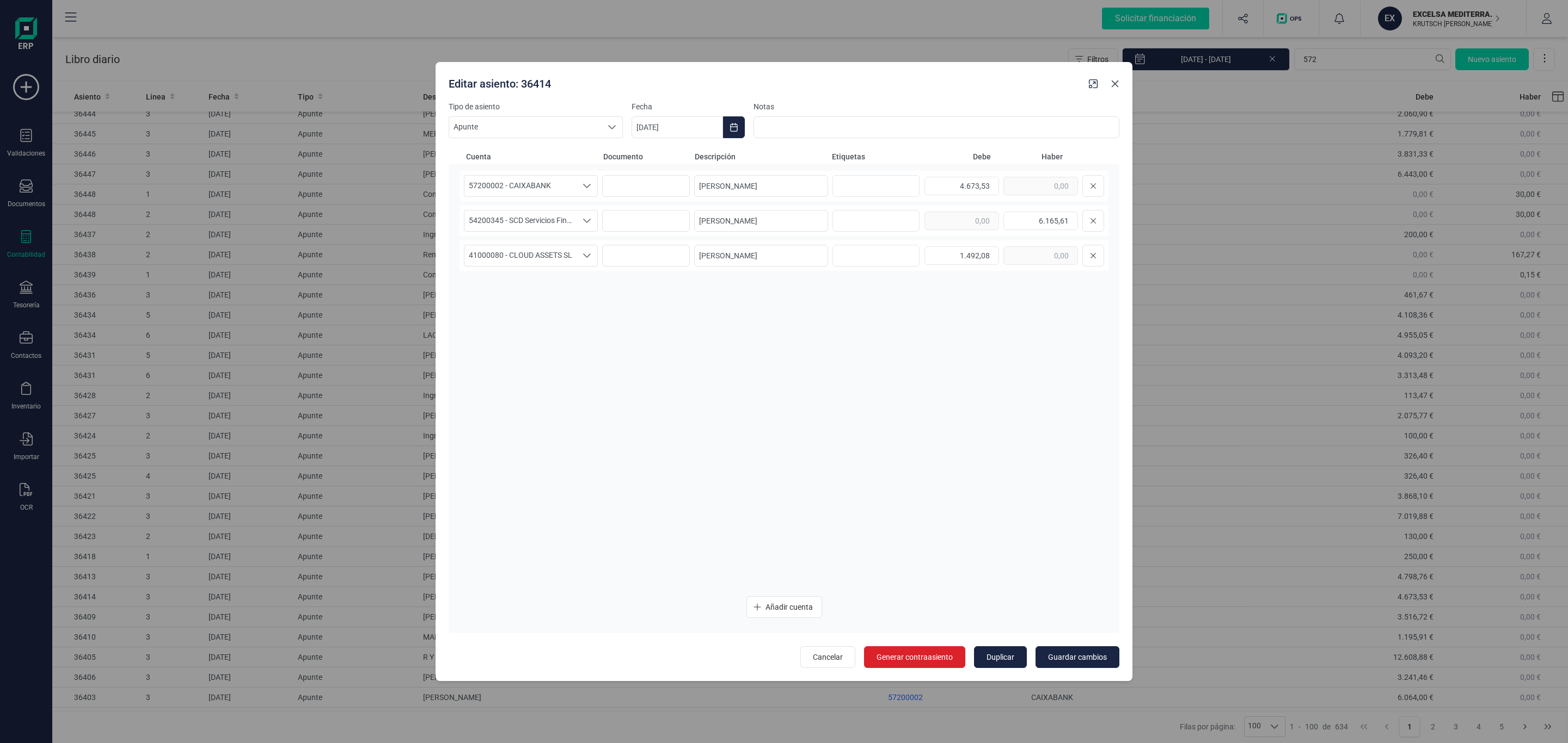
click at [1113, 83] on icon "Close" at bounding box center [1115, 84] width 9 height 9
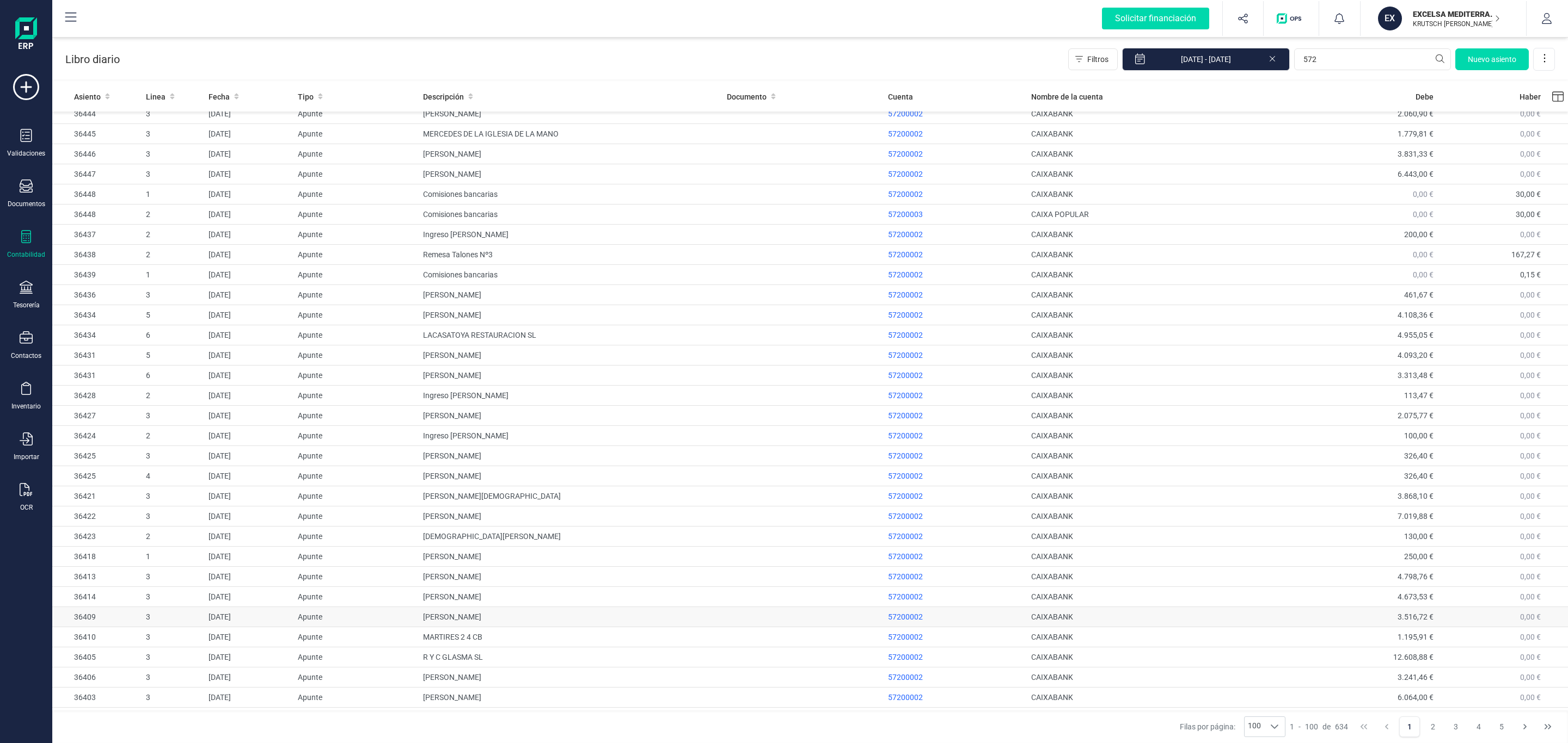
click at [518, 624] on td "[PERSON_NAME] [PERSON_NAME]" at bounding box center [571, 618] width 304 height 20
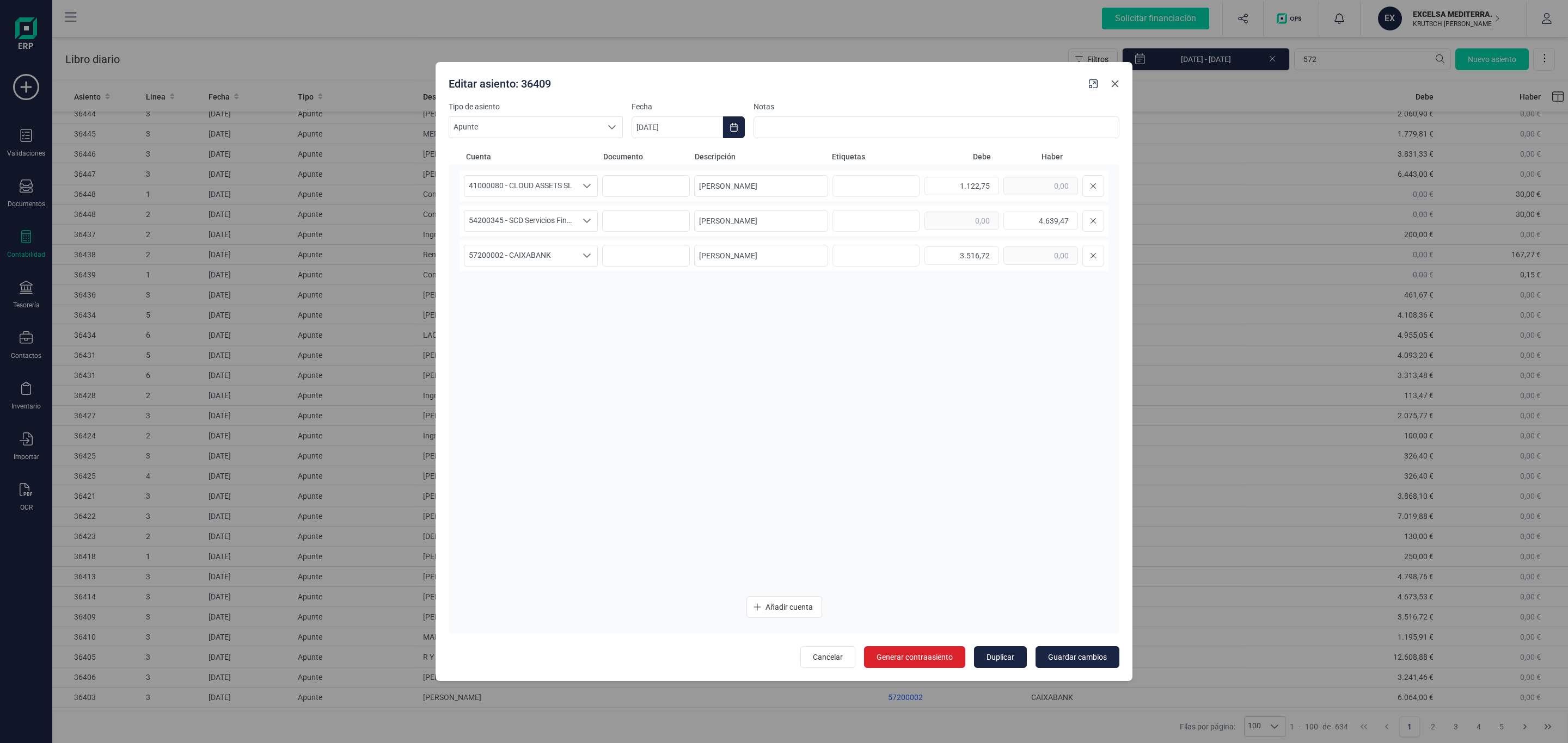
click at [1111, 87] on icon "Close" at bounding box center [1115, 84] width 9 height 9
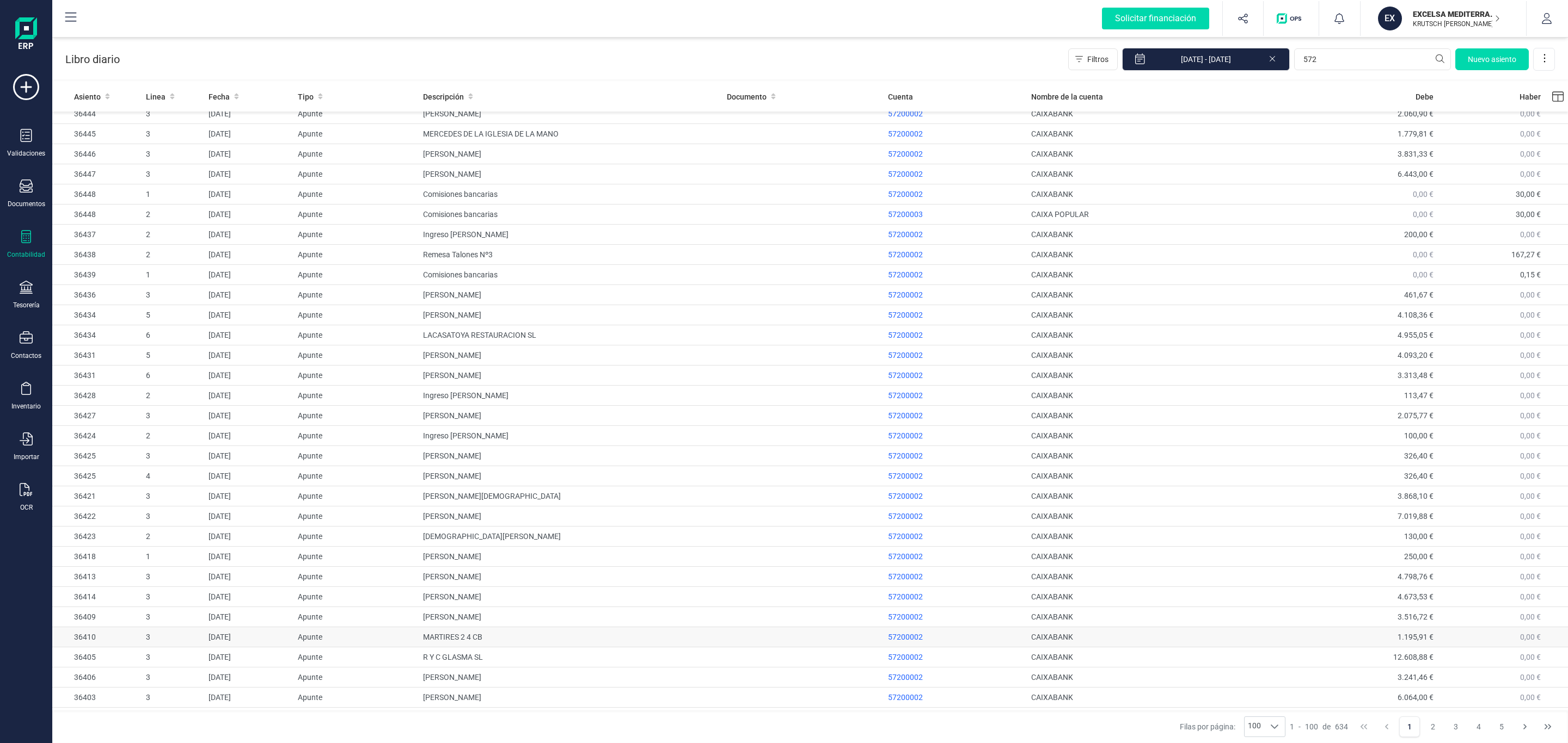
click at [547, 648] on td "MARTIRES 2 4 CB" at bounding box center [571, 638] width 304 height 20
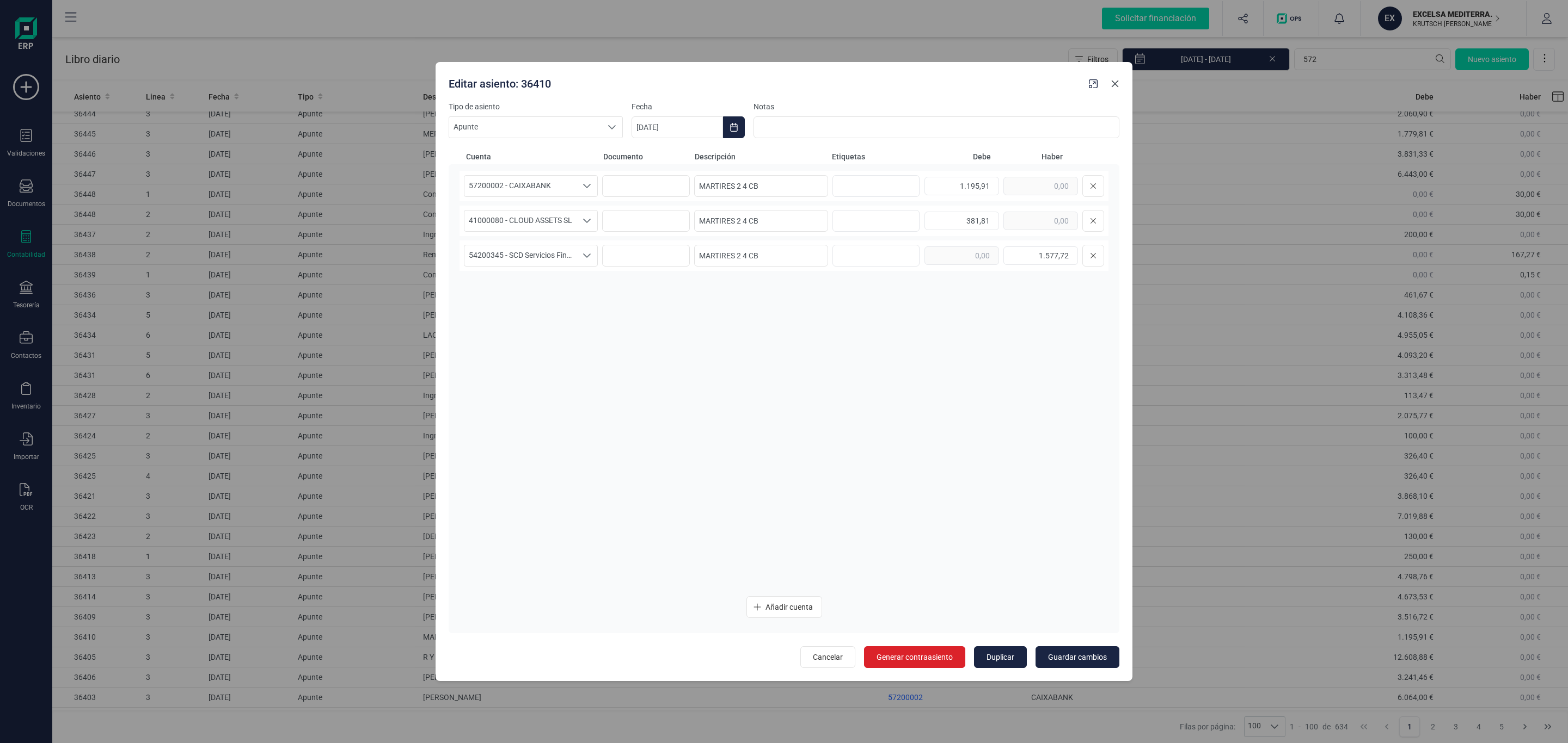
drag, startPoint x: 1111, startPoint y: 80, endPoint x: 1088, endPoint y: 147, distance: 70.8
click at [1111, 80] on icon "Close" at bounding box center [1115, 84] width 9 height 9
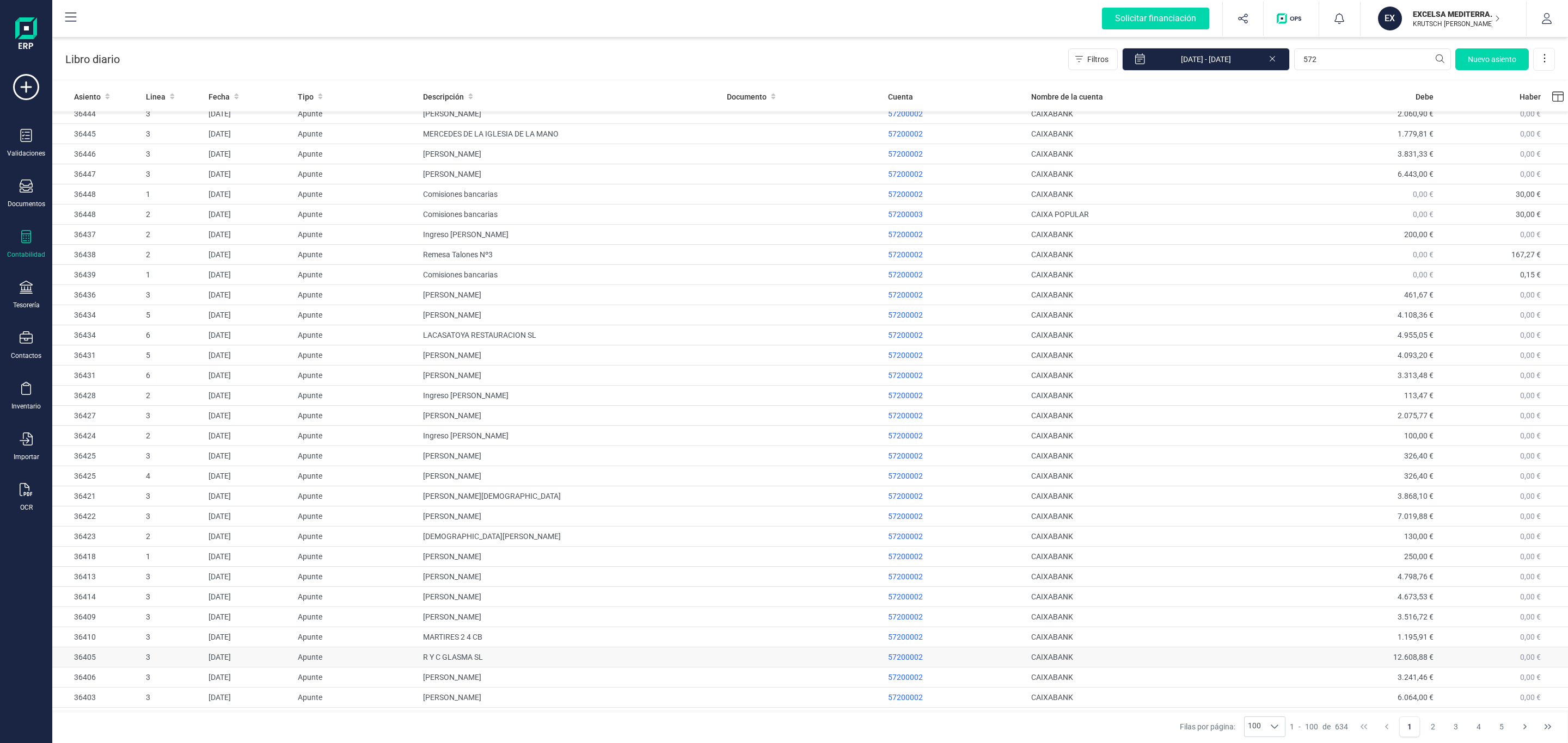
click at [600, 663] on td "R Y C GLASMA SL" at bounding box center [571, 658] width 304 height 20
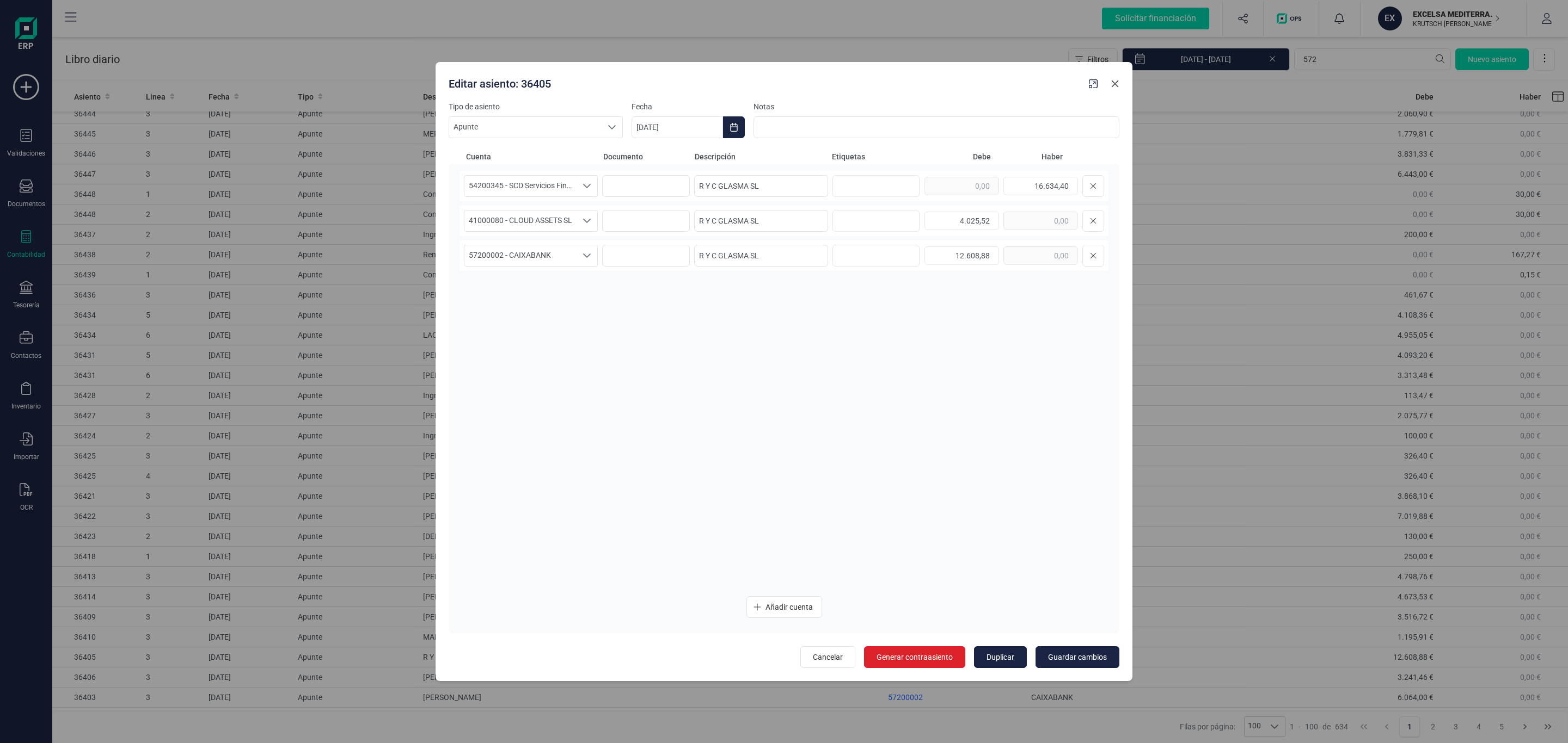
click at [1116, 90] on button "Close" at bounding box center [1115, 84] width 17 height 17
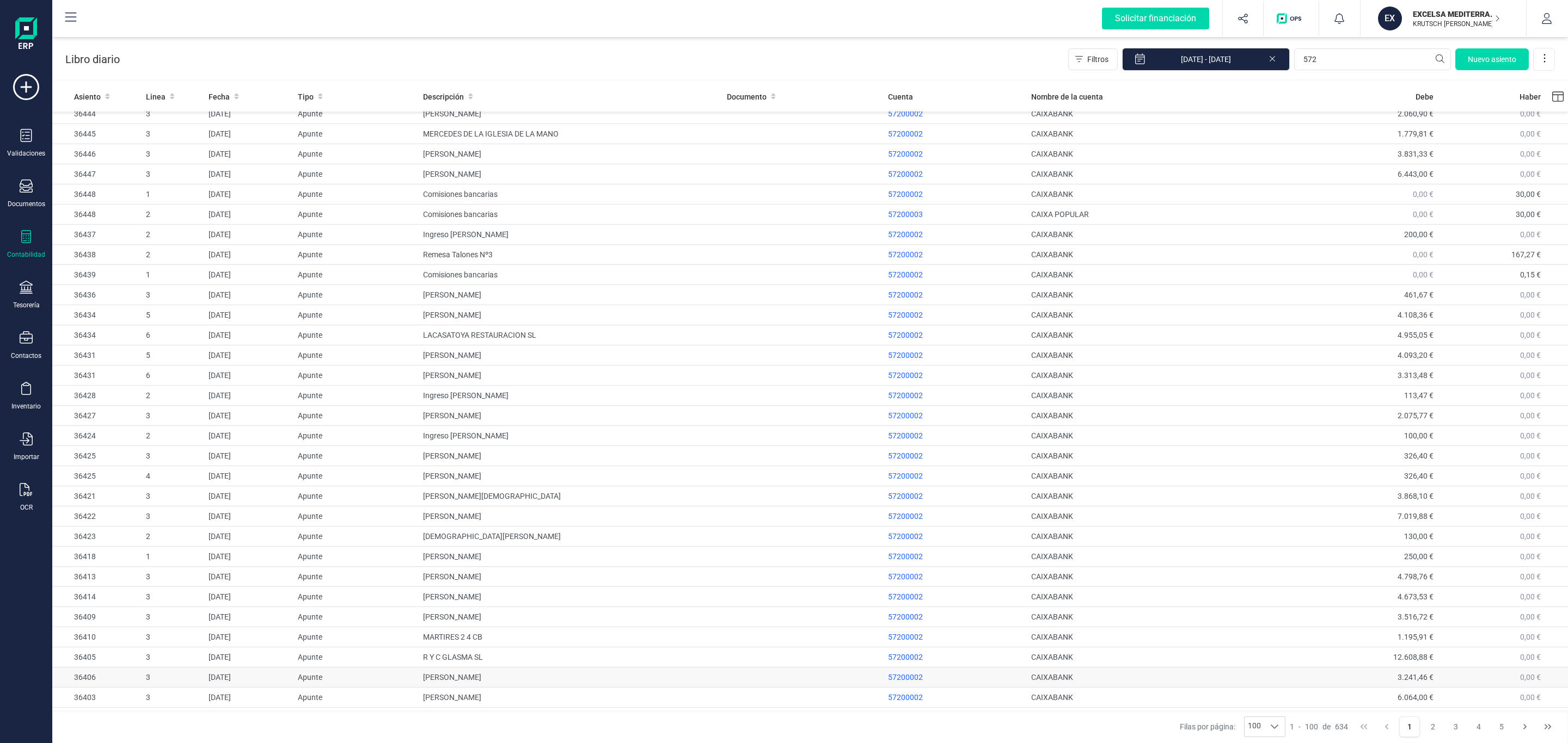
click at [512, 686] on td "[PERSON_NAME] [PERSON_NAME]" at bounding box center [571, 678] width 304 height 20
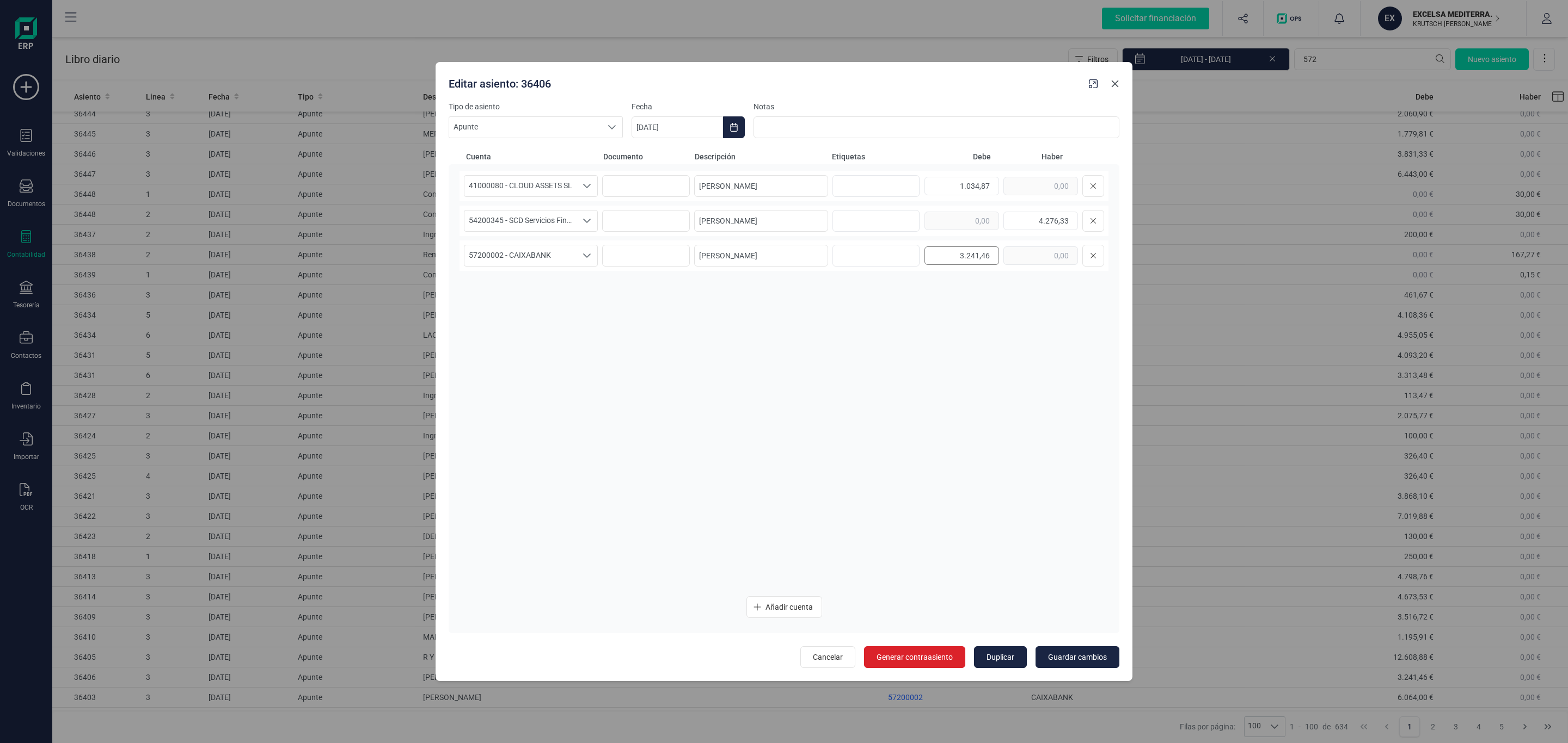
drag, startPoint x: 1113, startPoint y: 85, endPoint x: 992, endPoint y: 255, distance: 208.7
click at [1113, 85] on icon "Close" at bounding box center [1116, 84] width 7 height 7
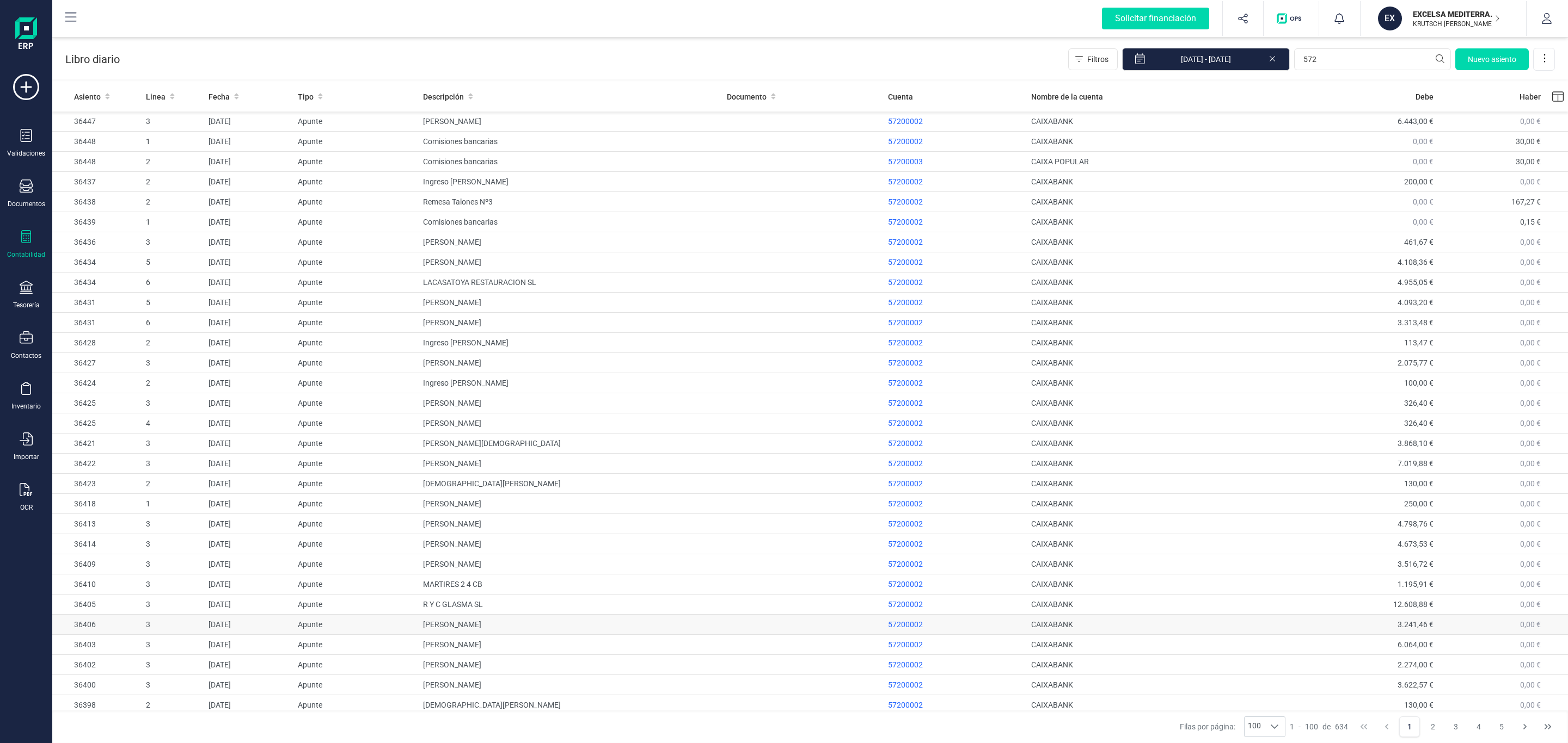
scroll to position [653, 0]
click at [526, 626] on td "ROSA ANA AVILA NAJERA" at bounding box center [571, 616] width 304 height 20
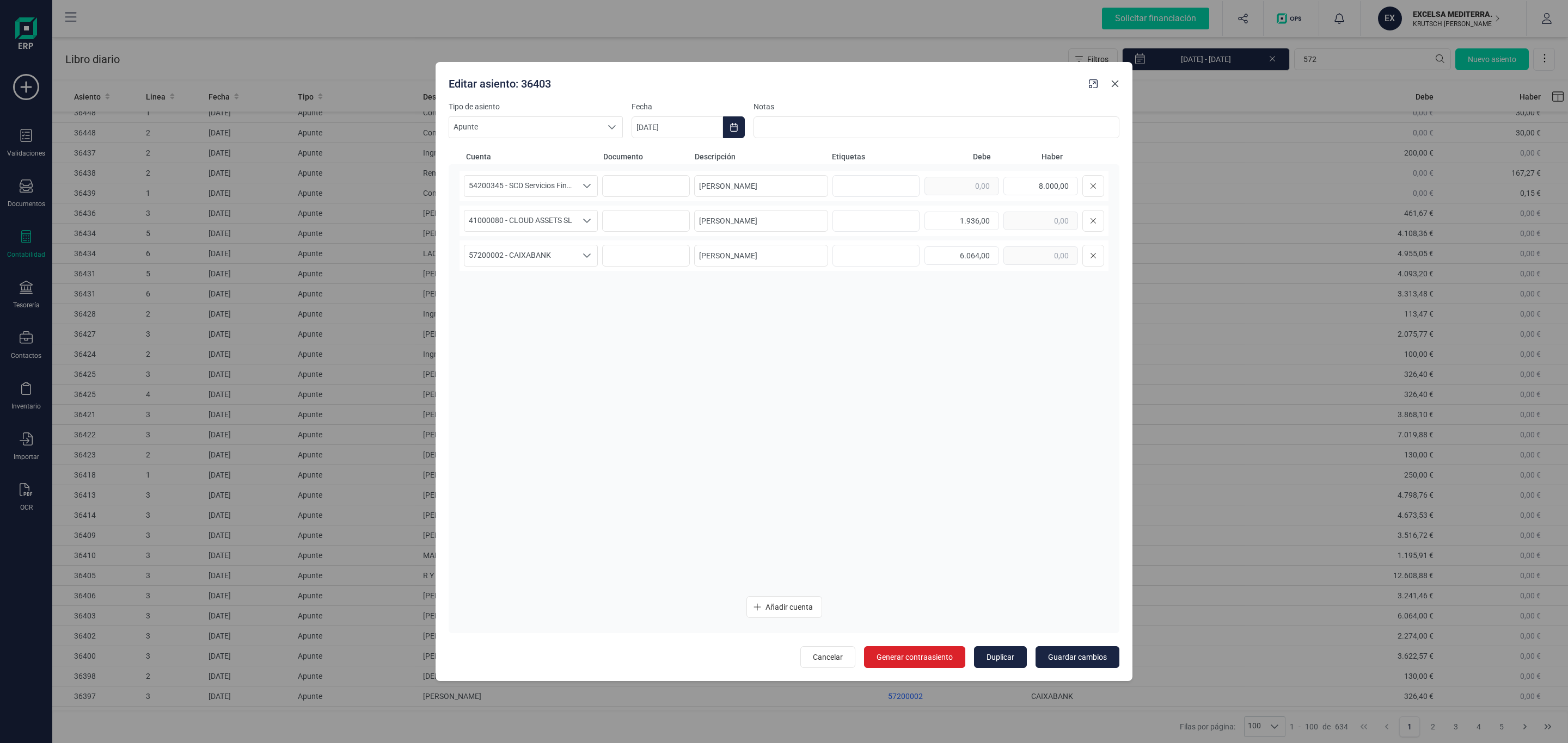
click at [1111, 84] on icon "Close" at bounding box center [1115, 84] width 9 height 9
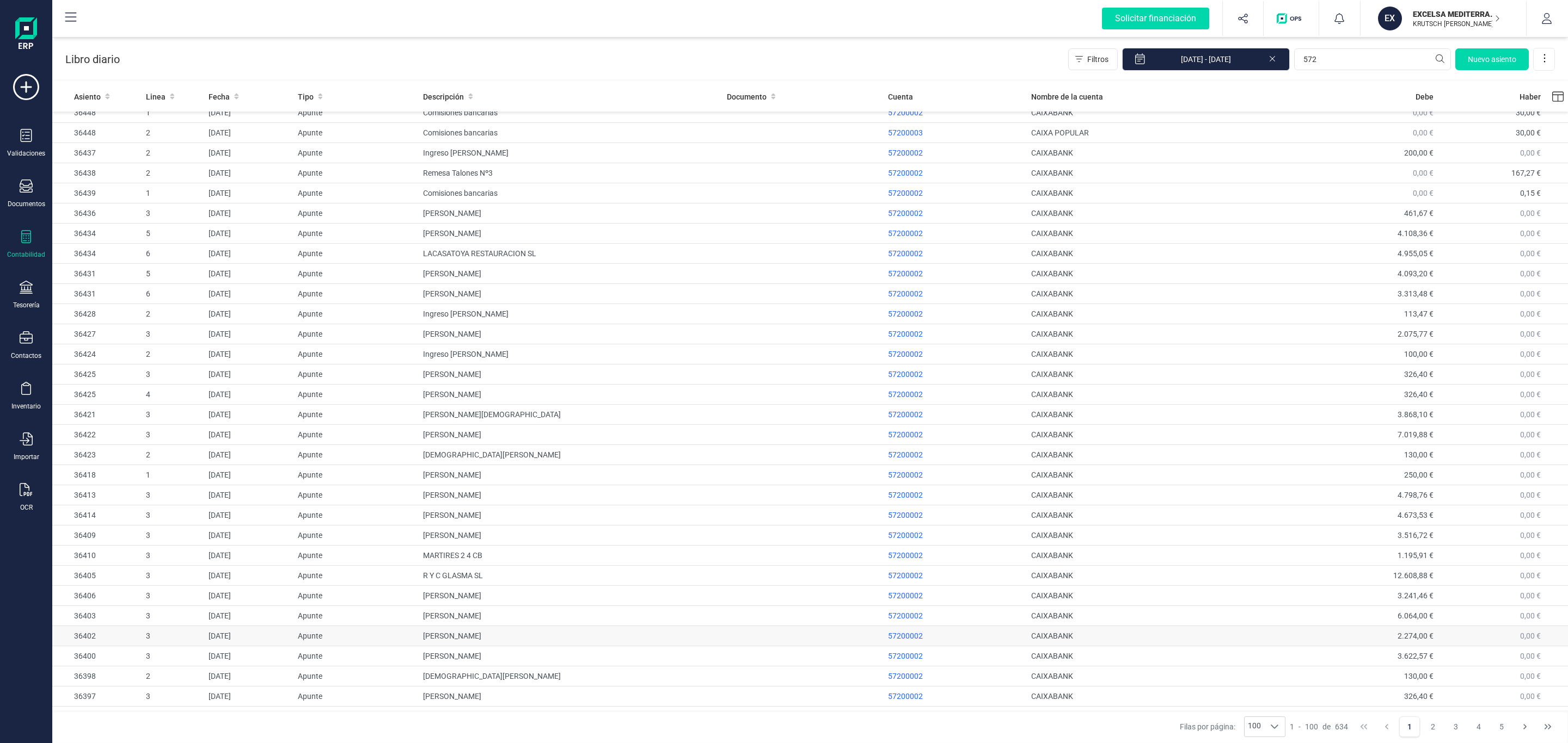
click at [524, 646] on td "SANTANA MONTOYA ALBERTO" at bounding box center [571, 636] width 304 height 20
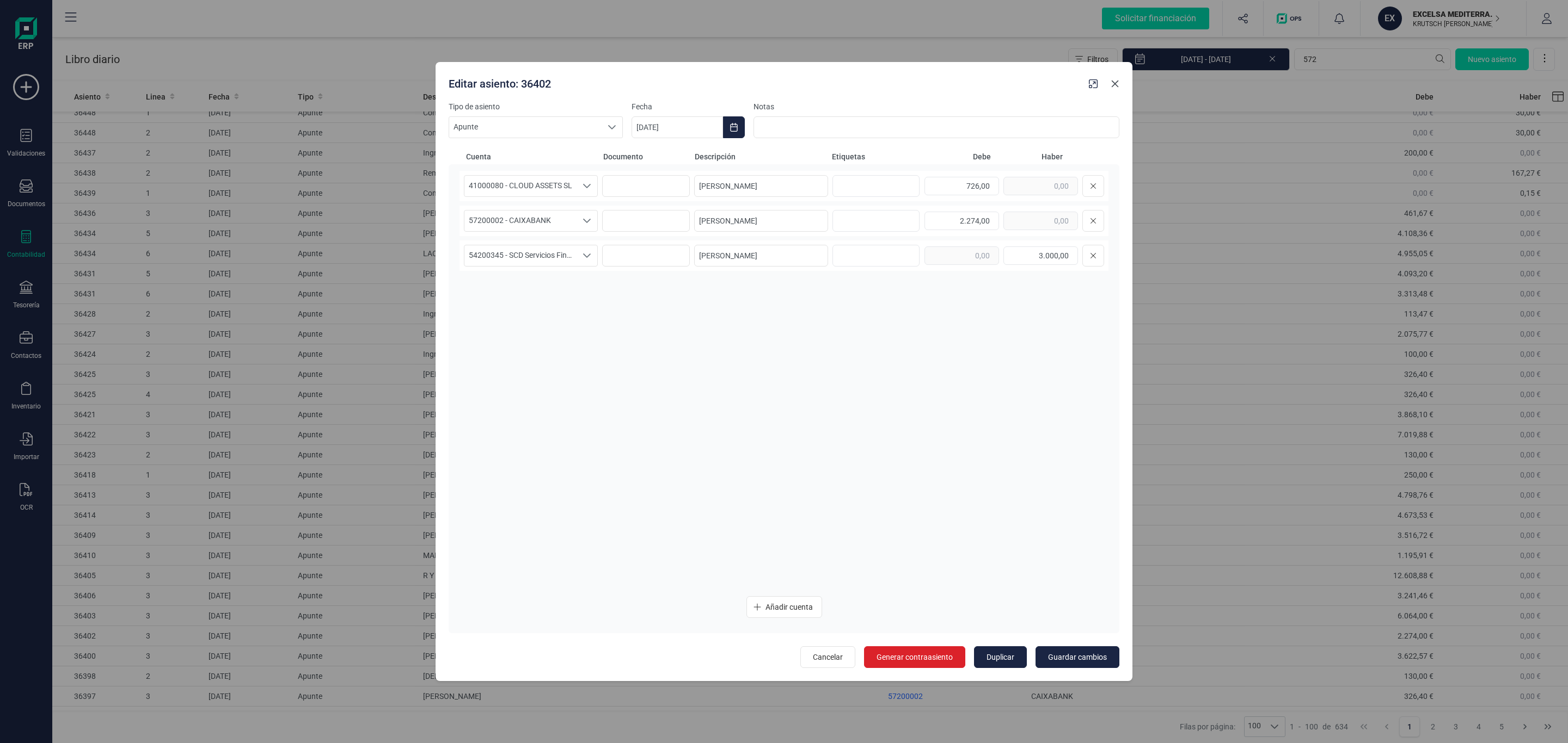
click at [1110, 85] on button "Close" at bounding box center [1115, 84] width 17 height 17
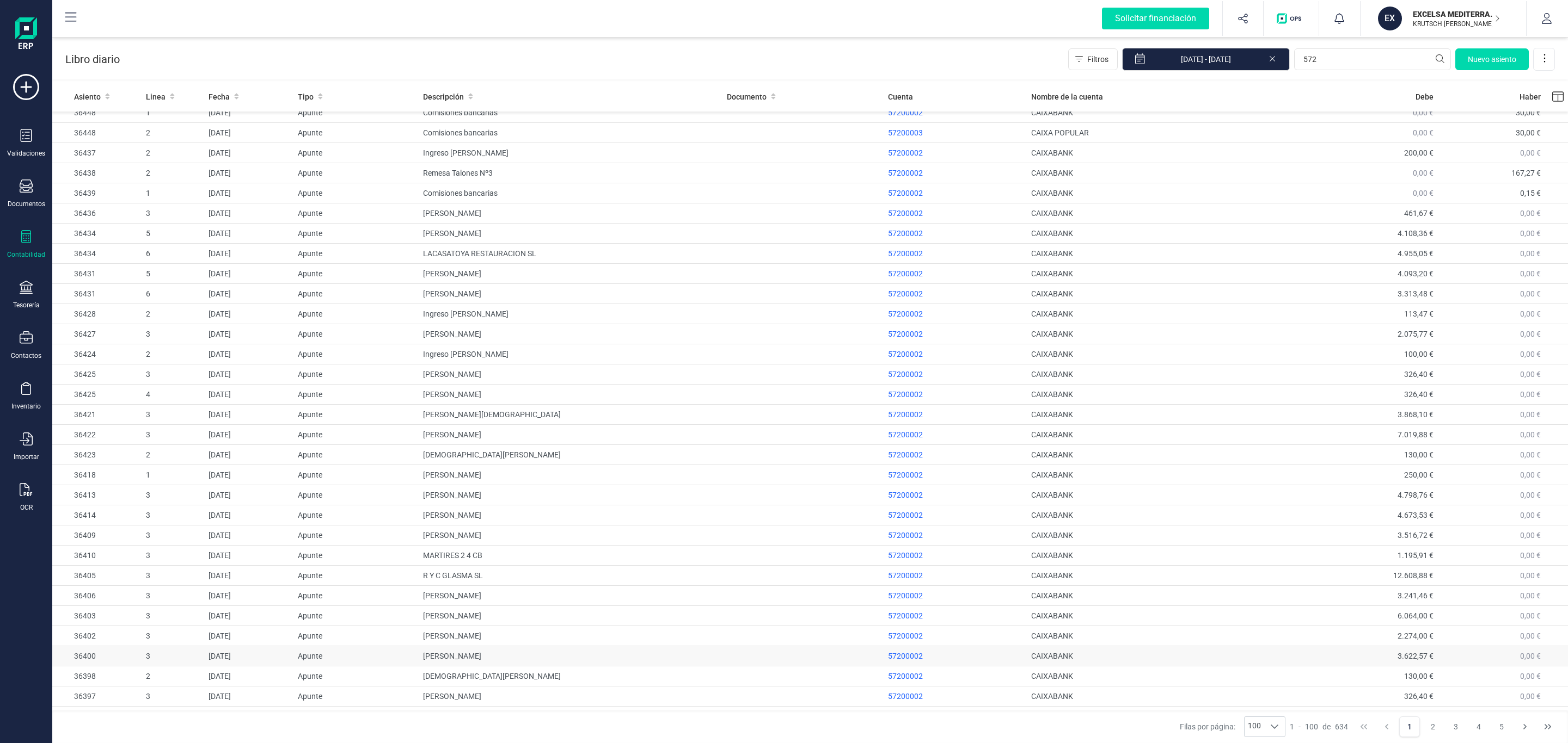
click at [541, 665] on td "FERNANDO MAGARZO GARCIA" at bounding box center [571, 656] width 304 height 20
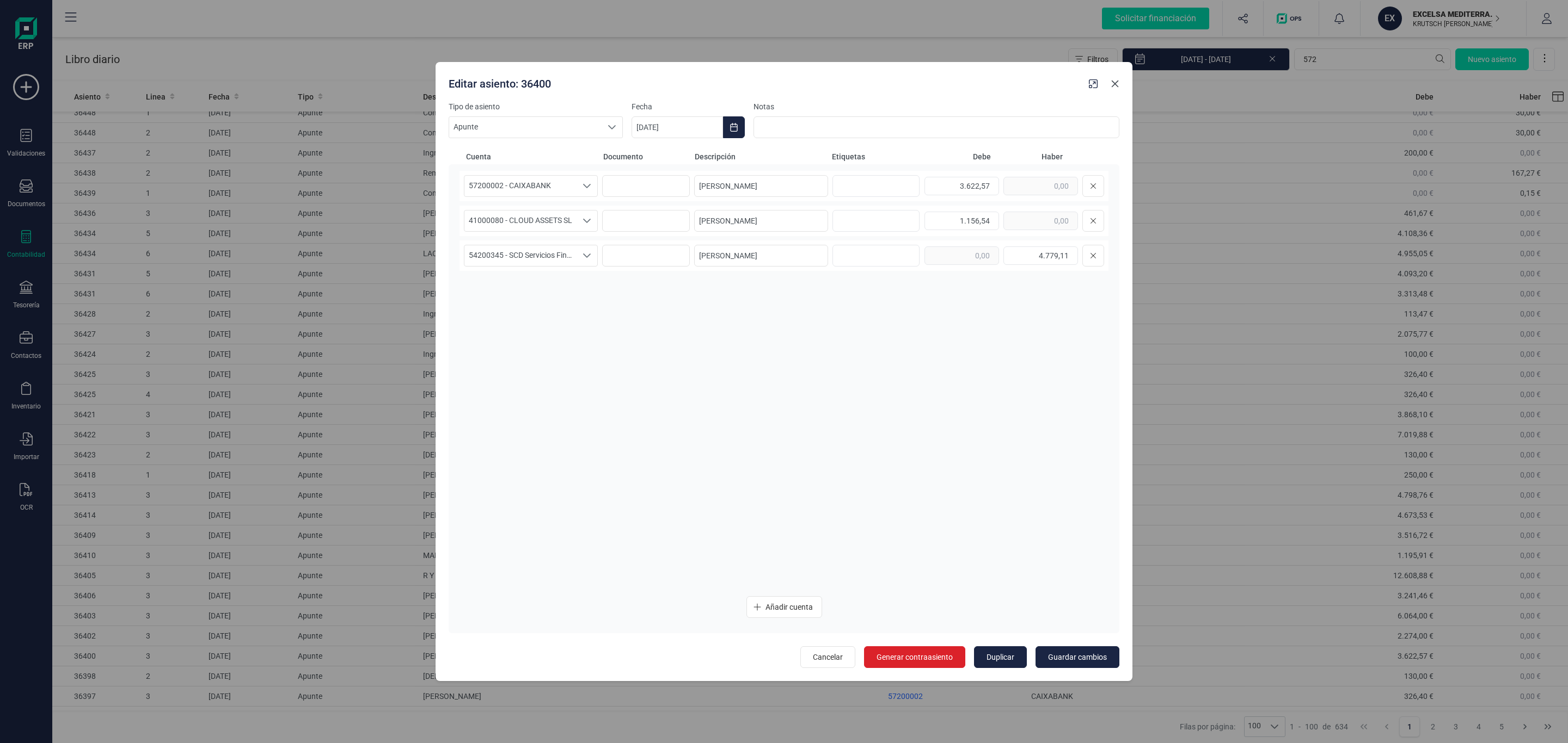
click at [1115, 80] on icon "Close" at bounding box center [1115, 84] width 9 height 9
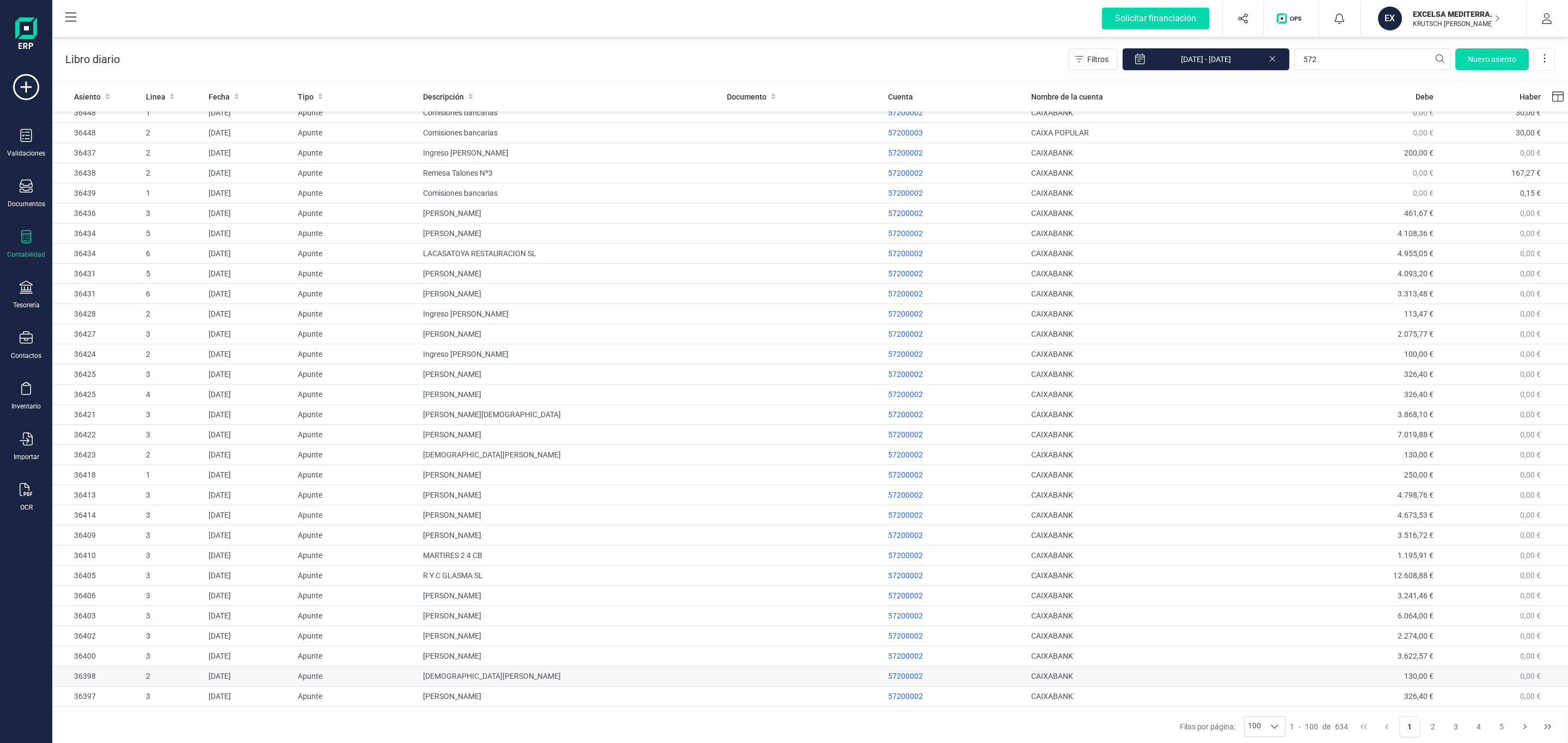
click at [479, 686] on td "JESUS MONTERO CANO" at bounding box center [571, 676] width 304 height 20
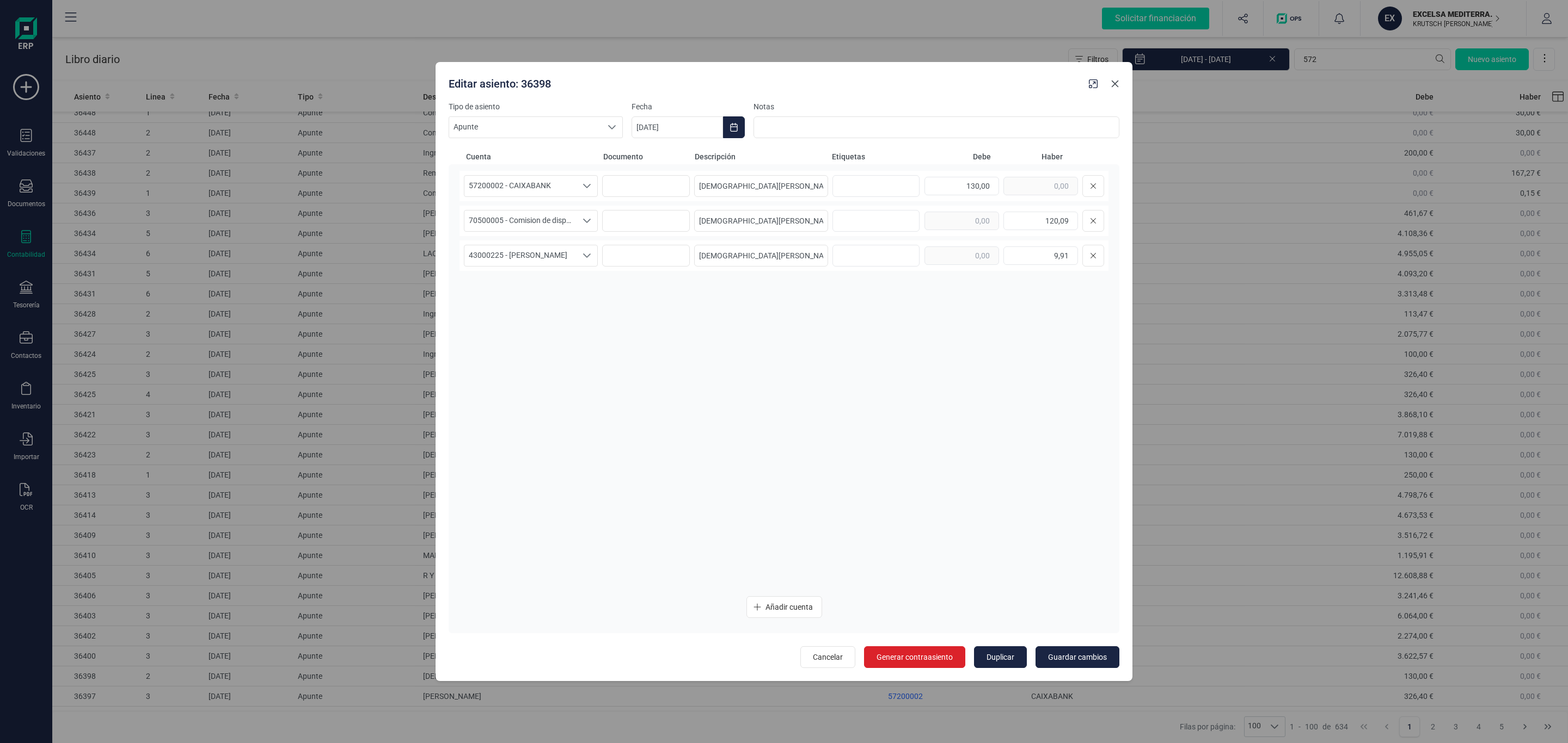
click at [1116, 84] on icon "Close" at bounding box center [1116, 84] width 7 height 7
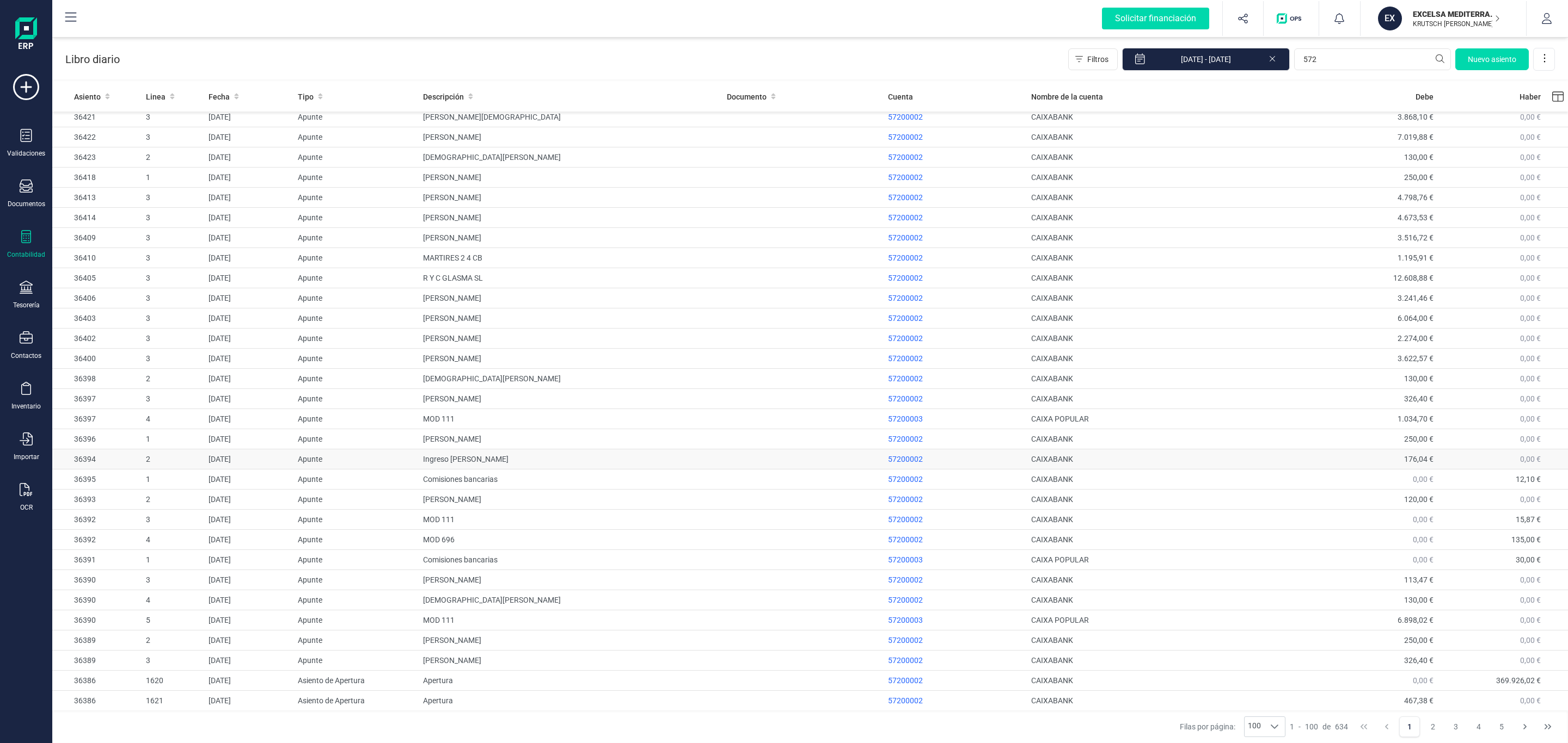
scroll to position [979, 0]
click at [517, 380] on td "ANGELES JOSEFA SANCHEZ" at bounding box center [571, 370] width 304 height 20
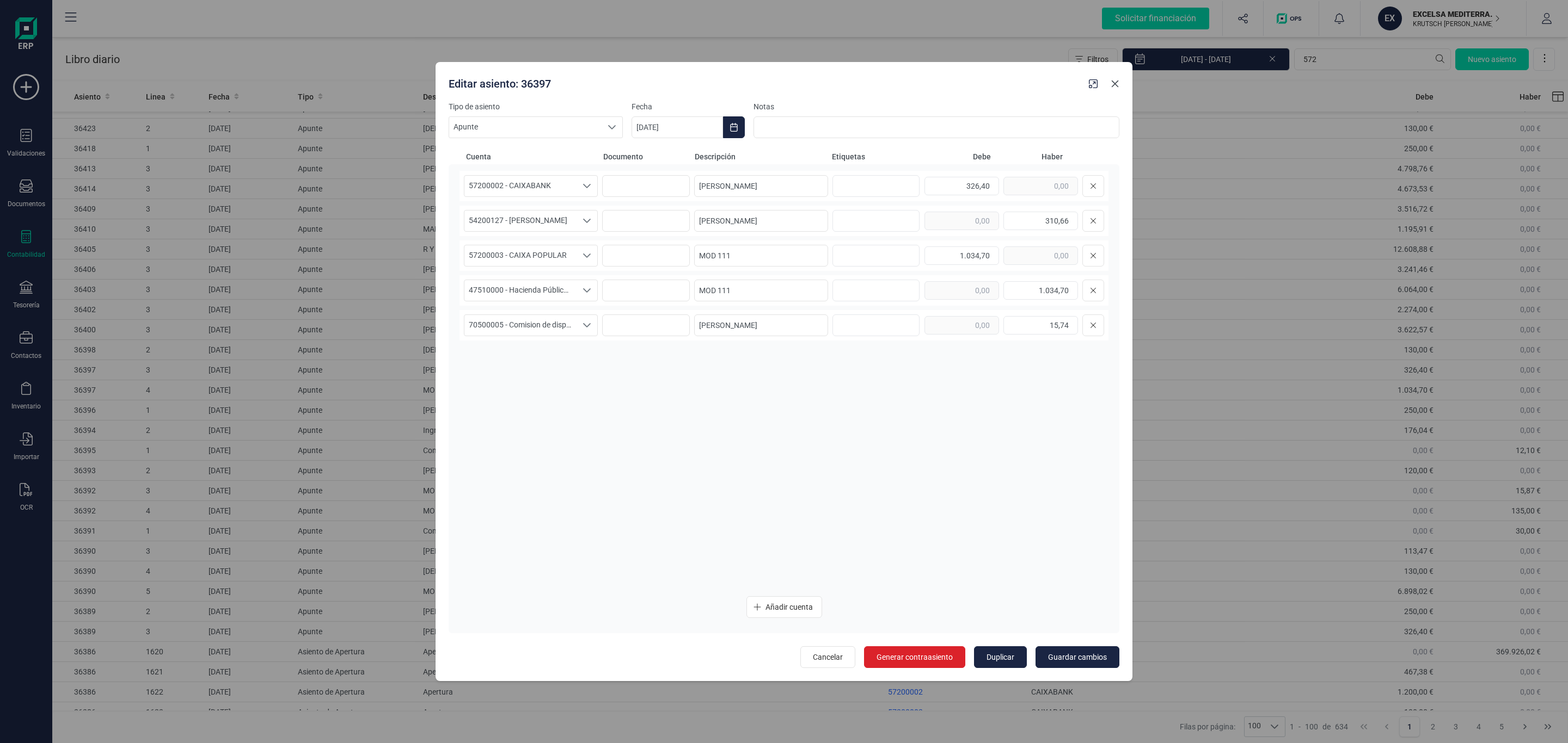
click at [1113, 87] on icon "Close" at bounding box center [1115, 84] width 9 height 9
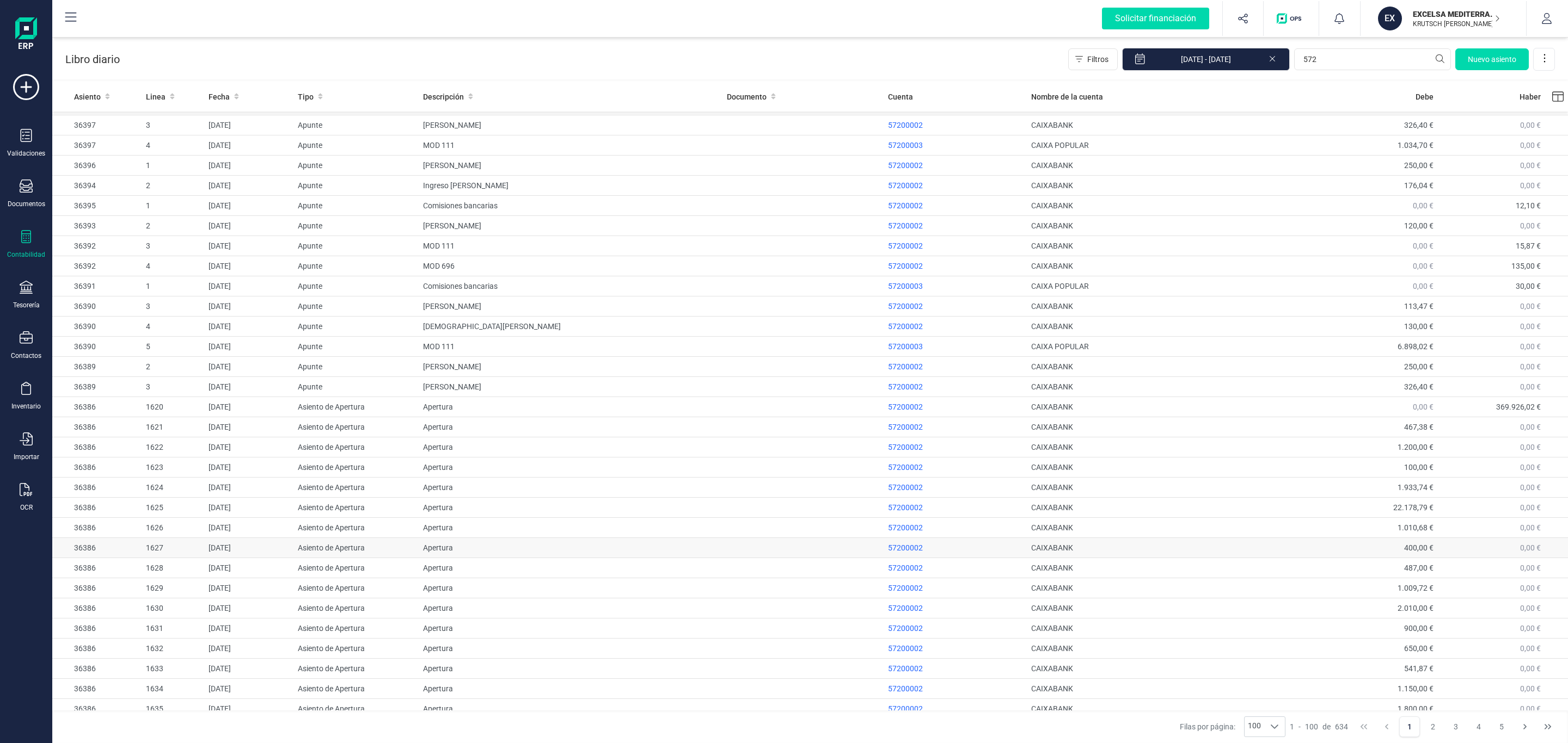
scroll to position [1439, 0]
click at [22, 239] on icon at bounding box center [26, 236] width 13 height 13
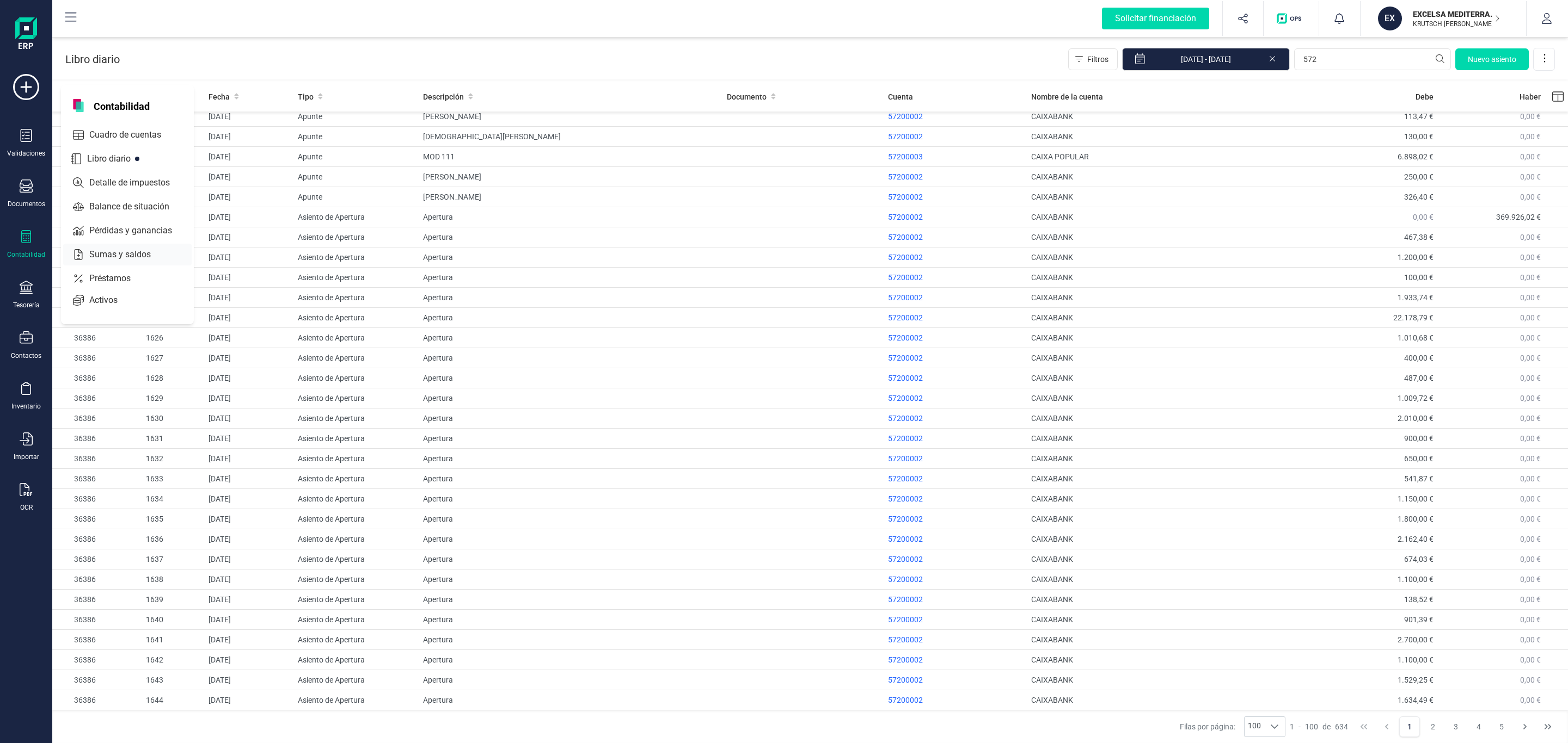
click at [128, 254] on span "Sumas y saldos" at bounding box center [127, 254] width 85 height 13
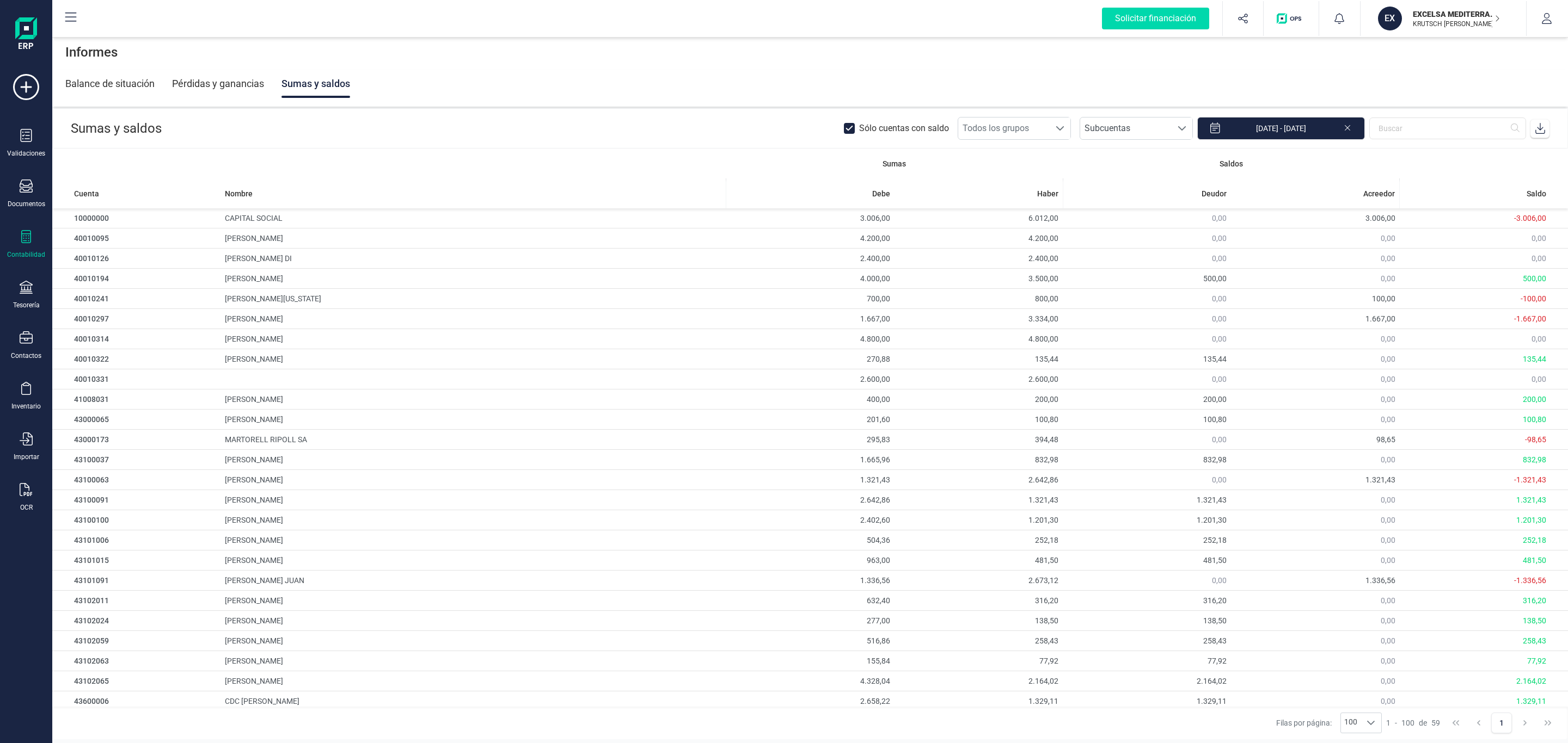
click at [657, 67] on div "Informes" at bounding box center [810, 52] width 1516 height 35
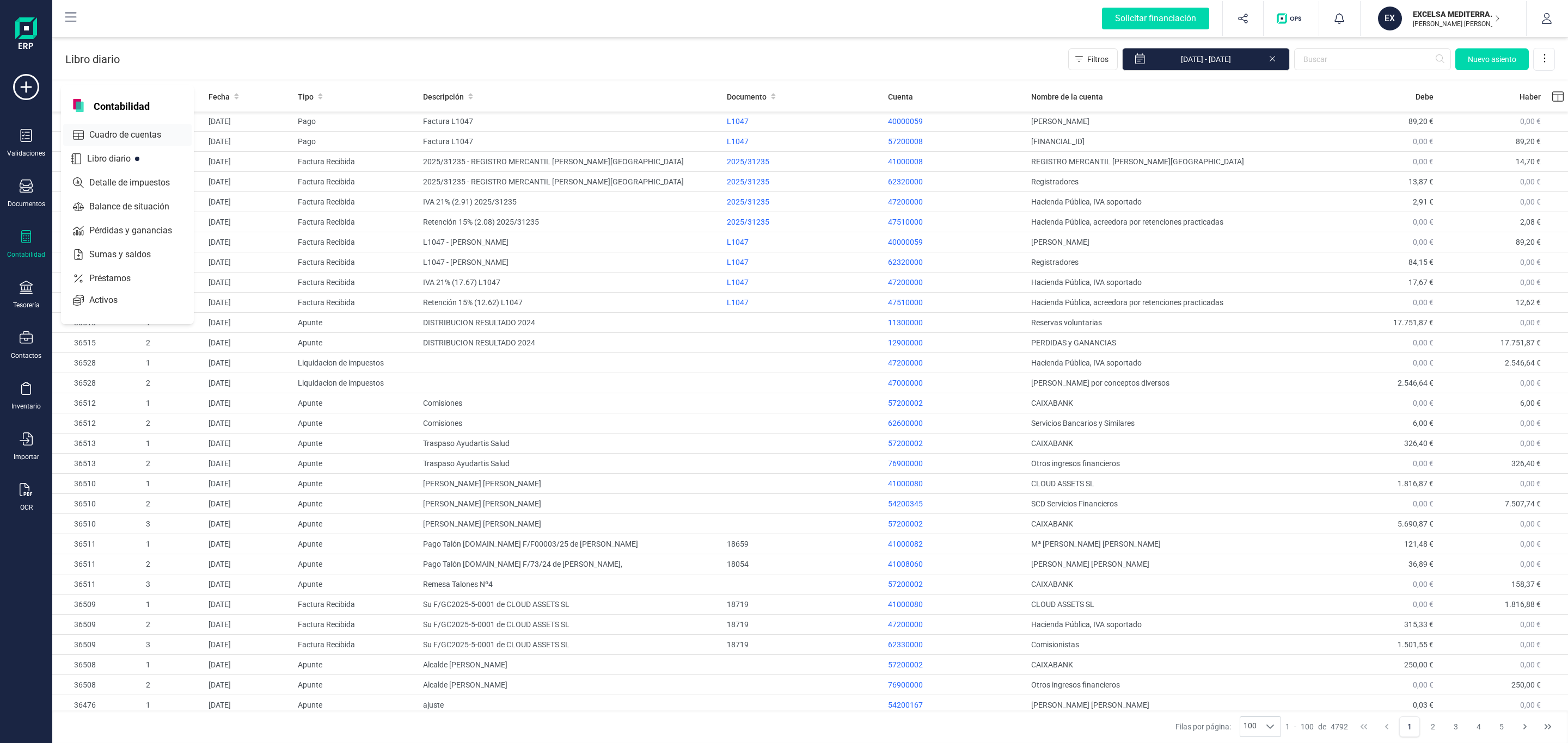
click at [124, 139] on span "Cuadro de cuentas" at bounding box center [133, 135] width 96 height 13
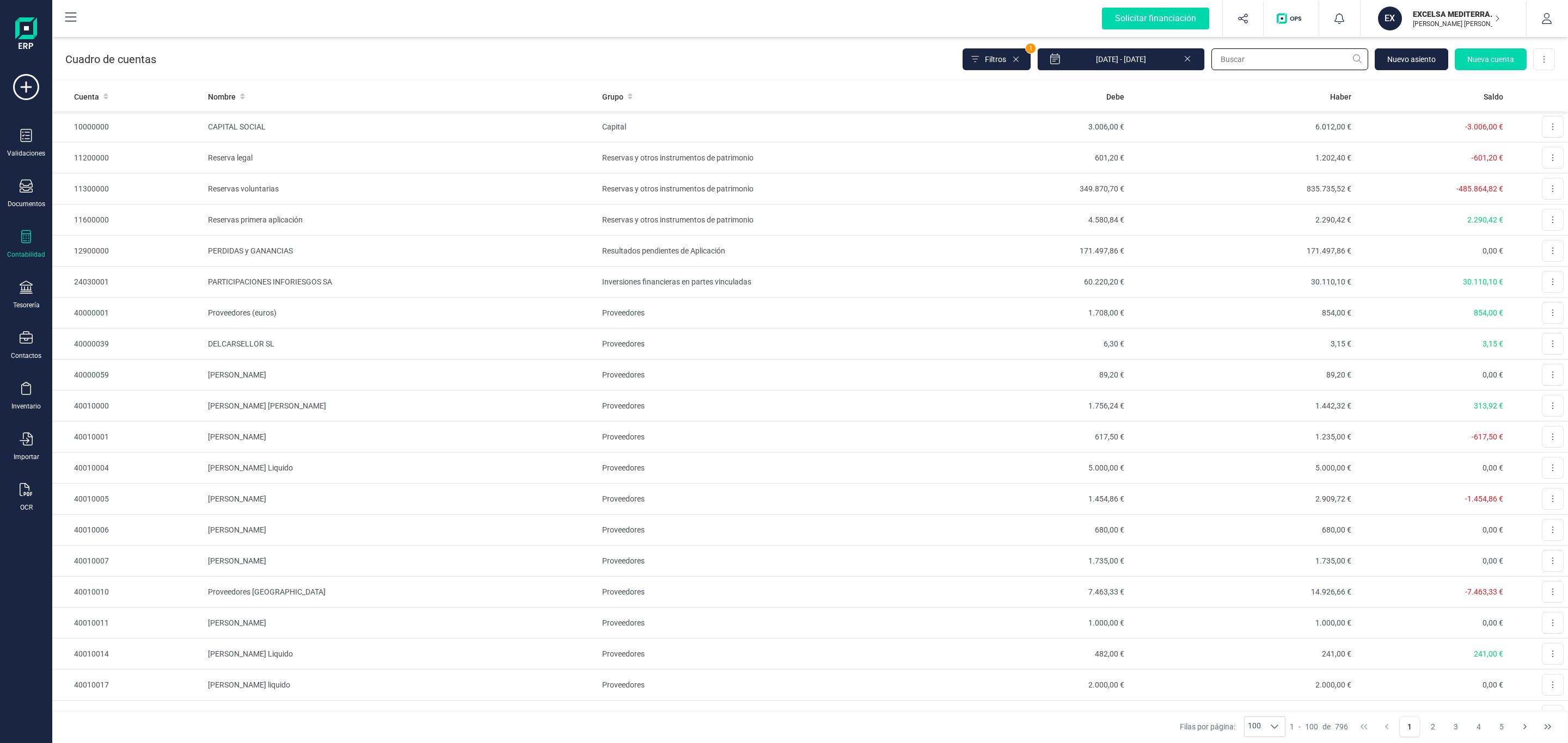
click at [1235, 60] on input "text" at bounding box center [1290, 59] width 157 height 21
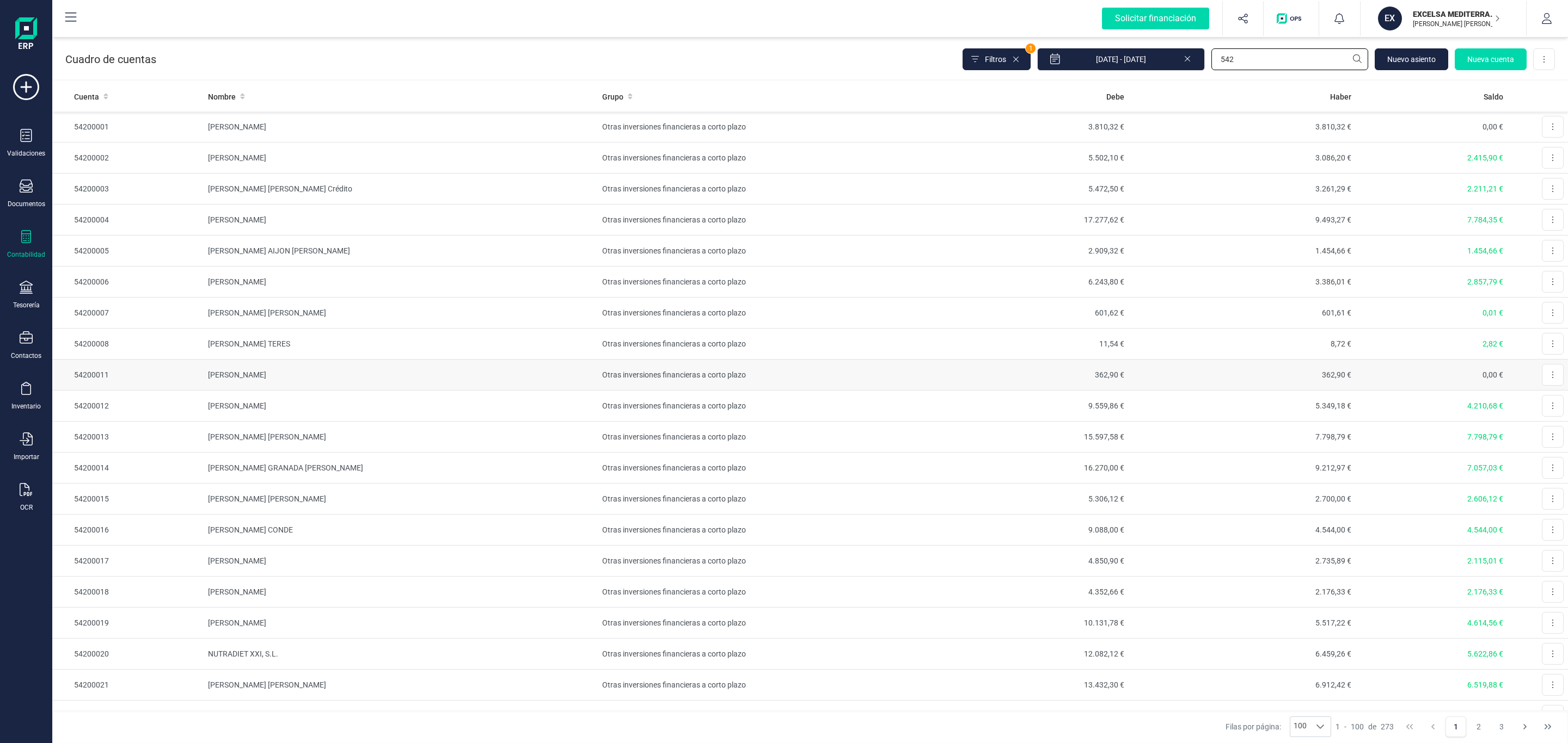
type input "542"
click at [291, 365] on td "[PERSON_NAME]" at bounding box center [401, 375] width 394 height 31
click at [433, 413] on td "[PERSON_NAME]" at bounding box center [401, 406] width 394 height 31
click at [1055, 191] on td "5.472,50 €" at bounding box center [1015, 188] width 227 height 31
click at [1183, 56] on icon at bounding box center [1187, 57] width 9 height 11
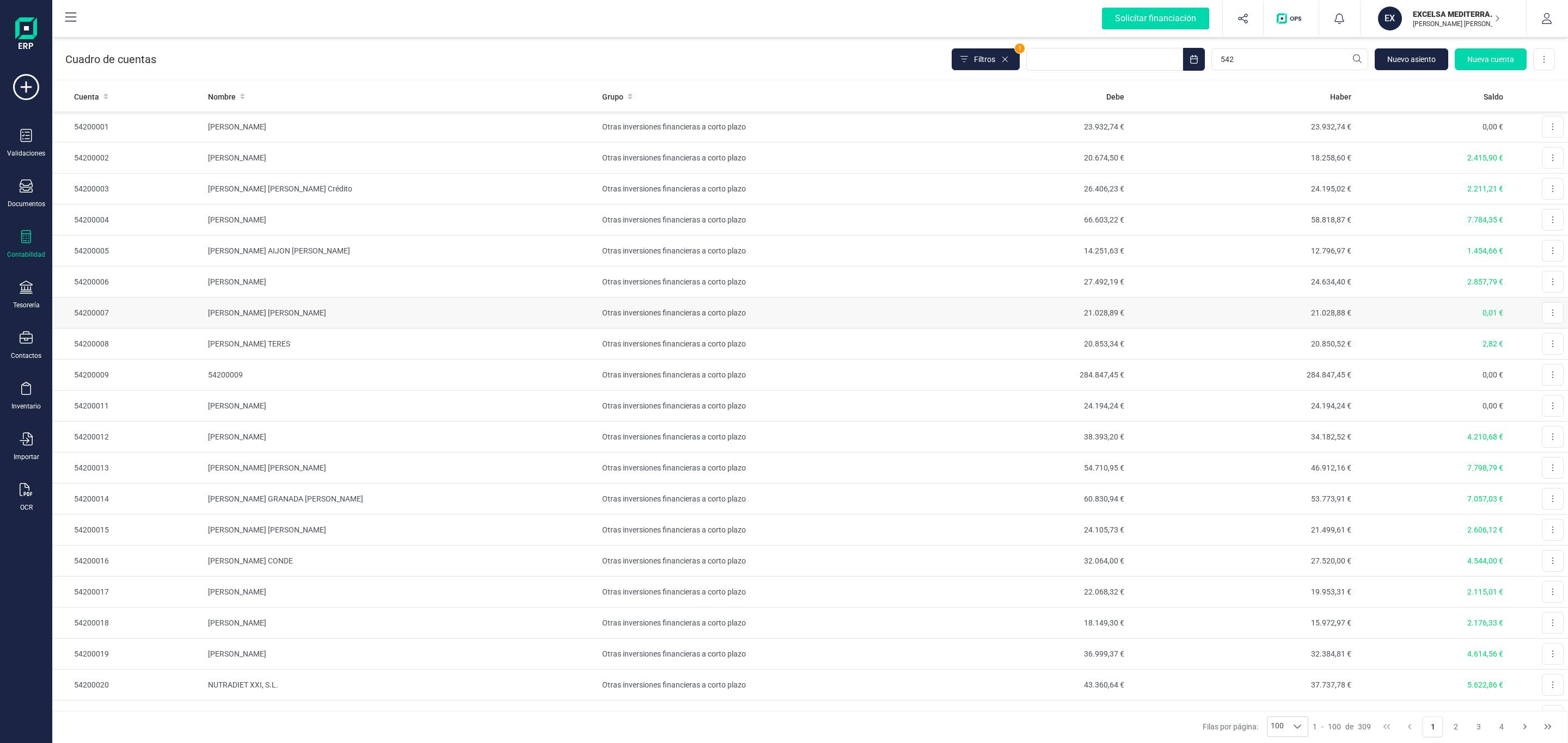
click at [1232, 315] on td "21.028,88 €" at bounding box center [1242, 312] width 227 height 31
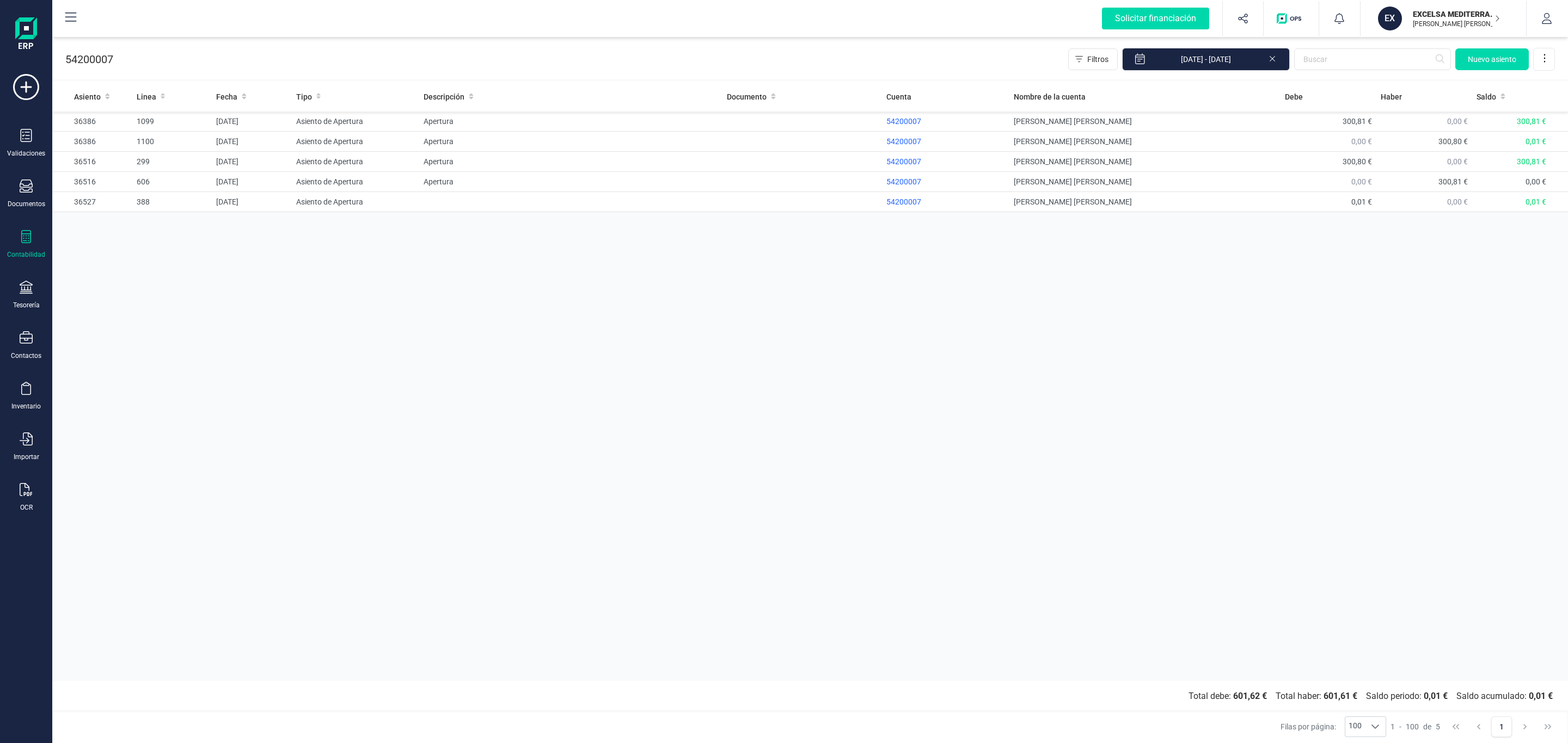
click at [1270, 55] on icon at bounding box center [1273, 57] width 9 height 11
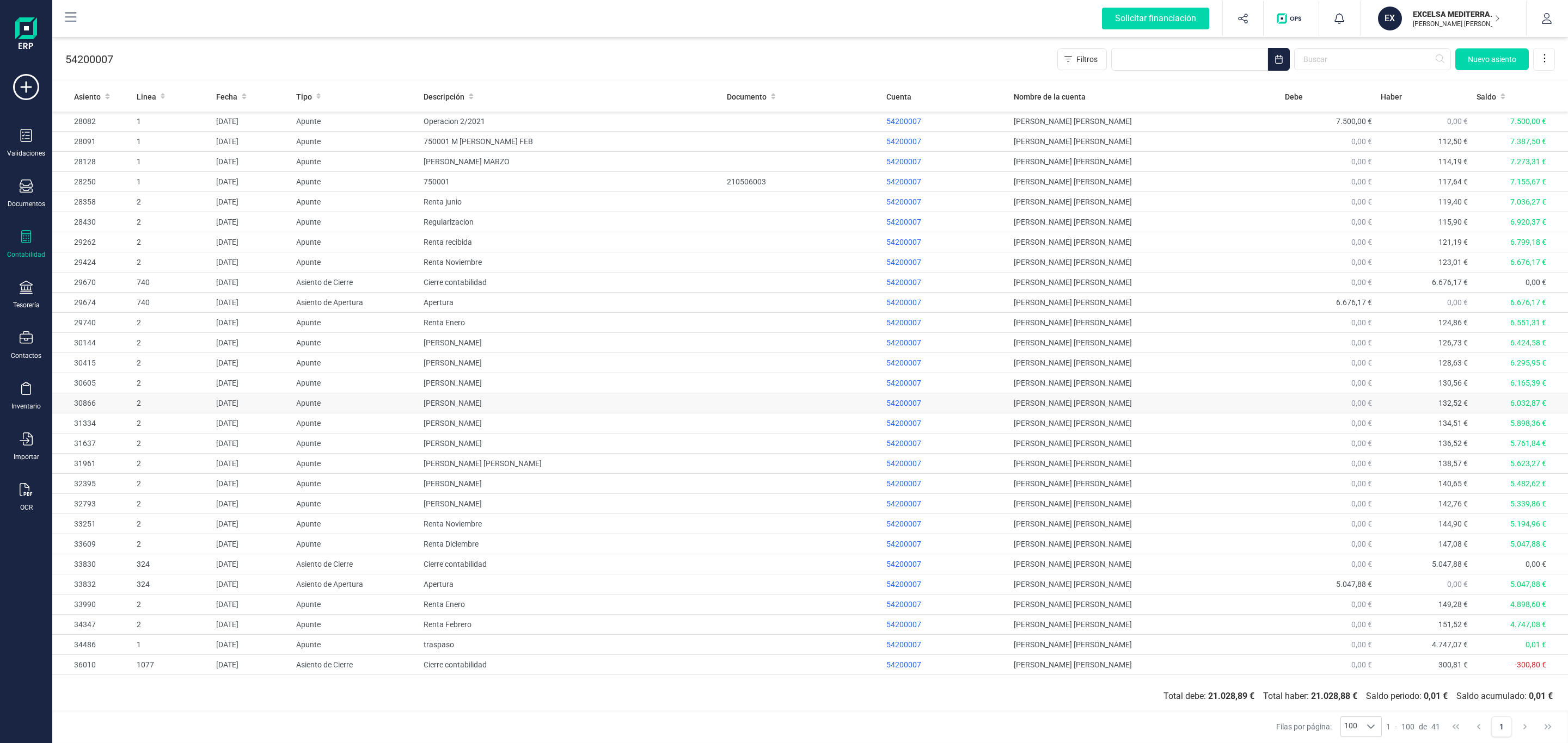
click at [516, 401] on td "[PERSON_NAME]" at bounding box center [571, 403] width 303 height 20
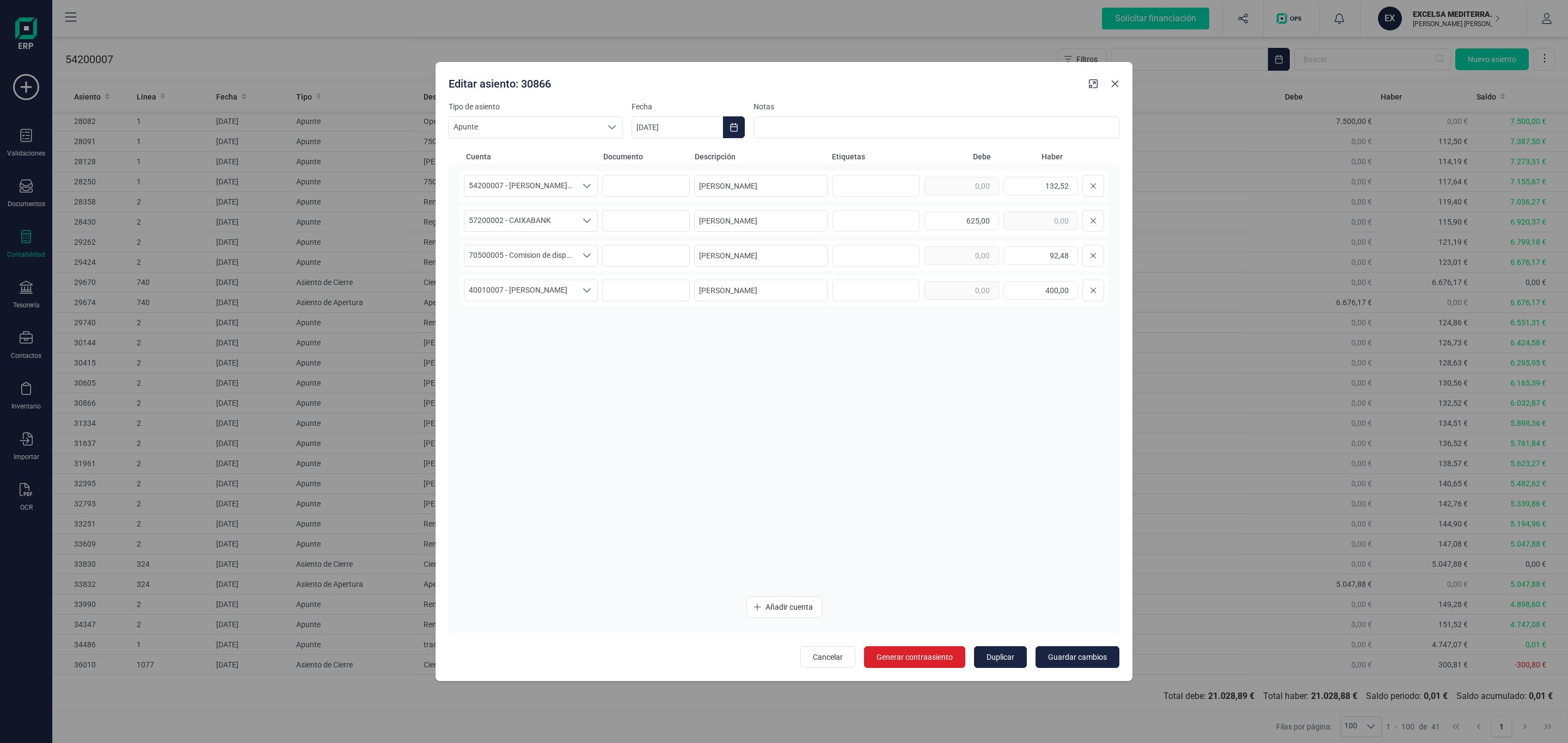
click at [1114, 80] on icon "Close" at bounding box center [1115, 84] width 9 height 9
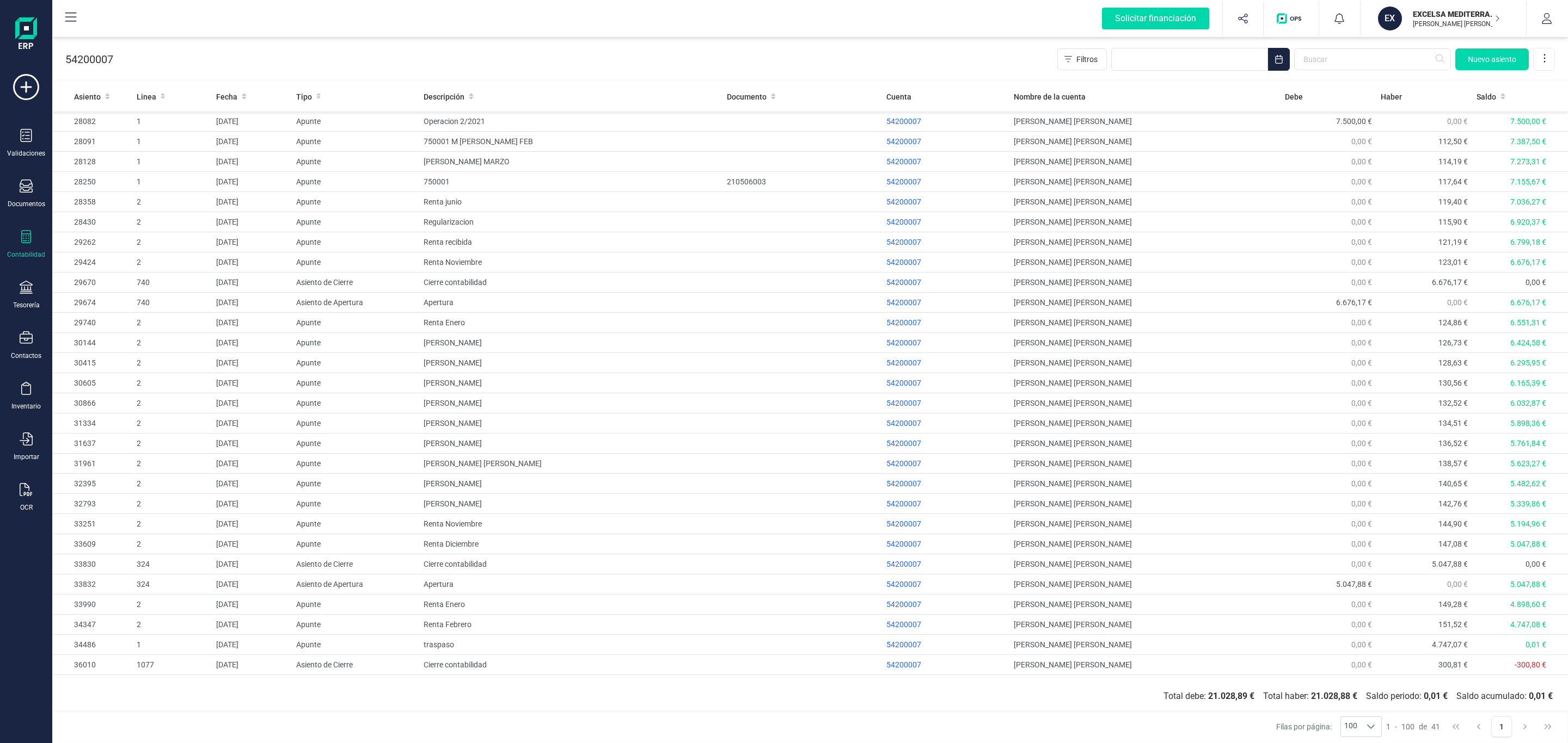
click at [16, 243] on div "Contabilidad" at bounding box center [26, 244] width 44 height 29
click at [111, 245] on div "Sumas y saldos" at bounding box center [127, 254] width 128 height 21
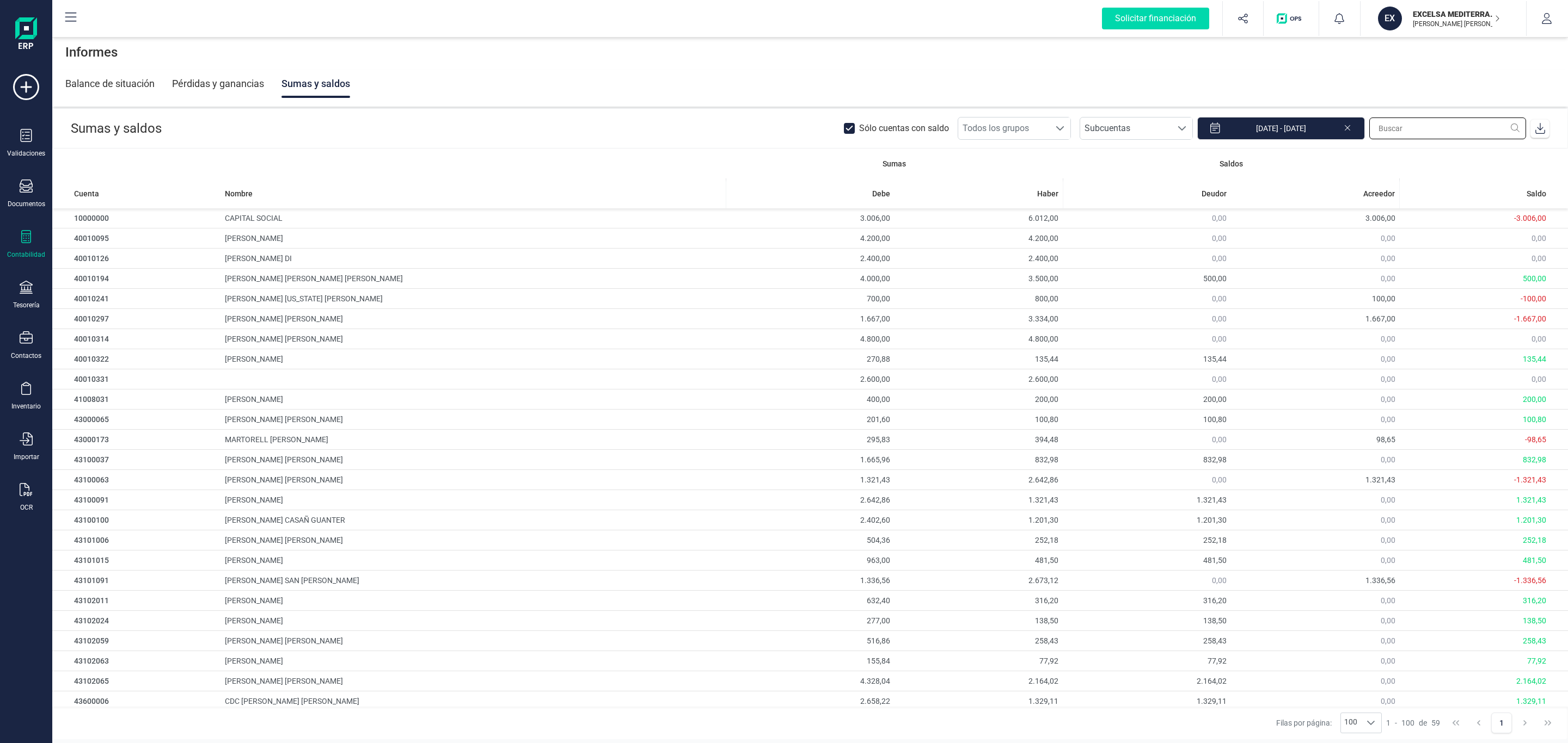
click at [1393, 128] on input "text" at bounding box center [1448, 128] width 157 height 21
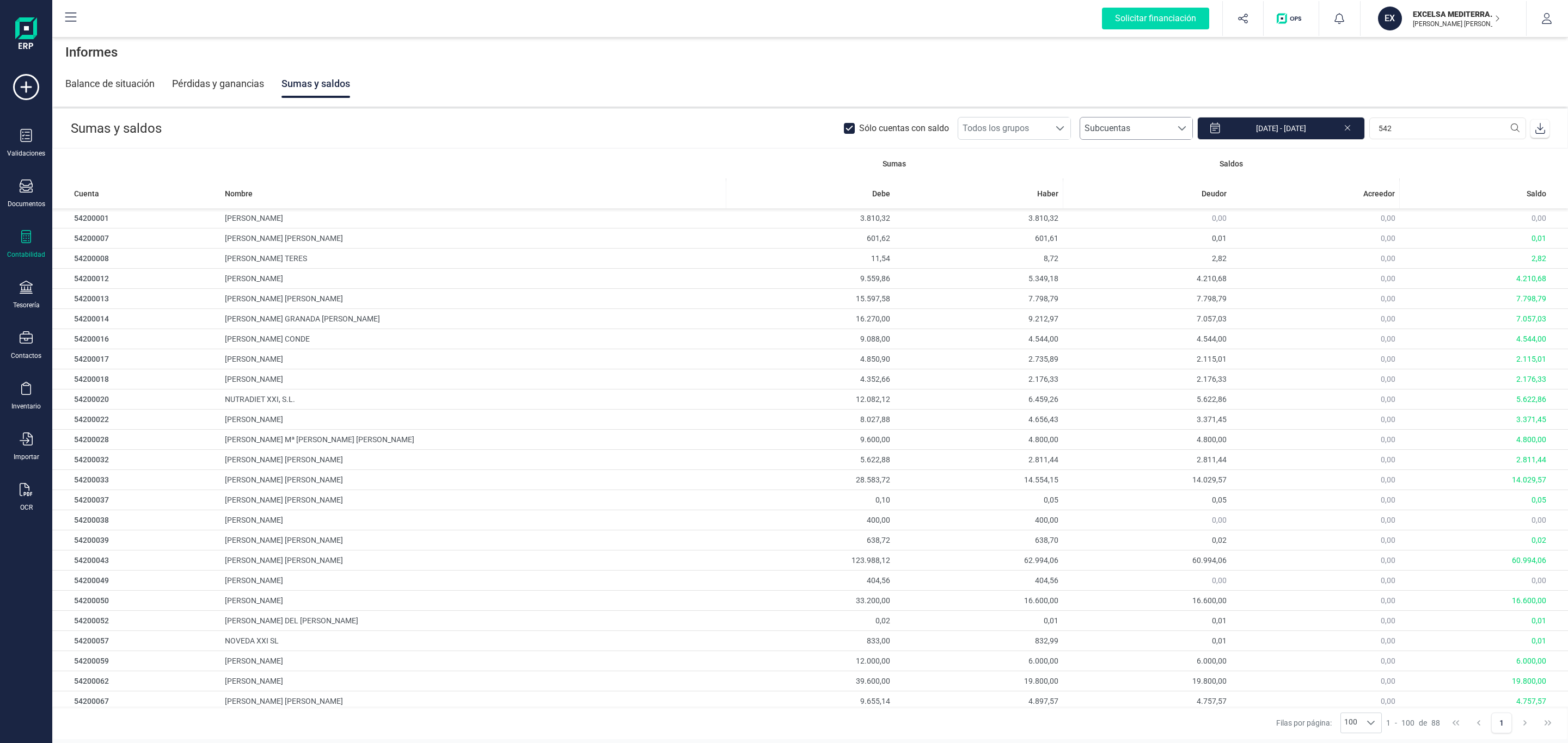
click at [1101, 136] on span "Subcuentas" at bounding box center [1126, 128] width 92 height 21
click at [1111, 130] on span "Subcuentas" at bounding box center [1126, 128] width 92 height 21
click at [1005, 133] on span "Todos los grupos" at bounding box center [1004, 128] width 92 height 21
click at [1030, 130] on span "Todos los grupos" at bounding box center [1004, 128] width 92 height 21
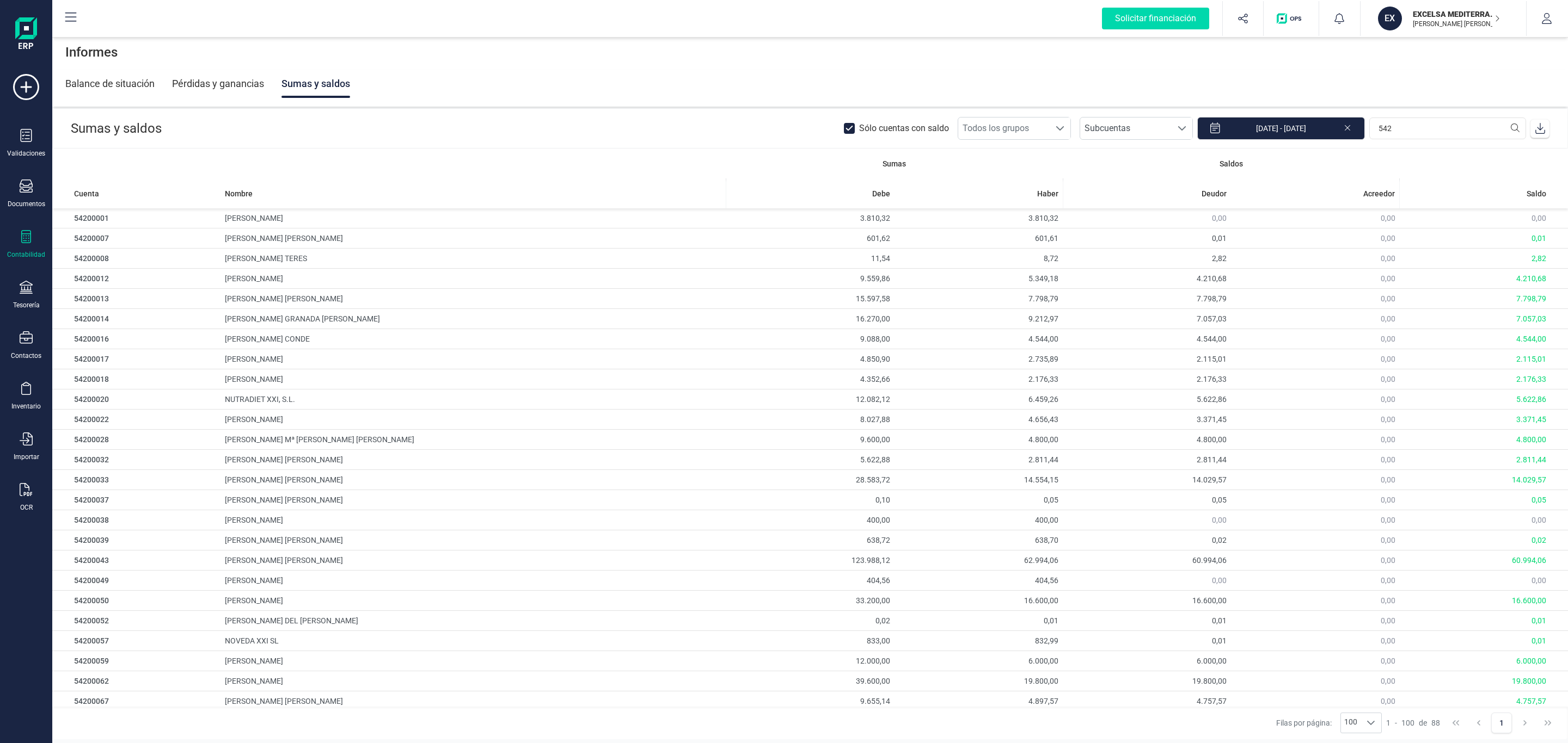
click at [364, 180] on th "Nombre" at bounding box center [473, 193] width 505 height 30
drag, startPoint x: 1427, startPoint y: 133, endPoint x: 1276, endPoint y: 111, distance: 152.6
click at [1276, 111] on header "Sumas y saldos Sólo cuentas con saldo Todos los grupos Todos los grupos Subcuen…" at bounding box center [810, 128] width 1515 height 39
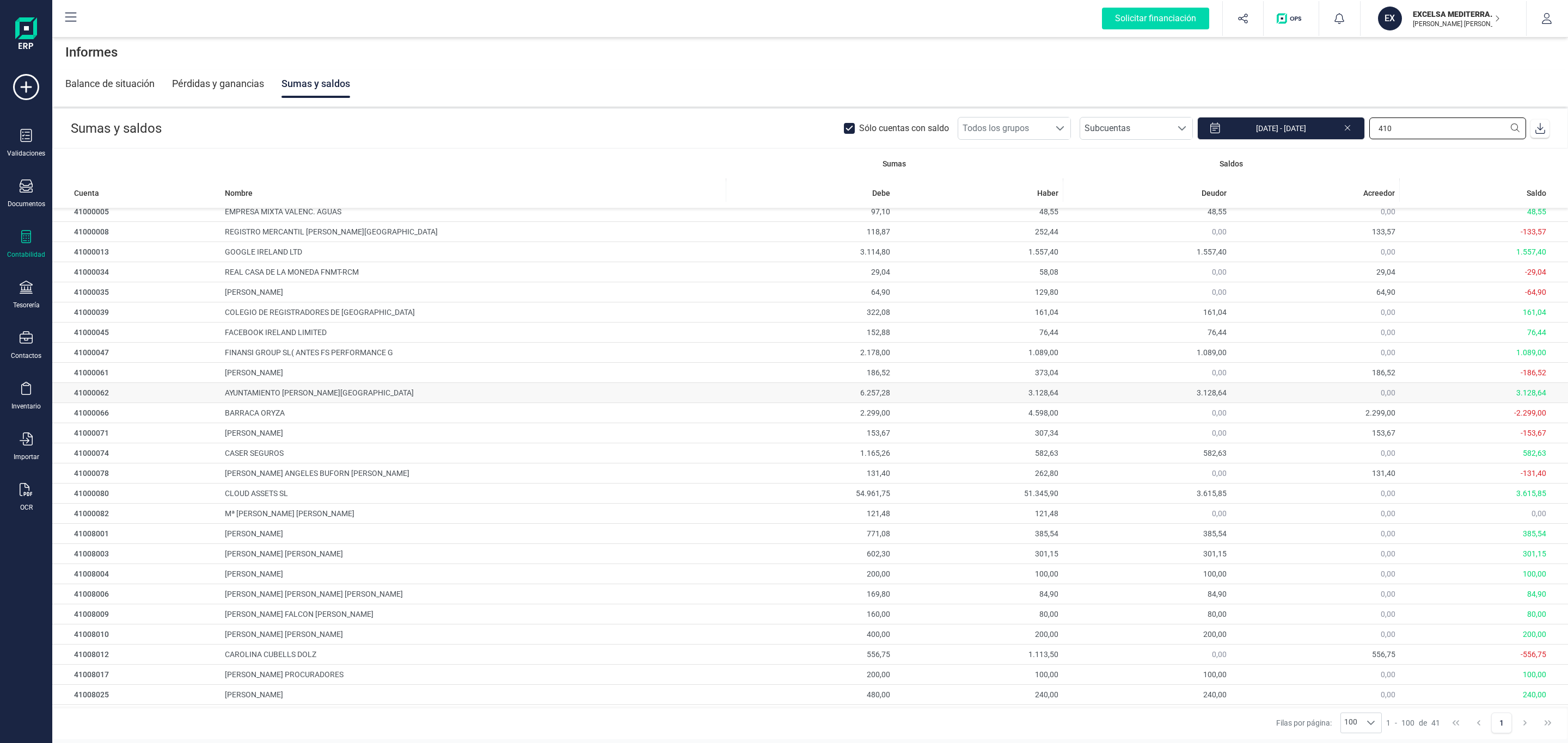
scroll to position [0, 0]
type input "410"
drag, startPoint x: 733, startPoint y: 116, endPoint x: 758, endPoint y: 112, distance: 25.3
click at [733, 117] on header "Sumas y saldos Sólo cuentas con saldo Todos los grupos Todos los grupos Subcuen…" at bounding box center [810, 128] width 1515 height 39
